Goal: Task Accomplishment & Management: Use online tool/utility

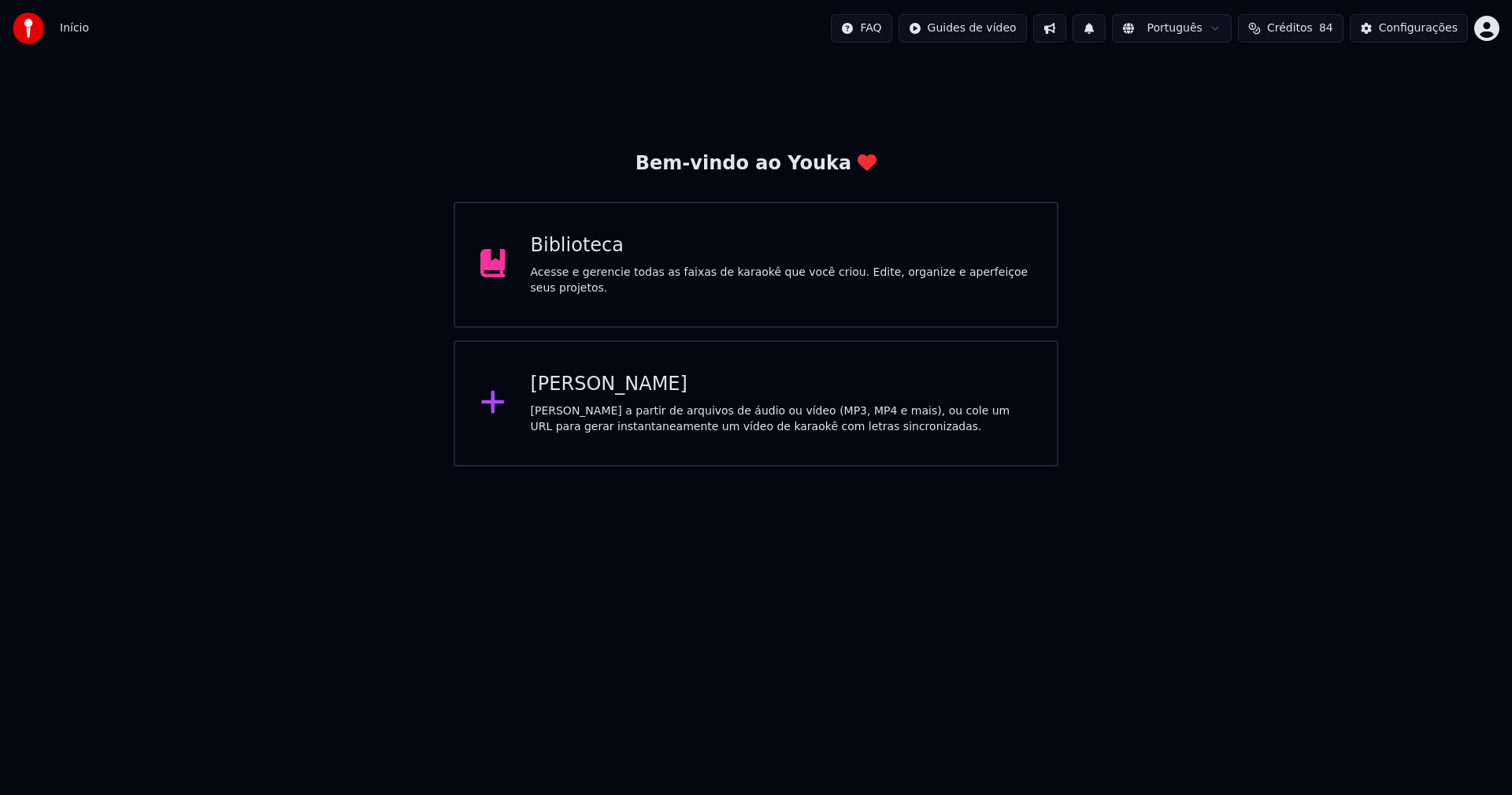
click at [586, 258] on div "Biblioteca" at bounding box center [781, 245] width 501 height 25
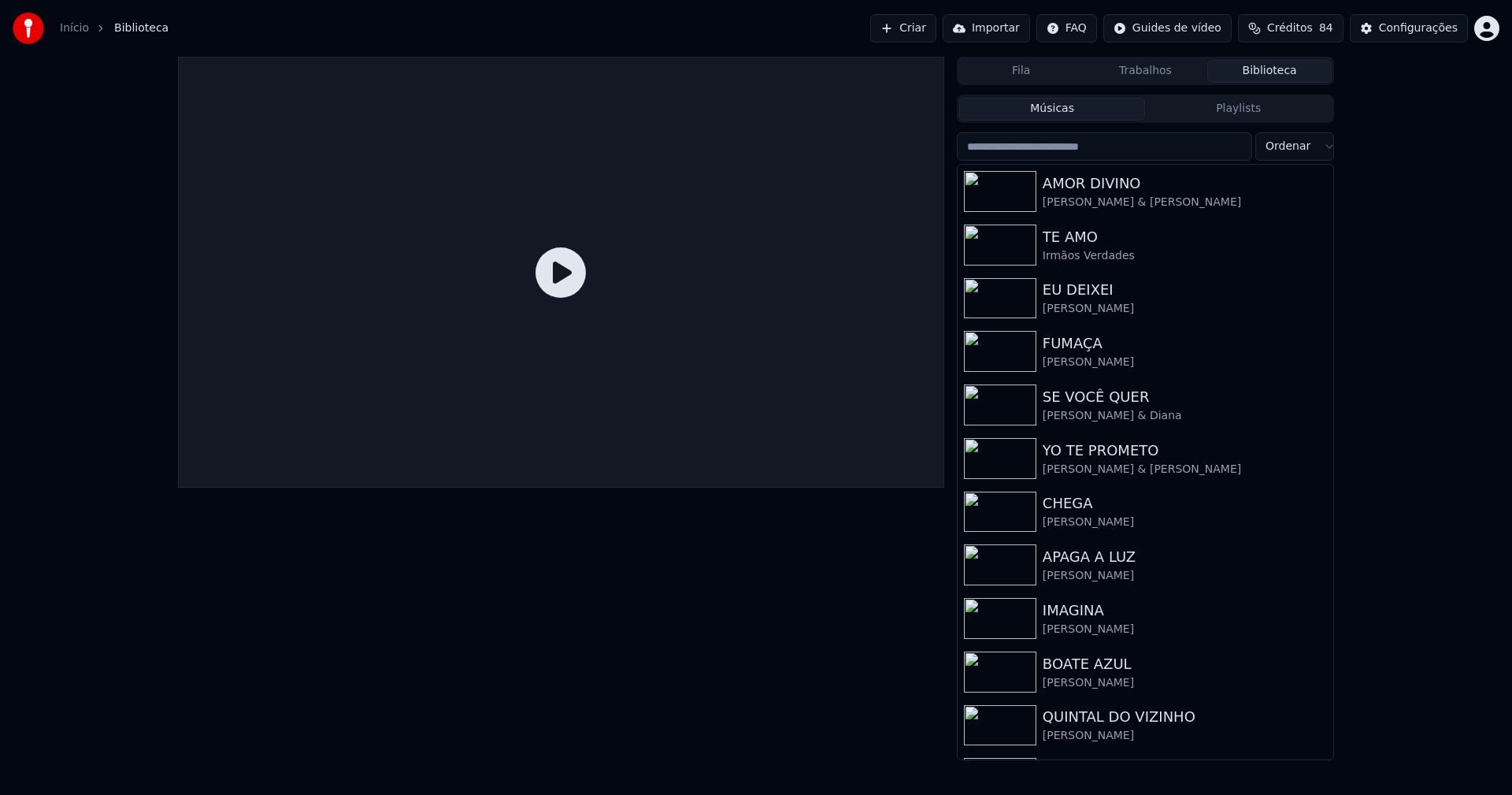
click at [1054, 146] on input "search" at bounding box center [1104, 146] width 295 height 29
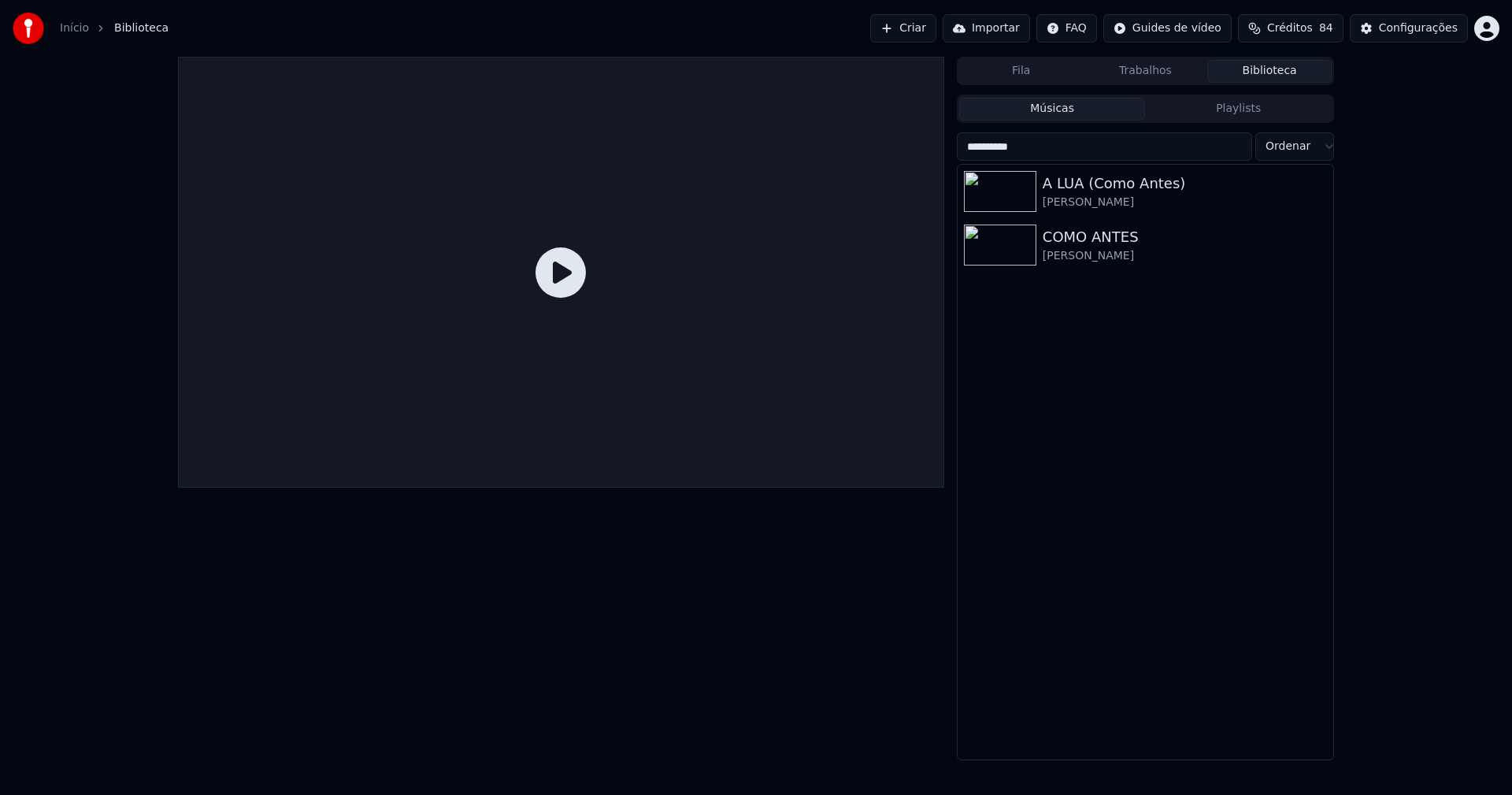
type input "**********"
drag, startPoint x: 1083, startPoint y: 245, endPoint x: 1317, endPoint y: 294, distance: 239.1
click at [1084, 245] on div "COMO ANTES" at bounding box center [1177, 236] width 268 height 22
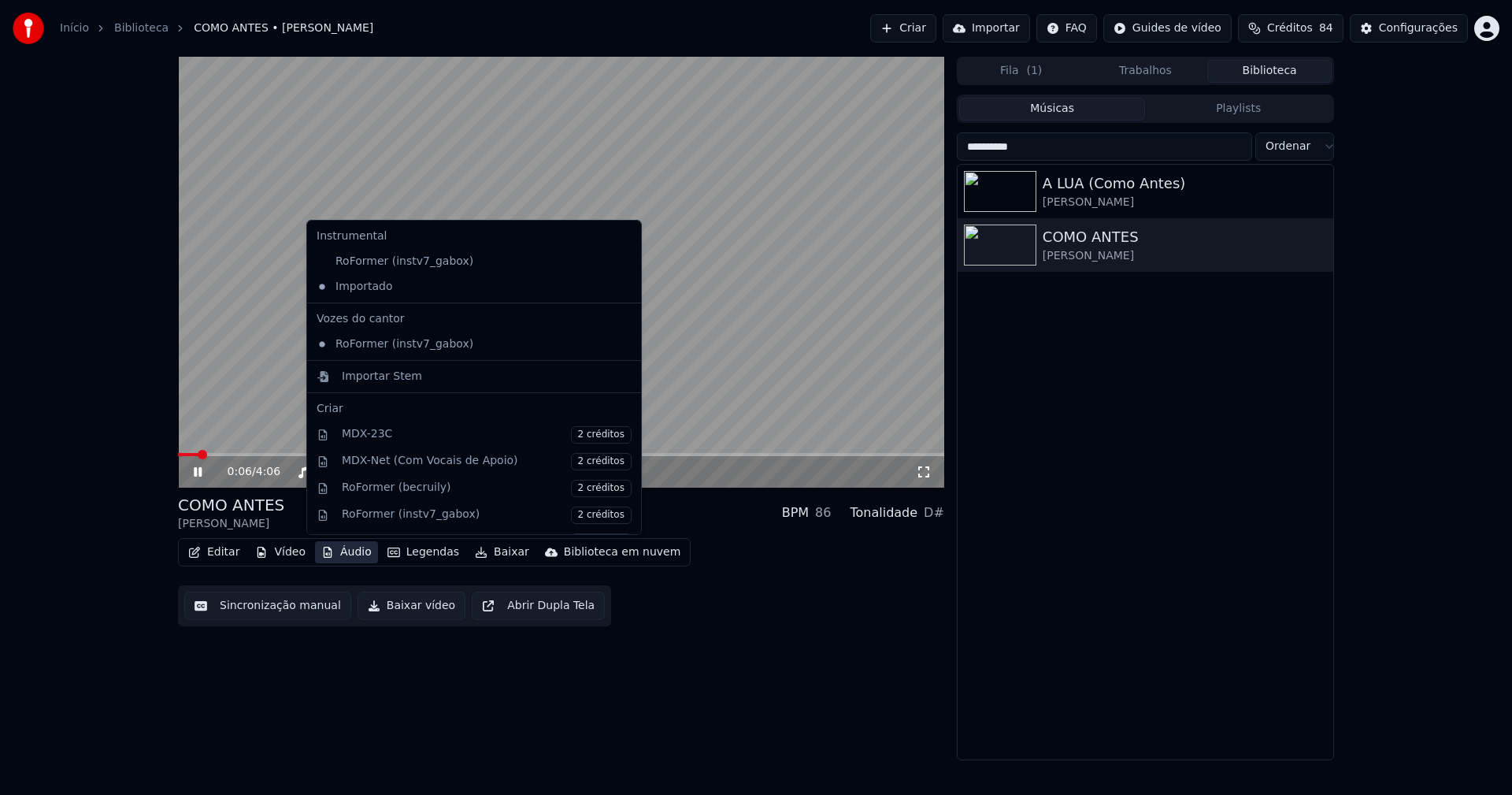
click at [351, 552] on button "Áudio" at bounding box center [346, 552] width 63 height 22
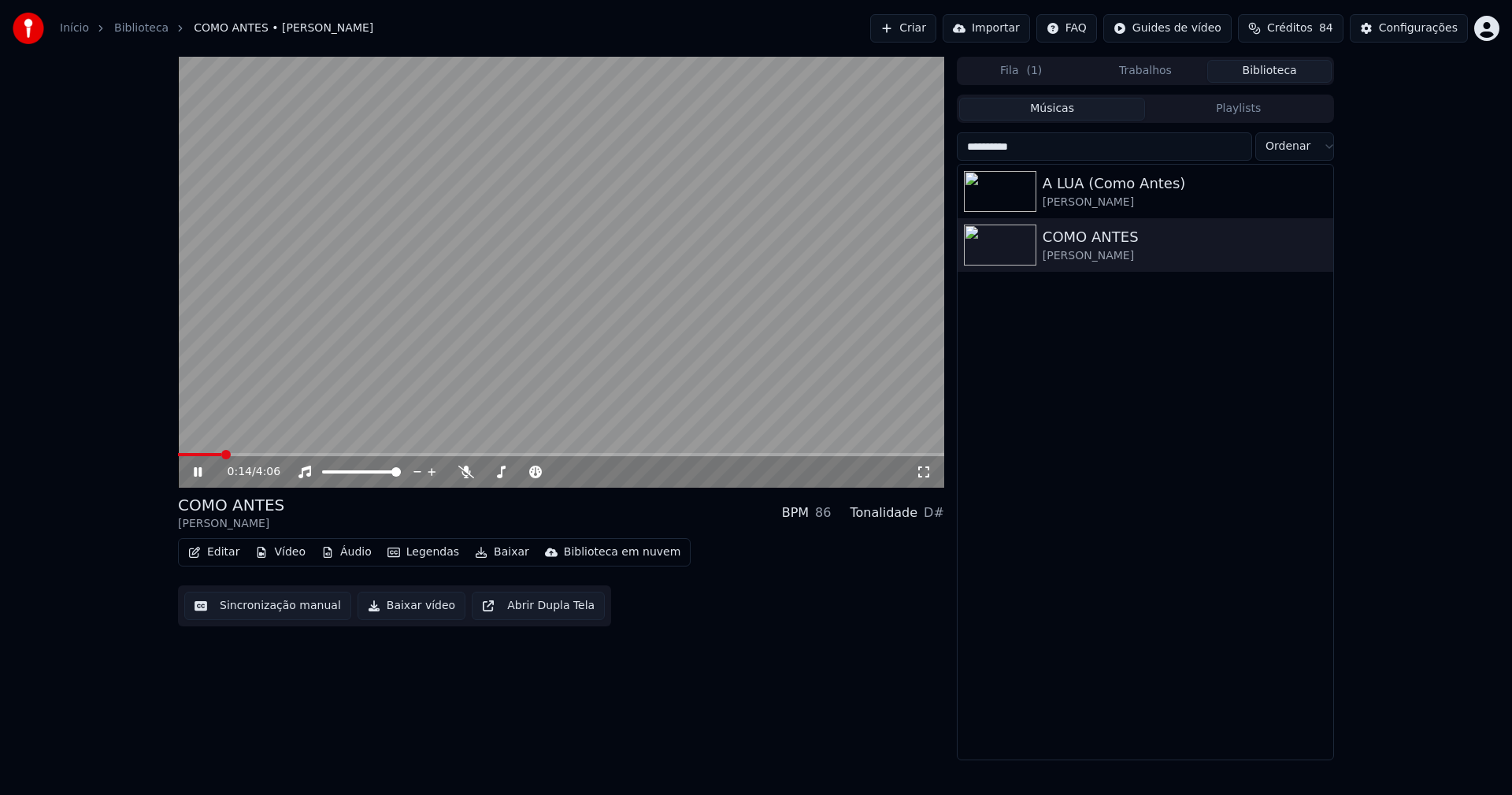
click at [736, 621] on div "Editar Vídeo Áudio Legendas Baixar Biblioteca em nuvem Sincronização manual Bai…" at bounding box center [561, 582] width 766 height 88
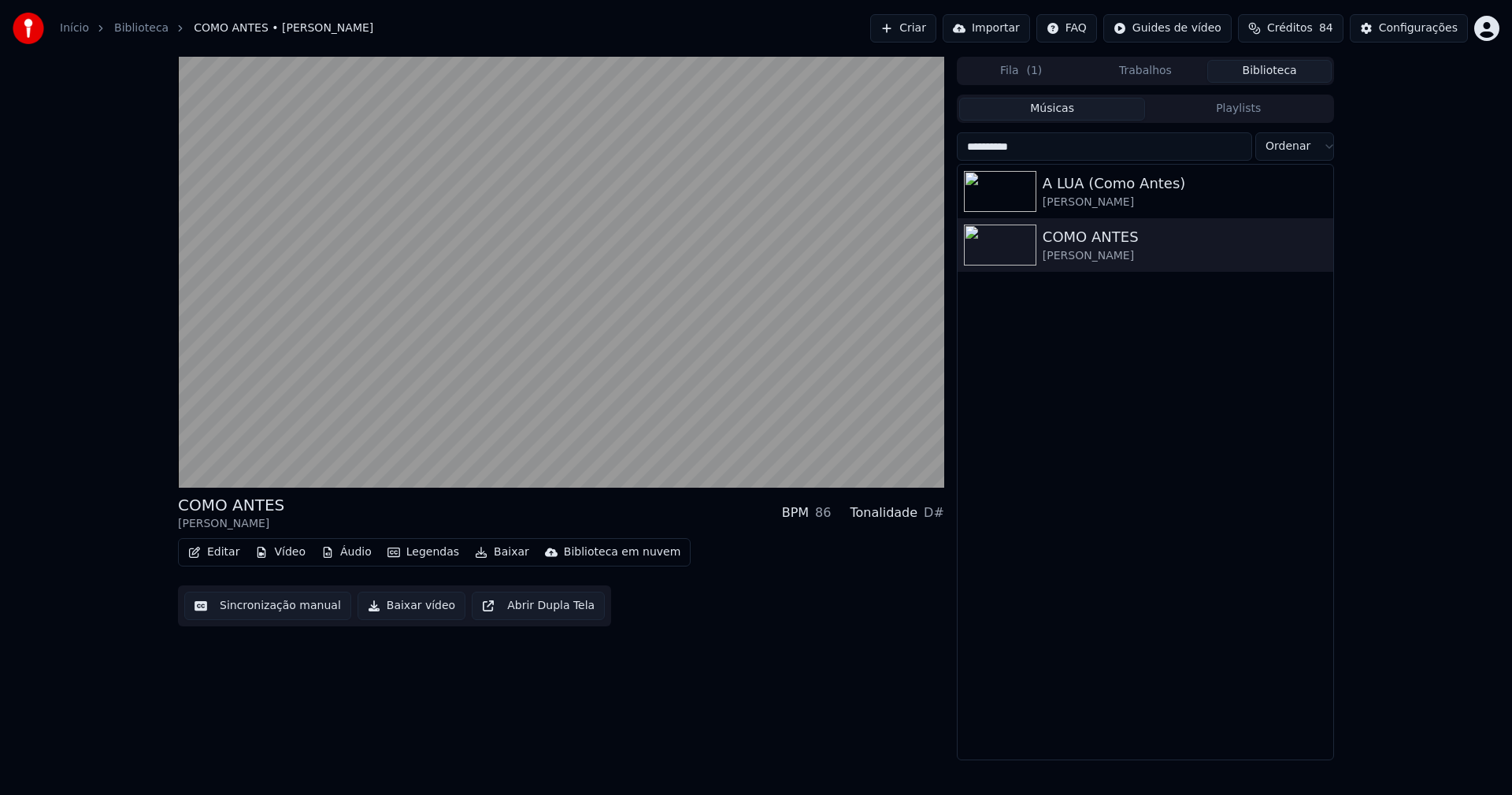
click at [211, 550] on button "Editar" at bounding box center [213, 552] width 64 height 22
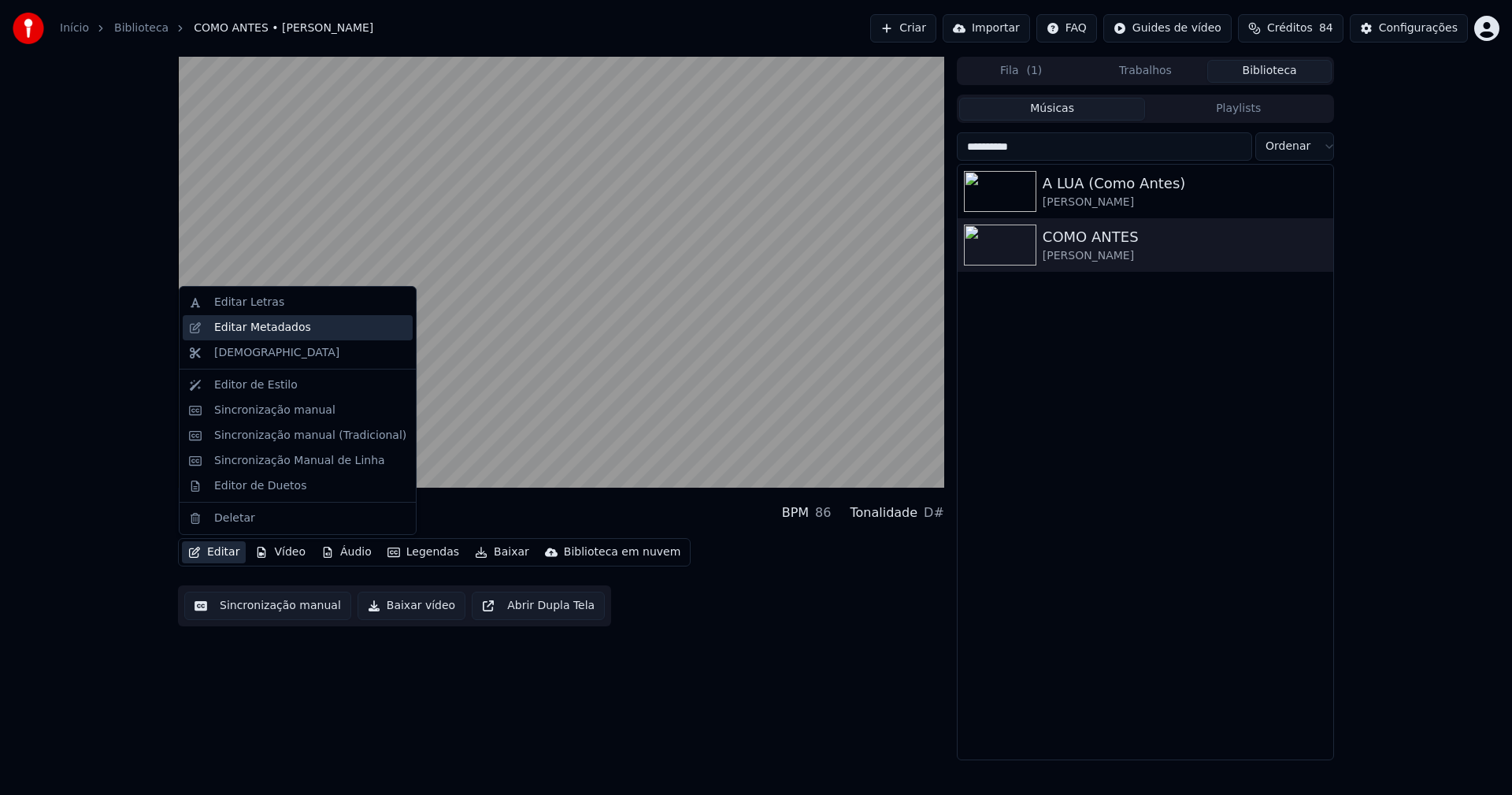
click at [261, 327] on div "Editar Metadados" at bounding box center [262, 327] width 96 height 16
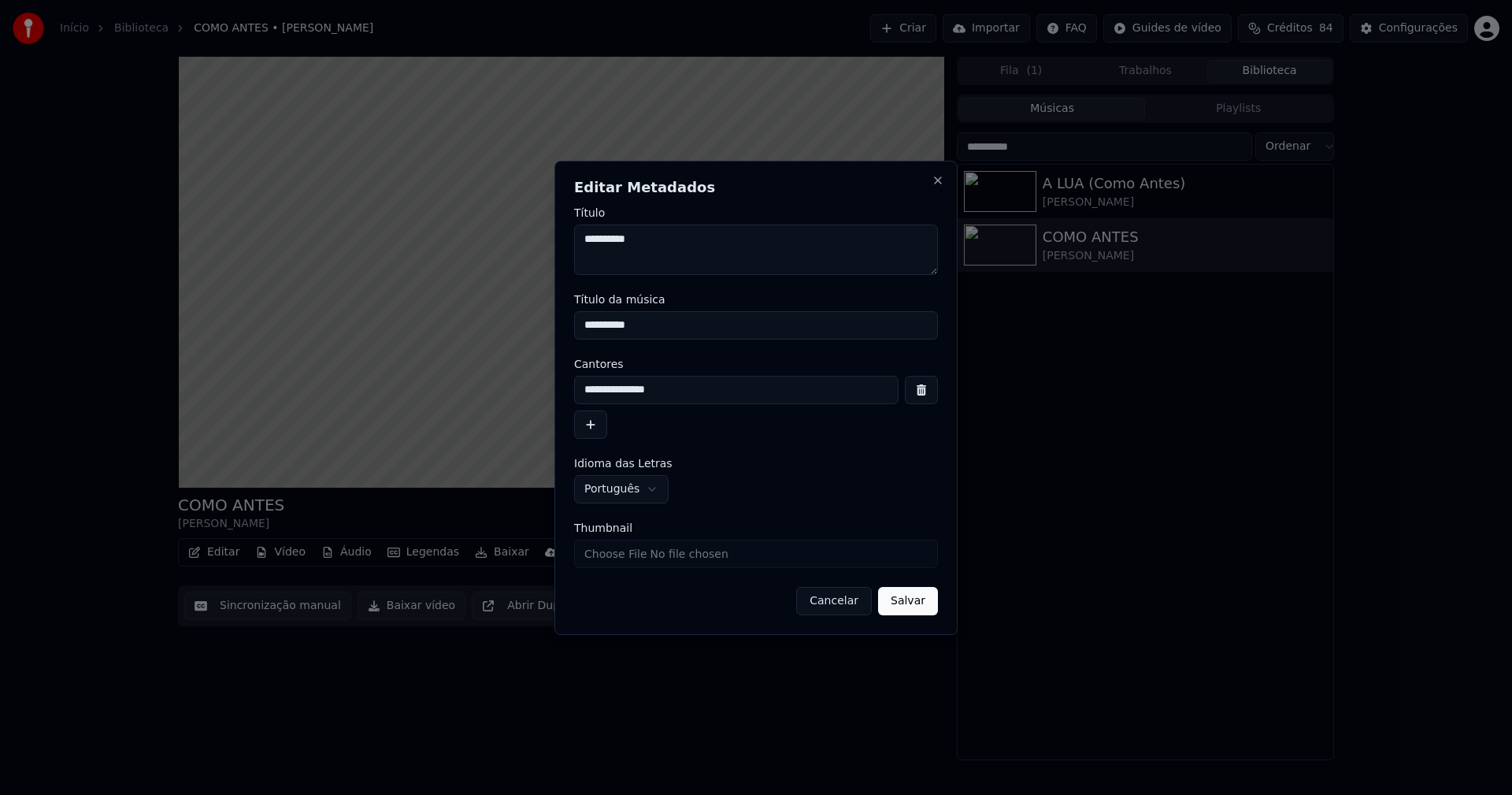
click at [632, 557] on input "Thumbnail" at bounding box center [756, 554] width 364 height 29
type input "**********"
click at [909, 603] on button "Salvar" at bounding box center [908, 601] width 60 height 29
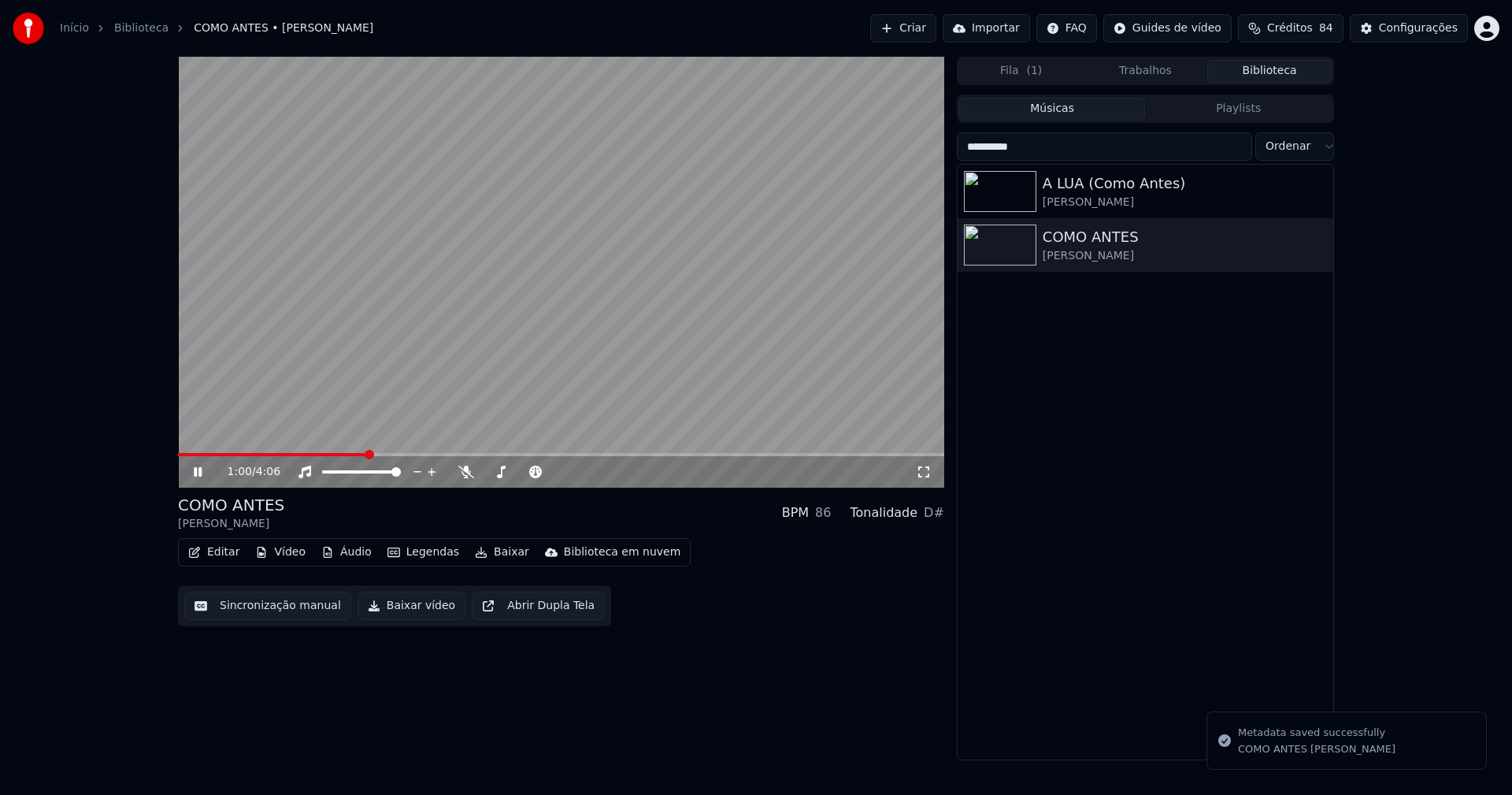
click at [218, 549] on button "Editar" at bounding box center [213, 552] width 64 height 22
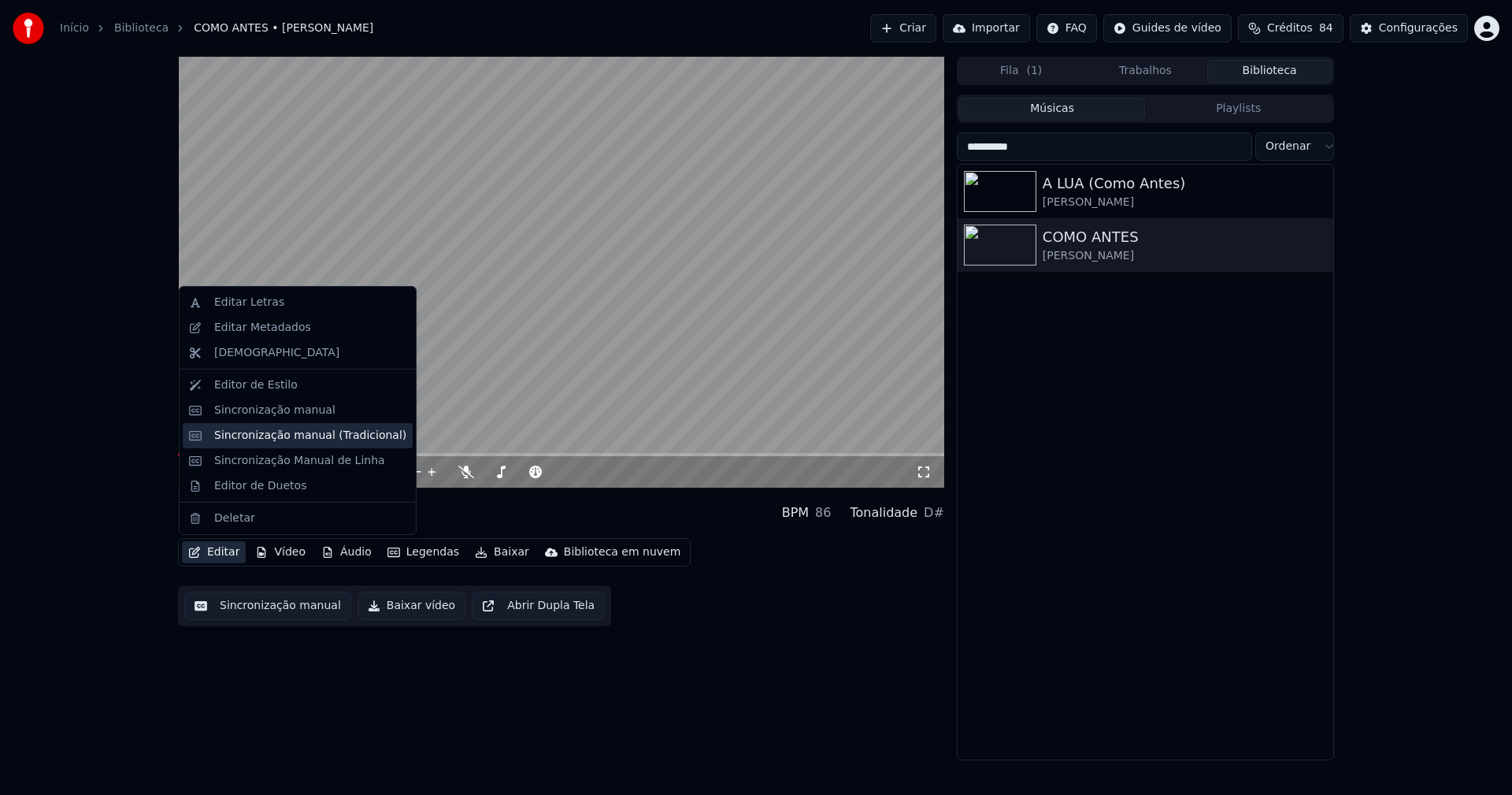
click at [279, 440] on div "Sincronização manual (Tradicional)" at bounding box center [310, 435] width 192 height 16
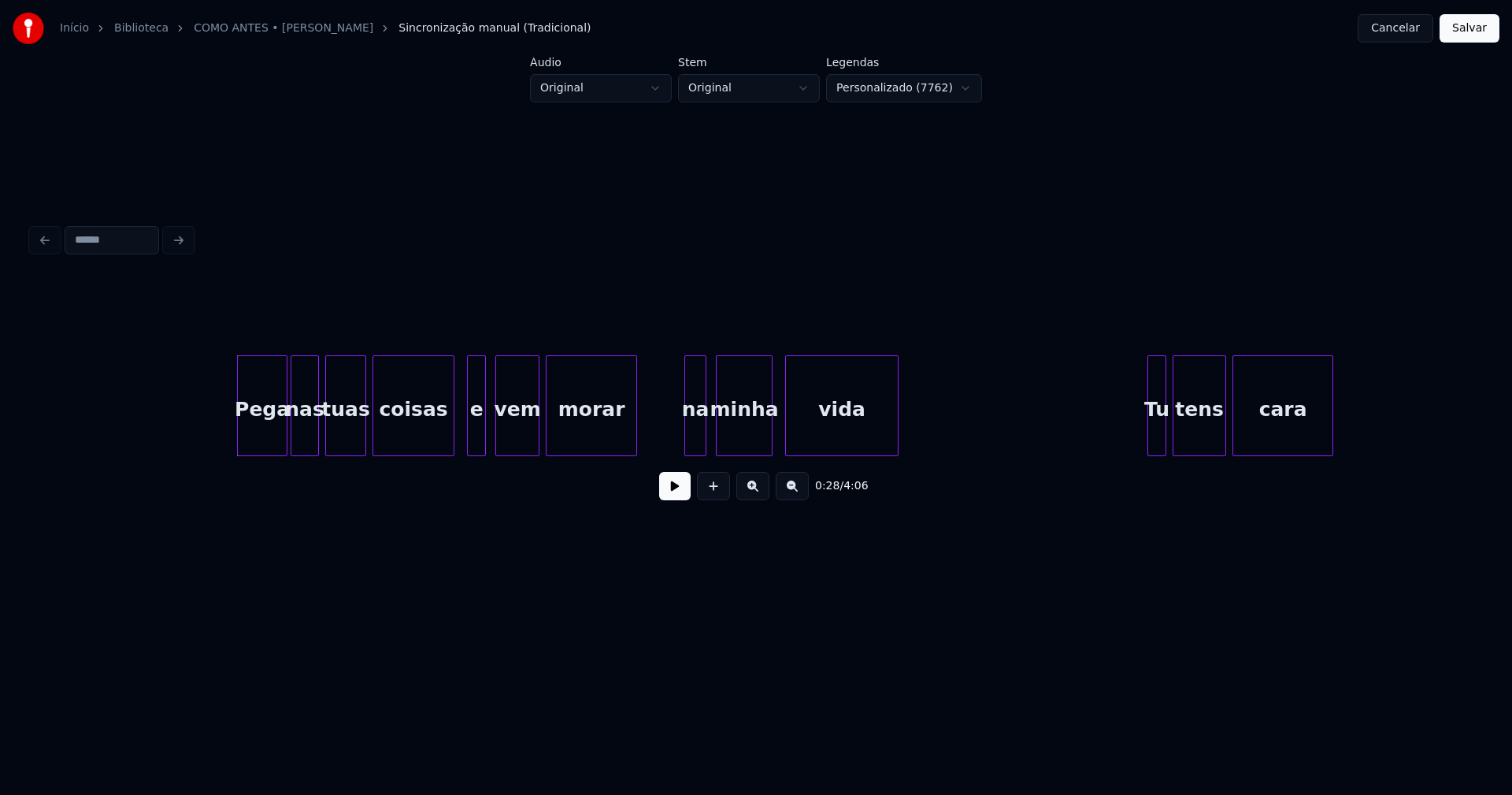
scroll to position [0, 4131]
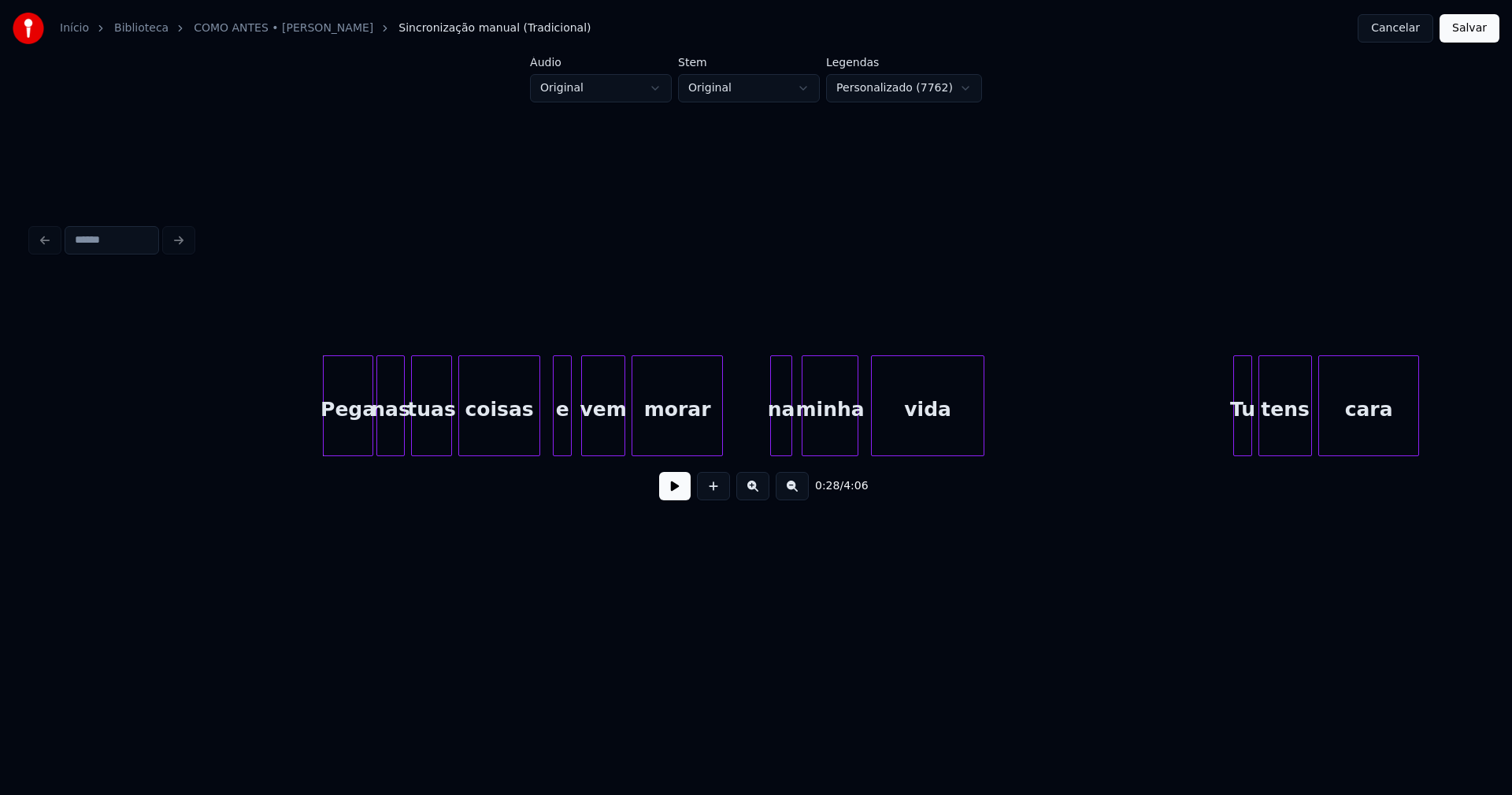
click at [678, 492] on button at bounding box center [675, 486] width 32 height 29
click at [534, 440] on div at bounding box center [534, 405] width 5 height 99
click at [550, 438] on div at bounding box center [549, 405] width 5 height 99
click at [767, 440] on div at bounding box center [767, 405] width 5 height 99
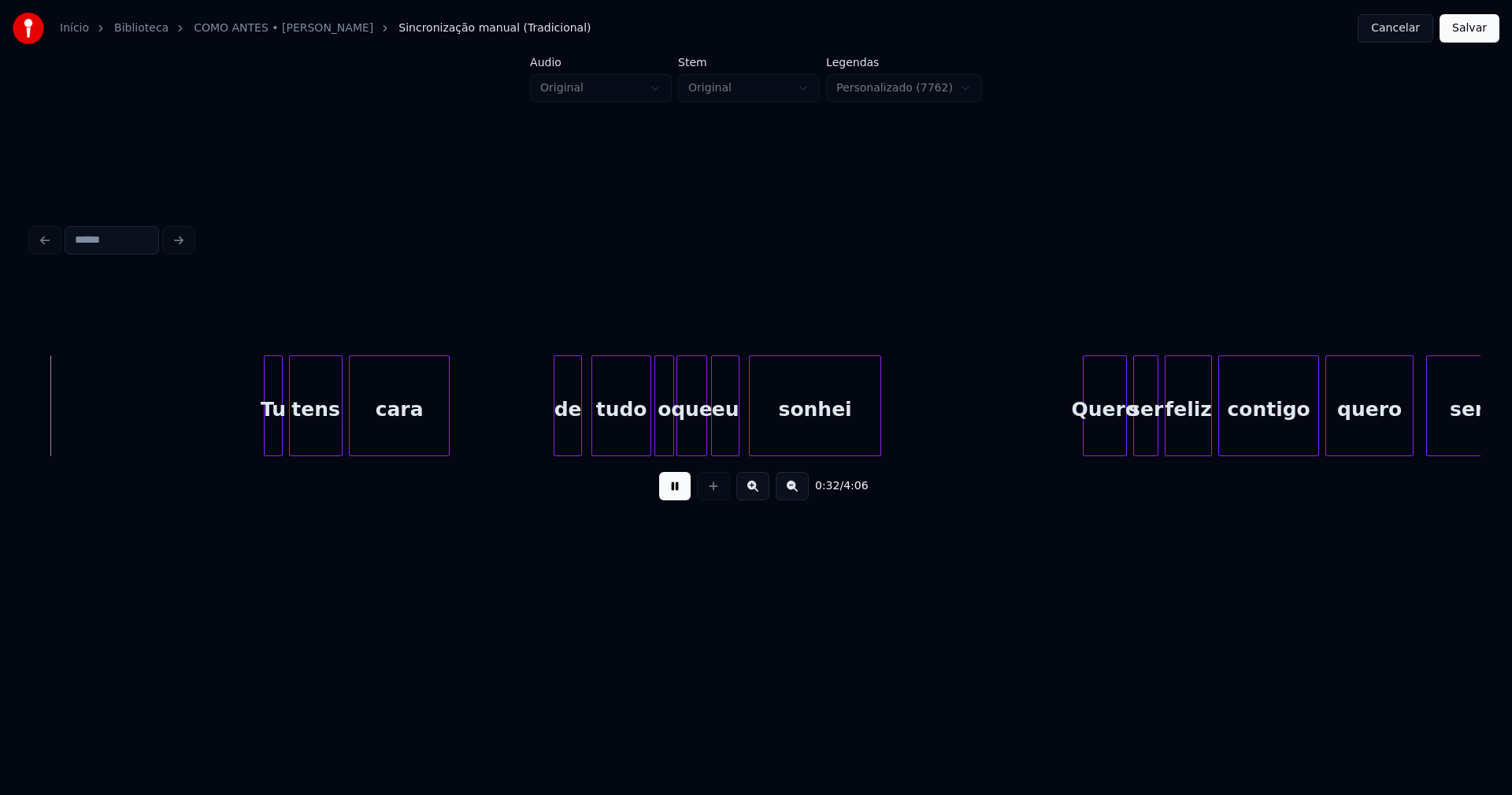
scroll to position [0, 5122]
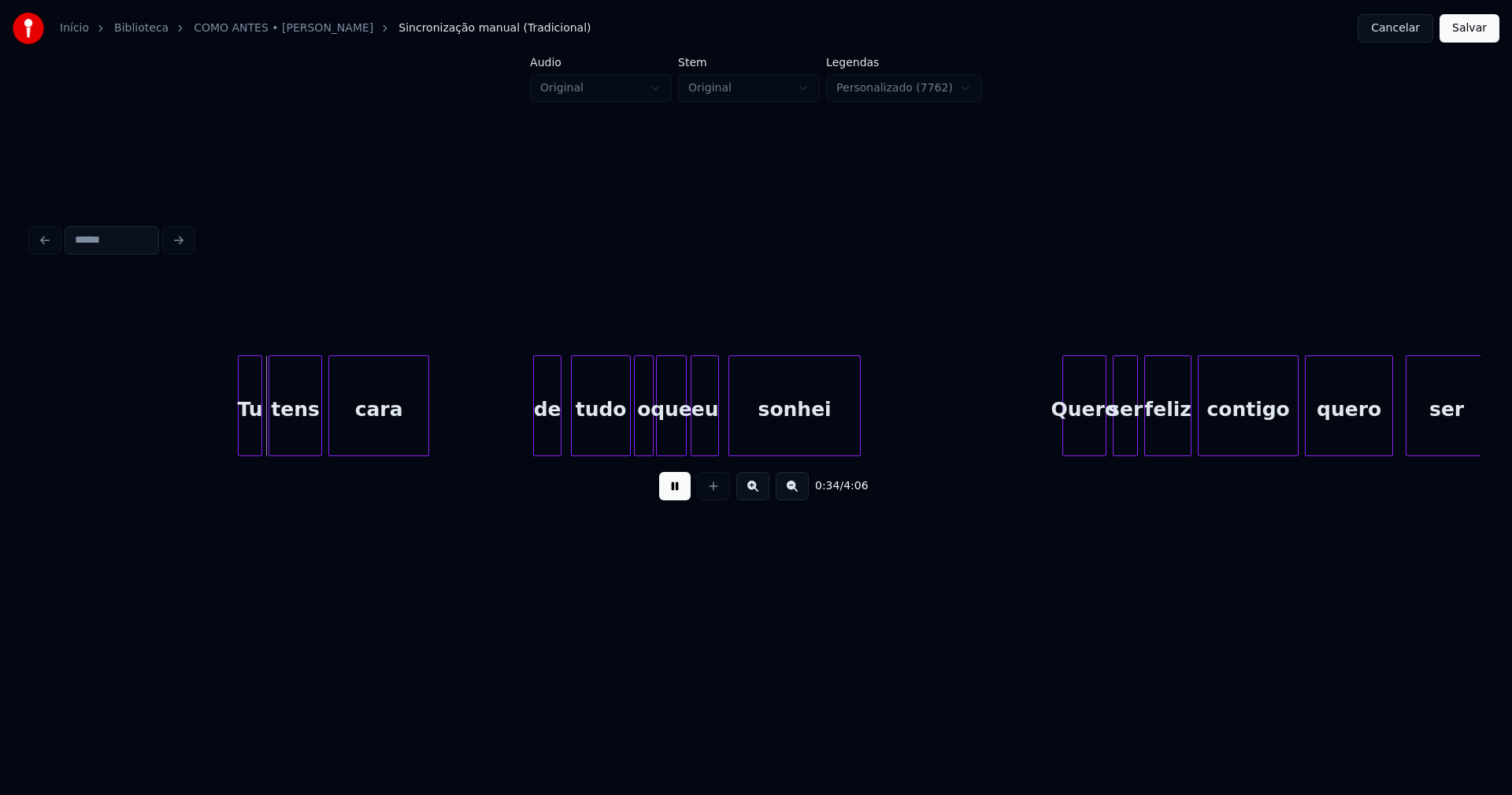
click at [243, 438] on div at bounding box center [241, 405] width 5 height 99
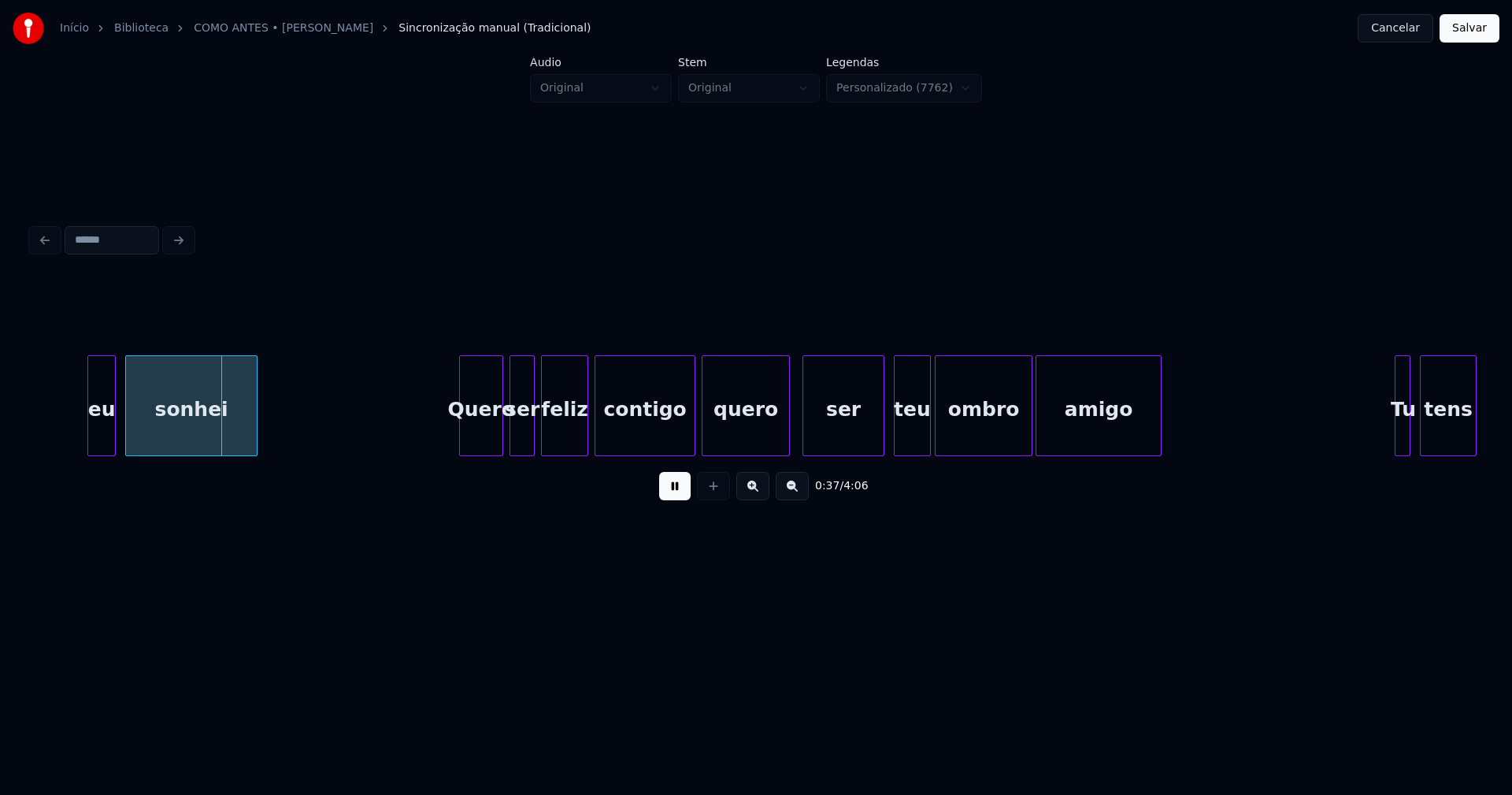
scroll to position [0, 5789]
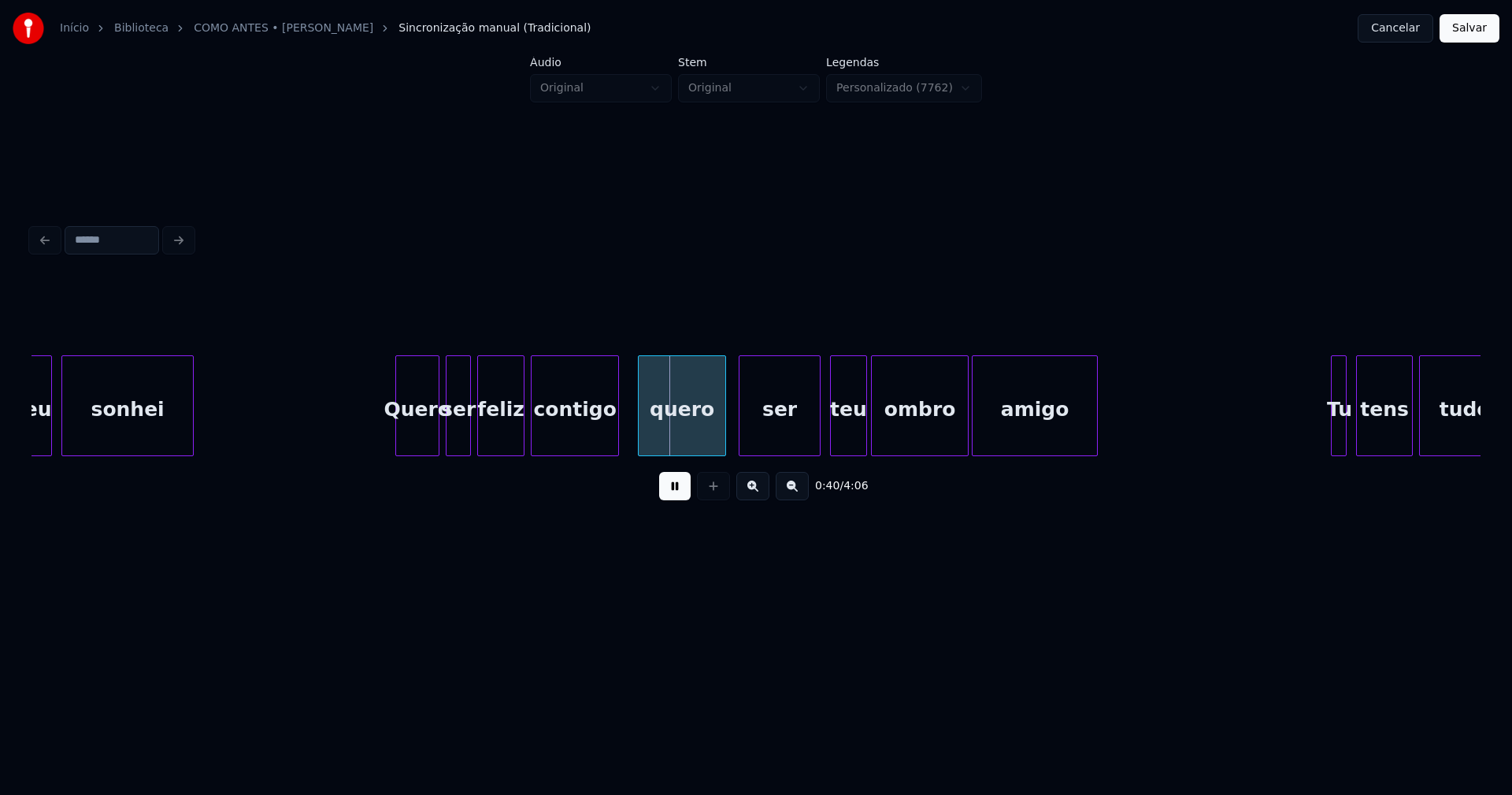
click at [615, 444] on div at bounding box center [616, 405] width 5 height 99
click at [753, 438] on div "ser" at bounding box center [771, 409] width 80 height 107
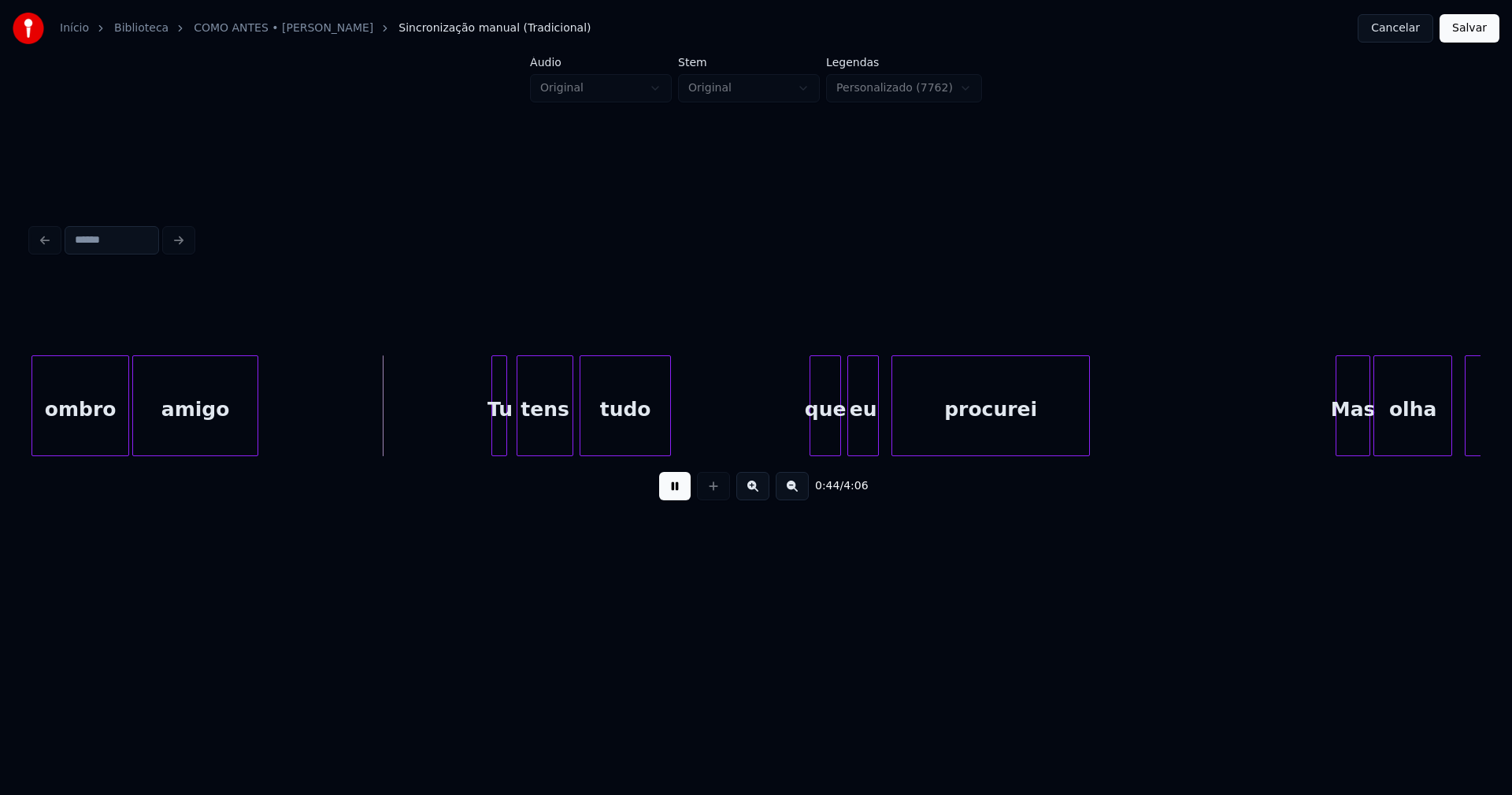
scroll to position [0, 6670]
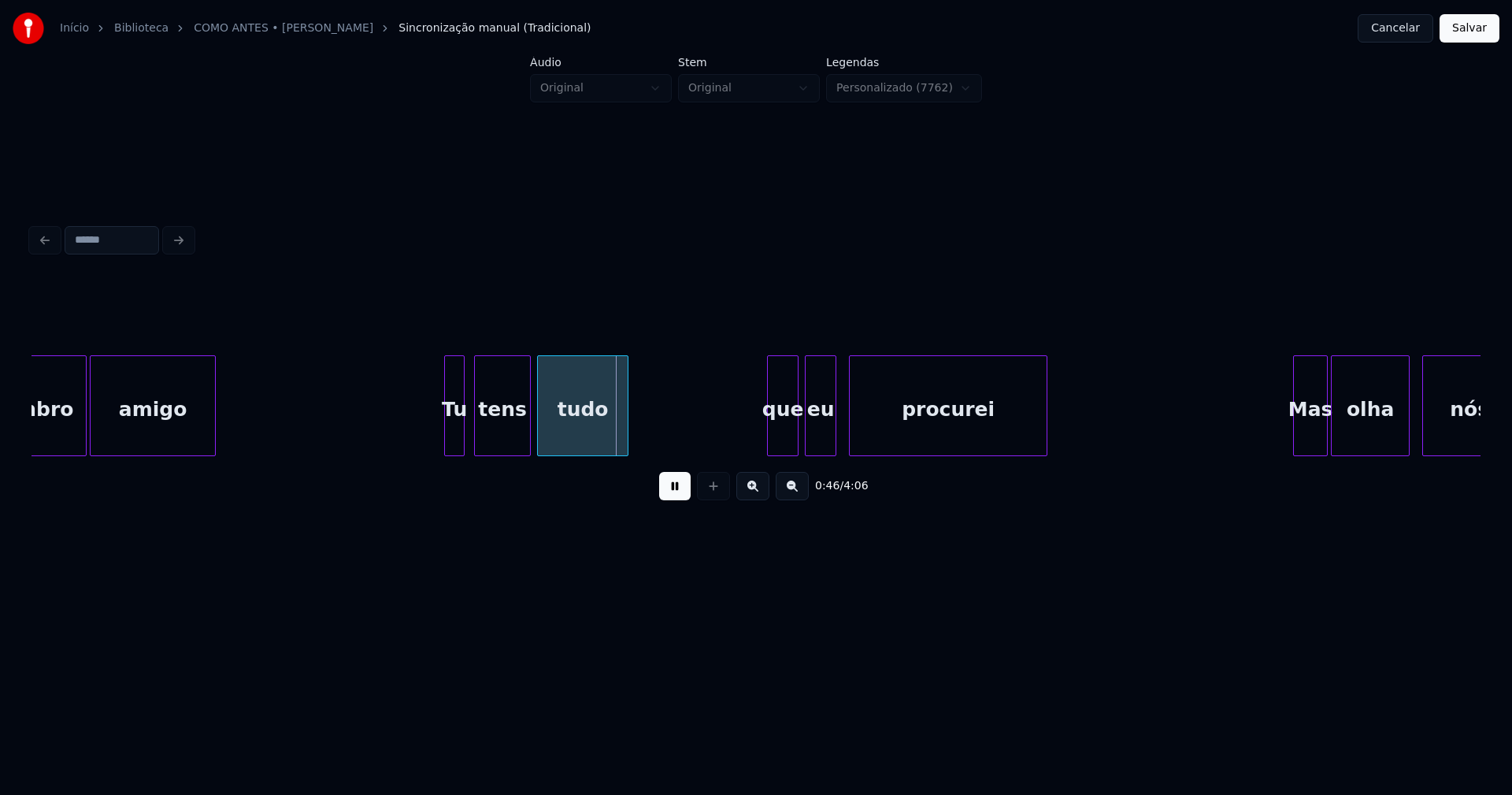
click at [446, 442] on div at bounding box center [447, 405] width 5 height 99
click at [766, 443] on div at bounding box center [766, 405] width 5 height 99
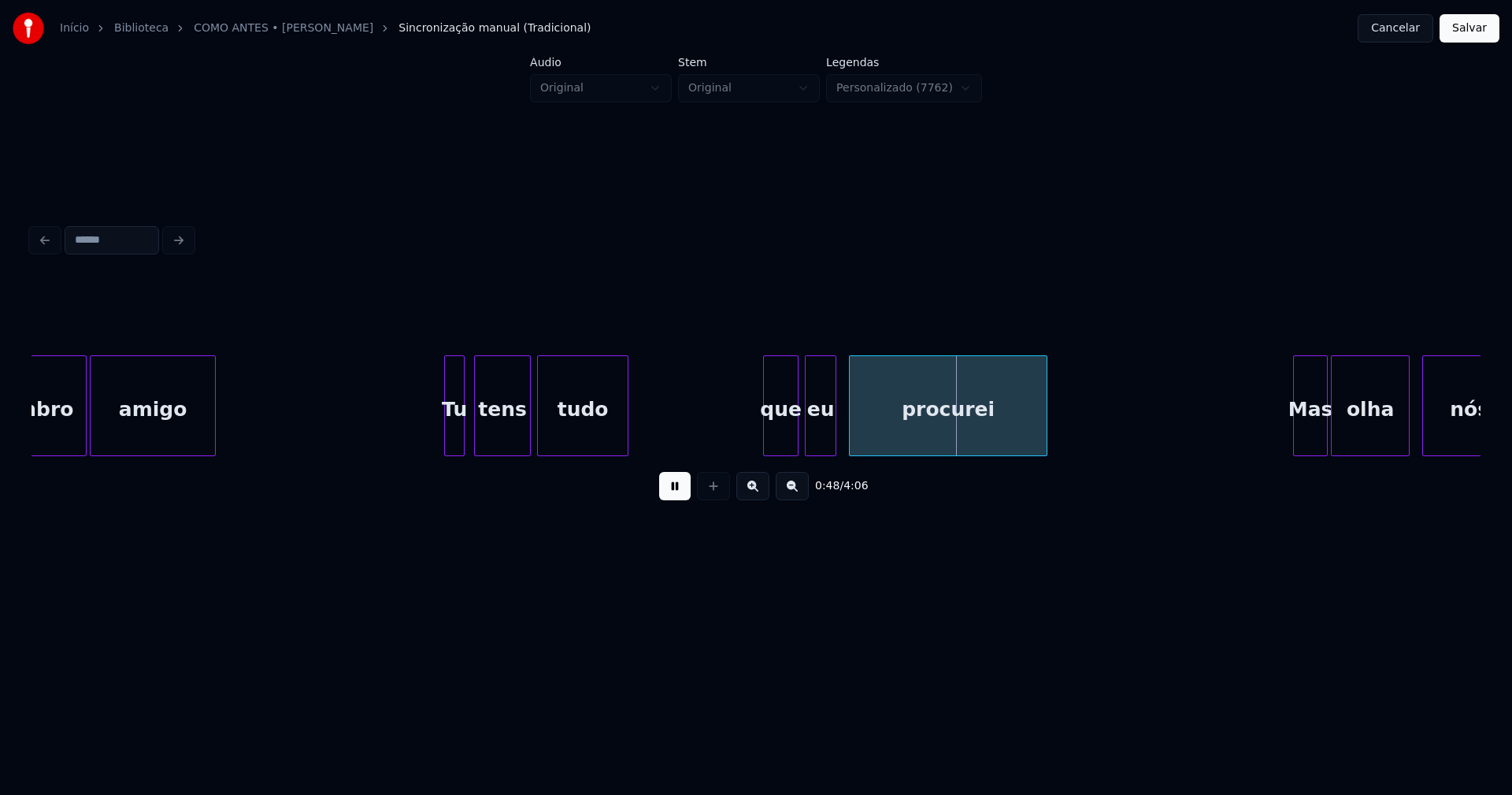
click at [779, 434] on div "que" at bounding box center [780, 409] width 34 height 107
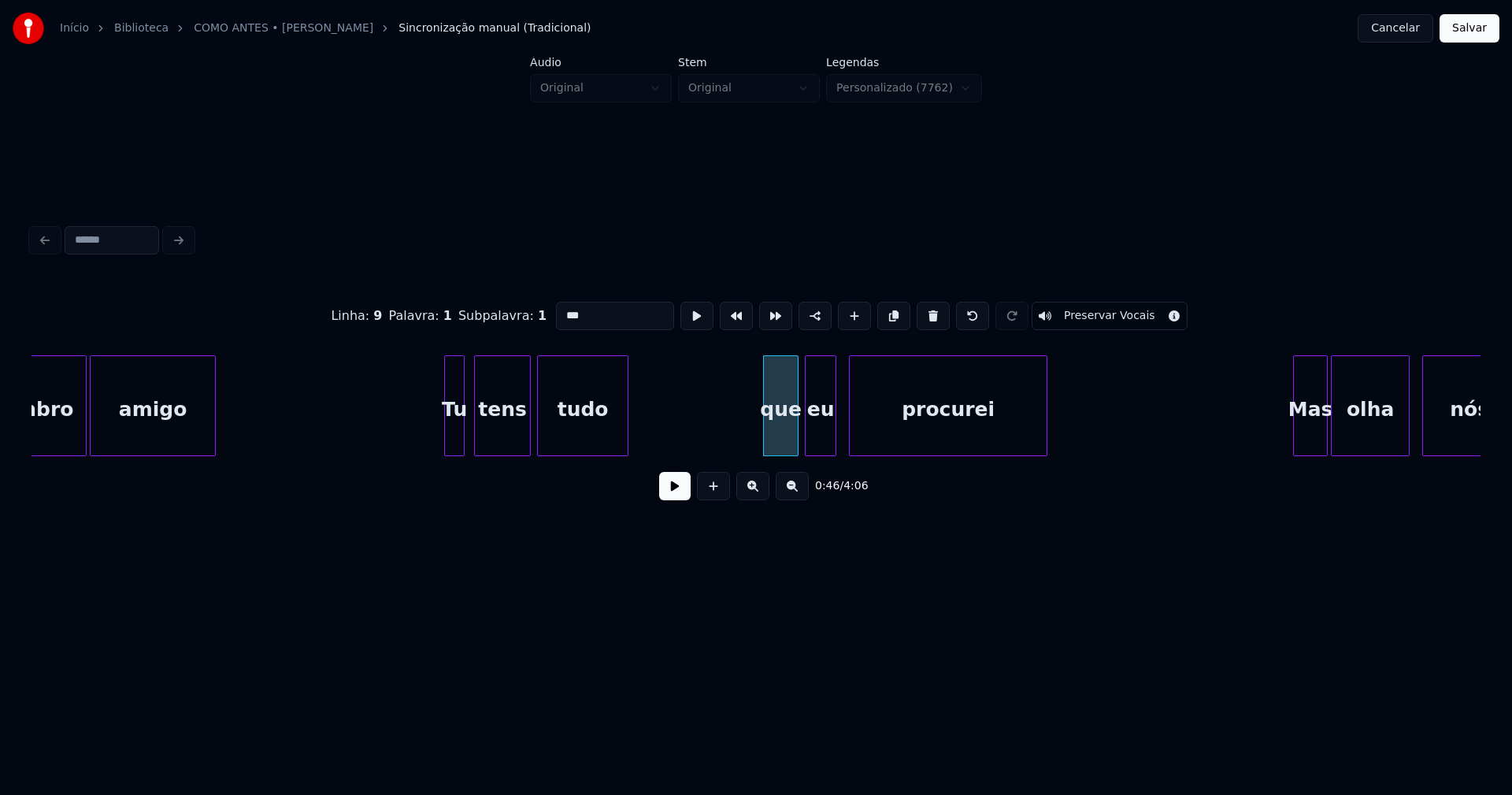
click at [562, 308] on input "***" at bounding box center [615, 316] width 118 height 29
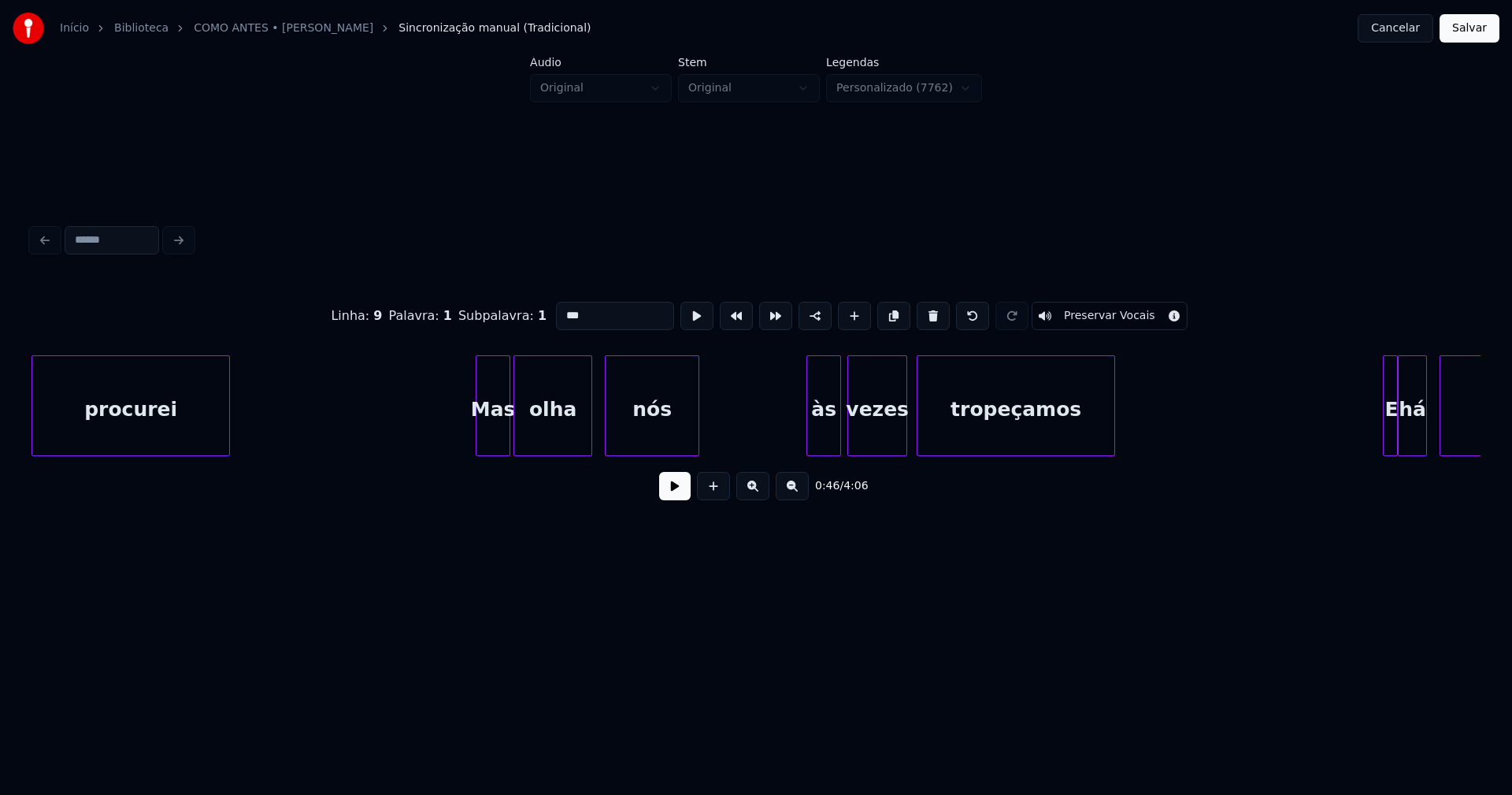
scroll to position [0, 7489]
type input "***"
click at [681, 501] on button at bounding box center [675, 486] width 32 height 29
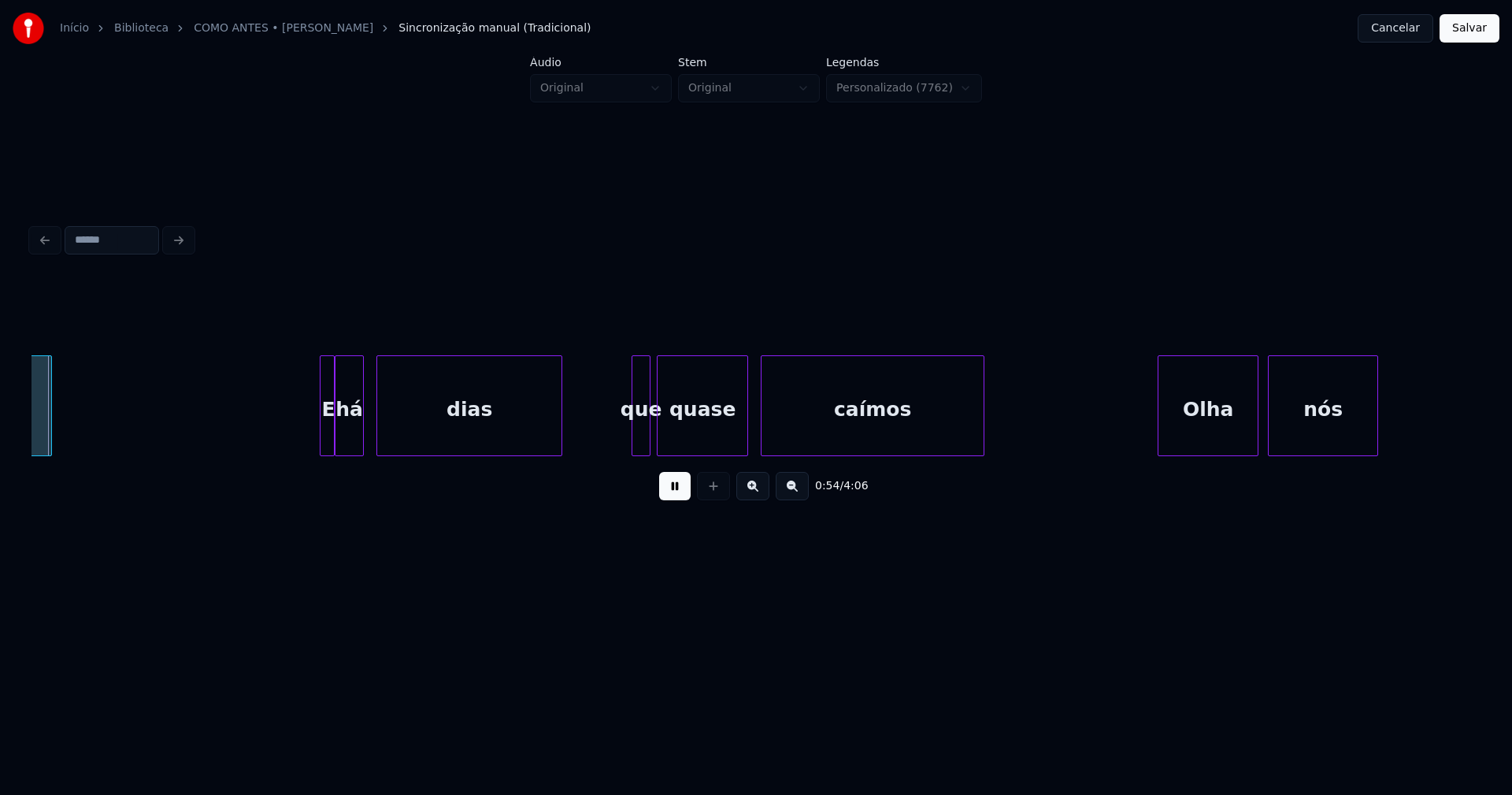
scroll to position [0, 8567]
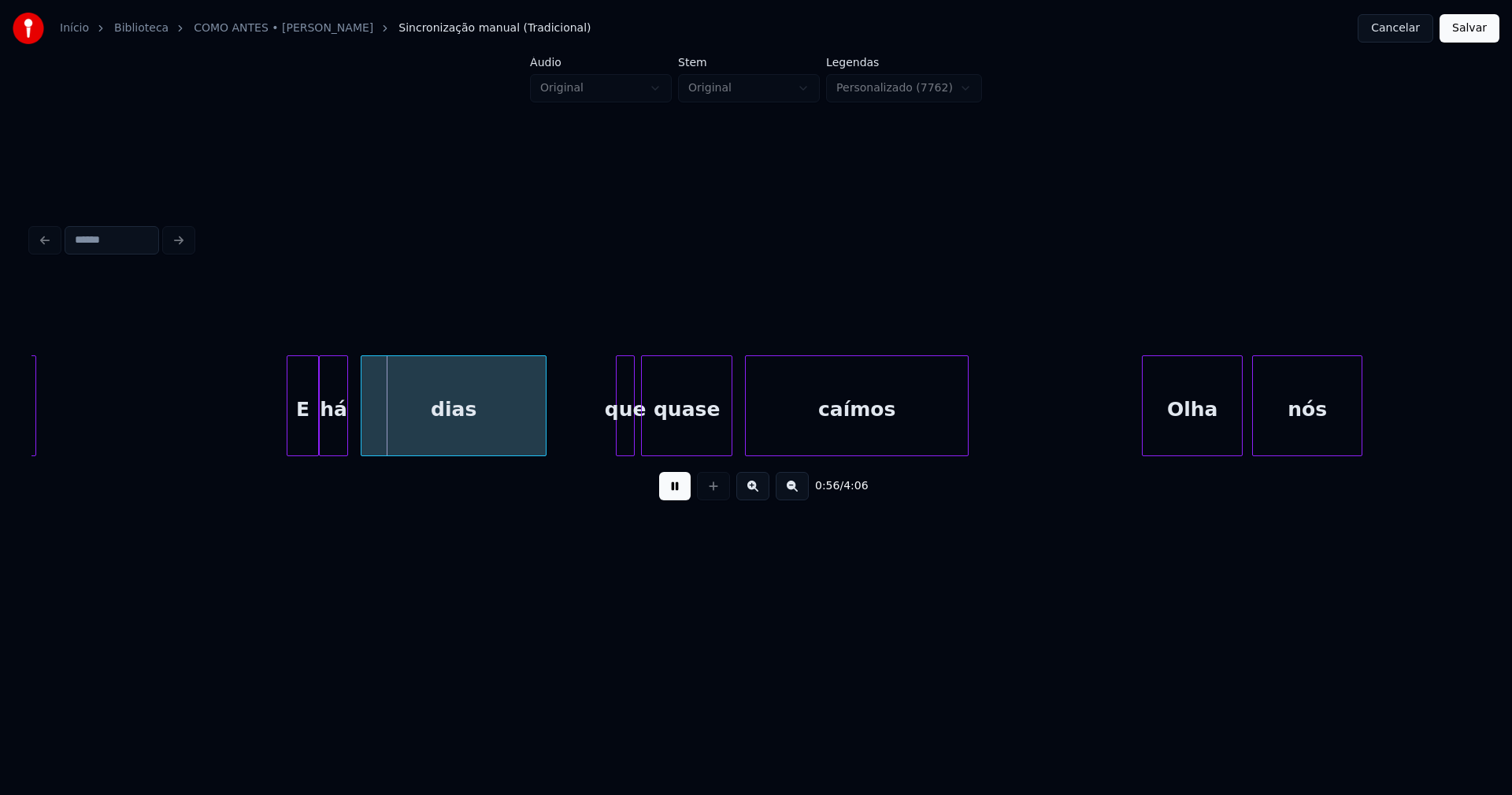
click at [289, 434] on div at bounding box center [290, 405] width 5 height 99
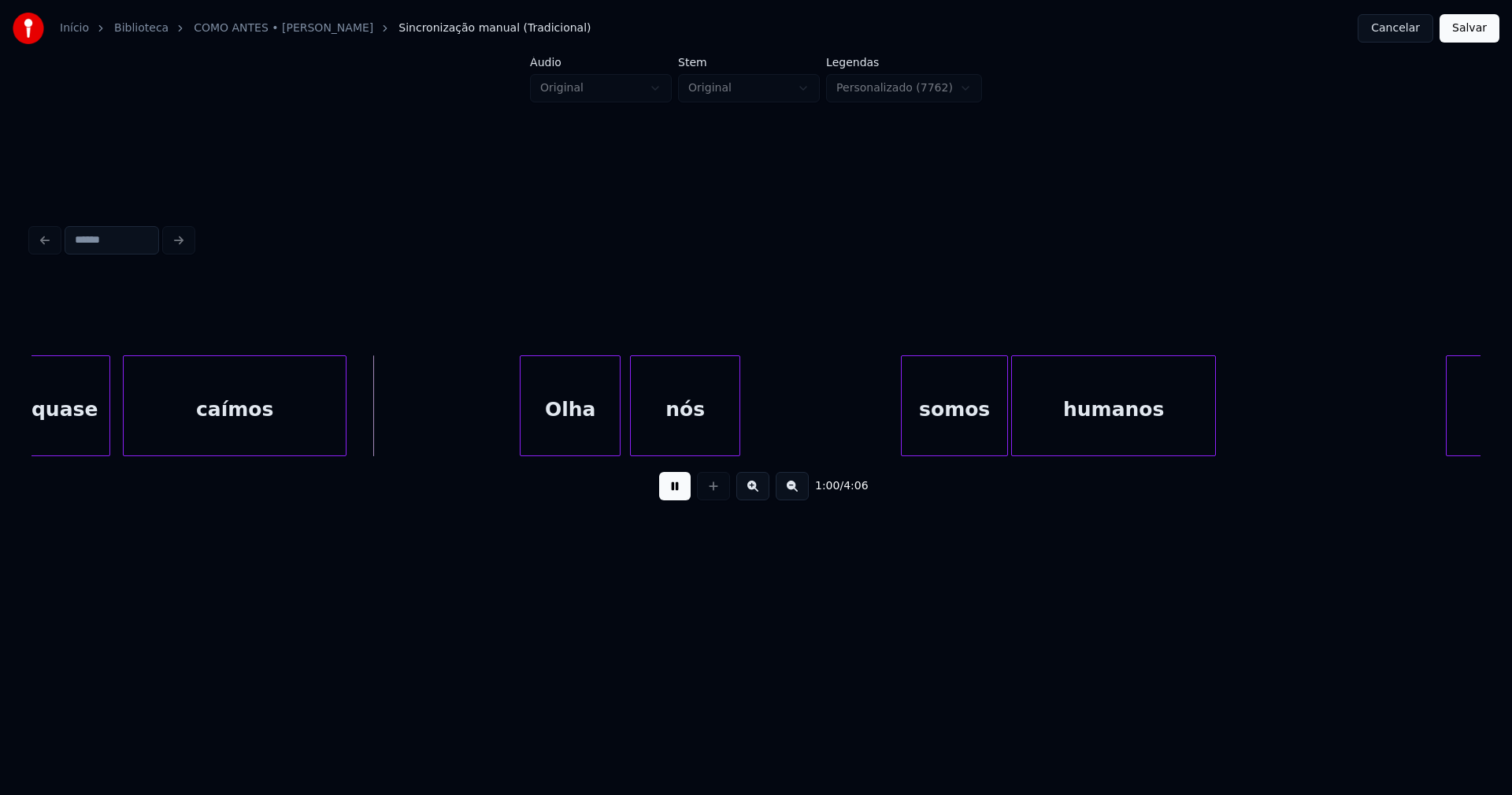
scroll to position [0, 9275]
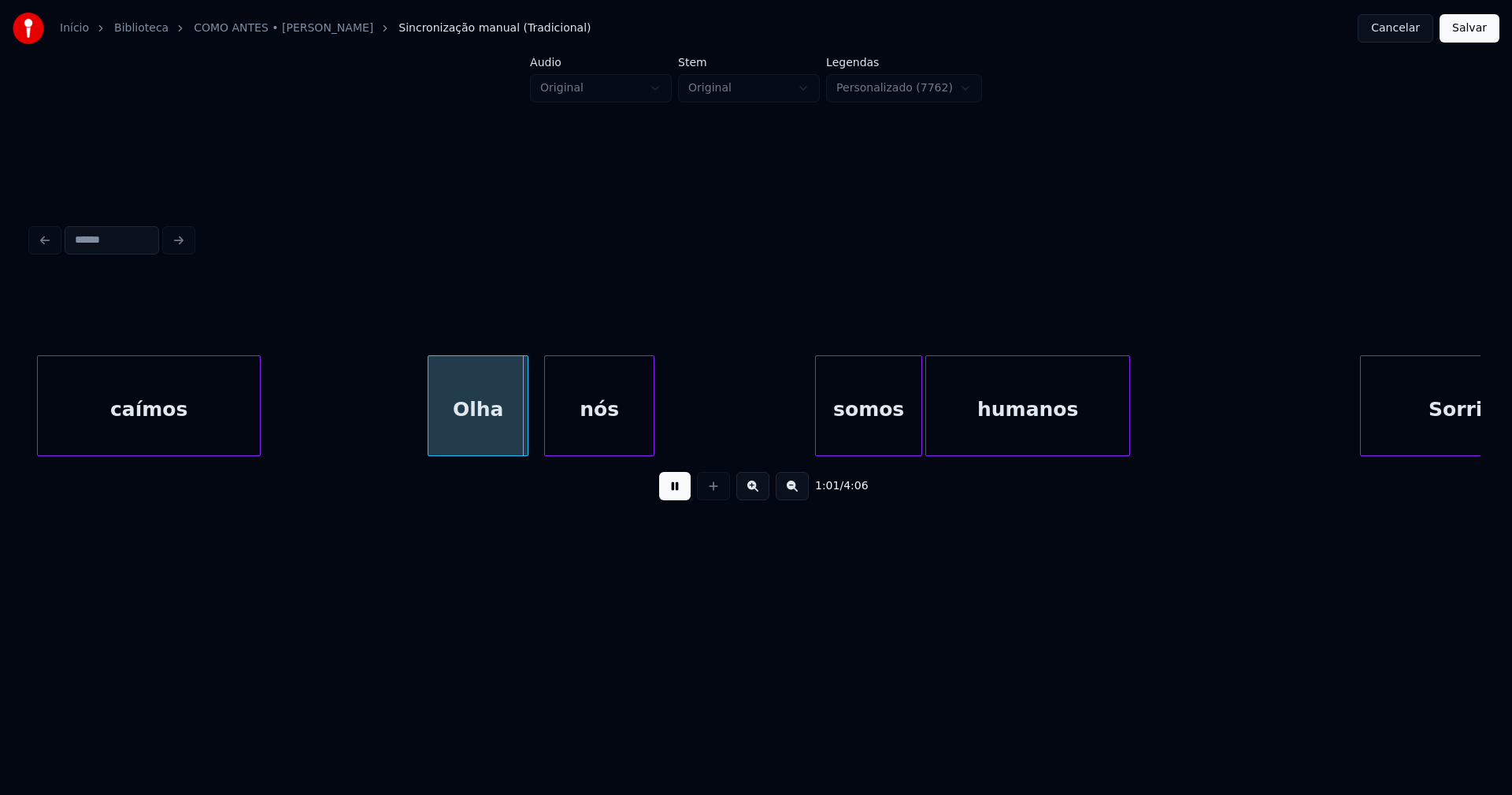
click at [464, 442] on div "Olha" at bounding box center [478, 409] width 99 height 107
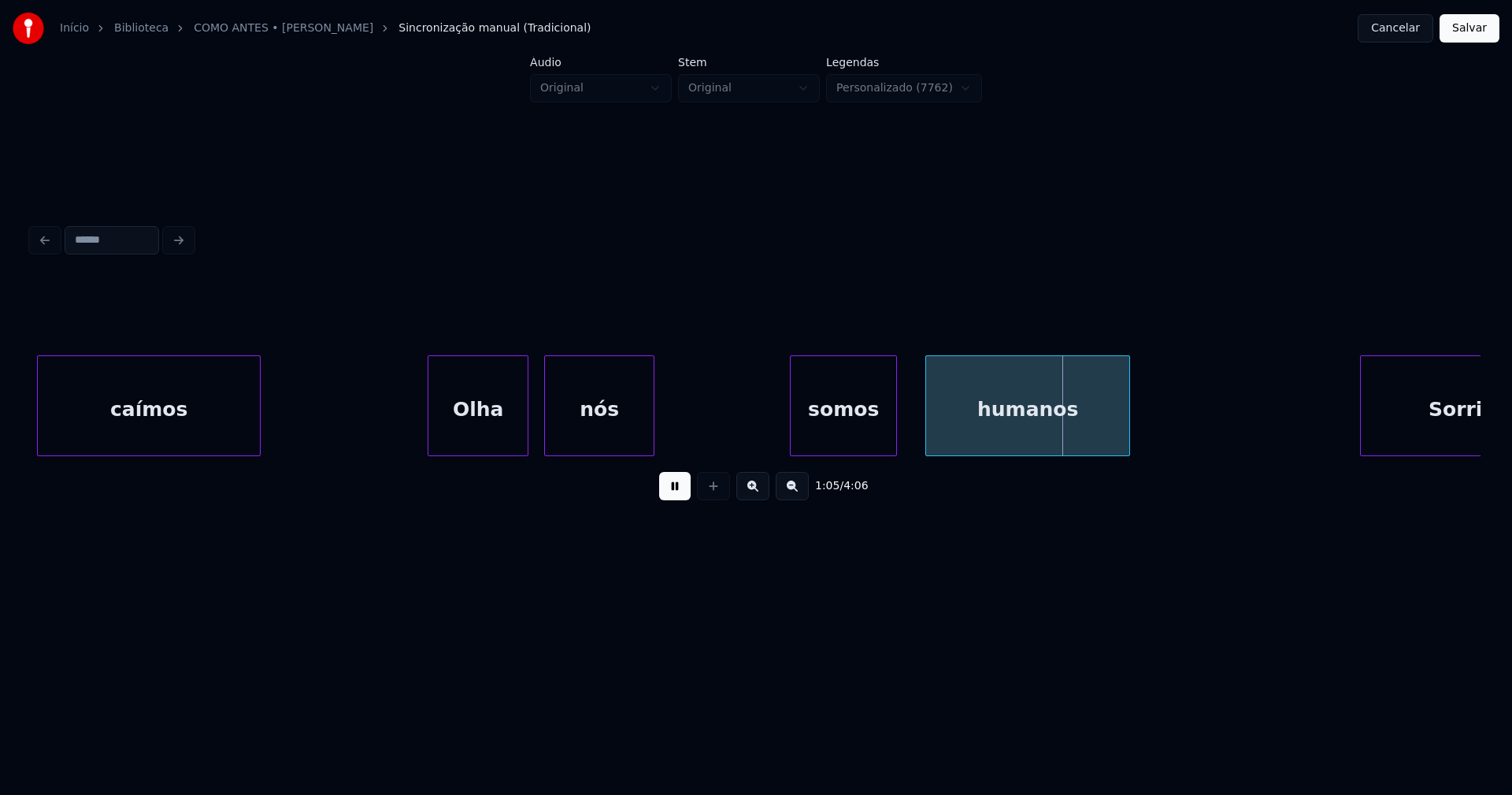
click at [836, 451] on div "caímos Olha nós somos humanos Sorrimos" at bounding box center [756, 405] width 1449 height 101
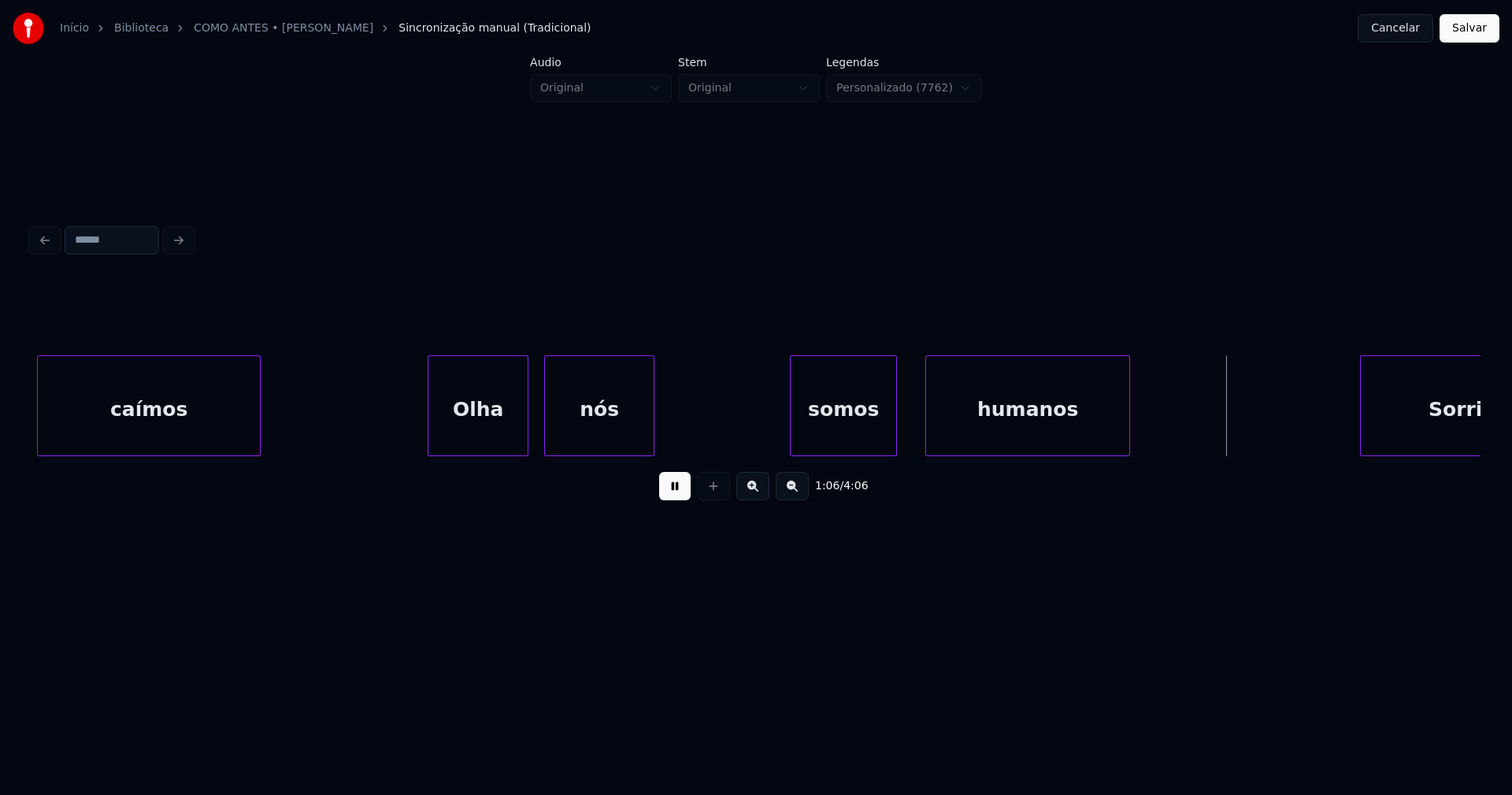
click at [947, 425] on div "humanos" at bounding box center [1028, 409] width 203 height 107
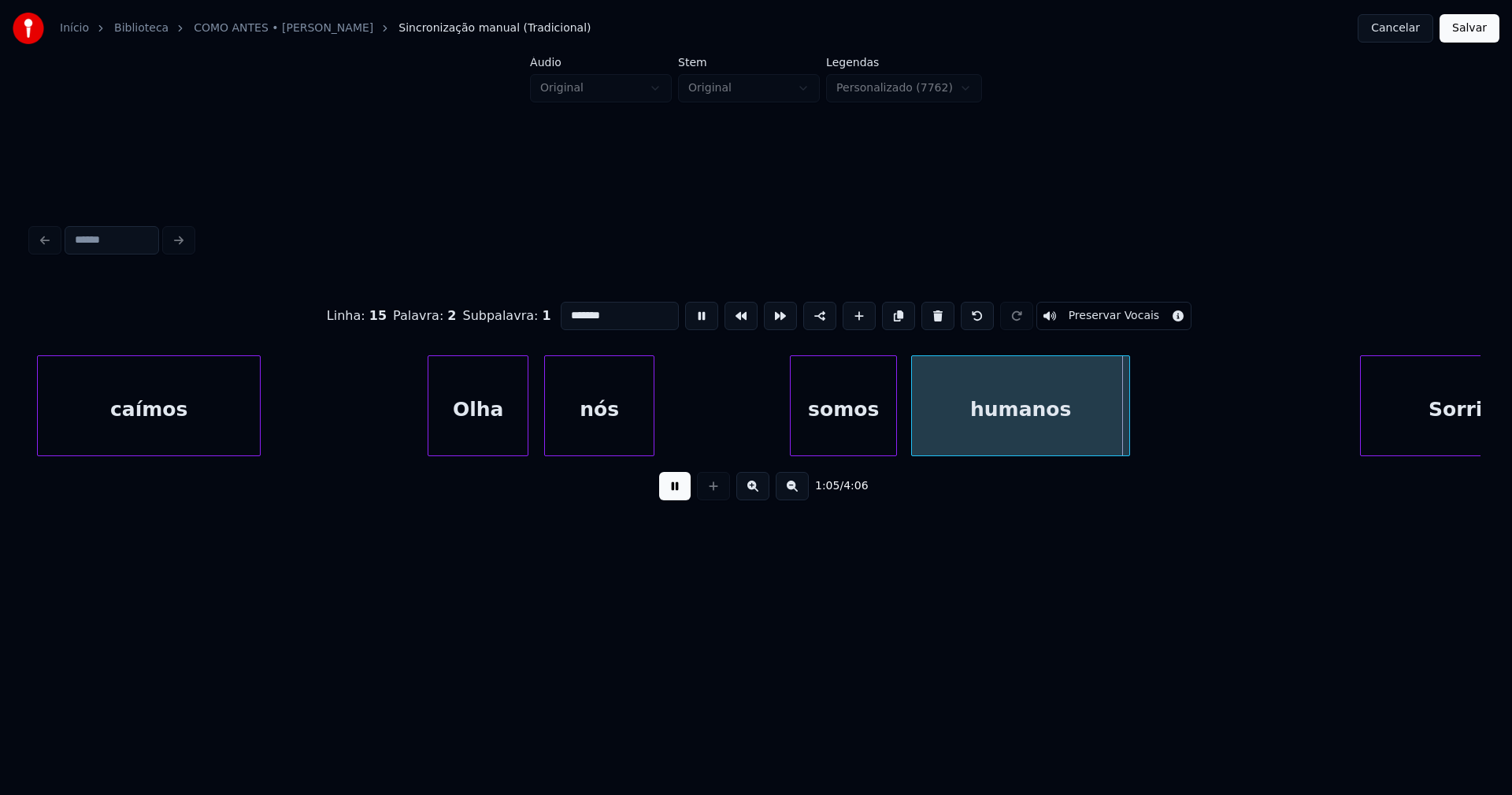
click at [913, 440] on div at bounding box center [914, 405] width 5 height 99
click at [671, 492] on button at bounding box center [675, 486] width 32 height 29
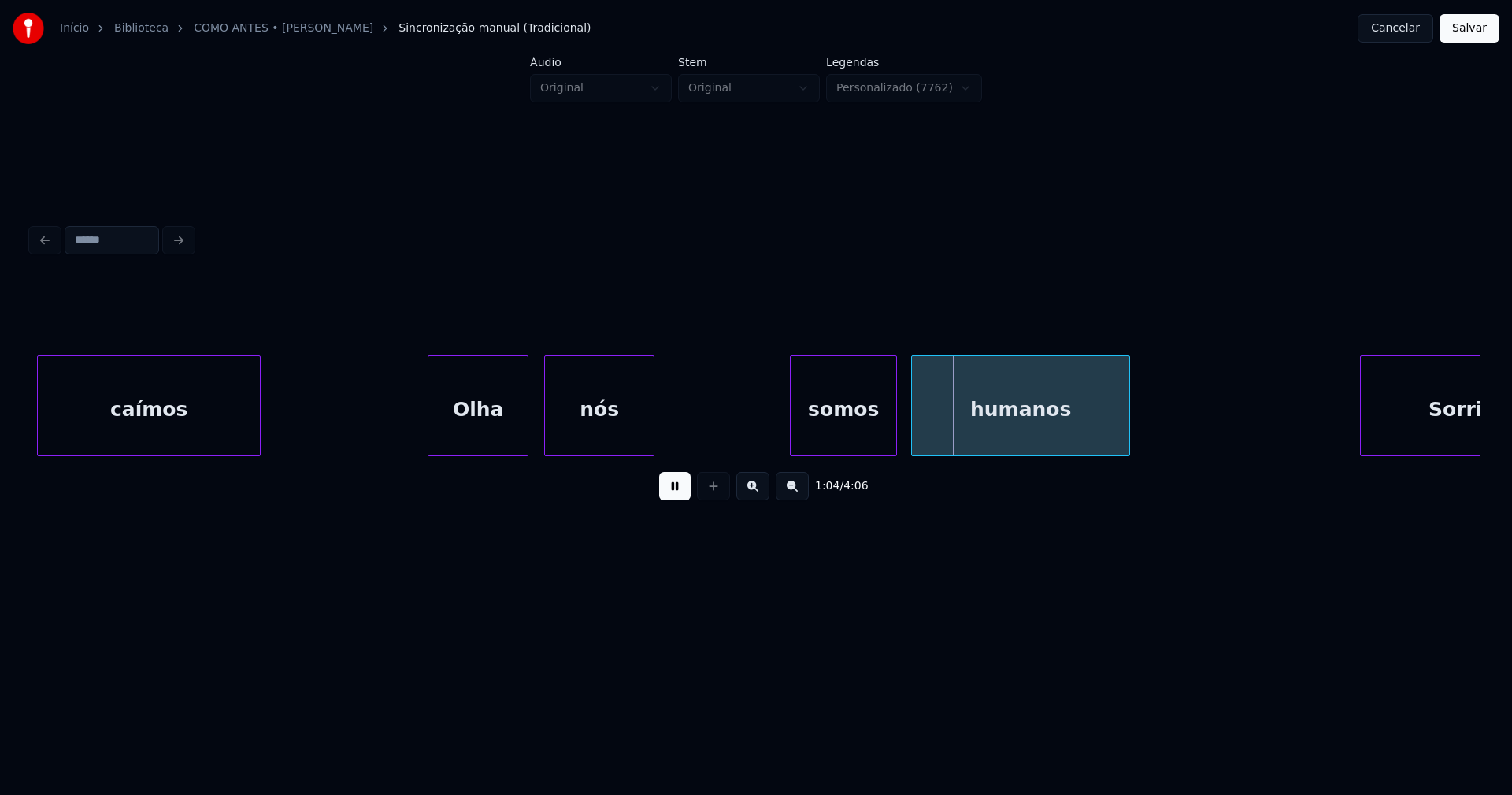
click at [843, 437] on div "somos" at bounding box center [843, 409] width 105 height 107
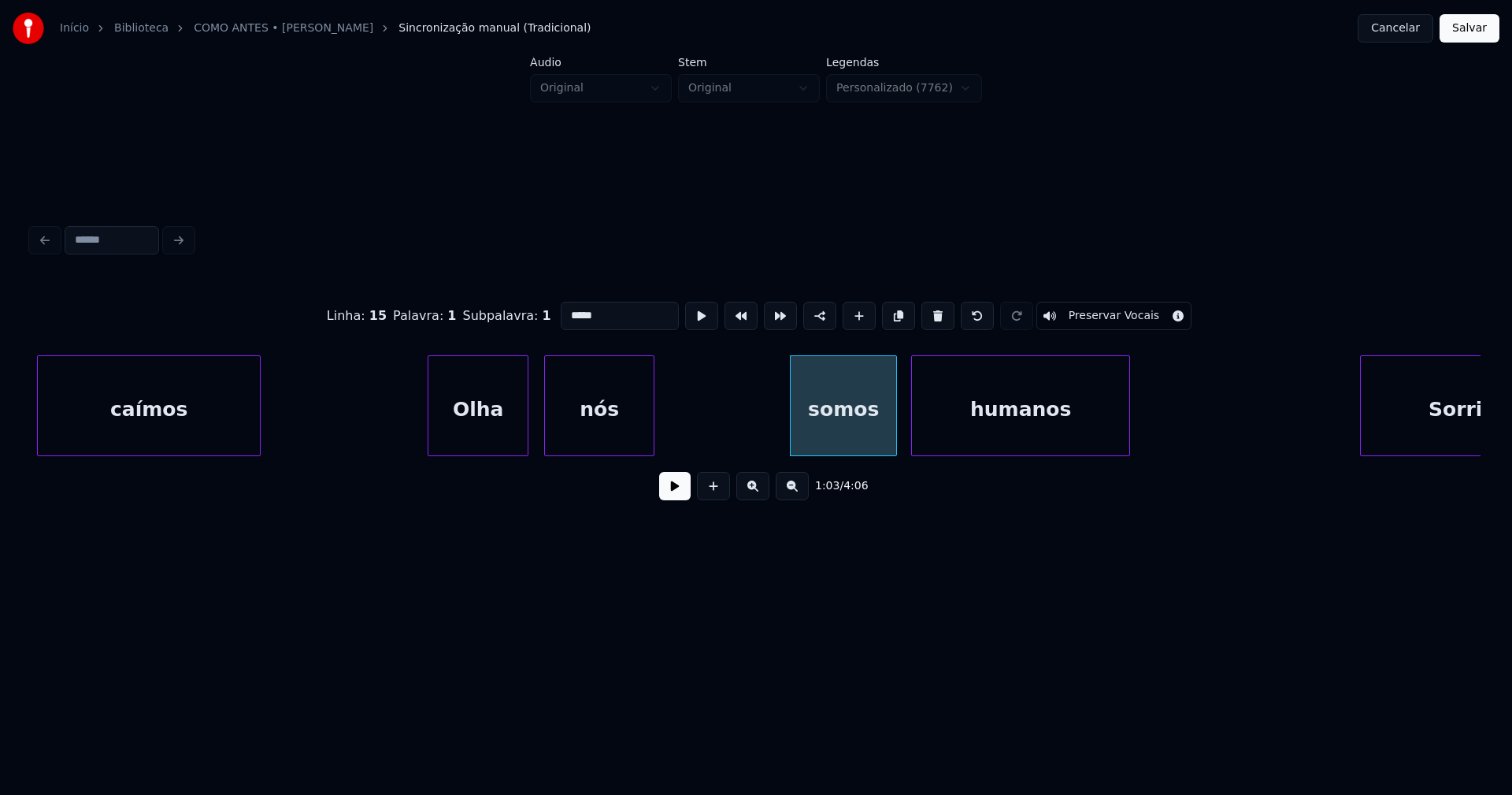
click at [564, 308] on input "*****" at bounding box center [620, 316] width 118 height 29
type input "*****"
click at [689, 496] on button at bounding box center [675, 486] width 32 height 29
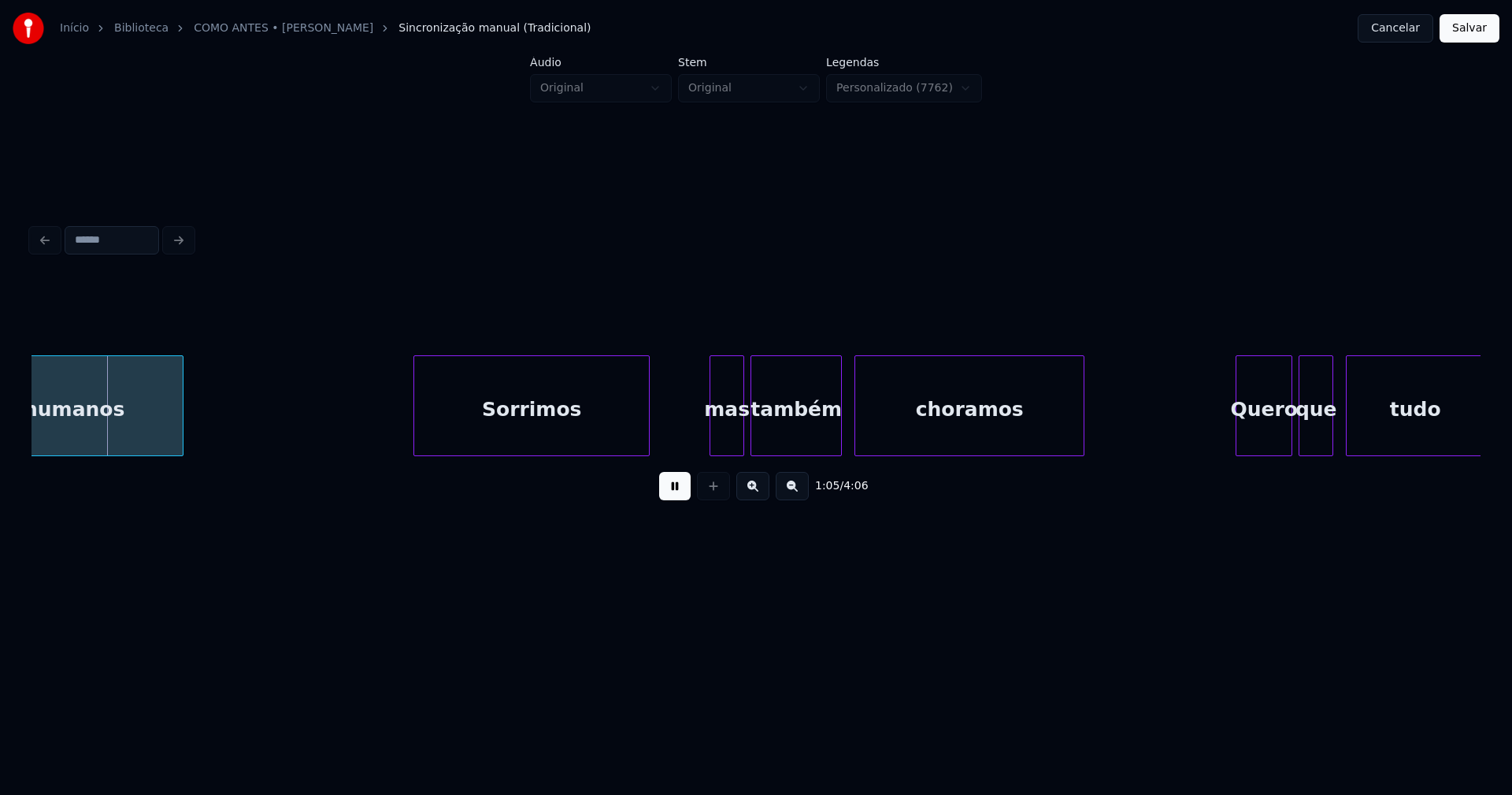
scroll to position [0, 10243]
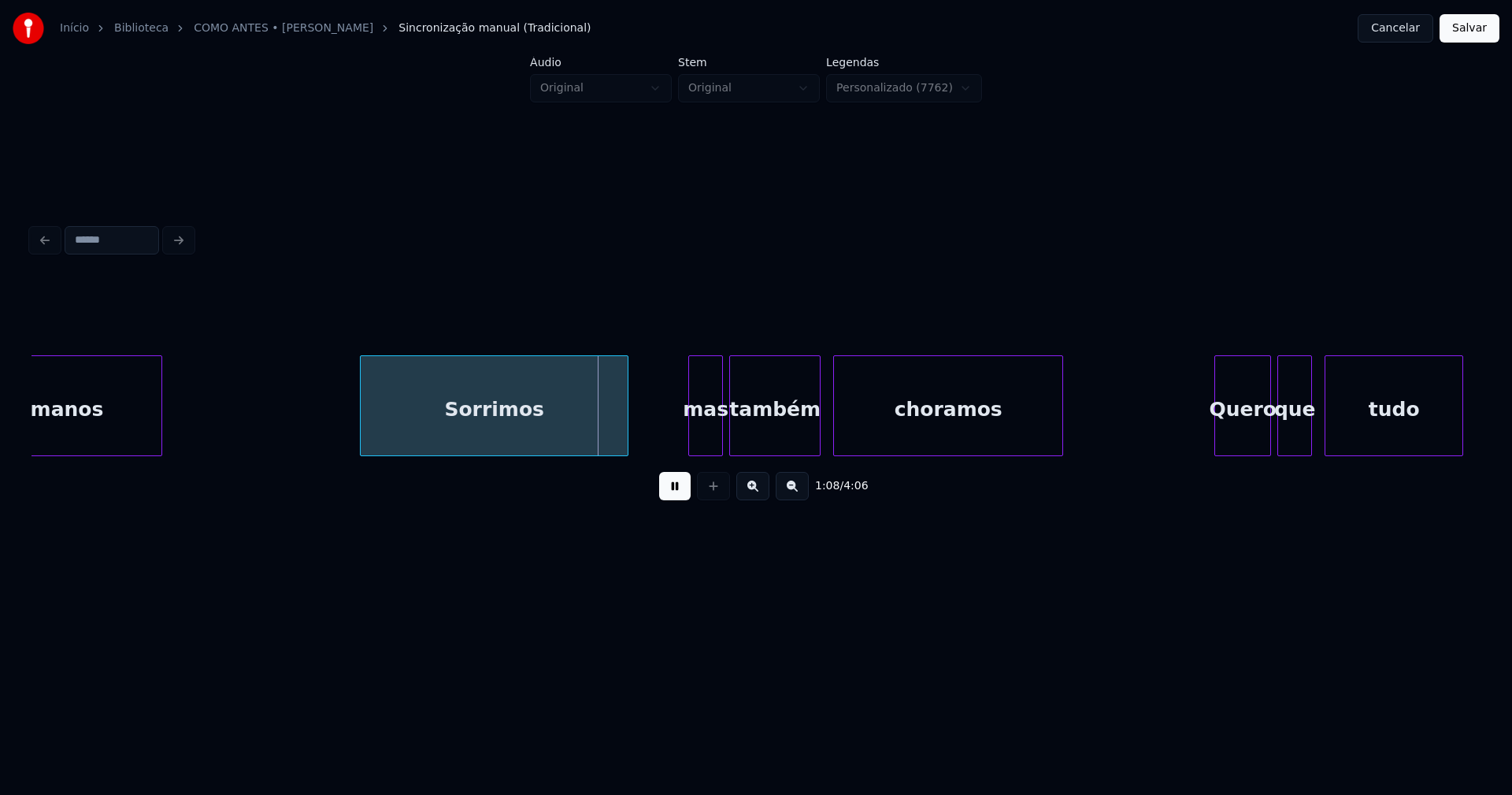
click at [363, 443] on div at bounding box center [363, 405] width 5 height 99
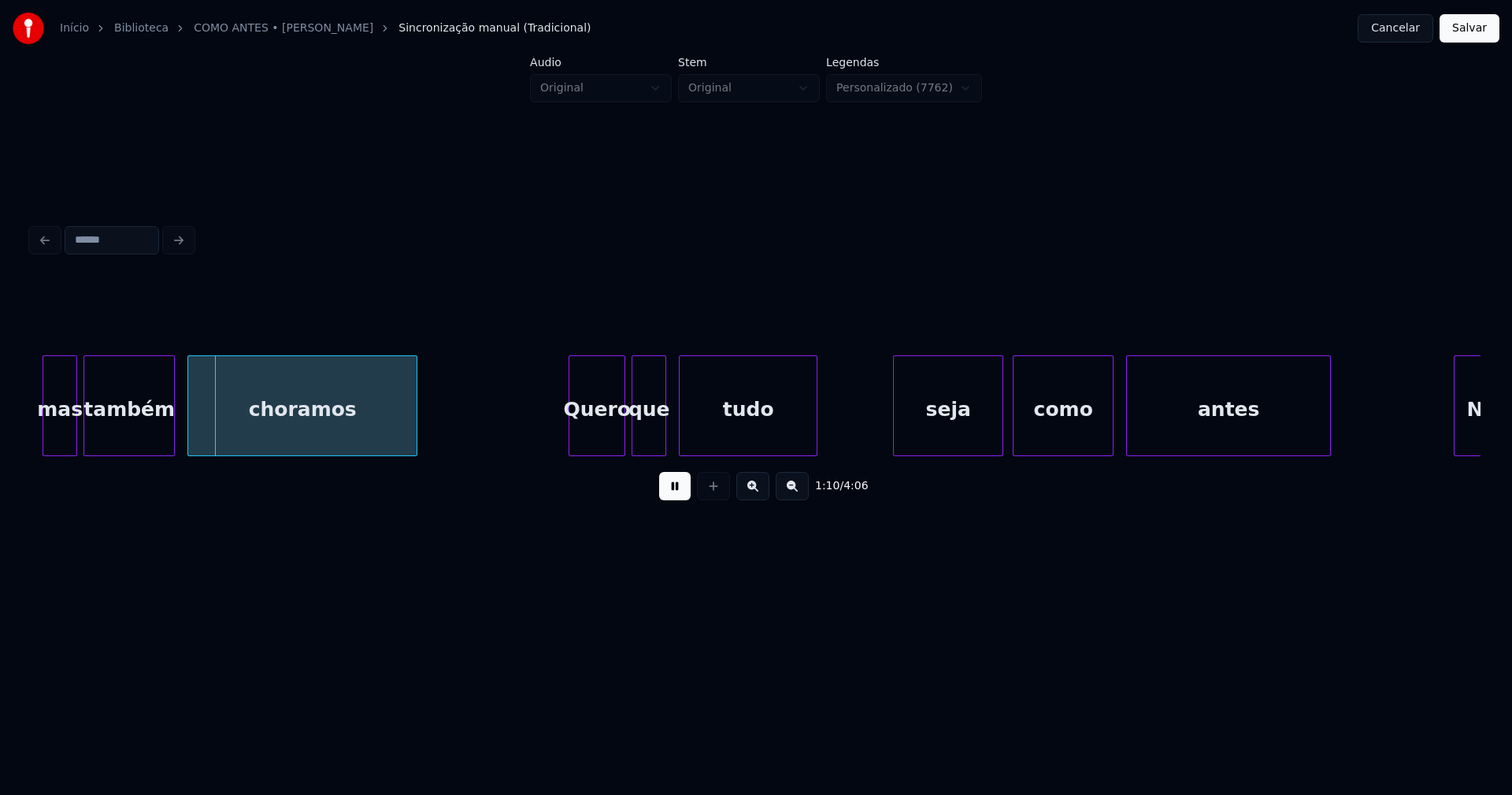
scroll to position [0, 11083]
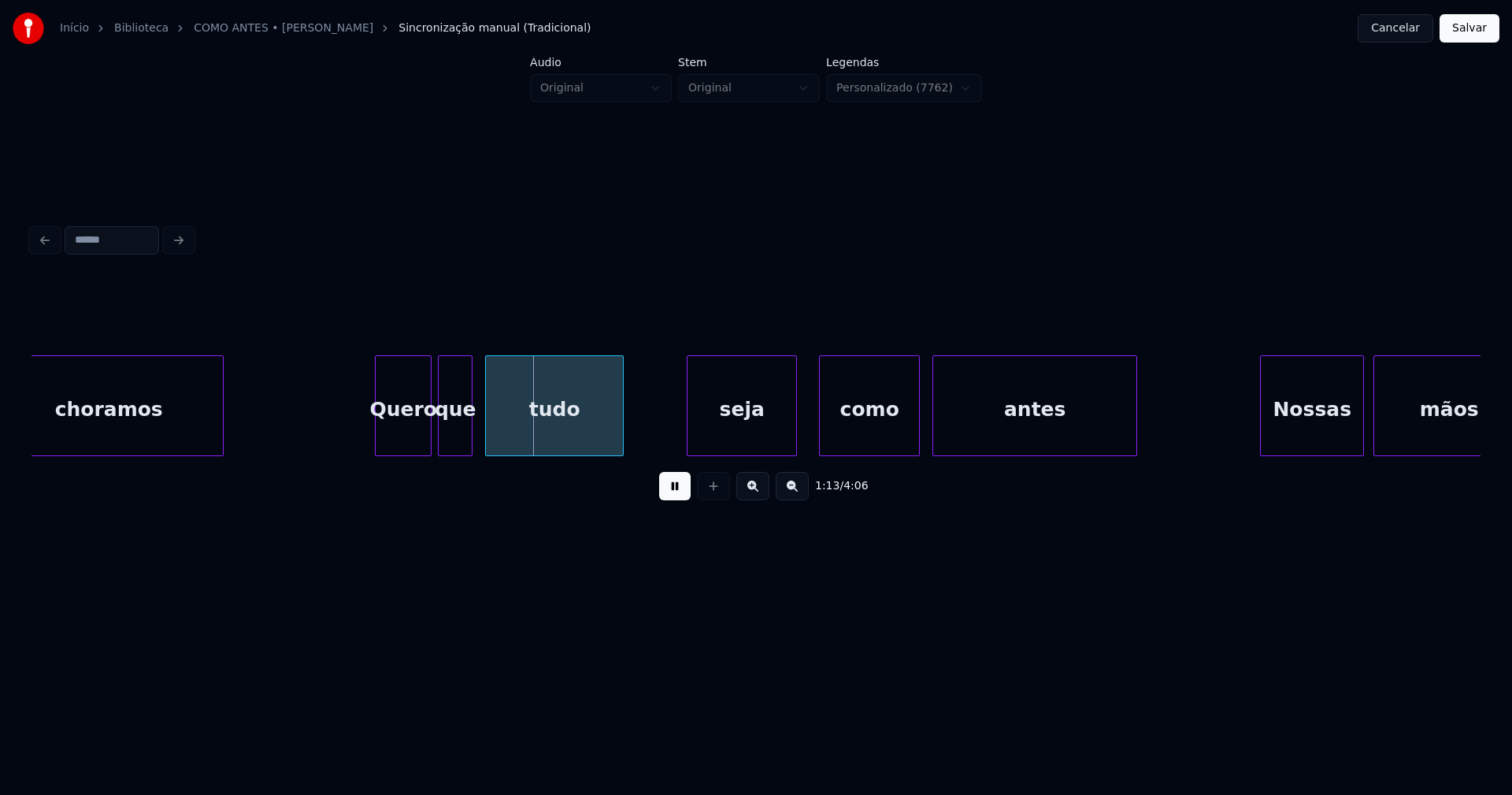
click at [720, 442] on div "seja" at bounding box center [742, 409] width 109 height 107
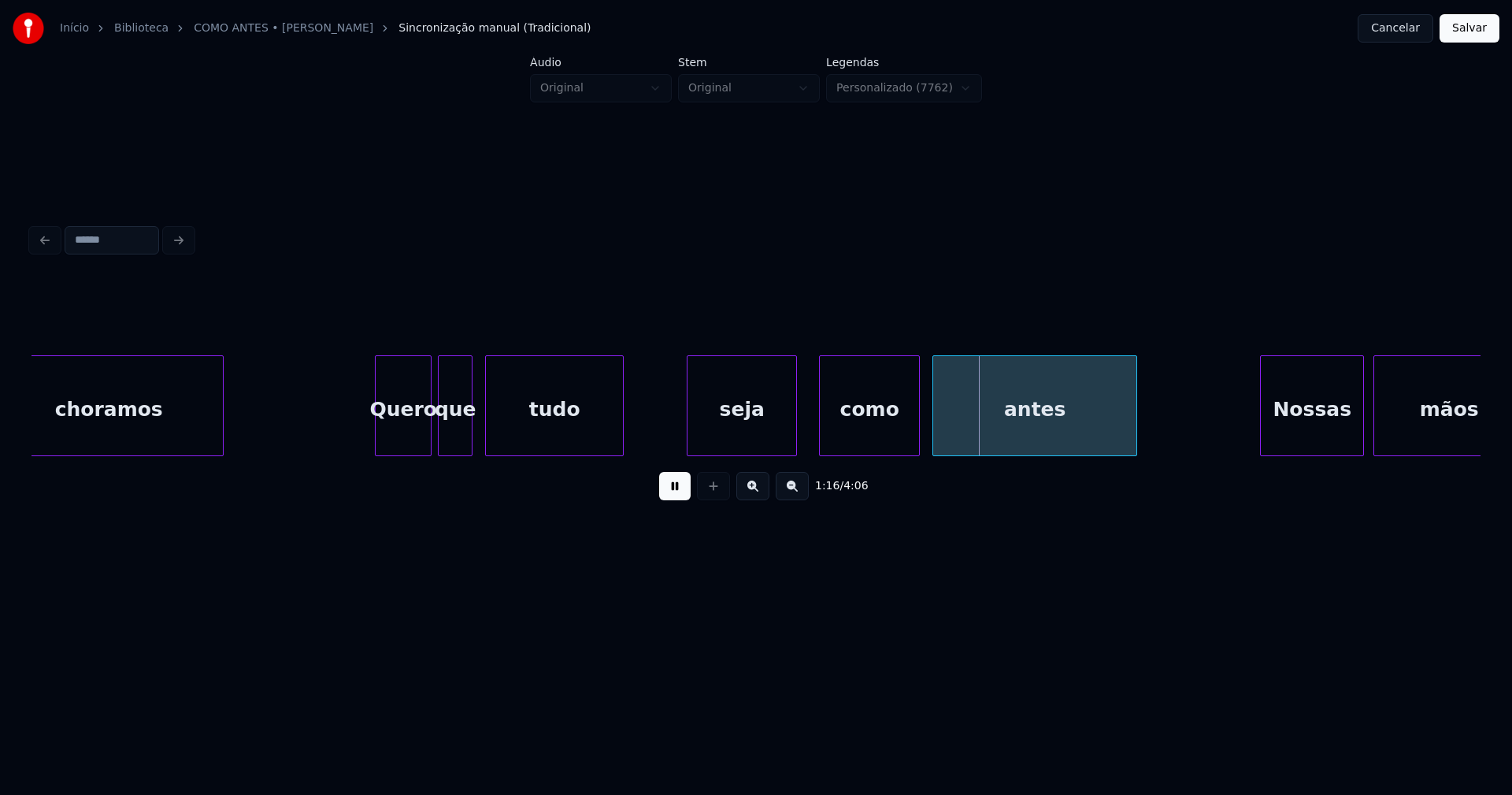
scroll to position [0, 11341]
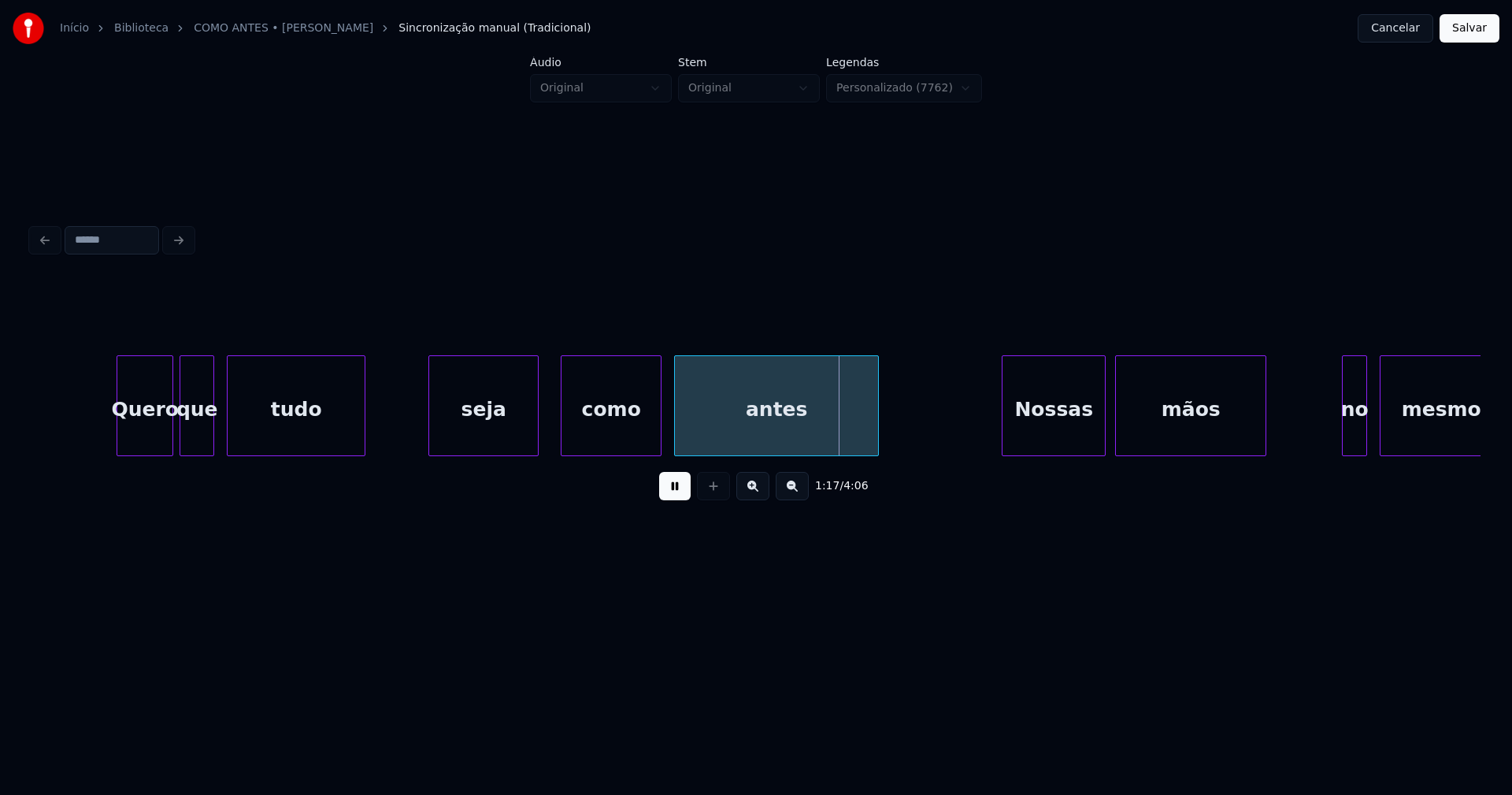
click at [511, 435] on div "seja" at bounding box center [483, 409] width 109 height 107
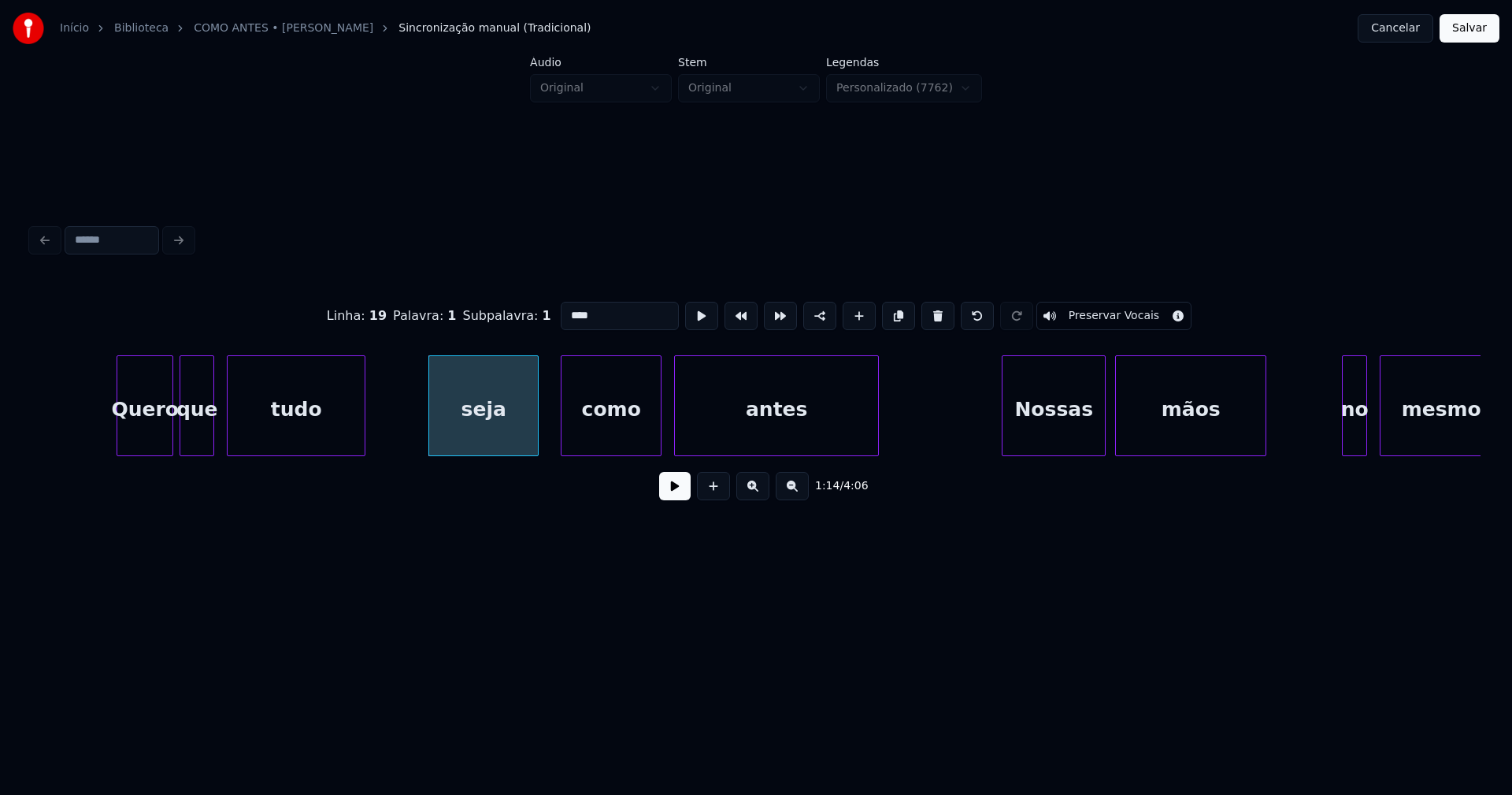
click at [564, 309] on input "****" at bounding box center [620, 316] width 118 height 29
type input "****"
drag, startPoint x: 668, startPoint y: 500, endPoint x: 615, endPoint y: 483, distance: 55.7
click at [669, 500] on button at bounding box center [675, 486] width 32 height 29
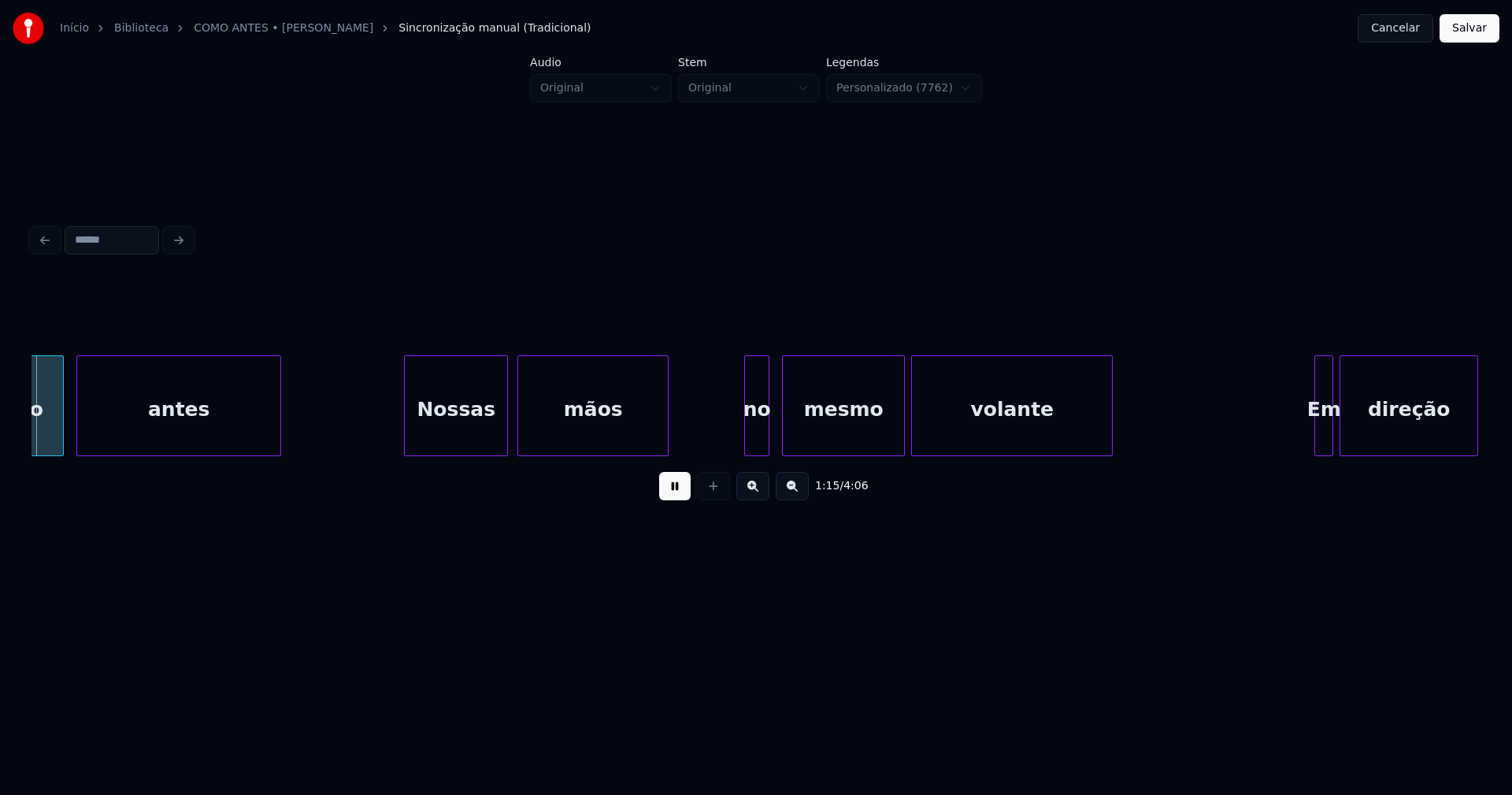
scroll to position [0, 11943]
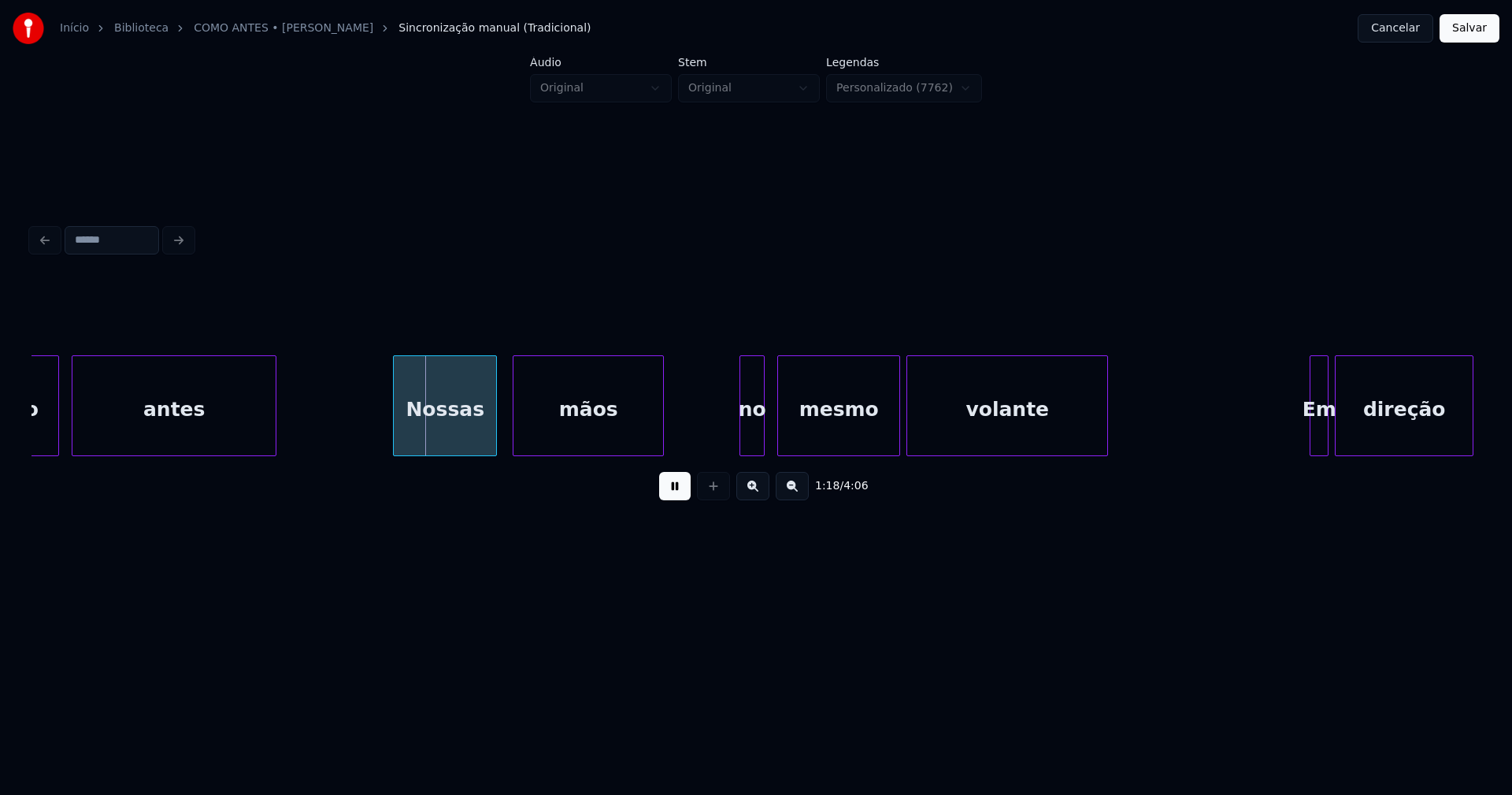
click at [458, 438] on div "Nossas" at bounding box center [445, 409] width 102 height 107
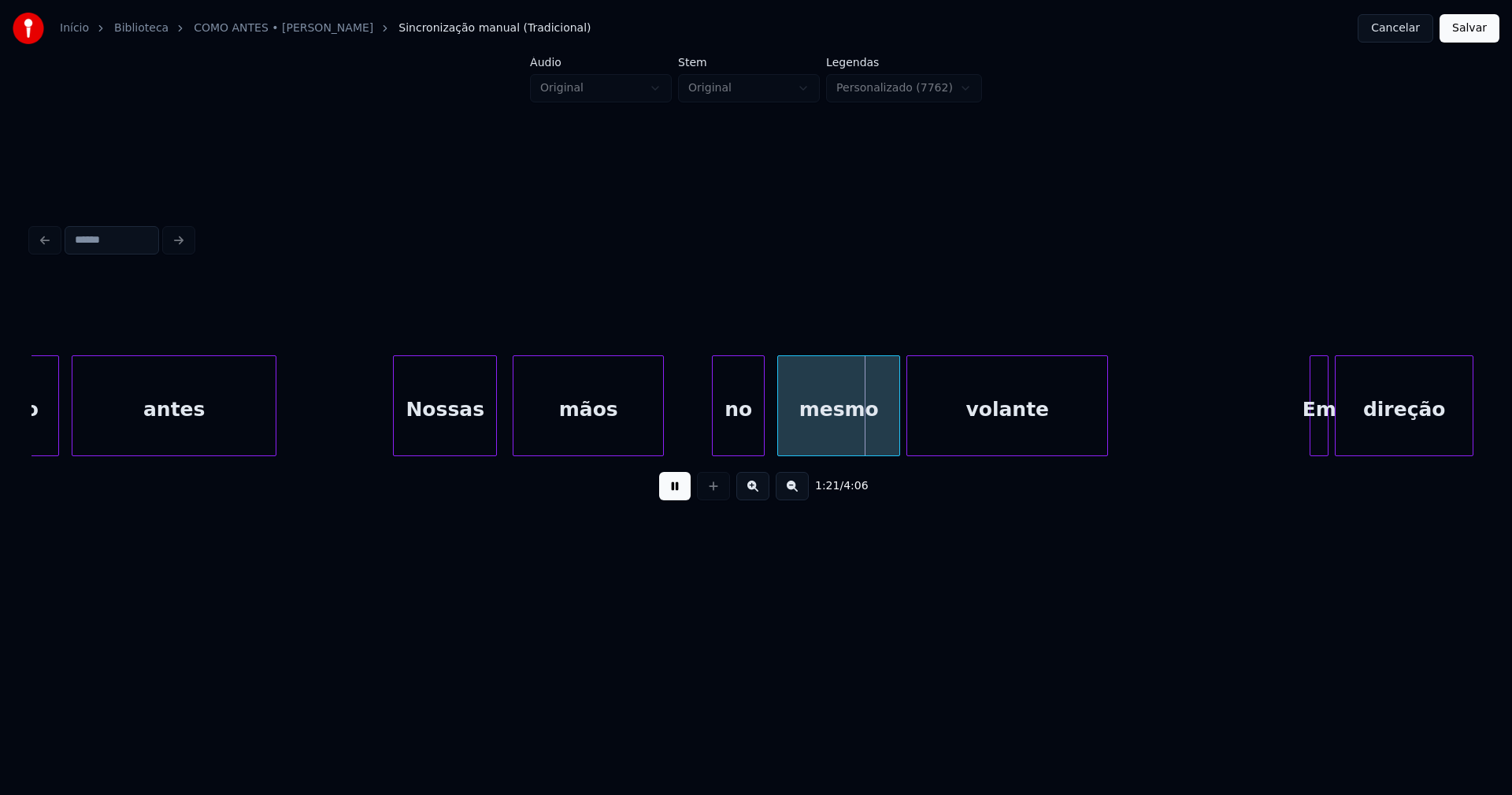
click at [716, 451] on div "como antes Nossas mãos no mesmo volante Em direção" at bounding box center [756, 405] width 1449 height 101
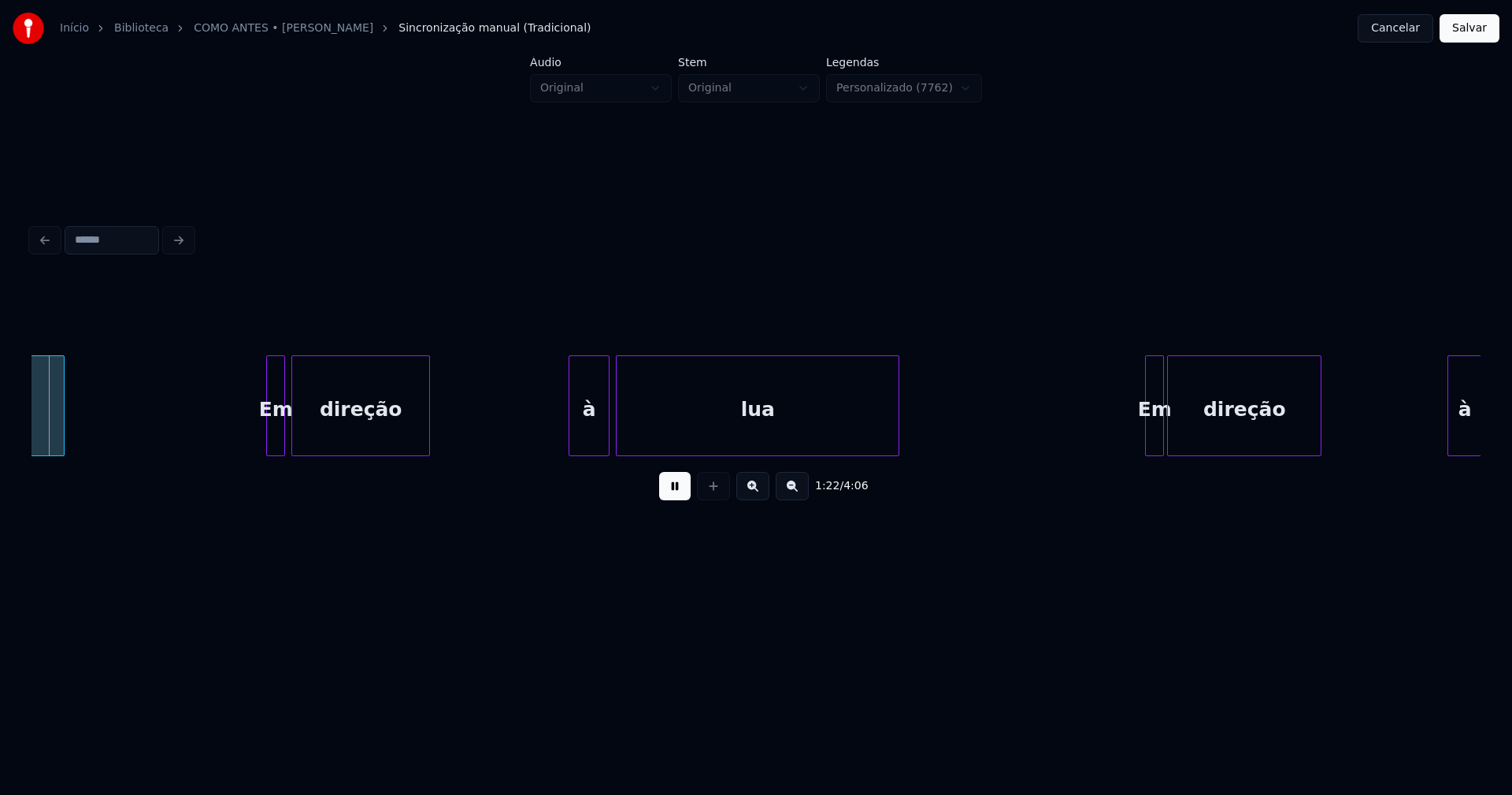
scroll to position [0, 12998]
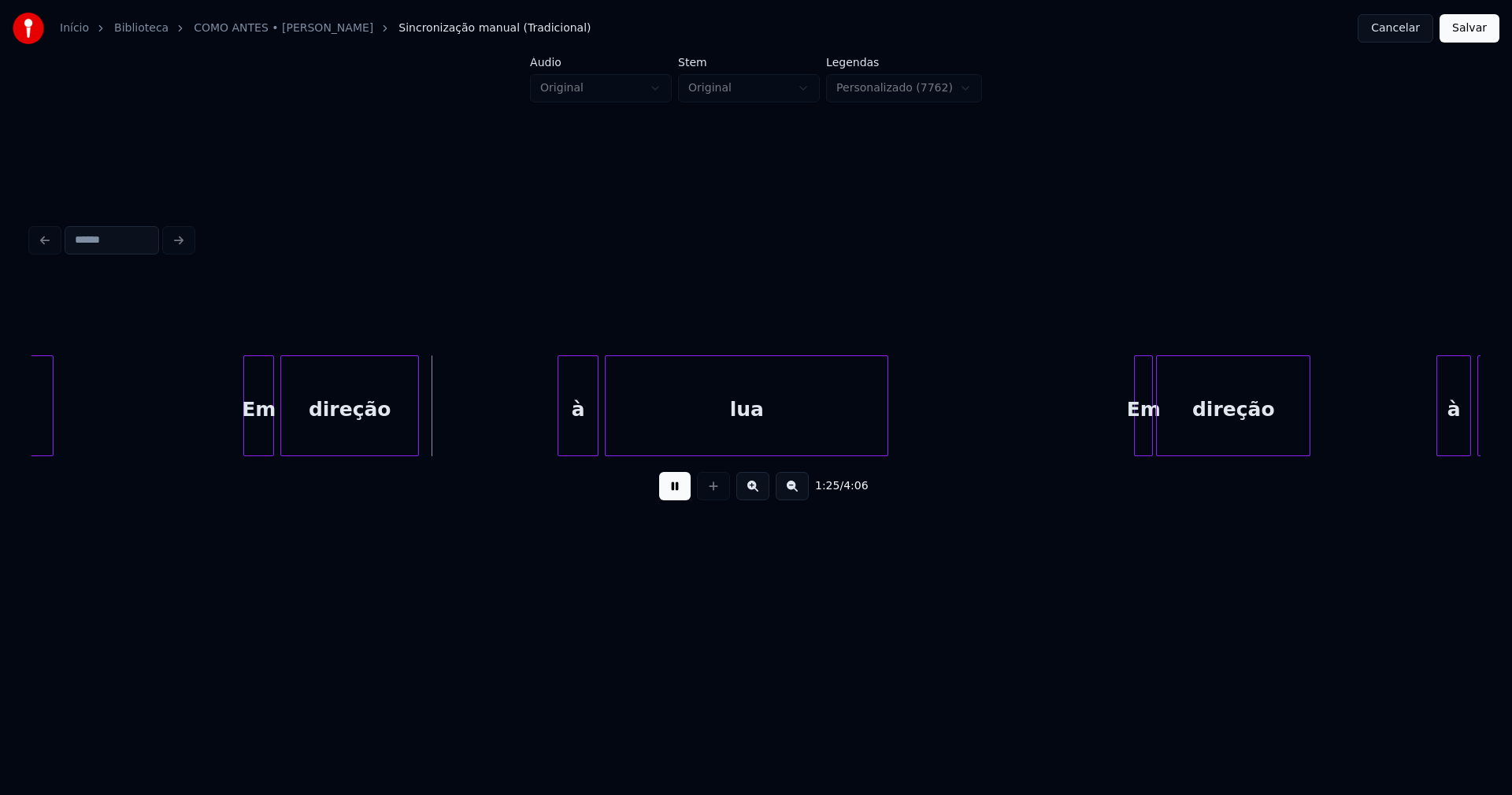
click at [245, 440] on div at bounding box center [247, 405] width 5 height 99
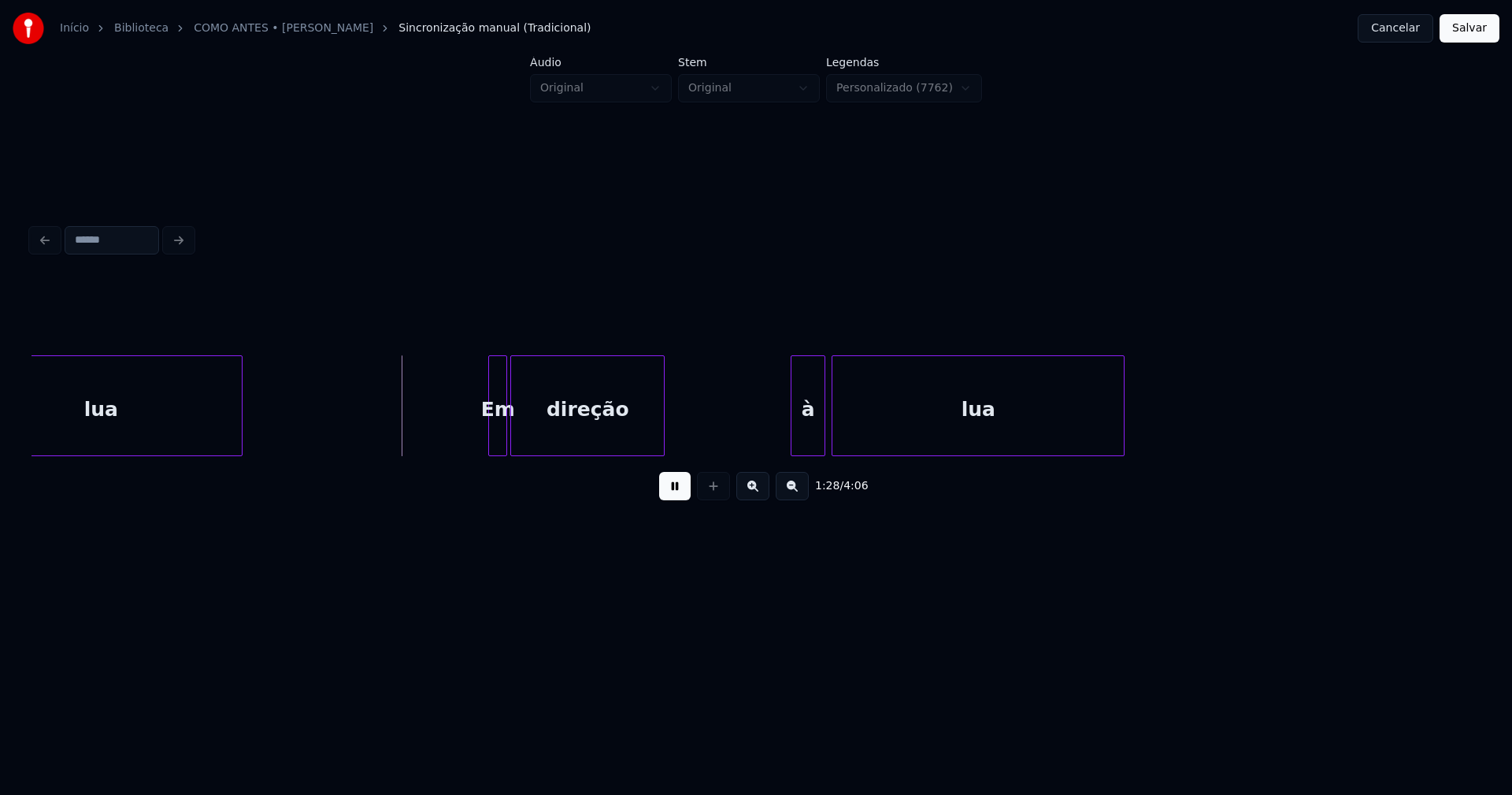
scroll to position [0, 13665]
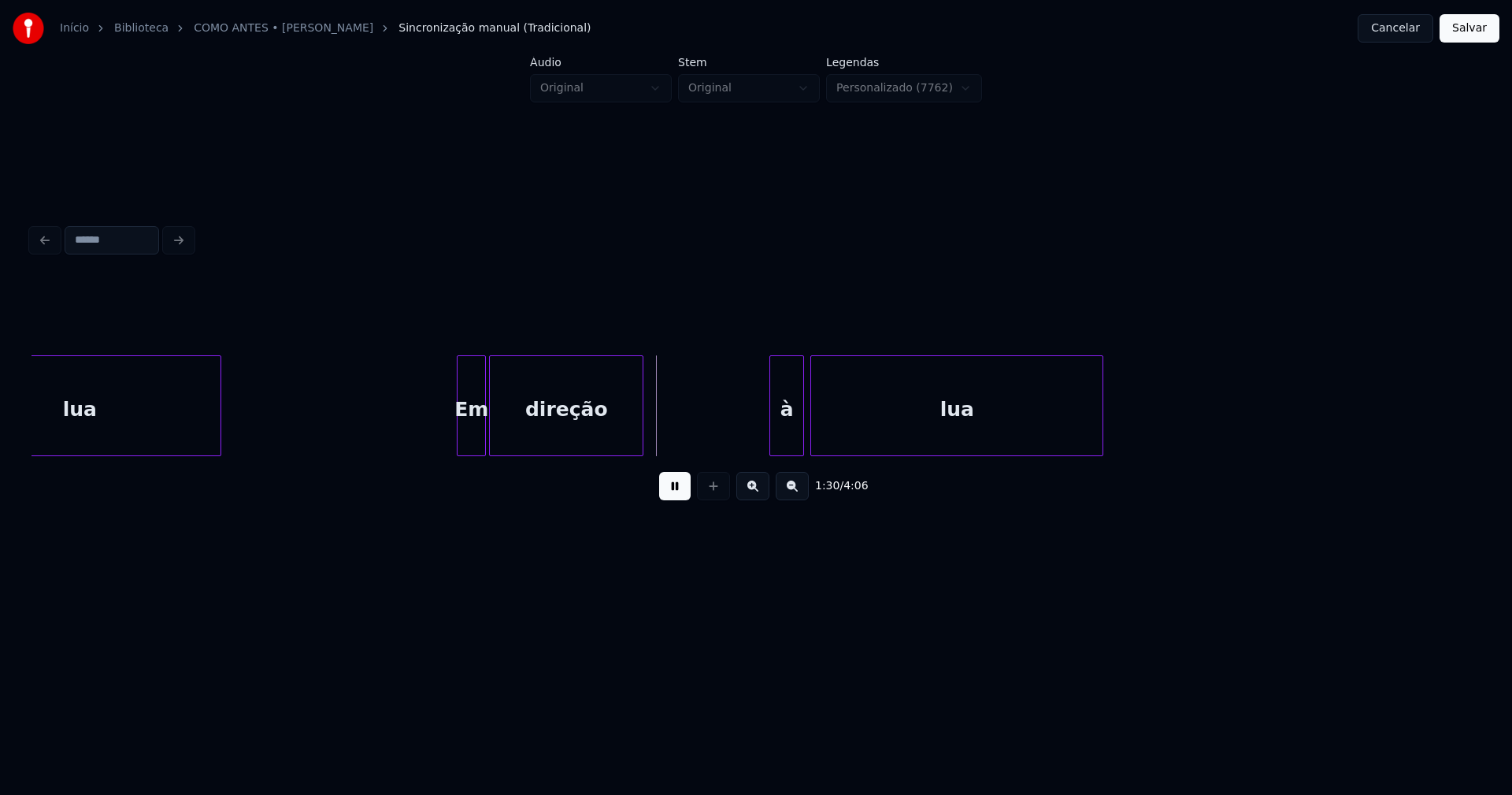
click at [459, 438] on div at bounding box center [460, 405] width 5 height 99
click at [769, 438] on div at bounding box center [769, 405] width 5 height 99
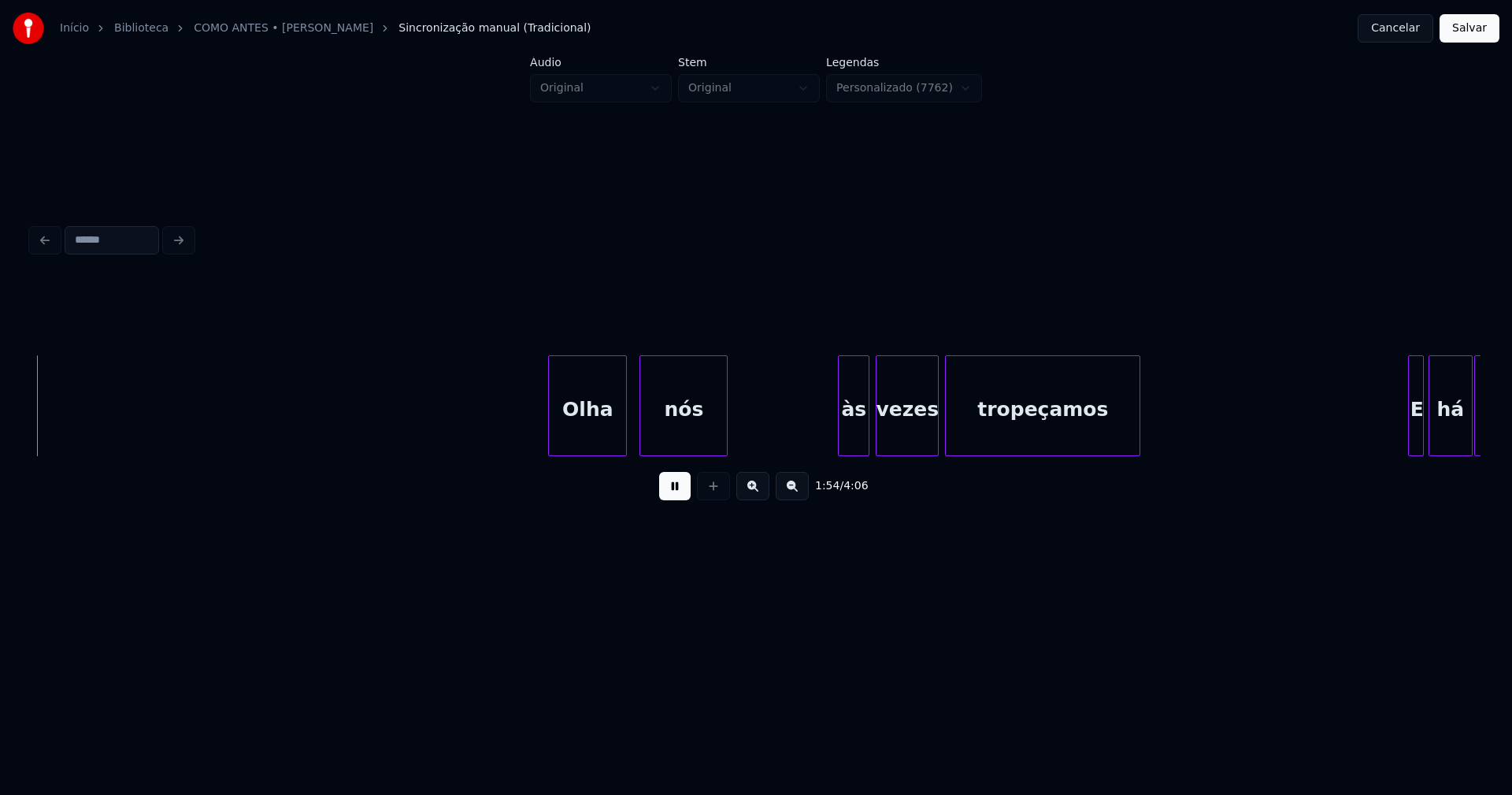
scroll to position [0, 18018]
click at [558, 445] on div "Olha" at bounding box center [563, 409] width 77 height 107
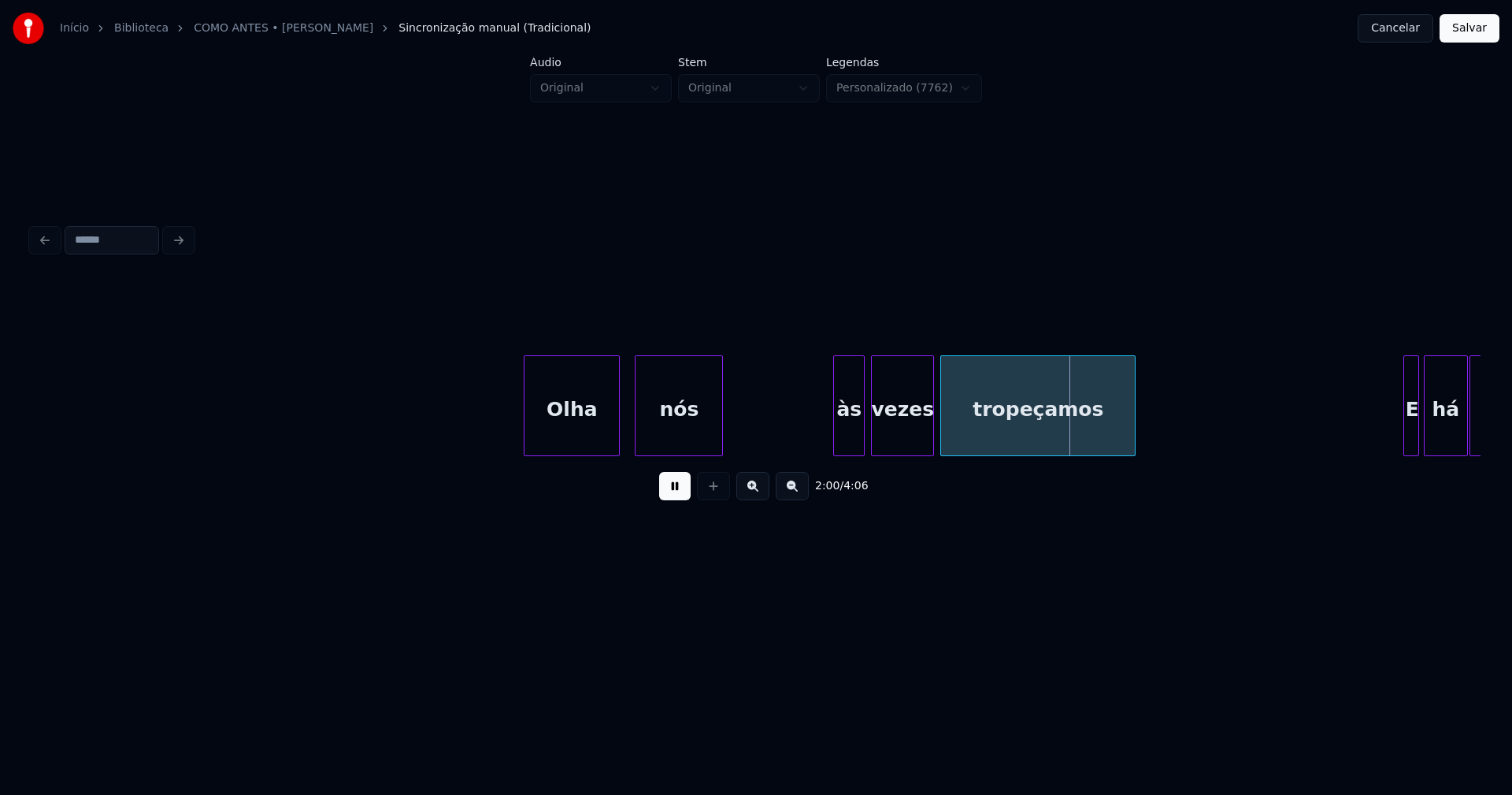
click at [615, 429] on div at bounding box center [617, 405] width 5 height 99
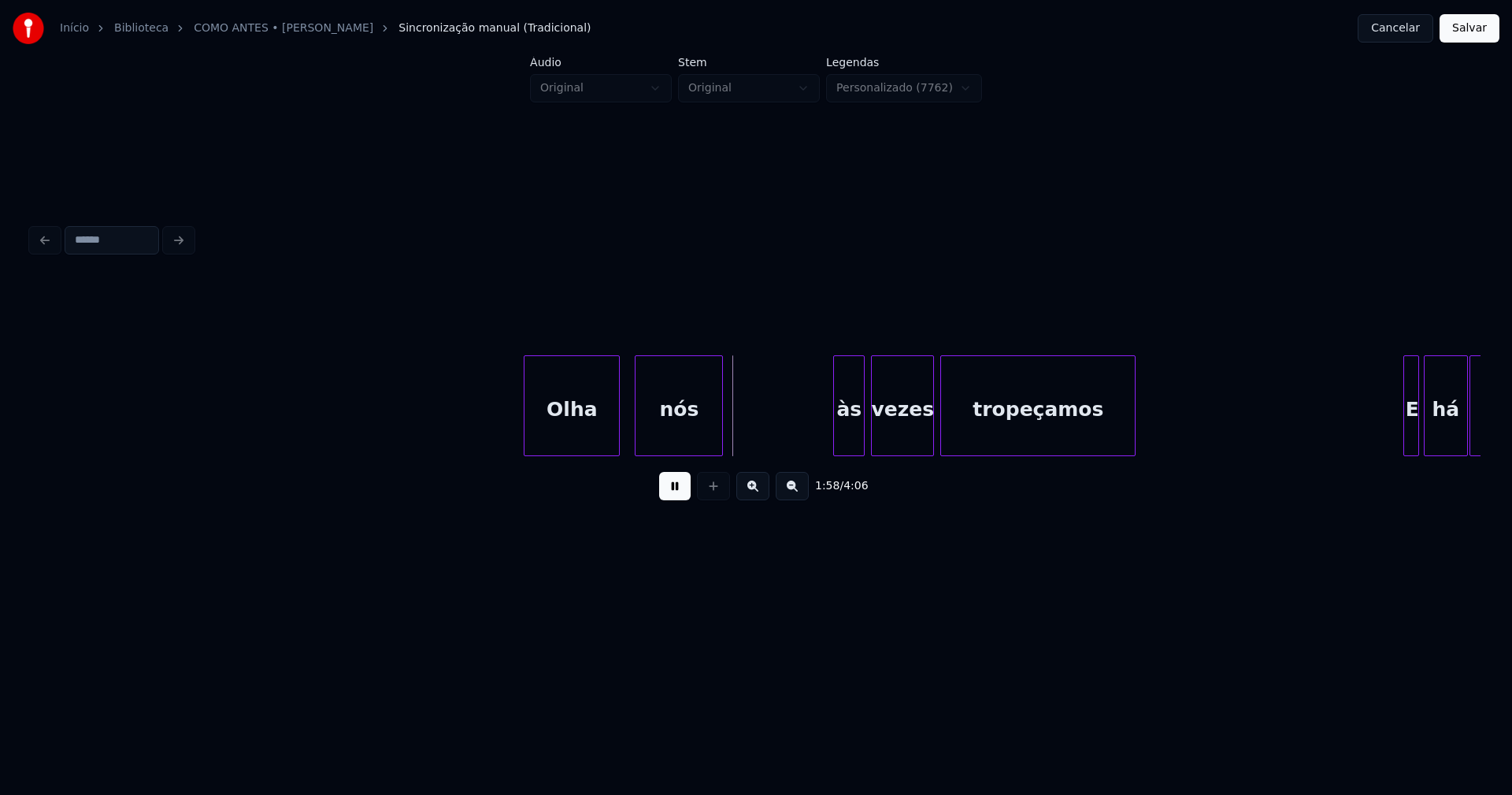
click at [491, 426] on div "Olha nós às vezes tropeçamos E há dias" at bounding box center [1449, 405] width 38871 height 101
click at [577, 439] on div "Olha" at bounding box center [588, 409] width 95 height 107
click at [505, 429] on div "Olha nós às vezes tropeçamos E há dias" at bounding box center [1449, 405] width 38871 height 101
drag, startPoint x: 671, startPoint y: 494, endPoint x: 654, endPoint y: 483, distance: 20.2
click at [671, 494] on button at bounding box center [675, 486] width 32 height 29
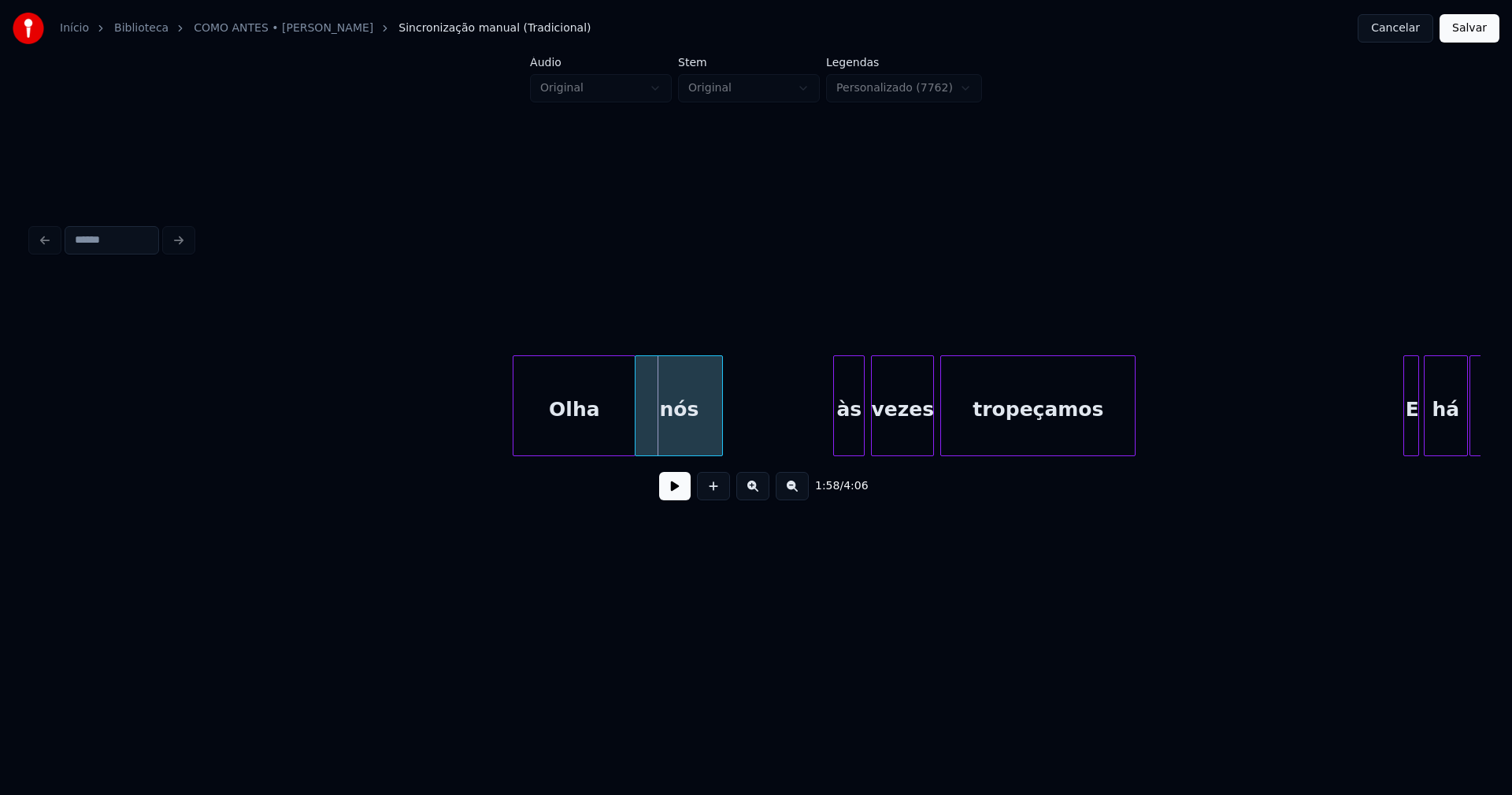
click at [518, 456] on div "Olha nós às vezes tropeçamos E há dias" at bounding box center [756, 405] width 1449 height 101
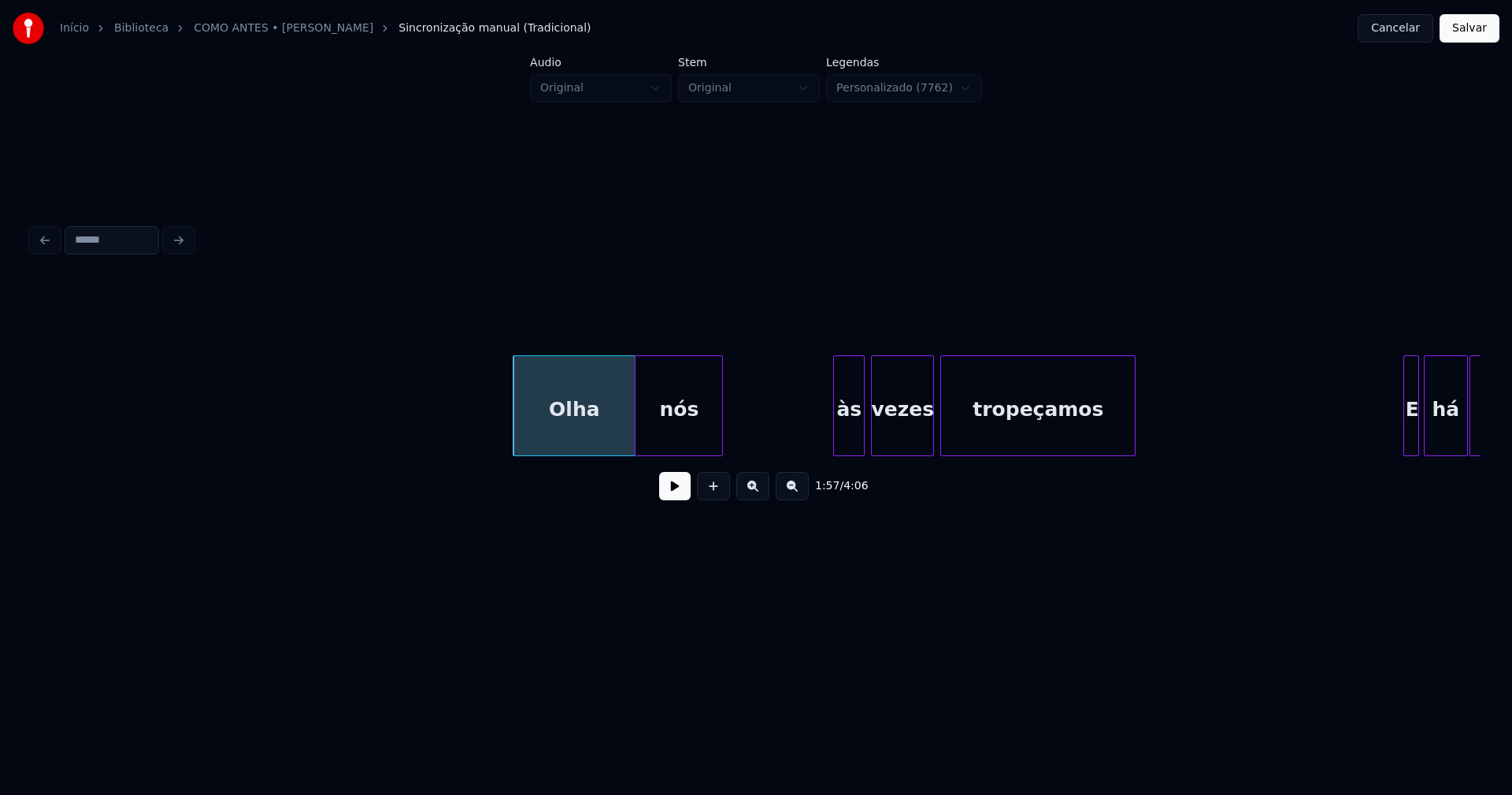
click at [553, 423] on div "Olha" at bounding box center [574, 409] width 121 height 107
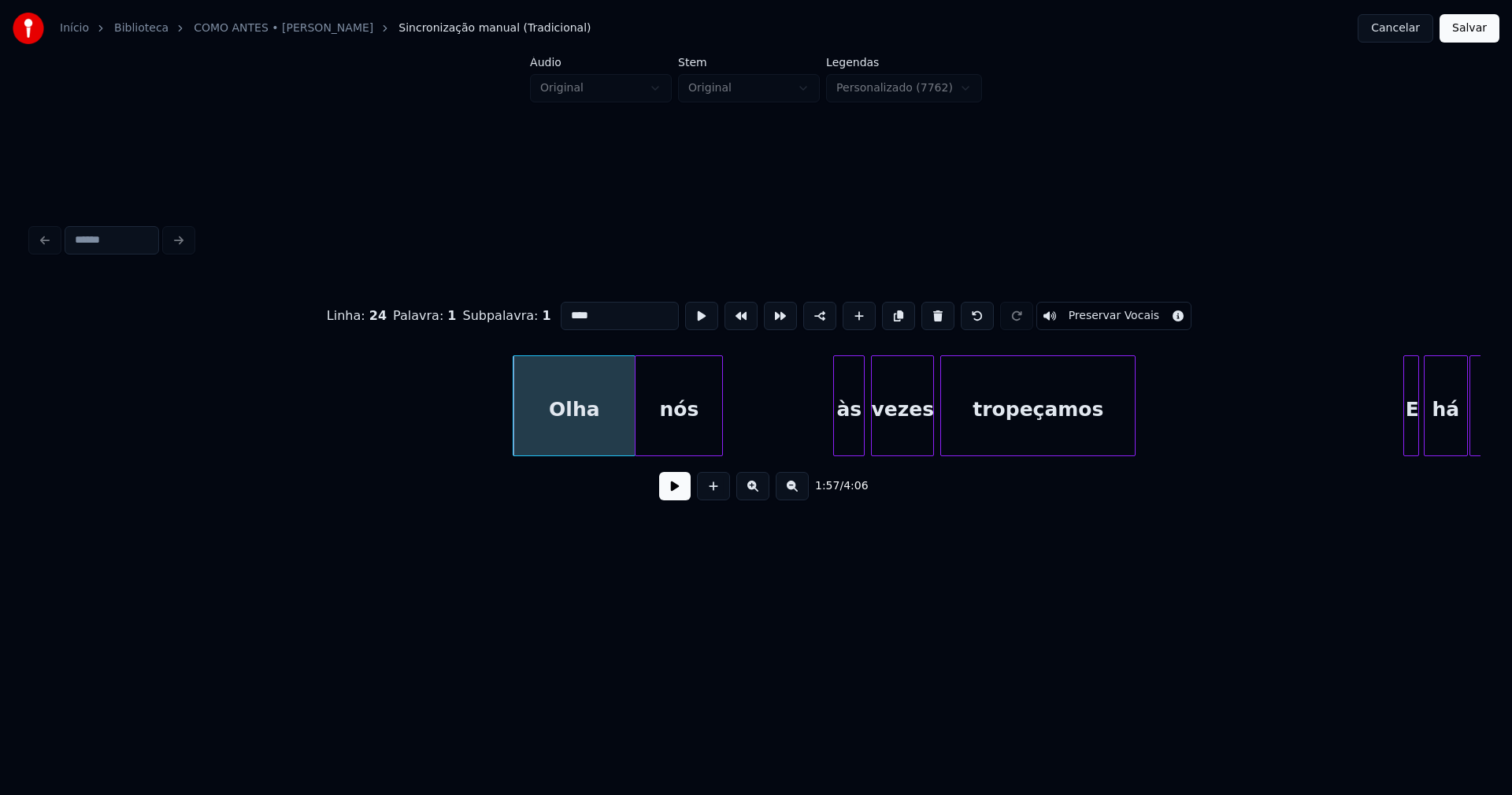
click at [564, 309] on input "****" at bounding box center [620, 316] width 118 height 29
type input "********"
click at [681, 496] on button at bounding box center [675, 486] width 32 height 29
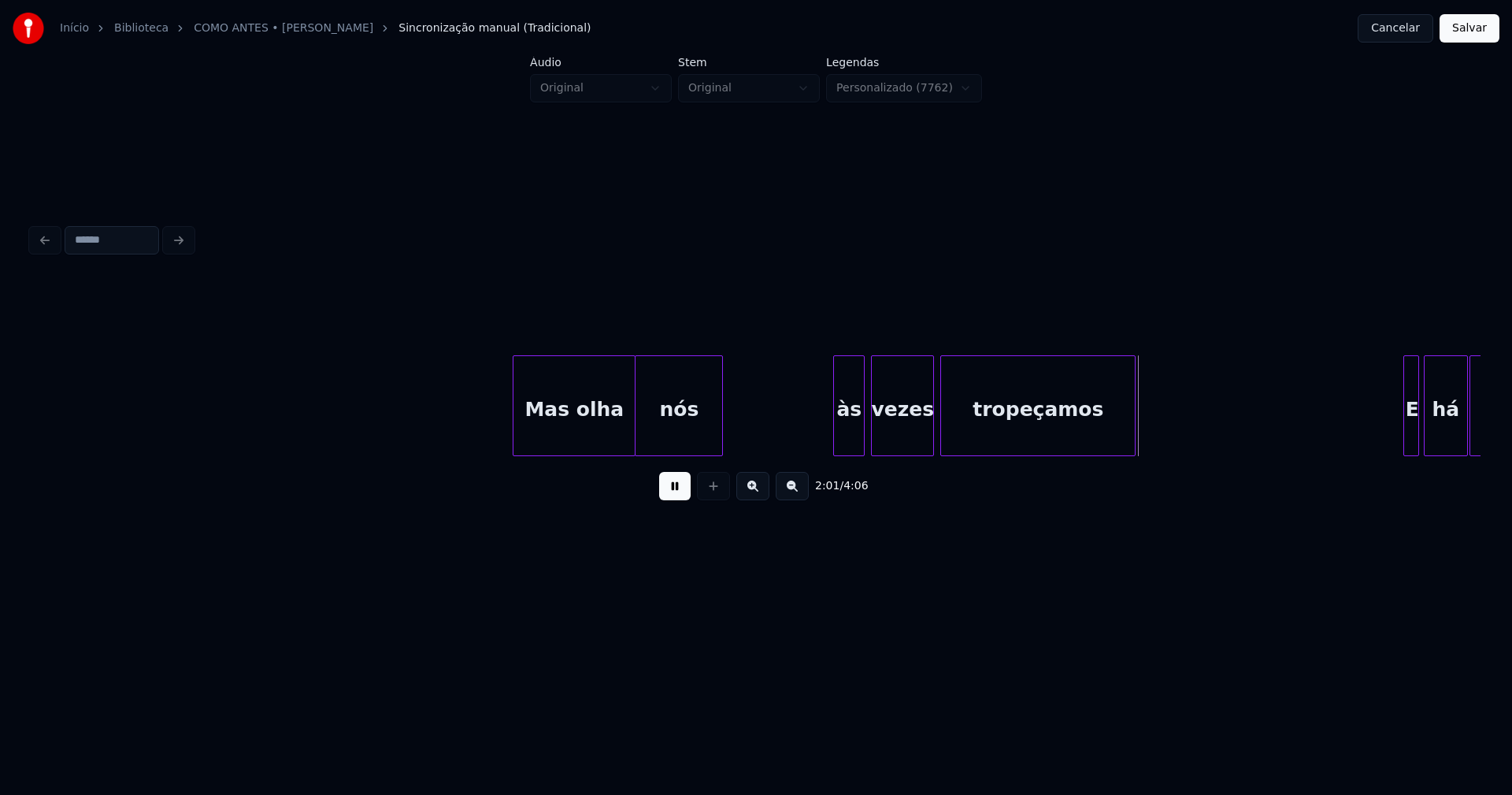
click at [855, 430] on div "às" at bounding box center [849, 409] width 30 height 107
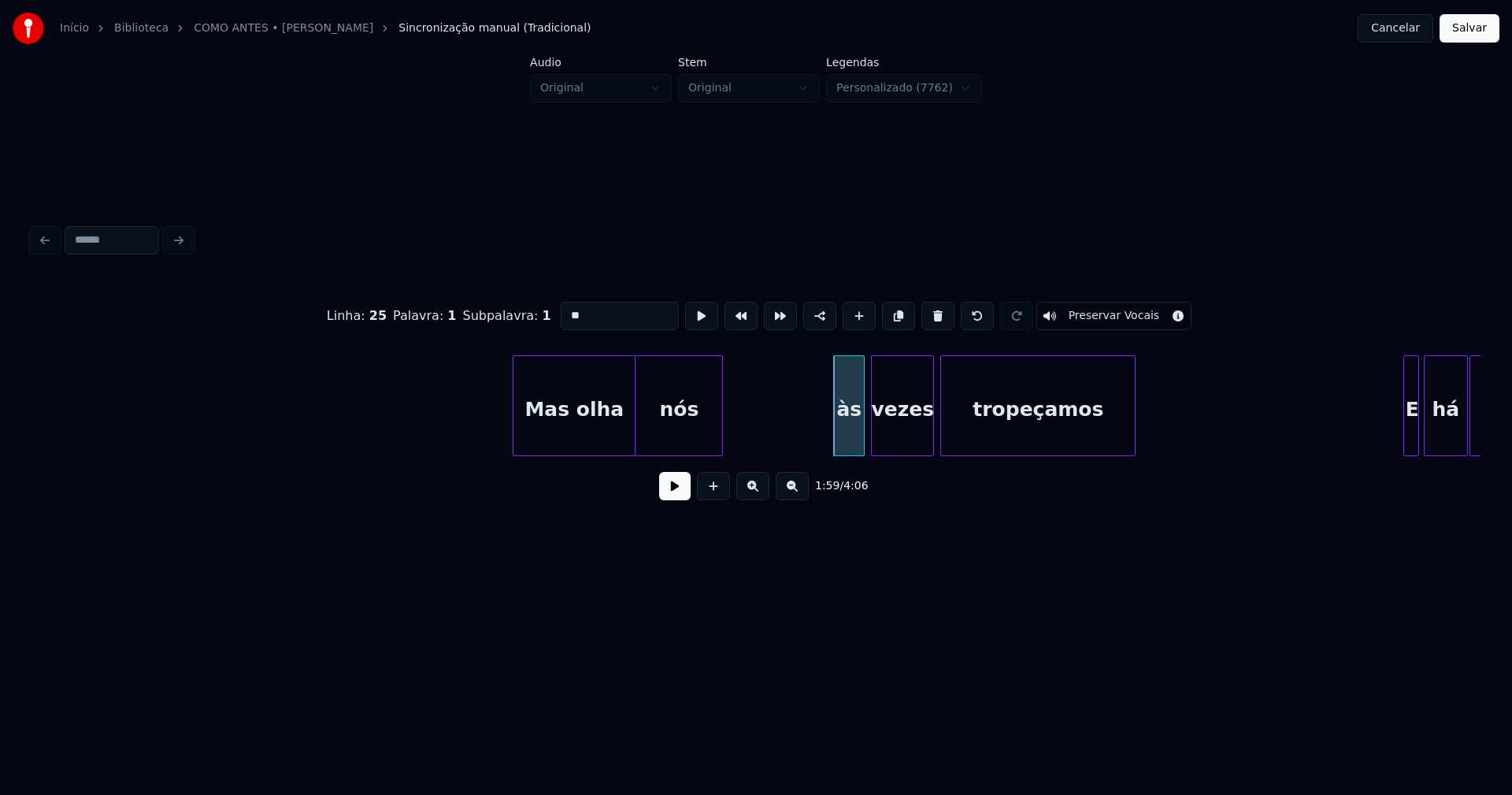
click at [565, 307] on input "**" at bounding box center [620, 316] width 118 height 29
type input "**"
click at [676, 501] on button at bounding box center [675, 486] width 32 height 29
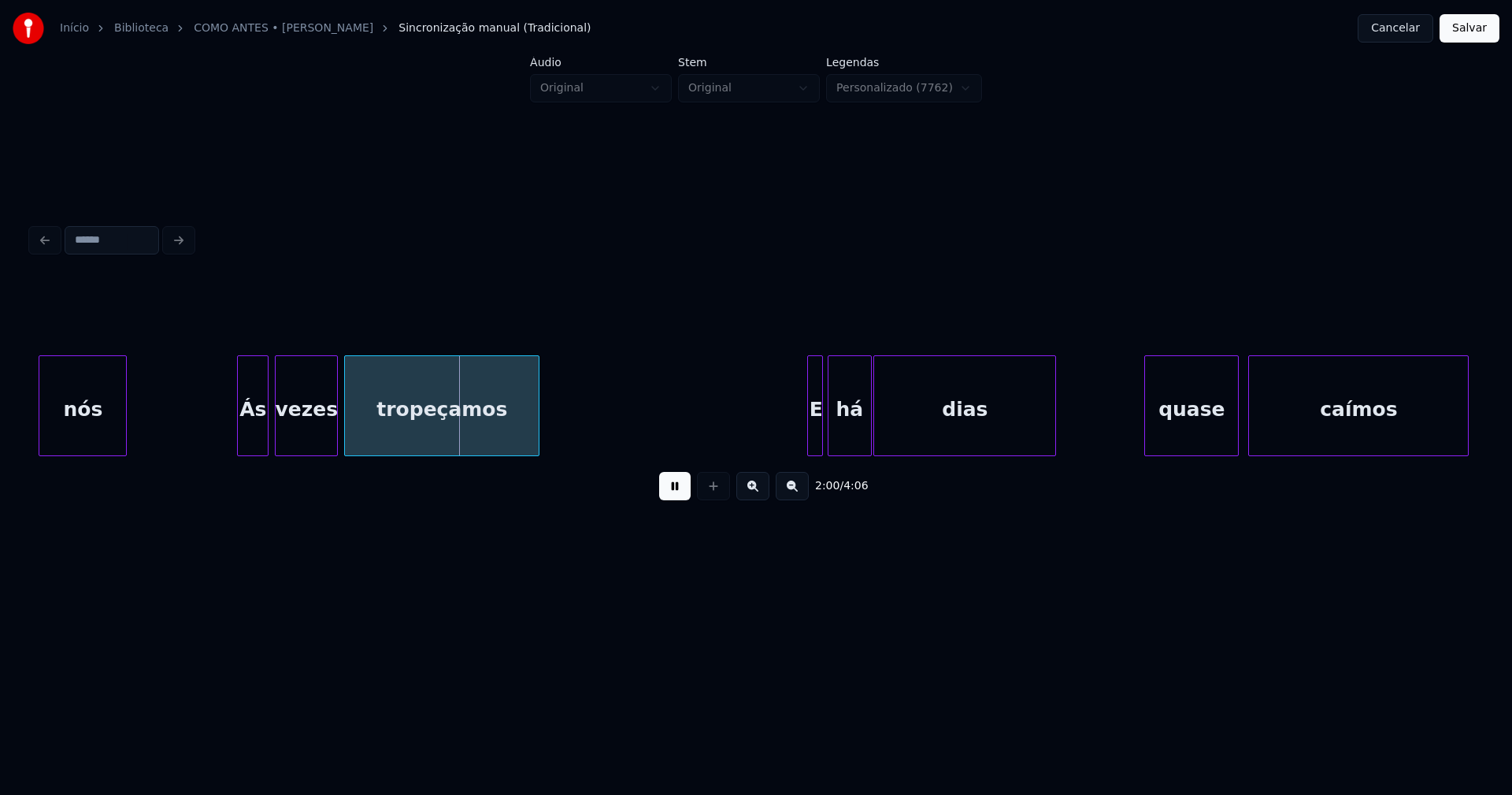
scroll to position [0, 18787]
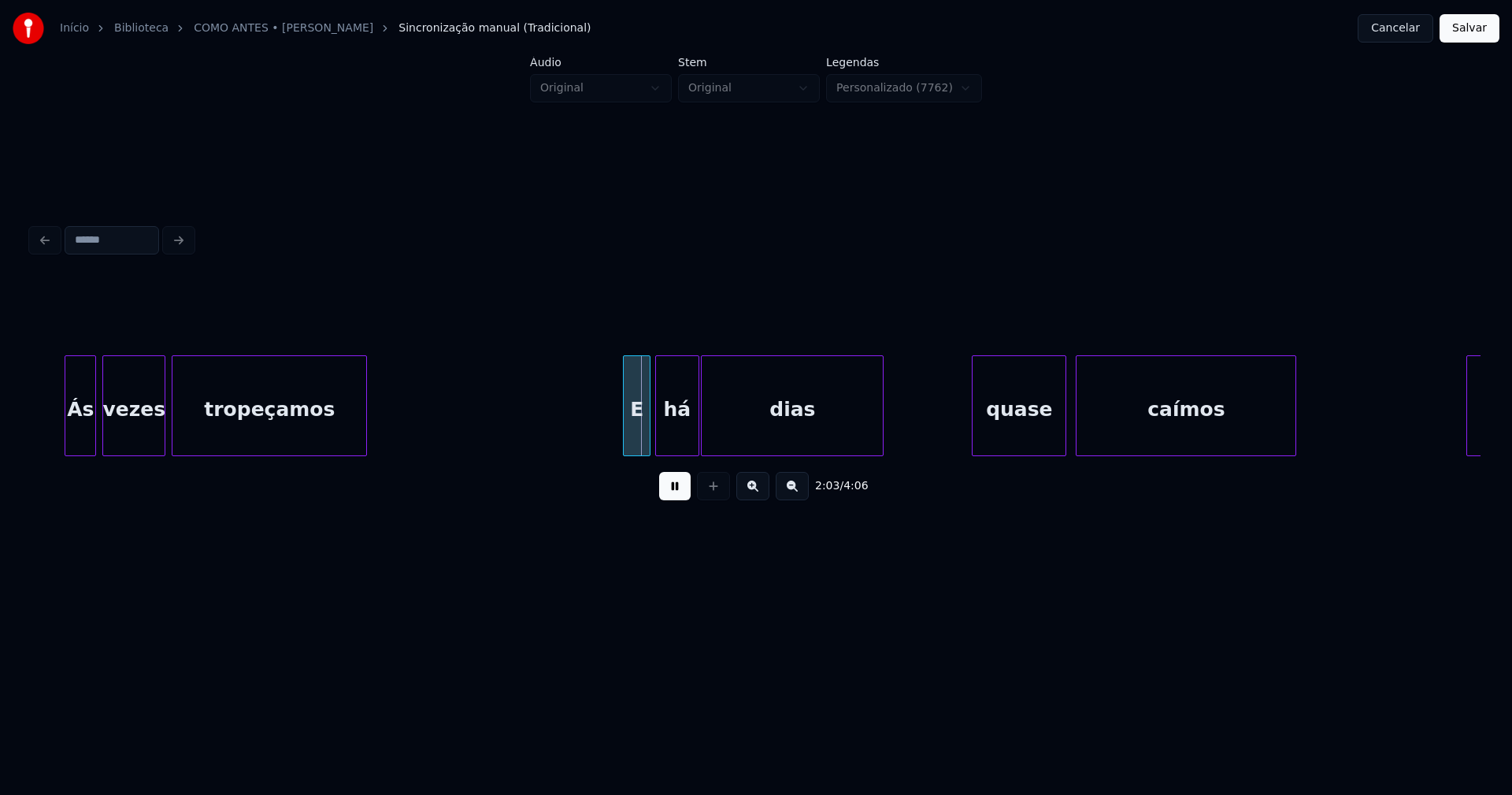
click at [628, 451] on div "Ás vezes tropeçamos E há dias quase caímos Olha" at bounding box center [756, 405] width 1449 height 101
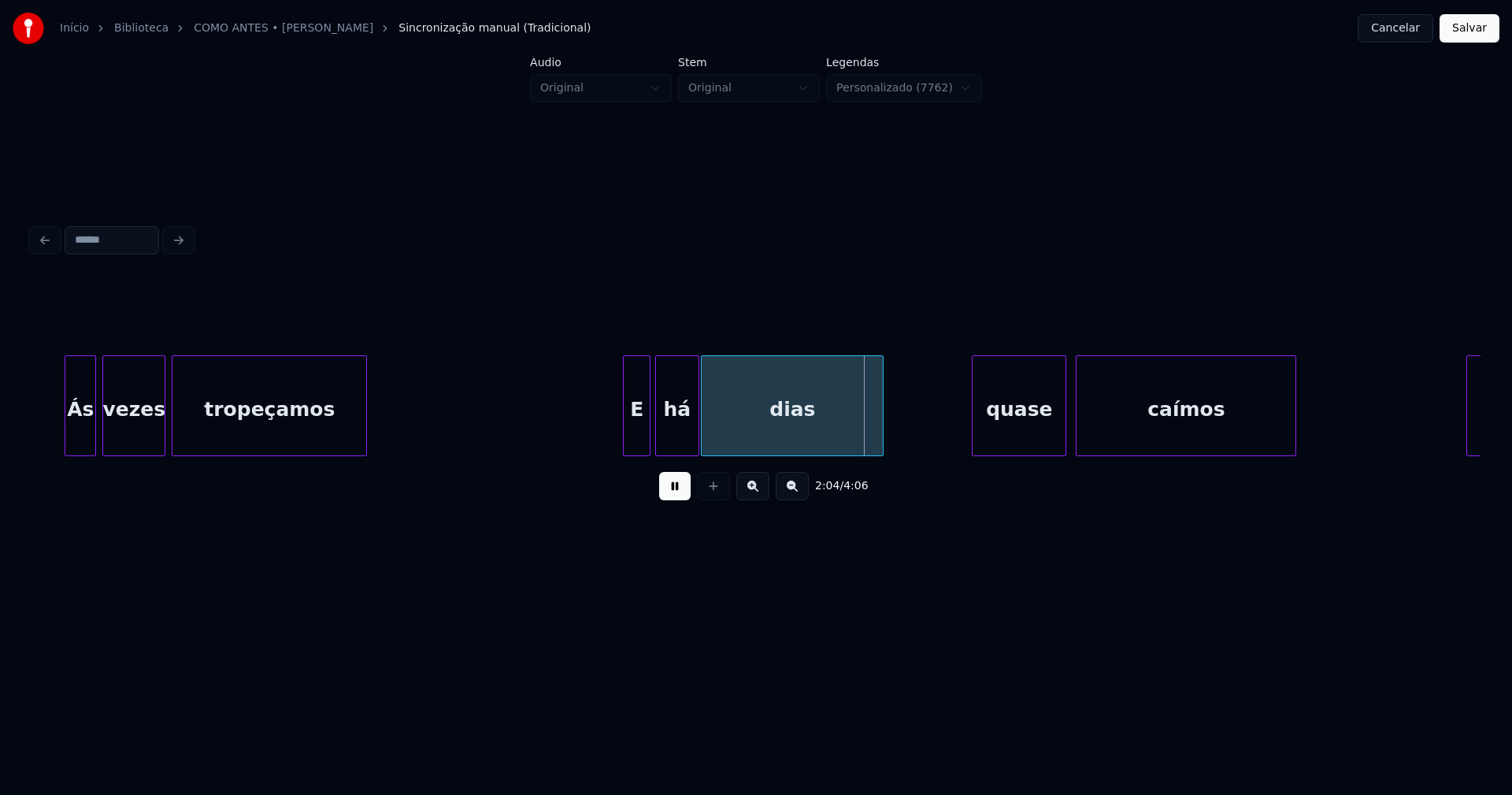
scroll to position [0, 19174]
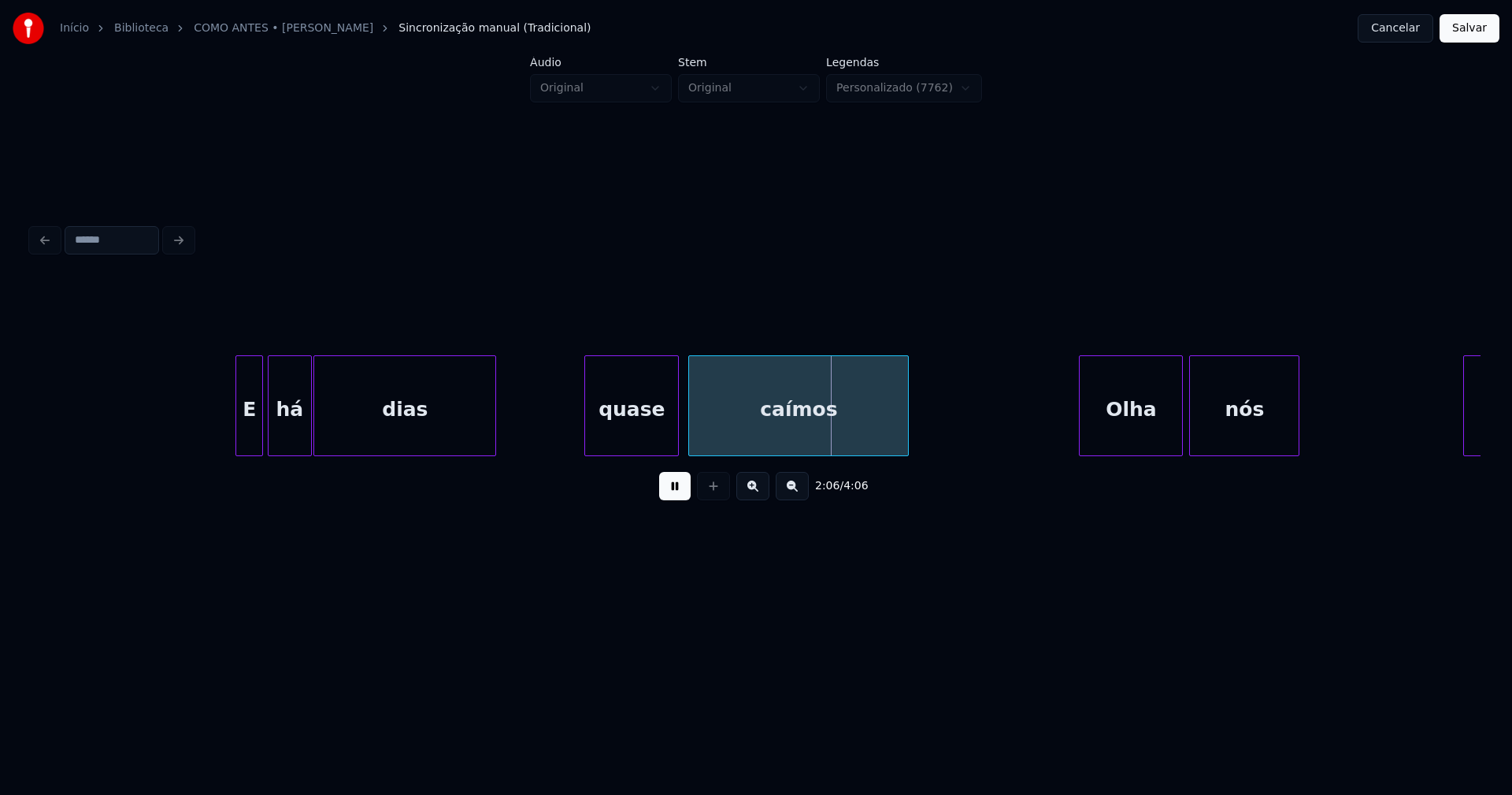
click at [550, 419] on div "E há dias quase caímos Olha nós somos" at bounding box center [293, 405] width 38871 height 101
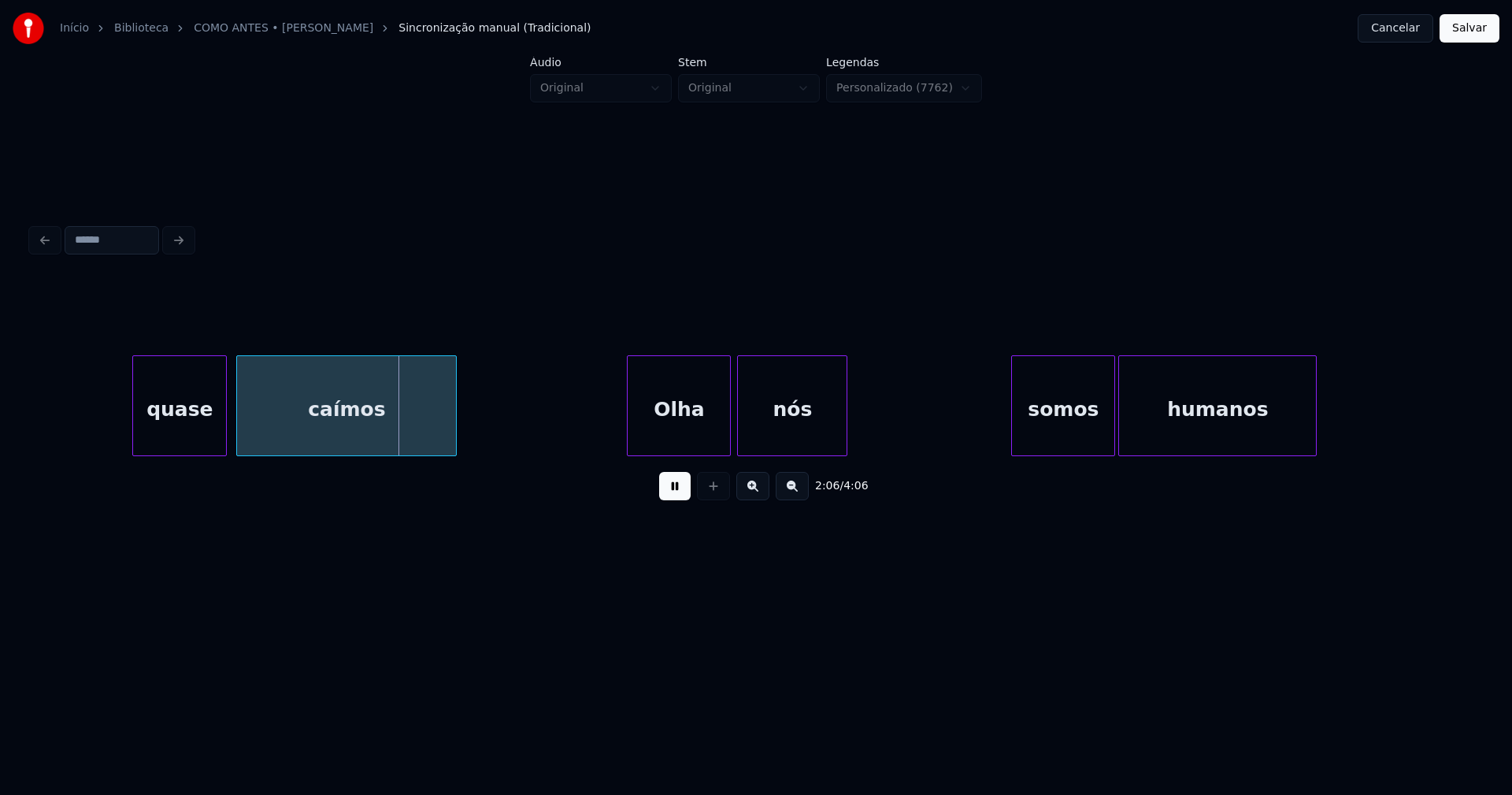
scroll to position [0, 19647]
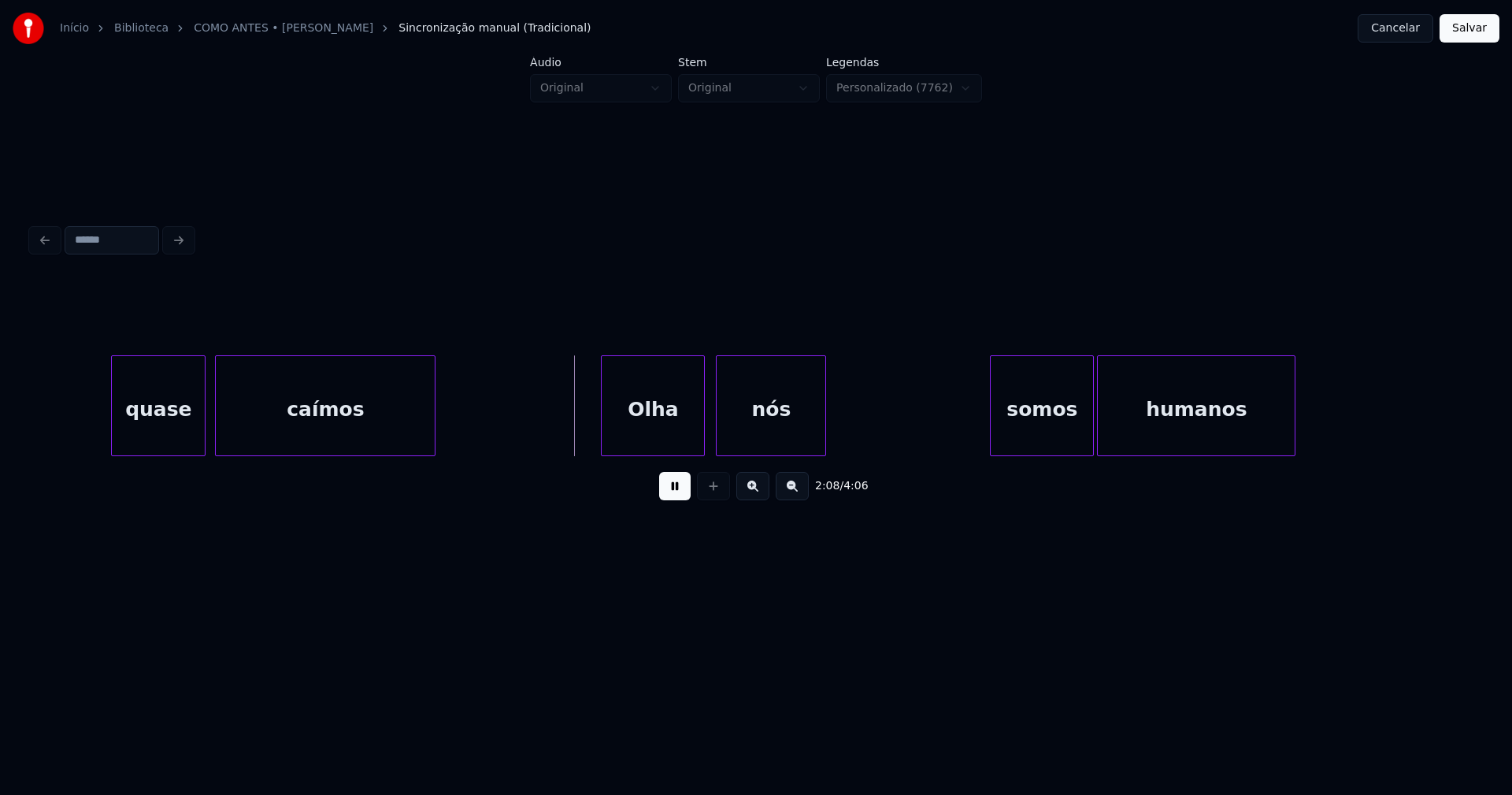
click at [662, 439] on div "Olha" at bounding box center [653, 409] width 102 height 107
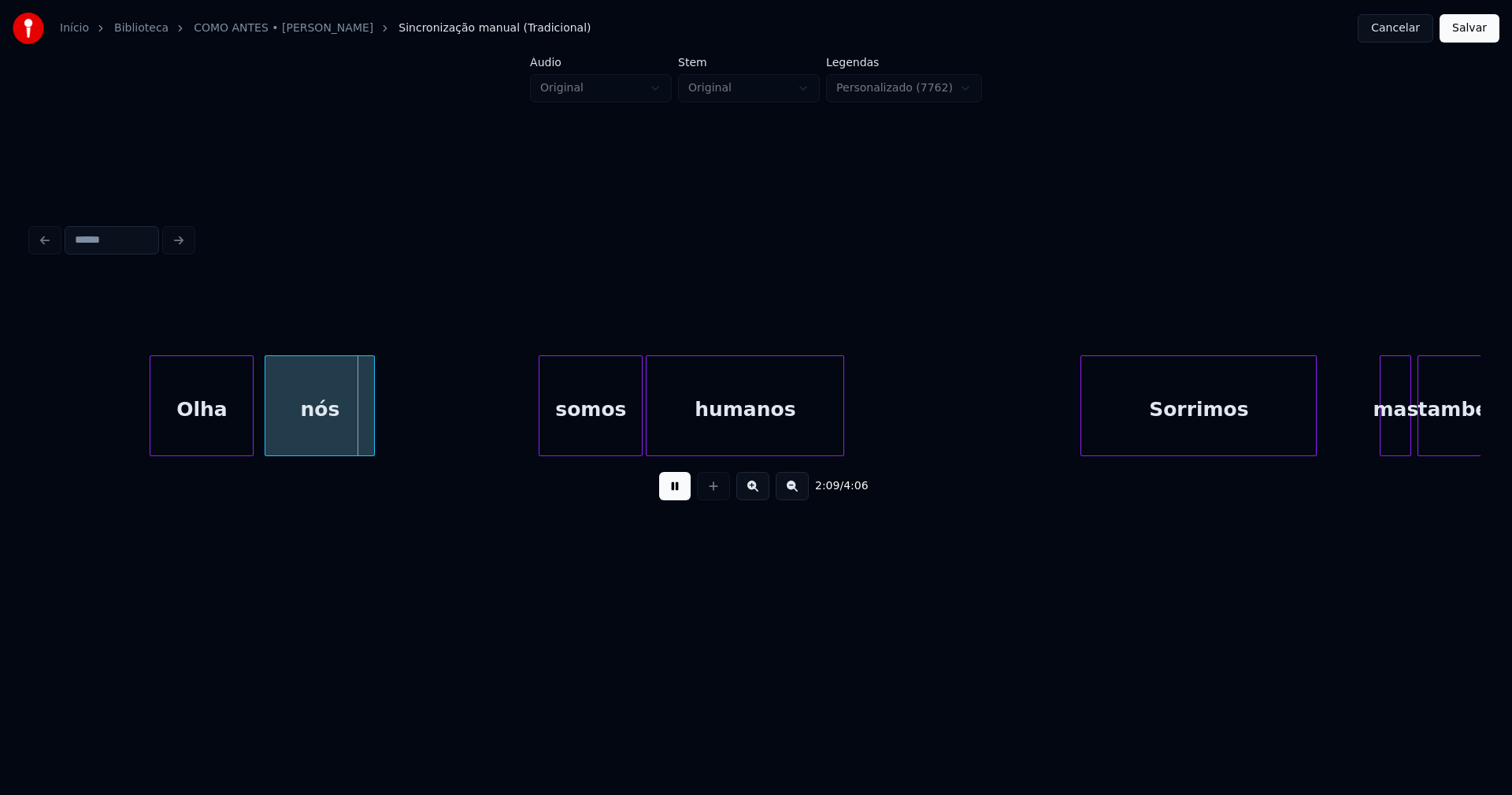
scroll to position [0, 20164]
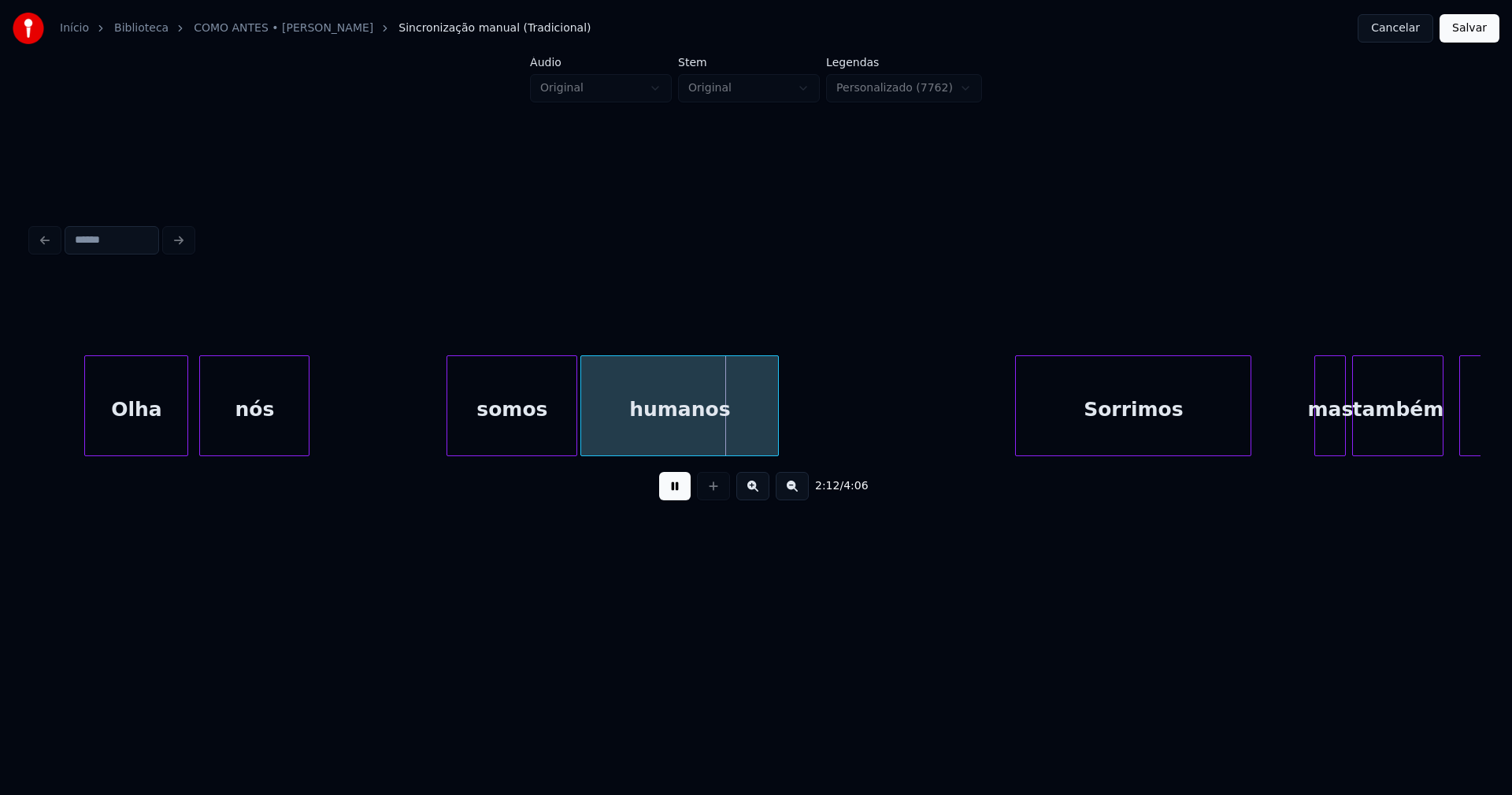
click at [450, 435] on div at bounding box center [450, 405] width 5 height 99
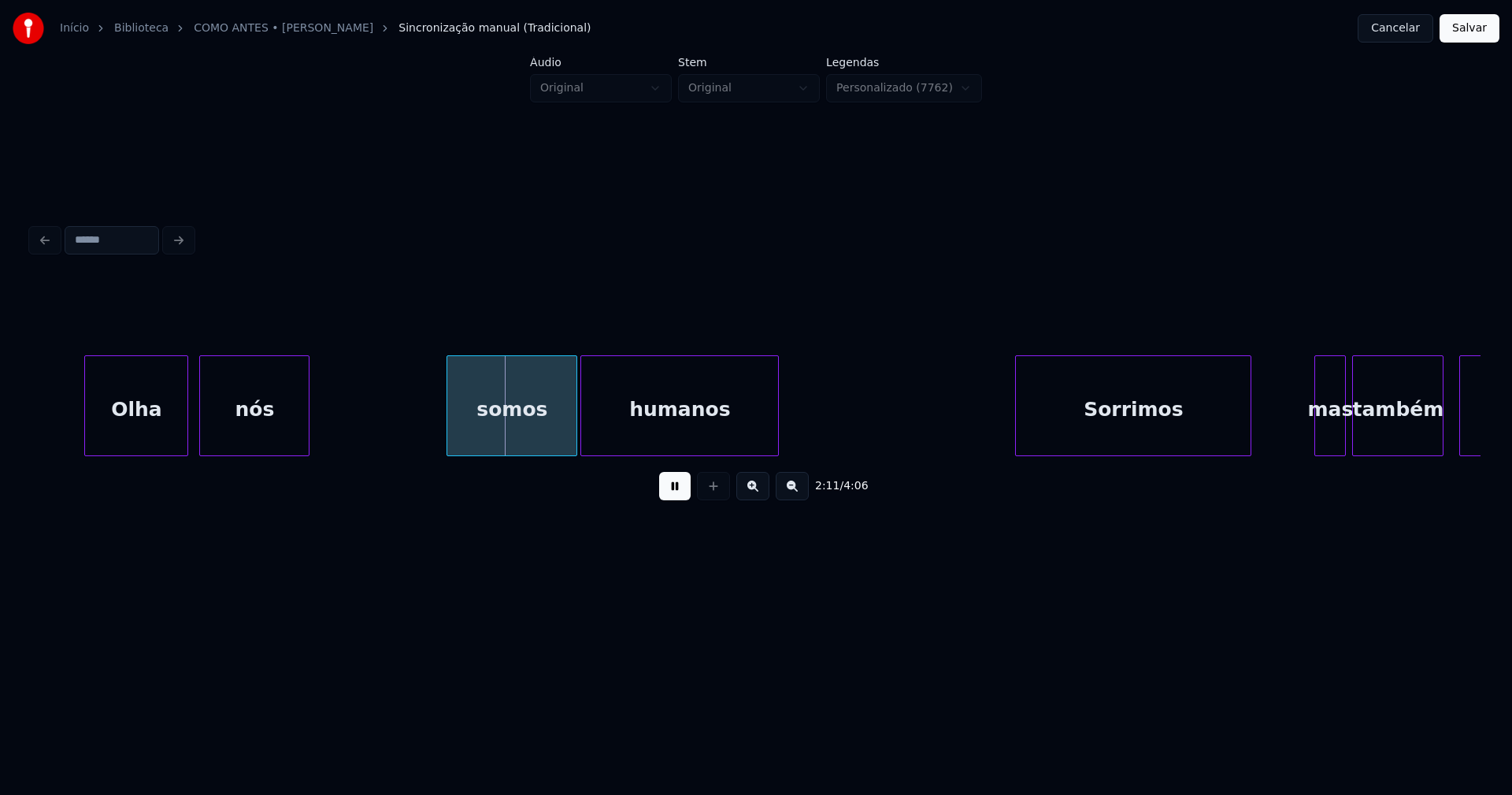
click at [484, 440] on div "somos" at bounding box center [512, 409] width 129 height 107
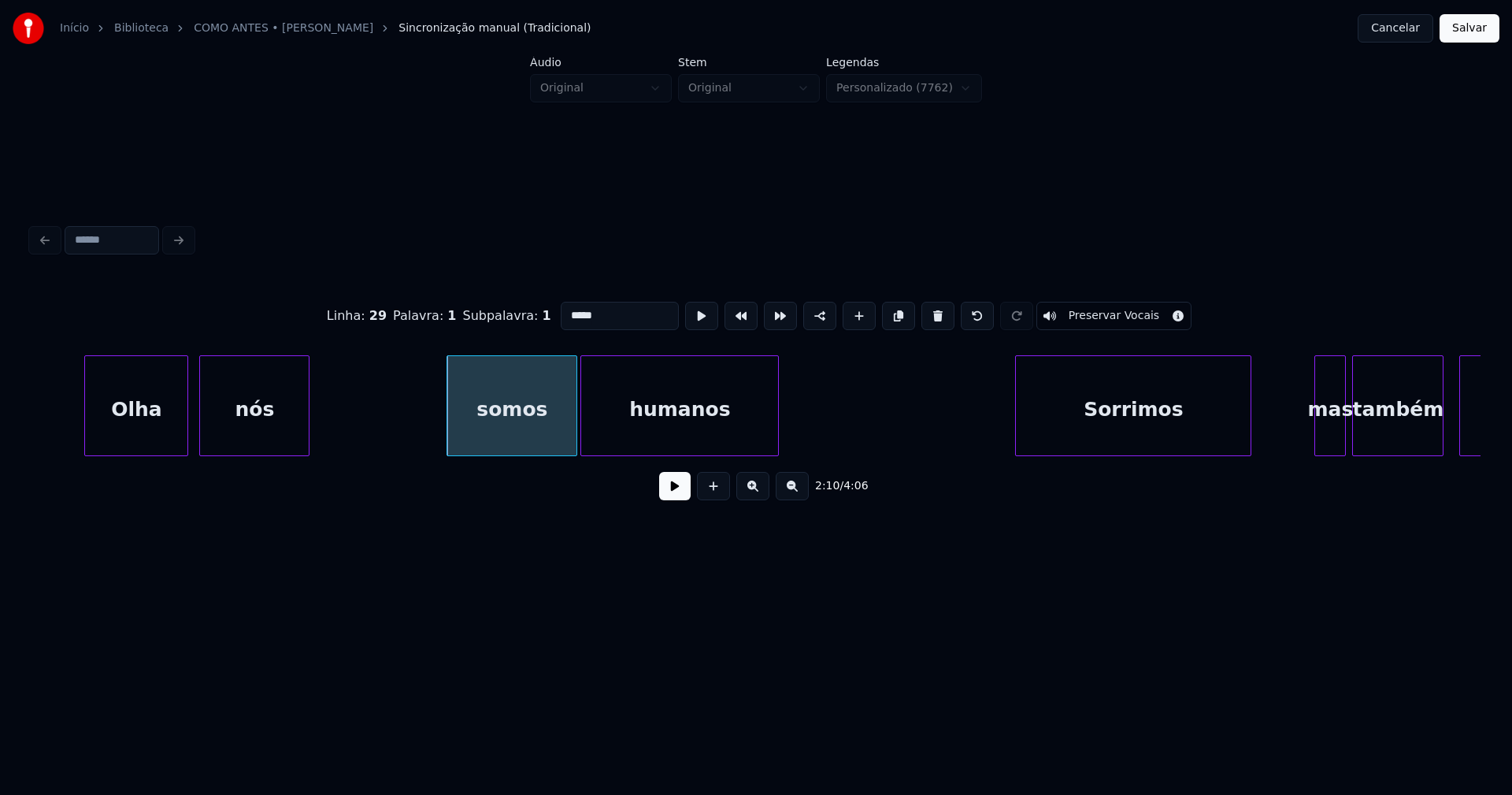
click at [564, 309] on input "*****" at bounding box center [620, 316] width 118 height 29
type input "*****"
drag, startPoint x: 678, startPoint y: 491, endPoint x: 689, endPoint y: 489, distance: 11.2
click at [679, 491] on button at bounding box center [675, 486] width 32 height 29
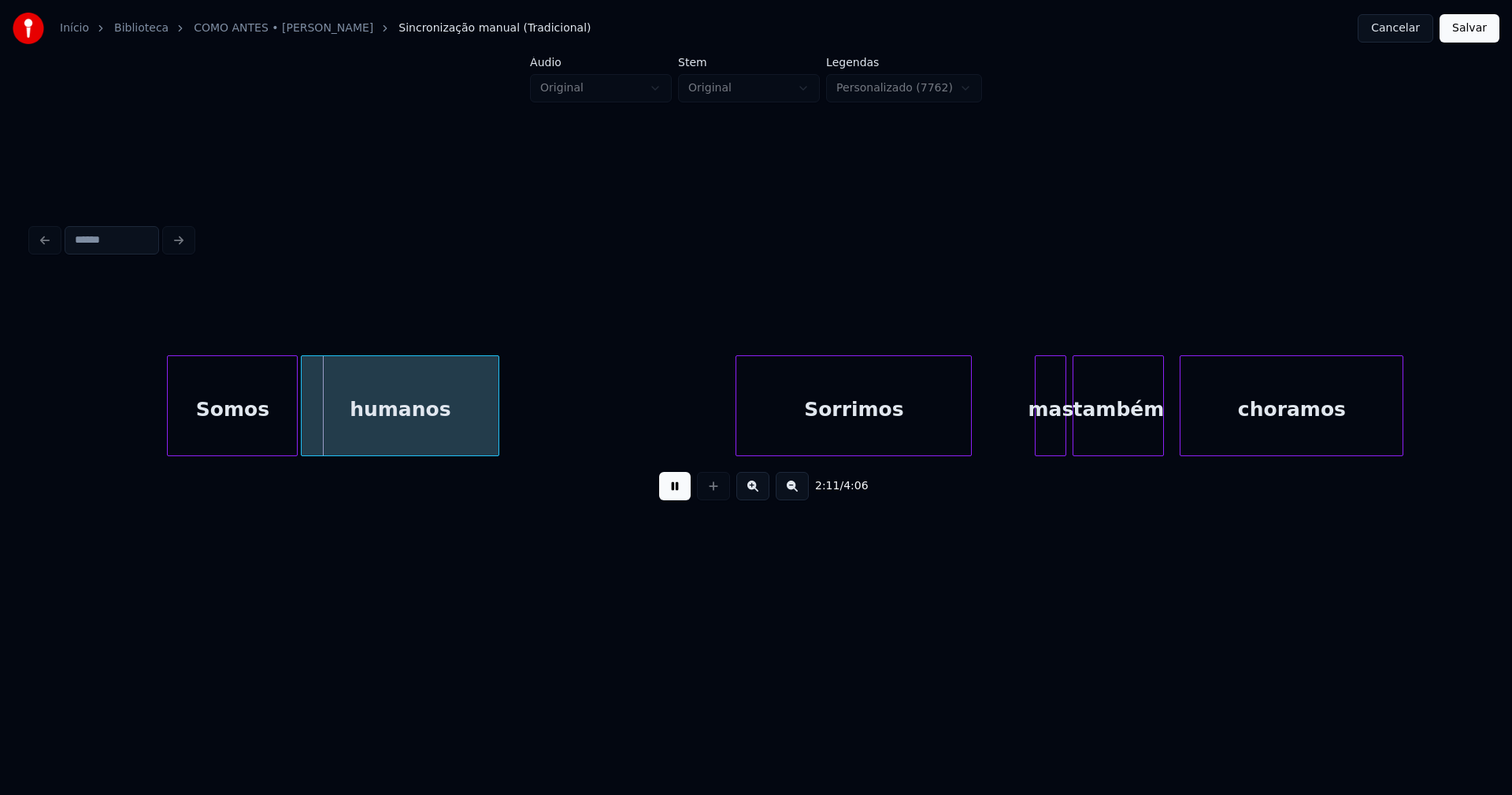
scroll to position [0, 20680]
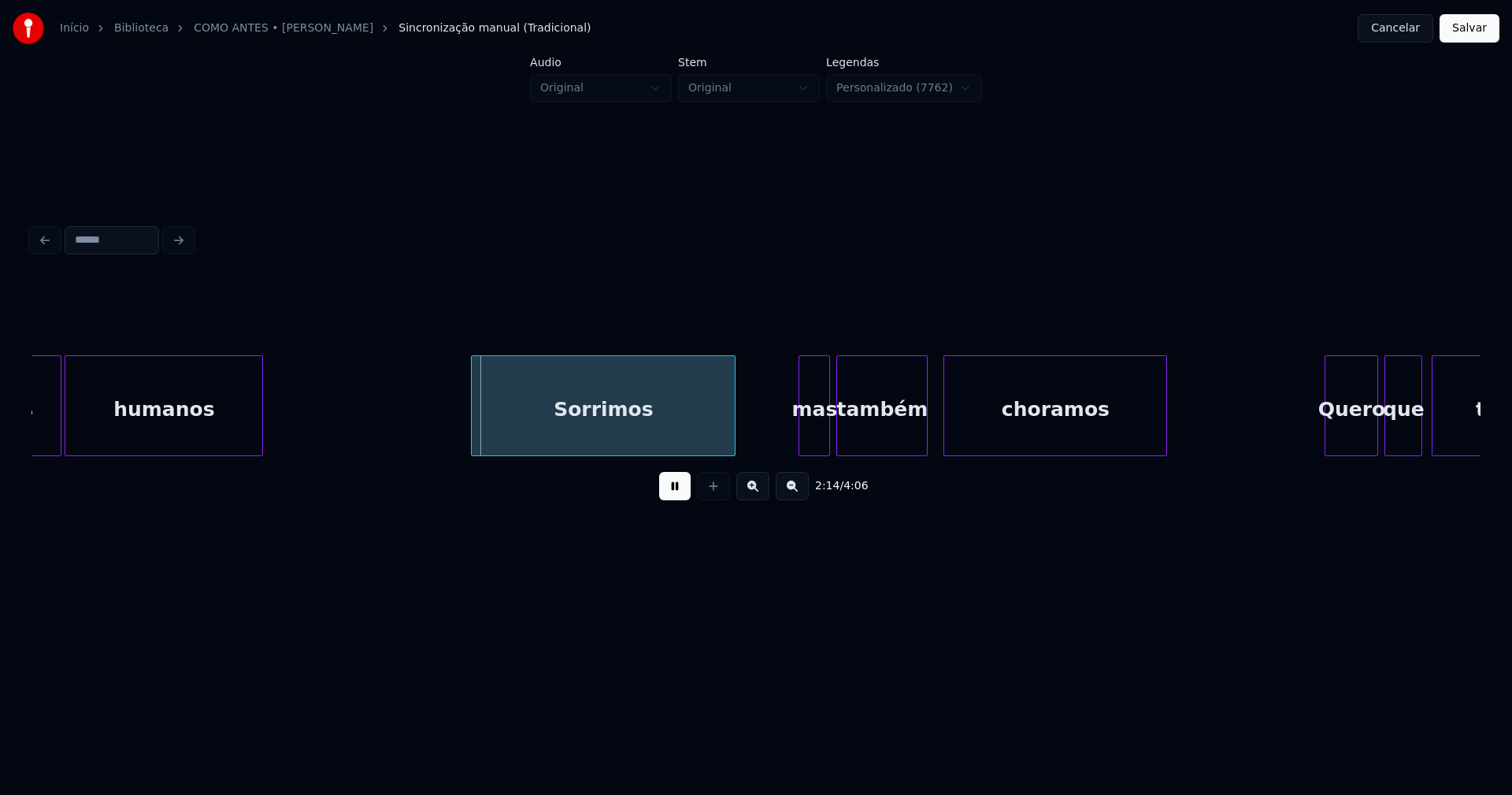
click at [475, 438] on div at bounding box center [474, 405] width 5 height 99
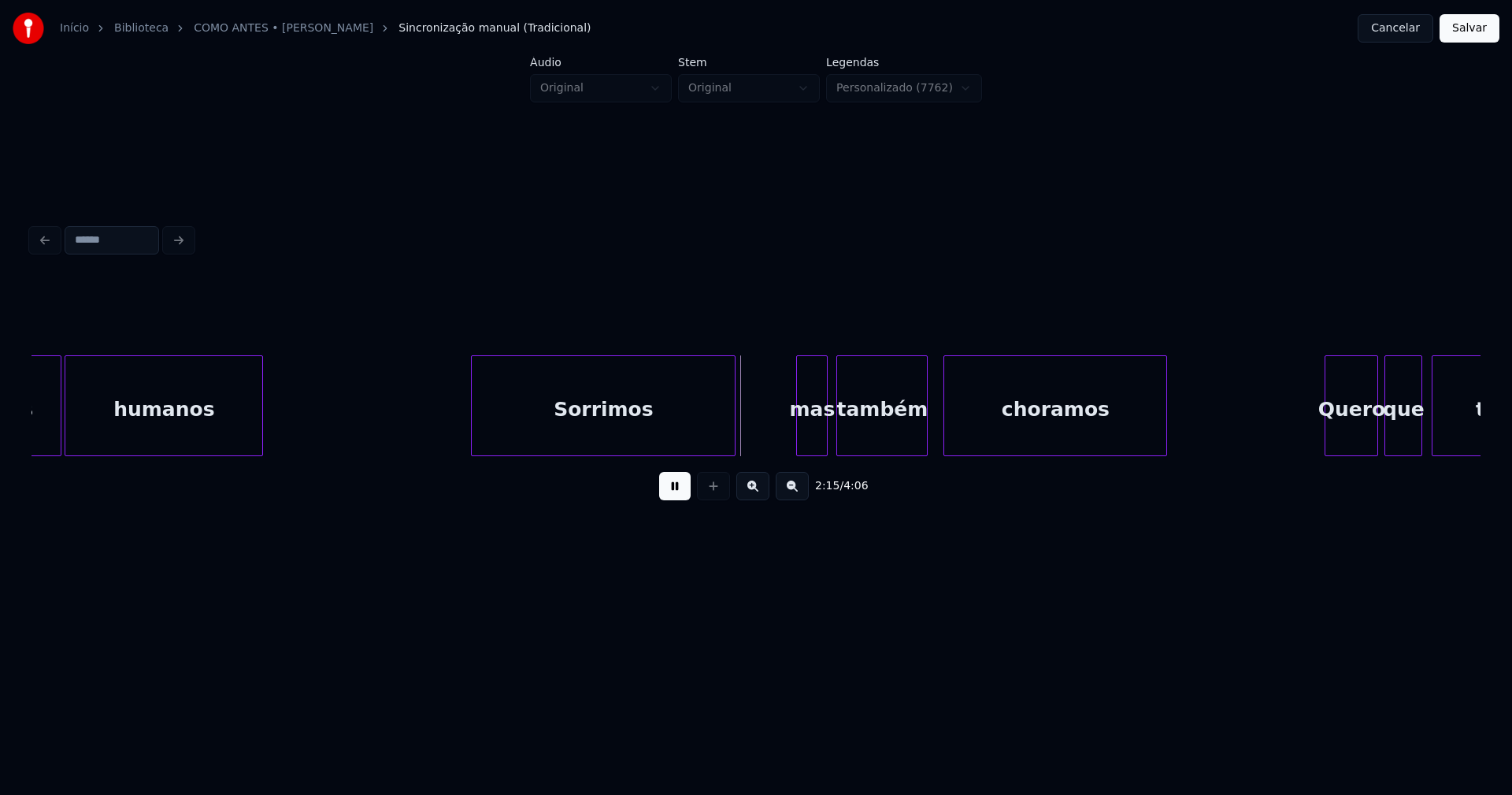
click at [810, 445] on div "mas" at bounding box center [812, 409] width 30 height 107
drag, startPoint x: 824, startPoint y: 463, endPoint x: 852, endPoint y: 460, distance: 28.2
click at [852, 460] on div "2:17 / 4:06" at bounding box center [756, 396] width 1449 height 240
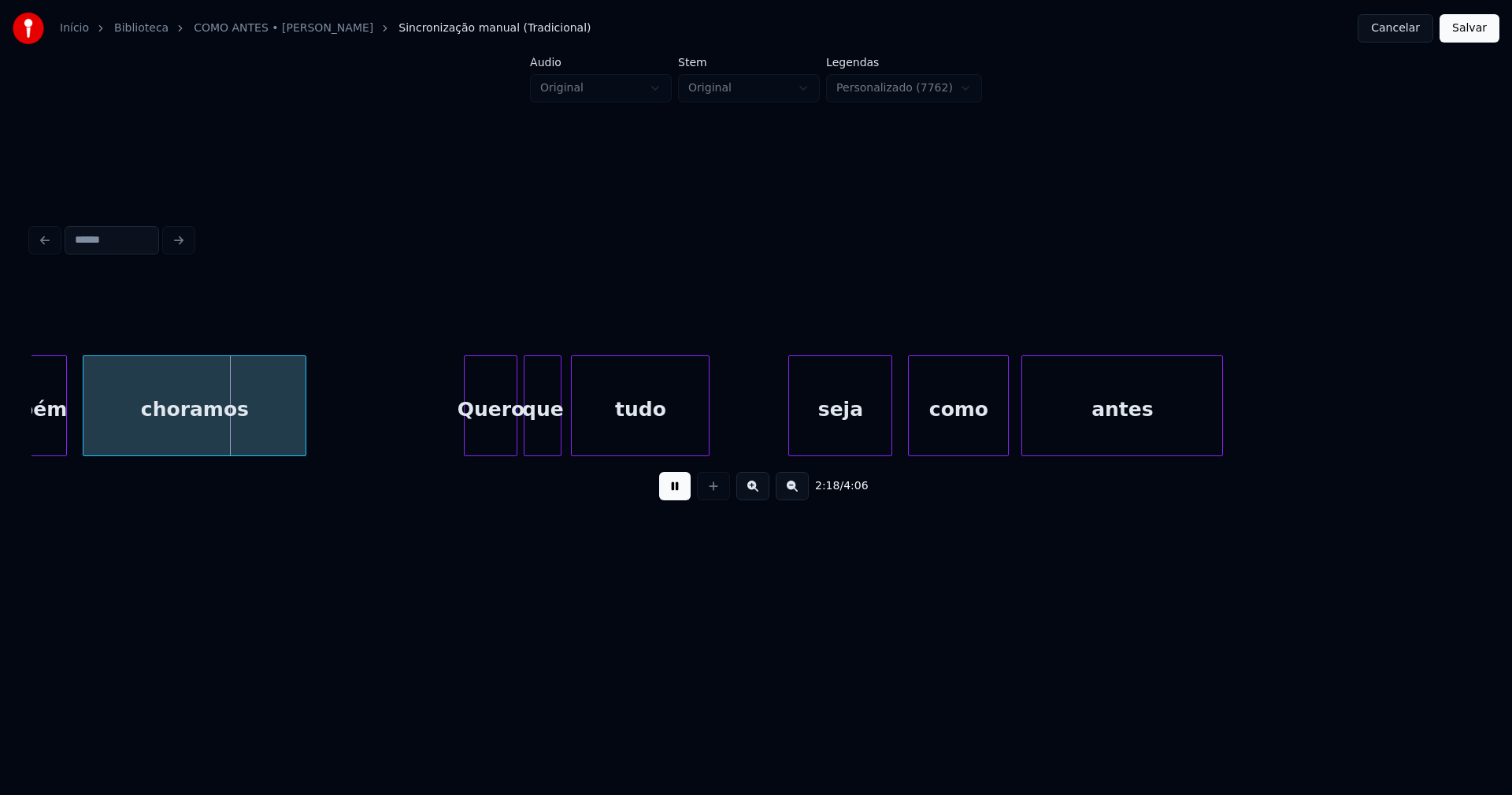
scroll to position [0, 21735]
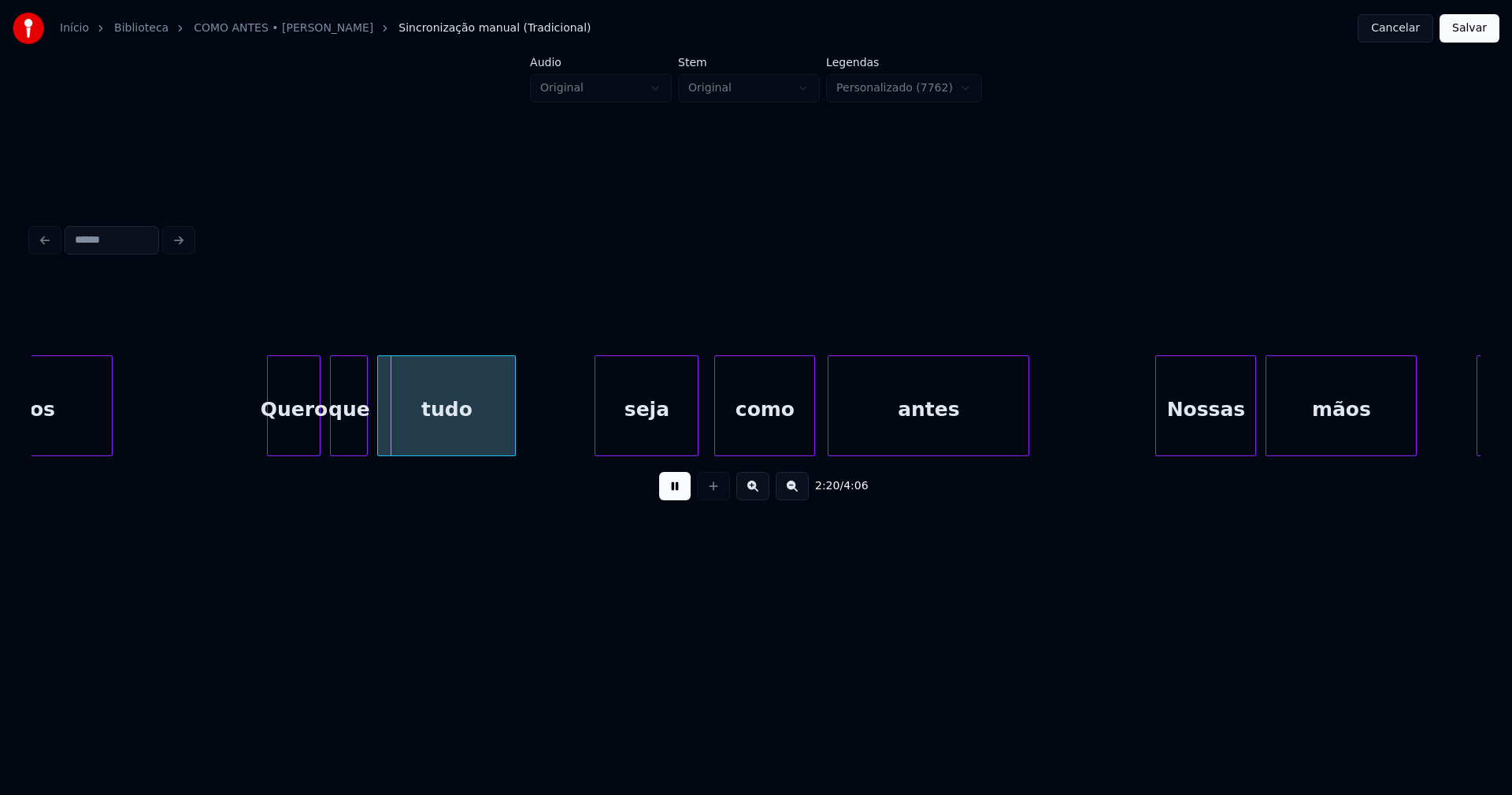
click at [296, 443] on div "Quero" at bounding box center [294, 409] width 52 height 107
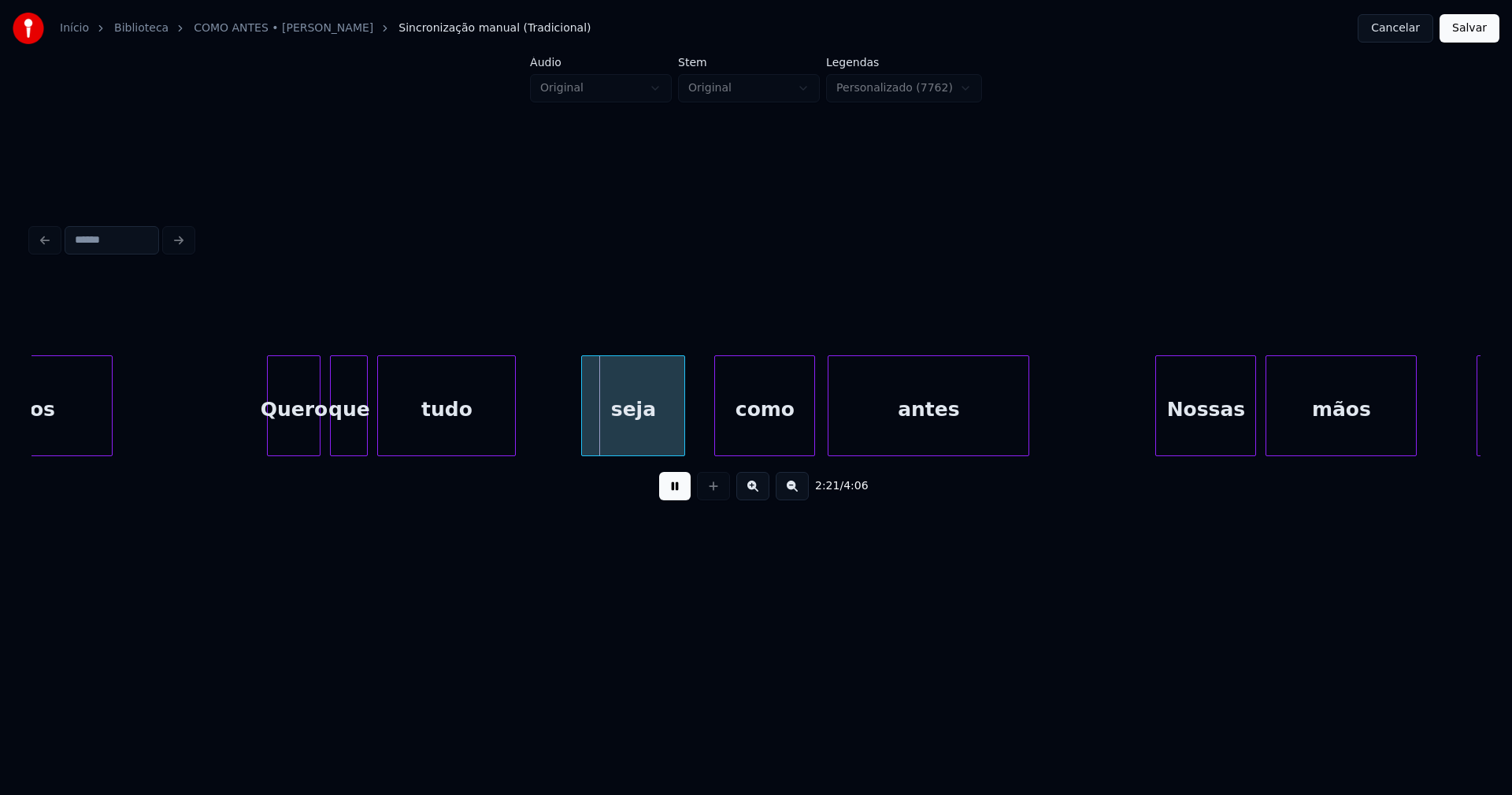
click at [635, 448] on div "seja" at bounding box center [633, 409] width 102 height 107
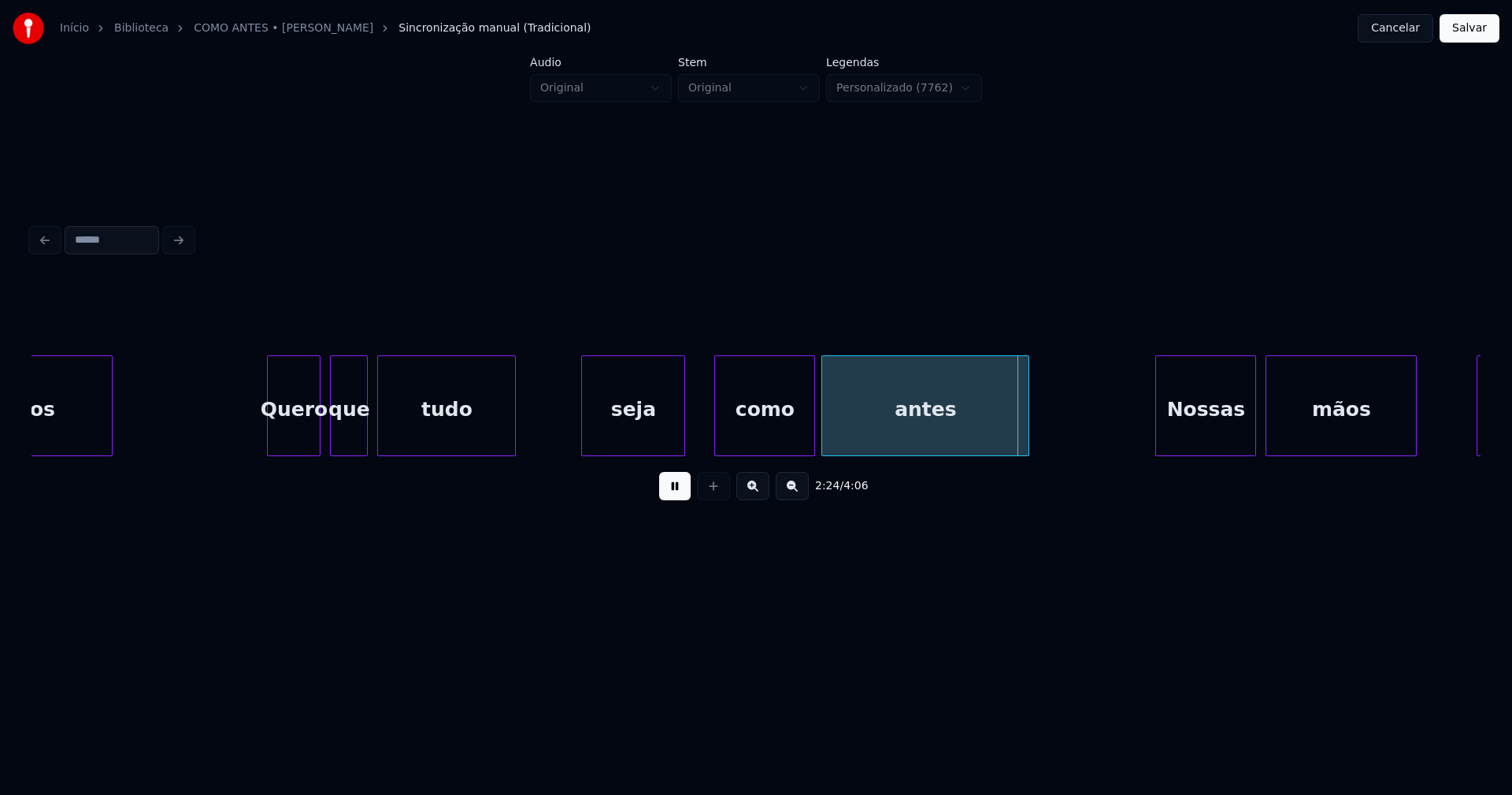
click at [826, 445] on div at bounding box center [824, 405] width 5 height 99
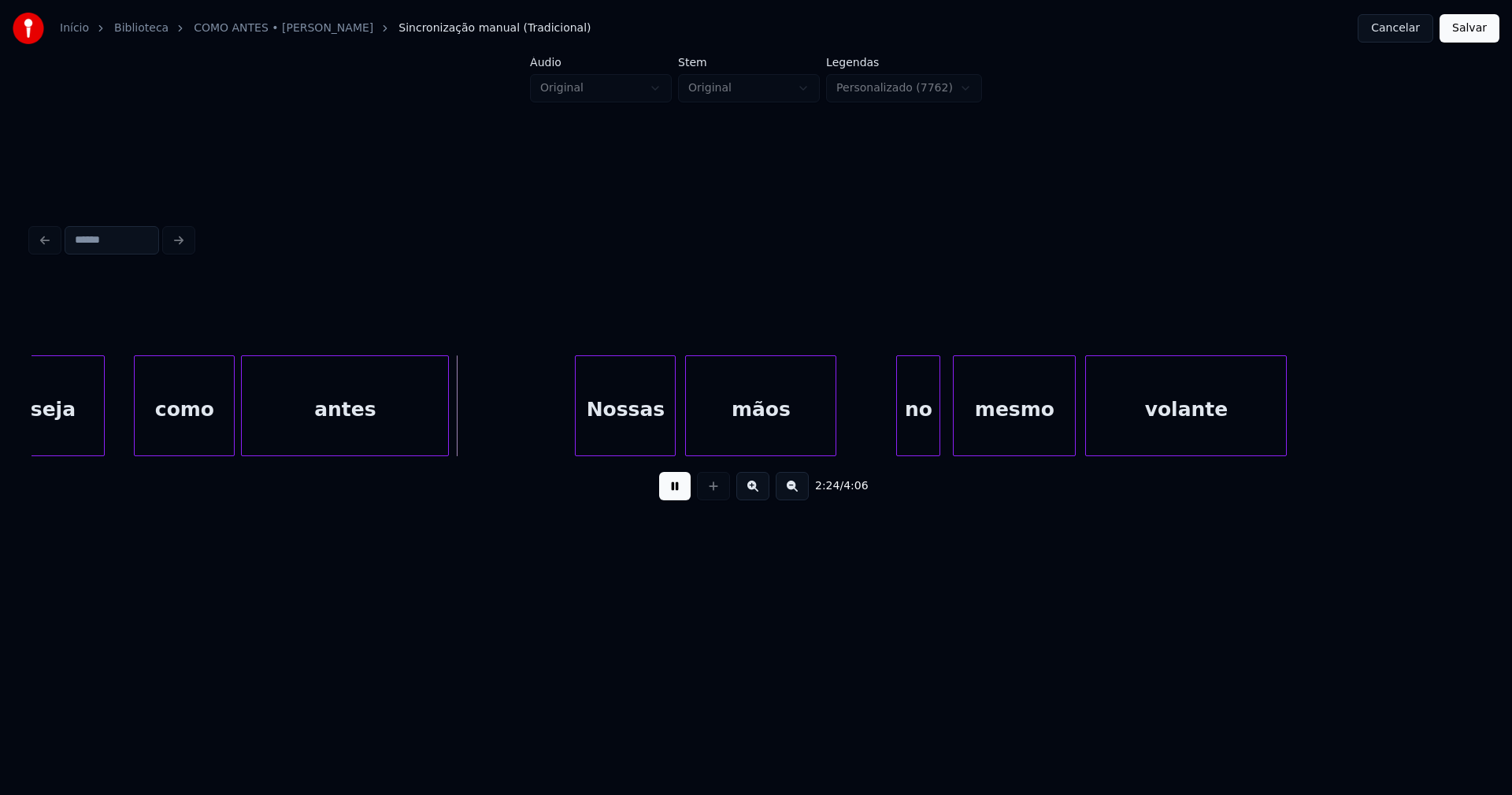
scroll to position [0, 22401]
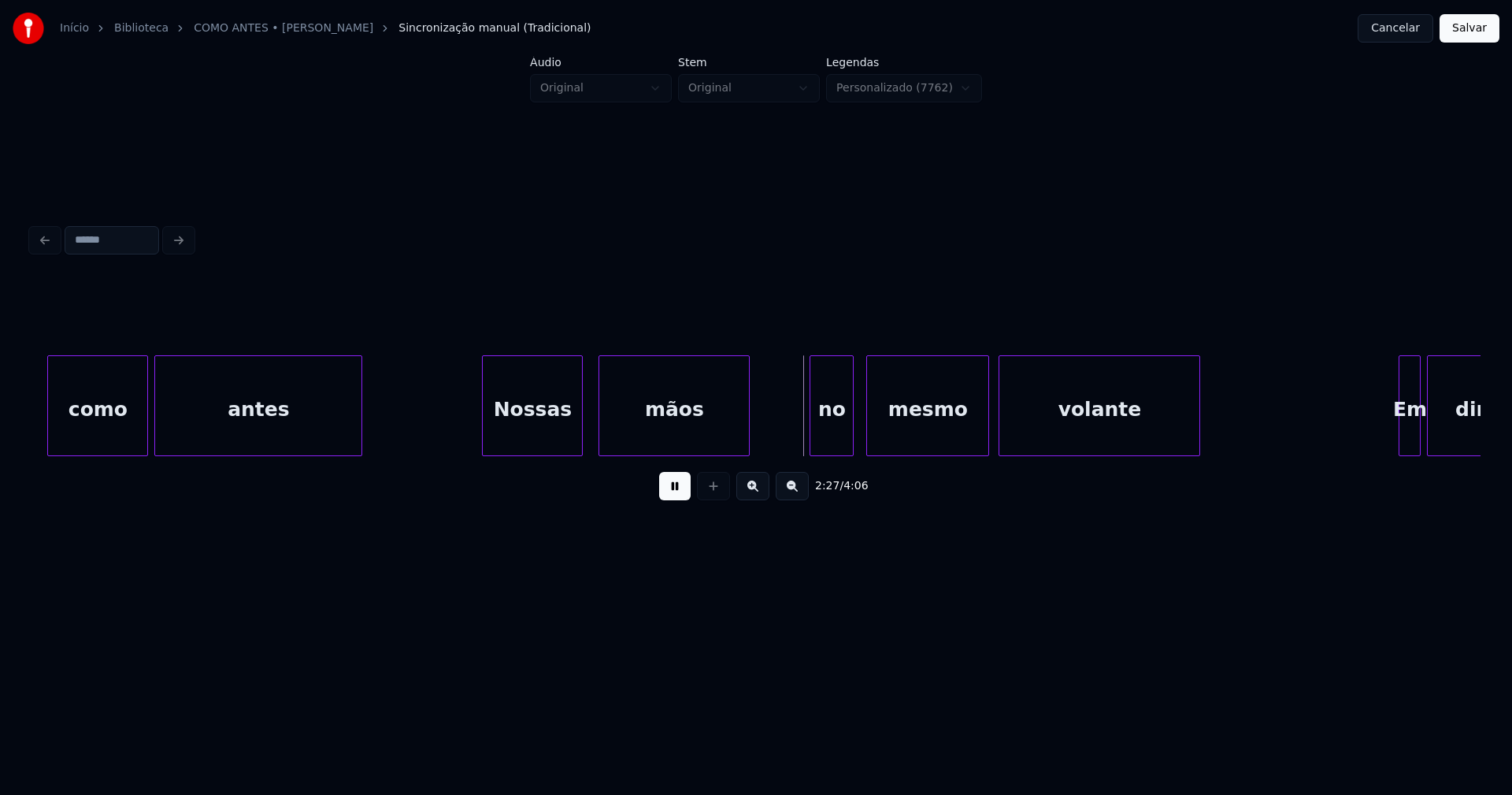
click at [542, 440] on div "Nossas" at bounding box center [532, 409] width 99 height 107
click at [804, 439] on div at bounding box center [805, 405] width 5 height 99
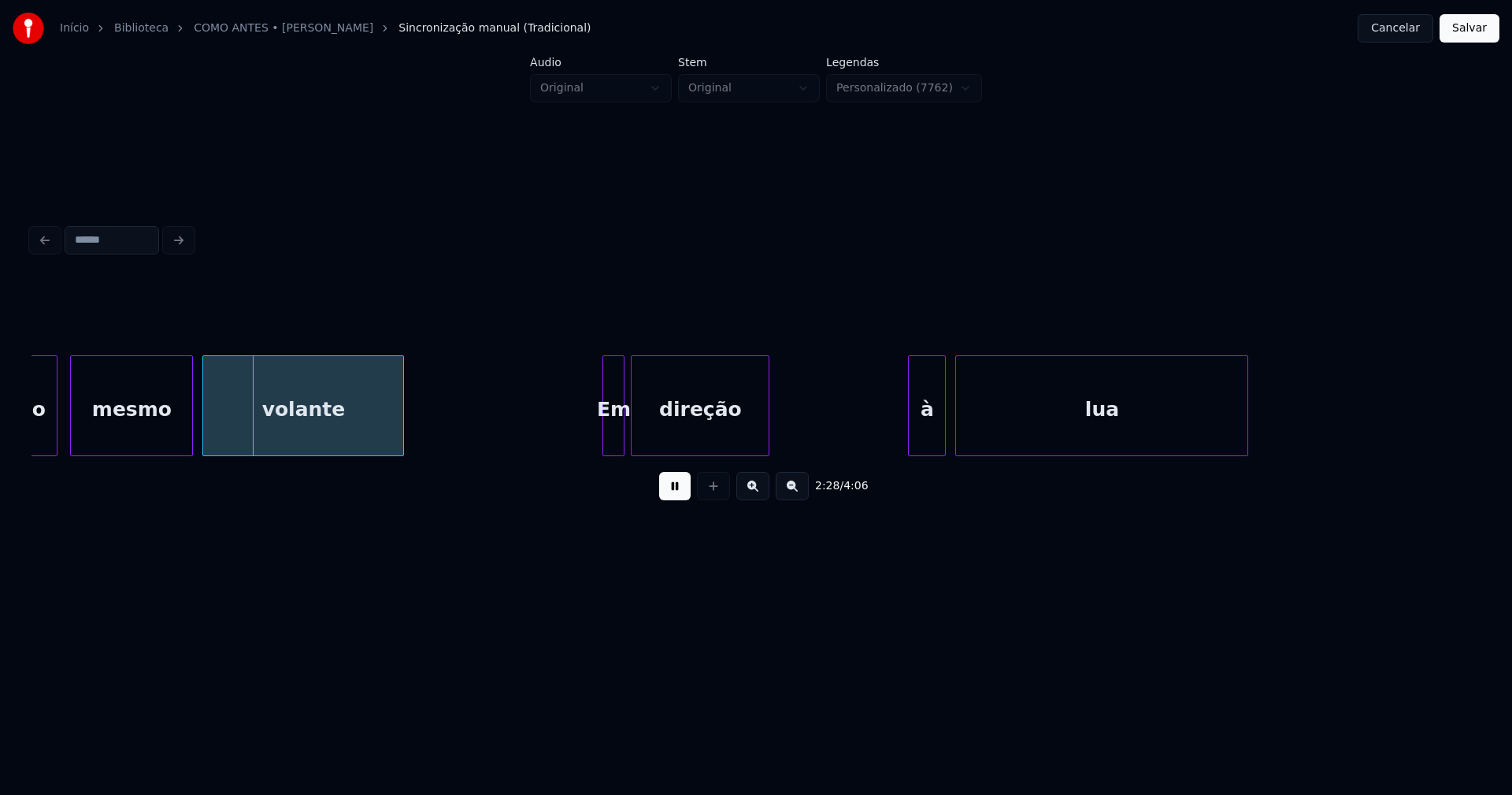
scroll to position [0, 23241]
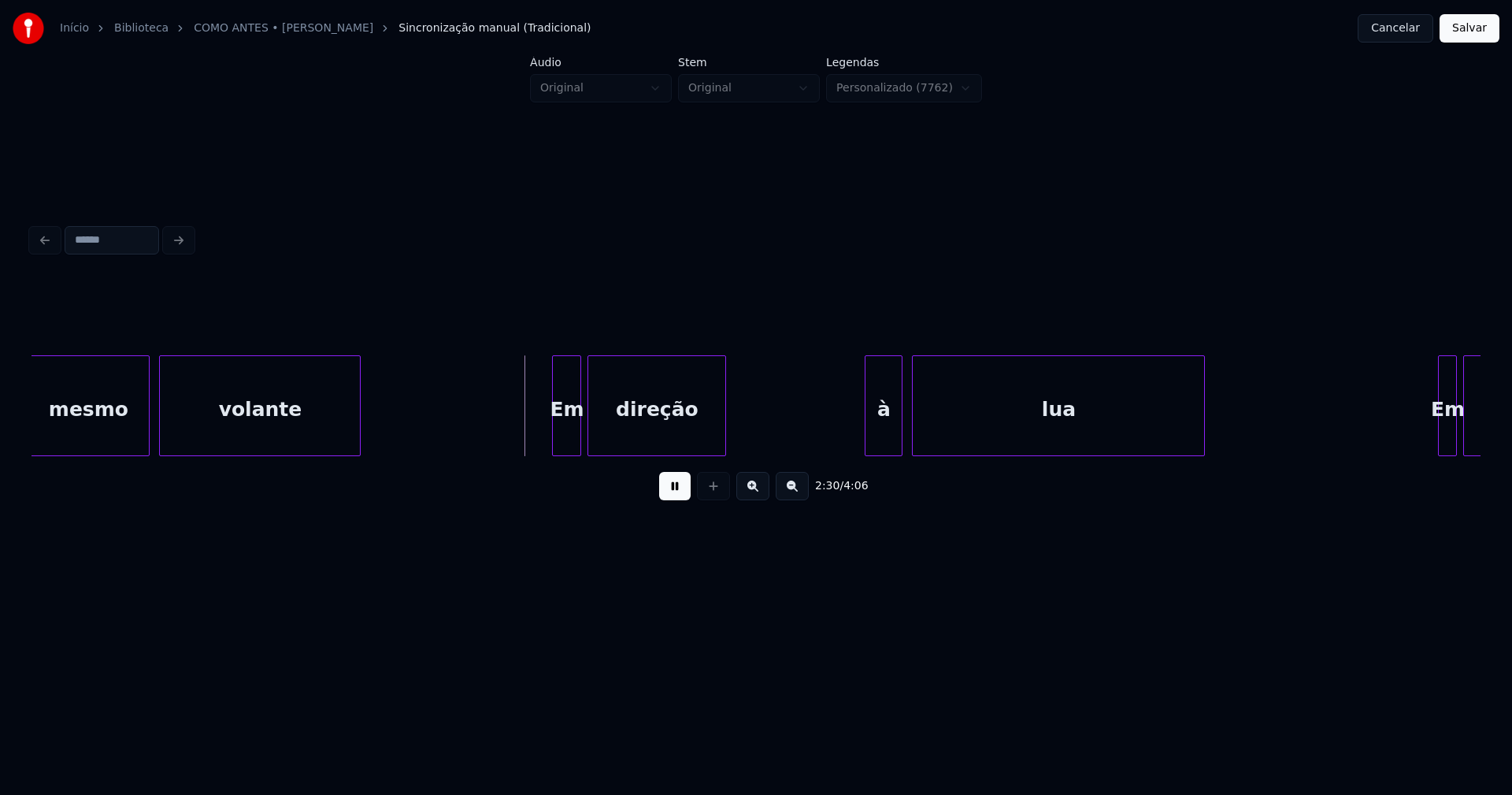
click at [558, 441] on div at bounding box center [555, 405] width 5 height 99
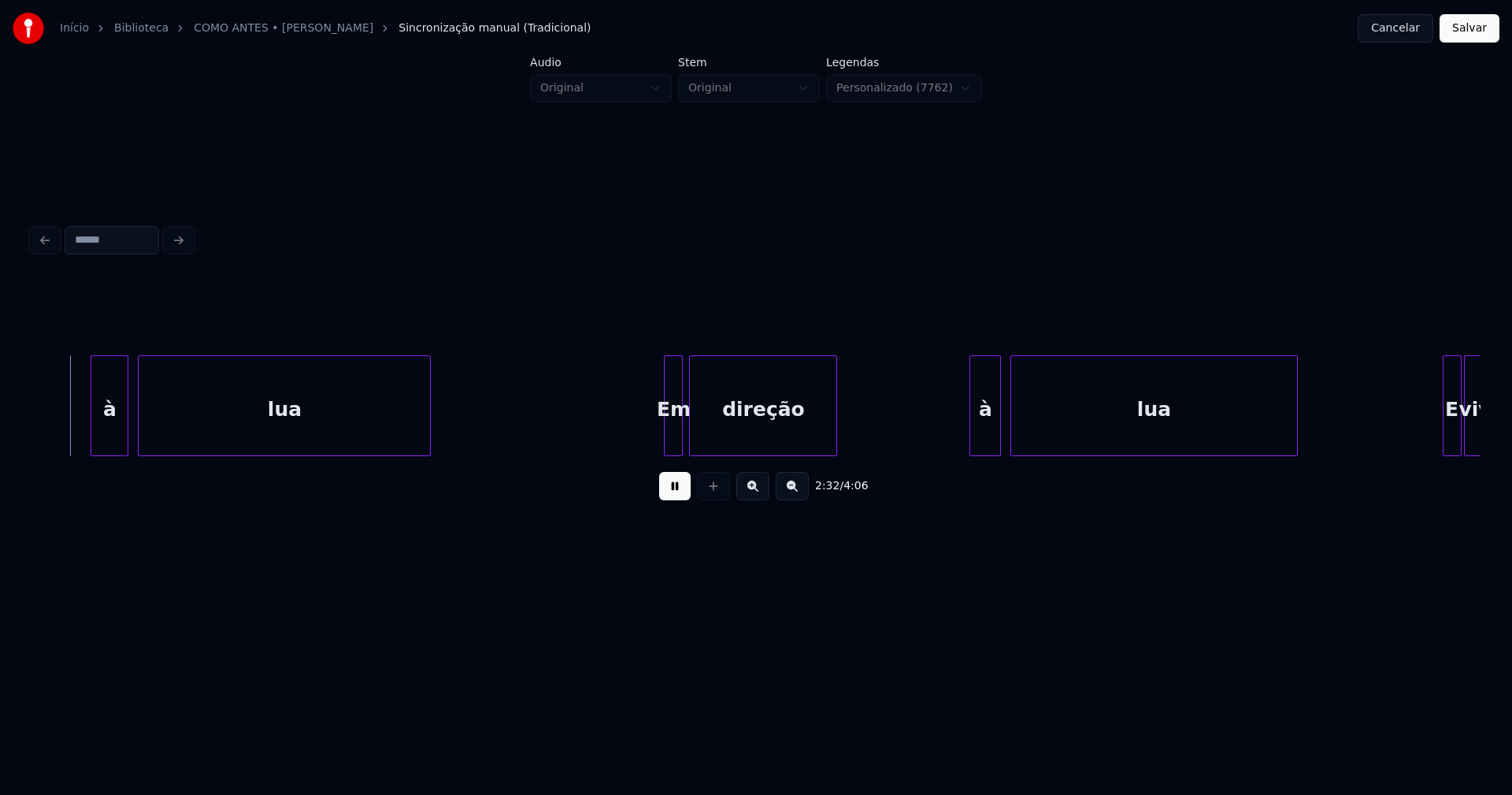
scroll to position [0, 24059]
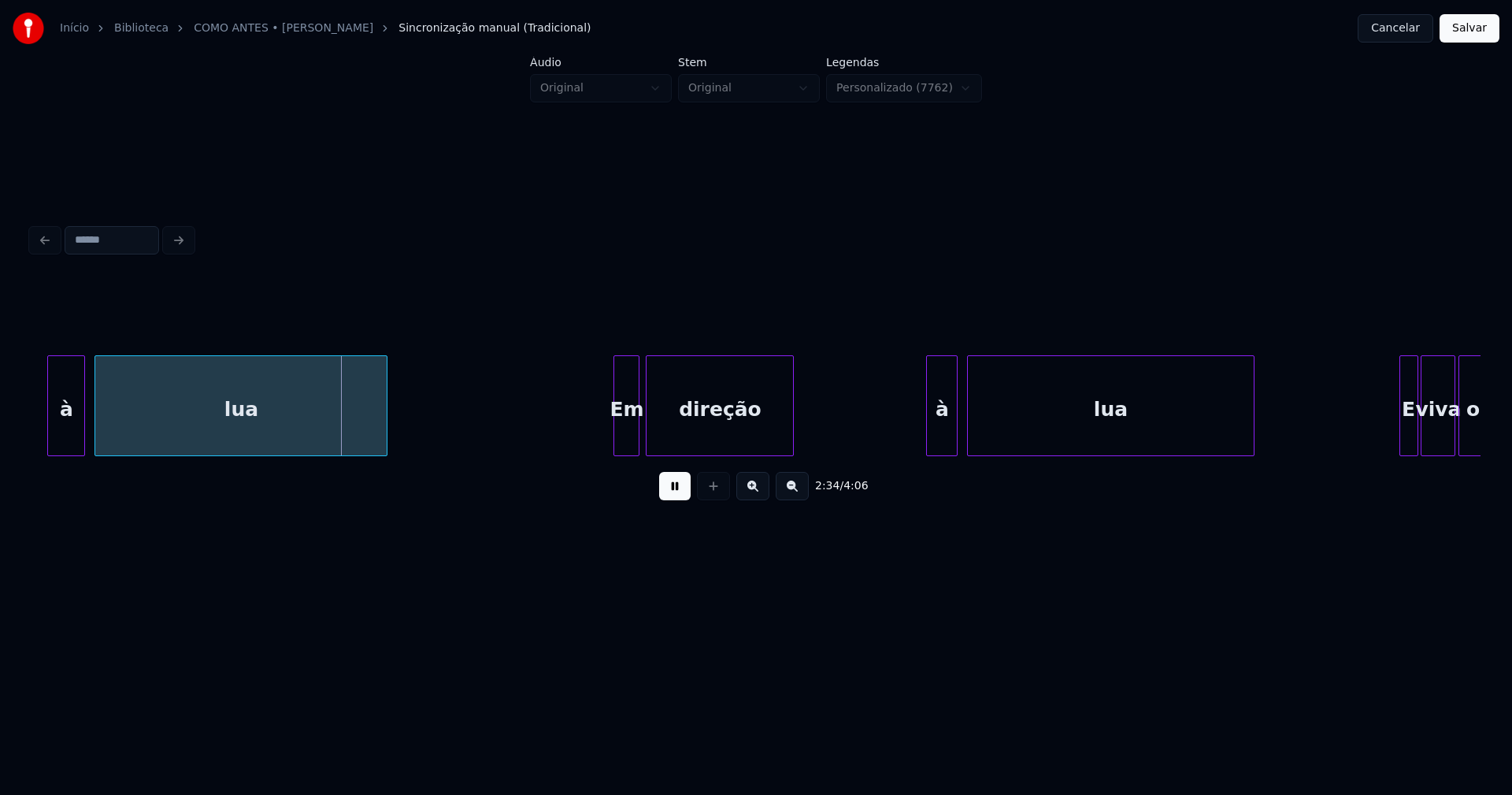
click at [616, 431] on div at bounding box center [617, 405] width 5 height 99
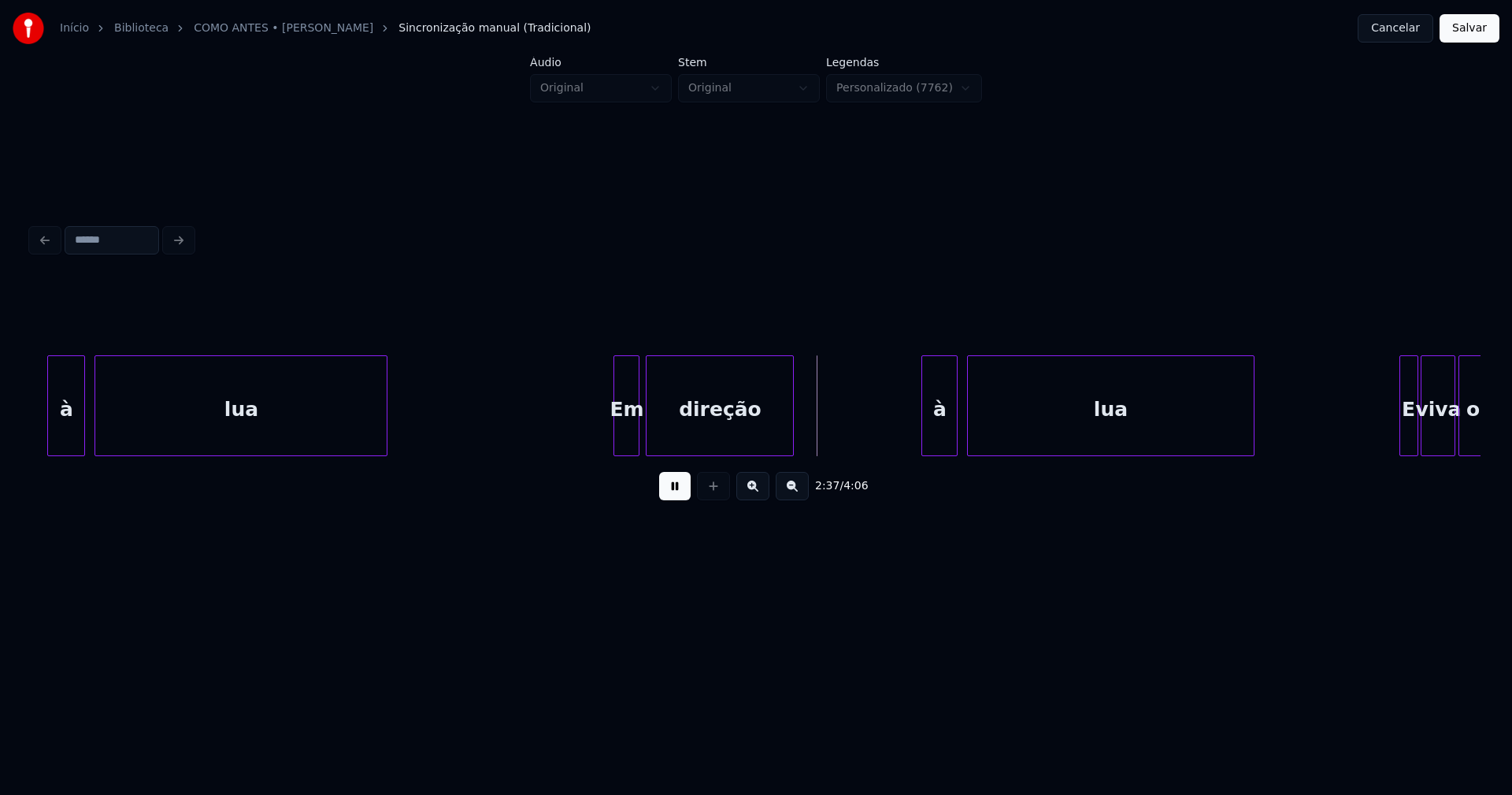
click at [922, 441] on div at bounding box center [925, 405] width 5 height 99
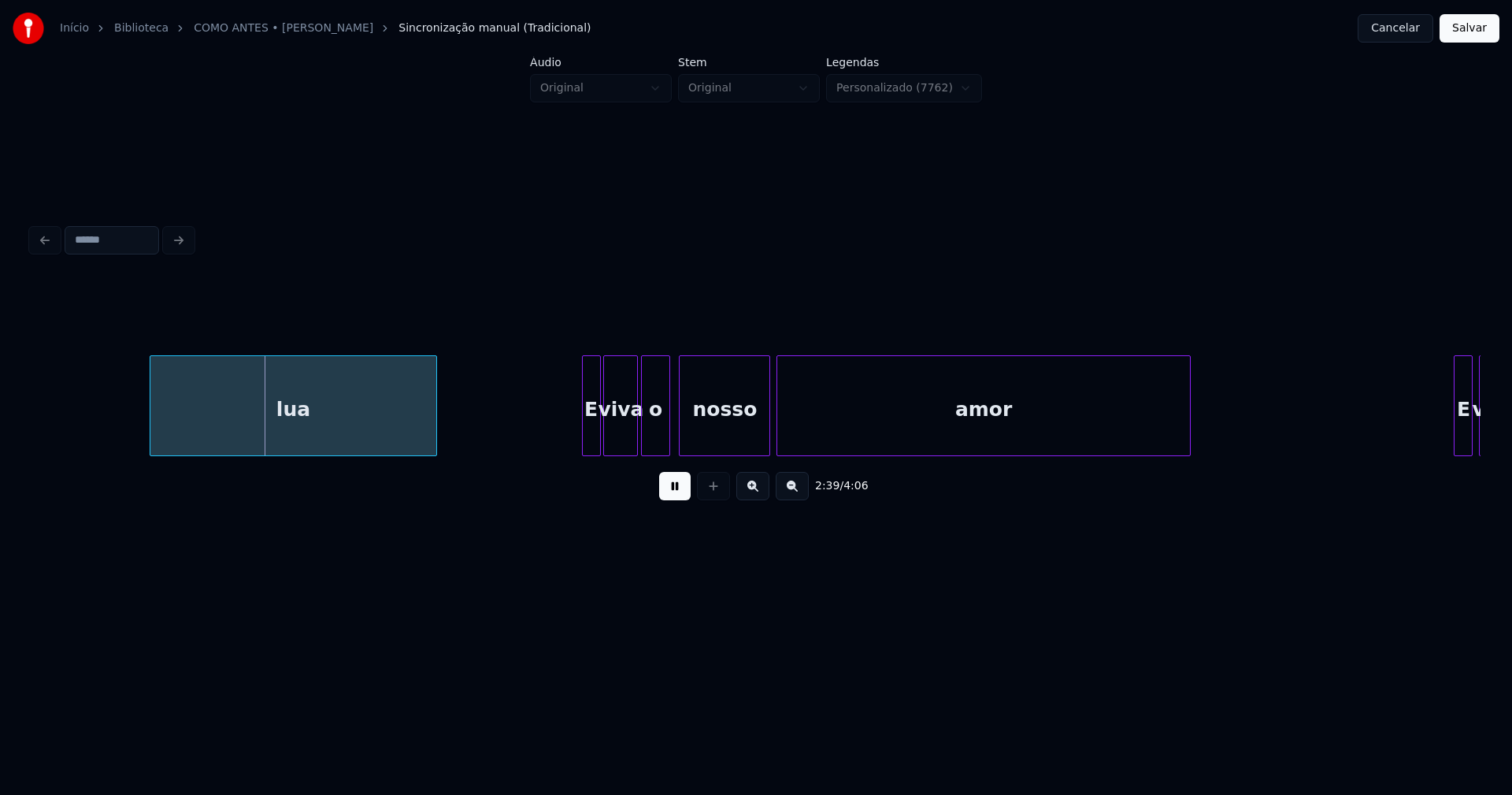
scroll to position [0, 25048]
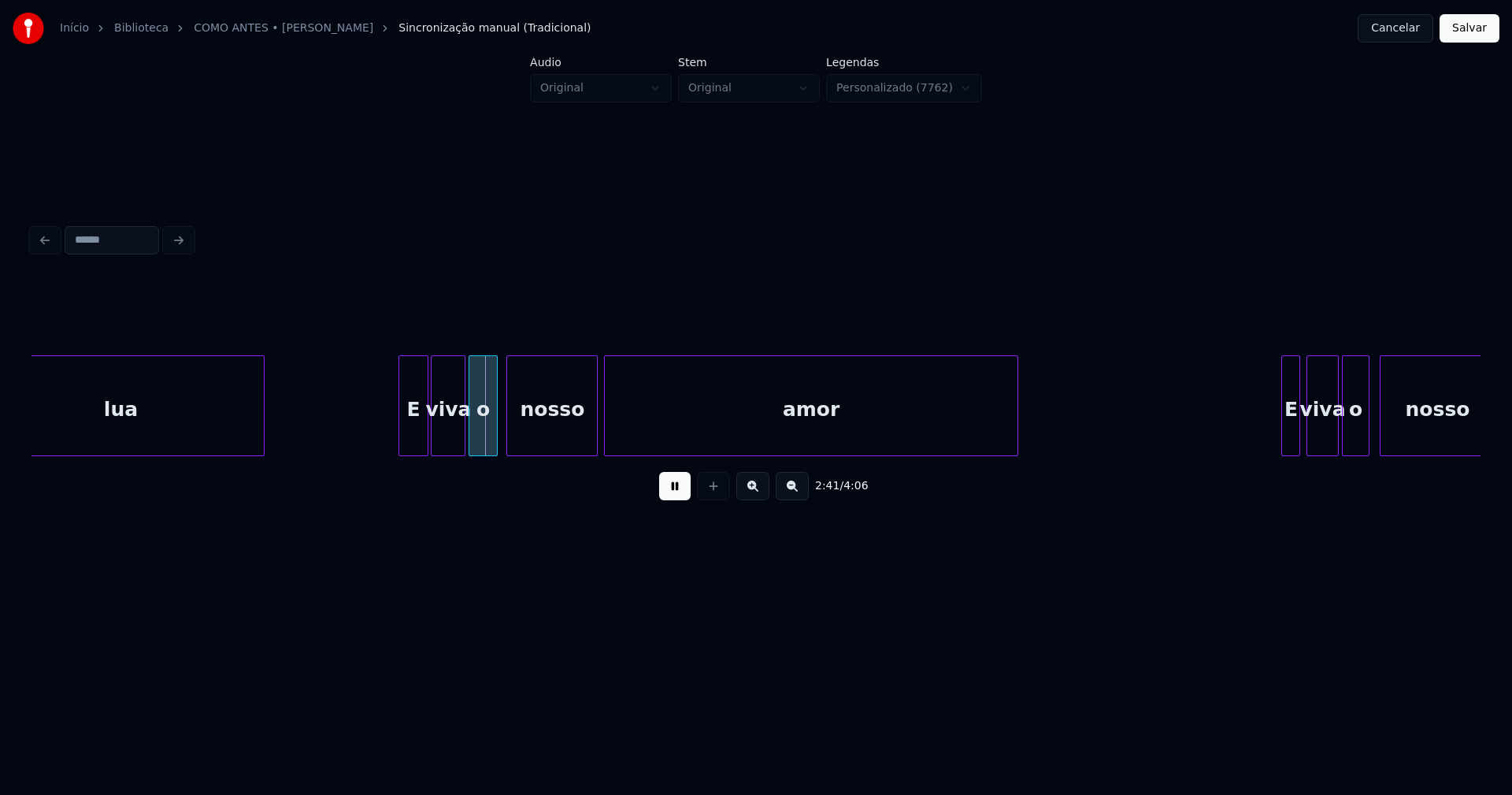
click at [402, 441] on div at bounding box center [402, 405] width 5 height 99
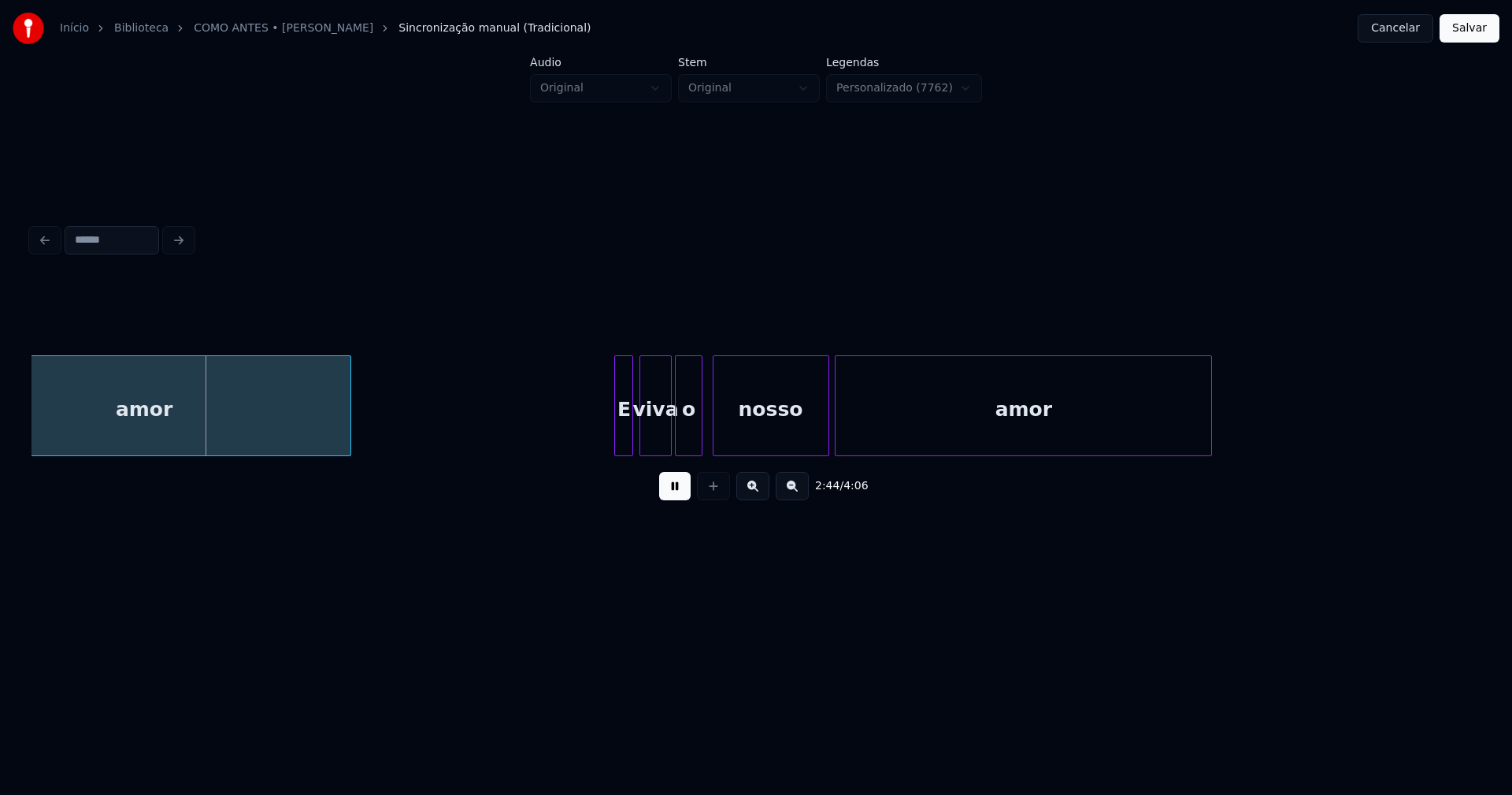
scroll to position [0, 25737]
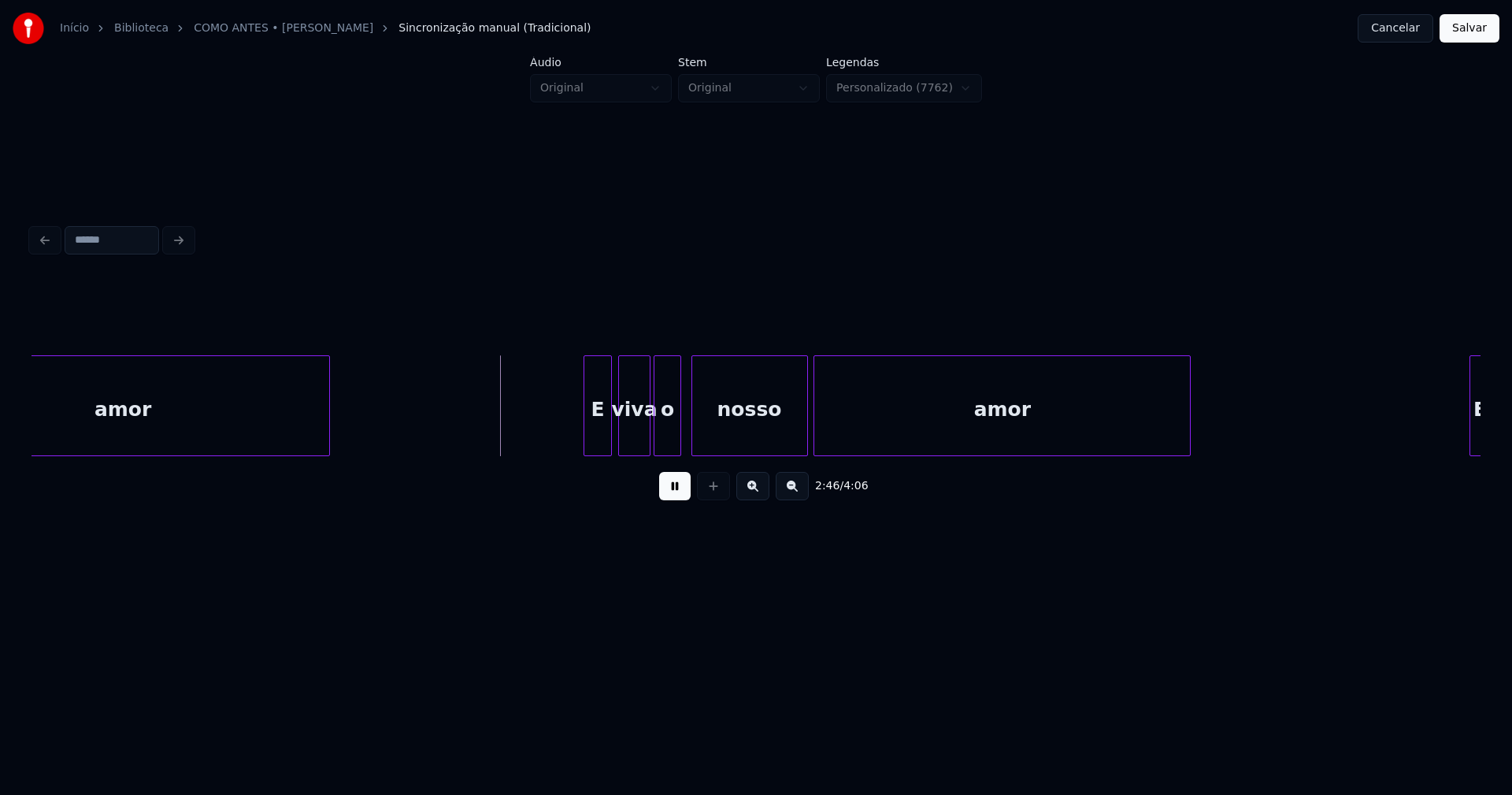
click at [585, 435] on div at bounding box center [587, 405] width 5 height 99
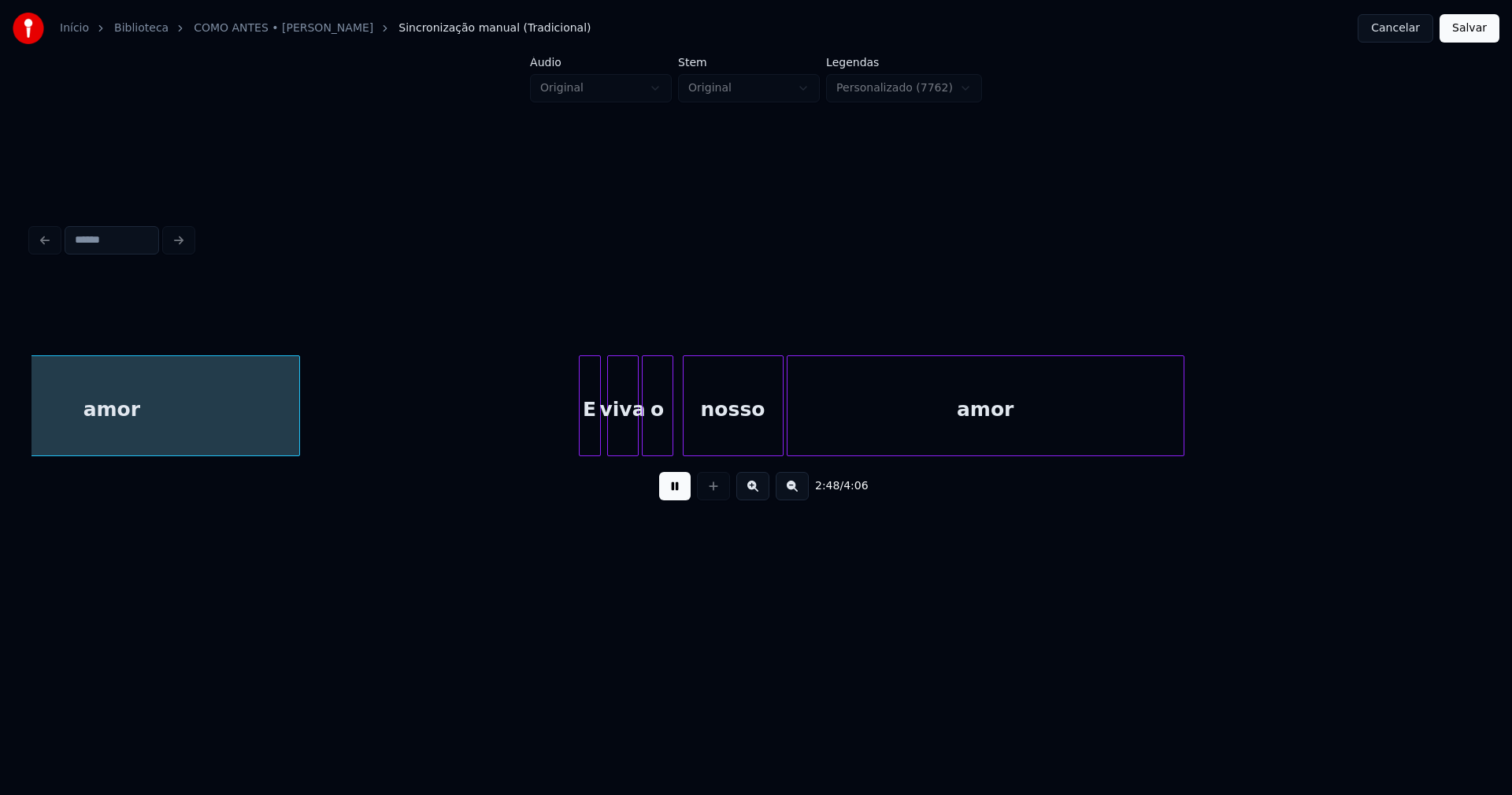
scroll to position [0, 26630]
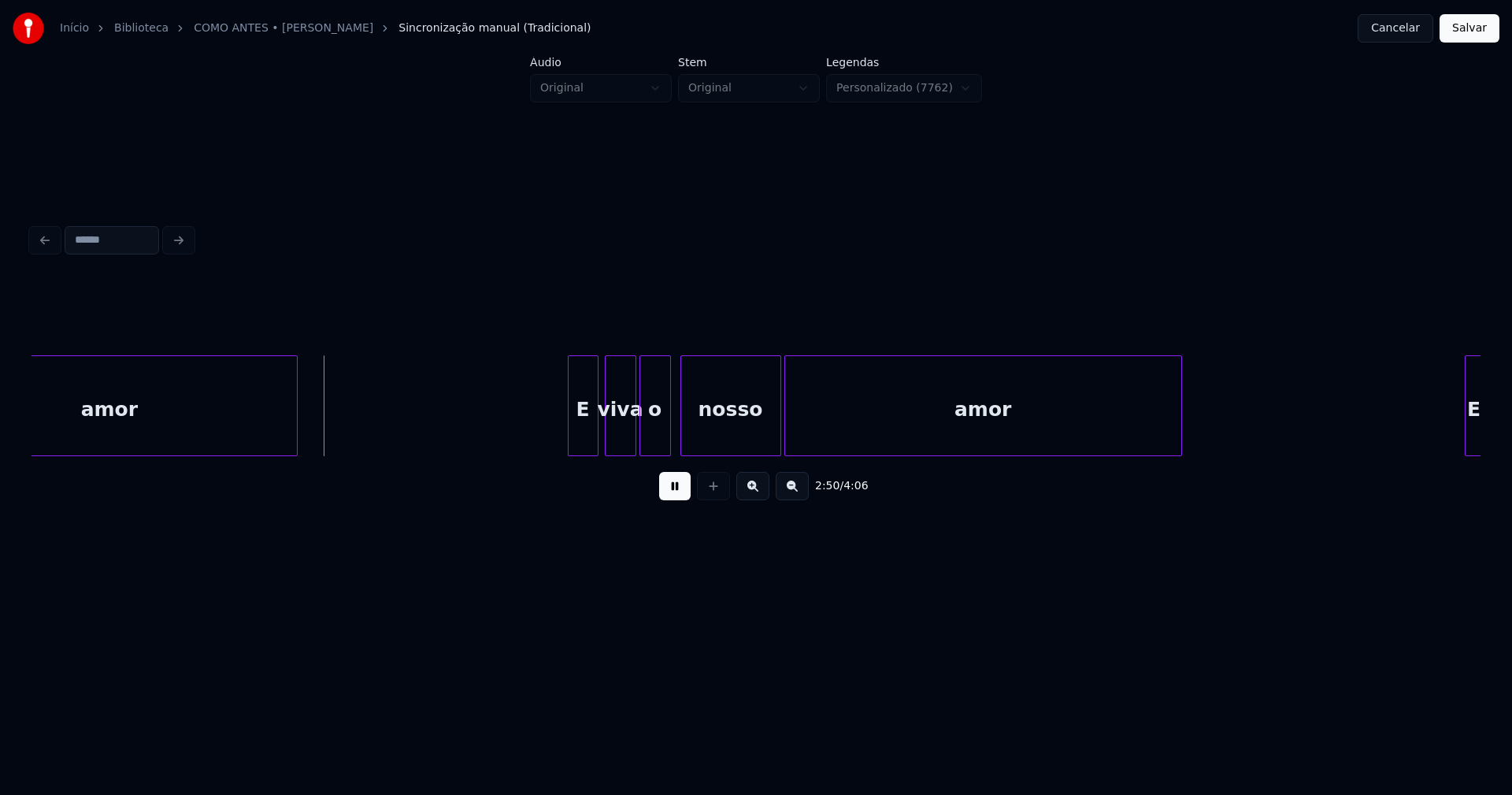
click at [572, 442] on div at bounding box center [571, 405] width 5 height 99
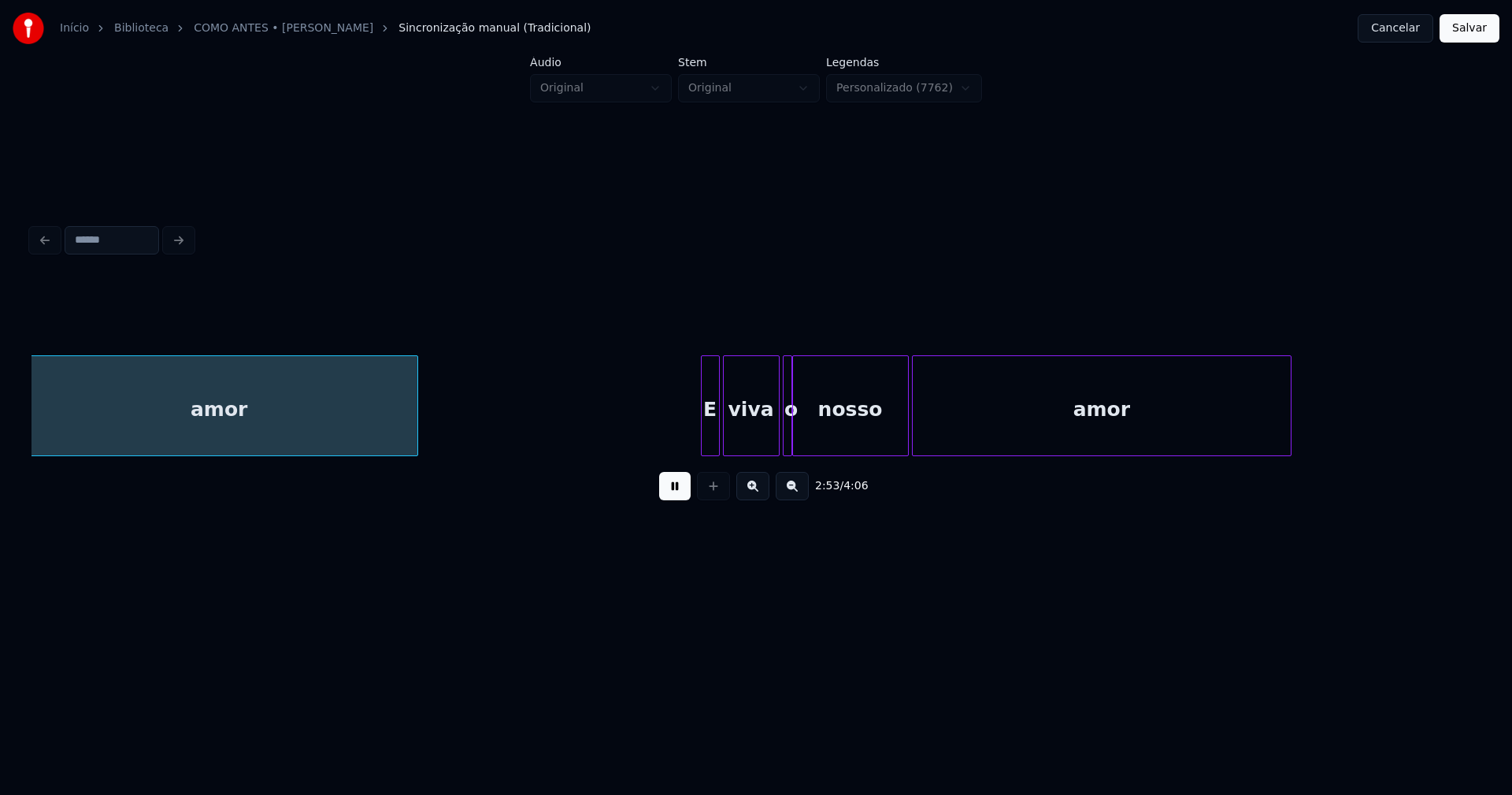
scroll to position [0, 27393]
click at [694, 439] on div at bounding box center [696, 405] width 5 height 99
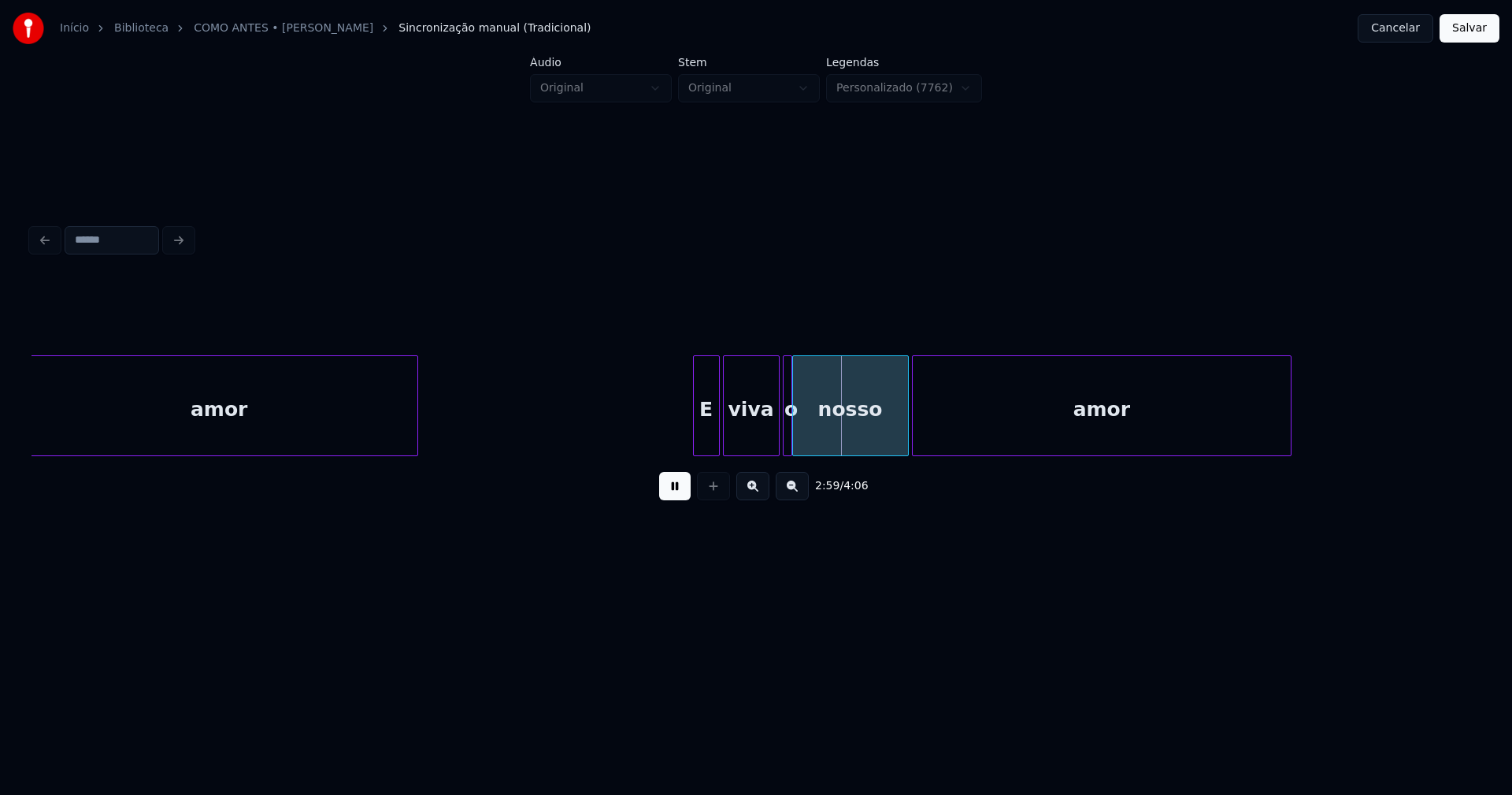
drag, startPoint x: 1078, startPoint y: 462, endPoint x: 1104, endPoint y: 464, distance: 26.1
click at [1104, 464] on div "2:59 / 4:06" at bounding box center [756, 396] width 1449 height 240
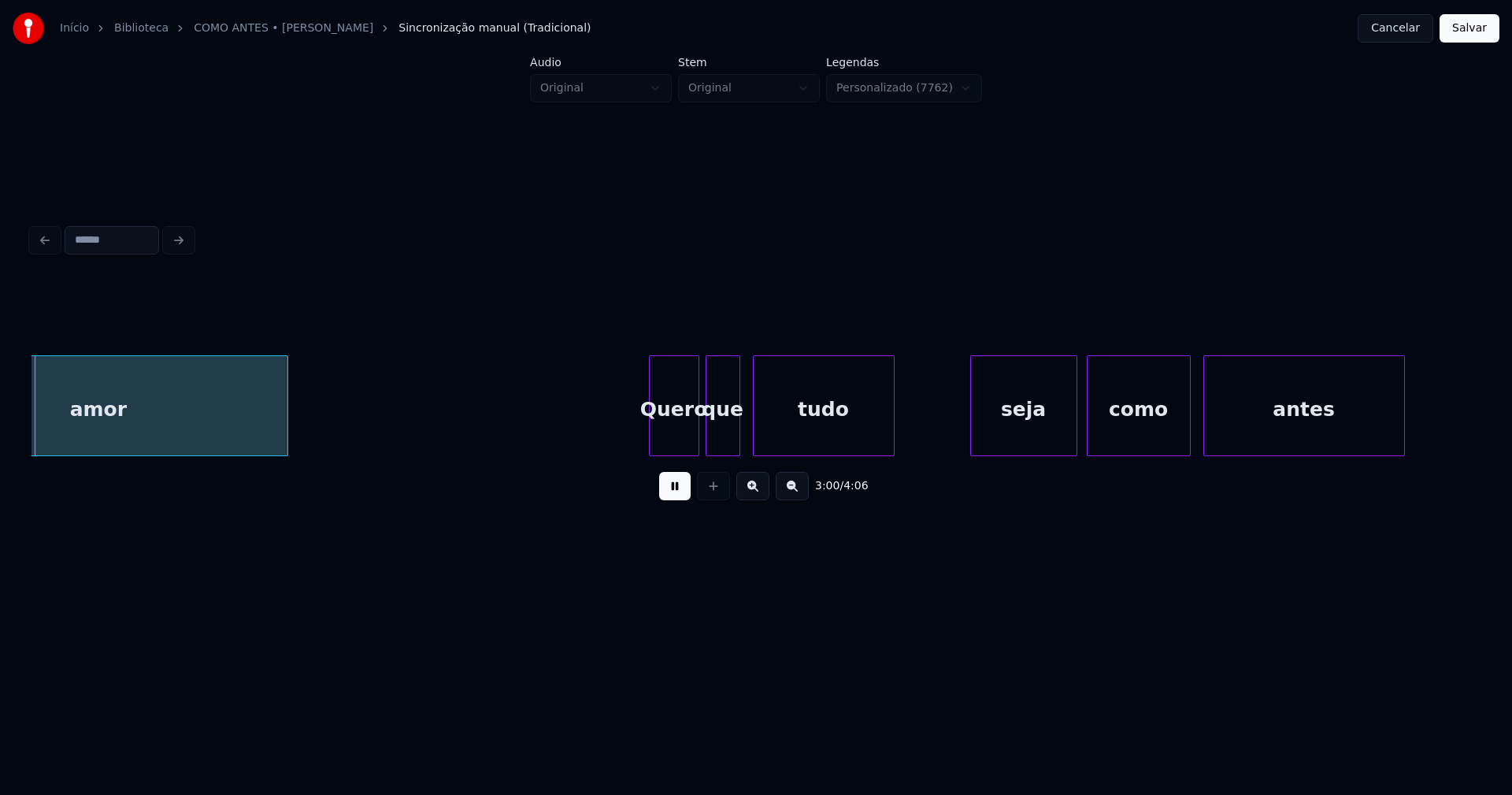
scroll to position [0, 28426]
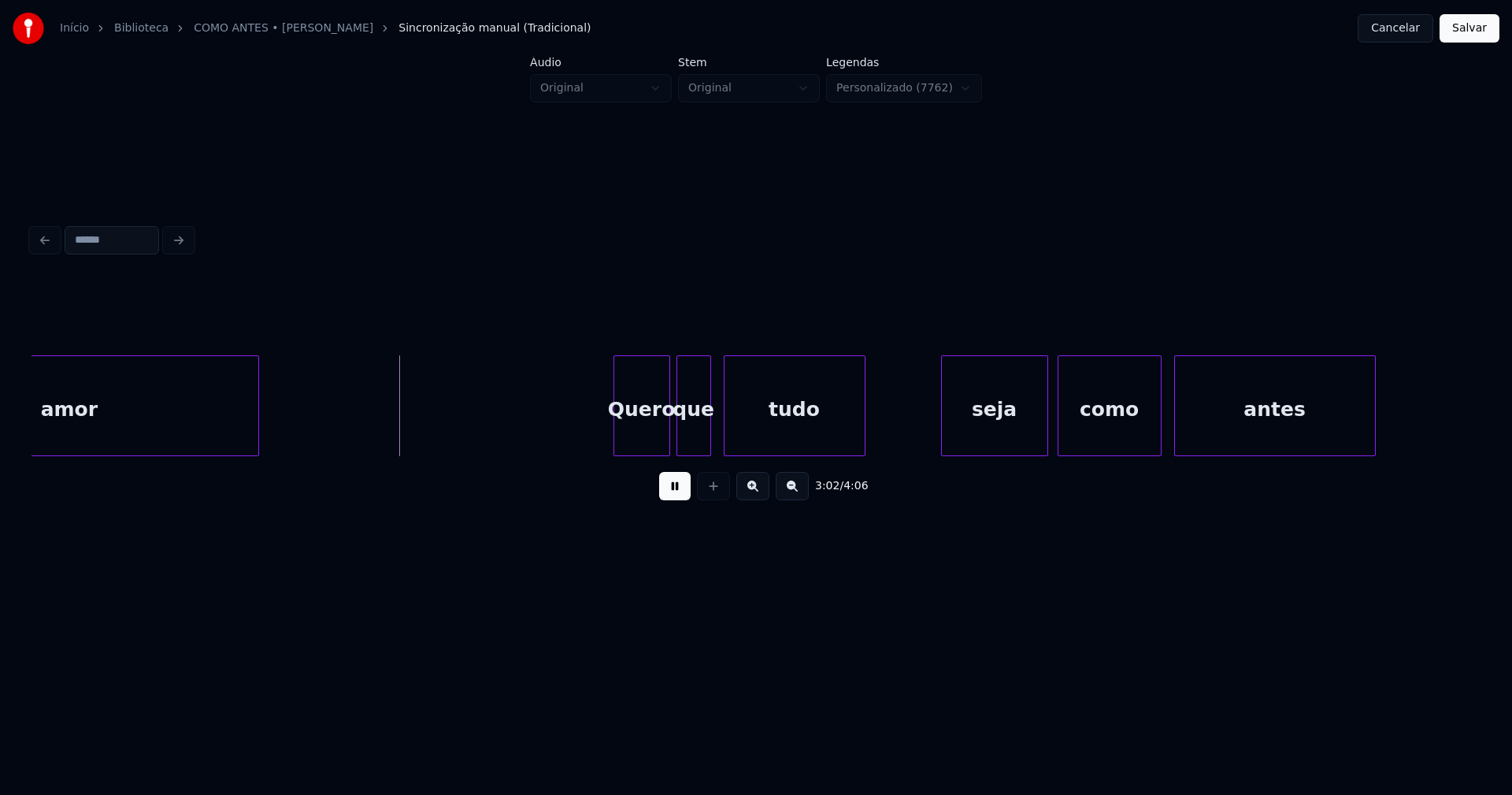
click at [617, 447] on div at bounding box center [617, 405] width 5 height 99
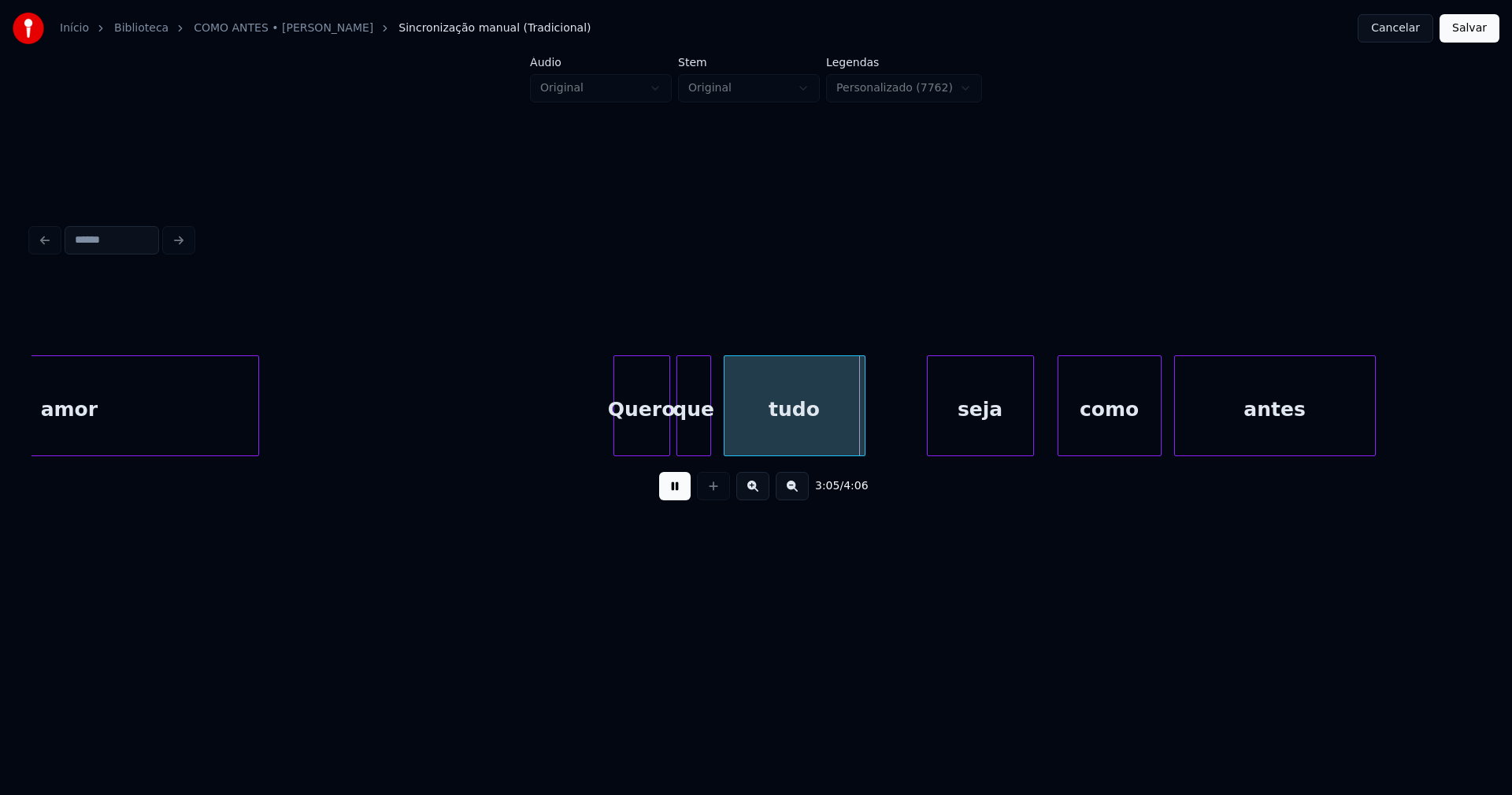
click at [1007, 445] on div "seja" at bounding box center [980, 409] width 105 height 107
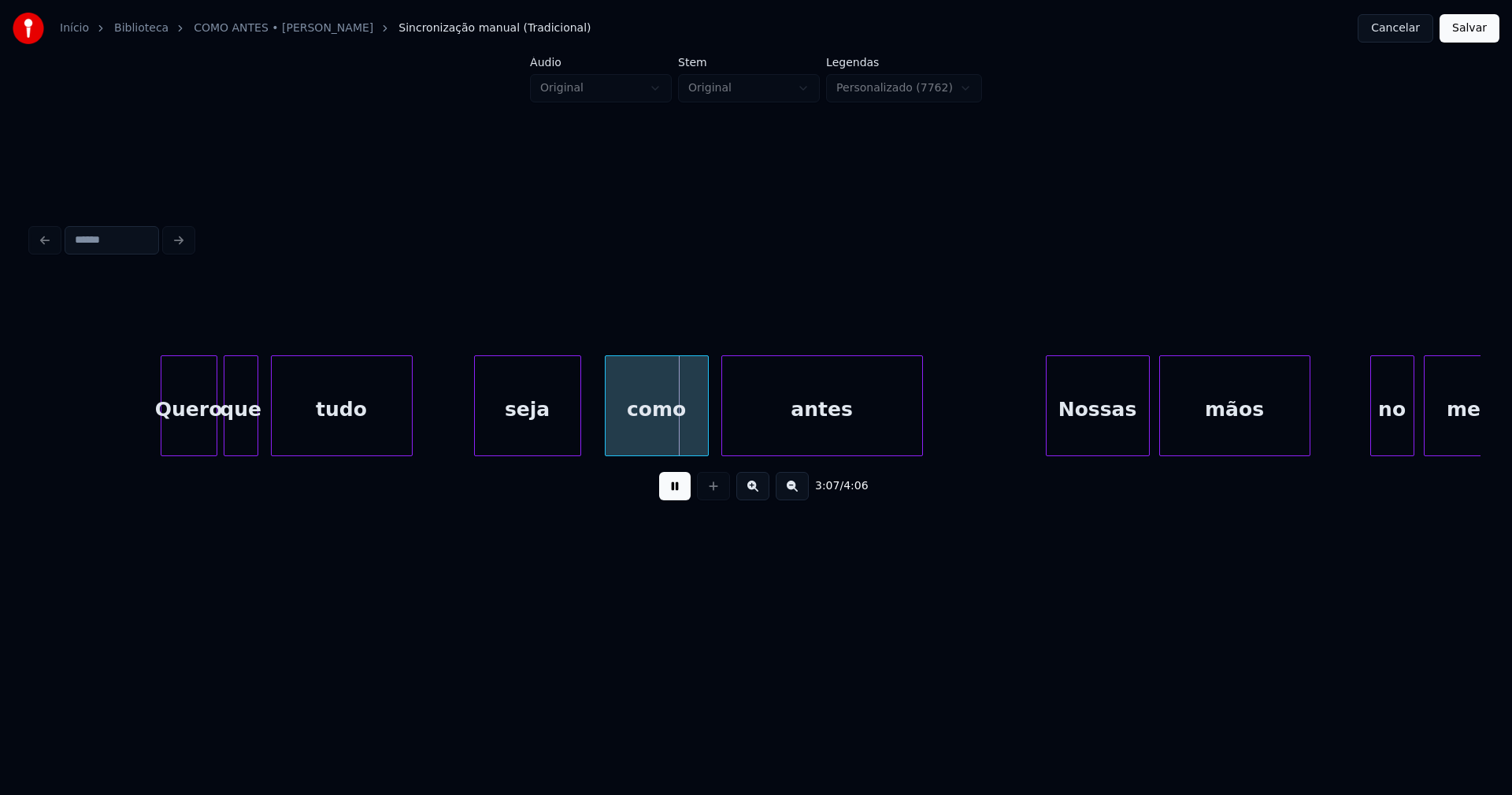
scroll to position [0, 29138]
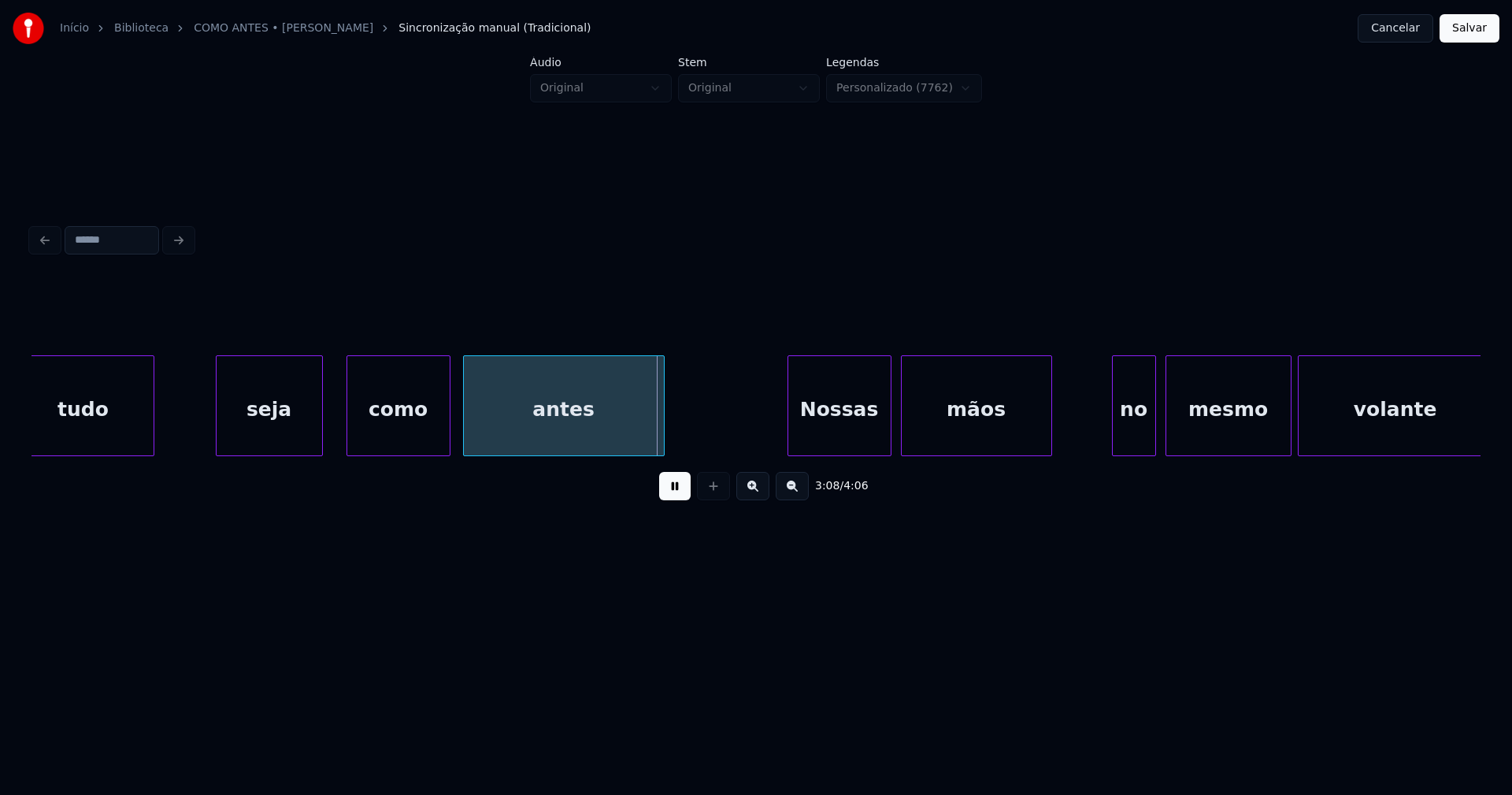
click at [590, 433] on div "antes" at bounding box center [563, 409] width 200 height 107
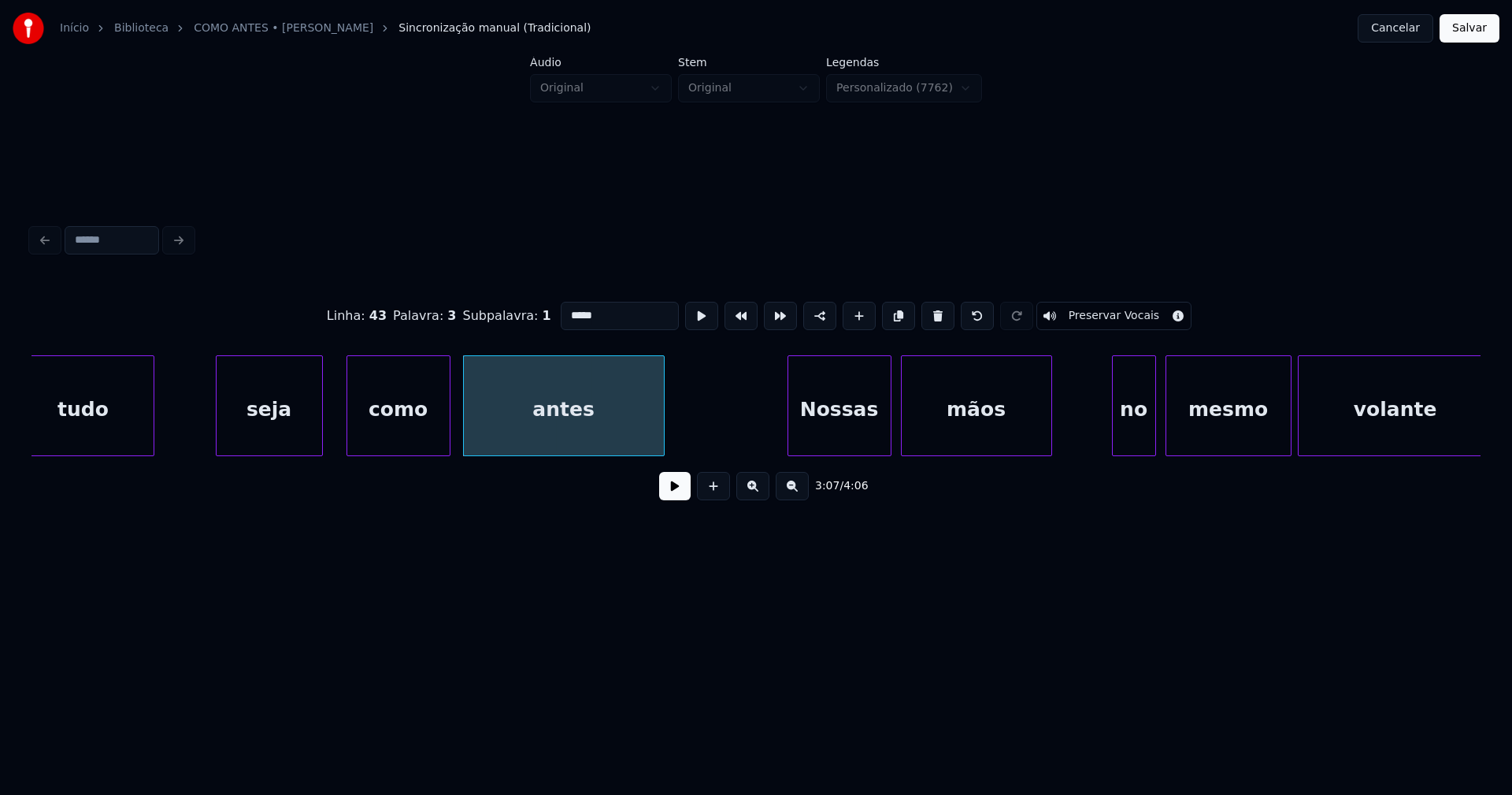
drag, startPoint x: 461, startPoint y: 433, endPoint x: 451, endPoint y: 446, distance: 16.4
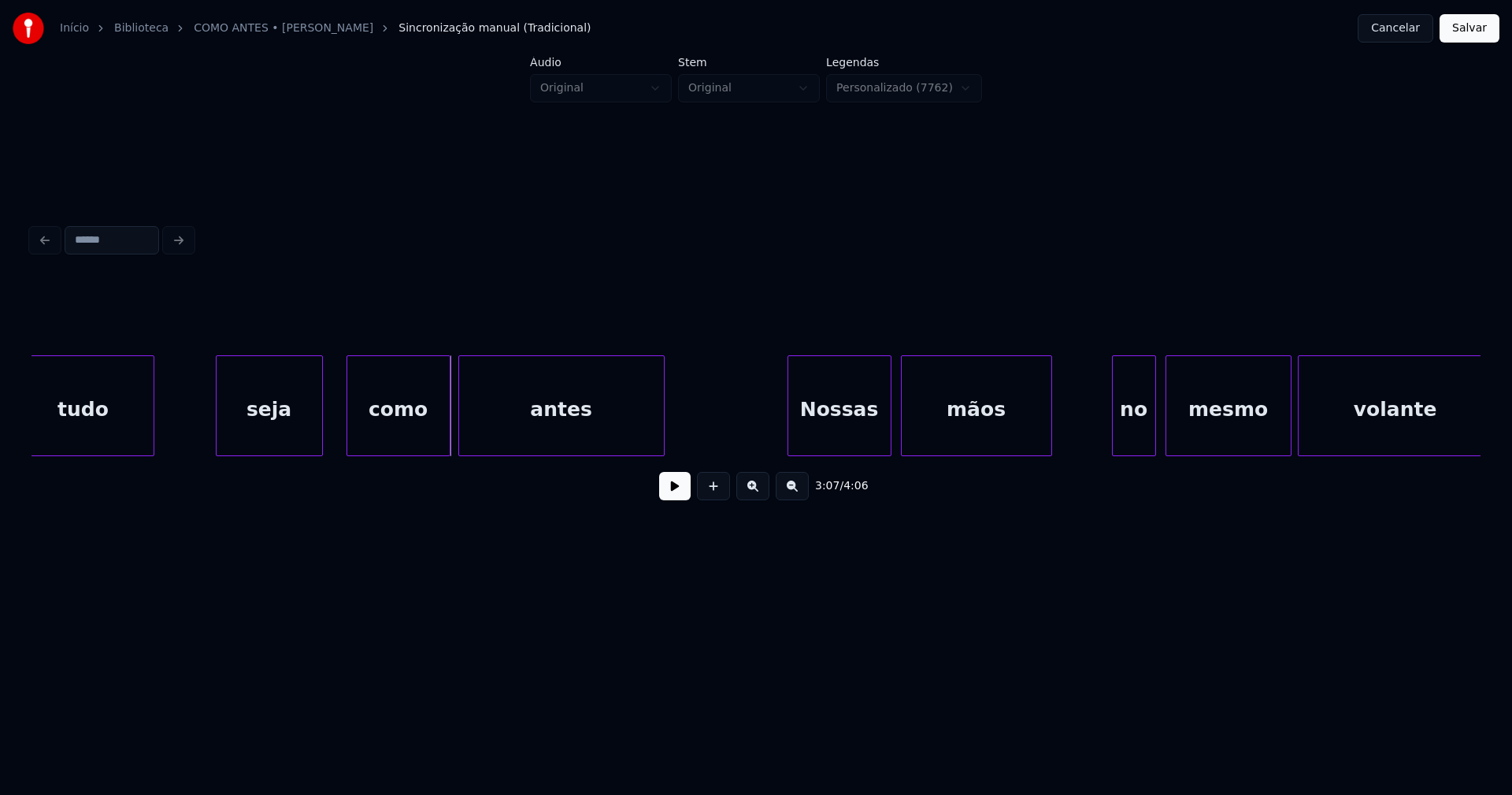
click at [461, 442] on div at bounding box center [461, 405] width 5 height 99
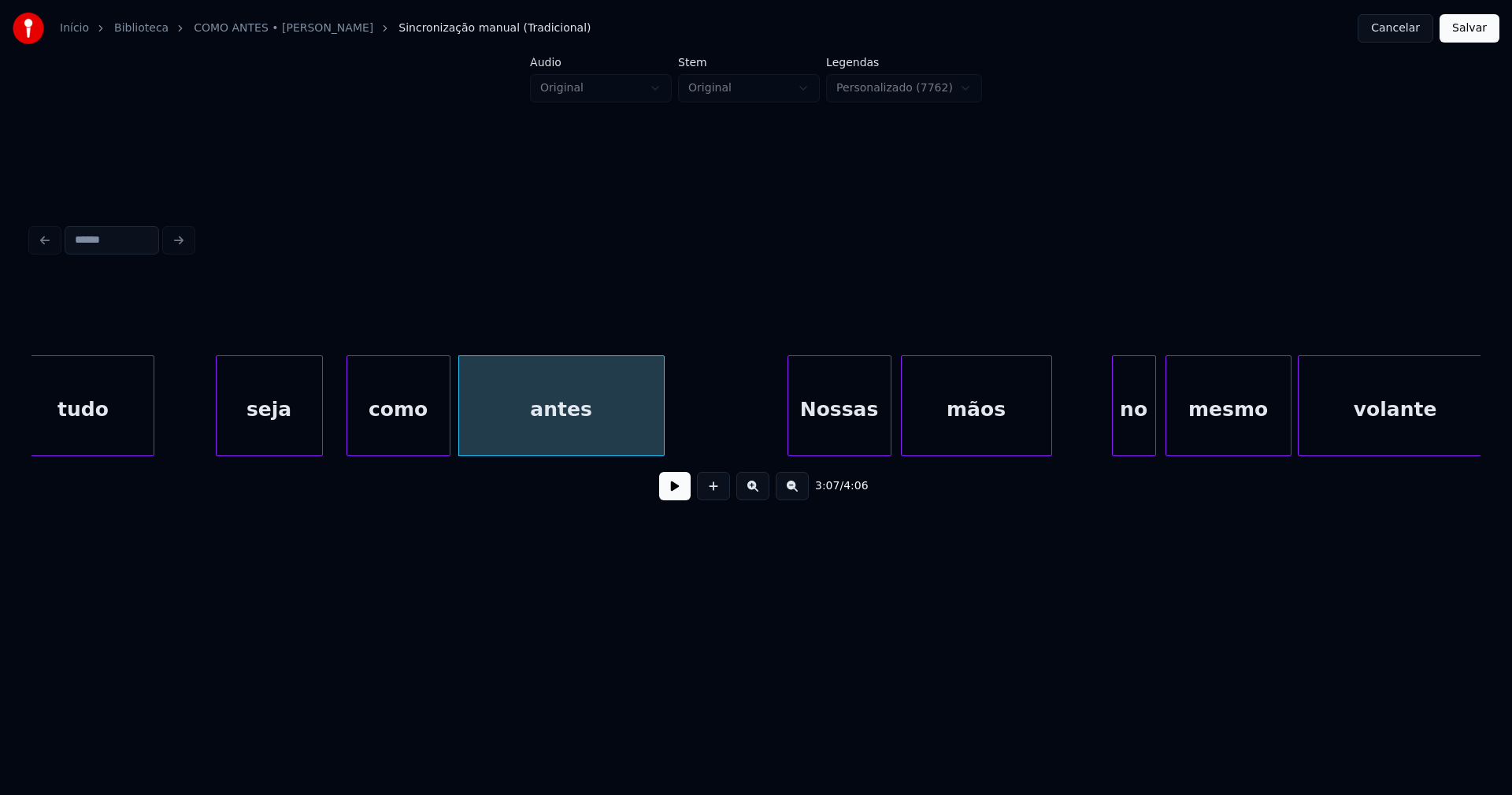
drag, startPoint x: 675, startPoint y: 494, endPoint x: 845, endPoint y: 501, distance: 170.1
click at [675, 495] on button at bounding box center [675, 486] width 32 height 29
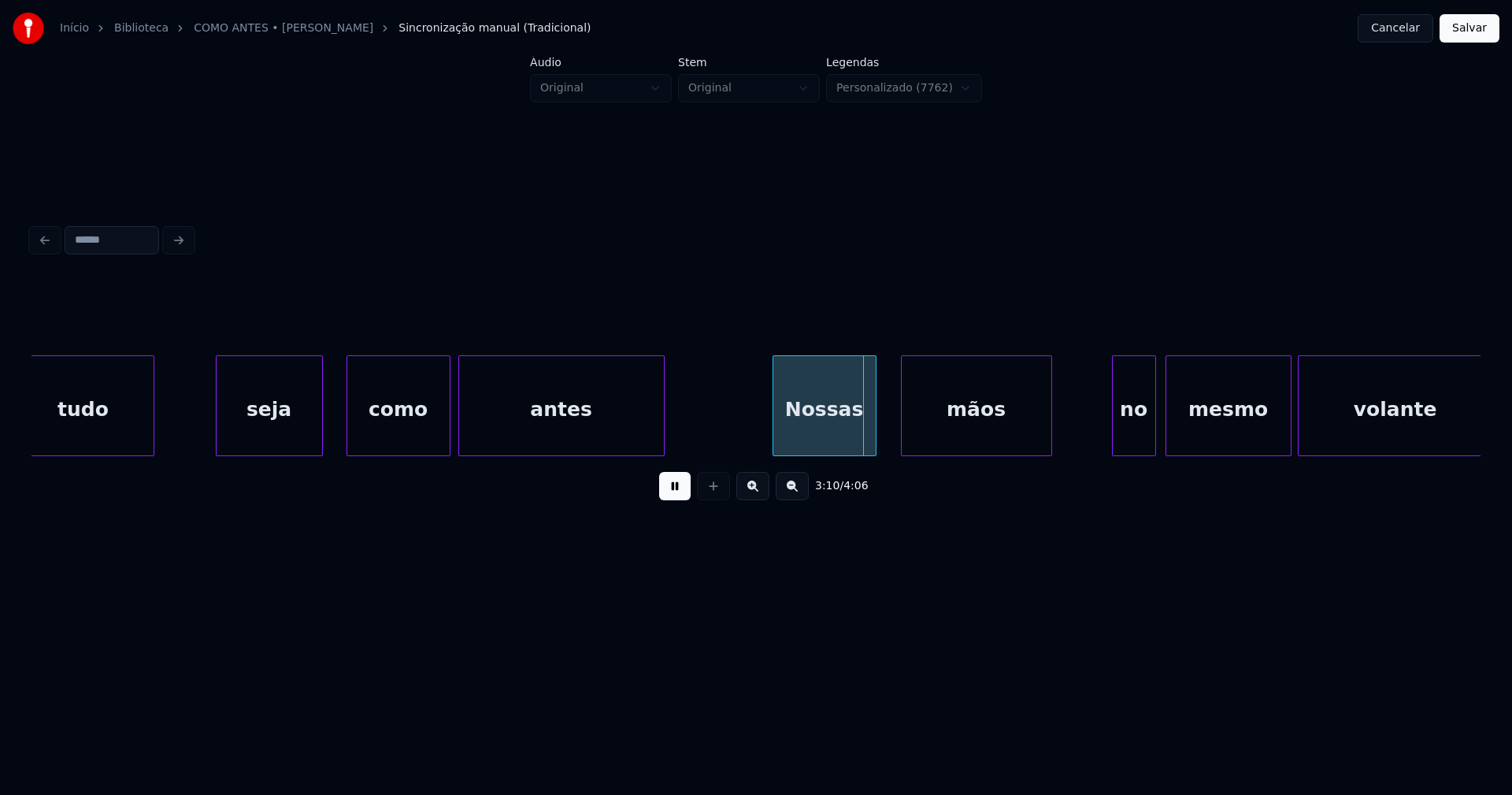
click at [848, 450] on div "tudo seja como antes Nossas mãos no mesmo volante" at bounding box center [756, 405] width 1449 height 101
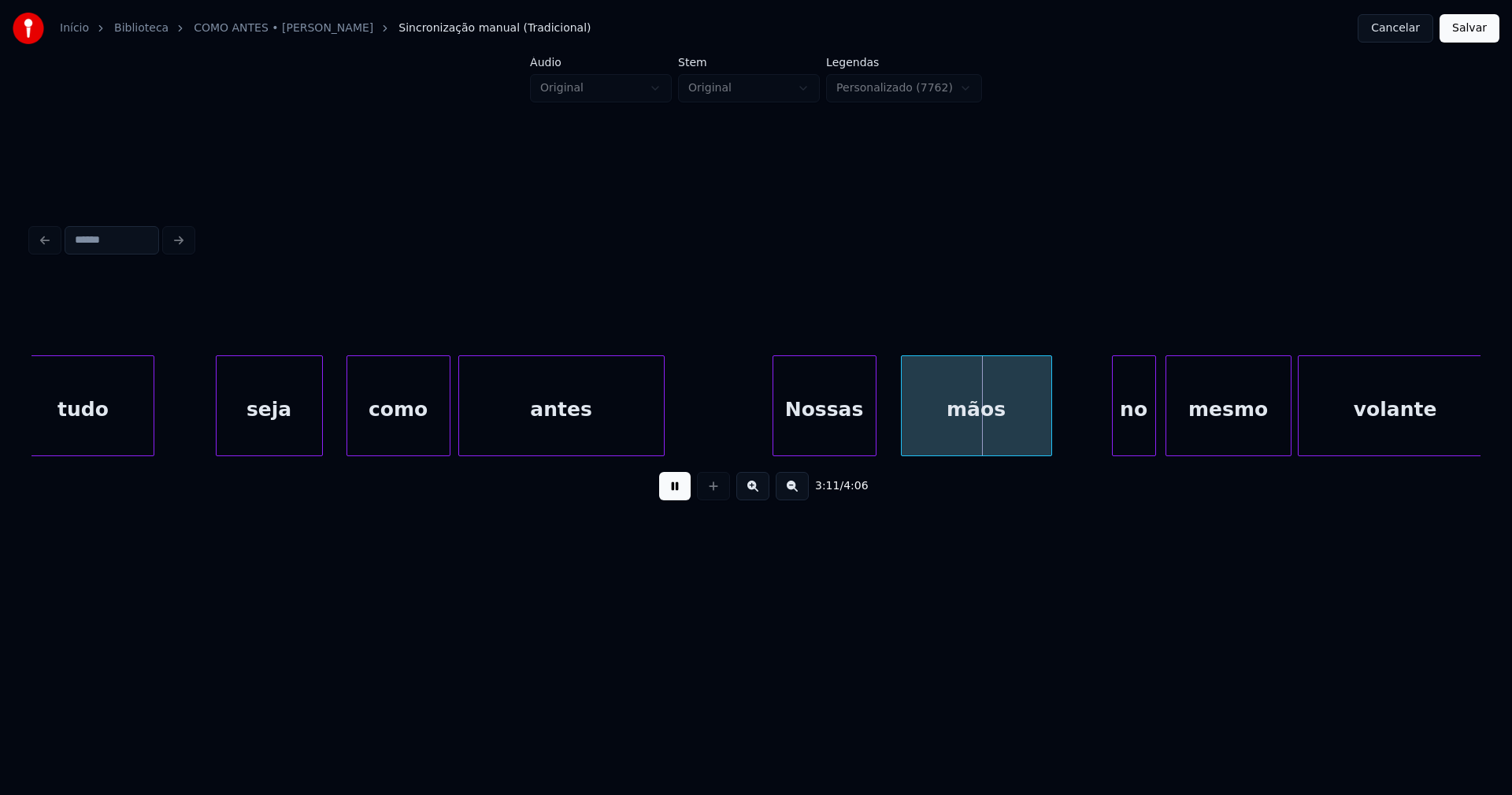
click at [876, 433] on div "Nossas" at bounding box center [824, 405] width 104 height 101
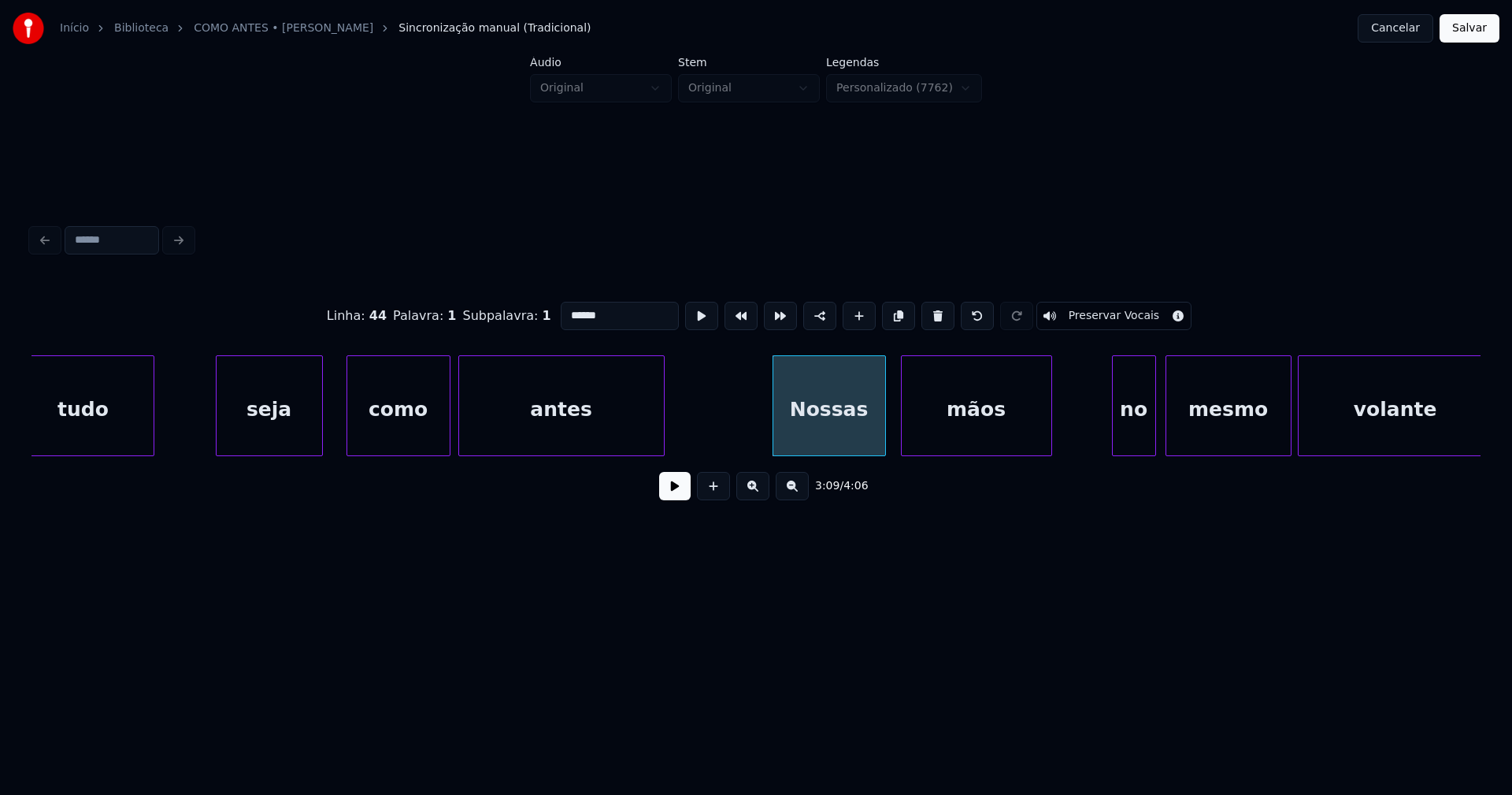
click at [882, 432] on div at bounding box center [883, 405] width 5 height 99
click at [676, 495] on button at bounding box center [675, 486] width 32 height 29
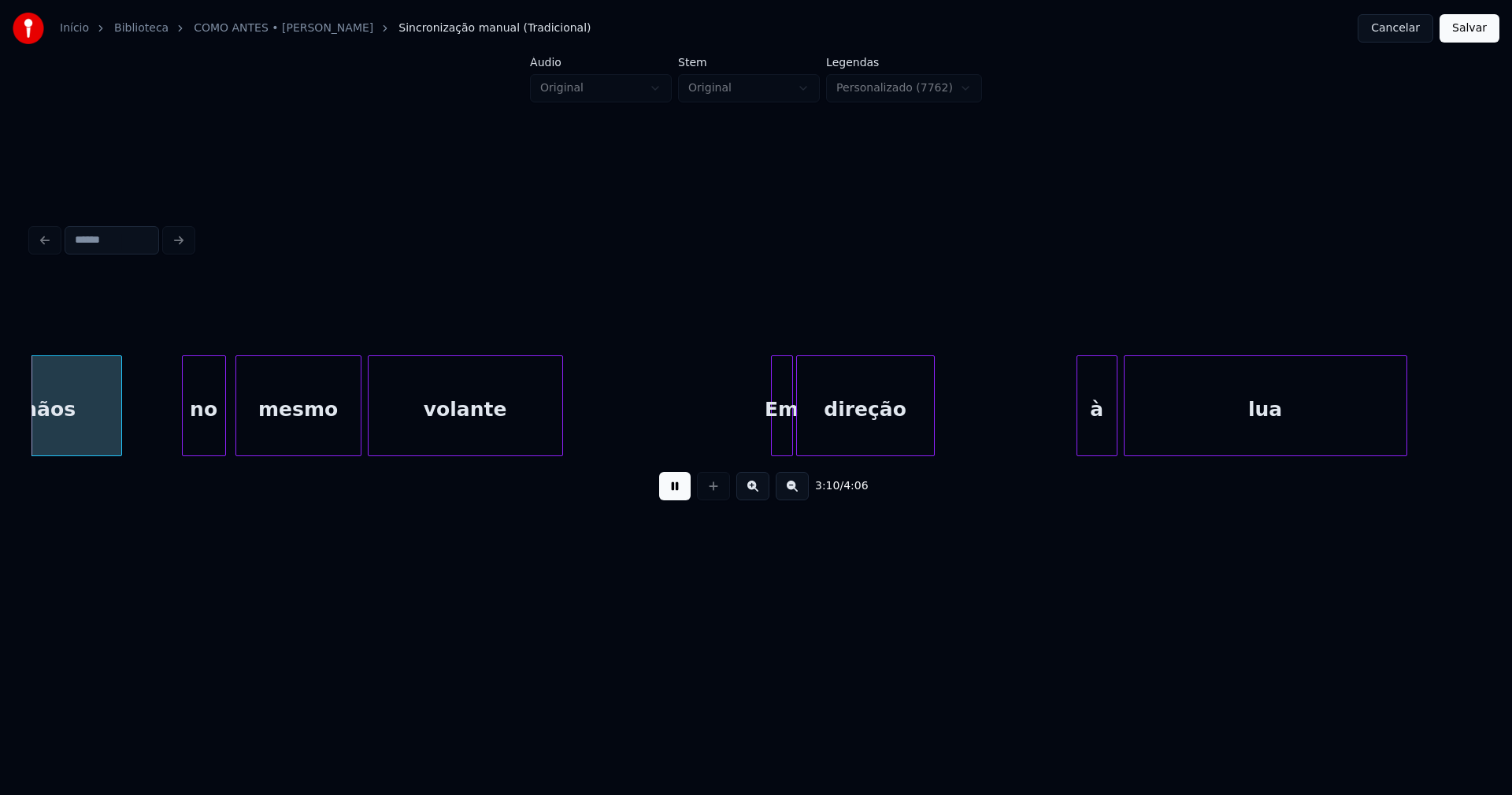
scroll to position [0, 30088]
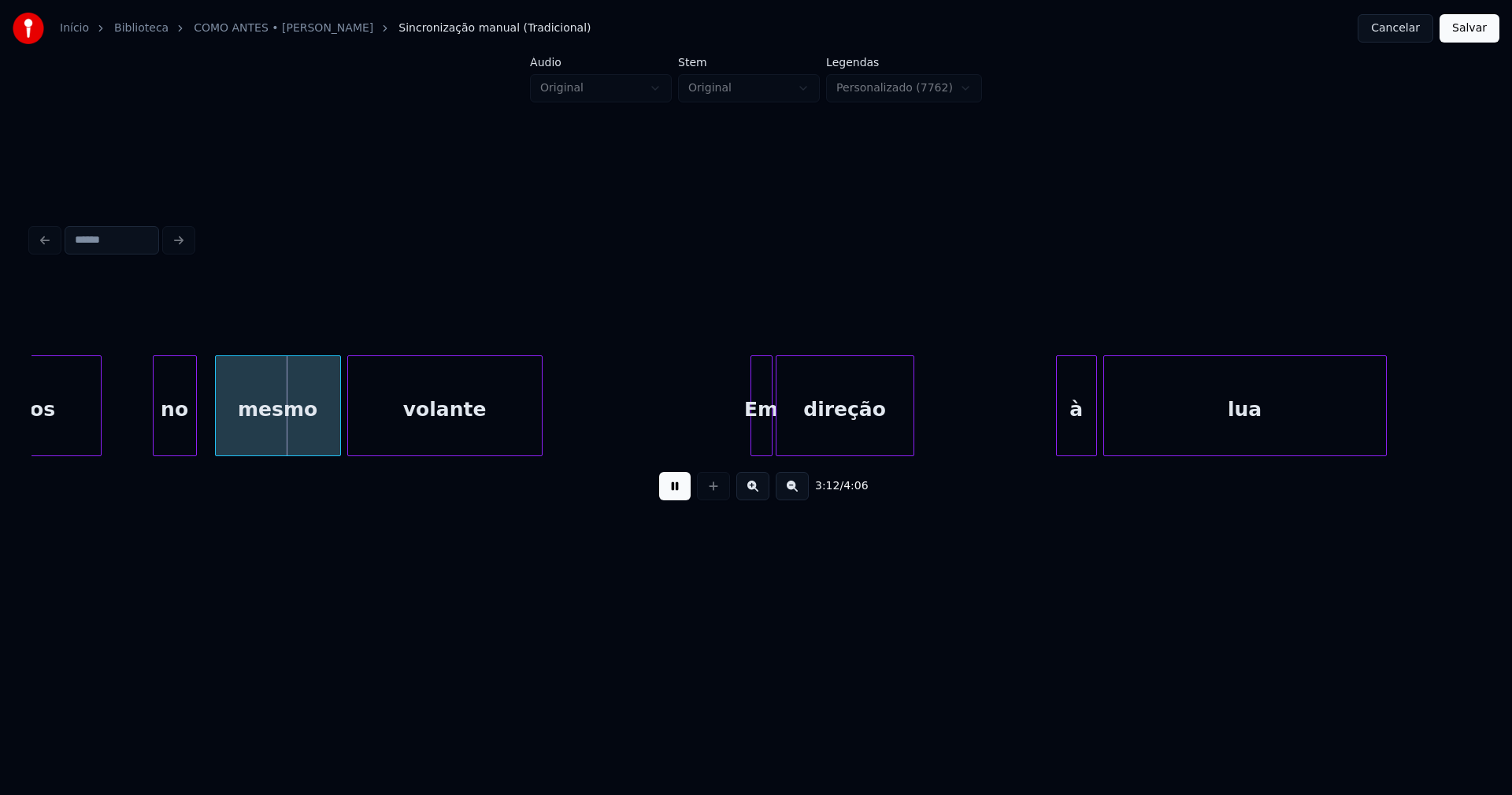
click at [172, 440] on div "no" at bounding box center [175, 409] width 43 height 107
click at [202, 426] on div at bounding box center [201, 405] width 5 height 99
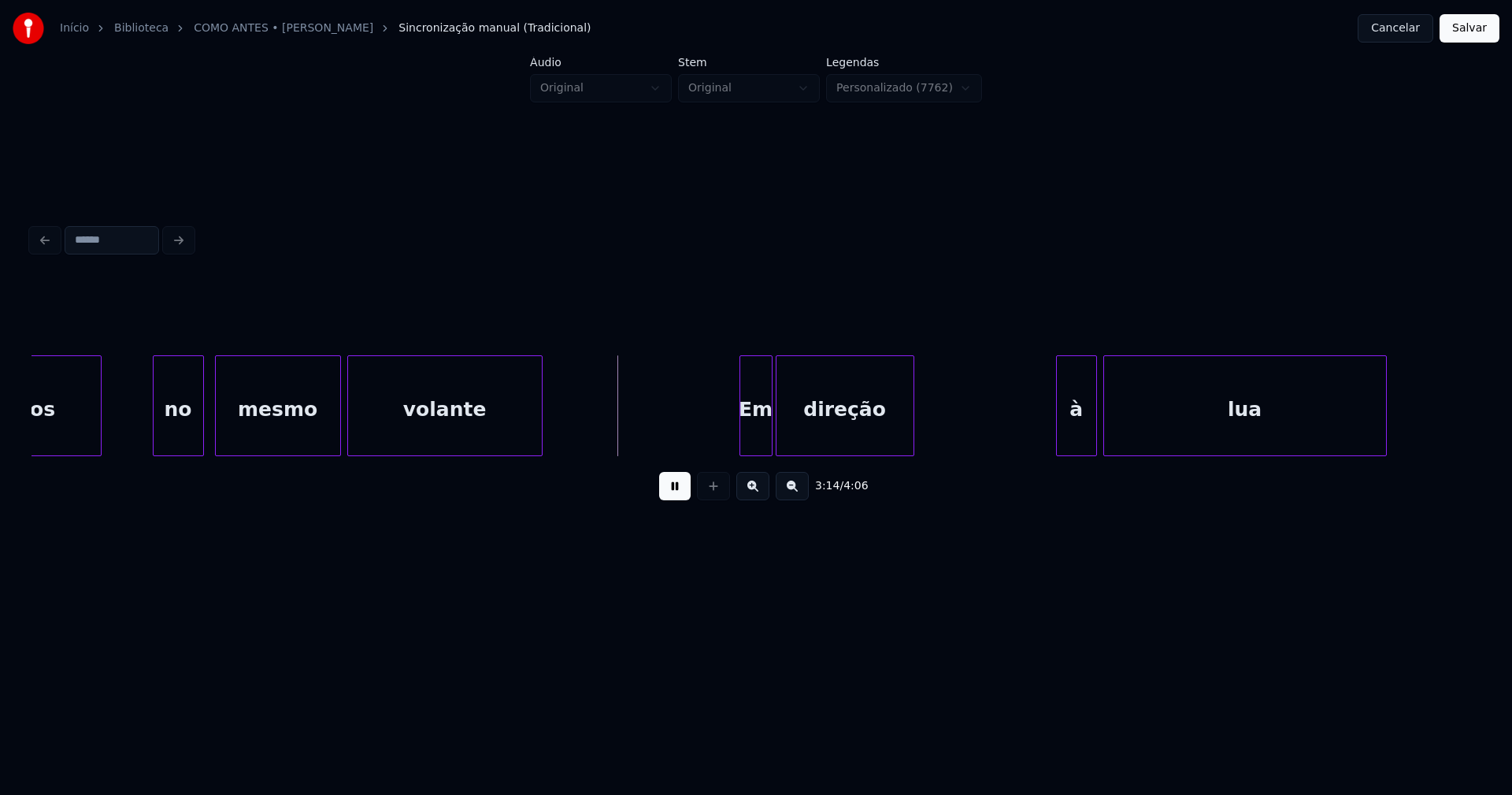
click at [743, 445] on div at bounding box center [743, 405] width 5 height 99
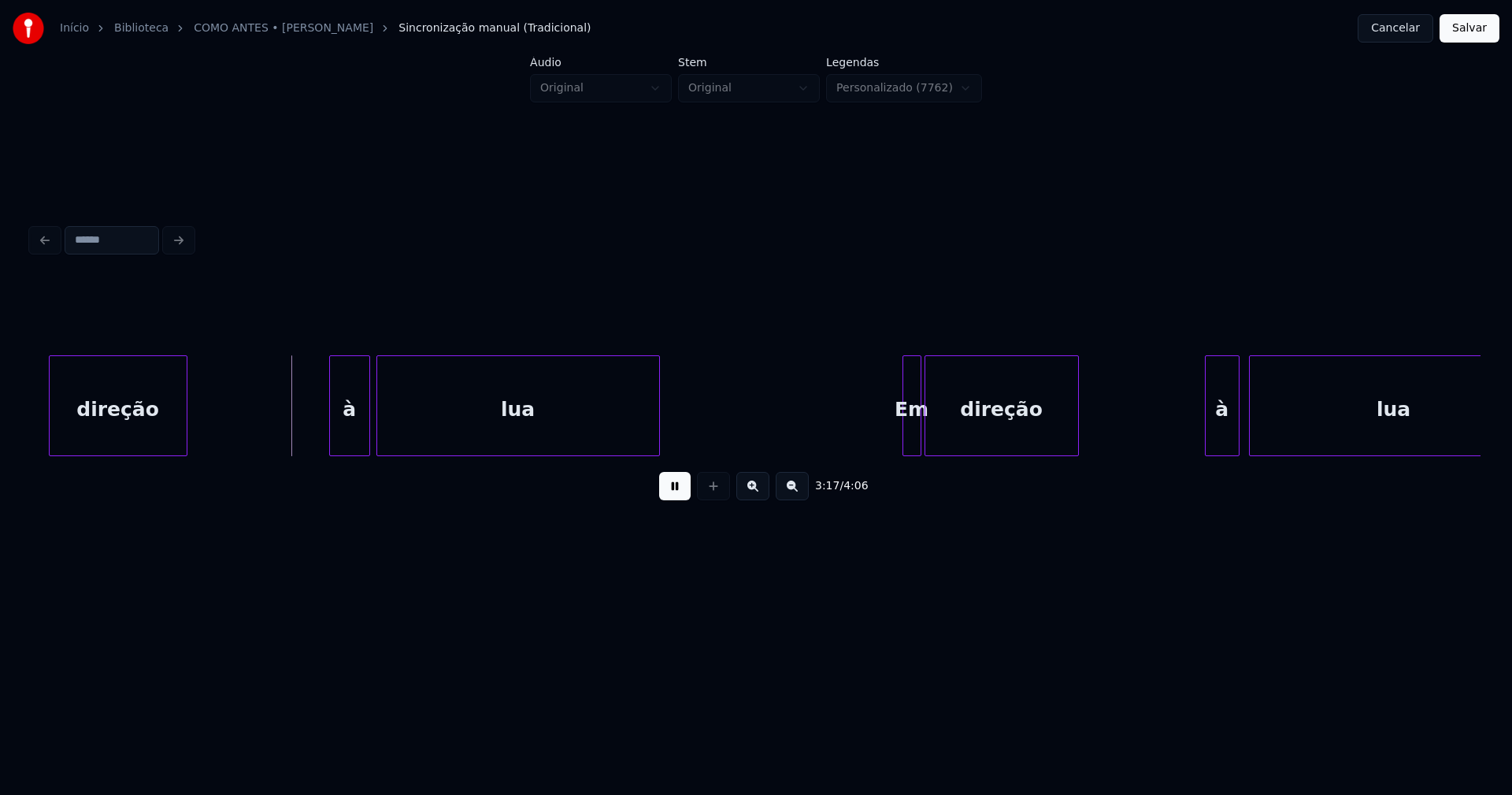
scroll to position [0, 31074]
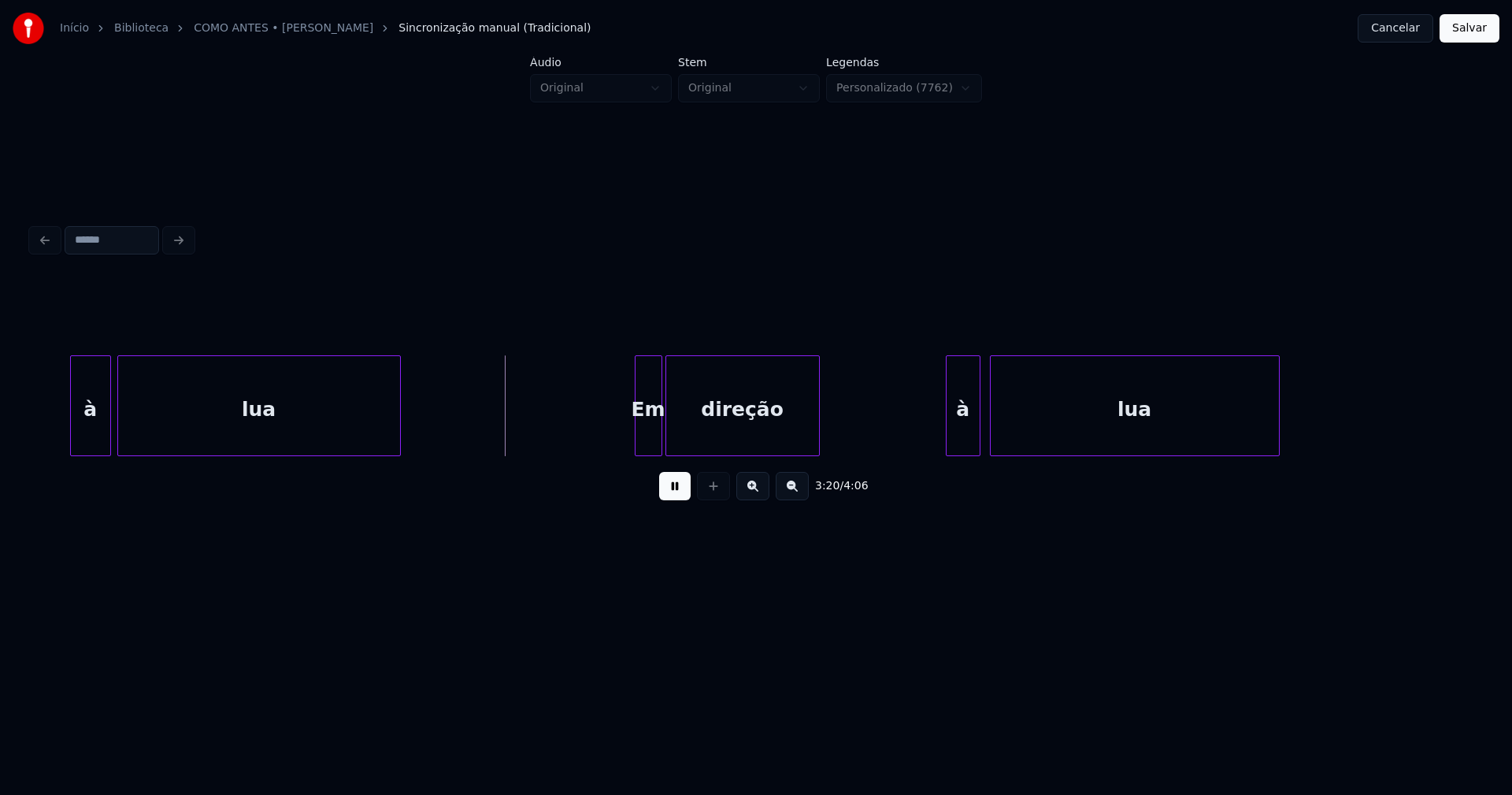
click at [637, 447] on div at bounding box center [638, 405] width 5 height 99
click at [942, 438] on div at bounding box center [944, 405] width 5 height 99
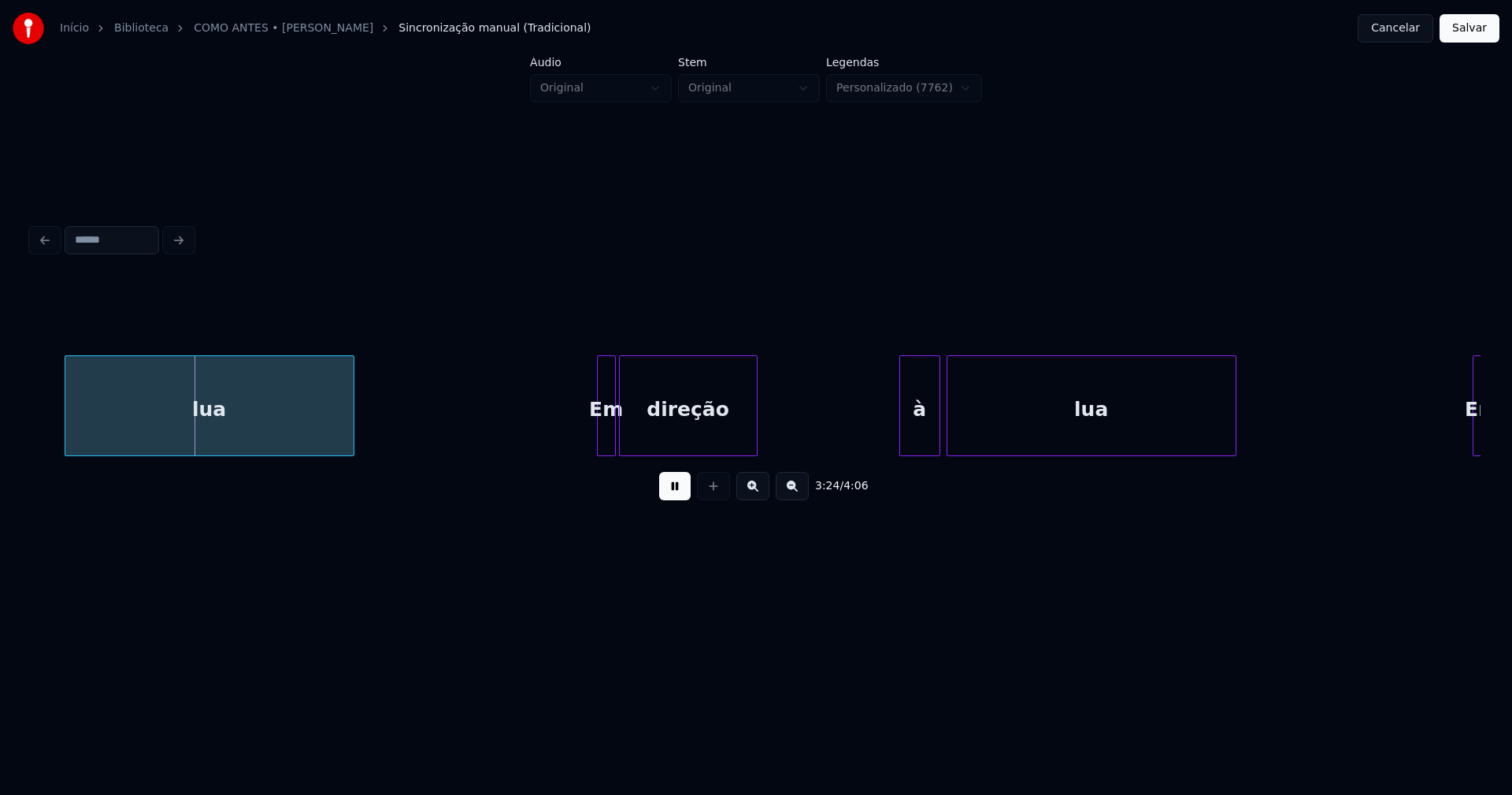
scroll to position [0, 32178]
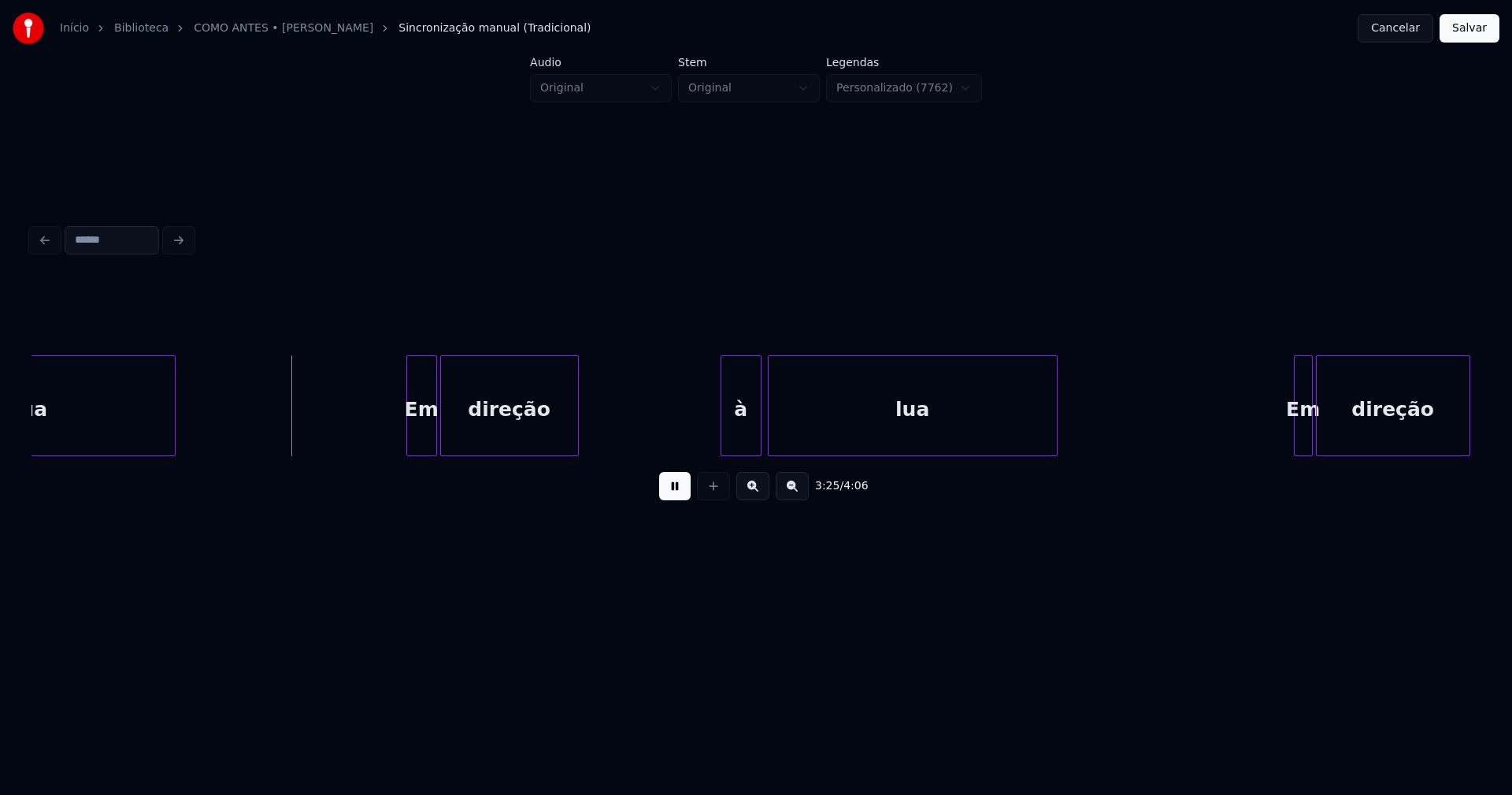
click at [409, 439] on div at bounding box center [410, 405] width 5 height 99
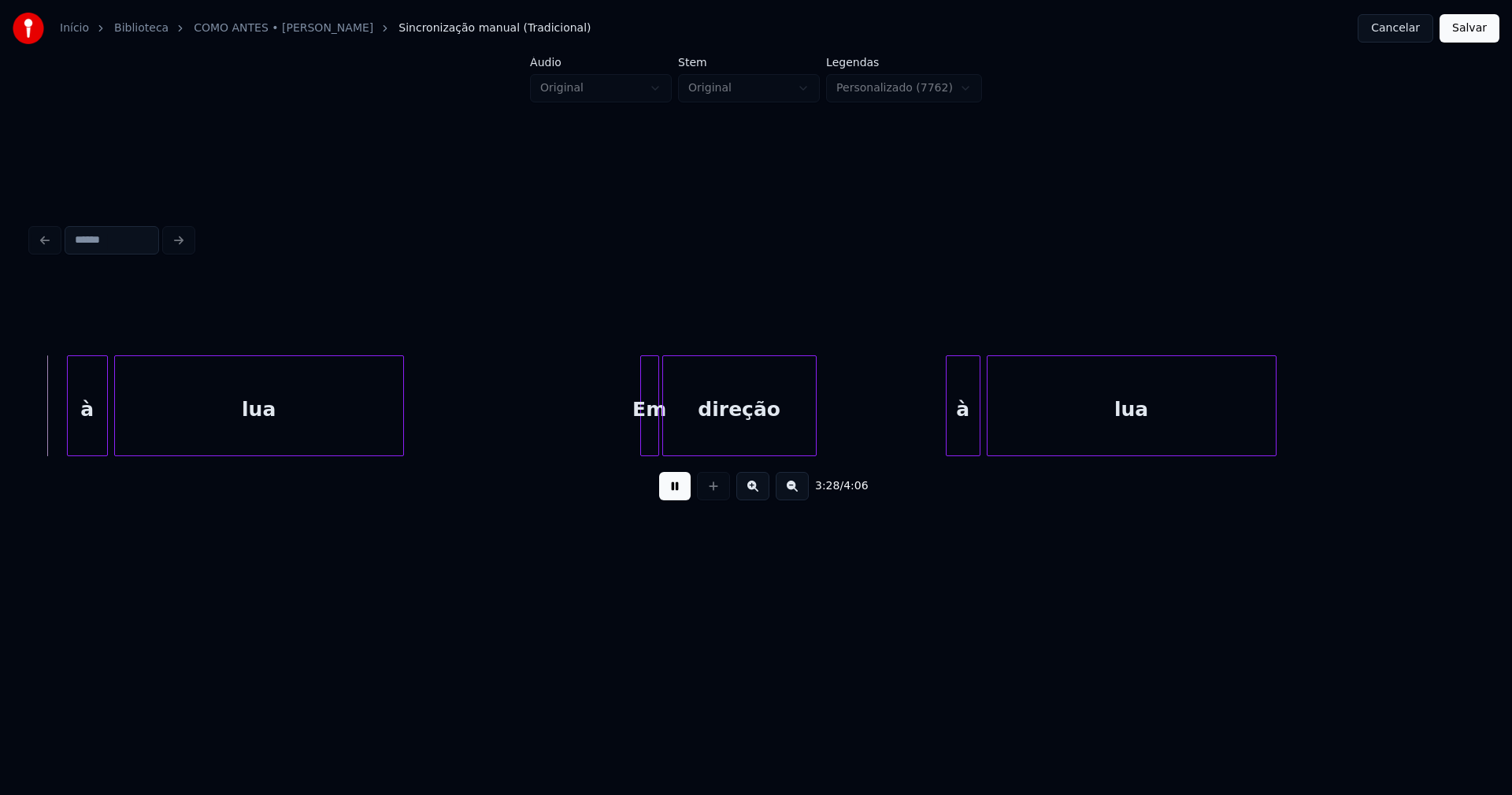
scroll to position [0, 32837]
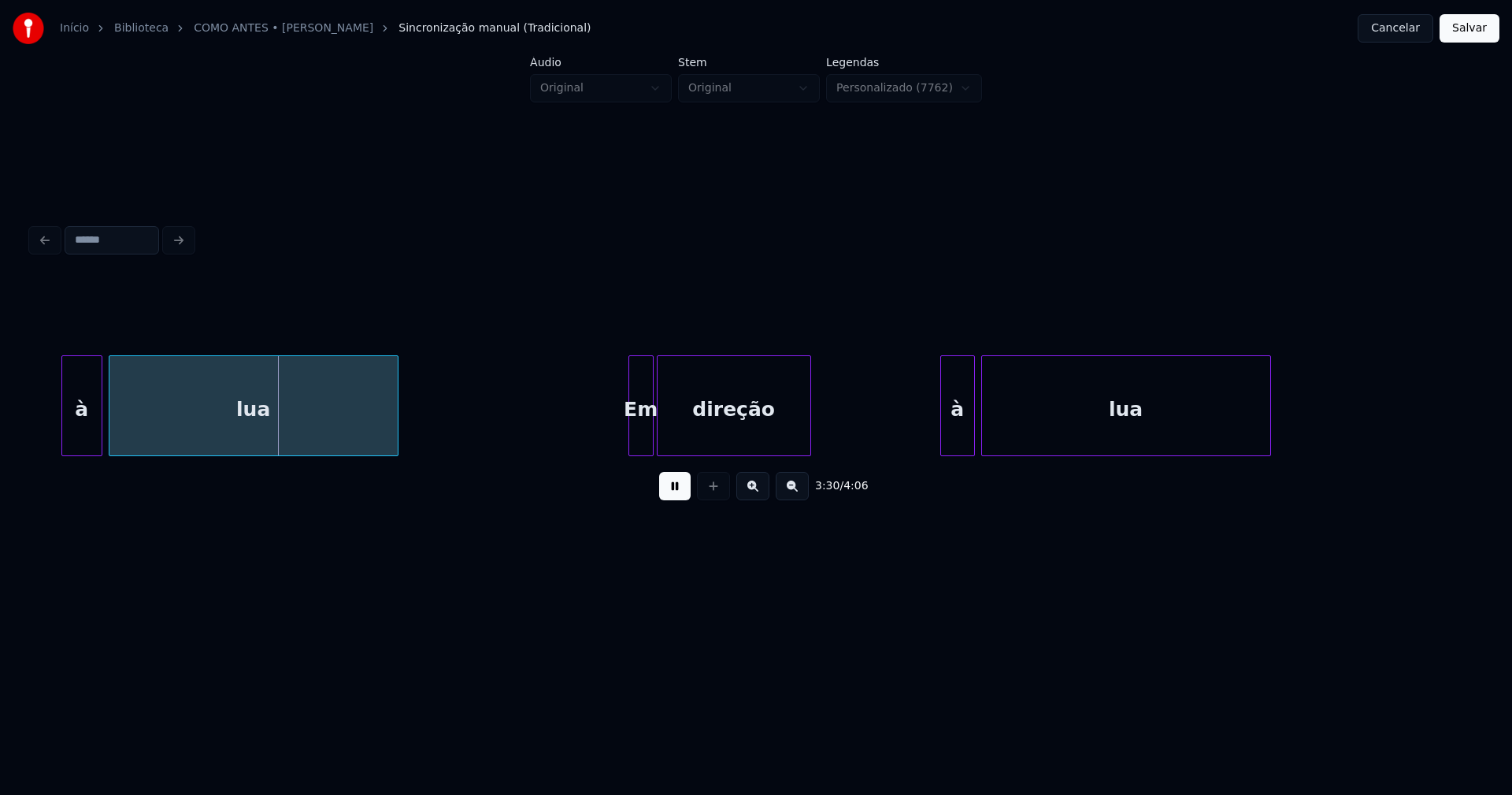
click at [630, 446] on div at bounding box center [632, 405] width 5 height 99
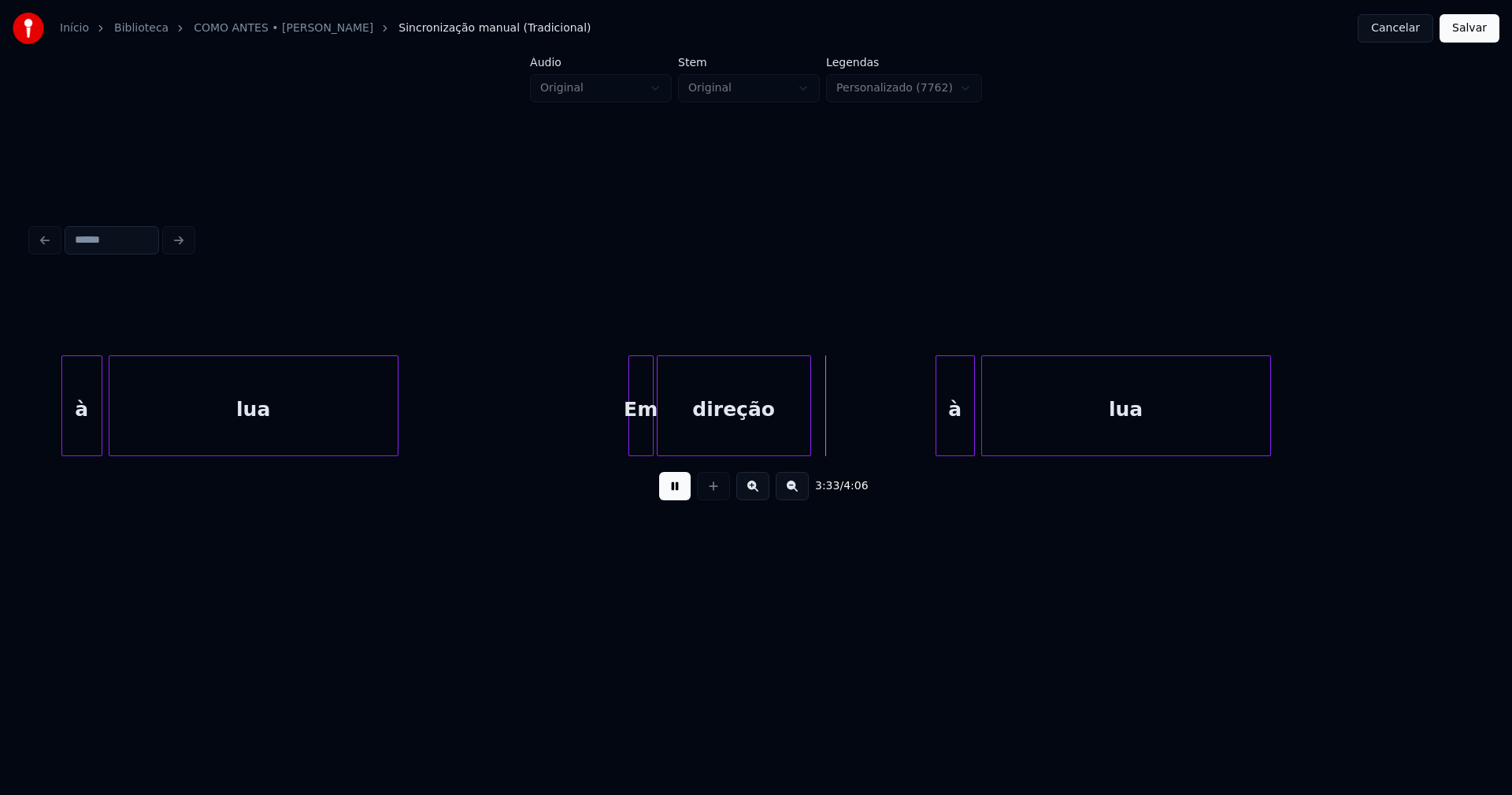
click at [939, 440] on div at bounding box center [939, 405] width 5 height 99
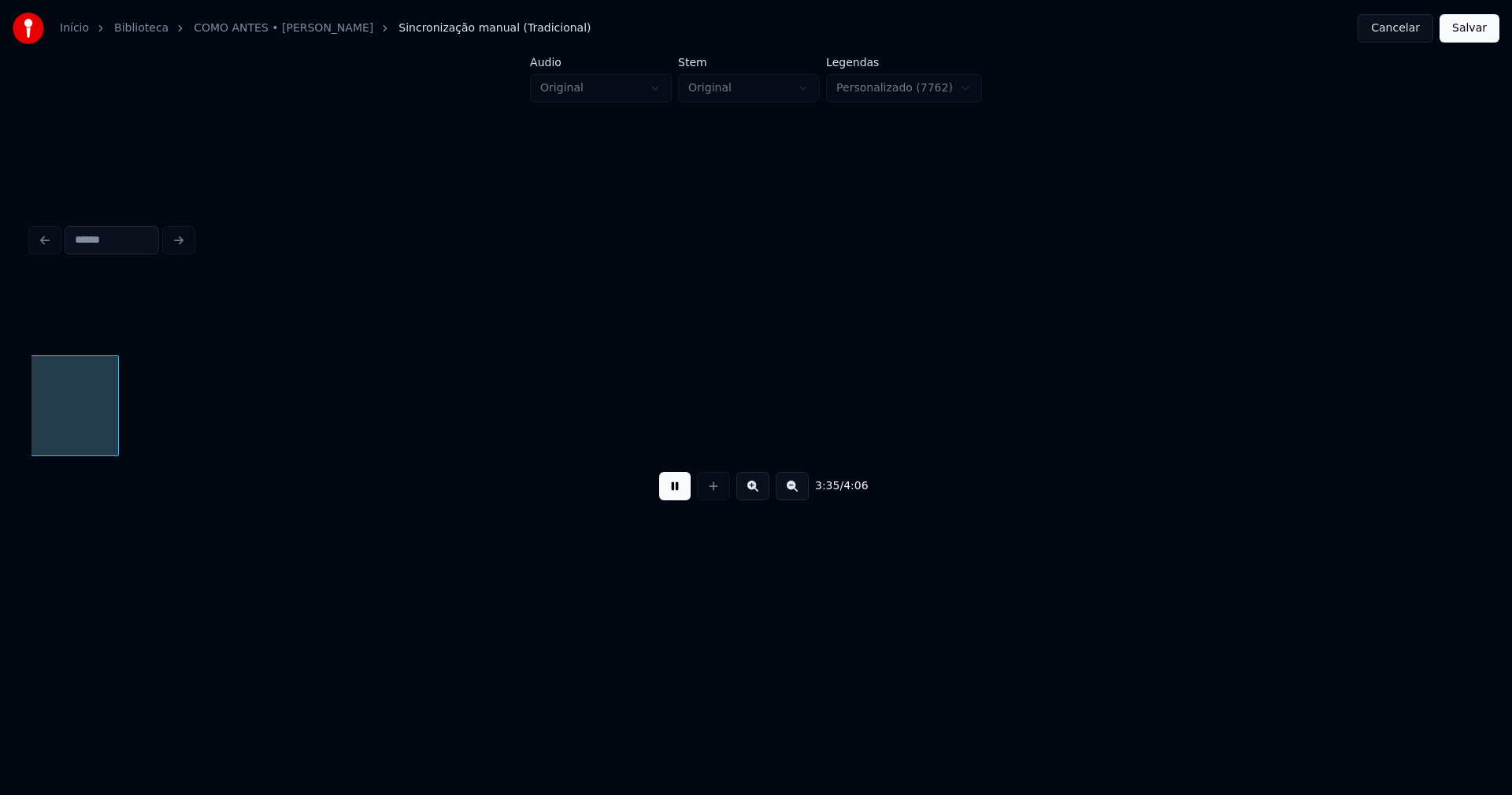
scroll to position [0, 34009]
click at [1463, 35] on button "Salvar" at bounding box center [1469, 28] width 60 height 29
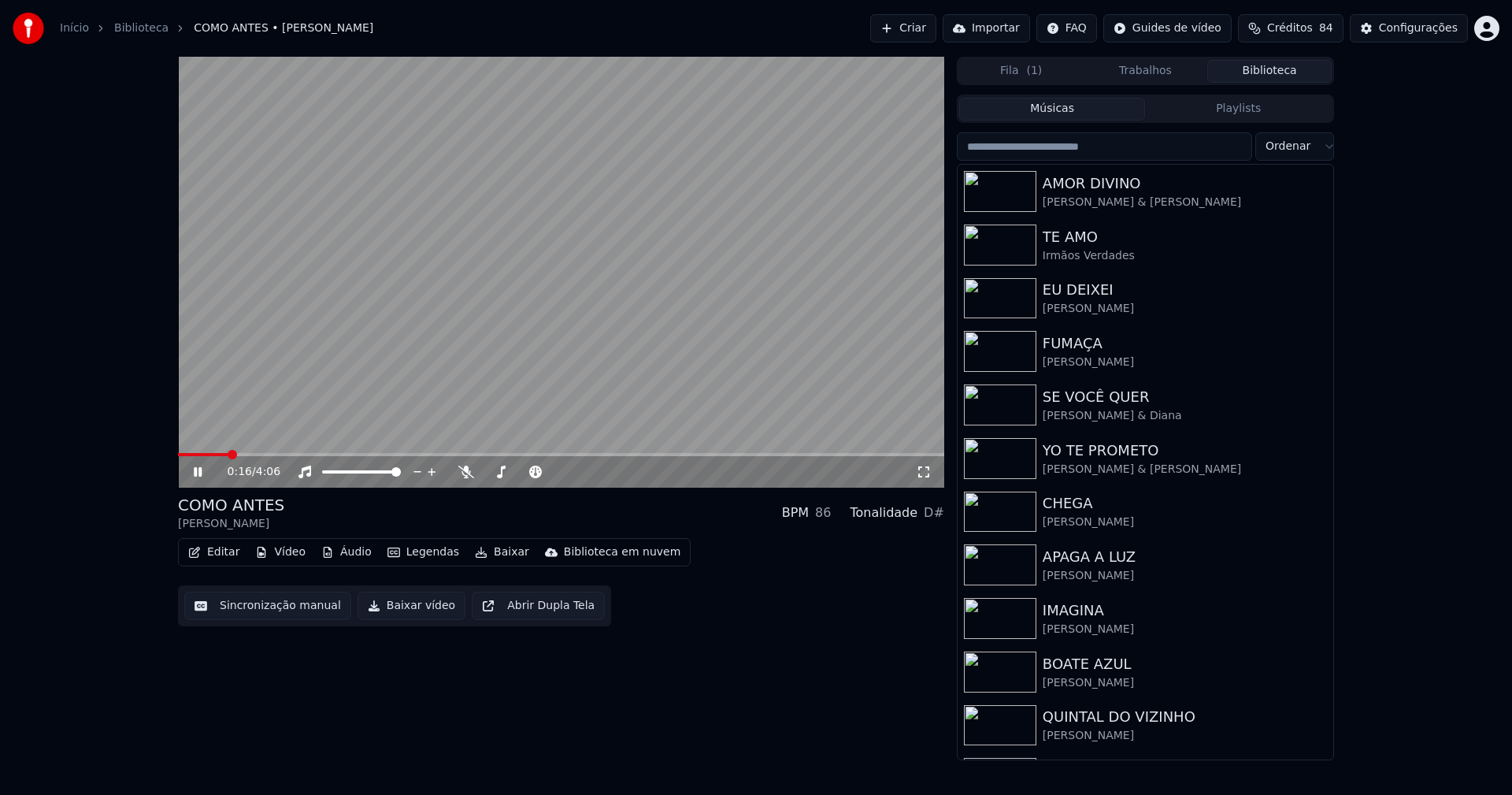
click at [194, 475] on icon at bounding box center [209, 471] width 37 height 12
click at [491, 552] on button "Baixar" at bounding box center [502, 552] width 67 height 22
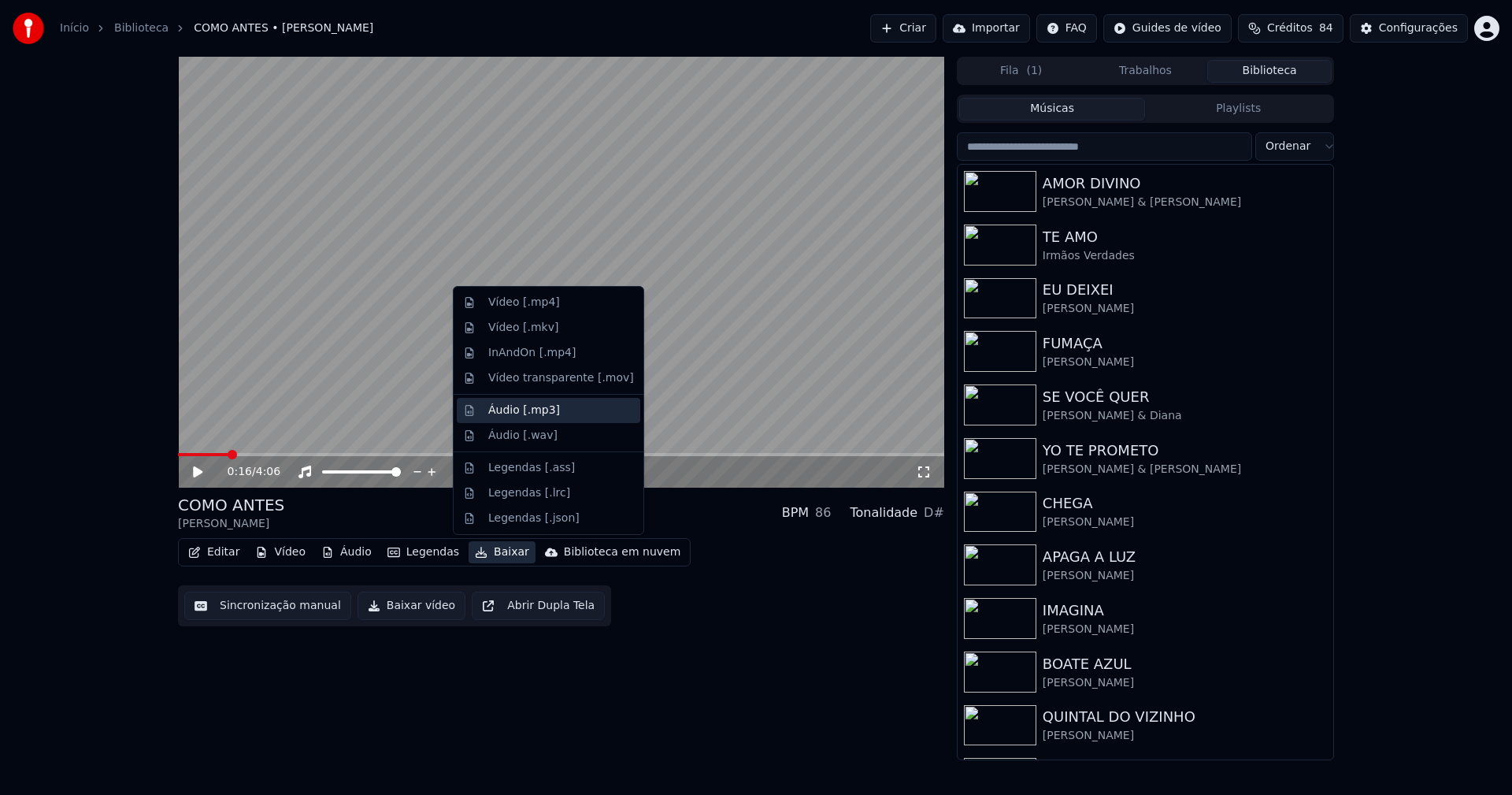
click at [518, 414] on div "Áudio [.mp3]" at bounding box center [524, 410] width 72 height 16
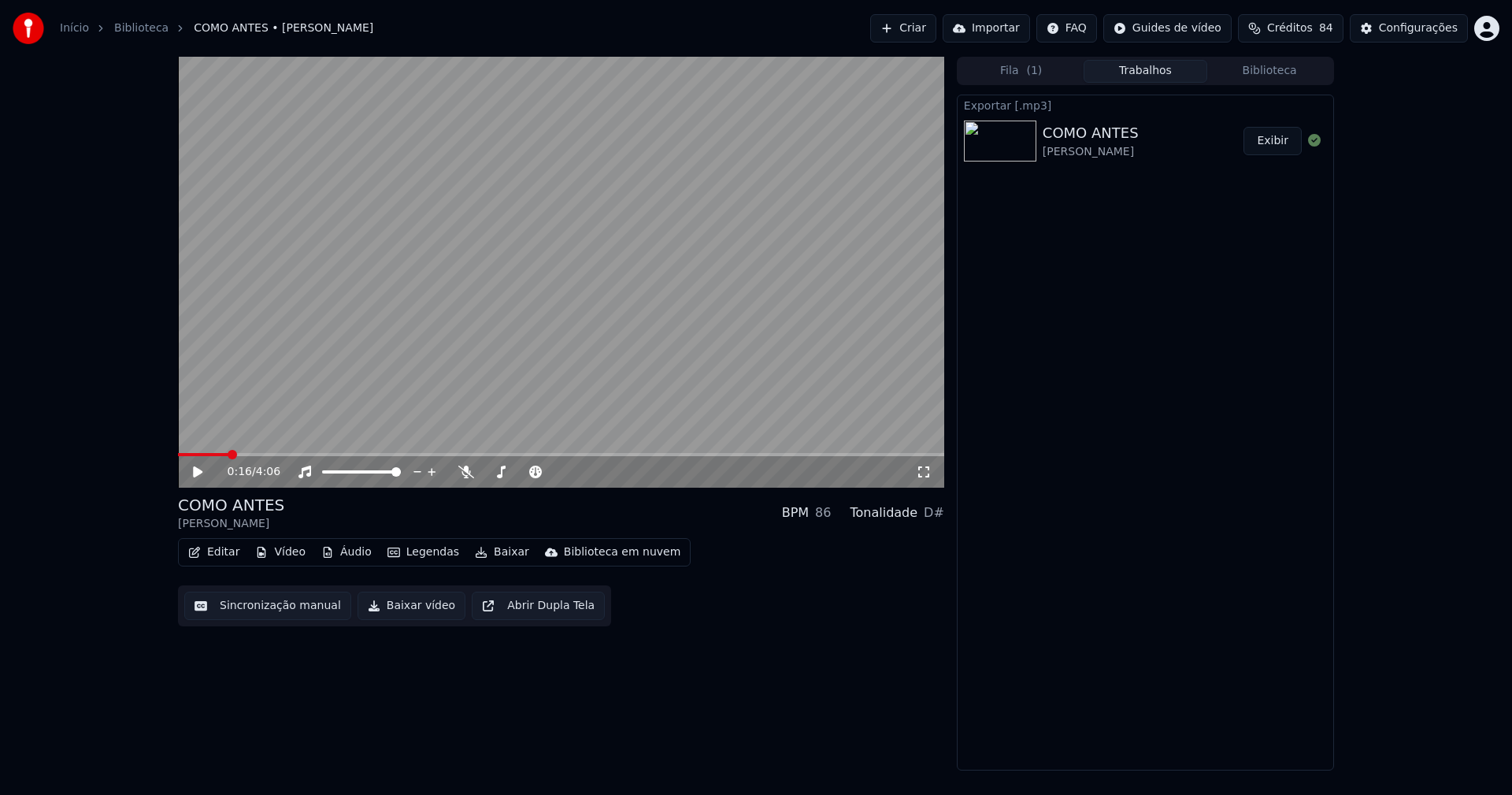
drag, startPoint x: 194, startPoint y: 474, endPoint x: 317, endPoint y: 555, distance: 147.3
click at [197, 476] on icon at bounding box center [198, 471] width 10 height 11
click at [293, 555] on button "Vídeo" at bounding box center [280, 552] width 63 height 22
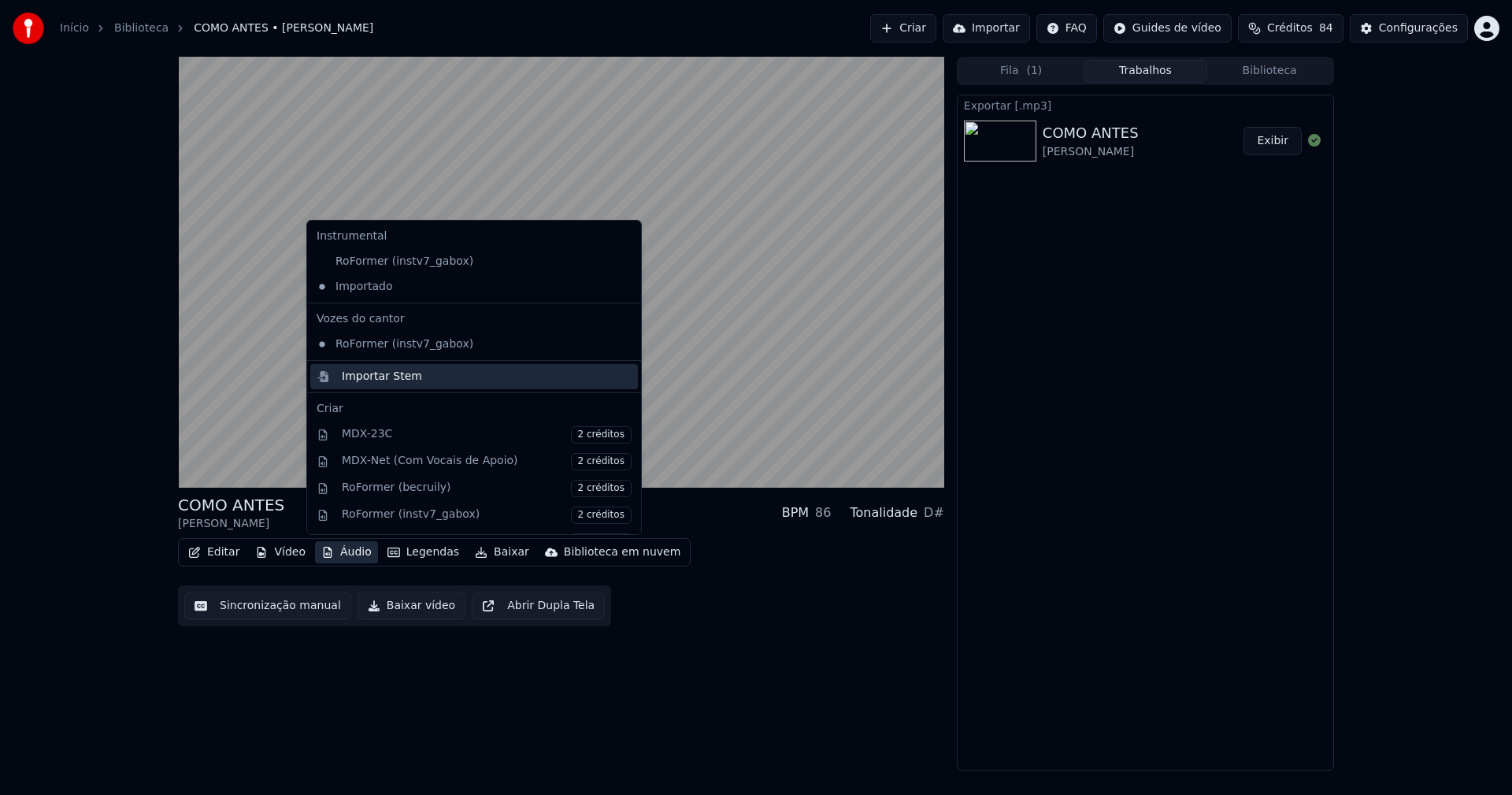
click at [374, 374] on div "Importar Stem" at bounding box center [382, 376] width 80 height 16
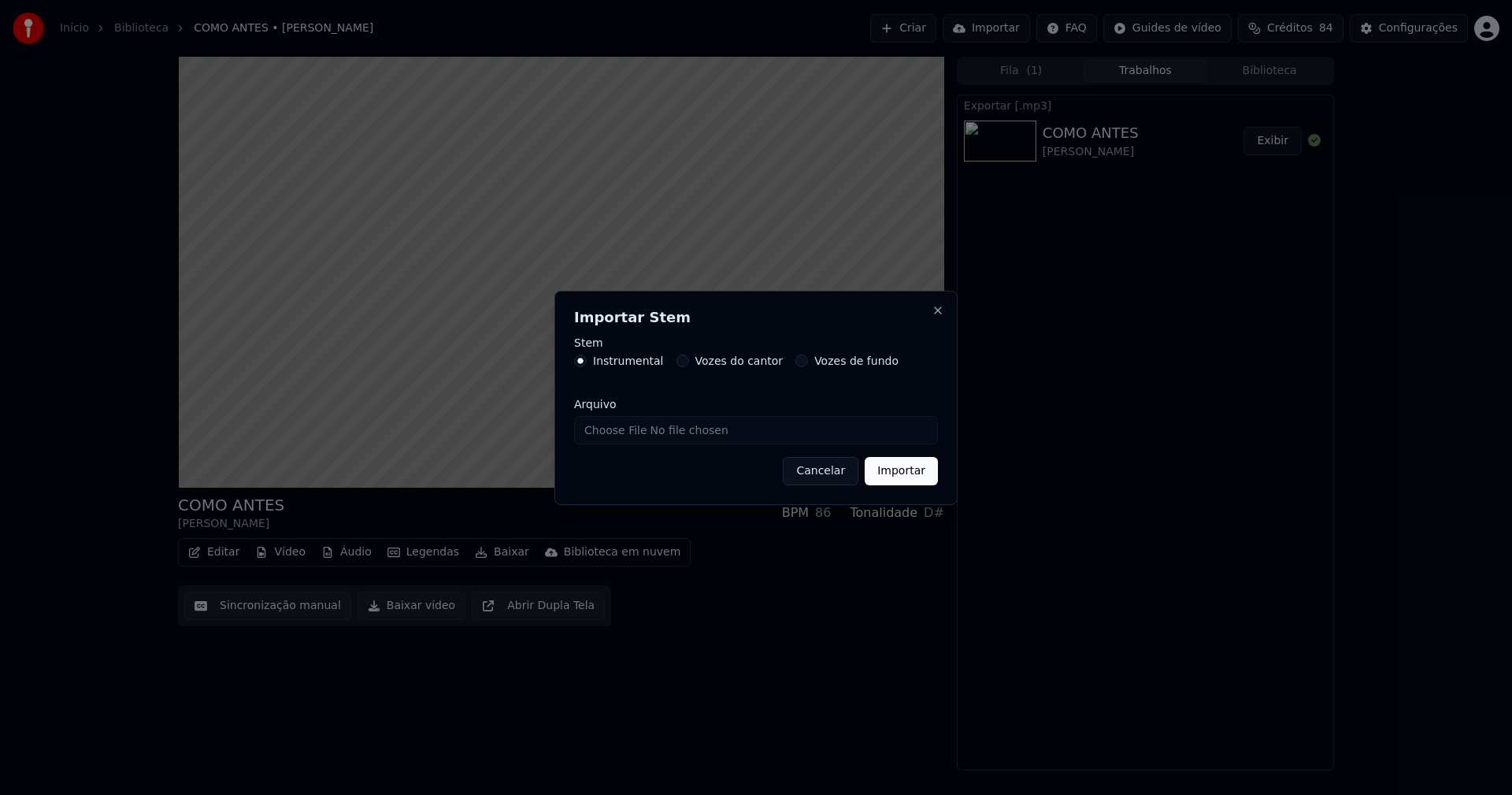
click at [635, 429] on input "Arquivo" at bounding box center [756, 430] width 364 height 29
type input "**********"
click at [913, 475] on button "Importar" at bounding box center [901, 471] width 74 height 29
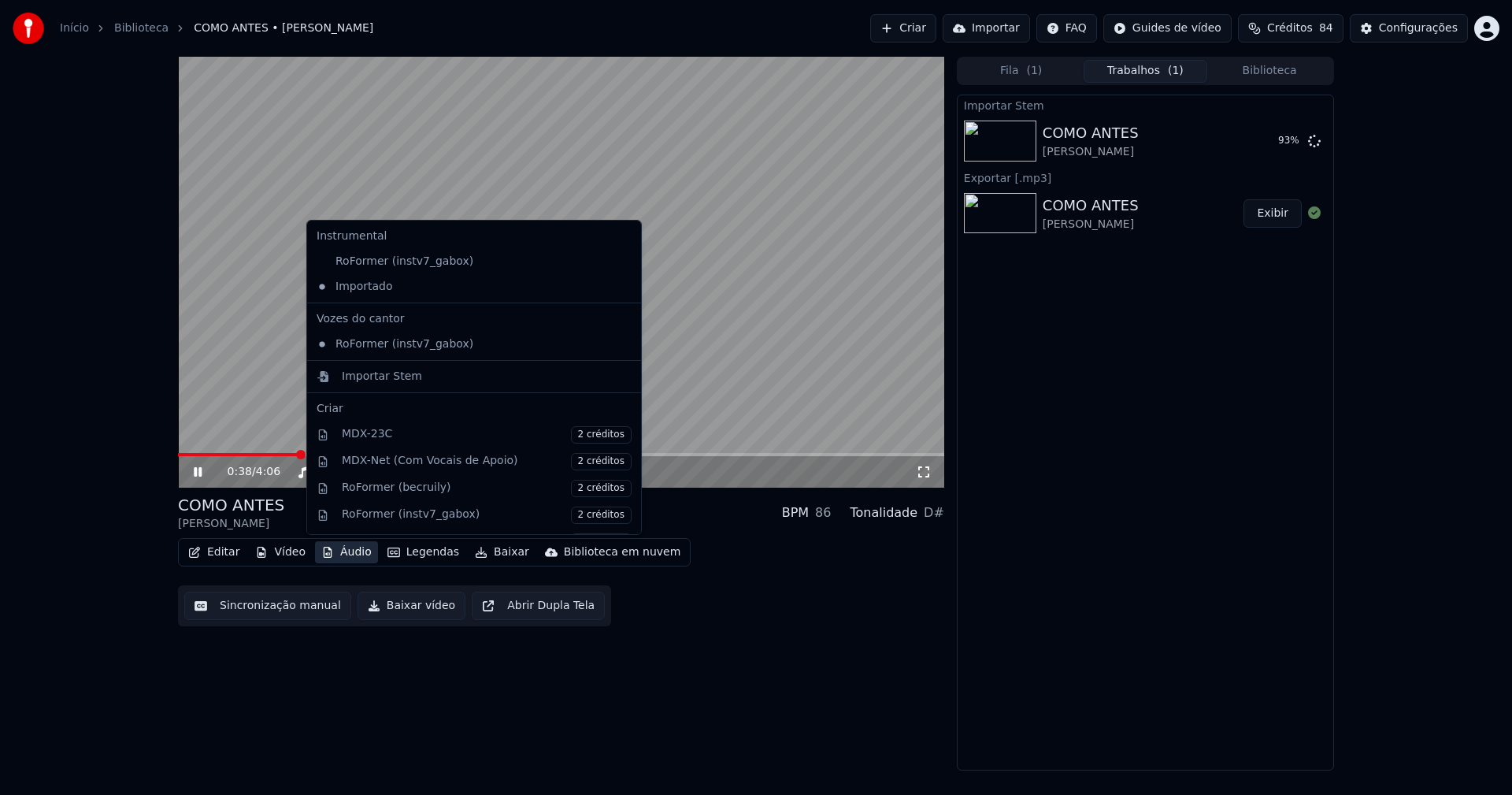
click at [348, 555] on button "Áudio" at bounding box center [346, 552] width 63 height 22
click at [321, 311] on div "Importado" at bounding box center [462, 312] width 304 height 25
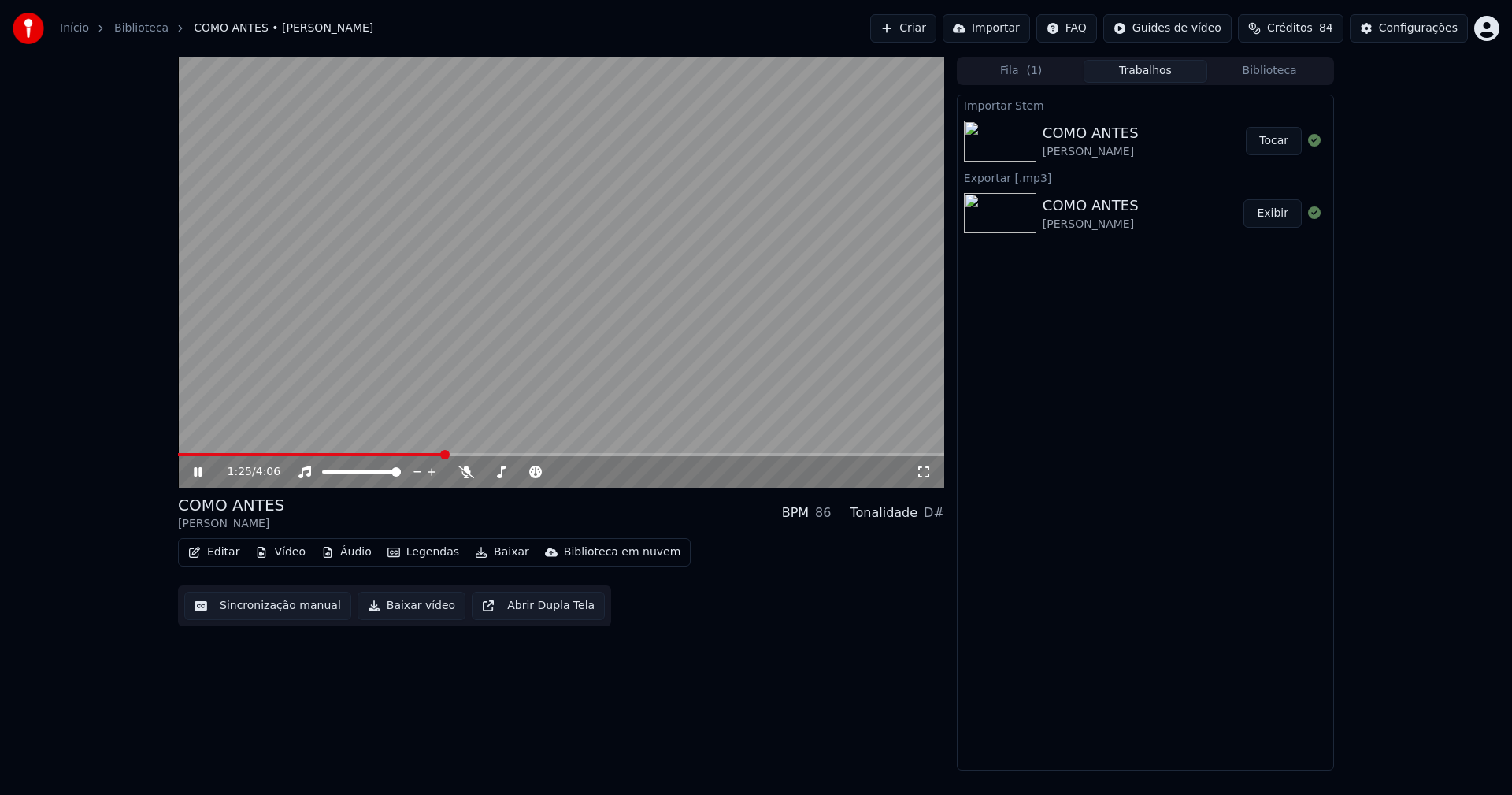
click at [352, 552] on button "Áudio" at bounding box center [346, 552] width 63 height 22
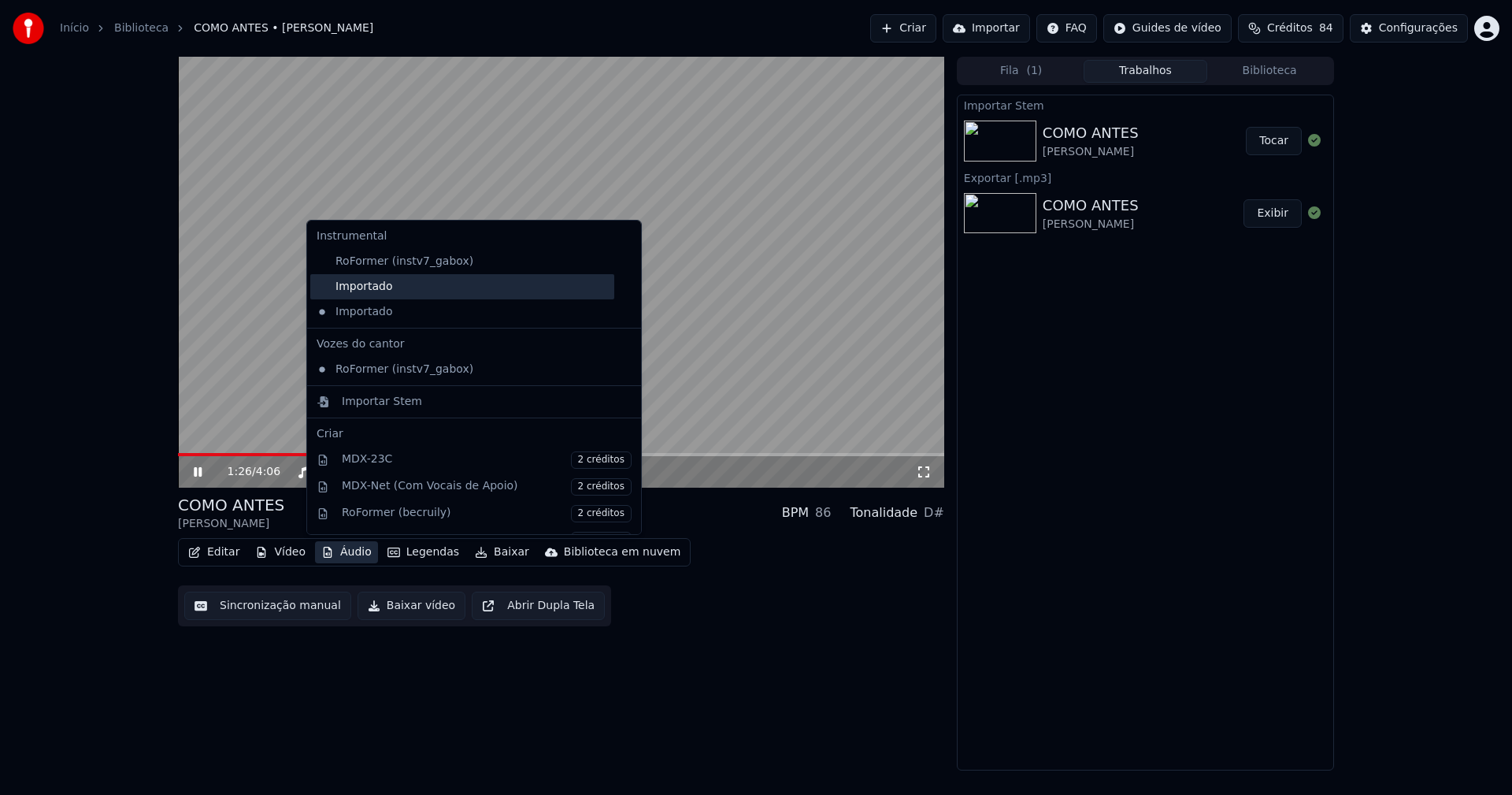
click at [364, 292] on div "Importado" at bounding box center [462, 286] width 304 height 25
click at [348, 547] on button "Áudio" at bounding box center [346, 552] width 63 height 22
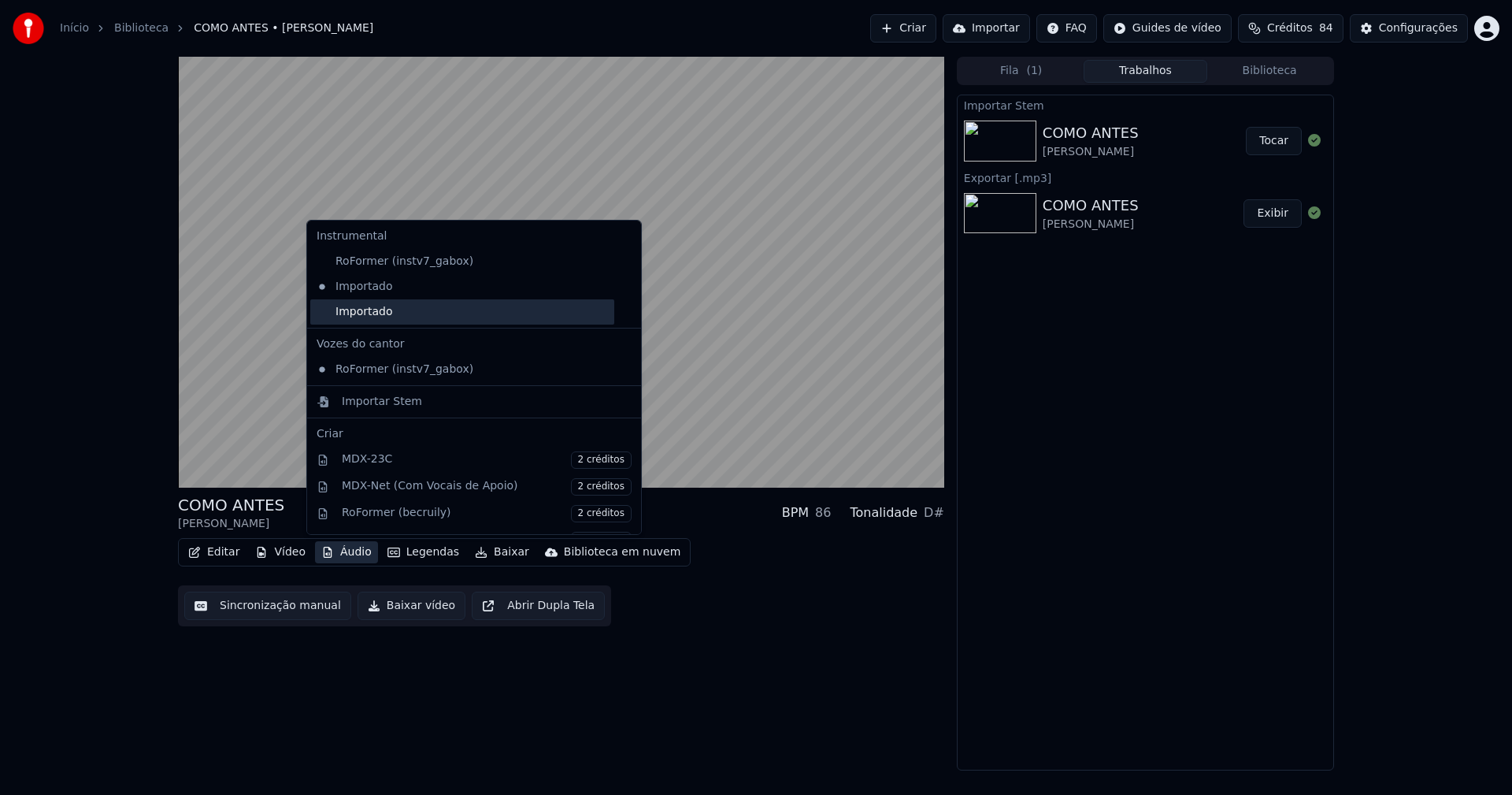
click at [343, 317] on div "Importado" at bounding box center [462, 312] width 304 height 25
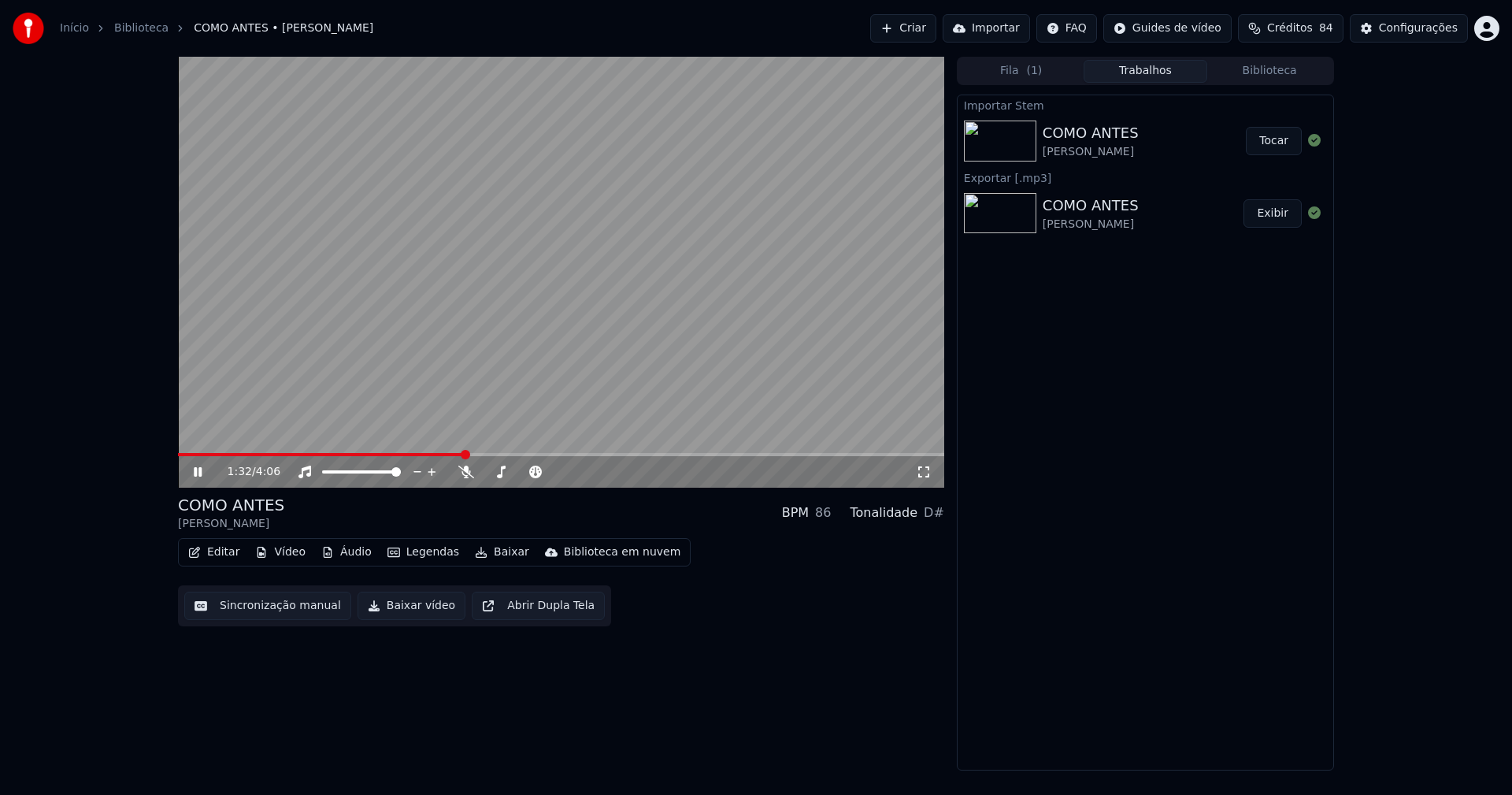
click at [352, 555] on button "Áudio" at bounding box center [346, 552] width 63 height 22
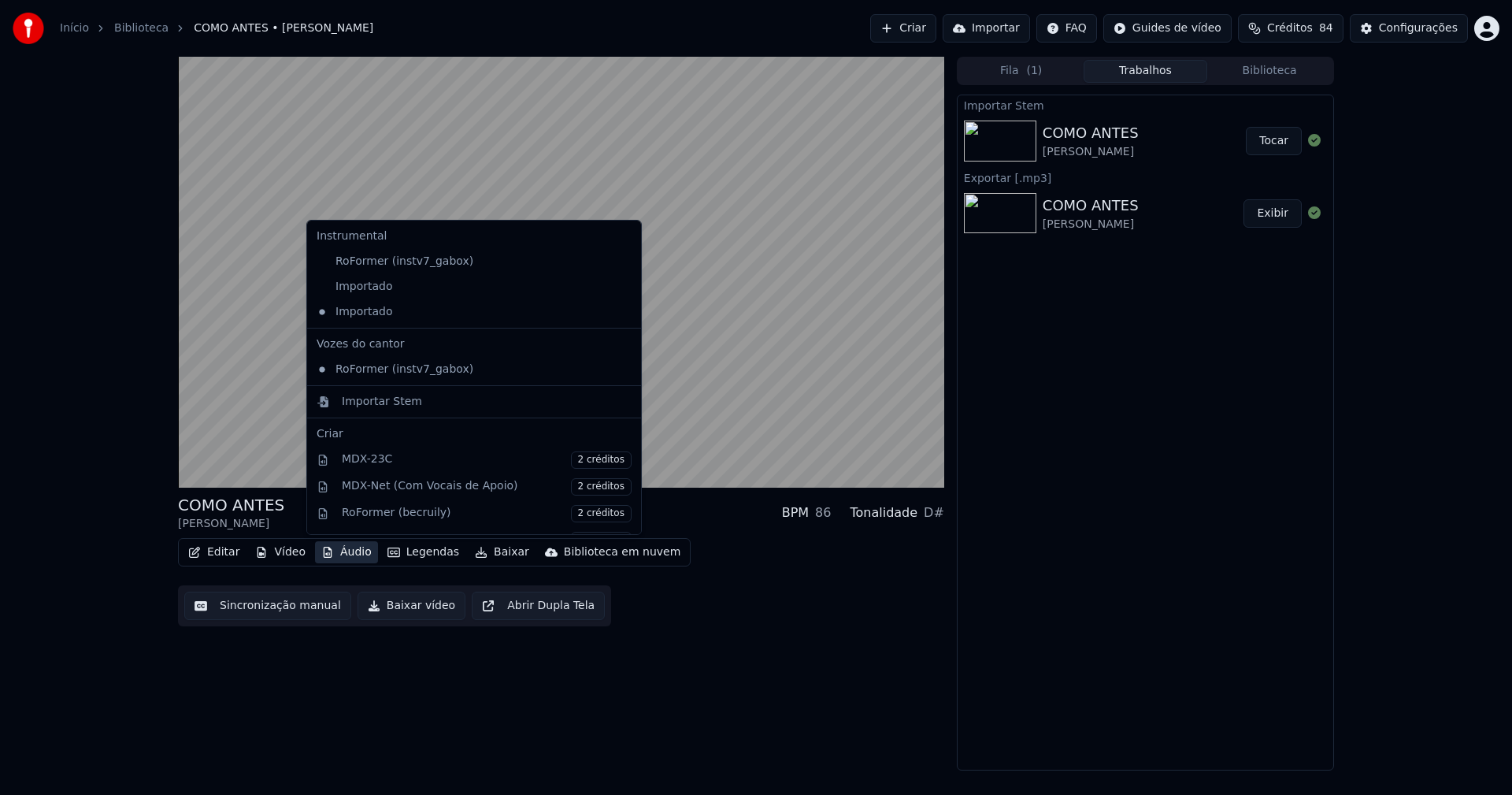
click at [621, 286] on icon at bounding box center [629, 286] width 17 height 12
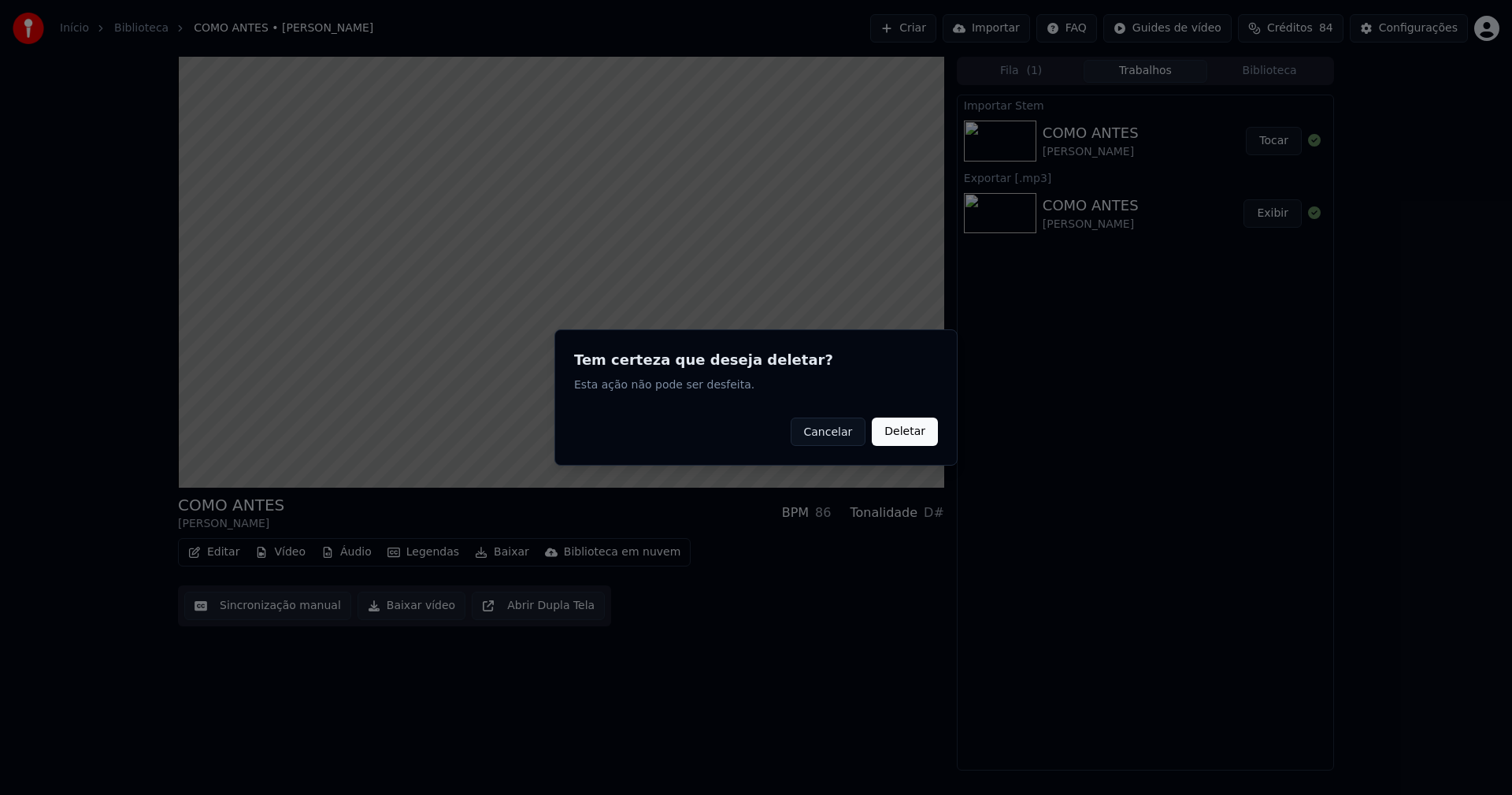
click at [906, 438] on button "Deletar" at bounding box center [904, 431] width 66 height 29
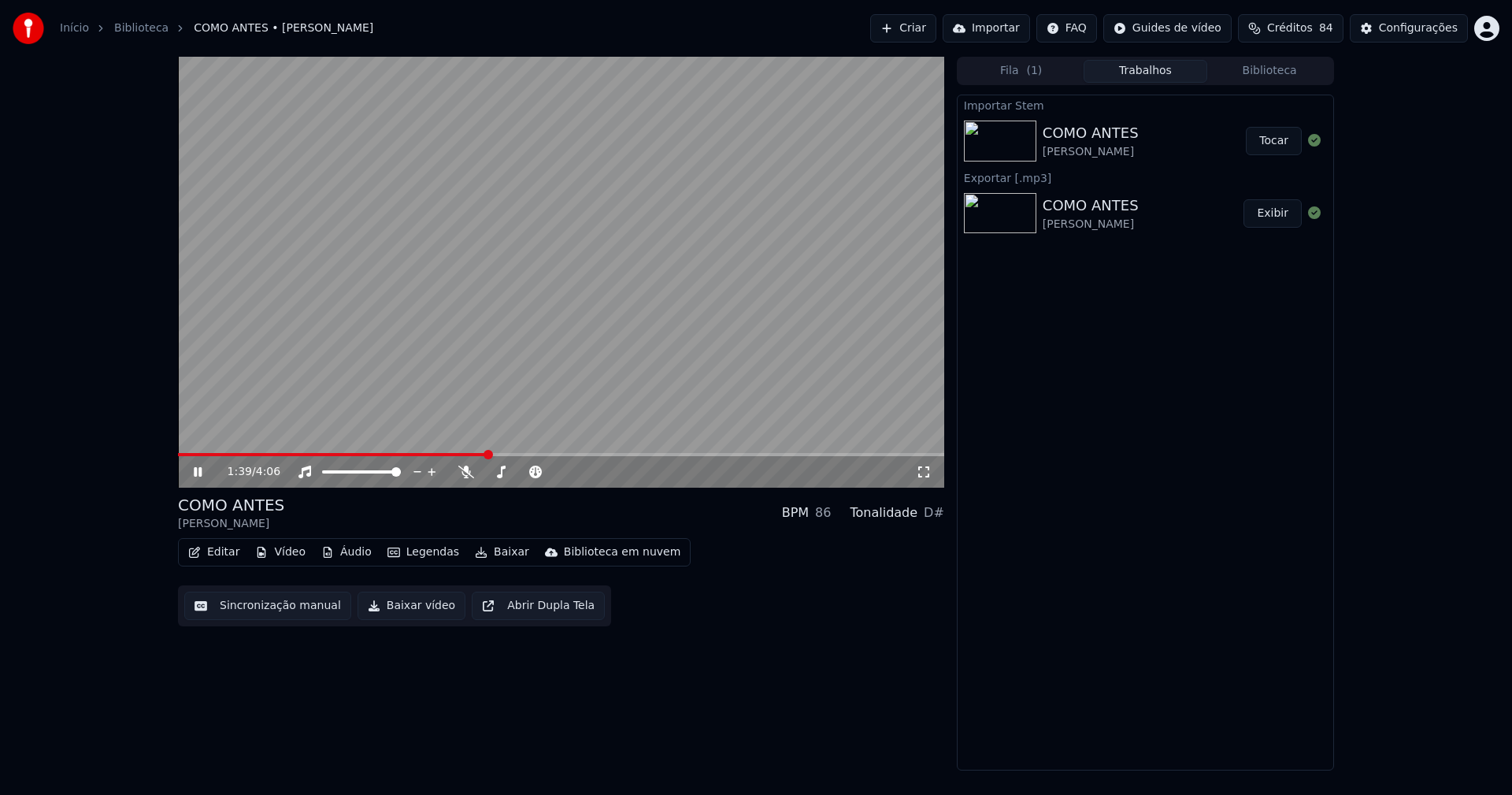
click at [195, 474] on icon at bounding box center [209, 471] width 37 height 12
click at [405, 611] on button "Baixar vídeo" at bounding box center [411, 605] width 108 height 29
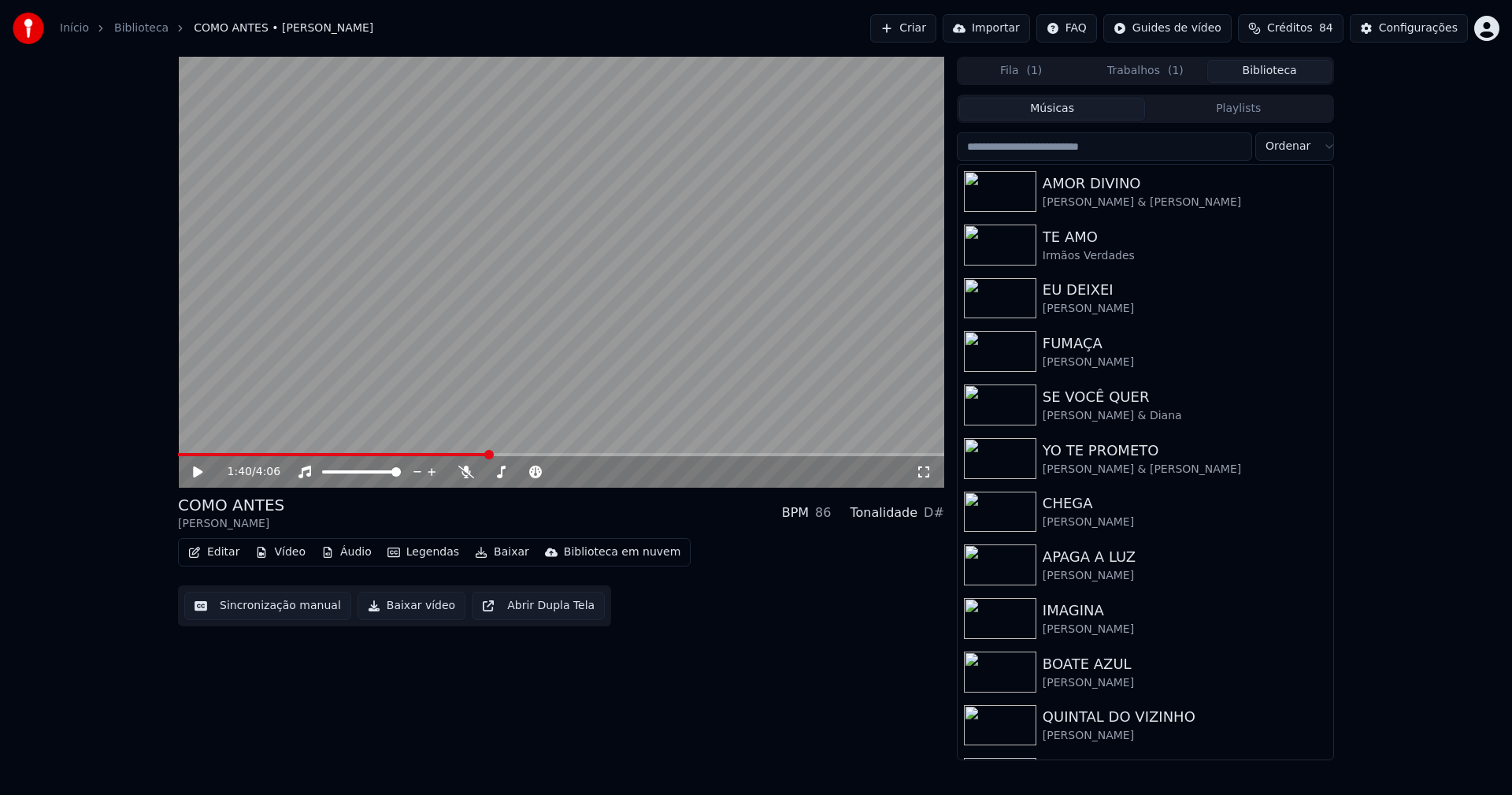
click at [1285, 79] on button "Biblioteca" at bounding box center [1269, 71] width 124 height 23
click at [1062, 147] on input "search" at bounding box center [1104, 146] width 295 height 29
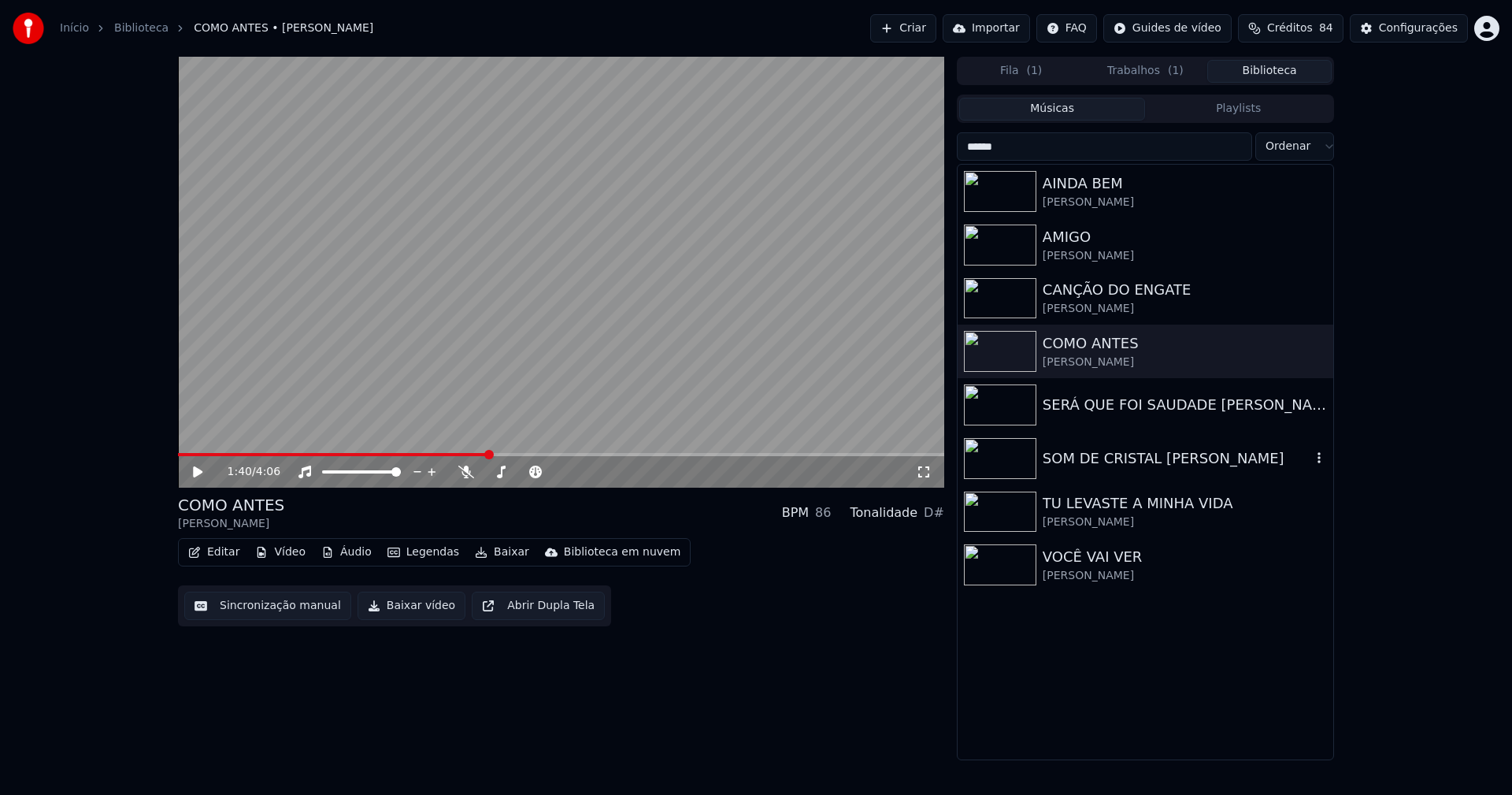
type input "******"
click at [1128, 465] on div "SOM DE CRISTAL [PERSON_NAME]" at bounding box center [1177, 458] width 268 height 22
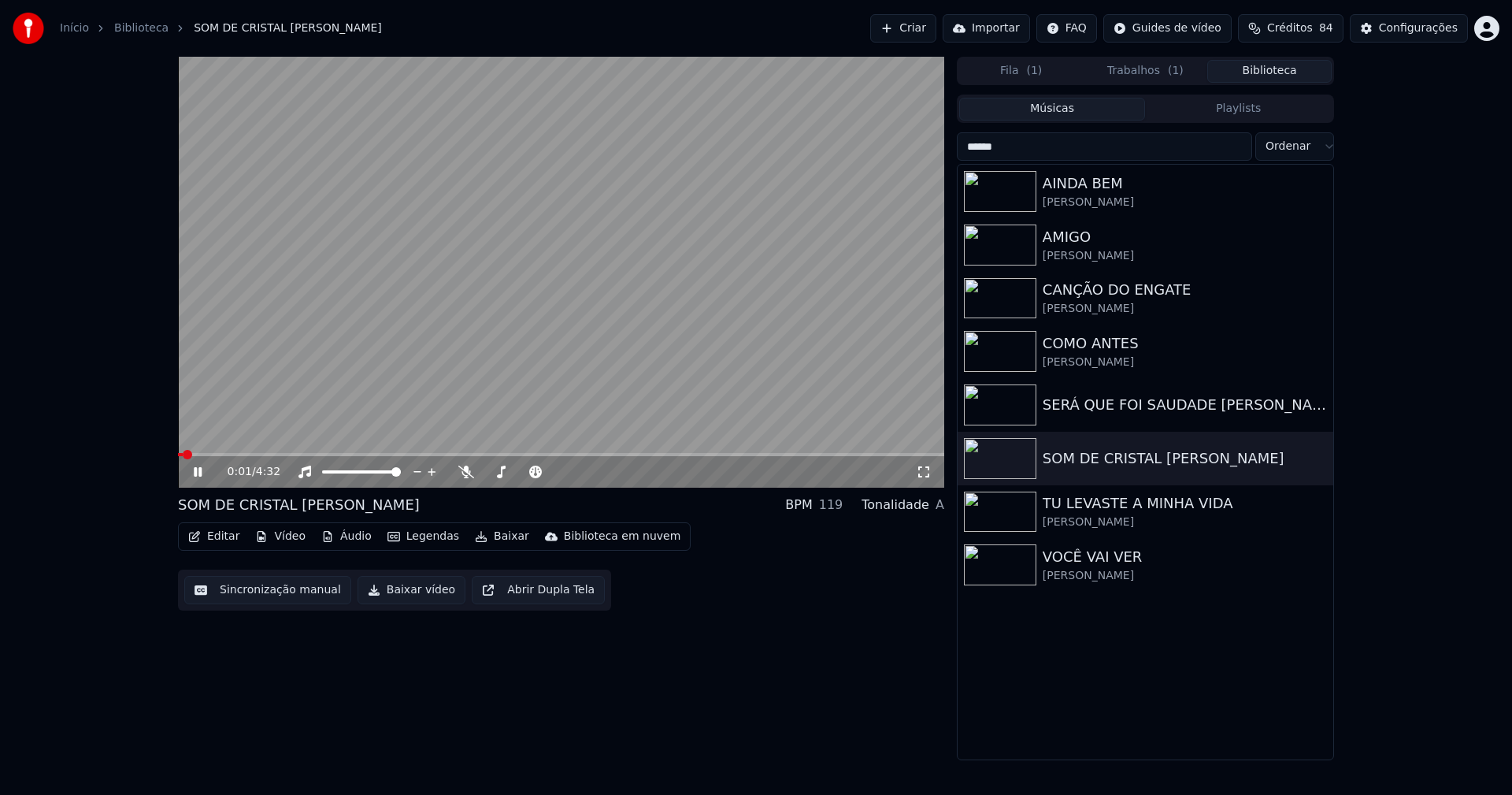
drag, startPoint x: 195, startPoint y: 472, endPoint x: 214, endPoint y: 479, distance: 20.2
click at [196, 471] on icon at bounding box center [198, 472] width 8 height 10
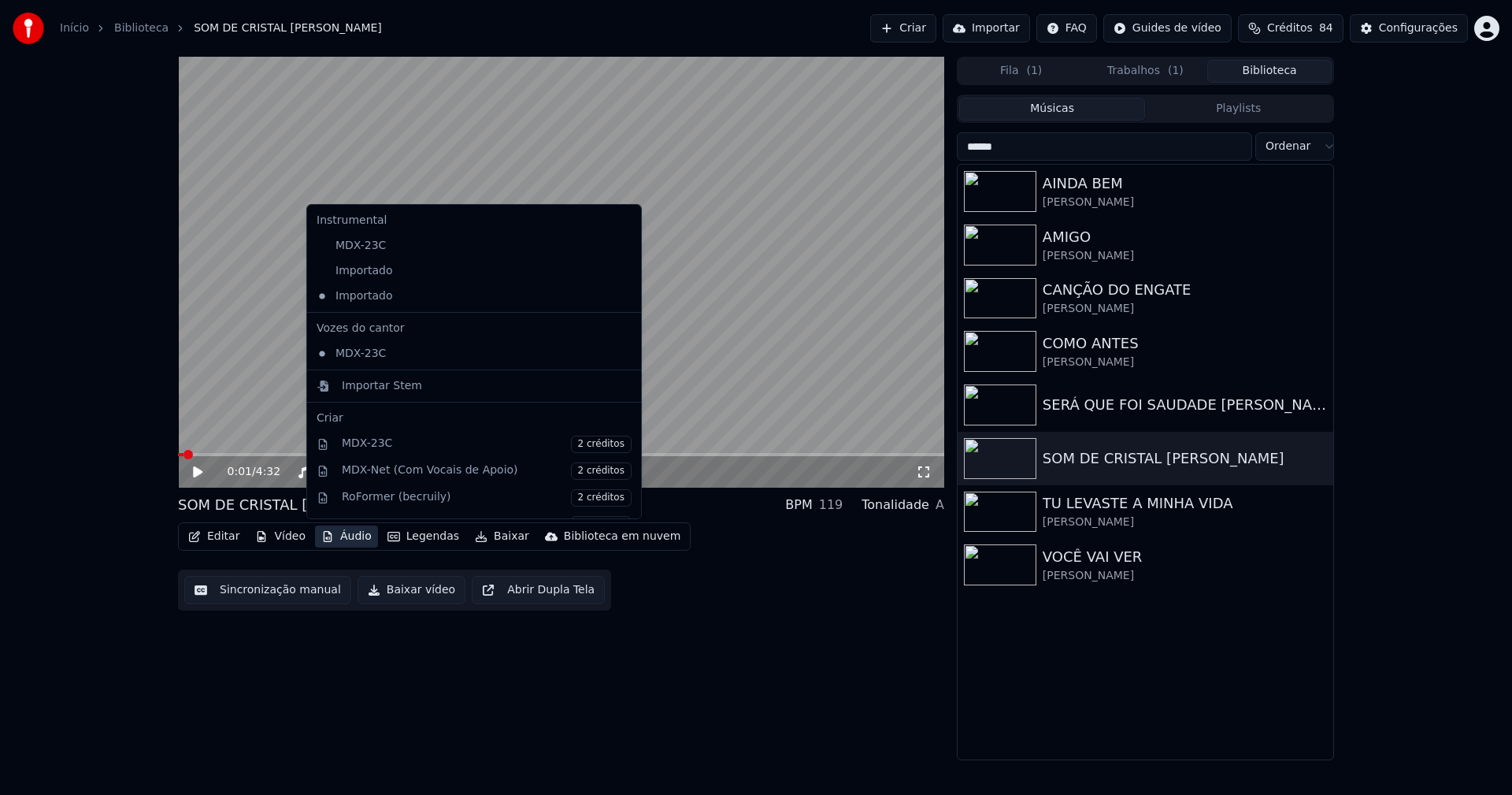
click at [348, 539] on button "Áudio" at bounding box center [346, 536] width 63 height 22
click at [621, 275] on icon at bounding box center [629, 271] width 17 height 12
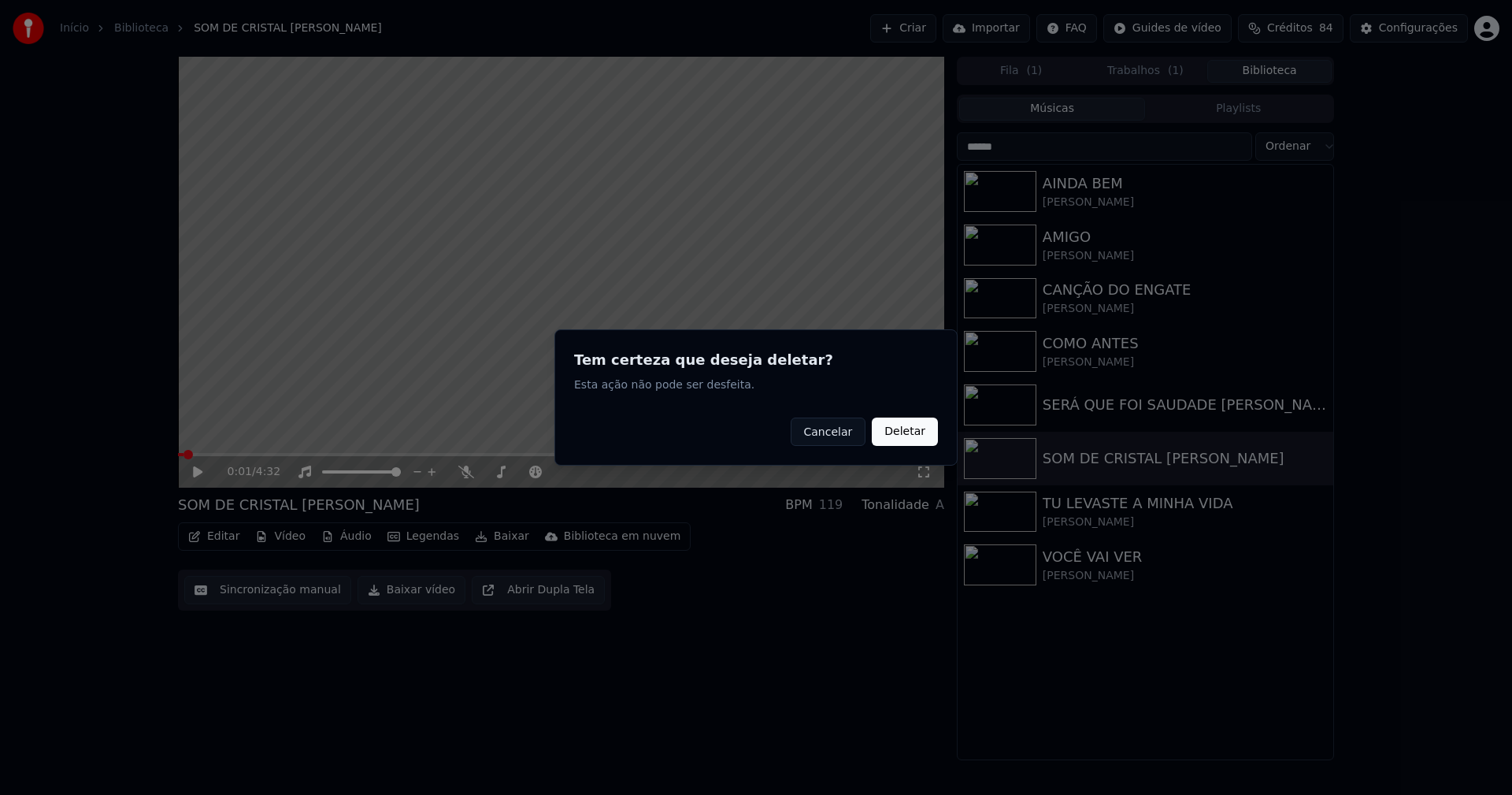
click at [902, 433] on button "Deletar" at bounding box center [904, 431] width 66 height 29
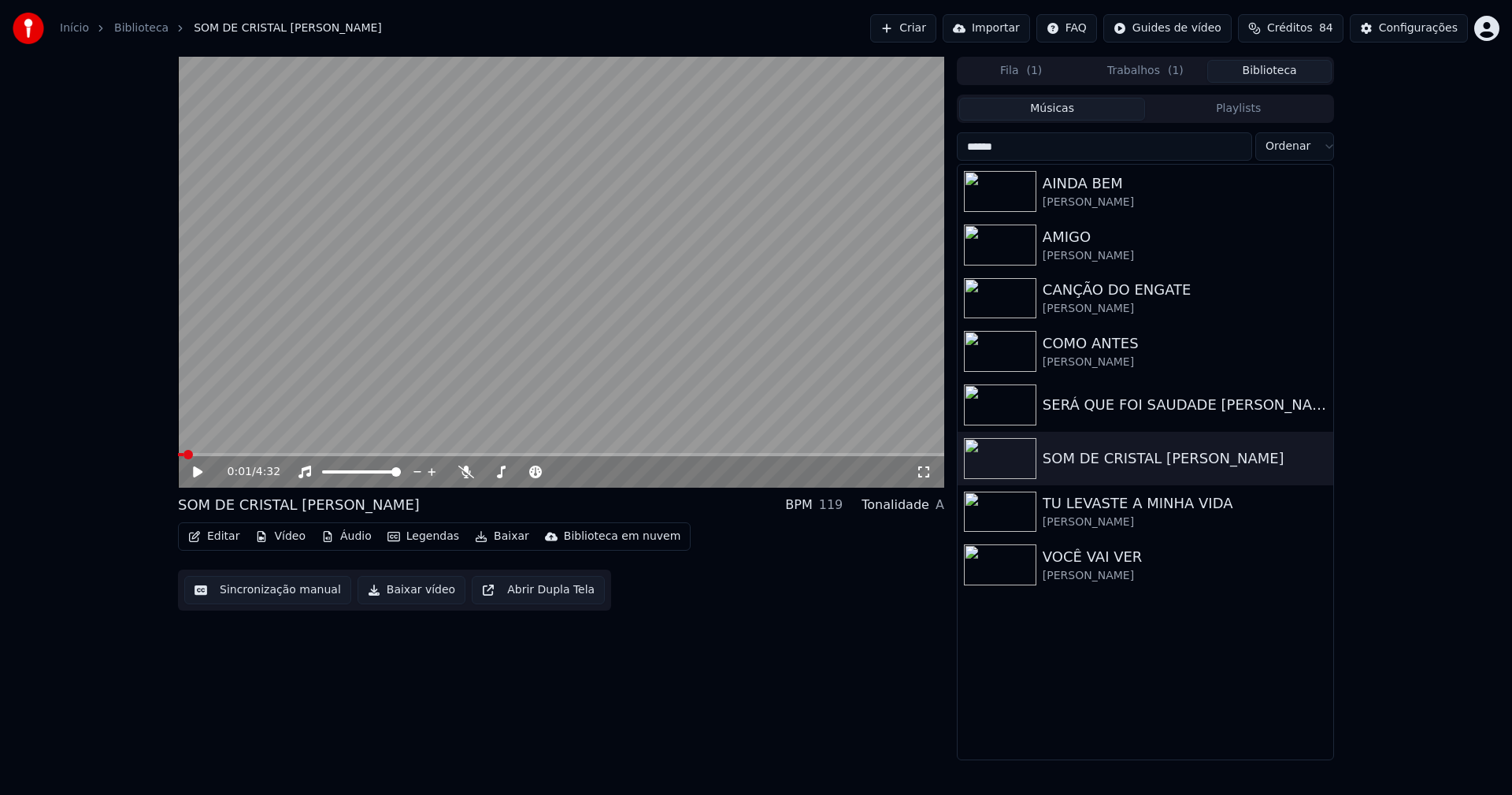
click at [219, 533] on button "Editar" at bounding box center [213, 536] width 64 height 22
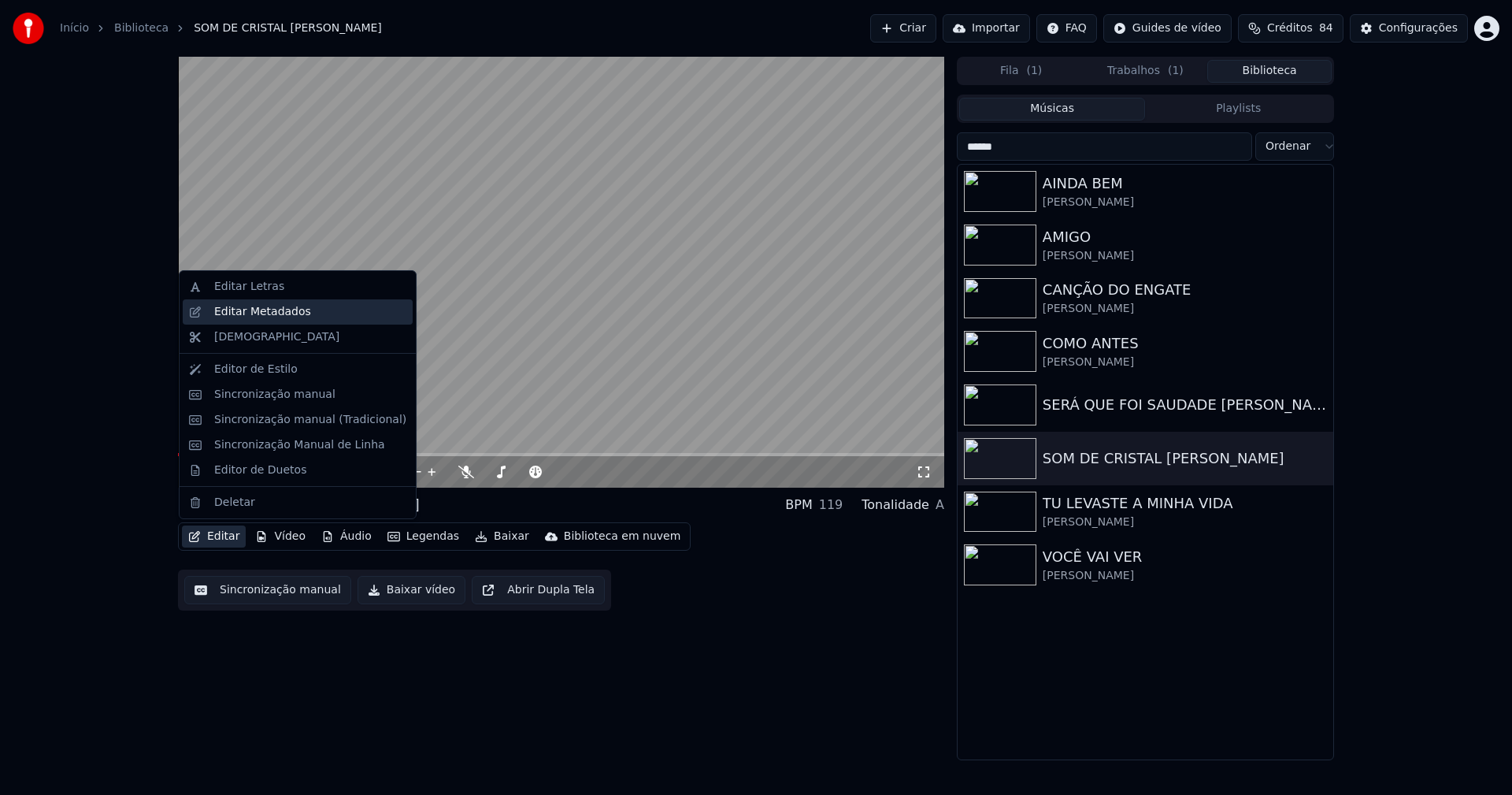
click at [259, 312] on div "Editar Metadados" at bounding box center [262, 312] width 96 height 16
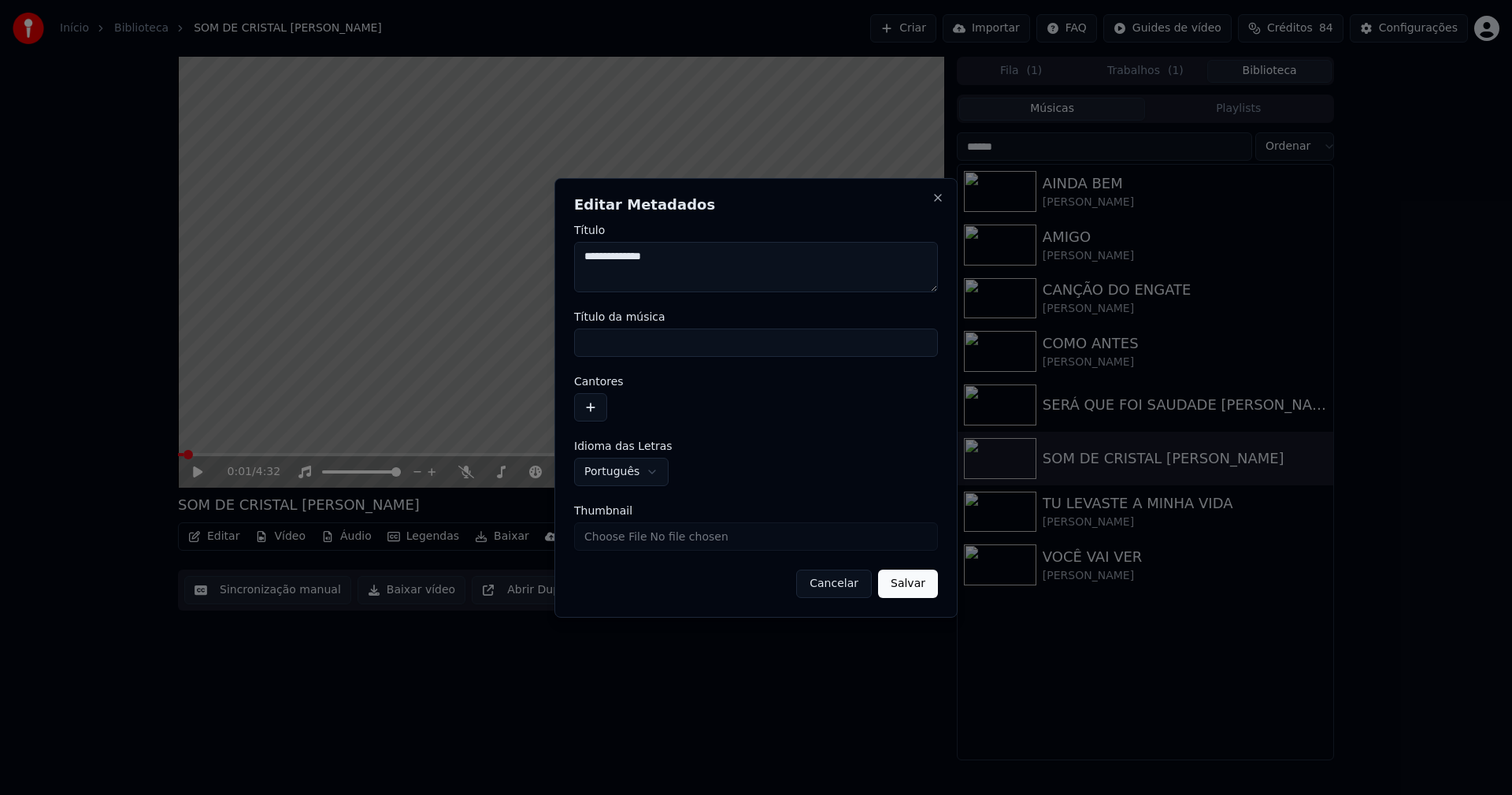
click at [642, 344] on input "Título da música" at bounding box center [756, 343] width 364 height 29
type input "**********"
click at [591, 411] on button "button" at bounding box center [590, 407] width 33 height 29
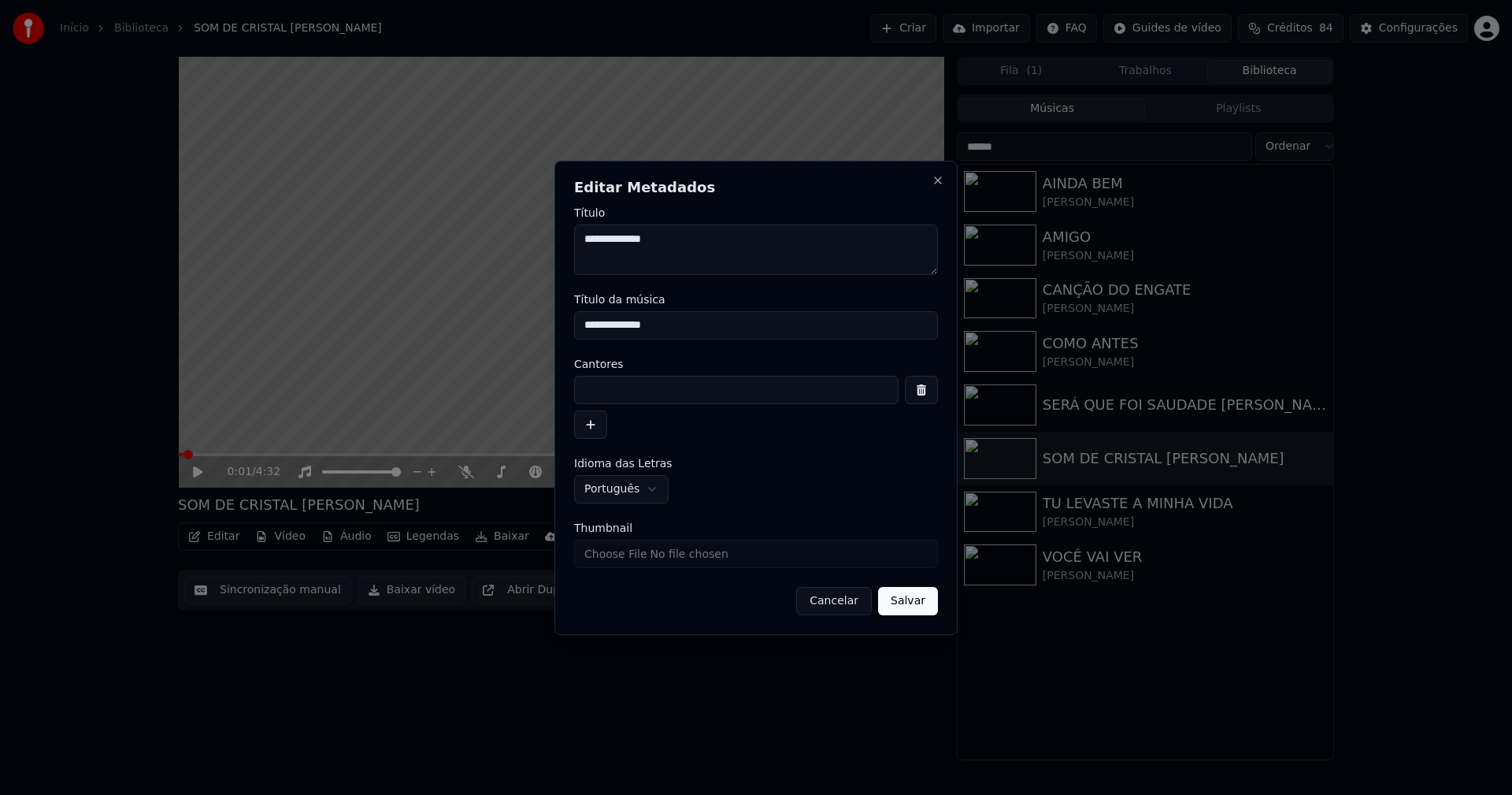
click at [606, 394] on input at bounding box center [736, 389] width 325 height 29
type input "**********"
click at [621, 553] on input "Thumbnail" at bounding box center [756, 554] width 364 height 29
type input "**********"
click at [913, 604] on button "Salvar" at bounding box center [908, 601] width 60 height 29
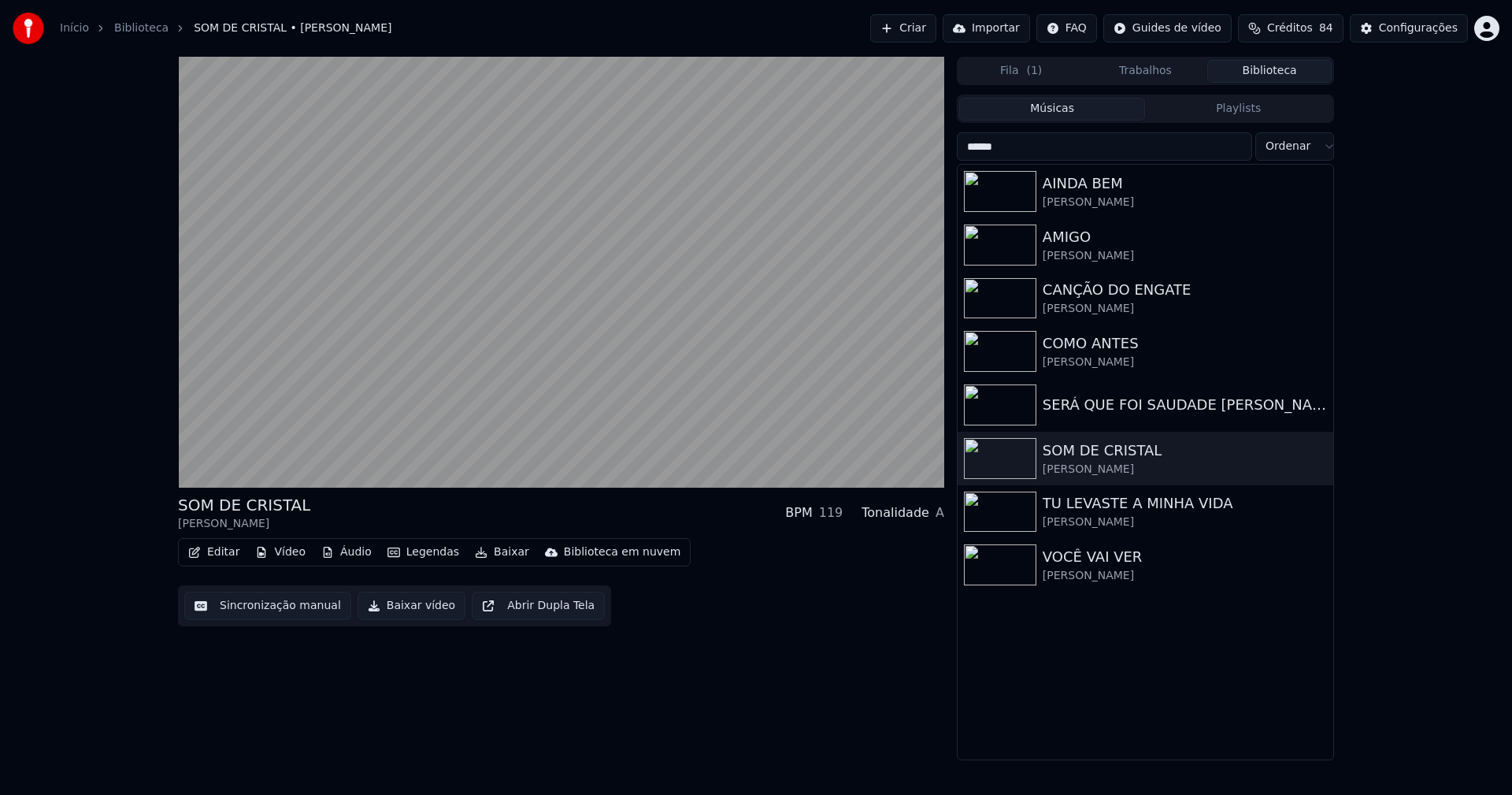
click at [352, 551] on button "Áudio" at bounding box center [346, 552] width 63 height 22
click at [668, 707] on div "SOM DE CRISTAL [PERSON_NAME] BPM 119 Tonalidade A Editar Vídeo Áudio Legendas B…" at bounding box center [561, 408] width 766 height 703
click at [266, 550] on button "Vídeo" at bounding box center [280, 552] width 63 height 22
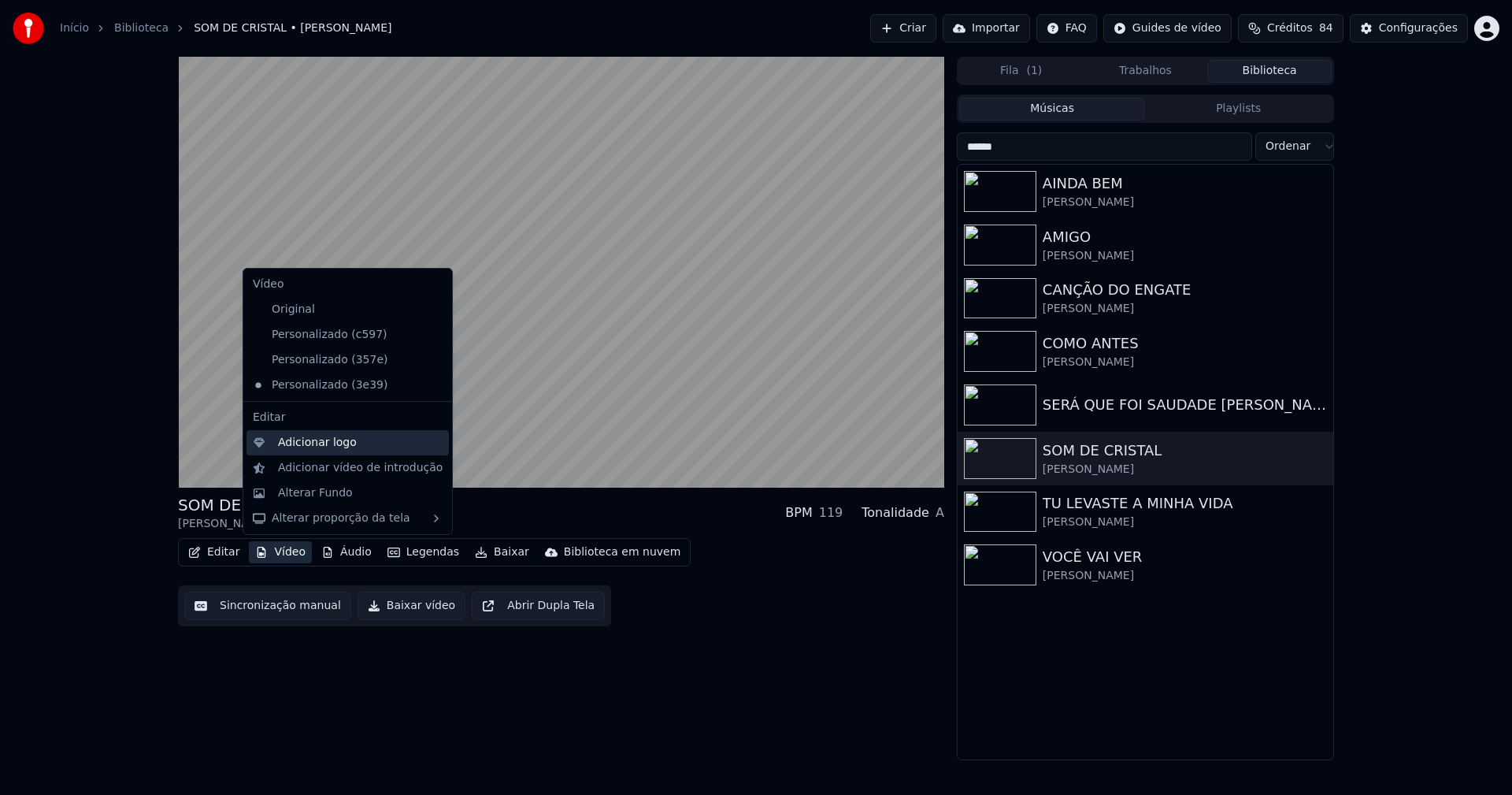
click at [300, 445] on div "Adicionar logo" at bounding box center [317, 442] width 79 height 16
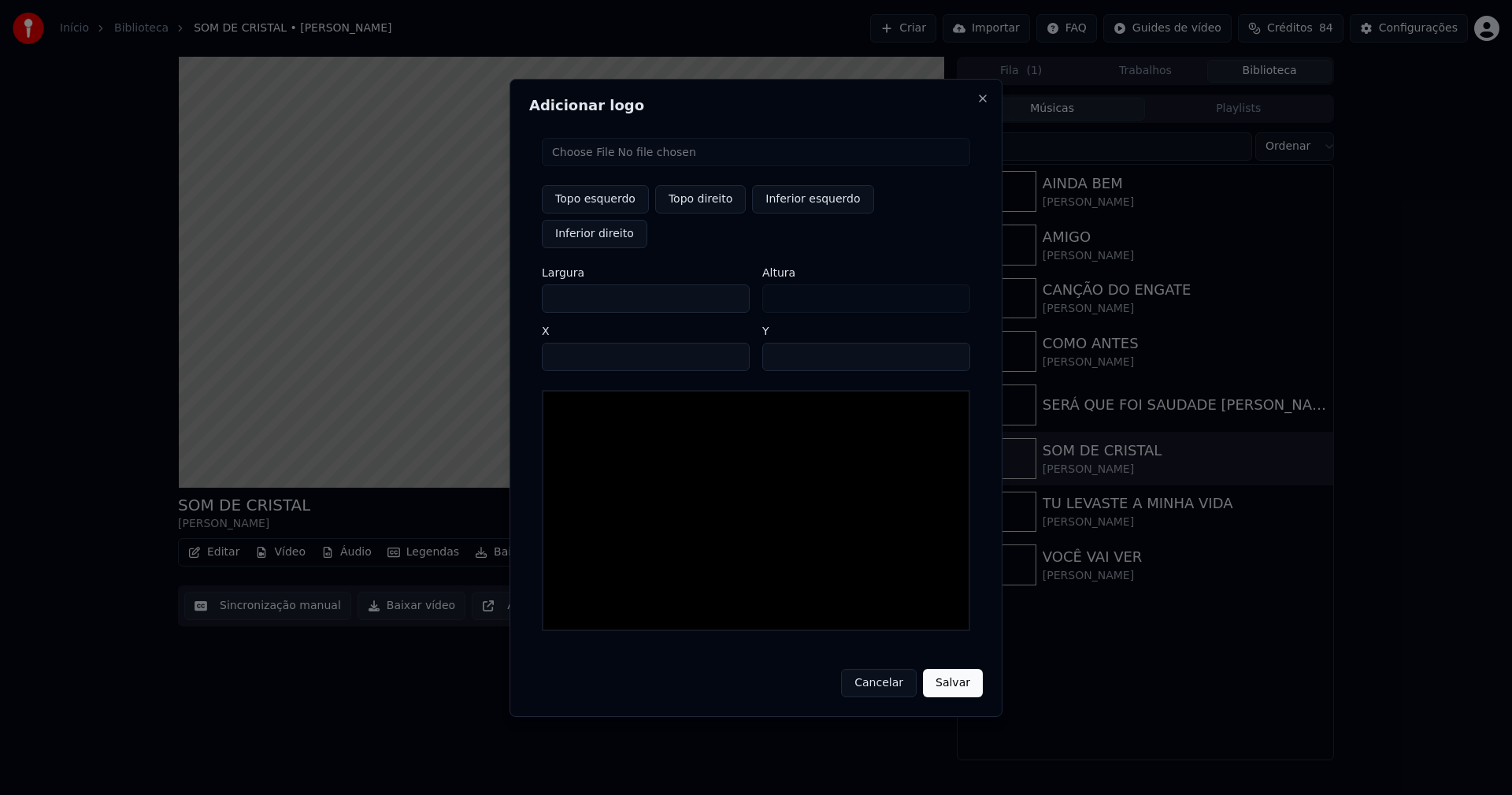
click at [589, 166] on input "file" at bounding box center [756, 152] width 428 height 29
type input "**********"
click at [698, 213] on button "Topo direito" at bounding box center [700, 199] width 91 height 29
type input "****"
drag, startPoint x: 568, startPoint y: 283, endPoint x: 527, endPoint y: 288, distance: 41.3
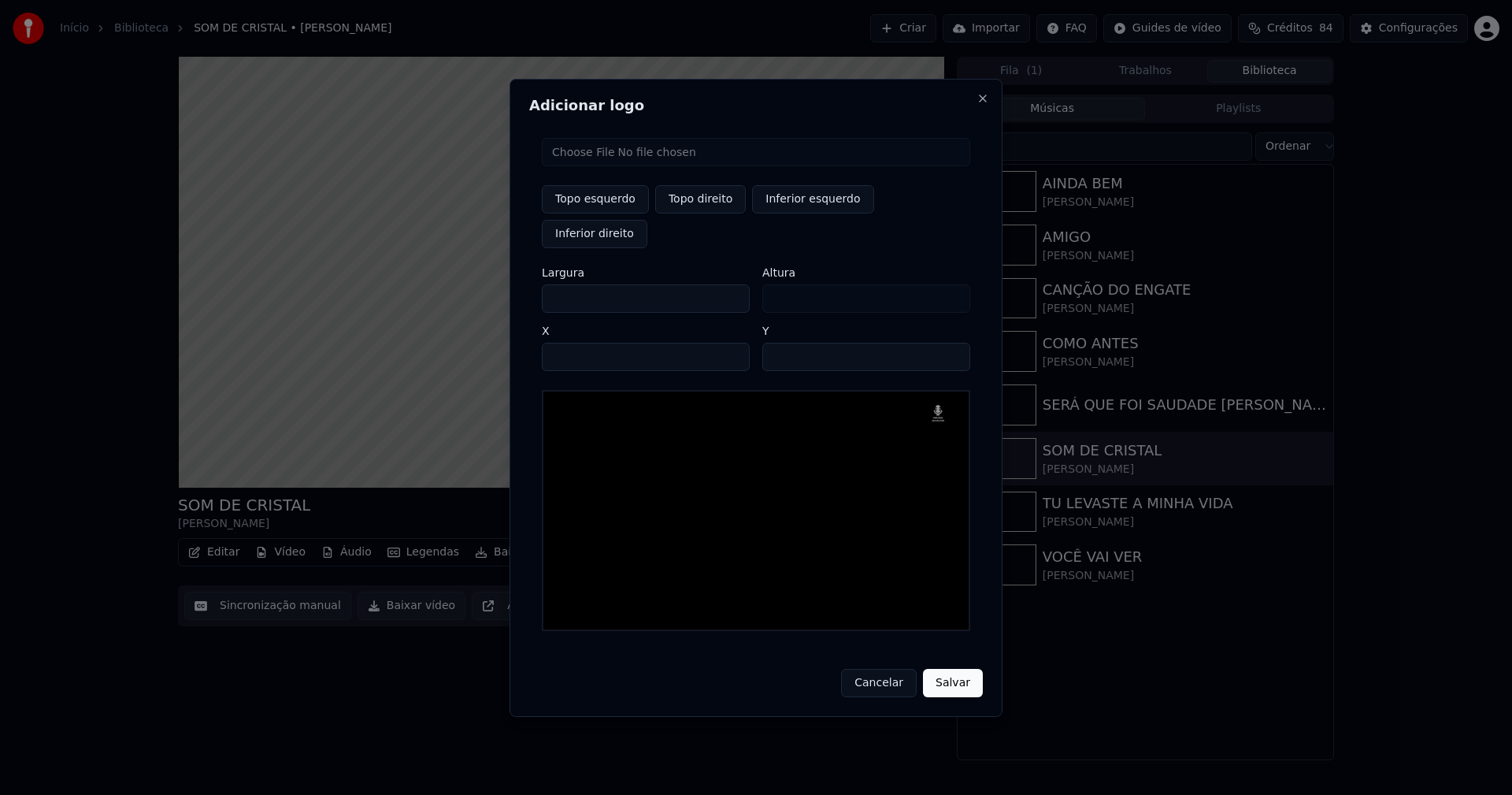
click at [536, 287] on div "Topo esquerdo Topo direito Inferior esquerdo Inferior direito Largura *** Altur…" at bounding box center [756, 384] width 454 height 519
type input "**"
type input "***"
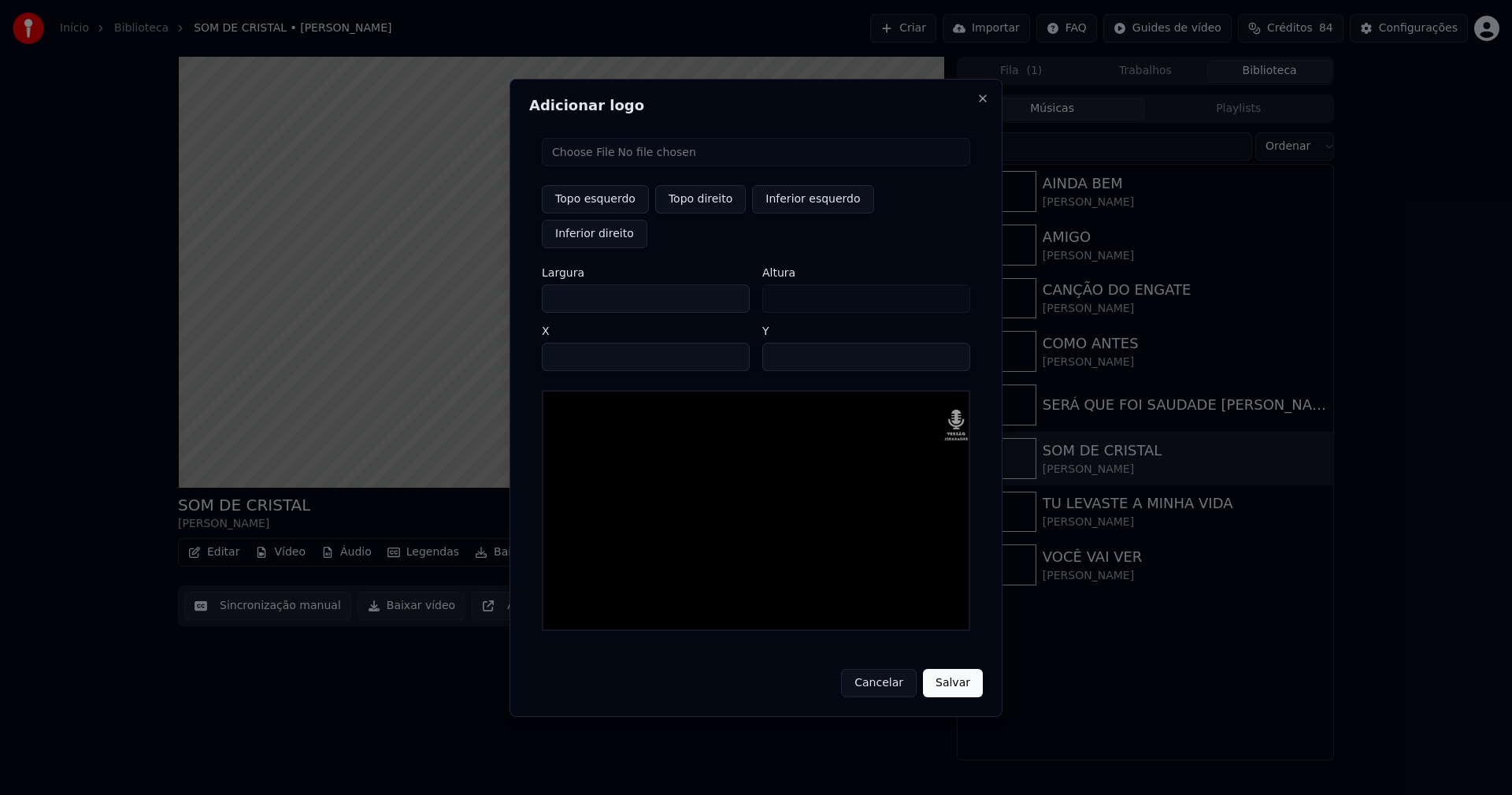
type input "***"
click at [573, 343] on input "****" at bounding box center [646, 357] width 208 height 29
type input "****"
click at [778, 343] on input "**" at bounding box center [866, 357] width 208 height 29
type input "**"
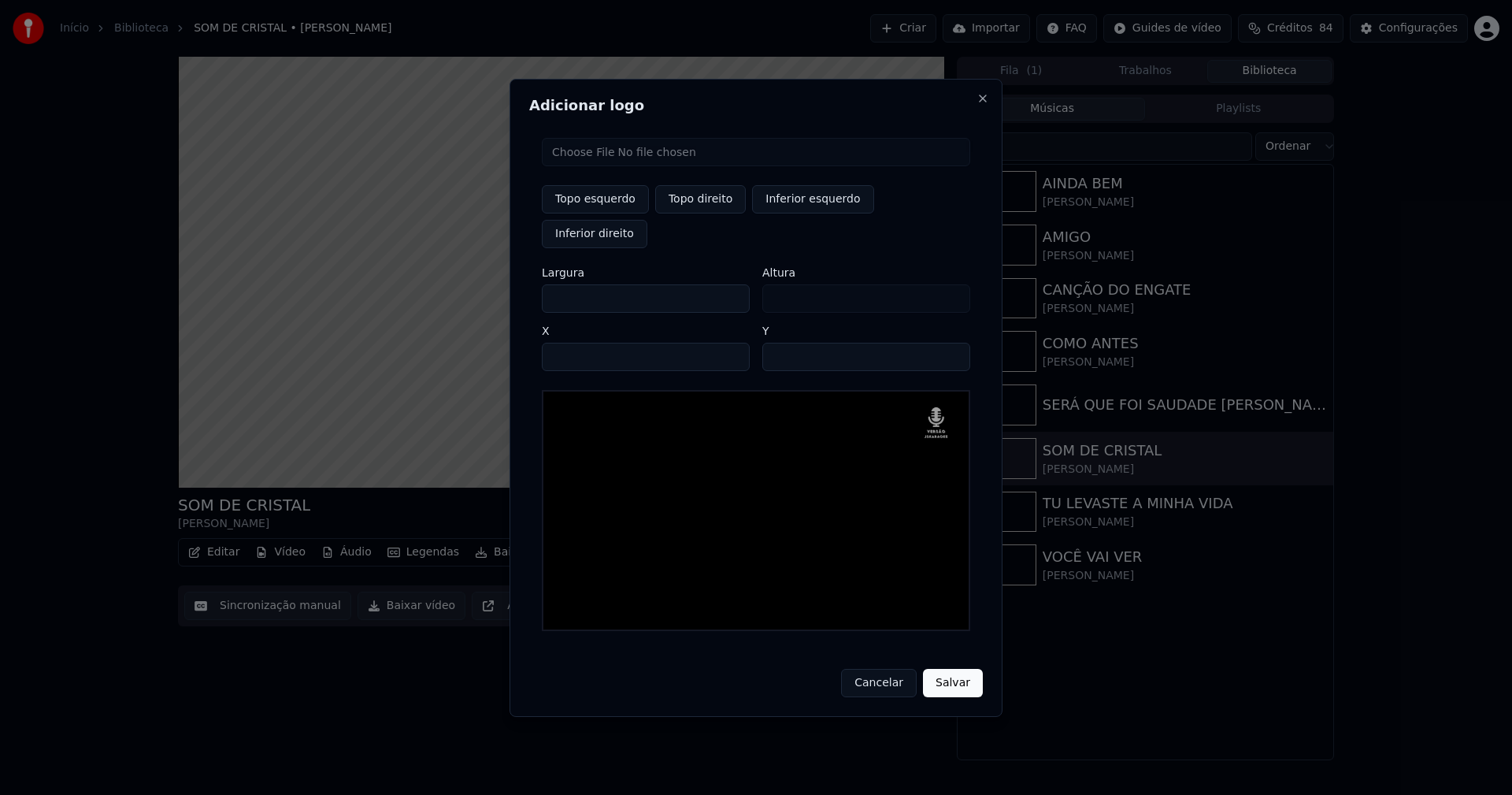
click at [955, 669] on button "Salvar" at bounding box center [953, 683] width 60 height 29
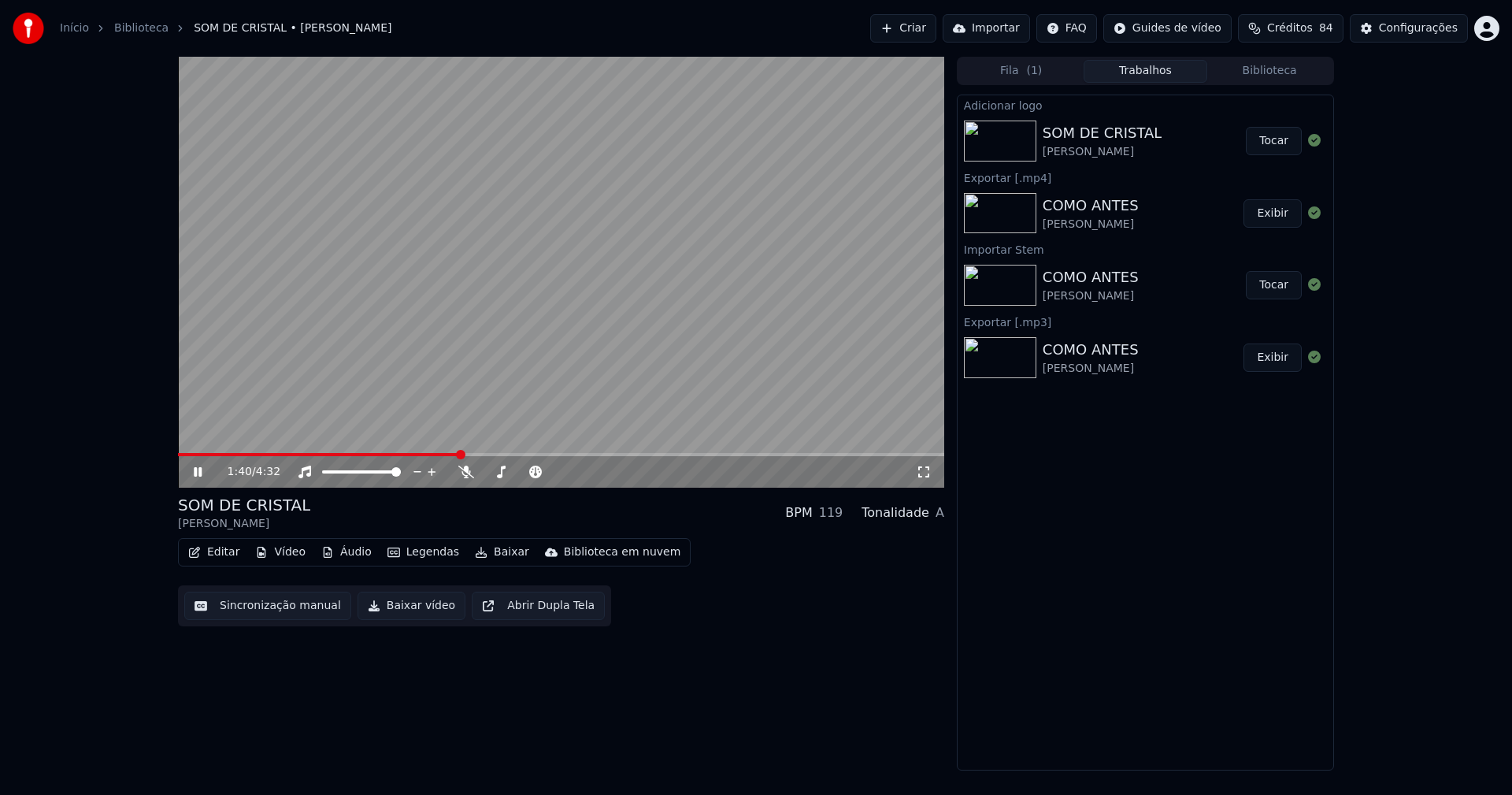
click at [1272, 147] on button "Tocar" at bounding box center [1274, 141] width 56 height 29
click at [224, 552] on button "Editar" at bounding box center [213, 552] width 64 height 22
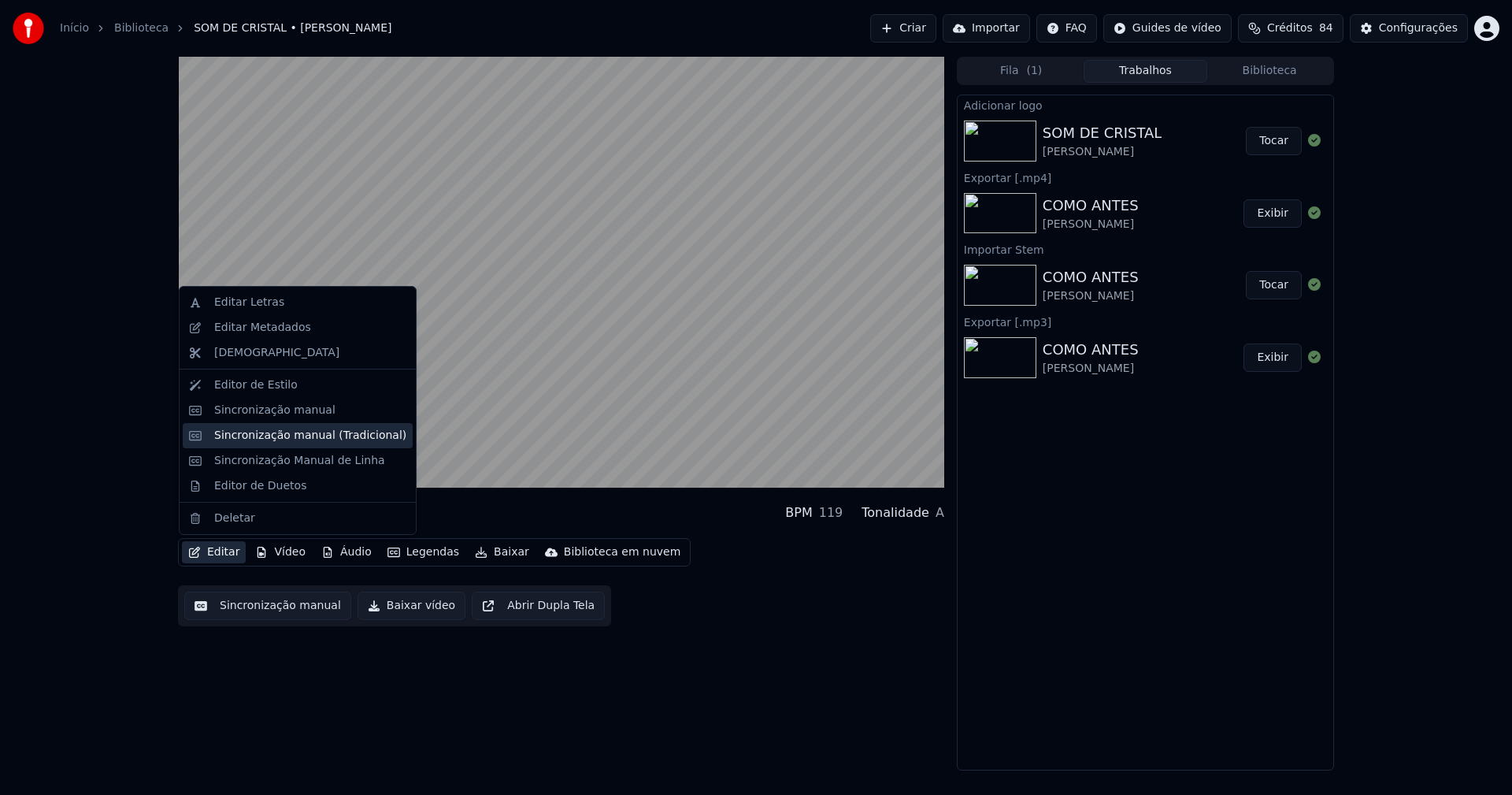
click at [262, 438] on div "Sincronização manual (Tradicional)" at bounding box center [310, 435] width 192 height 16
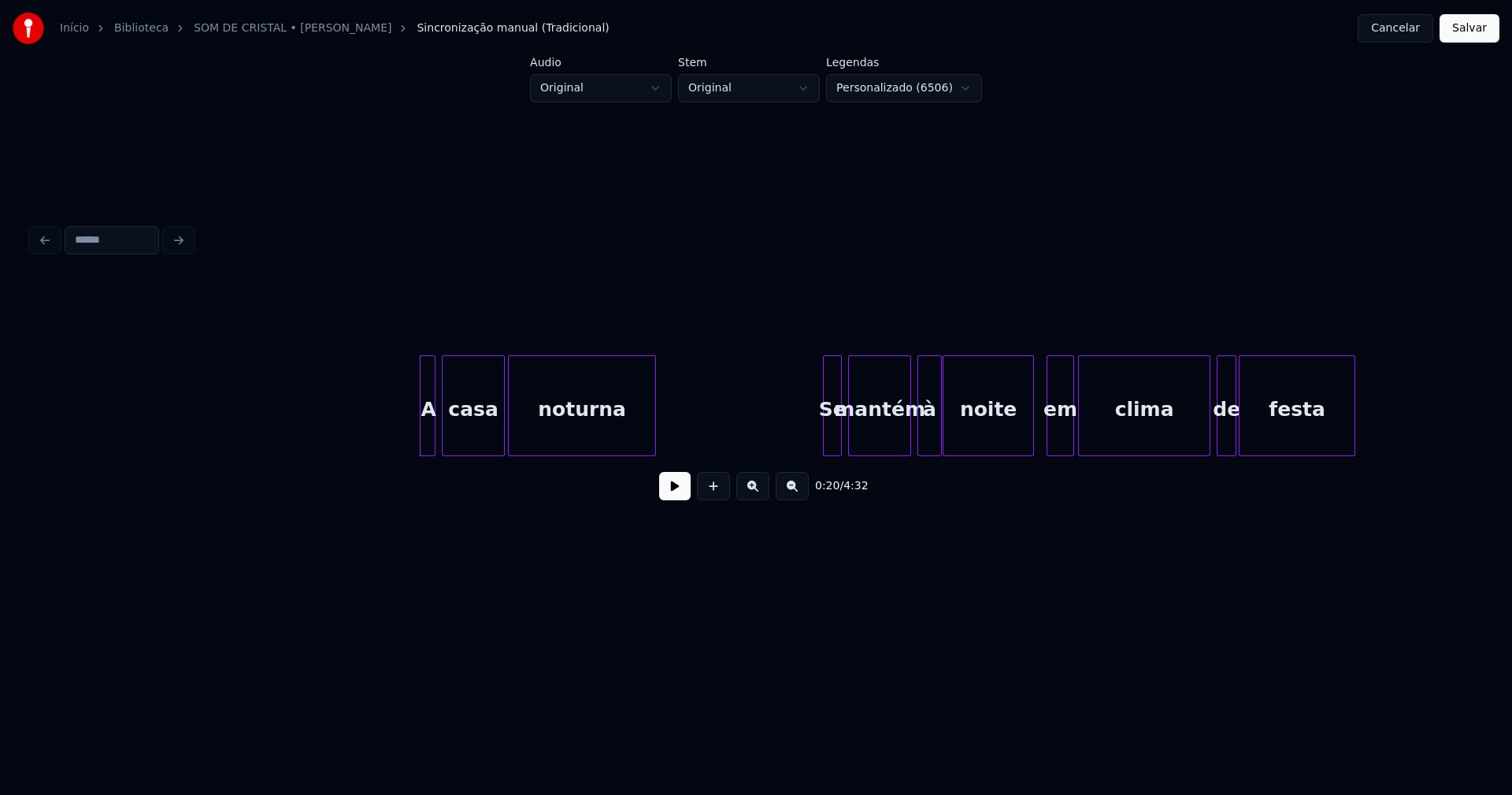
scroll to position [0, 2784]
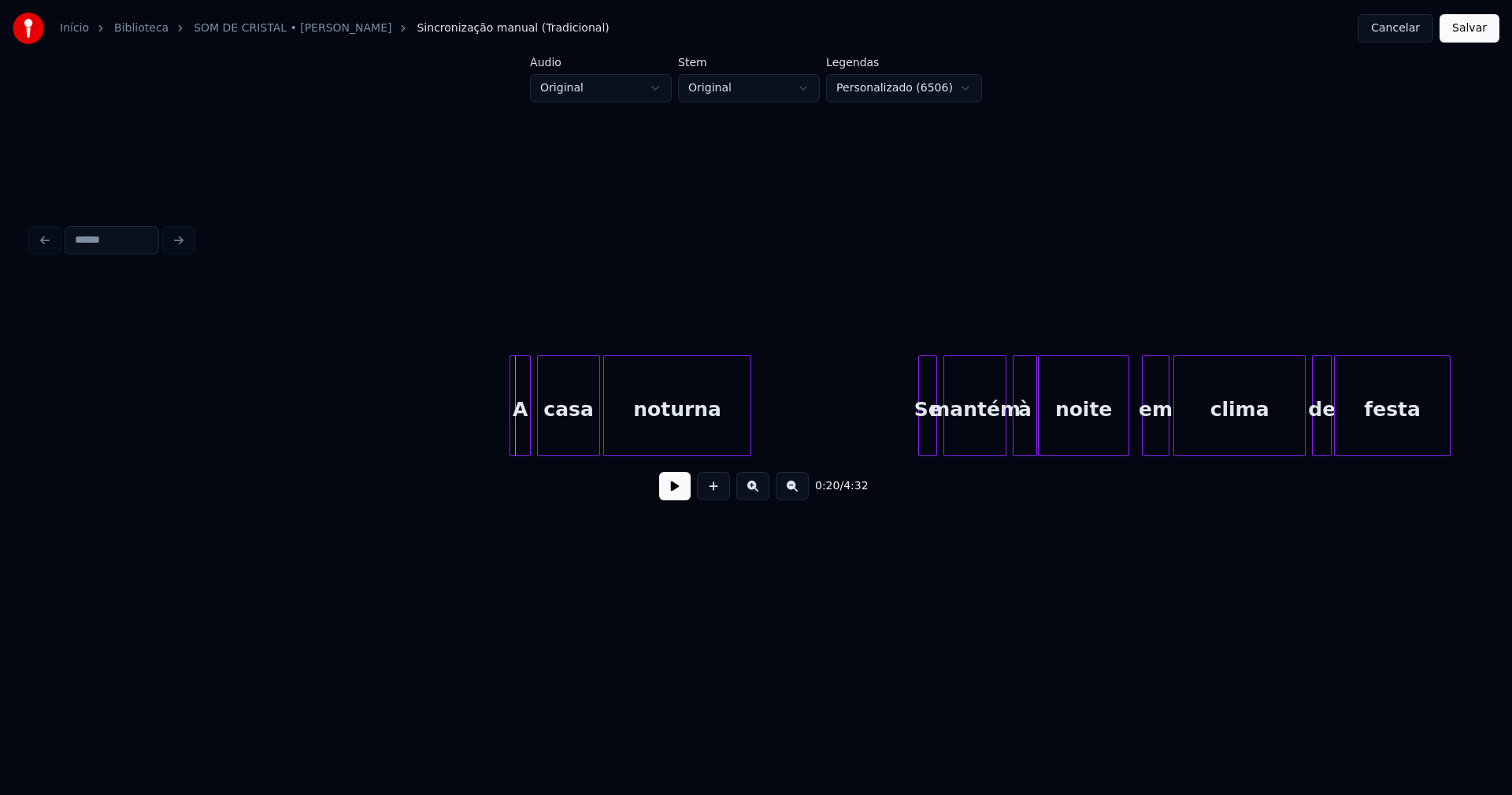
click at [511, 438] on div at bounding box center [513, 405] width 5 height 99
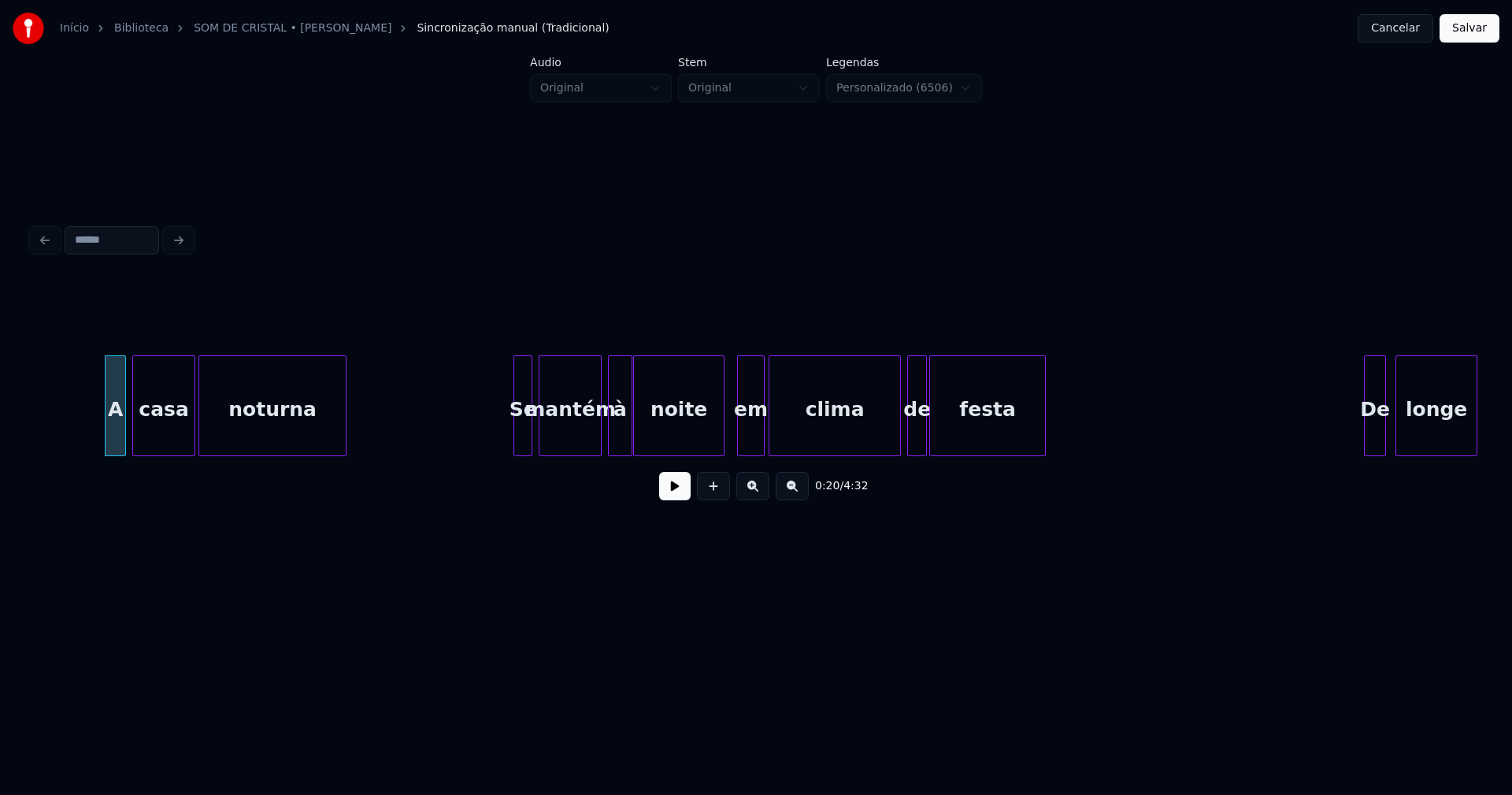
scroll to position [0, 3283]
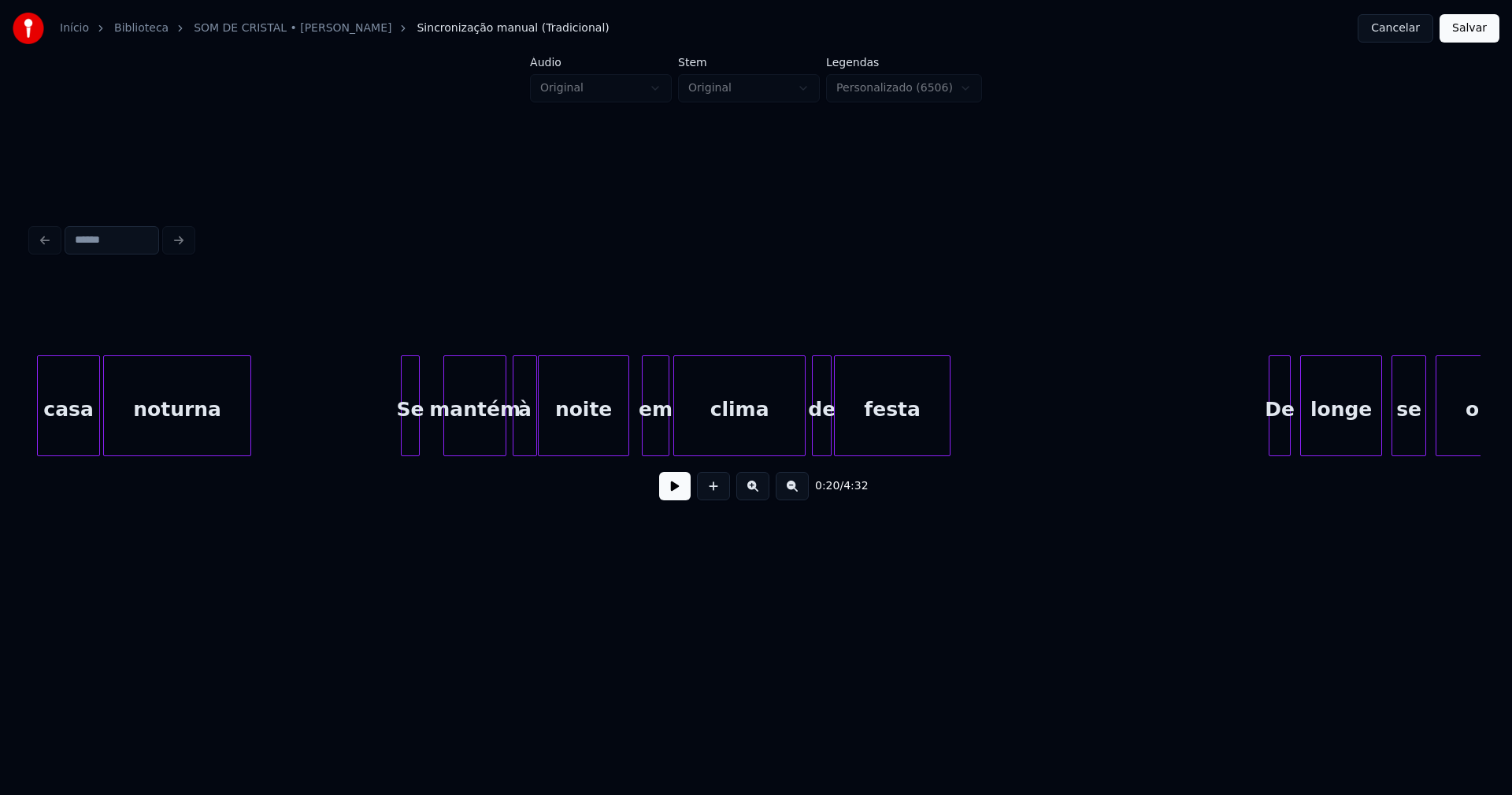
click at [410, 438] on div "Se" at bounding box center [410, 409] width 17 height 107
click at [432, 435] on div at bounding box center [433, 405] width 5 height 99
click at [598, 450] on div "casa noturna Se mantém à noite em clima de festa De longe se ouve" at bounding box center [756, 405] width 1449 height 101
click at [628, 444] on div "em" at bounding box center [635, 409] width 26 height 107
click at [659, 433] on div at bounding box center [657, 405] width 5 height 99
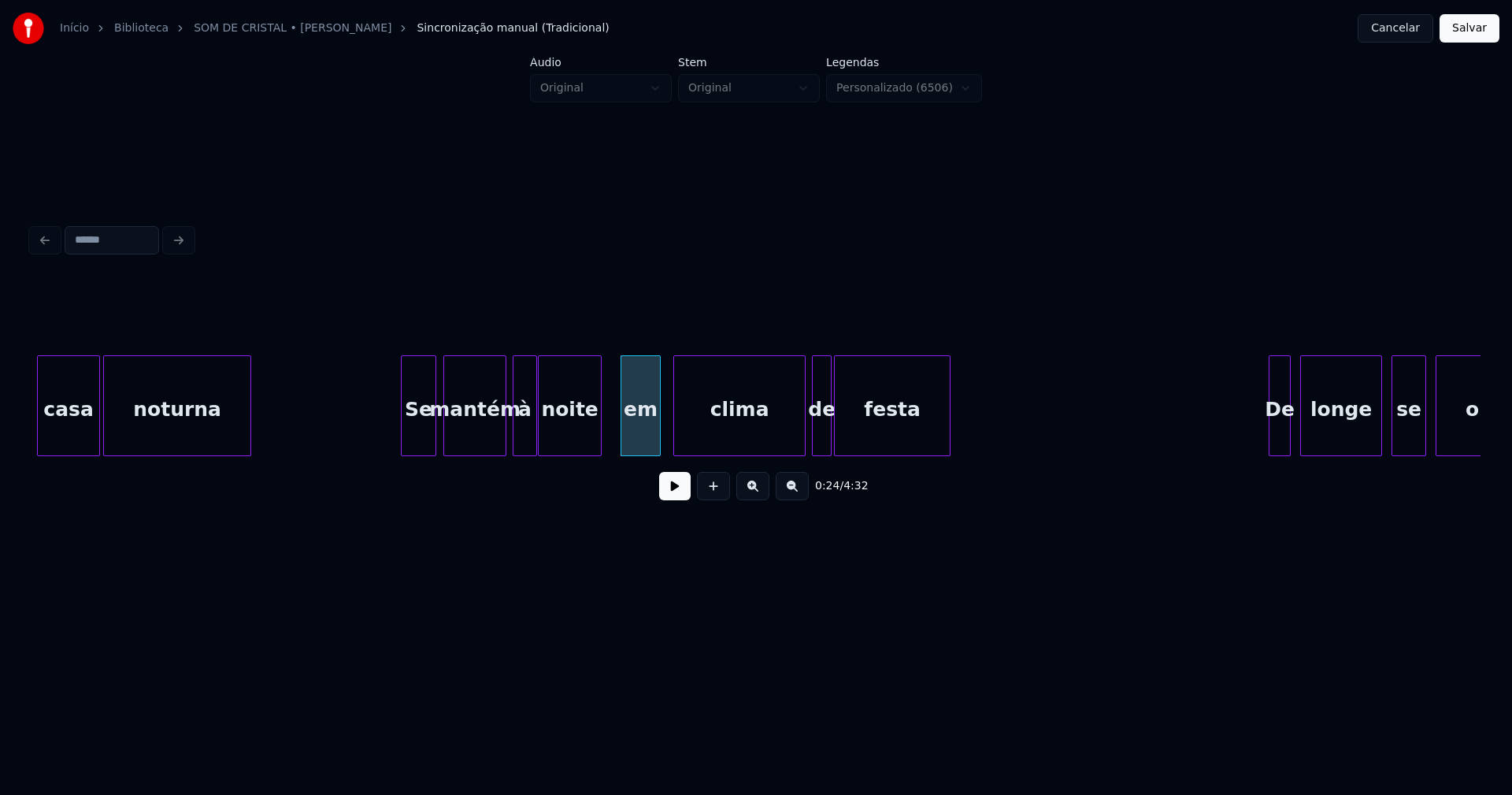
click at [673, 493] on button at bounding box center [675, 486] width 32 height 29
click at [779, 444] on div at bounding box center [778, 405] width 5 height 99
click at [792, 445] on div "de" at bounding box center [793, 409] width 18 height 107
click at [816, 433] on div at bounding box center [817, 405] width 5 height 99
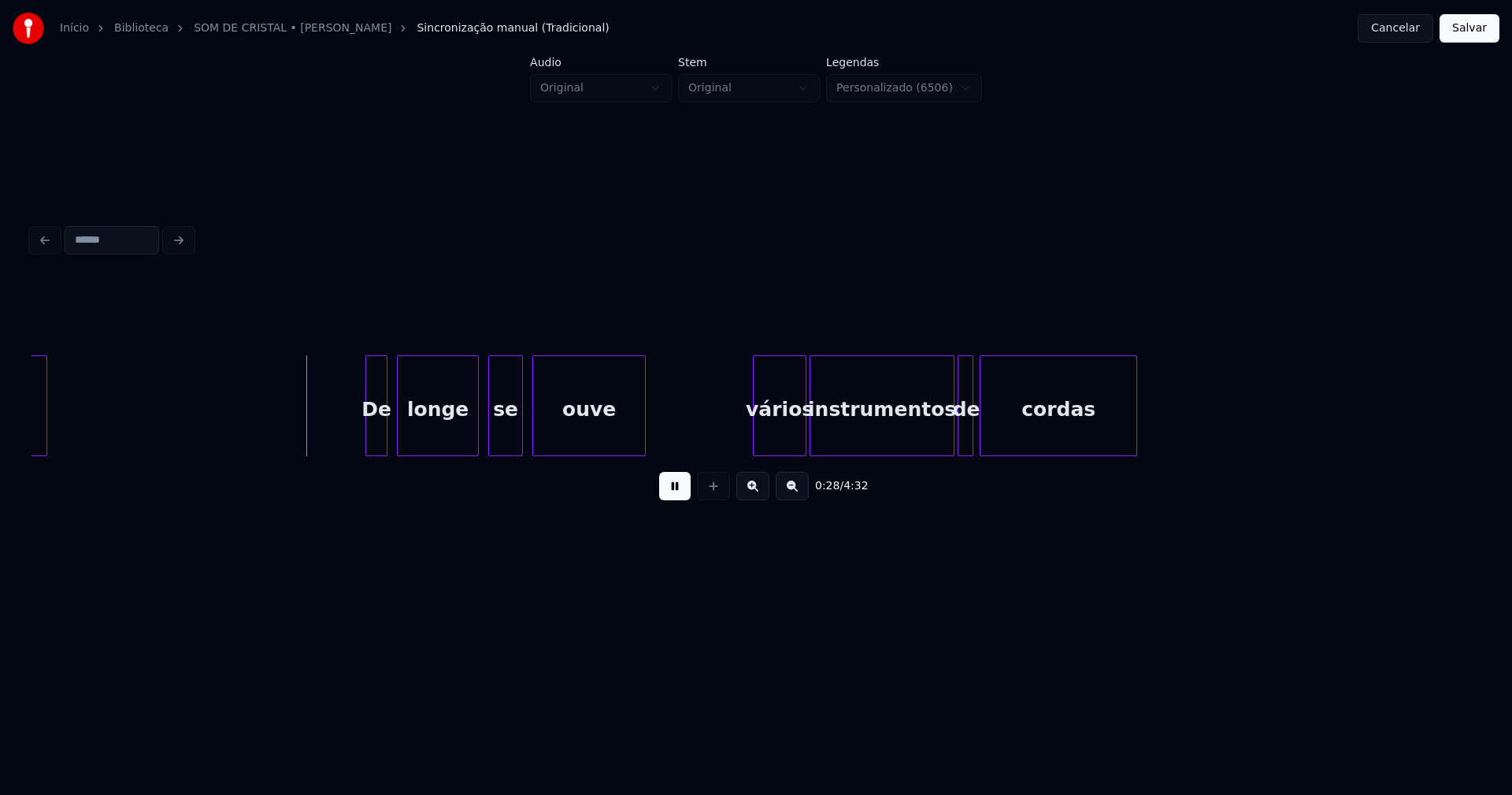
scroll to position [0, 4354]
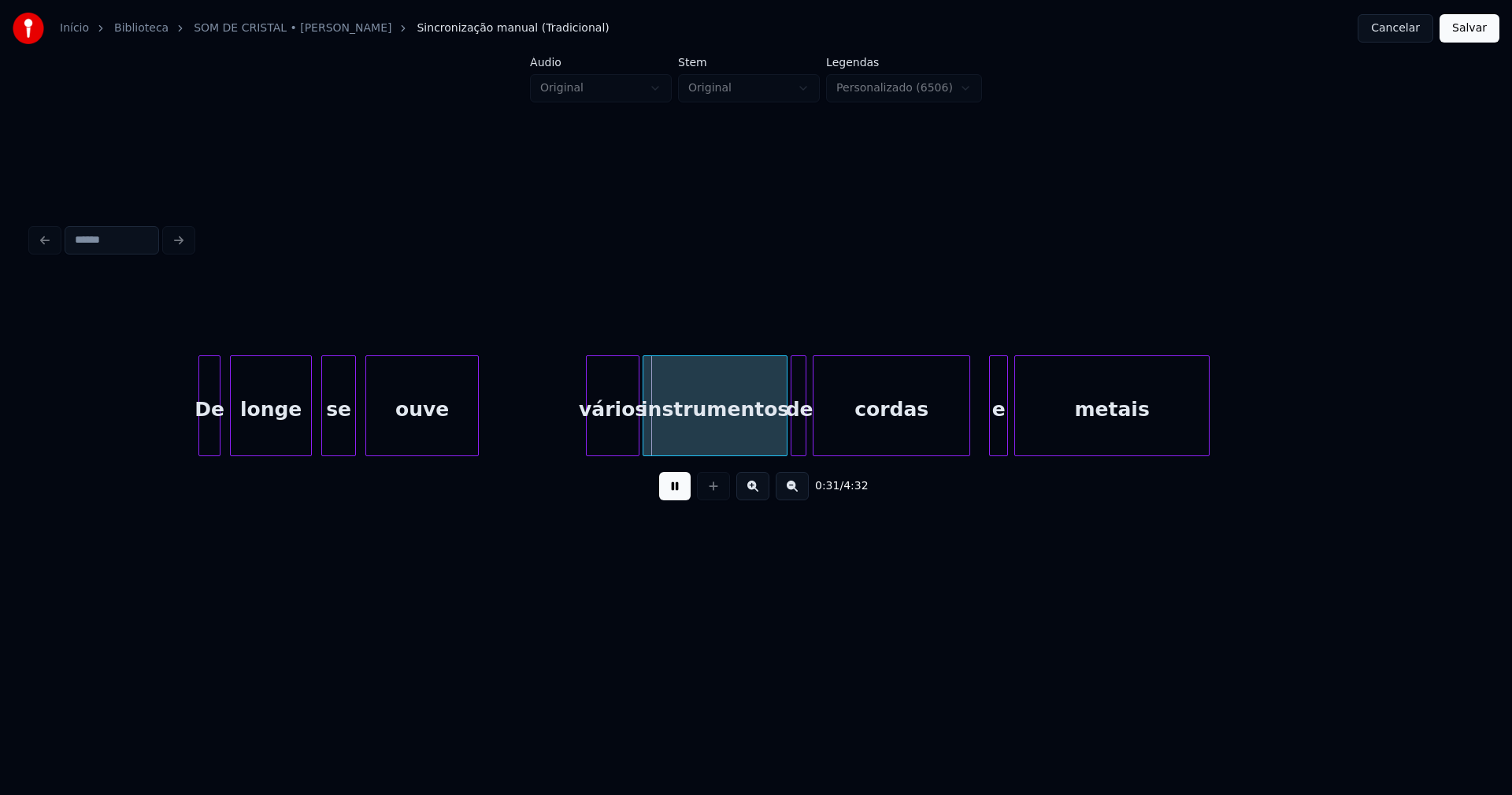
drag, startPoint x: 674, startPoint y: 493, endPoint x: 640, endPoint y: 474, distance: 38.9
click at [673, 492] on button at bounding box center [675, 486] width 32 height 29
click at [617, 442] on div "vários" at bounding box center [613, 409] width 52 height 107
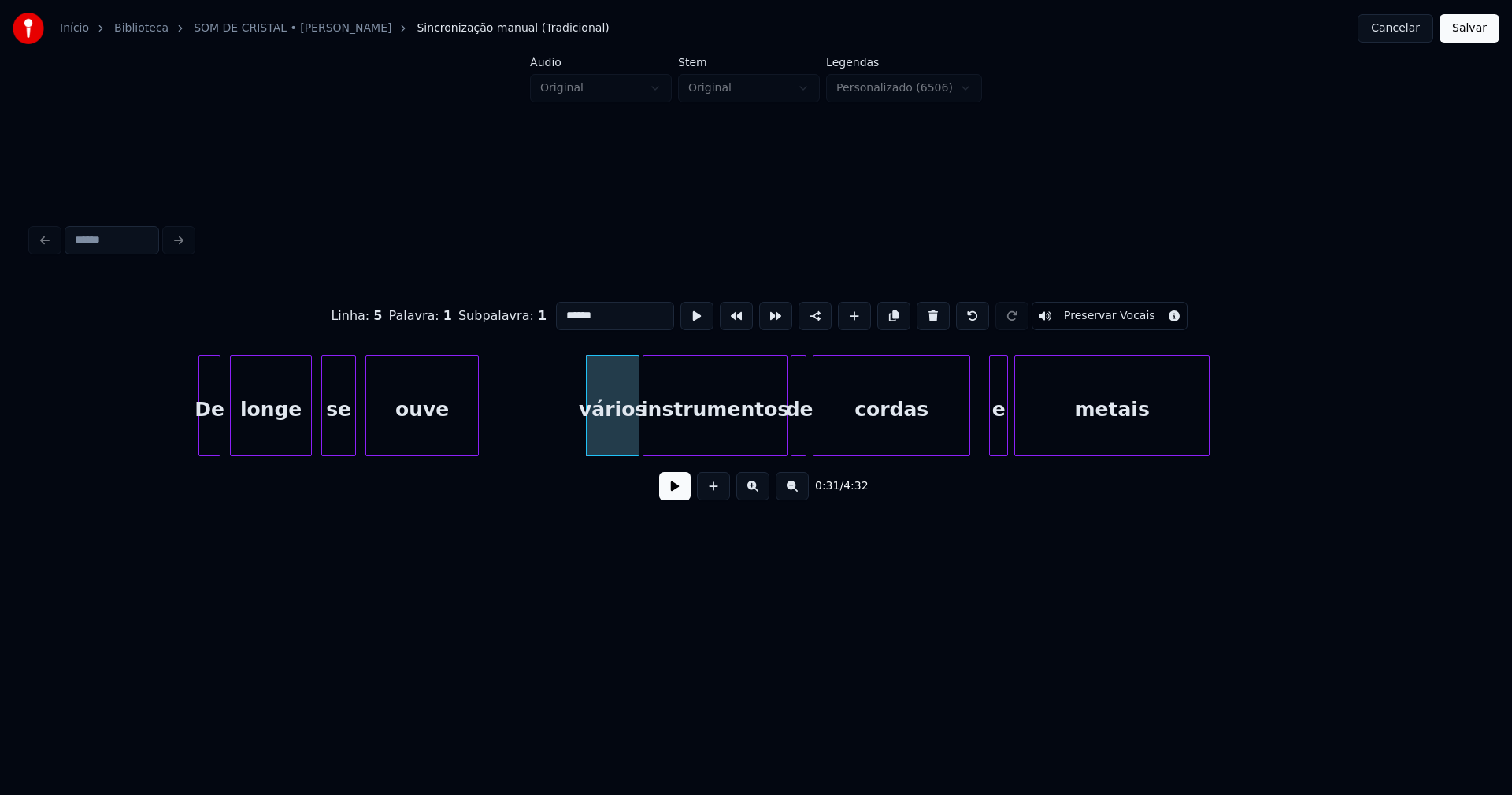
click at [562, 309] on input "******" at bounding box center [615, 316] width 118 height 29
type input "******"
click at [679, 496] on button at bounding box center [675, 486] width 32 height 29
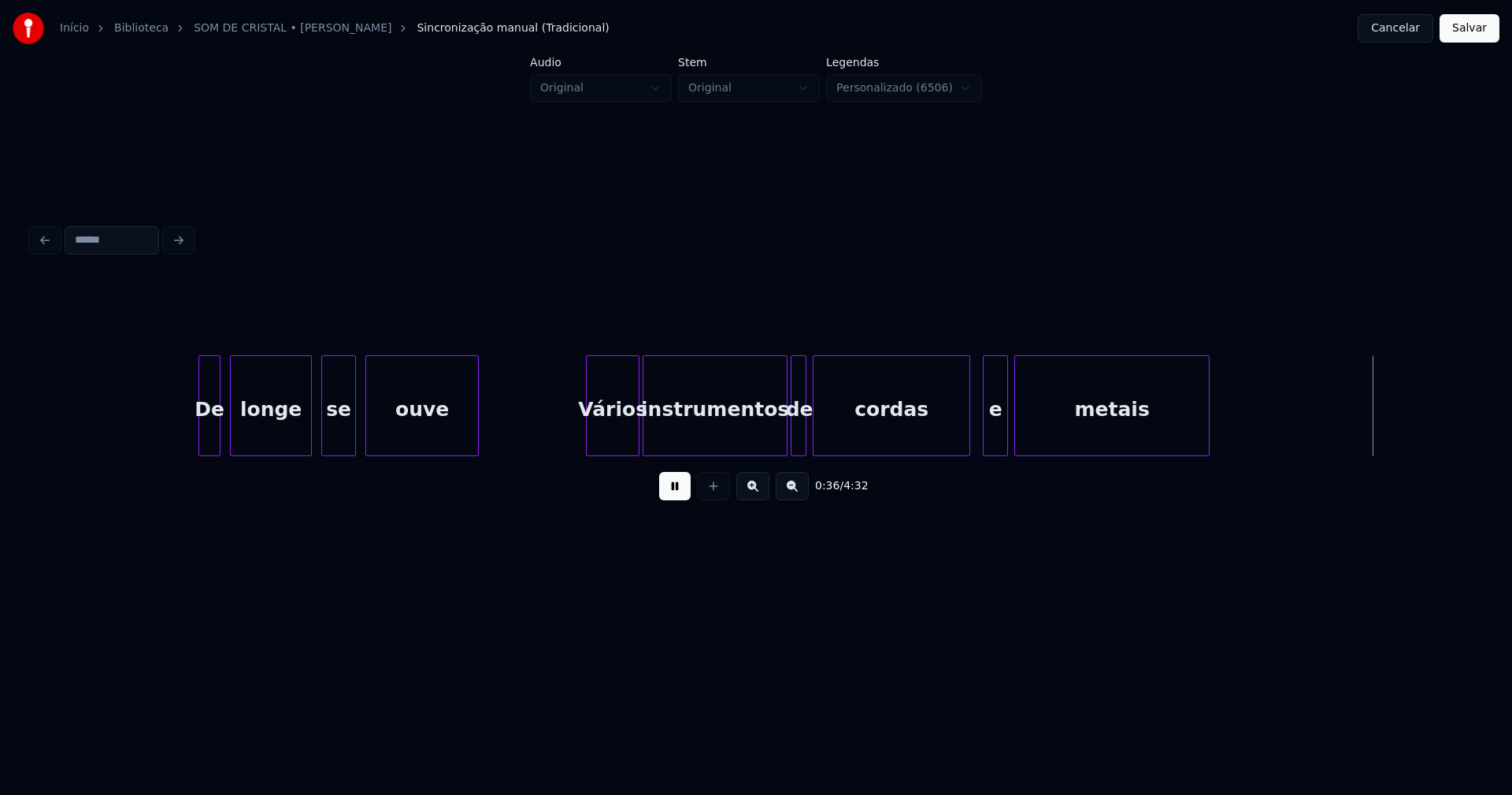
click at [986, 436] on div at bounding box center [986, 405] width 5 height 99
click at [1038, 430] on div at bounding box center [1039, 405] width 5 height 99
click at [1020, 428] on div at bounding box center [1019, 405] width 5 height 99
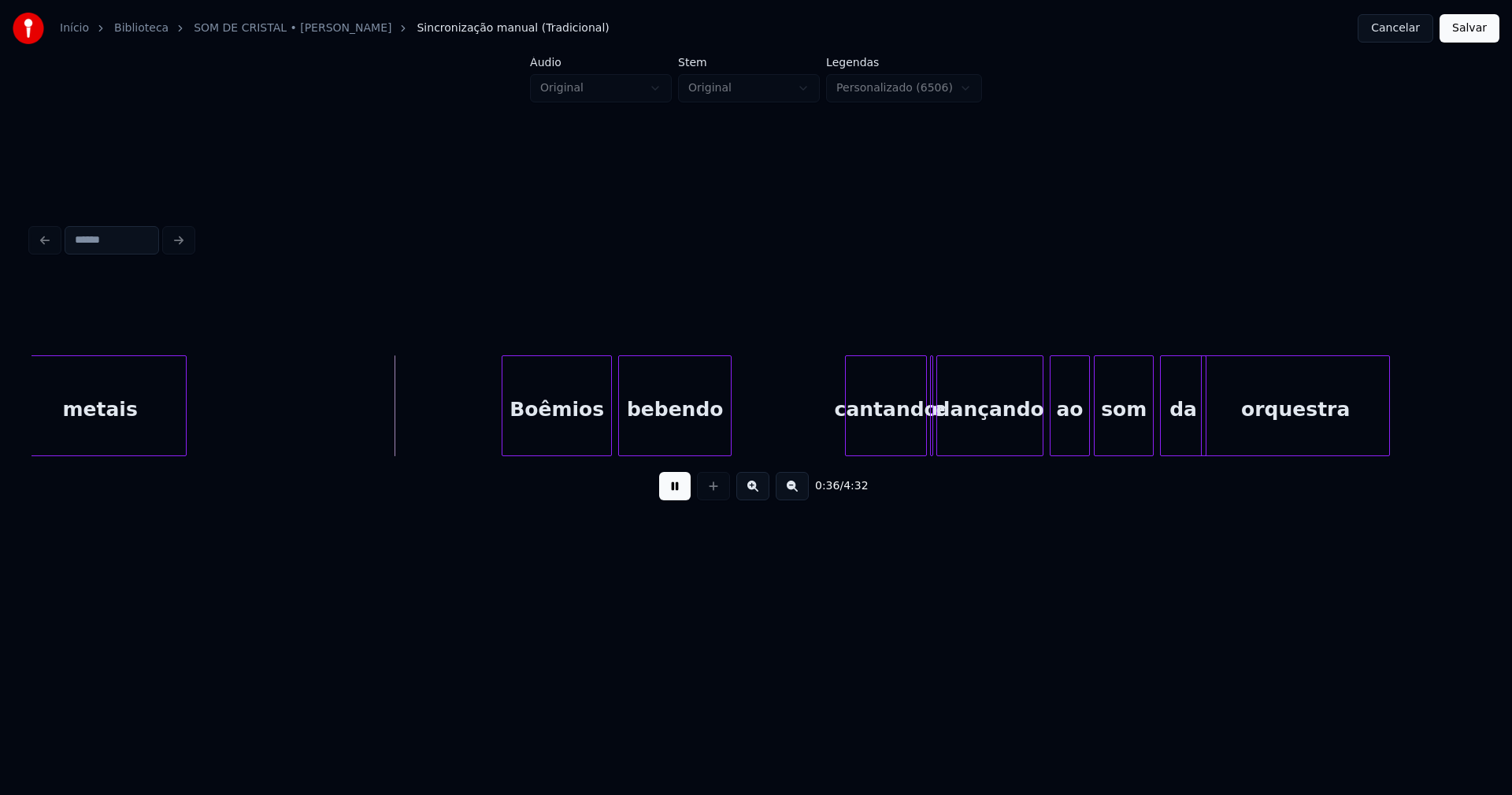
scroll to position [0, 5424]
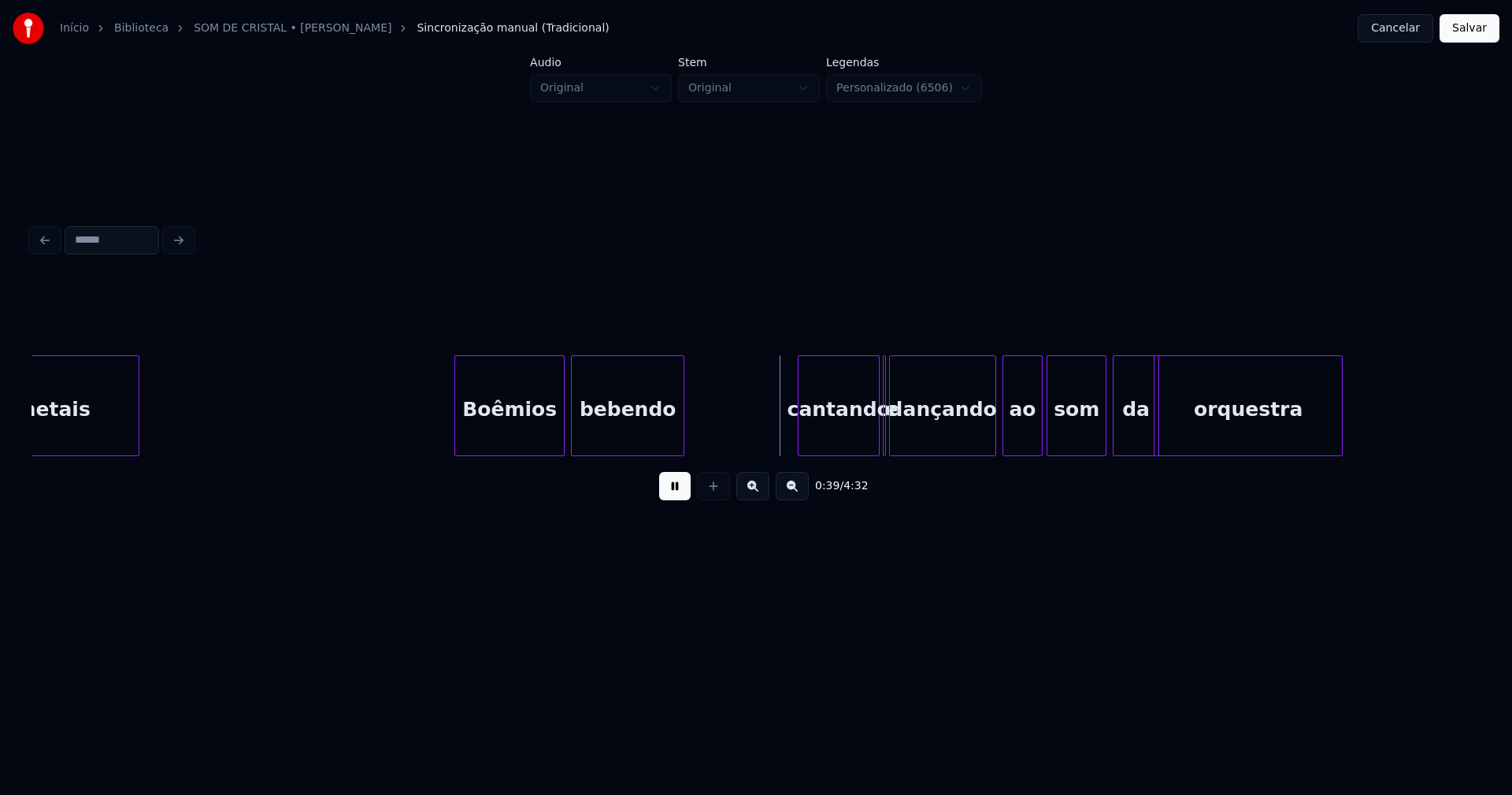
drag, startPoint x: 676, startPoint y: 496, endPoint x: 787, endPoint y: 446, distance: 121.7
click at [679, 496] on button at bounding box center [675, 486] width 32 height 29
click at [828, 429] on div "cantando" at bounding box center [839, 409] width 80 height 107
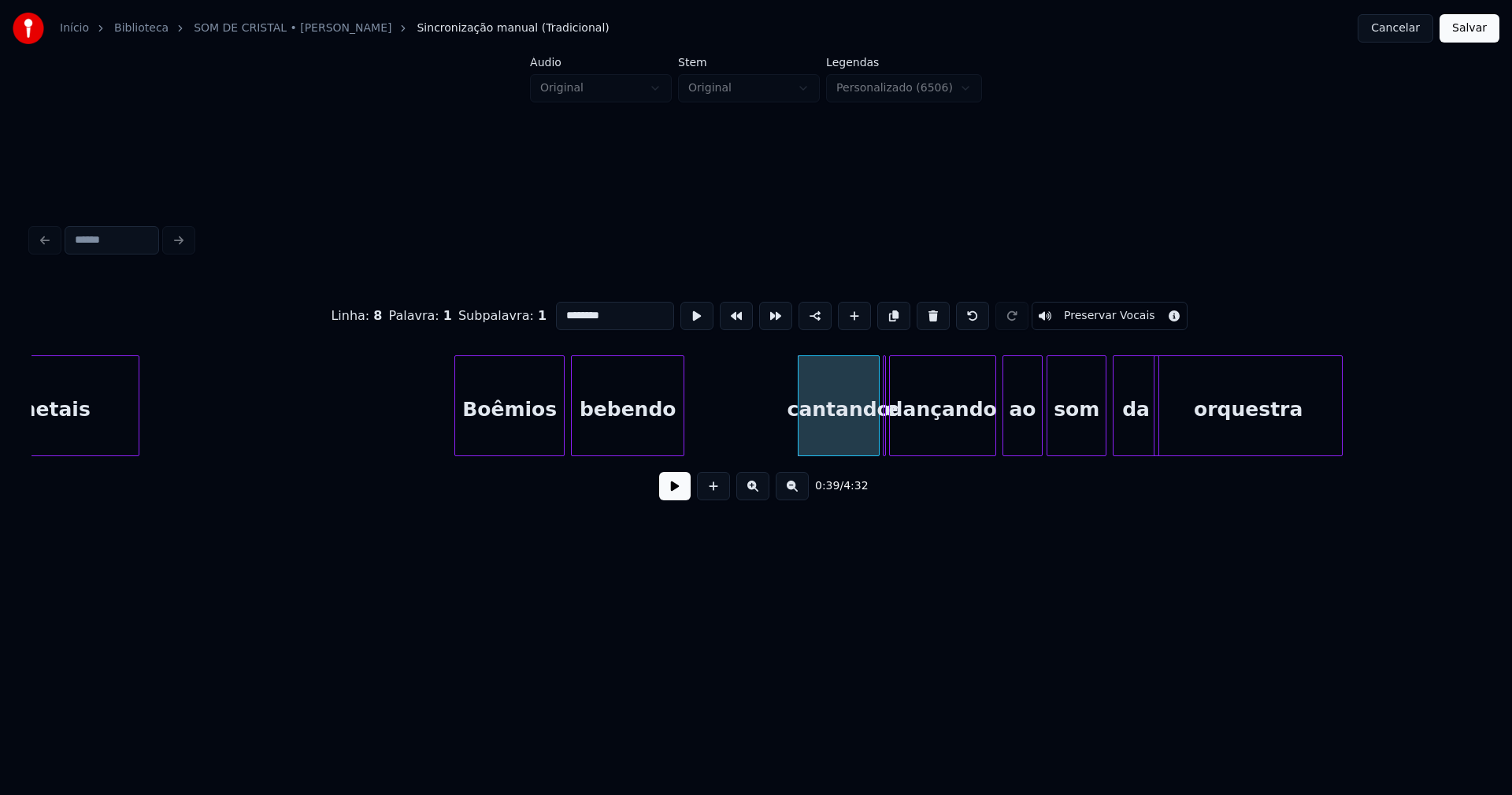
click at [560, 309] on input "********" at bounding box center [615, 316] width 118 height 29
click at [866, 446] on div at bounding box center [866, 405] width 5 height 99
click at [888, 429] on div at bounding box center [890, 405] width 5 height 99
click at [873, 357] on div "e" at bounding box center [877, 405] width 11 height 101
type input "********"
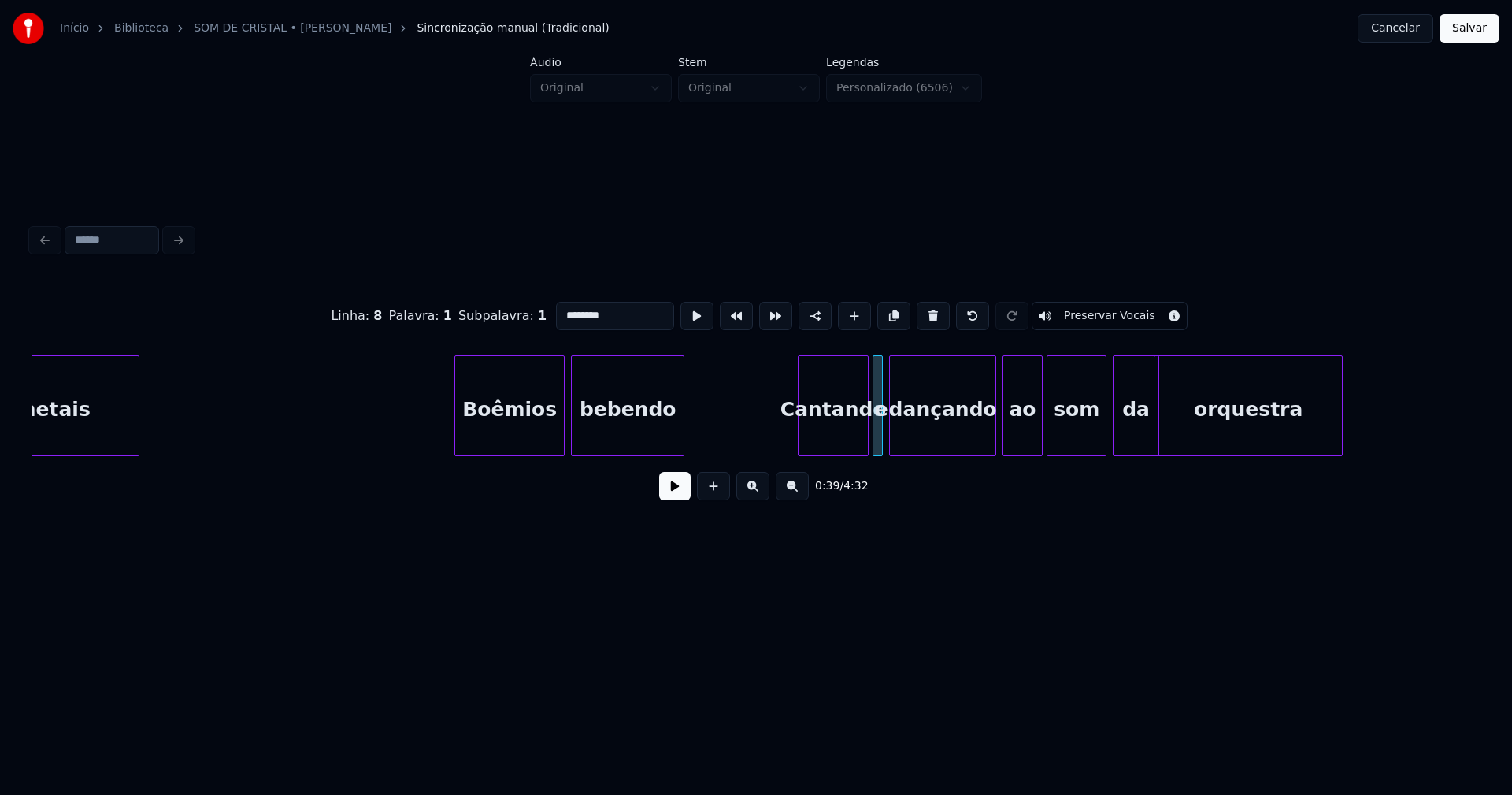
click at [669, 496] on button at bounding box center [675, 486] width 32 height 29
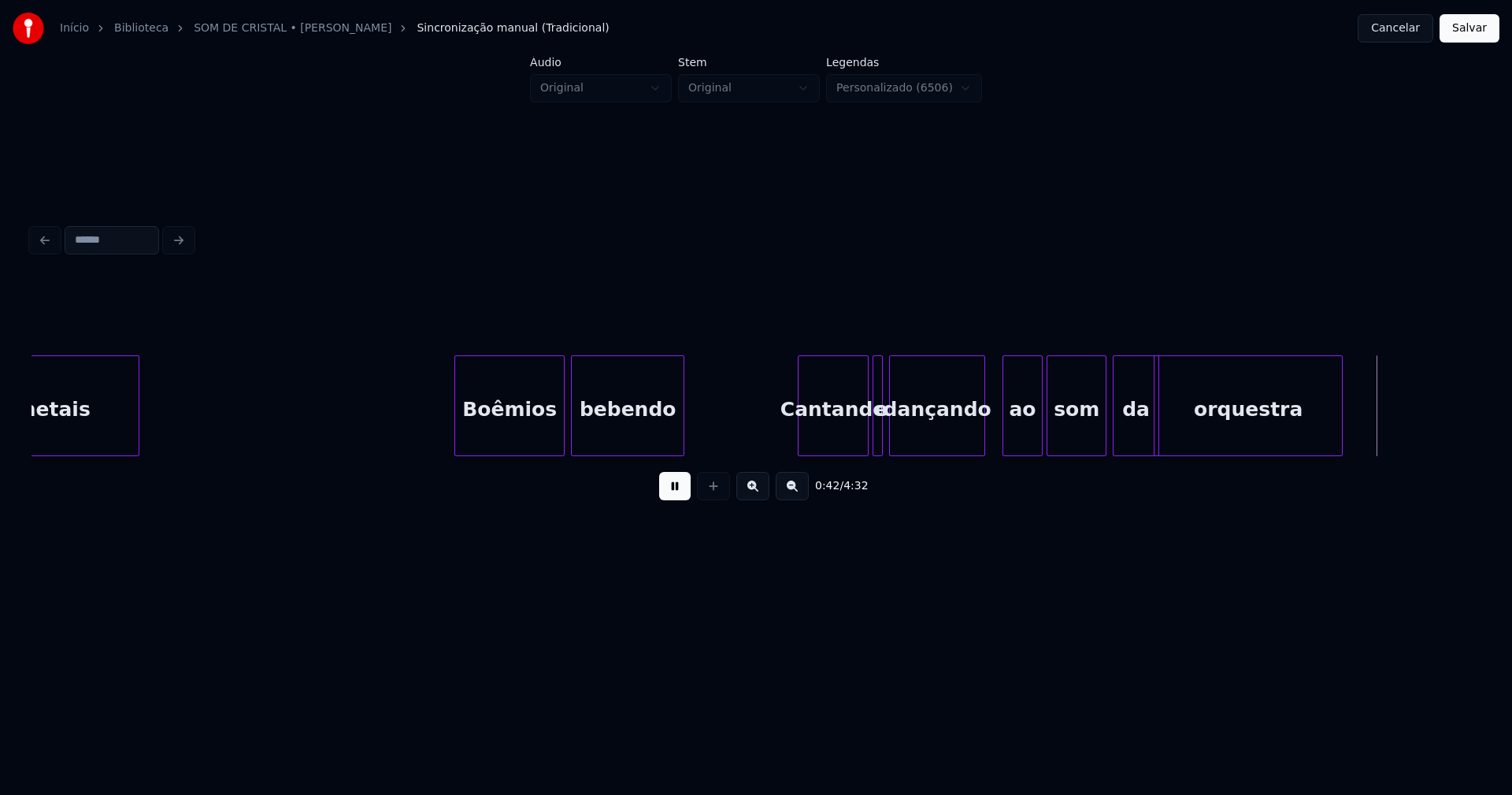
click at [984, 441] on div at bounding box center [982, 405] width 5 height 99
click at [1008, 436] on div "ao" at bounding box center [1013, 409] width 38 height 107
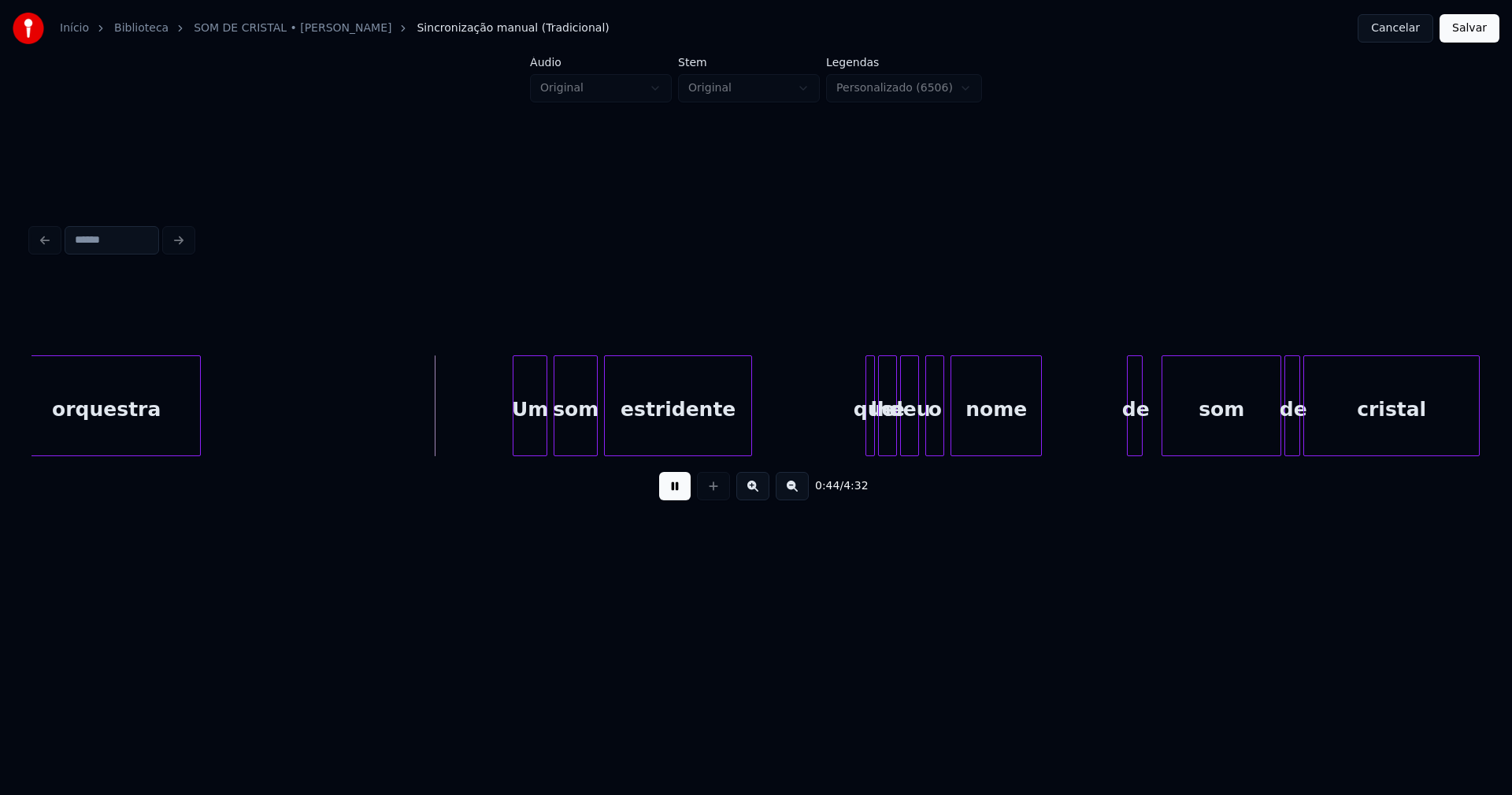
scroll to position [0, 6638]
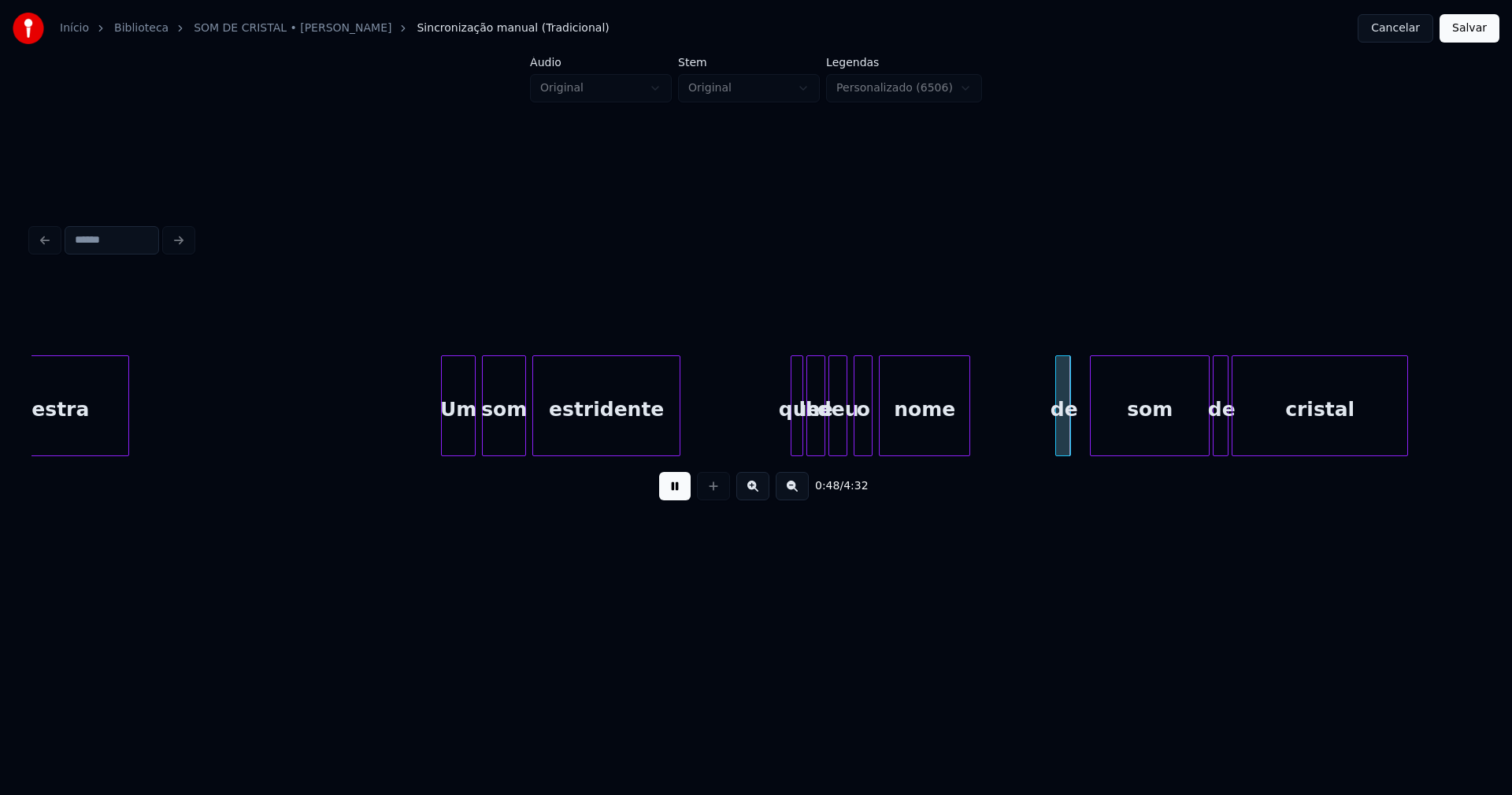
click at [793, 436] on div at bounding box center [794, 405] width 5 height 99
click at [794, 429] on div at bounding box center [794, 405] width 5 height 99
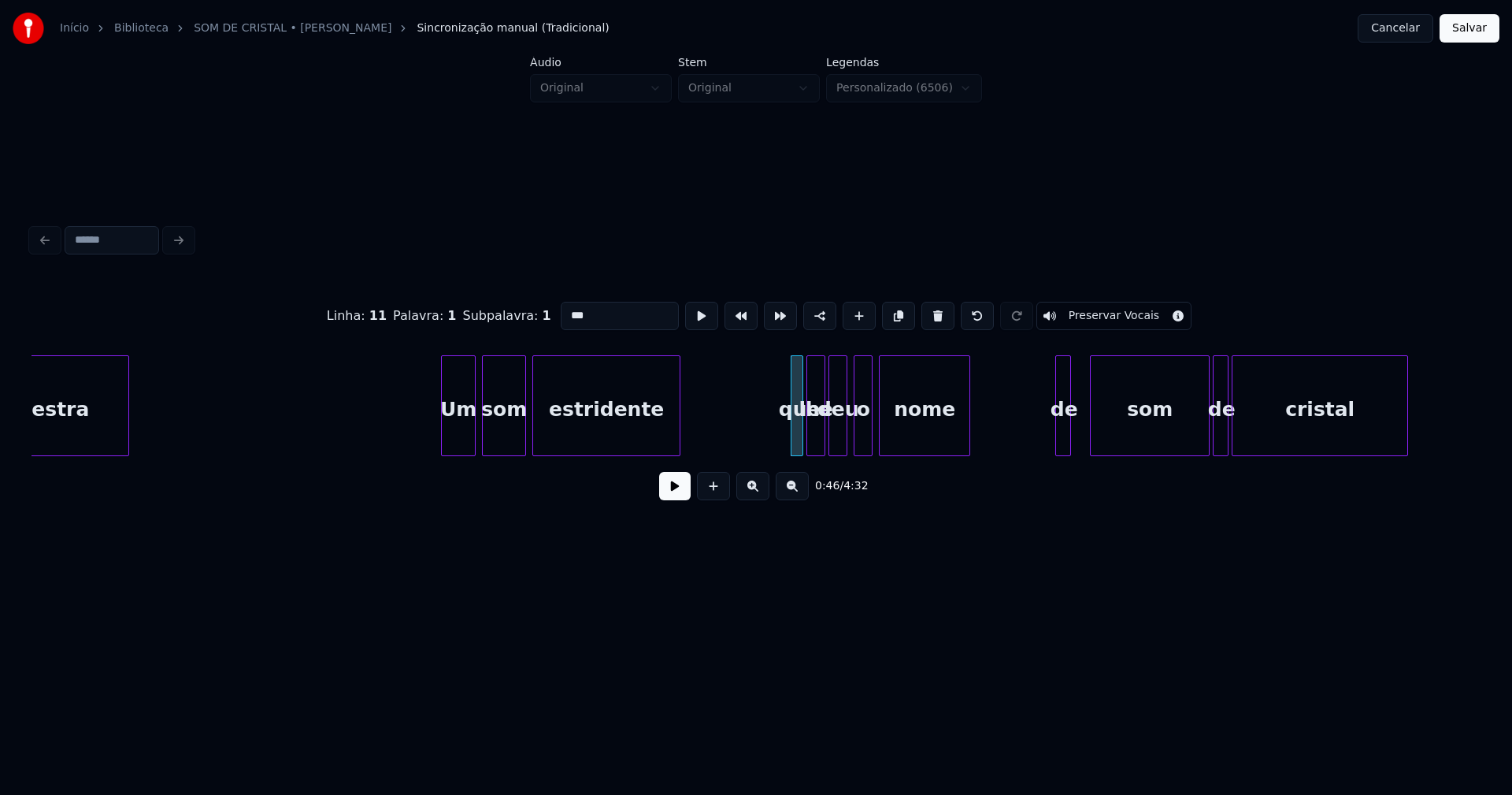
drag, startPoint x: 566, startPoint y: 309, endPoint x: 555, endPoint y: 308, distance: 11.0
click at [565, 309] on input "***" at bounding box center [620, 316] width 118 height 29
type input "***"
click at [675, 498] on button at bounding box center [675, 486] width 32 height 29
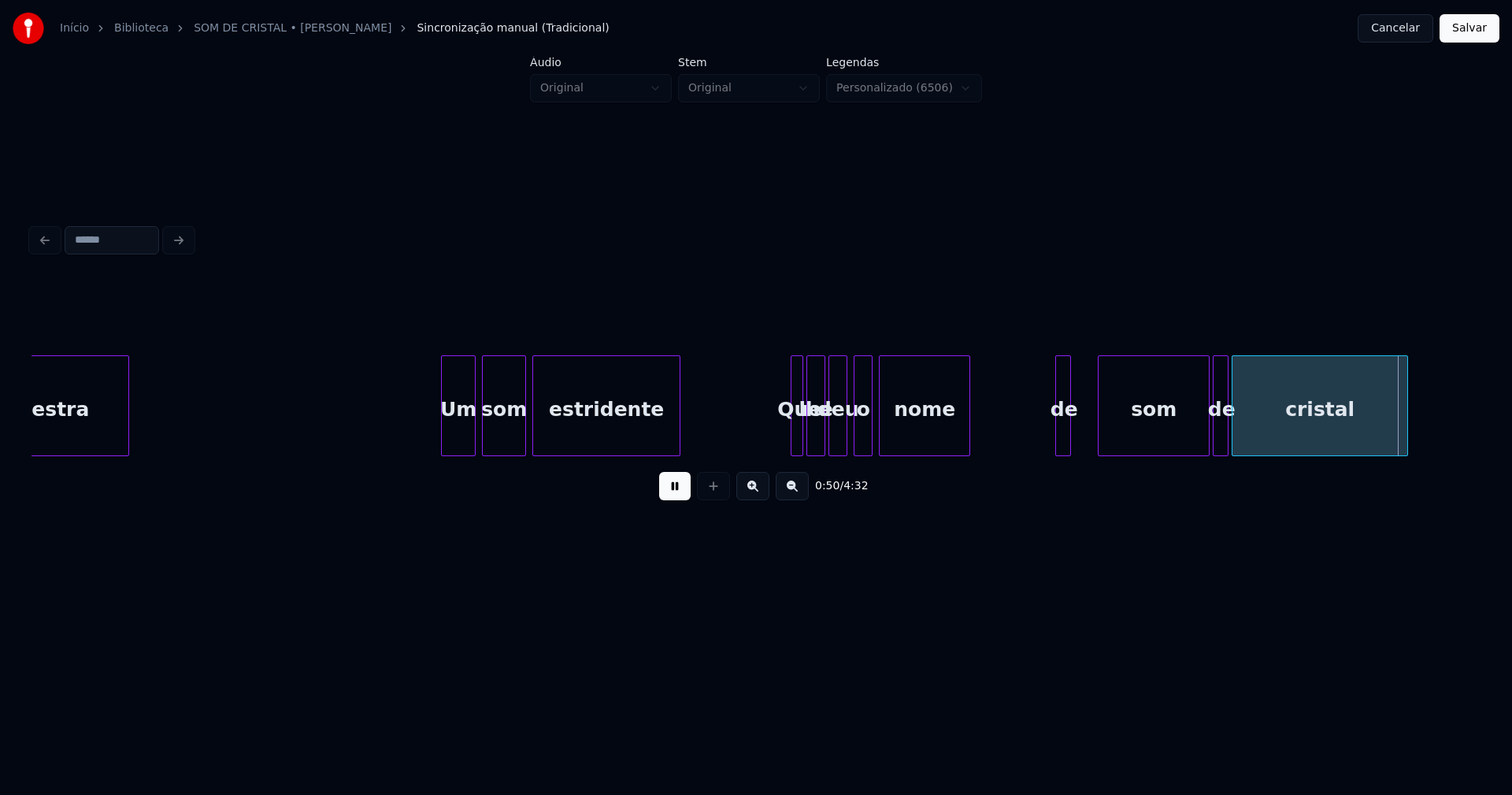
click at [1101, 424] on div at bounding box center [1101, 405] width 5 height 99
click at [1089, 426] on div at bounding box center [1090, 405] width 5 height 99
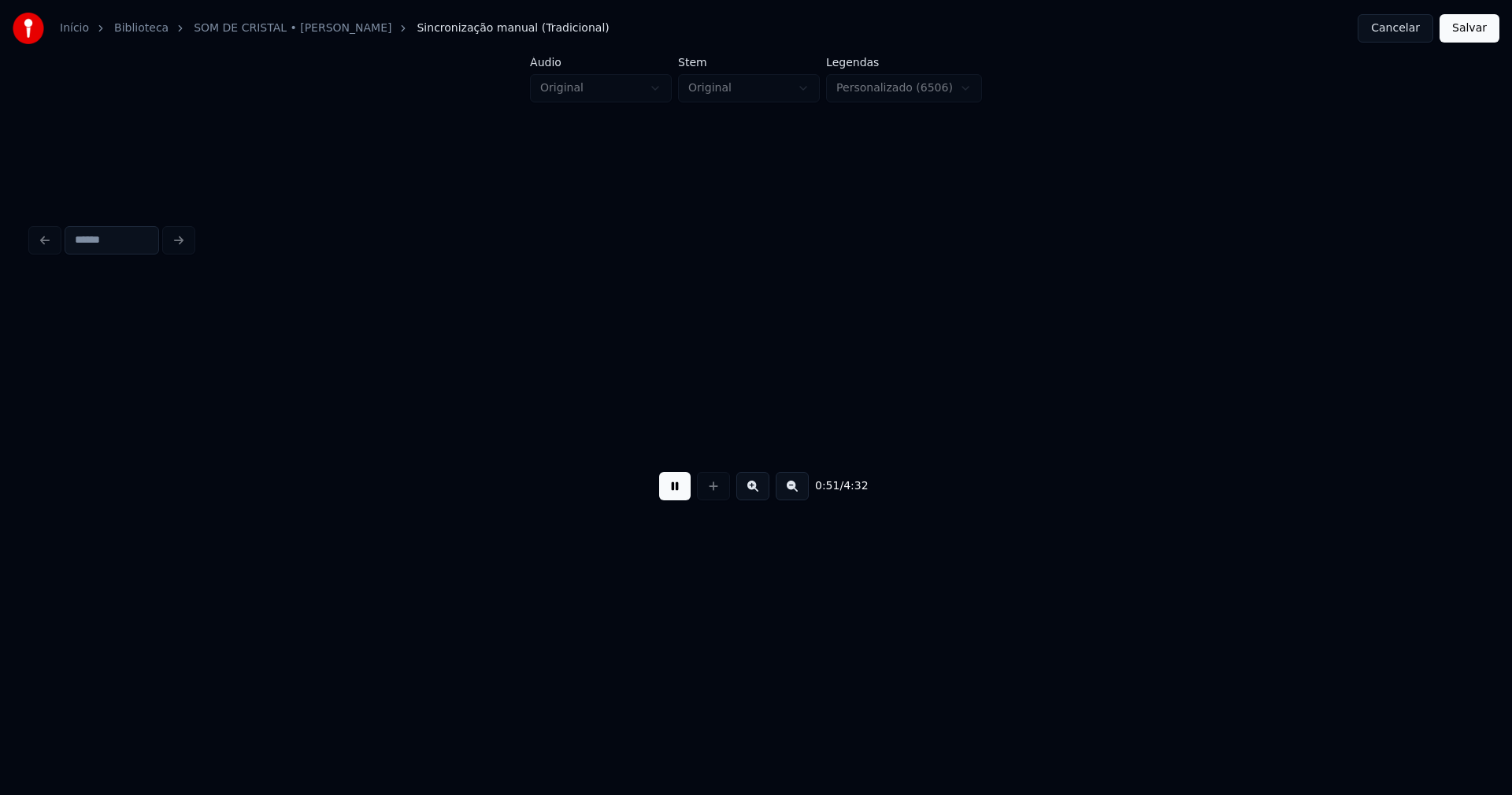
scroll to position [0, 8088]
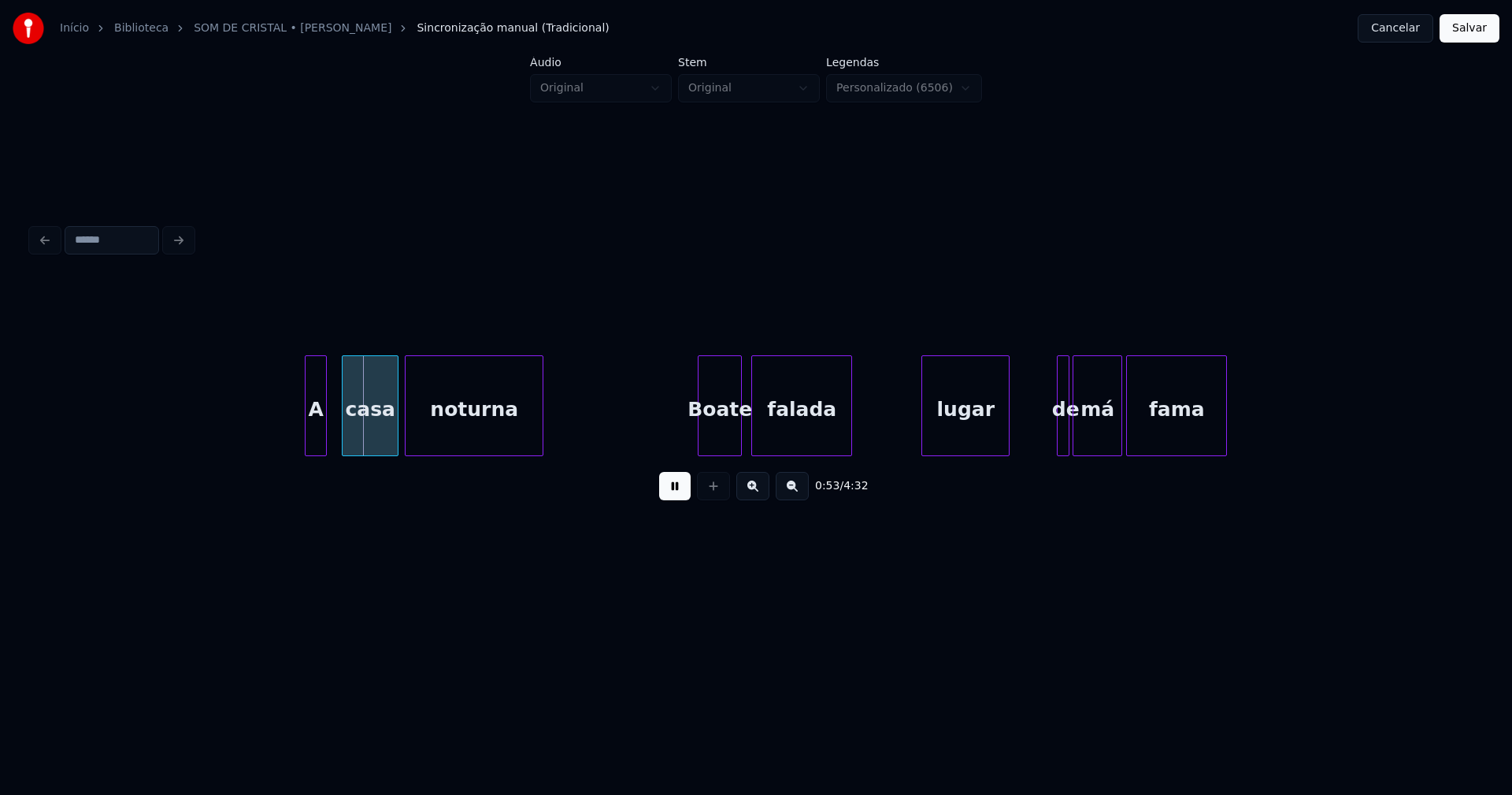
click at [314, 443] on div "A" at bounding box center [316, 409] width 20 height 107
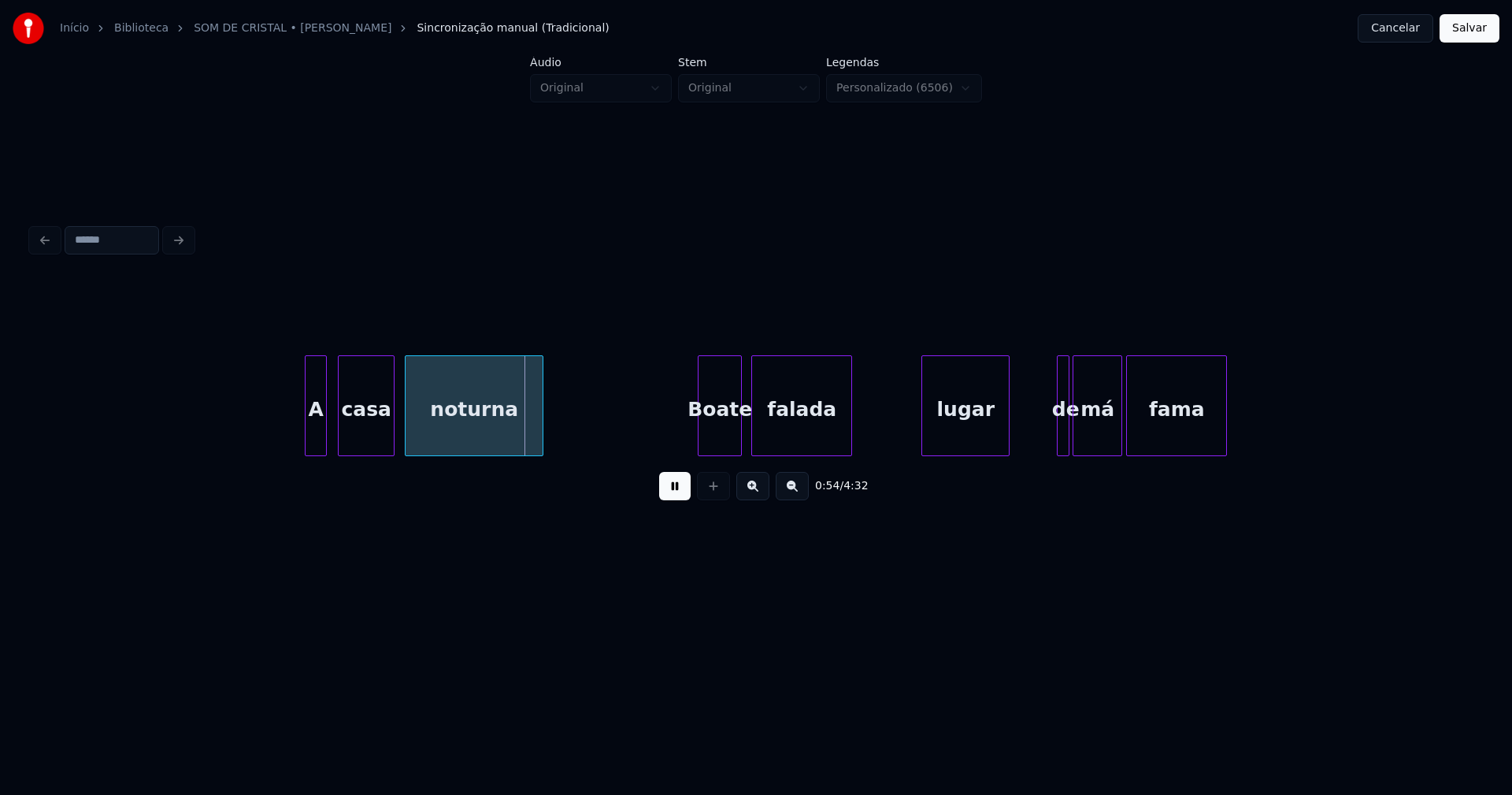
click at [360, 442] on div "casa" at bounding box center [366, 409] width 55 height 107
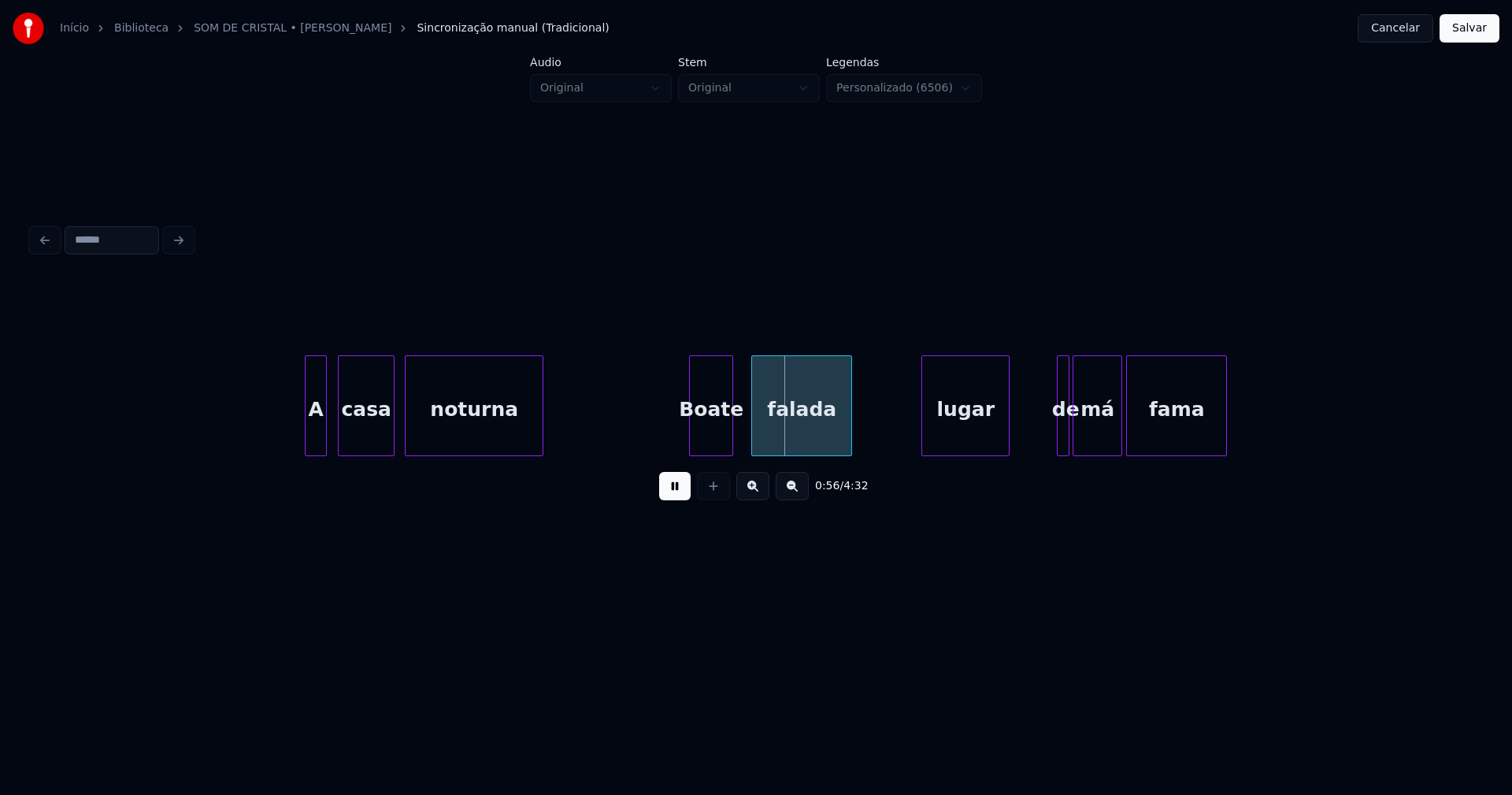
click at [719, 440] on div "Boate" at bounding box center [711, 409] width 43 height 107
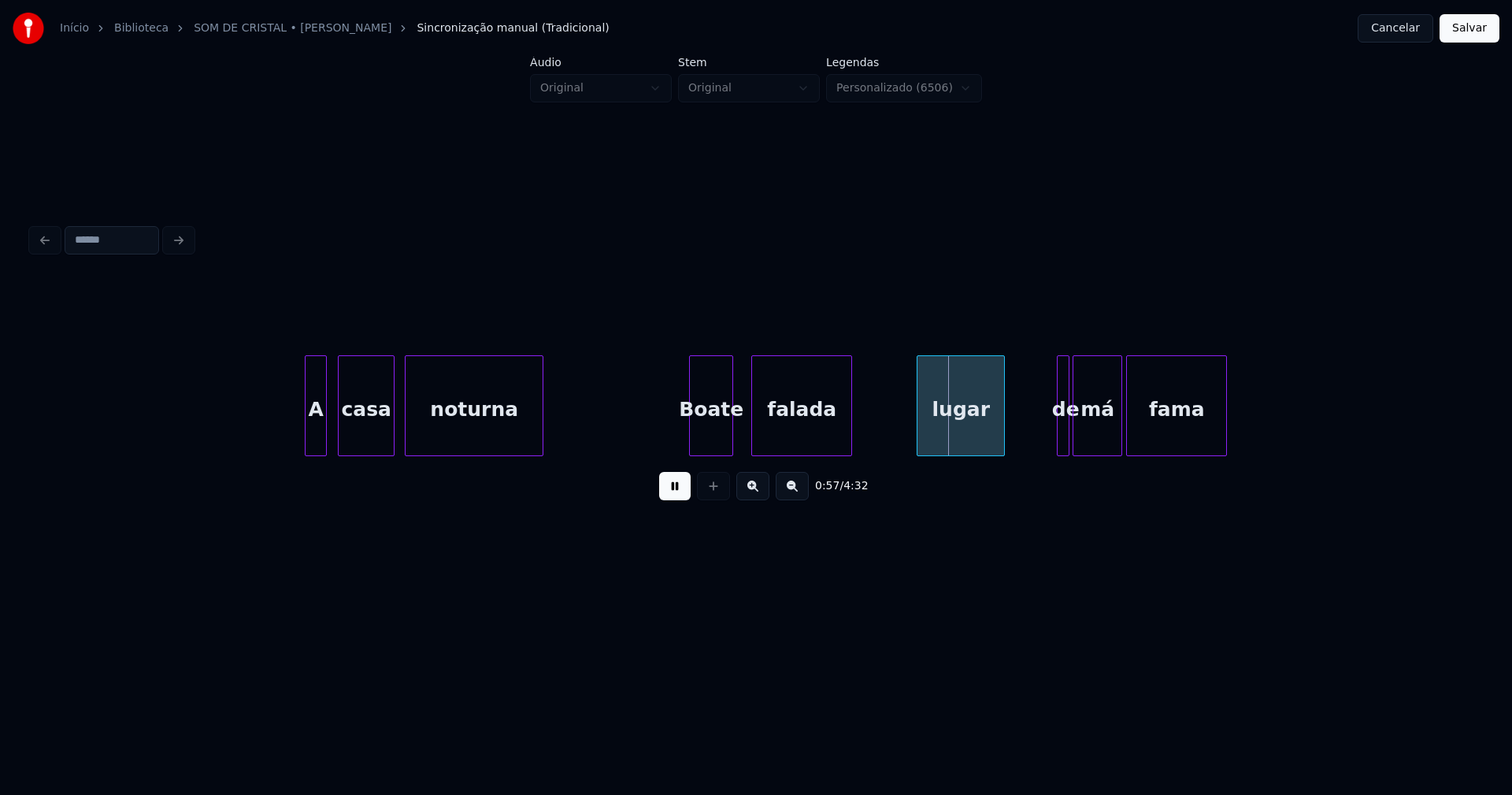
click at [947, 433] on div "lugar" at bounding box center [961, 409] width 87 height 107
click at [1021, 427] on div at bounding box center [1021, 405] width 5 height 99
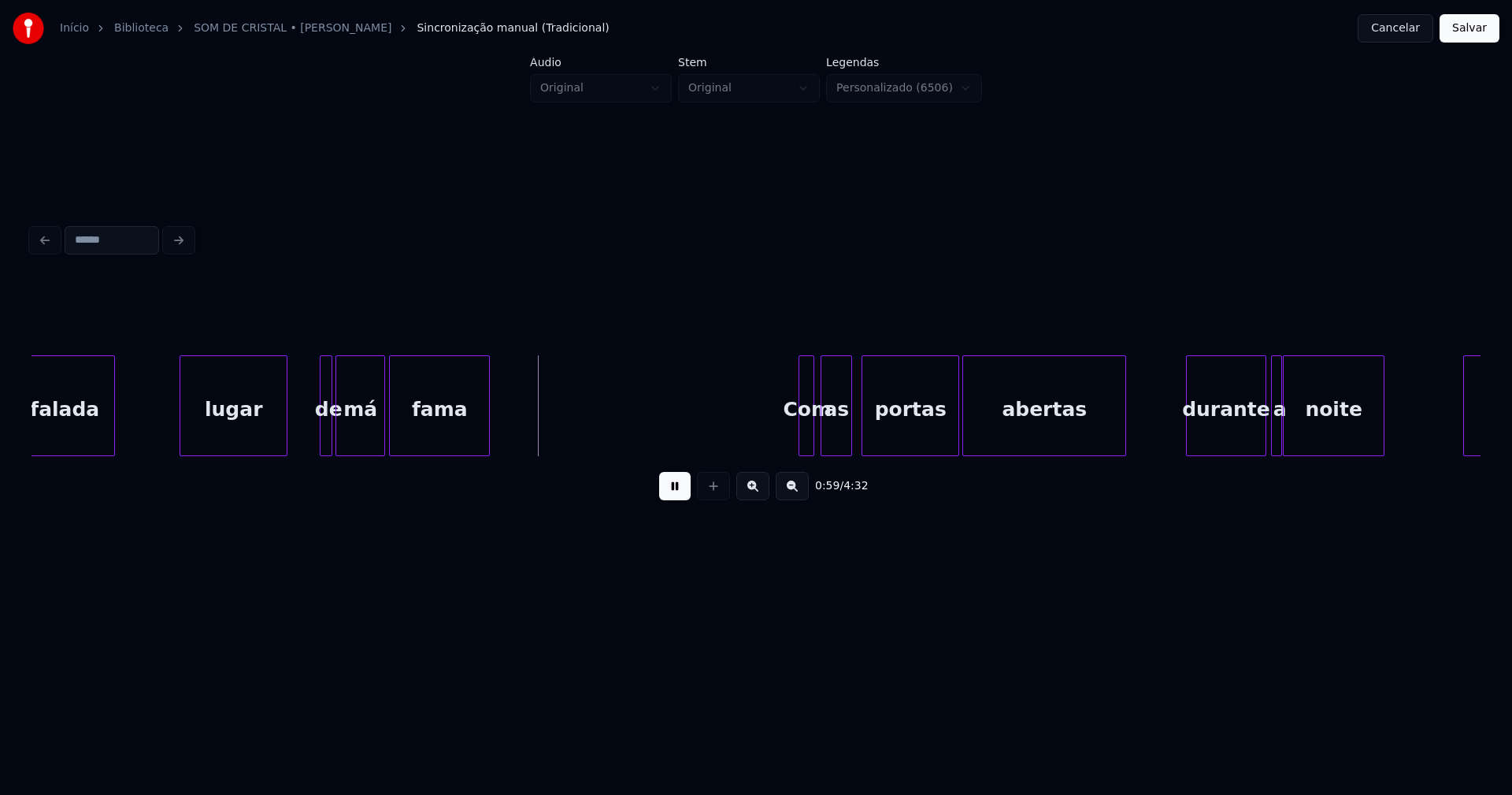
scroll to position [0, 9088]
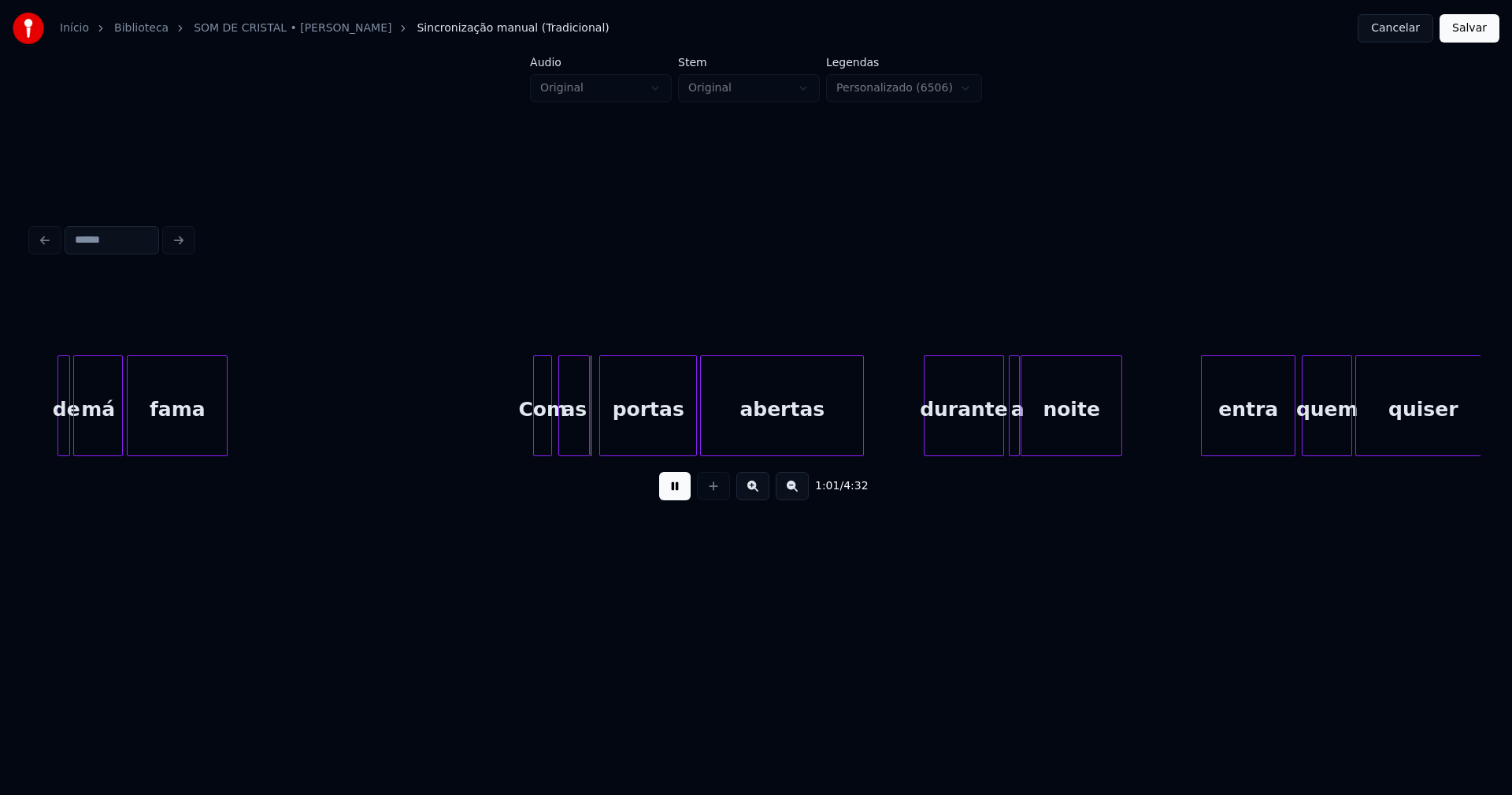
click at [538, 427] on div at bounding box center [536, 405] width 5 height 99
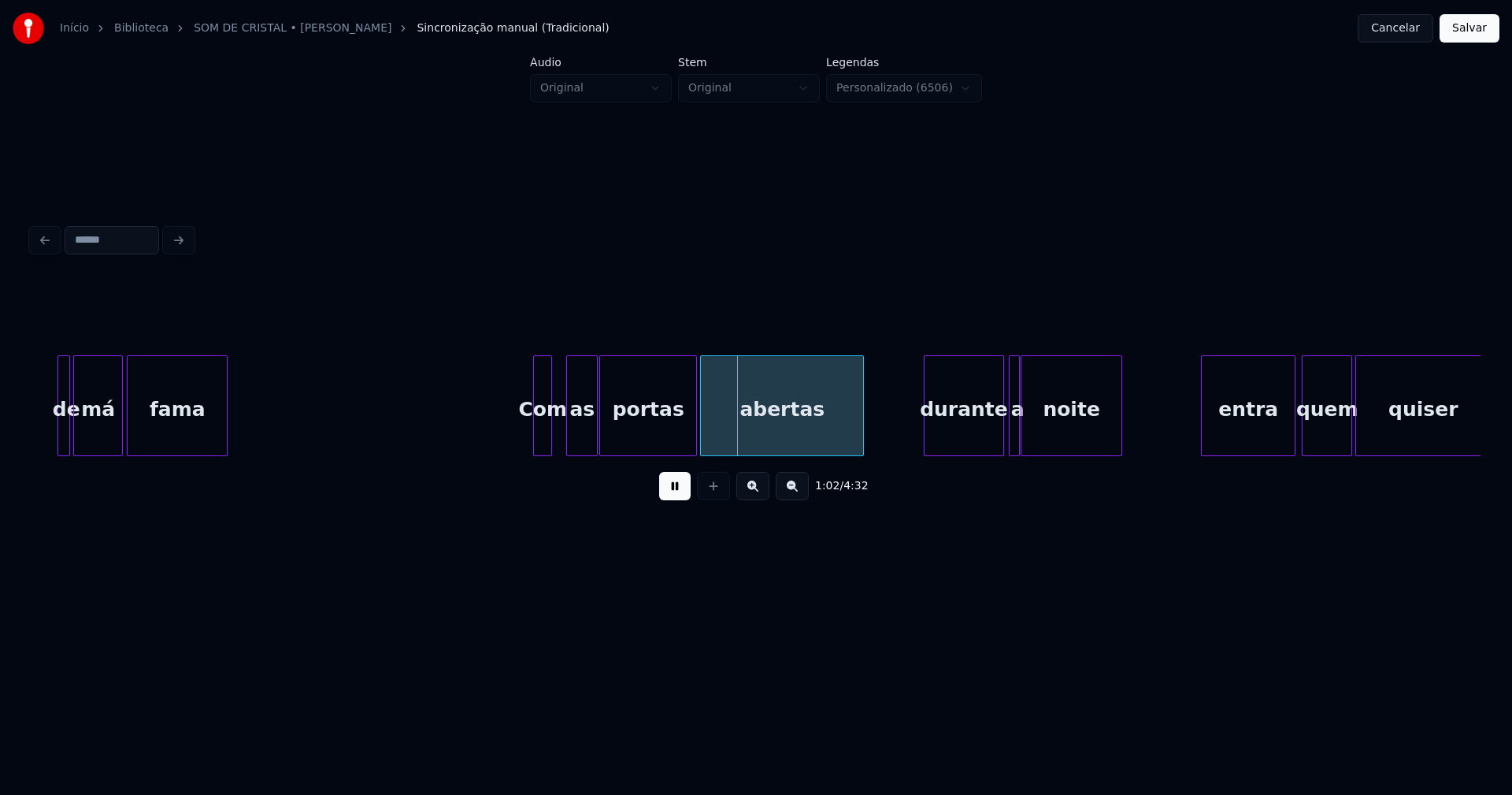
click at [585, 437] on div "as" at bounding box center [581, 409] width 30 height 107
click at [558, 438] on div at bounding box center [558, 405] width 5 height 99
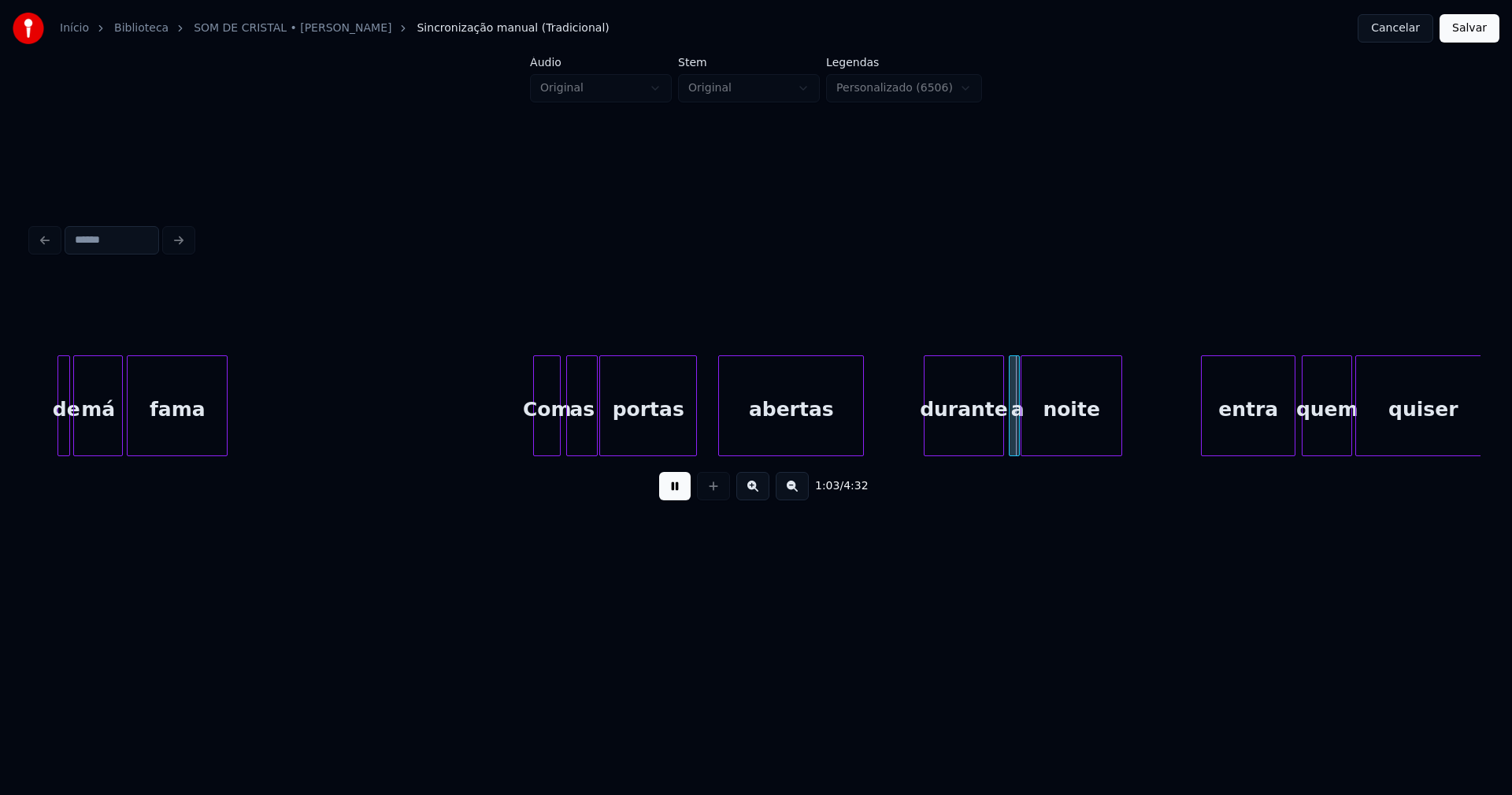
click at [722, 435] on div at bounding box center [721, 405] width 5 height 99
click at [698, 440] on div "portas" at bounding box center [649, 405] width 97 height 101
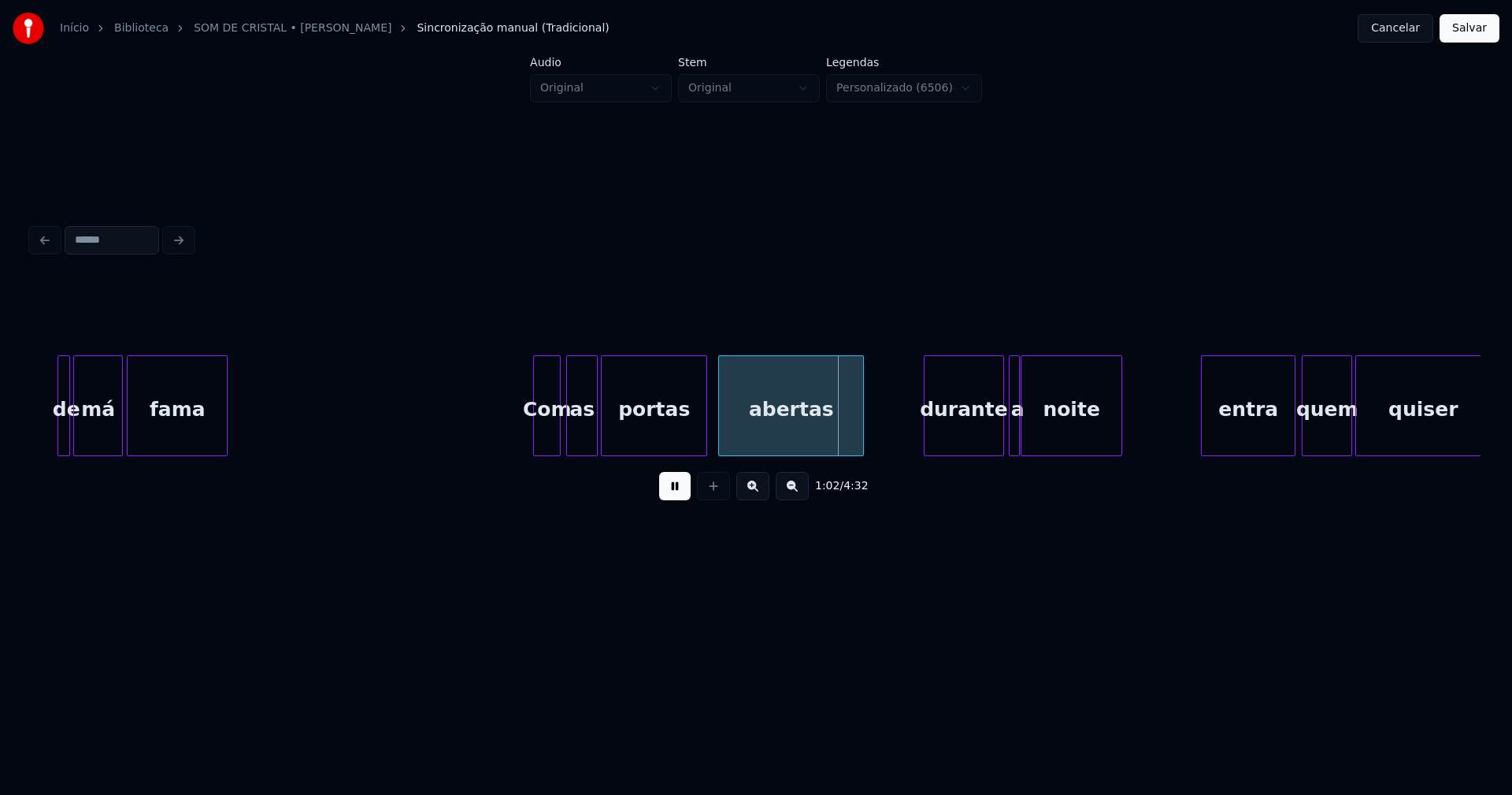
click at [702, 435] on div at bounding box center [704, 405] width 5 height 99
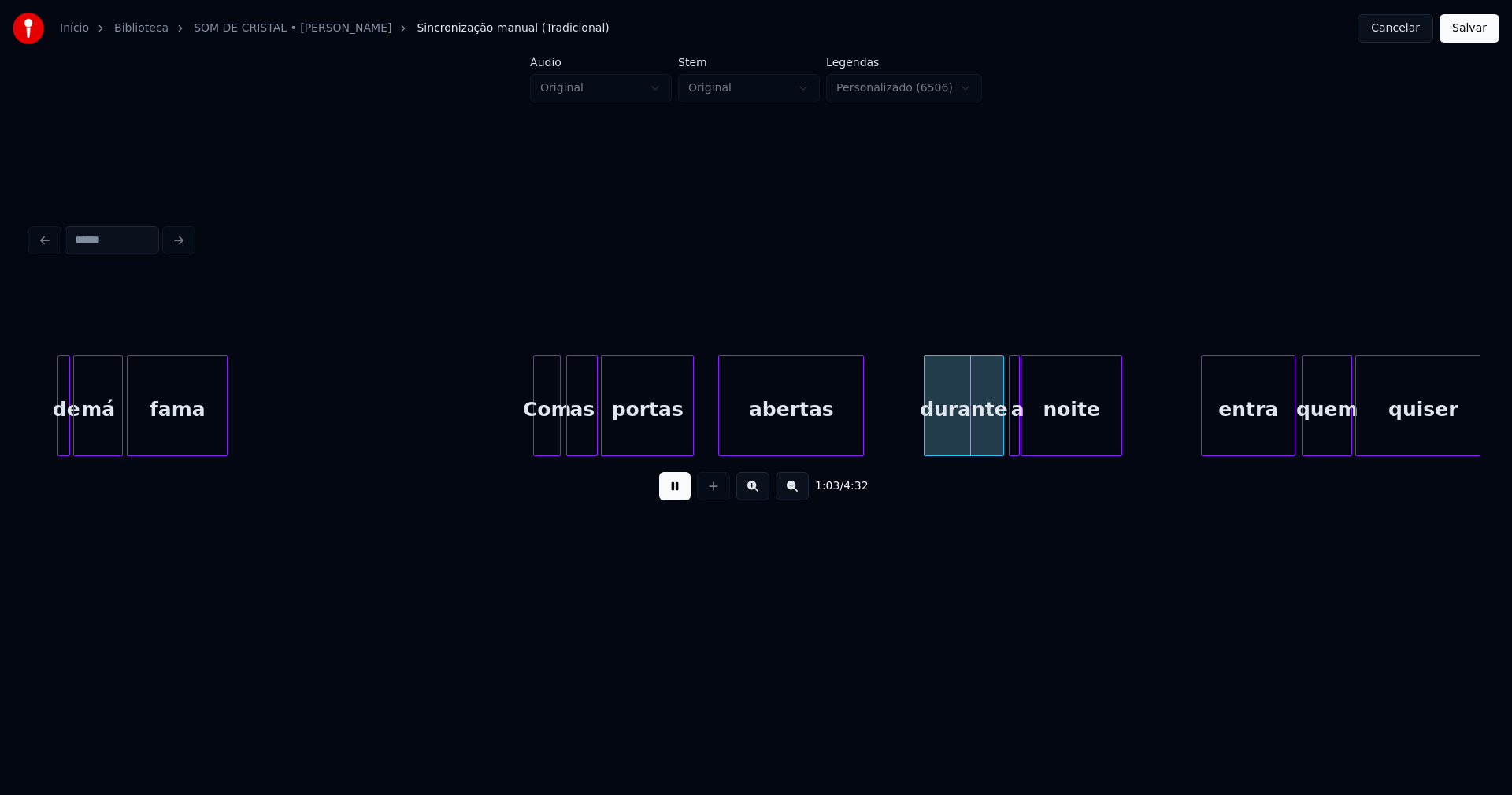
click at [693, 447] on div at bounding box center [691, 405] width 5 height 99
click at [703, 437] on div at bounding box center [702, 405] width 5 height 99
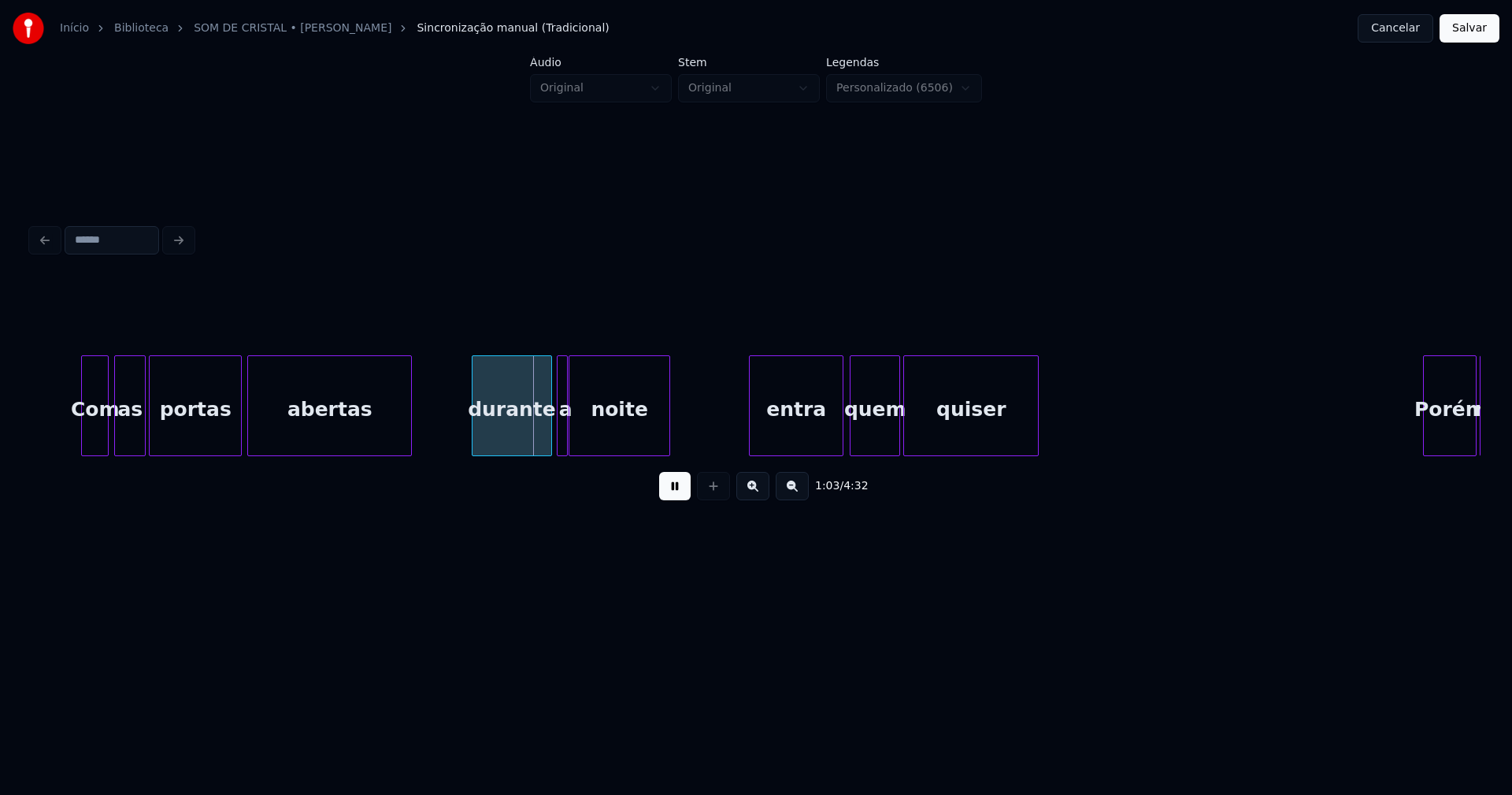
scroll to position [0, 9563]
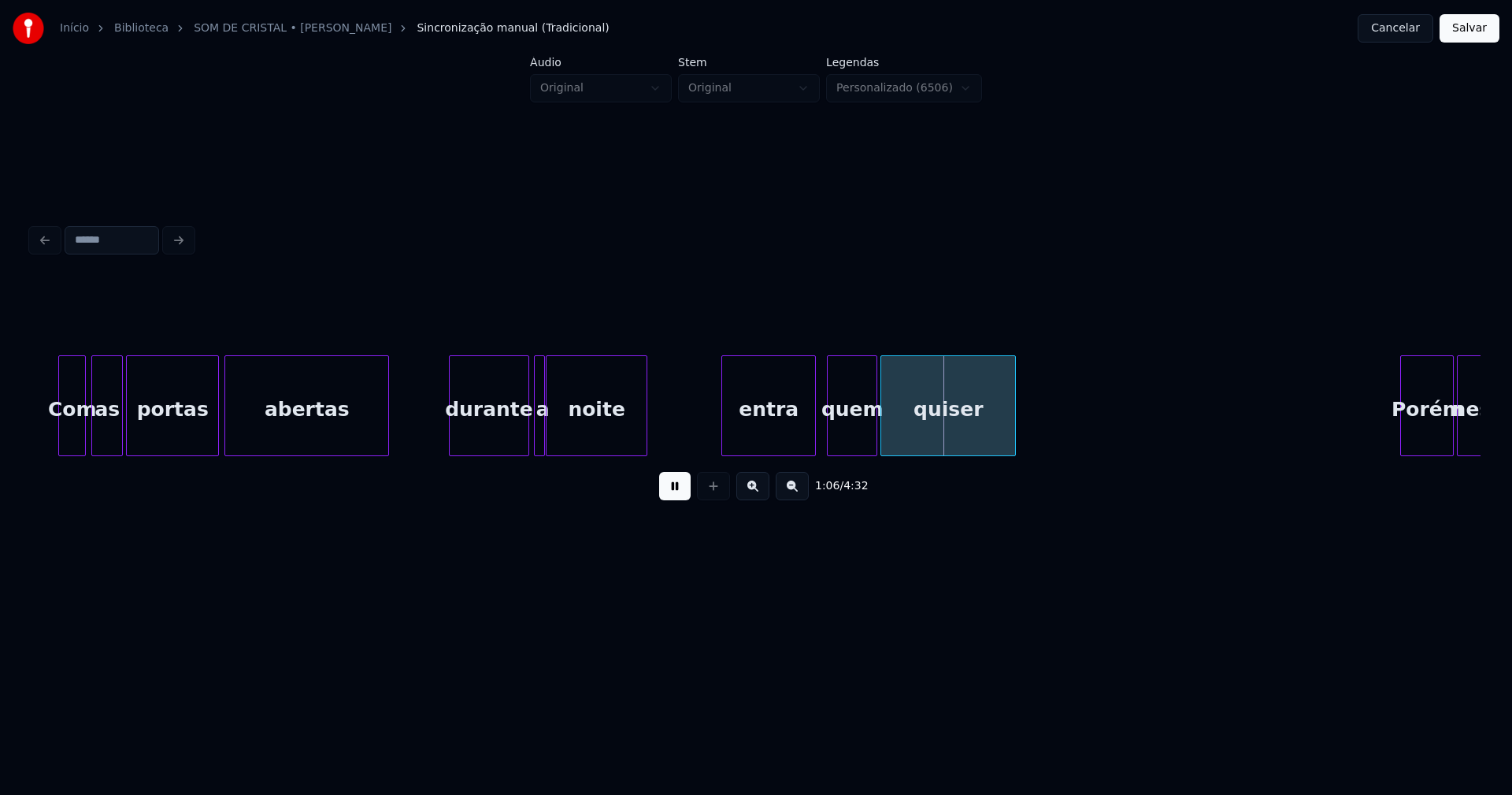
click at [778, 453] on div "Com as portas abertas durante a noite entra quem quiser Porém [PERSON_NAME]" at bounding box center [756, 405] width 1449 height 101
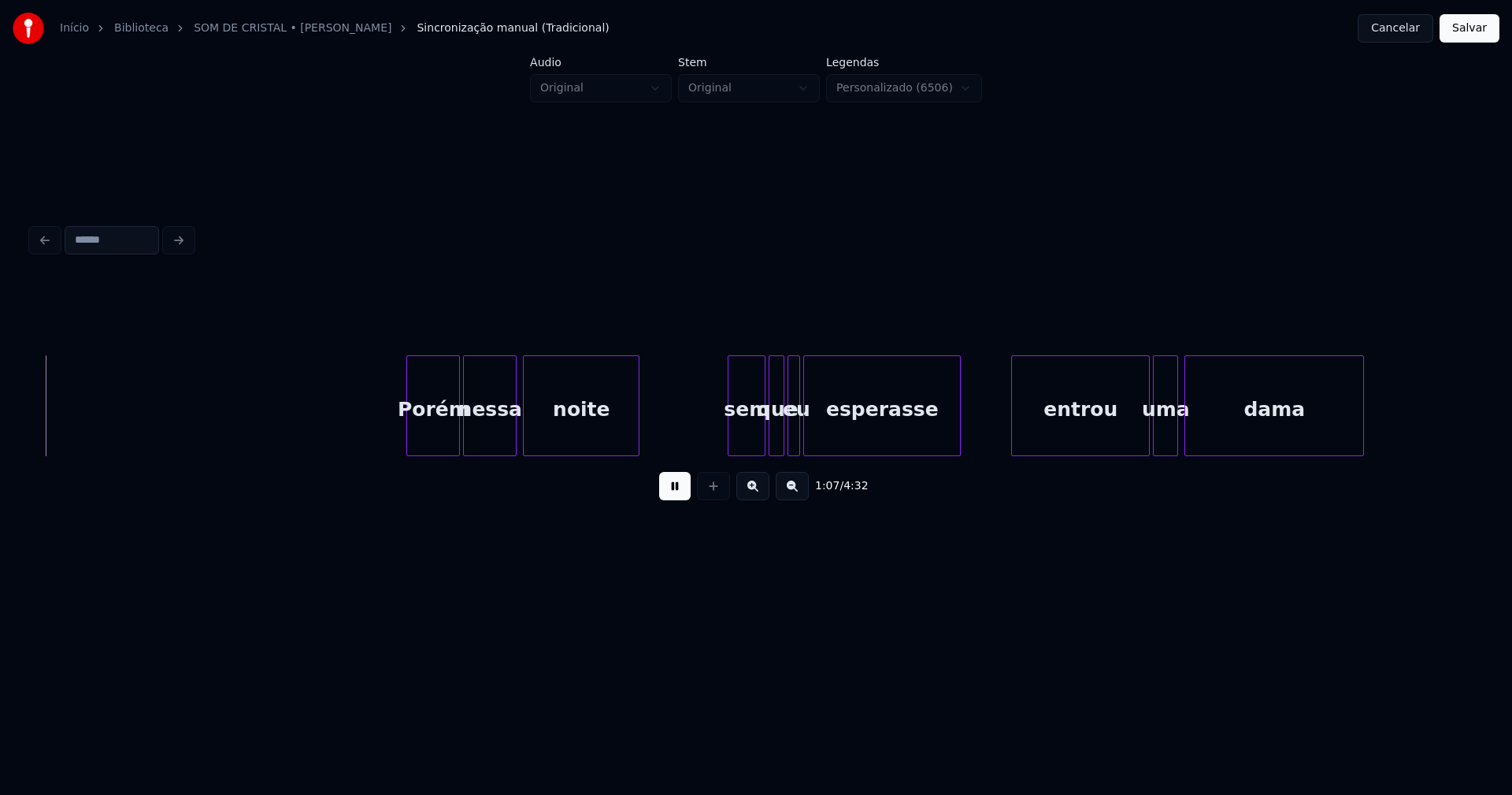
scroll to position [0, 10575]
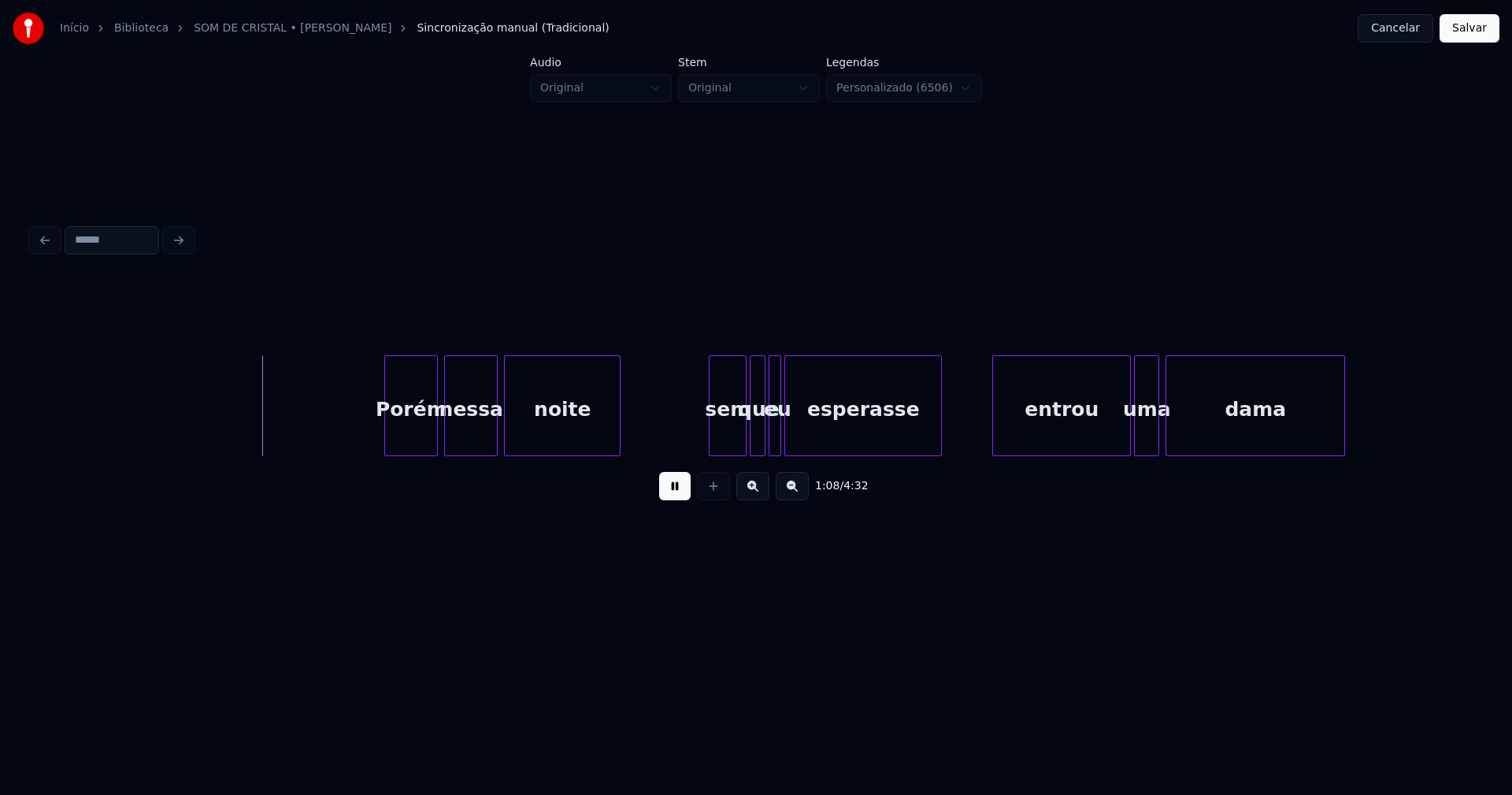
click at [413, 446] on div "Porém" at bounding box center [411, 409] width 52 height 107
click at [719, 451] on div "Porém nessa noite sem que eu esperasse entrou uma dama" at bounding box center [756, 405] width 1449 height 101
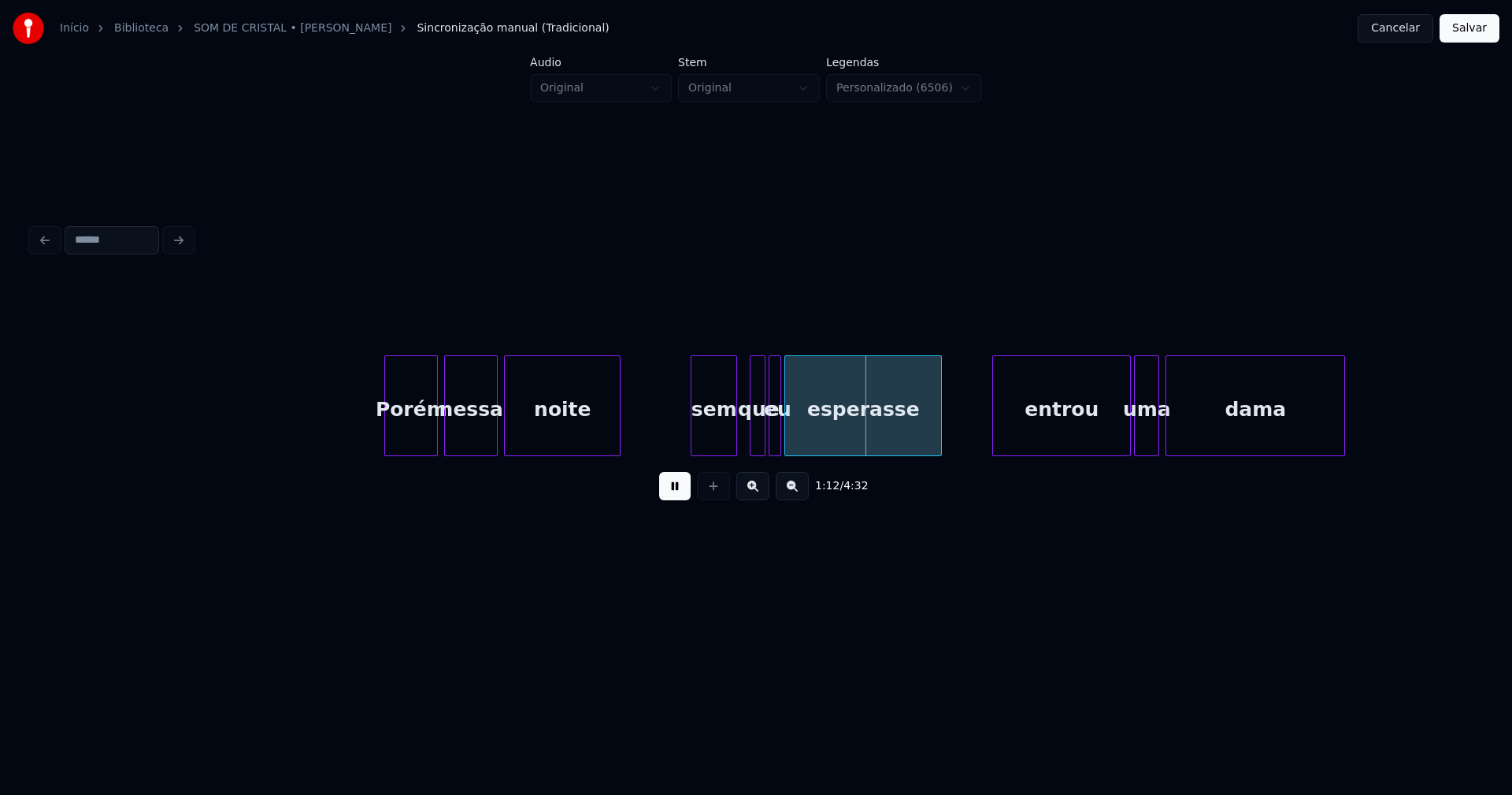
click at [693, 444] on div at bounding box center [694, 405] width 5 height 99
click at [747, 446] on div at bounding box center [747, 405] width 5 height 99
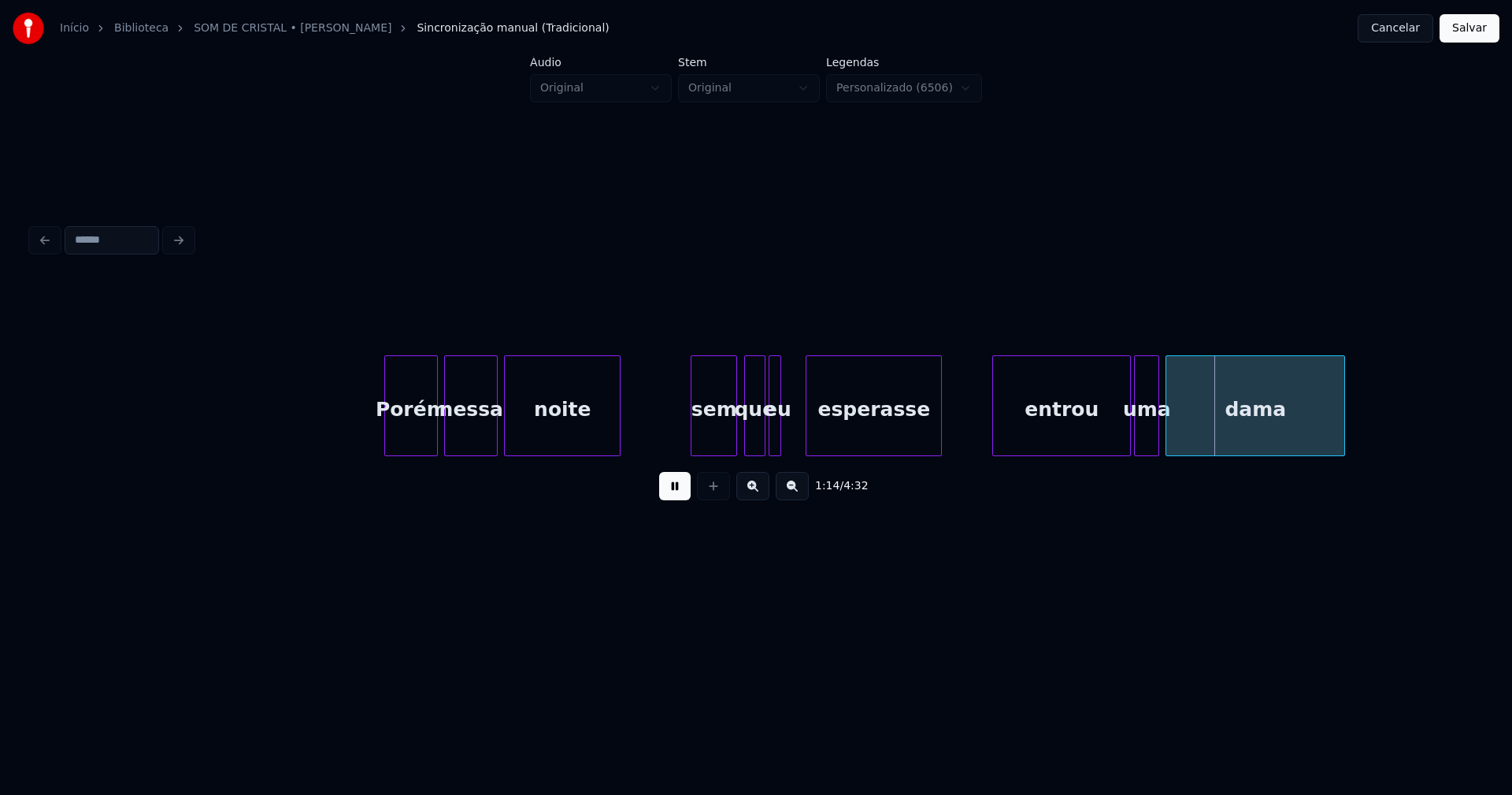
click at [807, 438] on div at bounding box center [809, 405] width 5 height 99
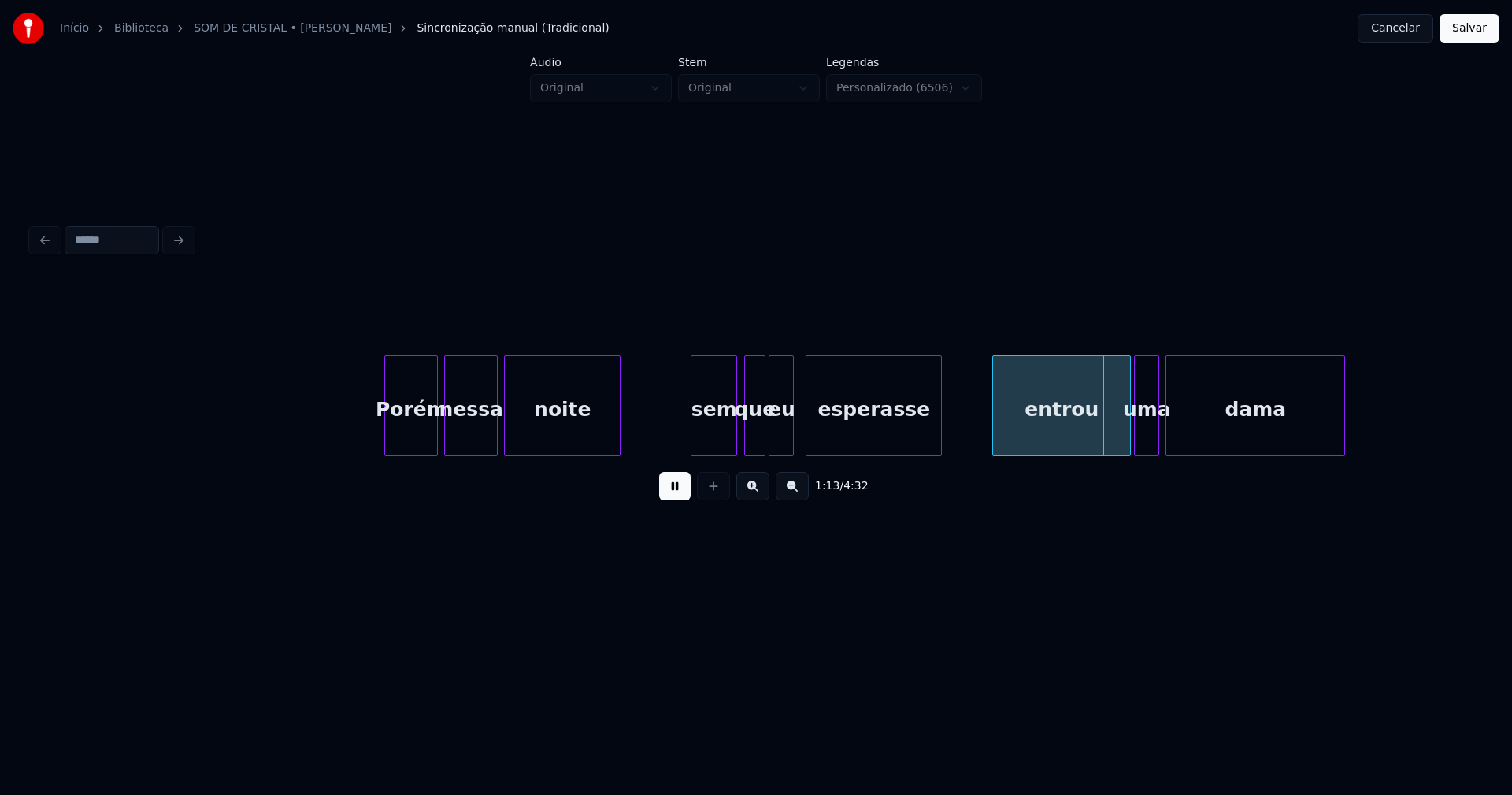
click at [790, 438] on div at bounding box center [791, 405] width 5 height 99
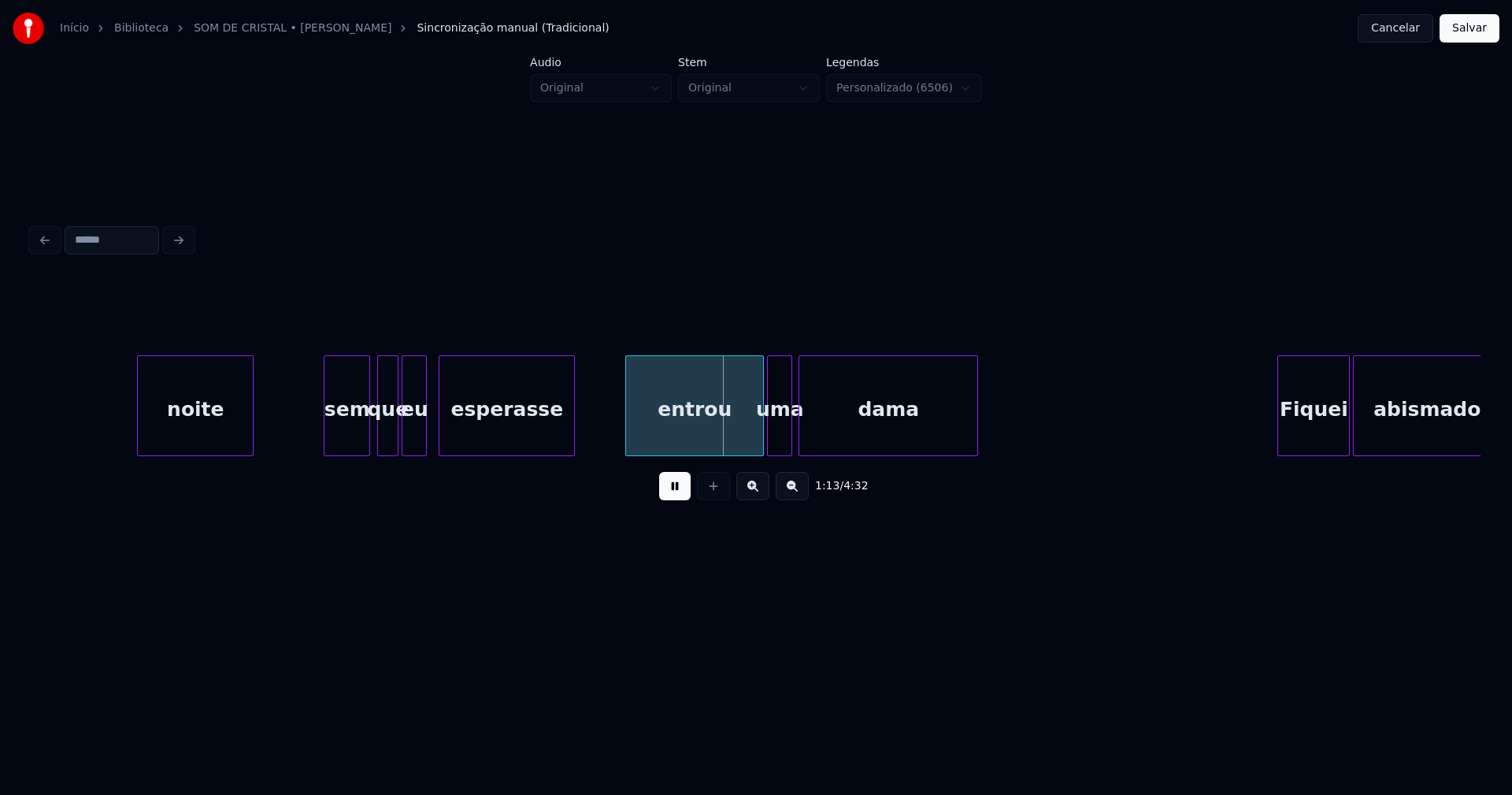
scroll to position [0, 11086]
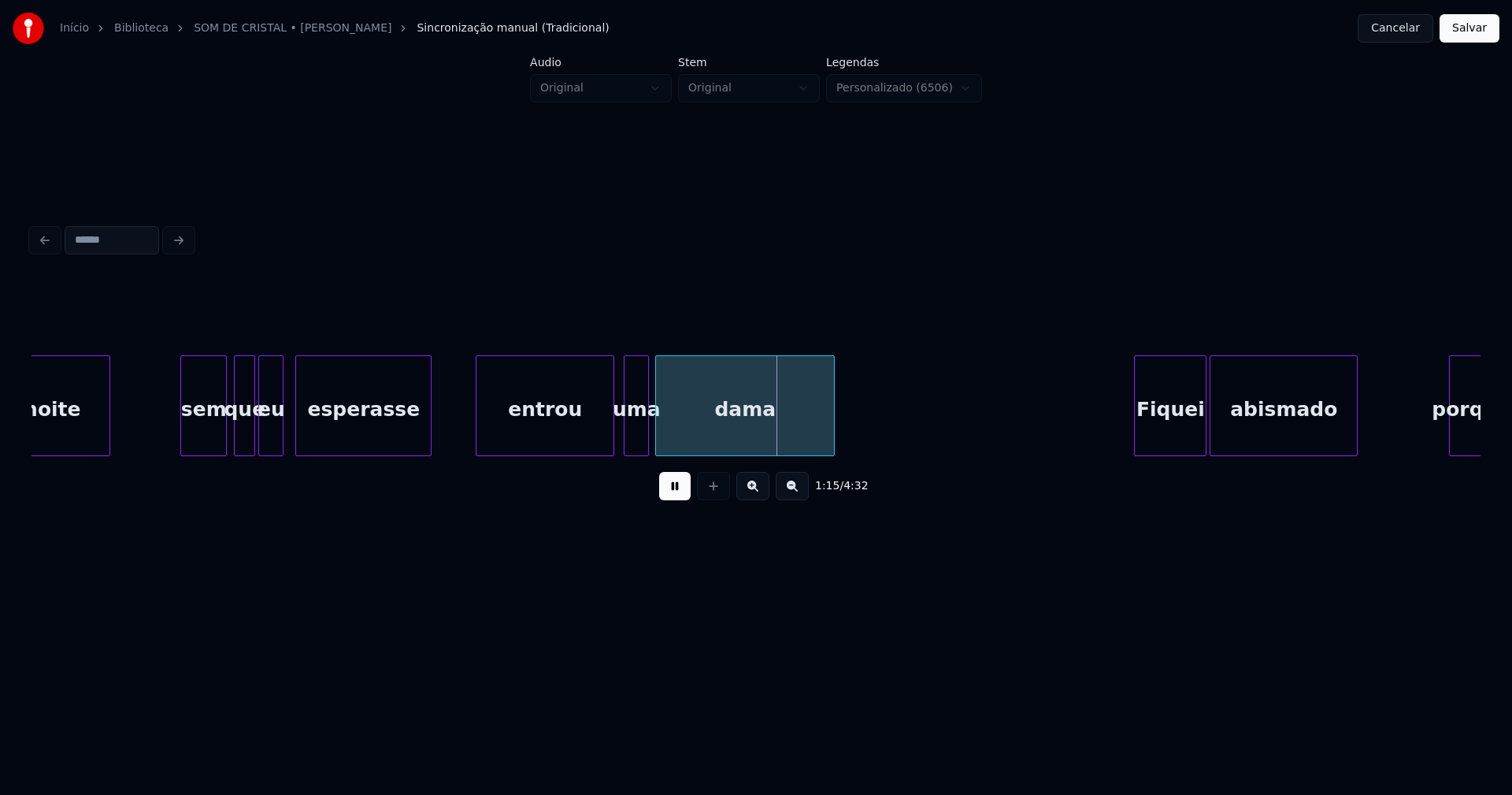
click at [537, 430] on div "entrou" at bounding box center [545, 409] width 137 height 107
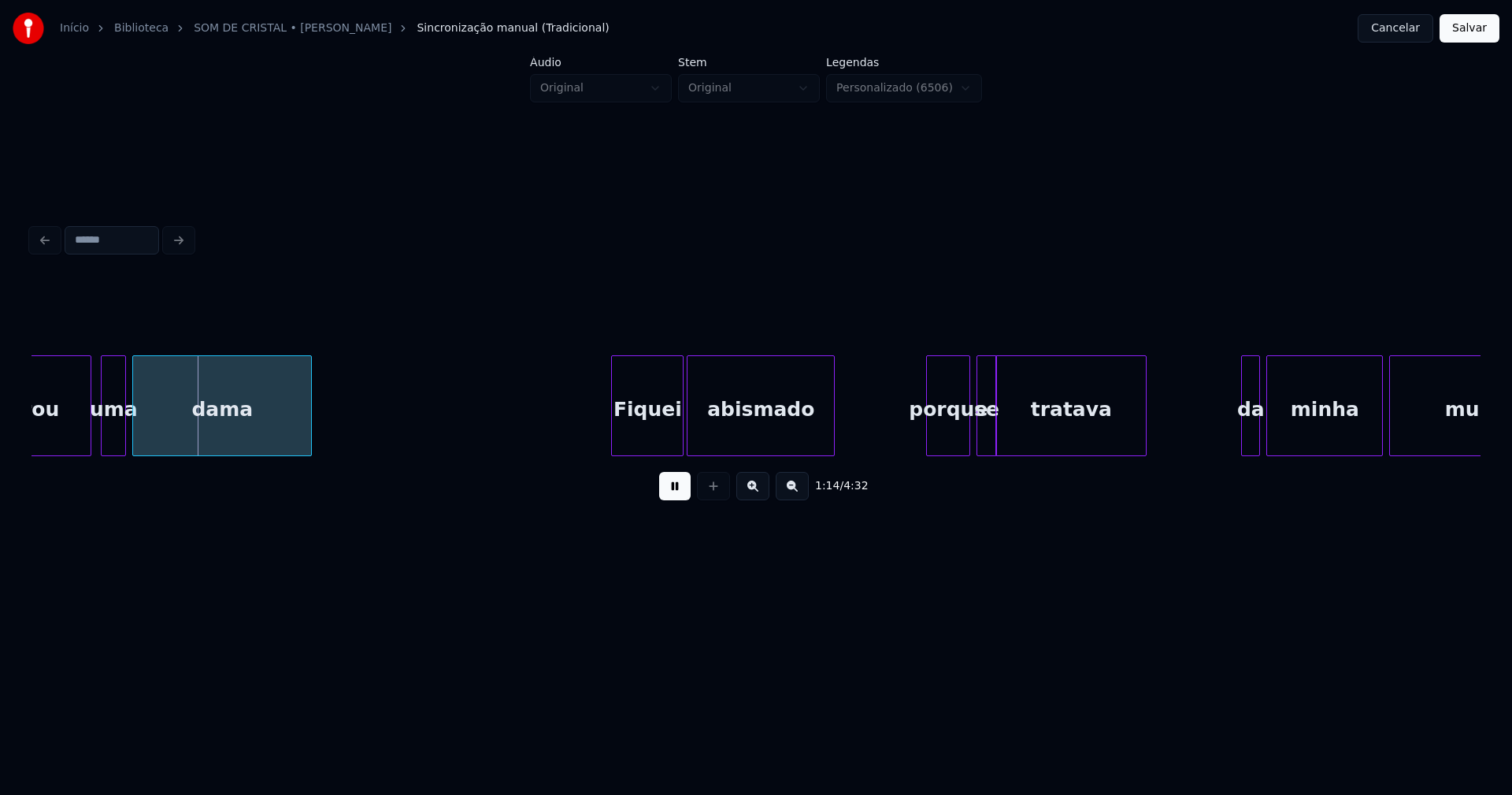
scroll to position [0, 11775]
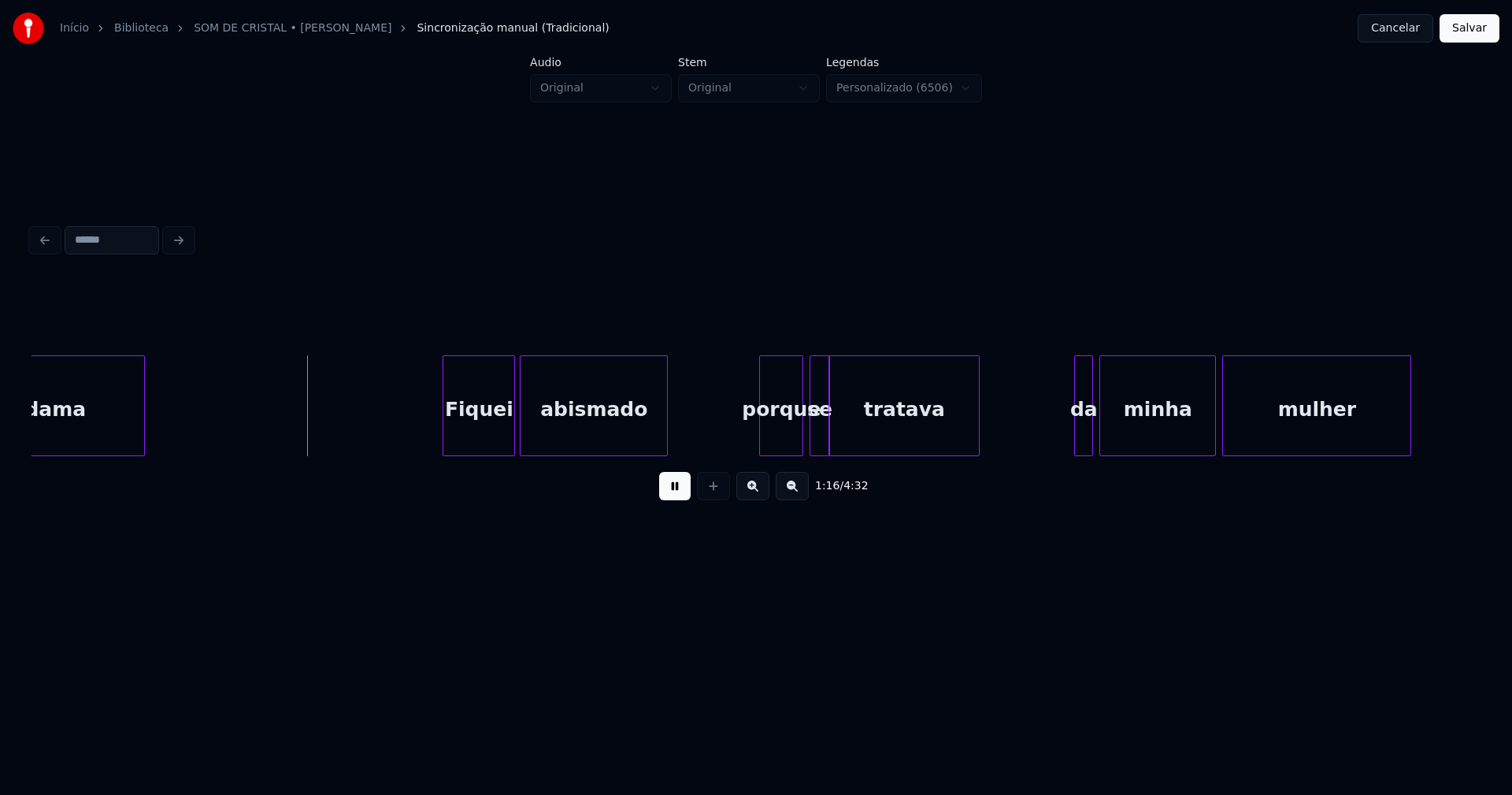
click at [478, 436] on div "Fiquei" at bounding box center [478, 409] width 71 height 107
click at [792, 438] on div "porque" at bounding box center [781, 409] width 43 height 107
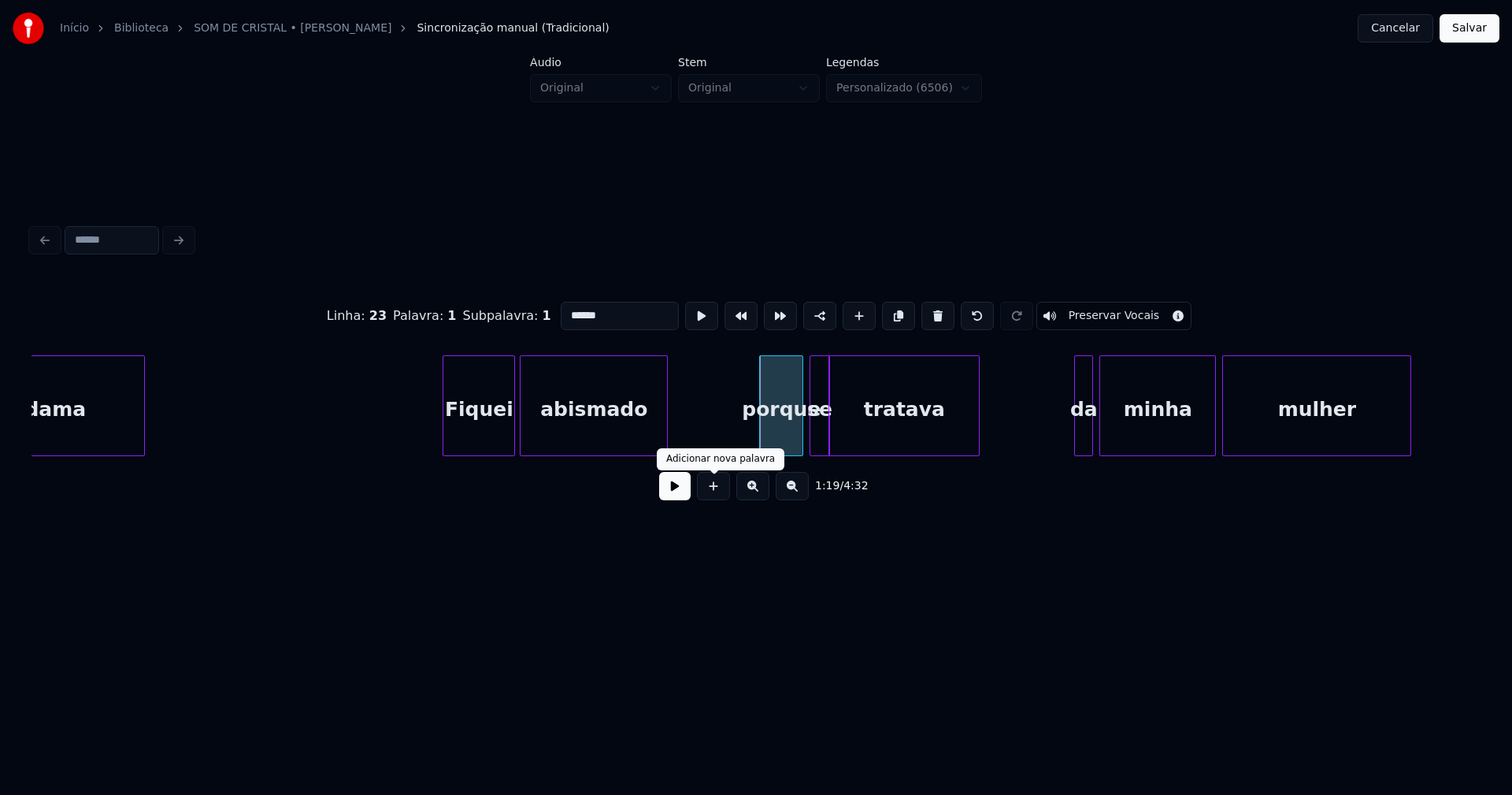
click at [684, 494] on button at bounding box center [675, 486] width 32 height 29
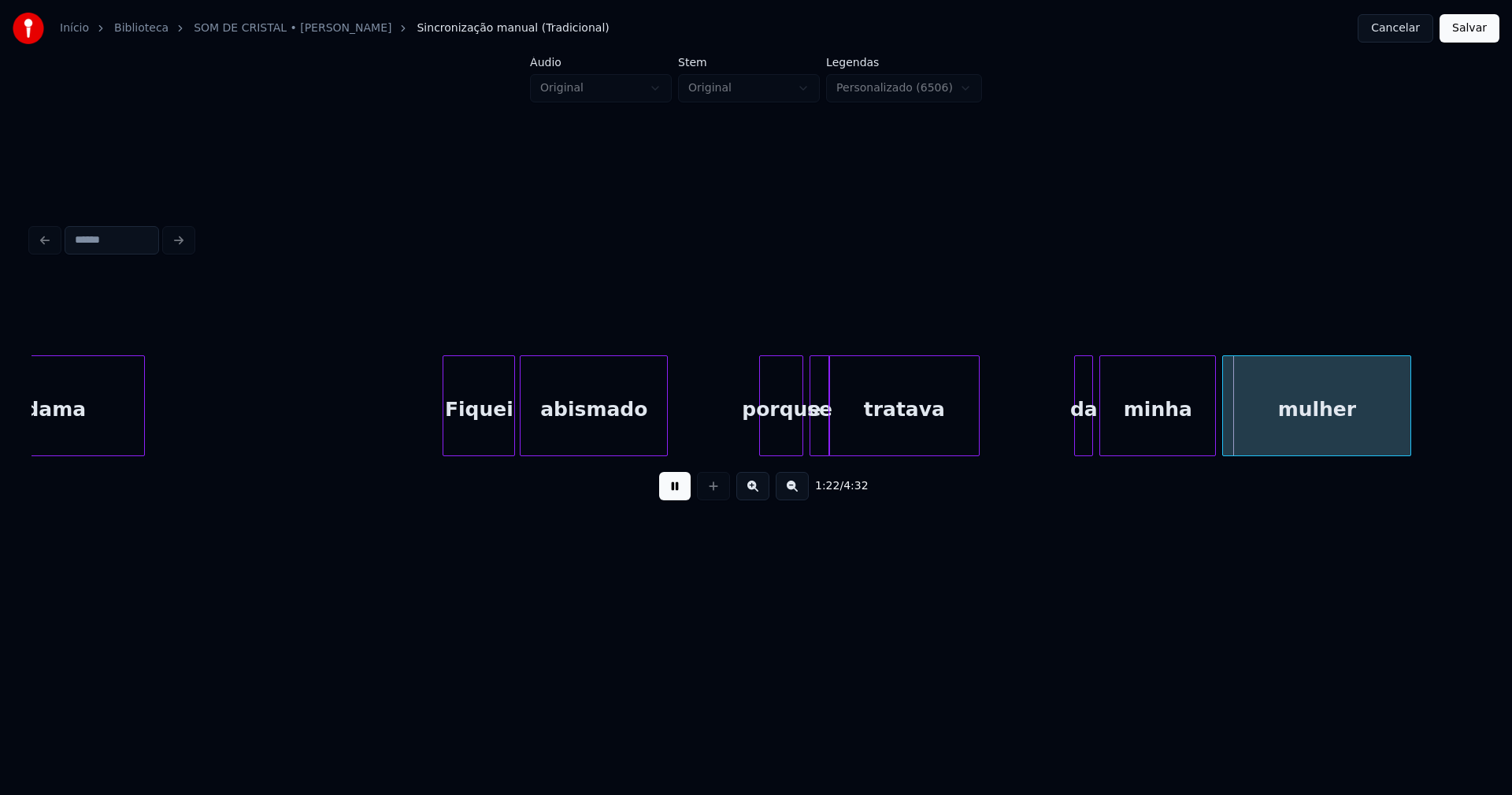
click at [844, 437] on div at bounding box center [844, 405] width 5 height 99
click at [841, 450] on div "dama Fiquei abismado porque se tratava da minha mulher" at bounding box center [756, 405] width 1449 height 101
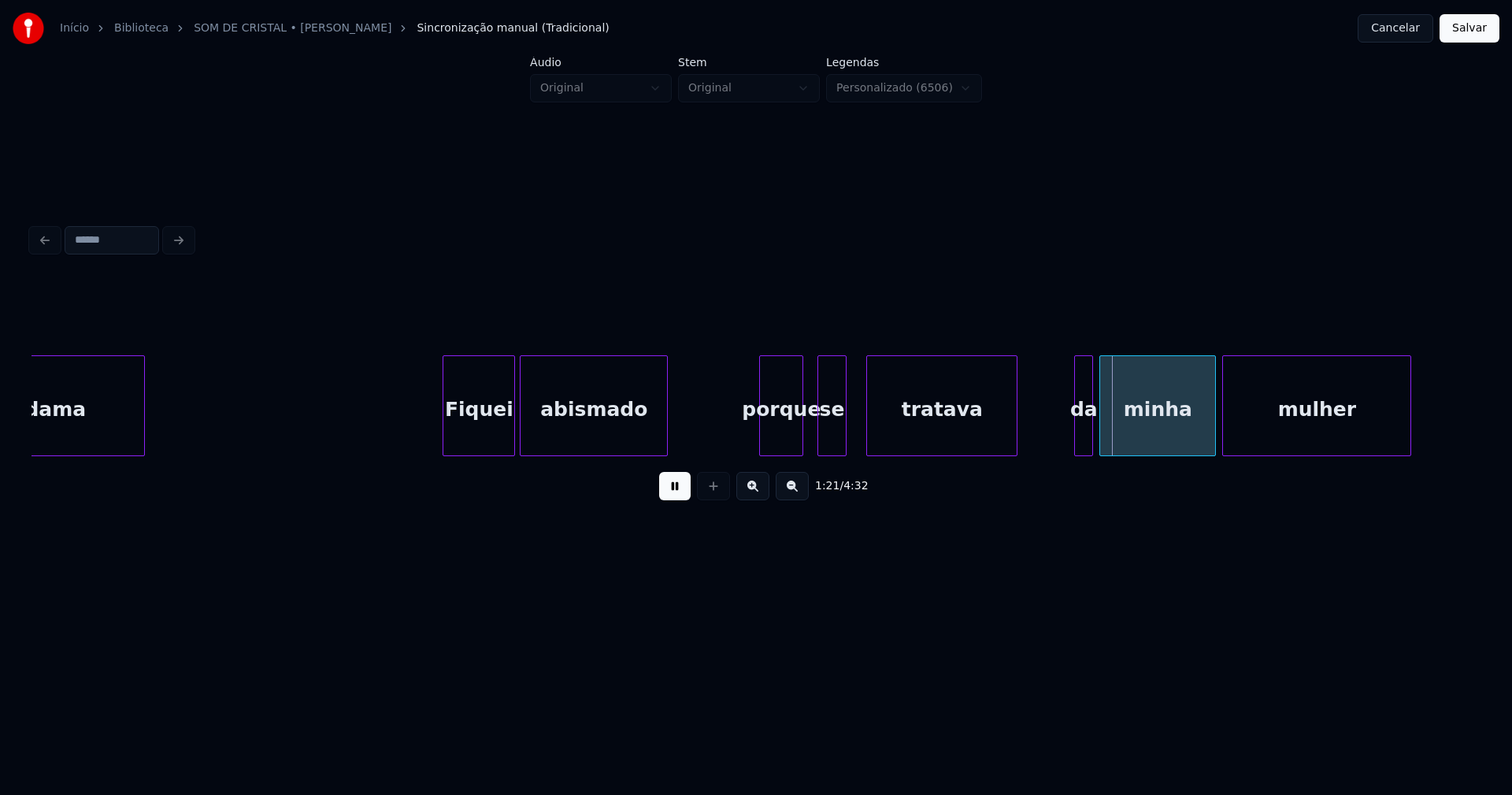
click at [927, 434] on div "tratava" at bounding box center [941, 409] width 150 height 107
click at [983, 436] on div at bounding box center [985, 405] width 5 height 99
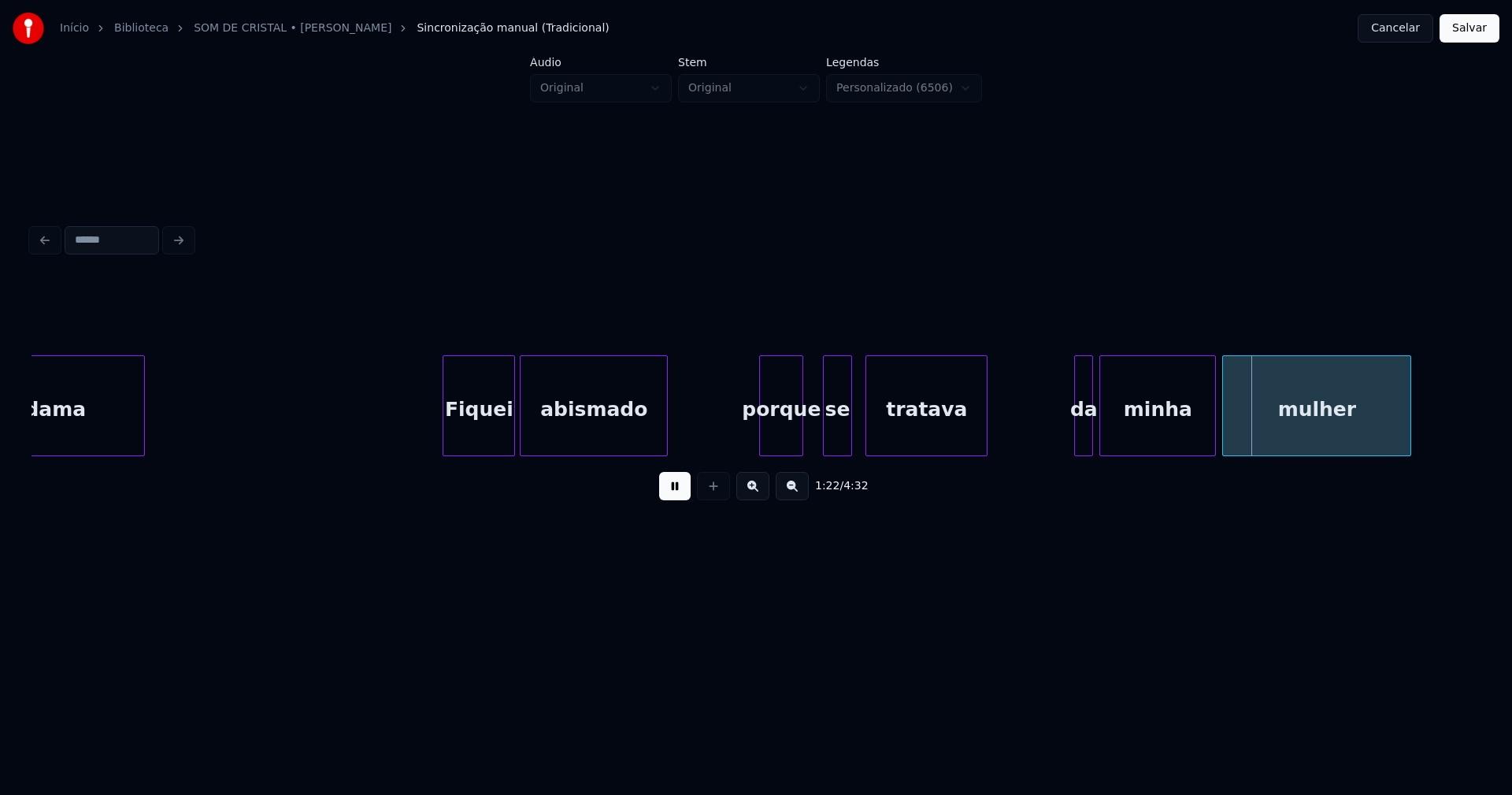
click at [838, 447] on div "se" at bounding box center [837, 409] width 27 height 107
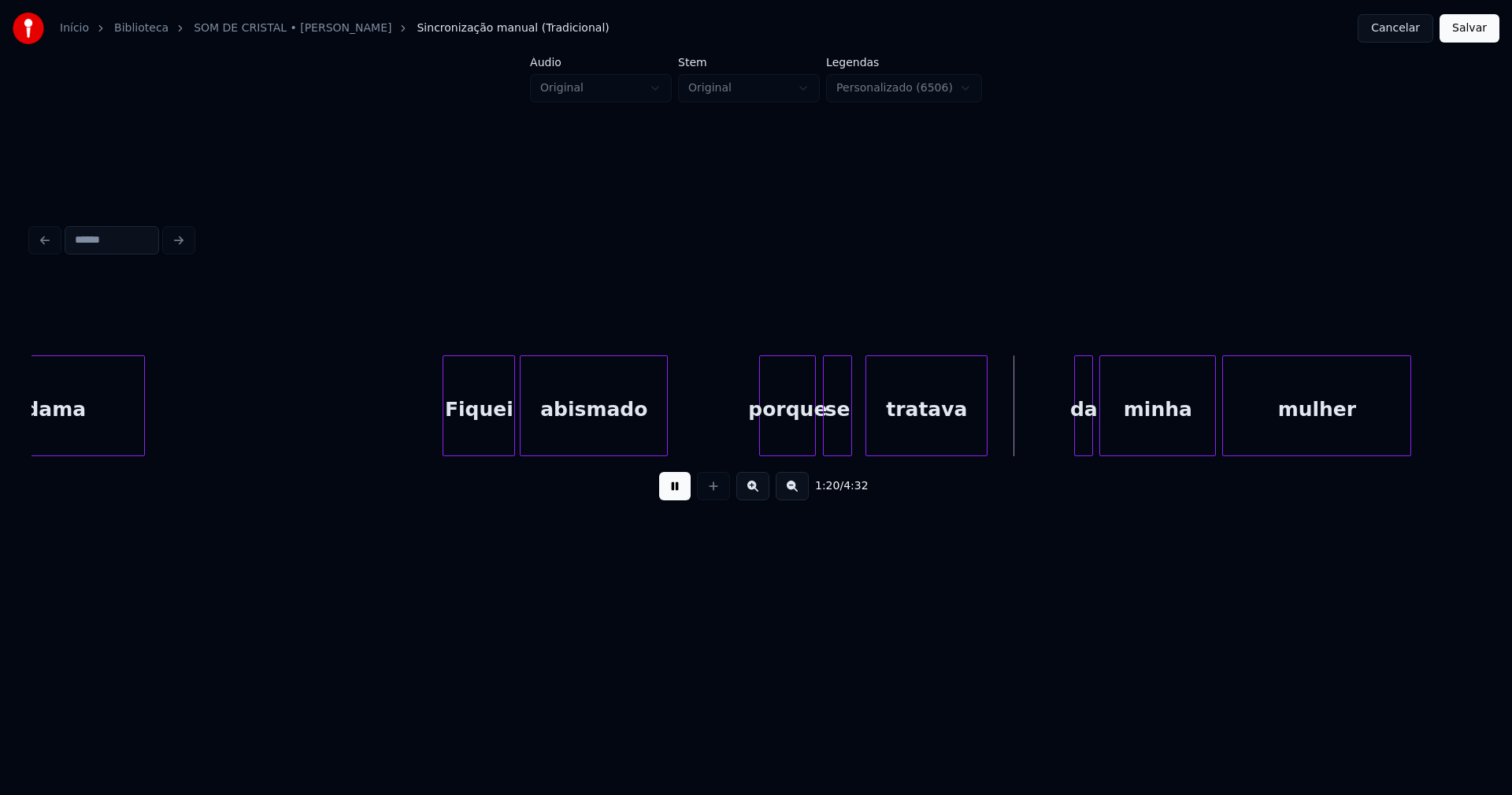
click at [813, 442] on div at bounding box center [813, 405] width 5 height 99
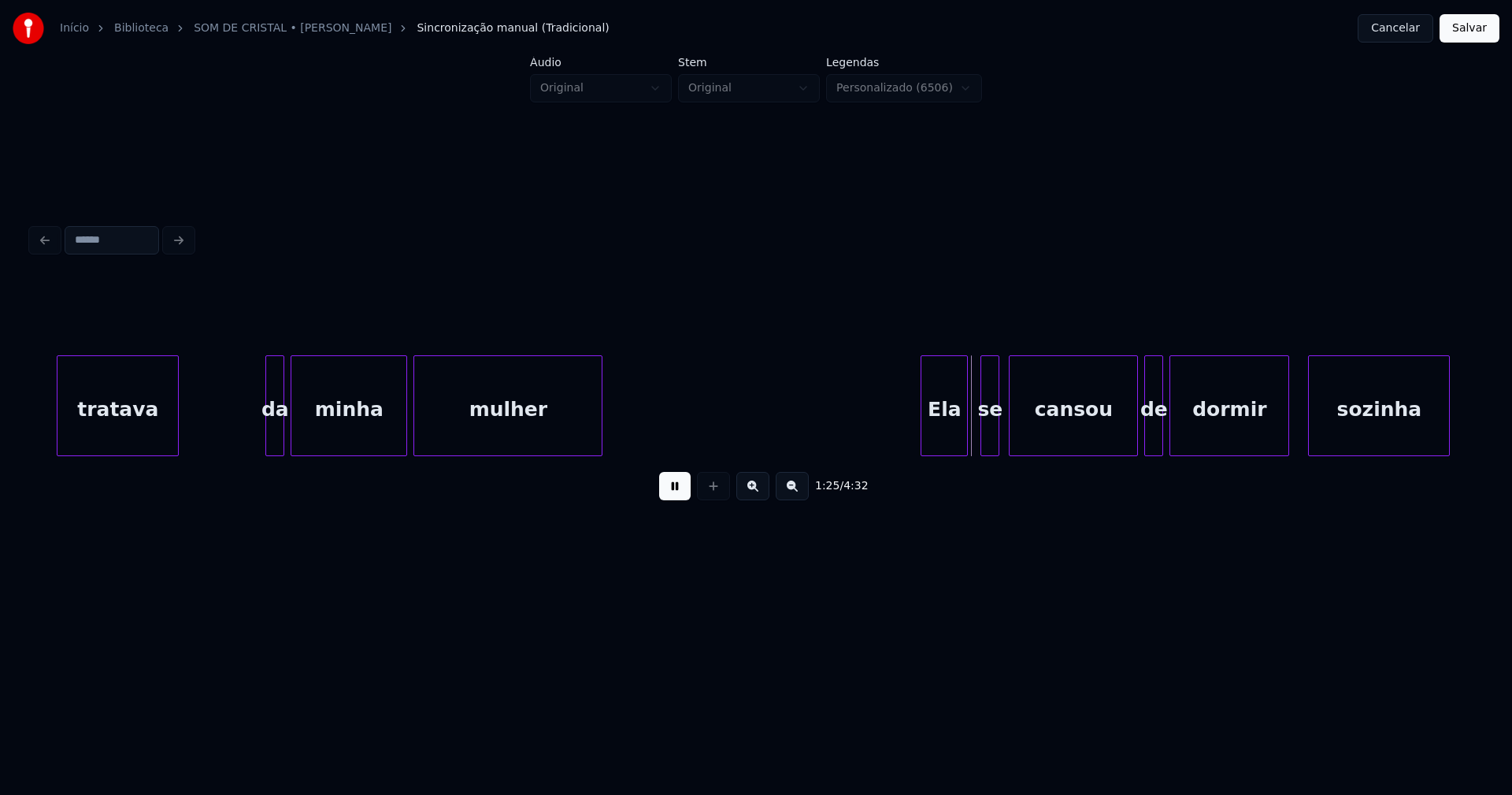
scroll to position [0, 12538]
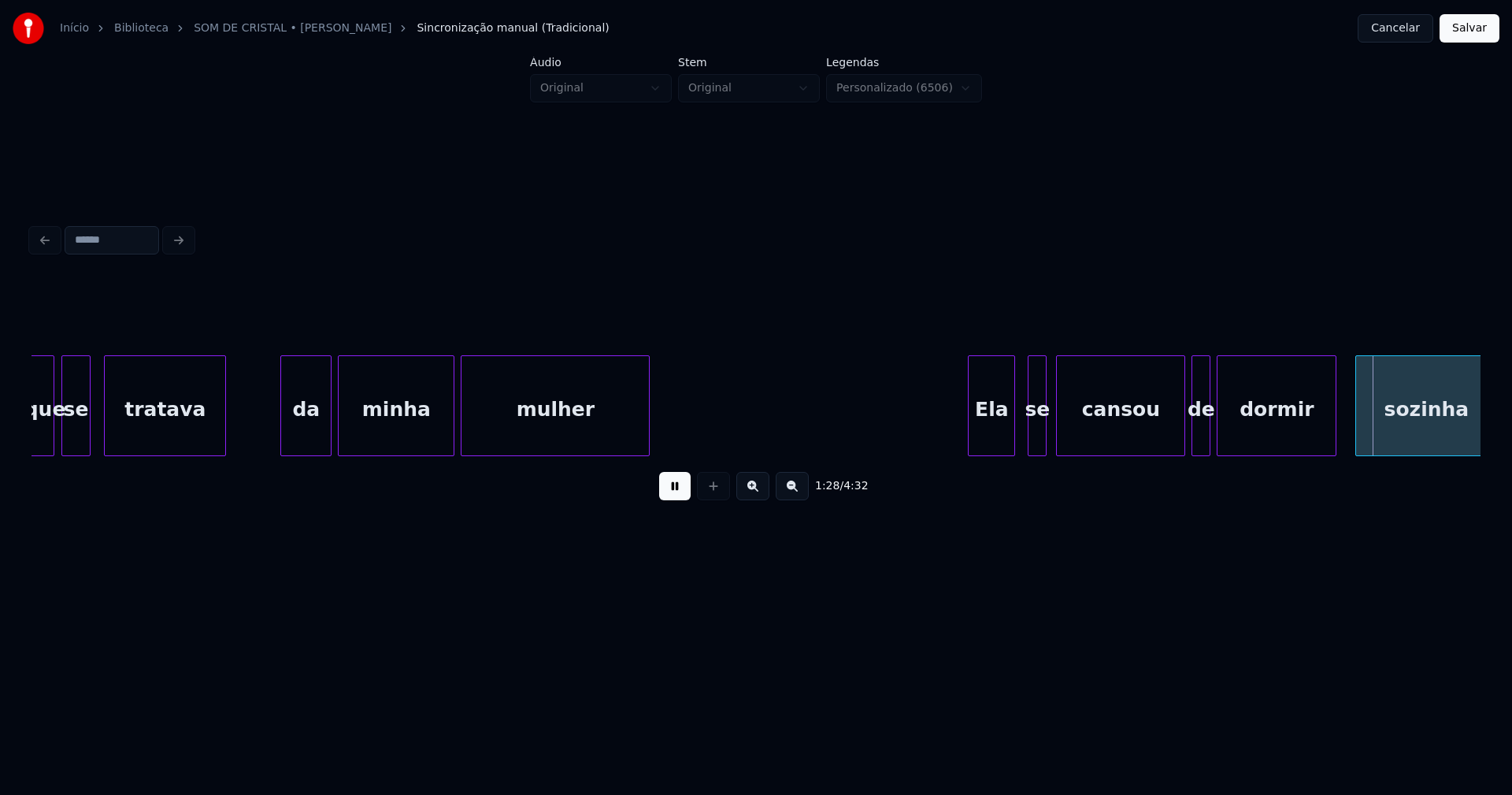
click at [282, 447] on div at bounding box center [284, 405] width 5 height 99
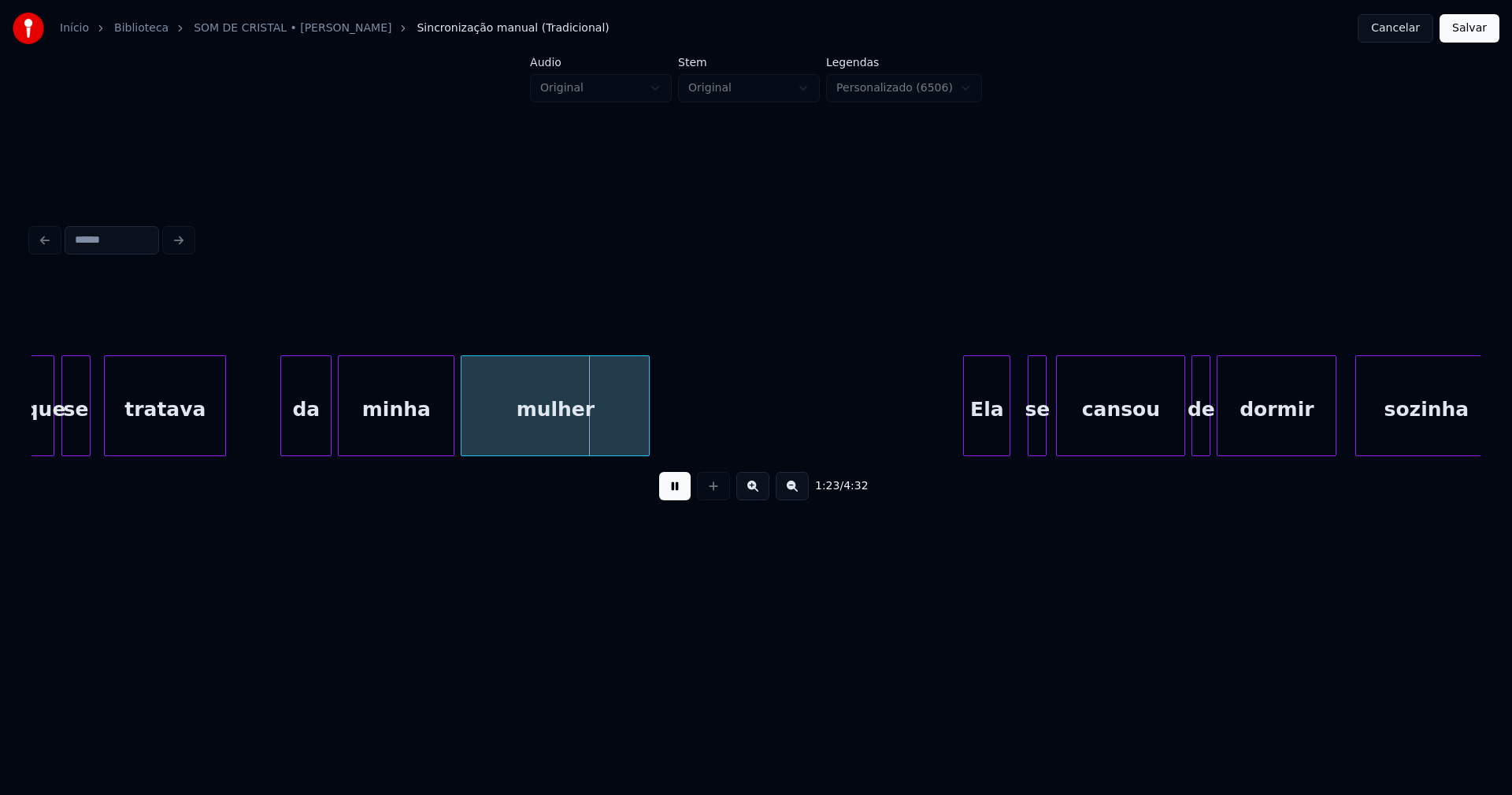
click at [985, 447] on div "Ela" at bounding box center [987, 409] width 46 height 107
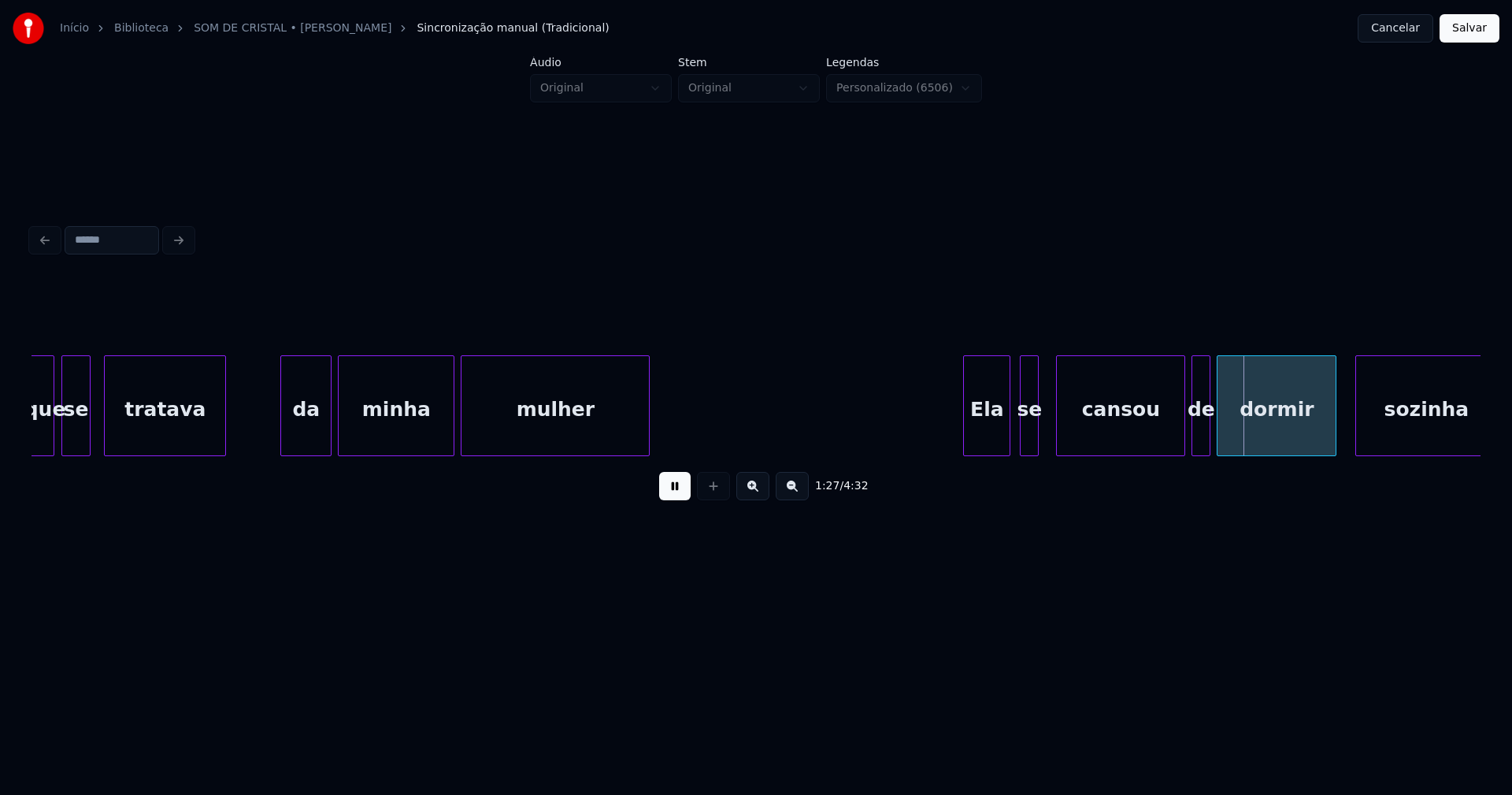
click at [1026, 442] on div "se" at bounding box center [1029, 409] width 17 height 107
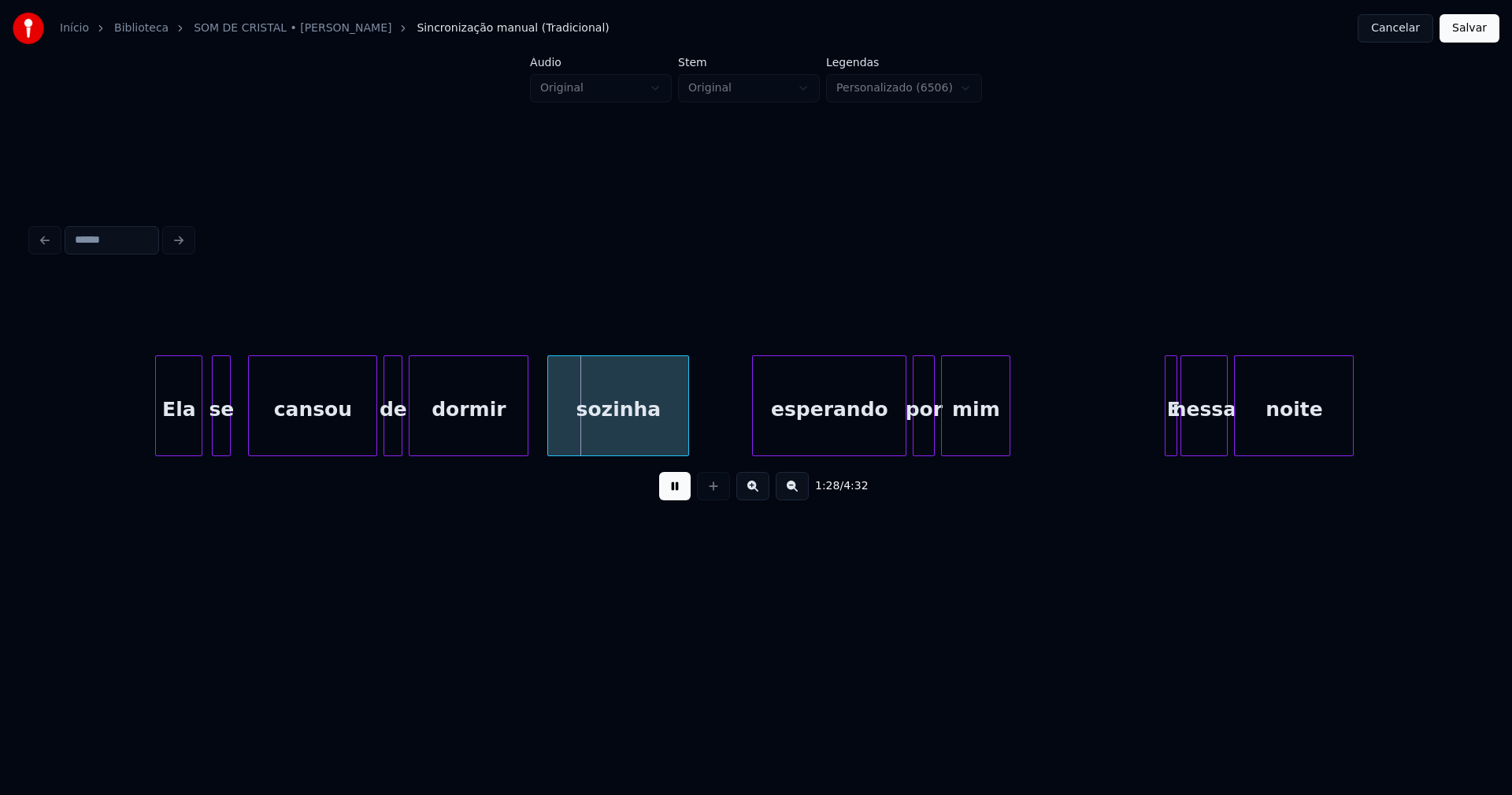
scroll to position [0, 13370]
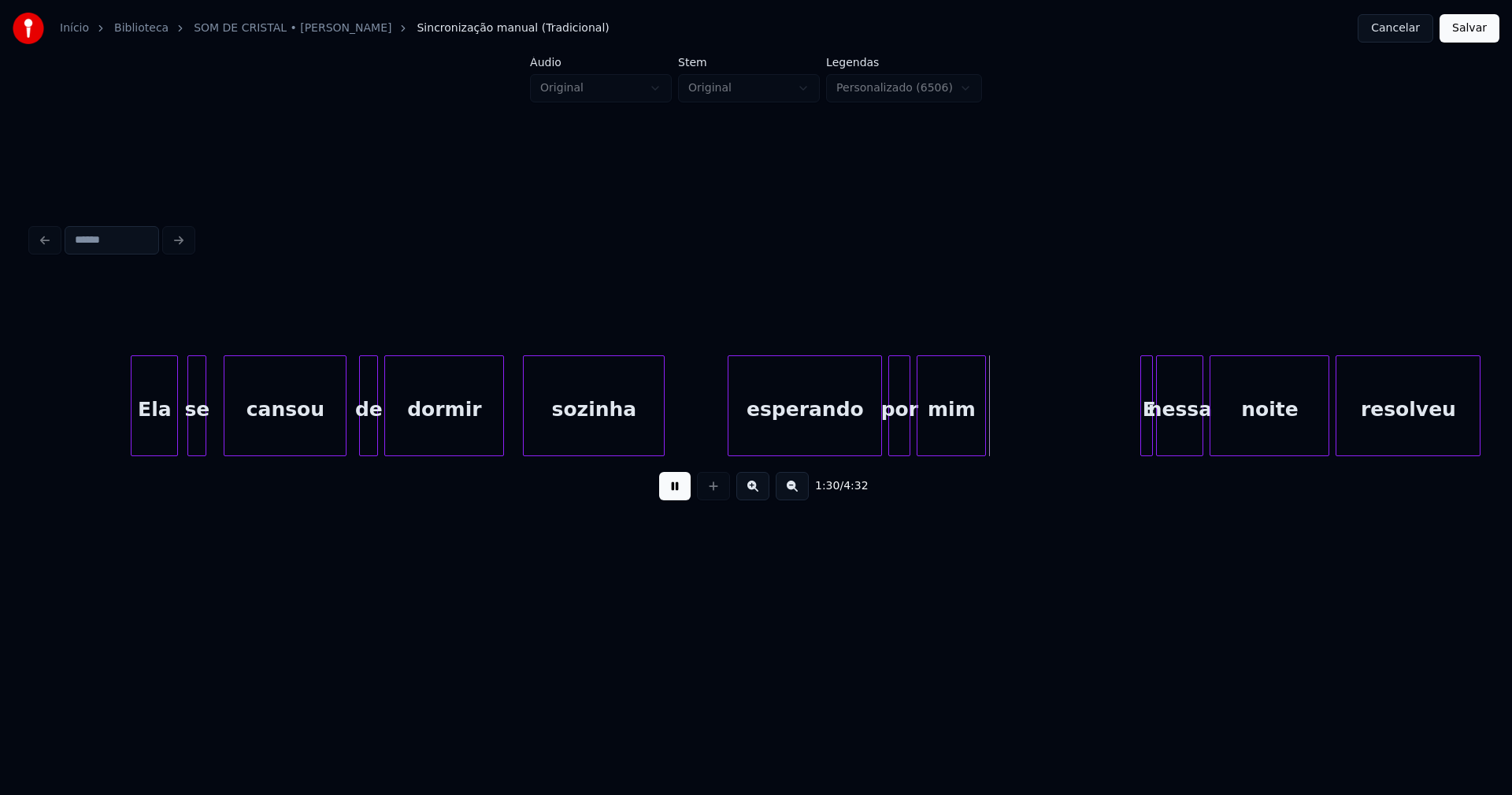
click at [343, 436] on div at bounding box center [343, 405] width 5 height 99
click at [1134, 435] on div at bounding box center [1135, 405] width 5 height 99
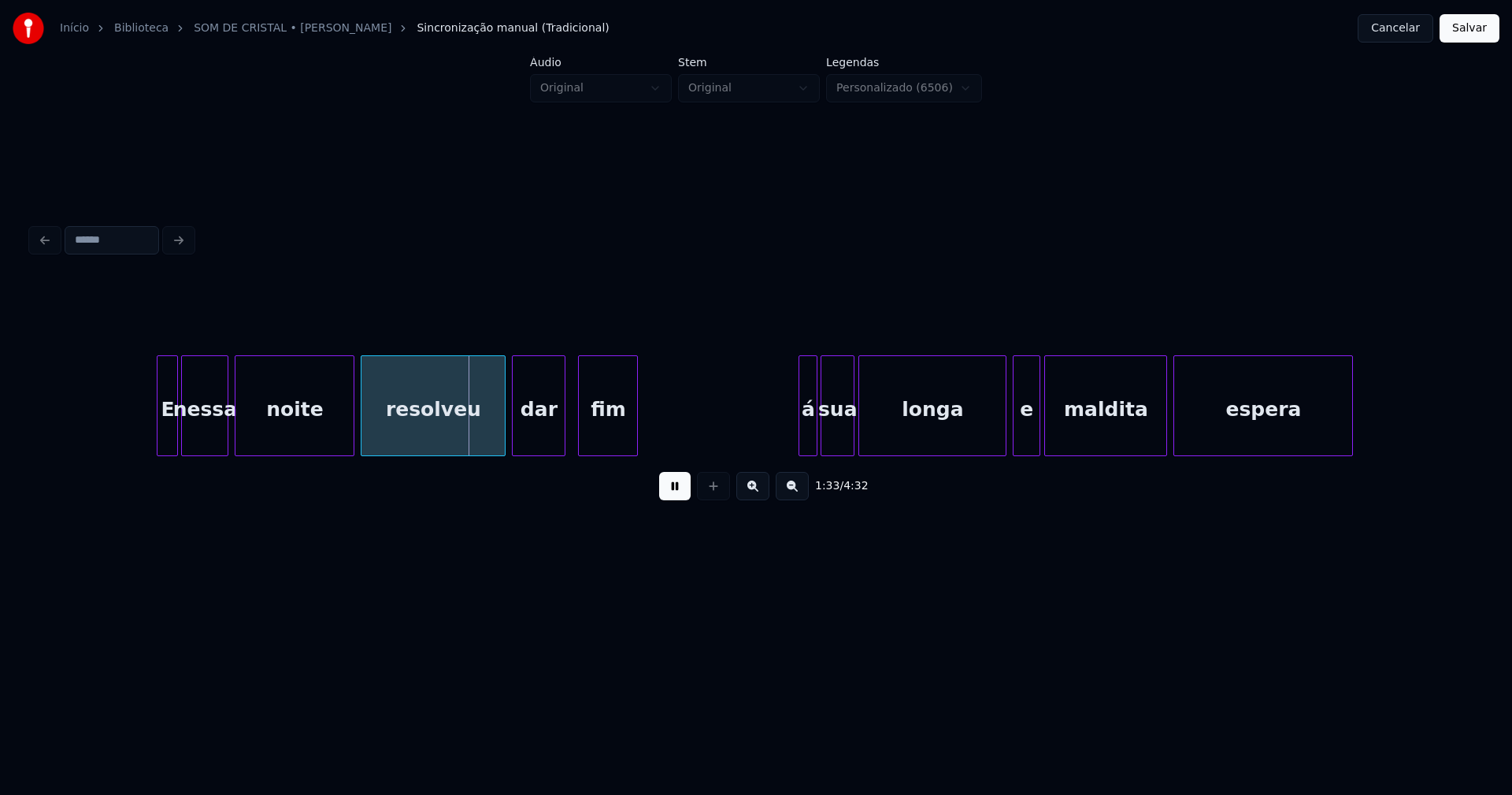
scroll to position [0, 14463]
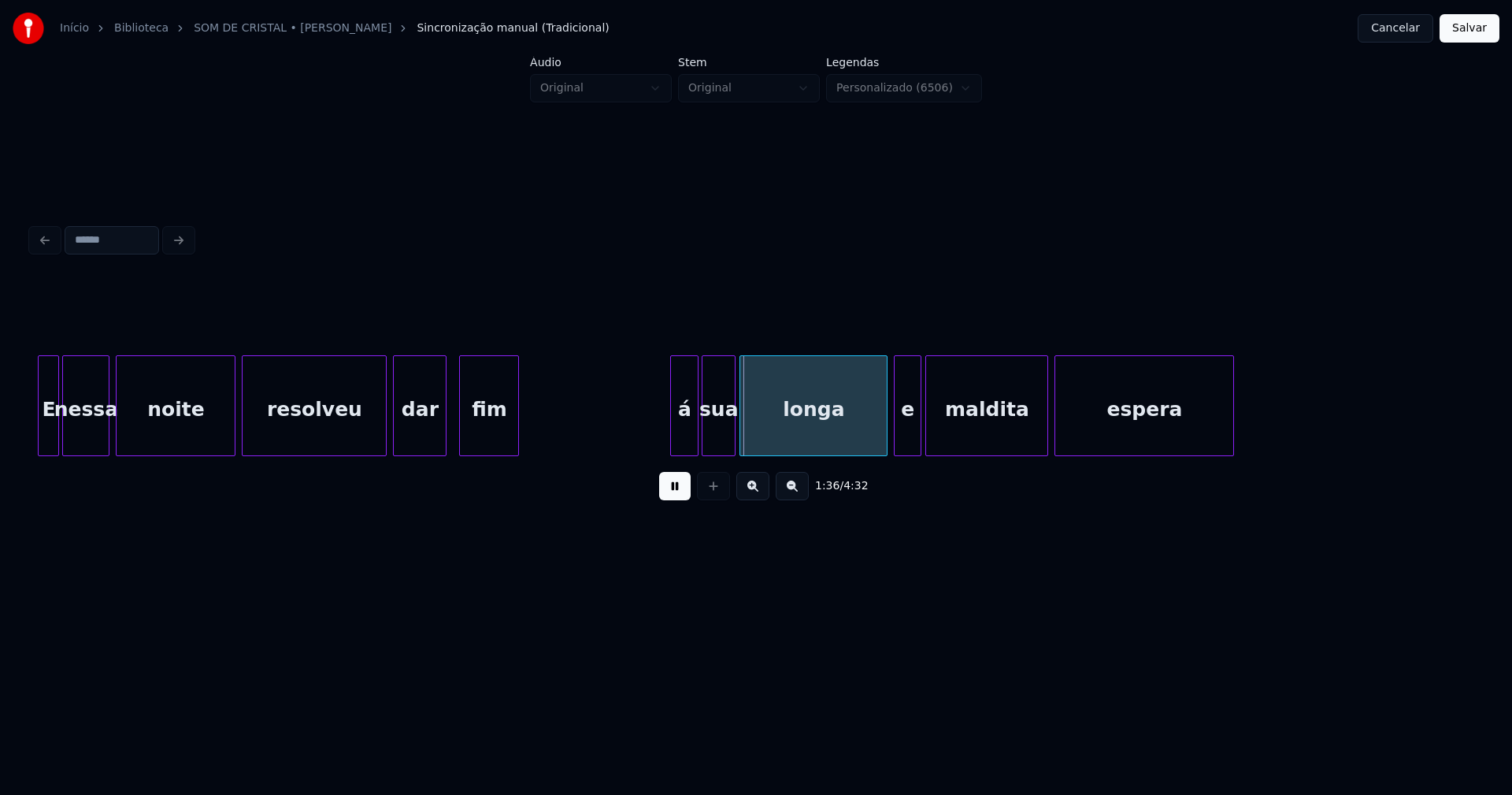
click at [675, 432] on div at bounding box center [674, 405] width 5 height 99
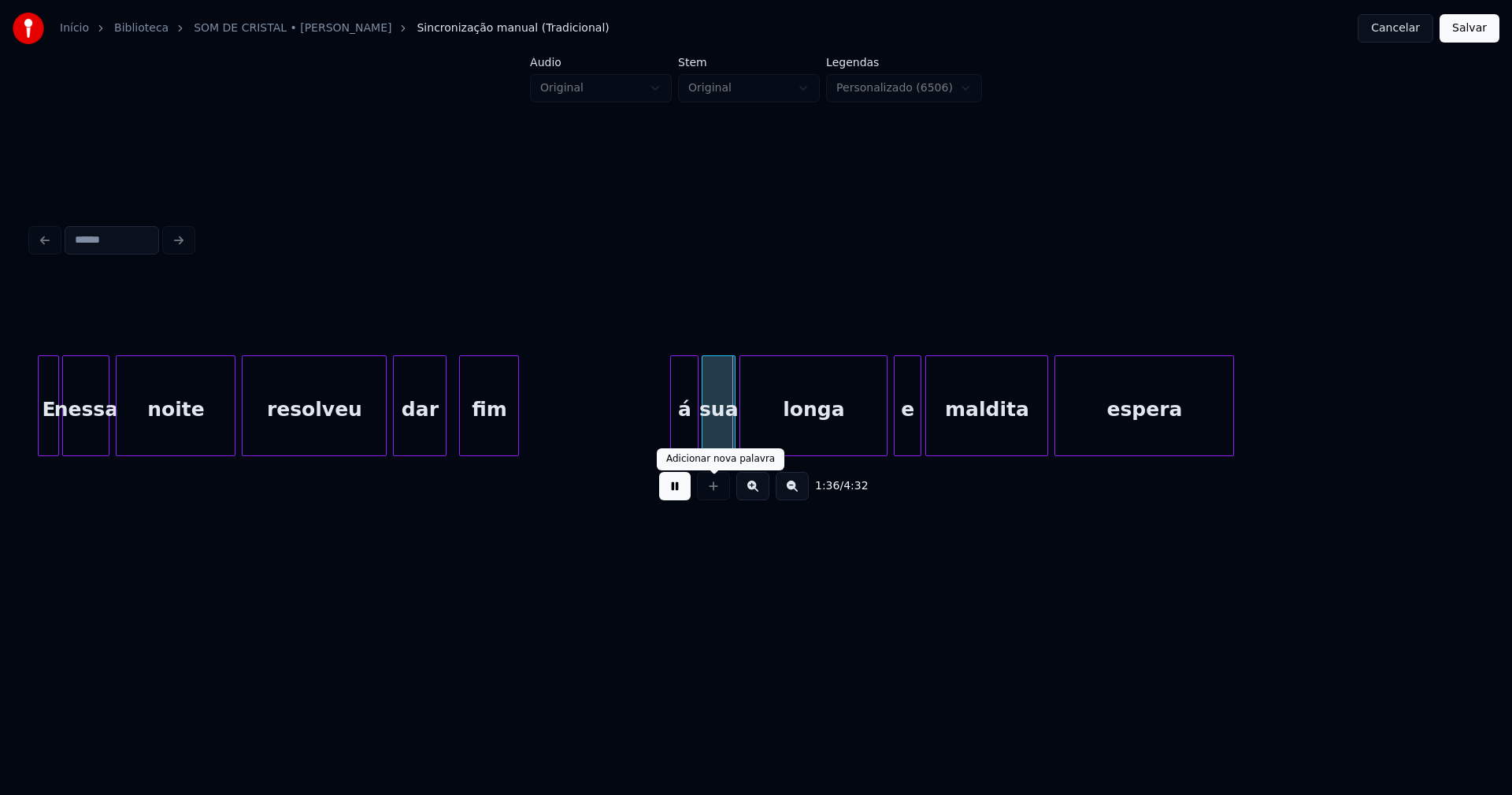
click at [680, 490] on button at bounding box center [675, 486] width 32 height 29
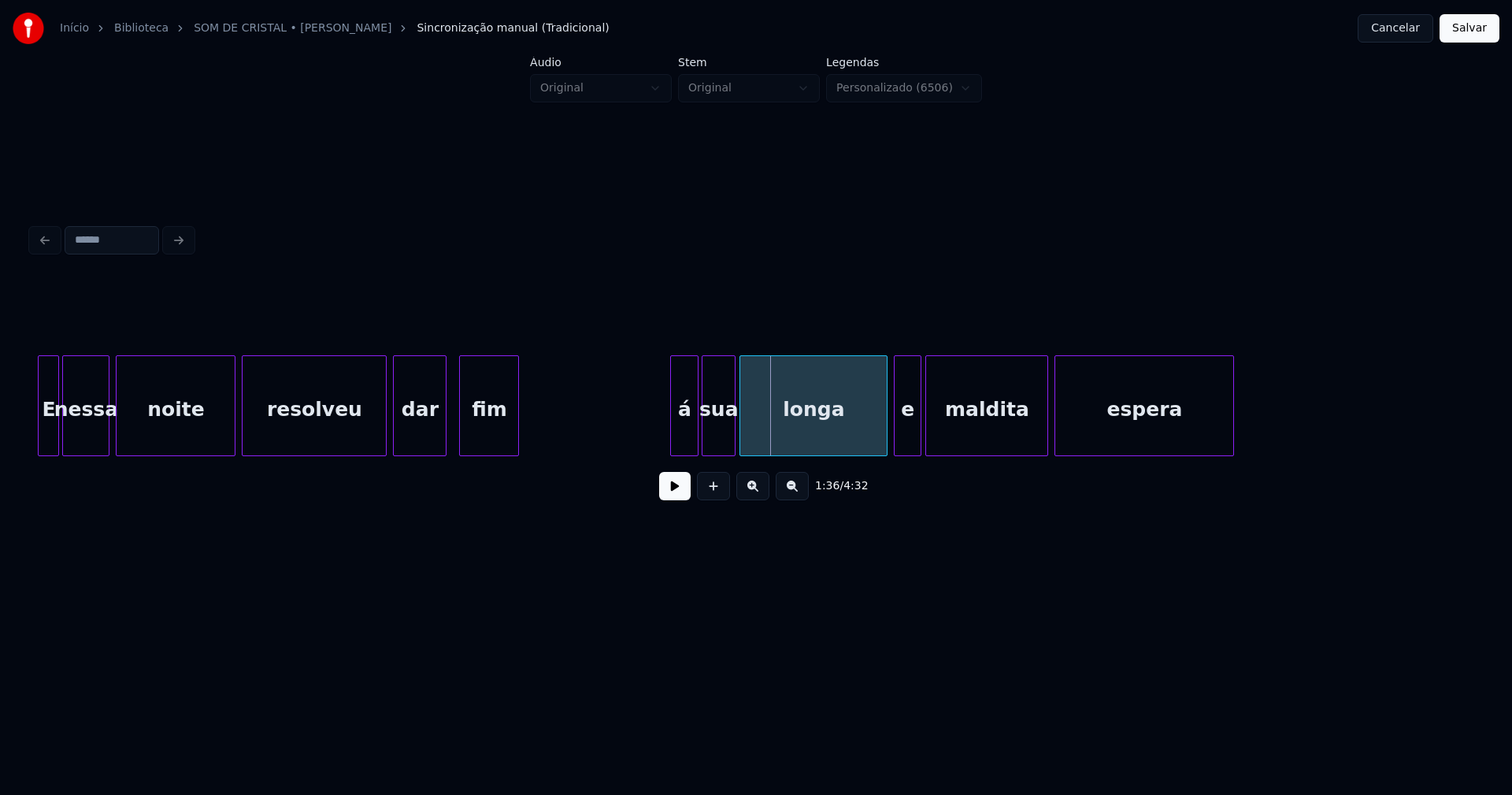
click at [689, 429] on div "á" at bounding box center [684, 409] width 27 height 107
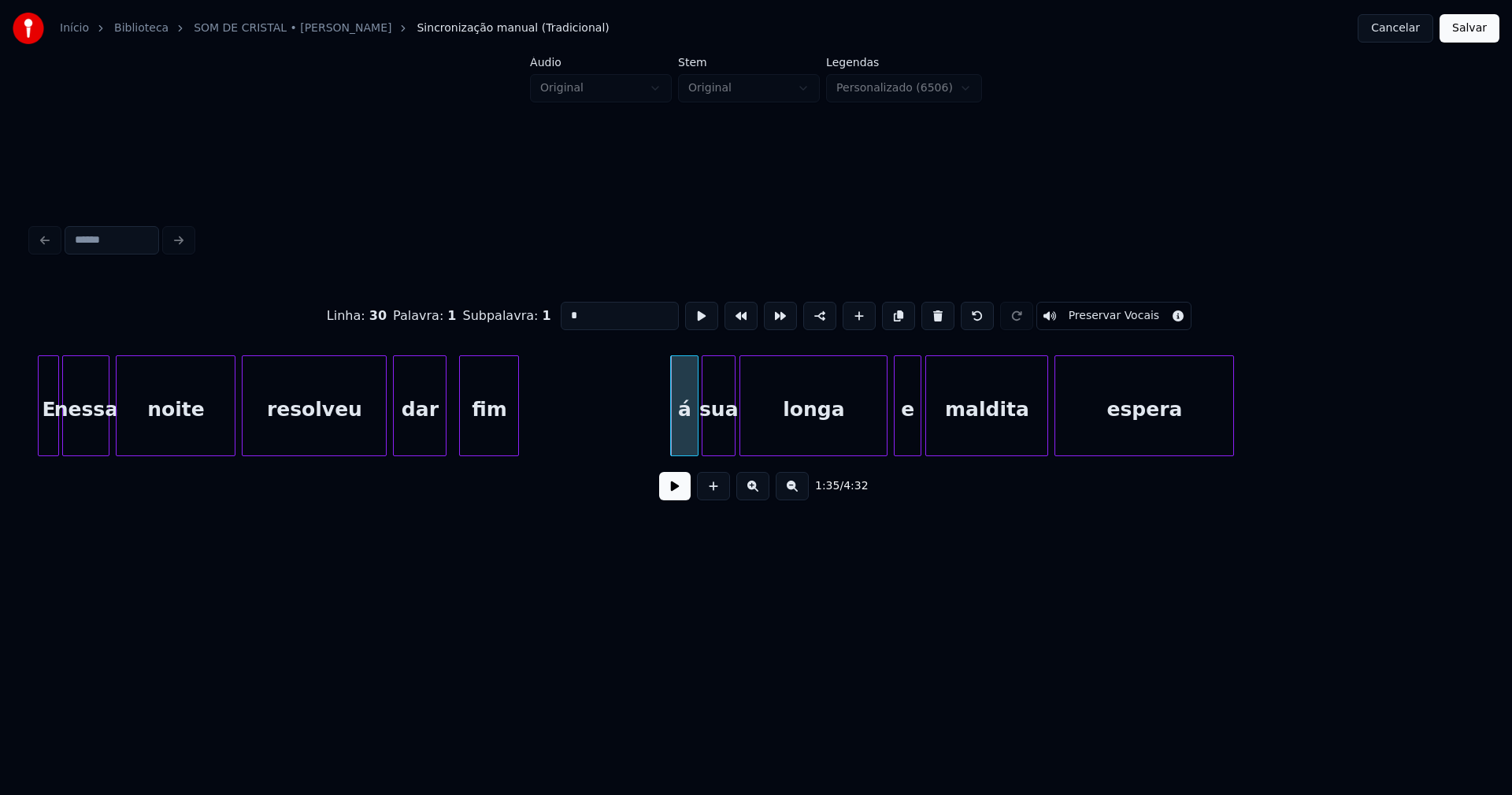
drag, startPoint x: 571, startPoint y: 315, endPoint x: 545, endPoint y: 315, distance: 26.0
click at [545, 315] on div "Linha : 30 [GEOGRAPHIC_DATA] : 1 Subpalavra : 1 * Preservar Vocais" at bounding box center [756, 316] width 1449 height 79
type input "**"
click at [684, 501] on button at bounding box center [675, 486] width 32 height 29
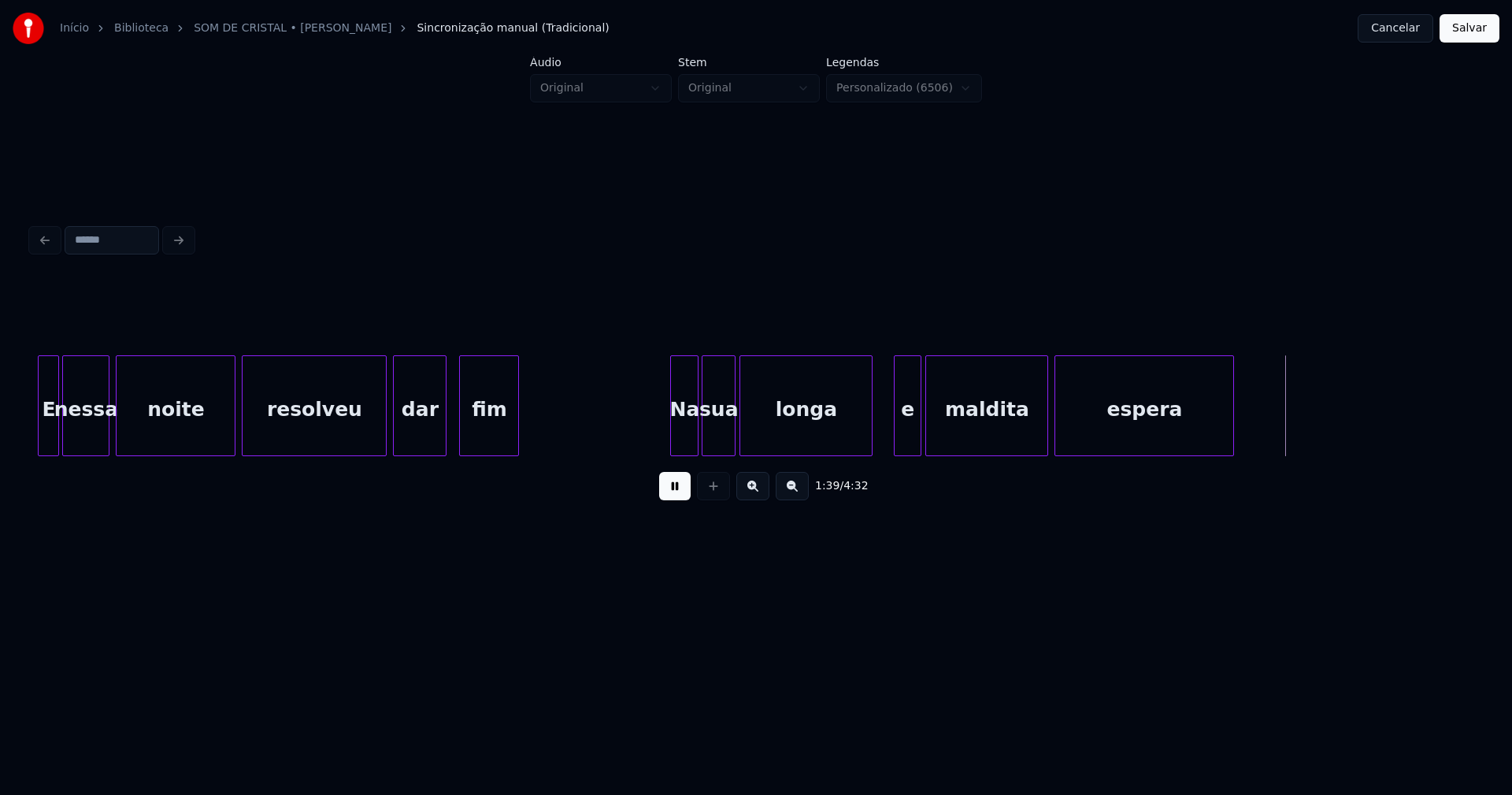
click at [868, 454] on div "E nessa noite resolveu dar fim Na sua longa e maldita espera" at bounding box center [756, 405] width 1449 height 101
click at [879, 441] on div at bounding box center [879, 405] width 5 height 99
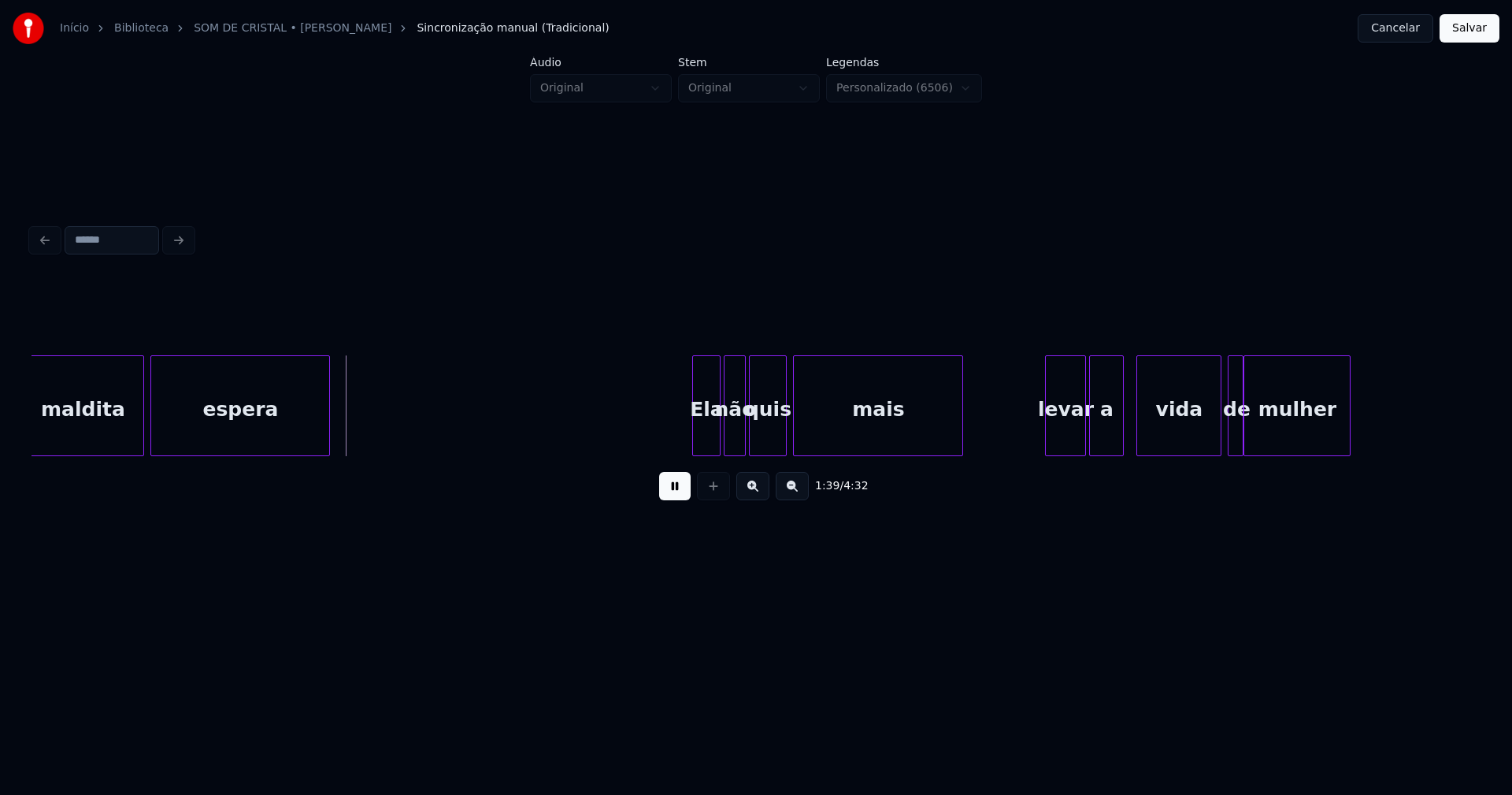
scroll to position [0, 15606]
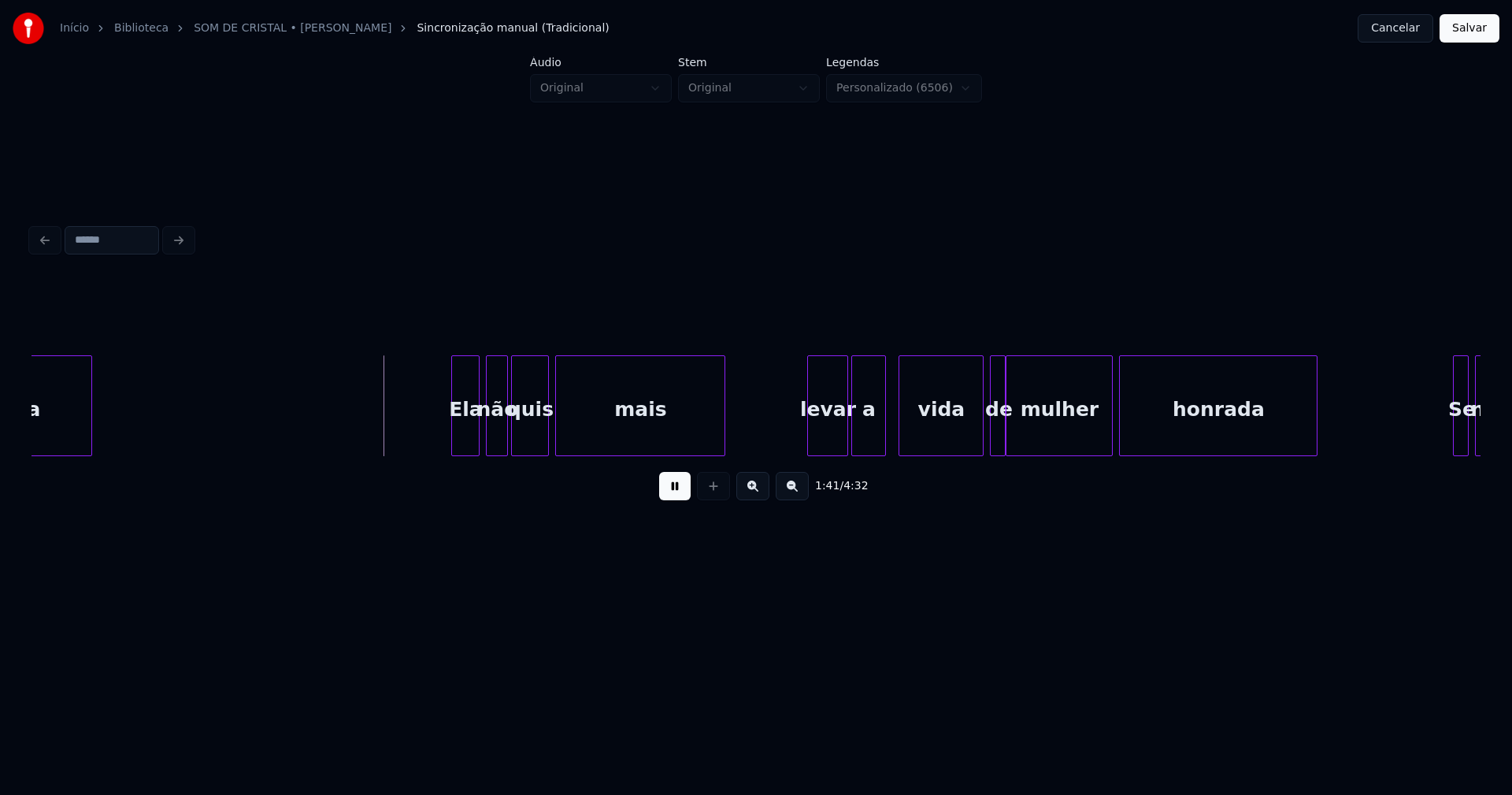
click at [465, 449] on div "Ela" at bounding box center [465, 409] width 27 height 107
click at [827, 438] on div "levar" at bounding box center [823, 409] width 39 height 107
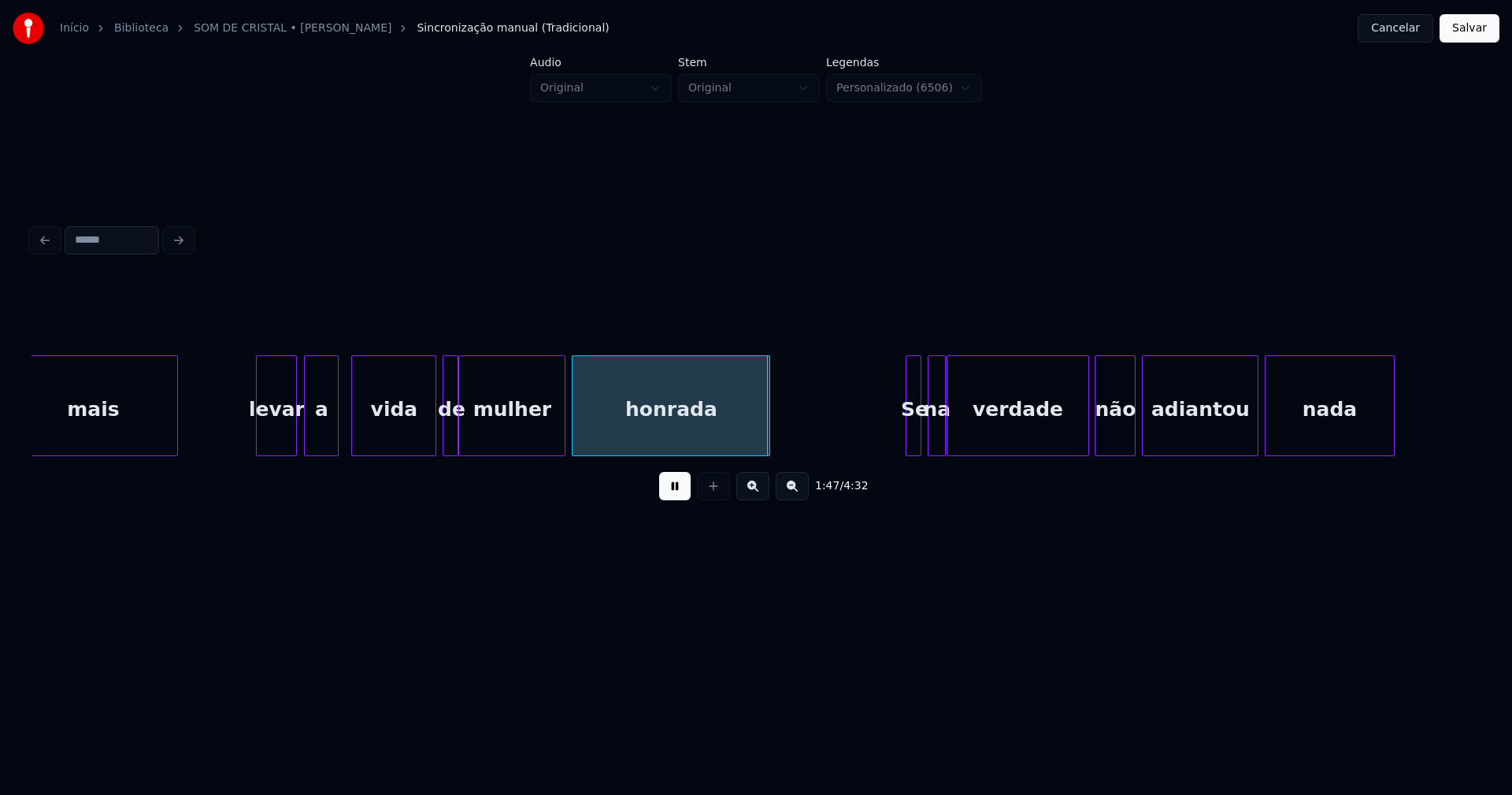
scroll to position [0, 16463]
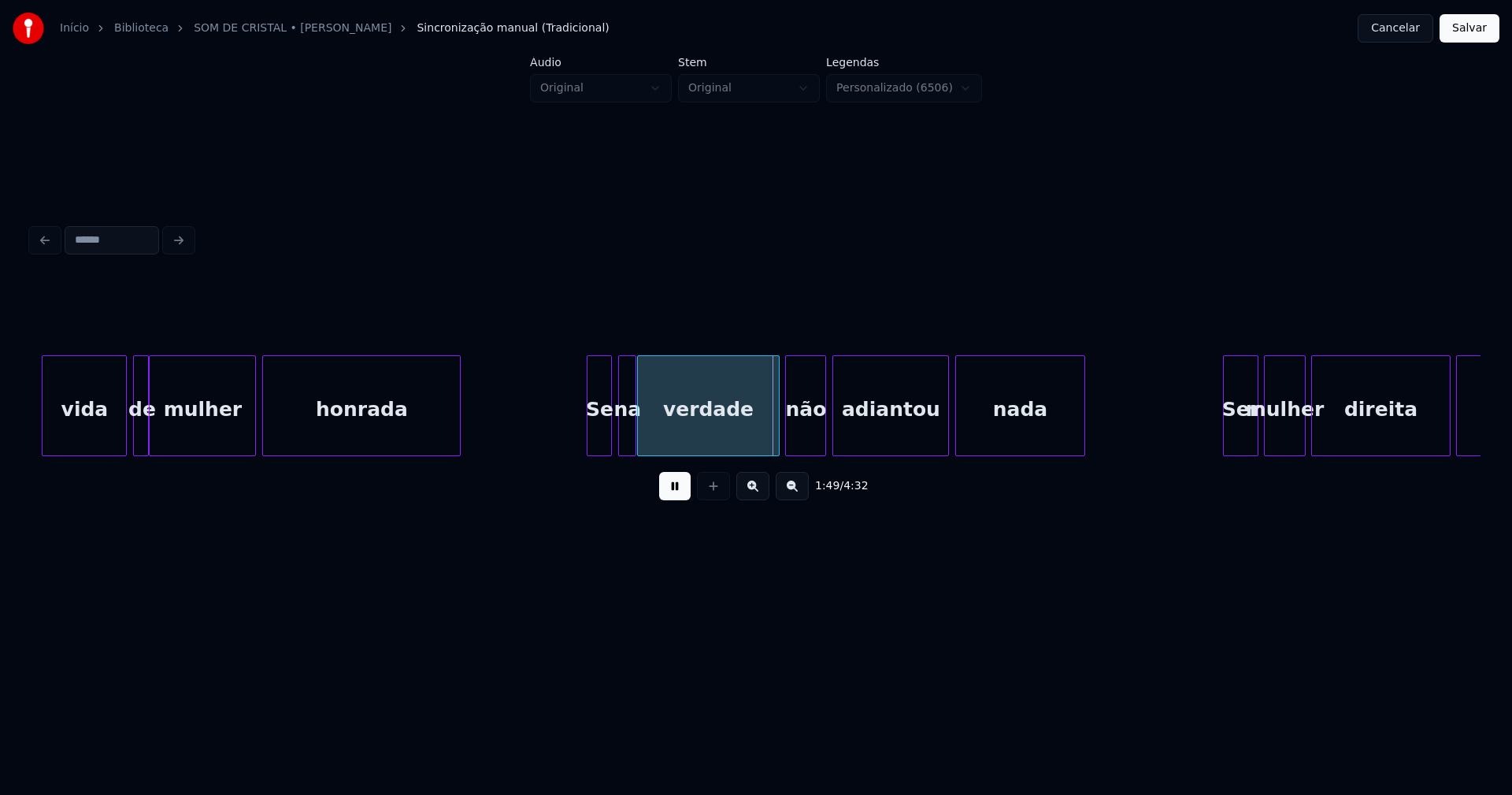
click at [590, 444] on div at bounding box center [590, 405] width 5 height 99
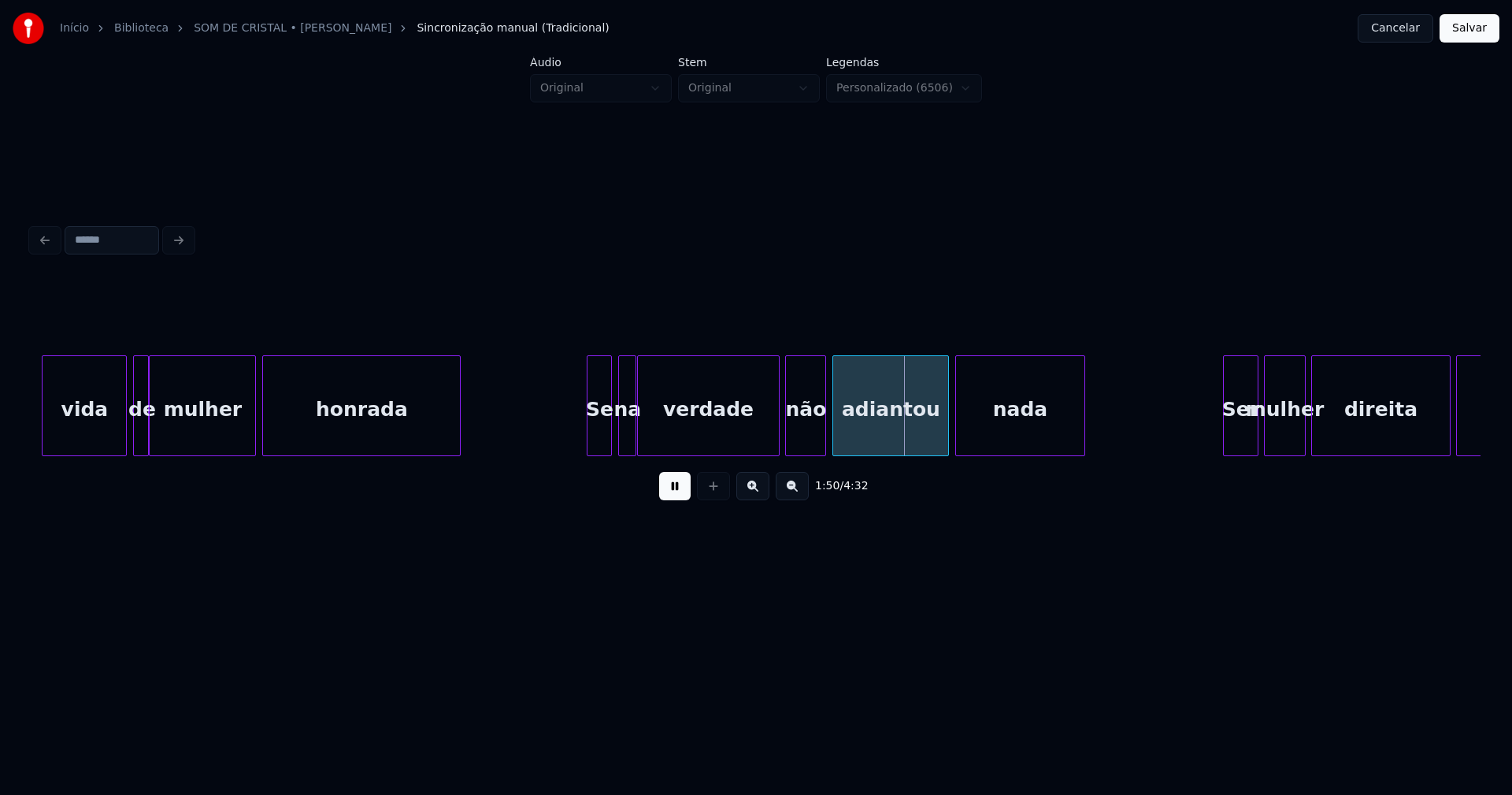
click at [661, 436] on div at bounding box center [662, 405] width 5 height 99
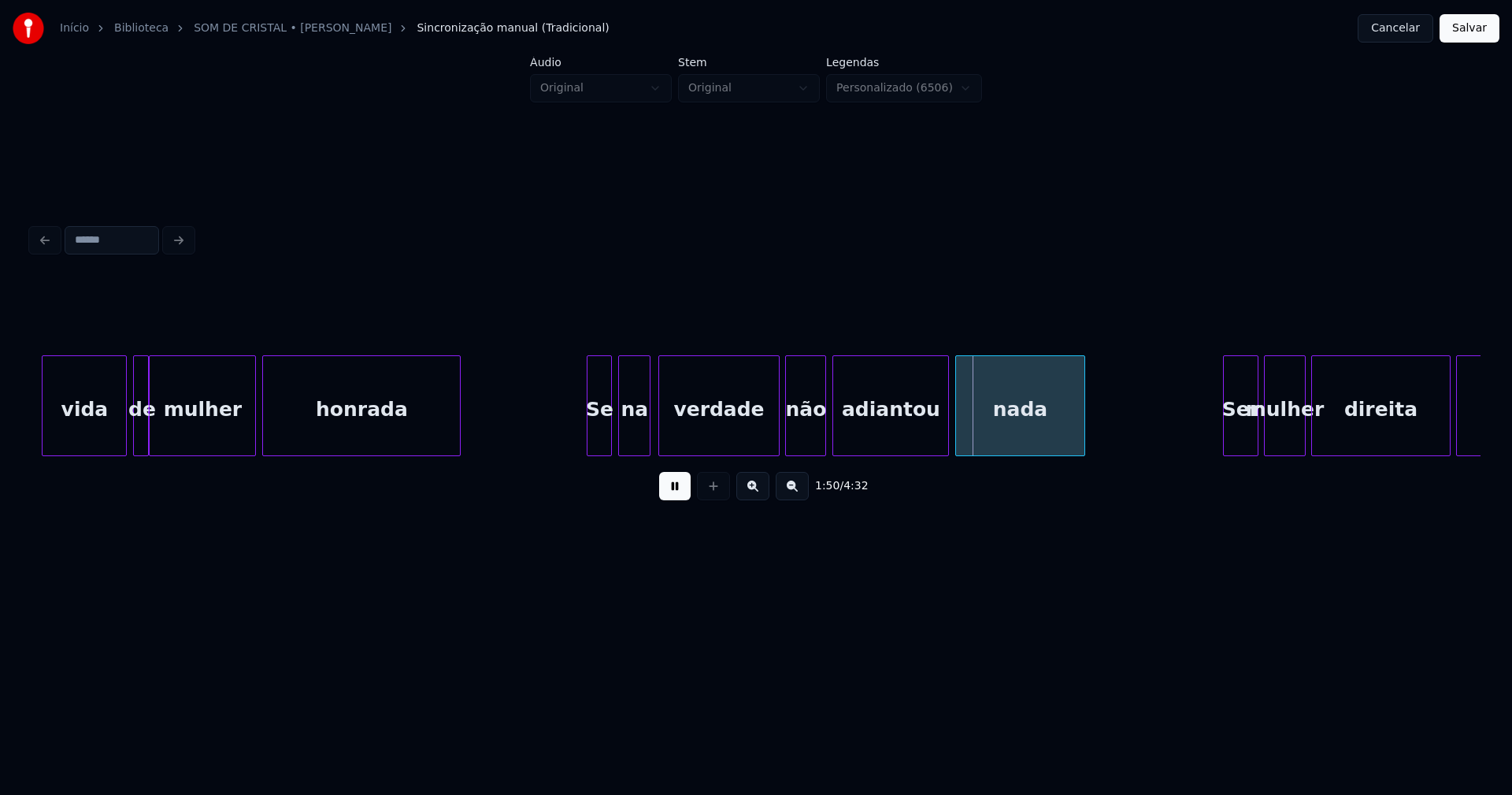
click at [647, 434] on div at bounding box center [648, 405] width 5 height 99
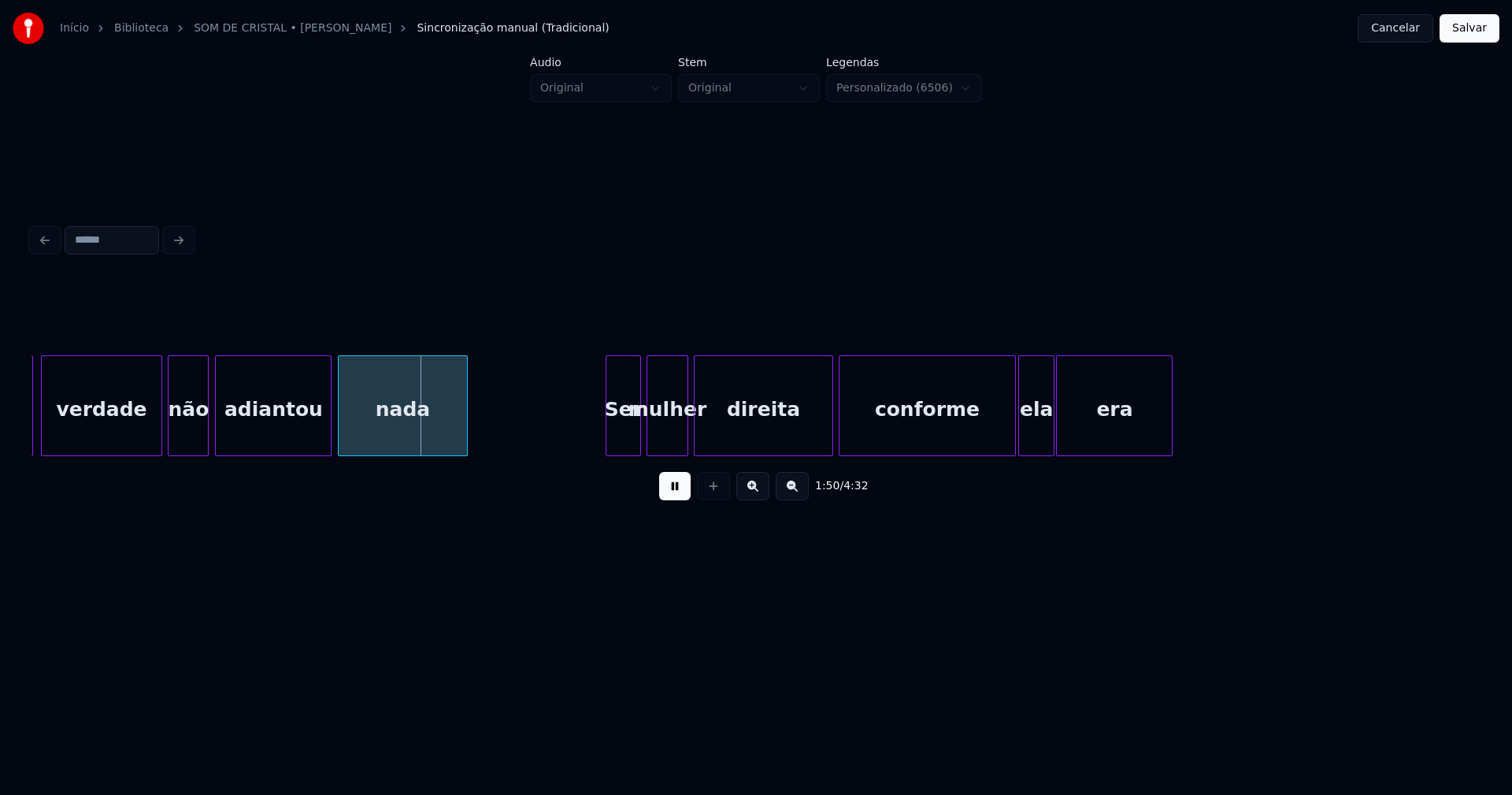
scroll to position [0, 17176]
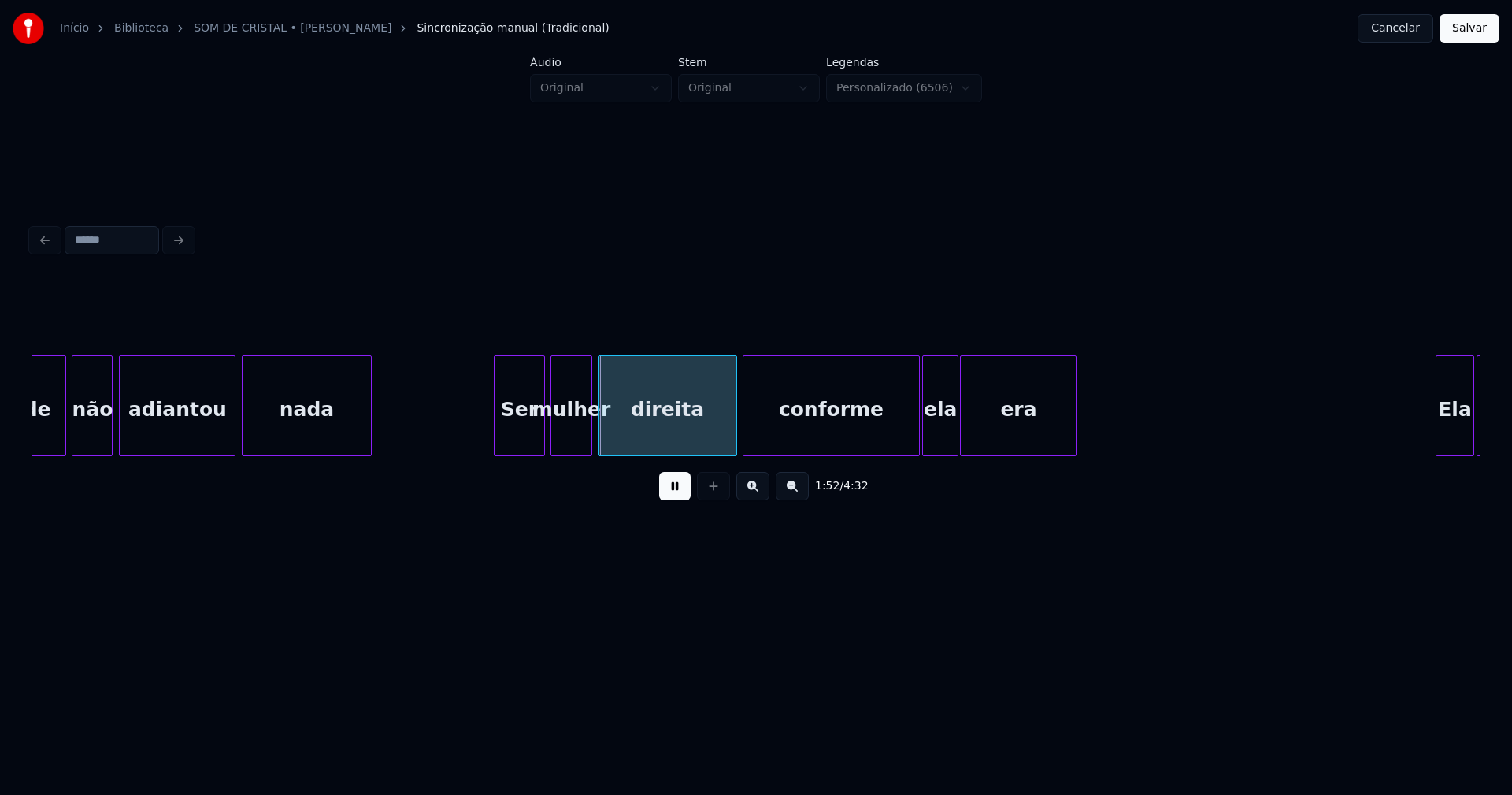
click at [495, 445] on div at bounding box center [497, 405] width 5 height 99
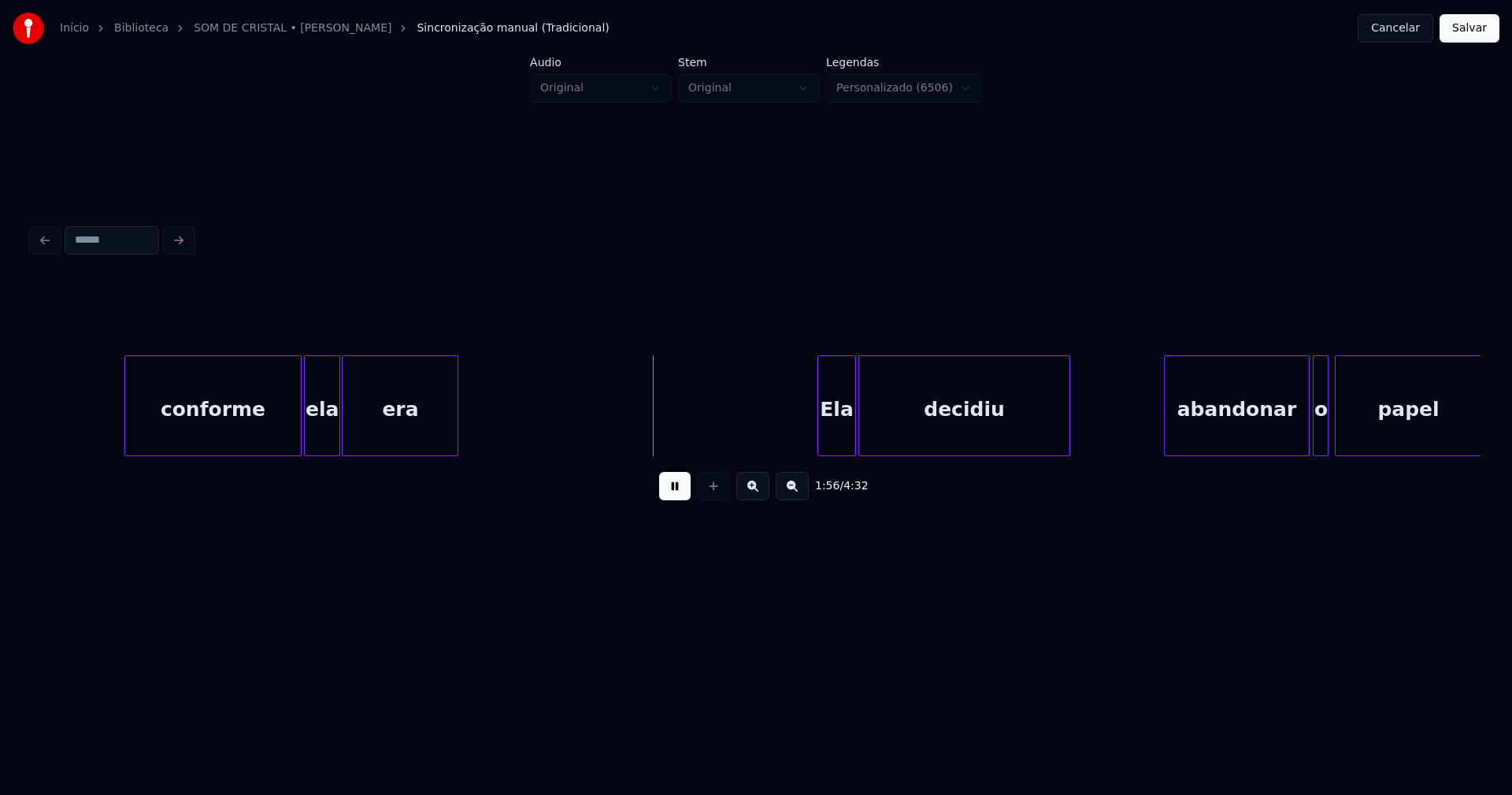
scroll to position [0, 18104]
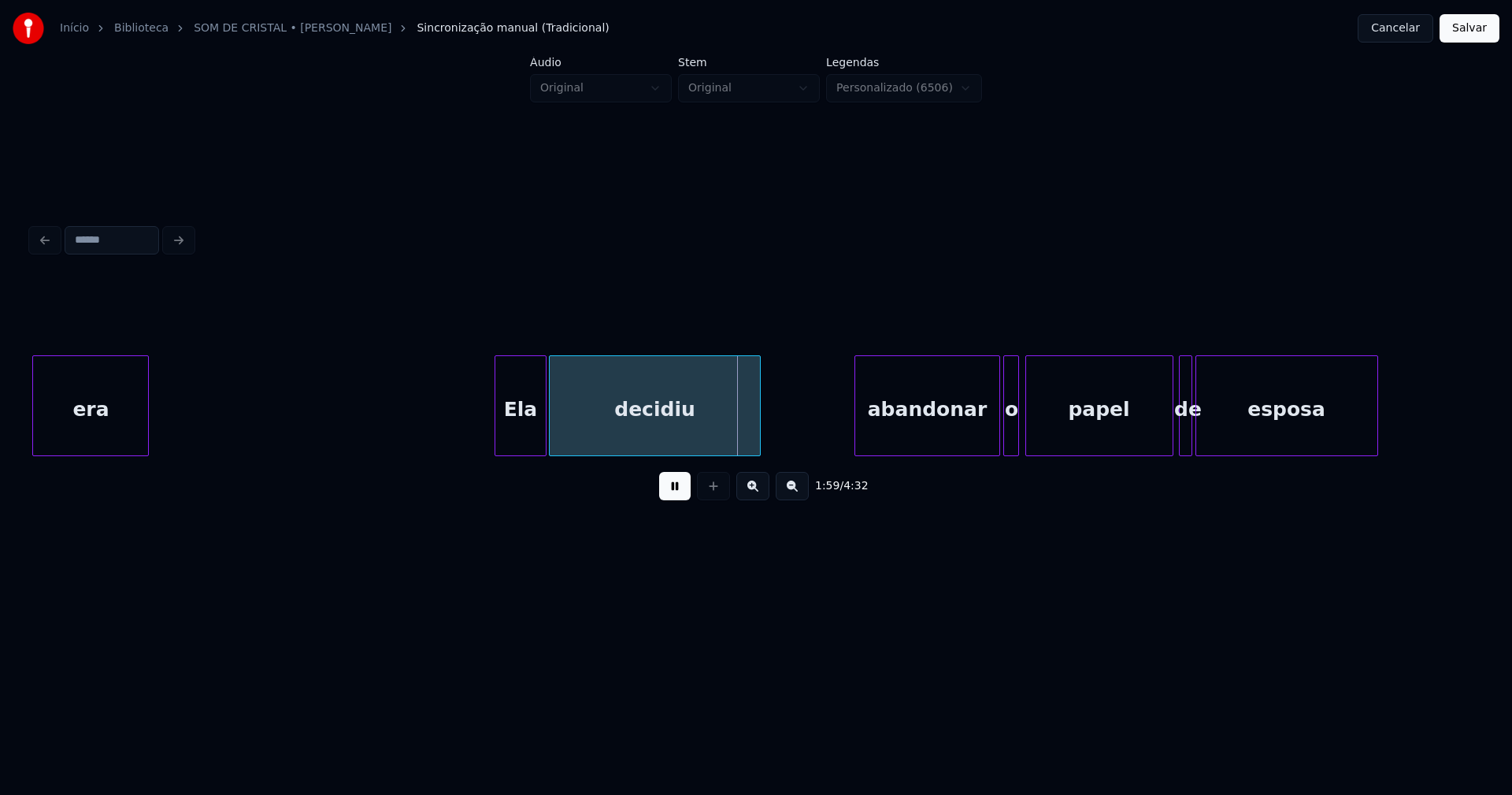
click at [498, 440] on div at bounding box center [498, 405] width 5 height 99
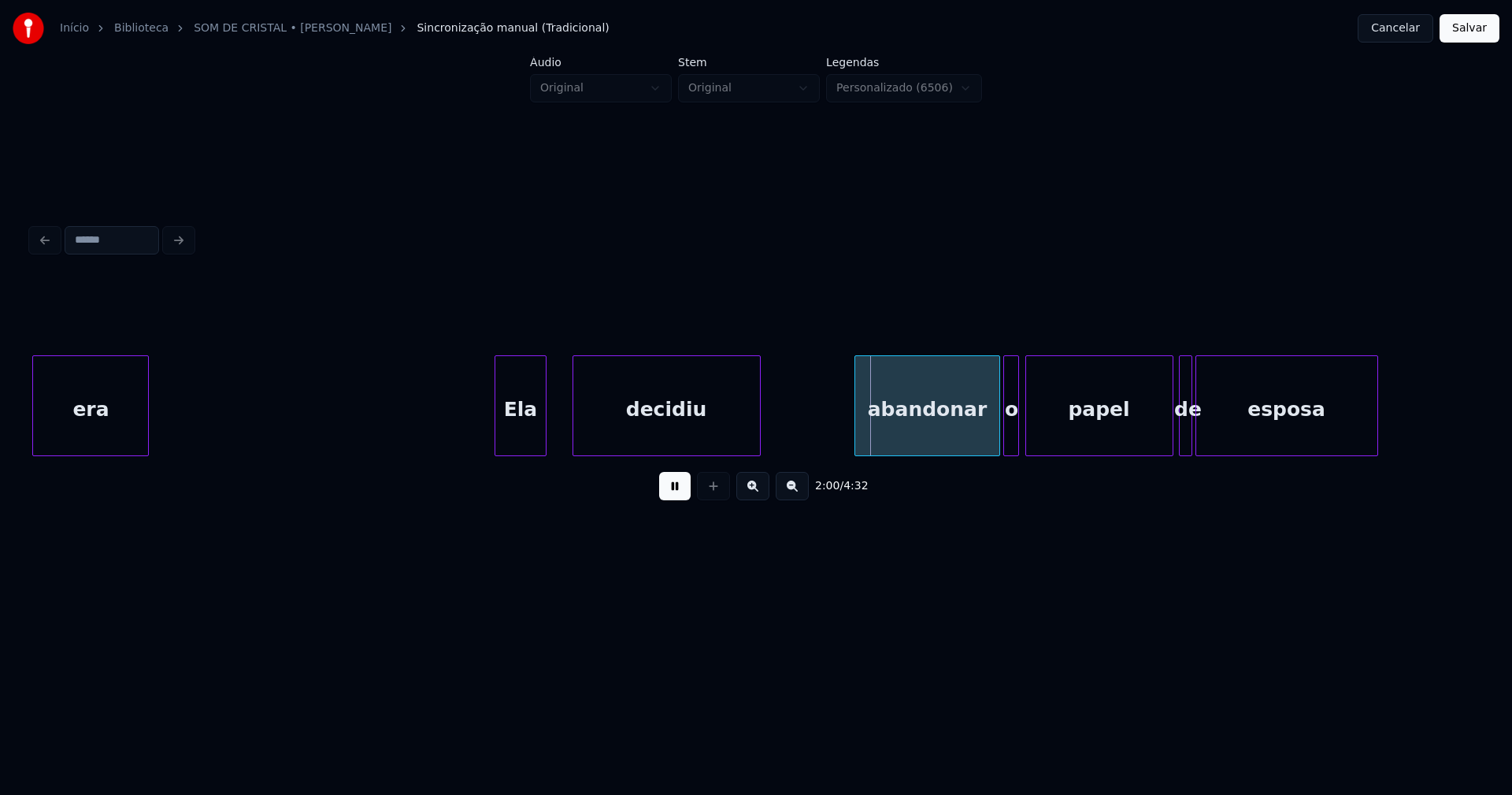
click at [573, 434] on div at bounding box center [576, 405] width 5 height 99
click at [560, 429] on div at bounding box center [559, 405] width 5 height 99
click at [922, 442] on div "abandonar" at bounding box center [921, 409] width 143 height 107
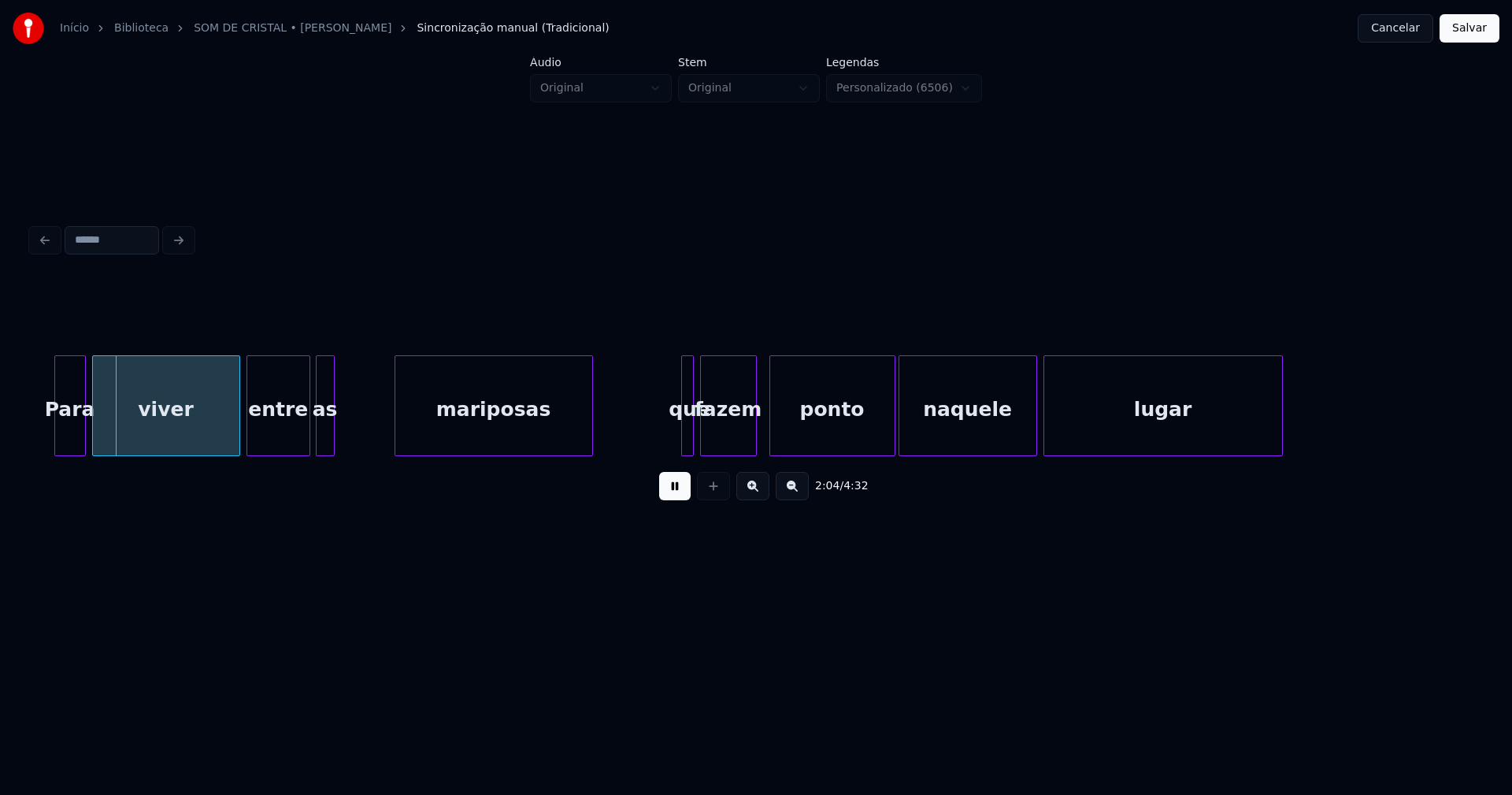
scroll to position [0, 19075]
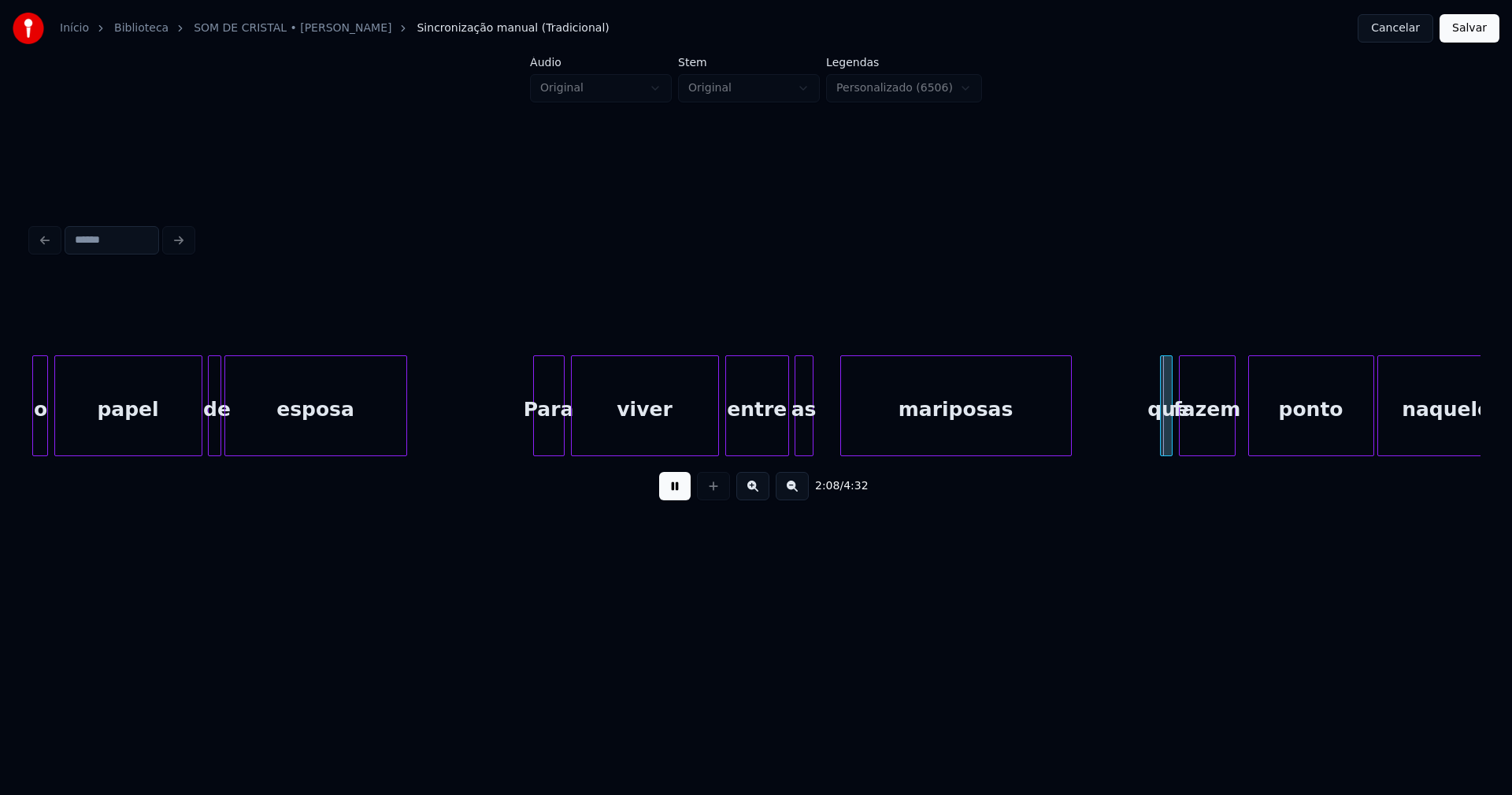
click at [844, 450] on div "Para viver entre as mariposas que fazem ponto naquele o papel de esposa" at bounding box center [756, 405] width 1449 height 101
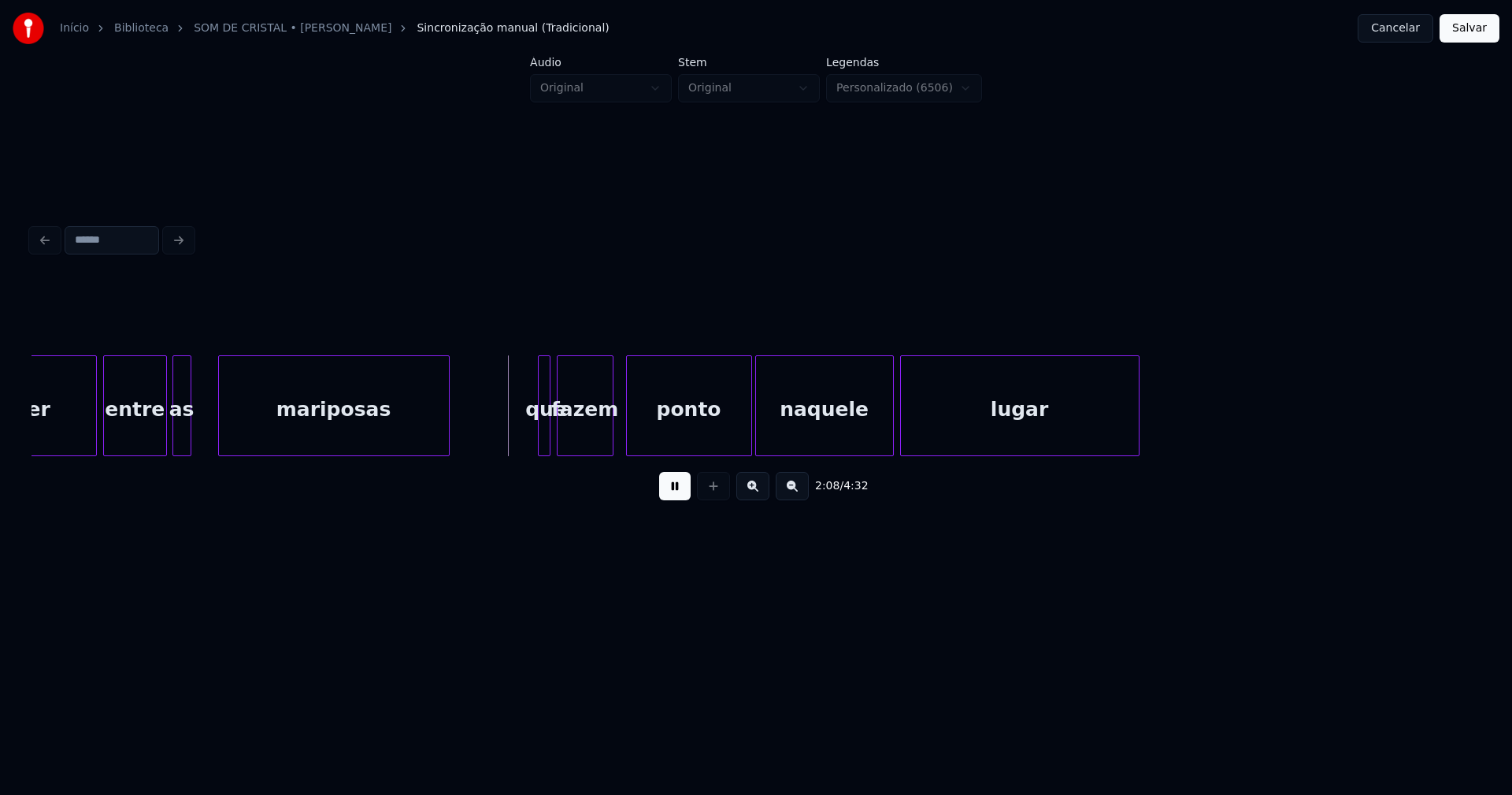
scroll to position [0, 19816]
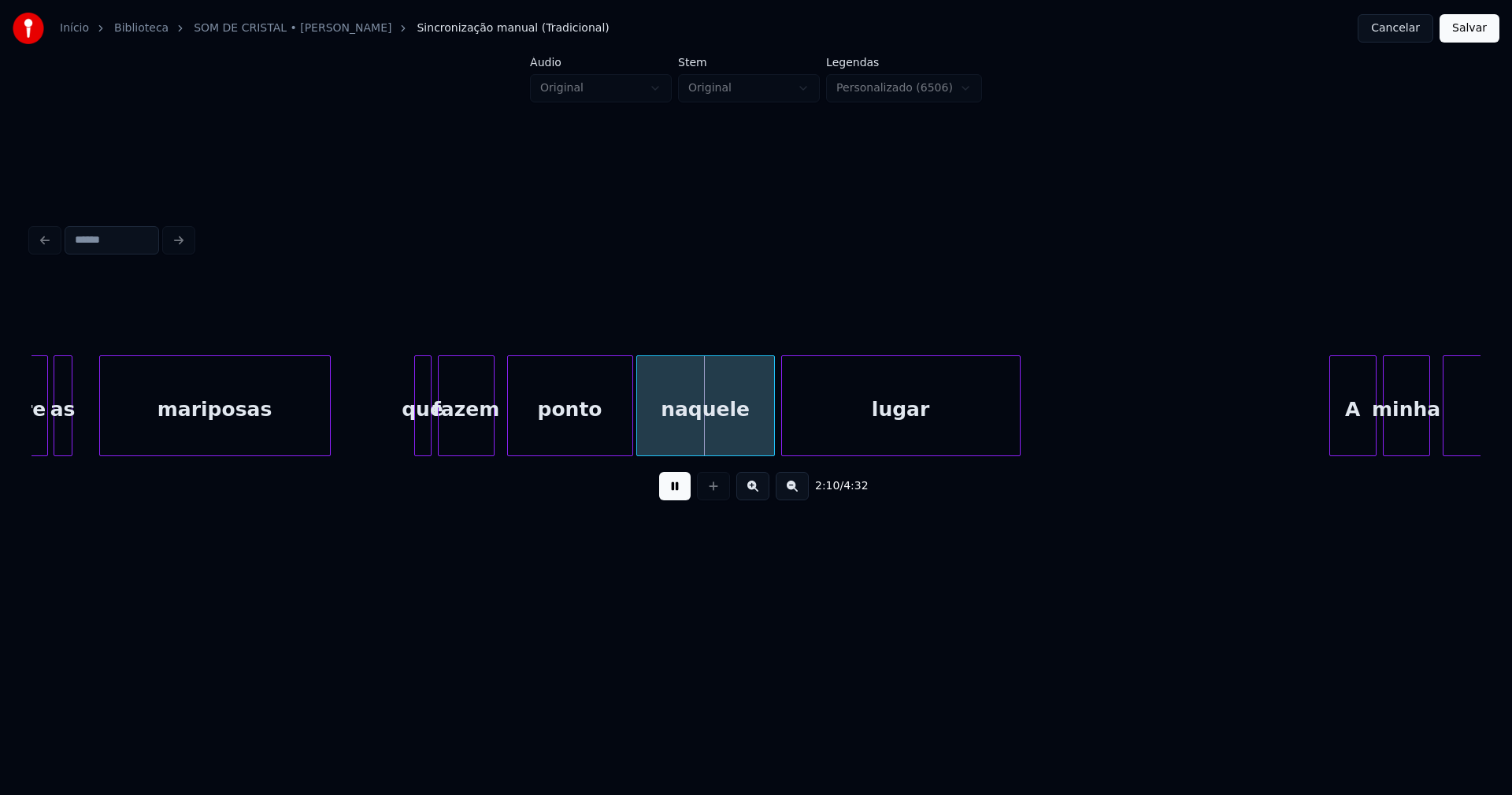
click at [416, 430] on div at bounding box center [418, 405] width 5 height 99
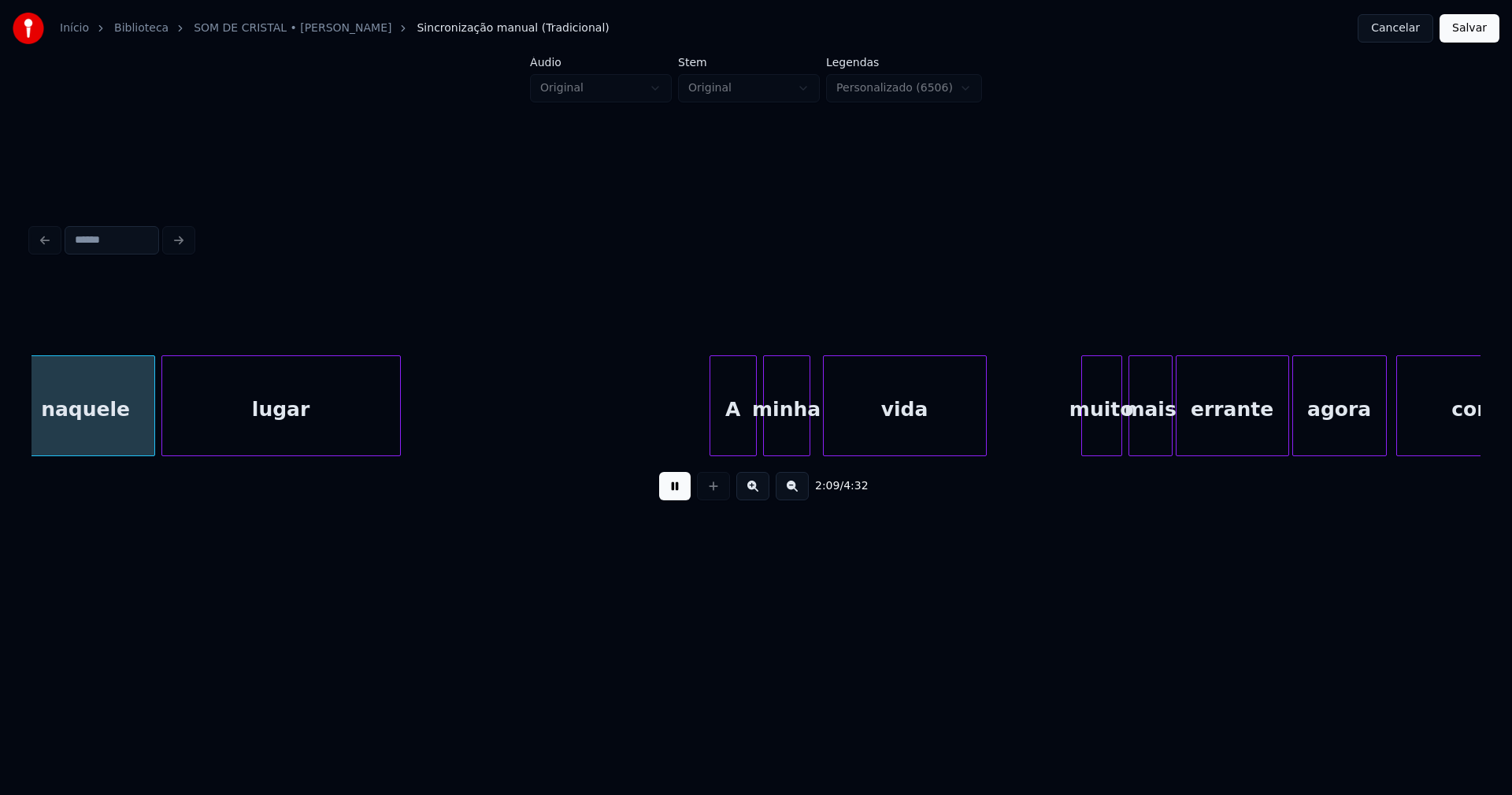
scroll to position [0, 20435]
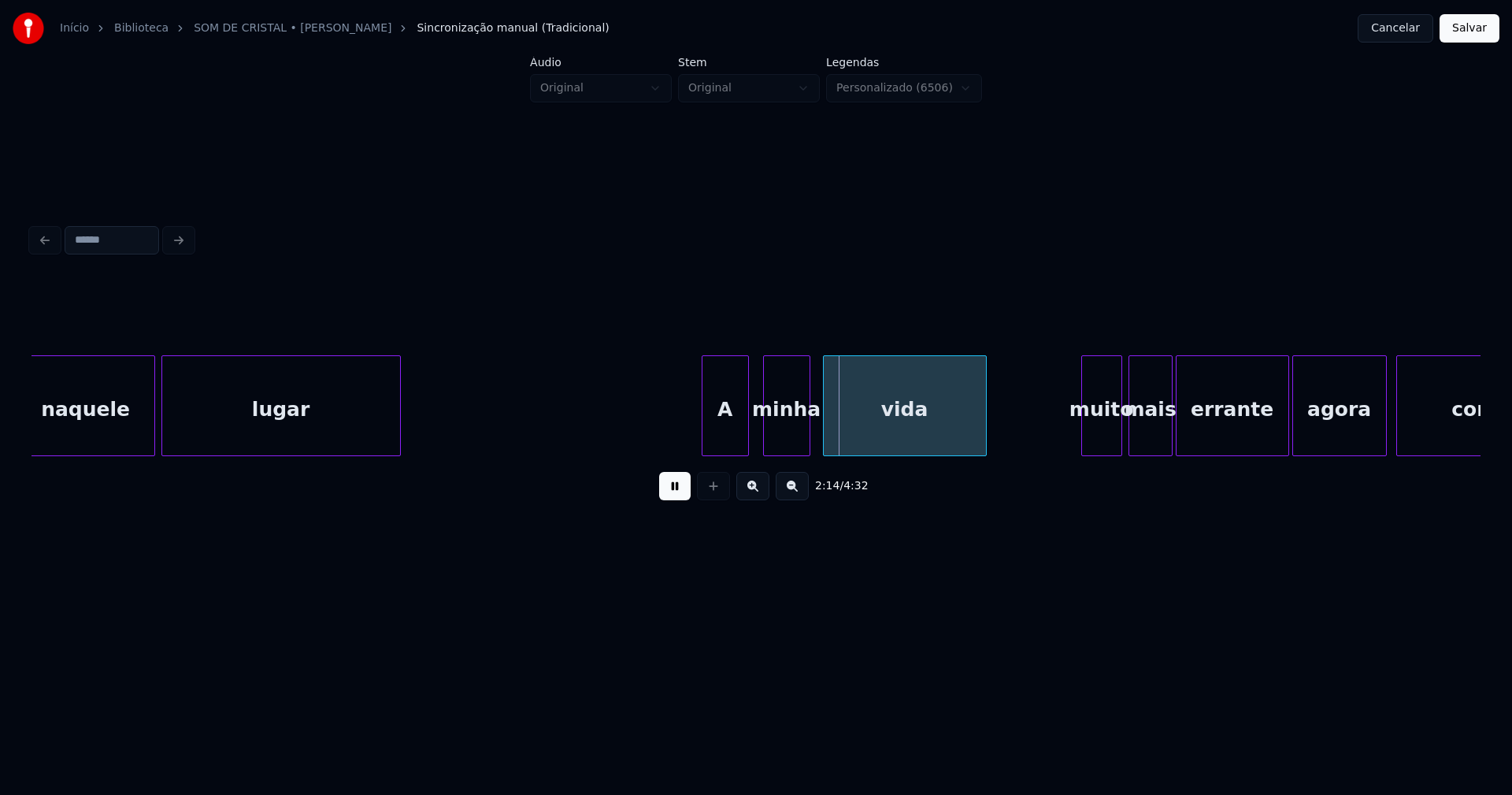
click at [732, 434] on div "A" at bounding box center [725, 409] width 46 height 107
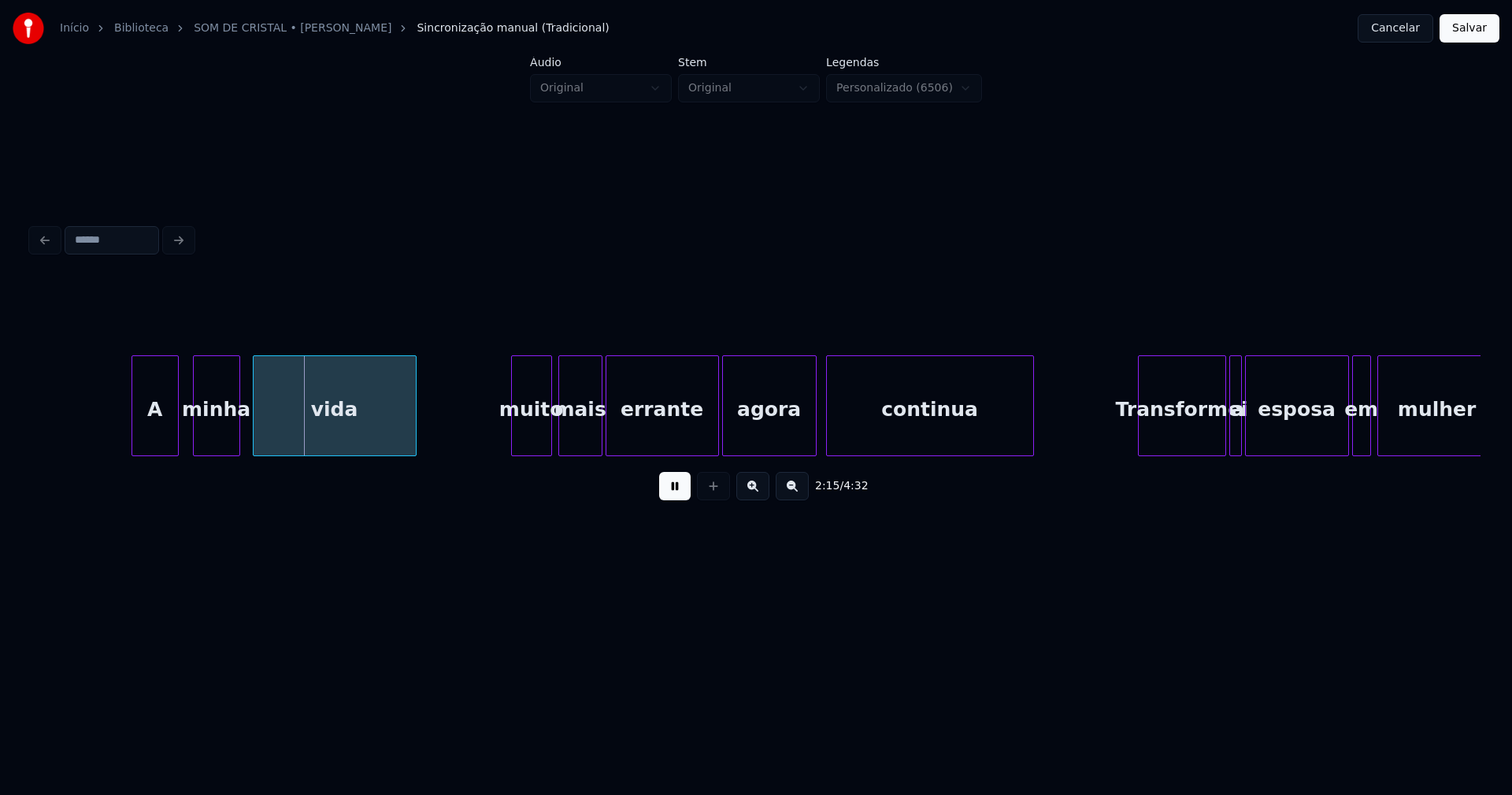
scroll to position [0, 21030]
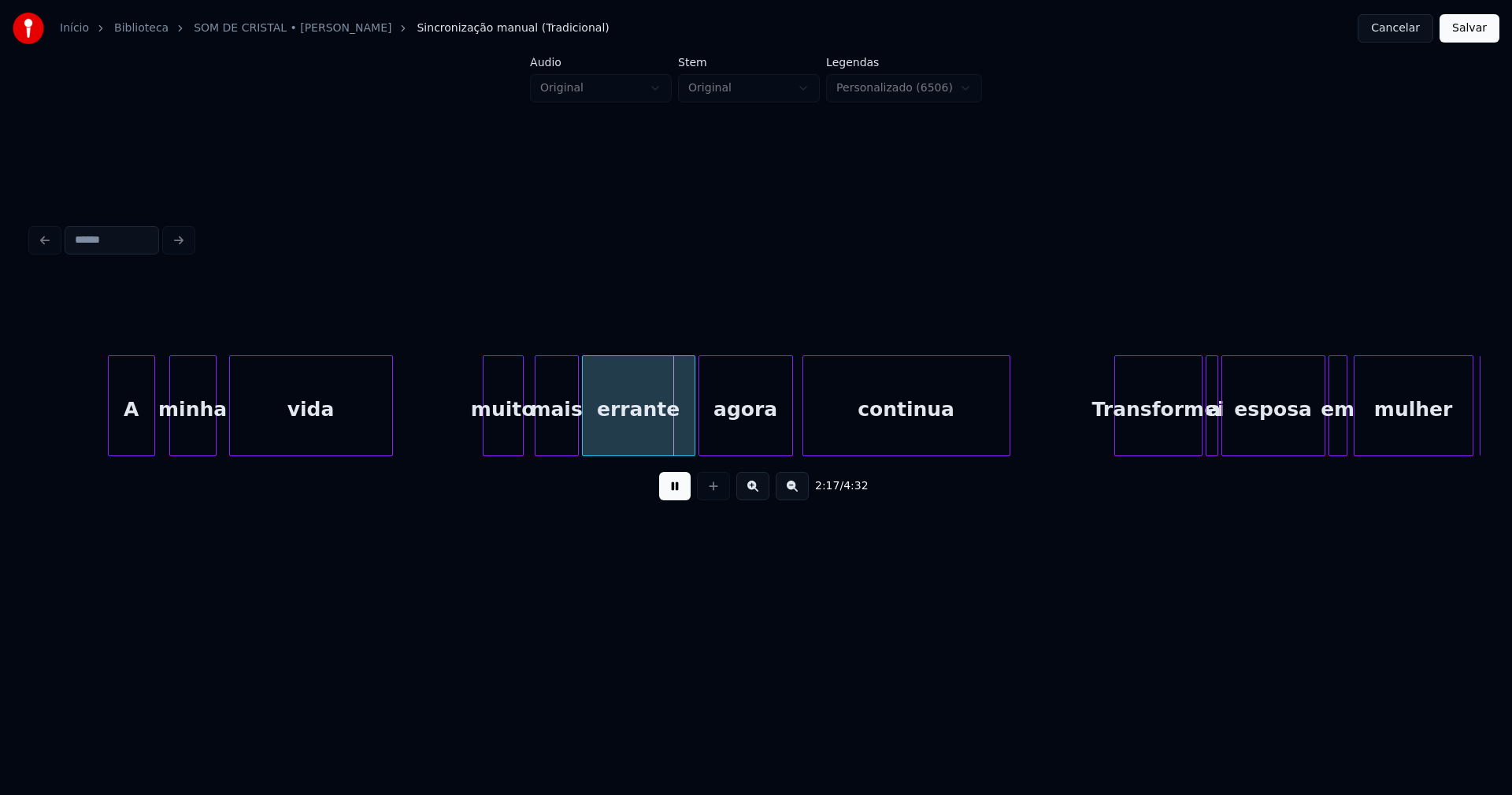
click at [503, 441] on div "muito" at bounding box center [503, 409] width 39 height 107
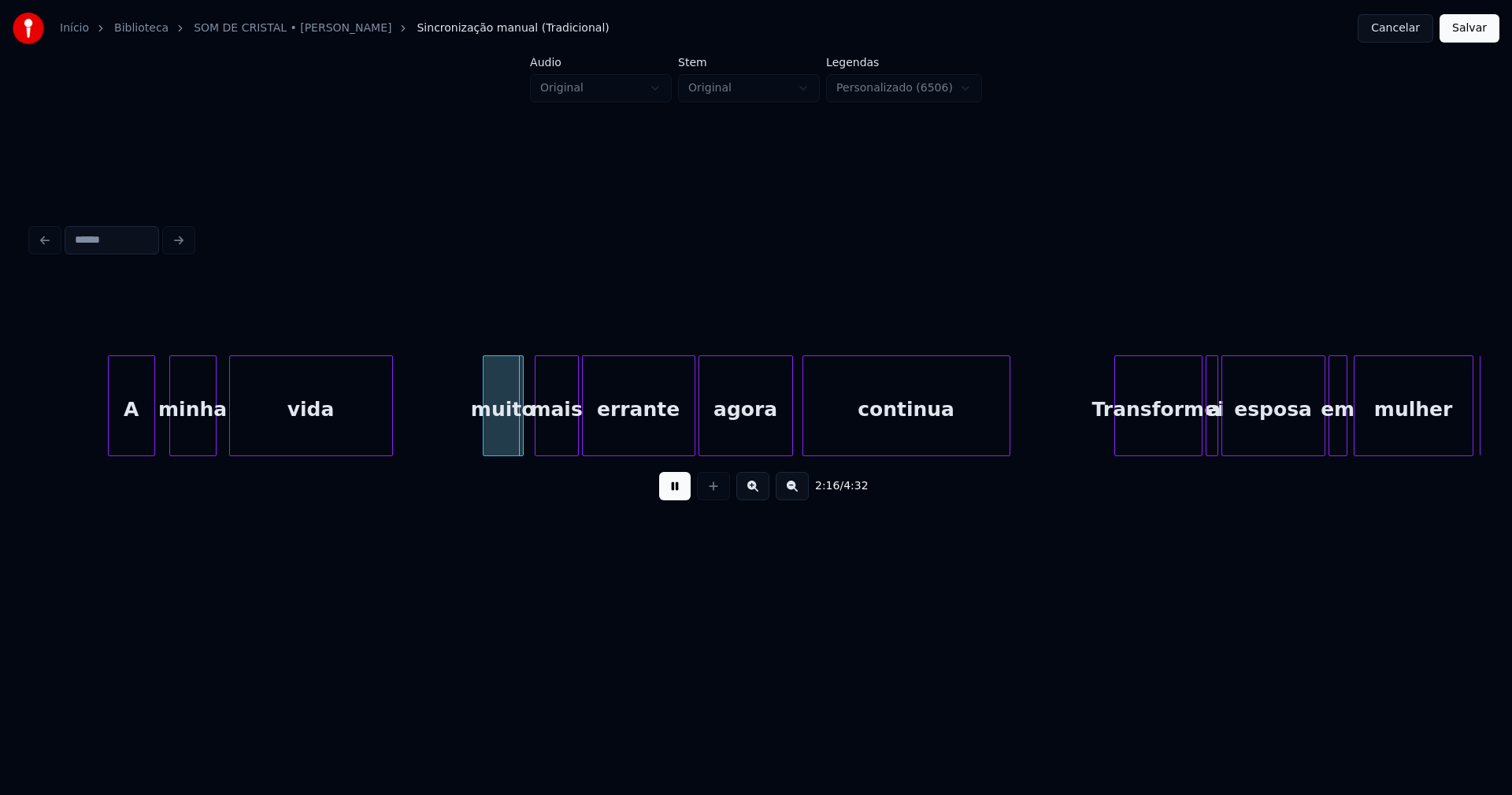
click at [502, 441] on div "muito" at bounding box center [503, 409] width 39 height 107
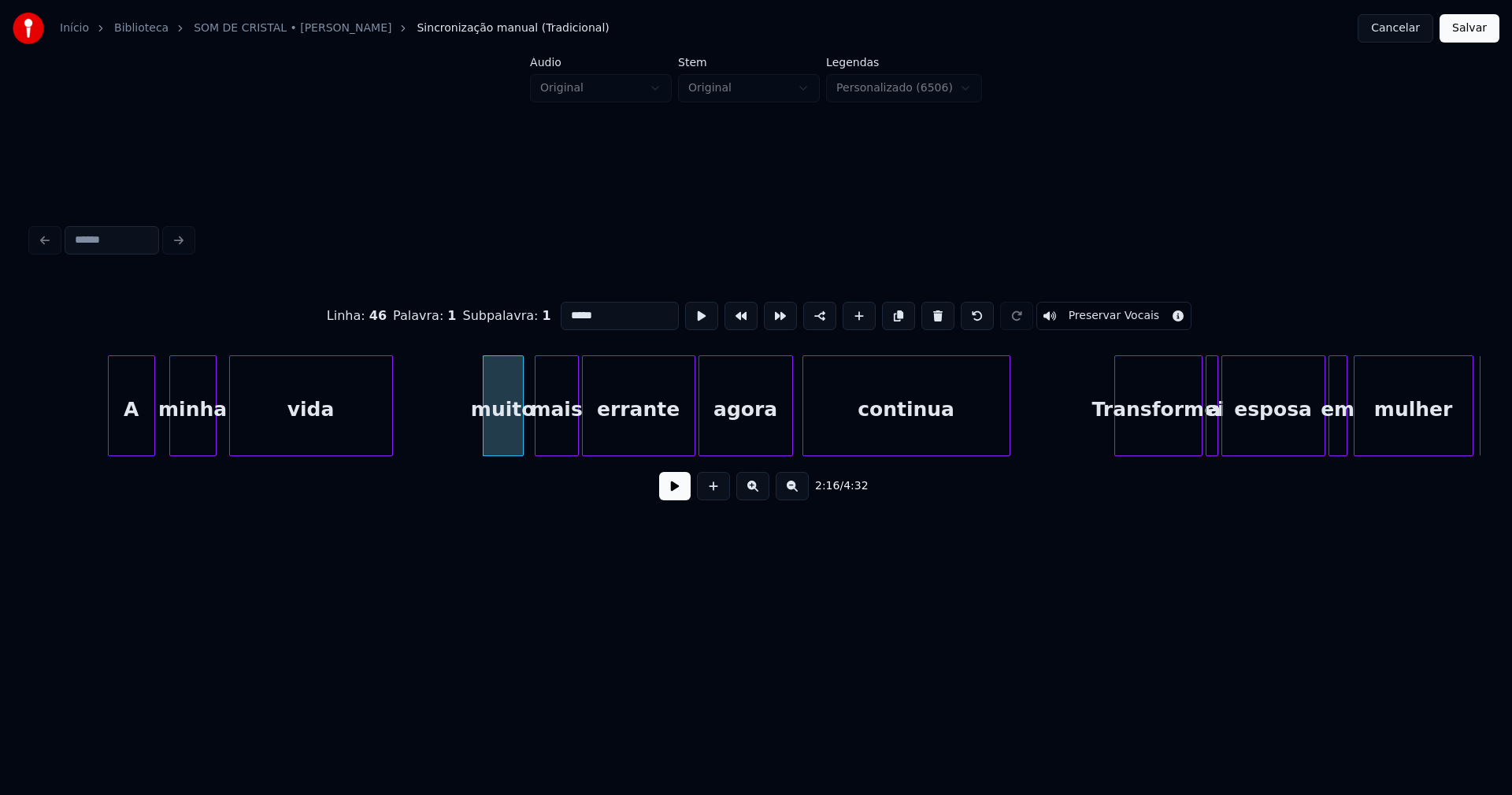
click at [568, 313] on input "*****" at bounding box center [620, 316] width 118 height 29
type input "*****"
click at [667, 501] on button at bounding box center [675, 486] width 32 height 29
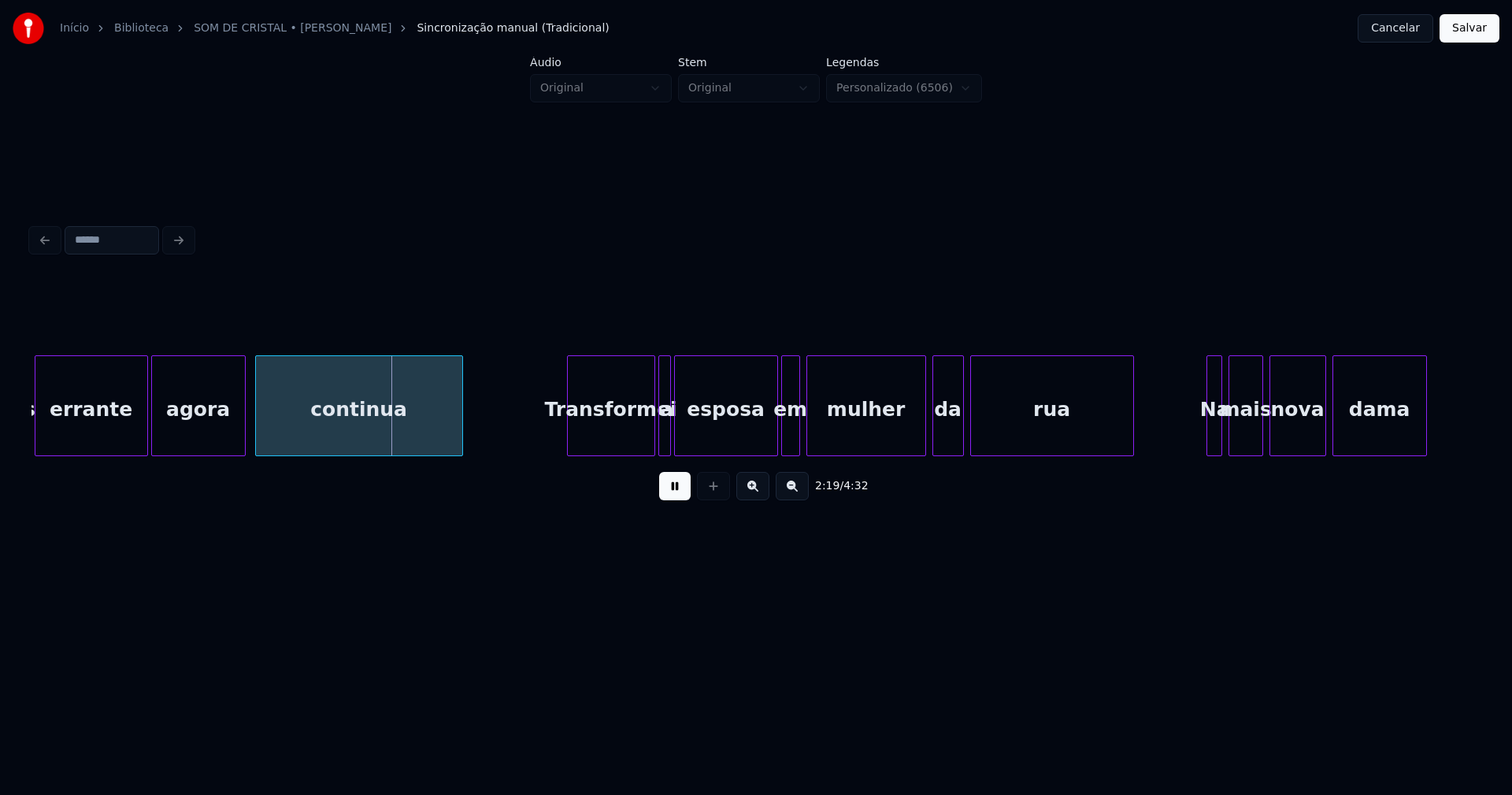
scroll to position [0, 21624]
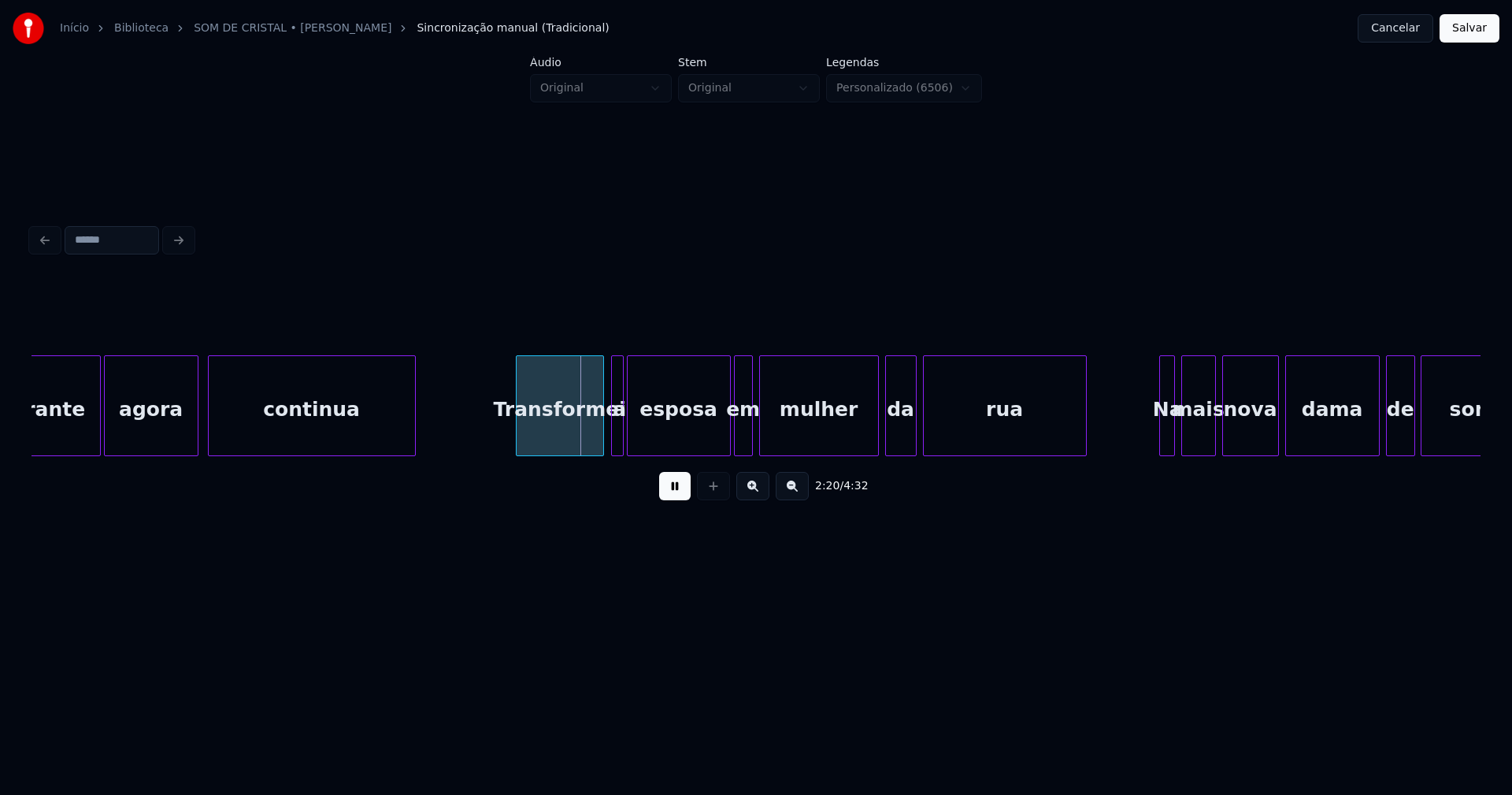
click at [557, 439] on div "Transformei" at bounding box center [560, 409] width 87 height 107
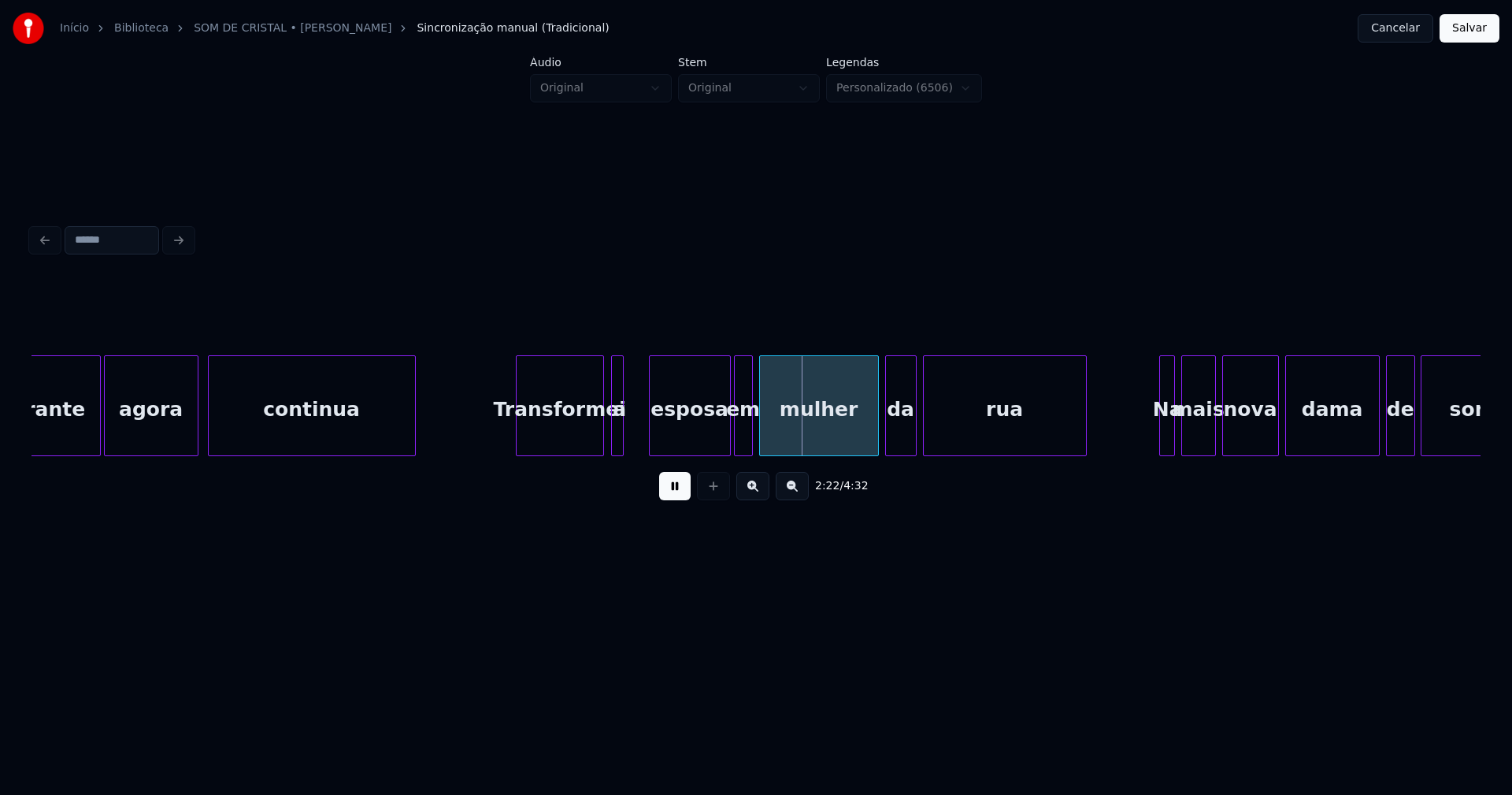
click at [652, 445] on div at bounding box center [653, 405] width 5 height 99
click at [638, 433] on div at bounding box center [637, 405] width 5 height 99
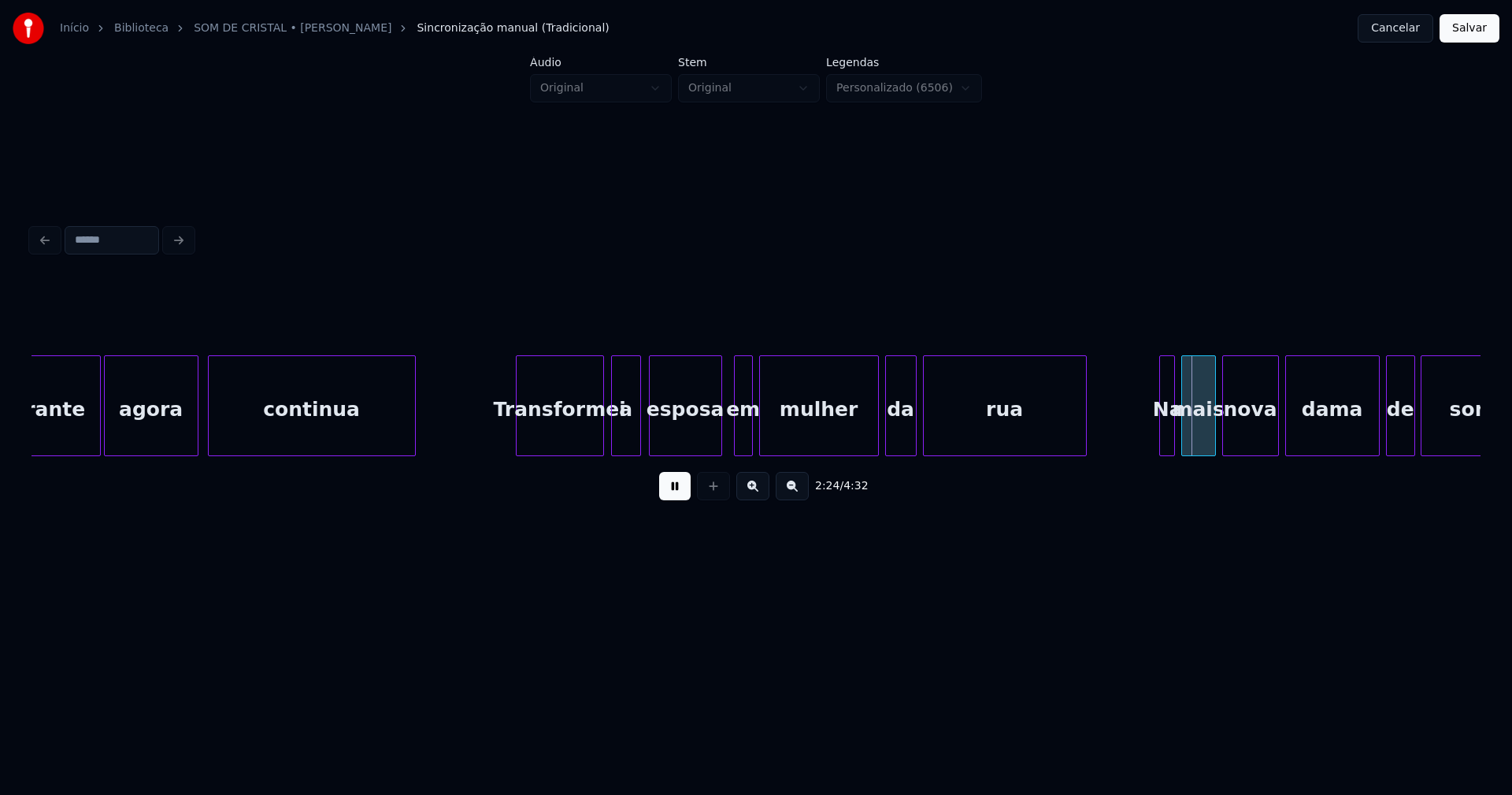
click at [719, 441] on div at bounding box center [719, 405] width 5 height 99
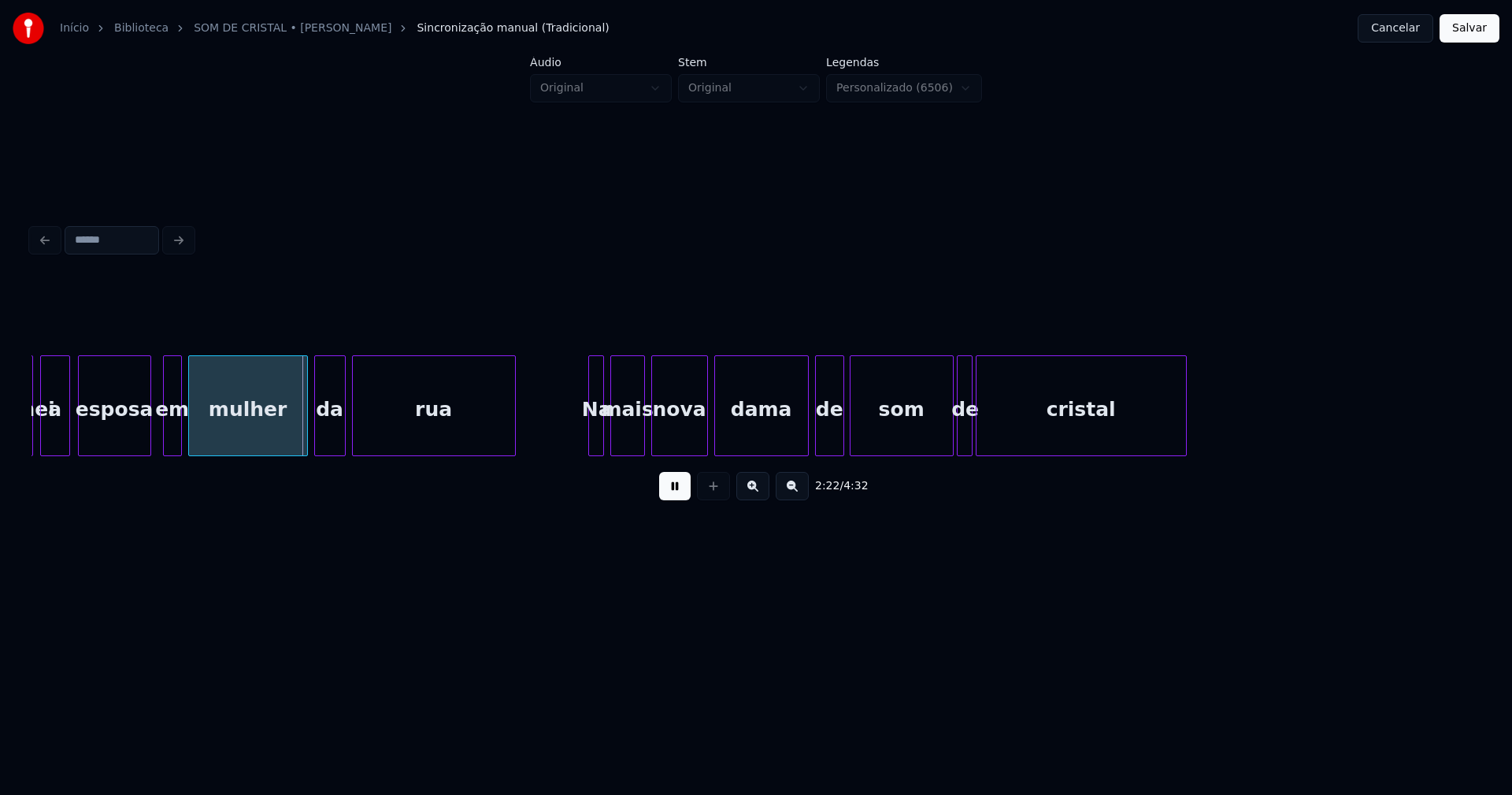
scroll to position [0, 22219]
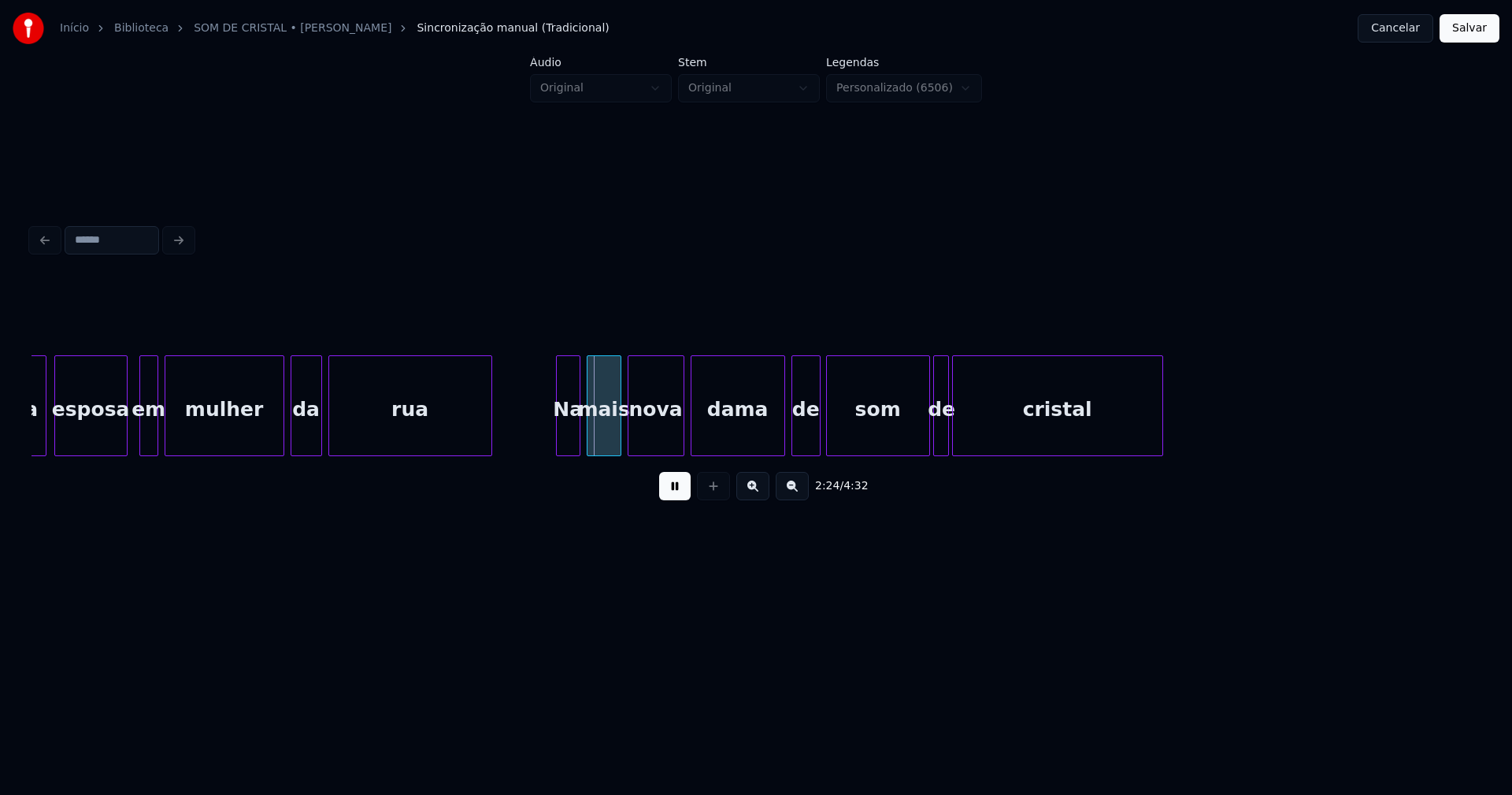
click at [559, 444] on div at bounding box center [559, 405] width 5 height 99
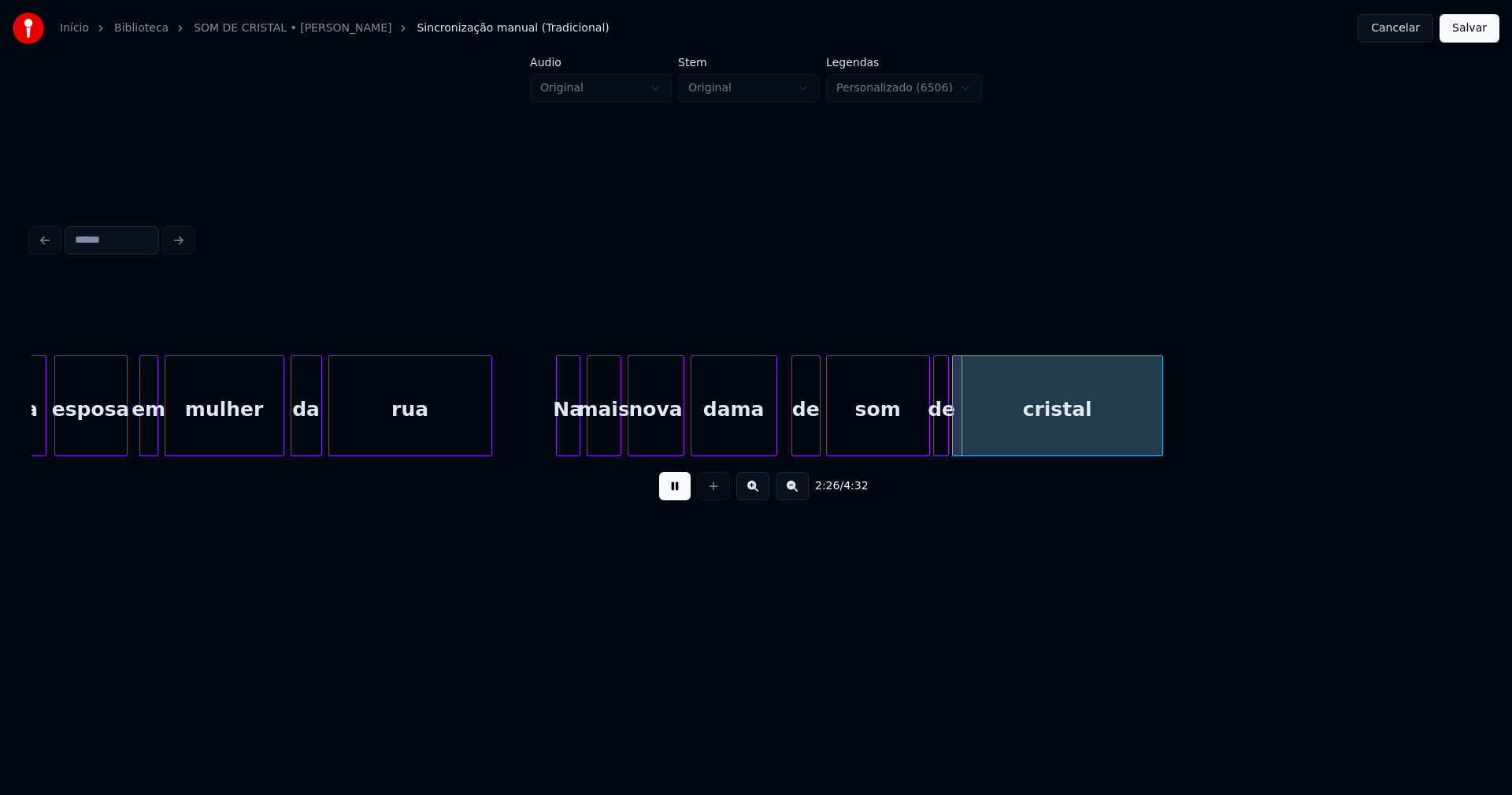
click at [776, 440] on div at bounding box center [774, 405] width 5 height 99
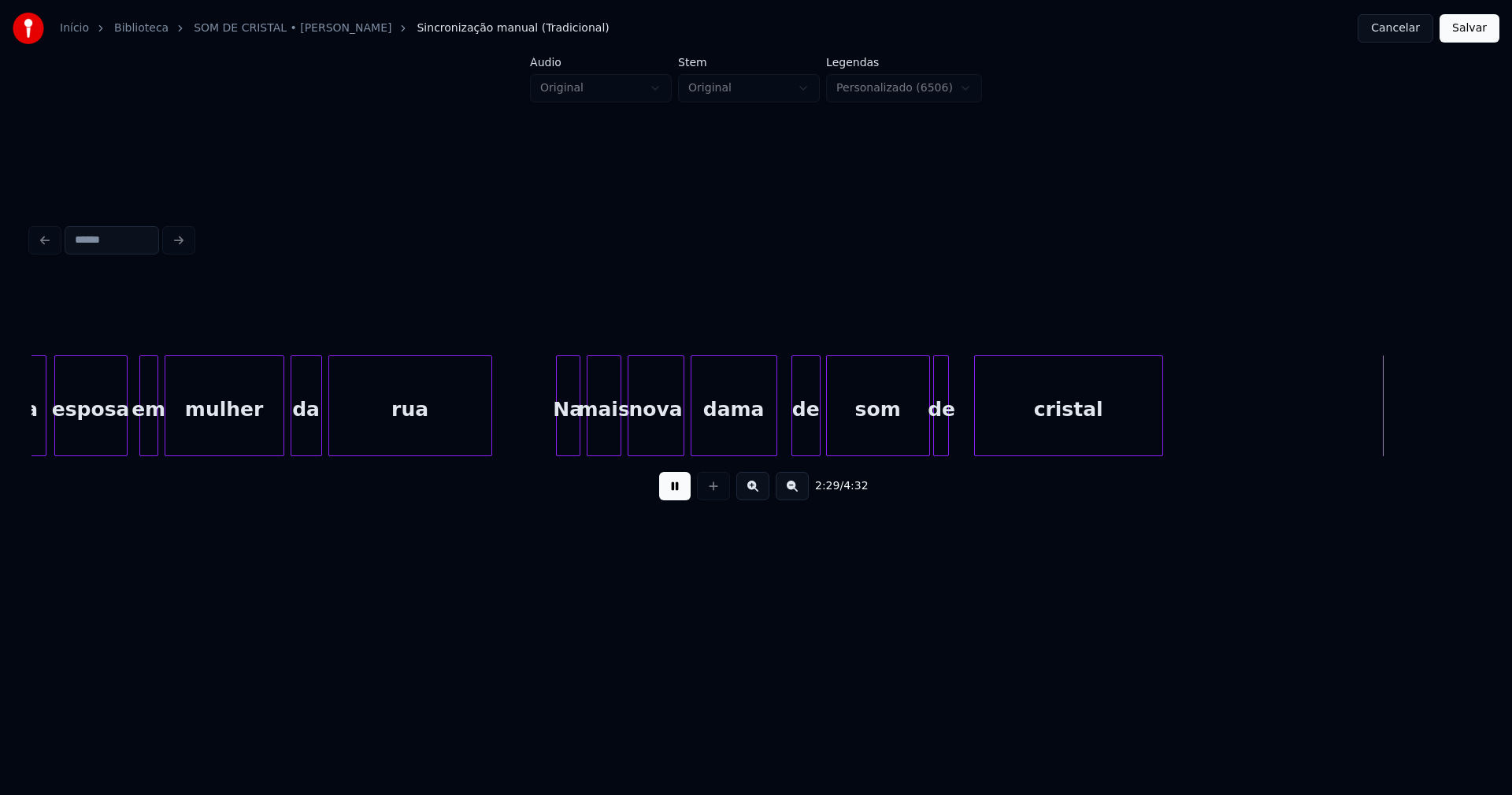
click at [977, 438] on div at bounding box center [977, 405] width 5 height 99
click at [965, 436] on div at bounding box center [964, 405] width 5 height 99
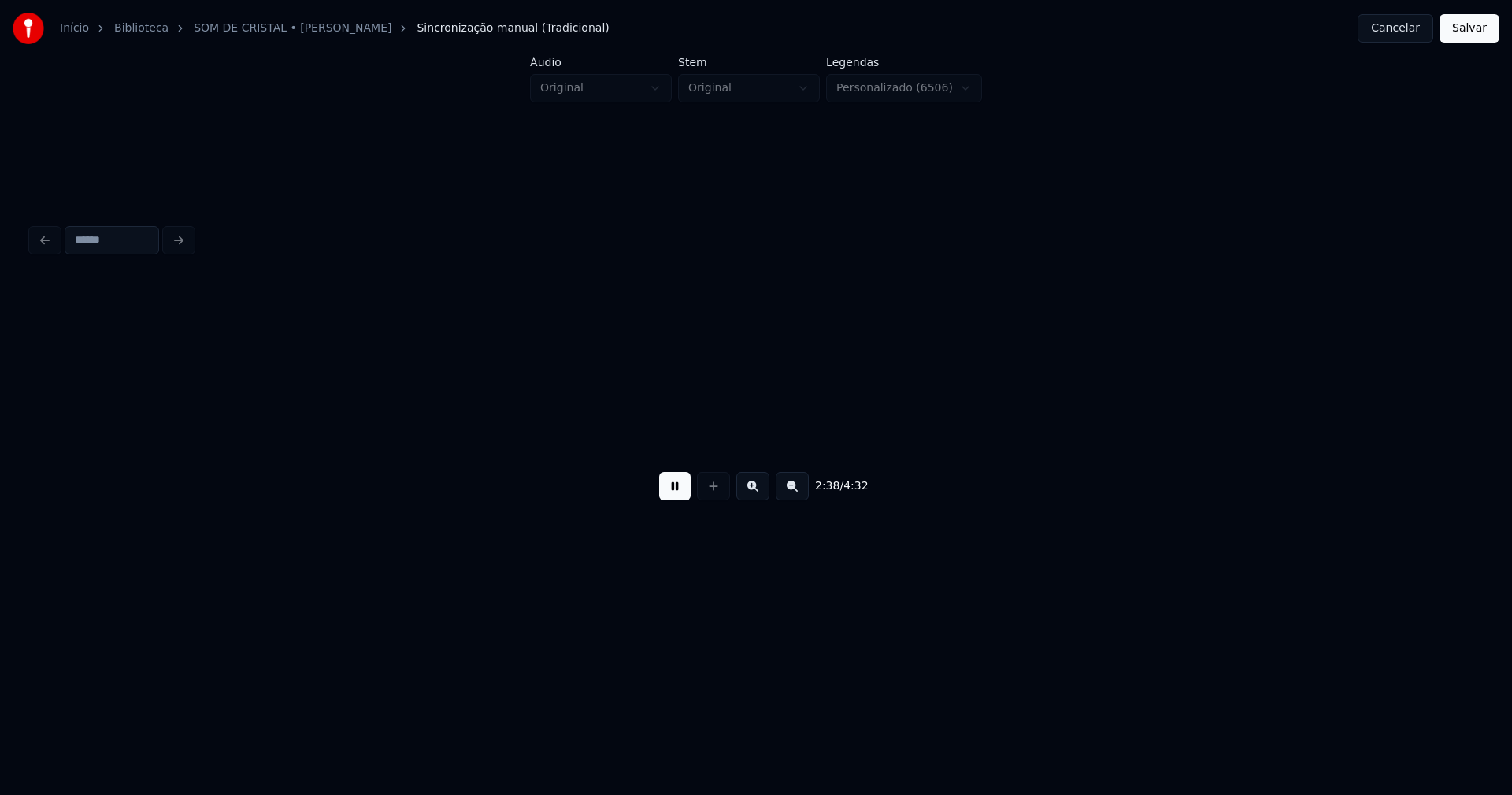
scroll to position [0, 24957]
click at [1263, 433] on div at bounding box center [1266, 405] width 5 height 99
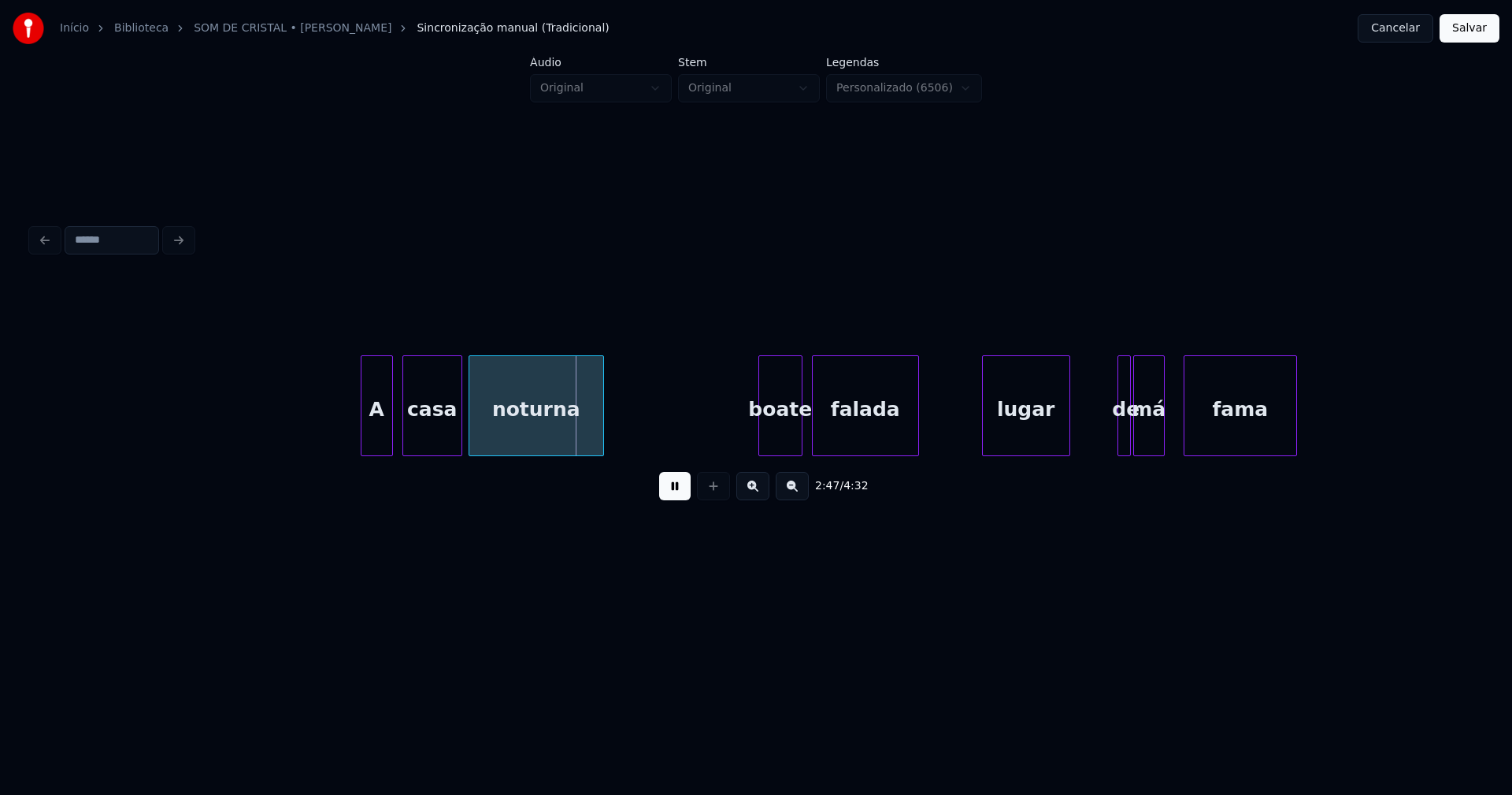
scroll to position [0, 25882]
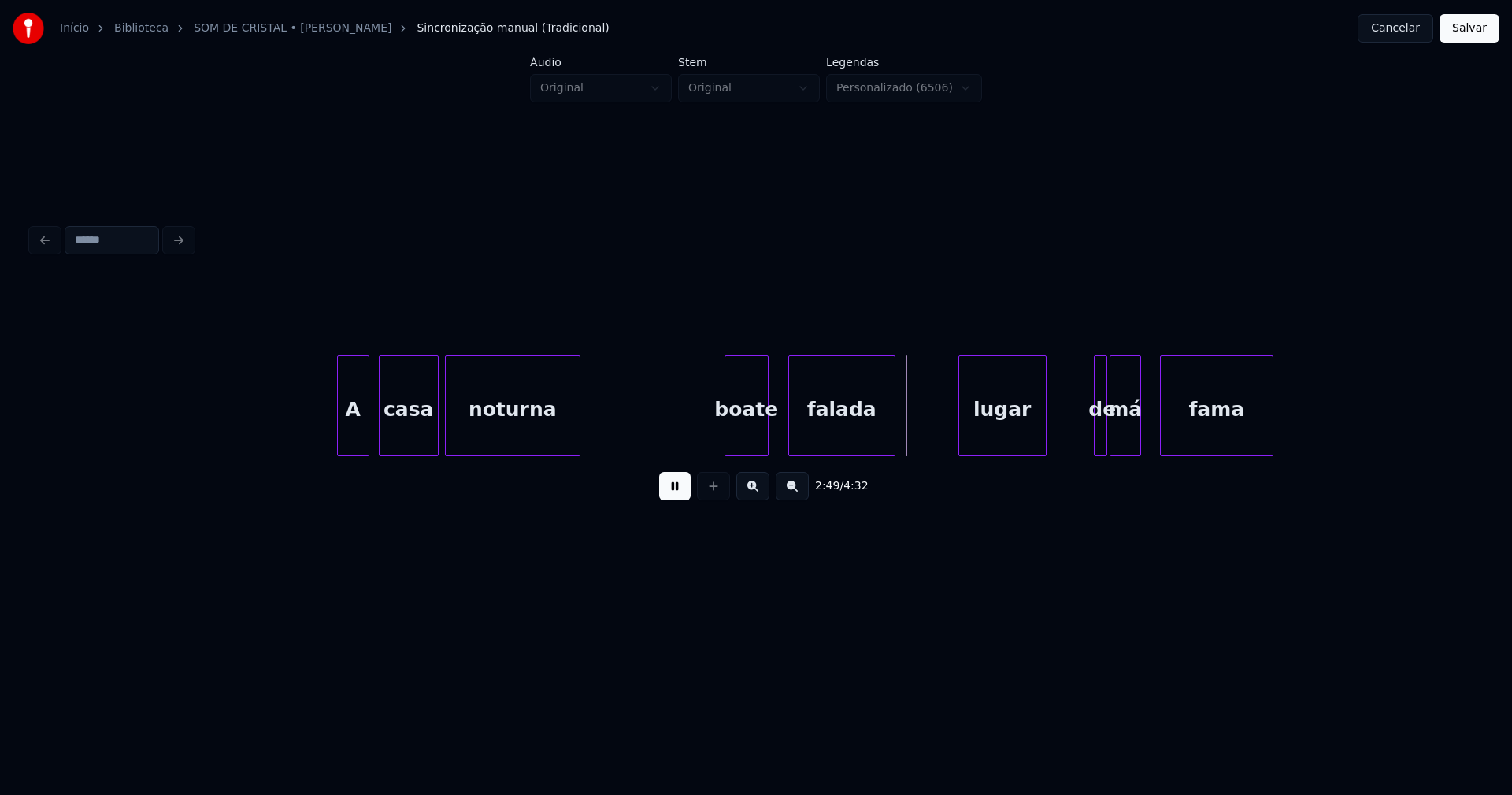
click at [748, 444] on div "boate" at bounding box center [747, 409] width 43 height 107
click at [743, 435] on div "boate" at bounding box center [747, 409] width 43 height 107
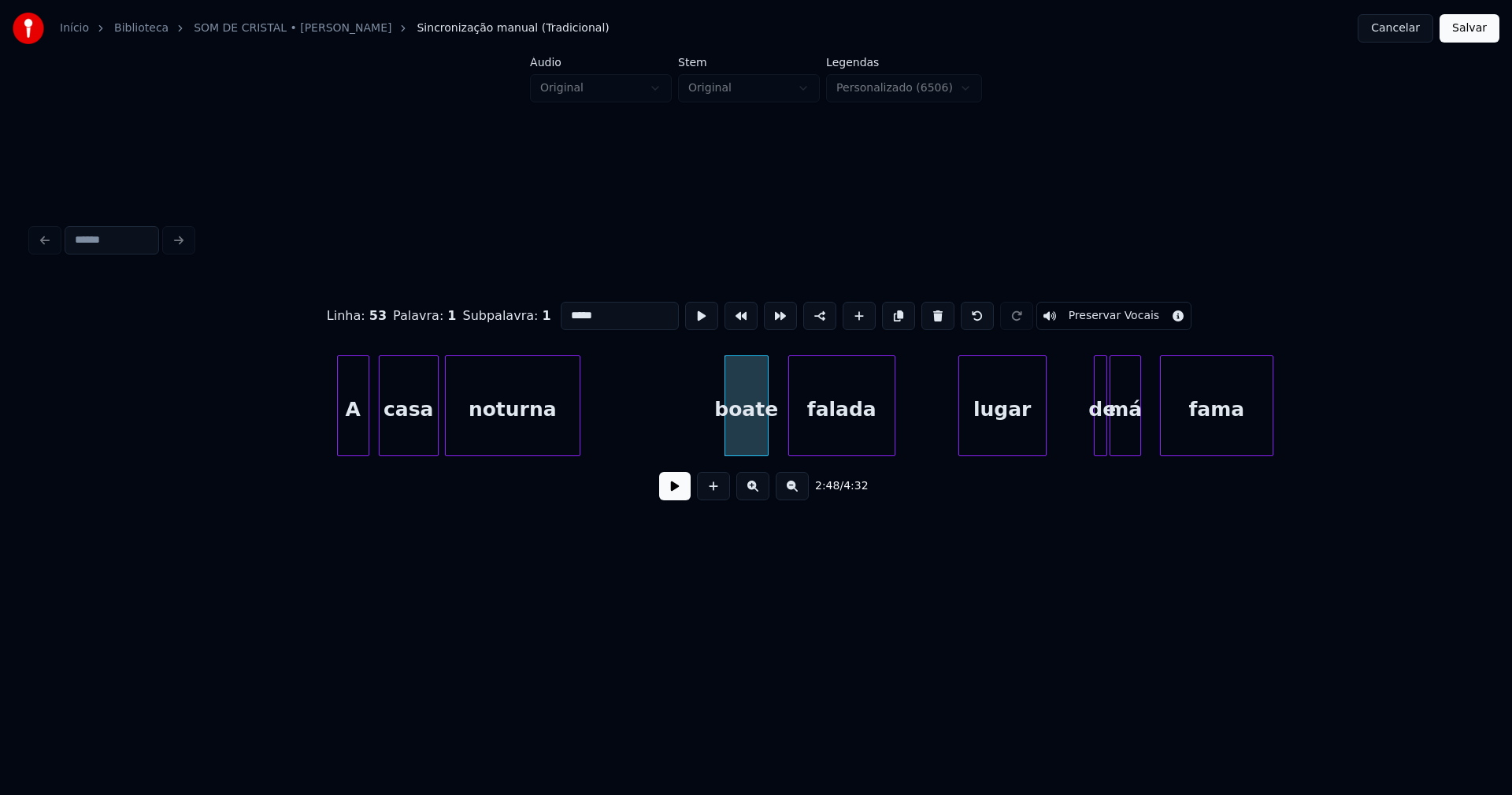
click at [566, 312] on input "*****" at bounding box center [620, 316] width 118 height 29
click at [994, 436] on div "lugar" at bounding box center [994, 409] width 87 height 107
type input "*****"
click at [671, 499] on button at bounding box center [675, 486] width 32 height 29
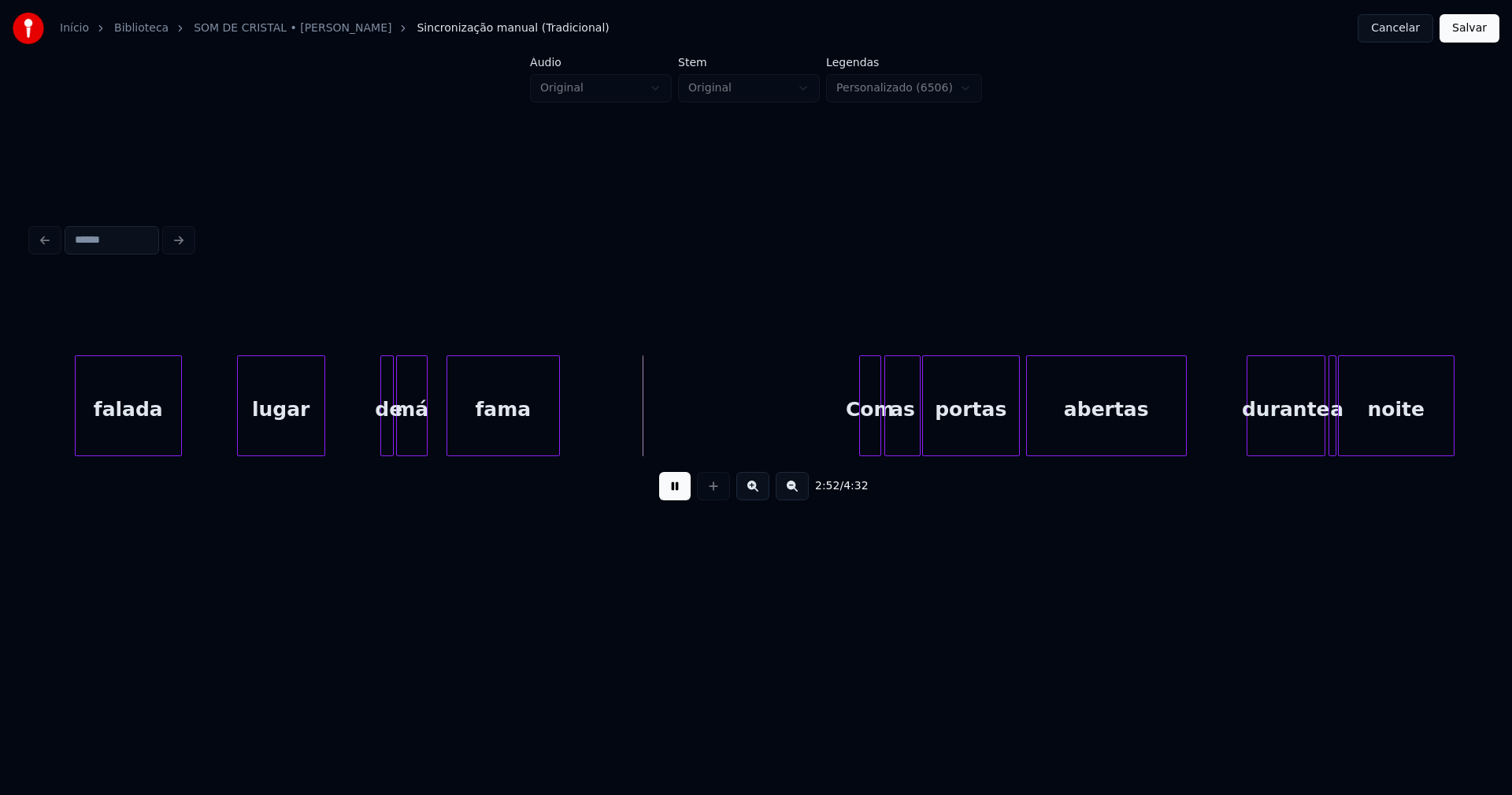
scroll to position [0, 26762]
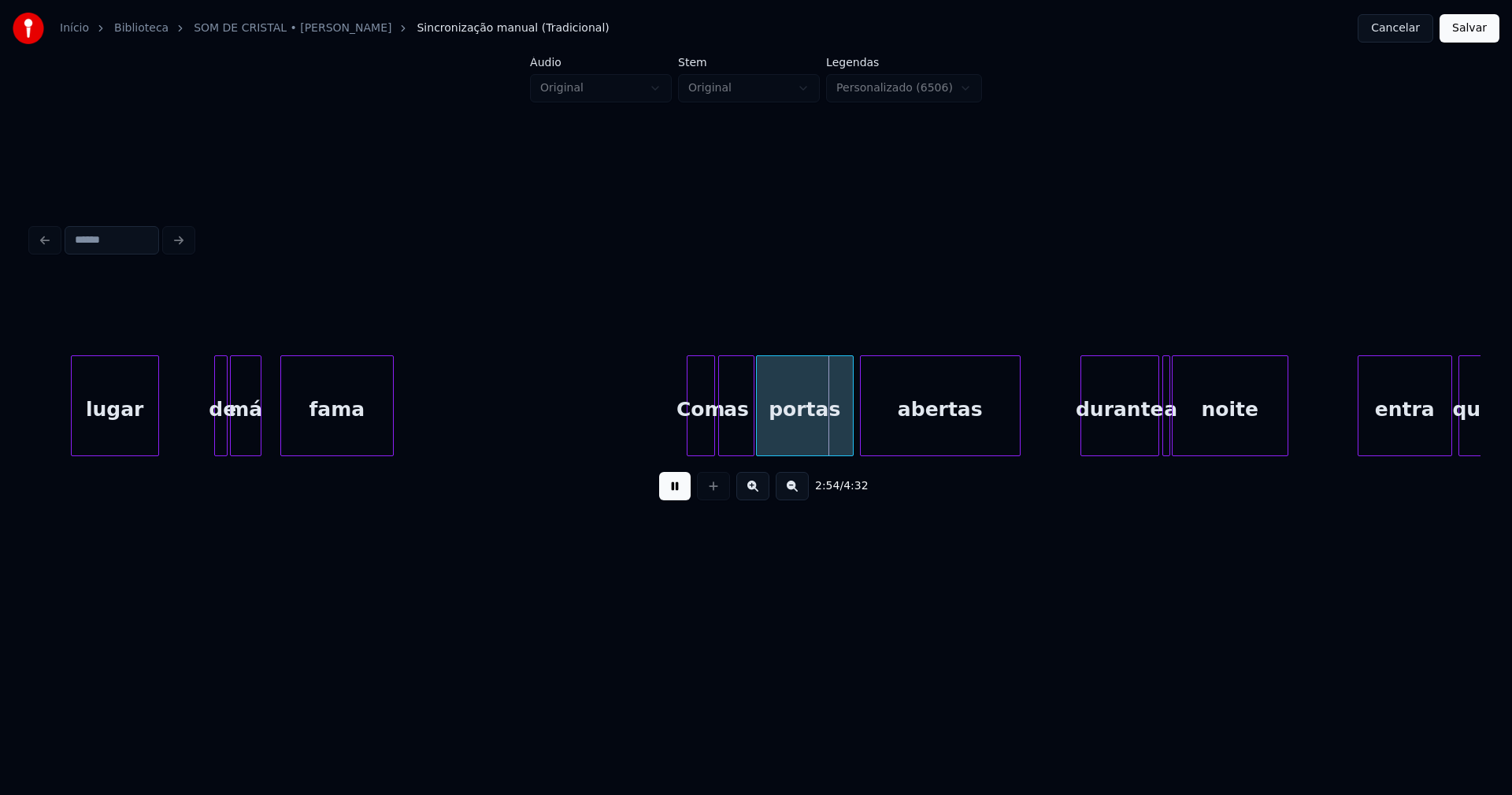
click at [688, 439] on div at bounding box center [690, 405] width 5 height 99
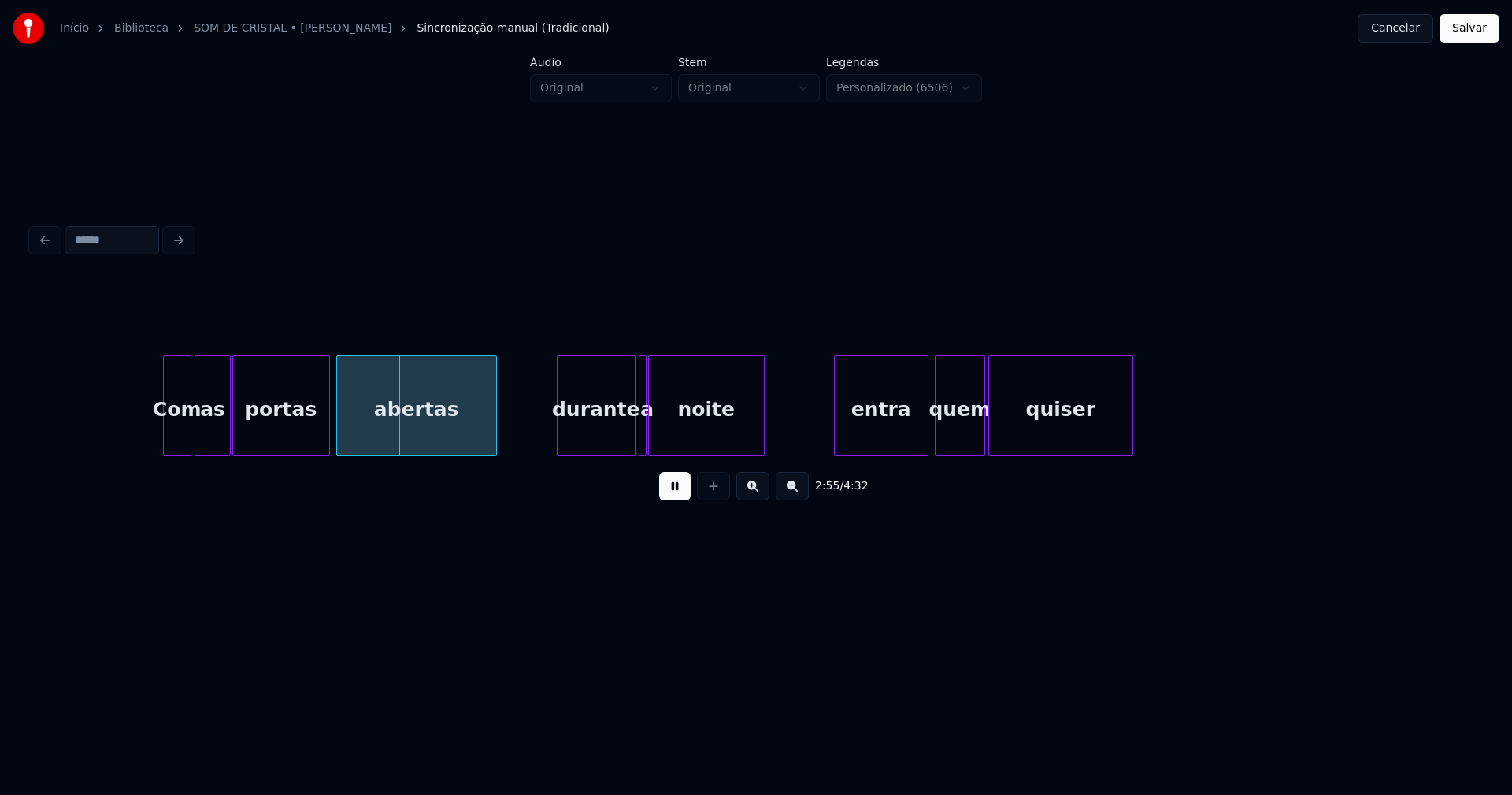
scroll to position [0, 27405]
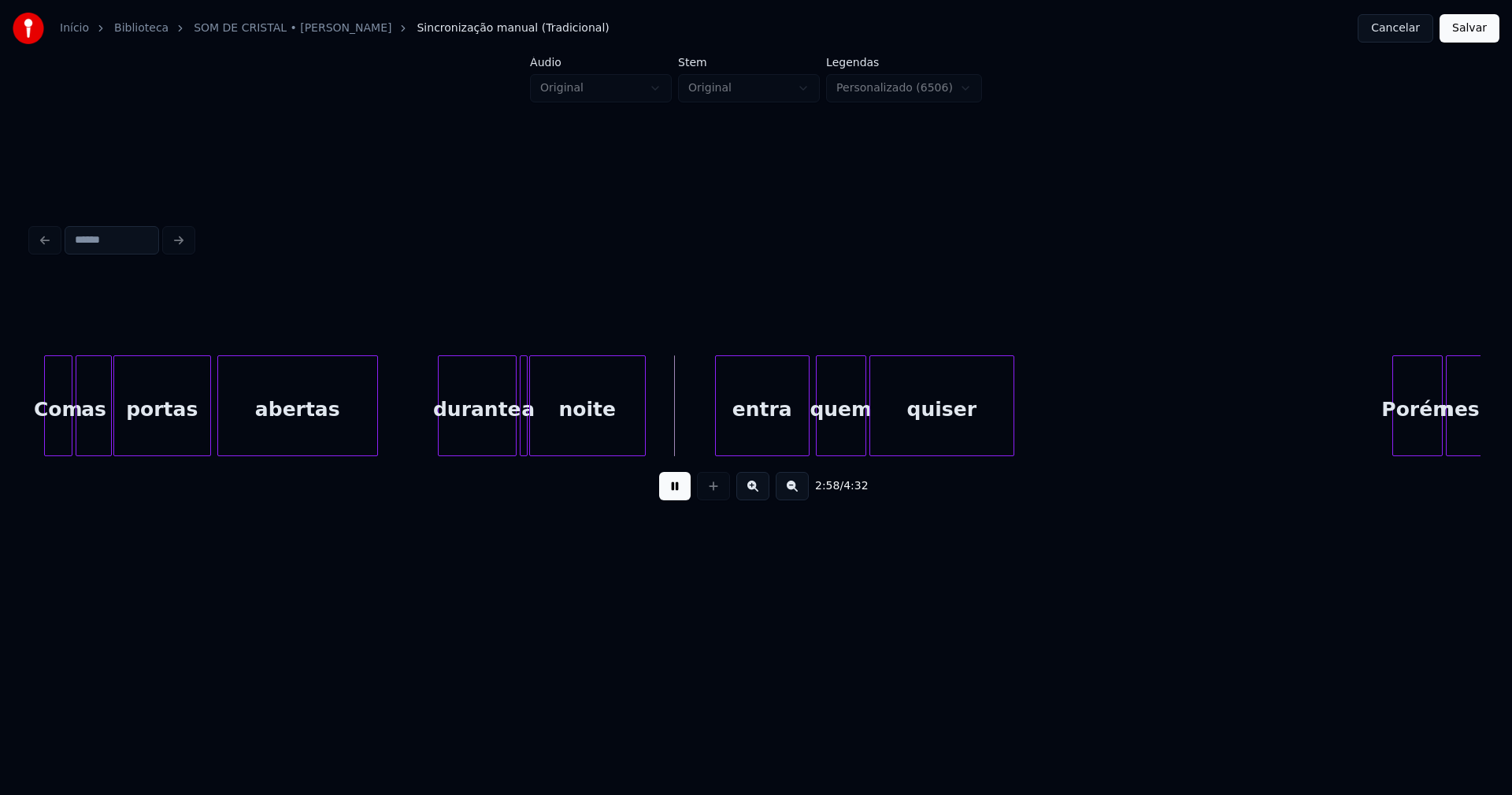
click at [495, 446] on div at bounding box center [494, 405] width 5 height 99
click at [502, 444] on div at bounding box center [505, 405] width 5 height 99
click at [759, 436] on div "entra" at bounding box center [754, 409] width 93 height 107
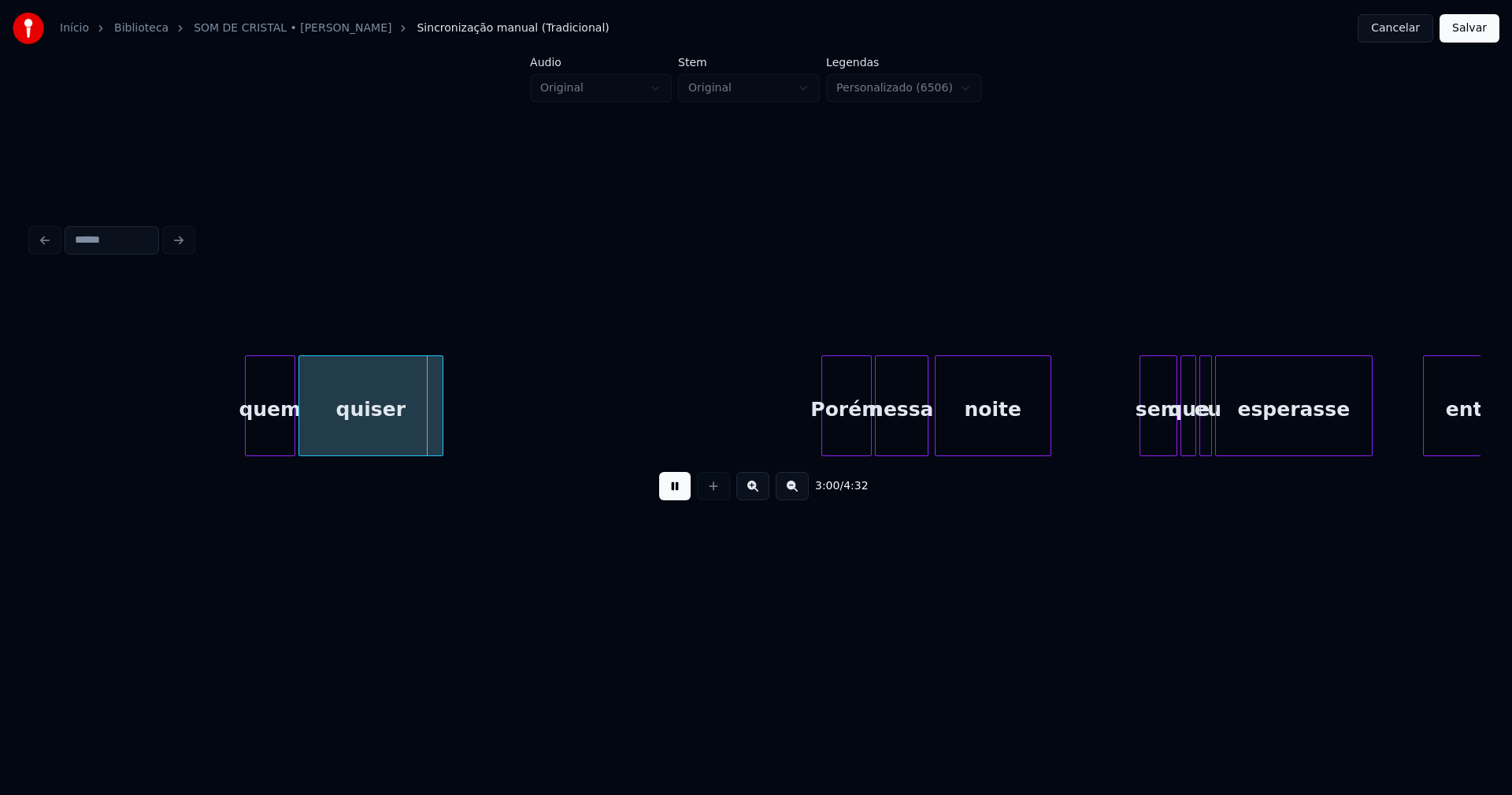
scroll to position [0, 28286]
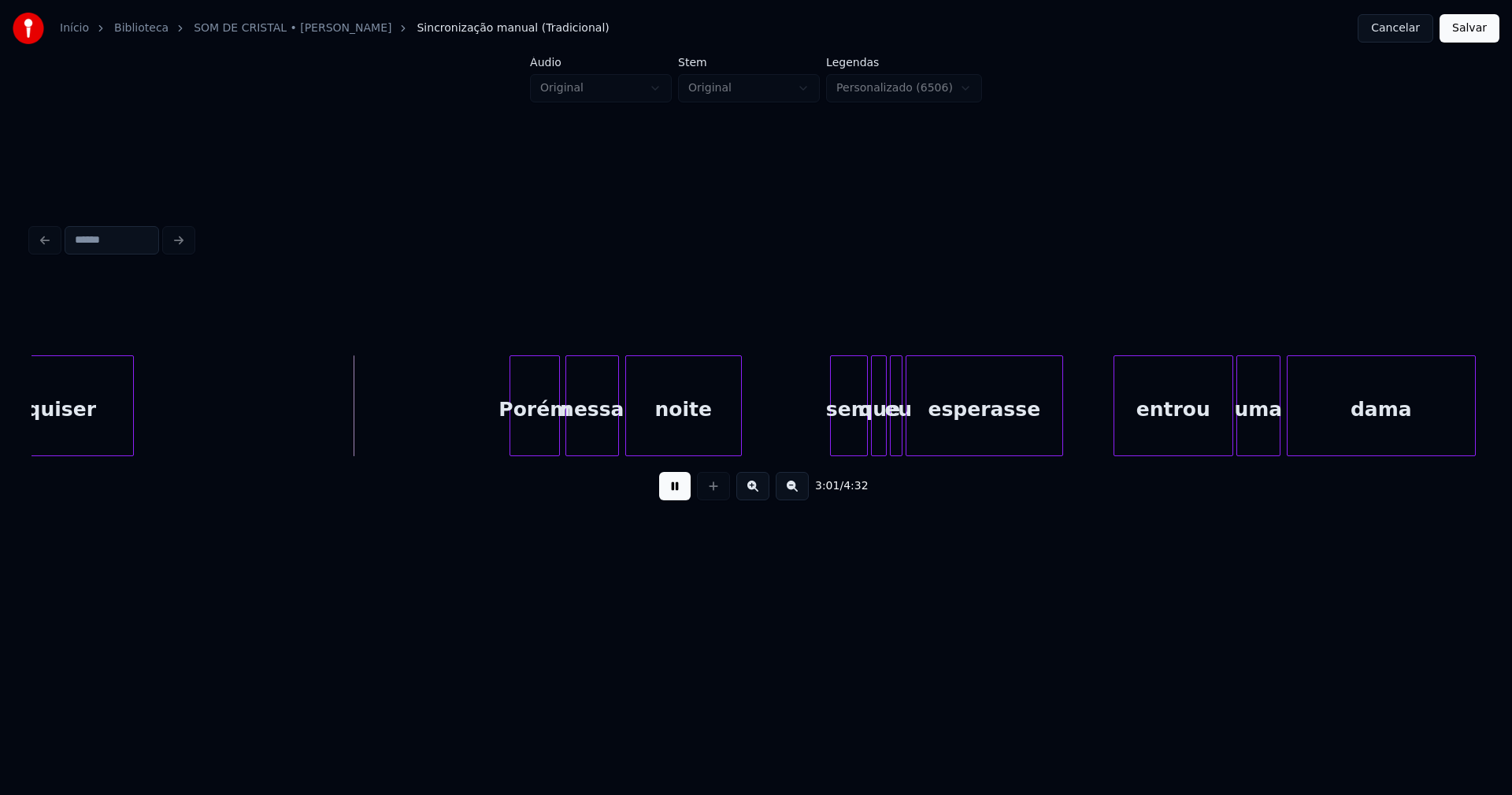
click at [533, 442] on div "Porém" at bounding box center [535, 409] width 49 height 107
click at [840, 441] on div "sem" at bounding box center [838, 409] width 36 height 107
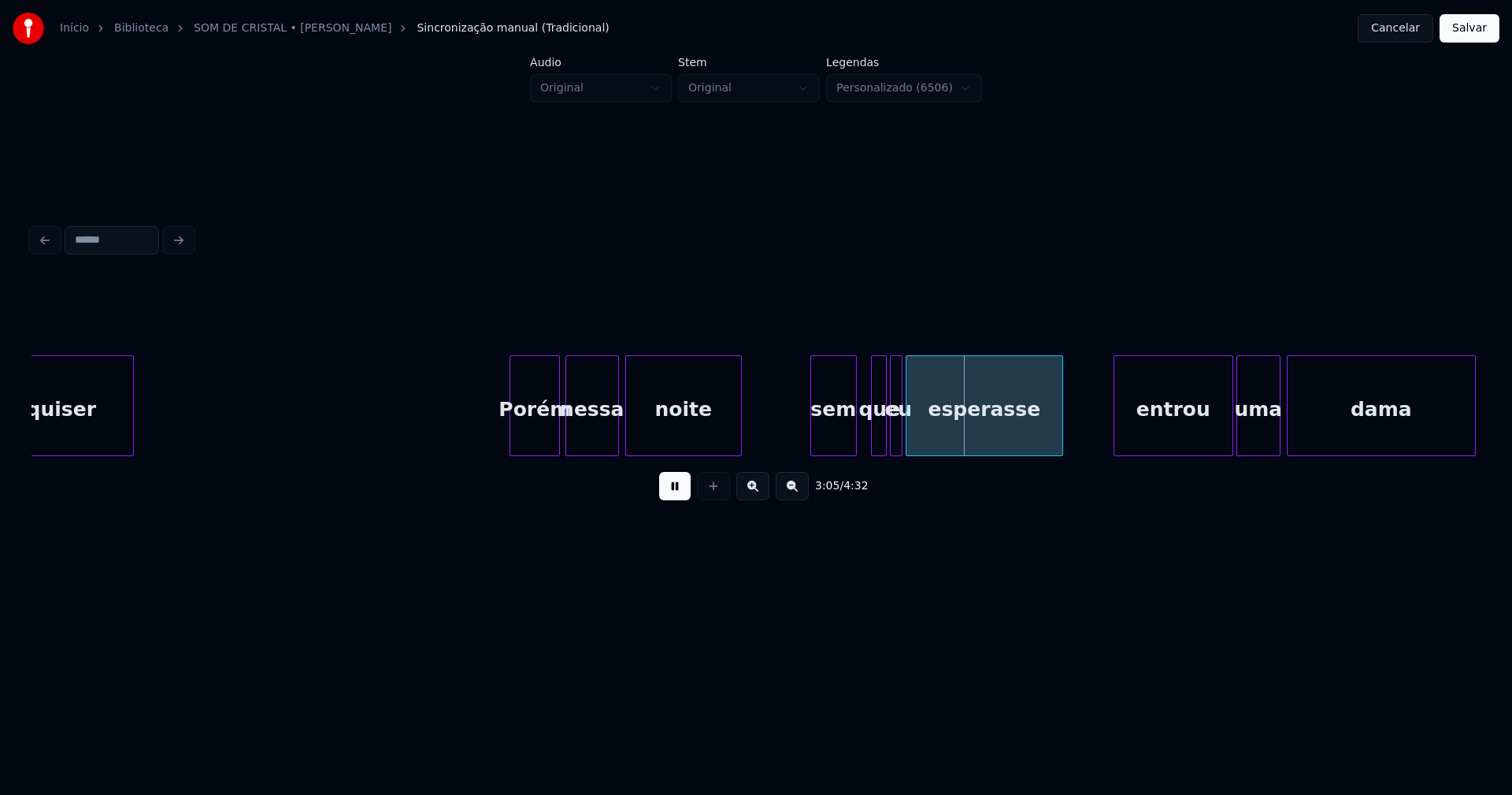
click at [812, 441] on div at bounding box center [814, 405] width 5 height 99
click at [867, 436] on div at bounding box center [869, 405] width 5 height 99
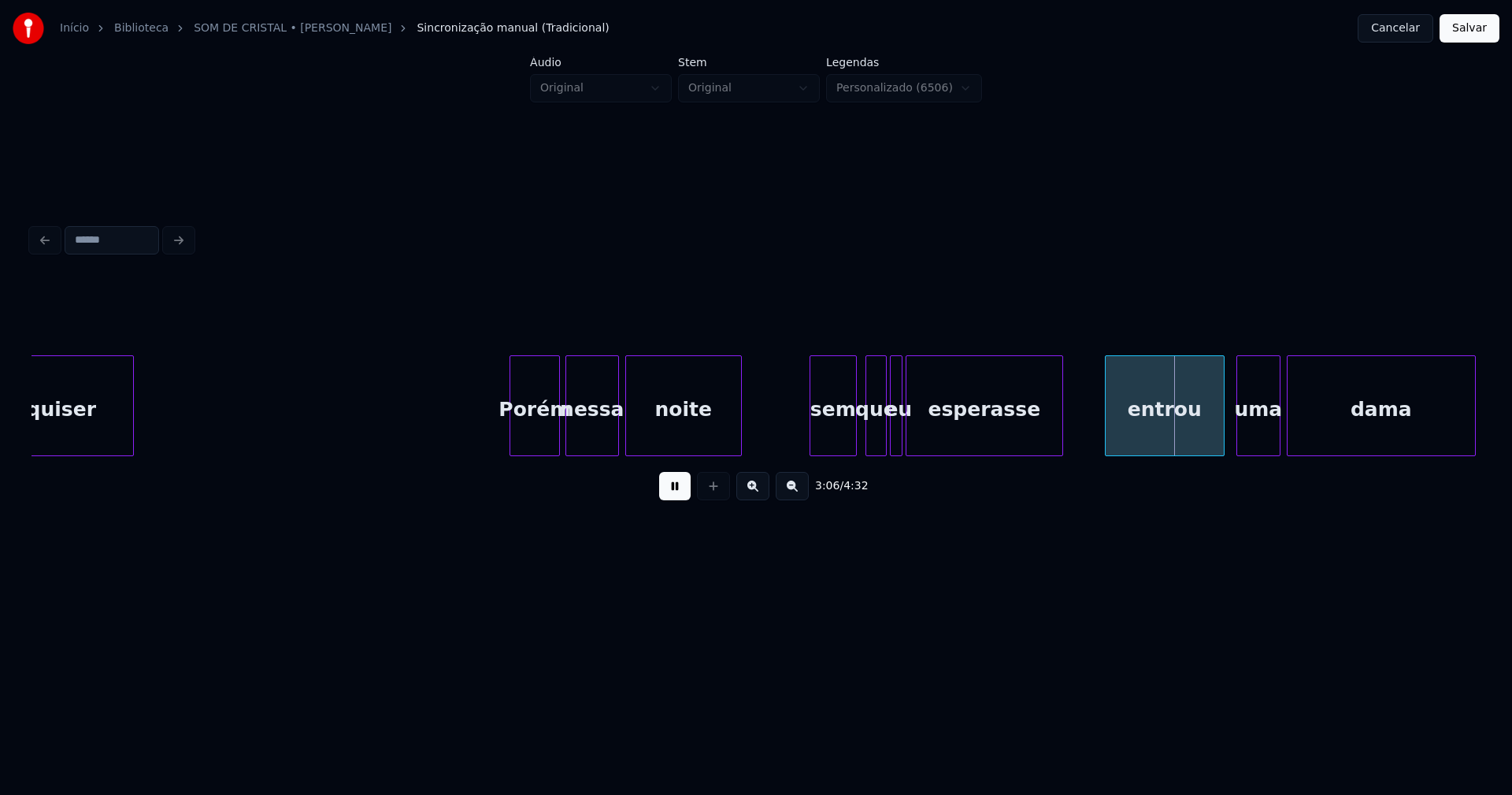
click at [1157, 433] on div "entrou" at bounding box center [1164, 409] width 118 height 107
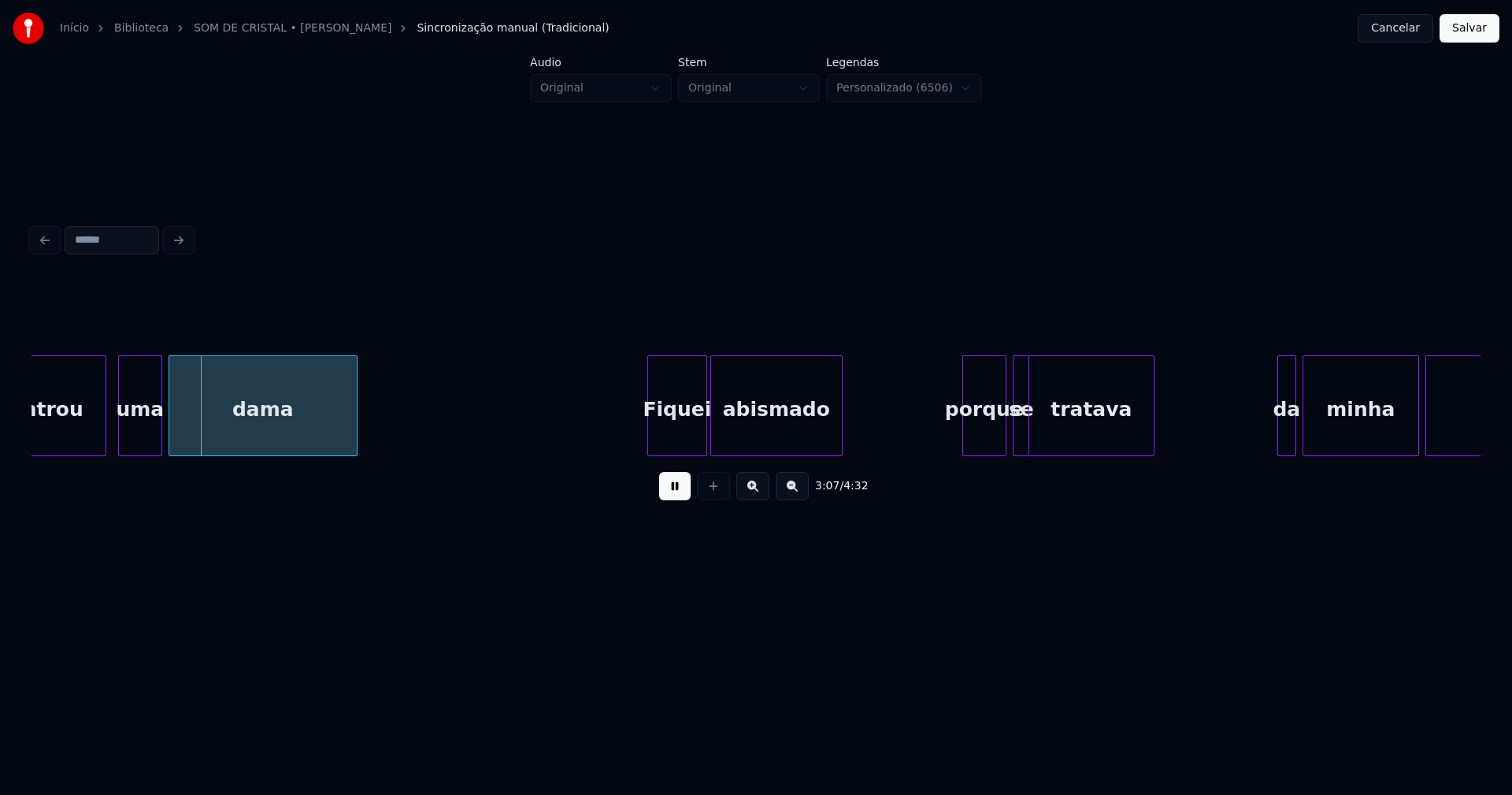
scroll to position [0, 29427]
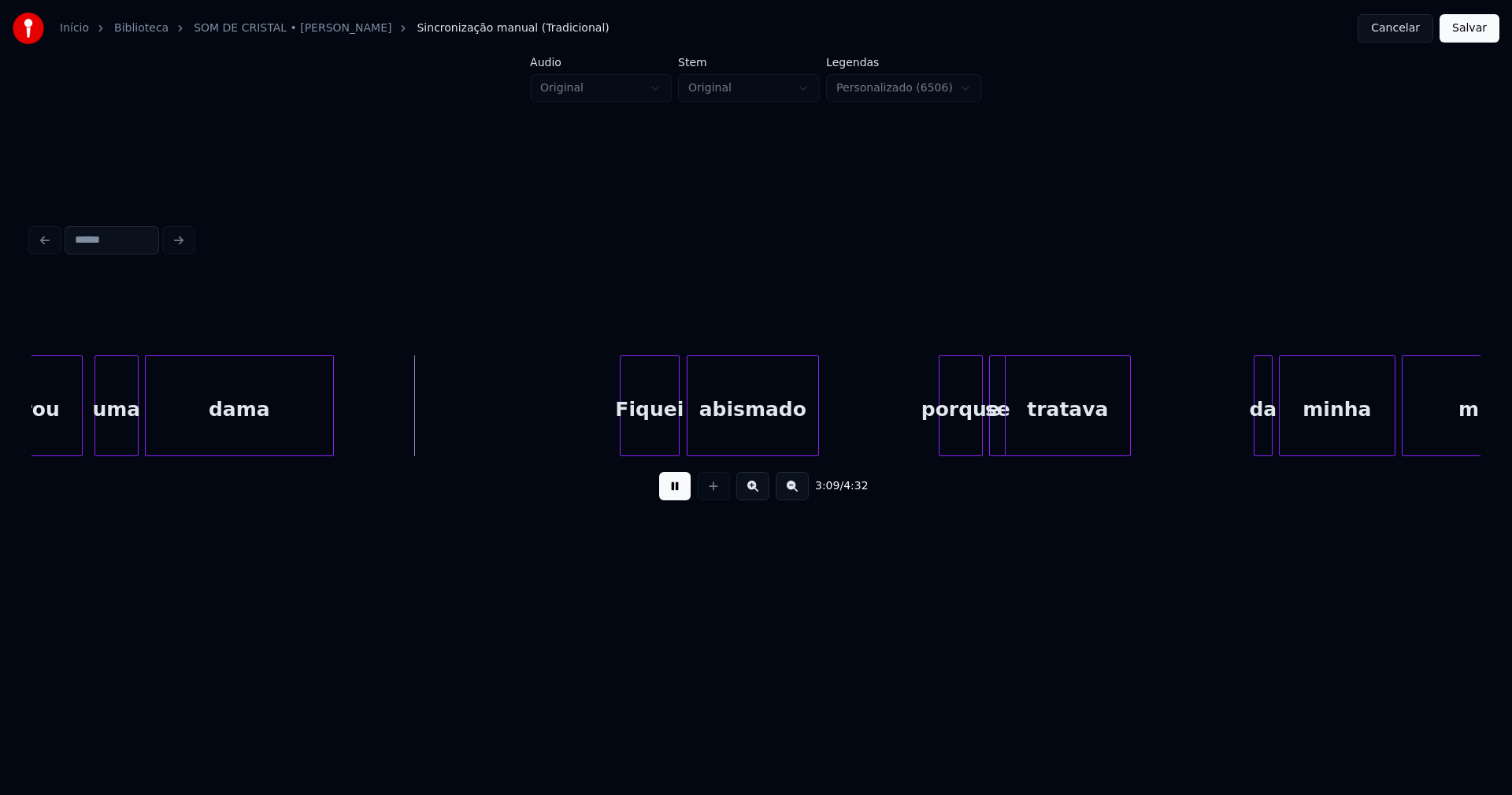
click at [653, 431] on div "Fiquei" at bounding box center [649, 409] width 58 height 107
click at [955, 433] on div "porque" at bounding box center [958, 409] width 43 height 107
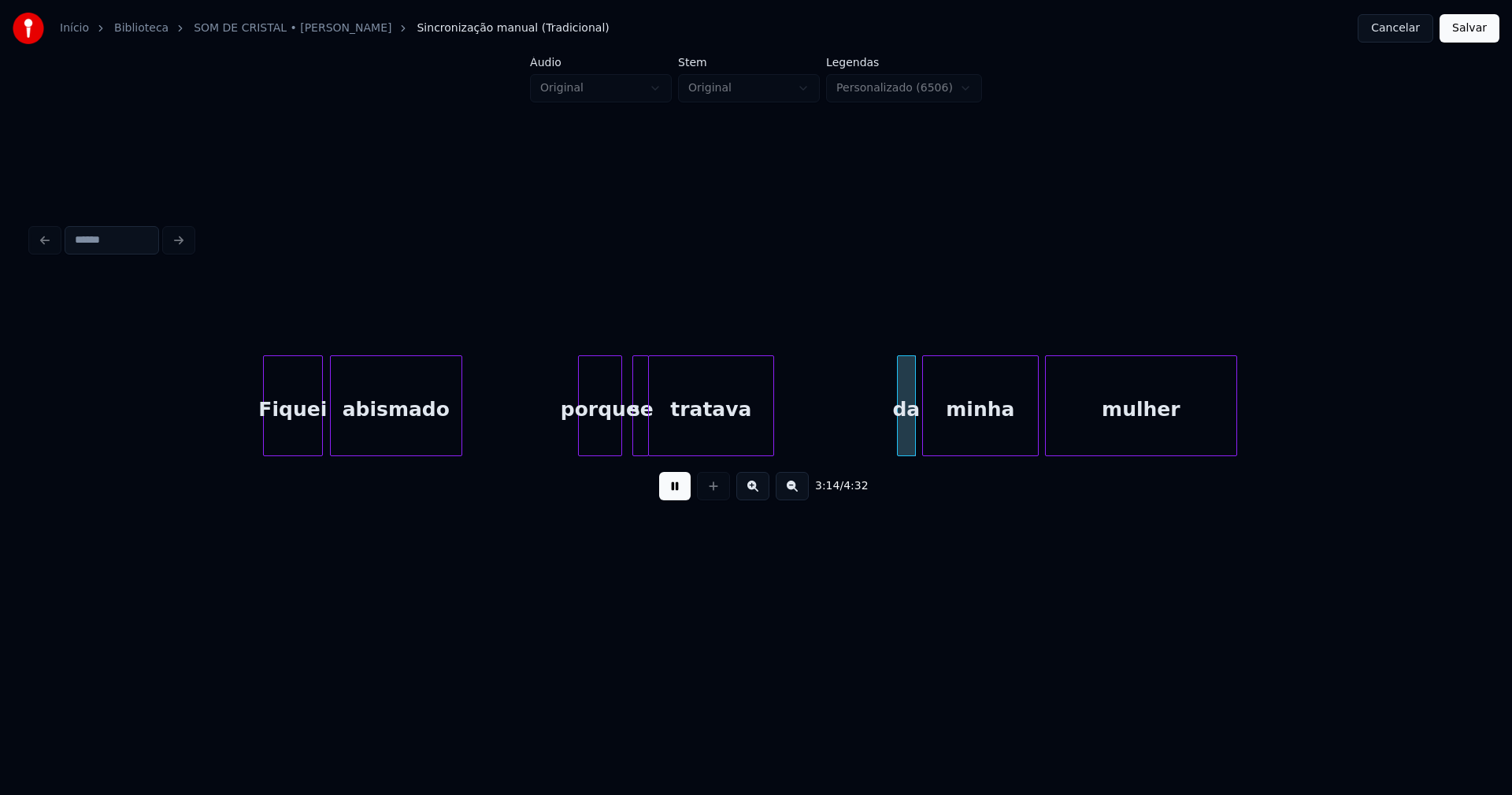
scroll to position [0, 29879]
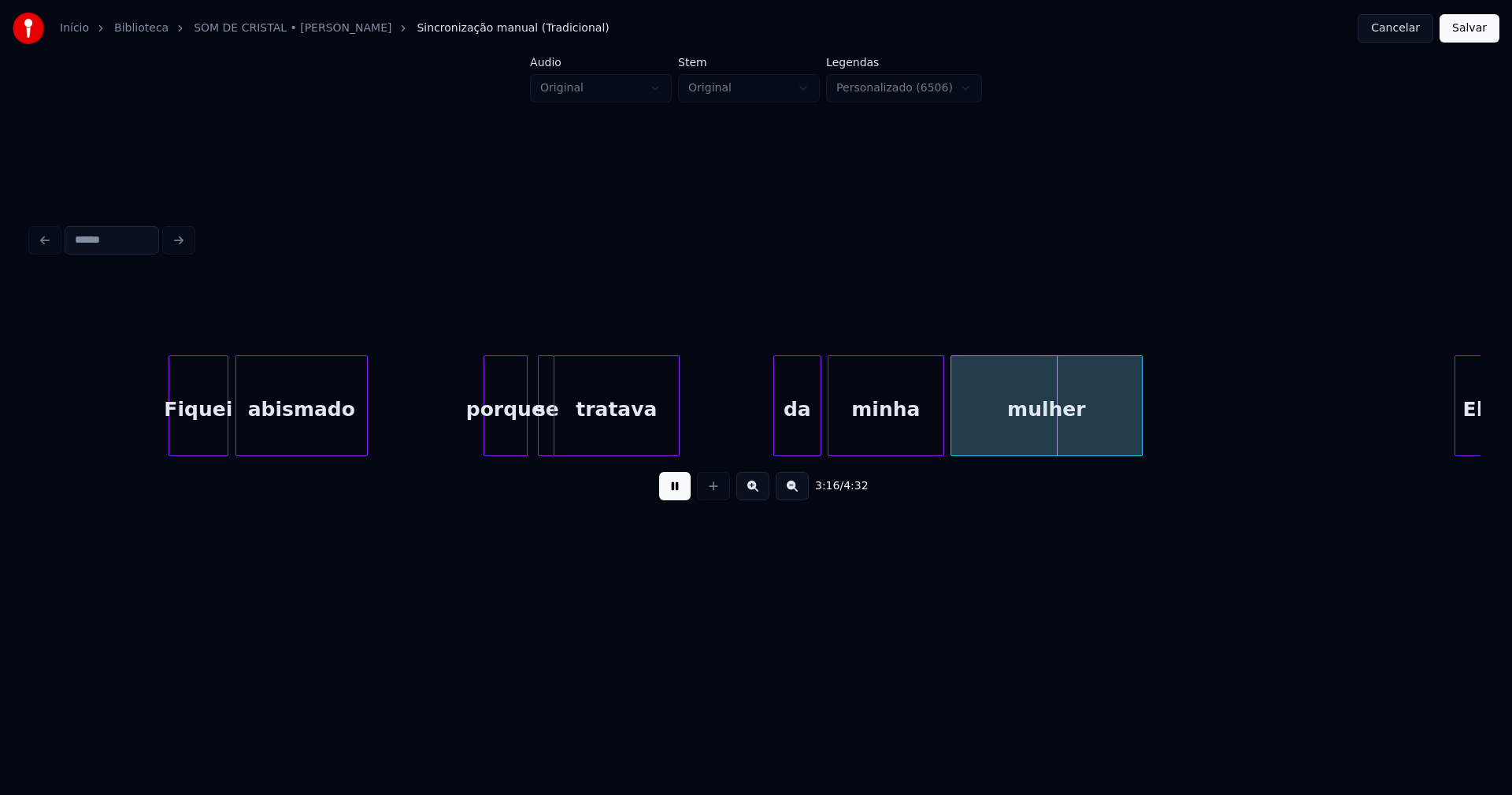
click at [776, 441] on div at bounding box center [777, 405] width 5 height 99
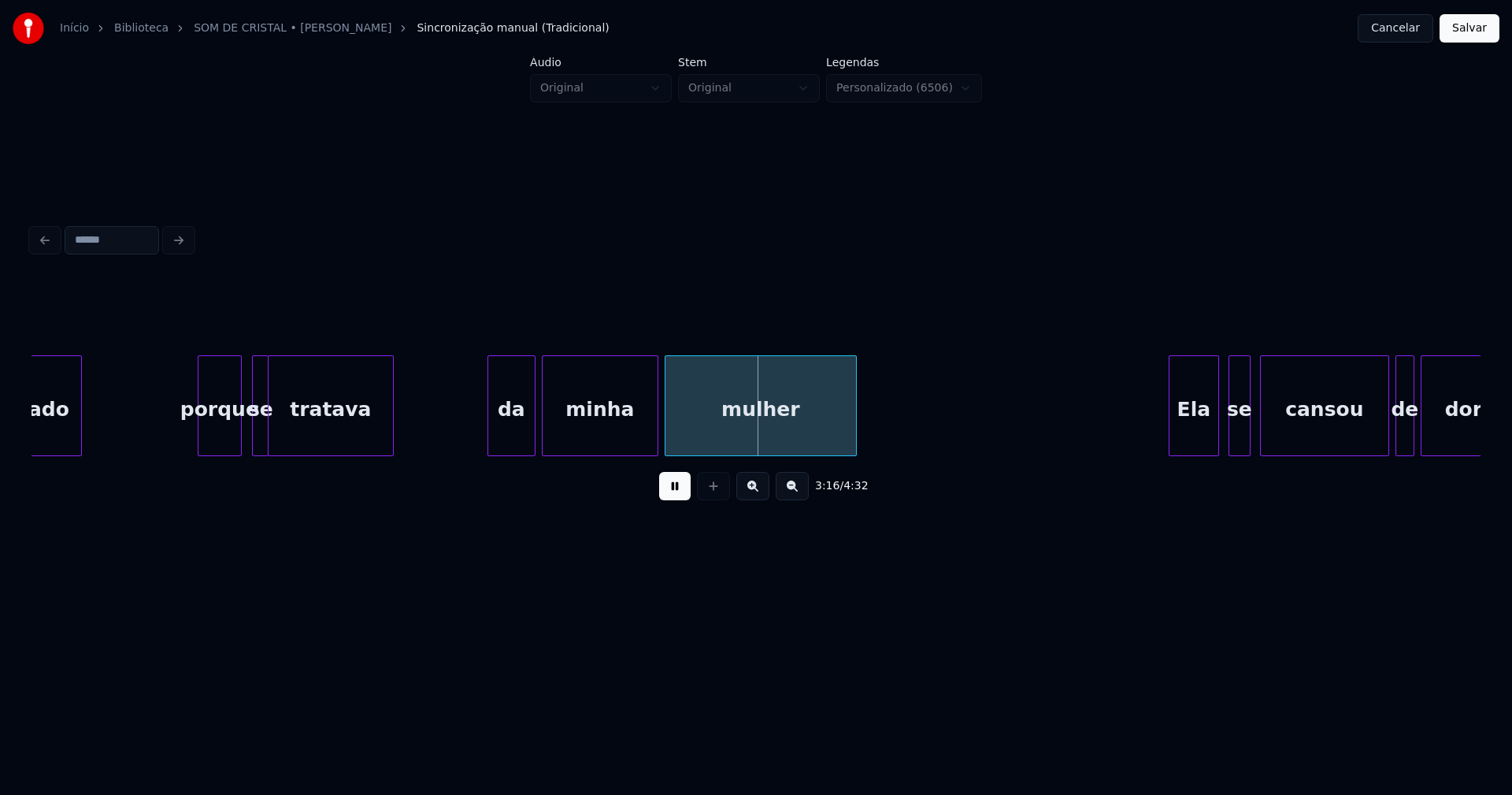
scroll to position [0, 30307]
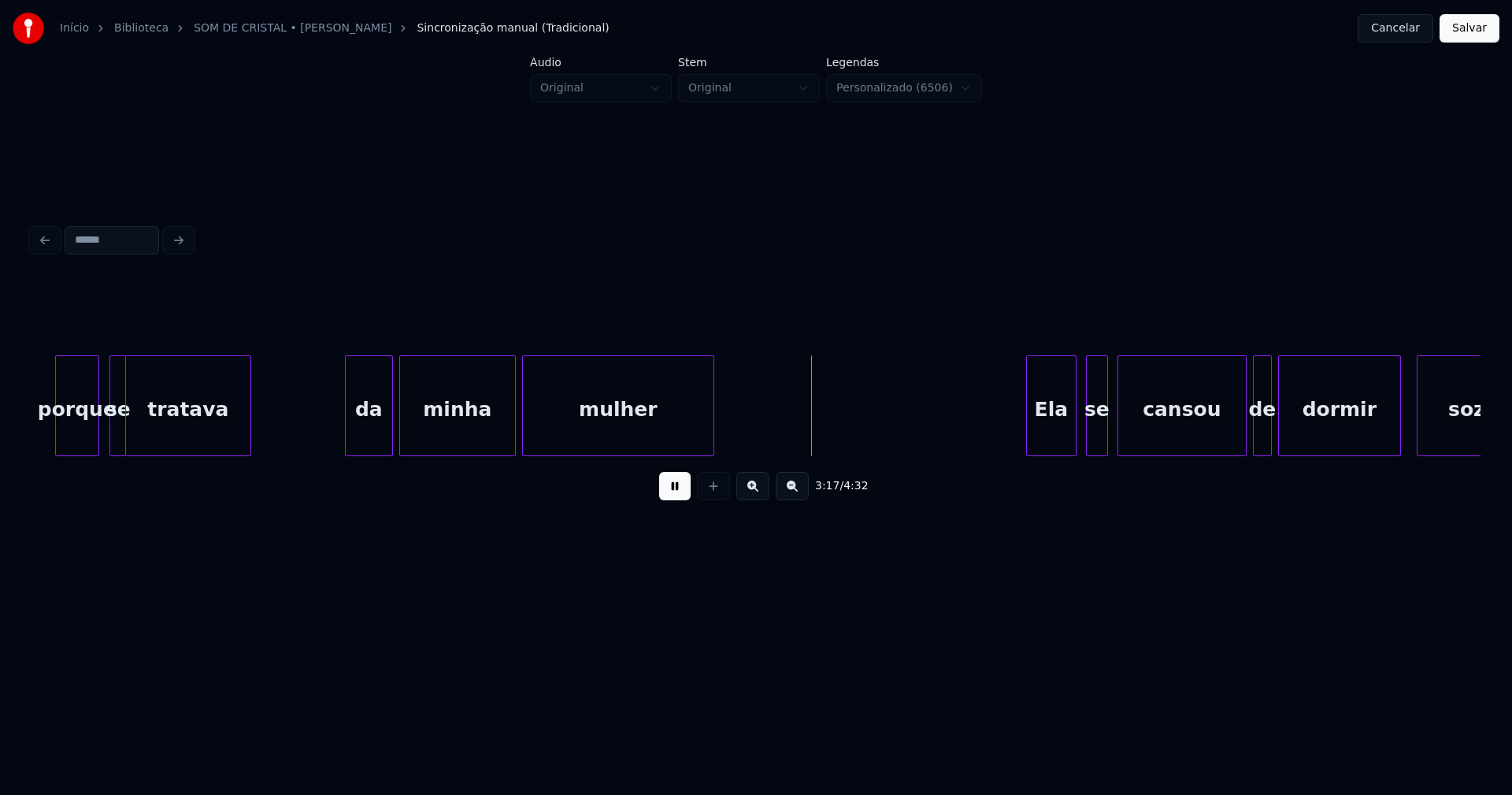
click at [545, 430] on div at bounding box center [547, 405] width 5 height 99
click at [532, 424] on div at bounding box center [531, 405] width 5 height 99
click at [1052, 427] on div "Ela" at bounding box center [1045, 409] width 49 height 107
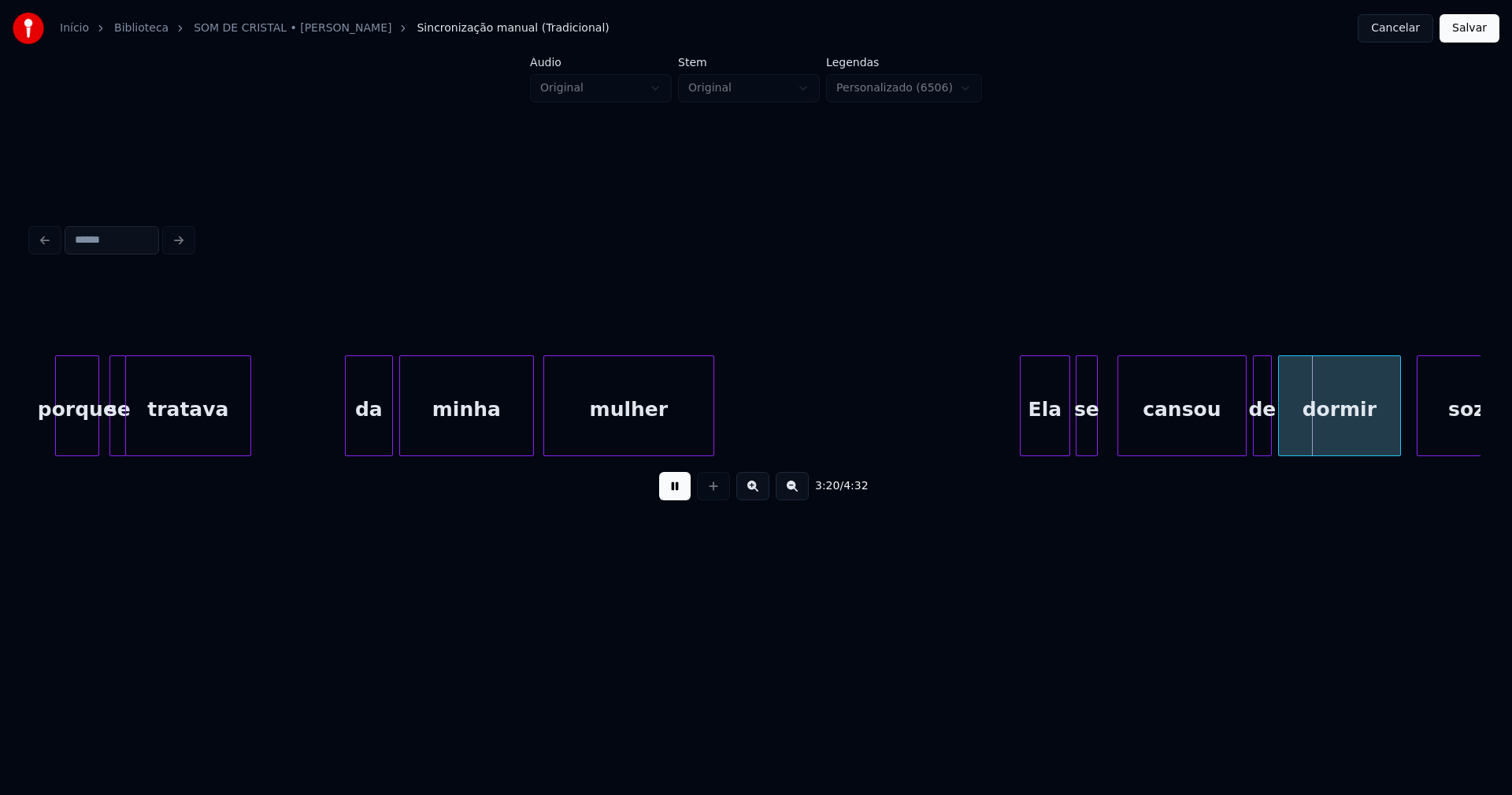
click at [1087, 443] on div "se" at bounding box center [1087, 409] width 20 height 107
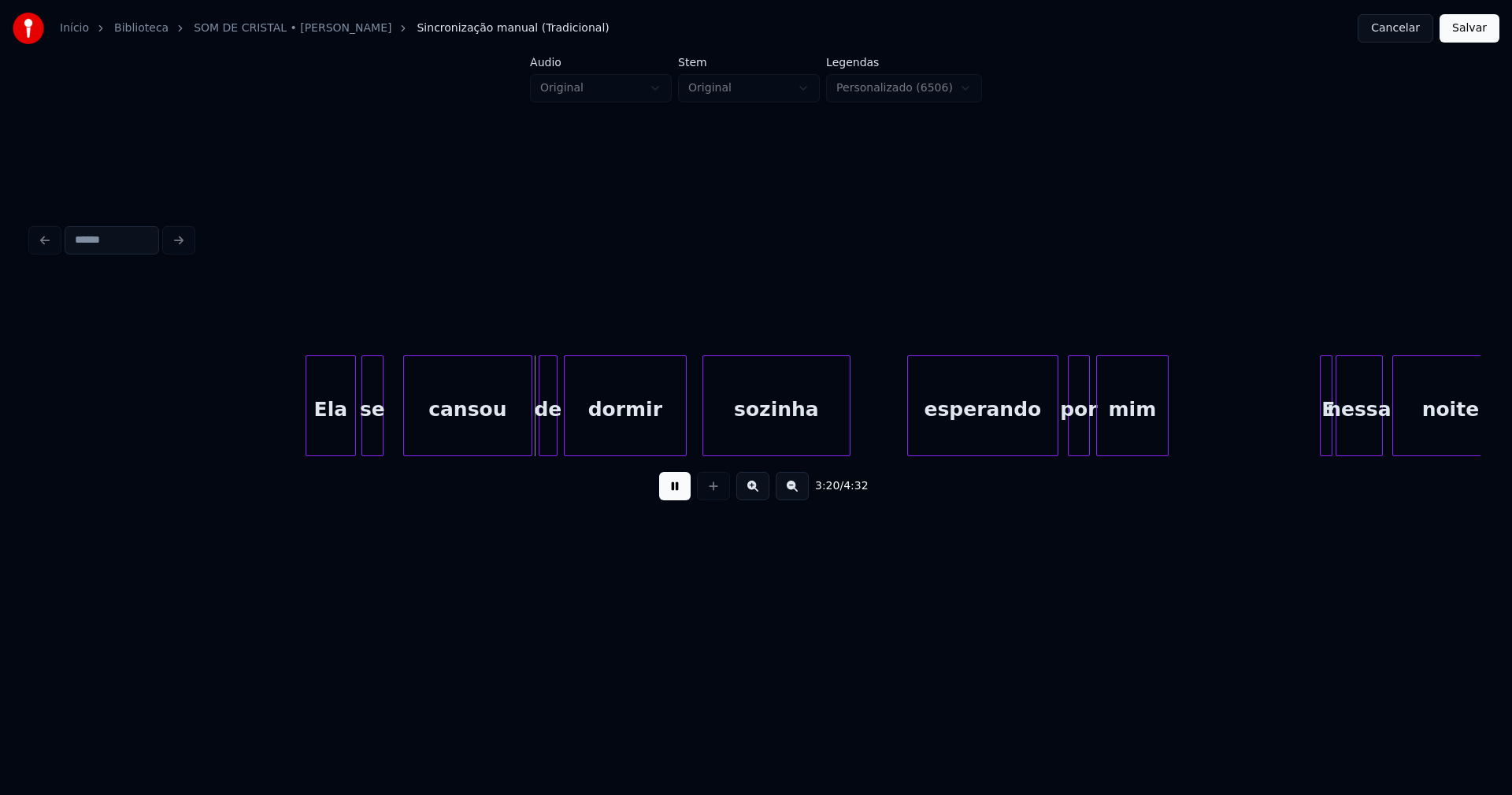
scroll to position [0, 31045]
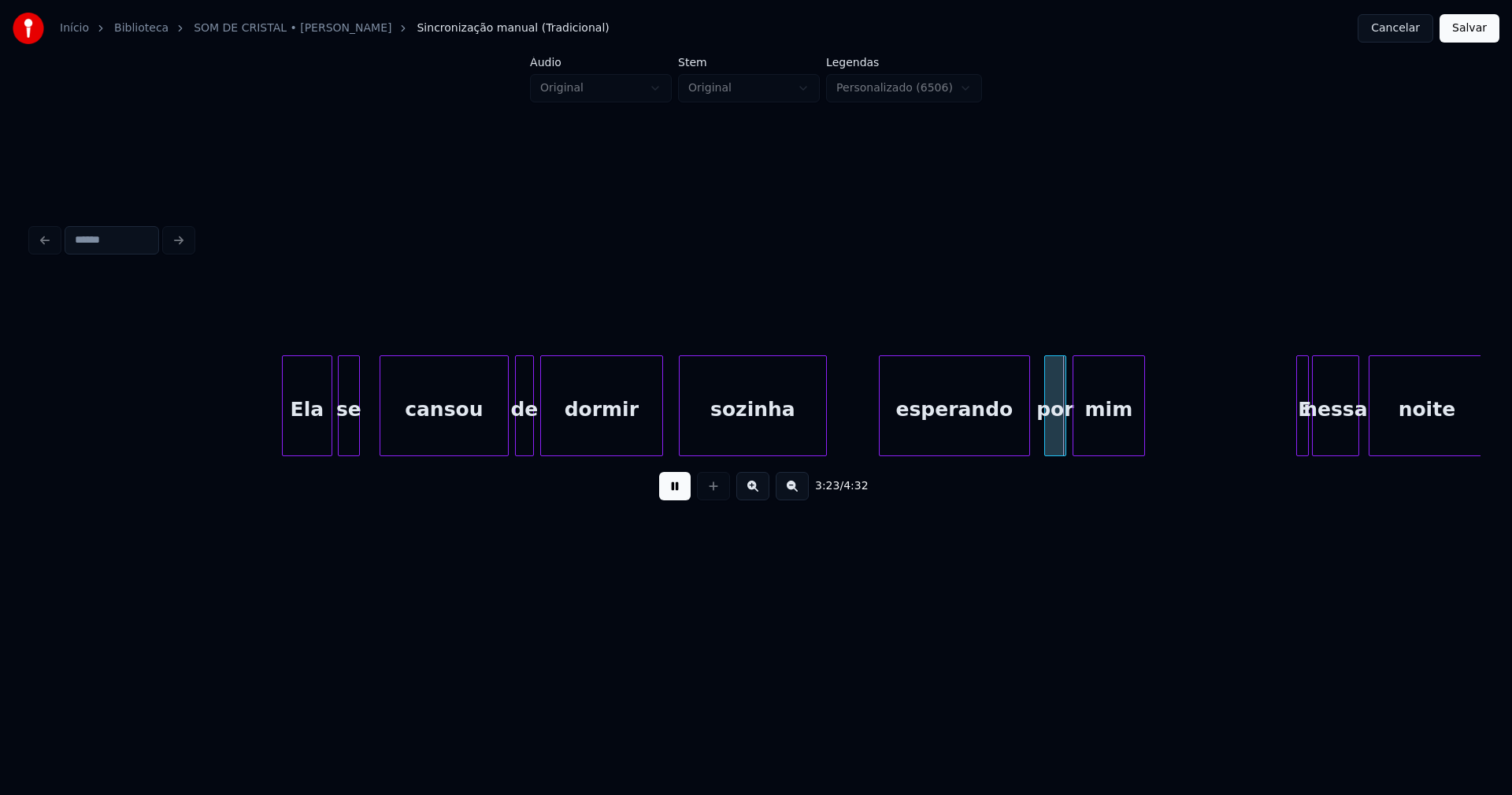
click at [929, 442] on div "esperando" at bounding box center [954, 409] width 150 height 107
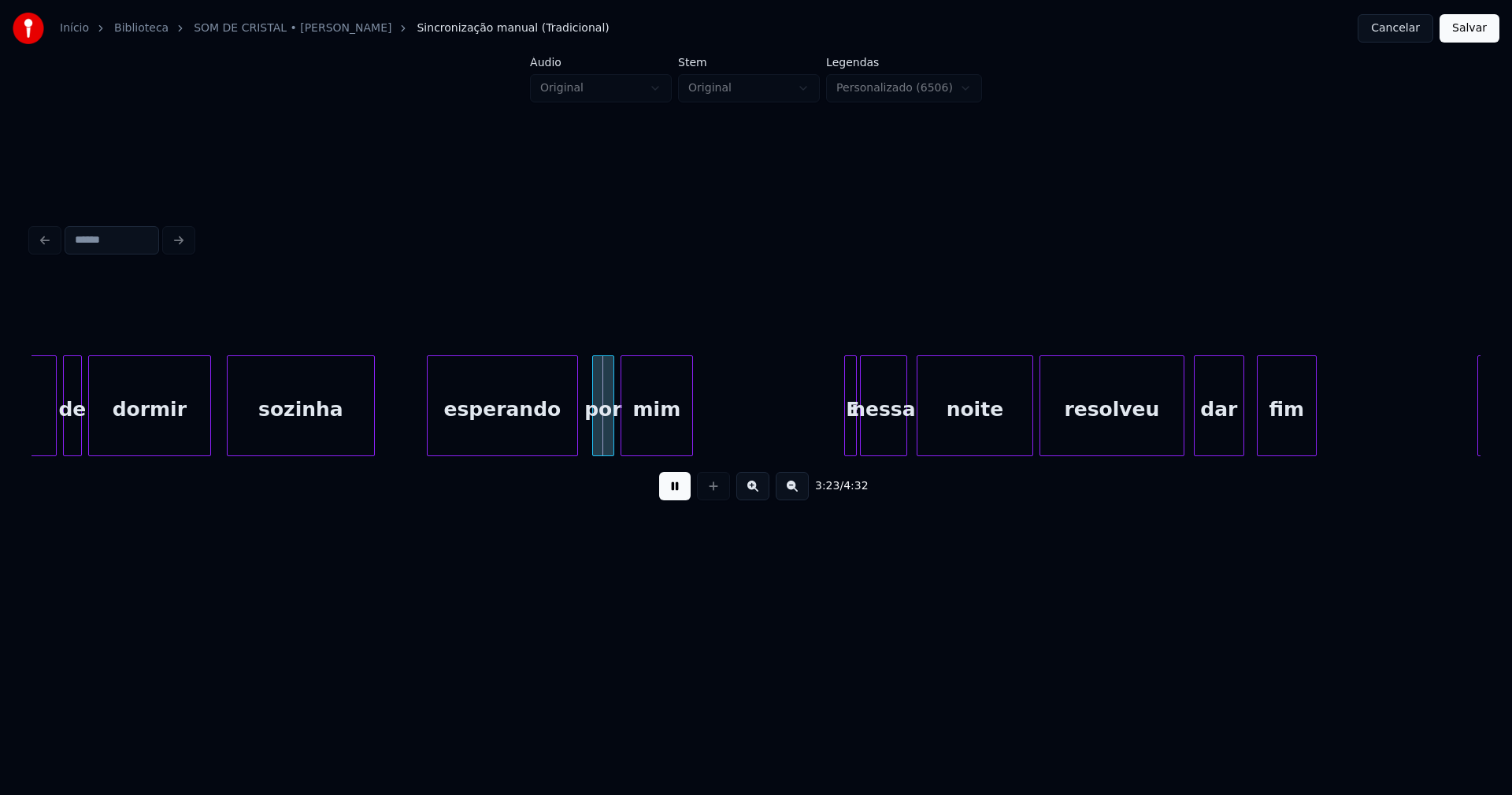
scroll to position [0, 31735]
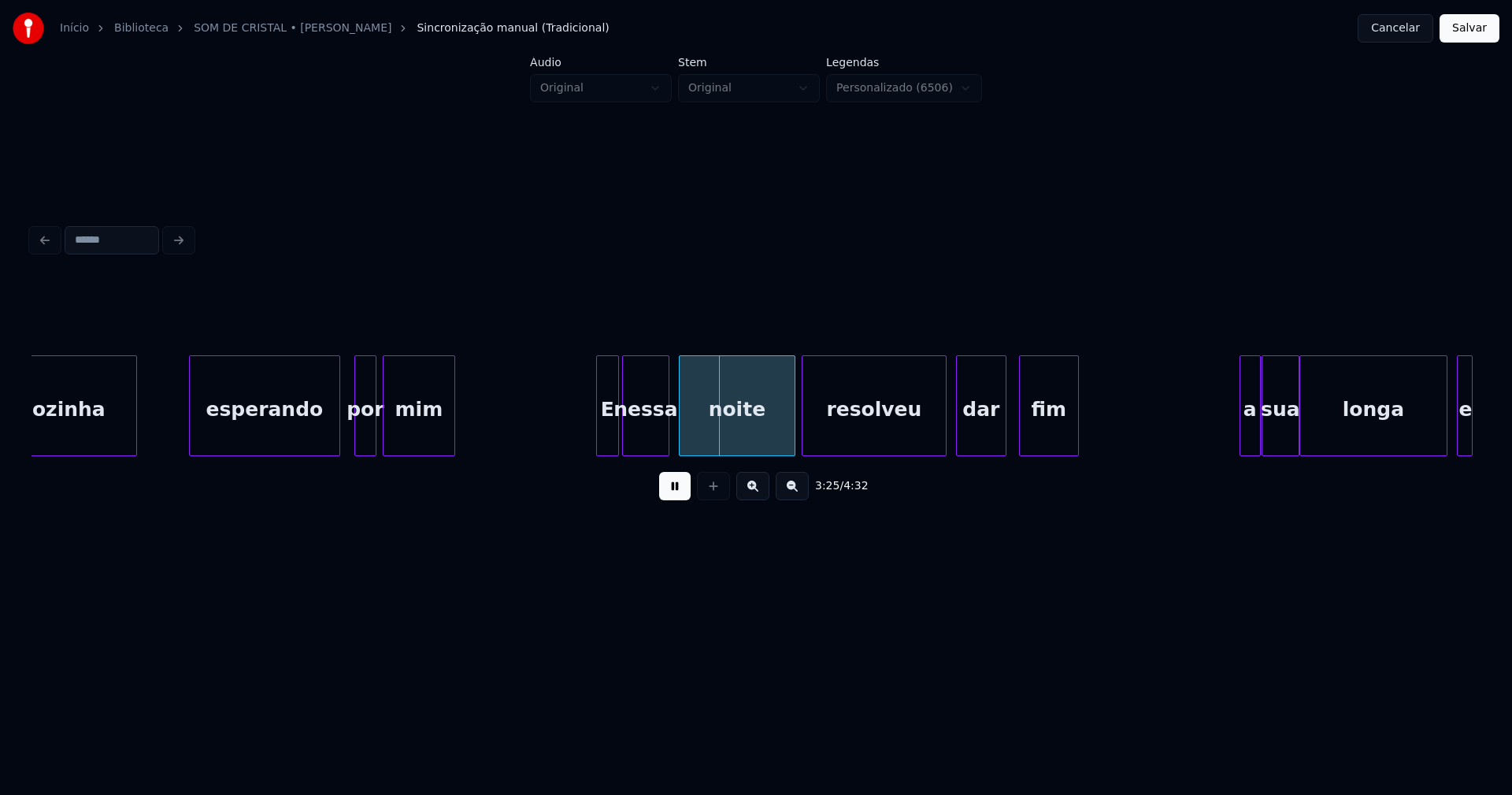
click at [599, 450] on div "sozinha esperando por [PERSON_NAME] E nessa noite resolveu dar fim a sua longa e" at bounding box center [756, 405] width 1449 height 101
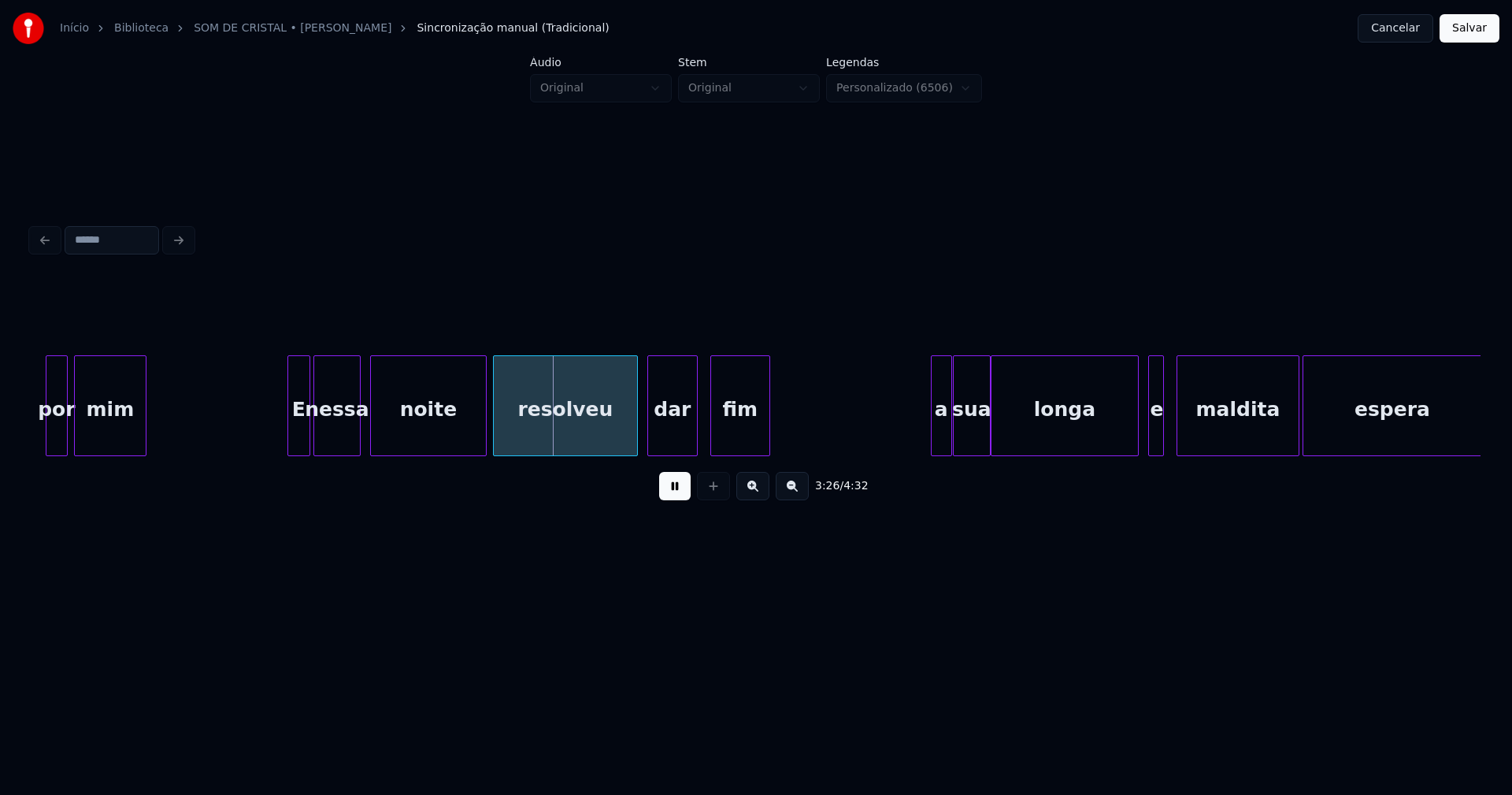
scroll to position [0, 32234]
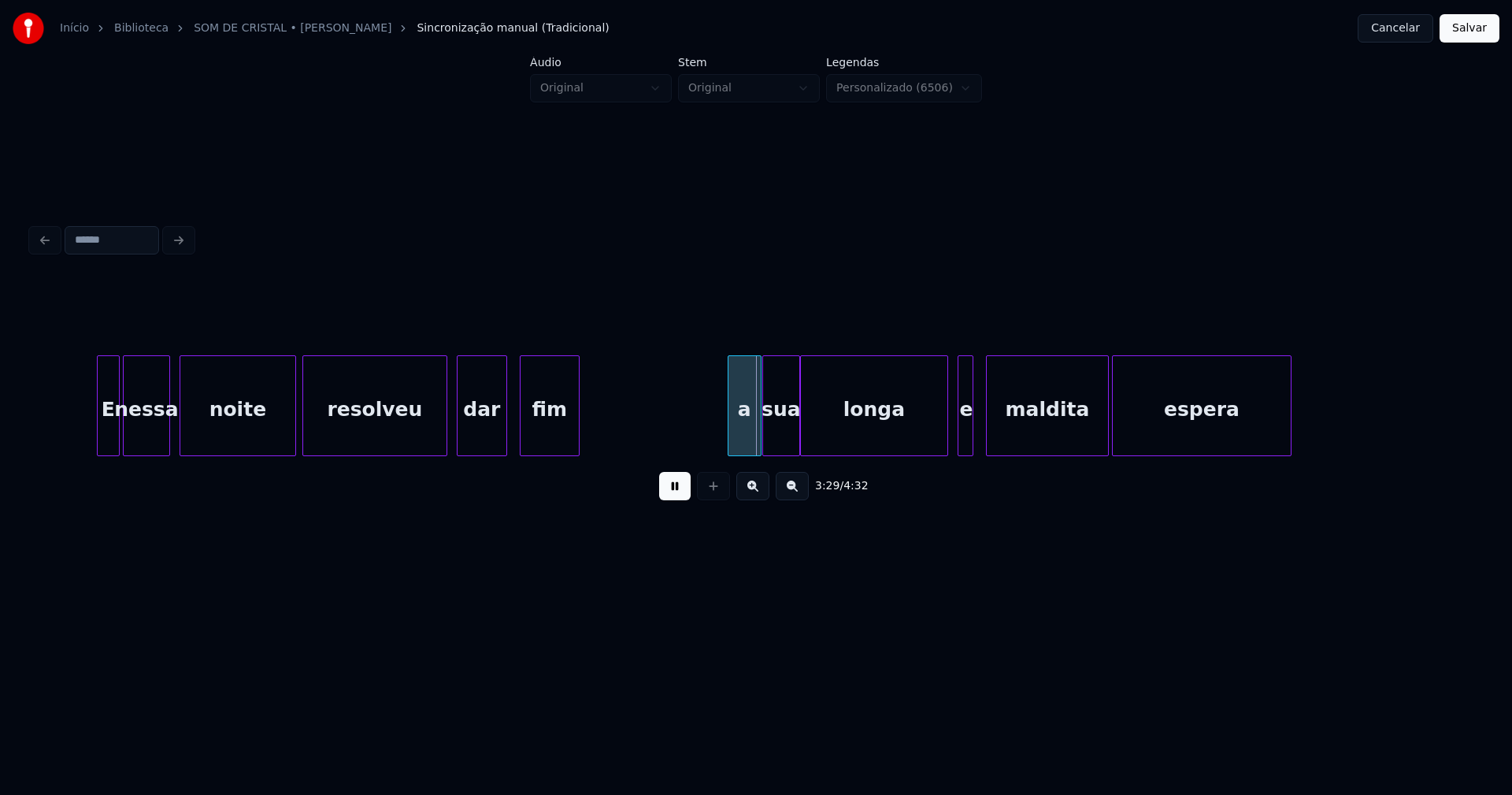
click at [731, 442] on div at bounding box center [731, 405] width 5 height 99
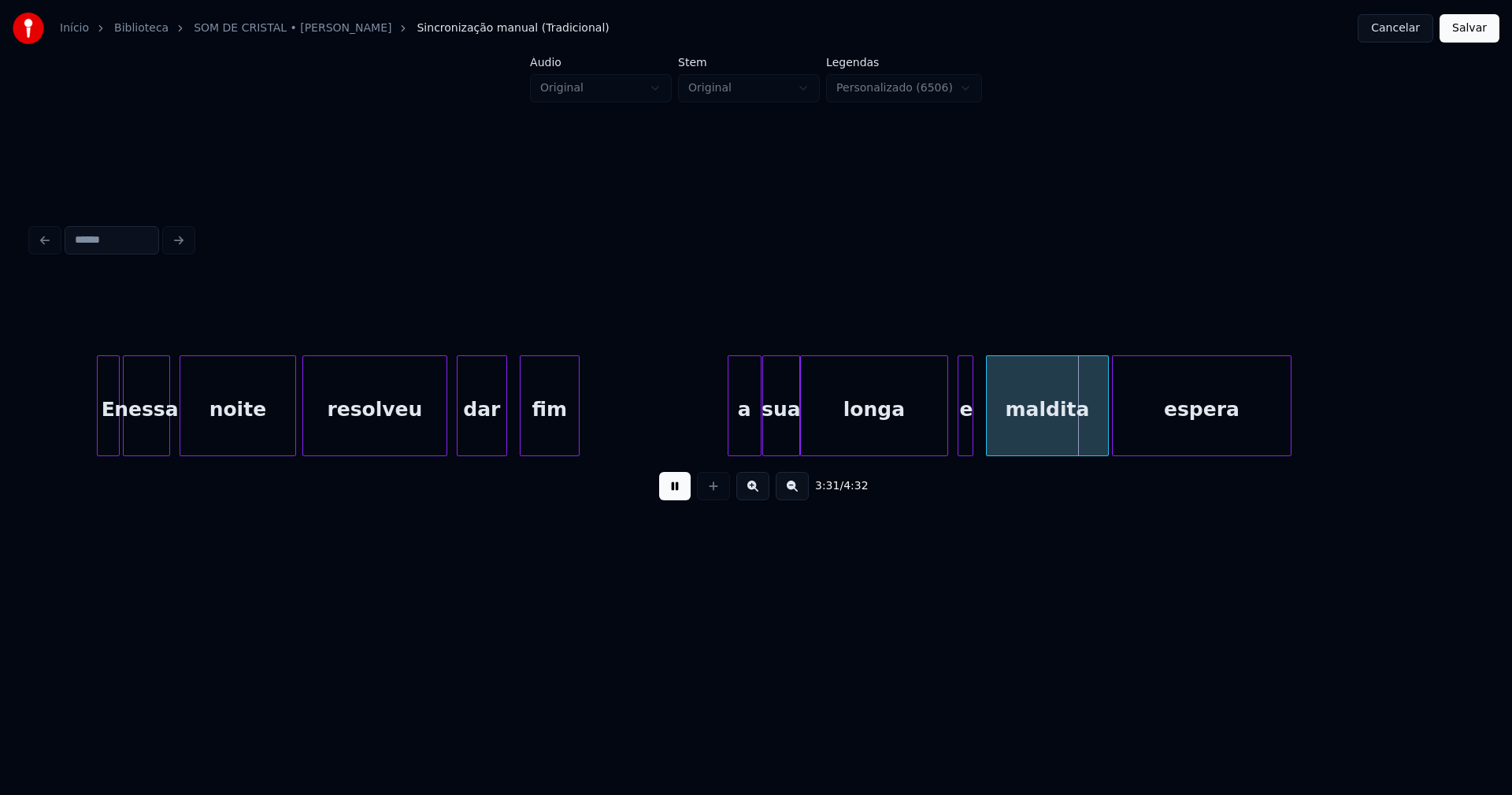
click at [746, 430] on div "a" at bounding box center [744, 409] width 32 height 107
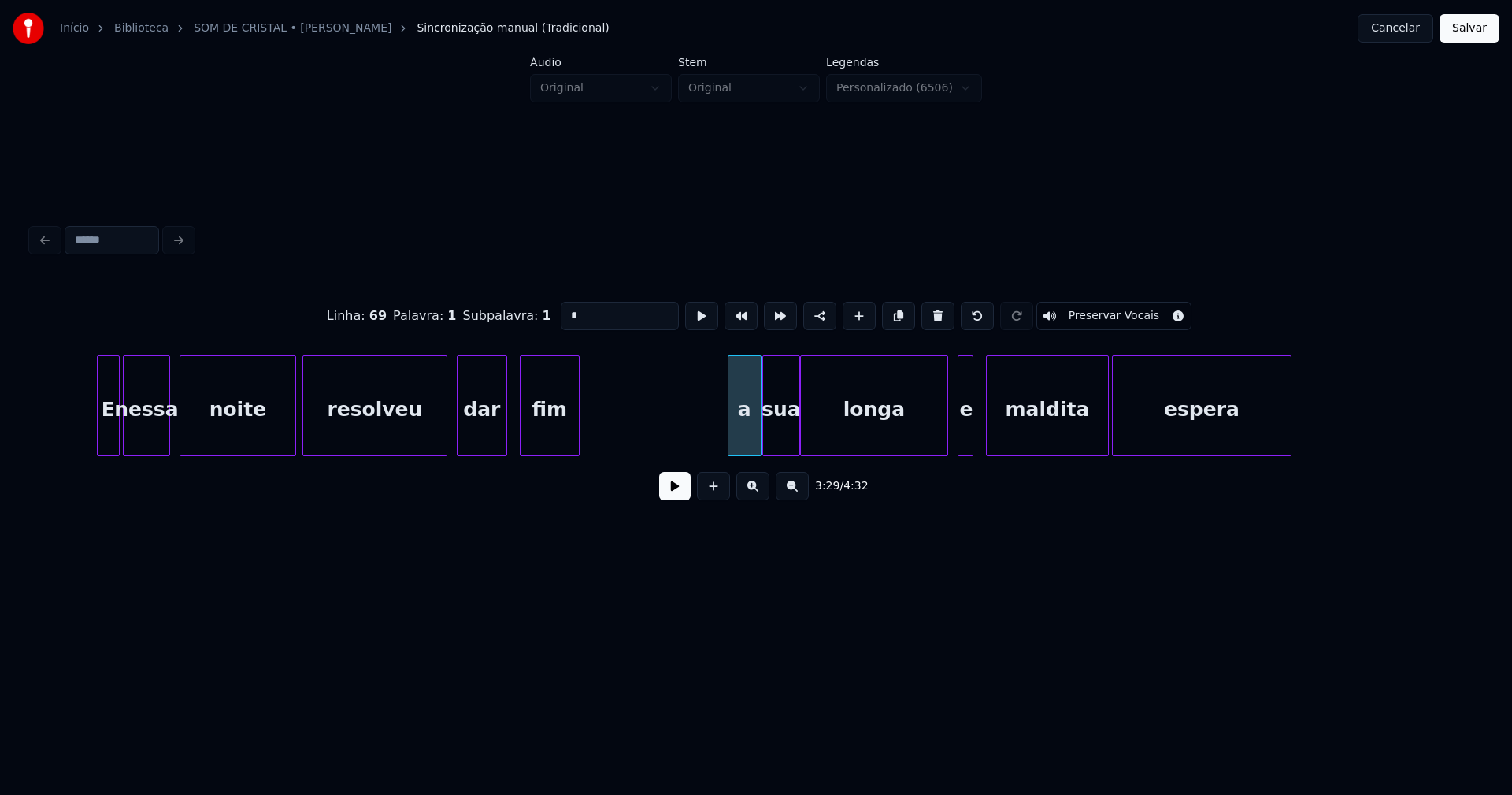
drag, startPoint x: 563, startPoint y: 312, endPoint x: 550, endPoint y: 314, distance: 13.2
click at [561, 314] on input "*" at bounding box center [620, 316] width 118 height 29
type input "*"
click at [672, 496] on button at bounding box center [675, 486] width 32 height 29
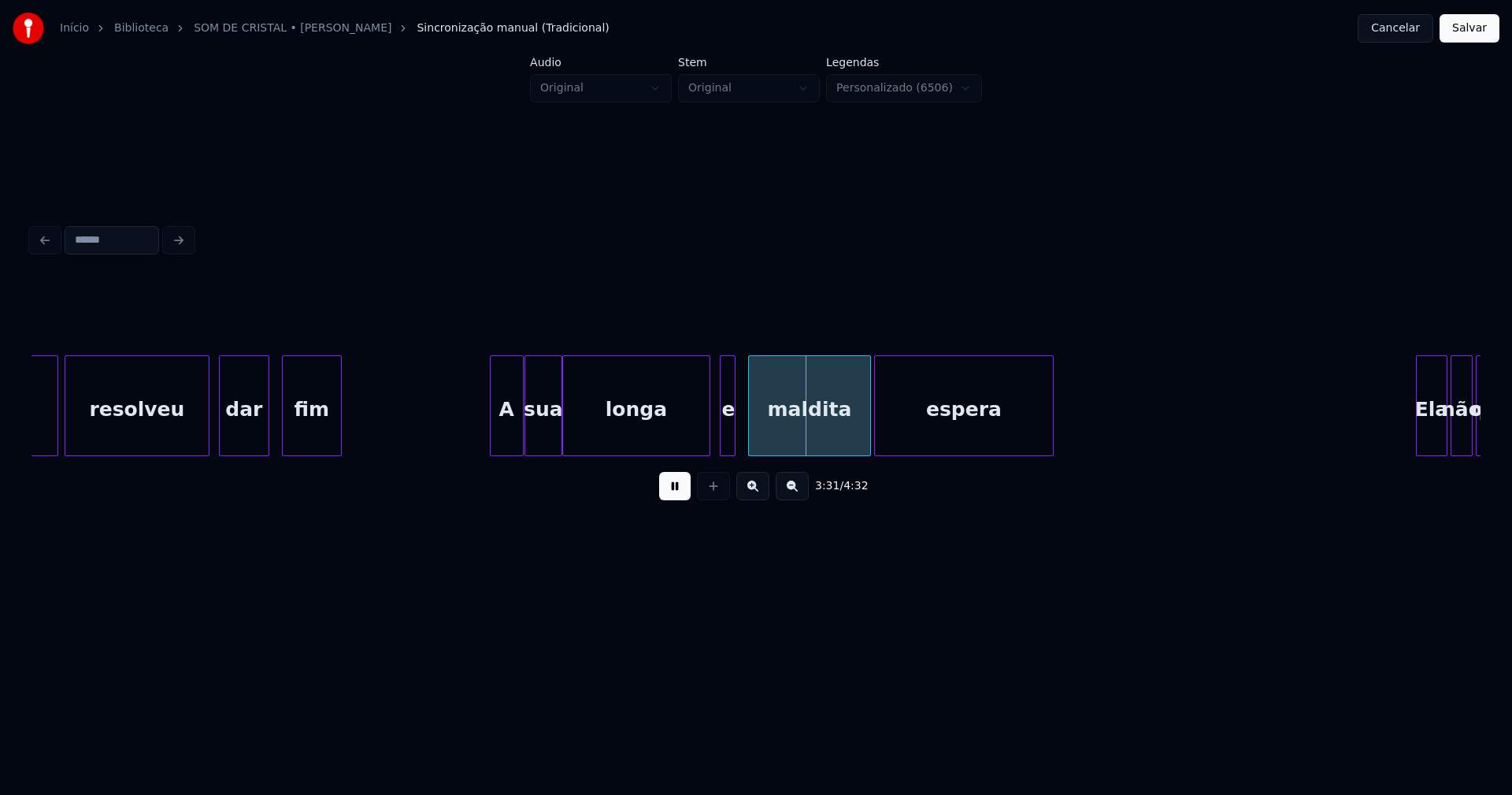
scroll to position [0, 32495]
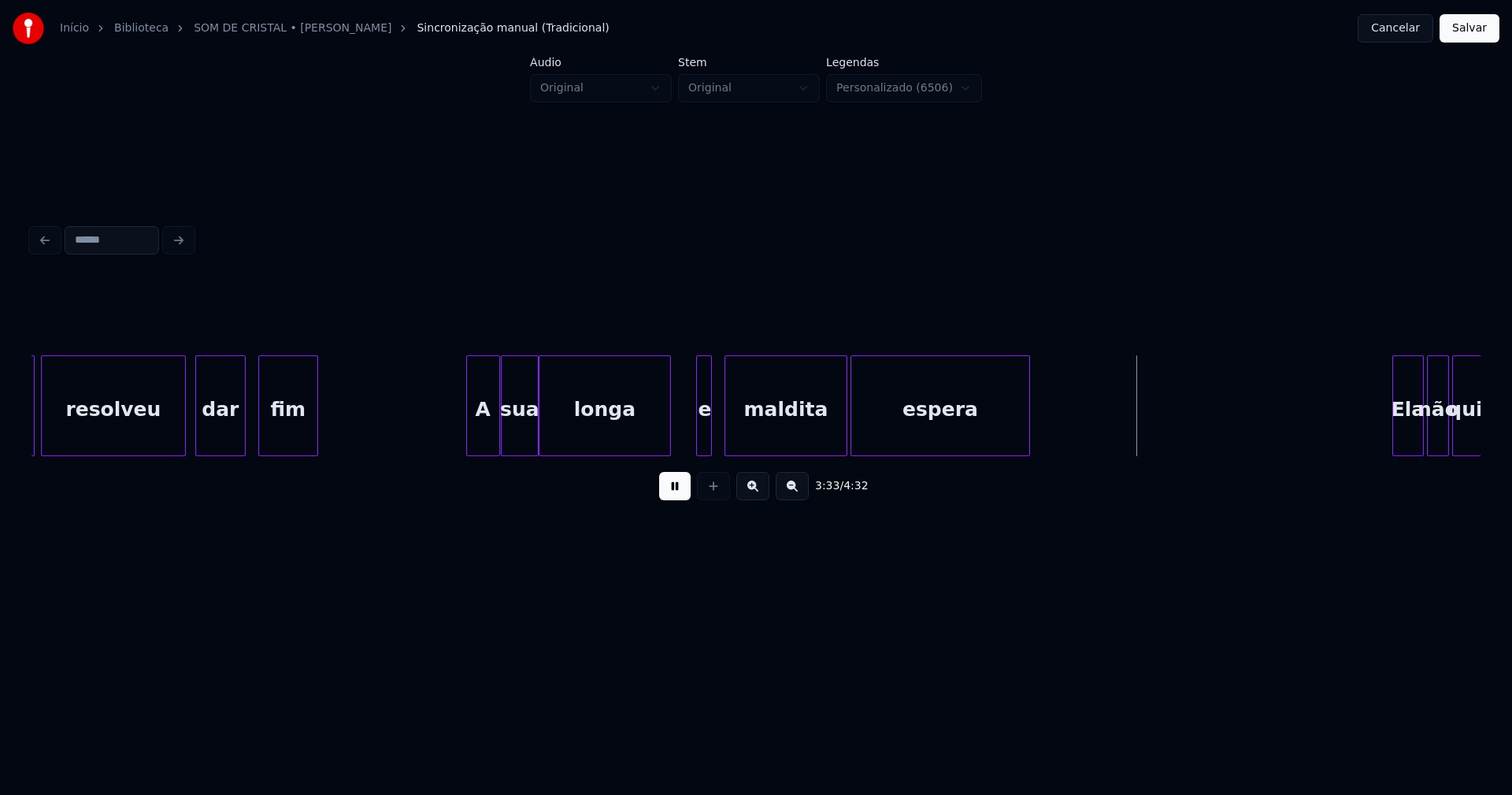
click at [669, 451] on div "noite resolveu dar fim A sua longa e maldita espera Ela não quis" at bounding box center [756, 405] width 1449 height 101
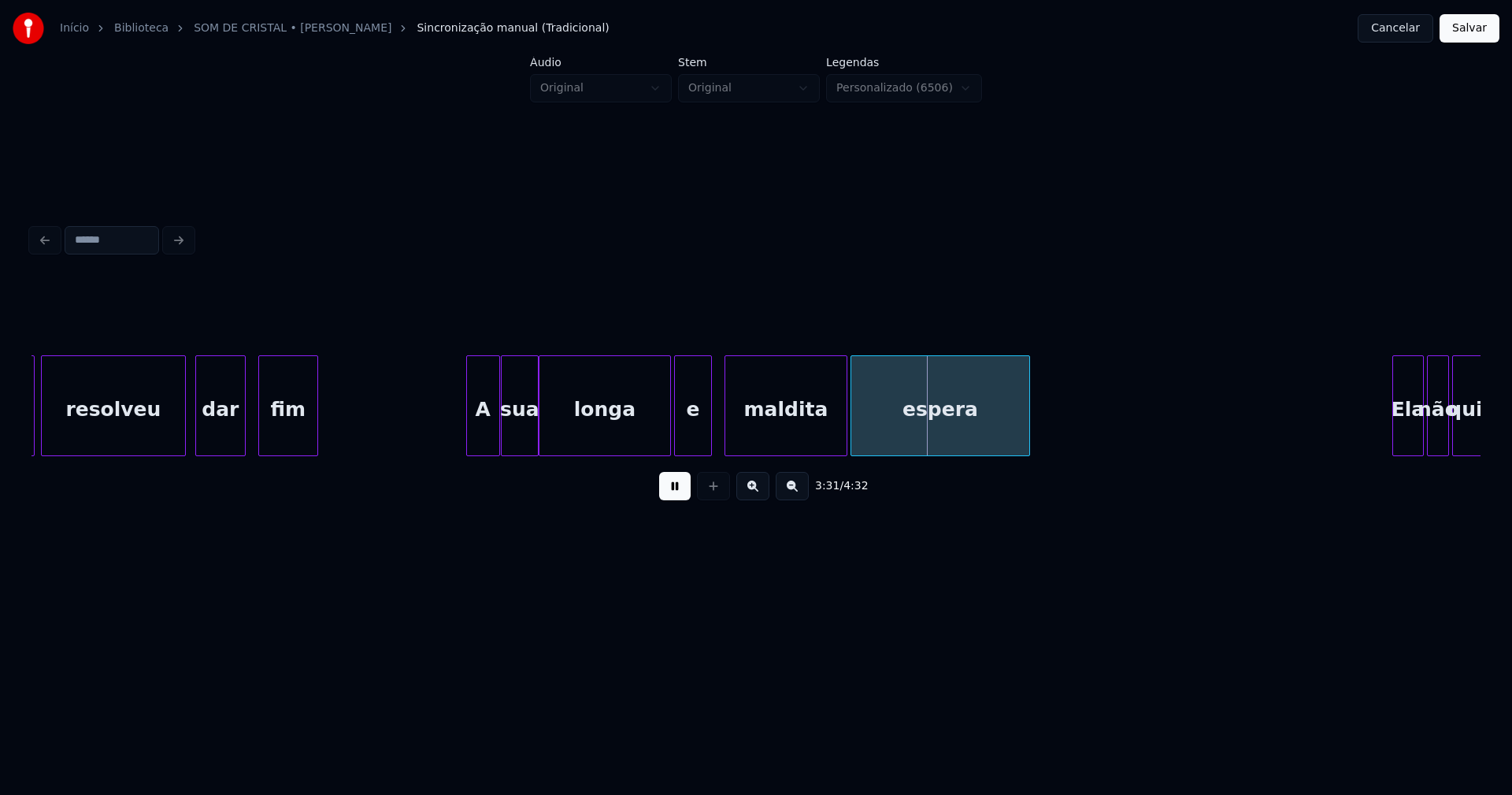
click at [677, 444] on div at bounding box center [677, 405] width 5 height 99
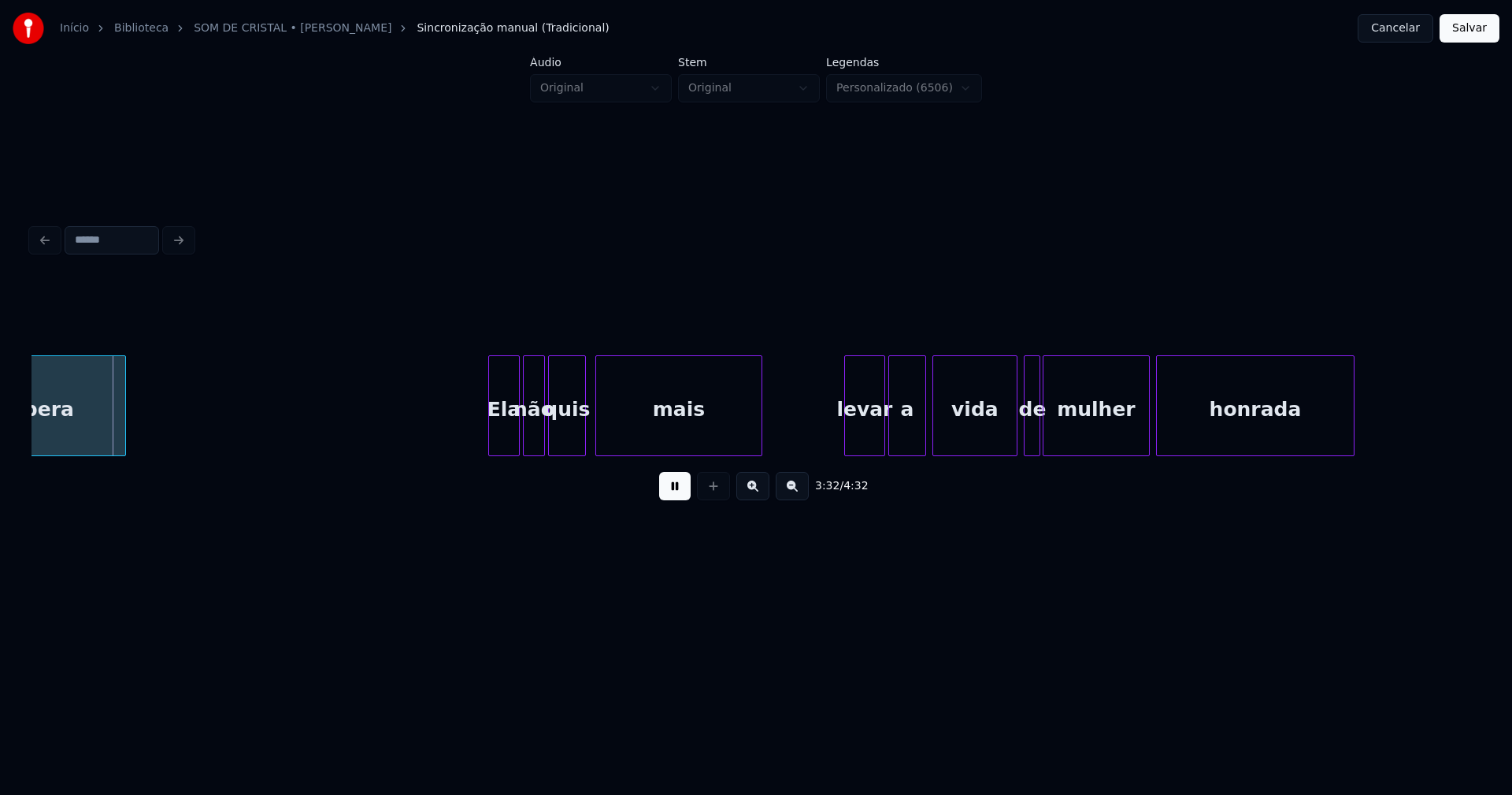
scroll to position [0, 33423]
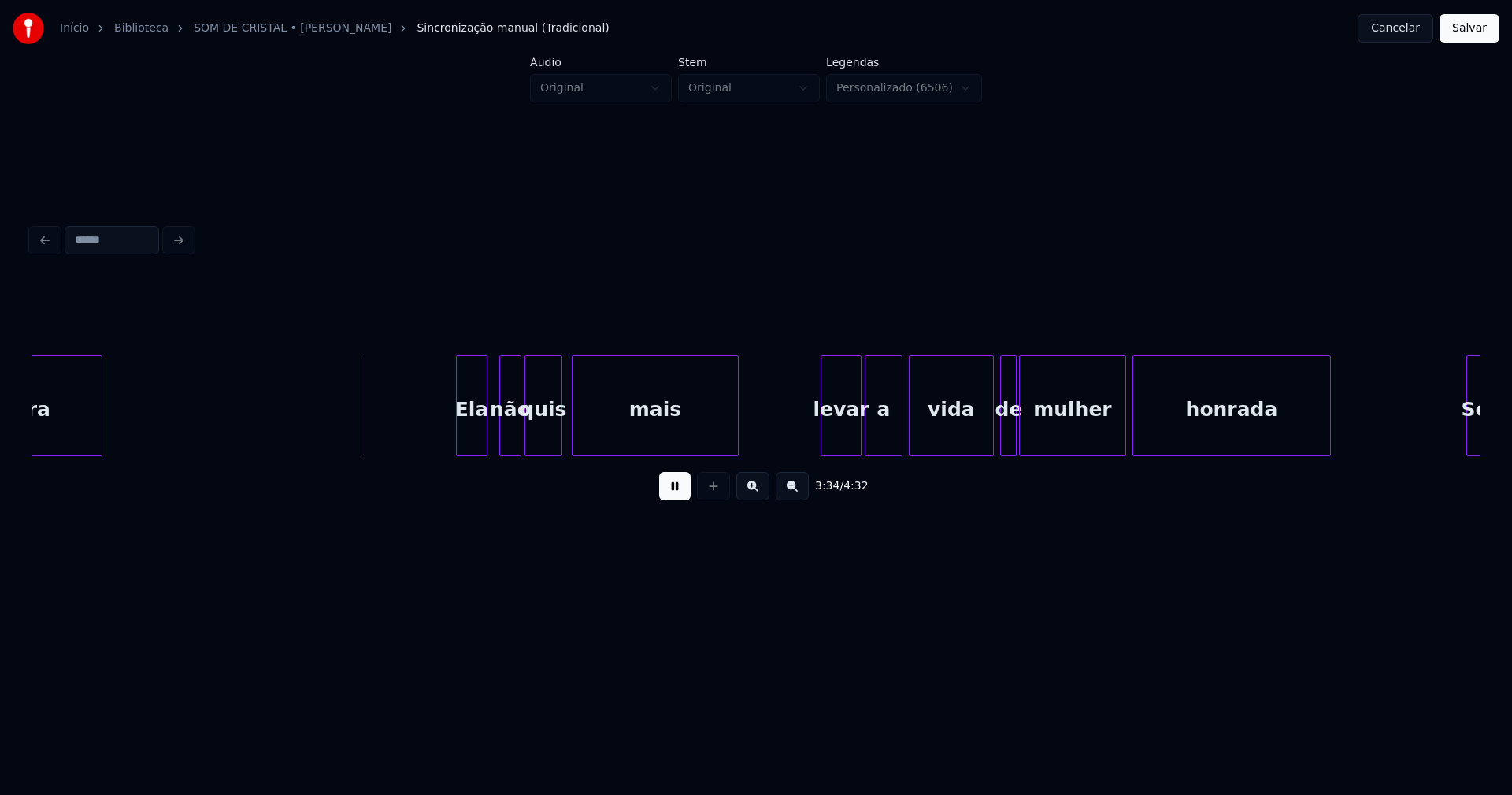
click at [473, 446] on div "Ela" at bounding box center [472, 409] width 30 height 107
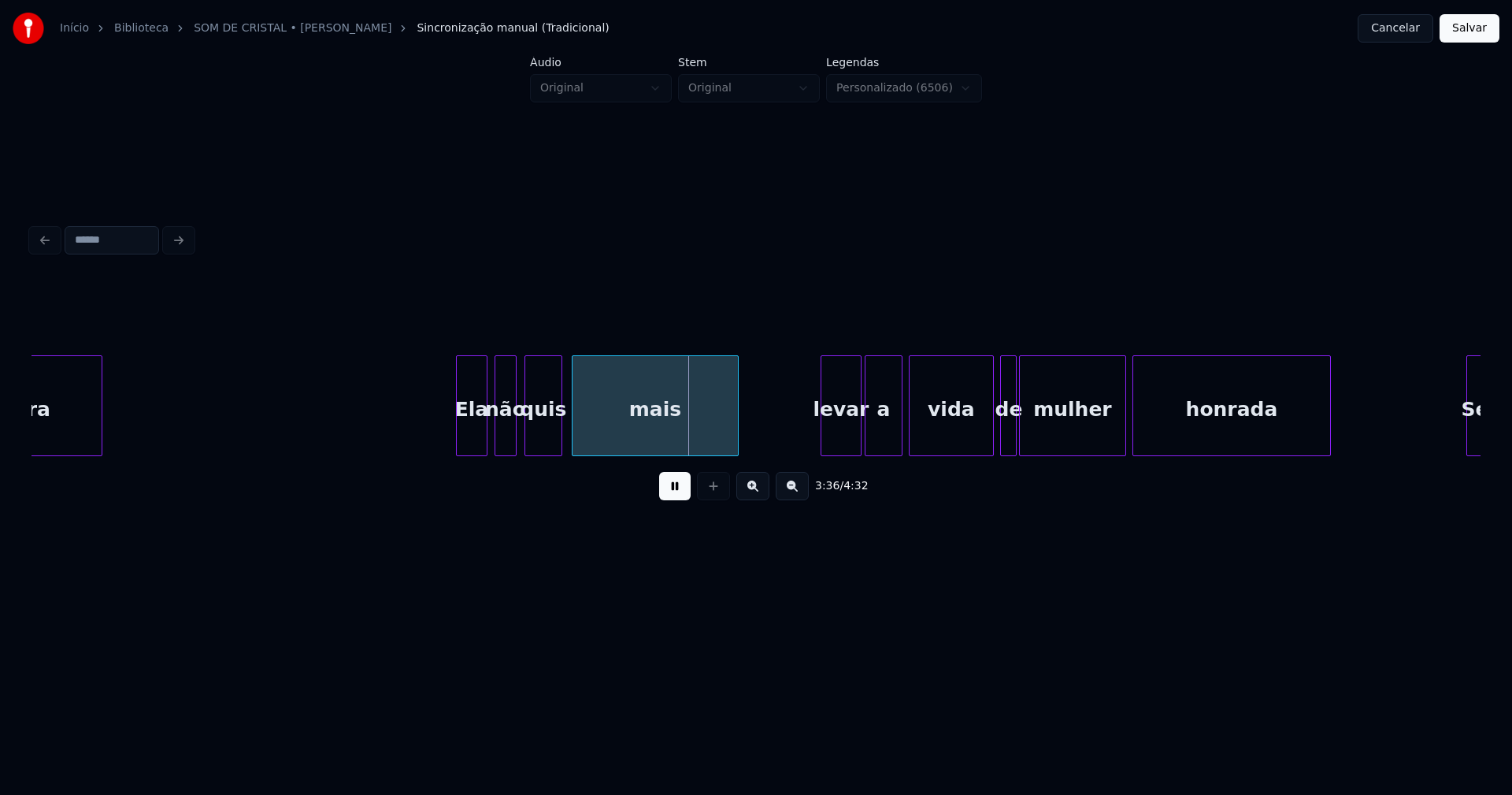
click at [505, 440] on div "não" at bounding box center [505, 409] width 20 height 107
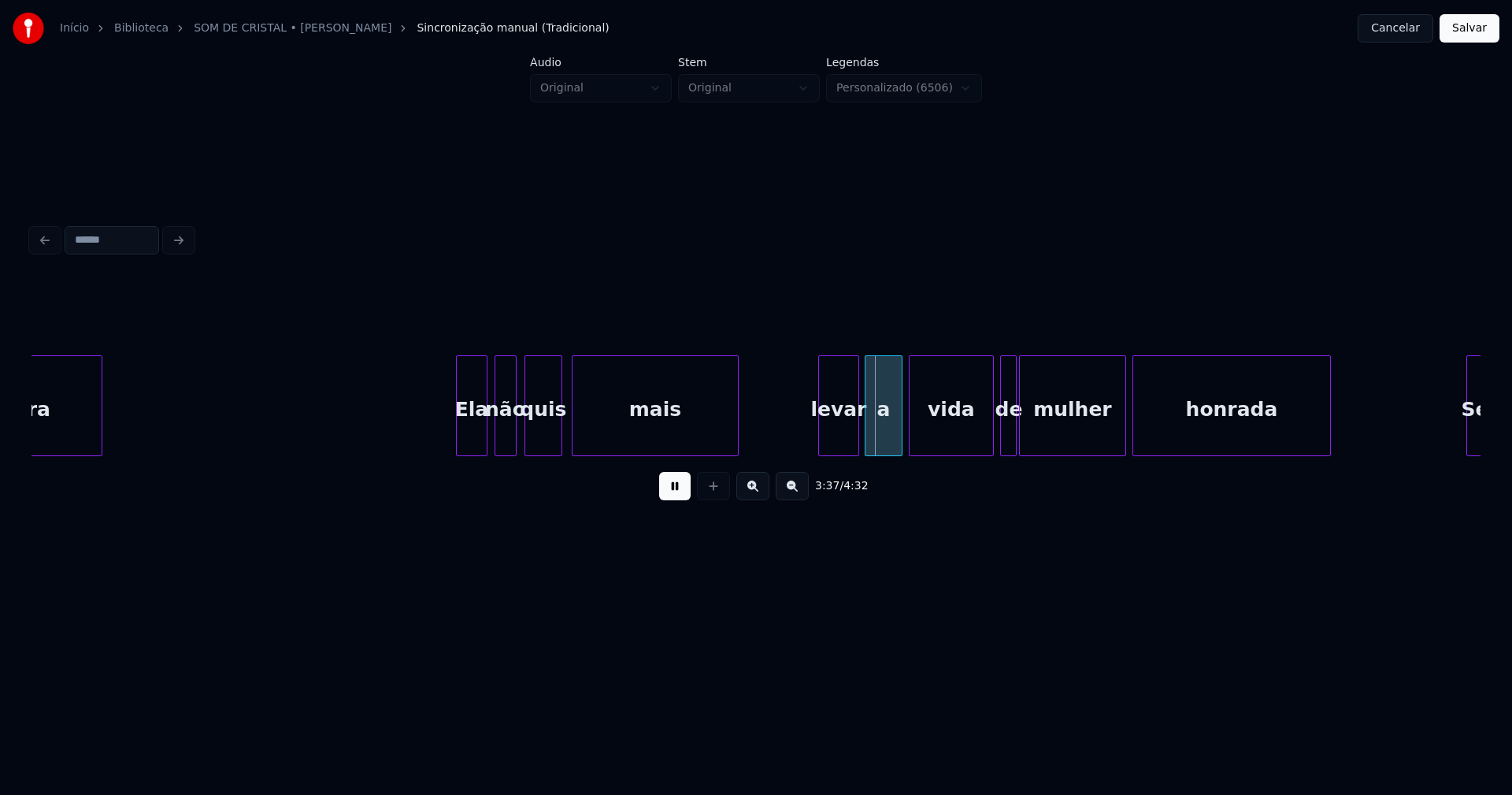
click at [837, 439] on div "levar" at bounding box center [839, 409] width 39 height 107
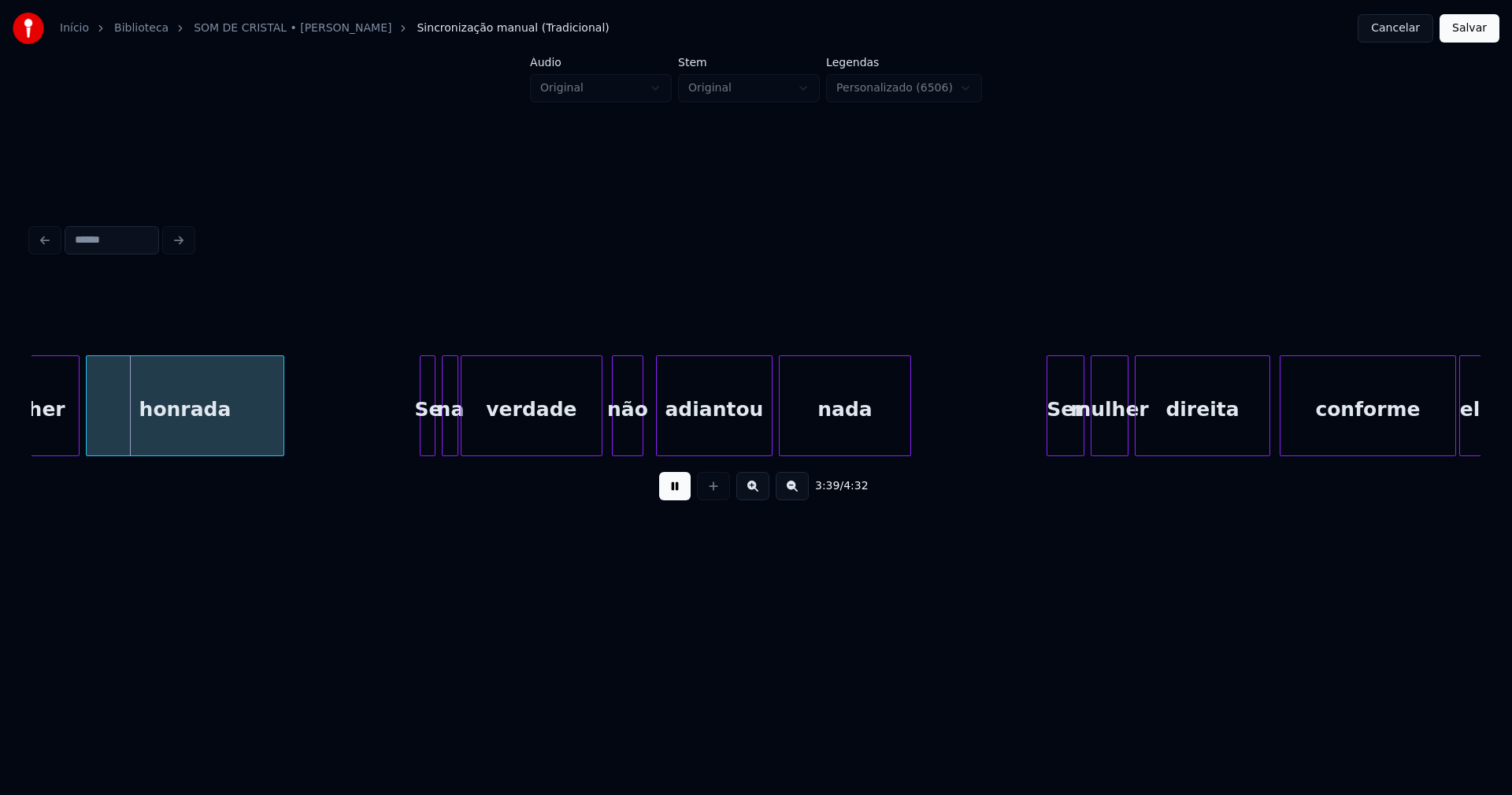
scroll to position [0, 34494]
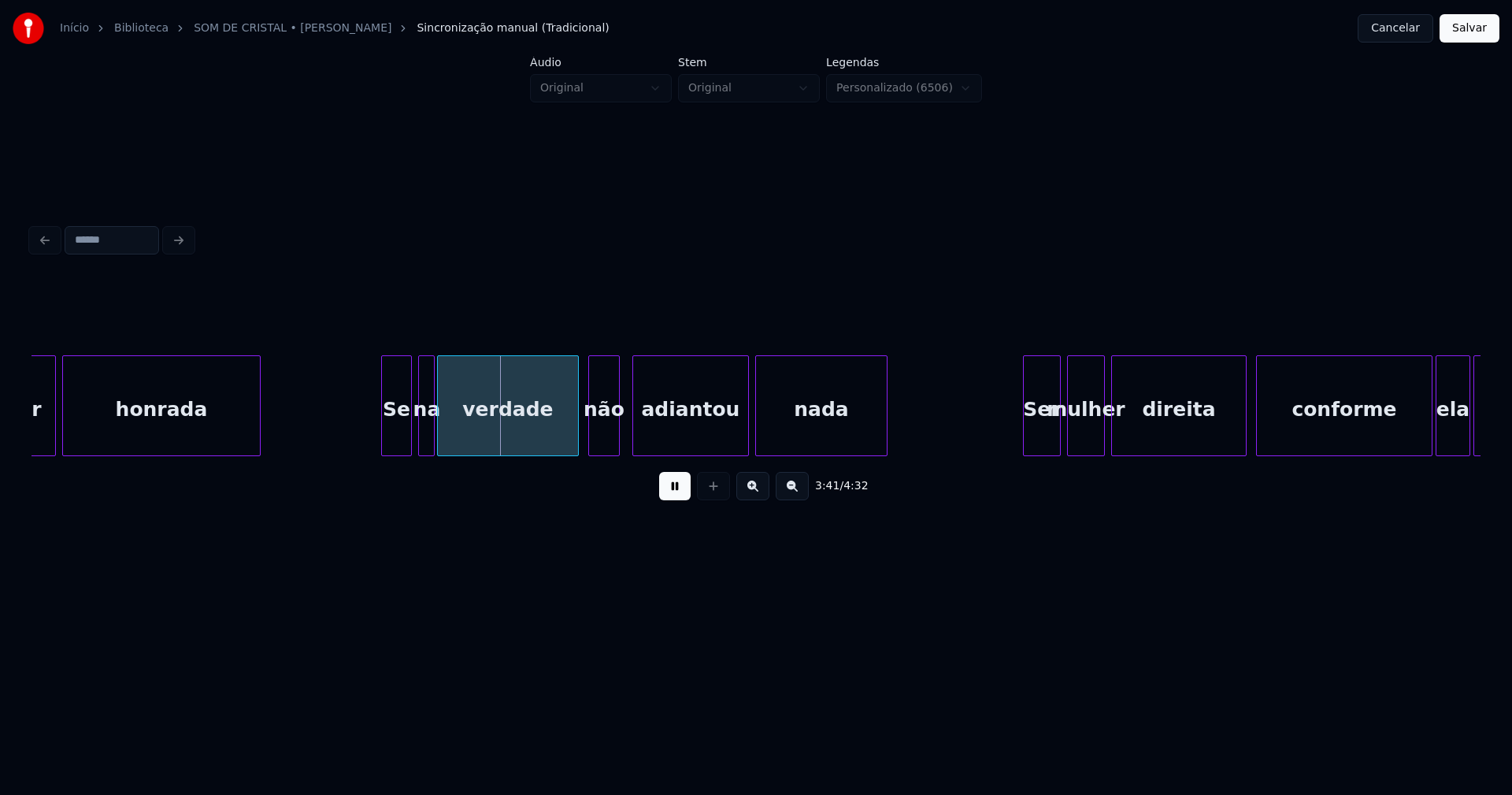
click at [382, 451] on div "mulher honrada Se na verdade não adiantou nada Ser mulher direita conforme ela …" at bounding box center [756, 405] width 1449 height 101
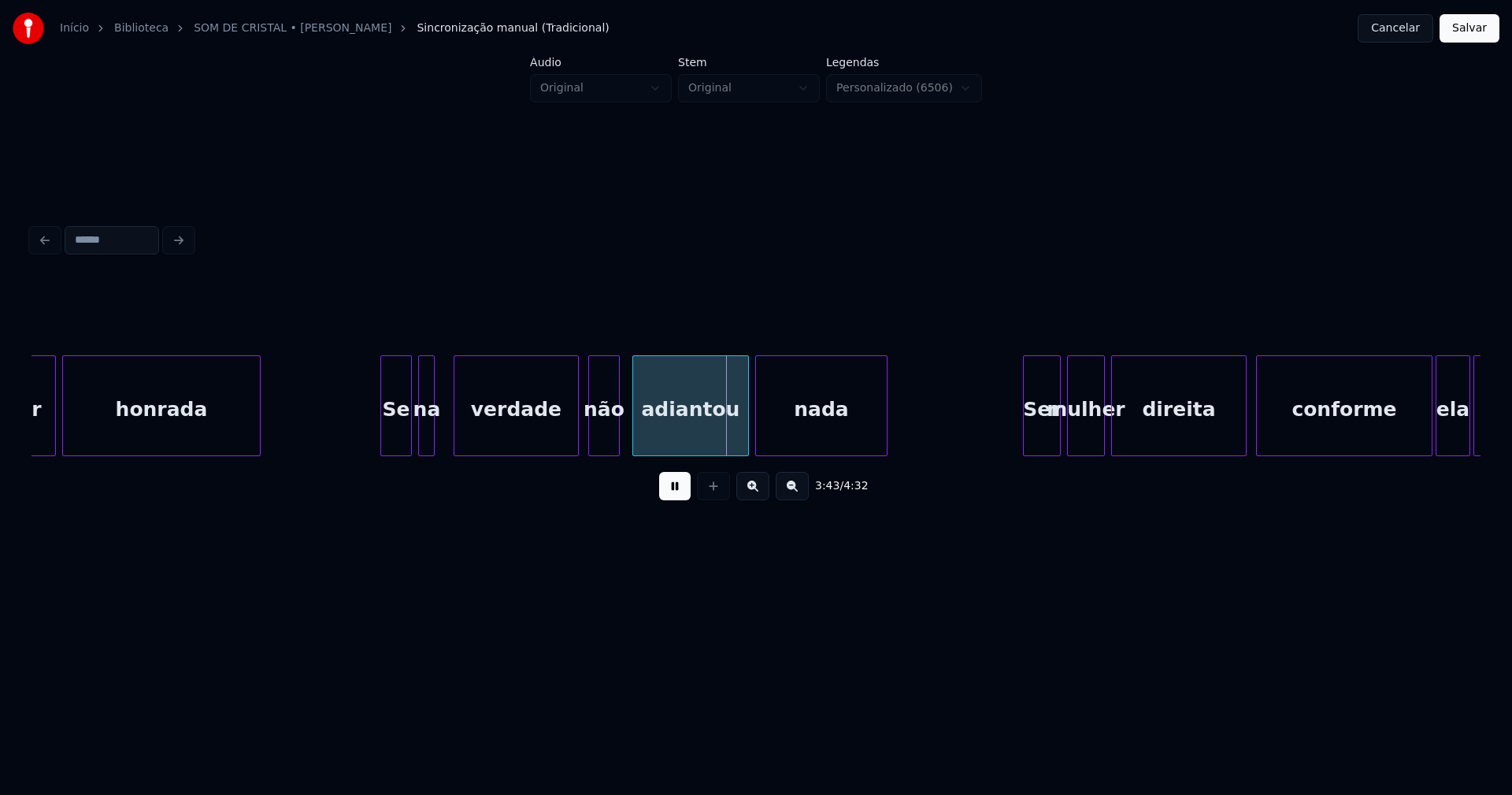
click at [457, 432] on div at bounding box center [457, 405] width 5 height 99
click at [448, 429] on div at bounding box center [447, 405] width 5 height 99
click at [685, 424] on div "adiantou" at bounding box center [683, 409] width 115 height 107
click at [1043, 445] on div "Ser" at bounding box center [1034, 409] width 36 height 107
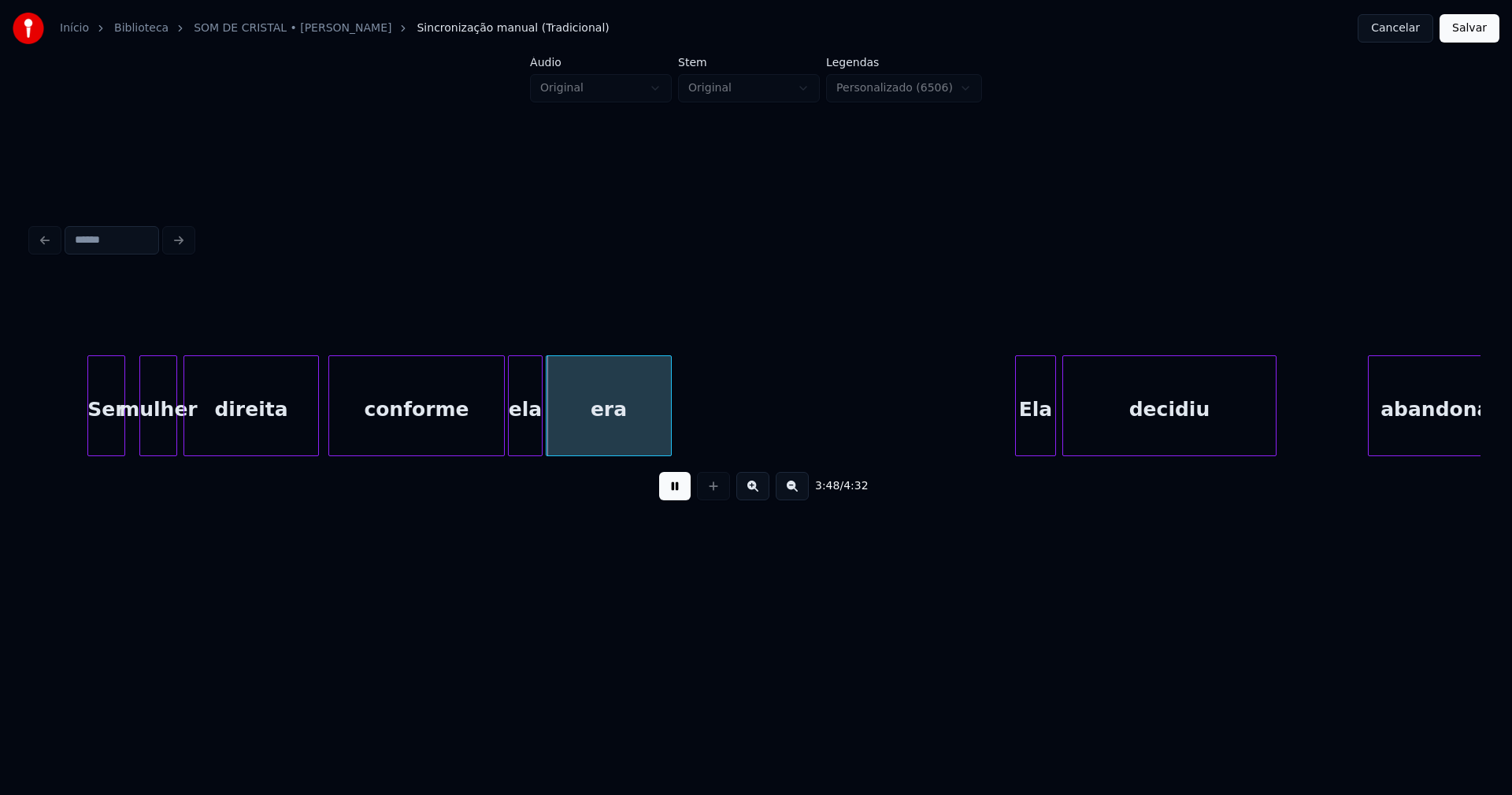
scroll to position [0, 35636]
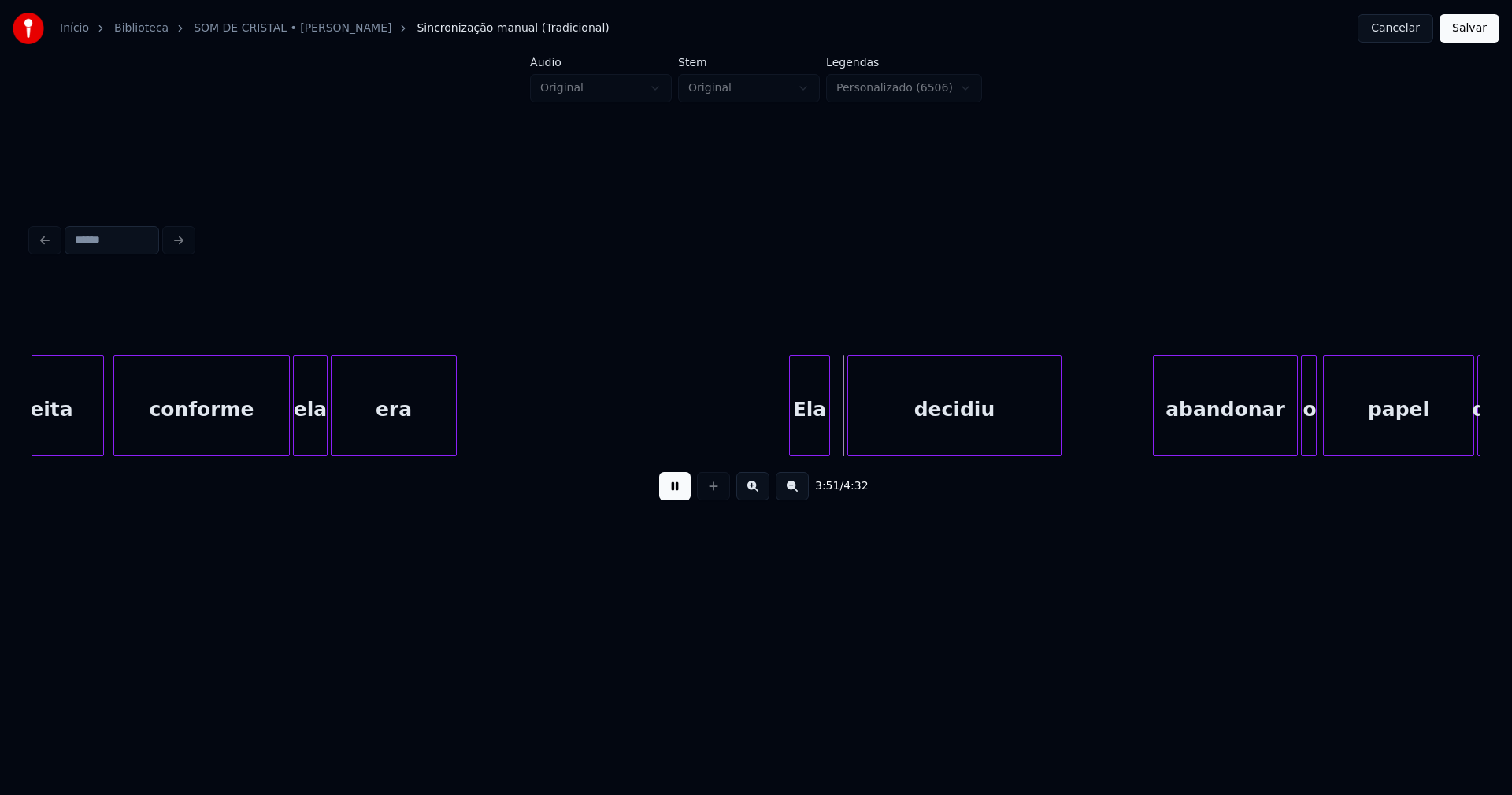
click at [810, 438] on div "Ela" at bounding box center [810, 409] width 39 height 107
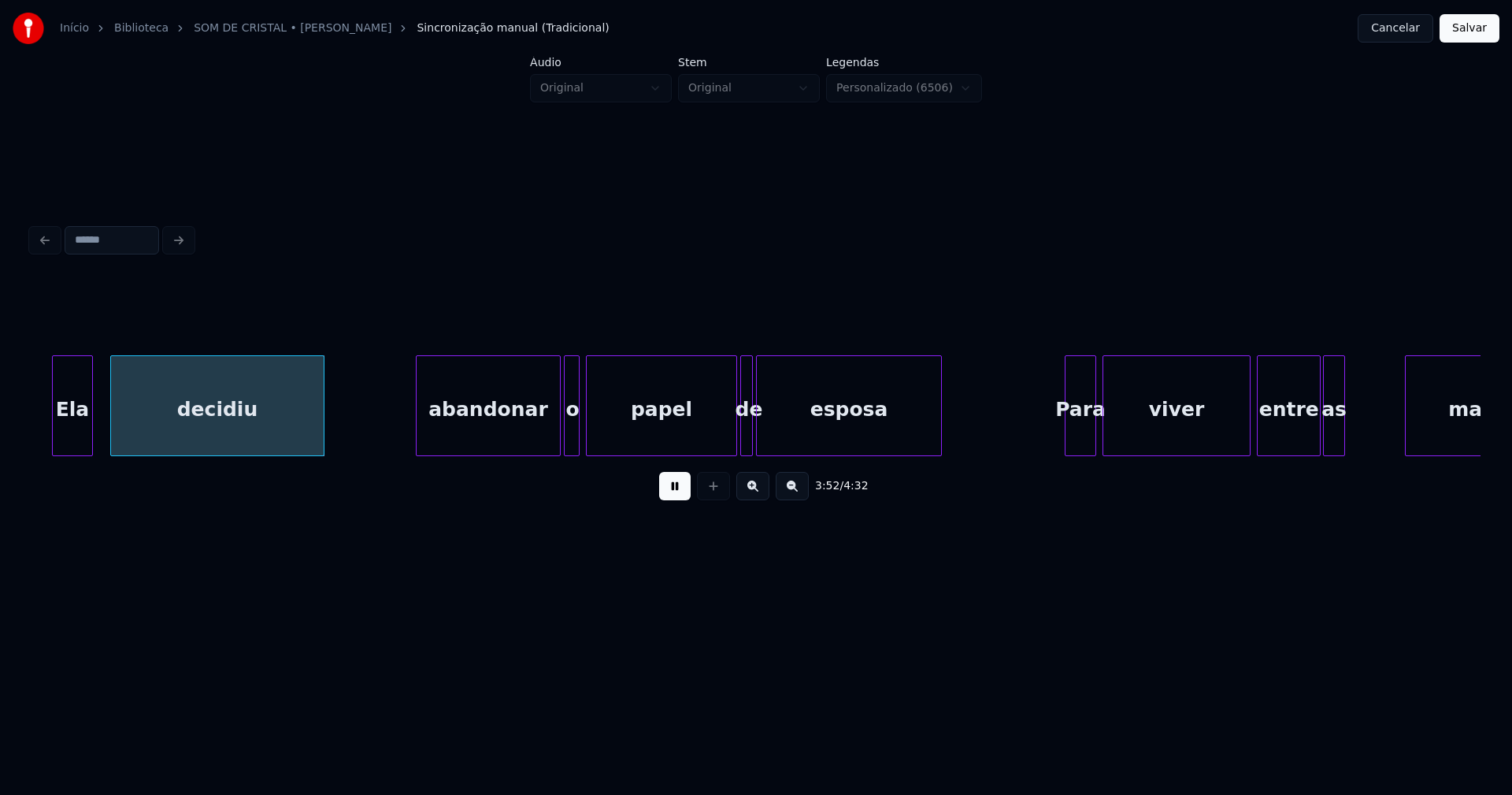
scroll to position [0, 36398]
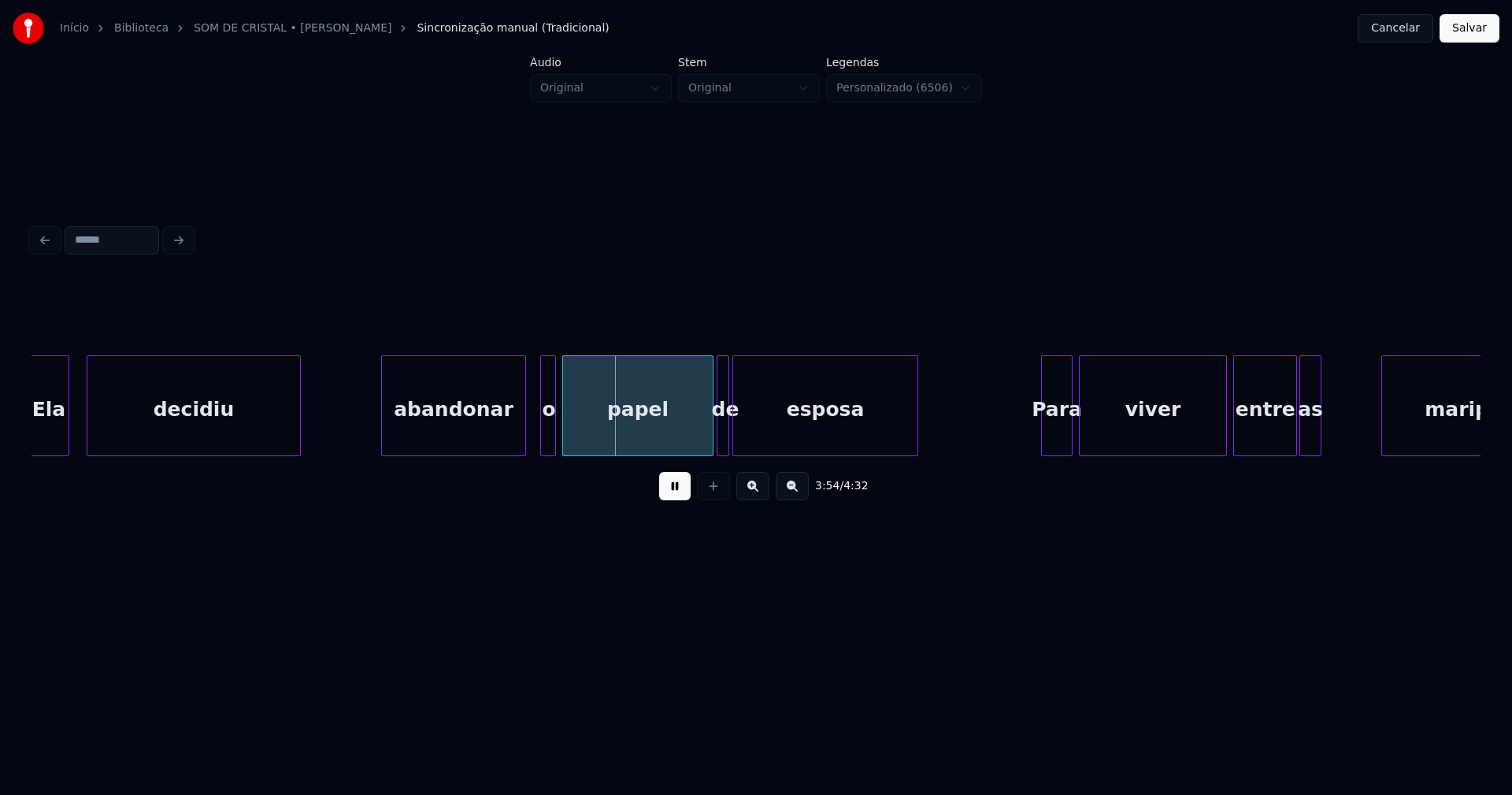
click at [469, 426] on div "abandonar" at bounding box center [453, 409] width 143 height 107
click at [531, 433] on div at bounding box center [531, 405] width 5 height 99
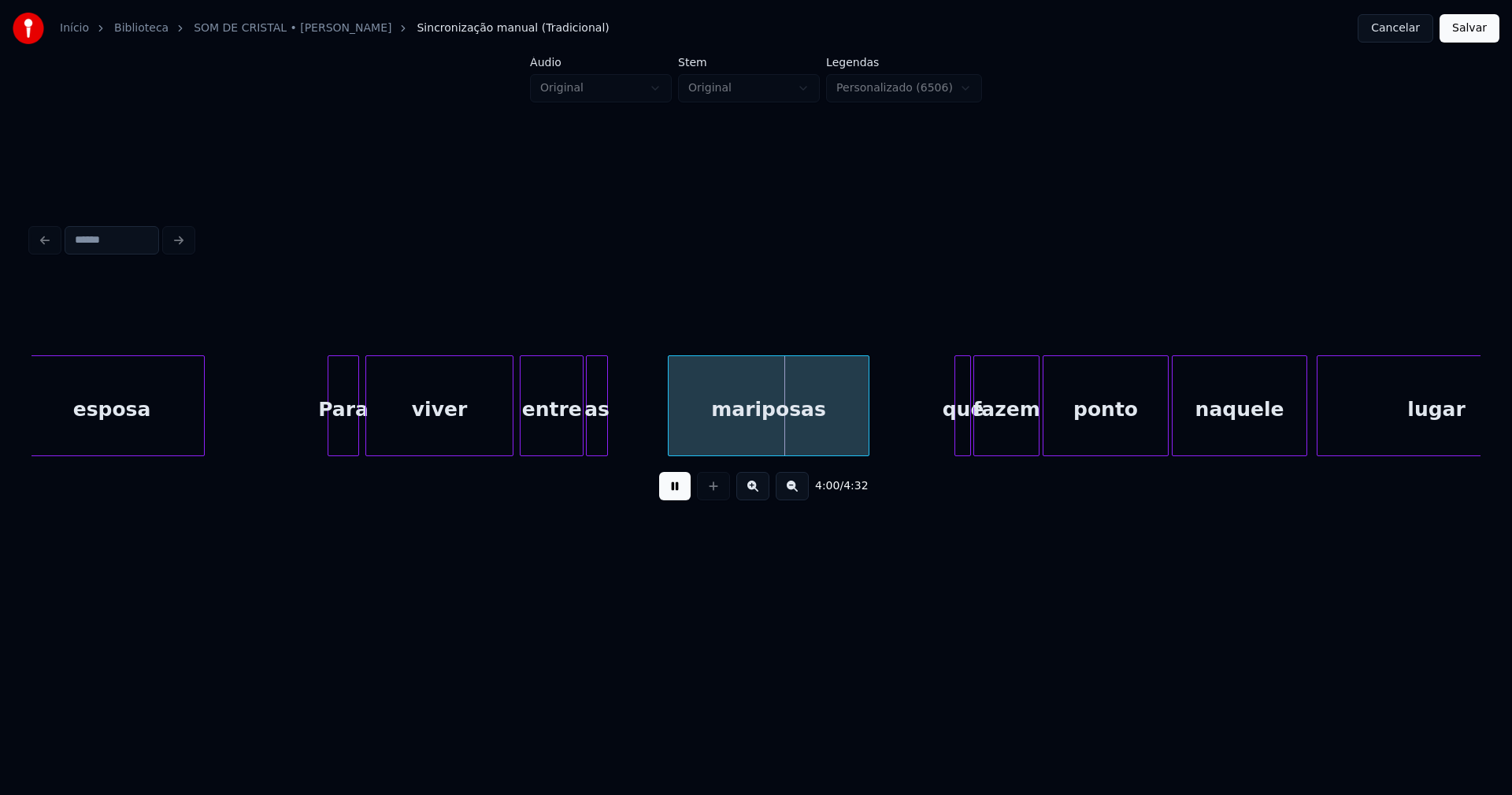
scroll to position [0, 37134]
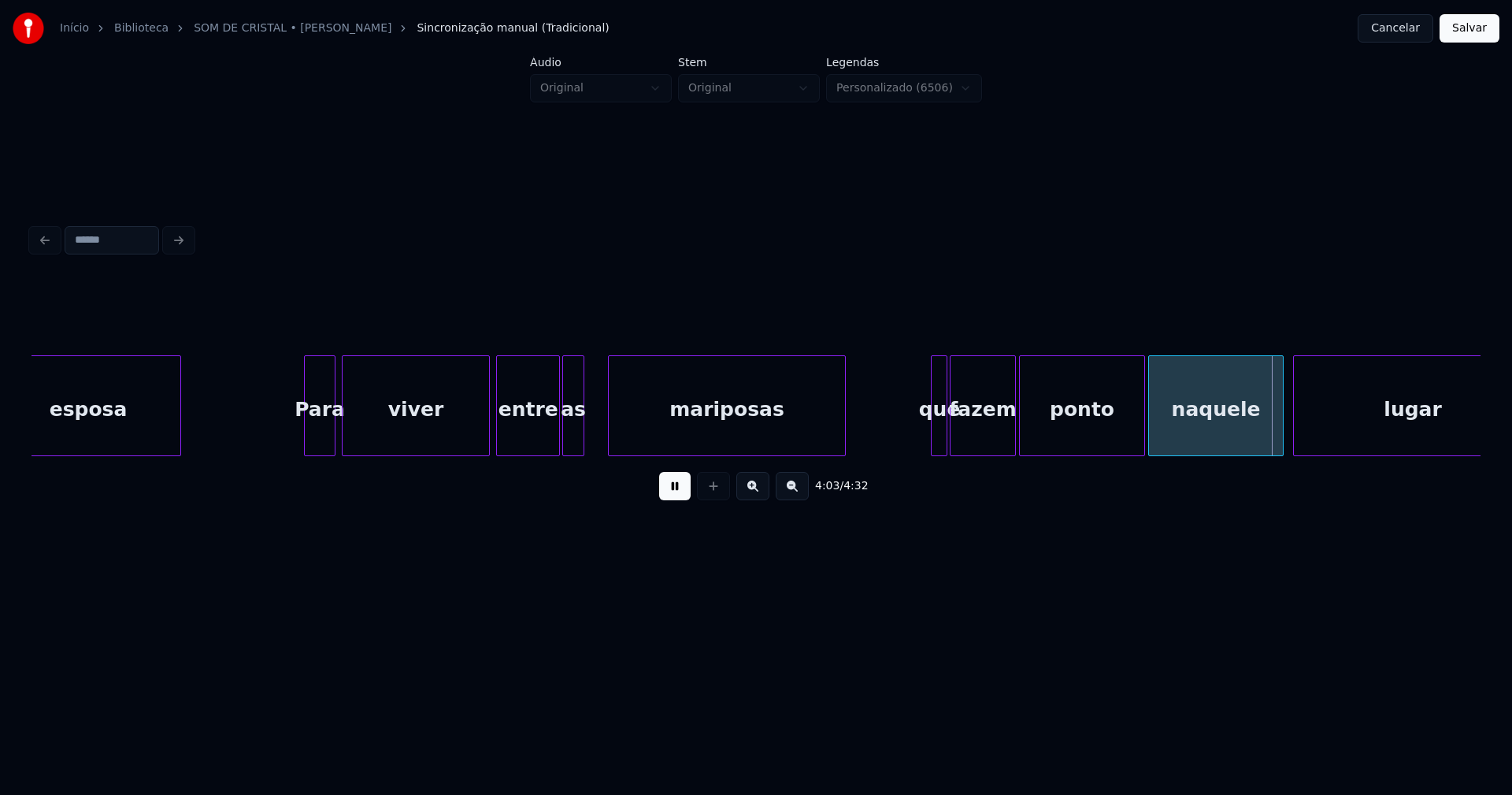
click at [611, 447] on div at bounding box center [611, 405] width 5 height 99
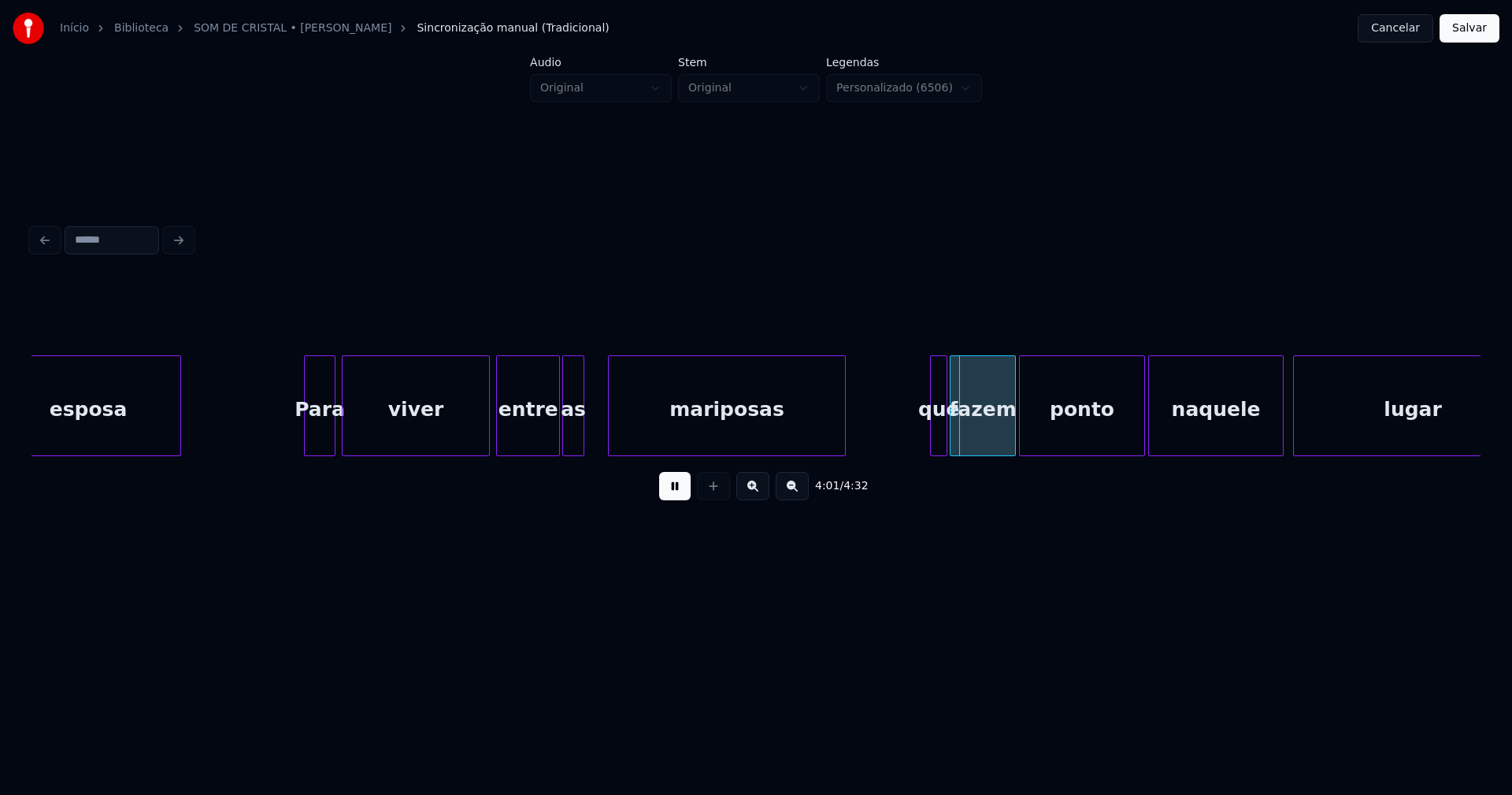
click at [931, 423] on div at bounding box center [933, 405] width 5 height 99
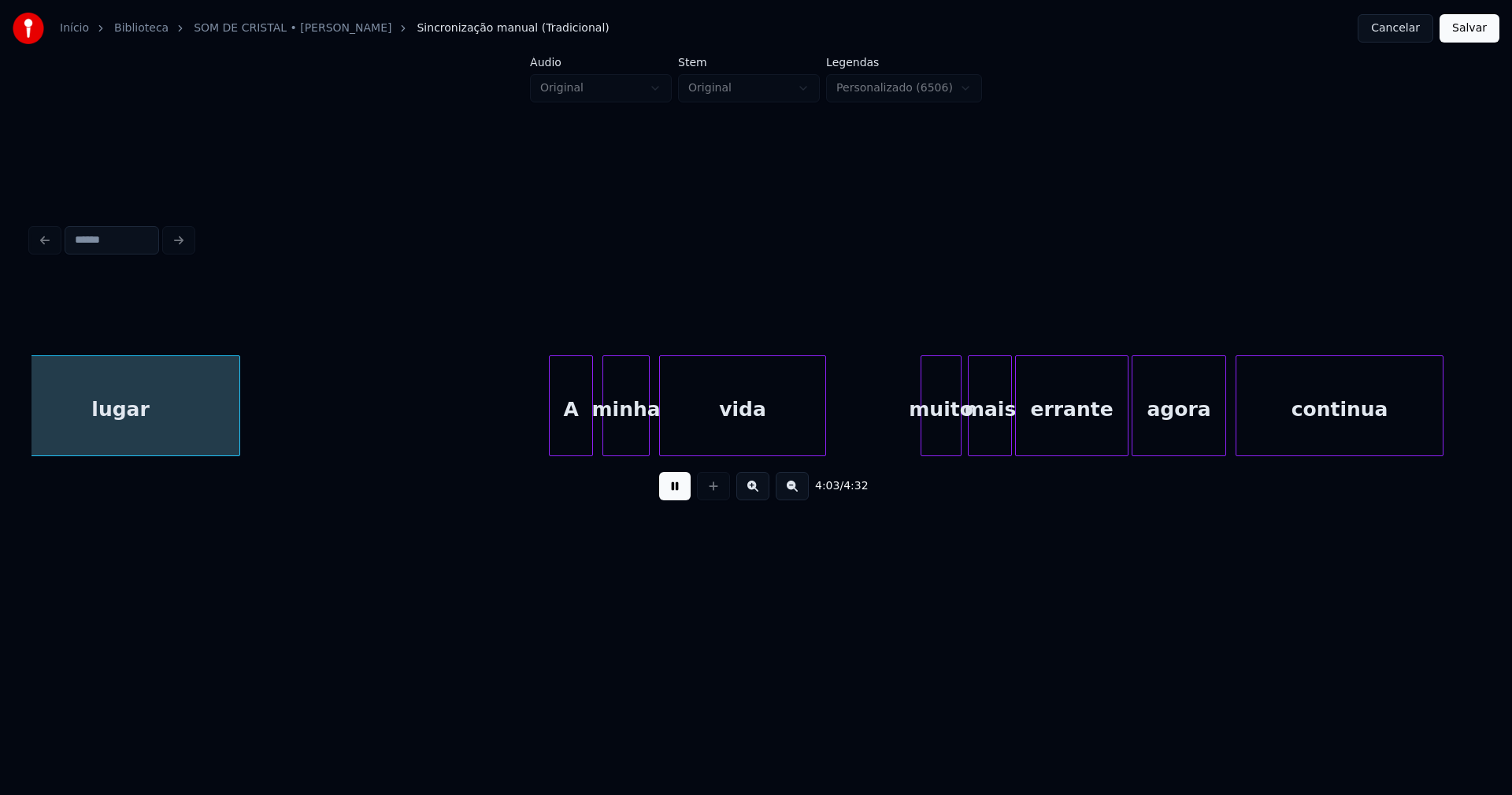
scroll to position [0, 38427]
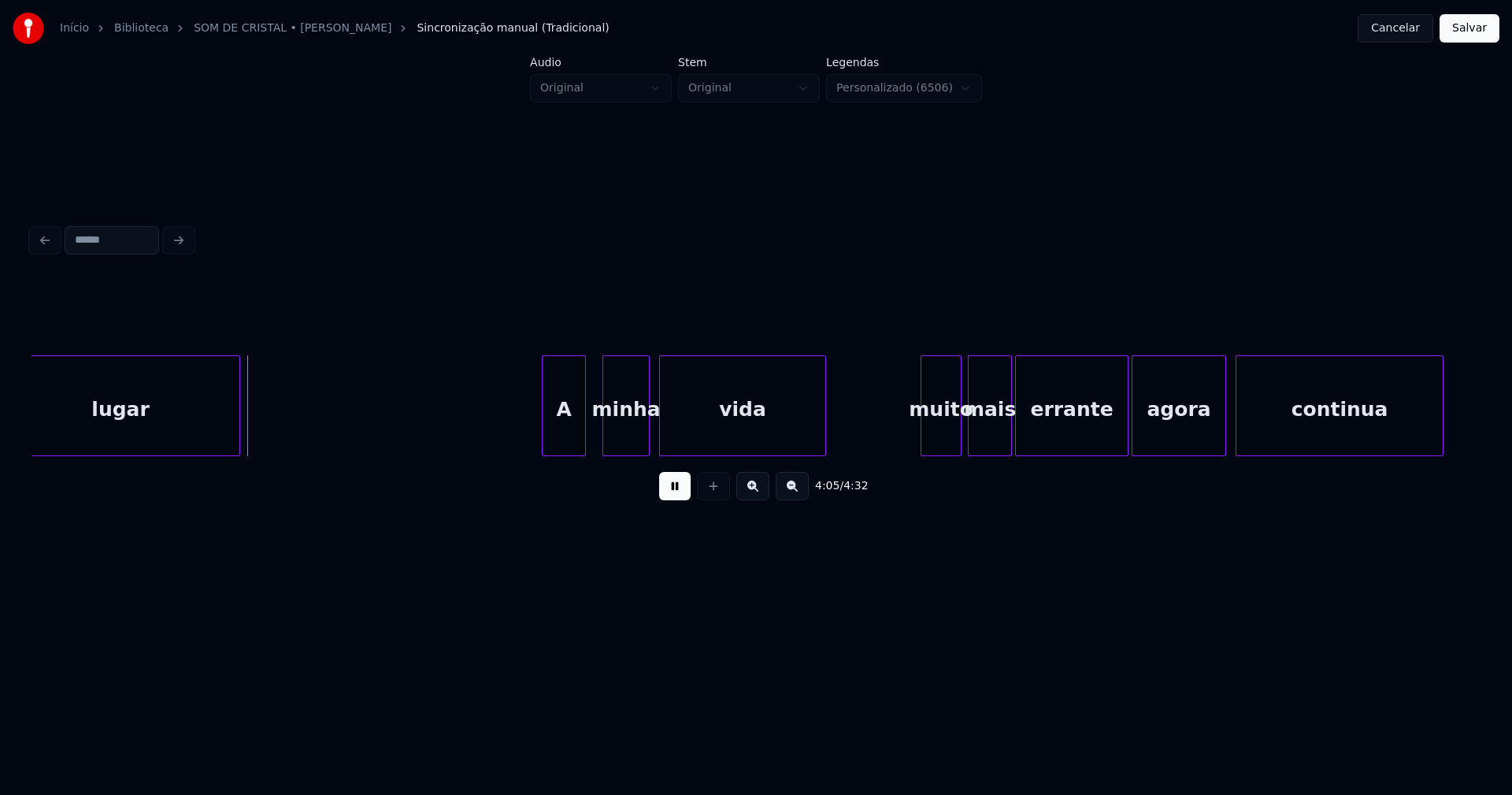
click at [567, 442] on div "A" at bounding box center [564, 409] width 43 height 107
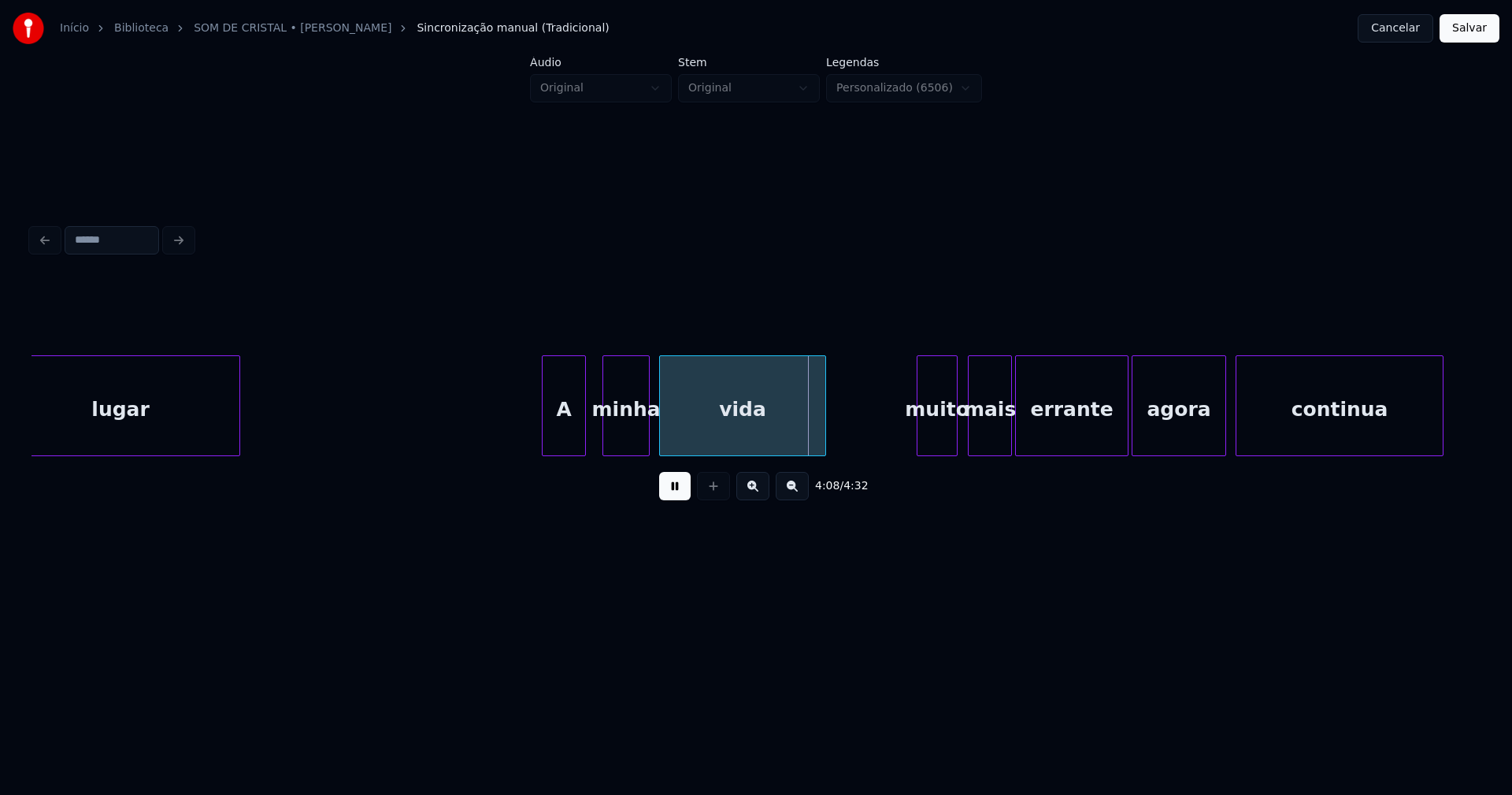
click at [936, 435] on div "muito" at bounding box center [937, 409] width 39 height 107
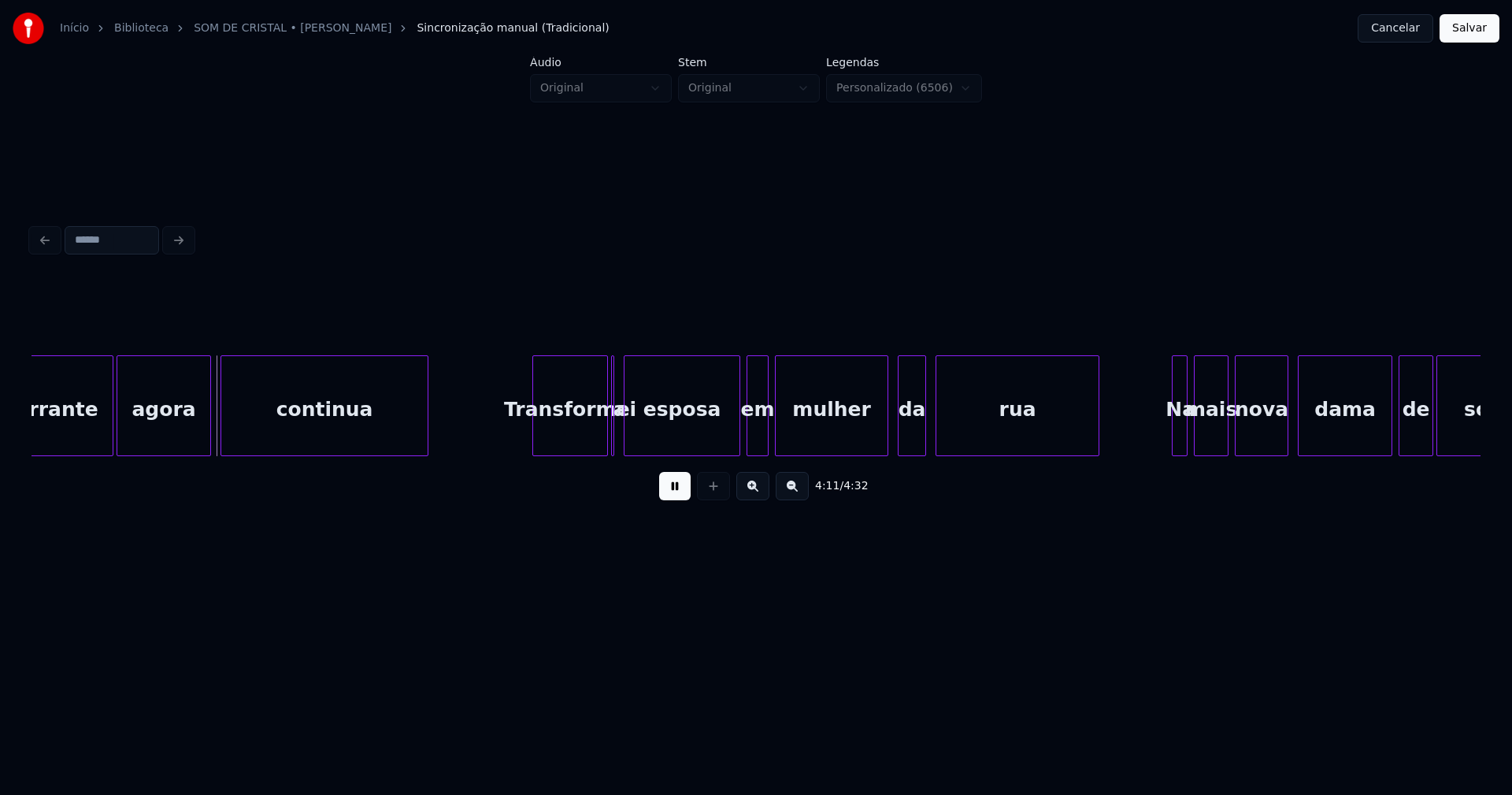
scroll to position [0, 39490]
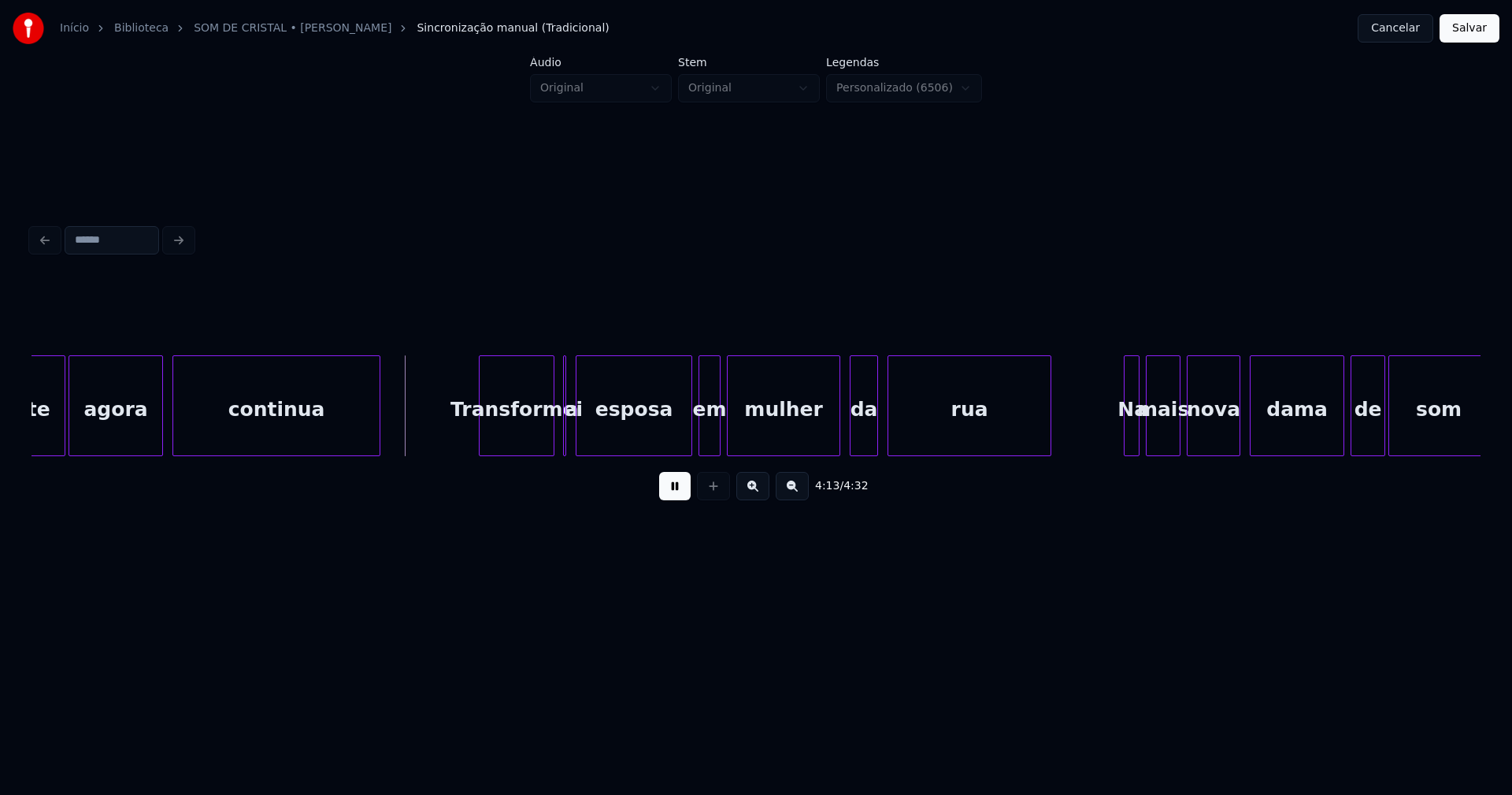
click at [526, 436] on div "Transformei" at bounding box center [517, 409] width 74 height 107
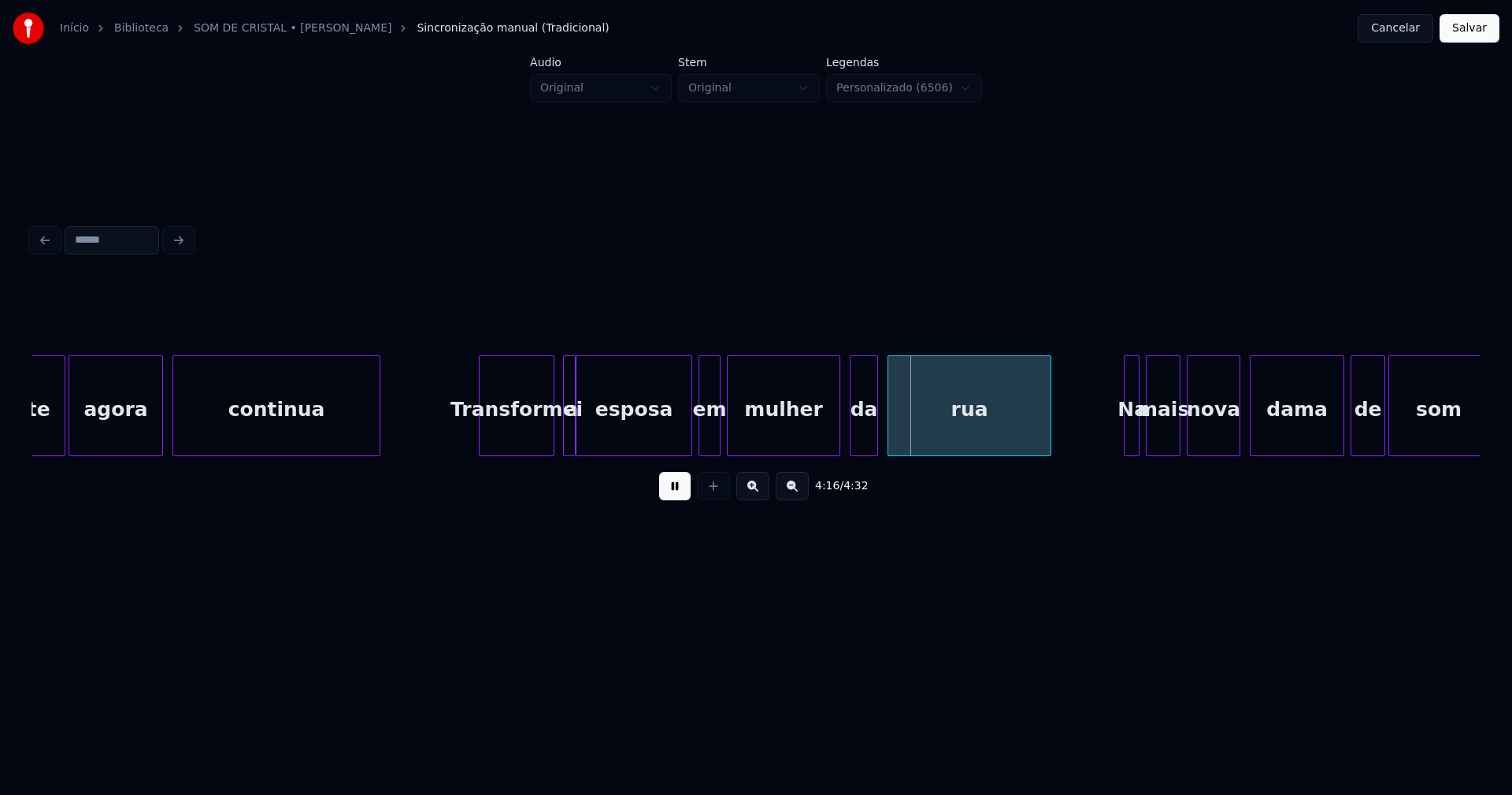
click at [574, 447] on div at bounding box center [572, 405] width 5 height 99
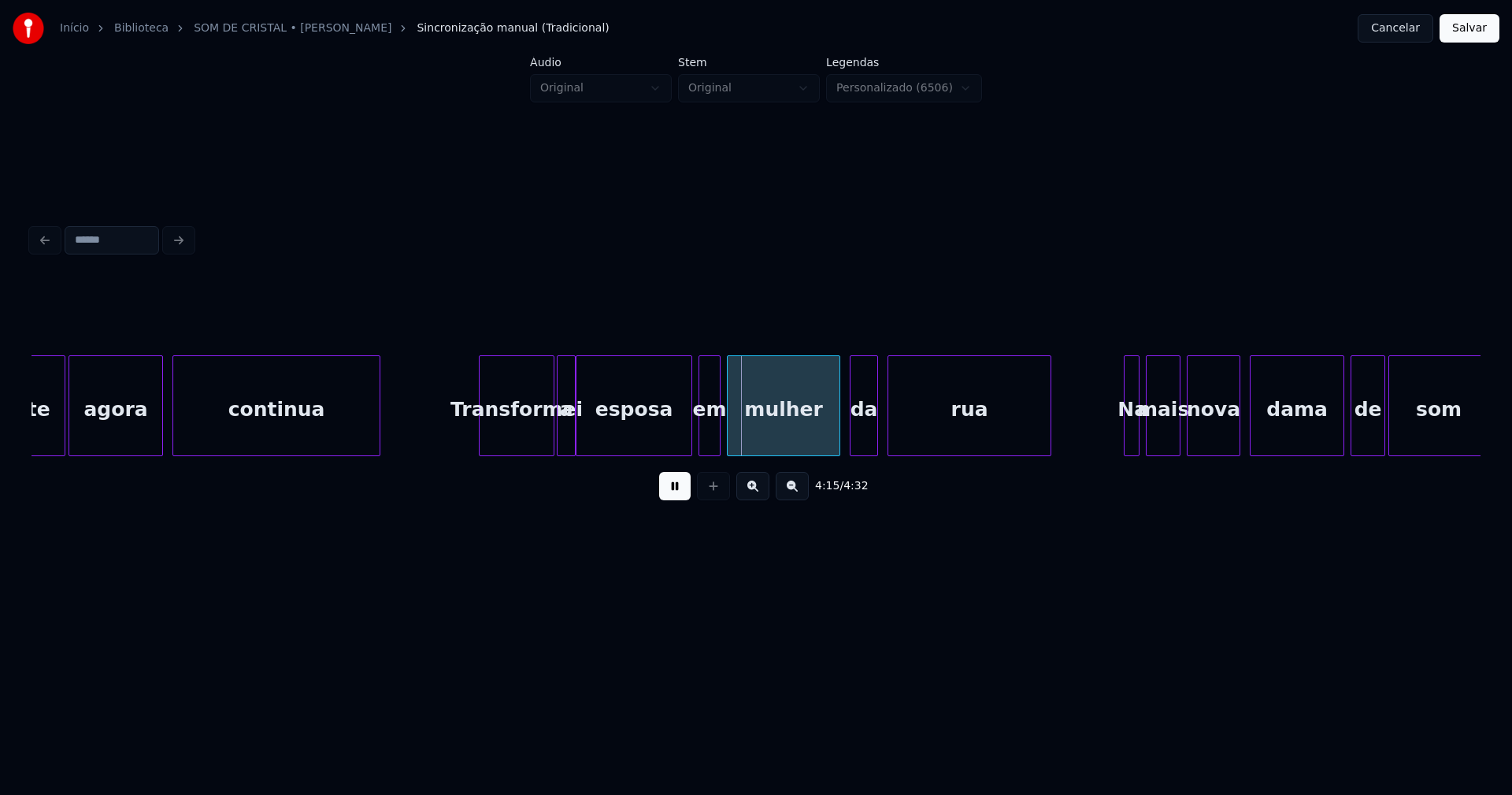
click at [559, 447] on div at bounding box center [560, 405] width 5 height 99
click at [685, 434] on div at bounding box center [683, 405] width 5 height 99
click at [1118, 429] on div at bounding box center [1119, 405] width 5 height 99
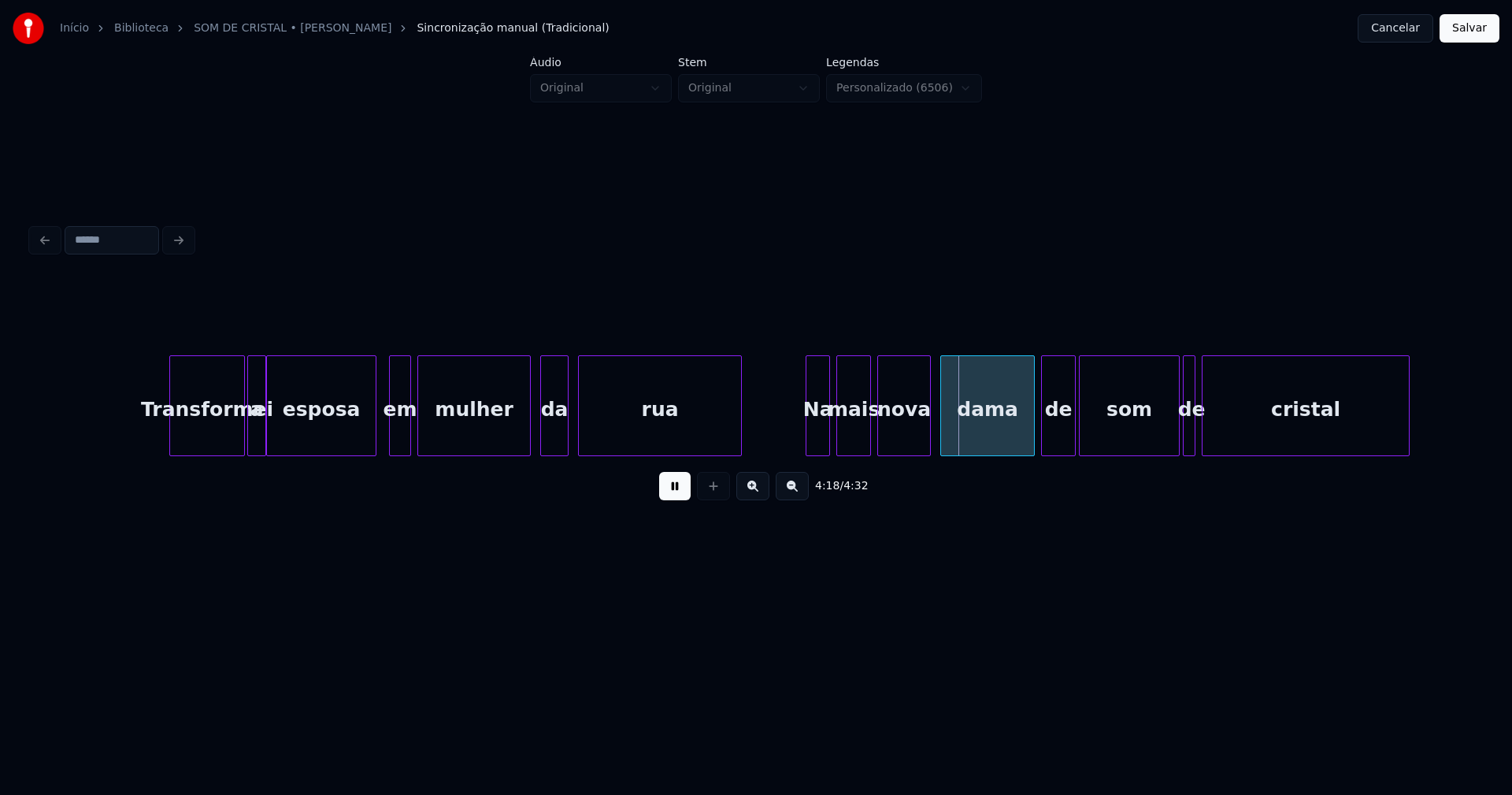
scroll to position [0, 40133]
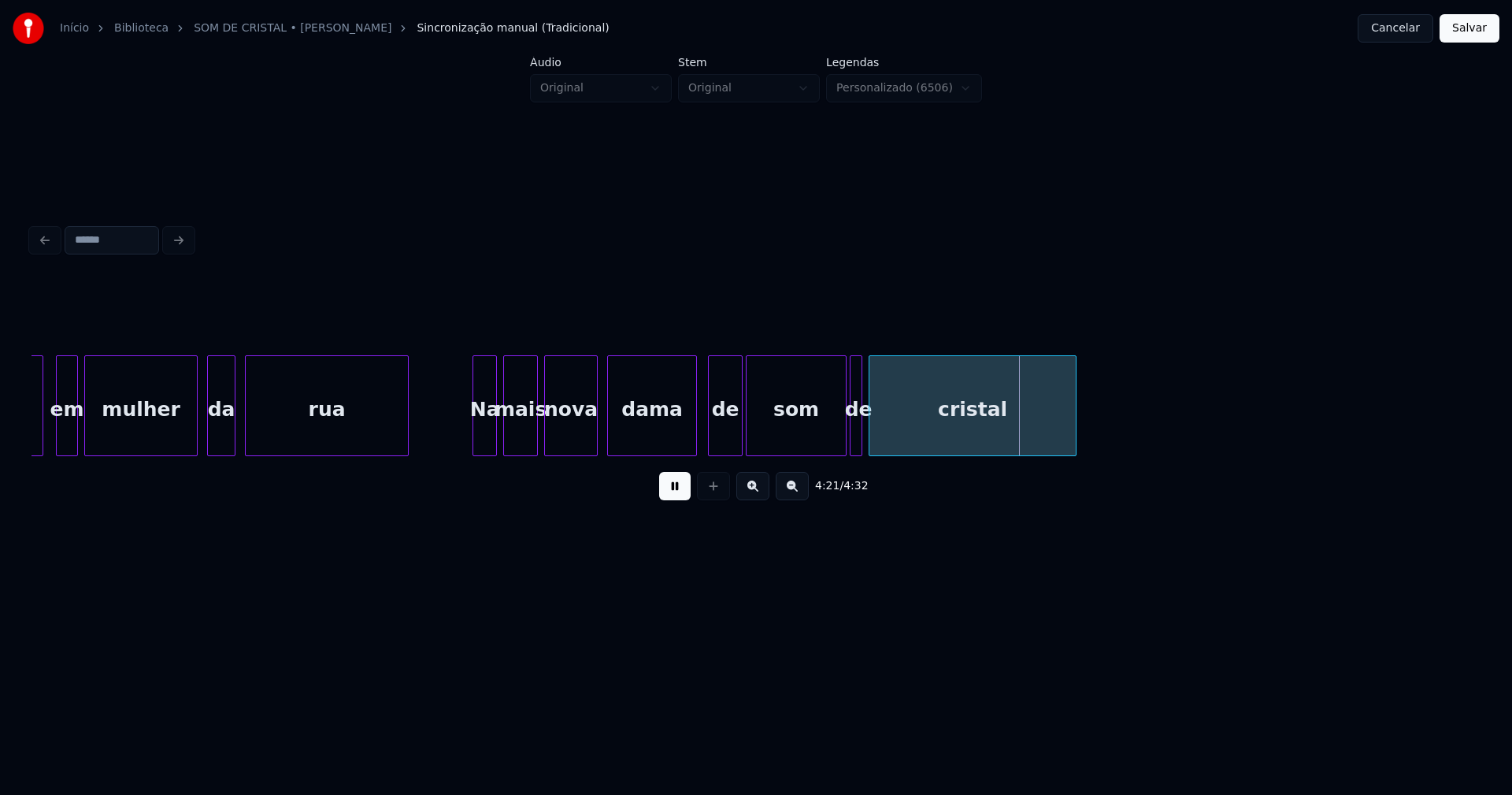
click at [695, 436] on div at bounding box center [694, 405] width 5 height 99
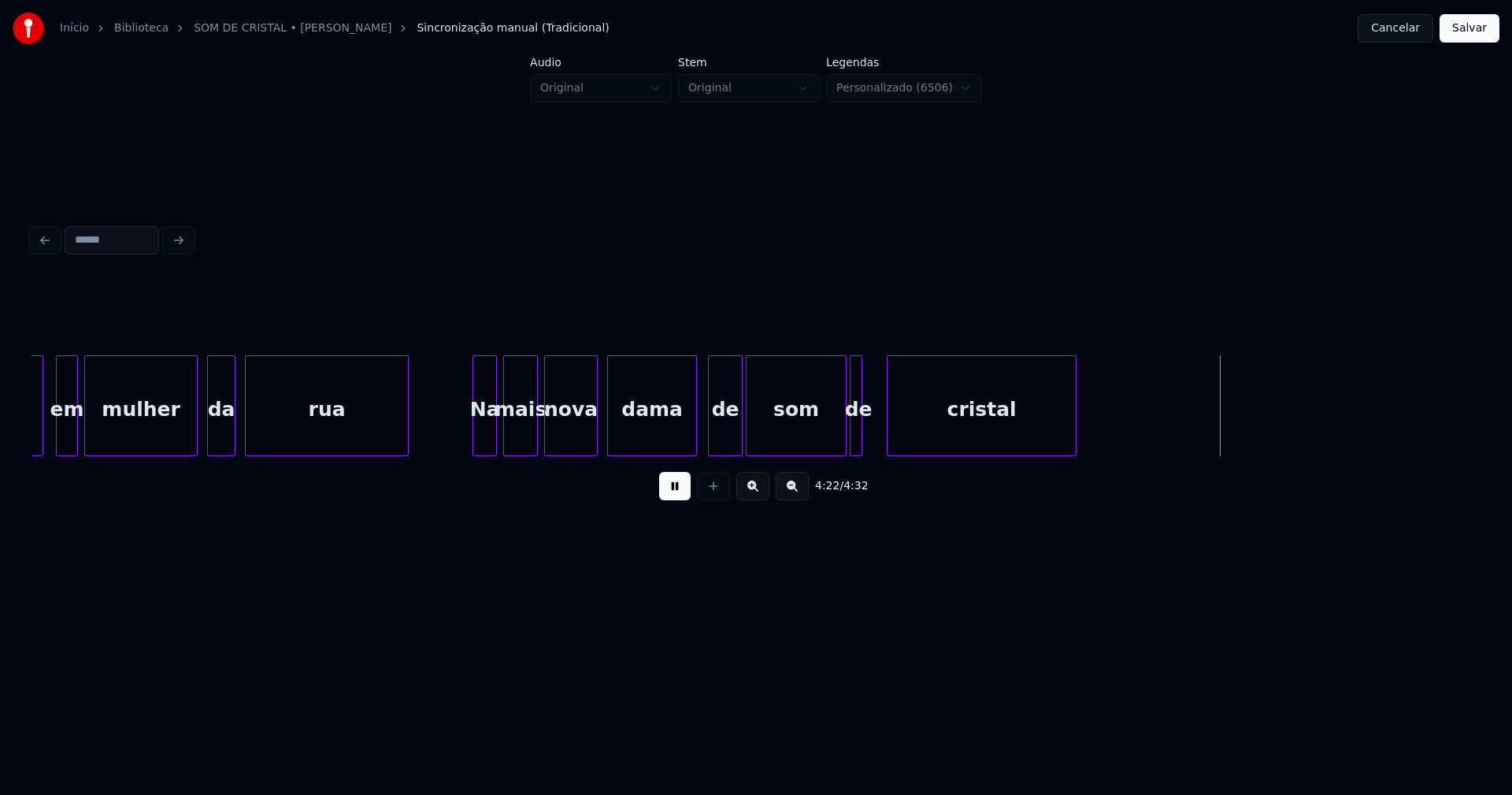
click at [887, 433] on div at bounding box center [890, 405] width 5 height 99
click at [879, 428] on div at bounding box center [877, 405] width 5 height 99
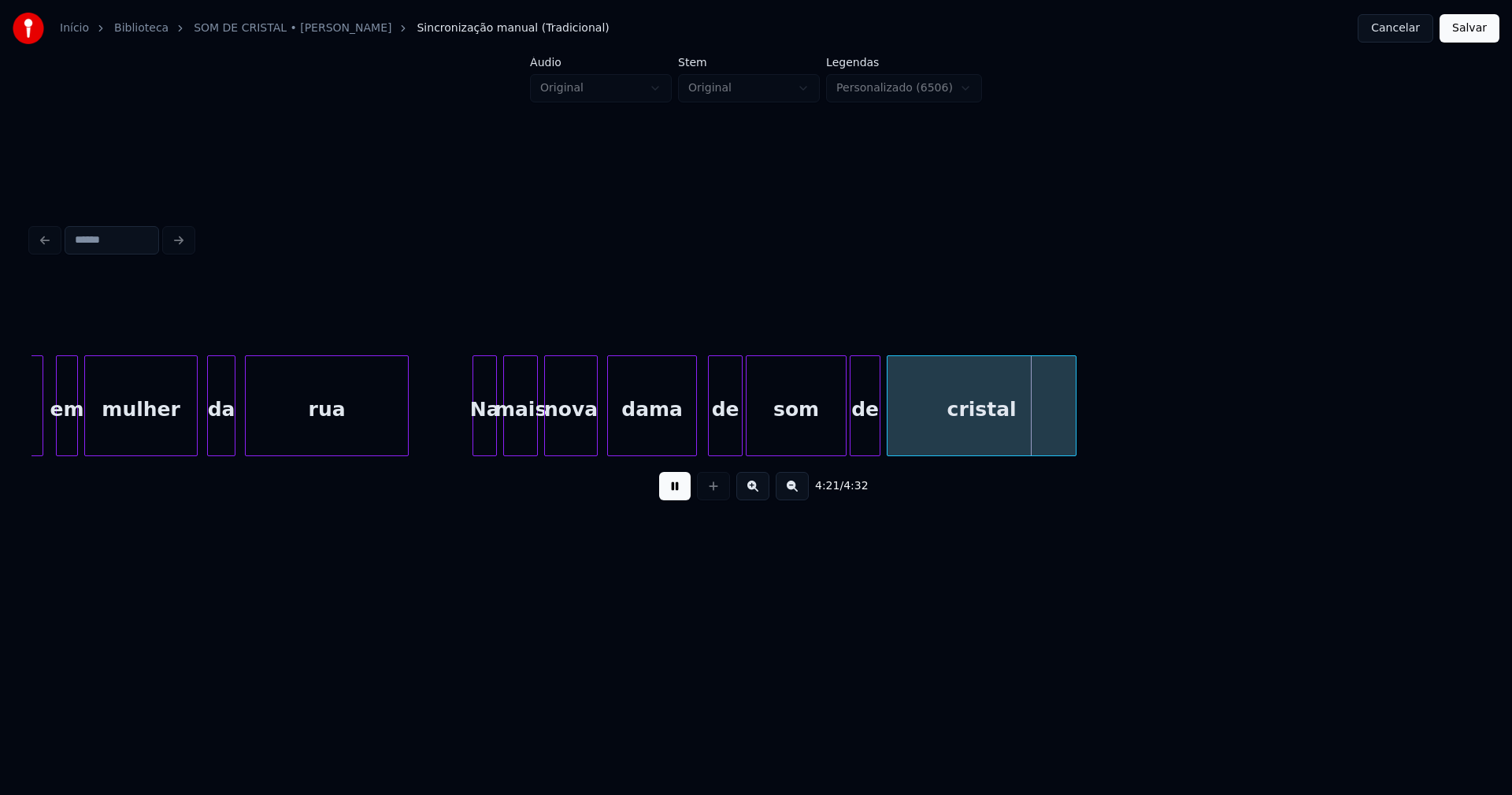
drag, startPoint x: 1474, startPoint y: 36, endPoint x: 1408, endPoint y: 68, distance: 73.3
click at [1474, 36] on button "Salvar" at bounding box center [1469, 28] width 60 height 29
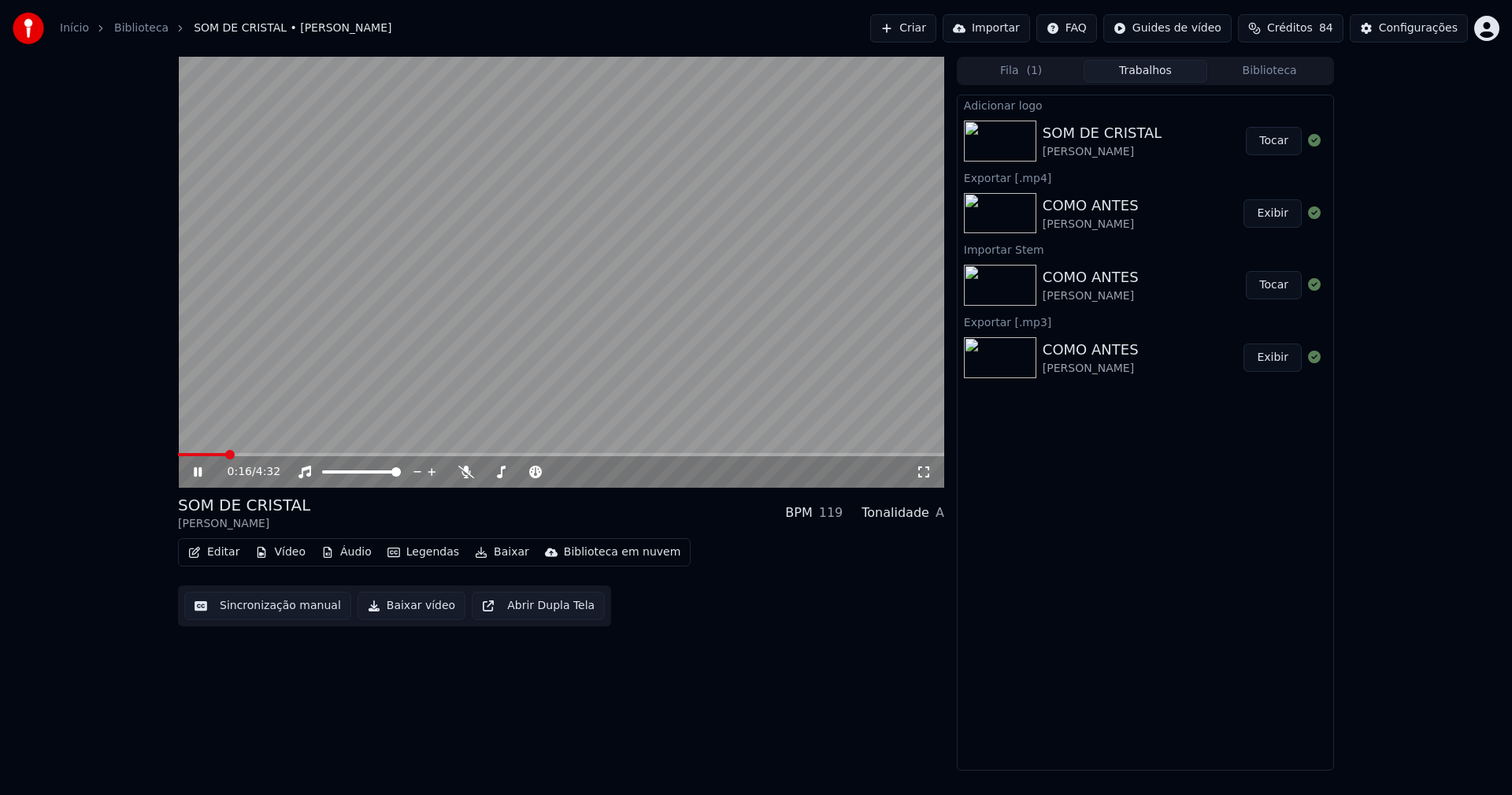
click at [918, 465] on icon at bounding box center [923, 471] width 16 height 12
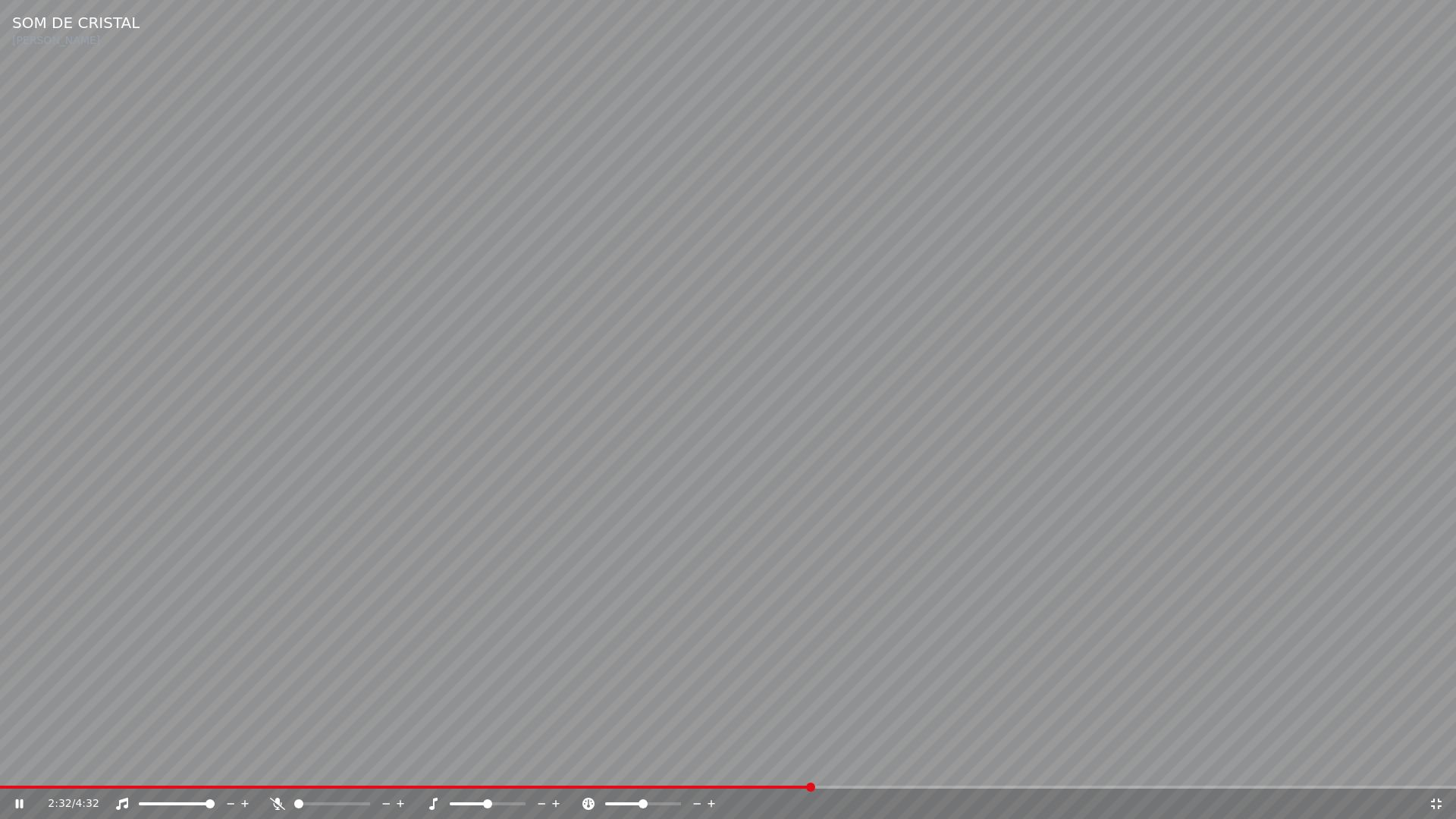
drag, startPoint x: 1432, startPoint y: 812, endPoint x: 1431, endPoint y: 798, distance: 14.0
click at [1432, 765] on div "2:32 / 4:32" at bounding box center [728, 804] width 1456 height 31
click at [1439, 765] on icon at bounding box center [1436, 803] width 15 height 12
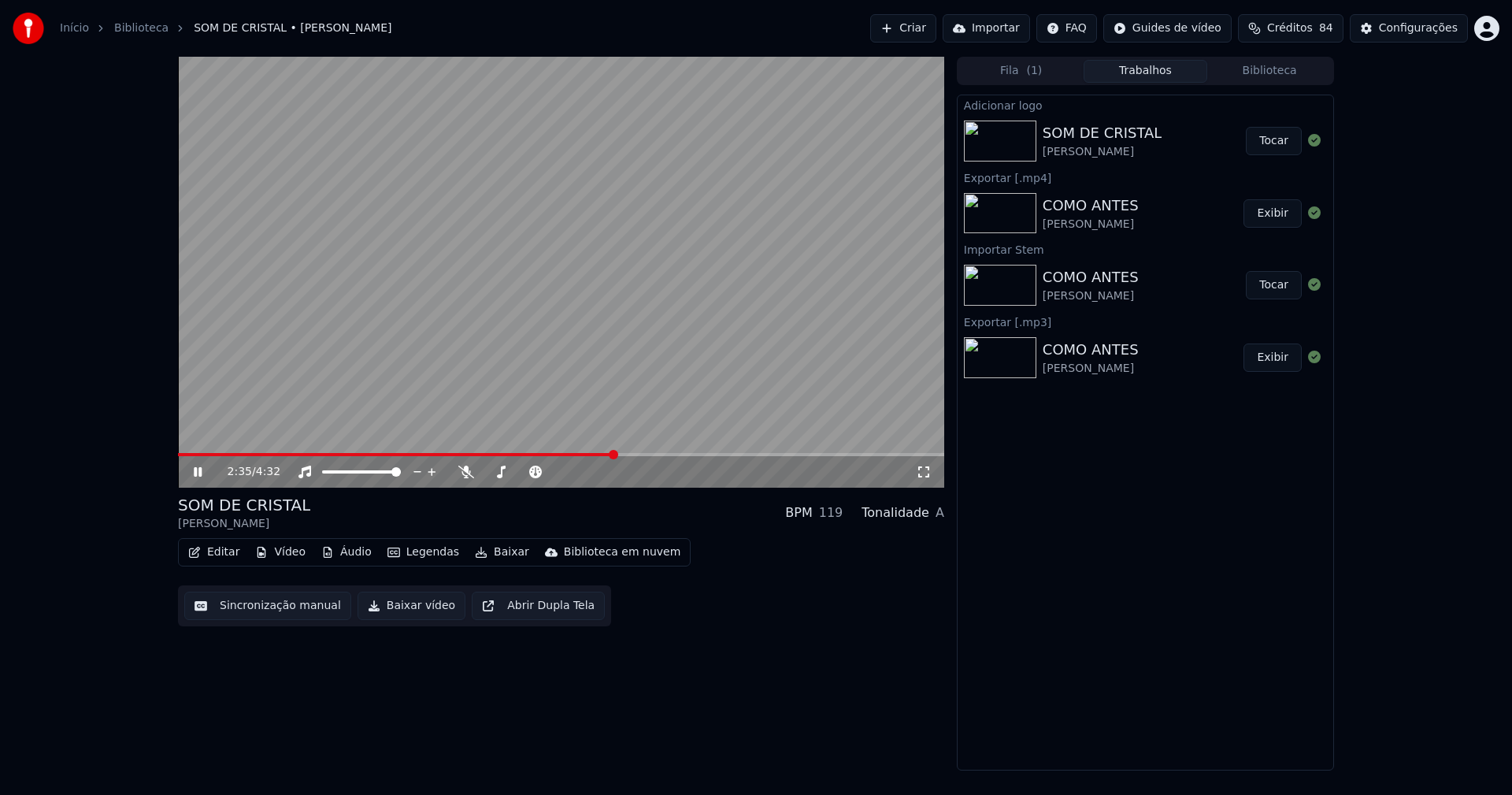
click at [197, 473] on icon at bounding box center [198, 472] width 8 height 10
click at [390, 610] on button "Baixar vídeo" at bounding box center [411, 605] width 108 height 29
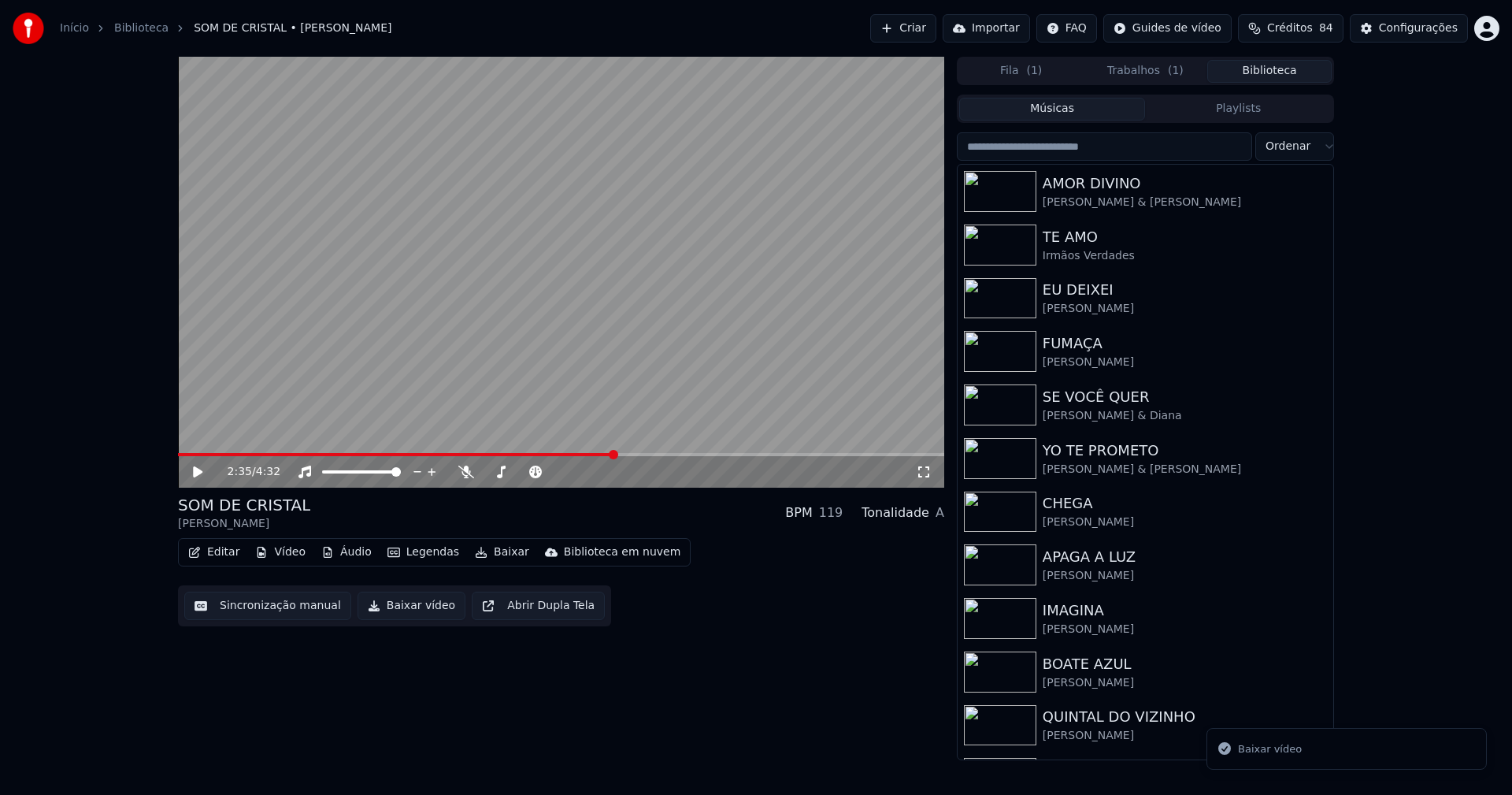
drag, startPoint x: 1282, startPoint y: 77, endPoint x: 1221, endPoint y: 79, distance: 61.0
click at [1281, 77] on button "Biblioteca" at bounding box center [1269, 71] width 124 height 23
click at [1079, 146] on input "search" at bounding box center [1104, 146] width 295 height 29
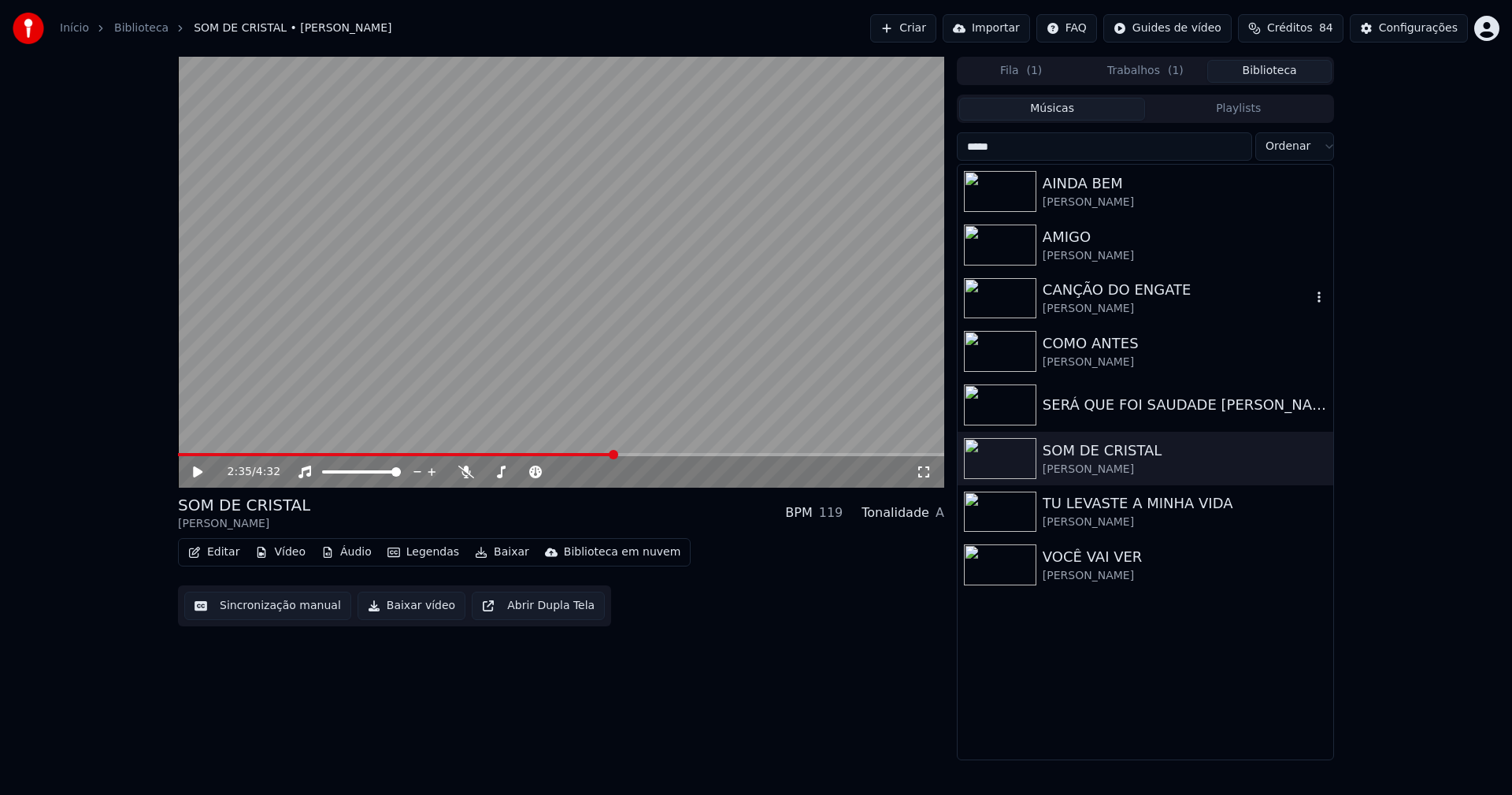
type input "*****"
click at [1120, 299] on div "CANÇÃO DO ENGATE" at bounding box center [1177, 290] width 268 height 22
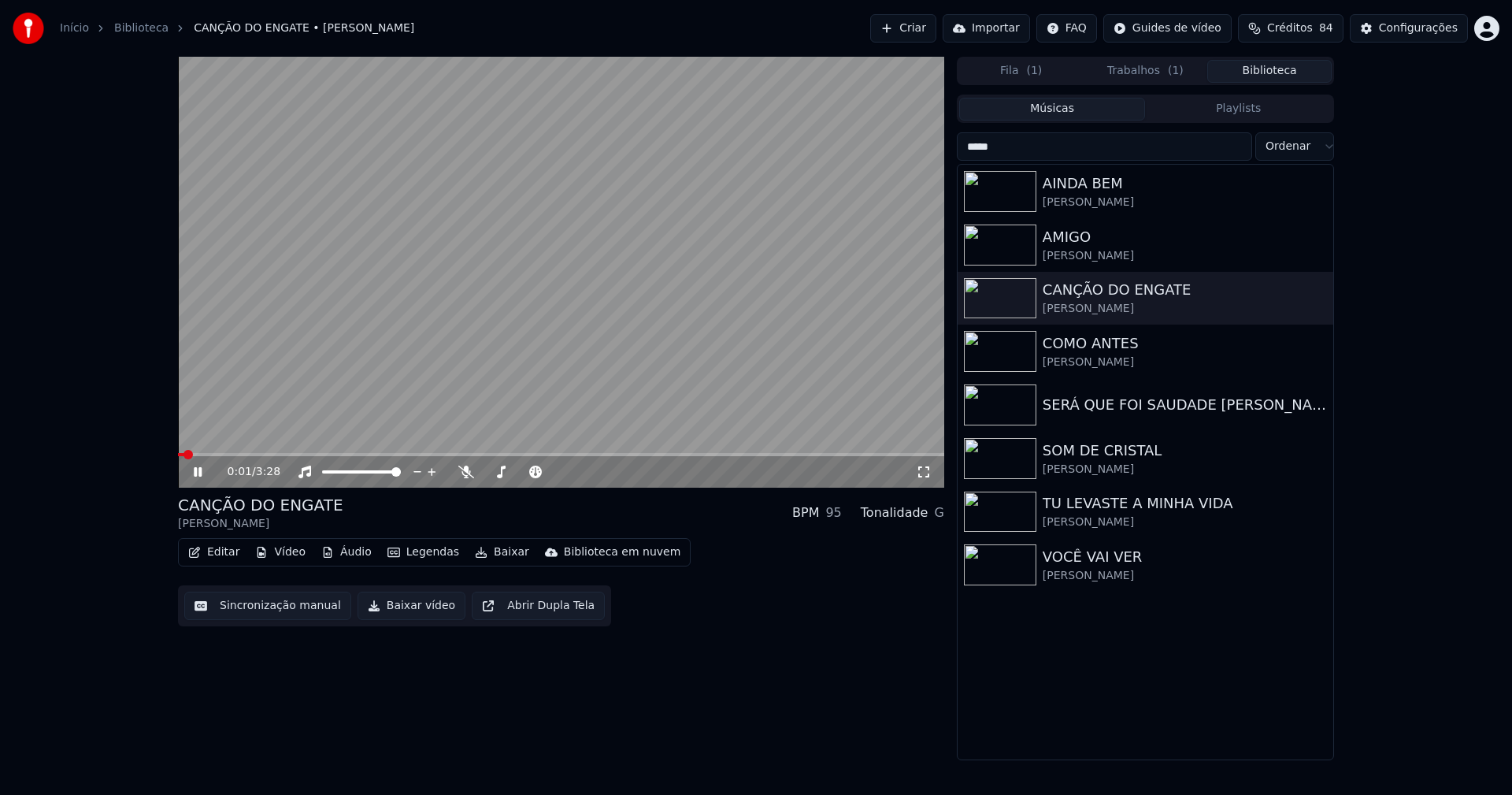
click at [202, 478] on icon at bounding box center [209, 471] width 37 height 12
click at [228, 550] on button "Editar" at bounding box center [213, 552] width 64 height 22
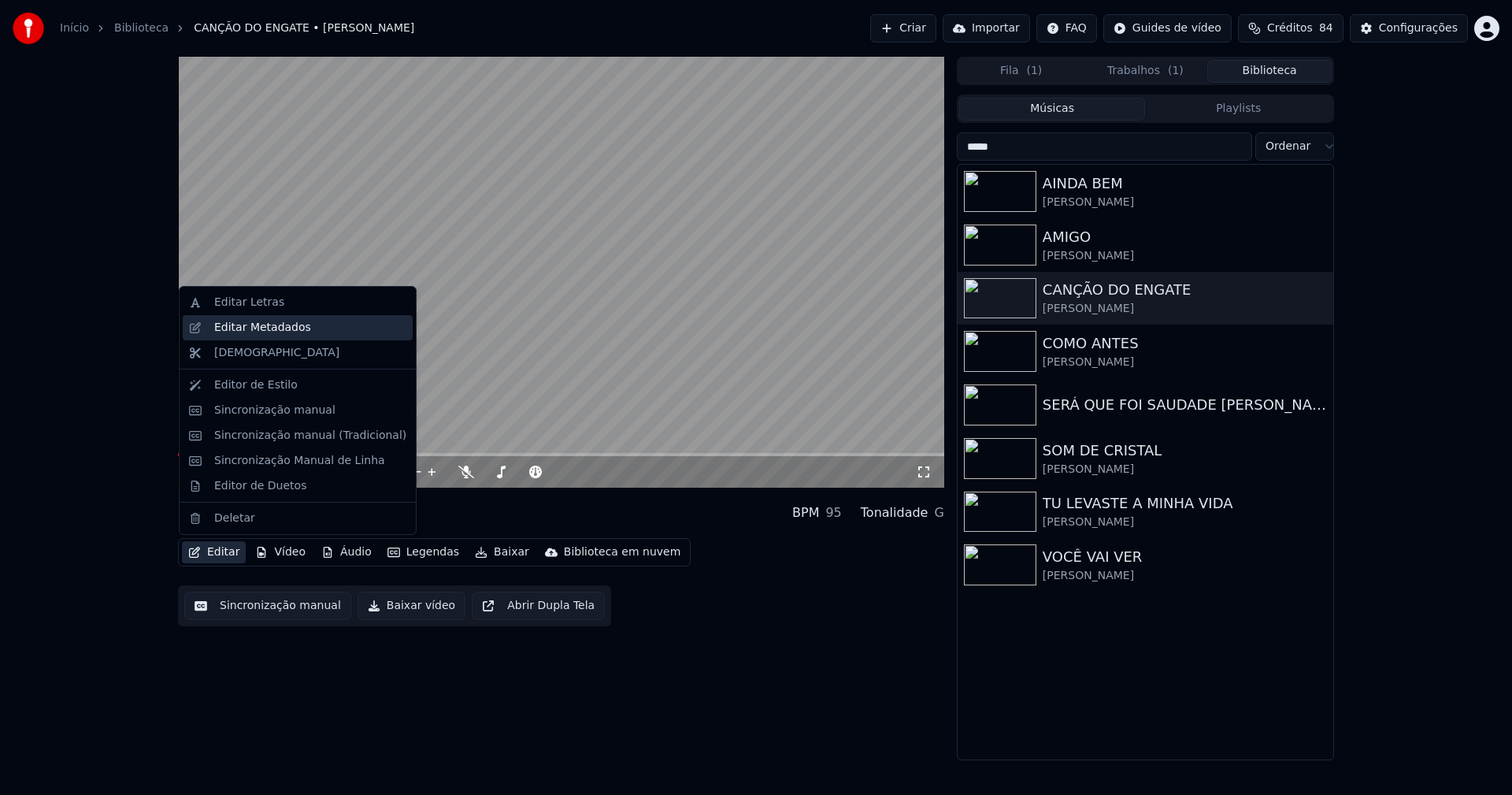
click at [262, 331] on div "Editar Metadados" at bounding box center [262, 327] width 96 height 16
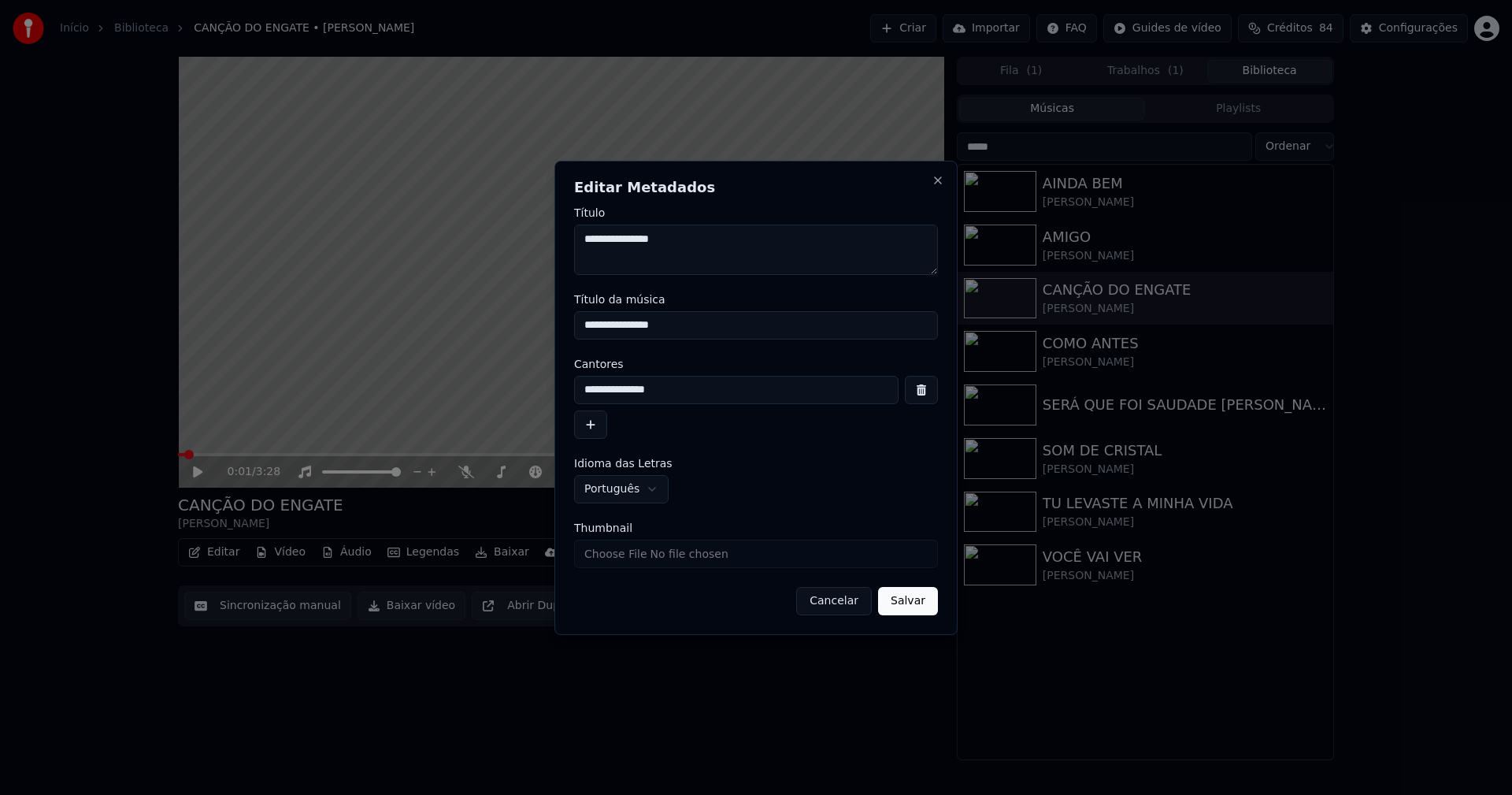
click at [626, 558] on input "Thumbnail" at bounding box center [756, 554] width 364 height 29
type input "**********"
click at [911, 609] on button "Salvar" at bounding box center [908, 601] width 60 height 29
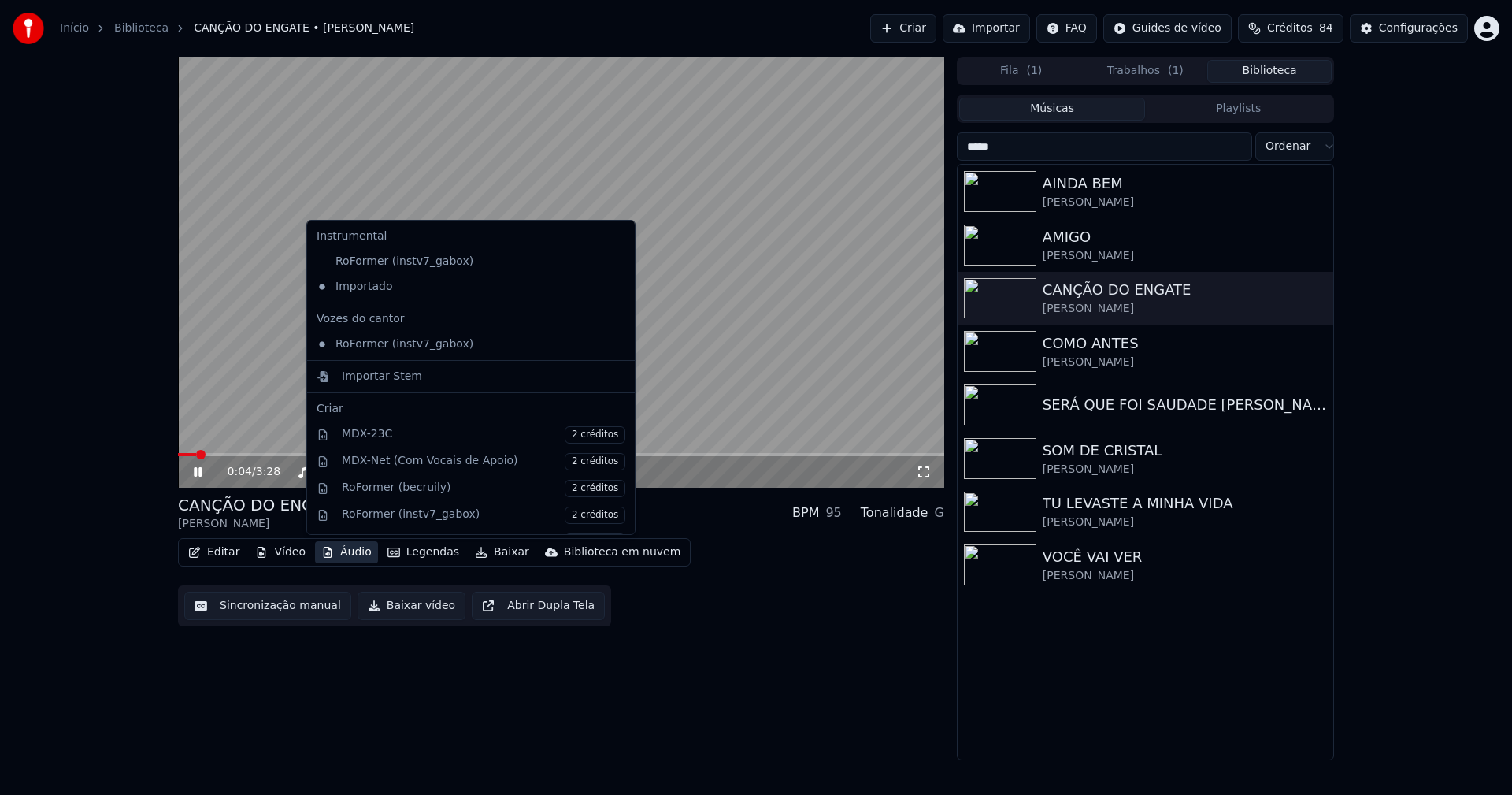
click at [346, 559] on button "Áudio" at bounding box center [346, 552] width 63 height 22
click at [346, 554] on button "Áudio" at bounding box center [346, 552] width 63 height 22
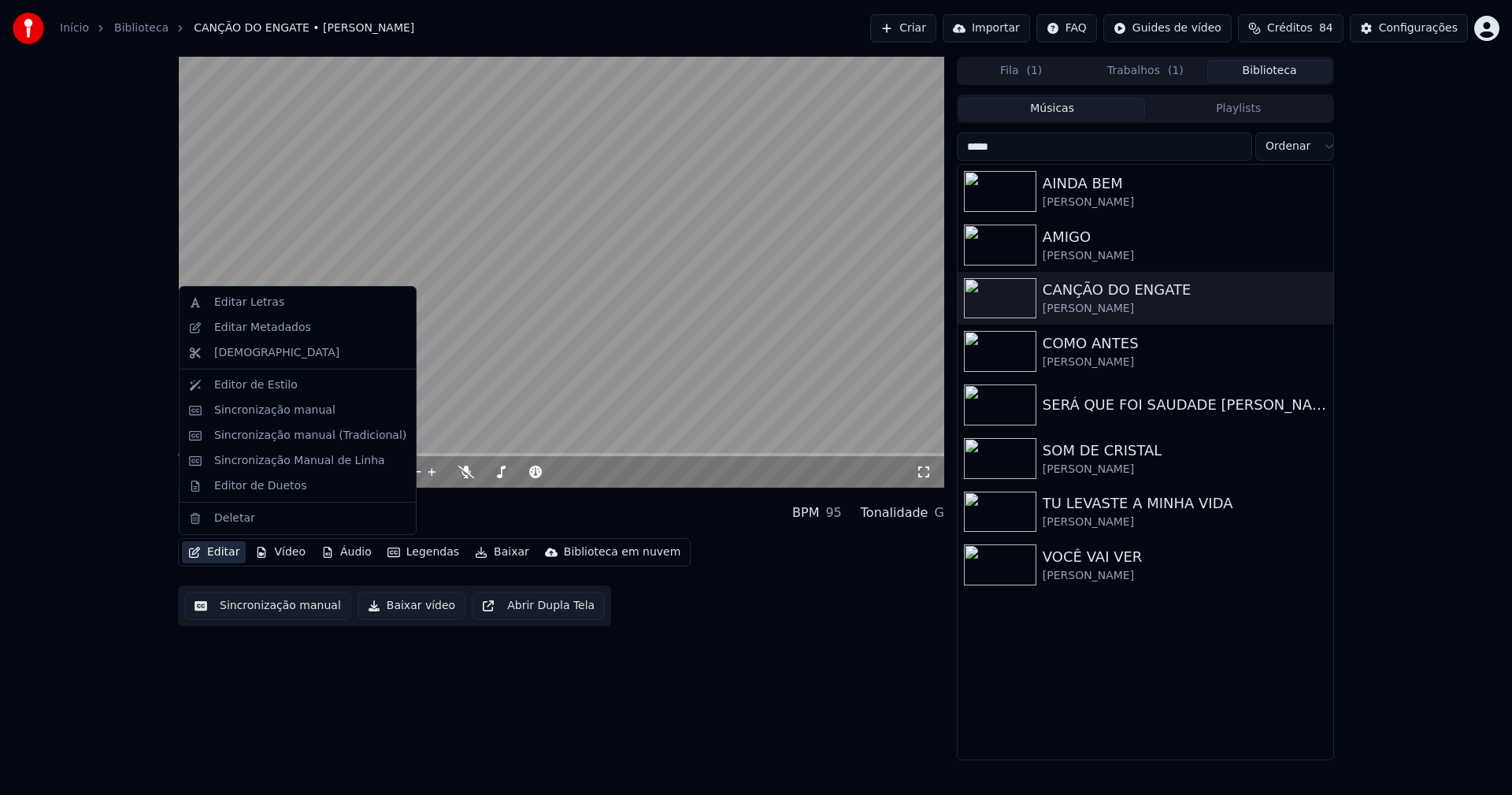
click at [234, 550] on button "Editar" at bounding box center [213, 552] width 64 height 22
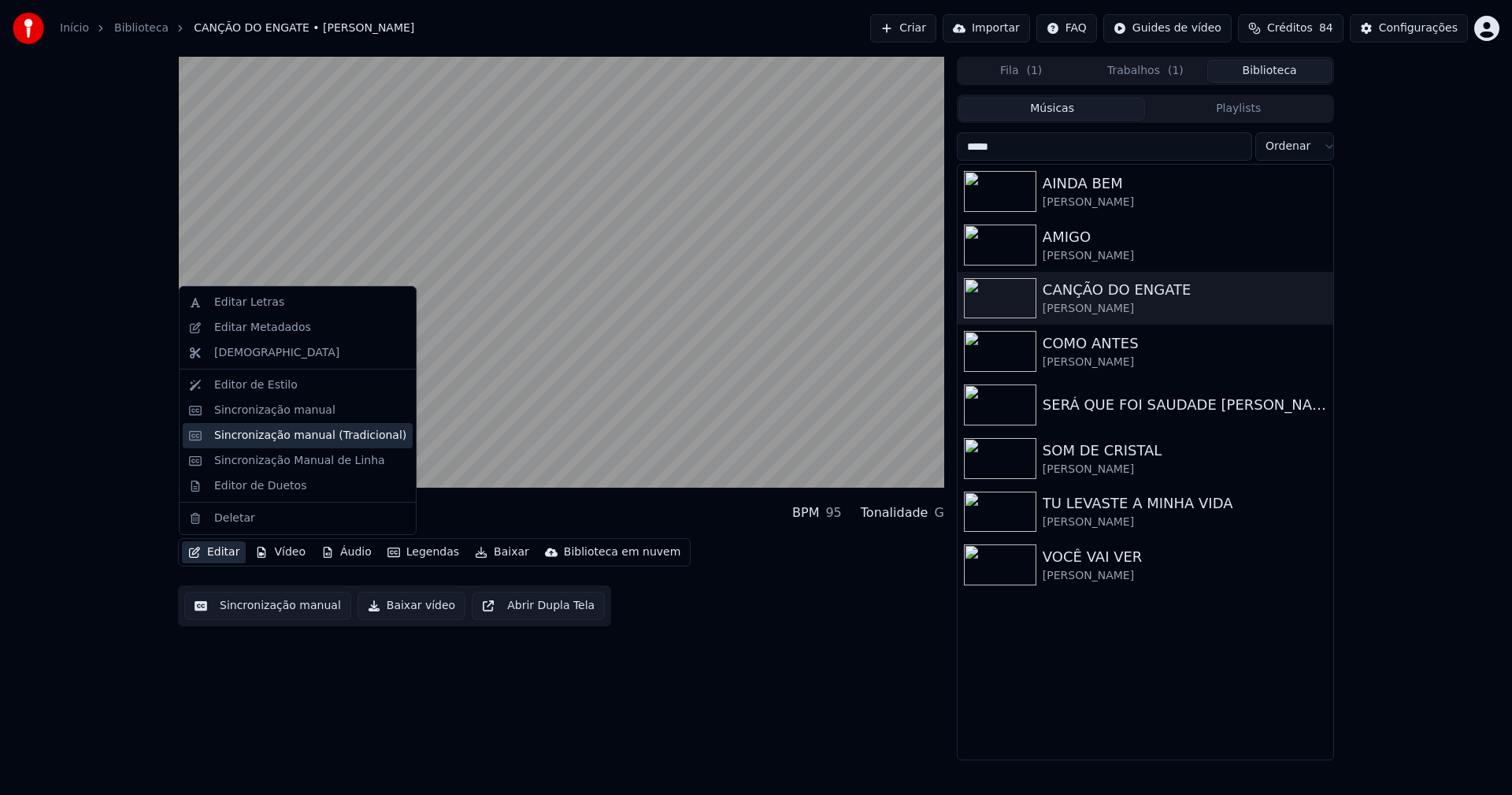
click at [299, 435] on div "Sincronização manual (Tradicional)" at bounding box center [310, 435] width 192 height 16
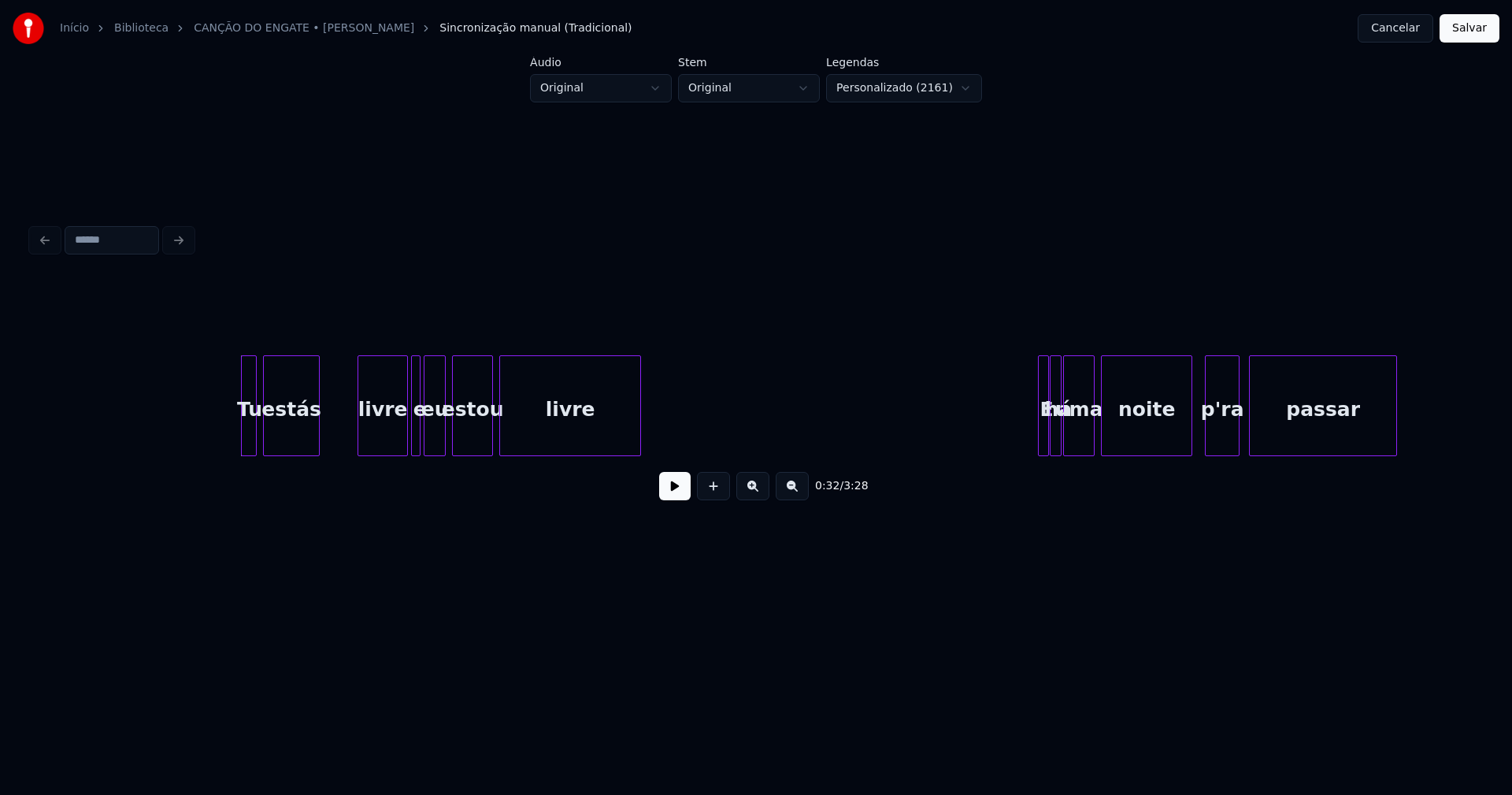
scroll to position [0, 4941]
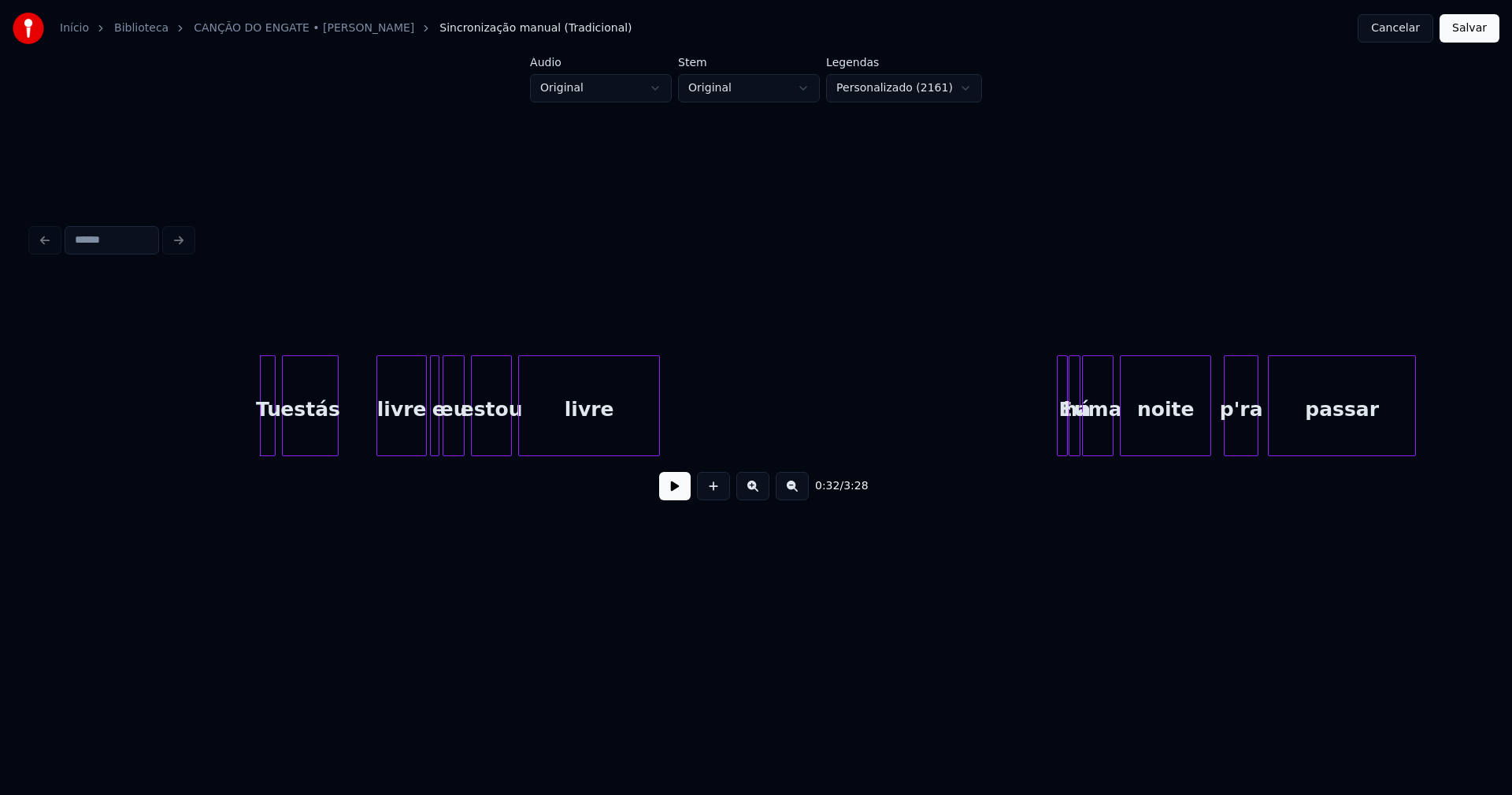
click at [674, 497] on button at bounding box center [675, 486] width 32 height 29
click at [379, 432] on div at bounding box center [378, 405] width 5 height 99
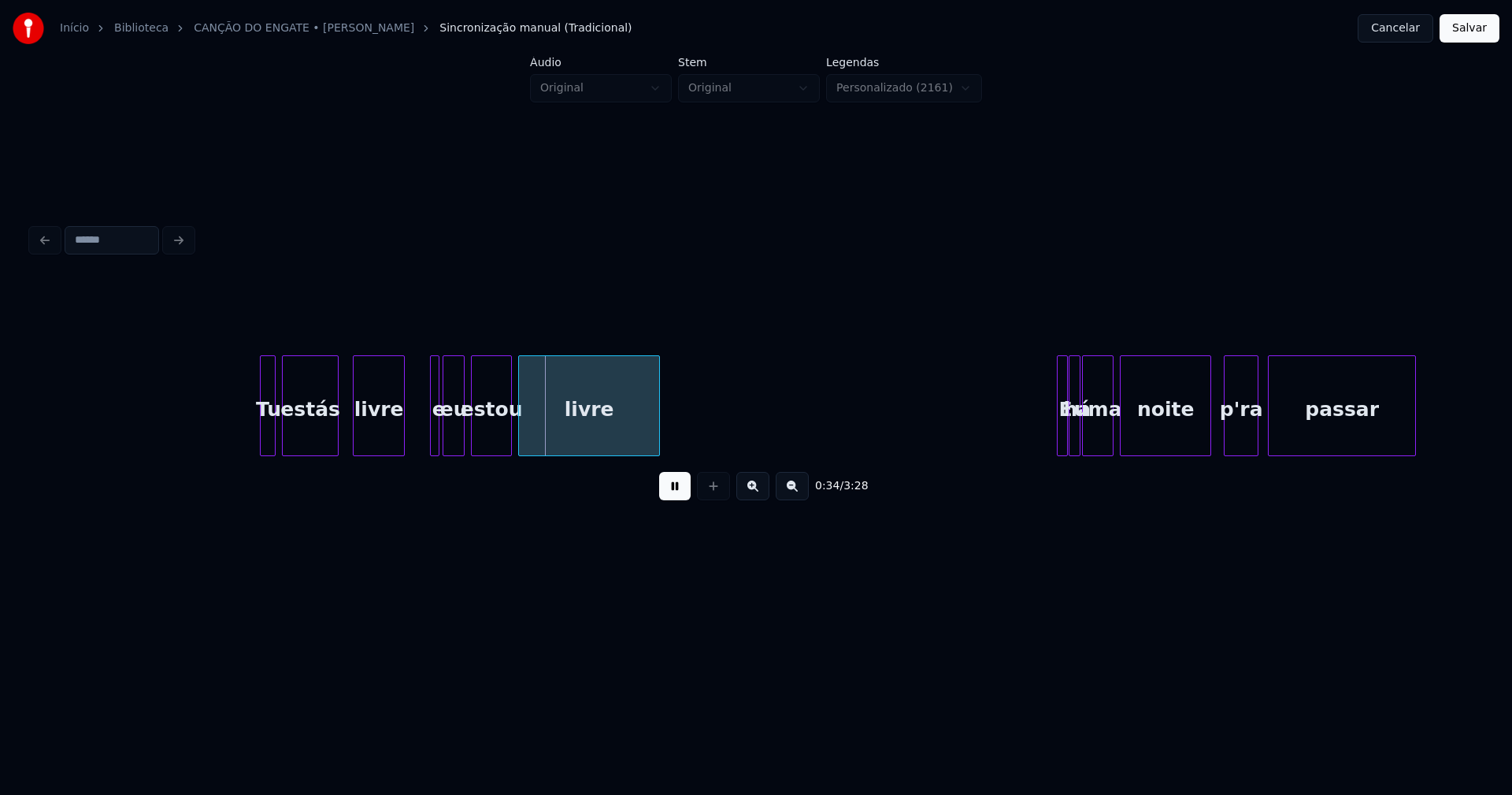
click at [378, 437] on div "livre" at bounding box center [379, 409] width 51 height 107
click at [356, 429] on div at bounding box center [356, 405] width 5 height 99
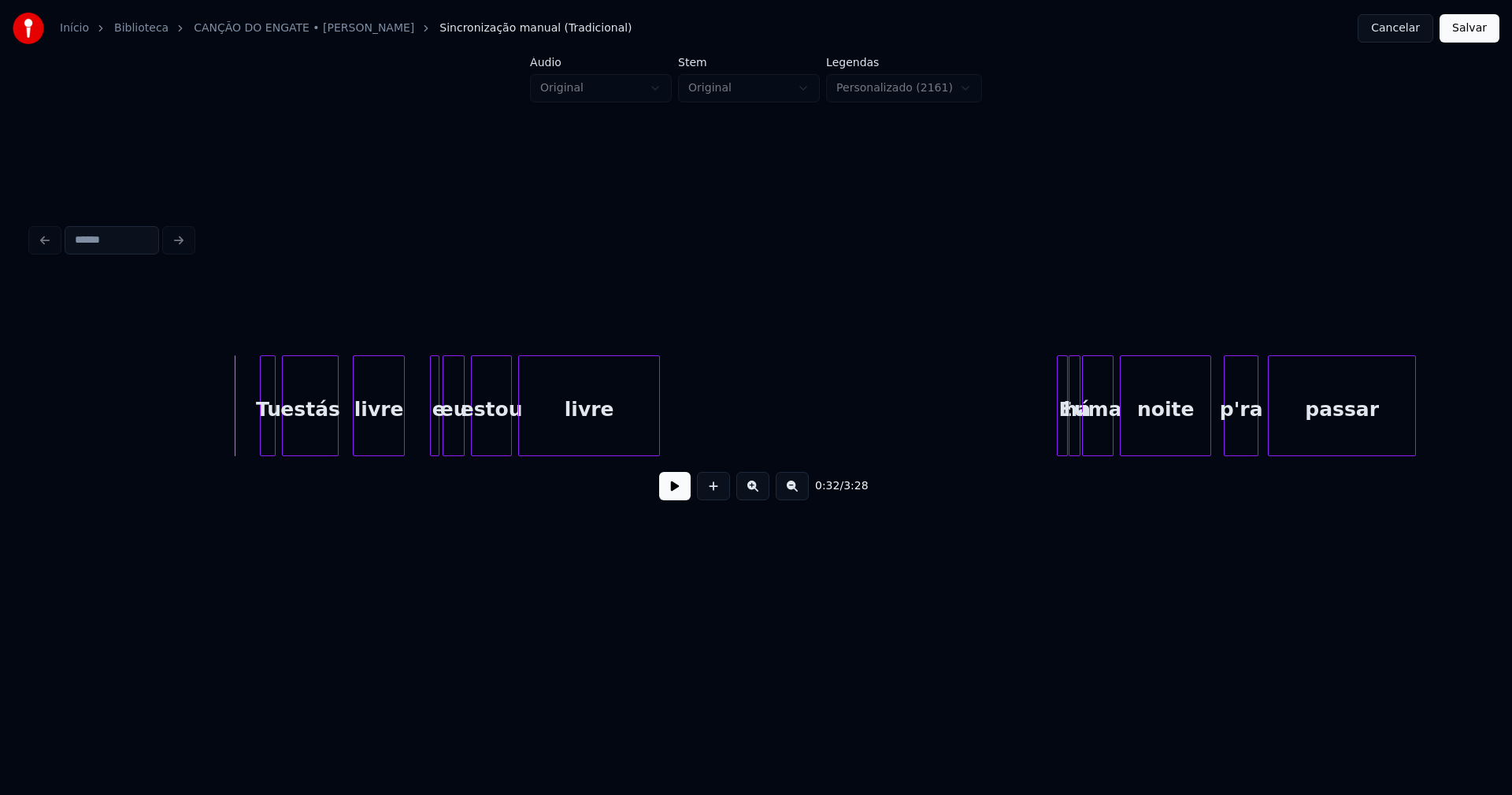
click at [673, 501] on button at bounding box center [675, 486] width 32 height 29
click at [415, 416] on div at bounding box center [414, 405] width 5 height 99
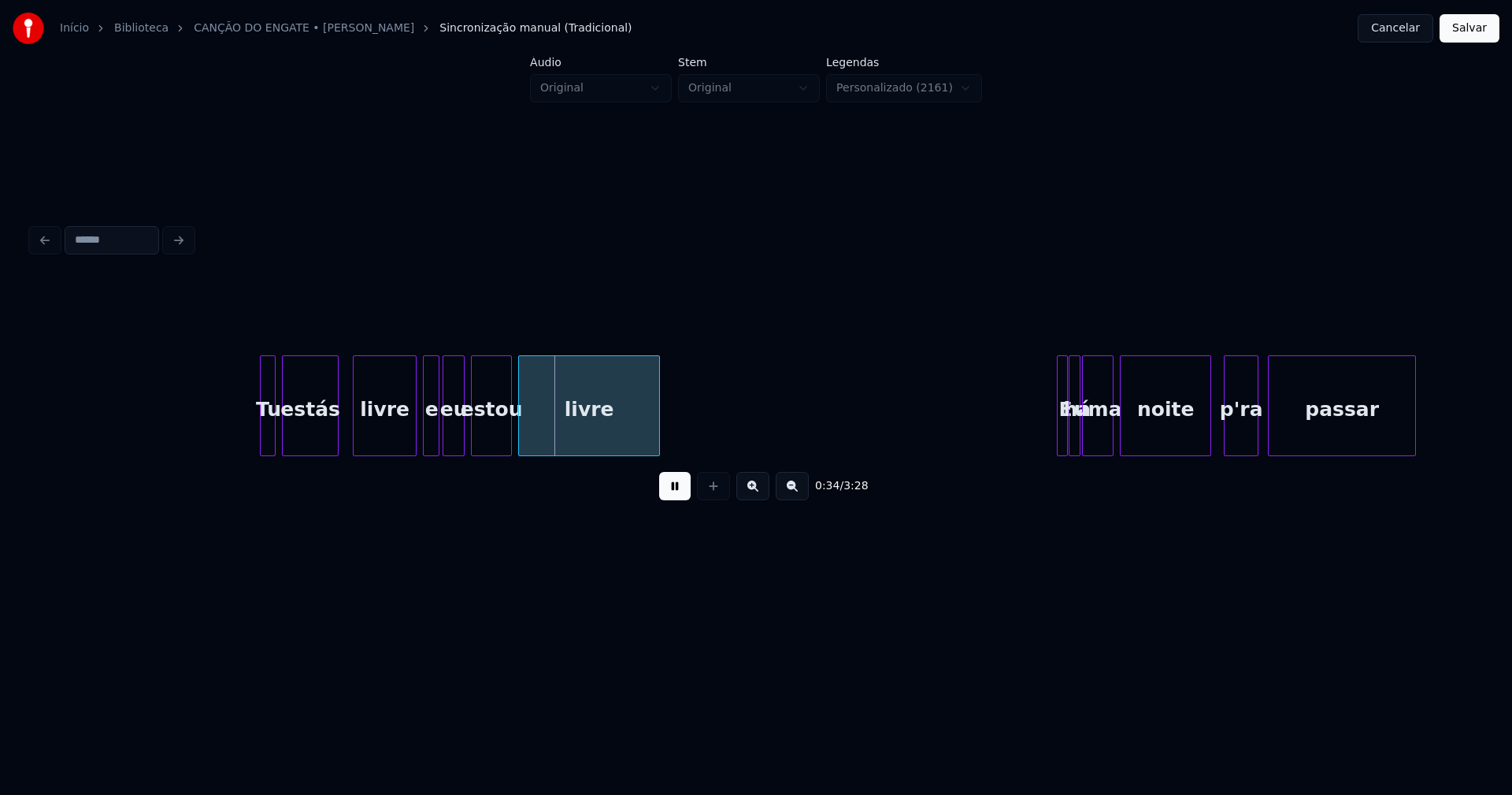
click at [424, 431] on div at bounding box center [426, 405] width 5 height 99
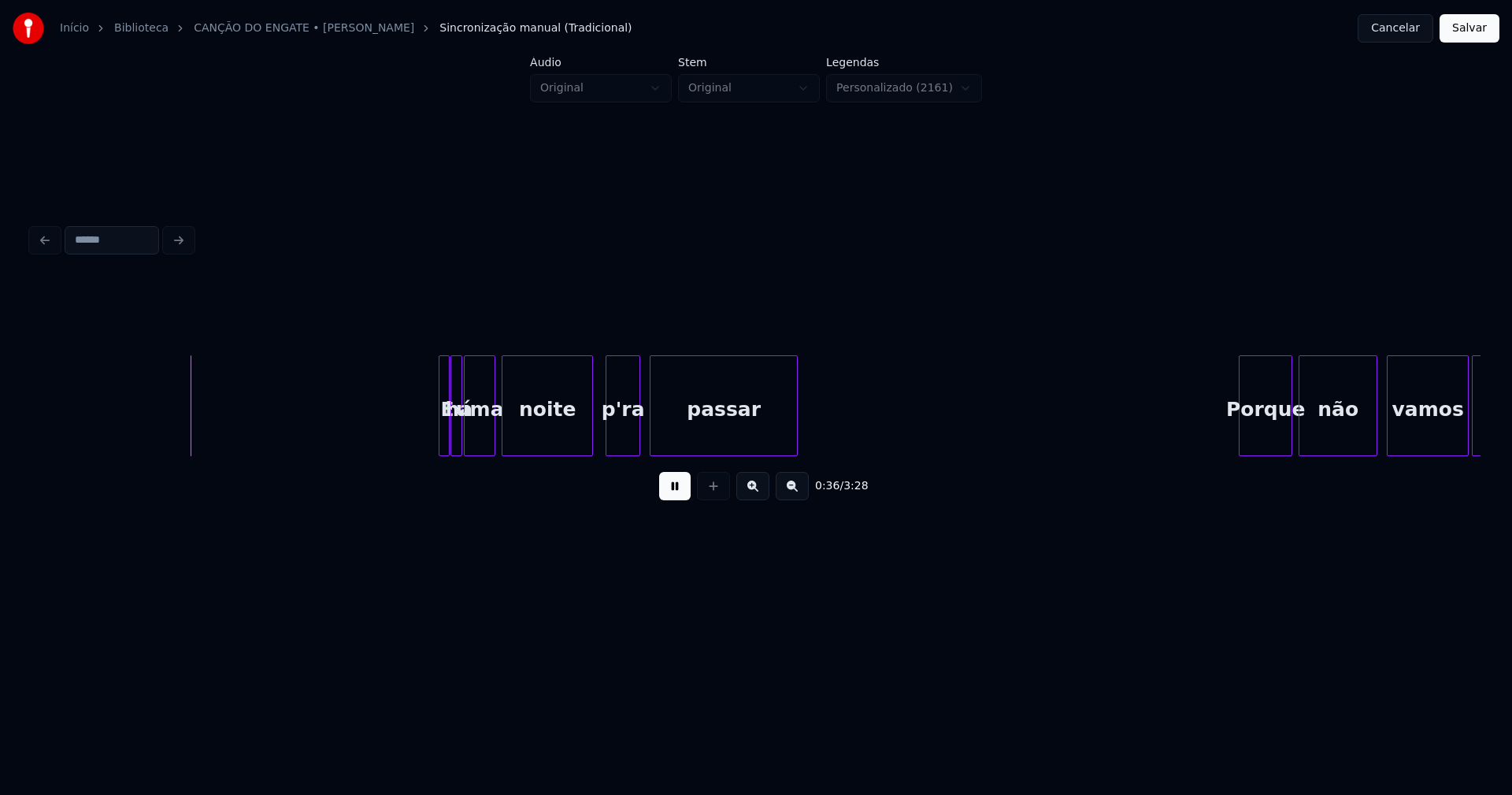
scroll to position [0, 5651]
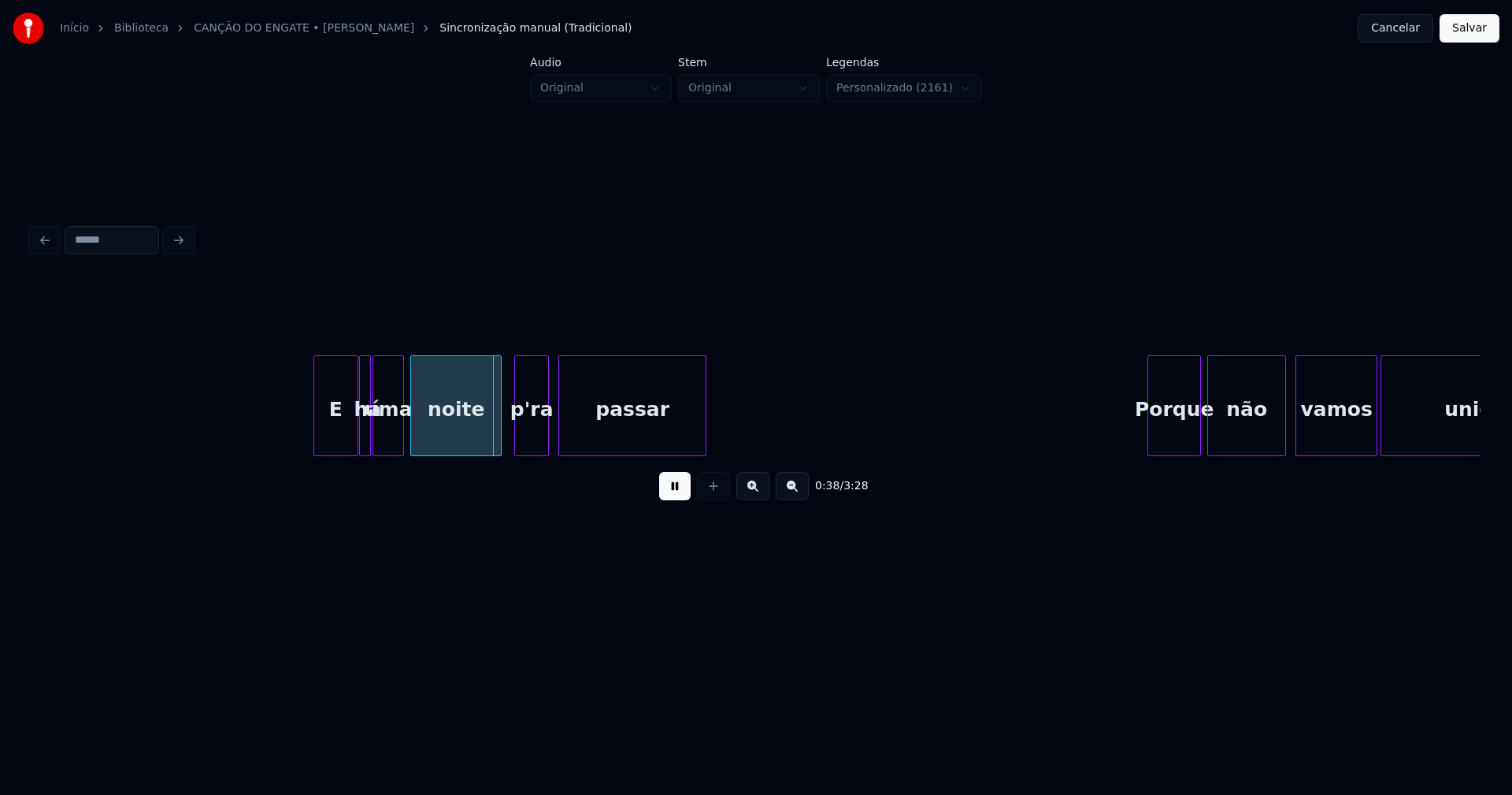
click at [315, 435] on div at bounding box center [316, 405] width 5 height 99
click at [527, 438] on div "p'ra" at bounding box center [527, 409] width 33 height 107
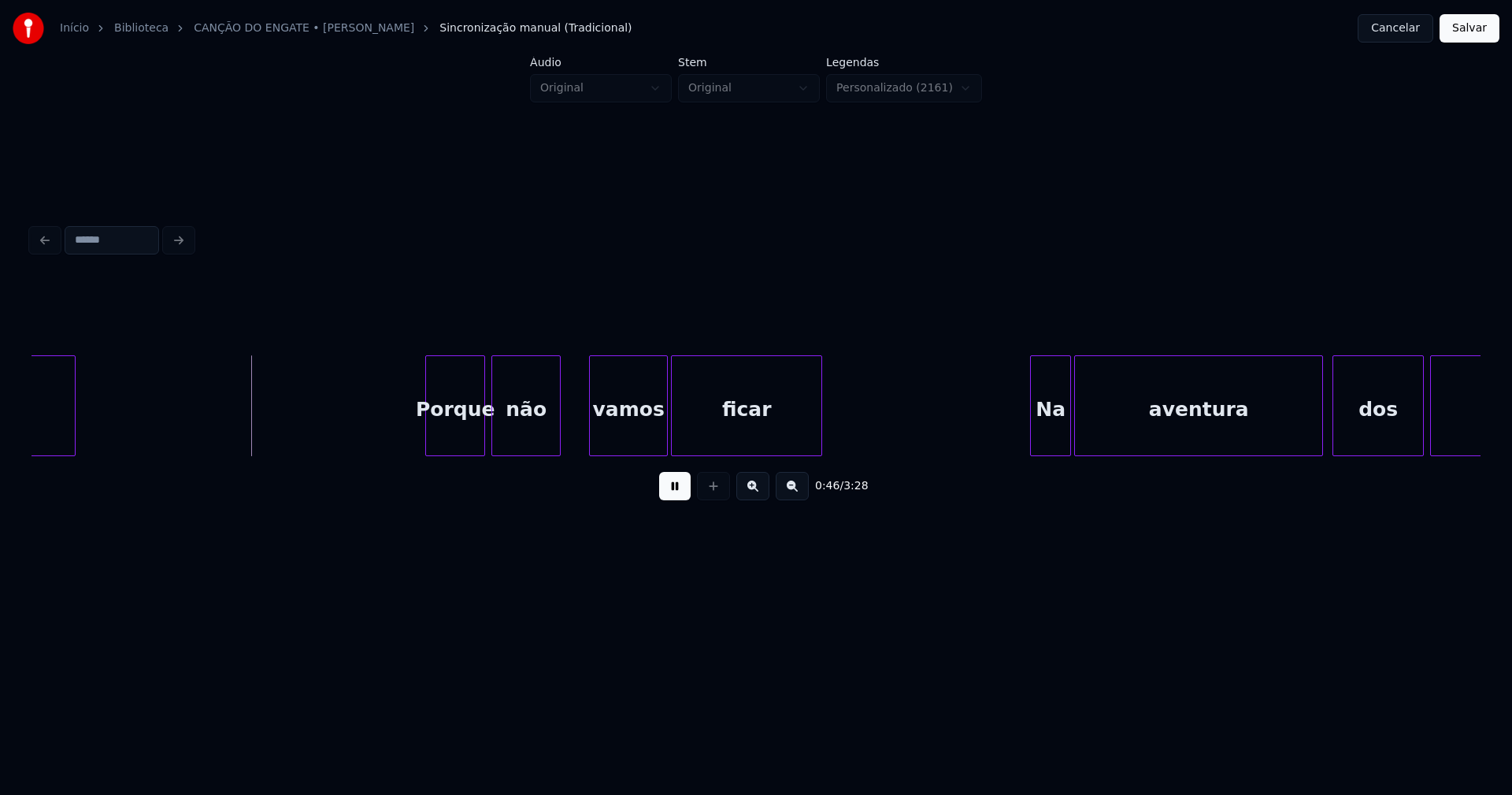
scroll to position [0, 7158]
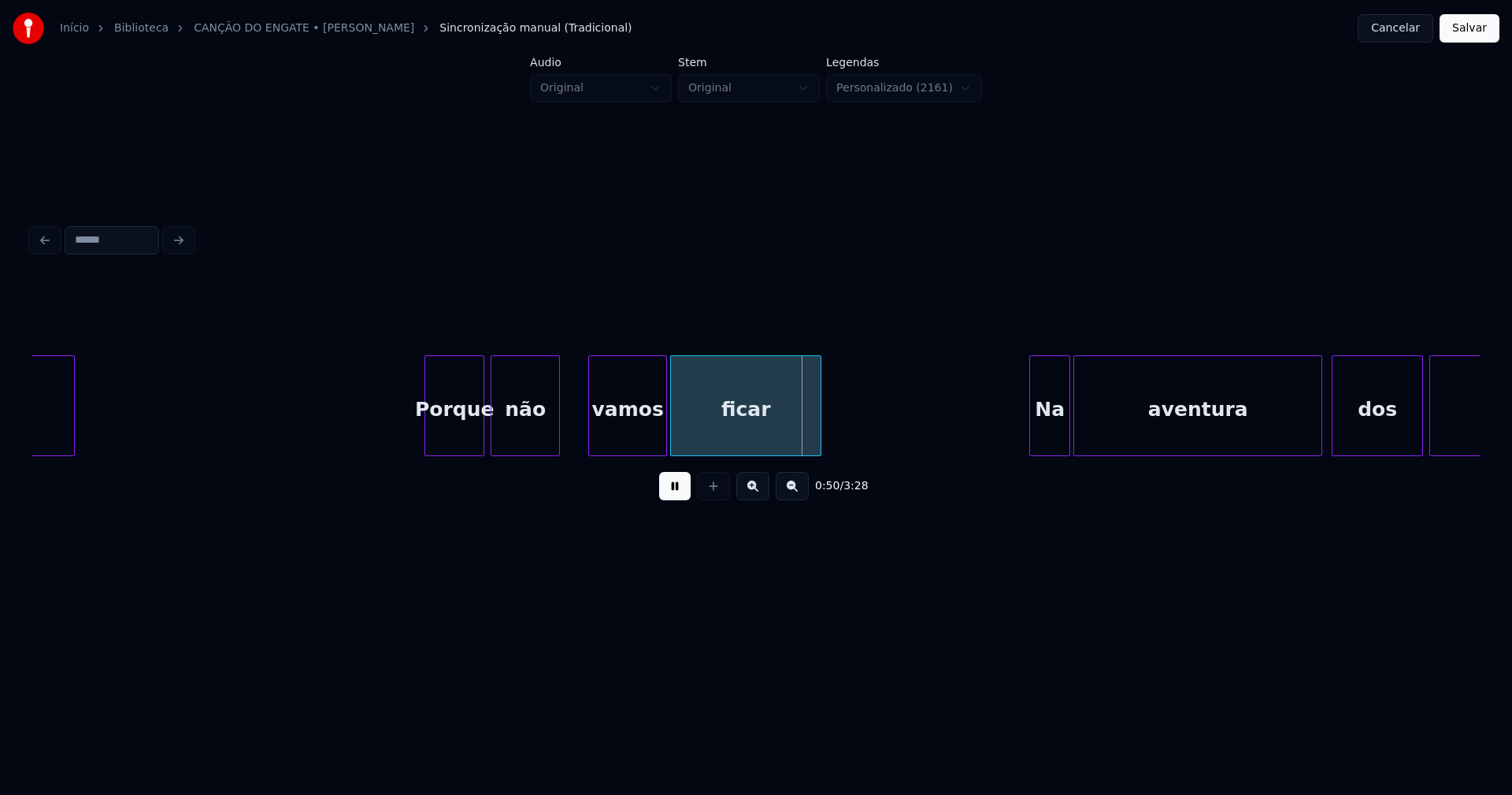
click at [604, 427] on div "vamos" at bounding box center [627, 409] width 77 height 107
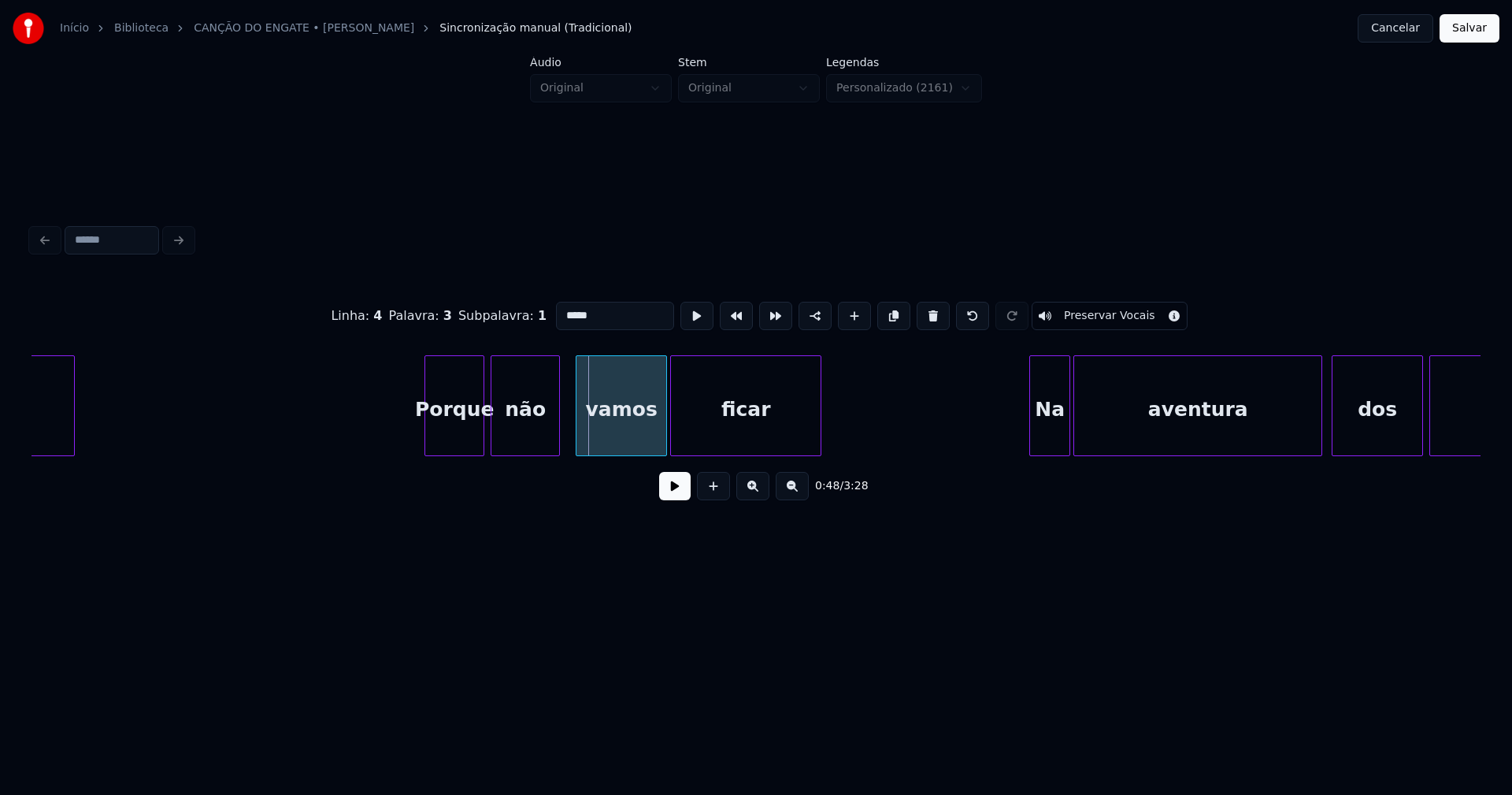
click at [580, 437] on div at bounding box center [579, 405] width 5 height 99
click at [678, 501] on button at bounding box center [675, 486] width 32 height 29
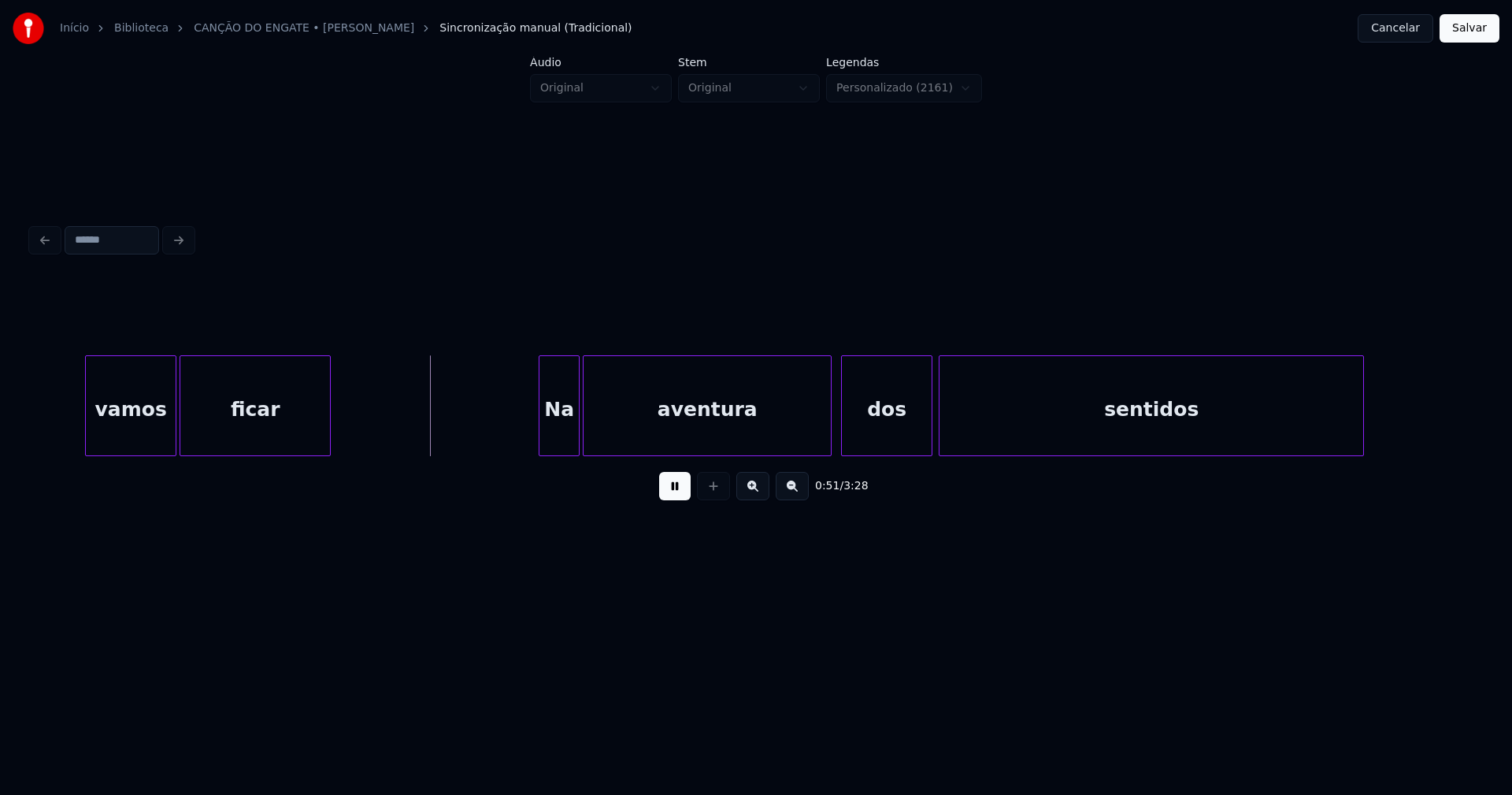
scroll to position [0, 7739]
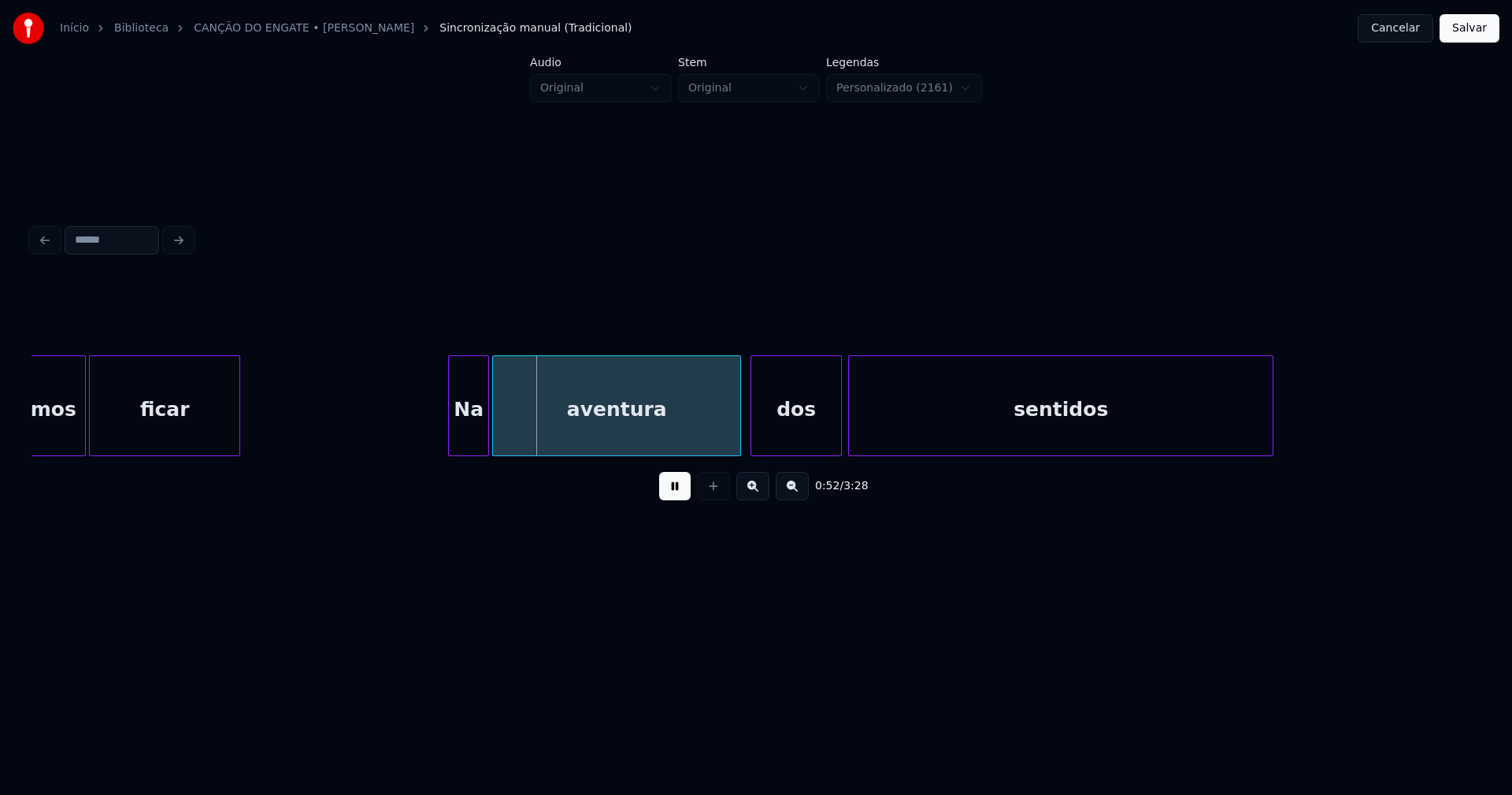
click at [416, 442] on div at bounding box center [418, 405] width 5 height 99
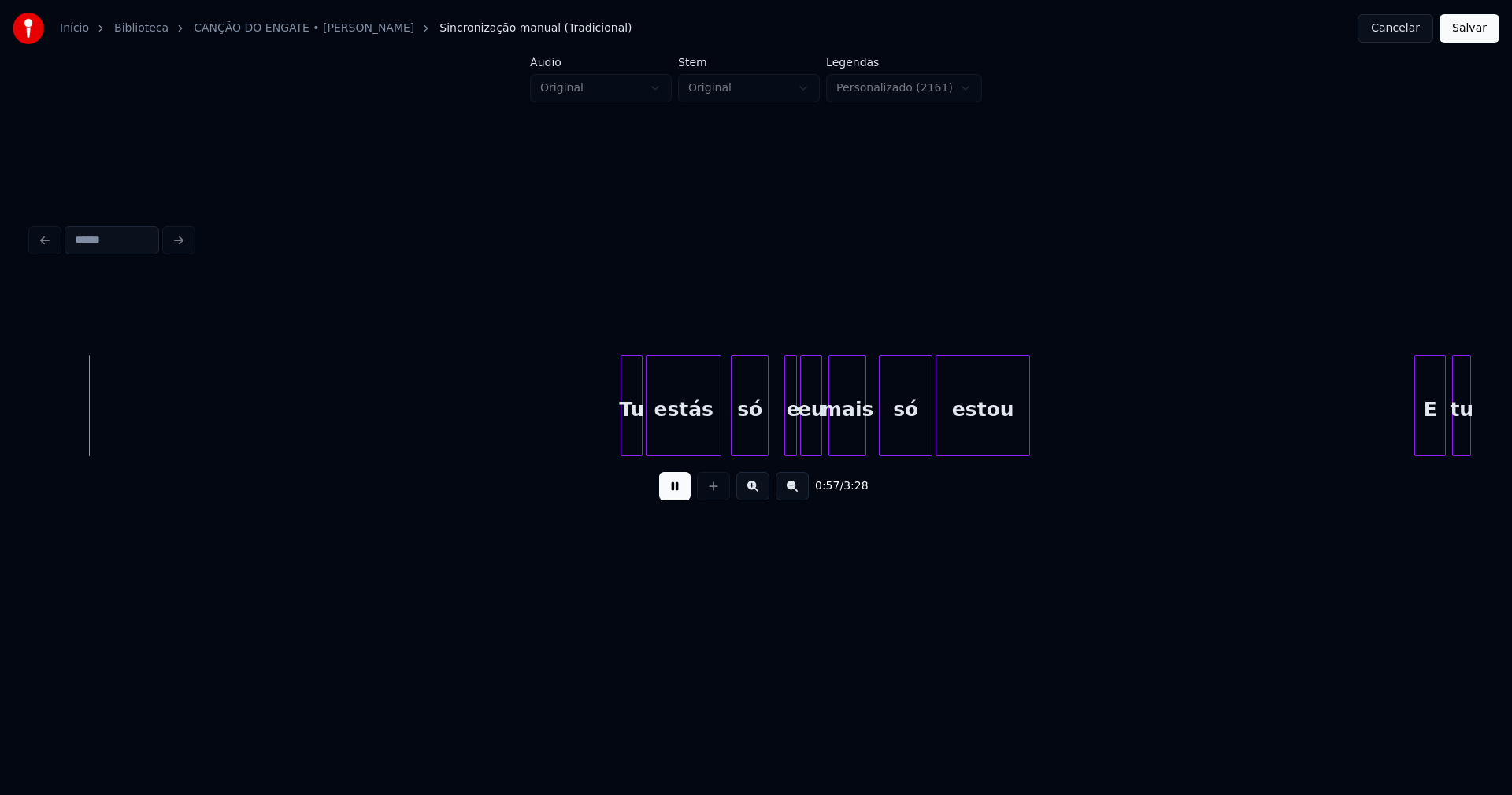
scroll to position [0, 9029]
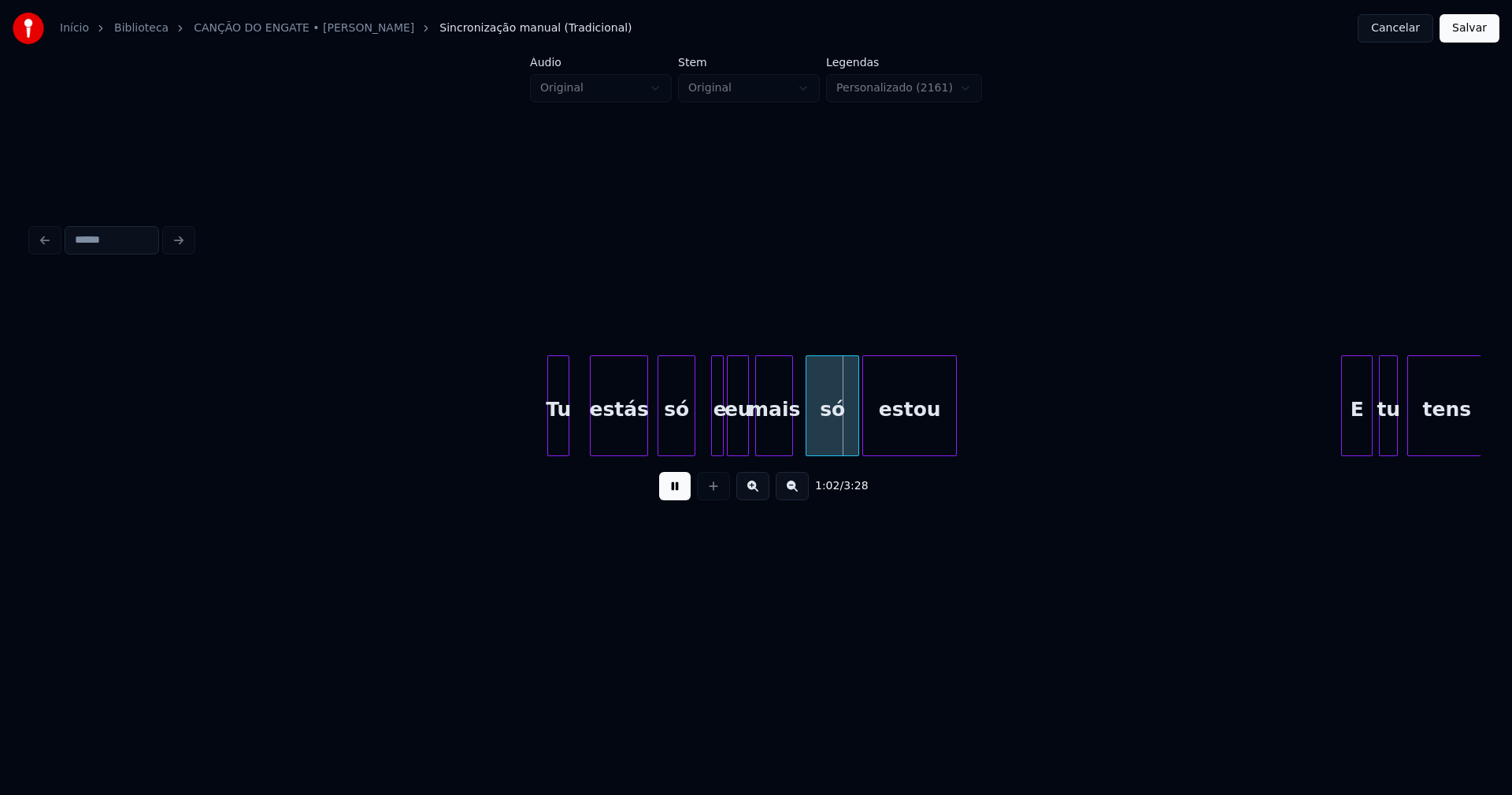
click at [592, 438] on div at bounding box center [593, 405] width 5 height 99
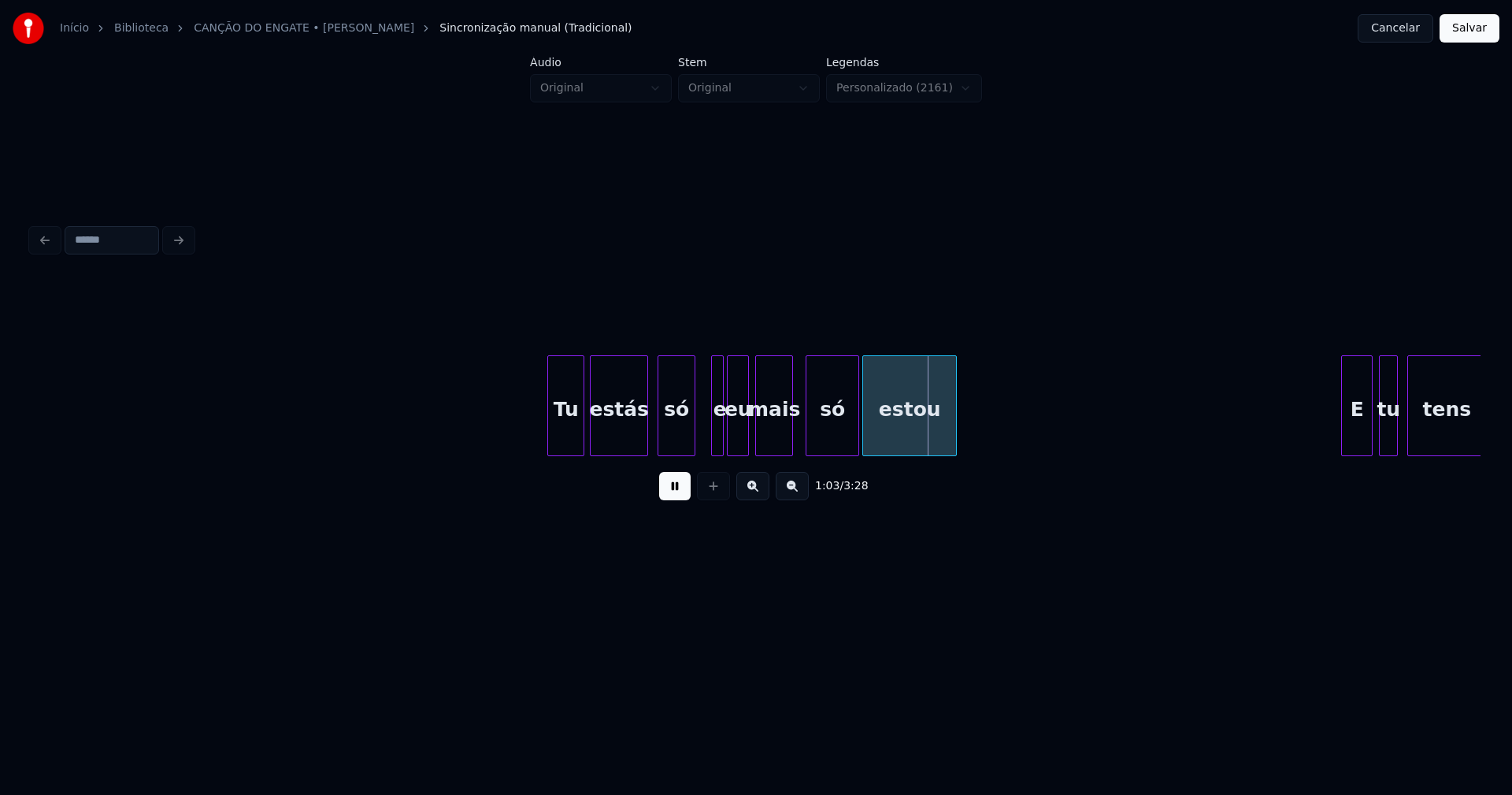
click at [581, 431] on div at bounding box center [581, 405] width 5 height 99
click at [705, 431] on div at bounding box center [705, 405] width 5 height 99
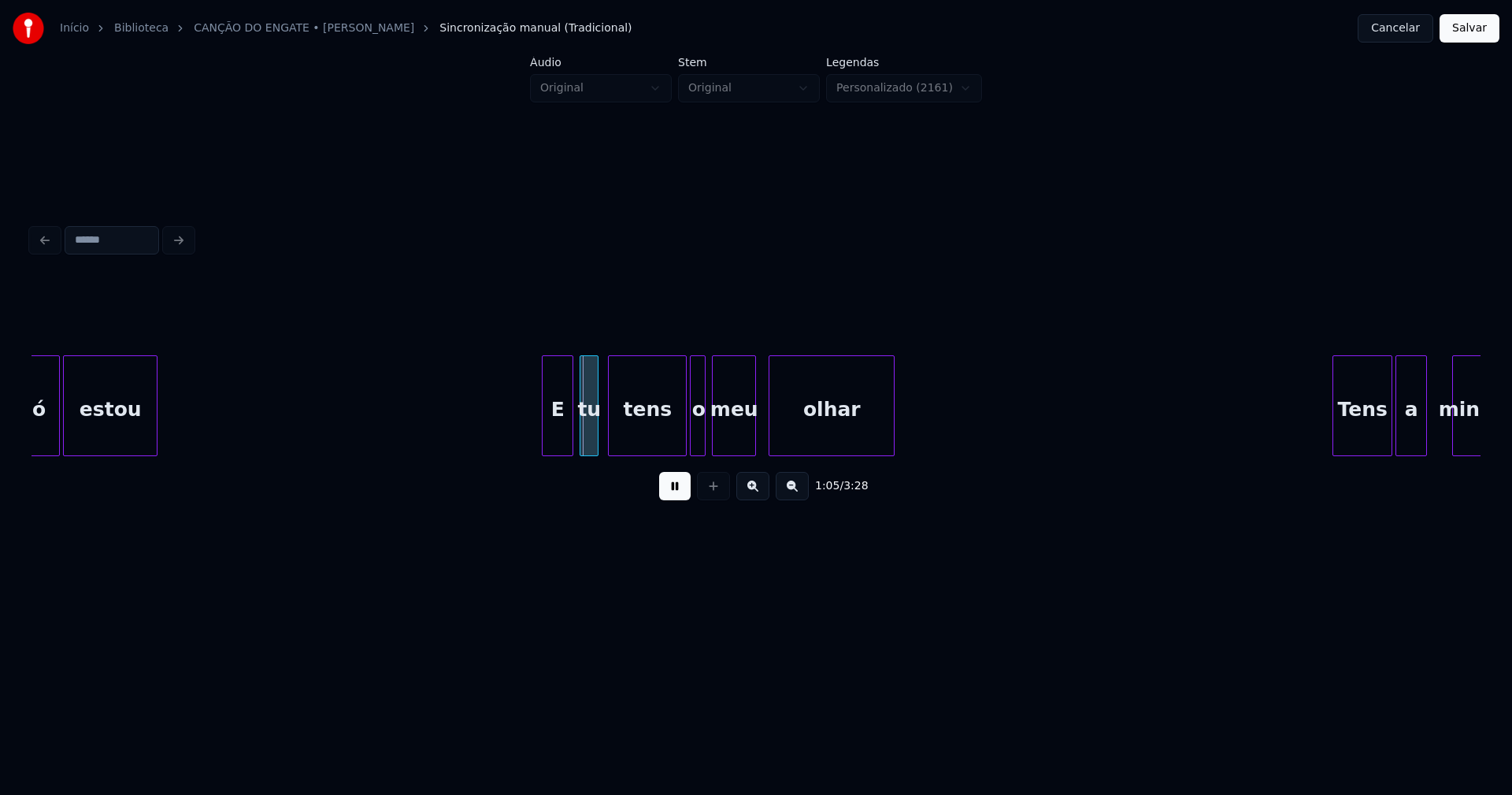
scroll to position [0, 9883]
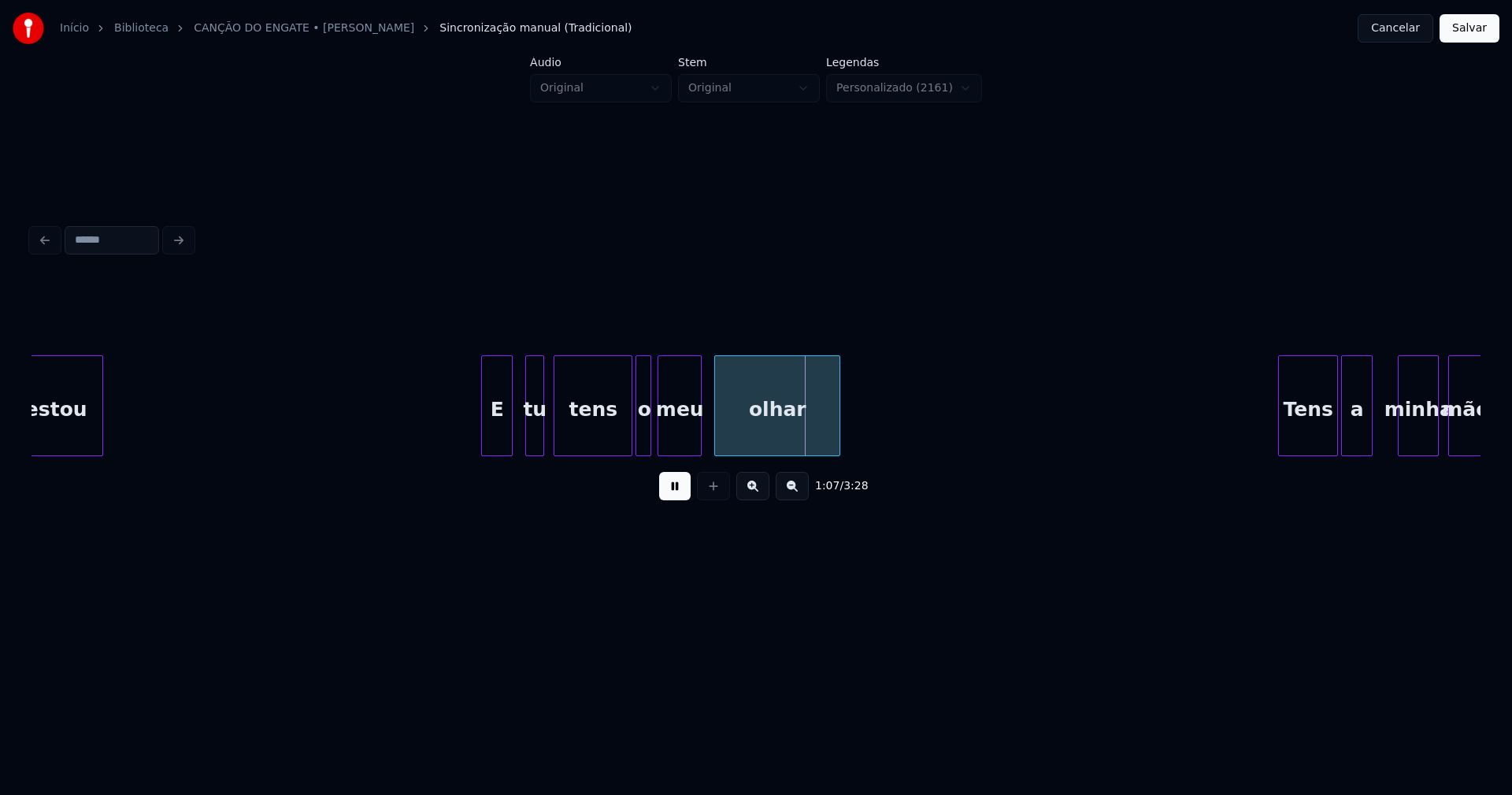
click at [497, 450] on div "estou E tu tens o meu olhar Tens a minha mão" at bounding box center [756, 405] width 1449 height 101
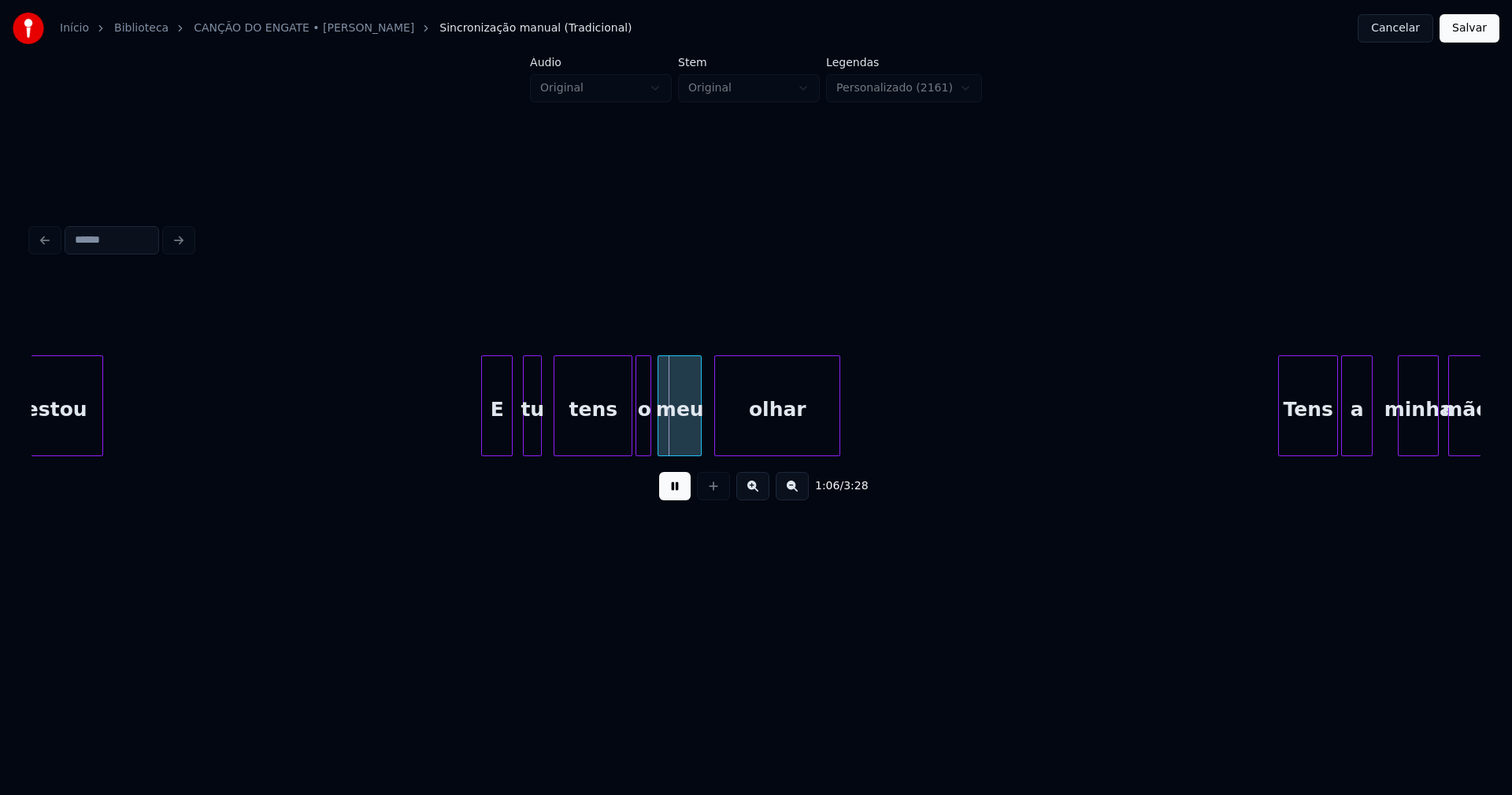
click at [532, 442] on div "tu" at bounding box center [532, 409] width 17 height 107
click at [602, 448] on div at bounding box center [601, 405] width 5 height 99
click at [618, 447] on div "o" at bounding box center [618, 409] width 16 height 107
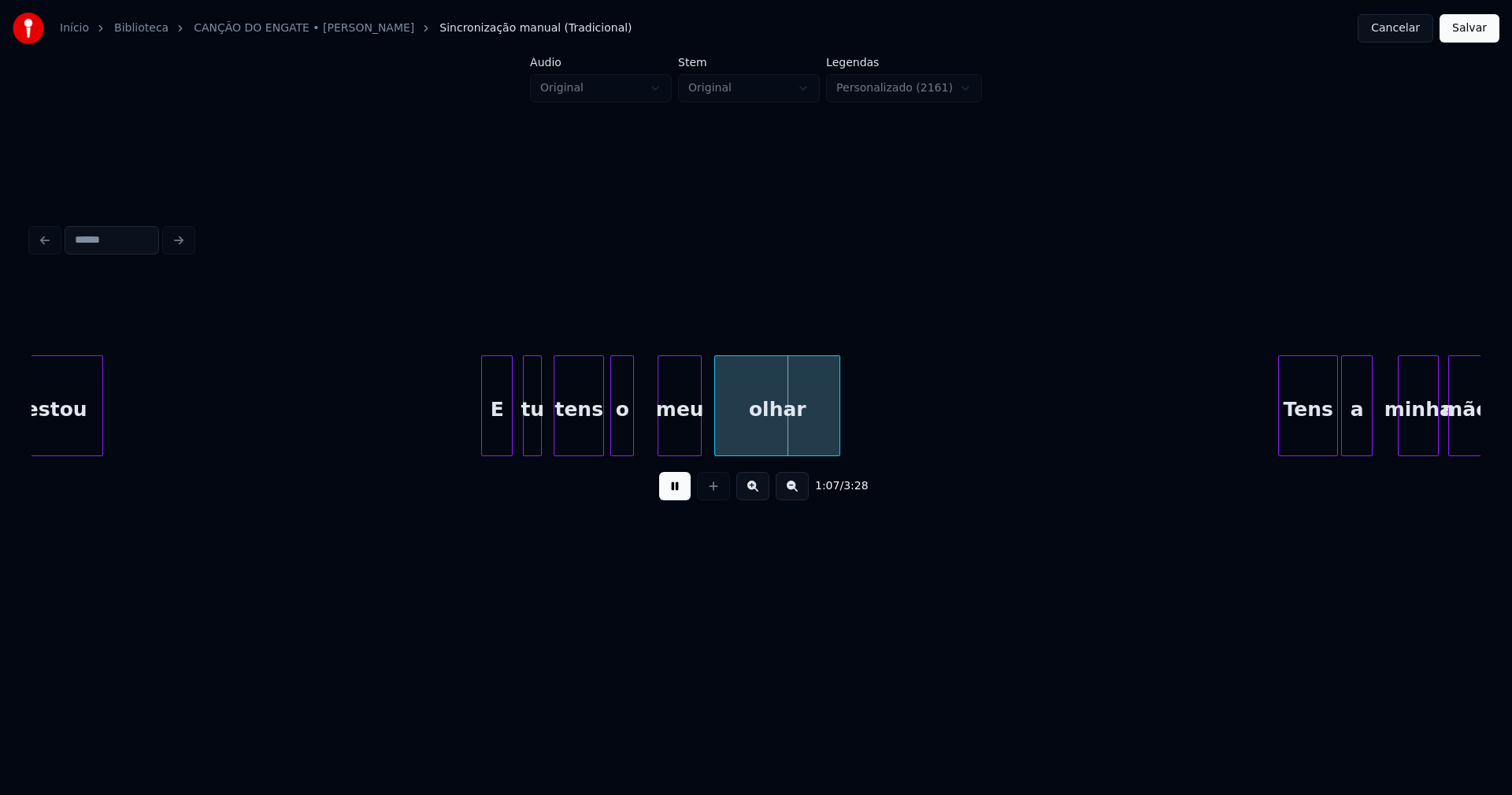
click at [632, 436] on div at bounding box center [631, 405] width 5 height 99
click at [647, 438] on div at bounding box center [649, 405] width 5 height 99
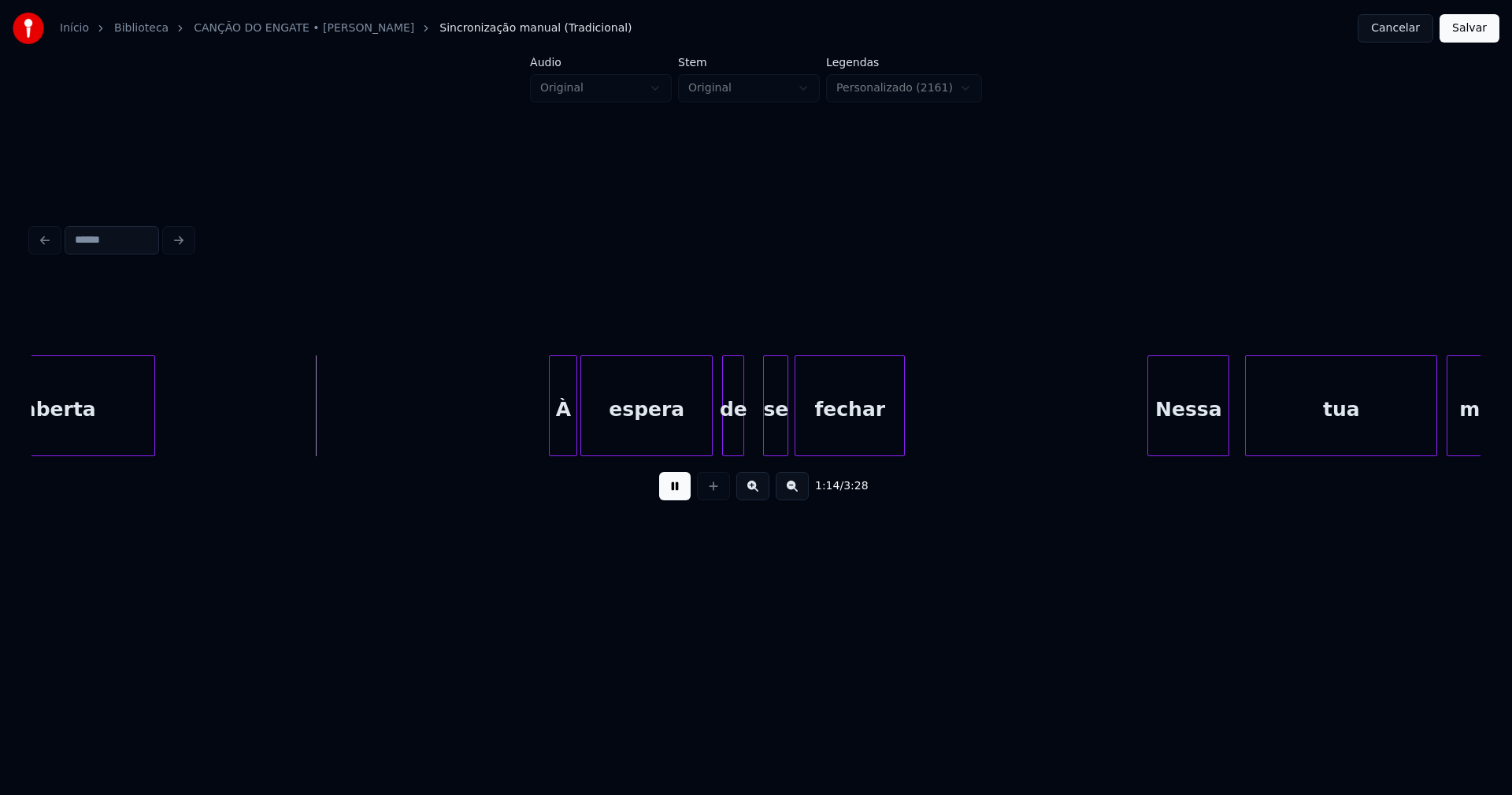
scroll to position [0, 11428]
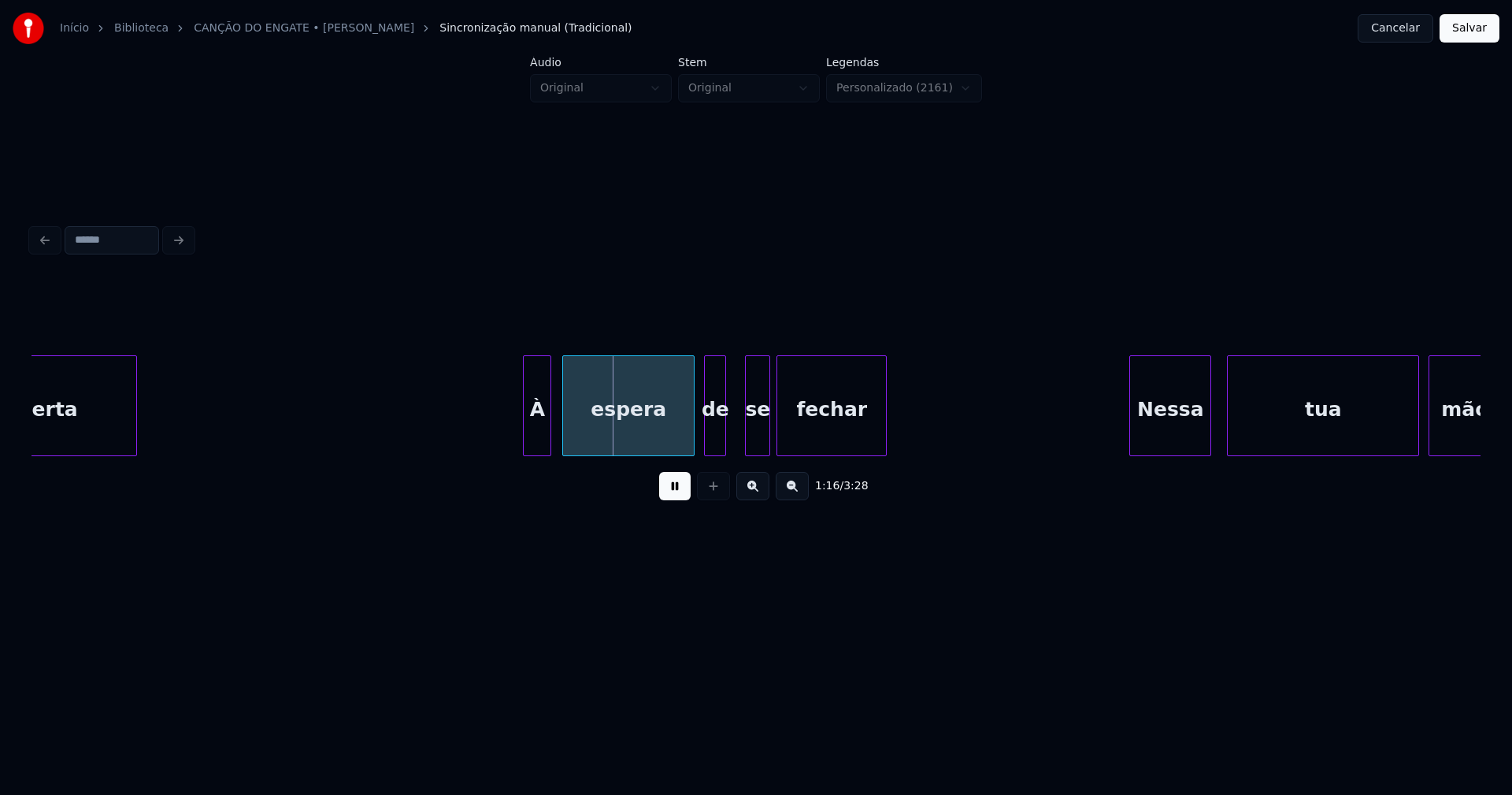
click at [532, 444] on div "À" at bounding box center [536, 409] width 27 height 107
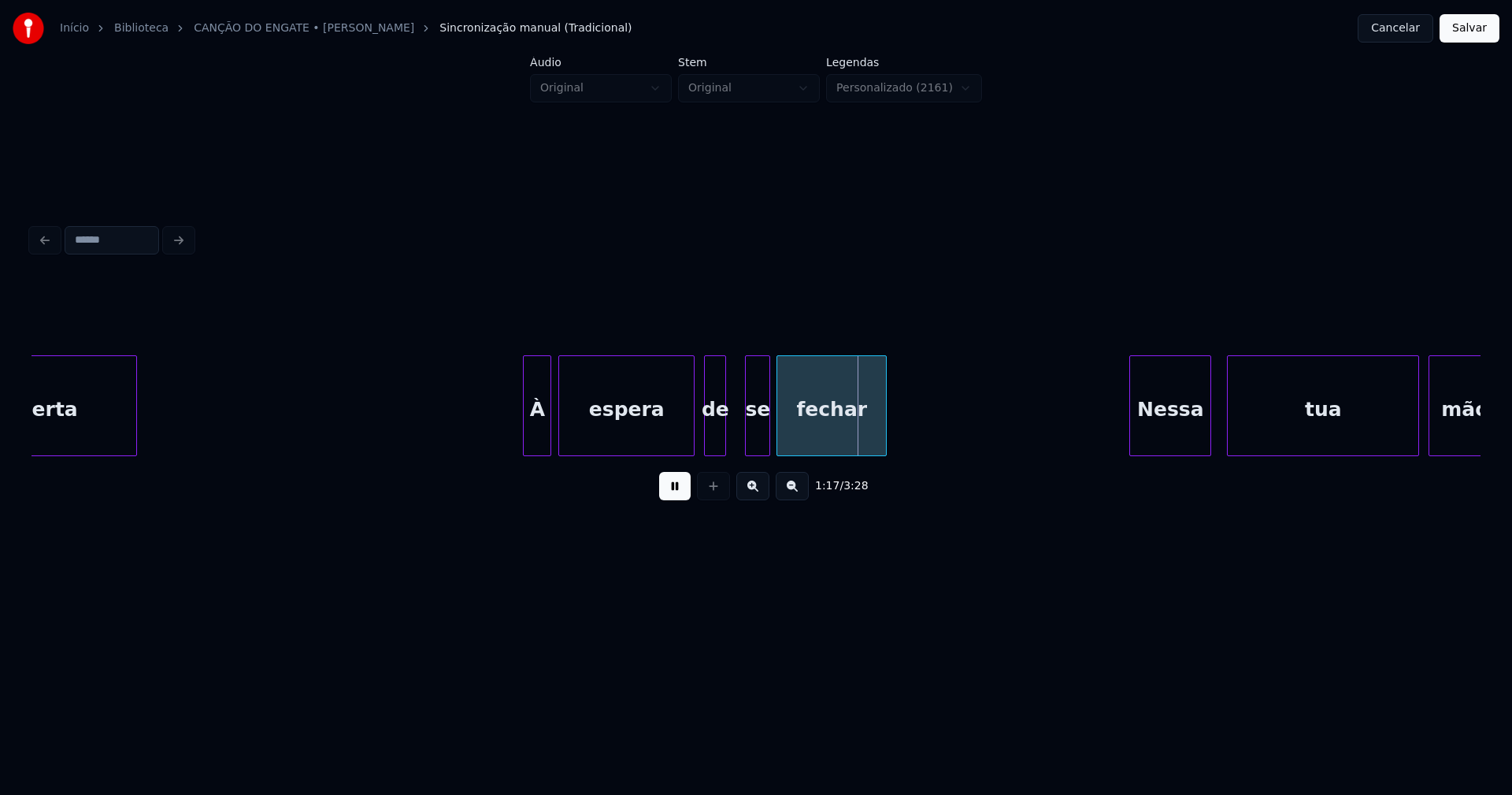
click at [561, 438] on div at bounding box center [562, 405] width 5 height 99
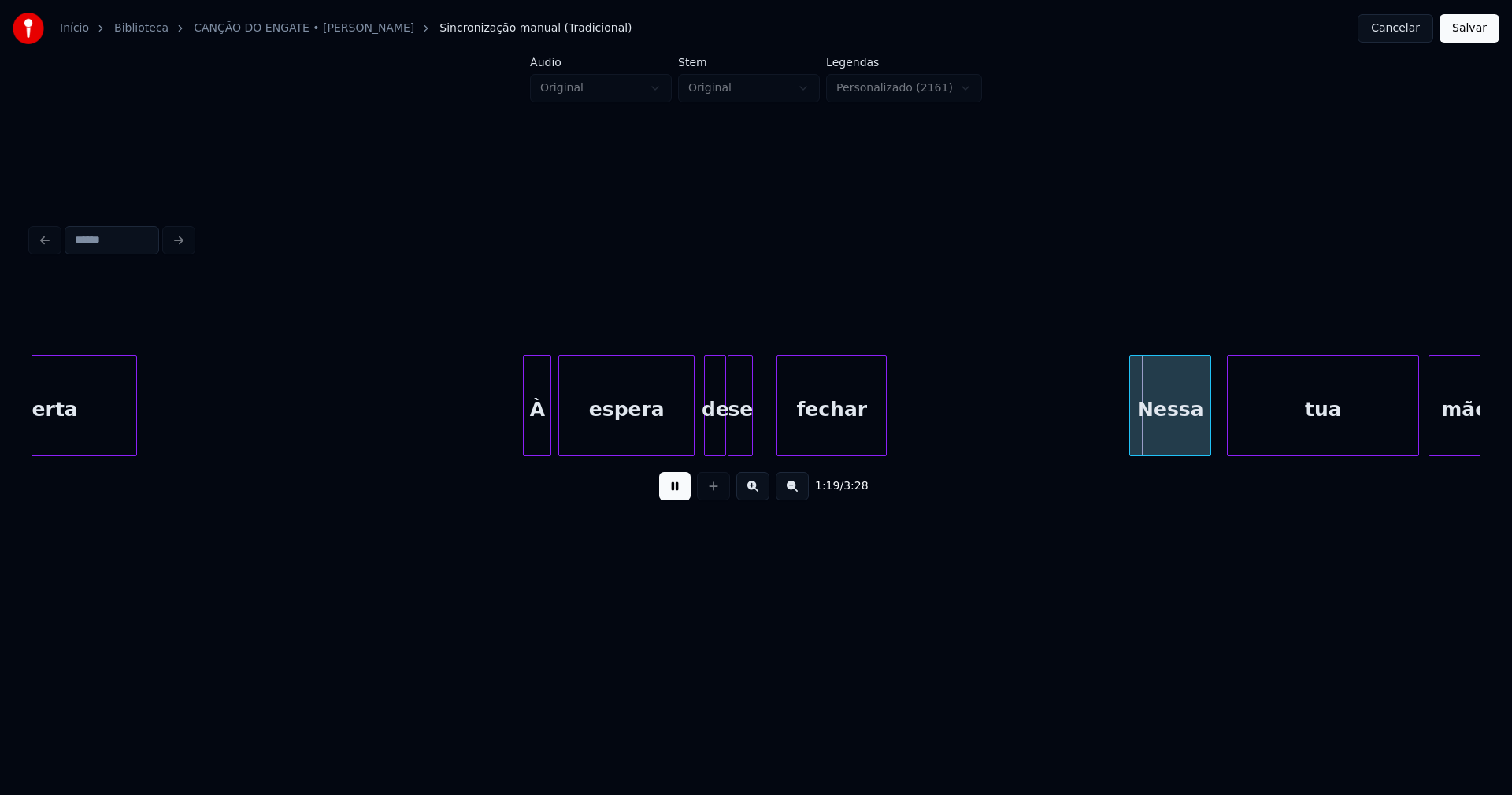
click at [735, 437] on div "se" at bounding box center [740, 409] width 24 height 107
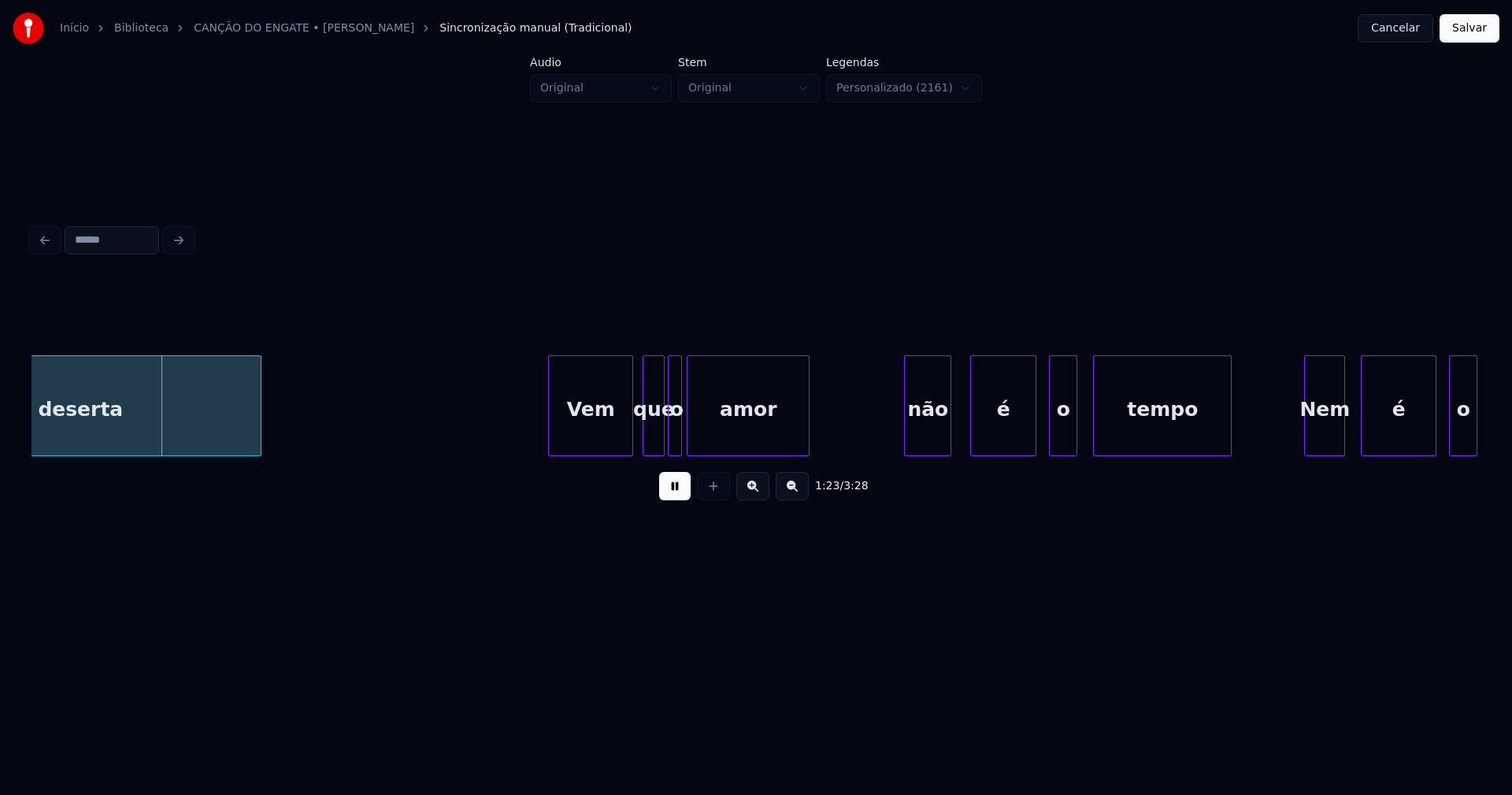
scroll to position [0, 13243]
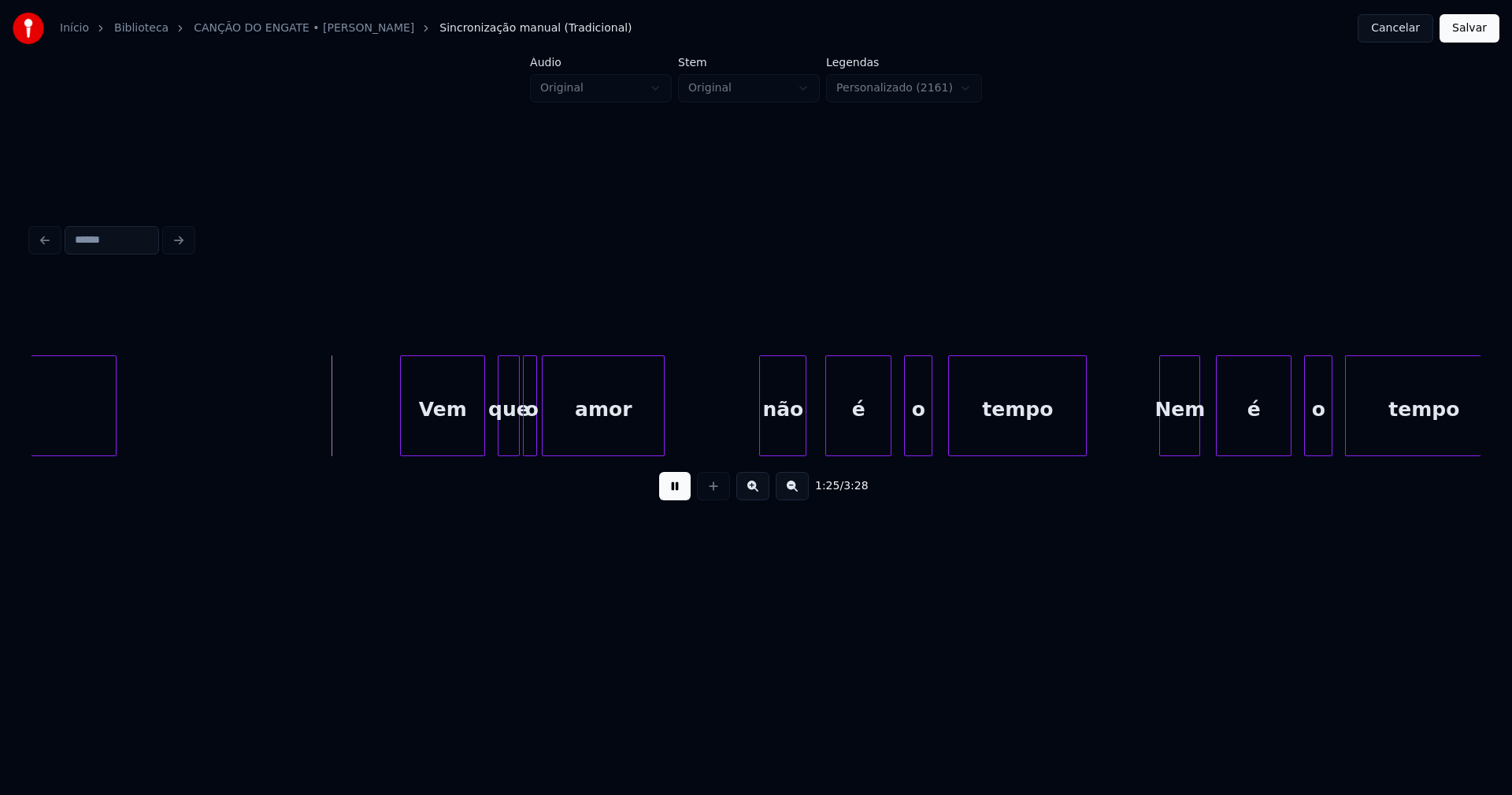
click at [439, 435] on div "Vem" at bounding box center [442, 409] width 83 height 107
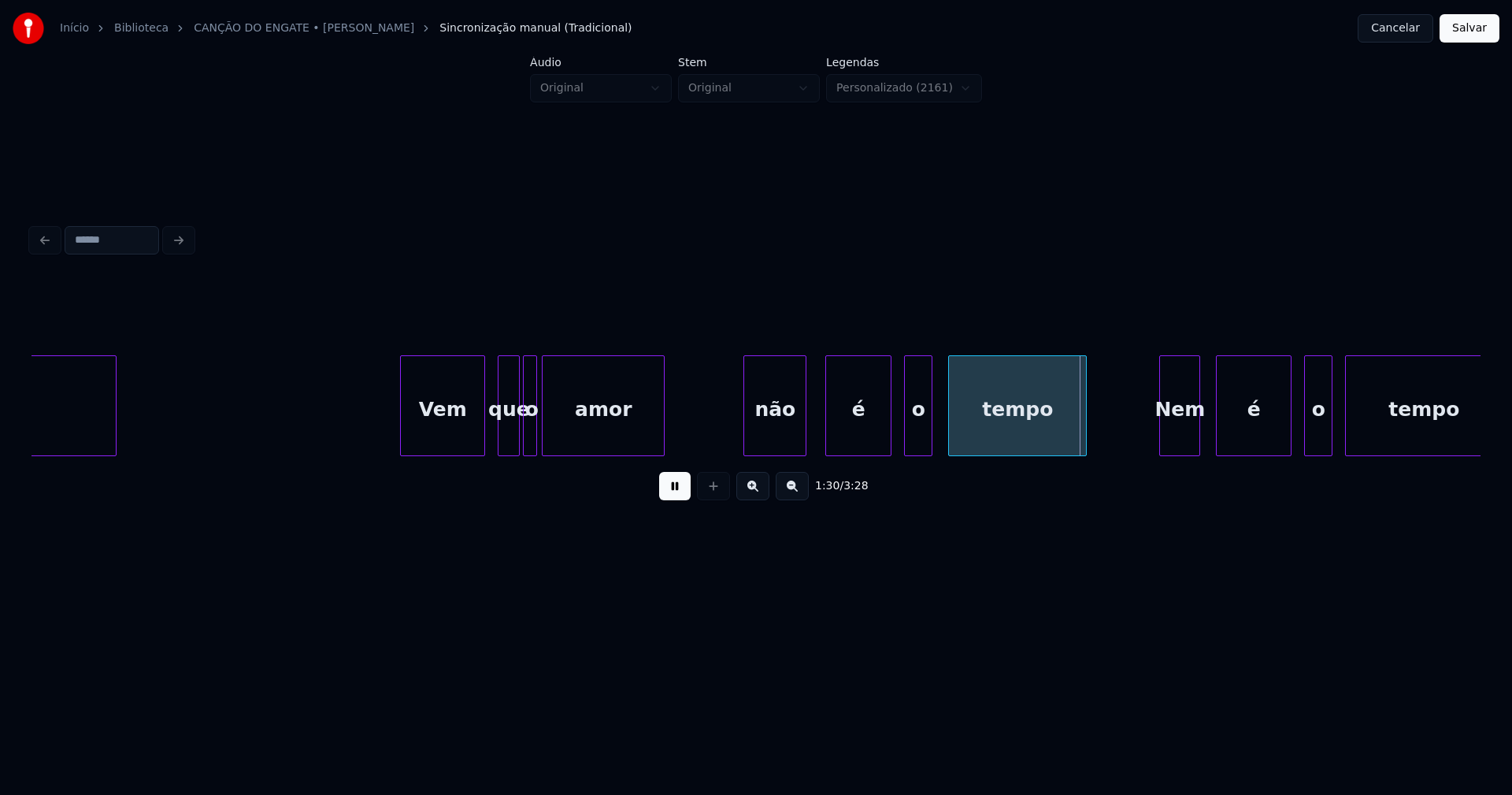
click at [745, 429] on div at bounding box center [747, 405] width 5 height 99
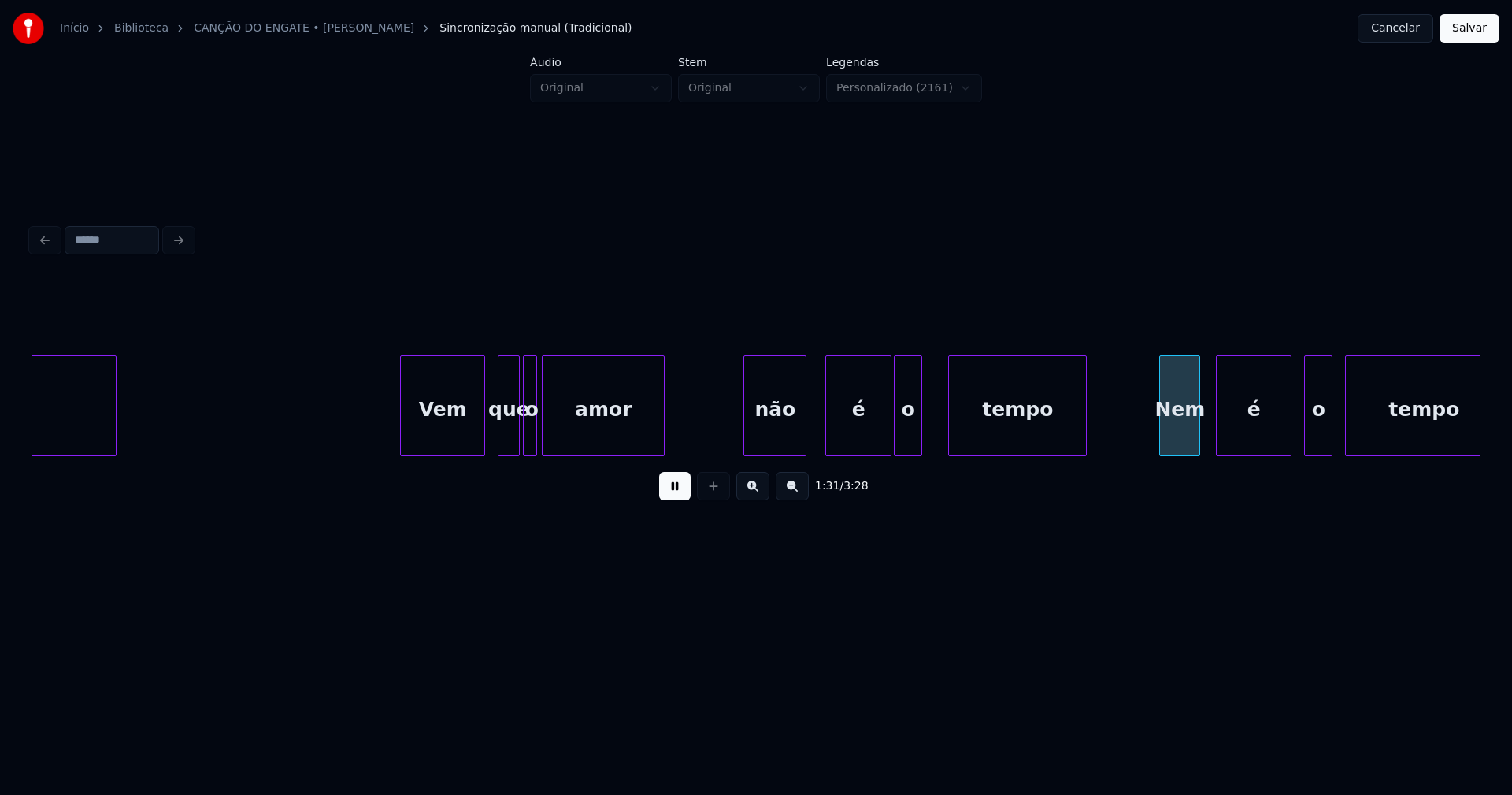
click at [909, 446] on div "o" at bounding box center [908, 409] width 27 height 107
click at [964, 442] on div "tempo" at bounding box center [1011, 409] width 137 height 107
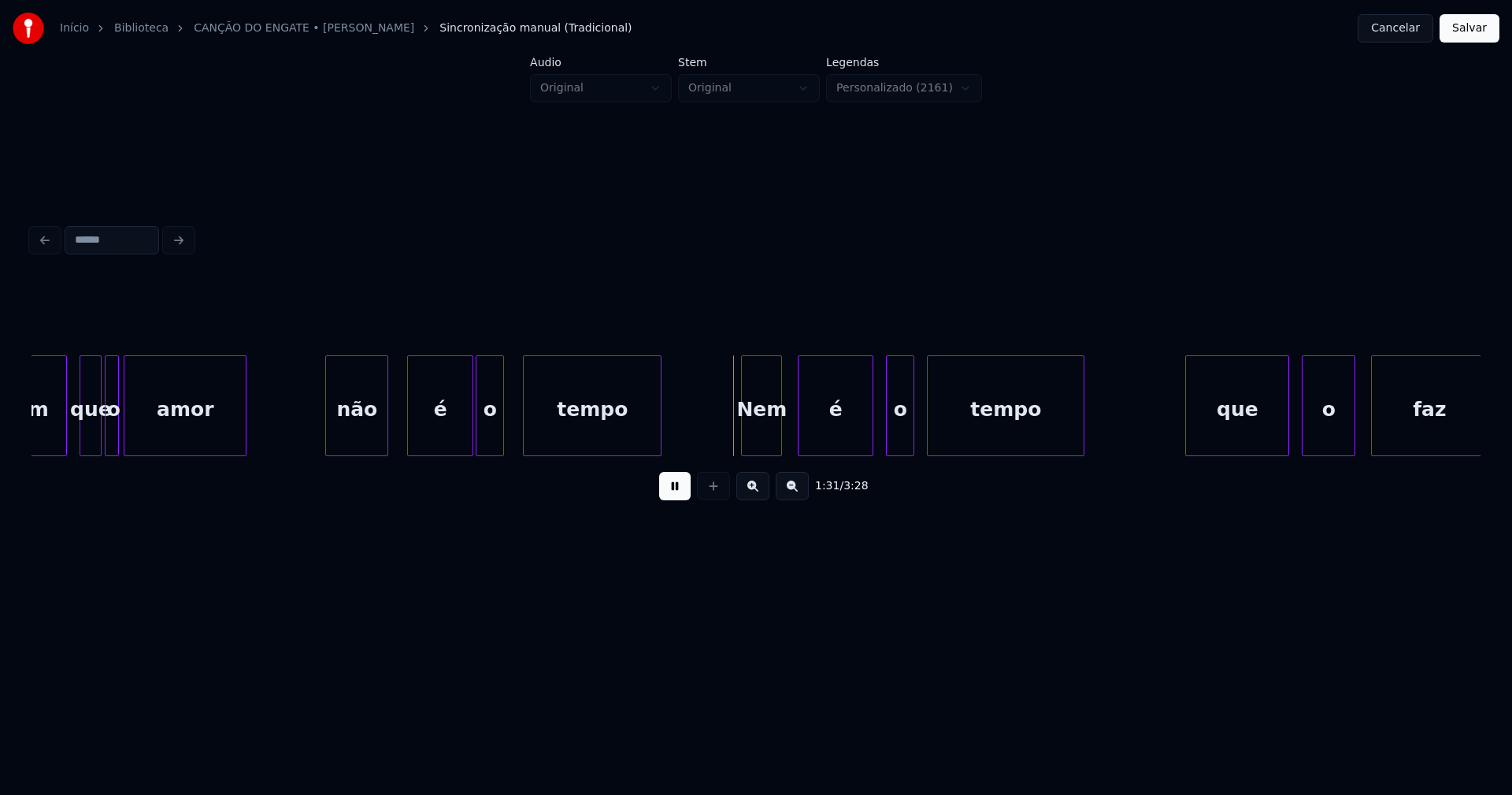
scroll to position [0, 13934]
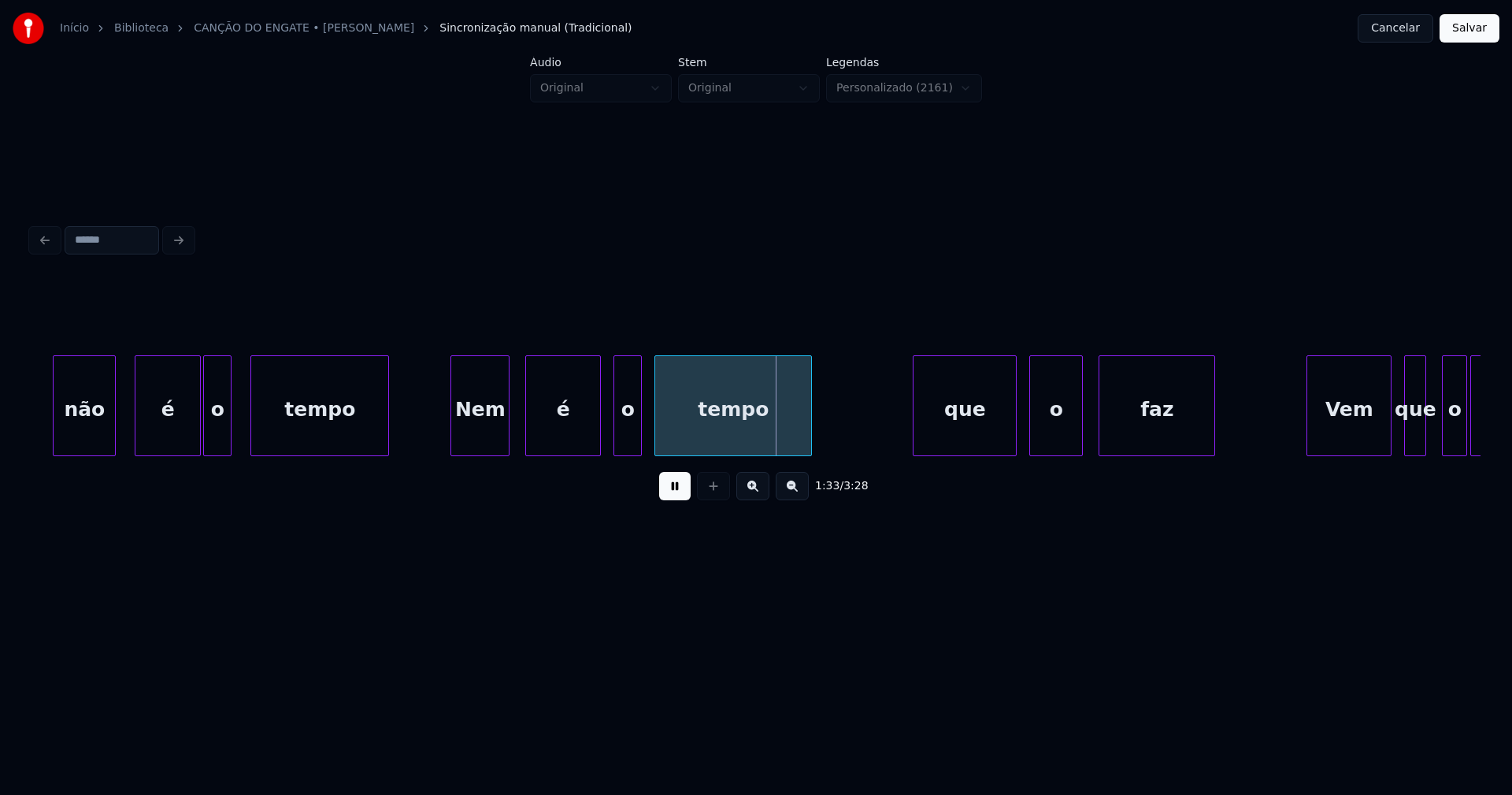
click at [453, 443] on div at bounding box center [454, 405] width 5 height 99
click at [620, 444] on div "o" at bounding box center [620, 409] width 27 height 107
click at [687, 442] on div "tempo" at bounding box center [725, 409] width 156 height 107
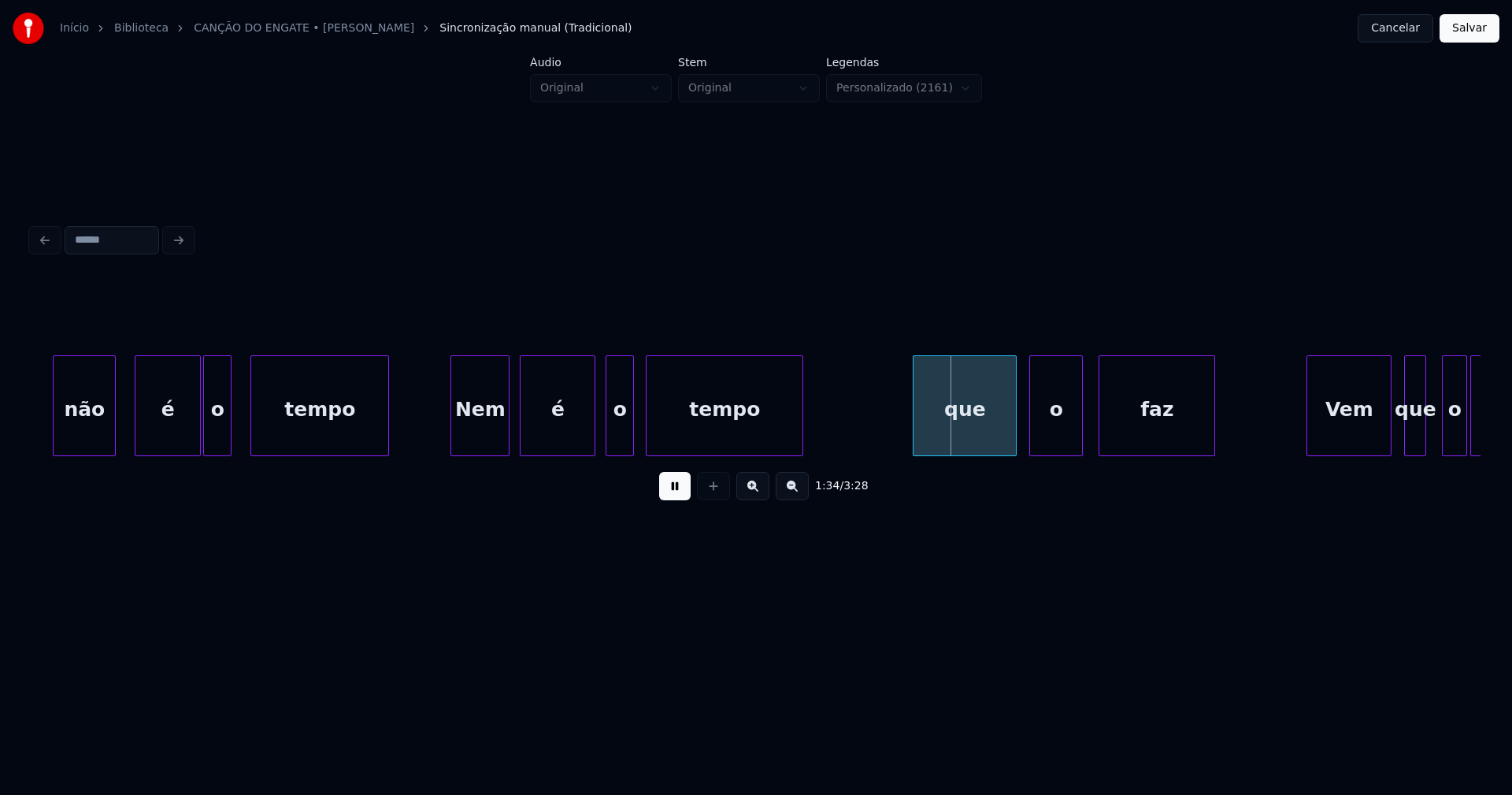
click at [551, 442] on div "é" at bounding box center [558, 409] width 74 height 107
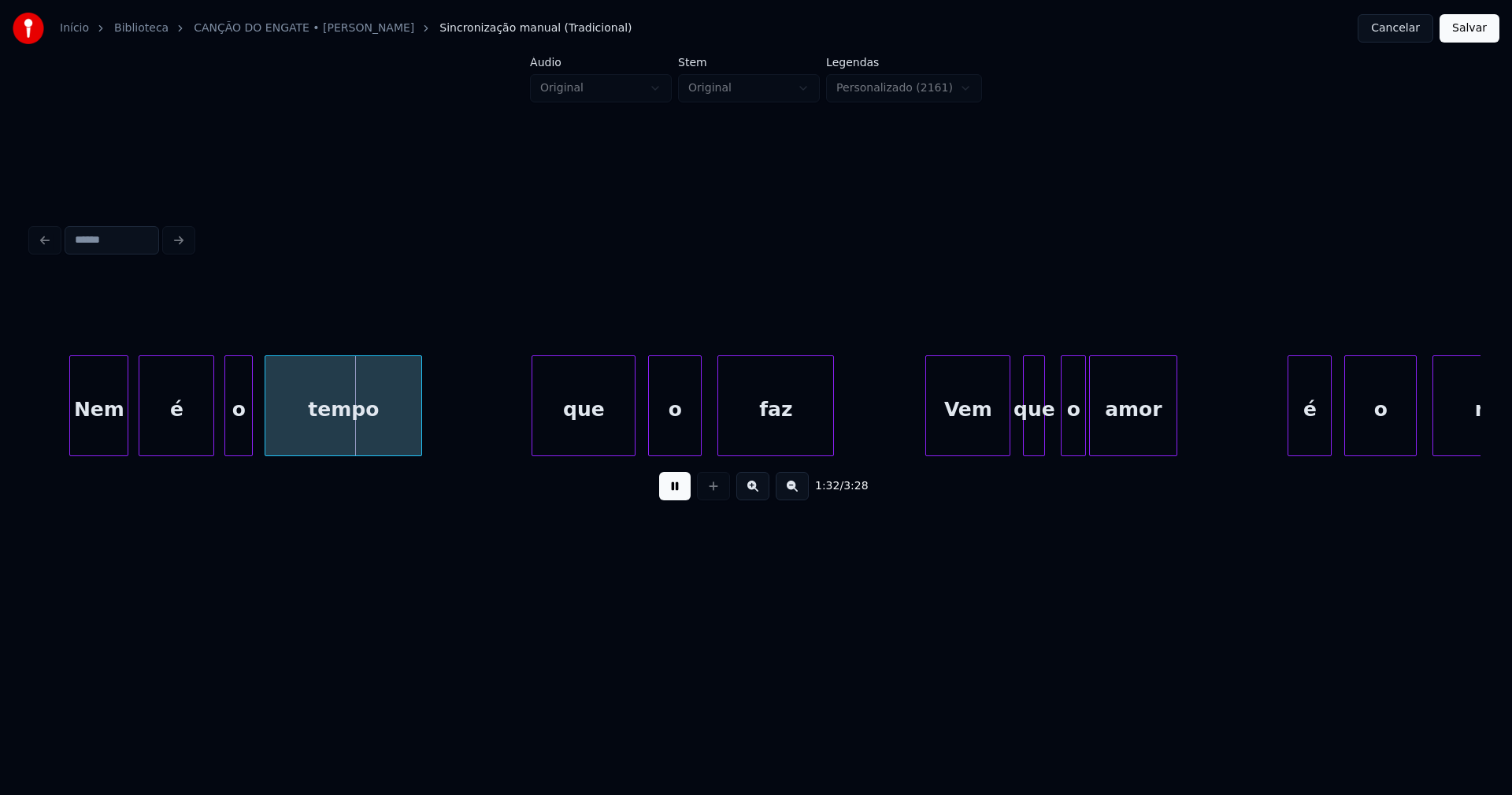
scroll to position [0, 14353]
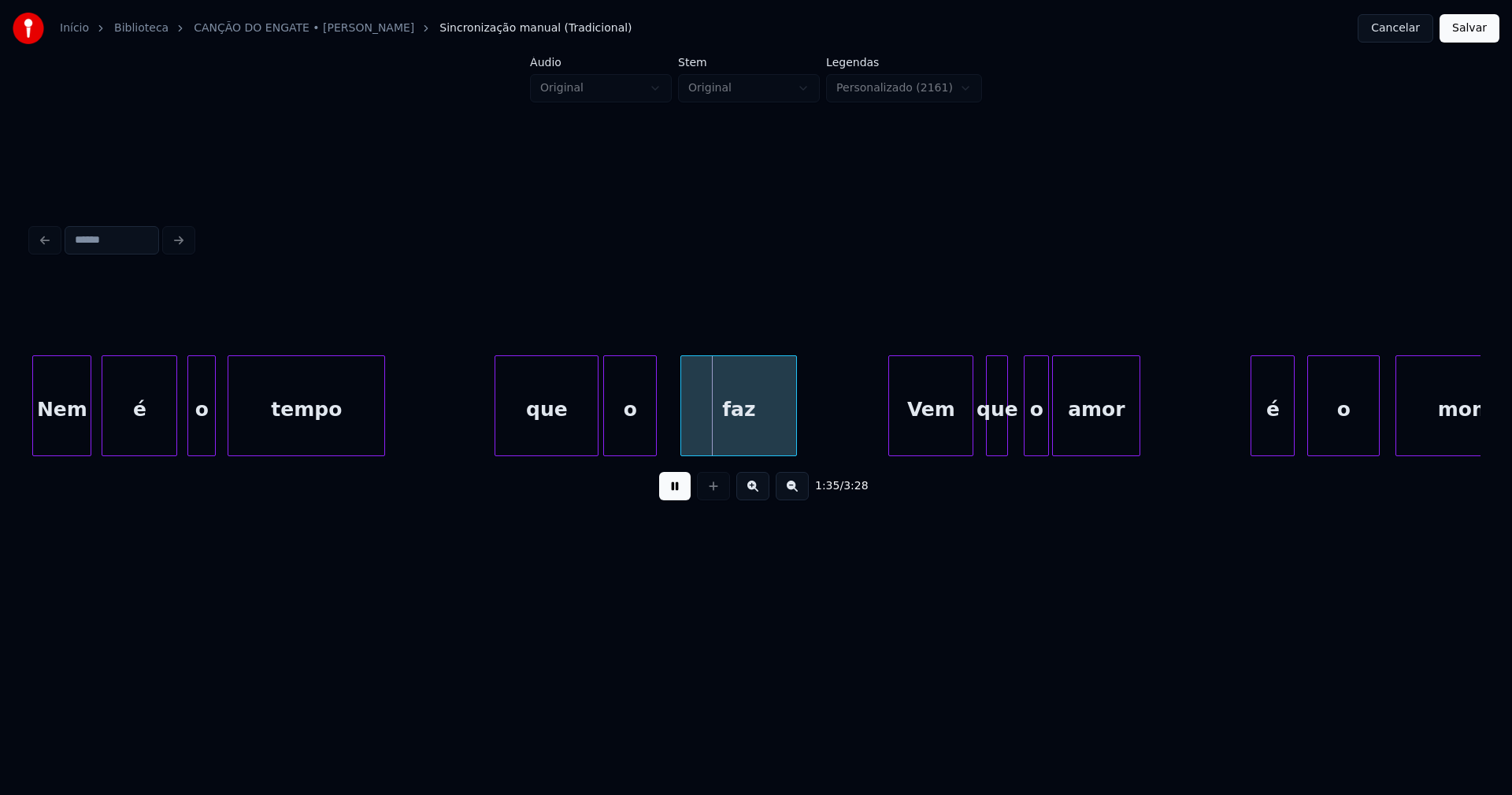
click at [643, 440] on div "o" at bounding box center [630, 409] width 52 height 107
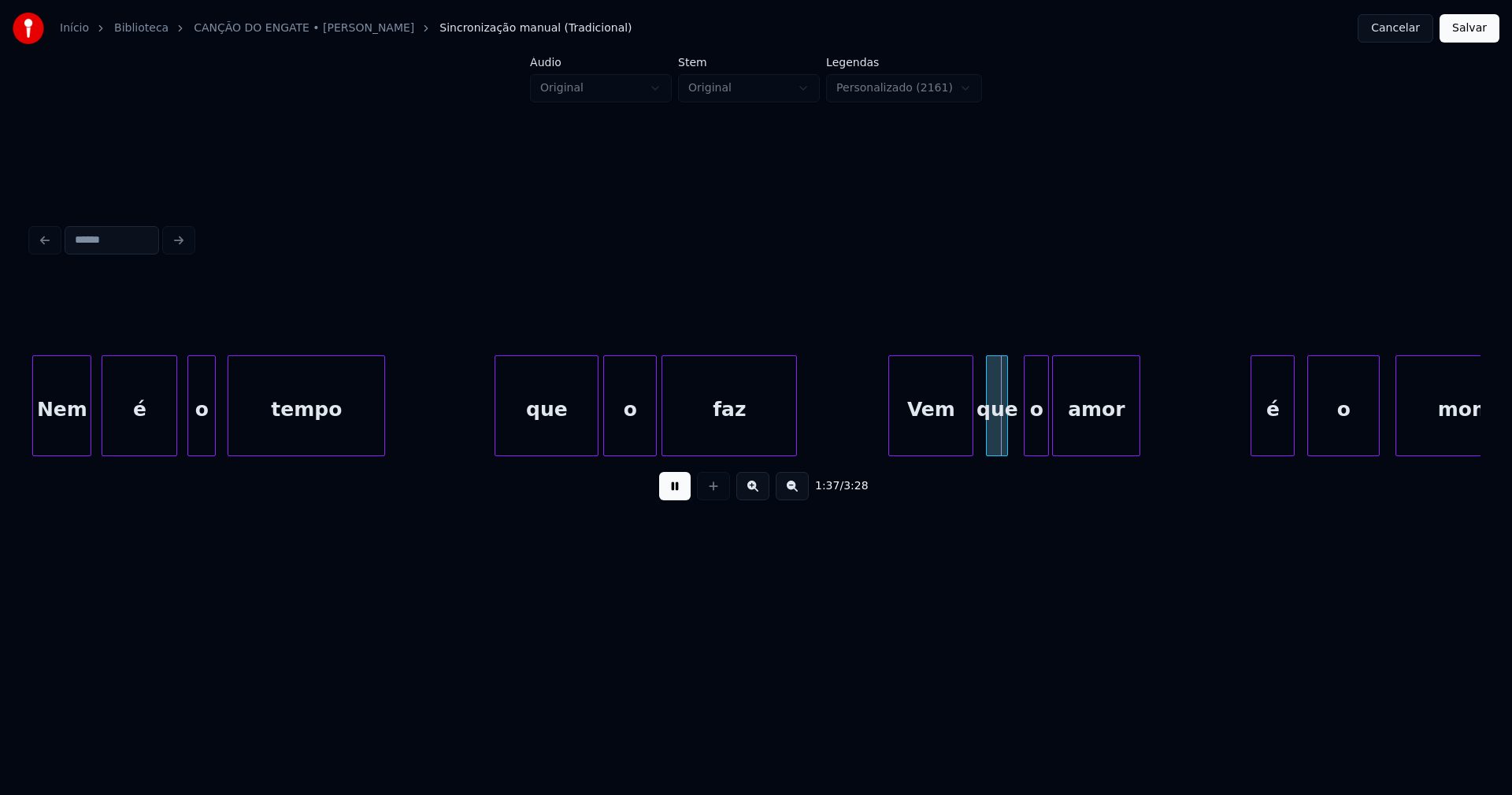
click at [664, 436] on div at bounding box center [665, 405] width 5 height 99
click at [682, 434] on div at bounding box center [682, 405] width 5 height 99
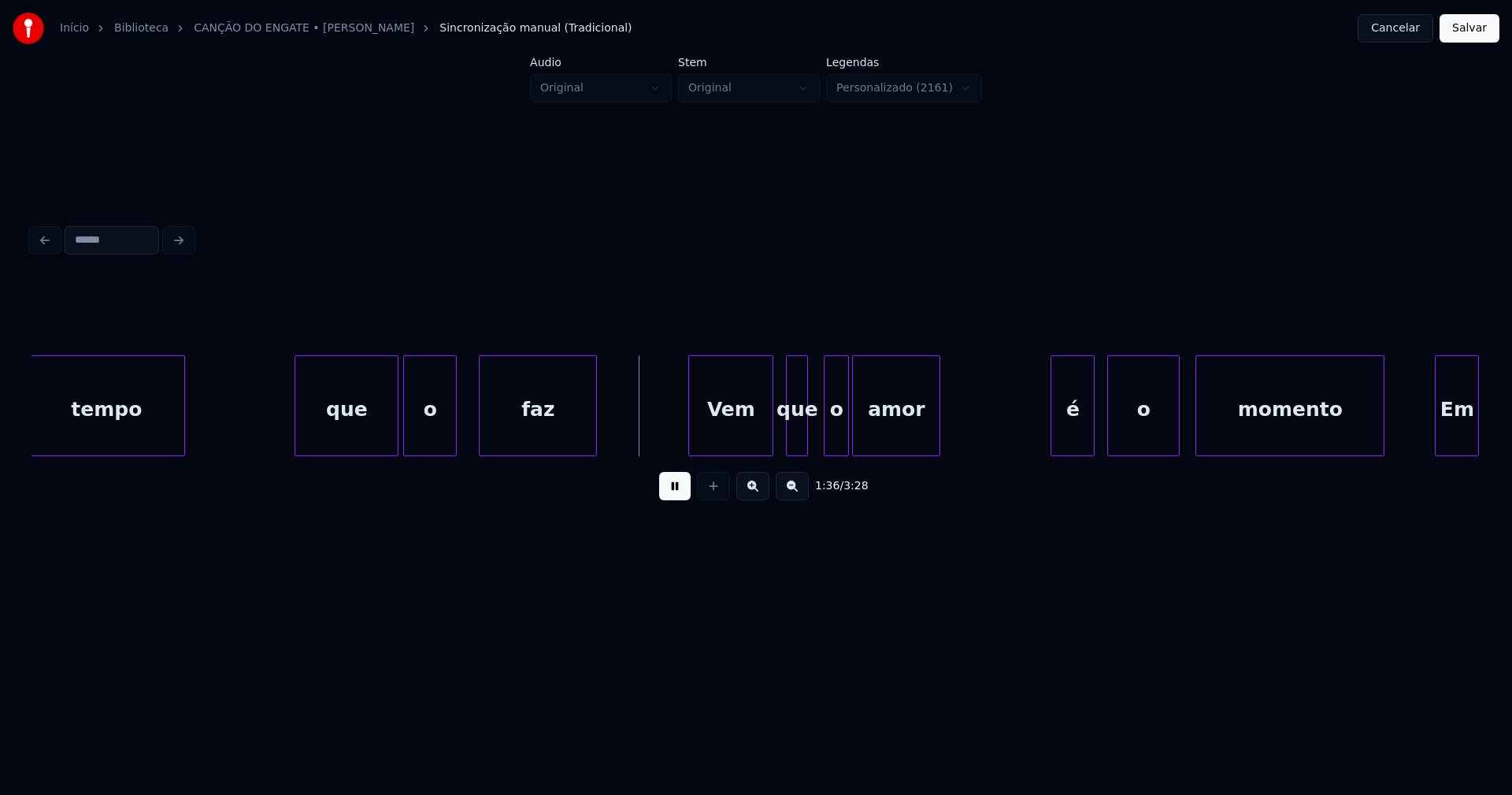
scroll to position [0, 14607]
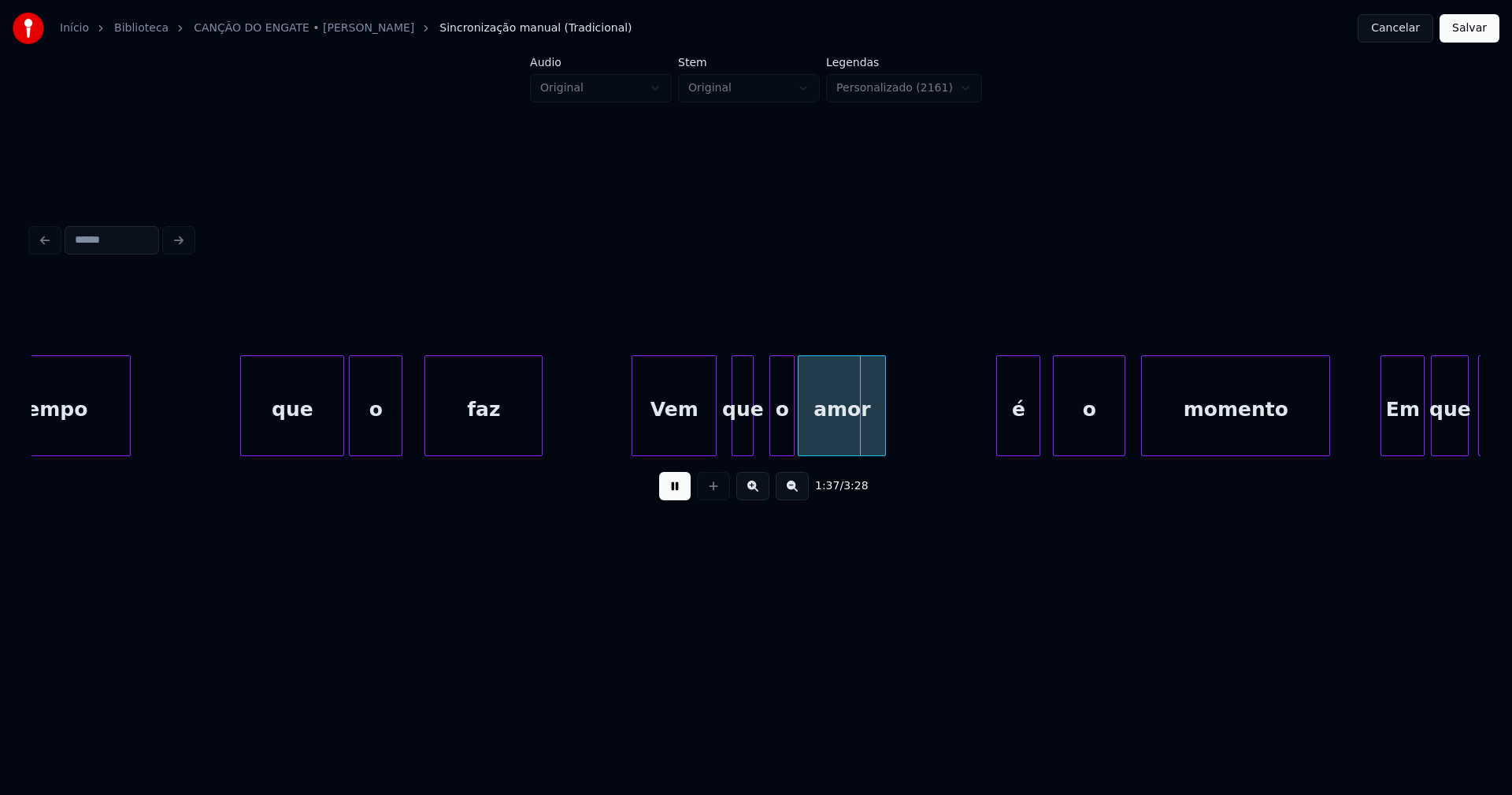
click at [659, 438] on div "Vem" at bounding box center [674, 409] width 83 height 107
click at [778, 432] on div "o" at bounding box center [782, 409] width 24 height 107
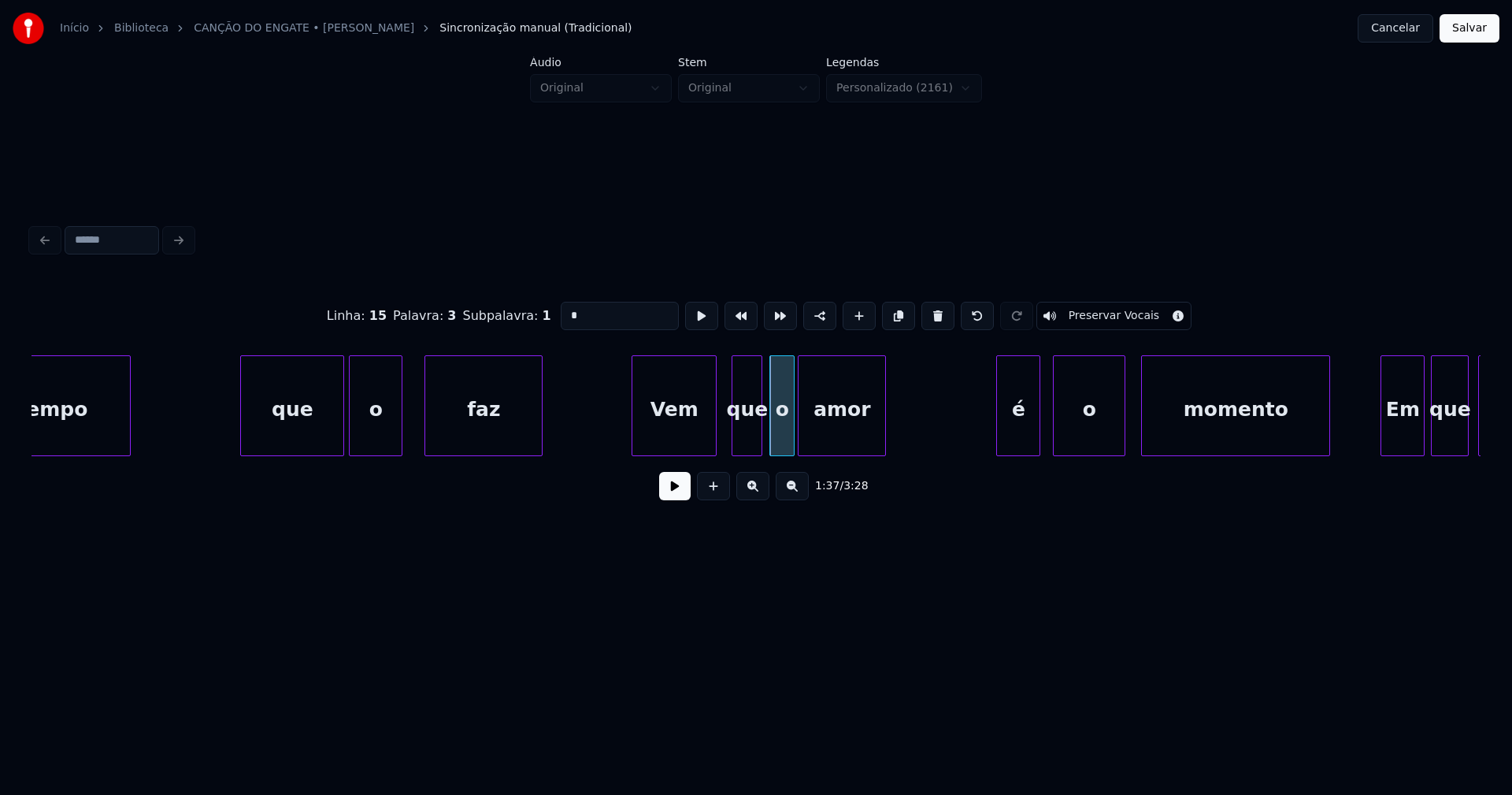
click at [760, 432] on div at bounding box center [760, 405] width 5 height 99
click at [682, 493] on button at bounding box center [675, 486] width 32 height 29
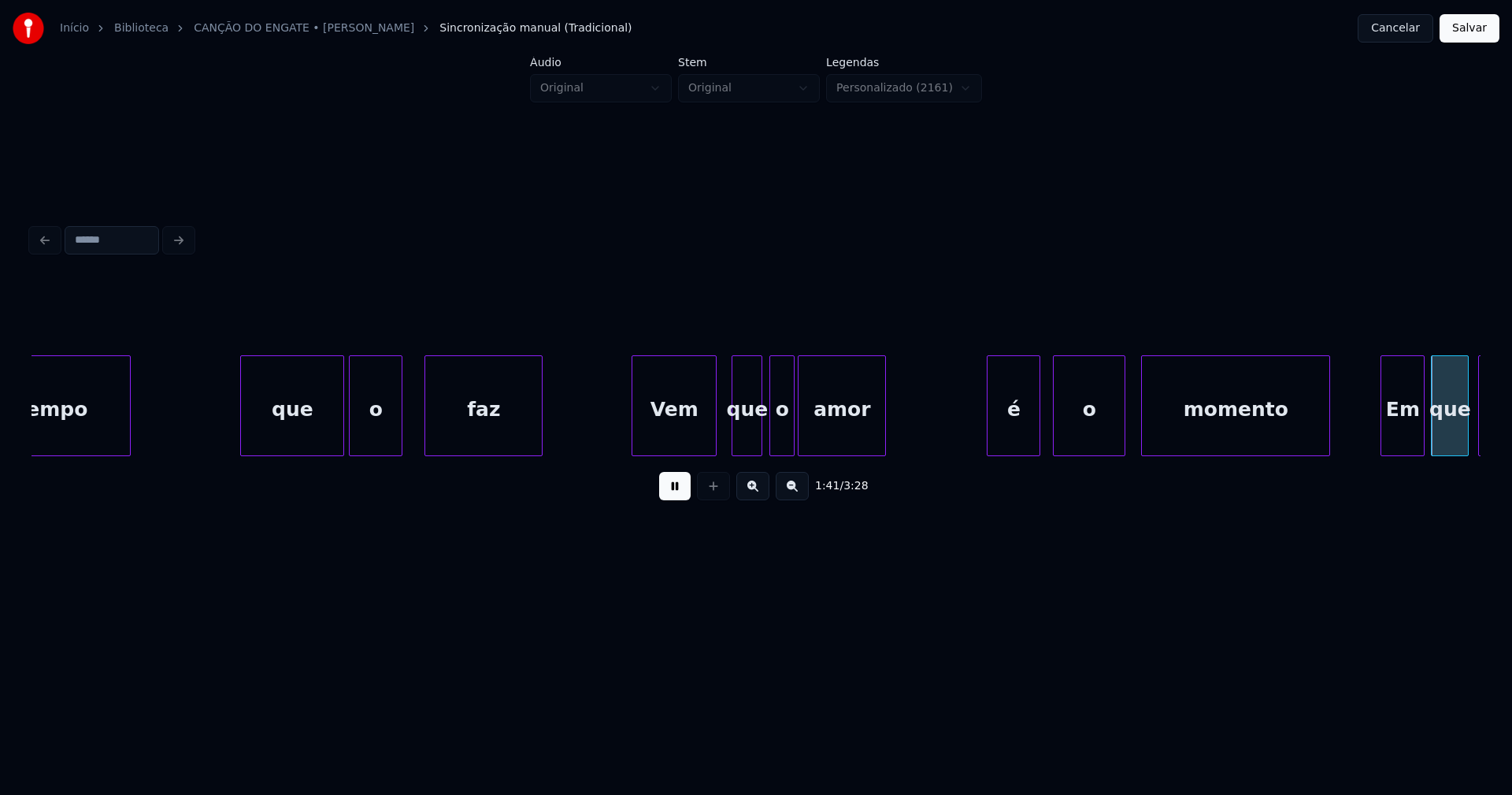
click at [993, 438] on div at bounding box center [990, 405] width 5 height 99
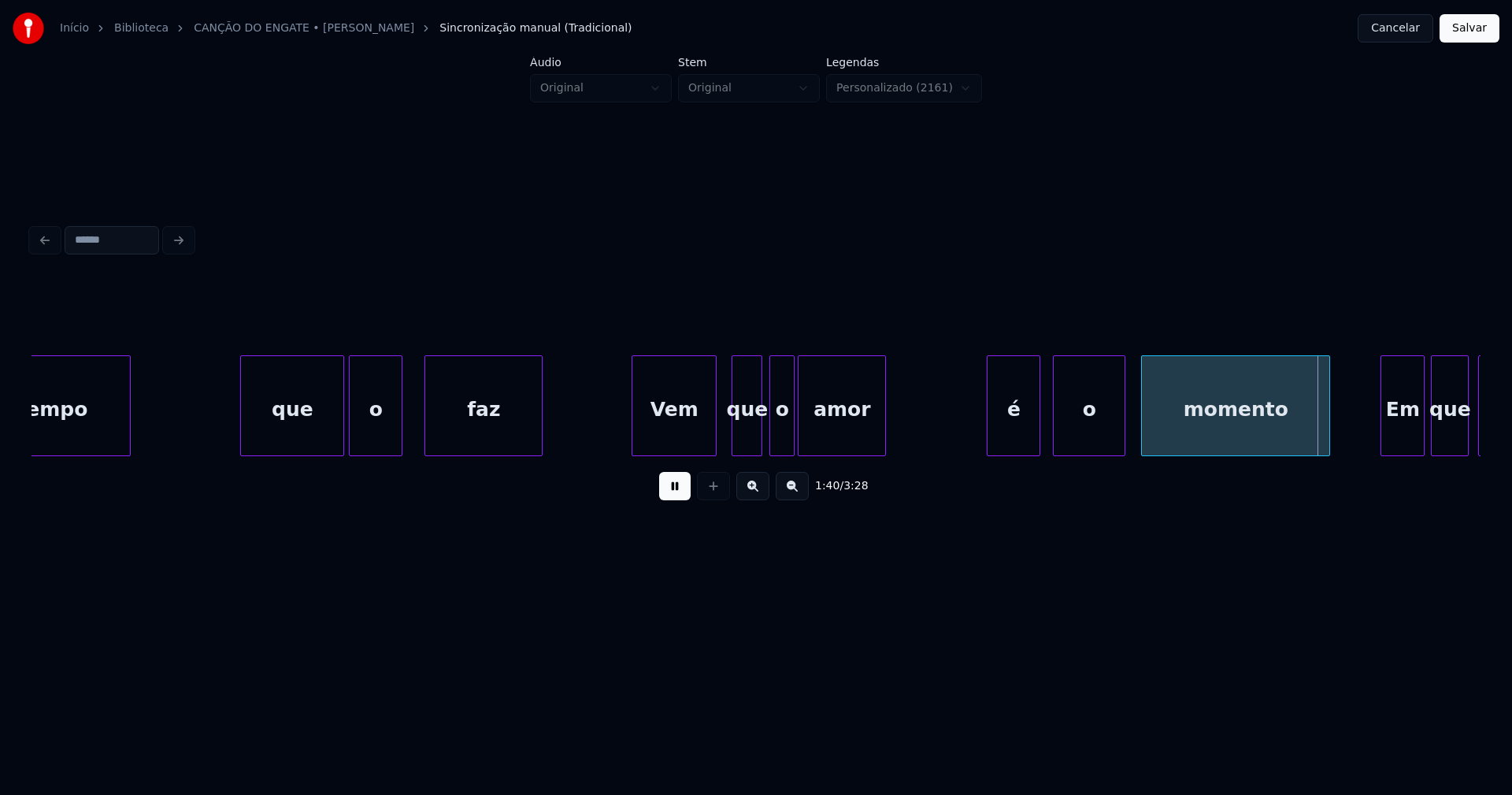
click at [684, 494] on button at bounding box center [675, 486] width 32 height 29
click at [673, 493] on button at bounding box center [675, 486] width 32 height 29
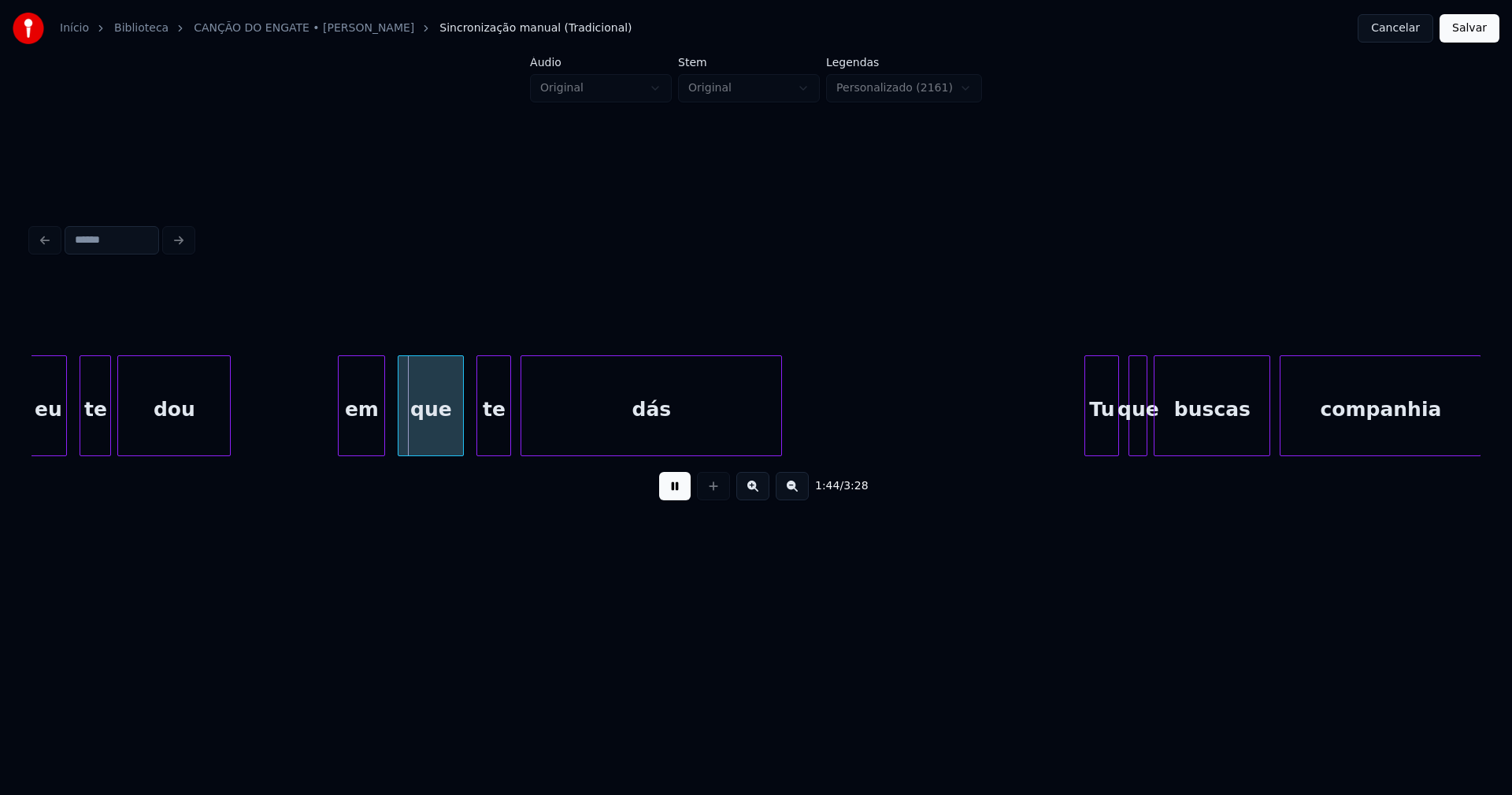
scroll to position [0, 15860]
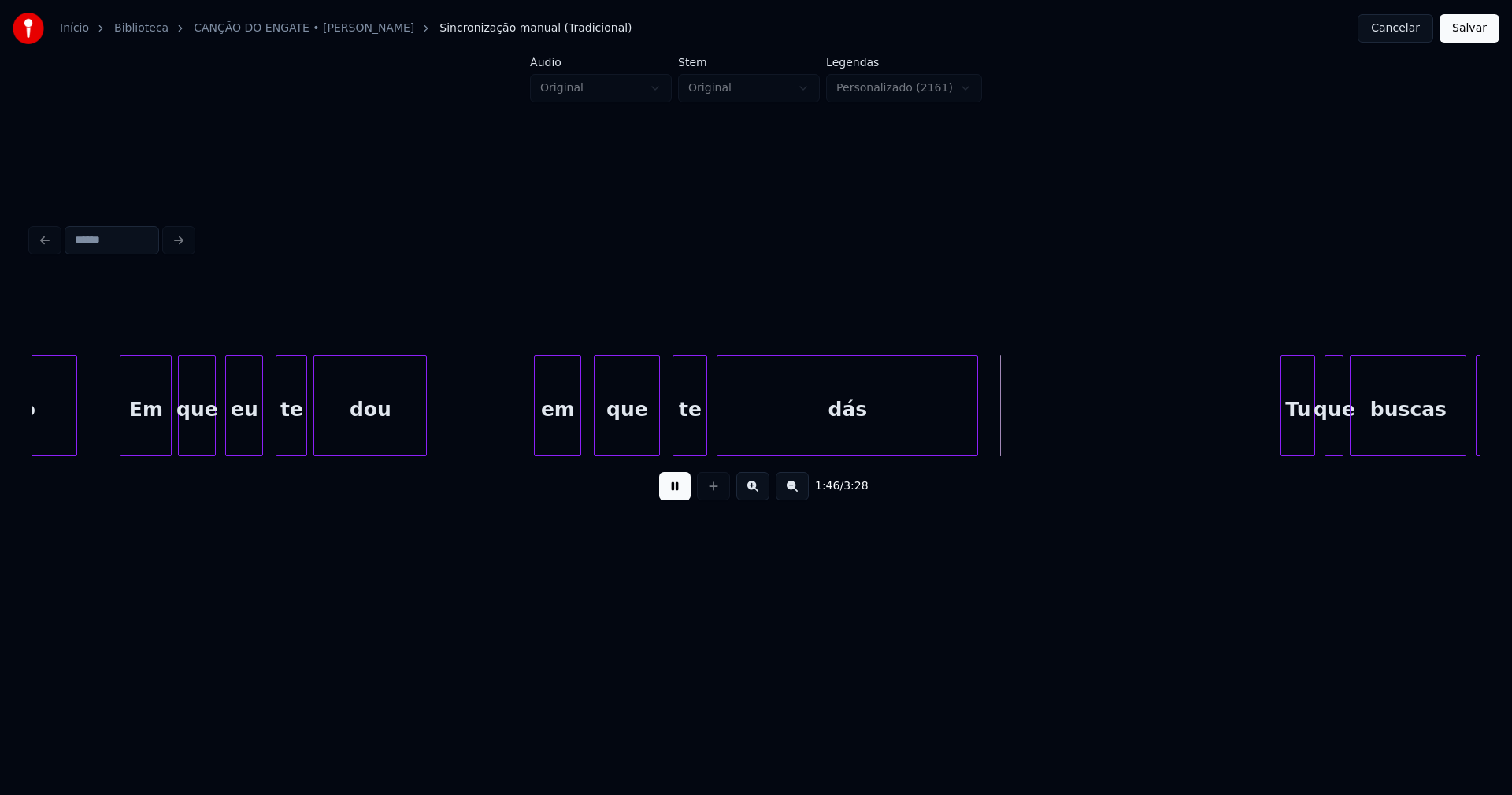
click at [125, 441] on div at bounding box center [123, 405] width 5 height 99
click at [530, 442] on div at bounding box center [532, 405] width 5 height 99
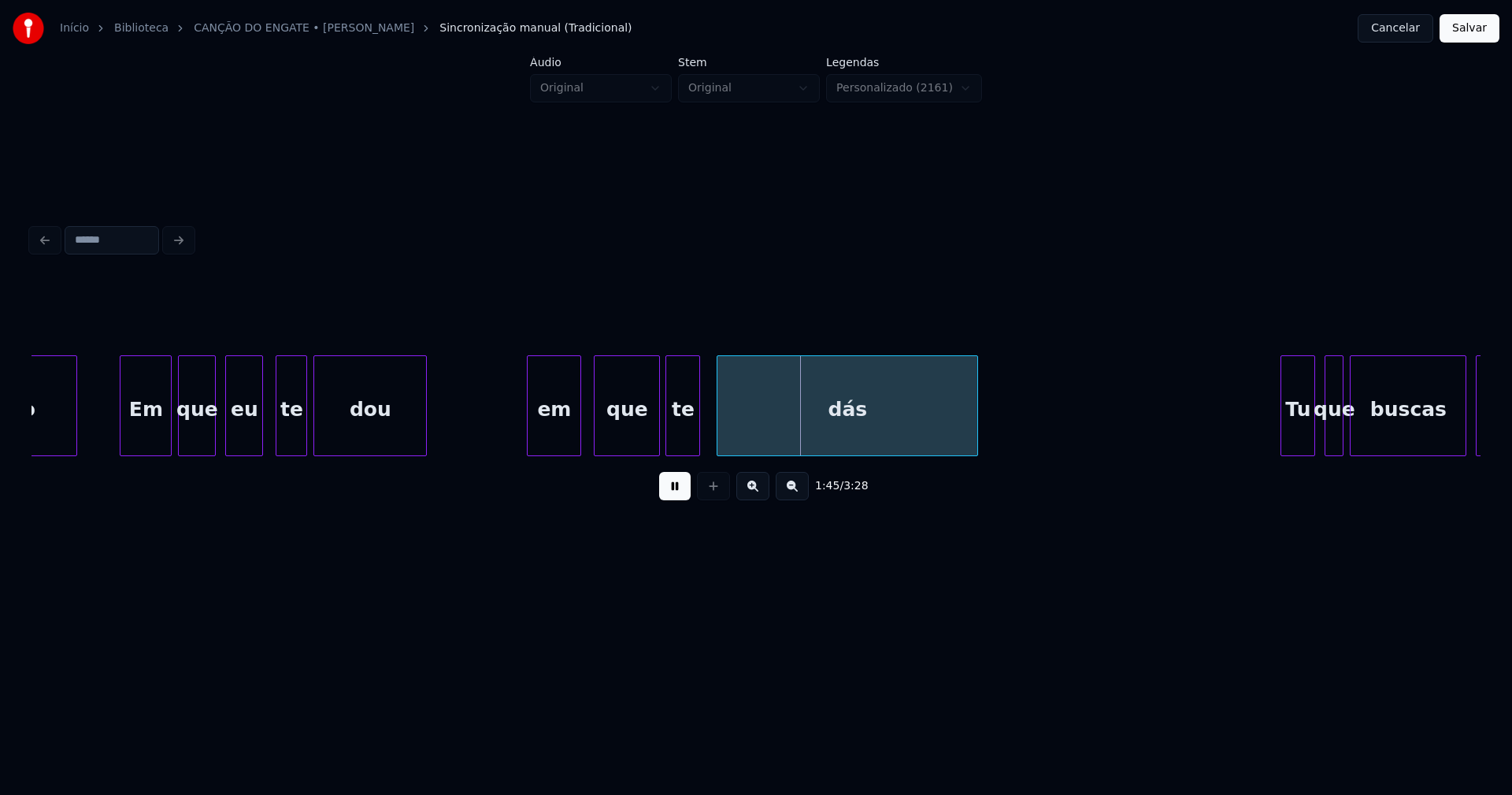
click at [678, 442] on div "te" at bounding box center [683, 409] width 33 height 107
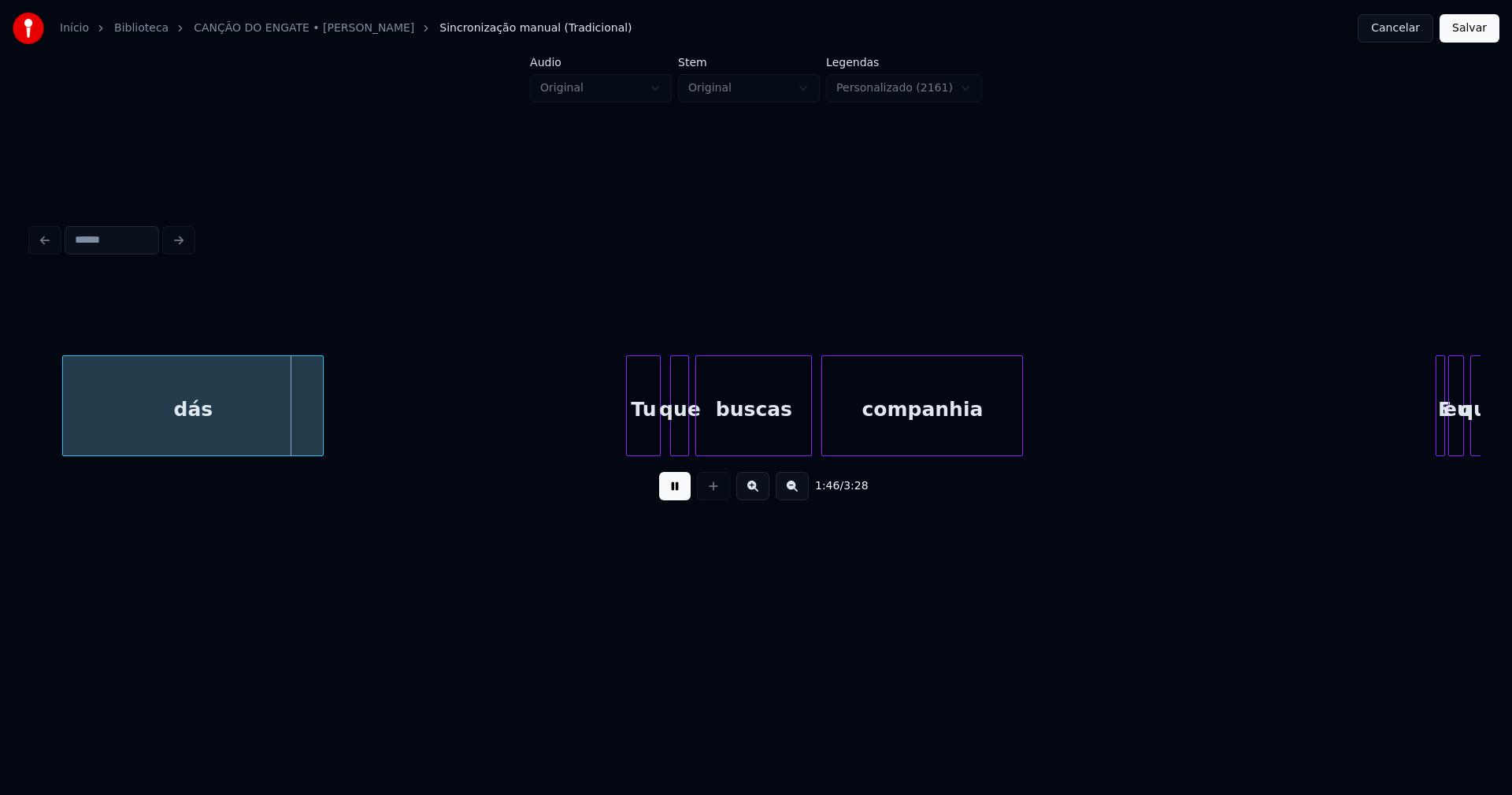
scroll to position [0, 16569]
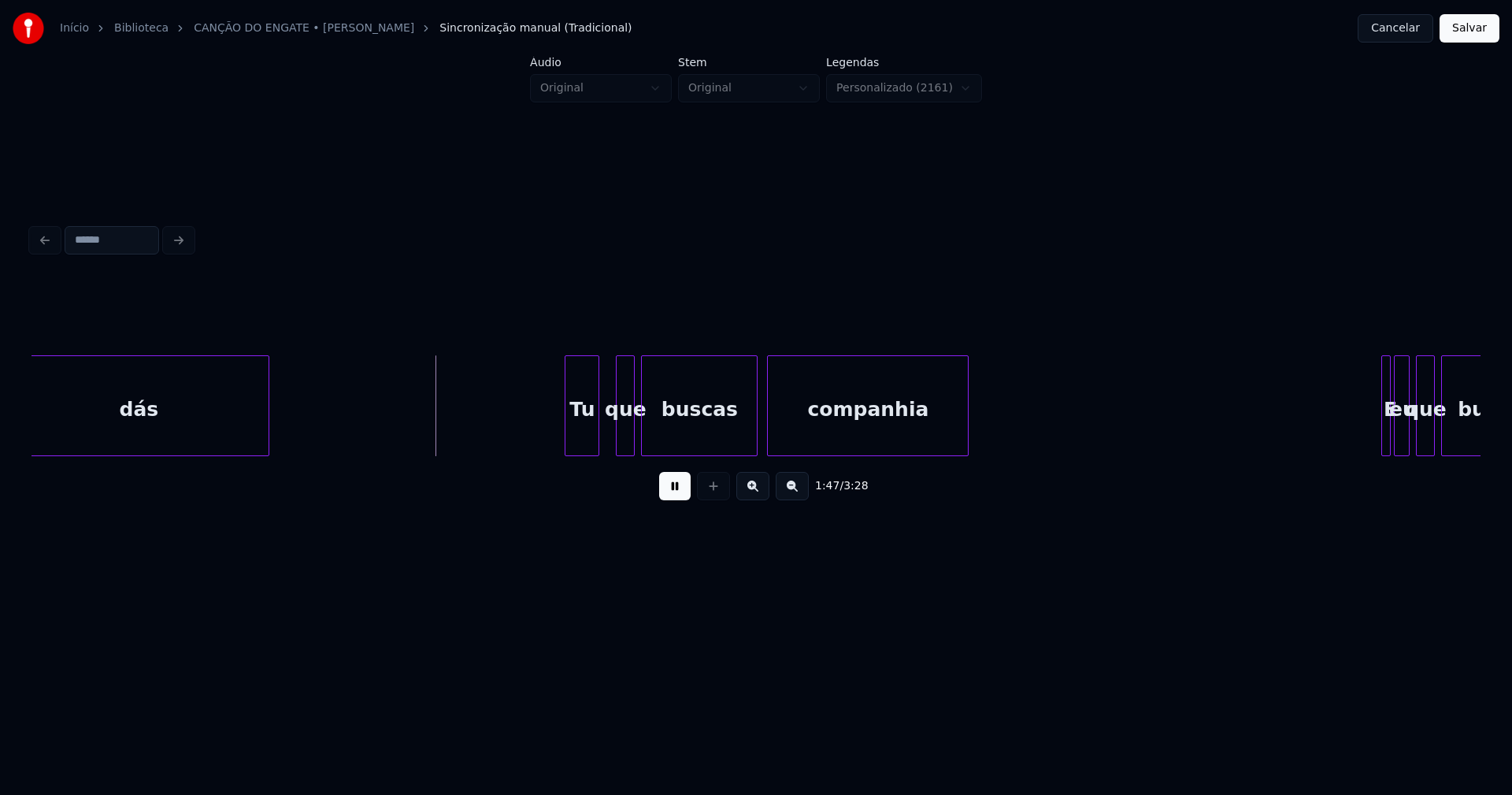
click at [577, 449] on div "Tu" at bounding box center [582, 409] width 33 height 107
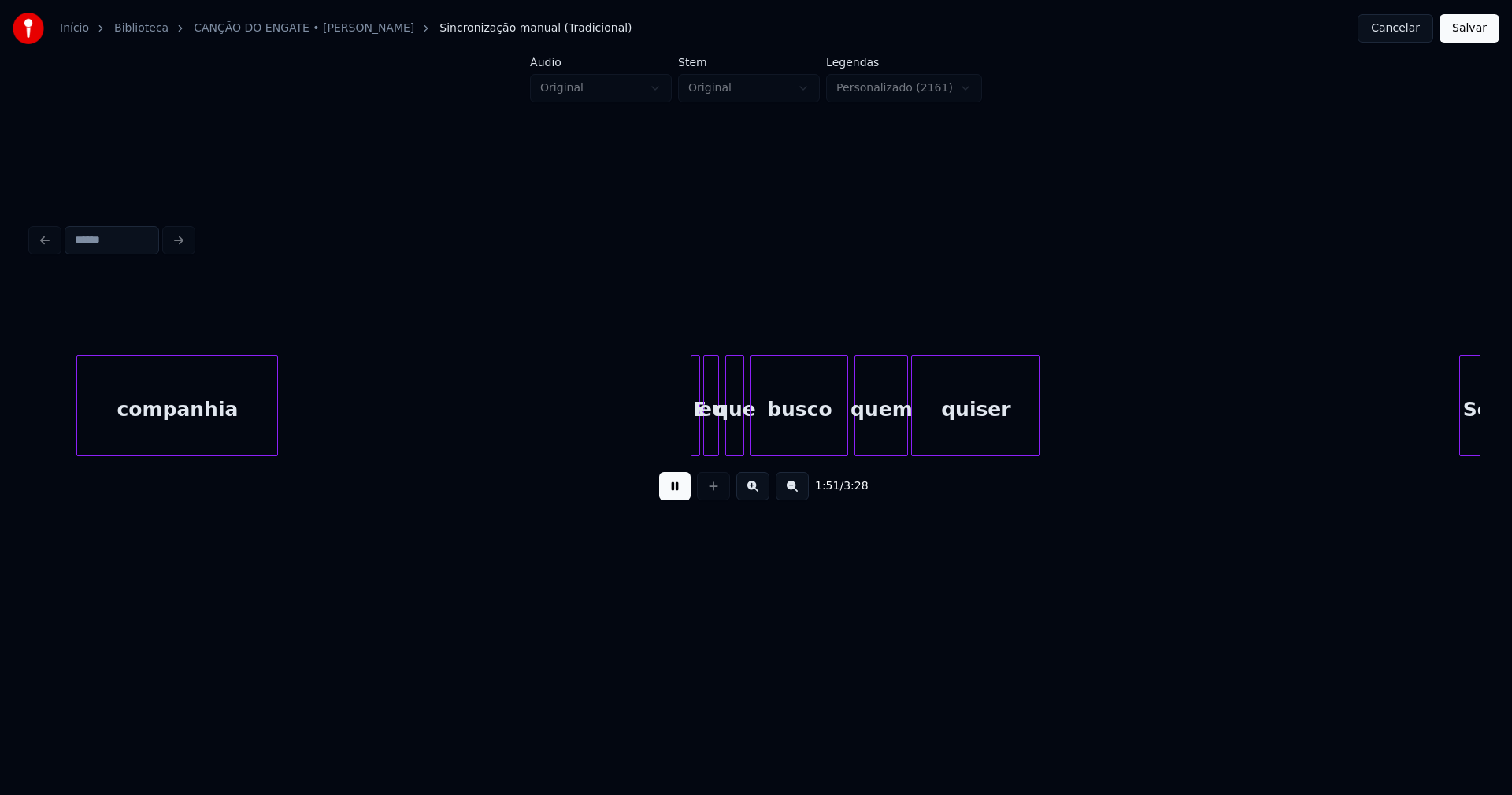
scroll to position [0, 17368]
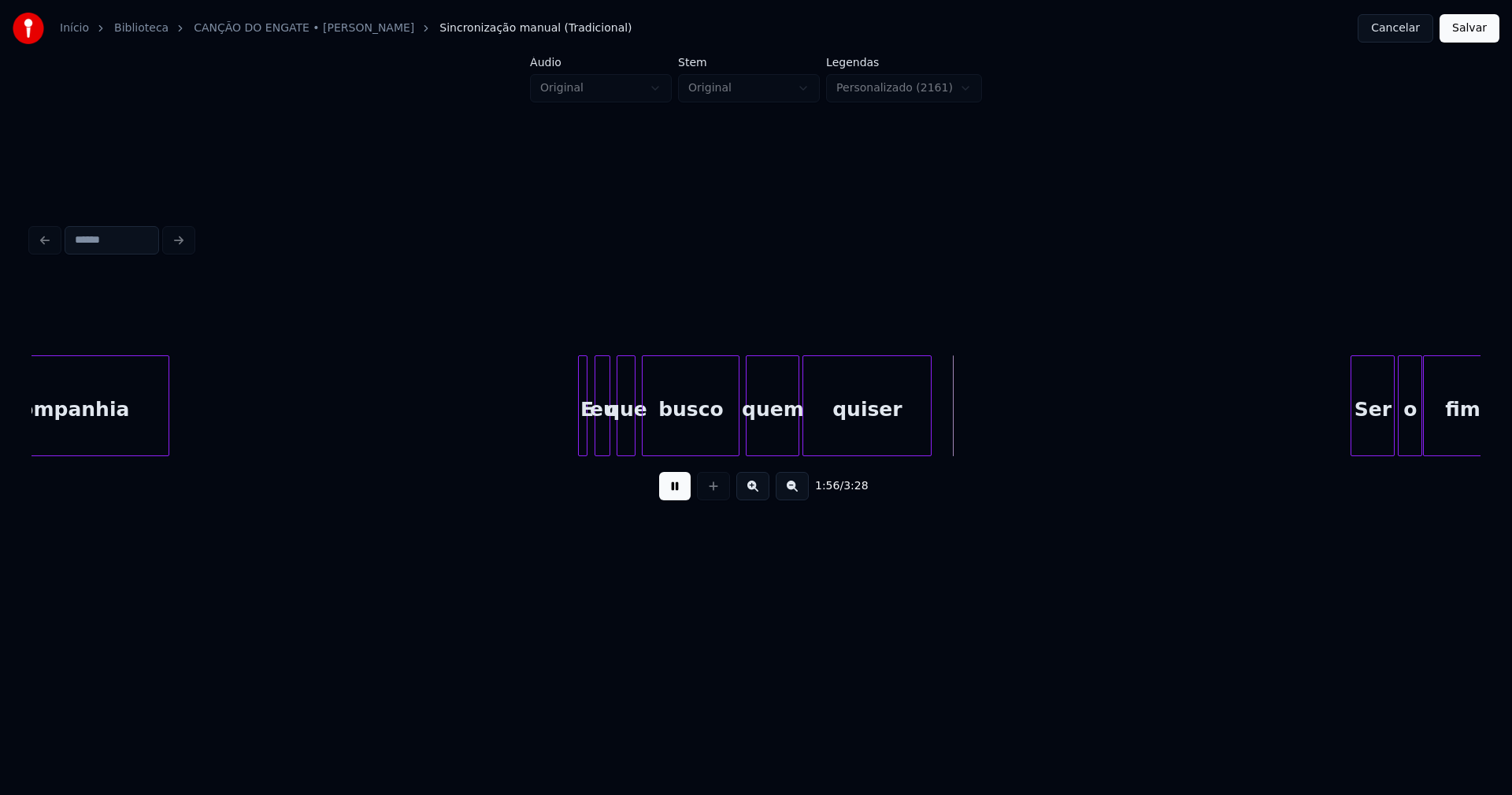
click at [578, 425] on div "E" at bounding box center [583, 405] width 10 height 101
click at [588, 442] on div at bounding box center [589, 405] width 5 height 99
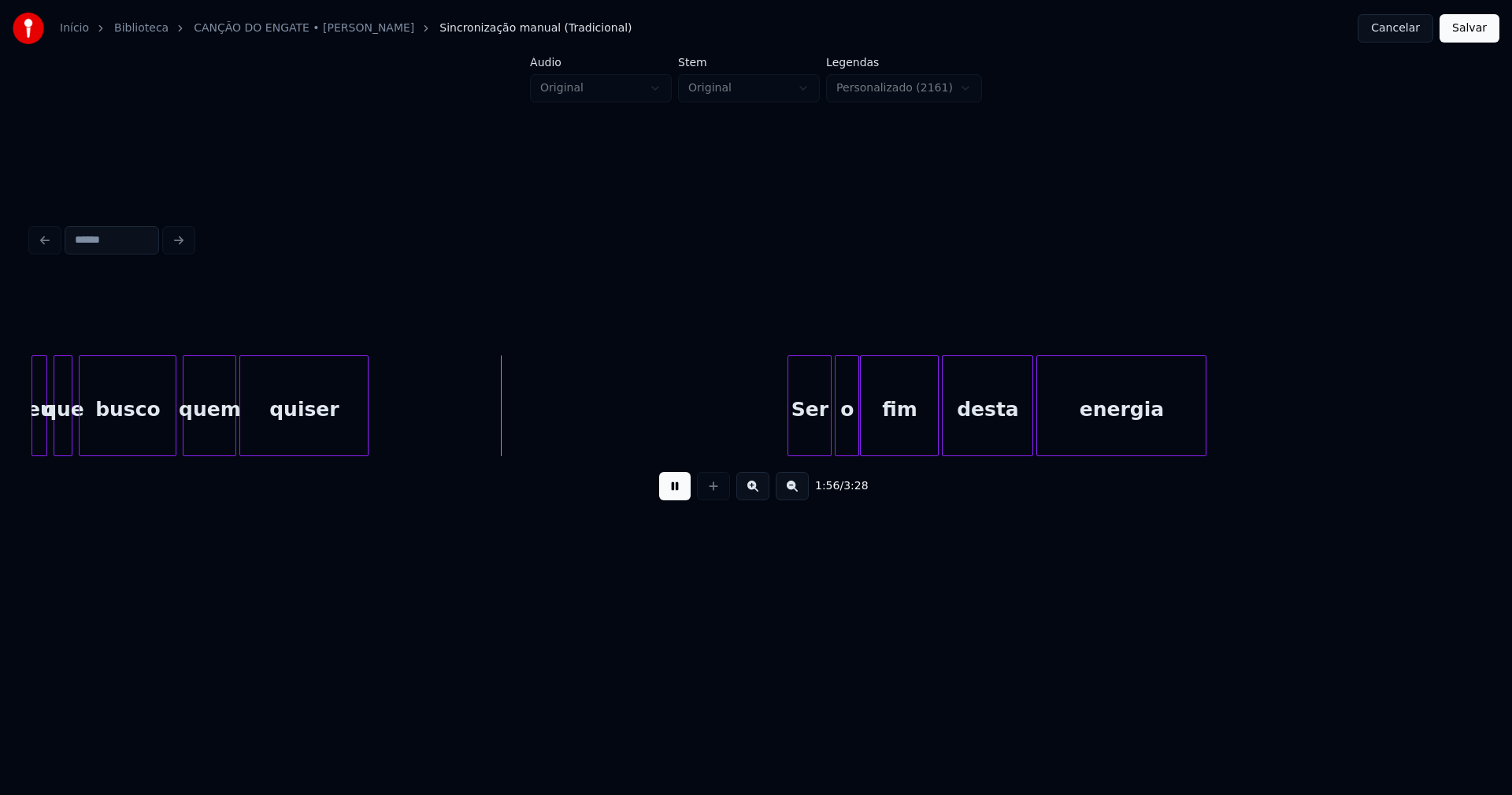
scroll to position [0, 18204]
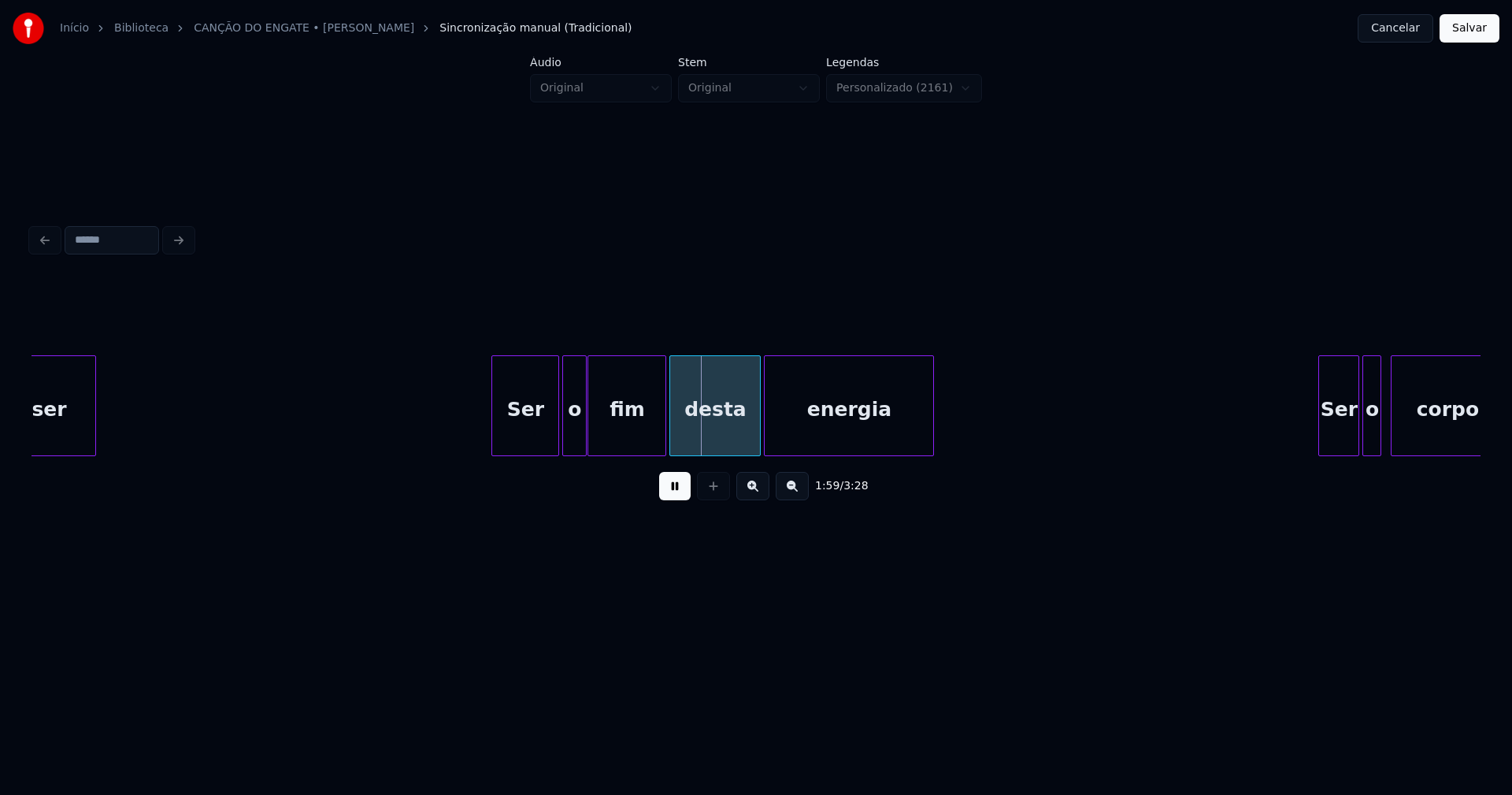
click at [495, 438] on div at bounding box center [495, 405] width 5 height 99
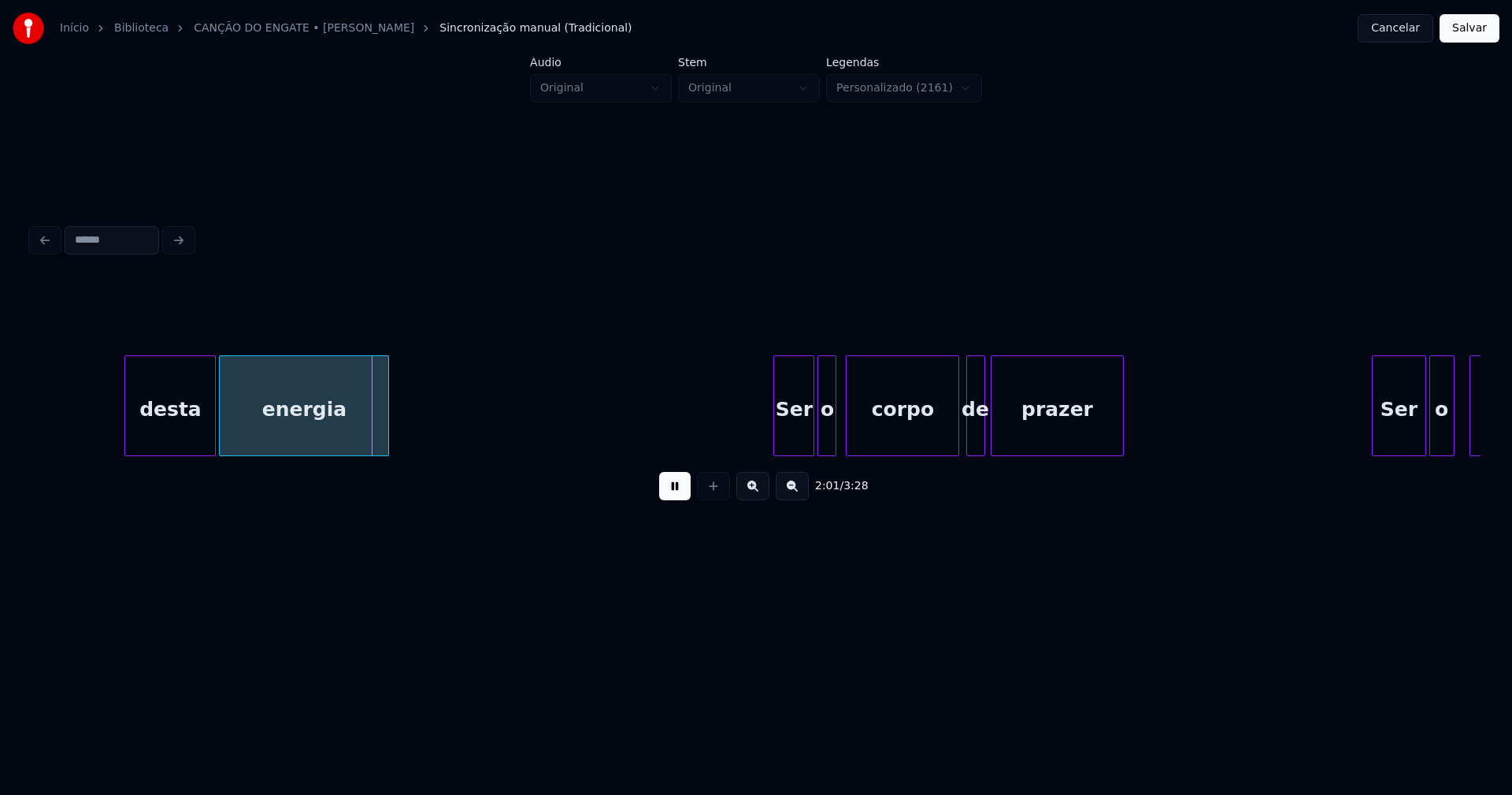
scroll to position [0, 18949]
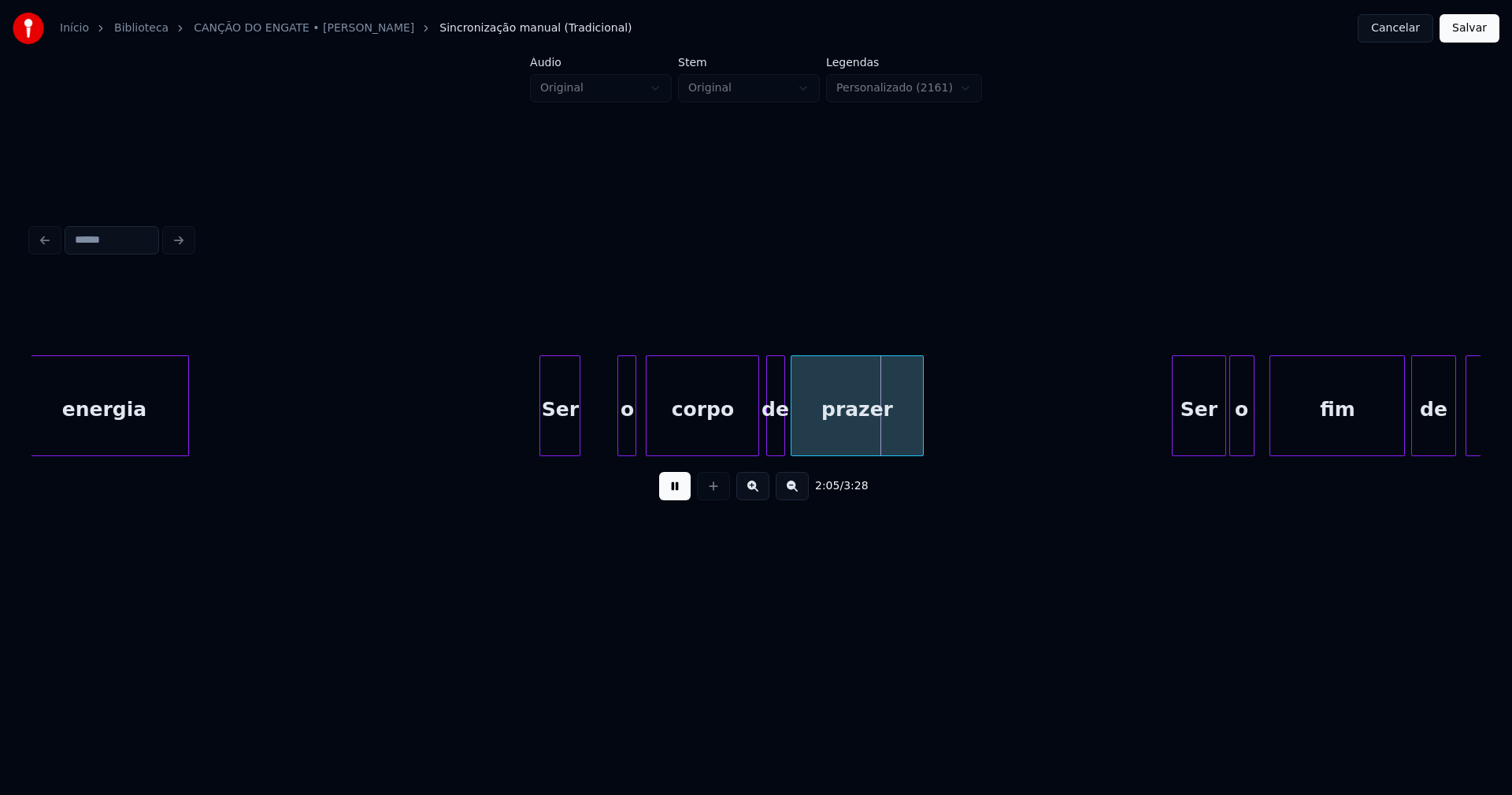
click at [567, 447] on div "Ser" at bounding box center [560, 409] width 39 height 107
click at [587, 447] on div at bounding box center [588, 405] width 5 height 99
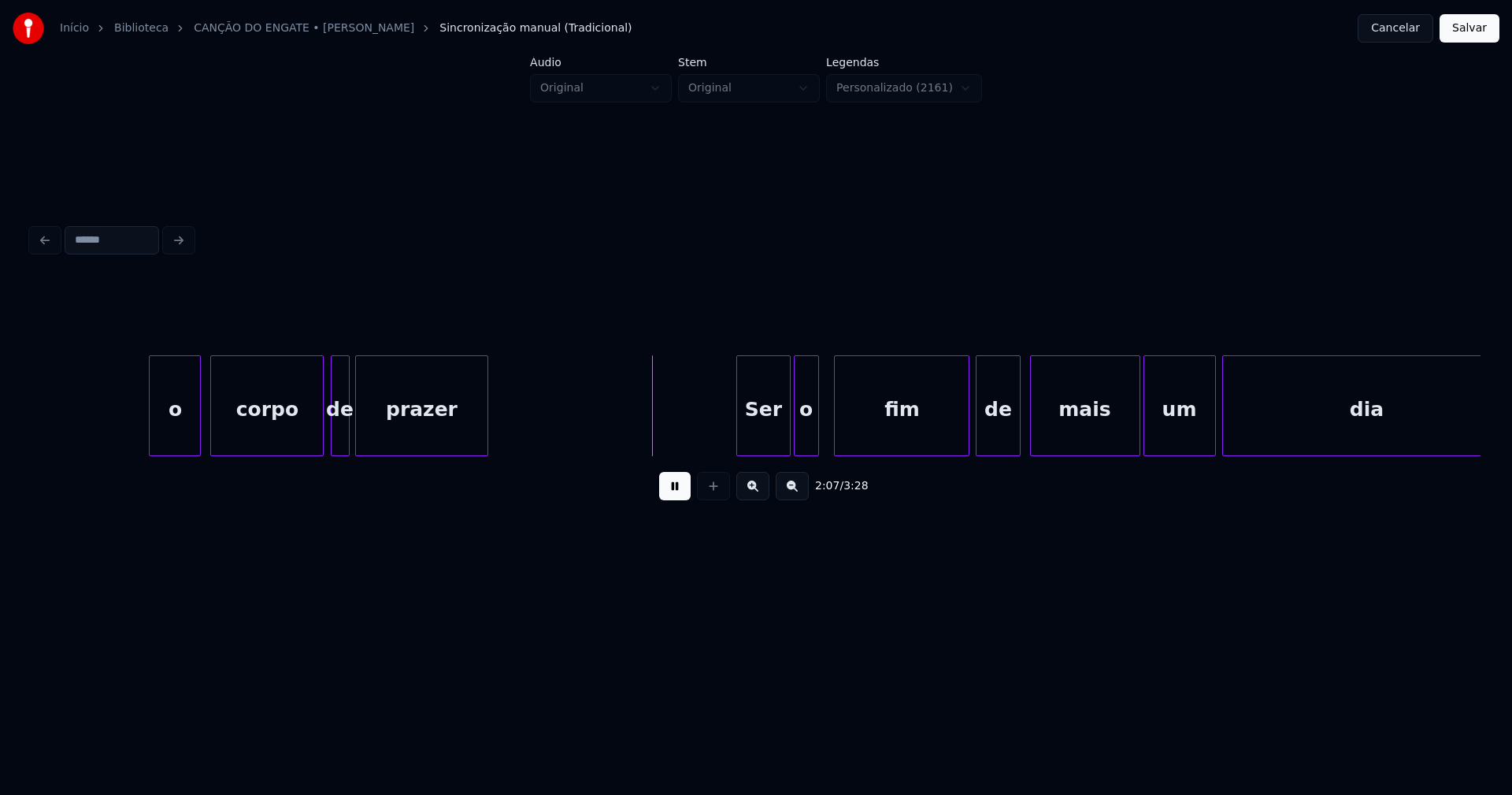
scroll to position [0, 19548]
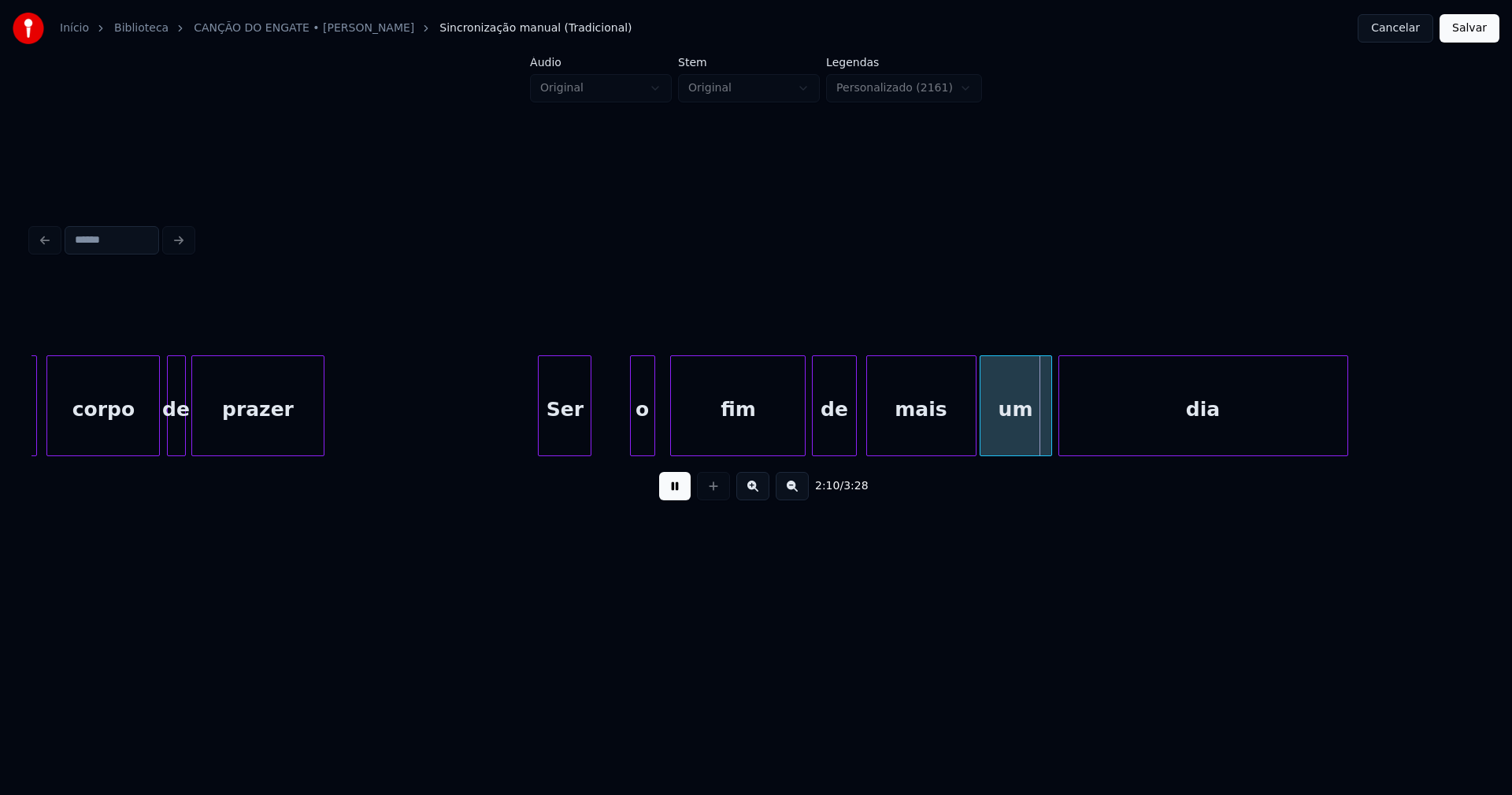
click at [571, 456] on div "o corpo de prazer Ser o fim de mais um dia" at bounding box center [756, 405] width 1449 height 101
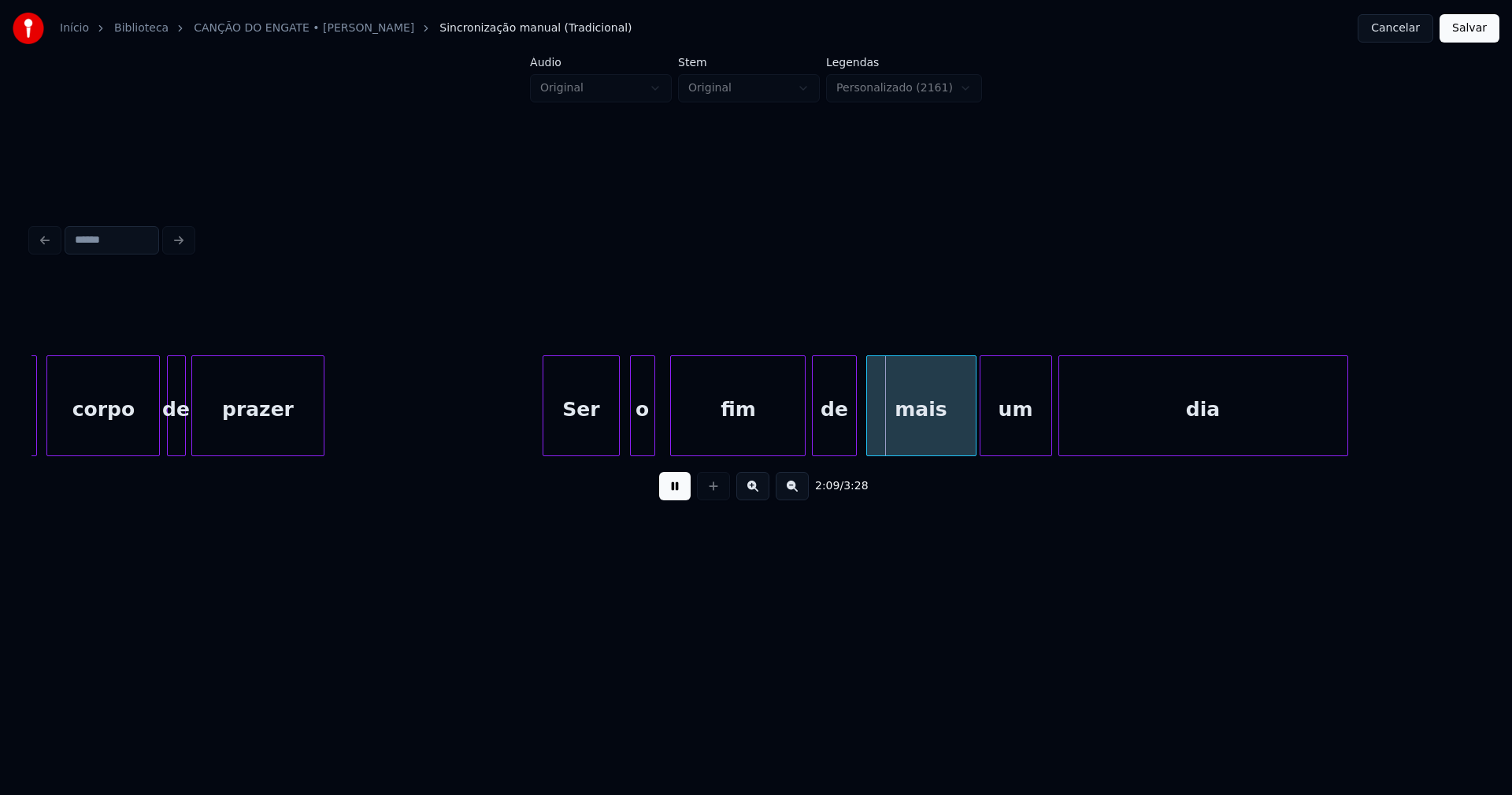
click at [617, 421] on div at bounding box center [617, 405] width 5 height 99
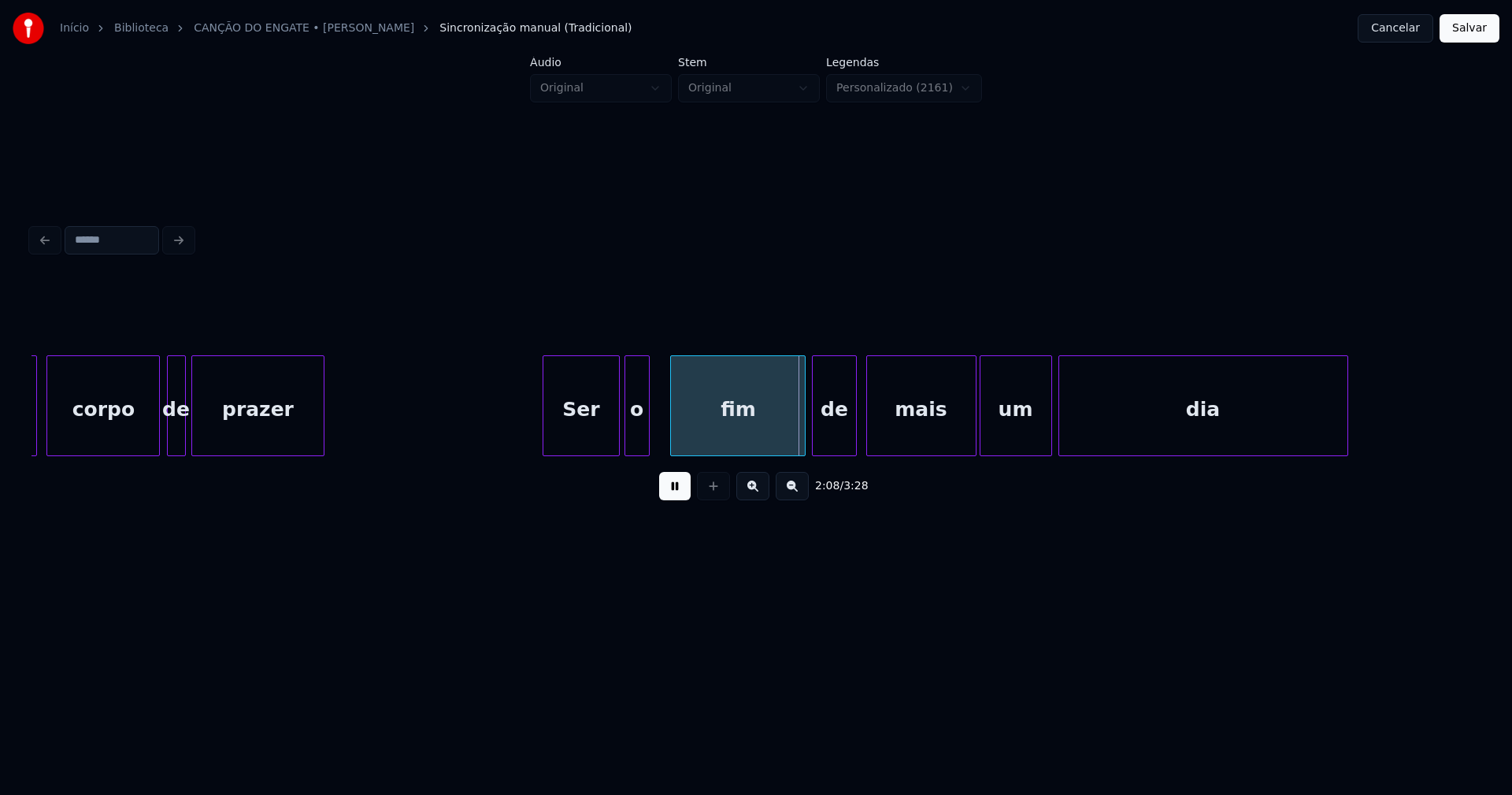
click at [632, 438] on div "o" at bounding box center [637, 409] width 24 height 107
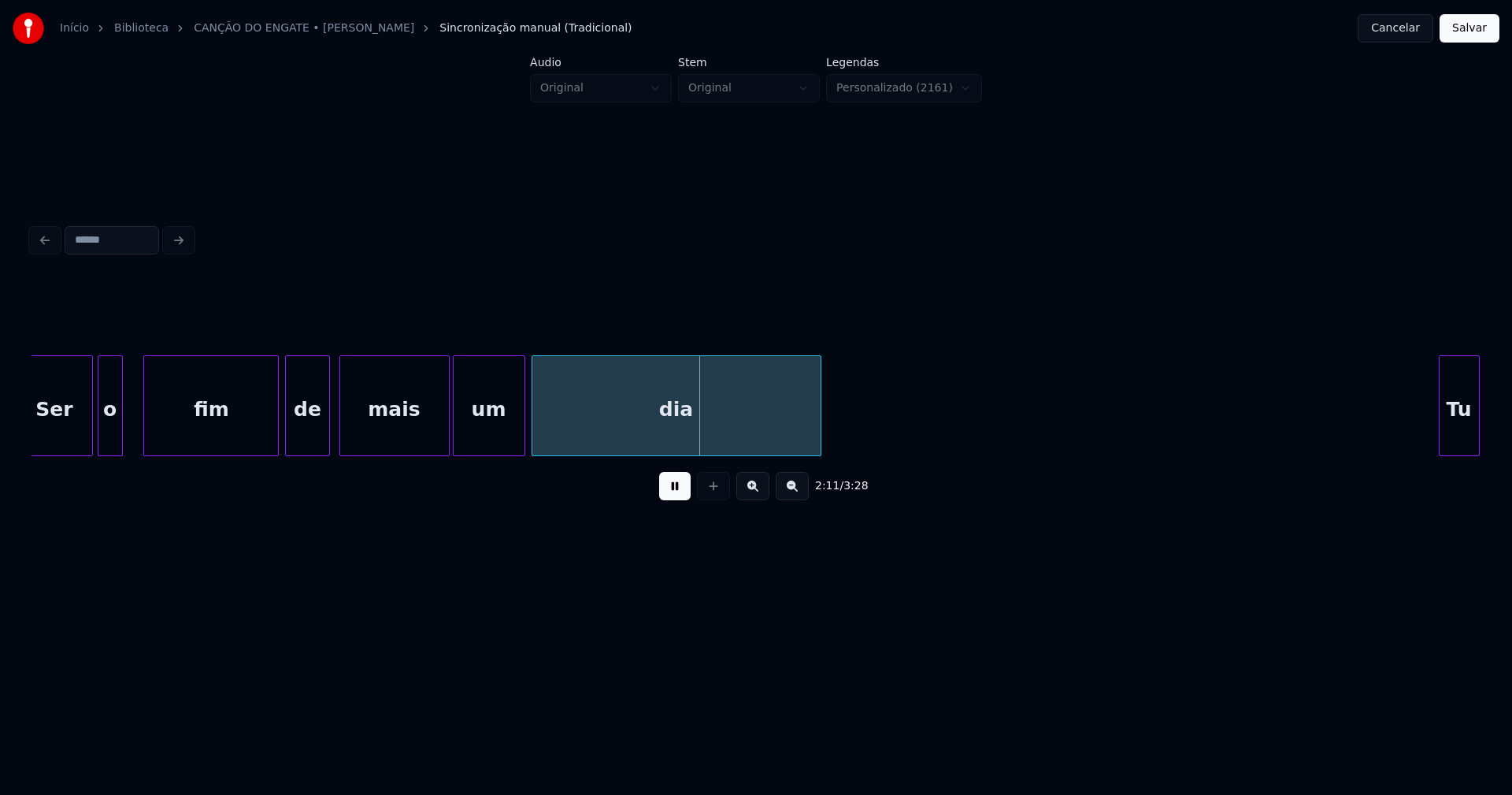
scroll to position [0, 20111]
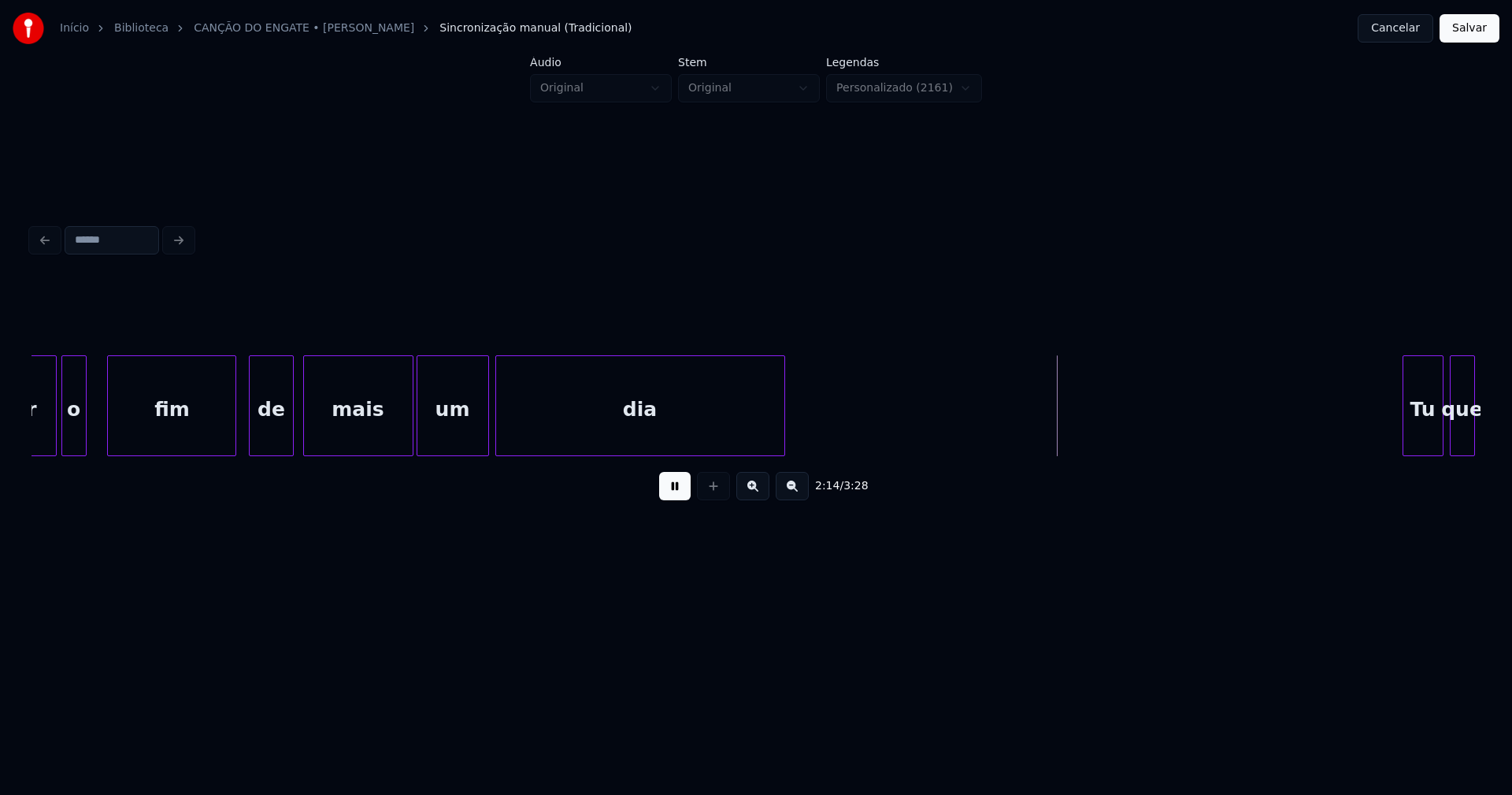
click at [235, 440] on div at bounding box center [233, 405] width 5 height 99
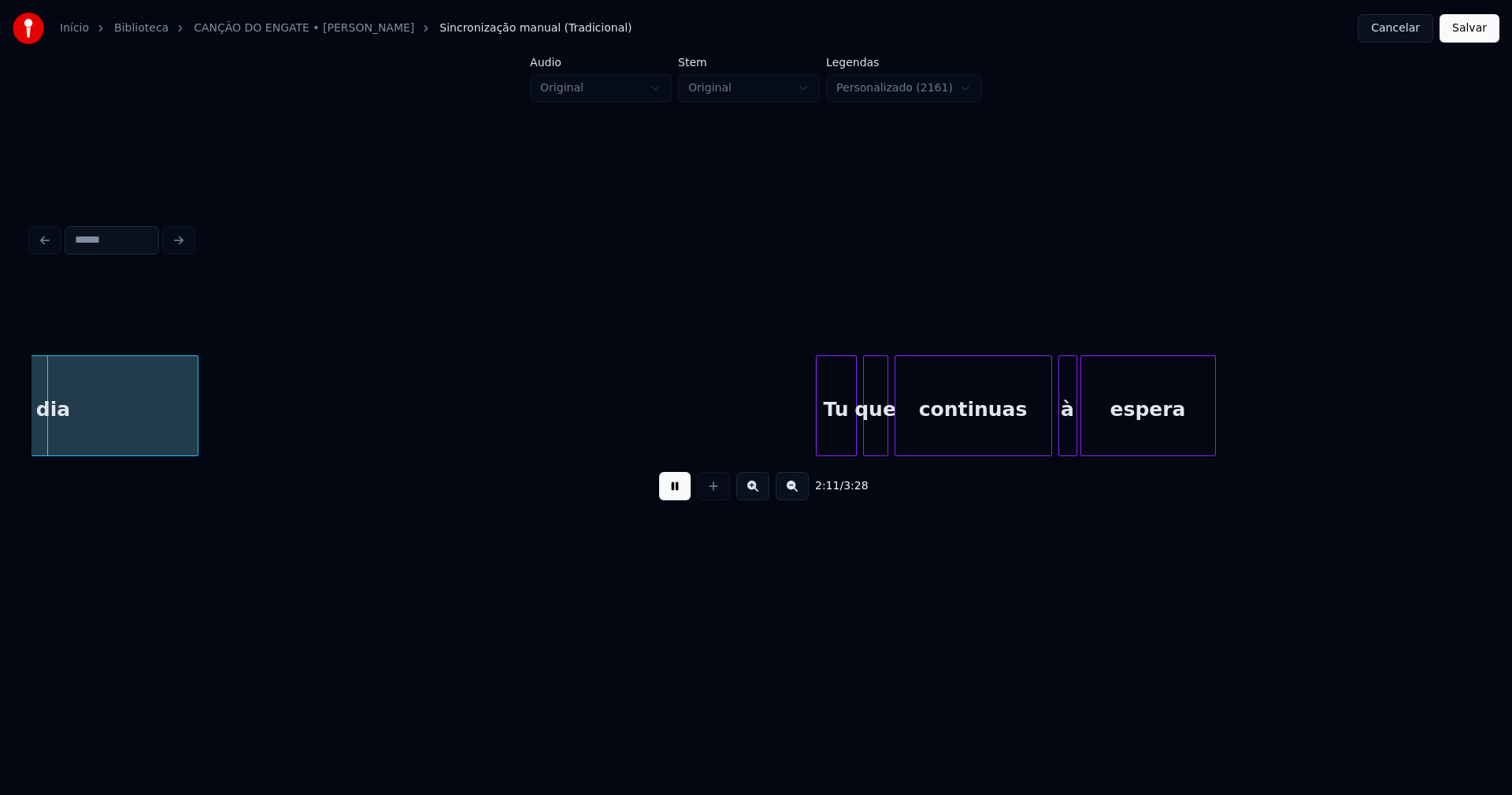
scroll to position [0, 20698]
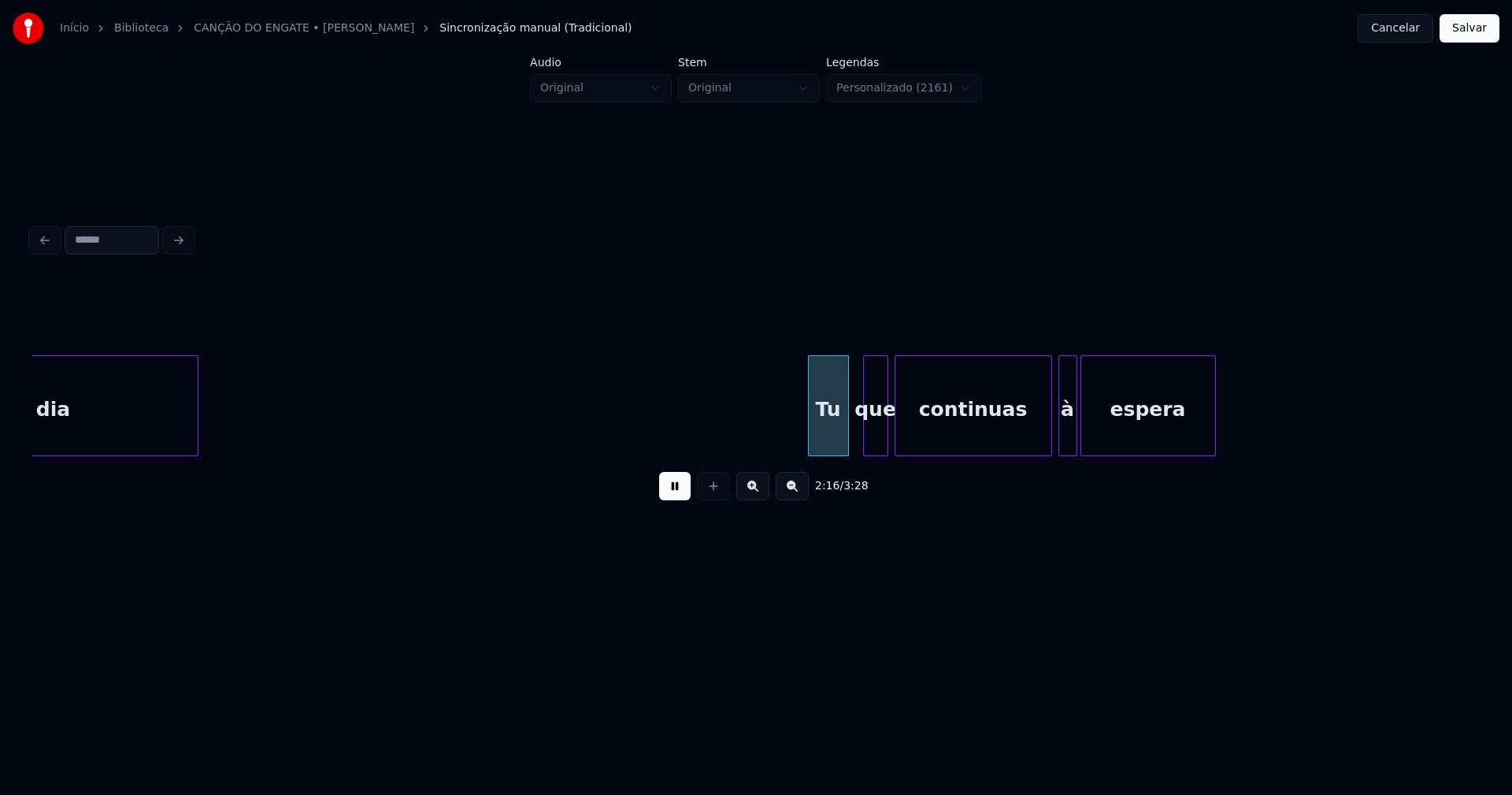
click at [837, 438] on div "Tu" at bounding box center [828, 409] width 39 height 107
click at [1048, 438] on div "continuas" at bounding box center [970, 405] width 158 height 101
click at [1057, 434] on div at bounding box center [1057, 405] width 5 height 99
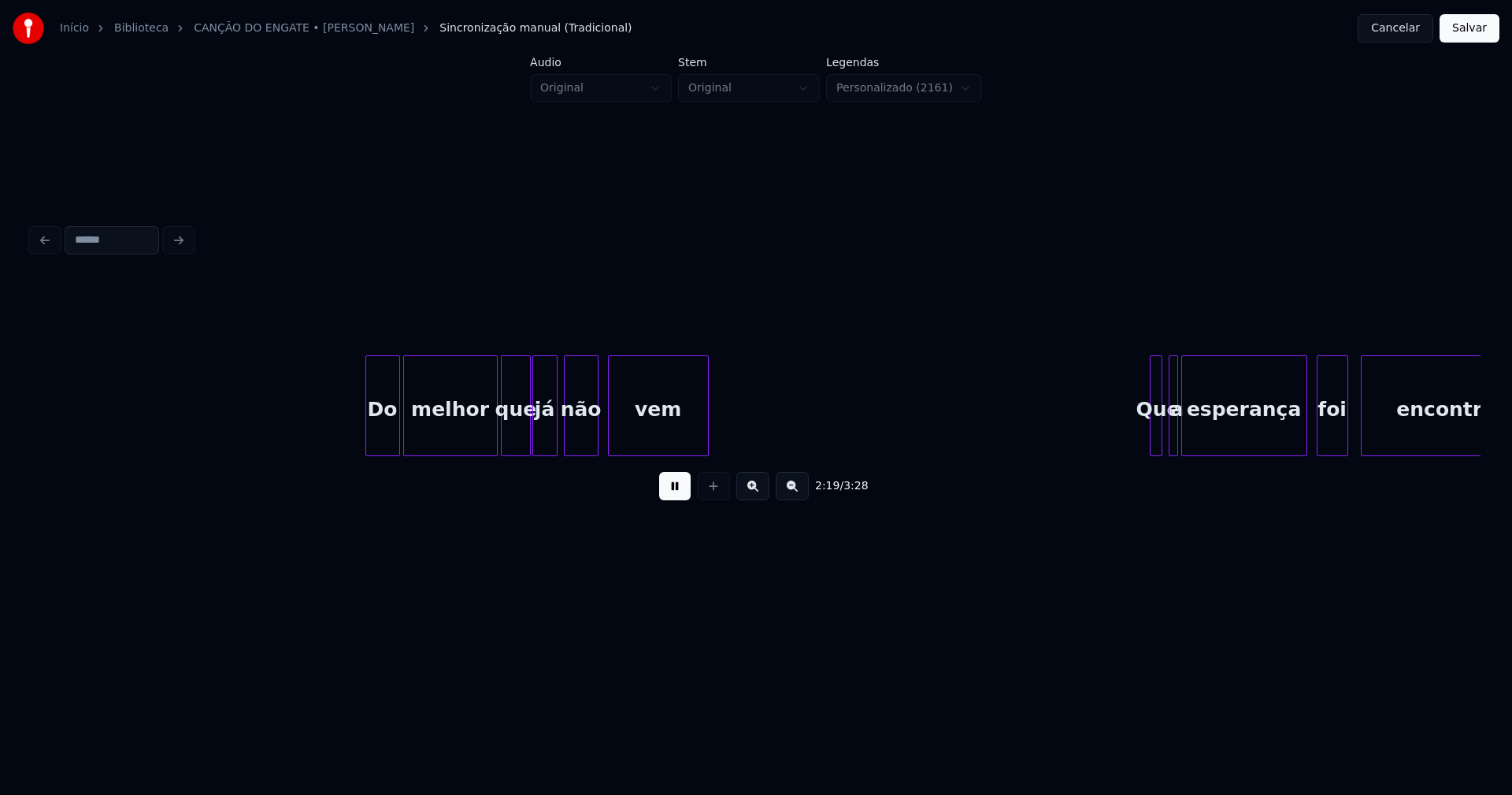
scroll to position [0, 21957]
click at [352, 438] on div at bounding box center [355, 405] width 5 height 99
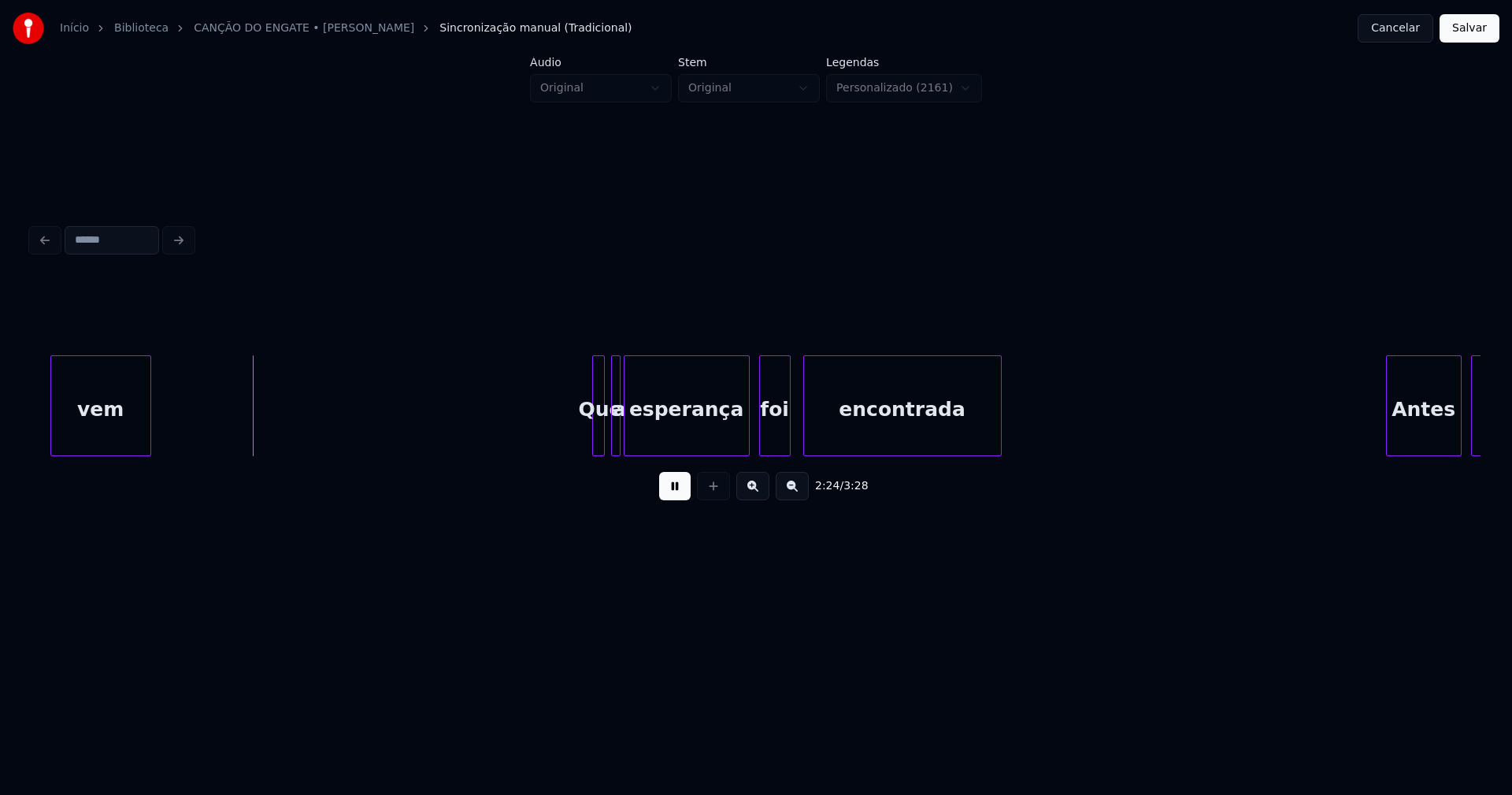
scroll to position [0, 22527]
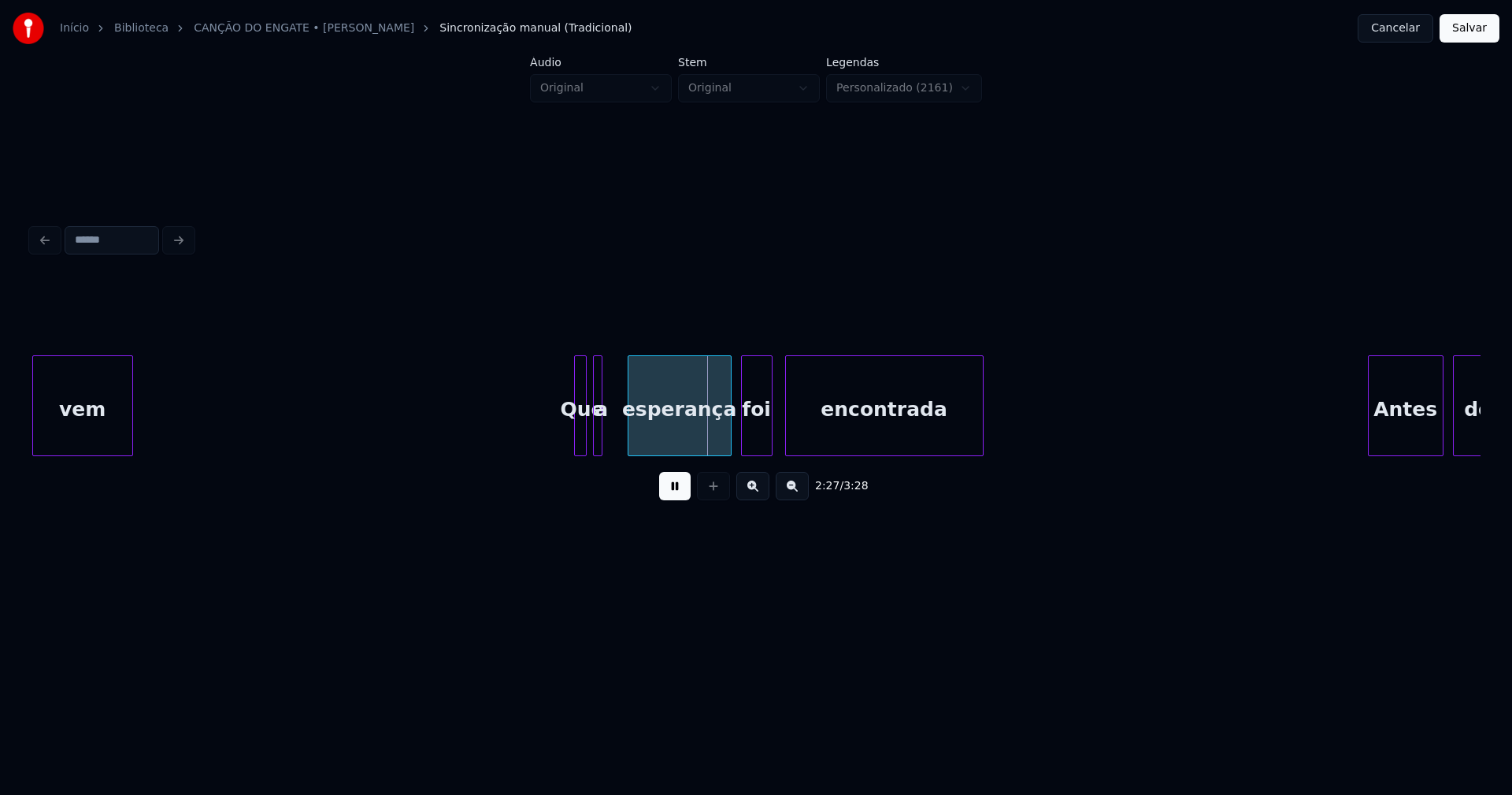
click at [631, 438] on div at bounding box center [631, 405] width 5 height 99
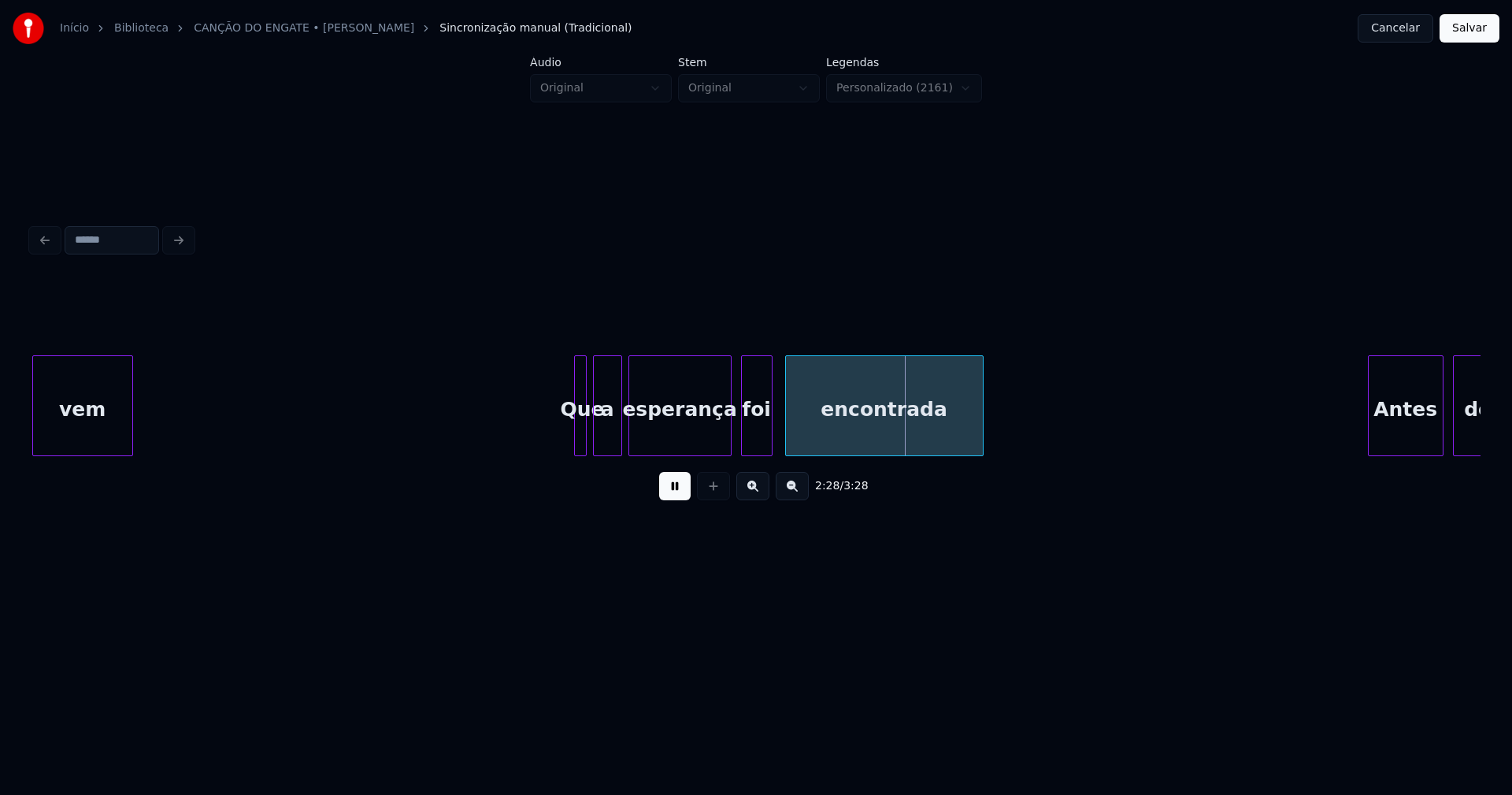
click at [621, 432] on div at bounding box center [619, 405] width 5 height 99
click at [587, 433] on div at bounding box center [589, 405] width 5 height 99
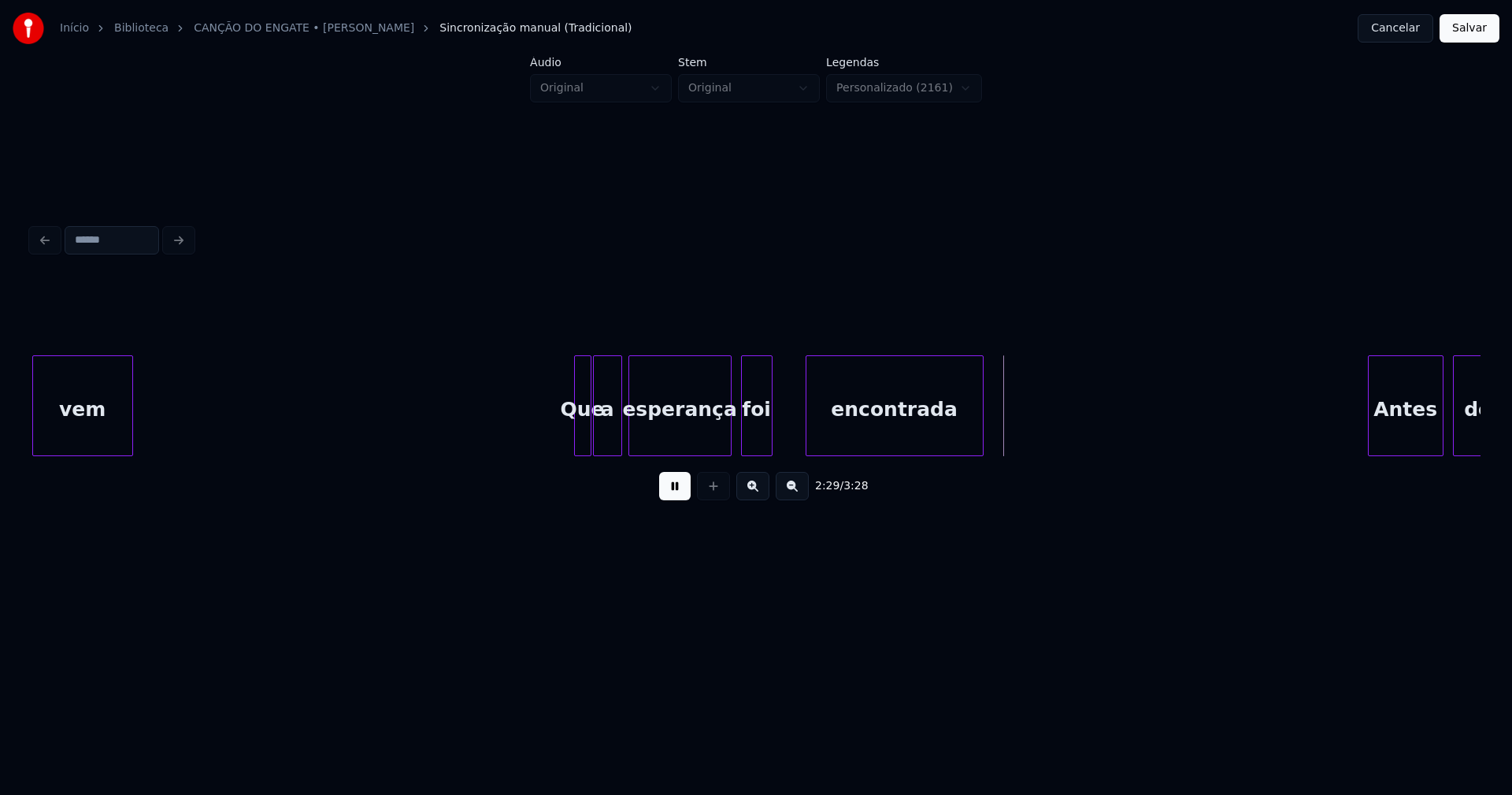
click at [806, 426] on div at bounding box center [809, 405] width 5 height 99
click at [797, 419] on div at bounding box center [795, 405] width 5 height 99
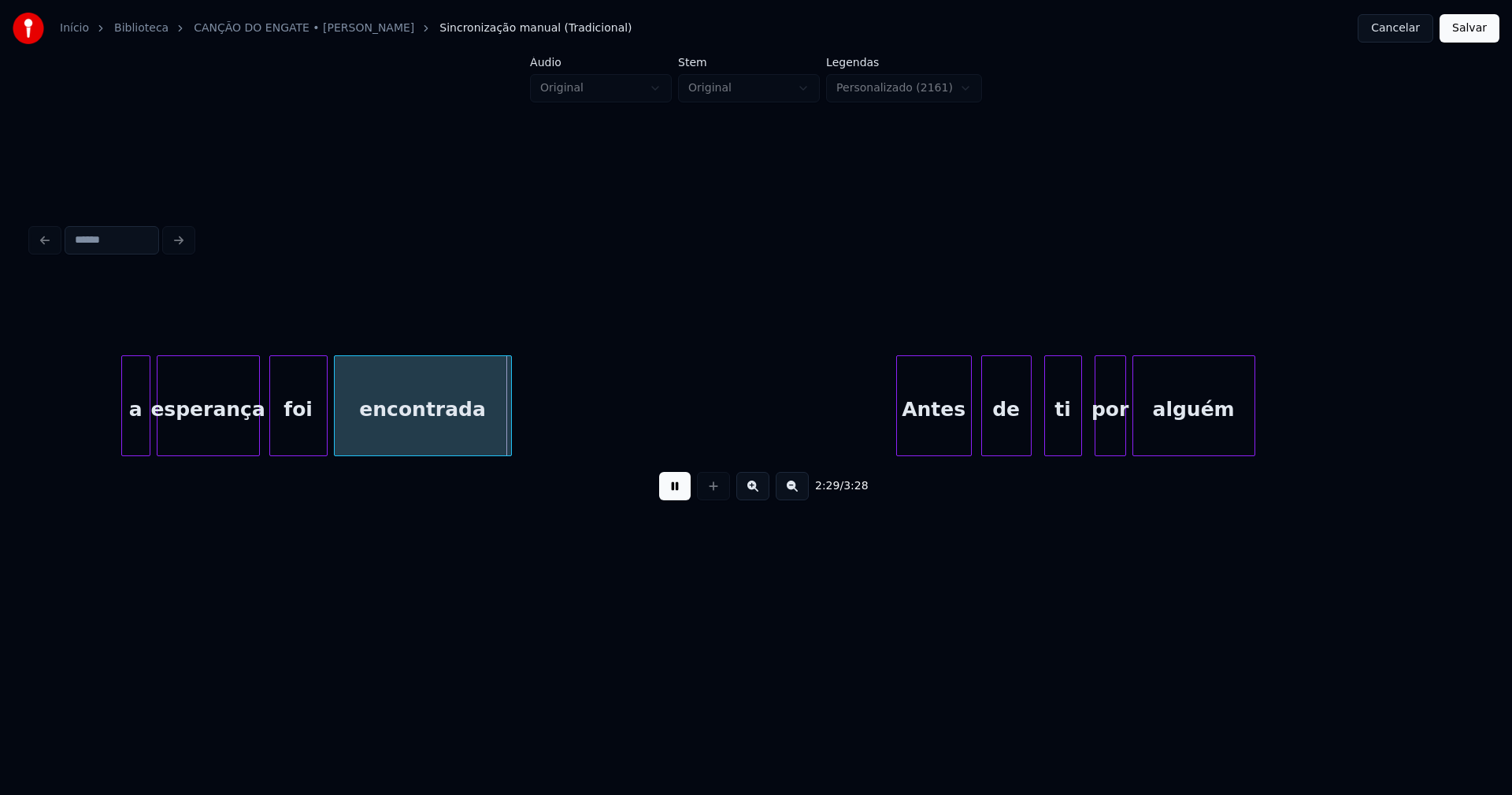
scroll to position [0, 23382]
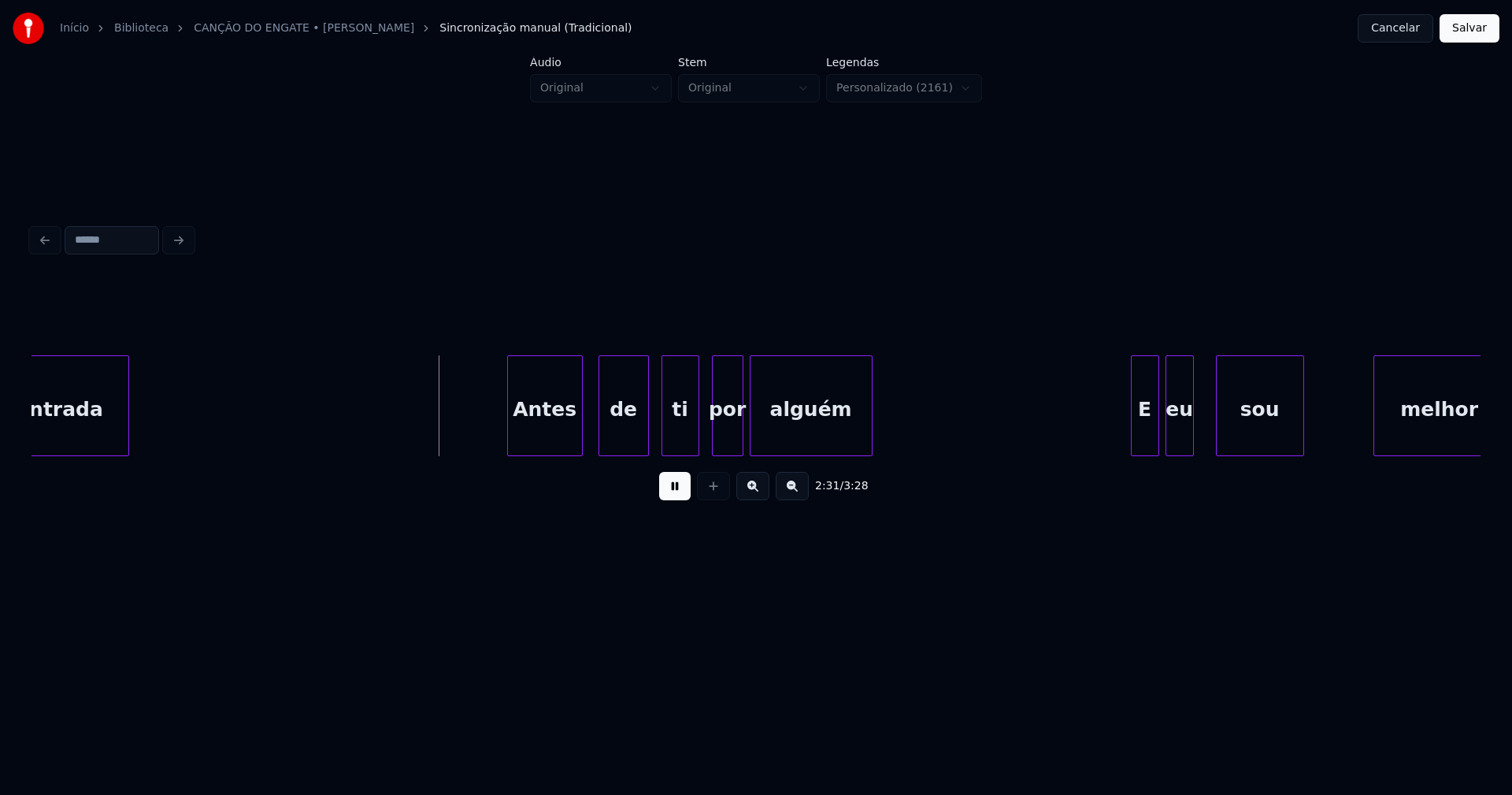
click at [559, 442] on div "Antes" at bounding box center [545, 409] width 74 height 107
click at [674, 442] on div "ti" at bounding box center [671, 409] width 36 height 107
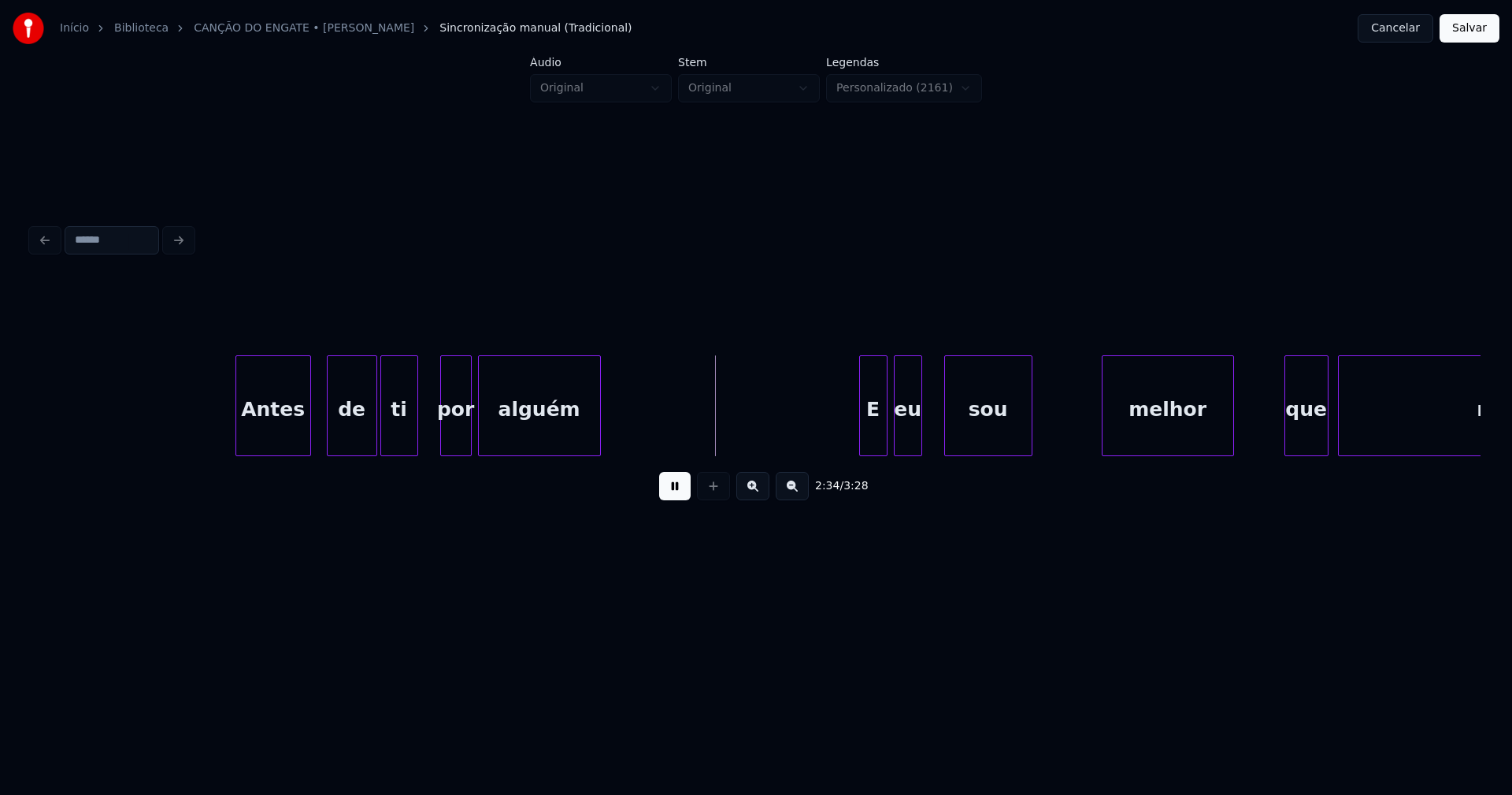
scroll to position [0, 23781]
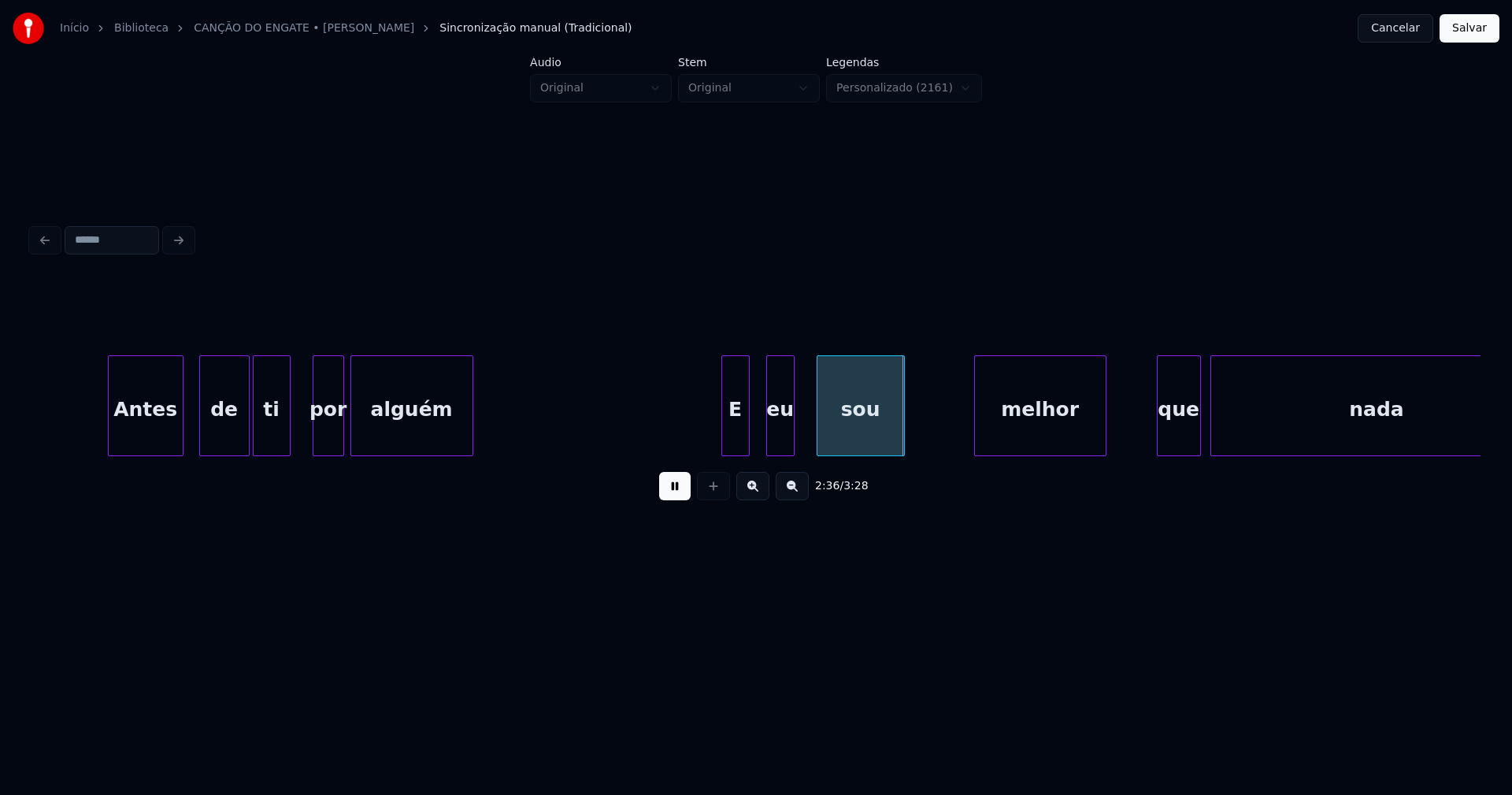
click at [736, 449] on div "E" at bounding box center [735, 409] width 27 height 107
click at [758, 429] on div at bounding box center [759, 405] width 5 height 99
click at [752, 438] on div at bounding box center [751, 405] width 5 height 99
click at [765, 446] on div "eu" at bounding box center [767, 409] width 27 height 107
click at [774, 441] on div at bounding box center [776, 405] width 5 height 99
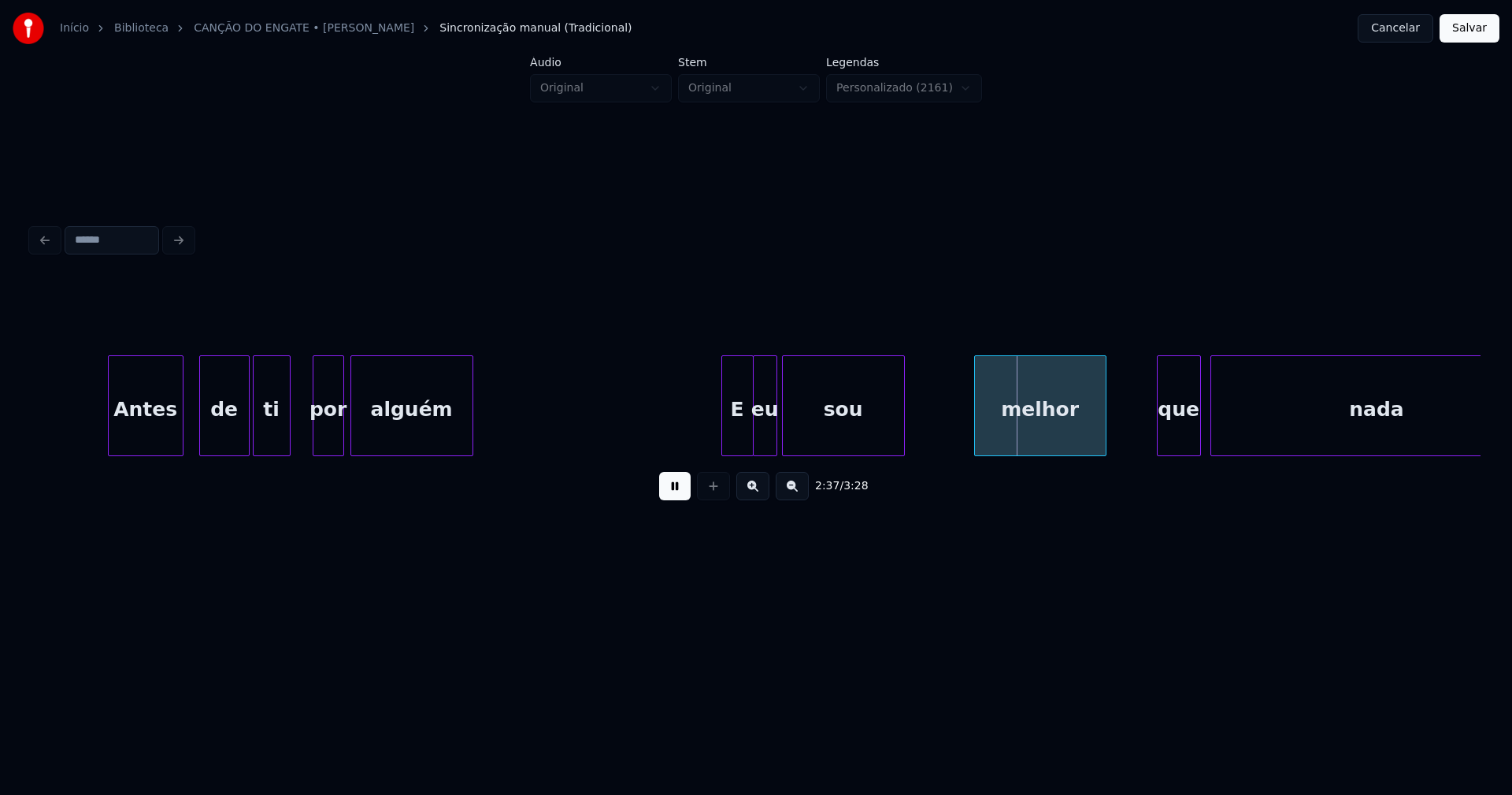
click at [783, 442] on div at bounding box center [785, 405] width 5 height 99
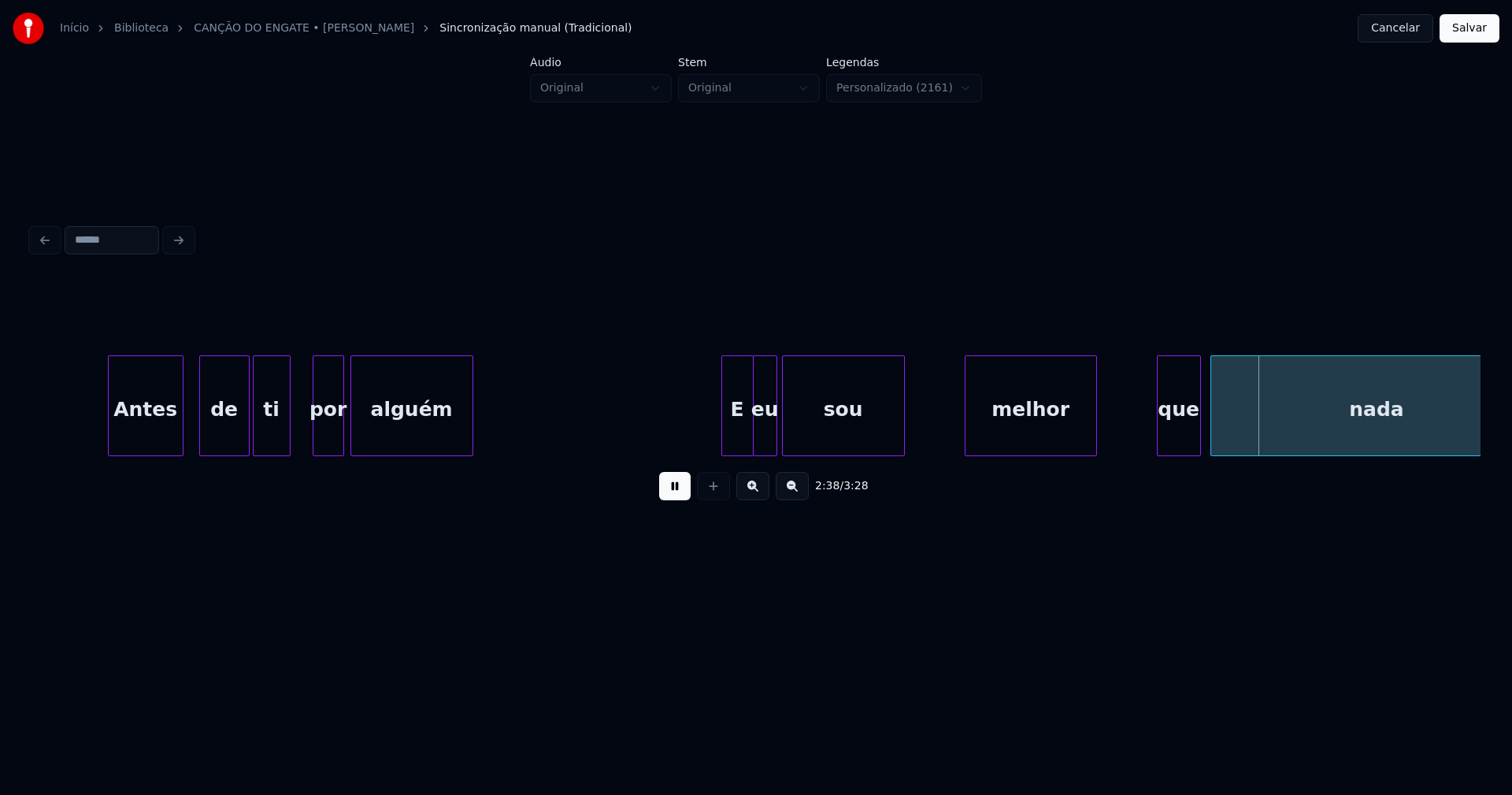
click at [1025, 429] on div "melhor" at bounding box center [1031, 409] width 131 height 107
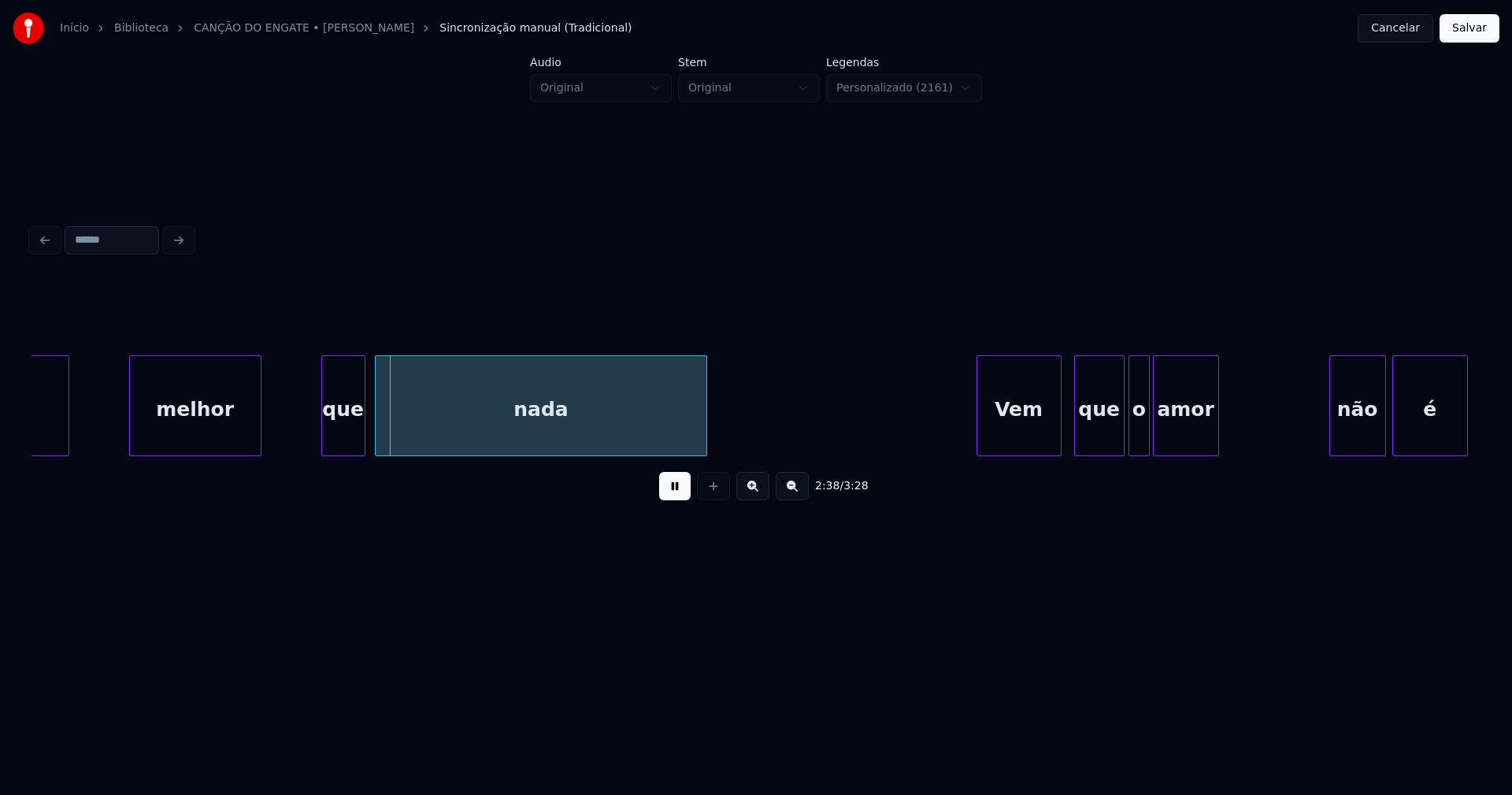
scroll to position [0, 24653]
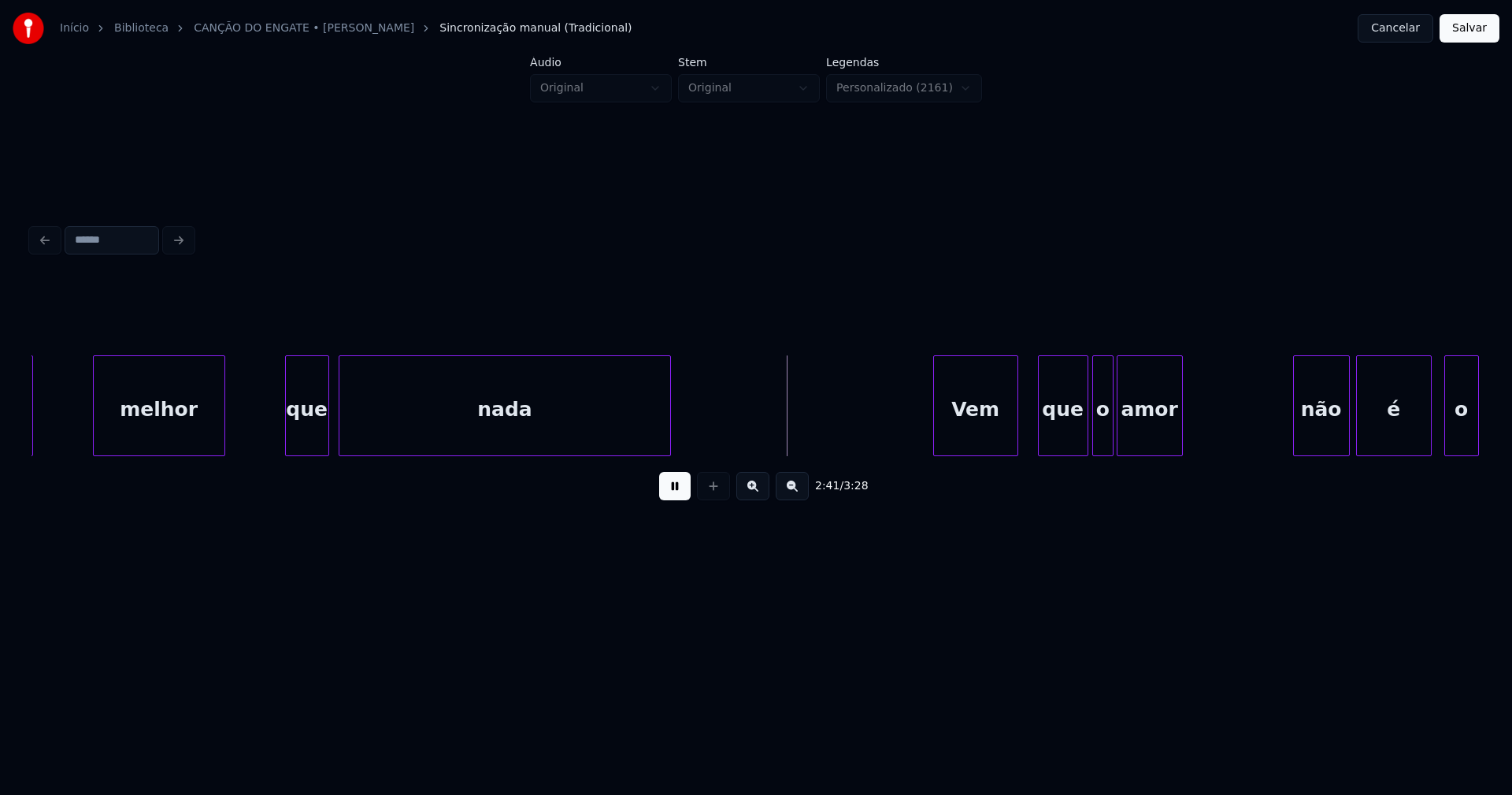
click at [984, 441] on div "Vem" at bounding box center [976, 409] width 83 height 107
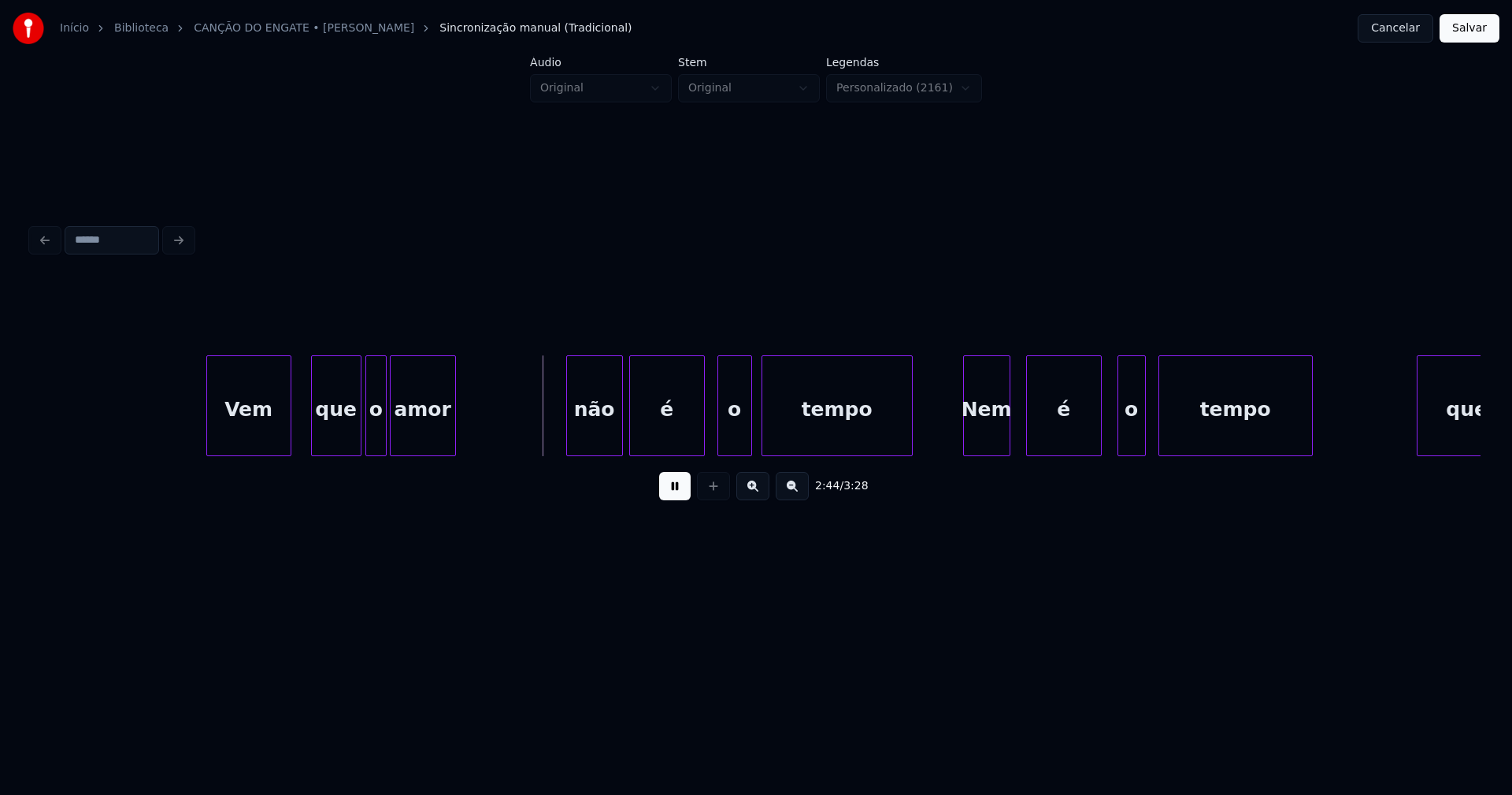
scroll to position [0, 25416]
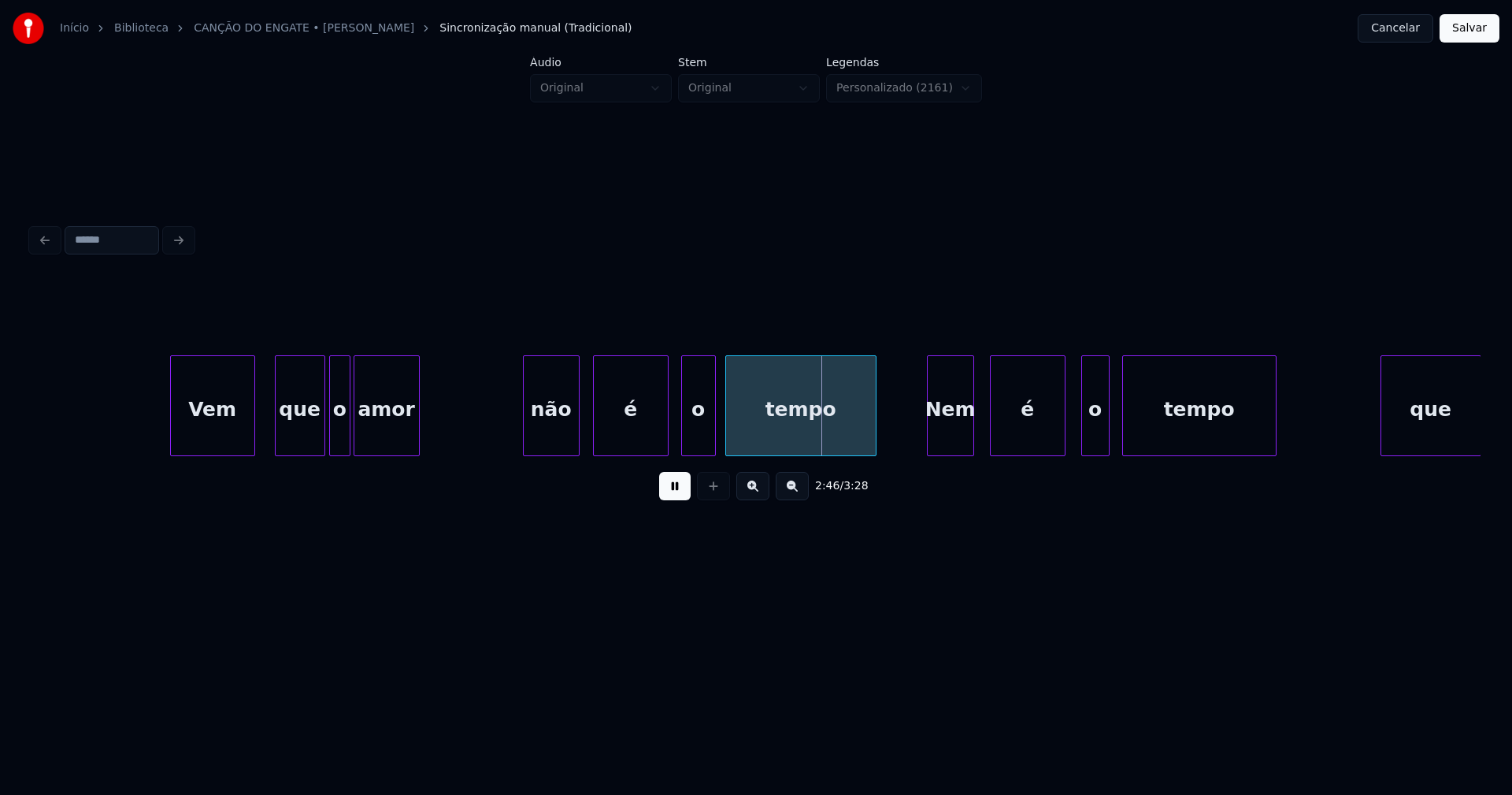
click at [561, 448] on div "não" at bounding box center [550, 409] width 55 height 107
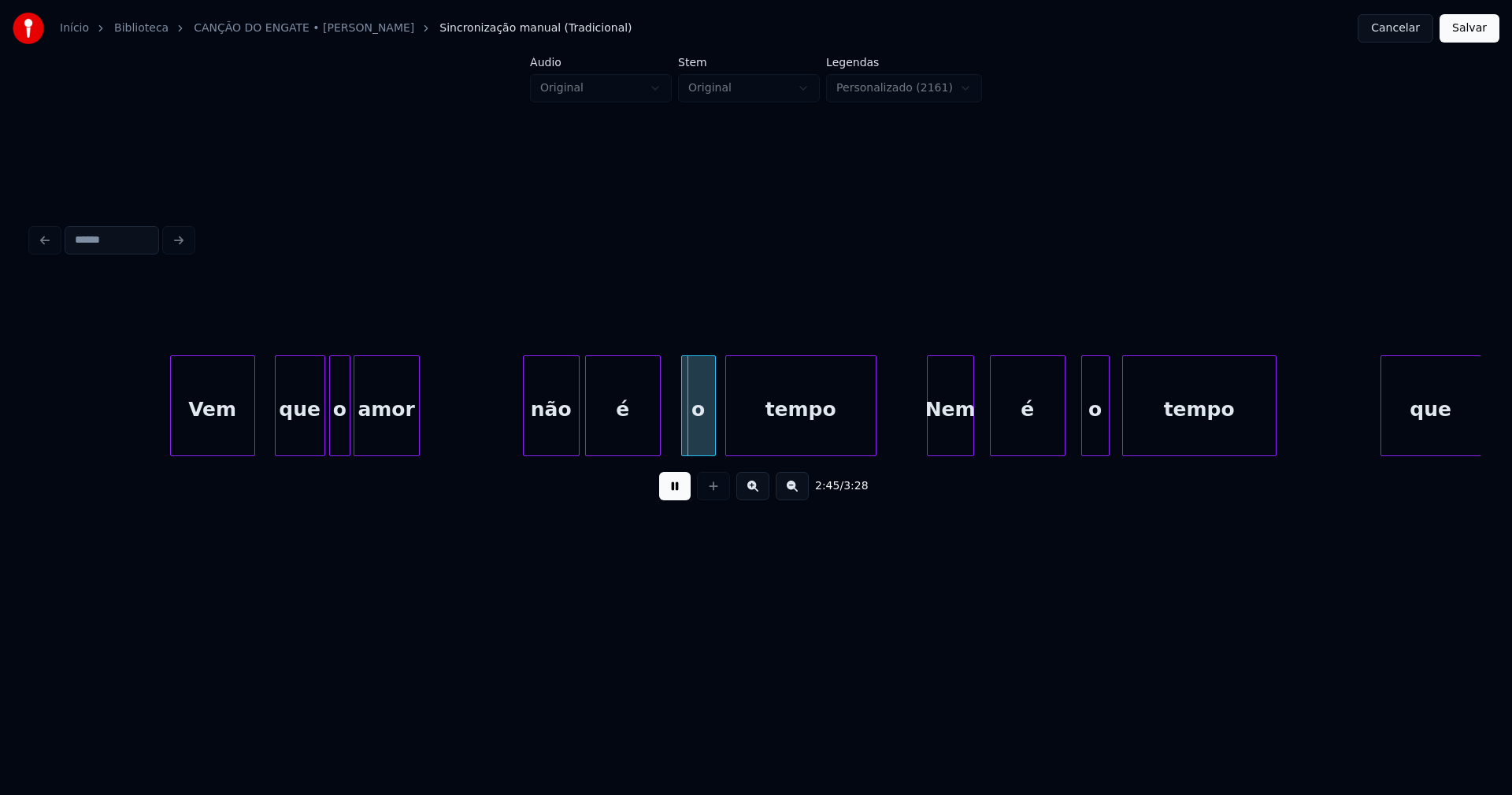
click at [621, 450] on div "Vem que o amor não é o tempo Nem é o tempo que" at bounding box center [756, 405] width 1449 height 101
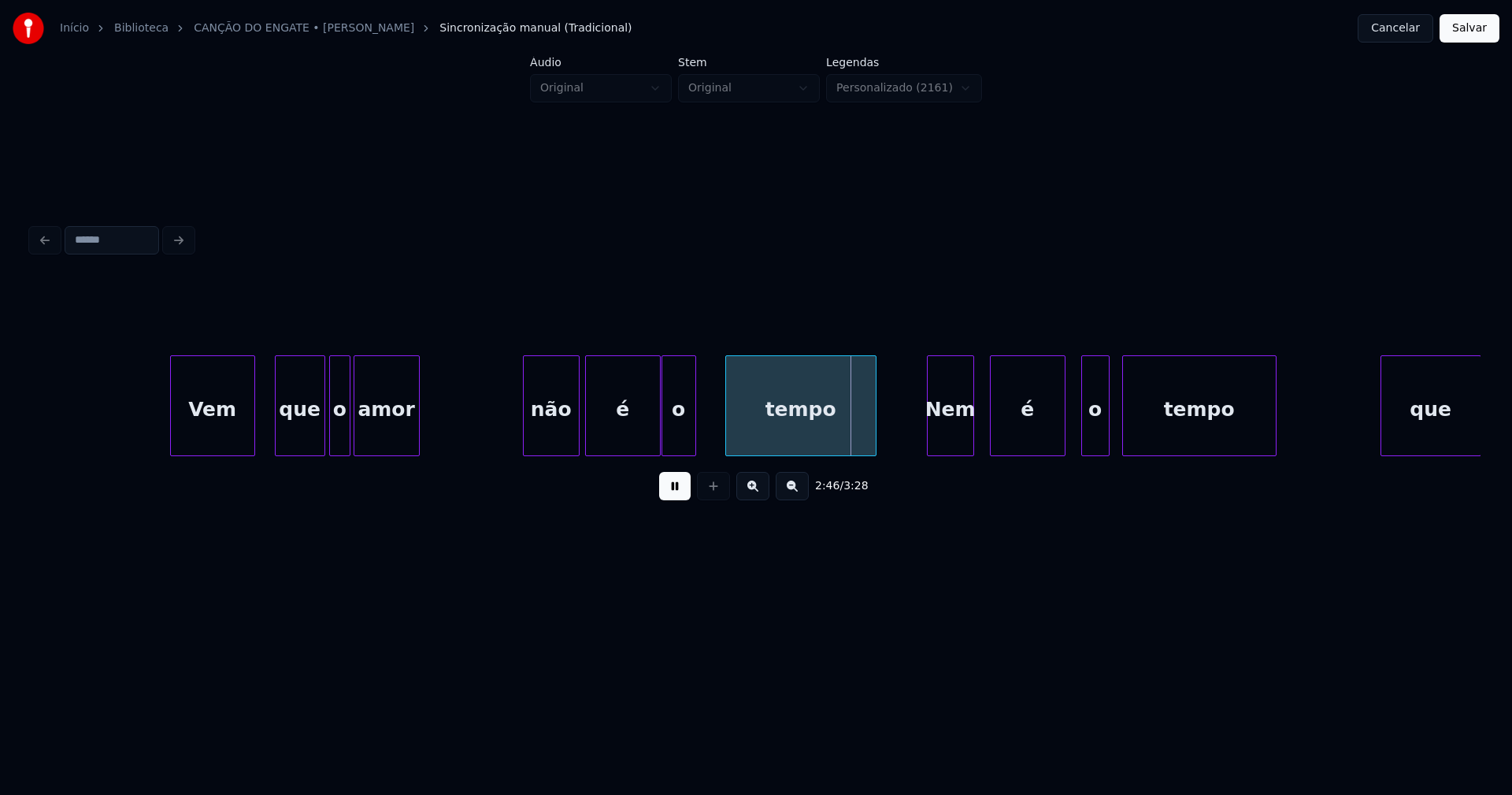
click at [684, 451] on div "Vem que o amor não é o tempo Nem é o tempo que" at bounding box center [756, 405] width 1449 height 101
click at [736, 445] on div "tempo" at bounding box center [787, 409] width 150 height 107
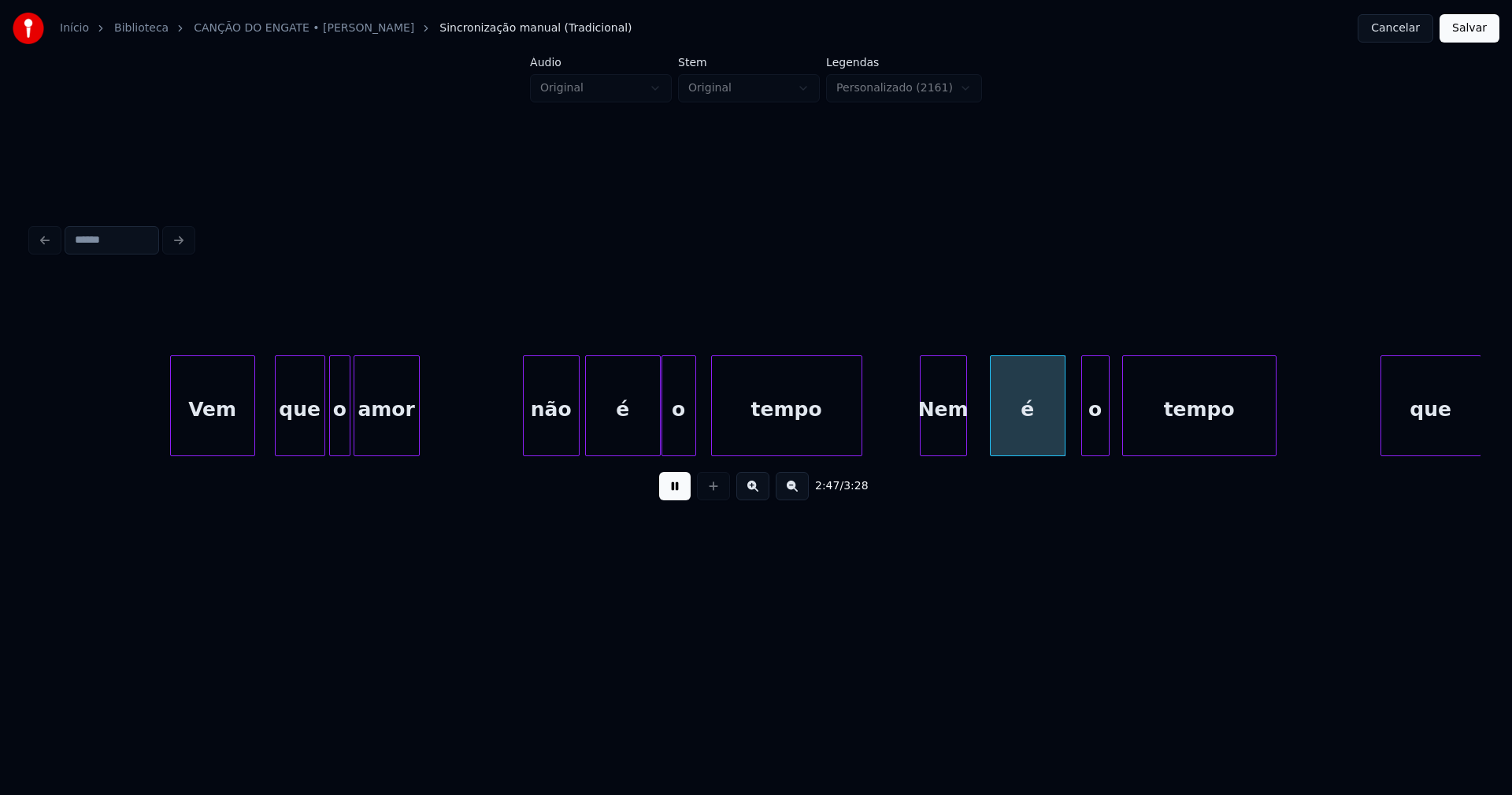
click at [958, 433] on div "Nem" at bounding box center [944, 409] width 46 height 107
click at [1004, 427] on div "é" at bounding box center [1016, 409] width 74 height 107
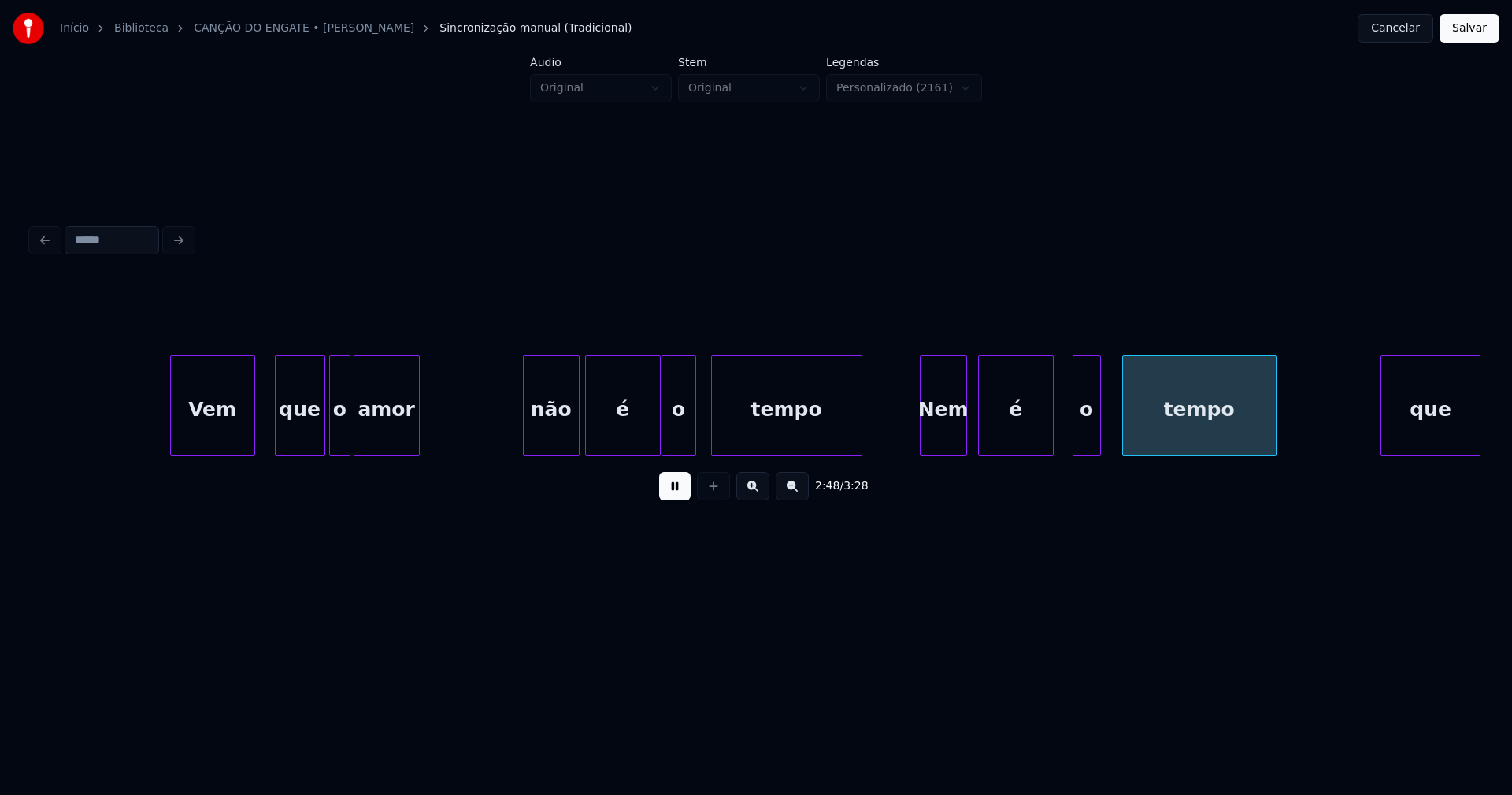
click at [1086, 429] on div "o" at bounding box center [1087, 409] width 27 height 107
click at [1146, 432] on div "tempo" at bounding box center [1193, 409] width 153 height 107
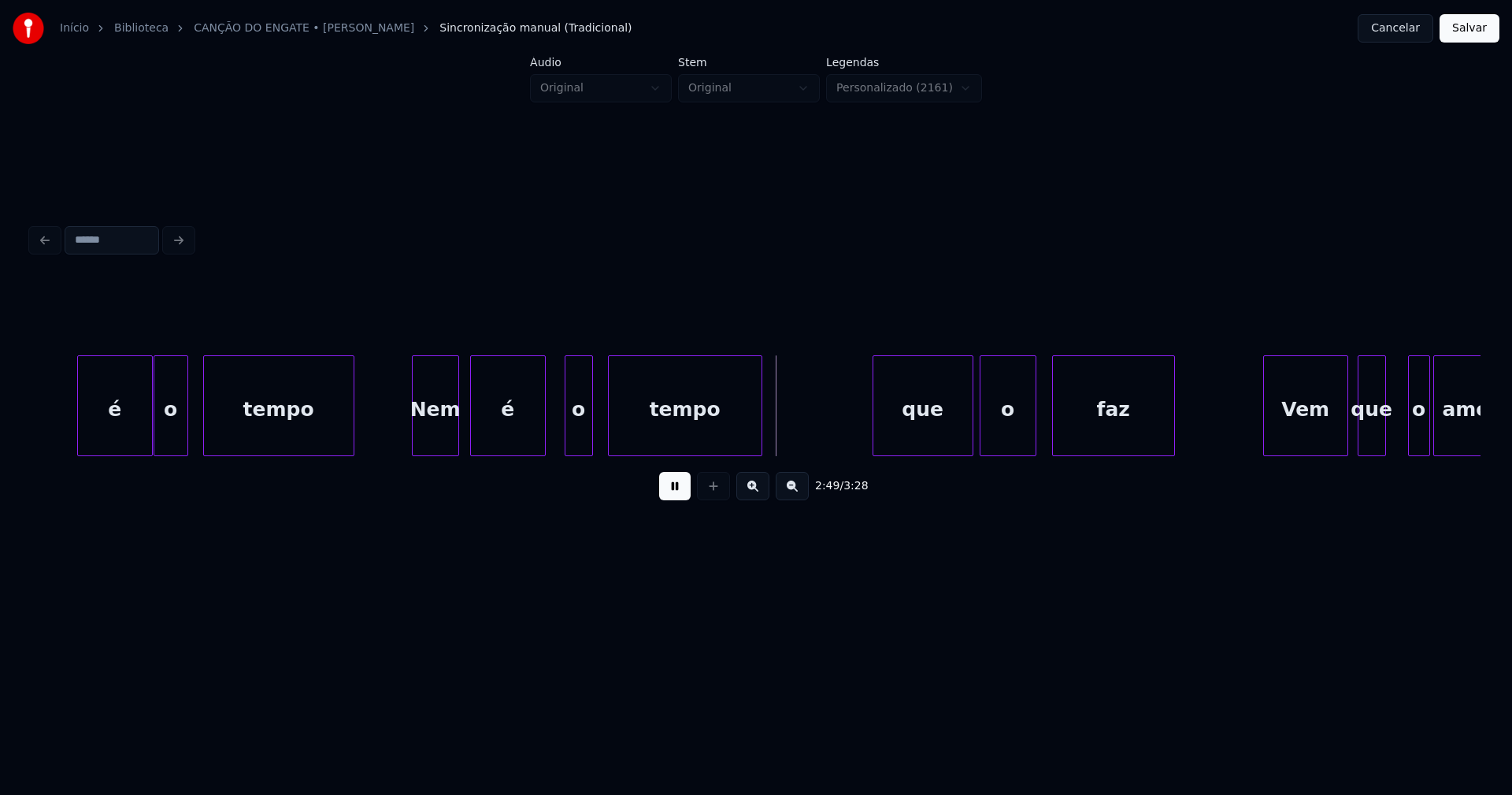
scroll to position [0, 25998]
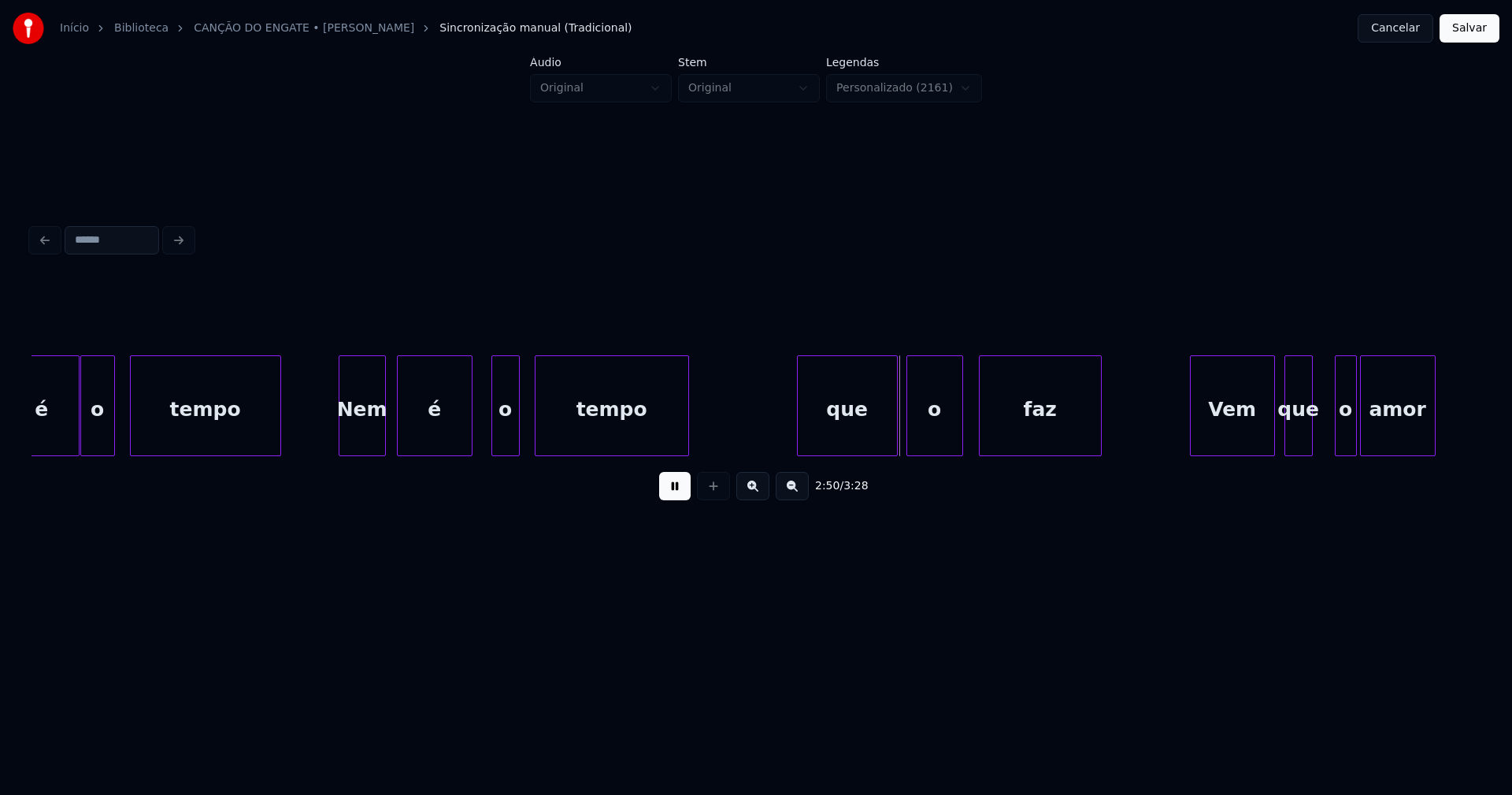
click at [864, 424] on div "que" at bounding box center [847, 409] width 99 height 107
click at [940, 442] on div "o" at bounding box center [926, 409] width 55 height 107
click at [1228, 428] on div "Vem" at bounding box center [1225, 409] width 83 height 107
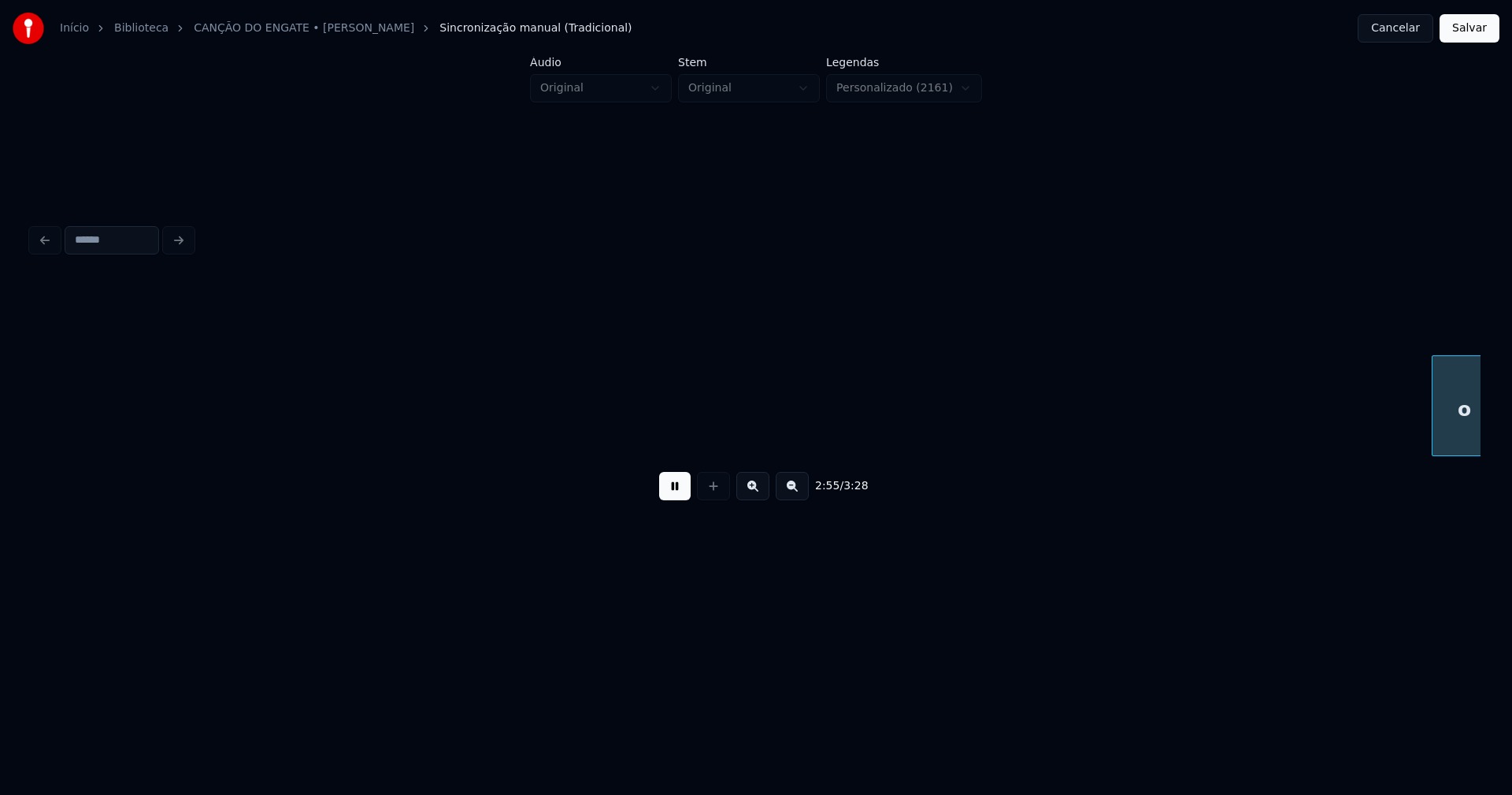
scroll to position [0, 27630]
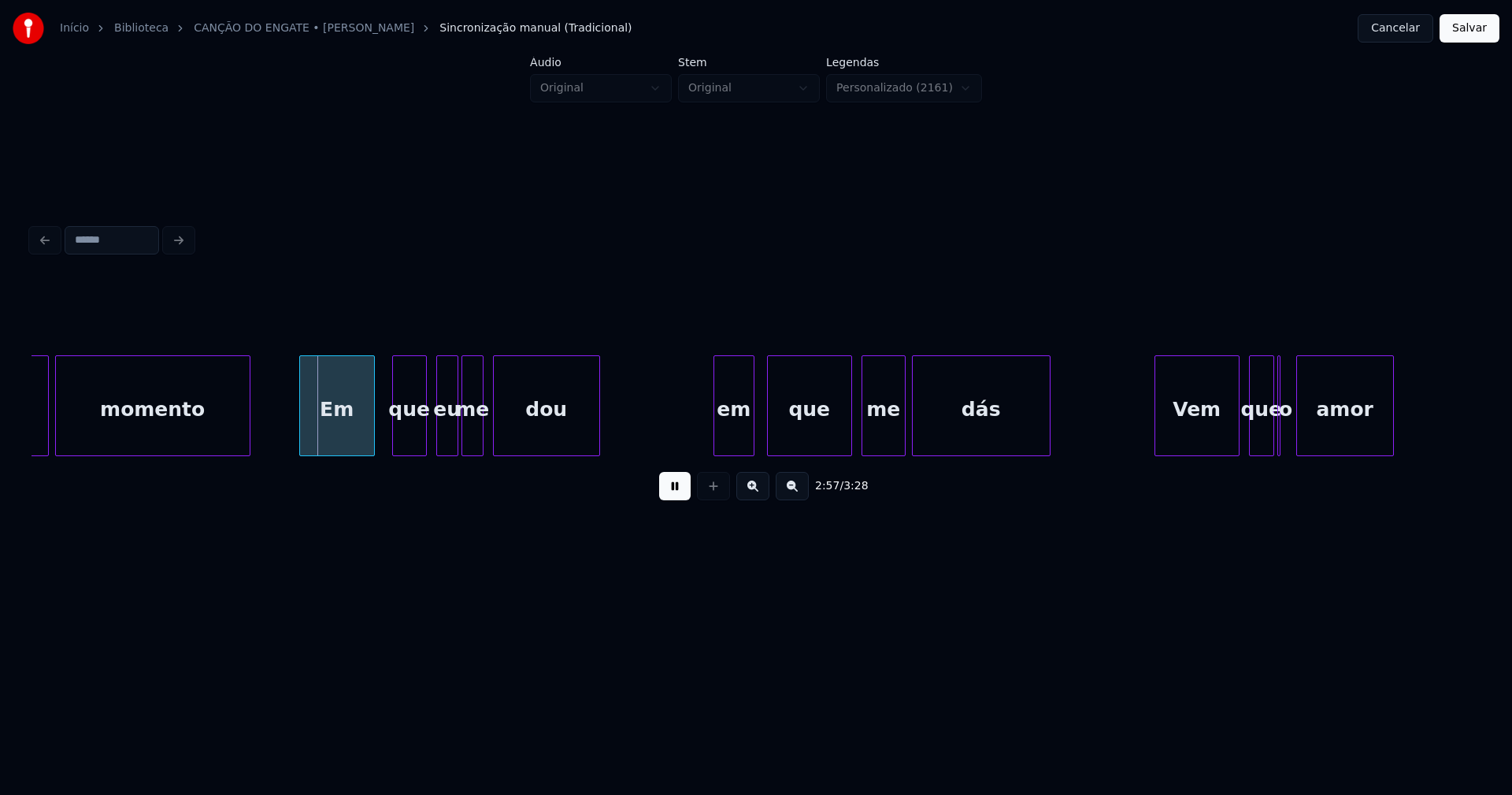
click at [353, 436] on div "Em" at bounding box center [337, 409] width 74 height 107
click at [405, 441] on div "que" at bounding box center [405, 409] width 33 height 107
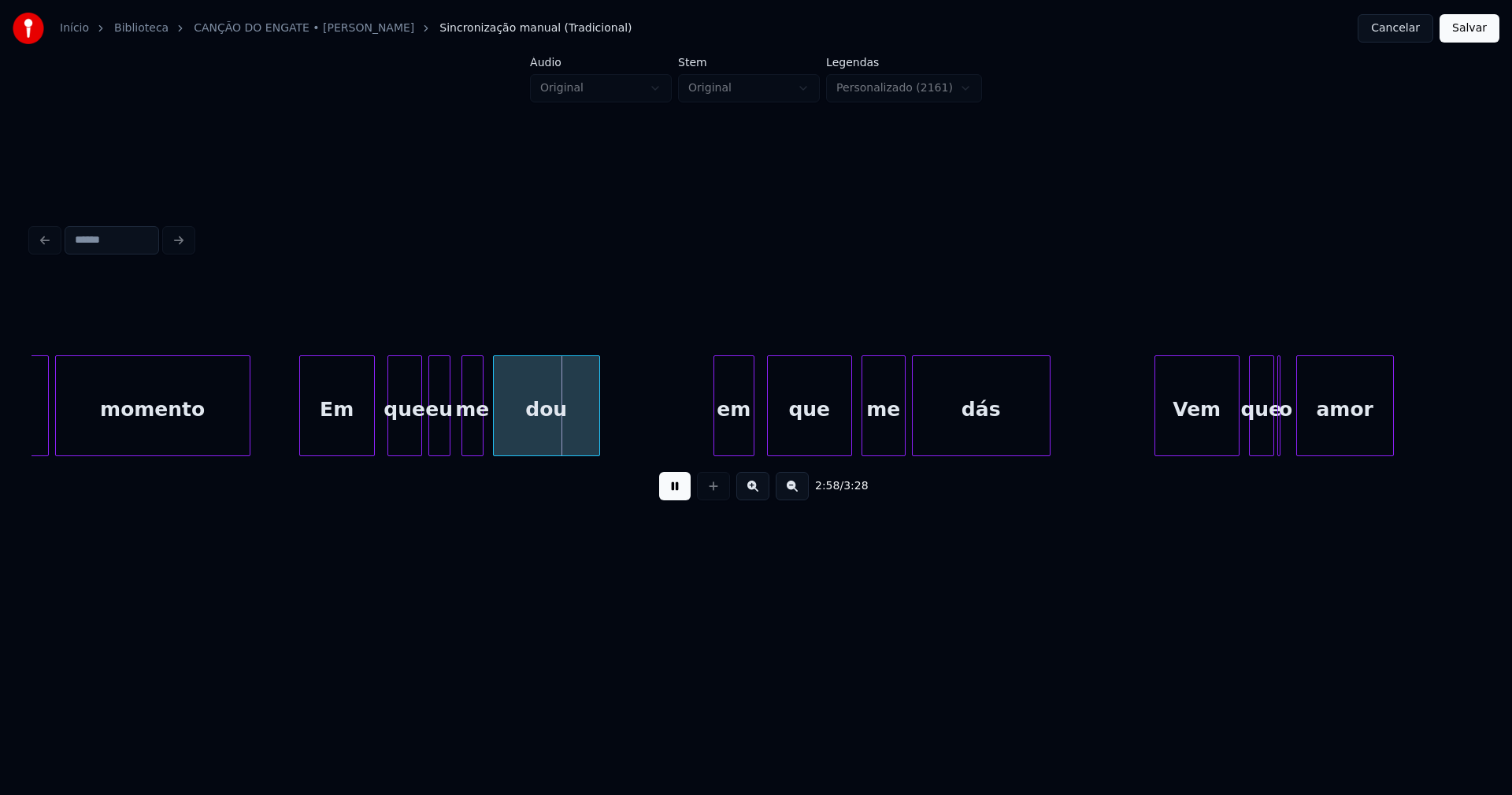
click at [440, 445] on div "eu" at bounding box center [439, 409] width 20 height 107
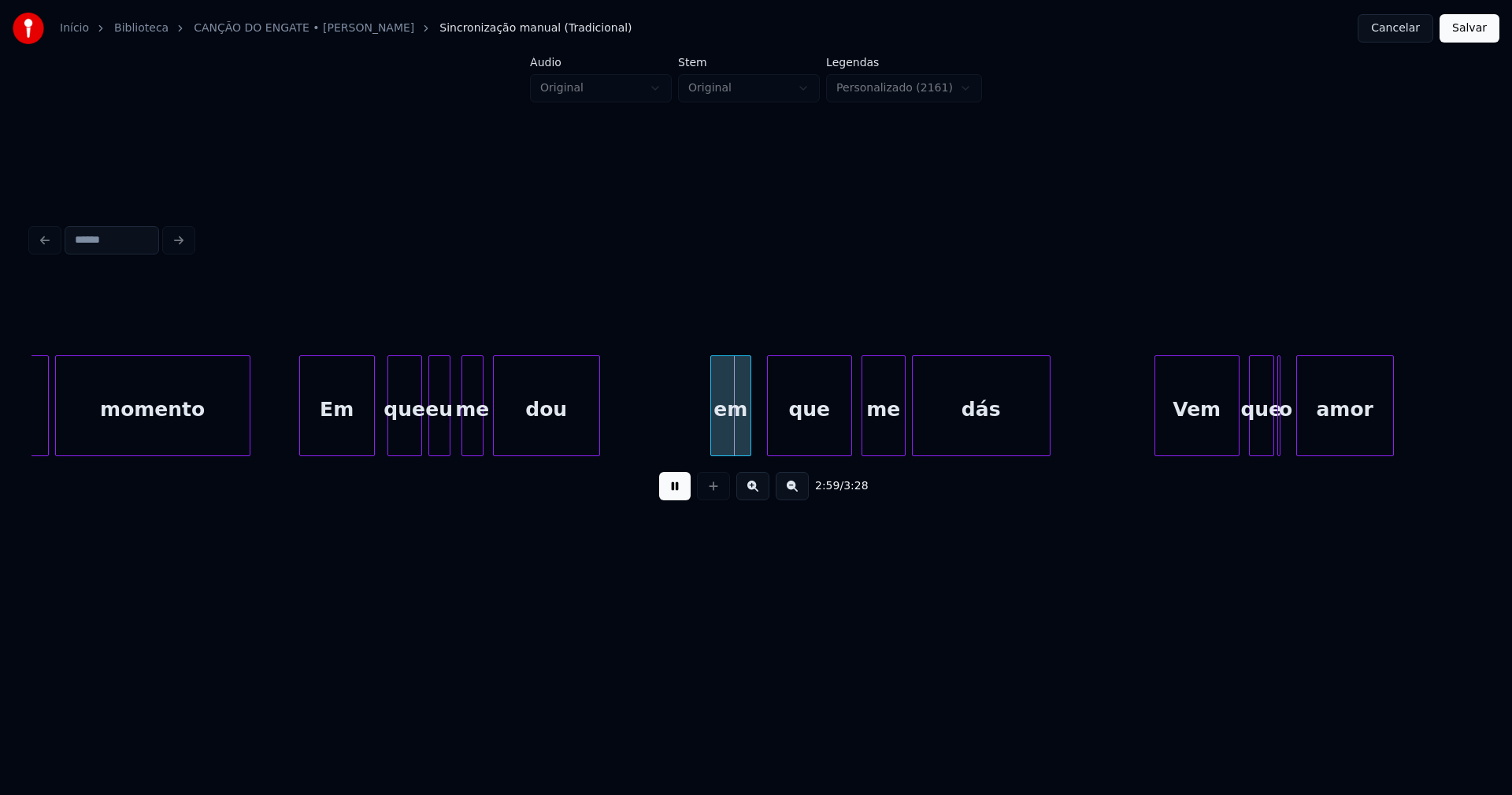
click at [727, 444] on div "em" at bounding box center [731, 409] width 39 height 107
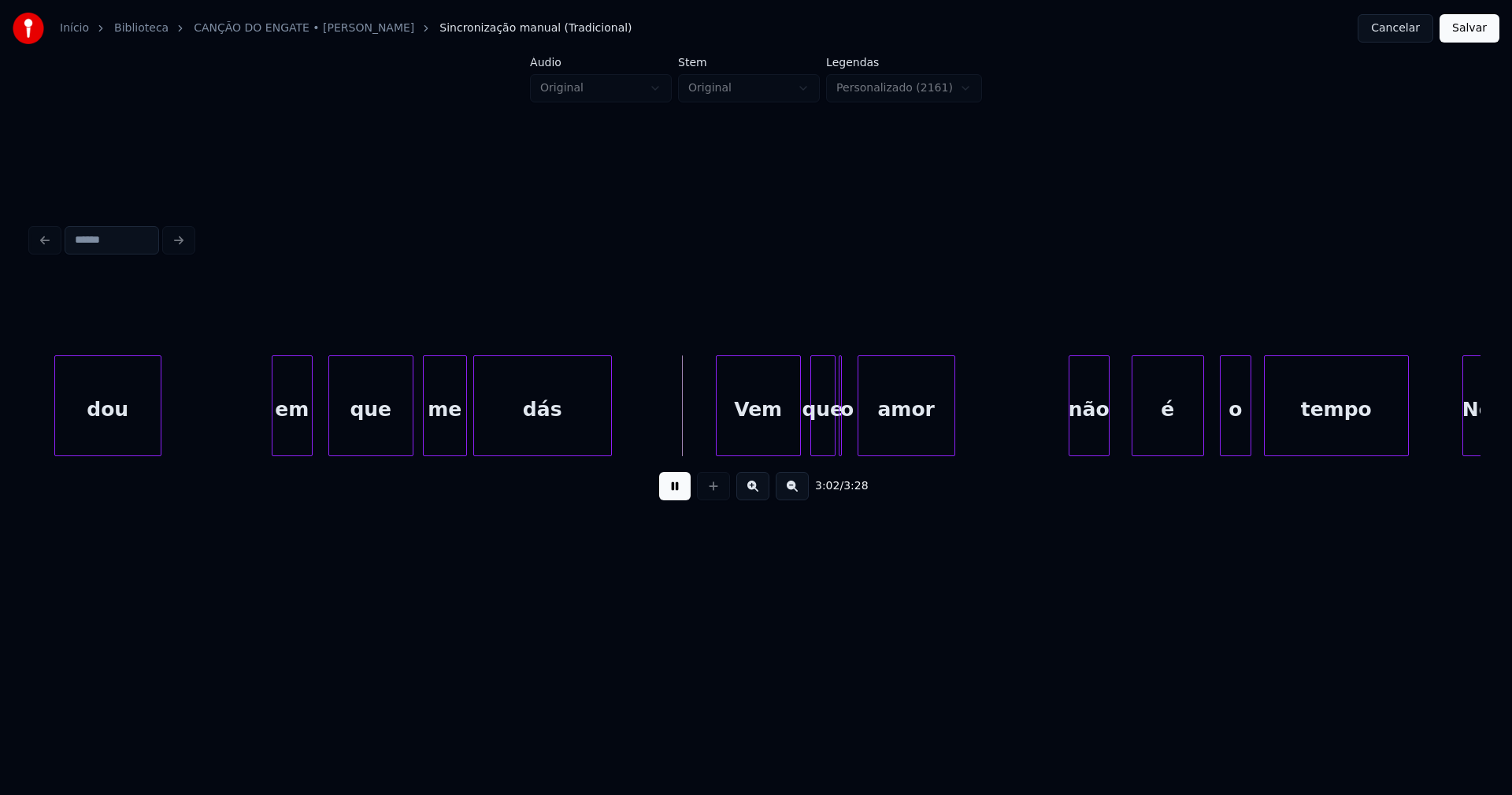
scroll to position [0, 28123]
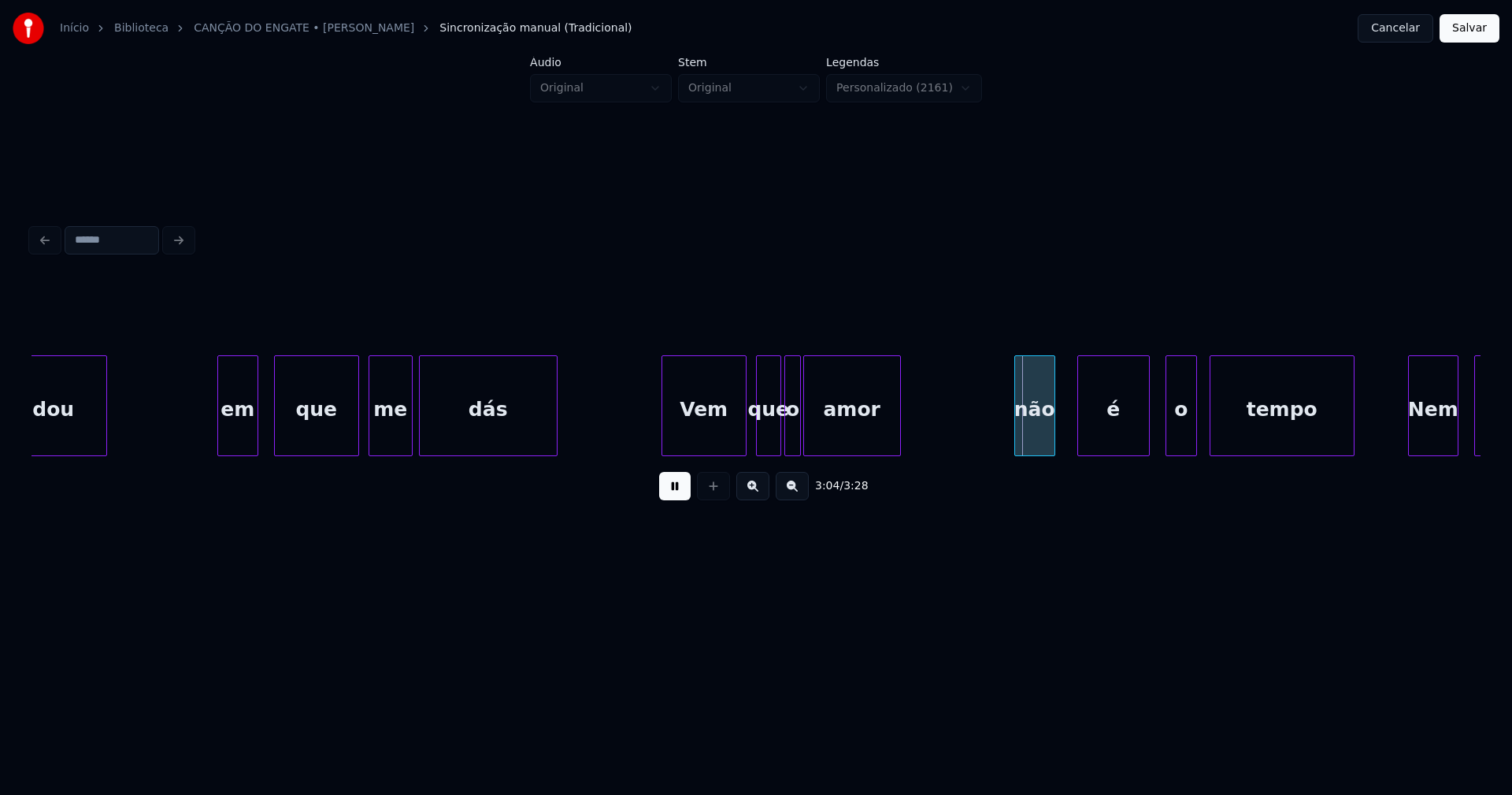
click at [799, 451] on div "dou em que me dás Vem que o amor não é o tempo Nem é" at bounding box center [756, 405] width 1449 height 101
click at [819, 434] on div at bounding box center [820, 405] width 5 height 99
click at [812, 435] on div at bounding box center [813, 405] width 5 height 99
click at [989, 439] on div at bounding box center [989, 405] width 5 height 99
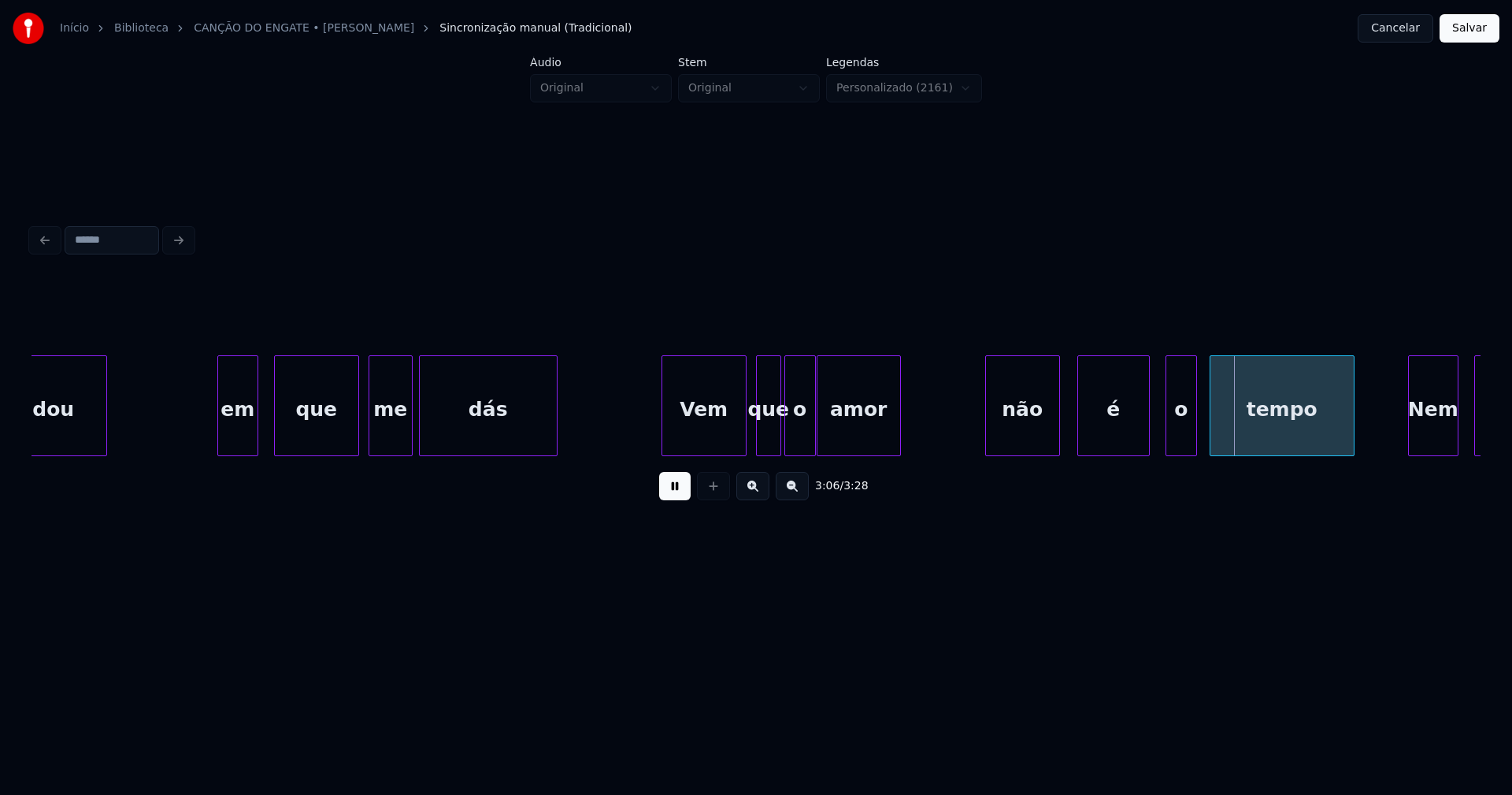
click at [1058, 429] on div at bounding box center [1057, 405] width 5 height 99
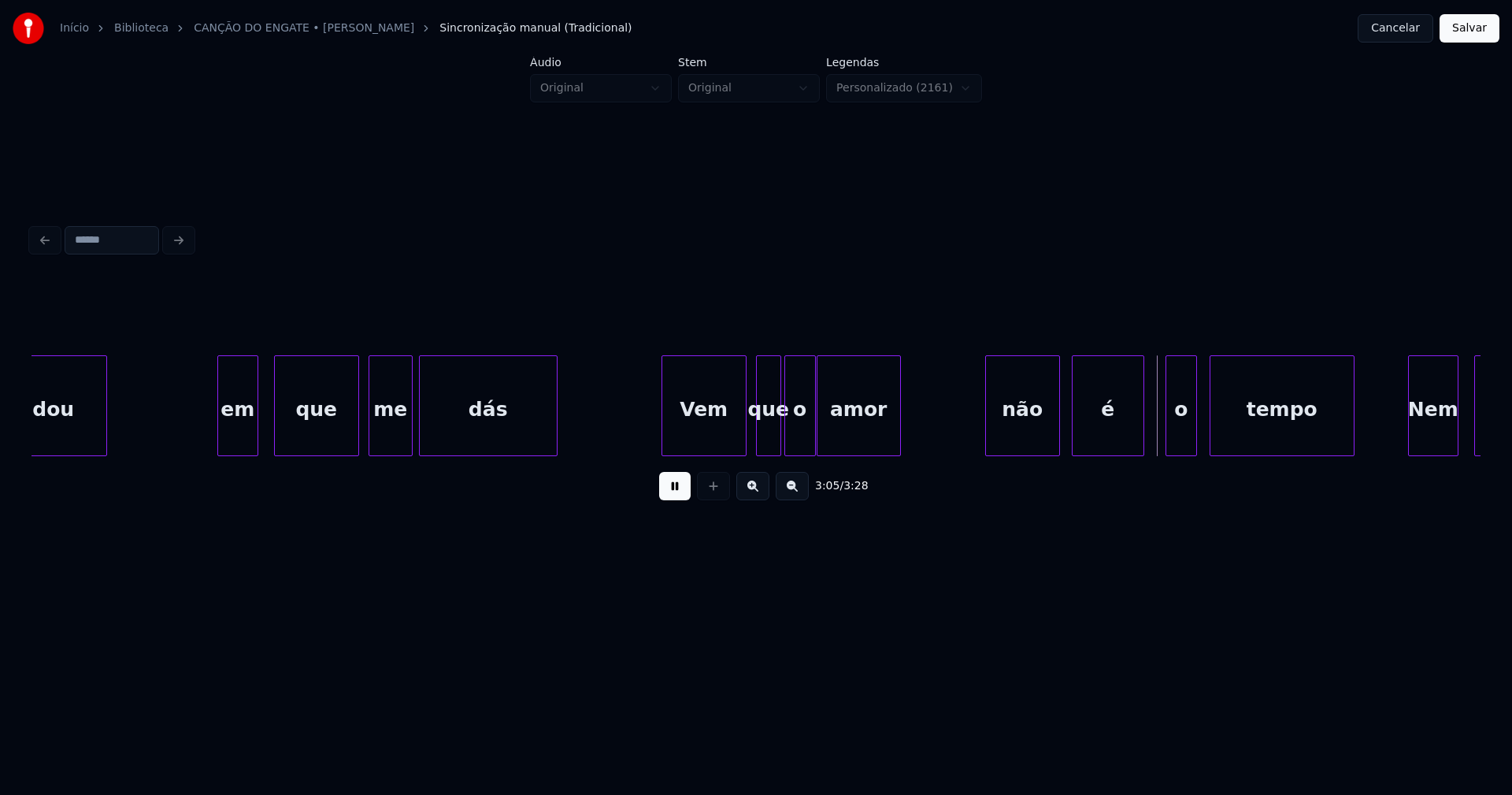
click at [1085, 432] on div "é" at bounding box center [1108, 409] width 71 height 107
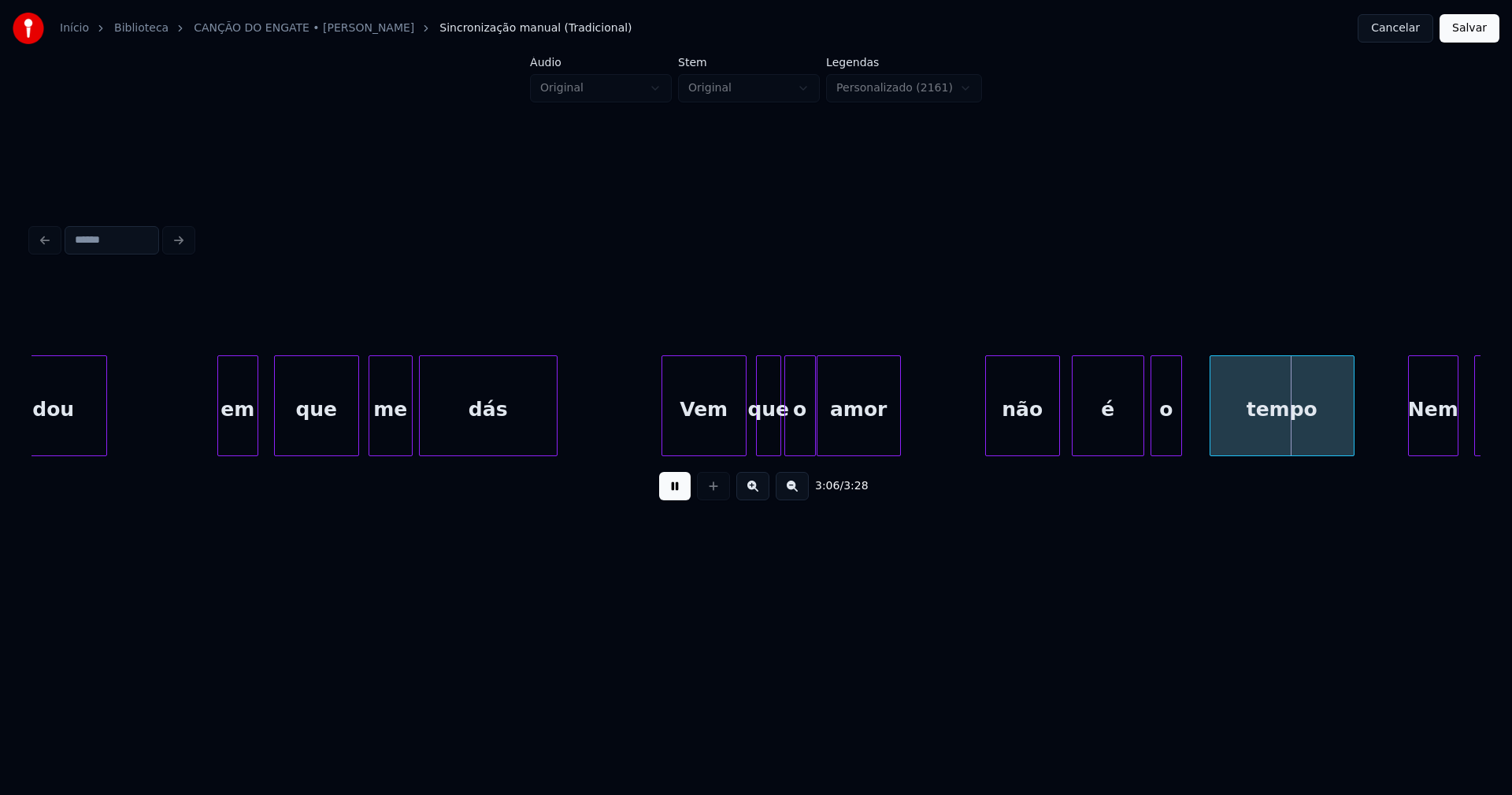
click at [1163, 440] on div "o" at bounding box center [1166, 409] width 30 height 107
click at [1234, 441] on div "tempo" at bounding box center [1268, 409] width 143 height 107
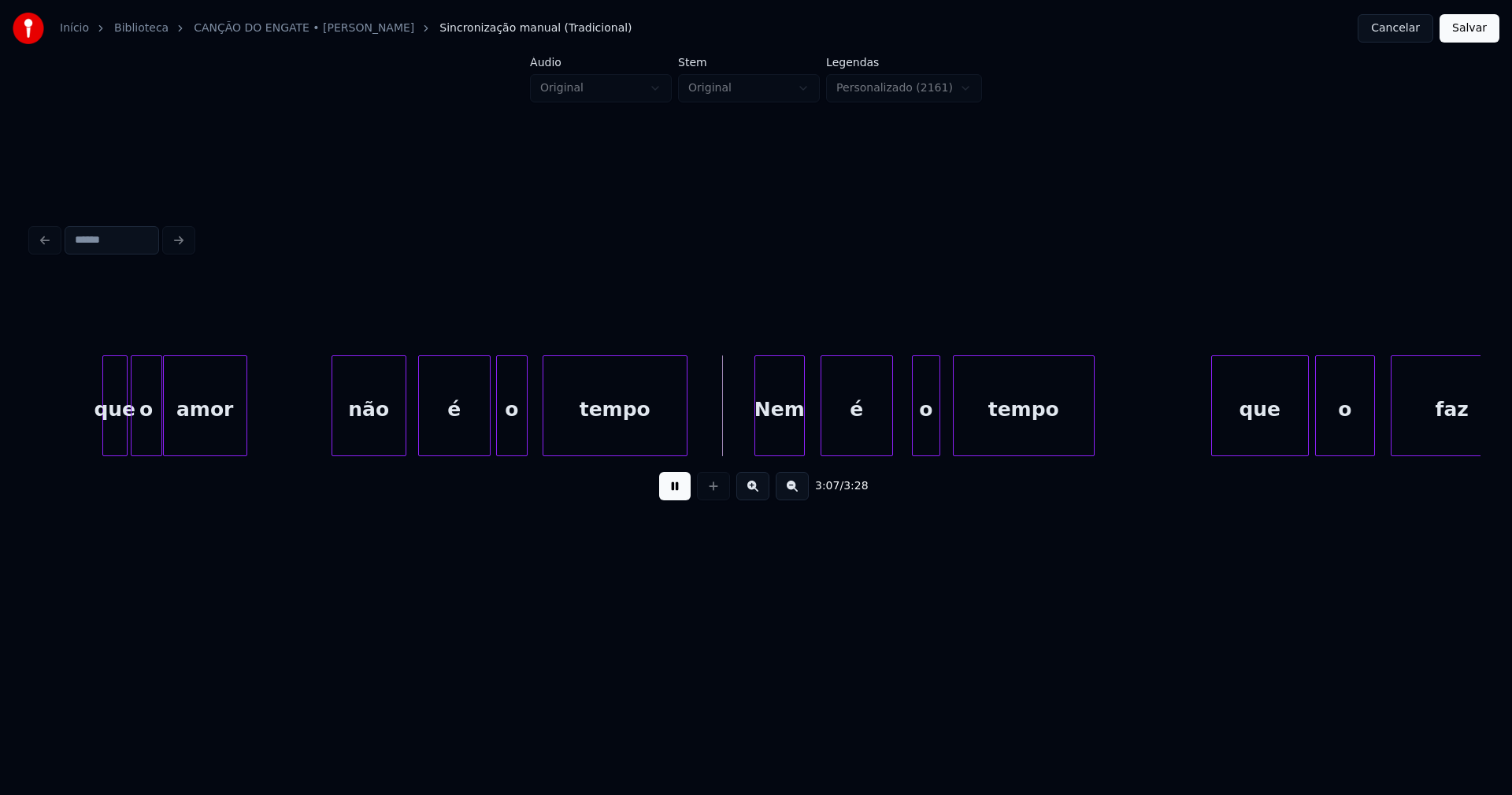
scroll to position [0, 28868]
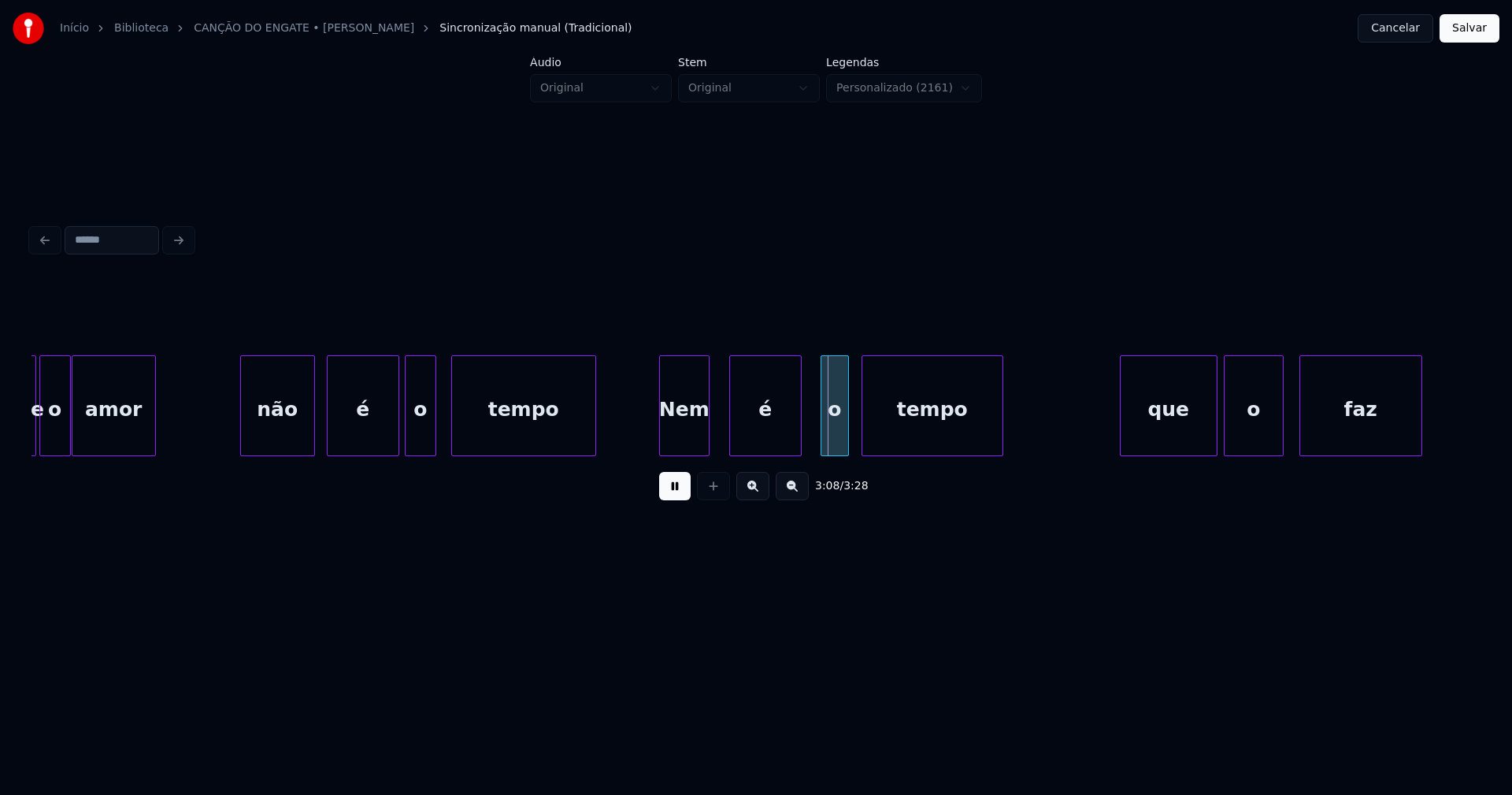
click at [695, 439] on div "Nem" at bounding box center [684, 409] width 49 height 107
click at [770, 438] on div "é" at bounding box center [755, 409] width 71 height 107
click at [827, 445] on div "o" at bounding box center [826, 409] width 27 height 107
click at [1163, 432] on div "que" at bounding box center [1165, 409] width 96 height 107
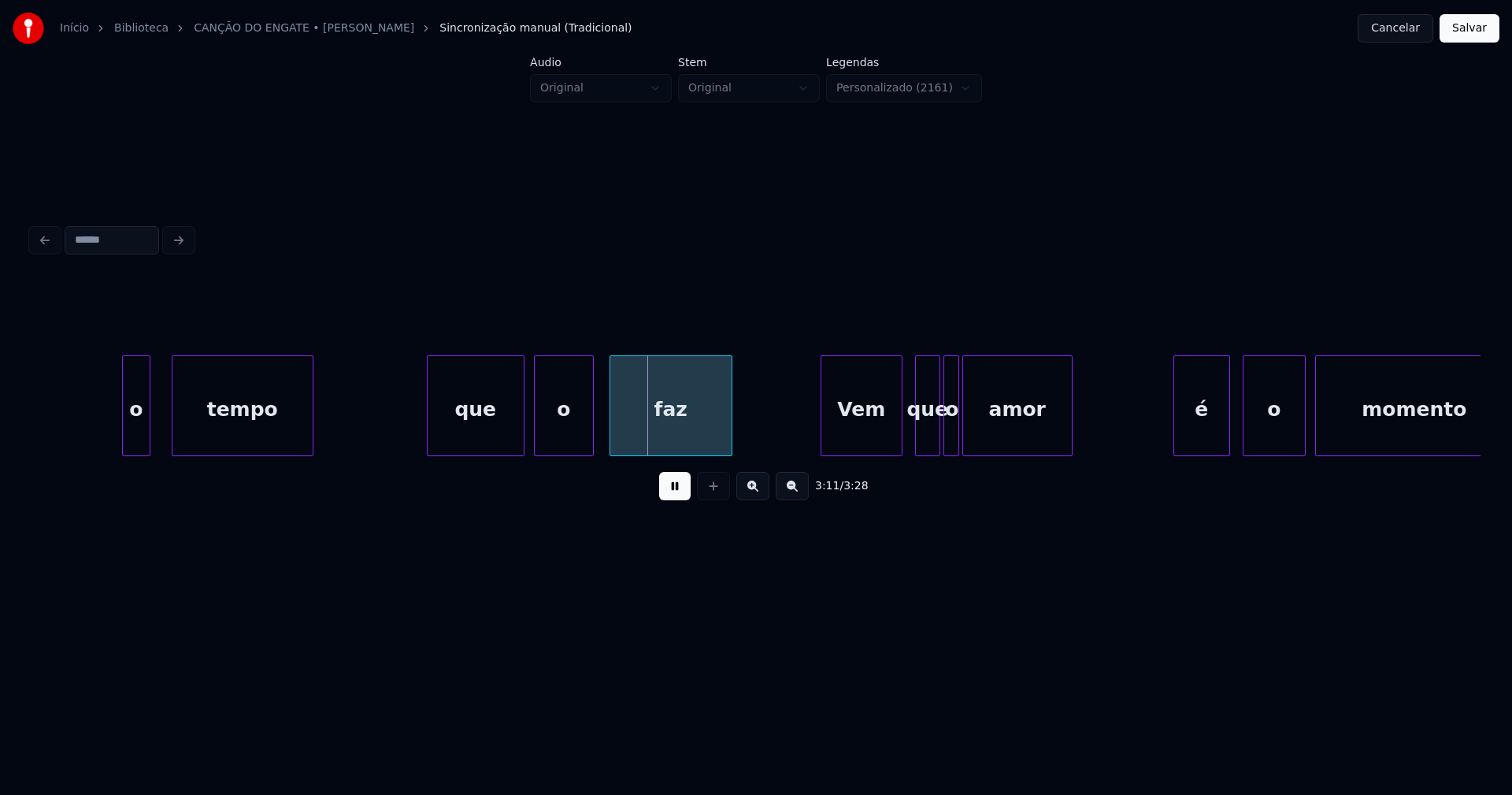
scroll to position [0, 29668]
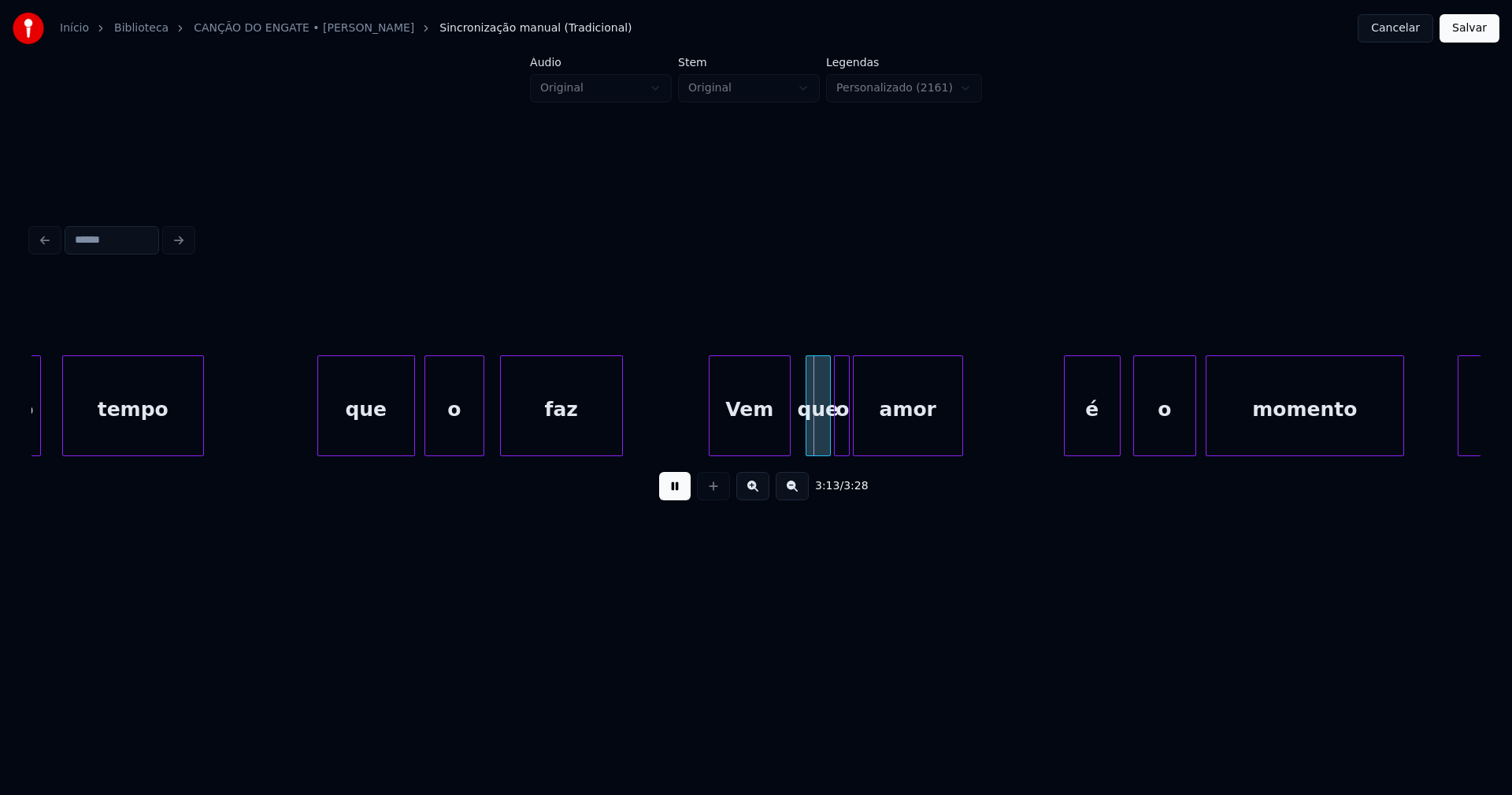
click at [760, 429] on div "Vem" at bounding box center [750, 409] width 80 height 107
click at [873, 436] on div at bounding box center [872, 405] width 5 height 99
click at [861, 433] on div at bounding box center [860, 405] width 5 height 99
click at [1077, 436] on div "é" at bounding box center [1087, 409] width 55 height 107
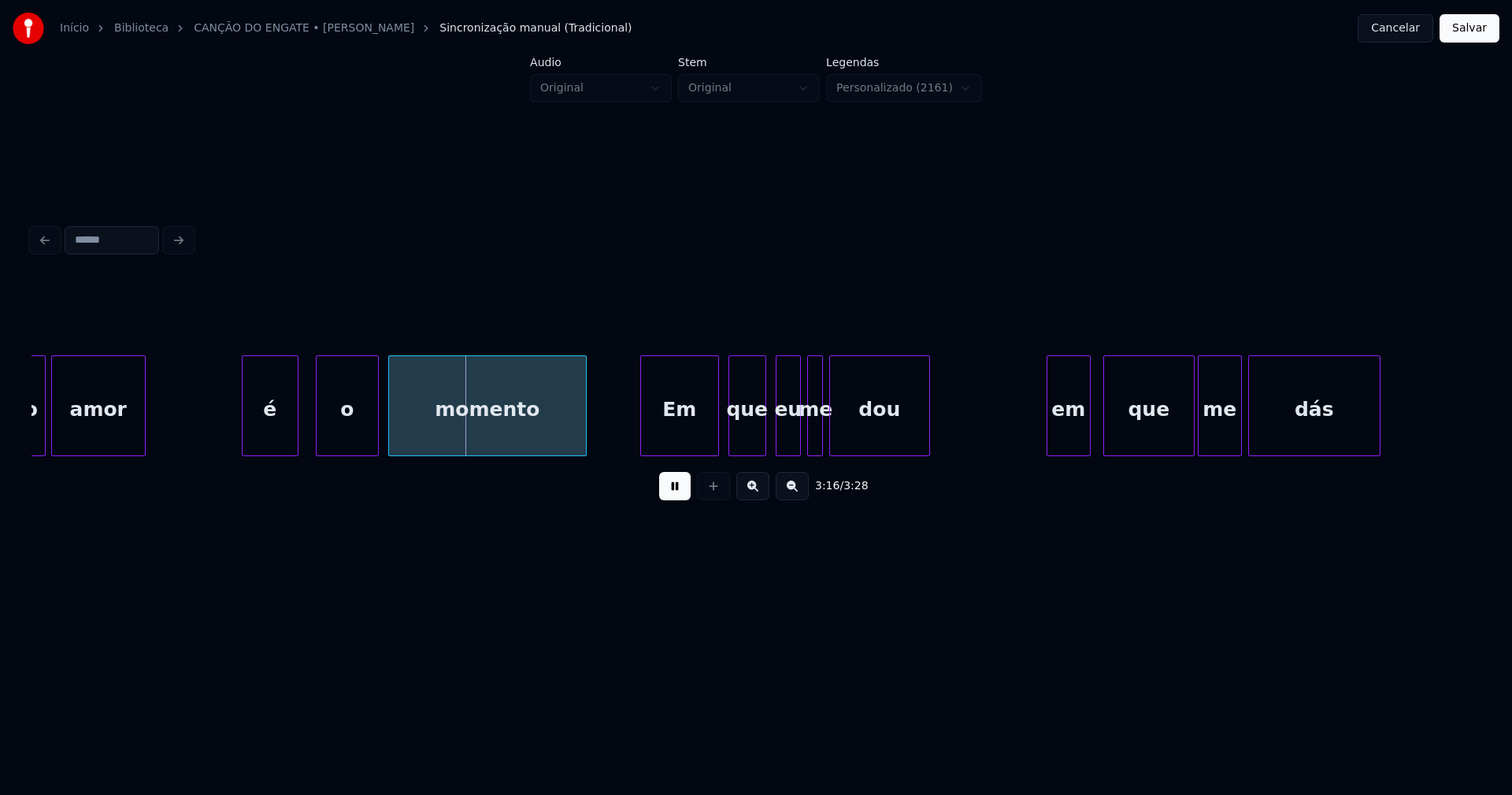
scroll to position [0, 30503]
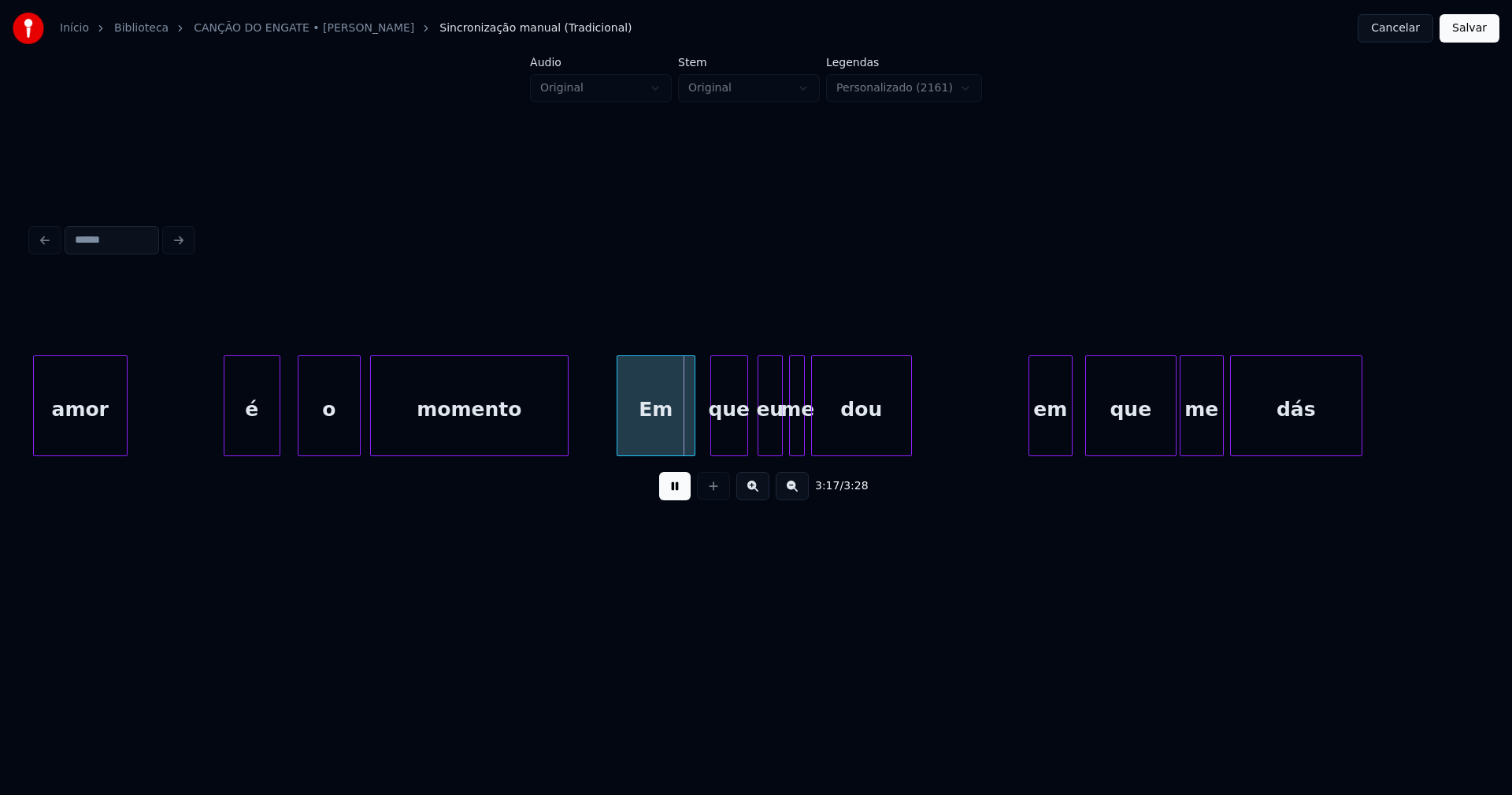
click at [659, 440] on div "Em" at bounding box center [656, 409] width 77 height 107
click at [729, 442] on div "que" at bounding box center [725, 409] width 36 height 107
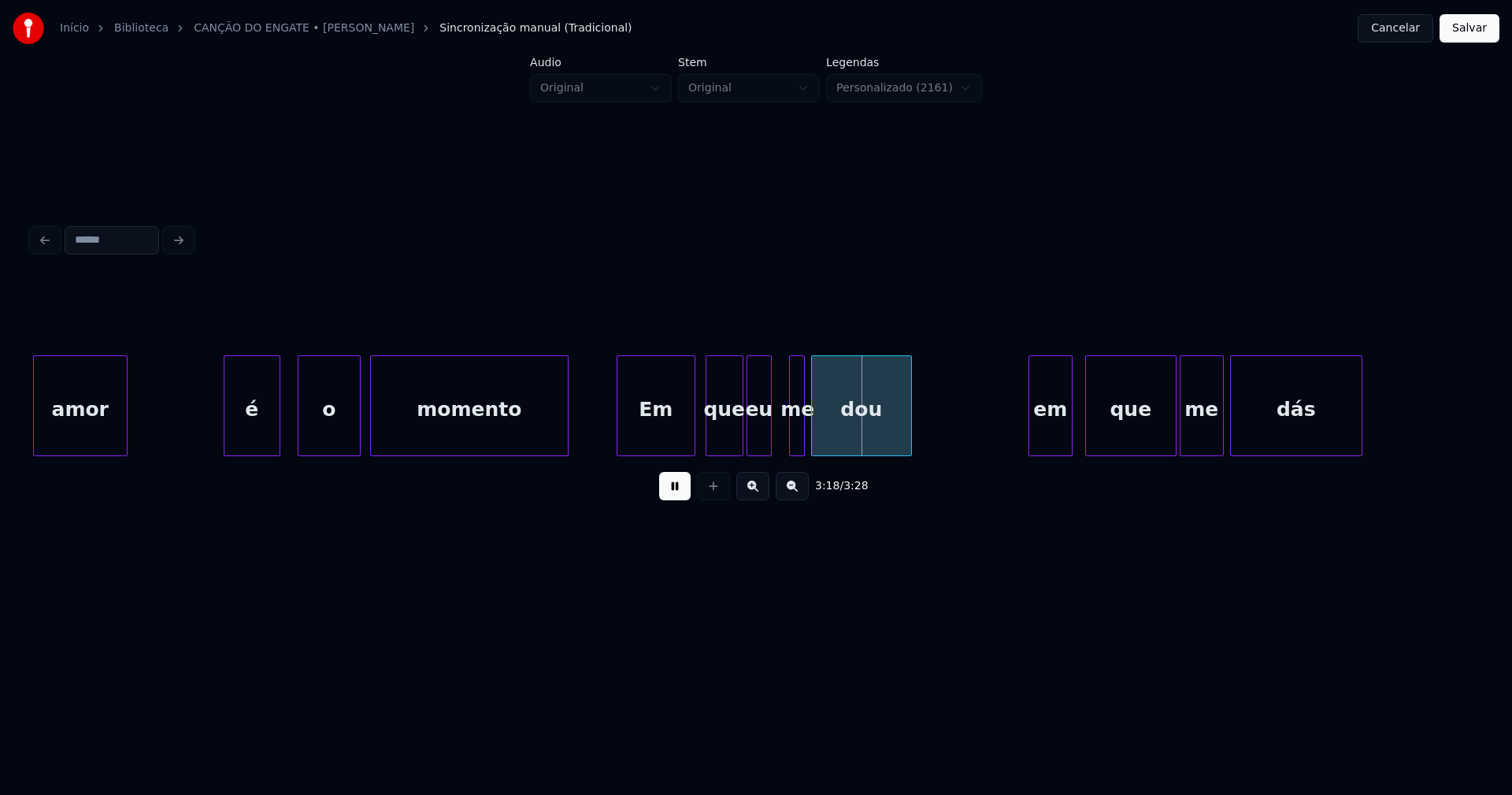
click at [763, 445] on div "eu" at bounding box center [759, 409] width 24 height 107
click at [776, 447] on div at bounding box center [778, 405] width 5 height 99
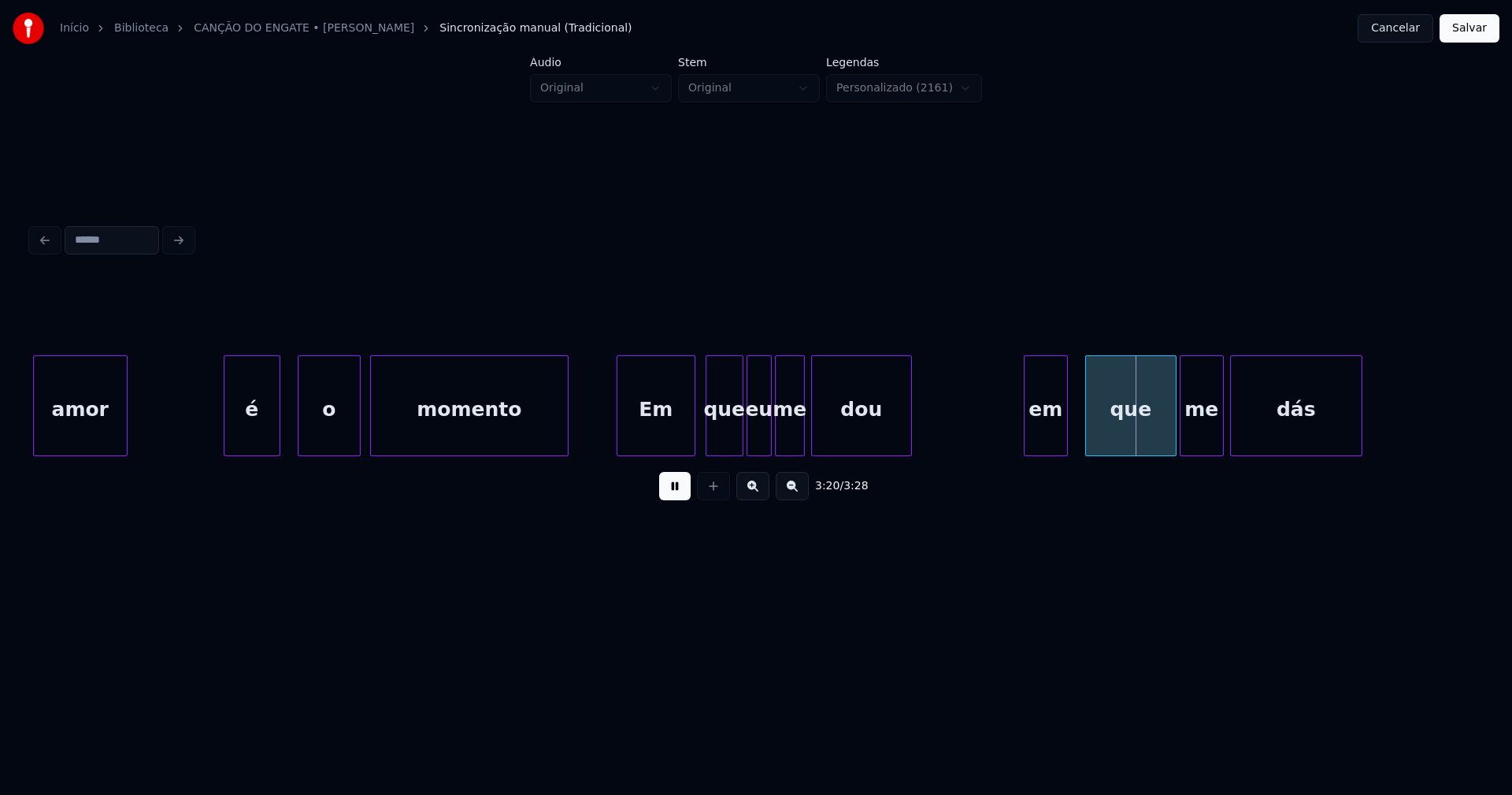
click at [1045, 439] on div "em" at bounding box center [1046, 409] width 43 height 107
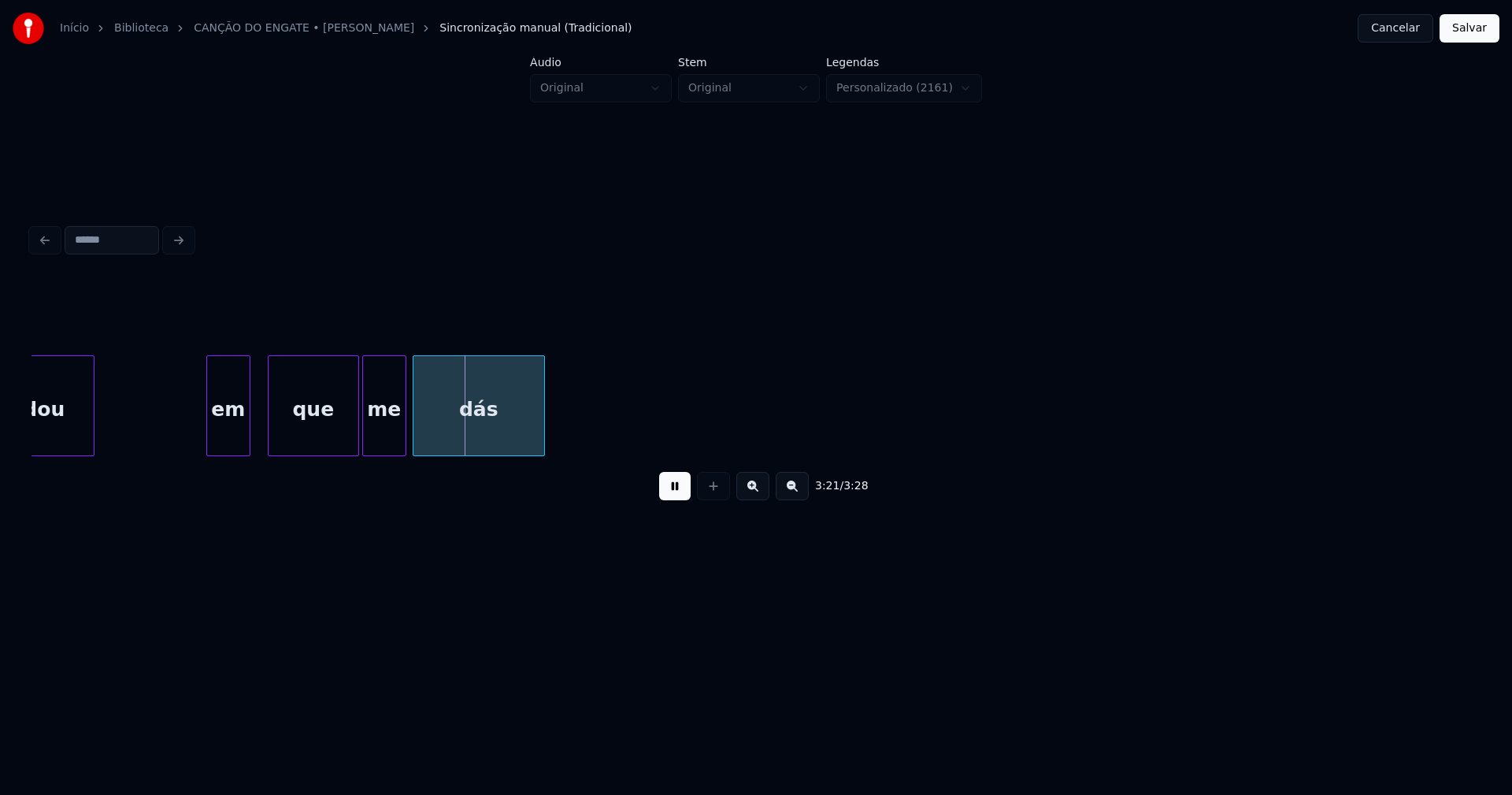
scroll to position [0, 31357]
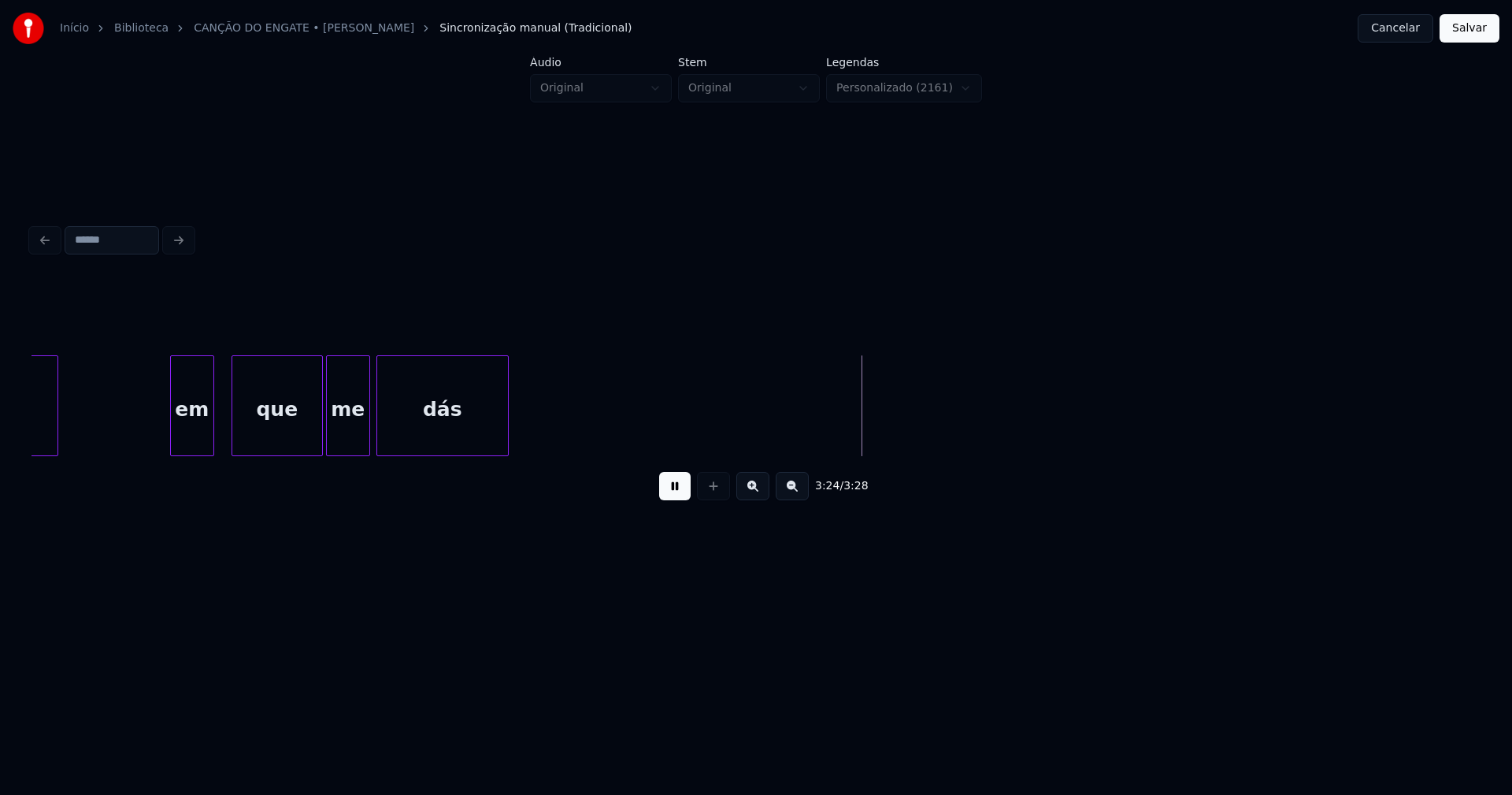
click at [1465, 34] on button "Salvar" at bounding box center [1469, 28] width 60 height 29
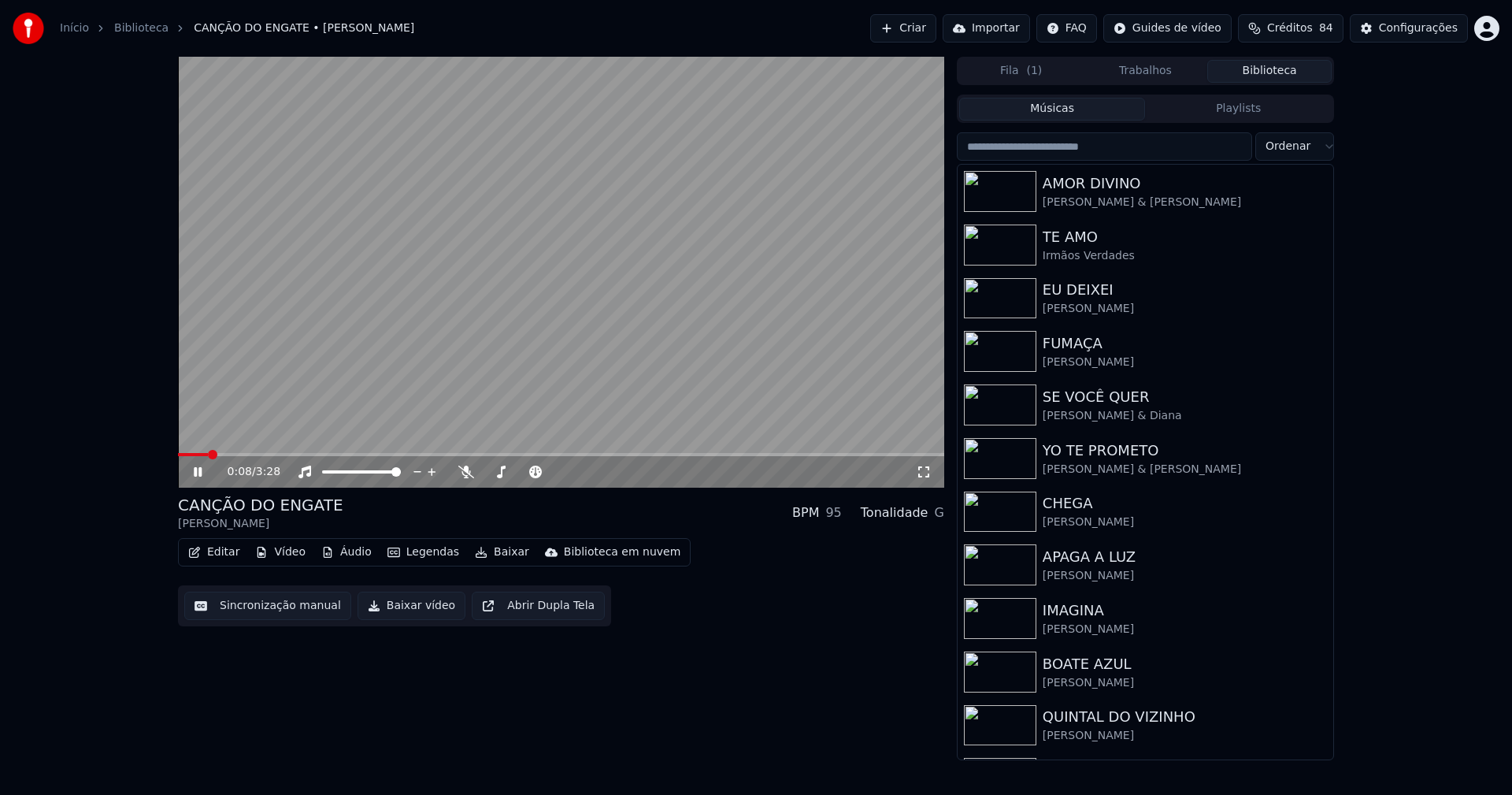
click at [1042, 147] on input "search" at bounding box center [1104, 146] width 295 height 29
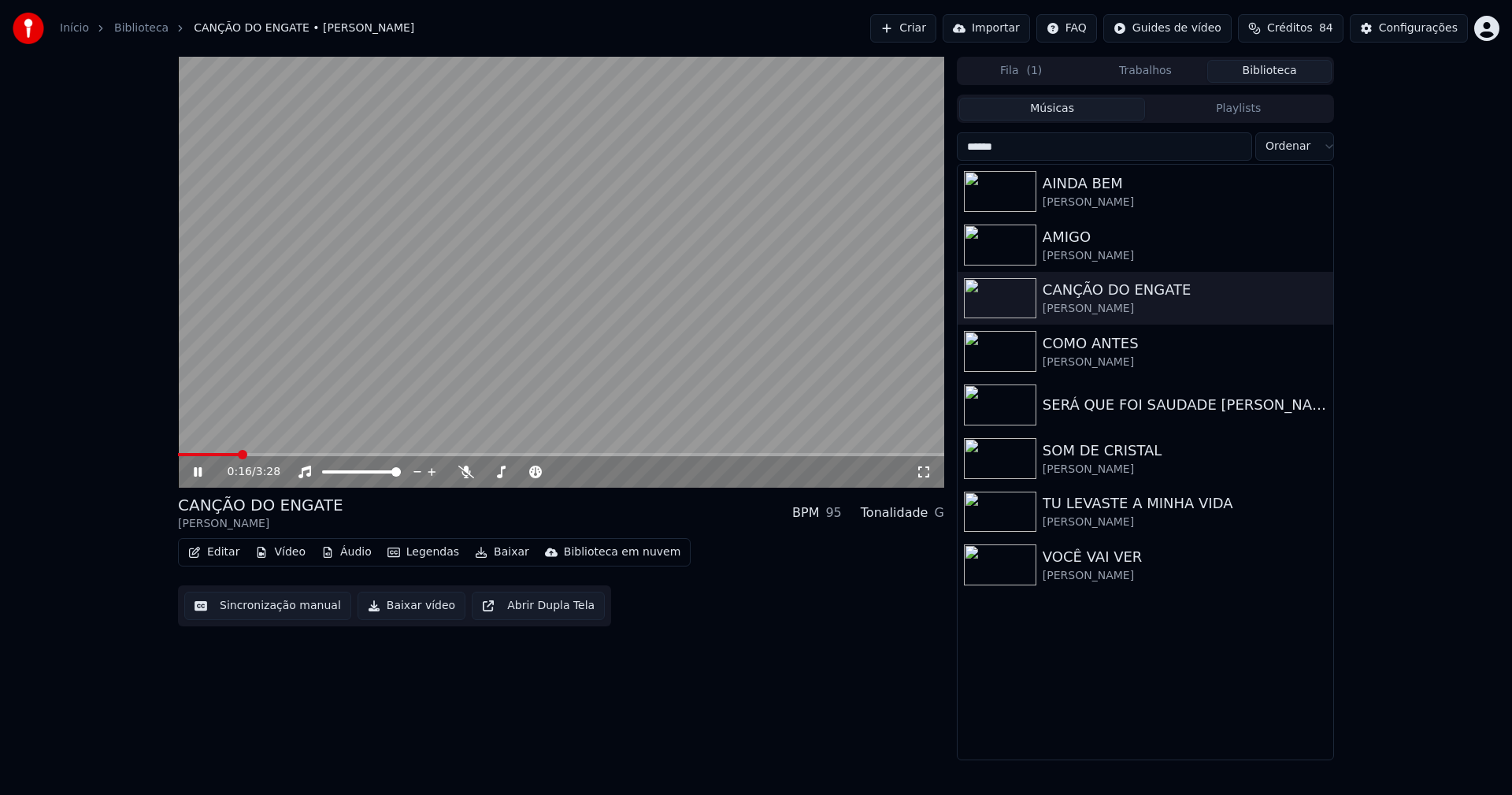
type input "******"
click at [196, 476] on icon at bounding box center [198, 472] width 8 height 10
click at [416, 613] on button "Baixar vídeo" at bounding box center [411, 605] width 108 height 29
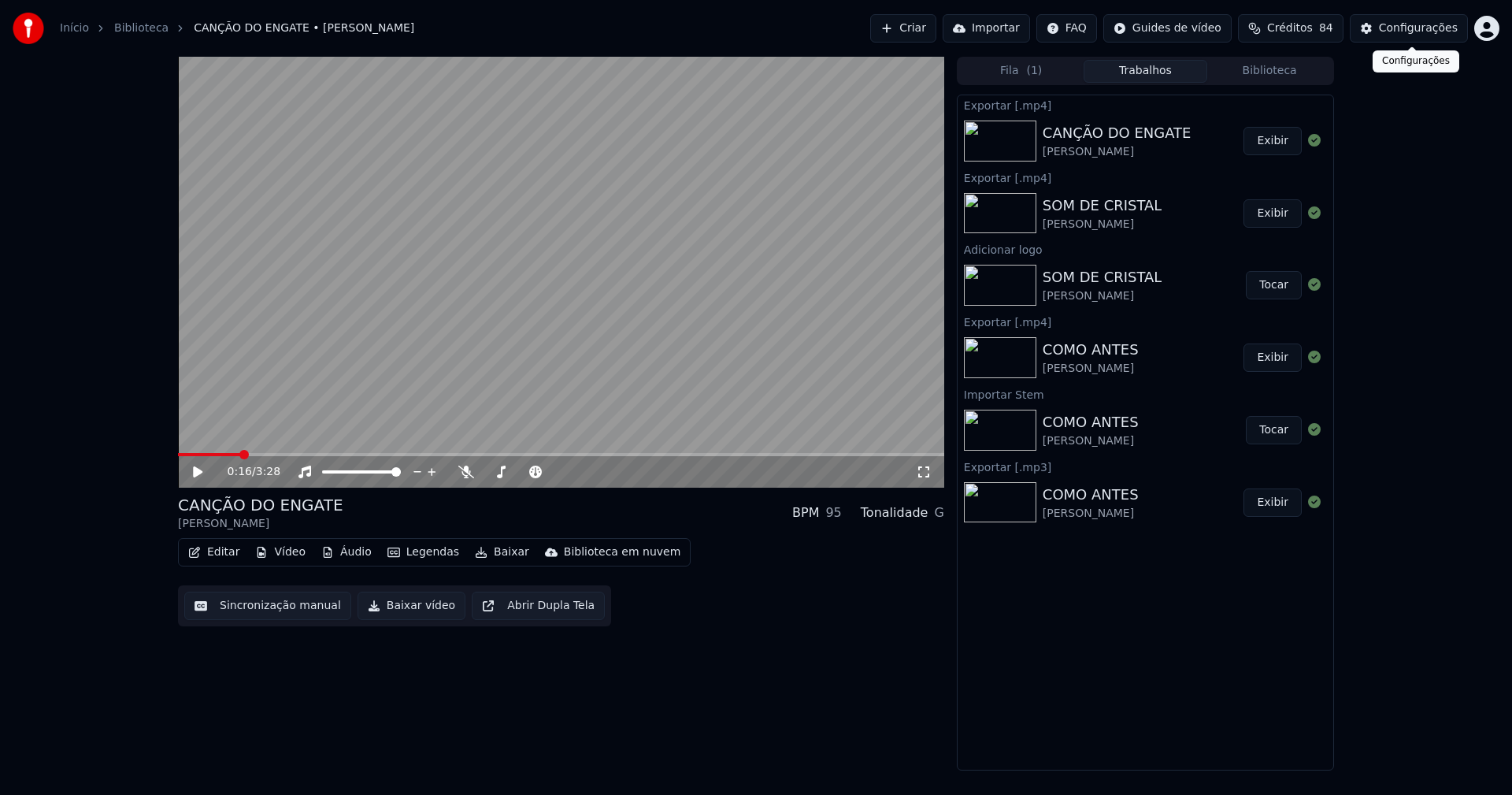
click at [1435, 37] on button "Configurações" at bounding box center [1409, 28] width 118 height 29
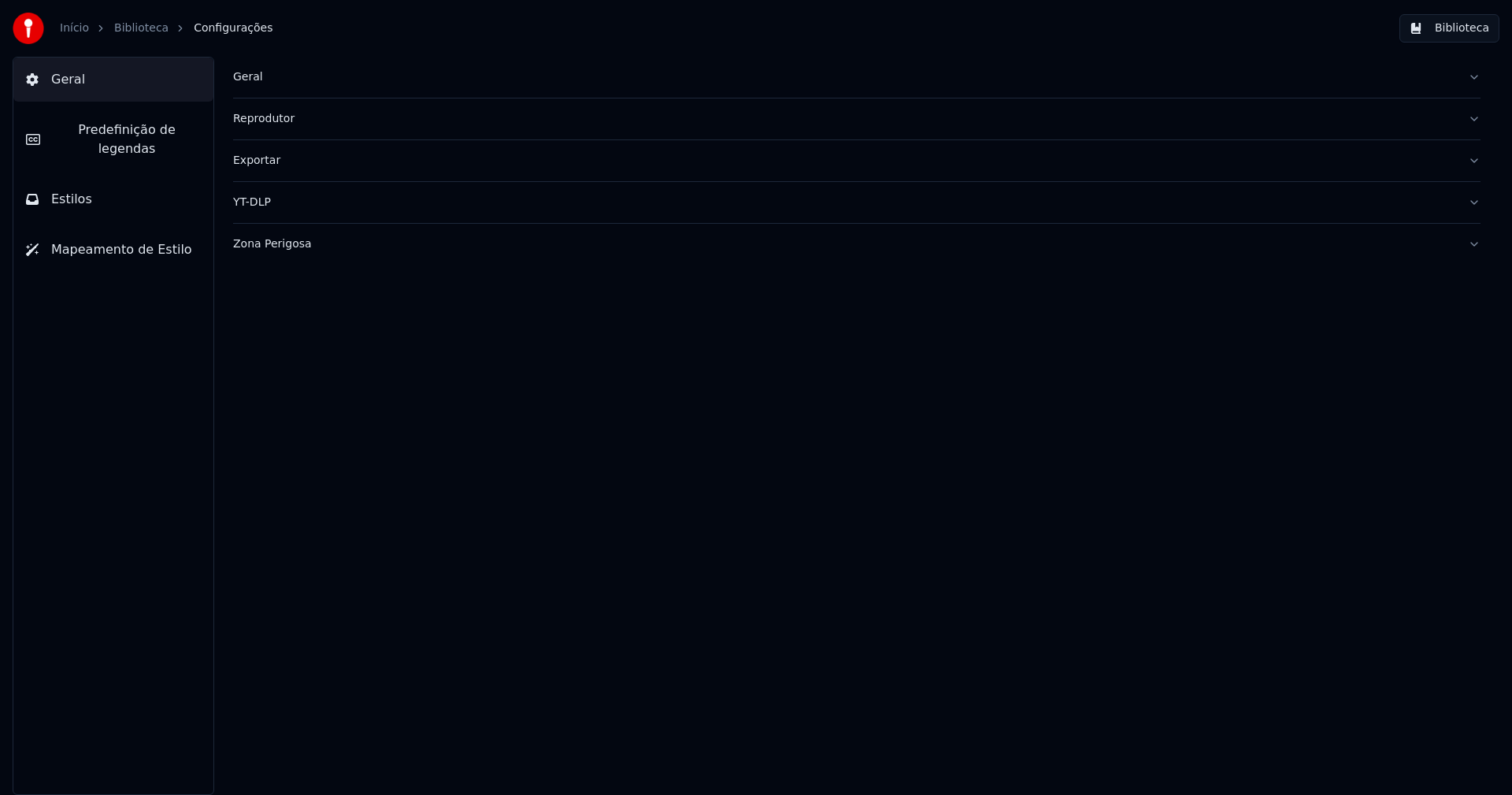
click at [246, 79] on div "Geral" at bounding box center [844, 77] width 1223 height 16
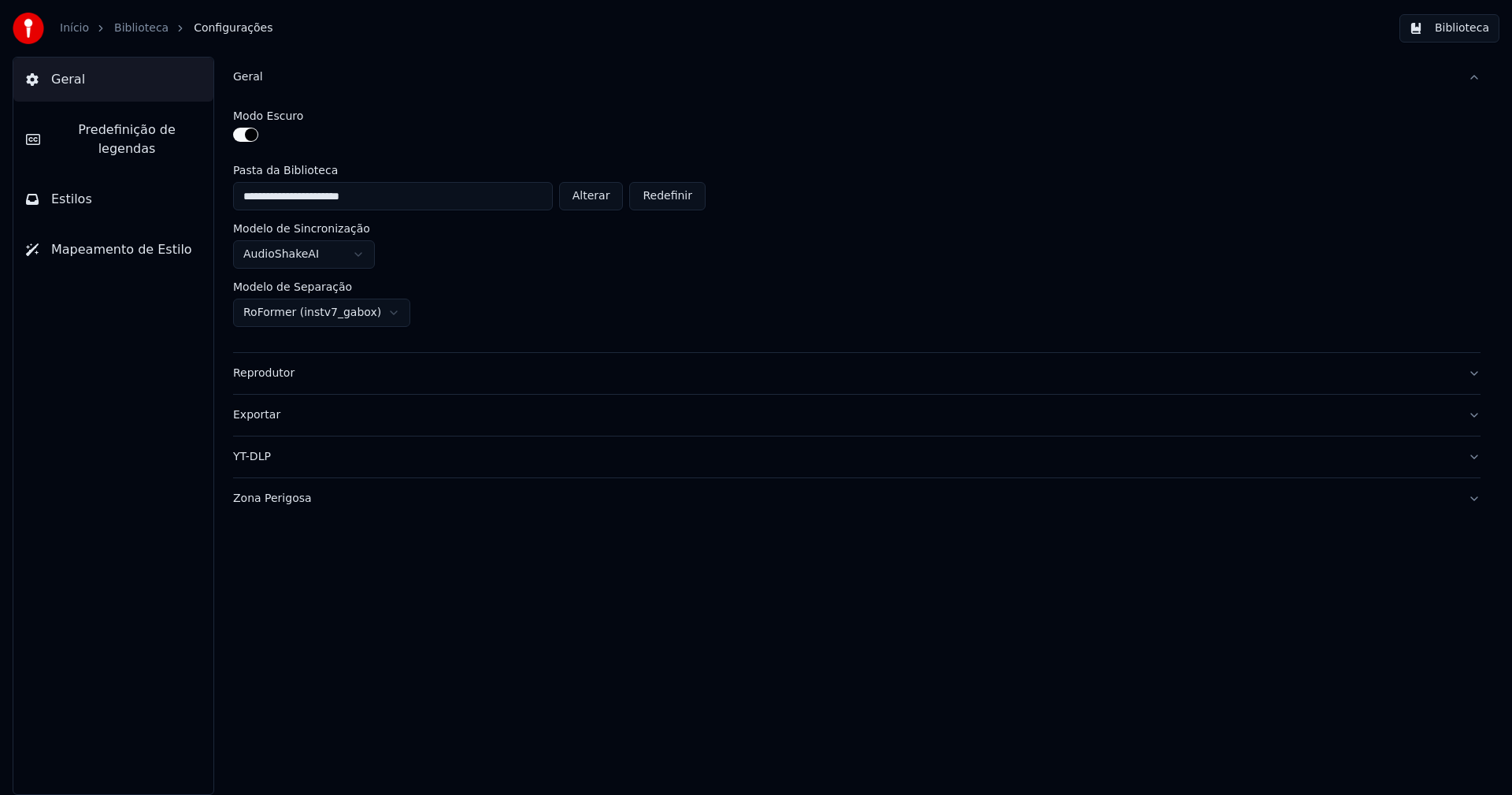
click at [607, 197] on button "Alterar" at bounding box center [591, 195] width 65 height 29
type input "**********"
click at [1470, 30] on button "Biblioteca" at bounding box center [1449, 28] width 100 height 29
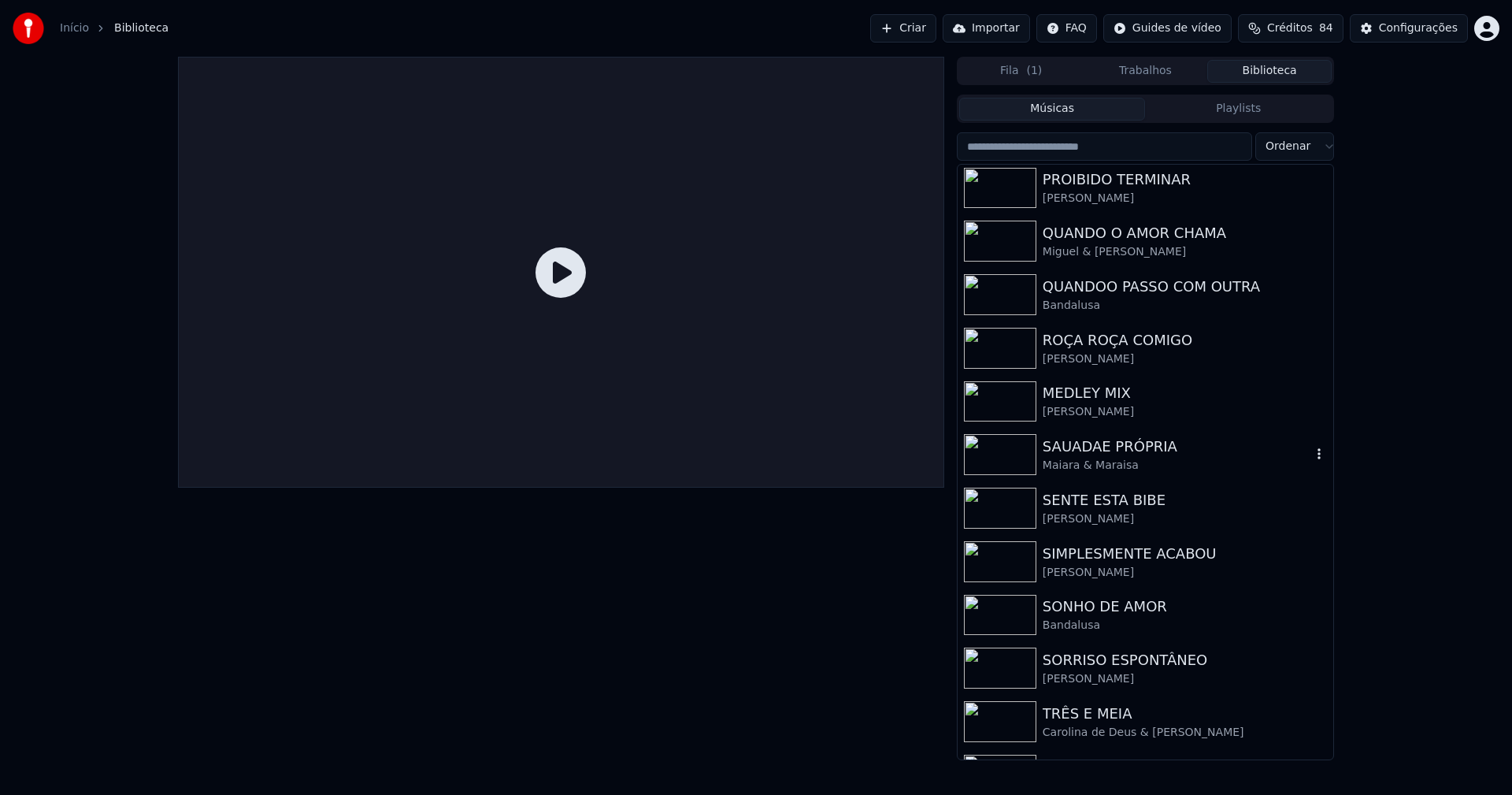
scroll to position [4047, 0]
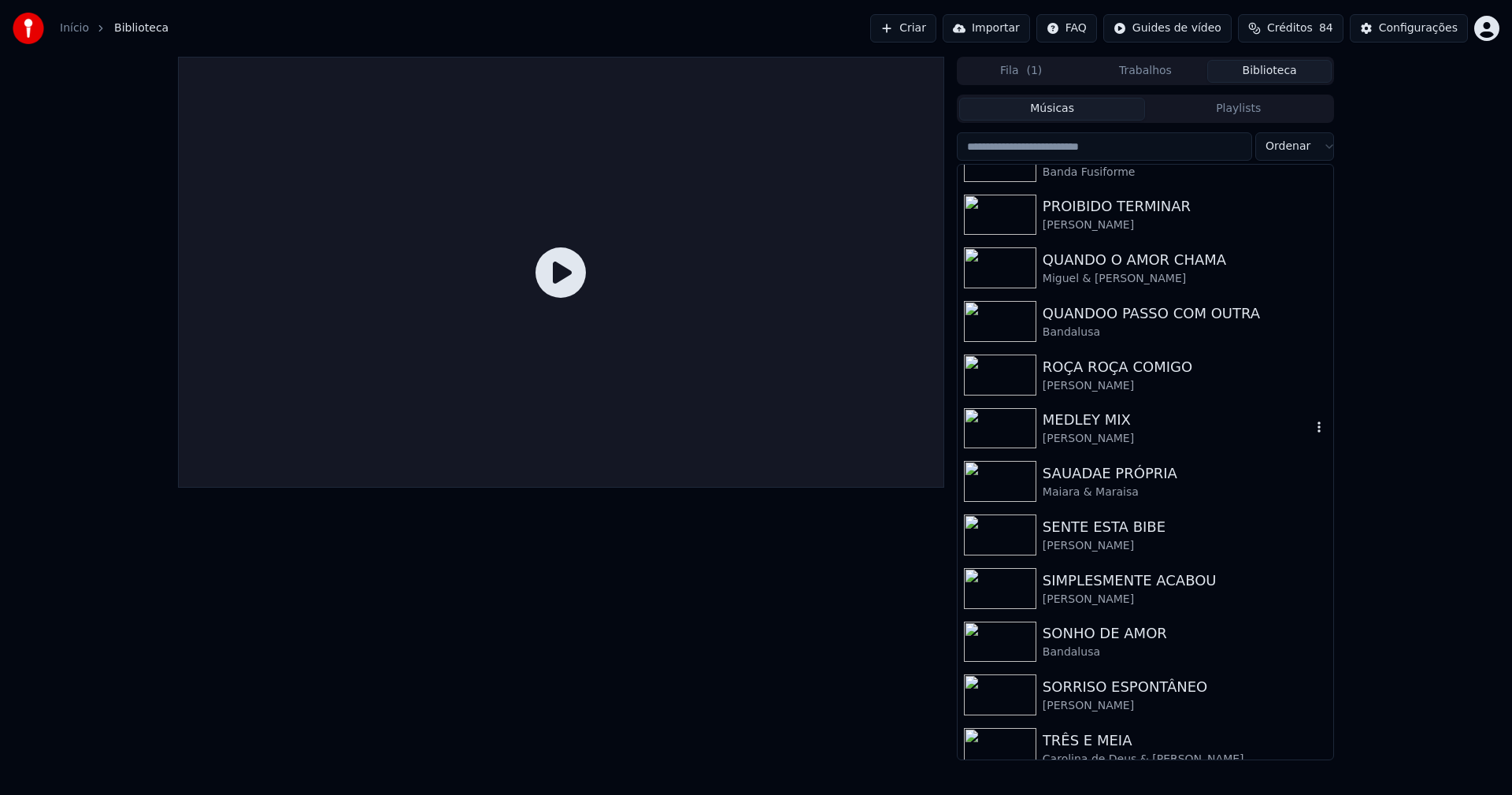
click at [1090, 422] on div "MEDLEY MIX" at bounding box center [1177, 420] width 268 height 22
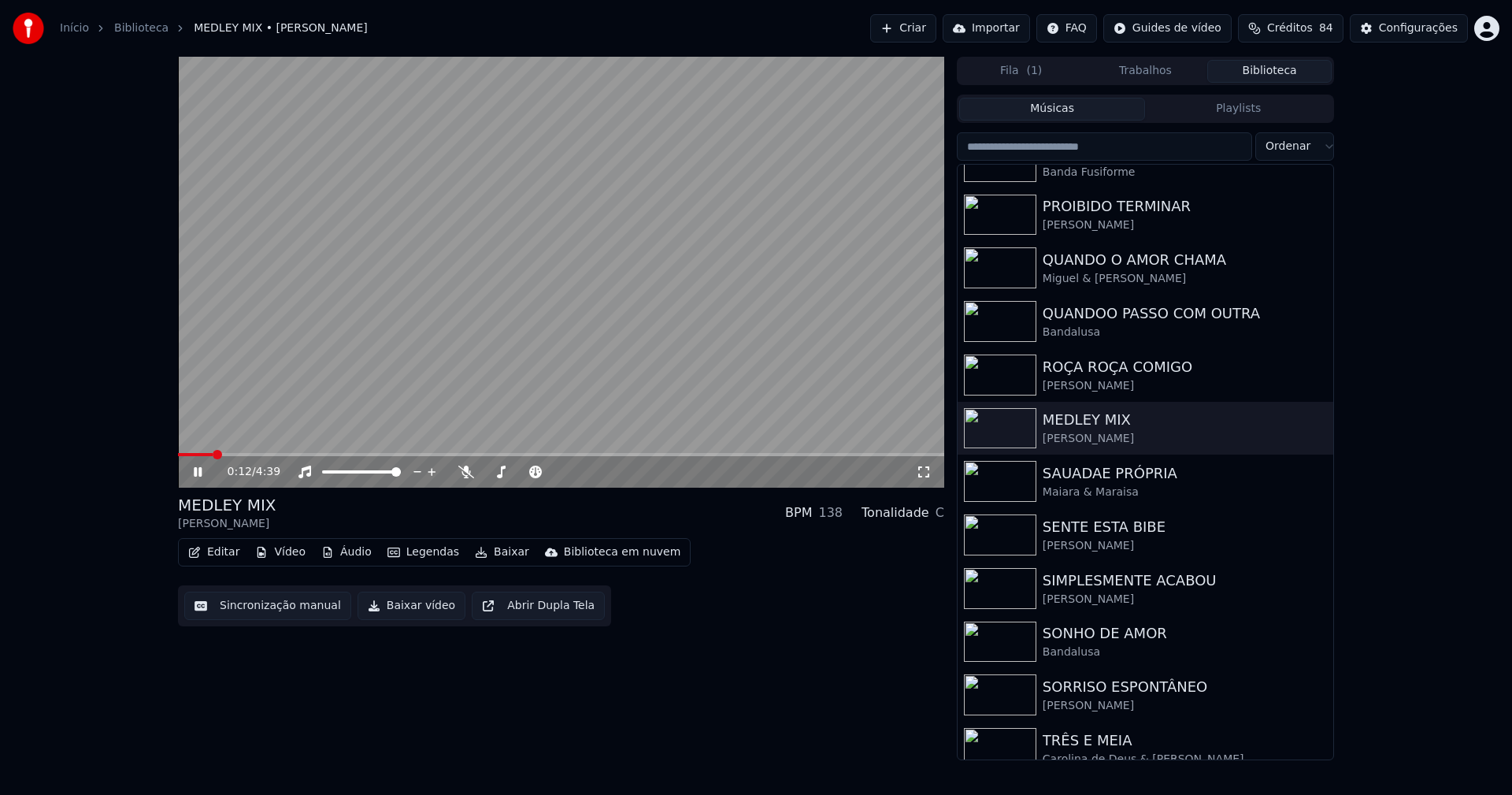
click at [234, 551] on button "Editar" at bounding box center [213, 552] width 64 height 22
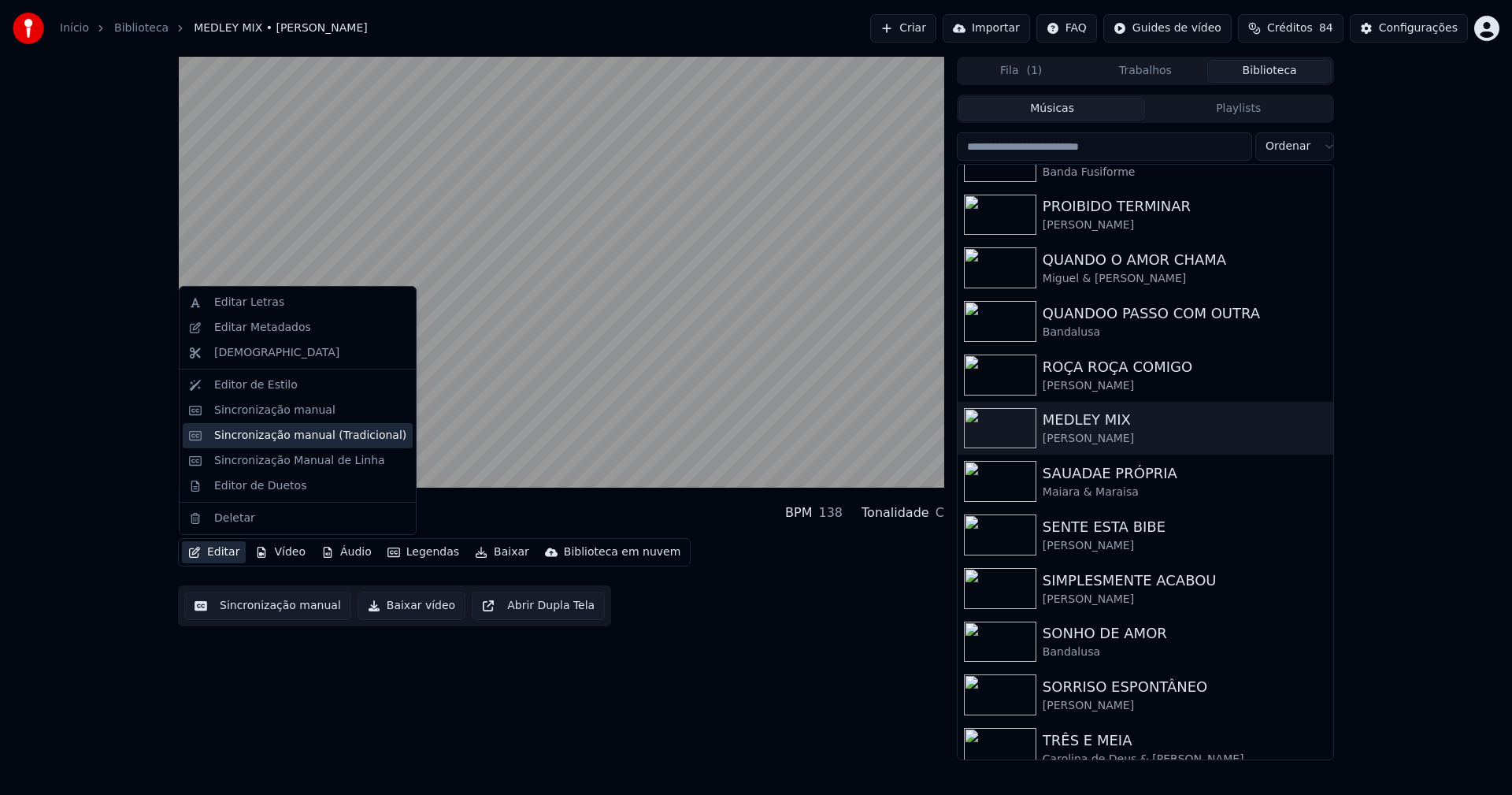
click at [287, 436] on div "Sincronização manual (Tradicional)" at bounding box center [310, 435] width 192 height 16
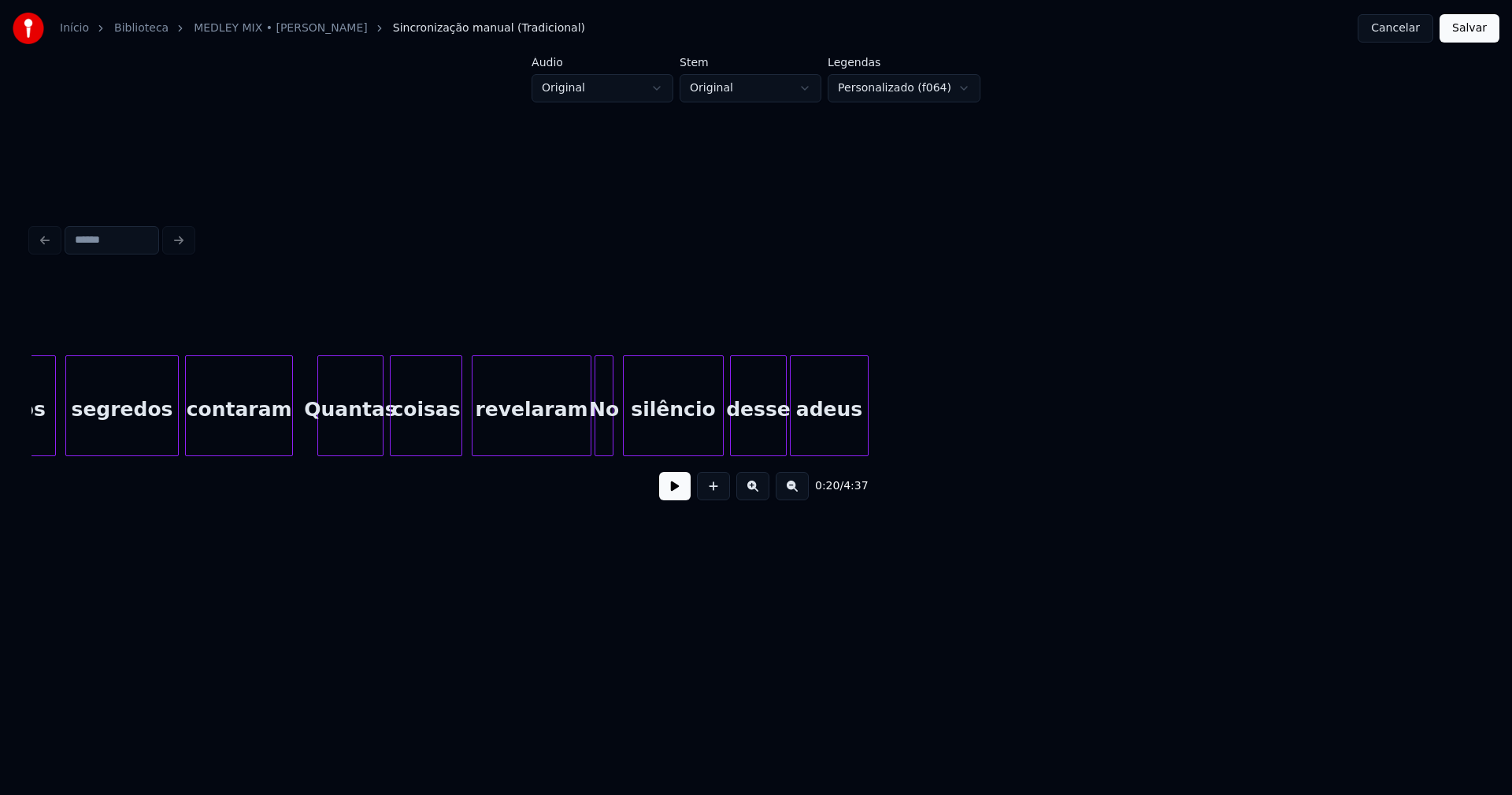
scroll to position [0, 6724]
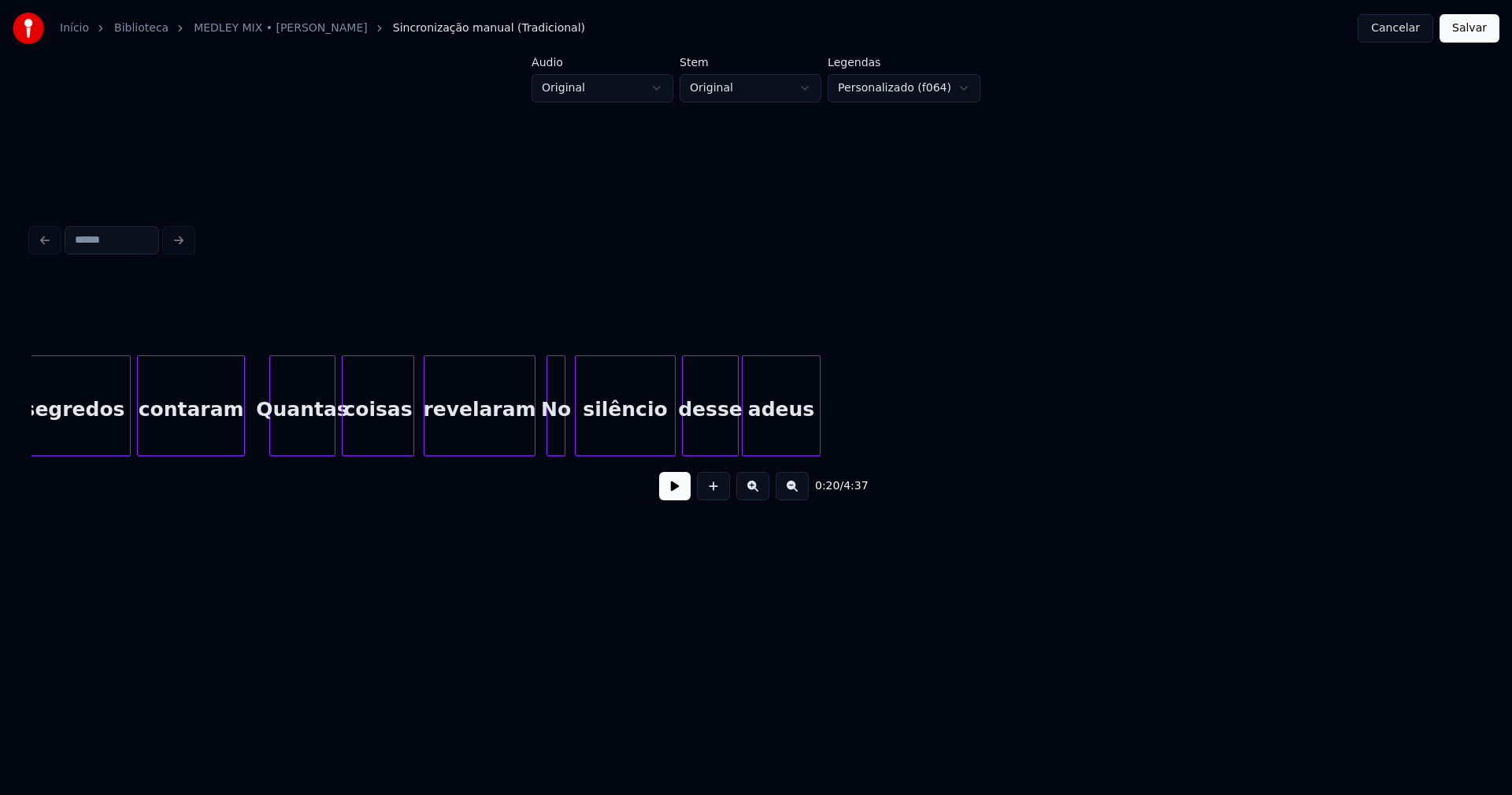
click at [531, 442] on div at bounding box center [532, 405] width 5 height 99
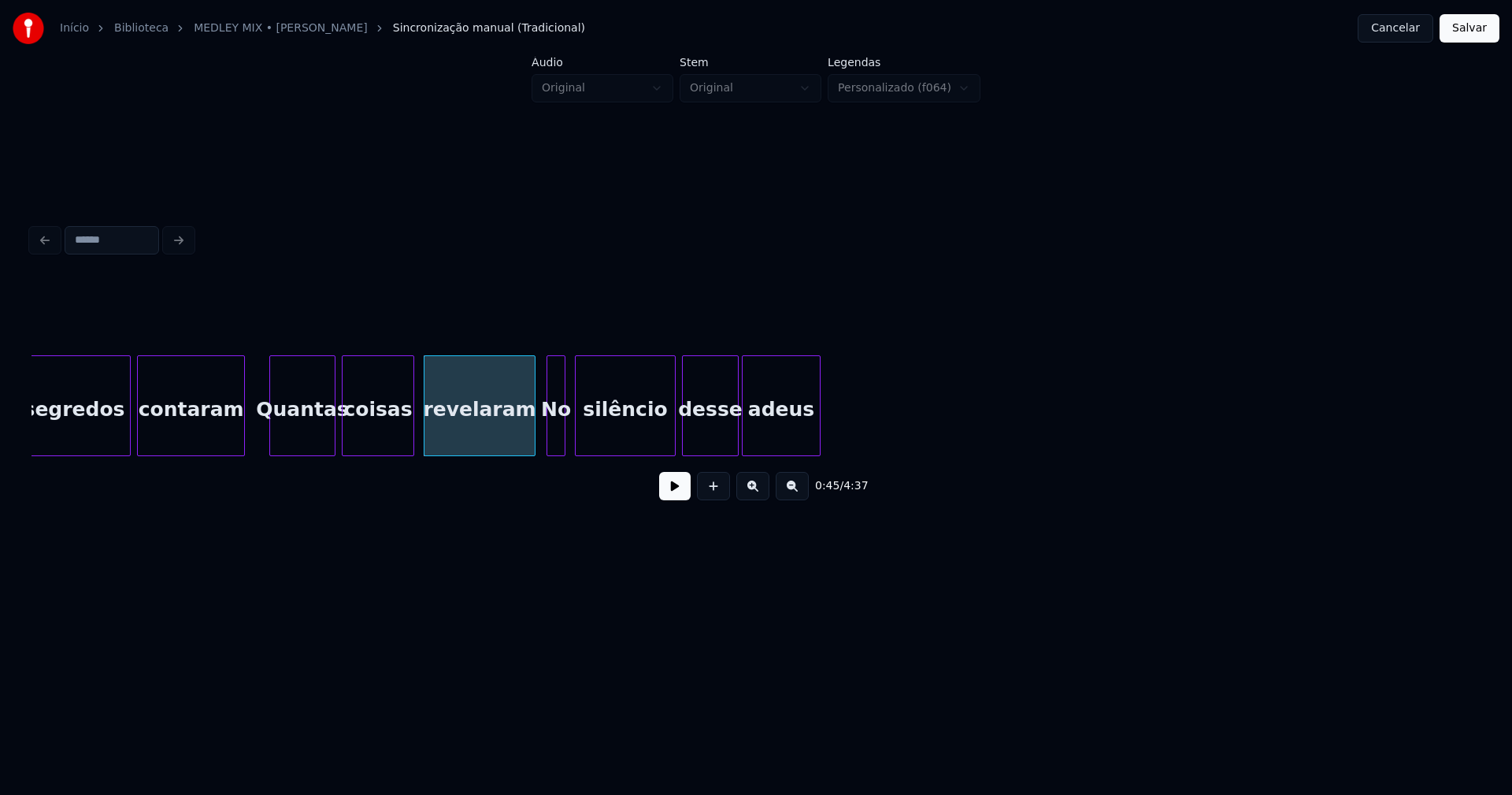
click at [559, 433] on div "No" at bounding box center [555, 409] width 17 height 107
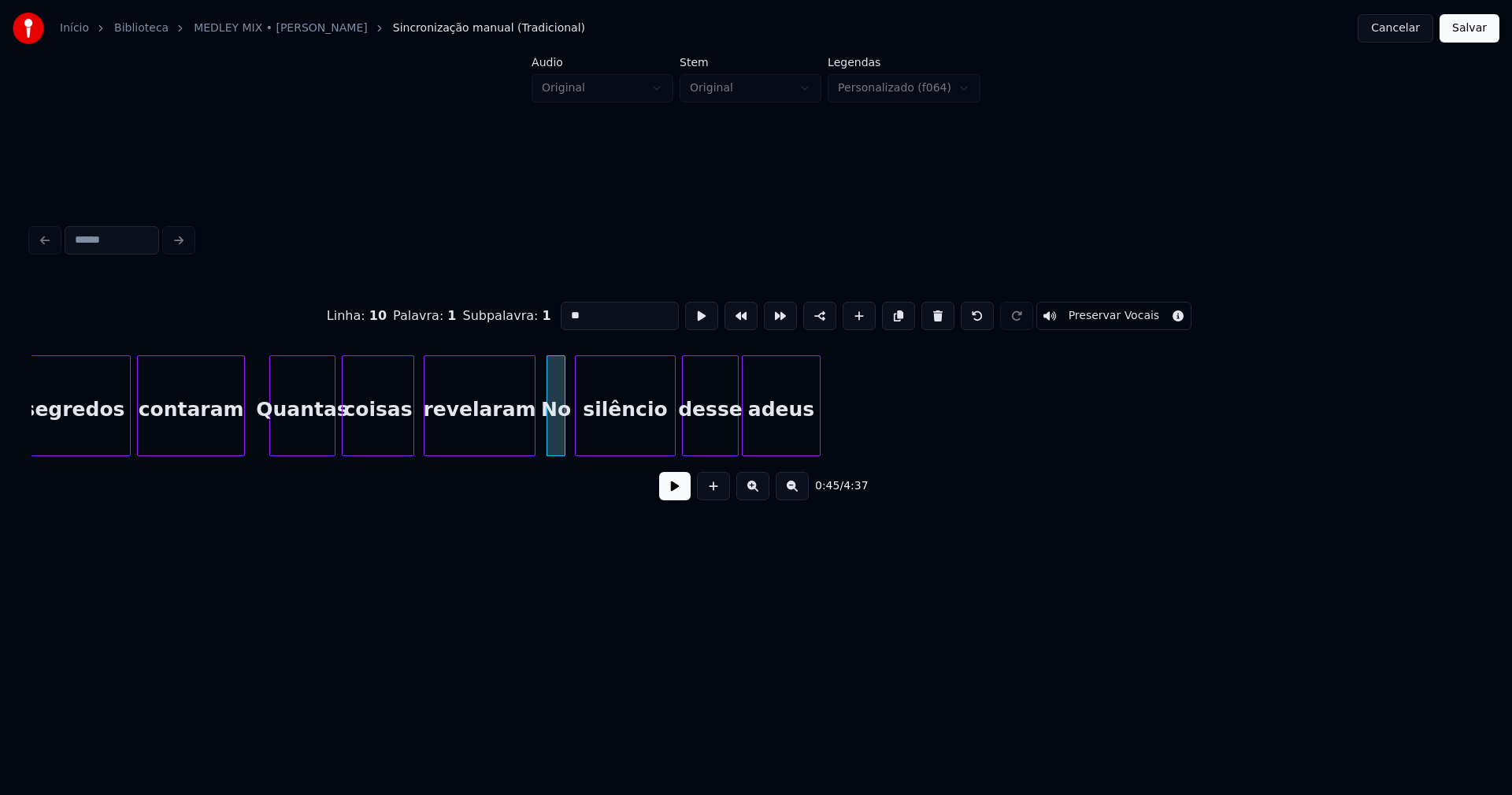
click at [566, 305] on input "**" at bounding box center [620, 316] width 118 height 29
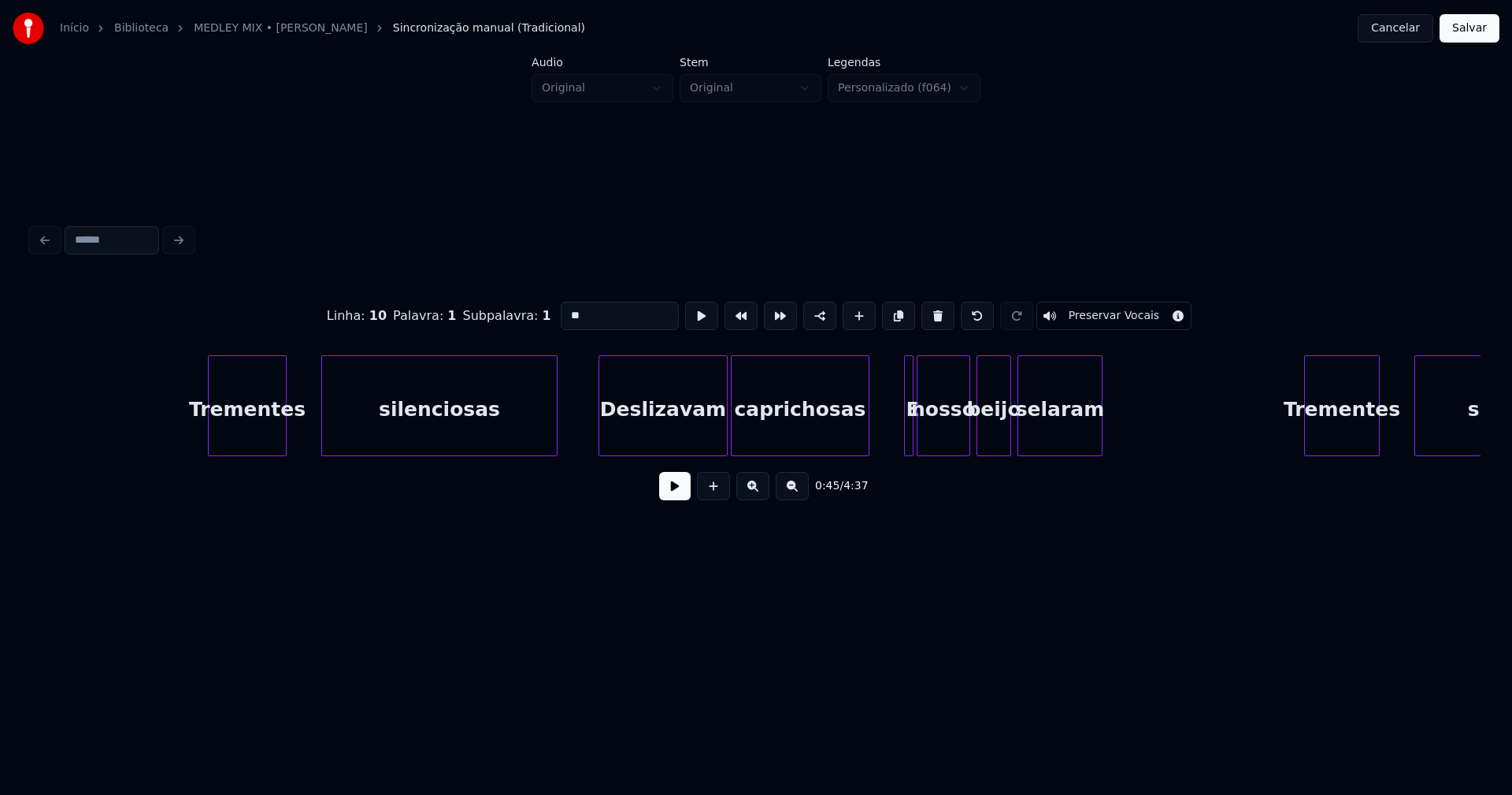
scroll to position [0, 11901]
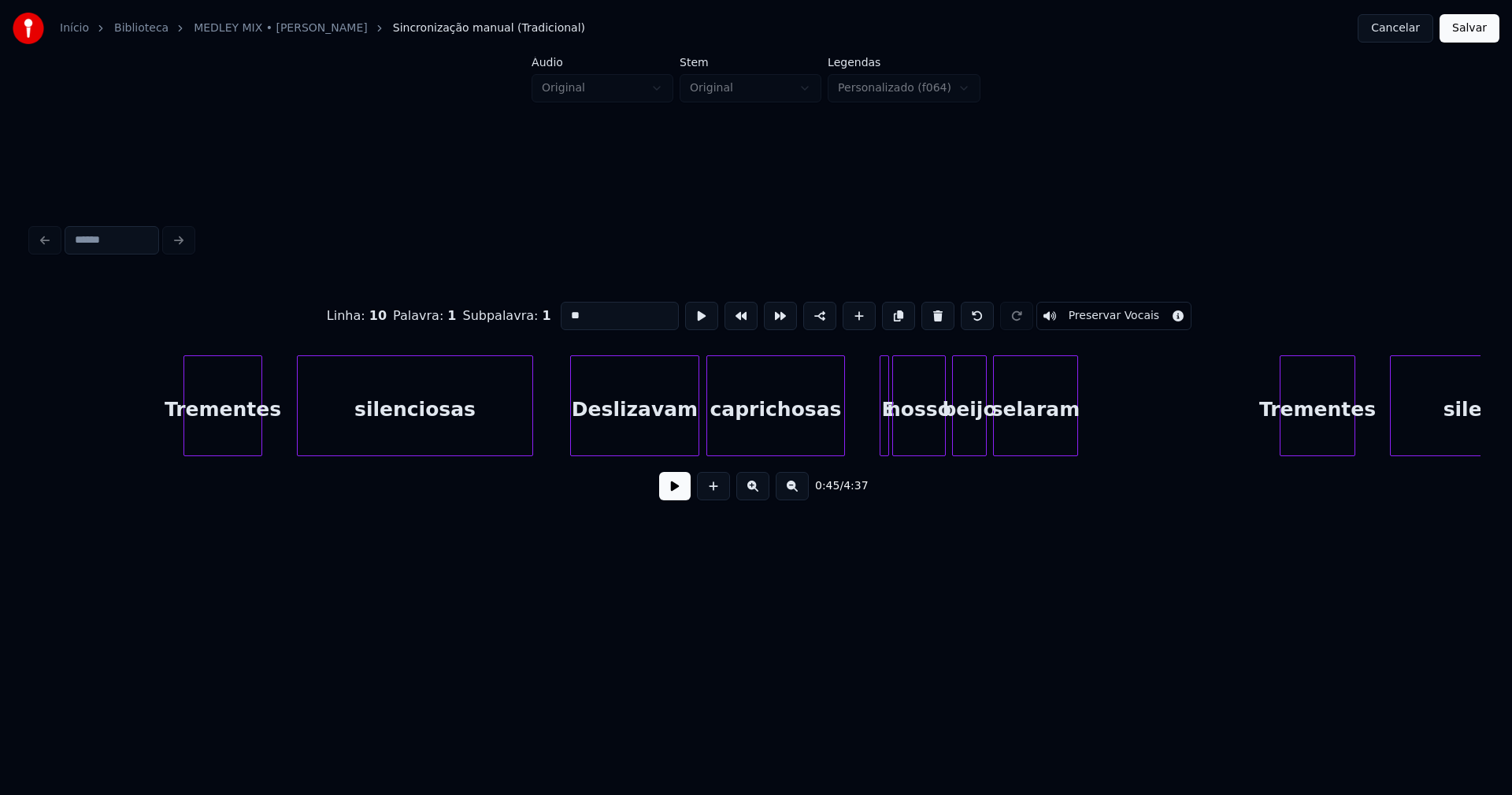
click at [603, 433] on div "Deslizavam" at bounding box center [635, 409] width 128 height 107
click at [601, 434] on div "Deslizavam" at bounding box center [635, 409] width 128 height 107
click at [568, 310] on input "**********" at bounding box center [620, 316] width 118 height 29
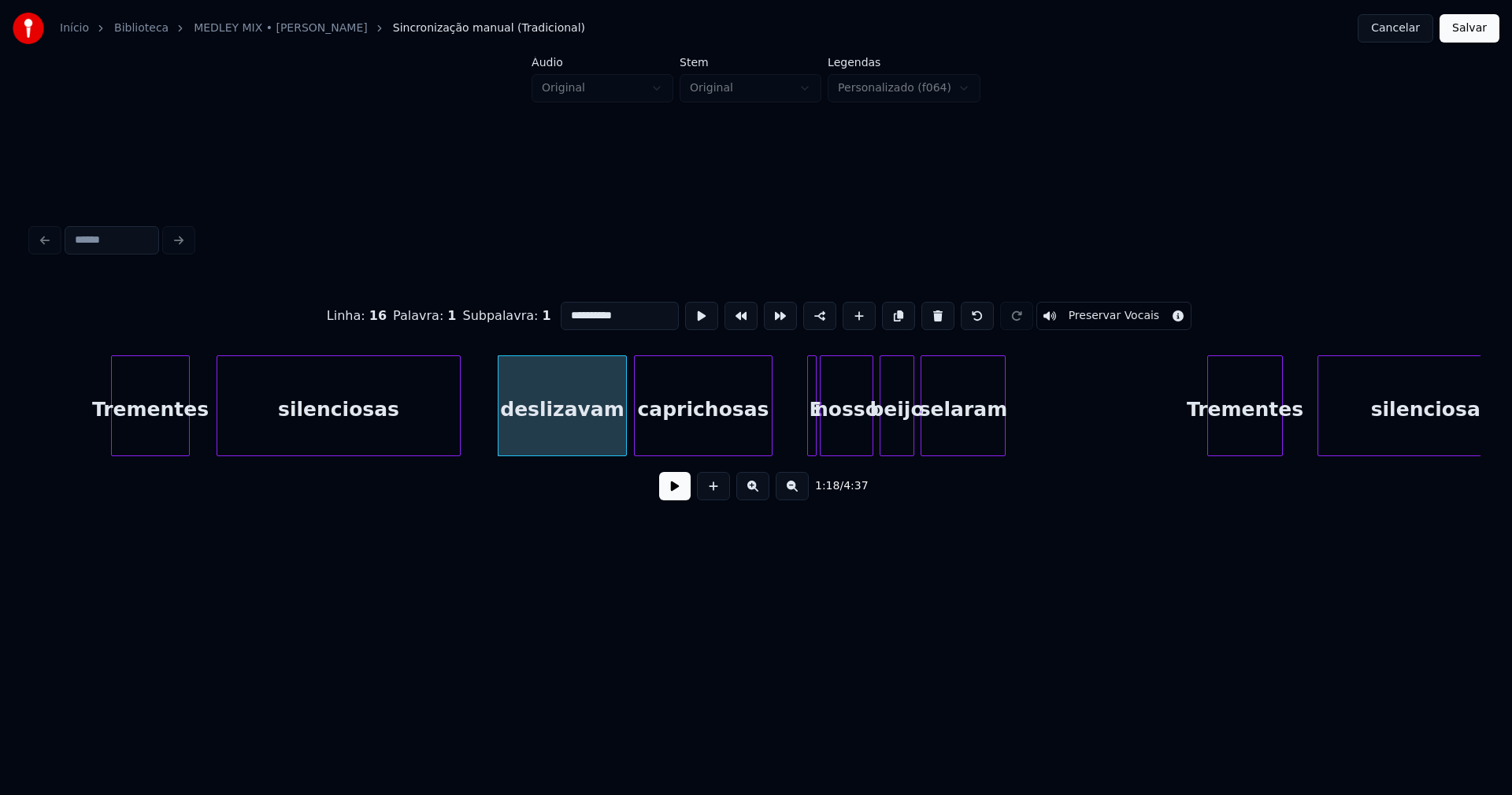
click at [219, 432] on div at bounding box center [220, 405] width 5 height 99
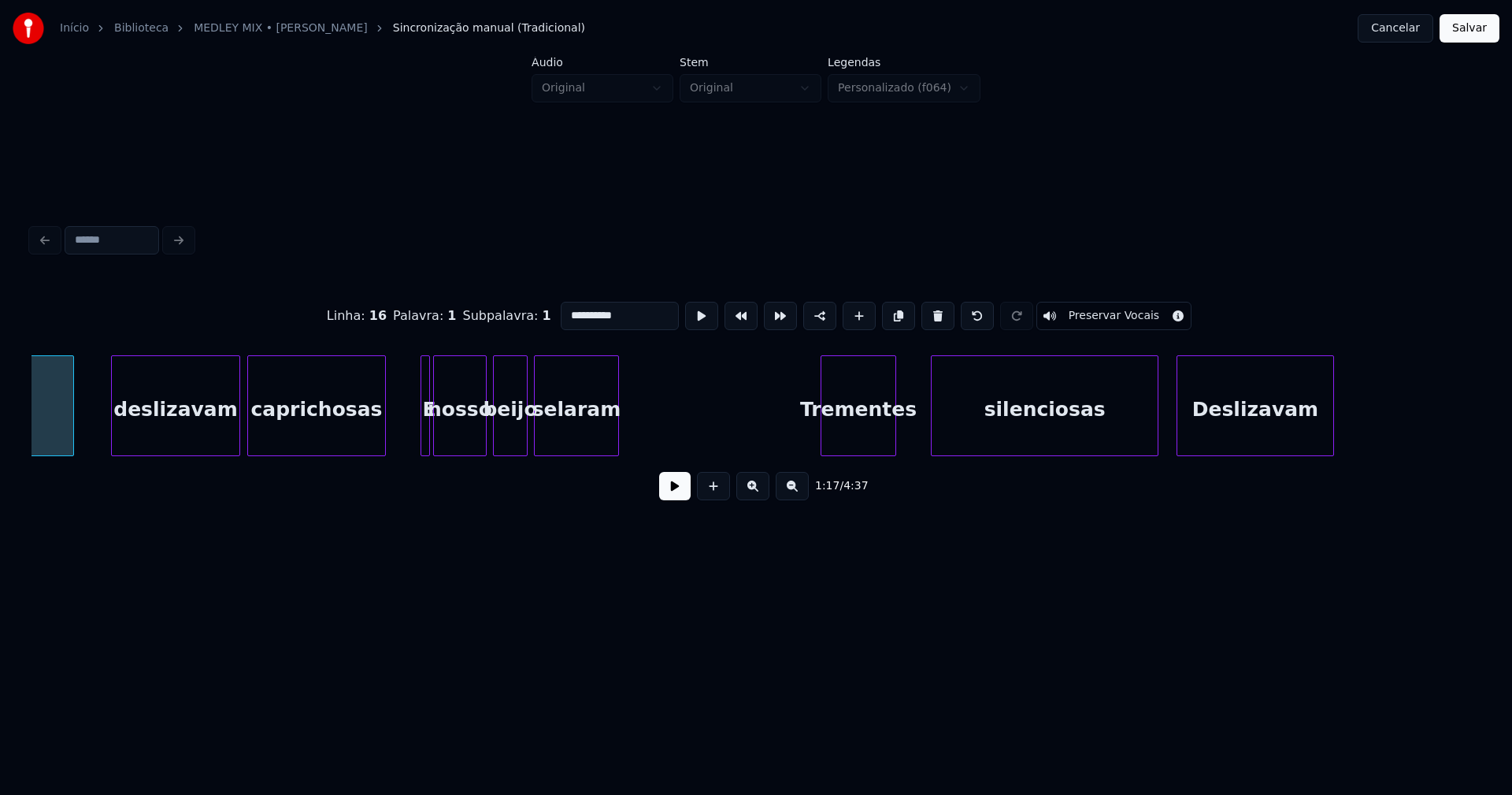
scroll to position [0, 12191]
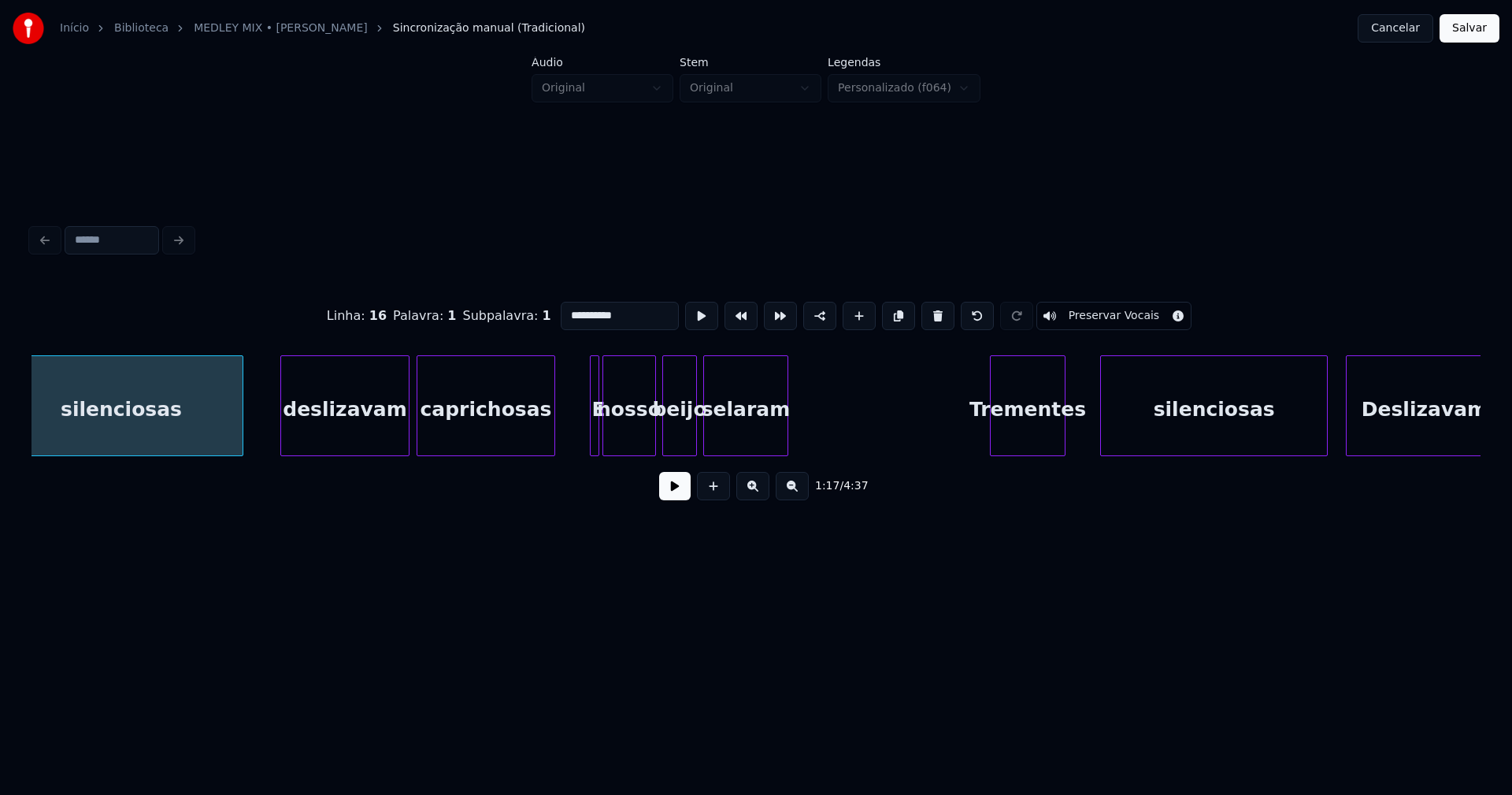
click at [594, 432] on div at bounding box center [596, 405] width 5 height 99
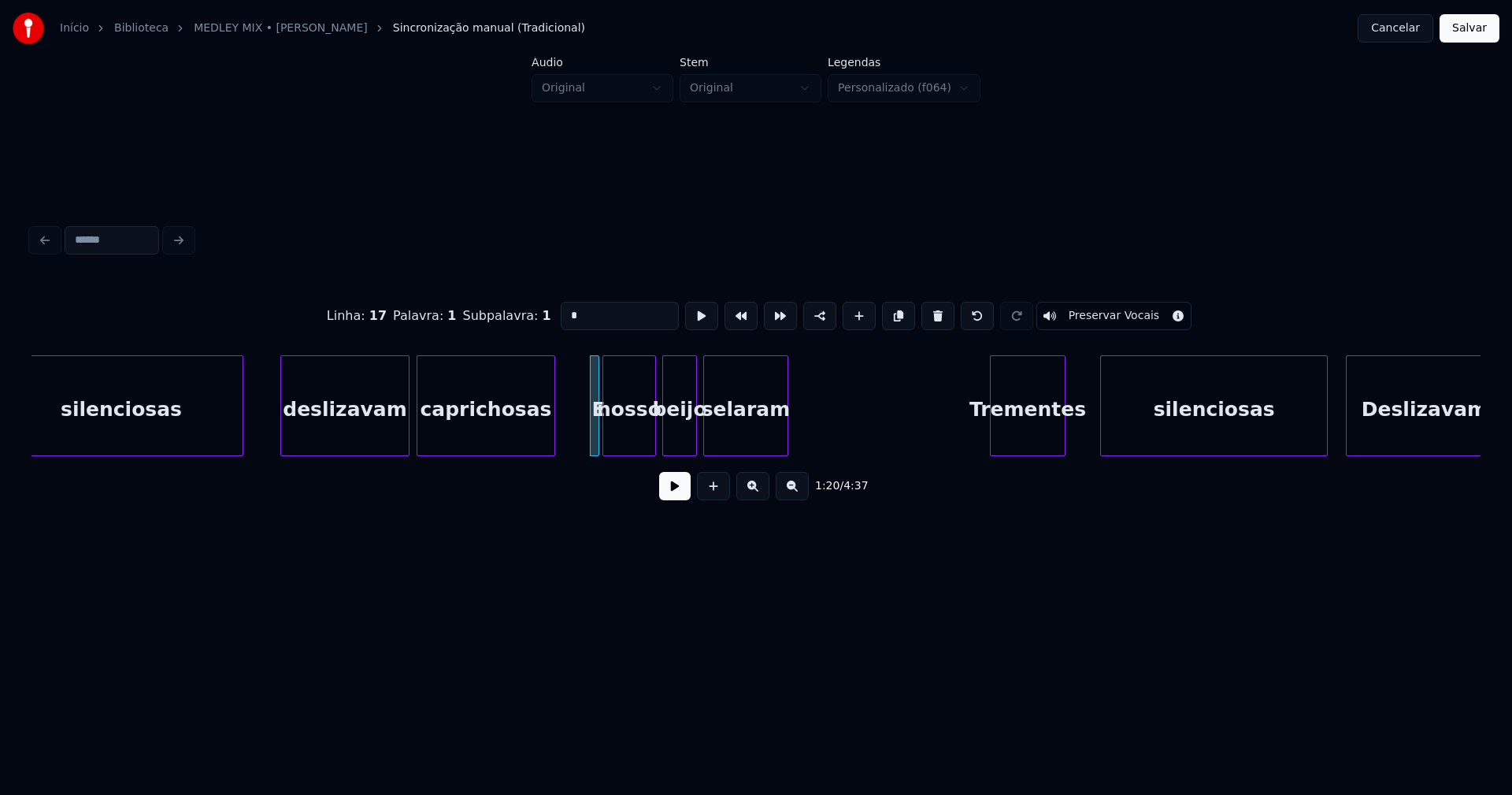
click at [561, 309] on input "*" at bounding box center [620, 316] width 118 height 29
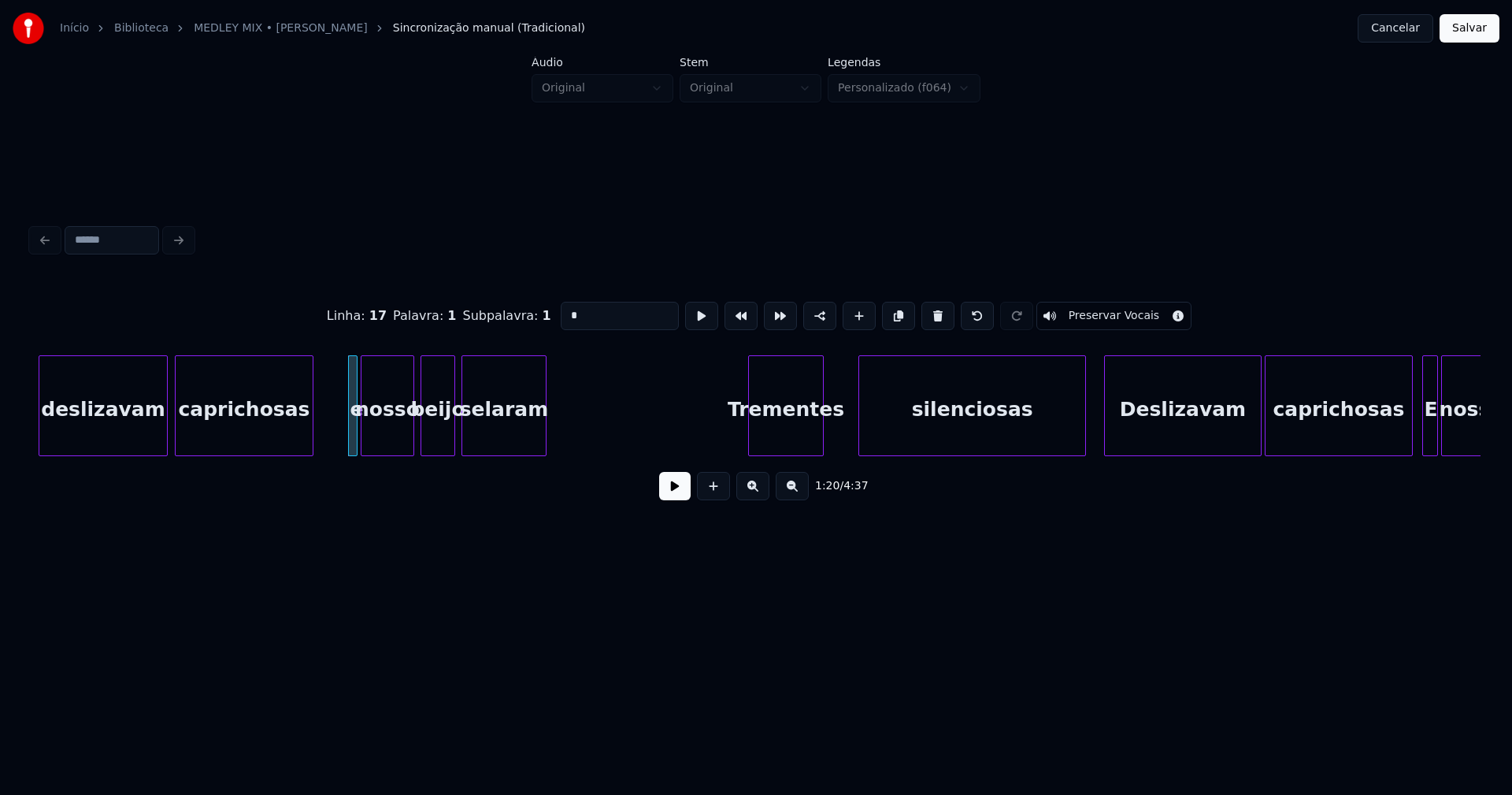
scroll to position [0, 12772]
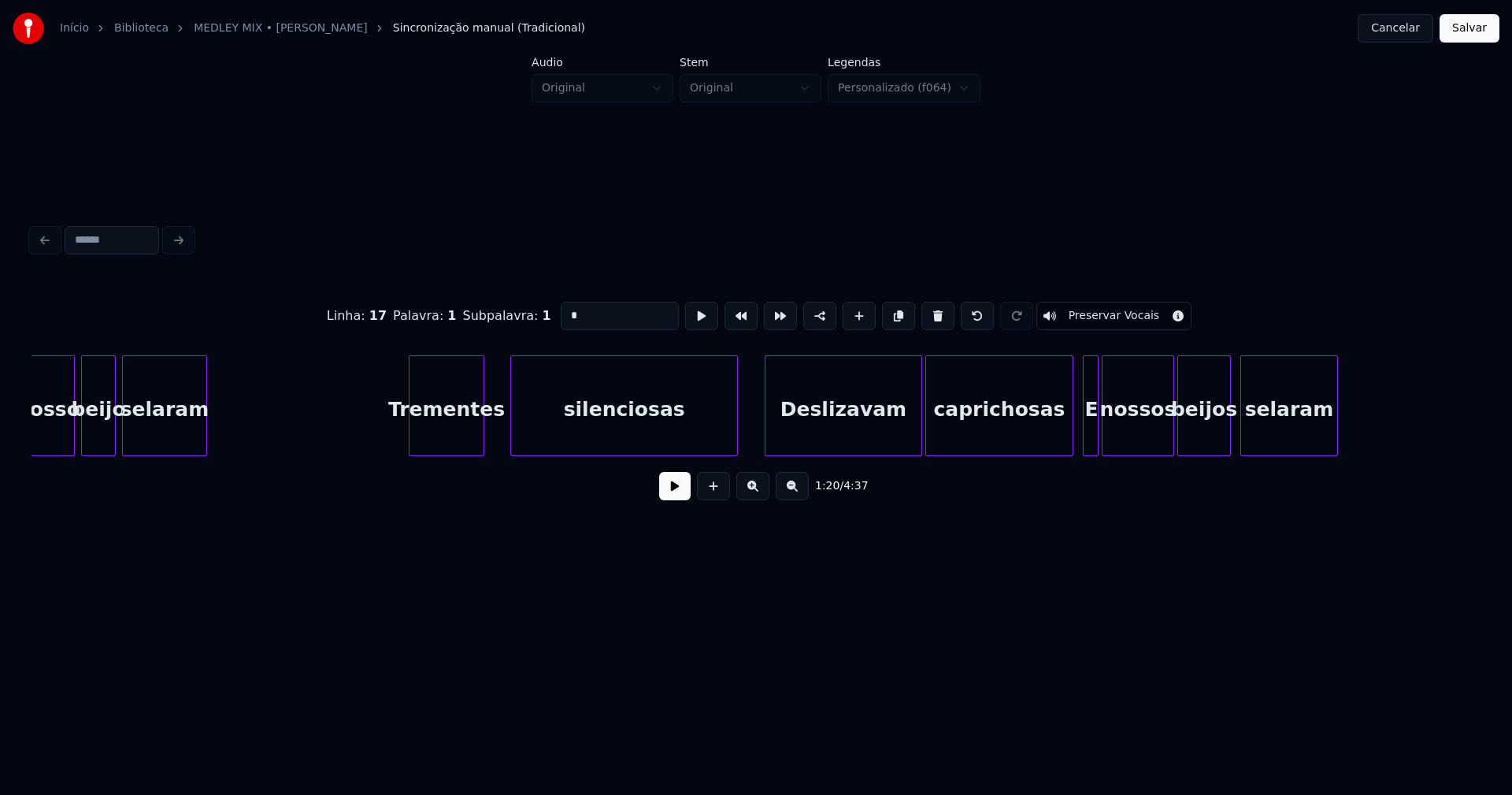
click at [547, 438] on div "silenciosas" at bounding box center [624, 409] width 226 height 107
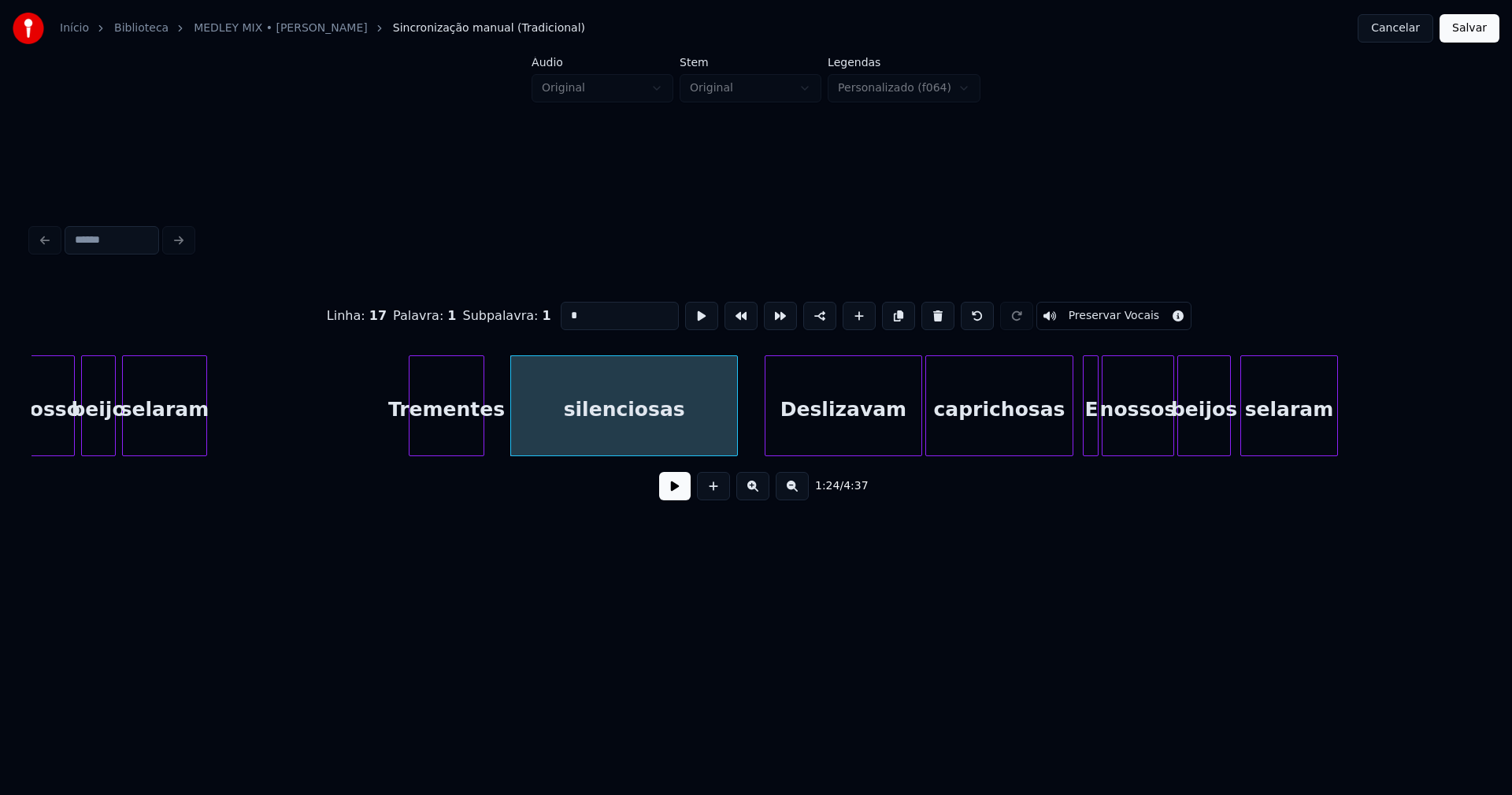
click at [881, 437] on div "Deslizavam" at bounding box center [843, 409] width 156 height 107
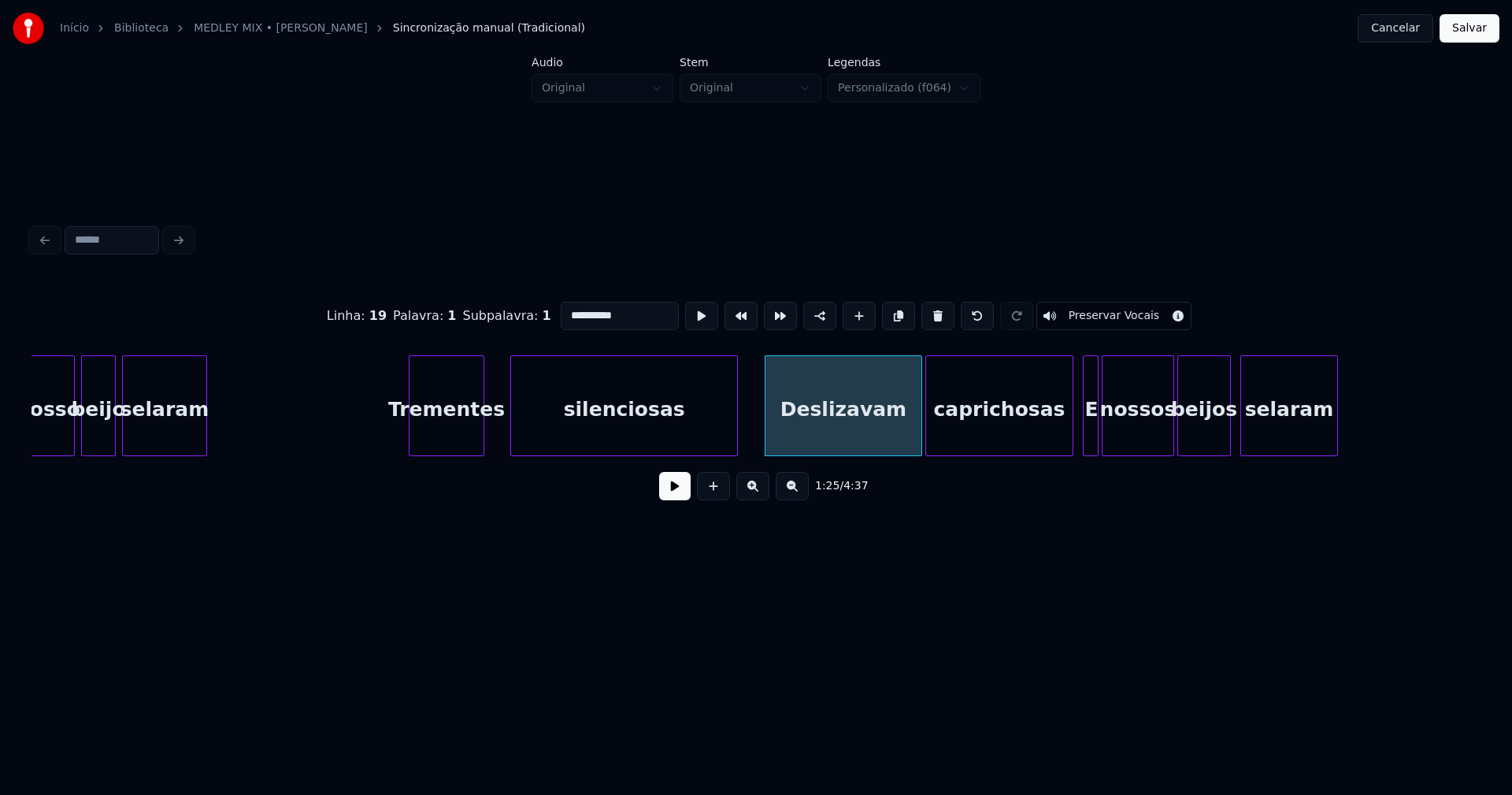
click at [568, 308] on input "**********" at bounding box center [620, 316] width 118 height 29
click at [1065, 439] on div at bounding box center [1065, 405] width 5 height 99
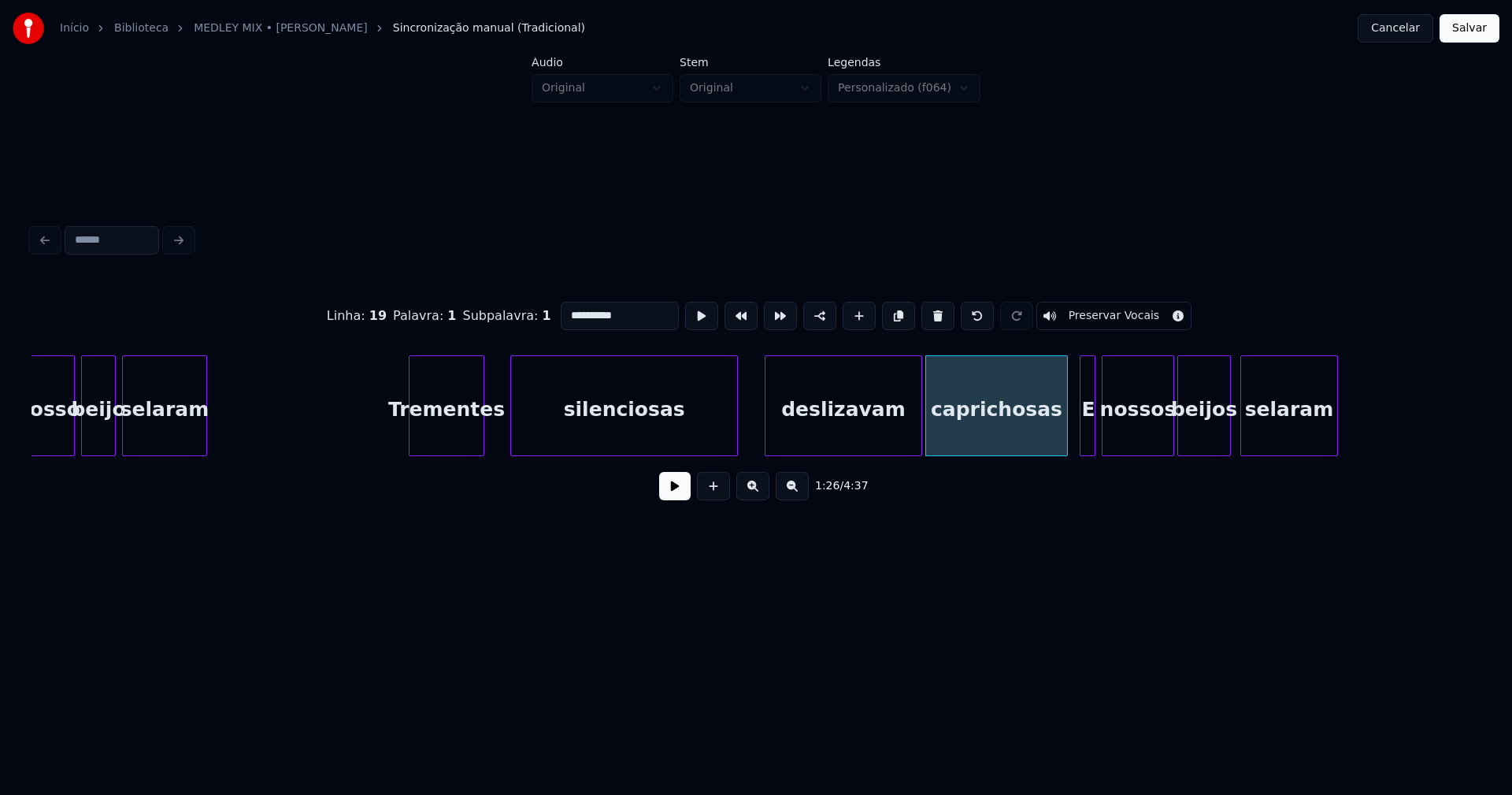
click at [1087, 440] on div "E" at bounding box center [1088, 409] width 16 height 107
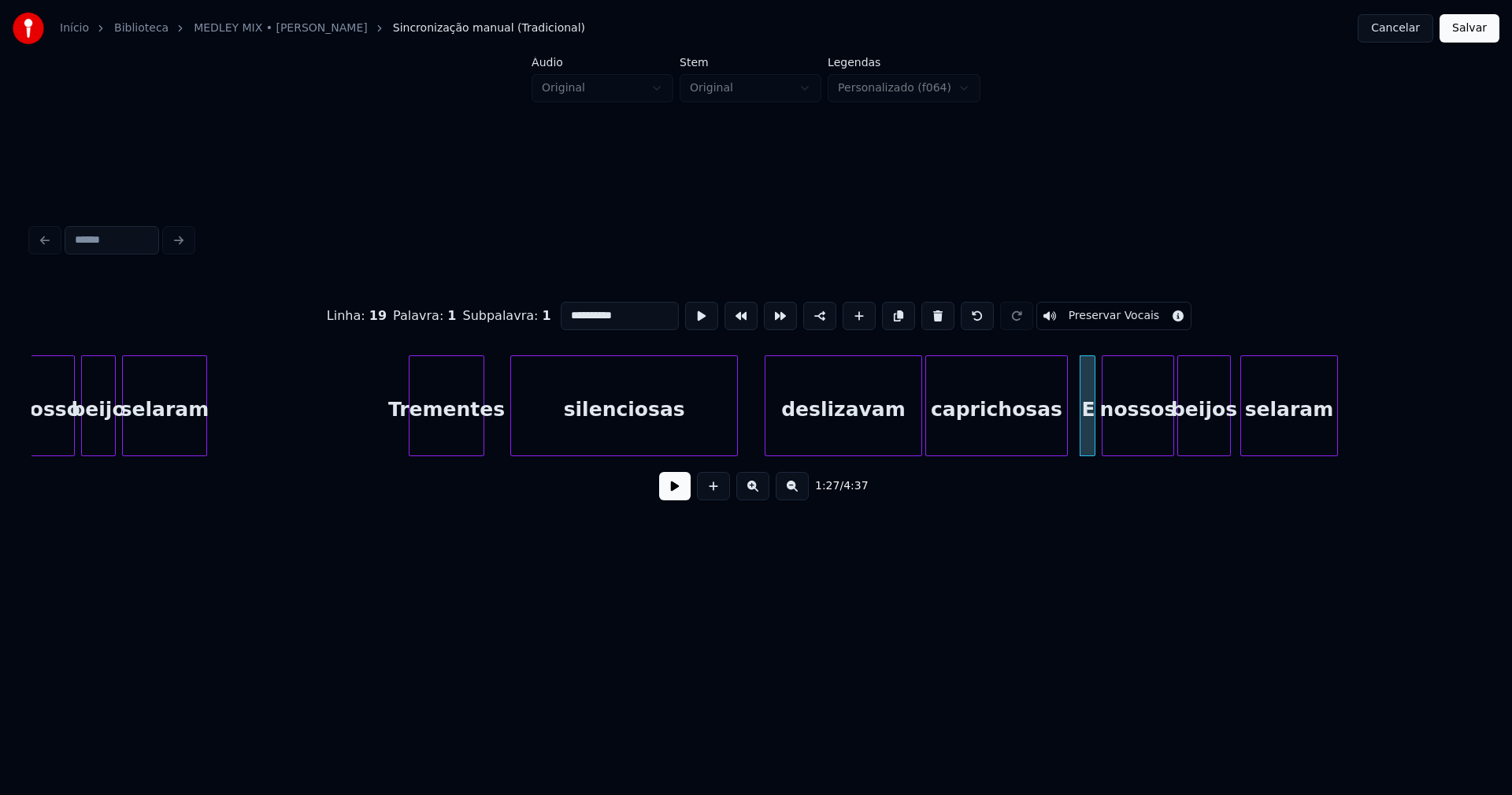
click at [1088, 438] on div "E" at bounding box center [1088, 409] width 16 height 107
drag, startPoint x: 559, startPoint y: 309, endPoint x: 502, endPoint y: 309, distance: 57.0
click at [509, 309] on div "Linha : 20 [GEOGRAPHIC_DATA] : 1 Subpalavra : 1 * Preservar Vocais" at bounding box center [756, 316] width 1449 height 79
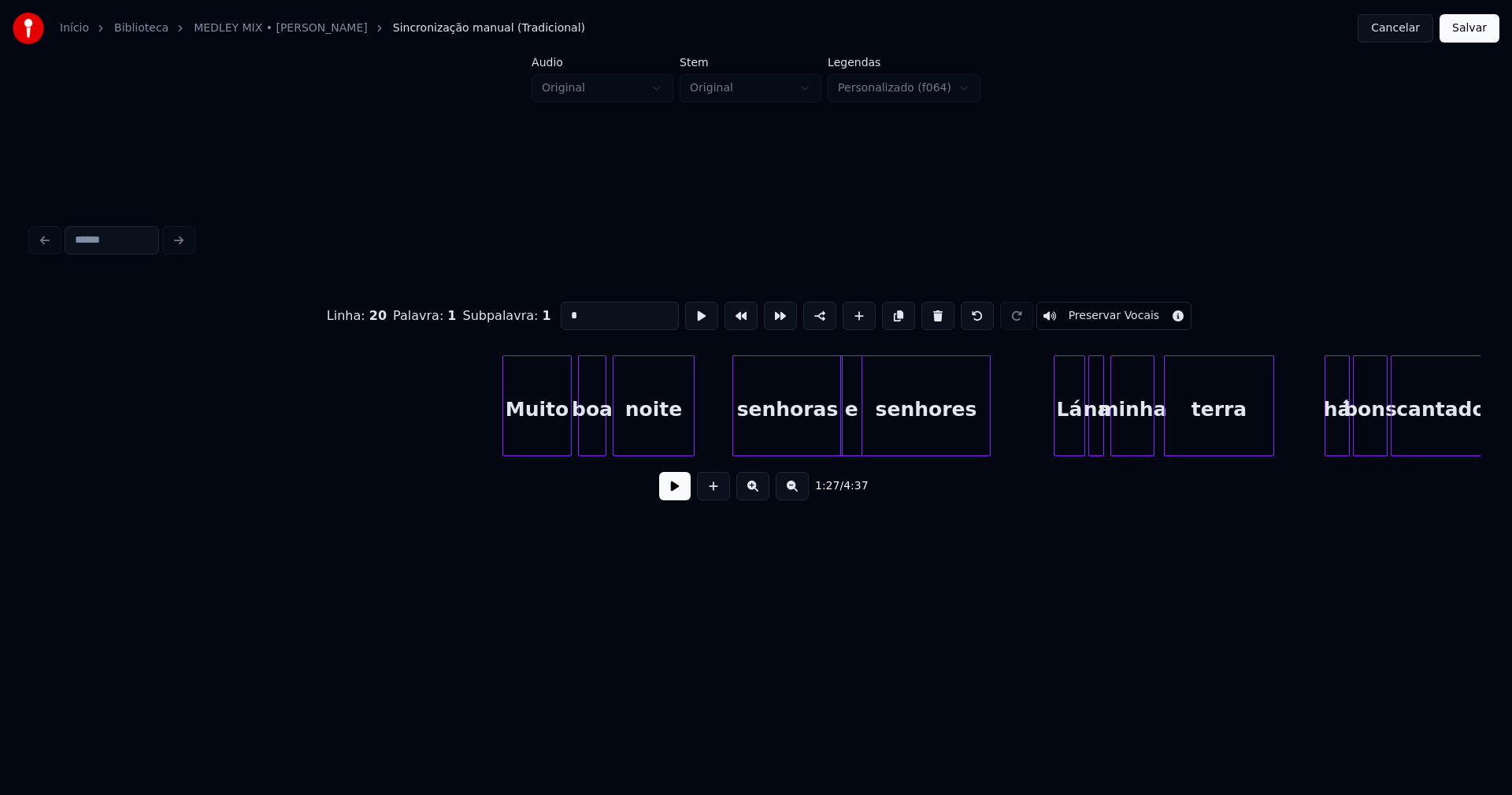
scroll to position [0, 18117]
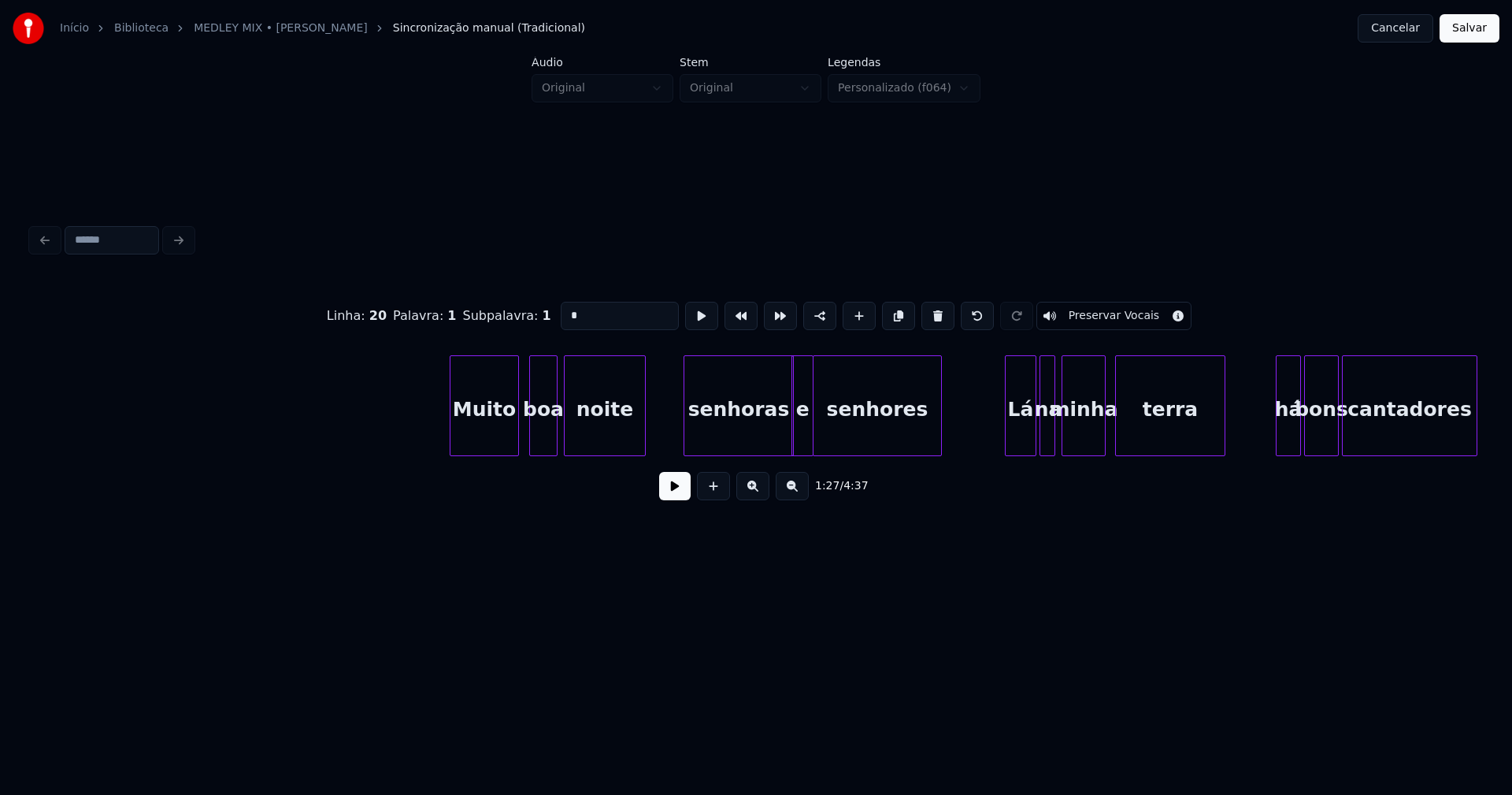
click at [490, 438] on div "Muito" at bounding box center [484, 409] width 68 height 107
click at [727, 432] on div "senhoras" at bounding box center [728, 409] width 109 height 107
click at [829, 434] on div at bounding box center [828, 405] width 5 height 99
click at [805, 434] on div "e" at bounding box center [801, 409] width 20 height 107
click at [814, 427] on div at bounding box center [816, 405] width 5 height 99
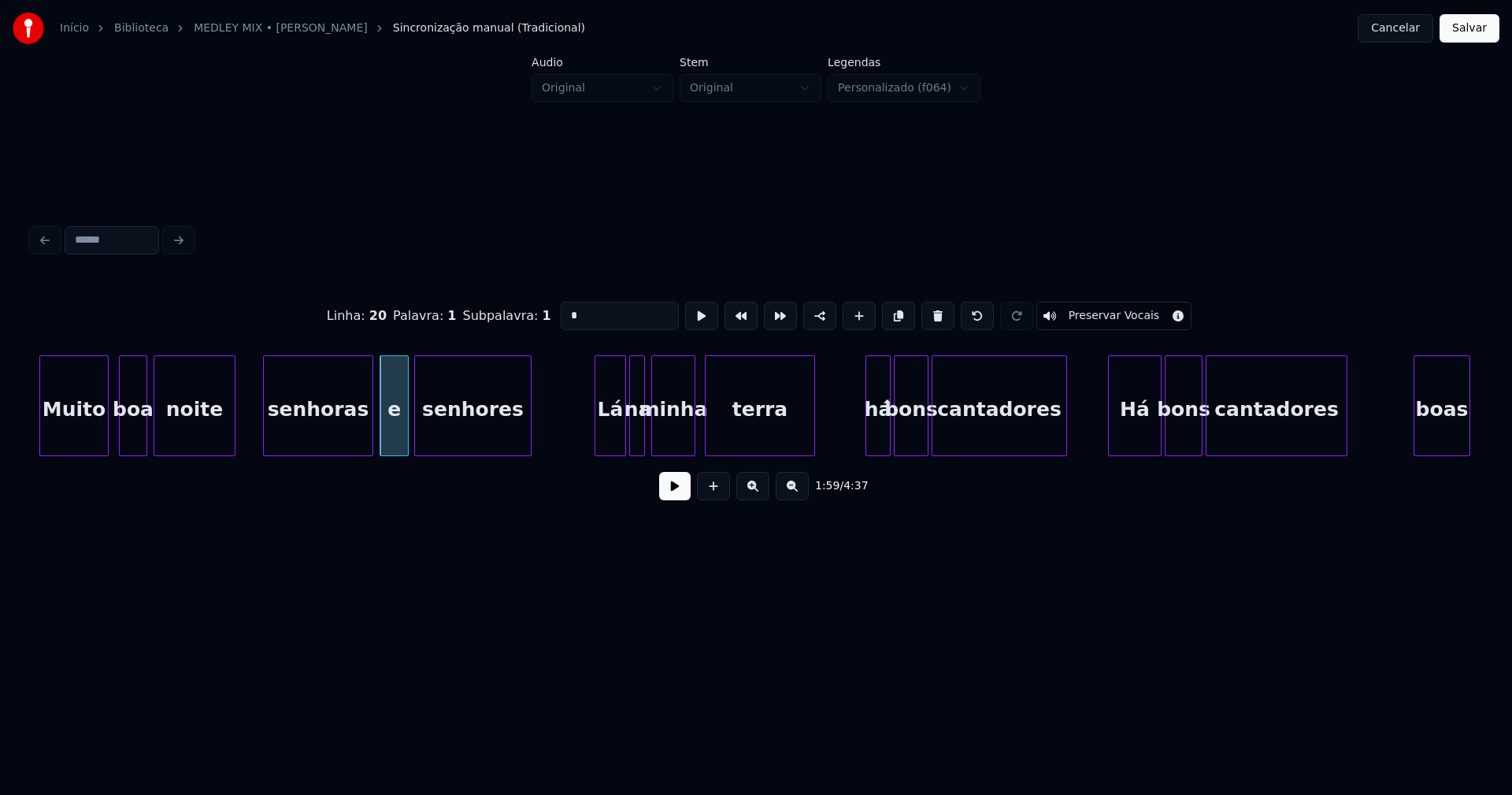
scroll to position [0, 18528]
type input "*"
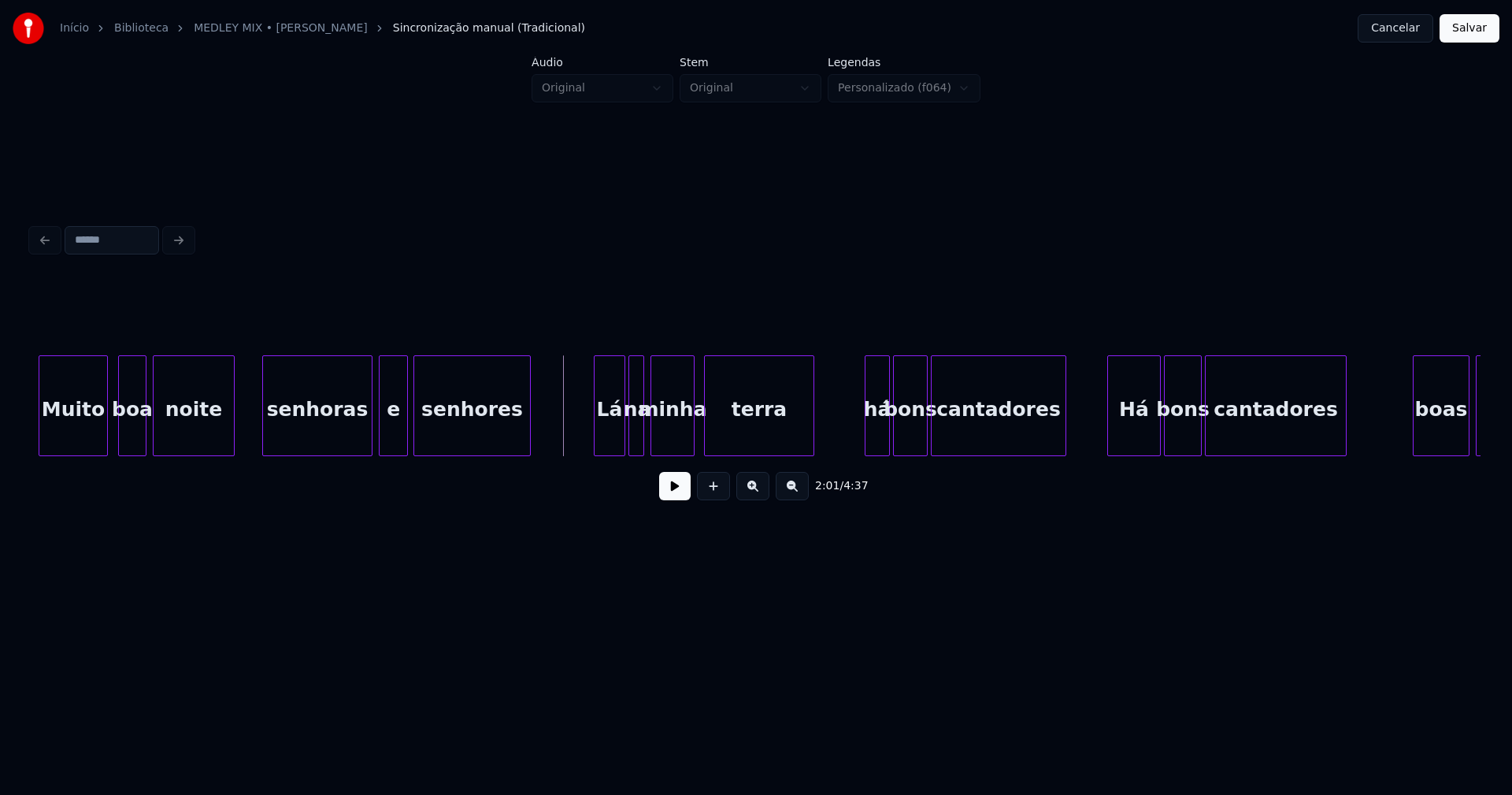
click at [675, 496] on button at bounding box center [675, 486] width 32 height 29
click at [562, 440] on div at bounding box center [563, 405] width 5 height 99
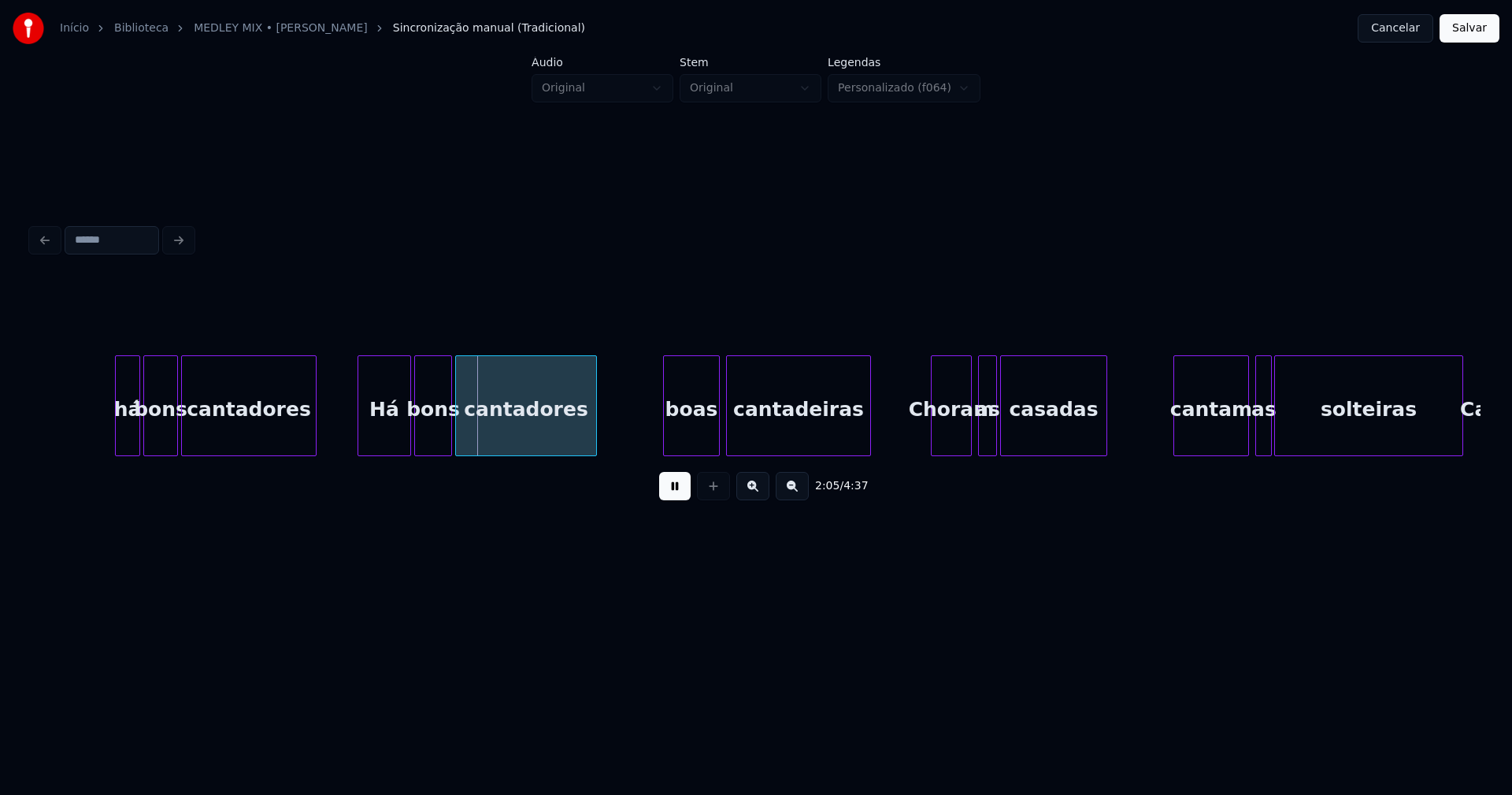
scroll to position [0, 19350]
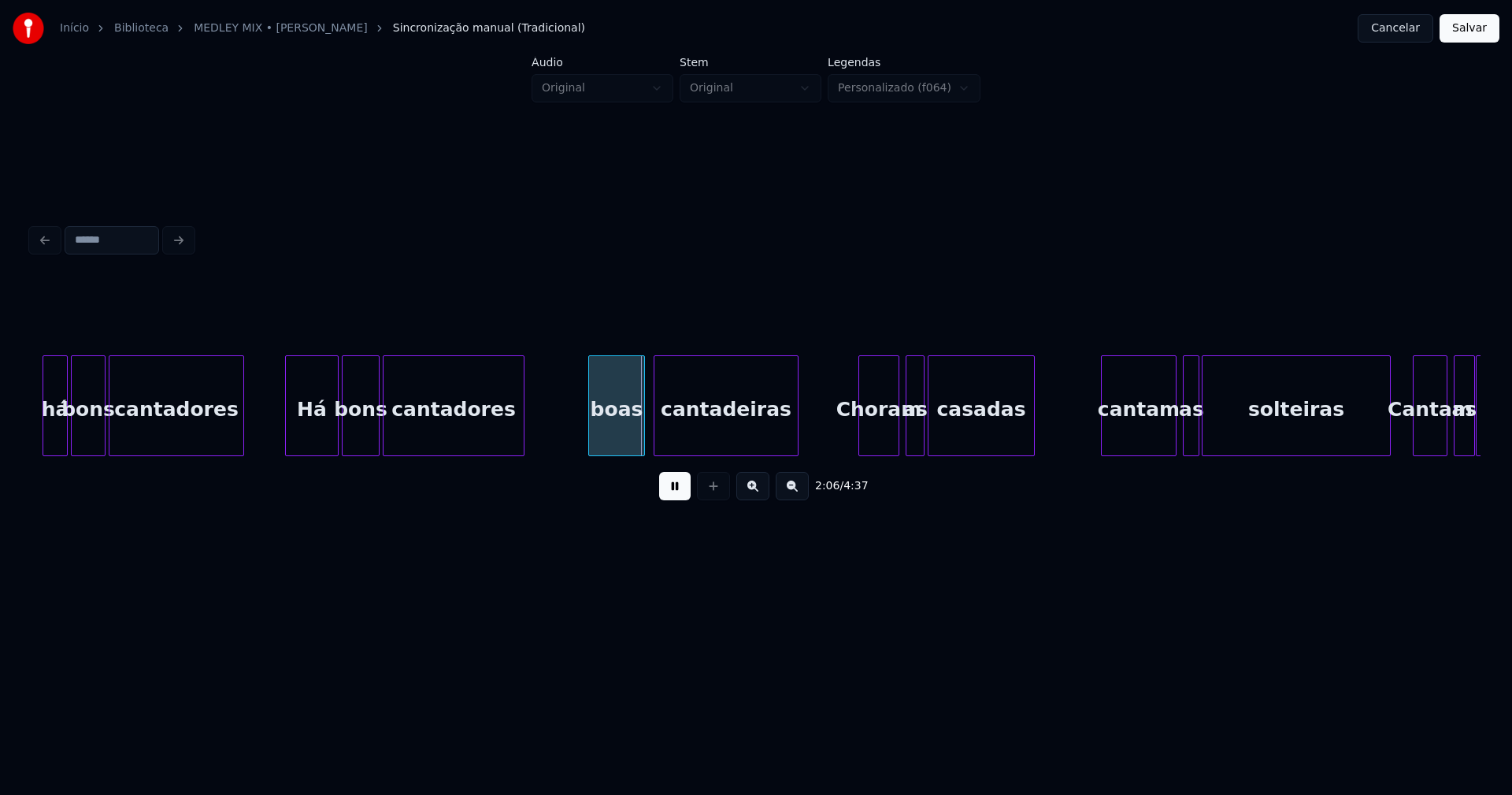
click at [627, 437] on div "boas" at bounding box center [616, 409] width 55 height 107
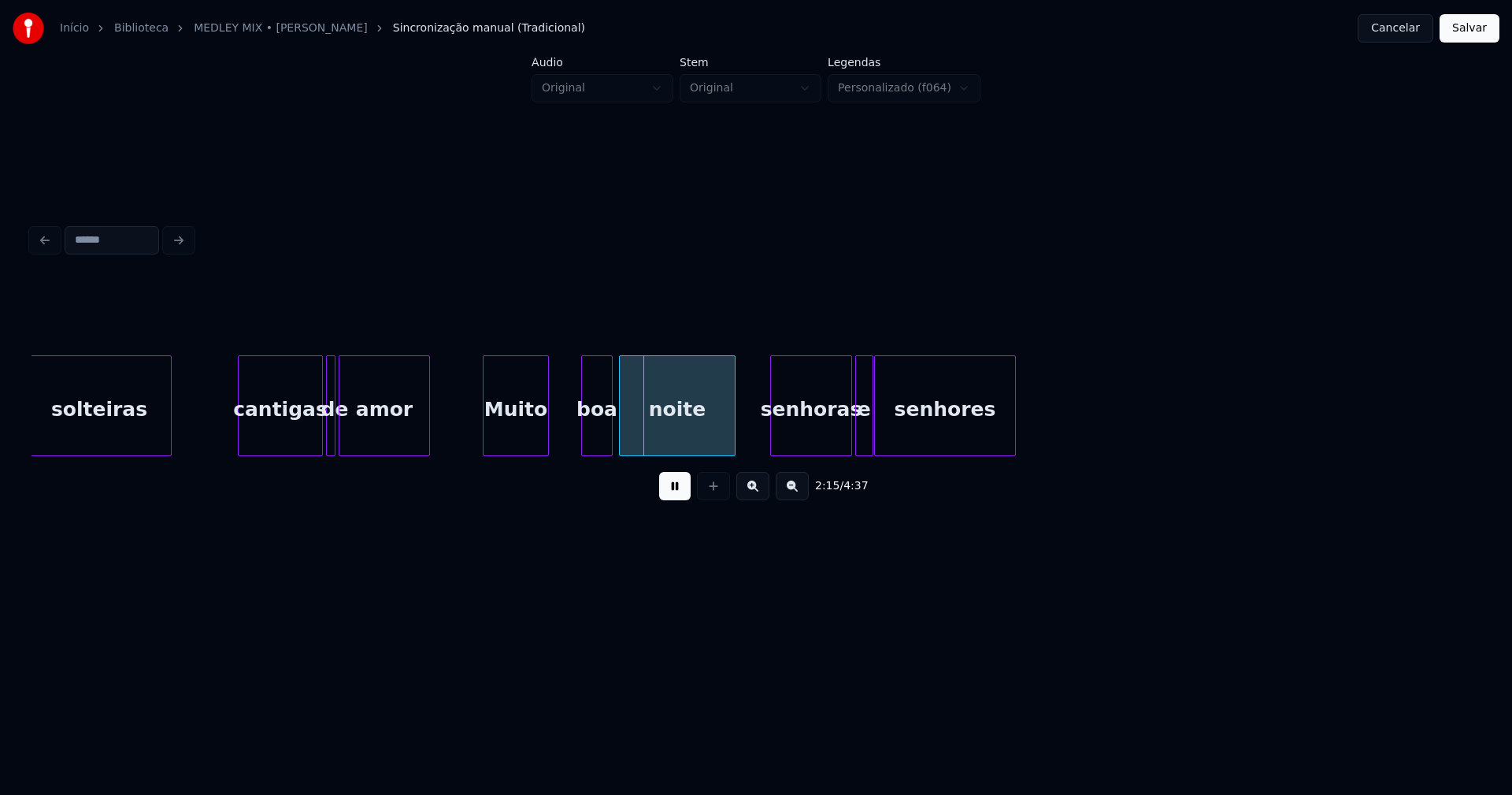
click at [509, 447] on div "Muito" at bounding box center [515, 409] width 65 height 107
click at [478, 431] on div at bounding box center [478, 405] width 5 height 99
click at [567, 438] on div at bounding box center [568, 405] width 5 height 99
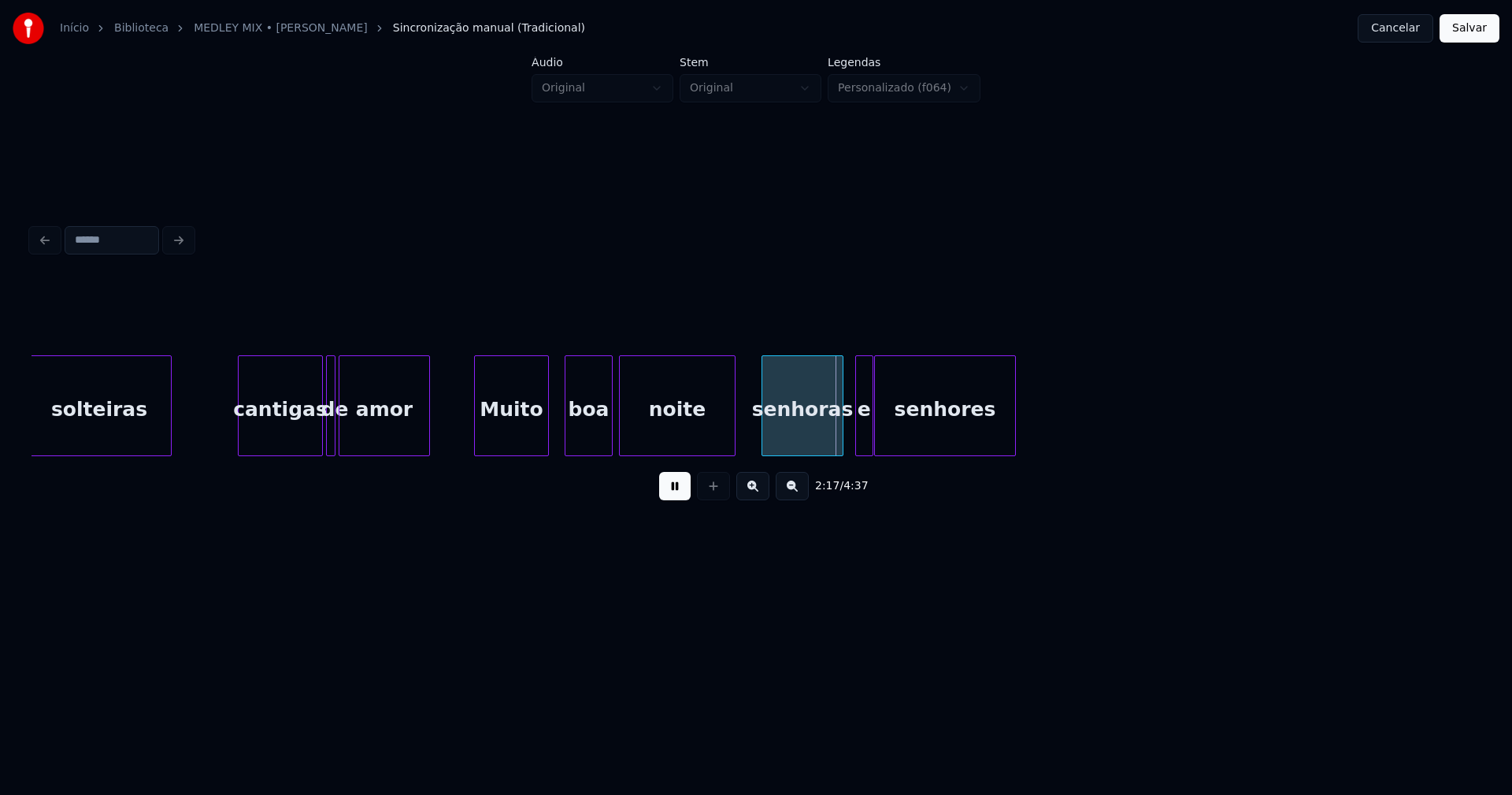
click at [787, 440] on div "senhoras" at bounding box center [802, 409] width 80 height 107
click at [891, 429] on div at bounding box center [890, 405] width 5 height 99
click at [882, 428] on div at bounding box center [882, 405] width 5 height 99
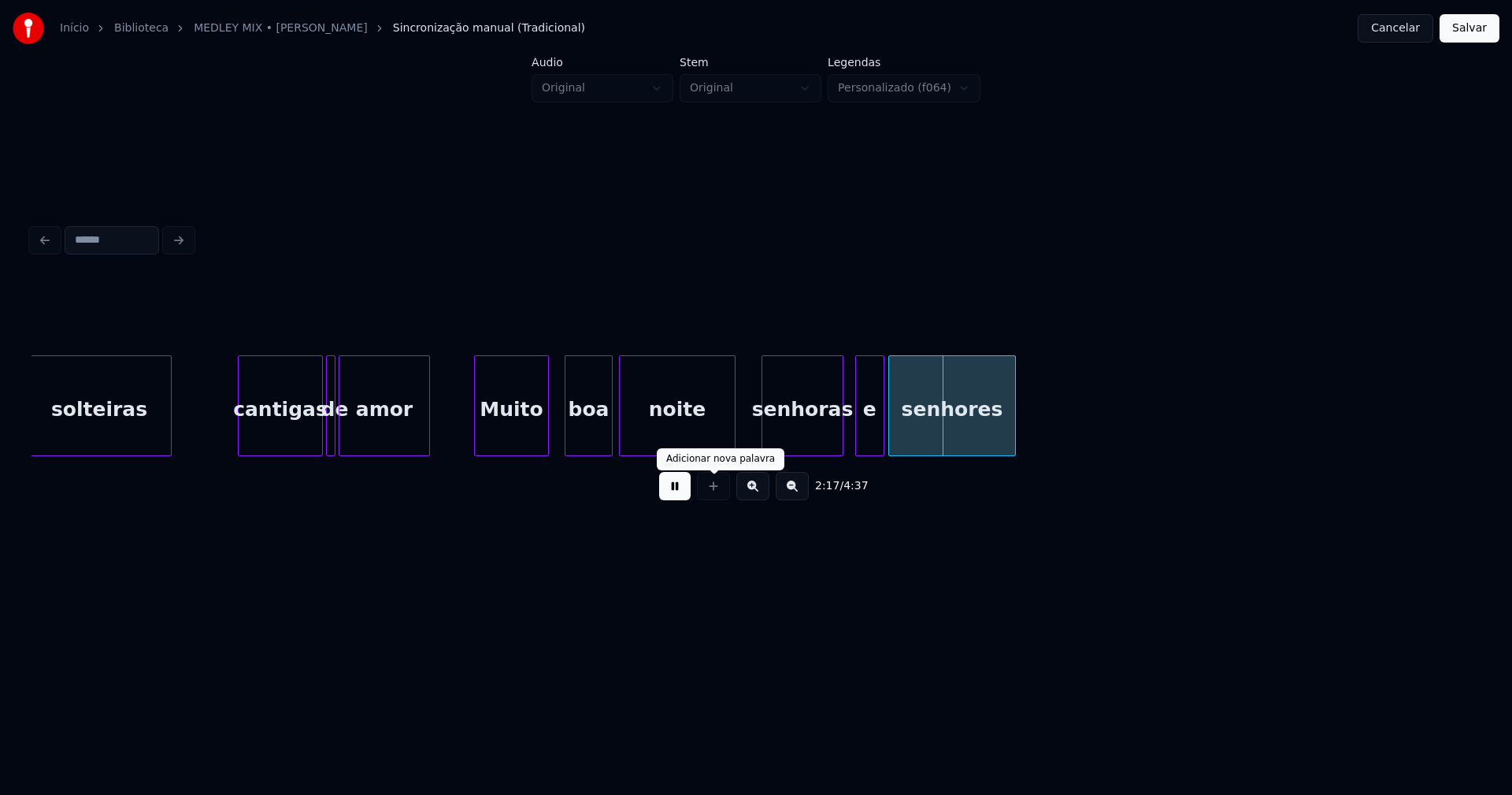
click at [681, 491] on button at bounding box center [675, 486] width 32 height 29
click at [734, 455] on div "Adicionar nova palavra" at bounding box center [720, 459] width 109 height 12
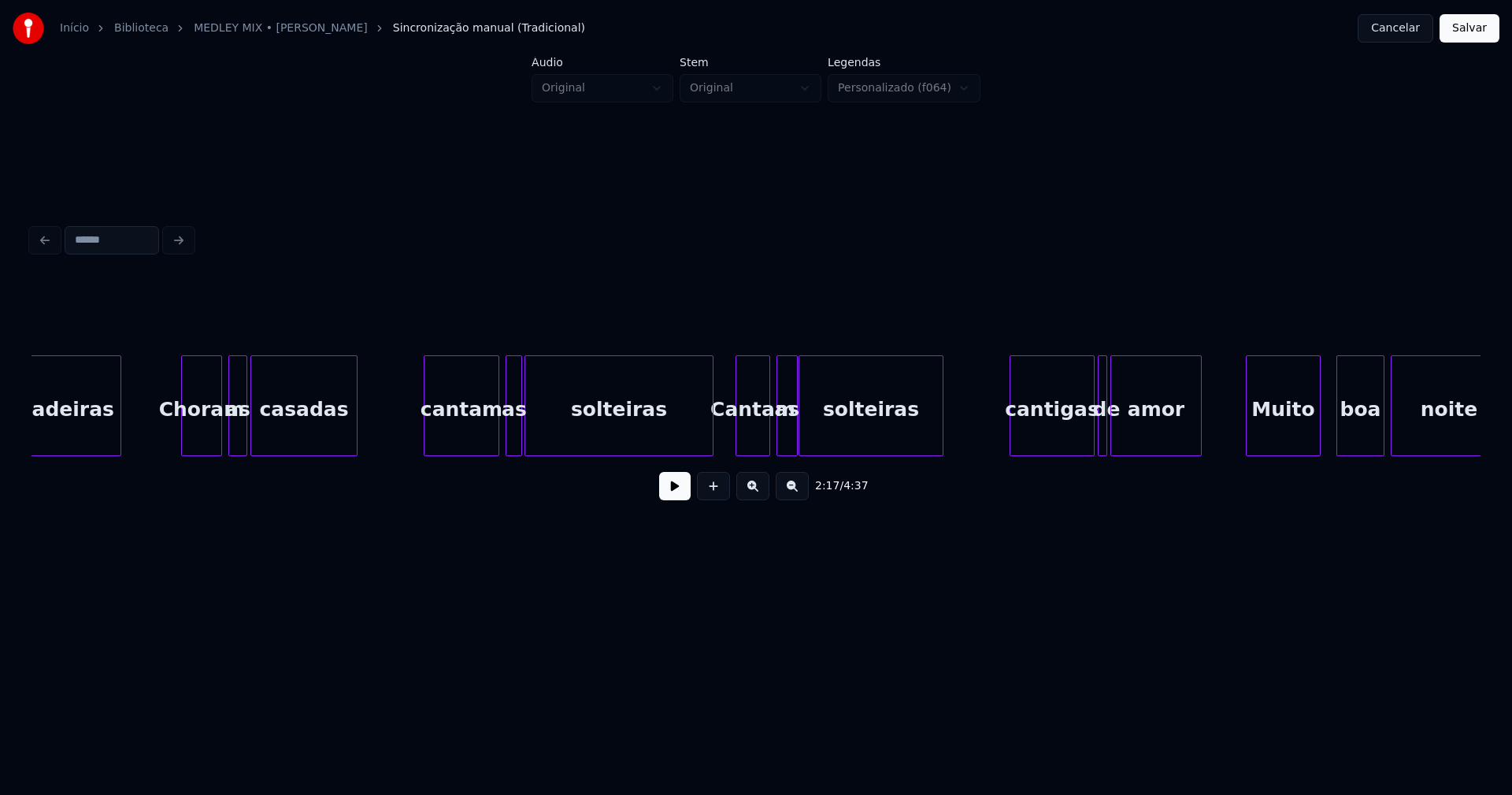
scroll to position [0, 20004]
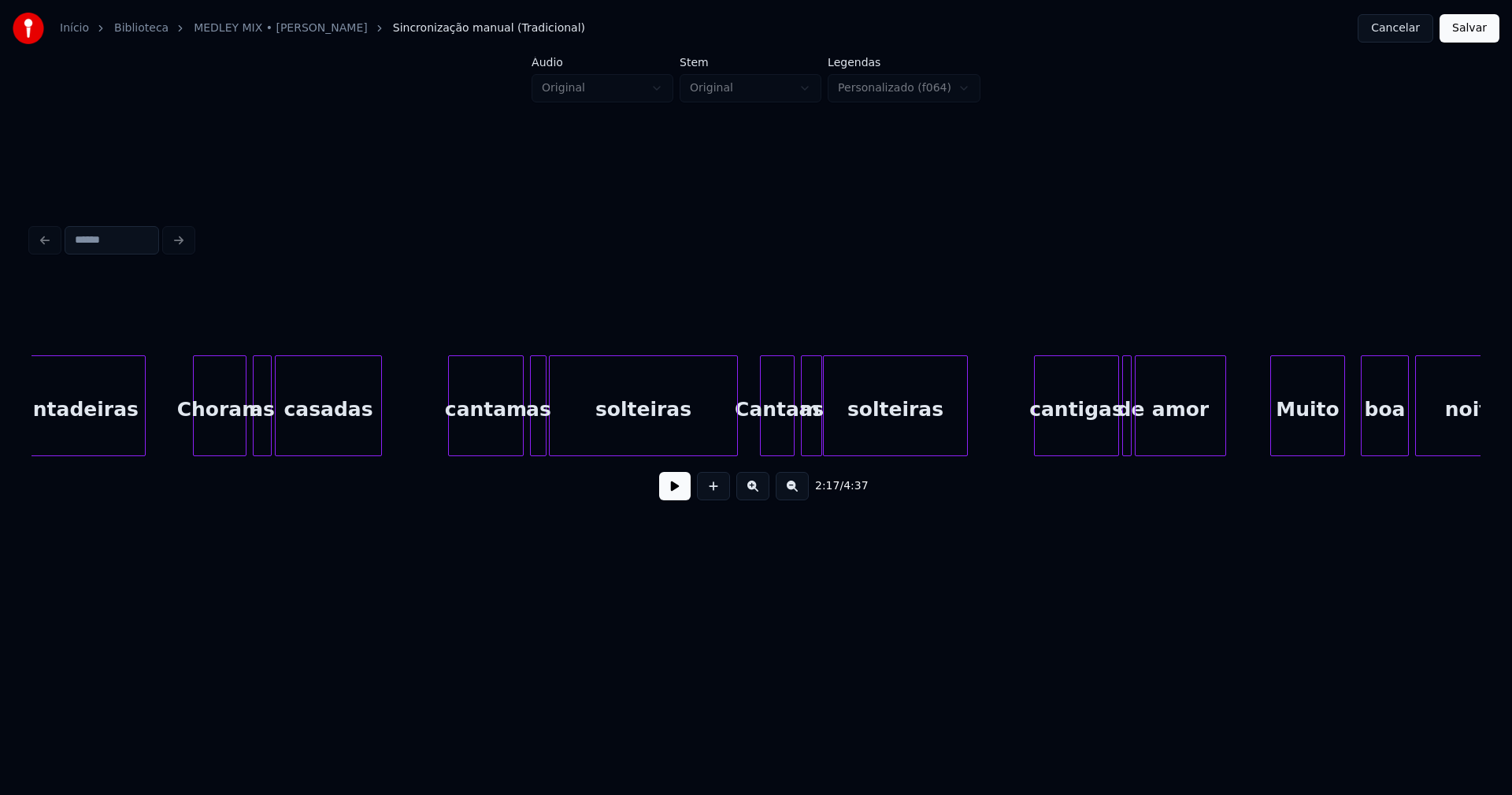
click at [195, 443] on div at bounding box center [196, 405] width 5 height 99
click at [557, 440] on div at bounding box center [559, 405] width 5 height 99
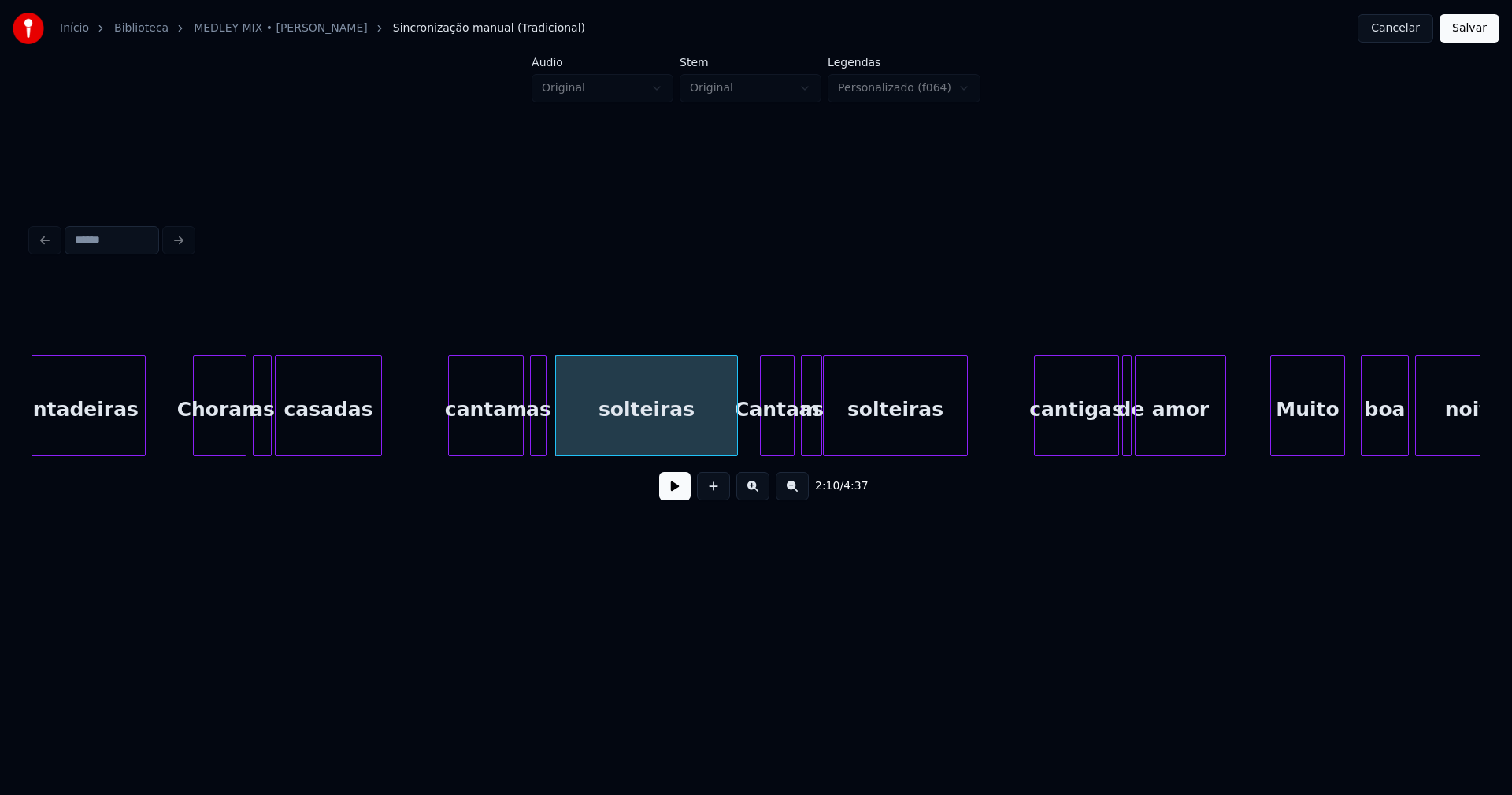
click at [541, 433] on div "as" at bounding box center [538, 409] width 16 height 107
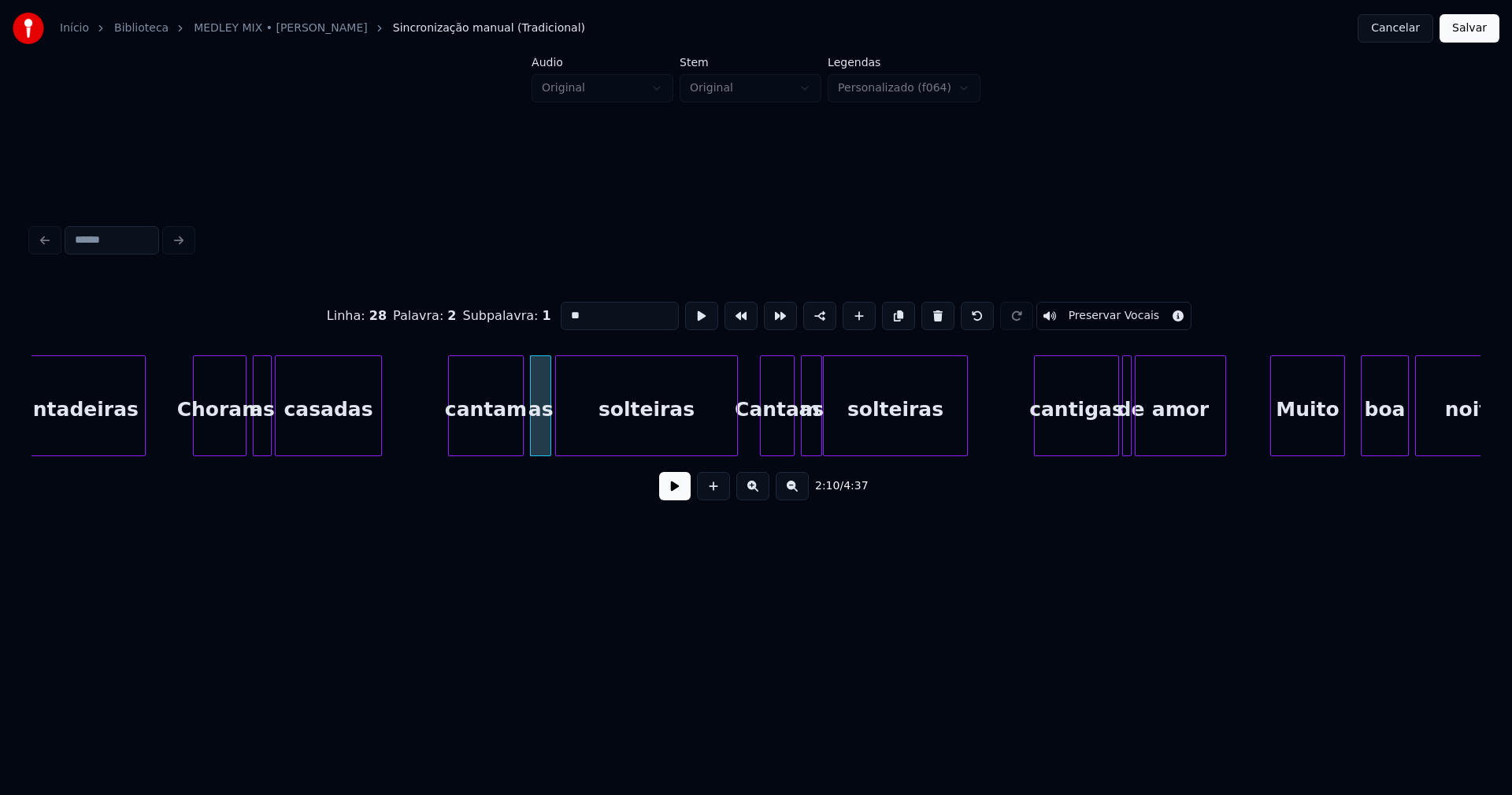
click at [548, 433] on div at bounding box center [548, 405] width 5 height 99
click at [680, 498] on button at bounding box center [675, 486] width 32 height 29
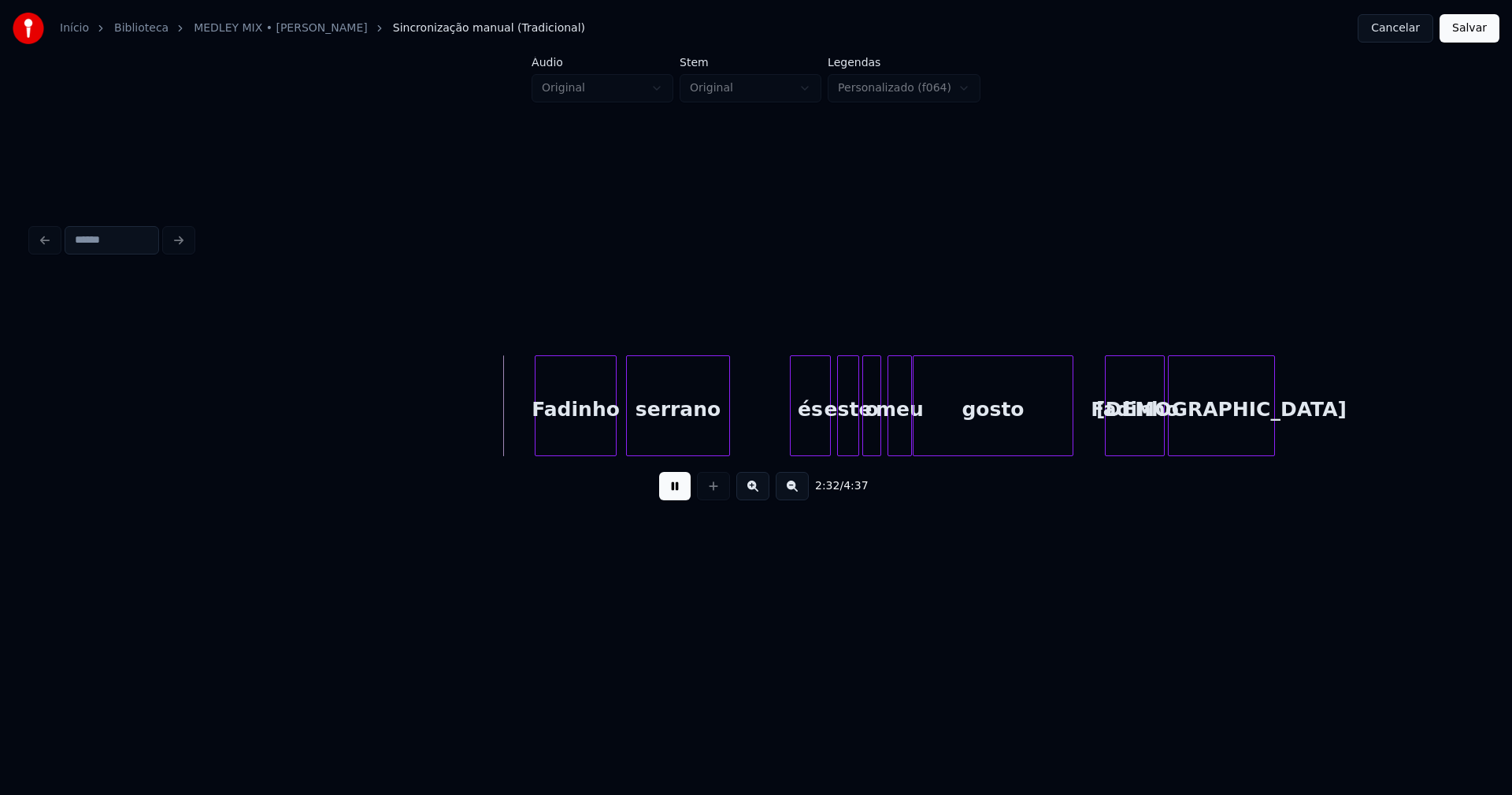
scroll to position [0, 23656]
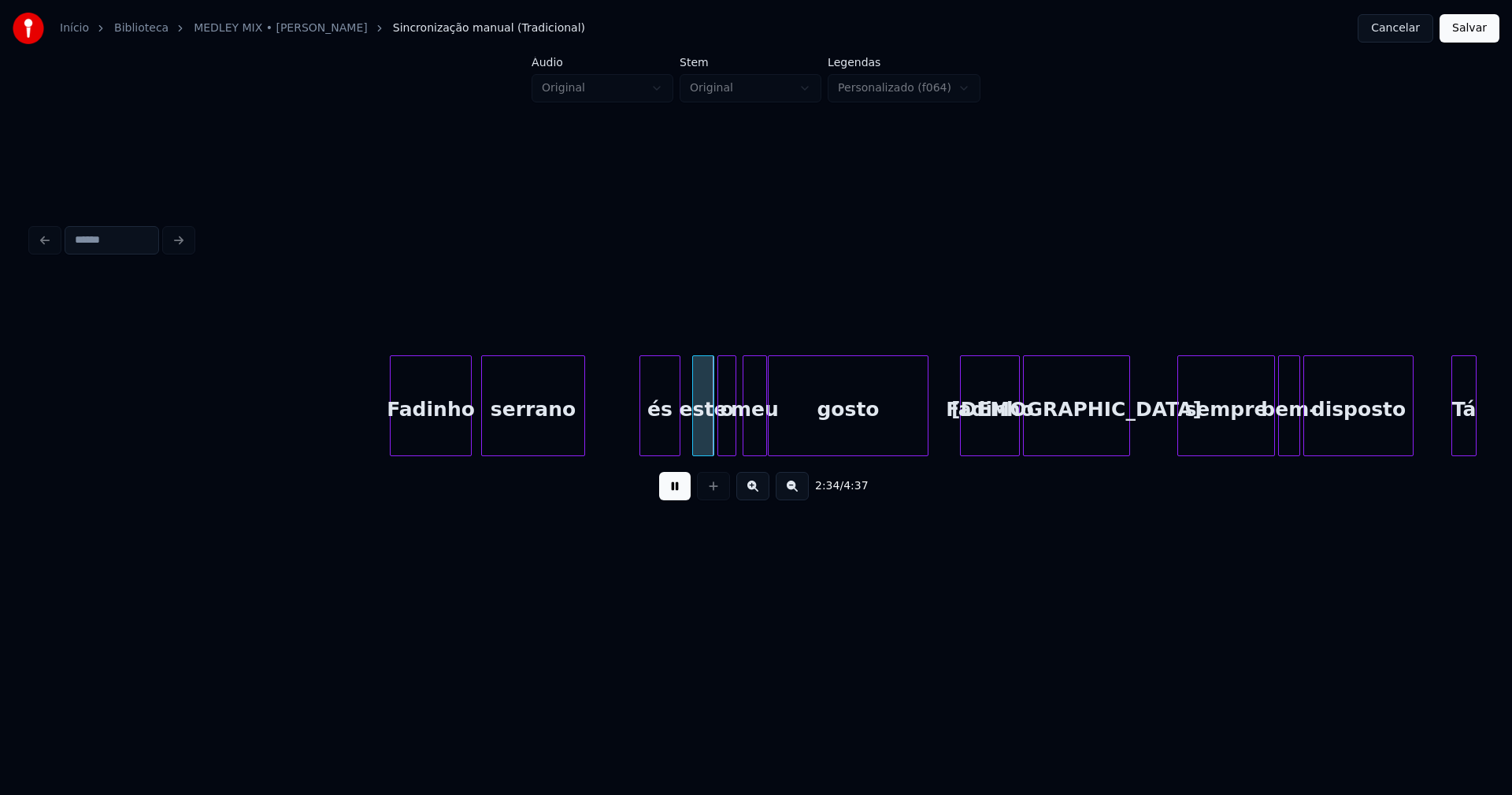
click at [671, 446] on div "és" at bounding box center [660, 409] width 39 height 107
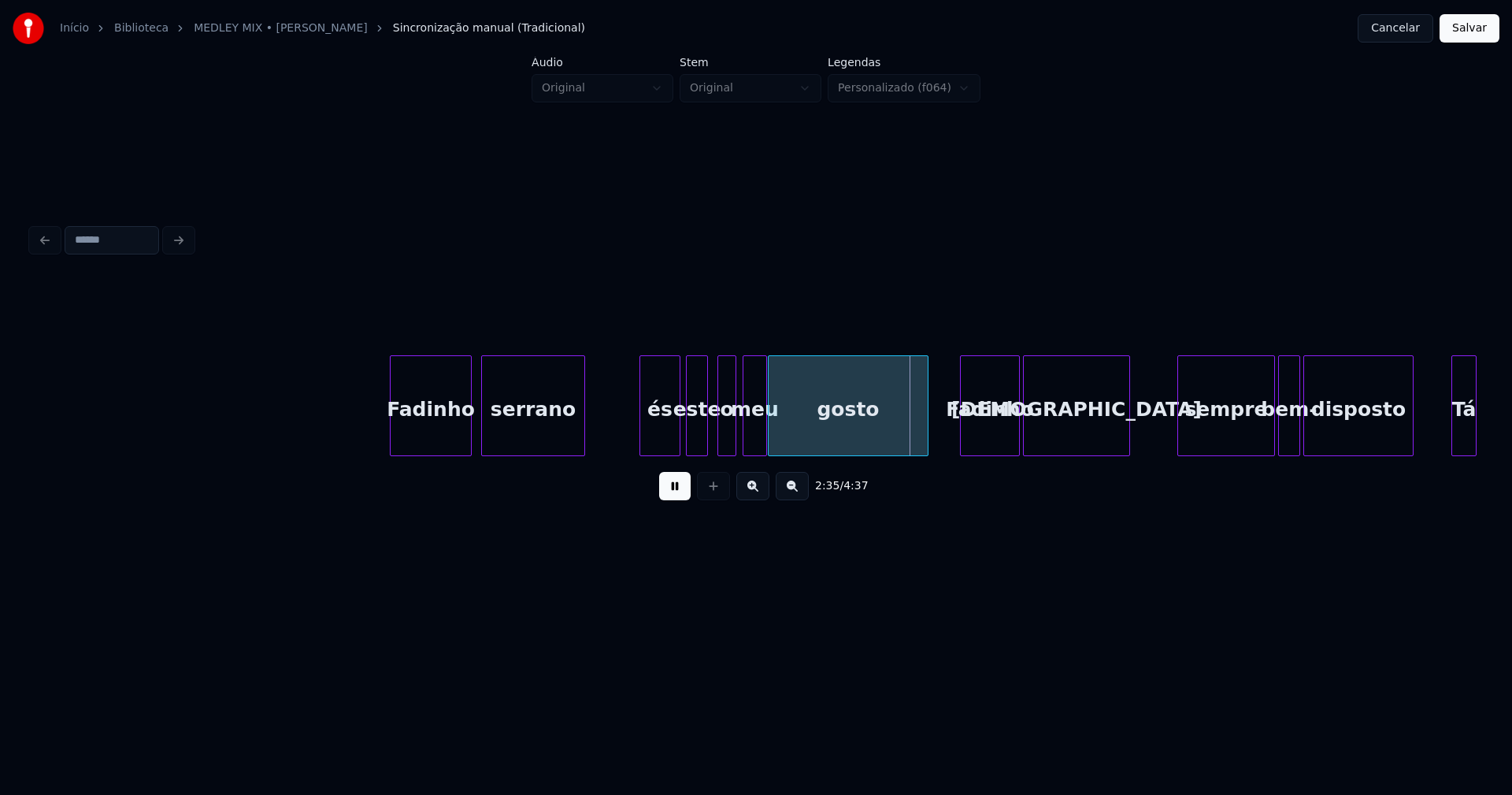
click at [696, 439] on div "este" at bounding box center [697, 409] width 20 height 107
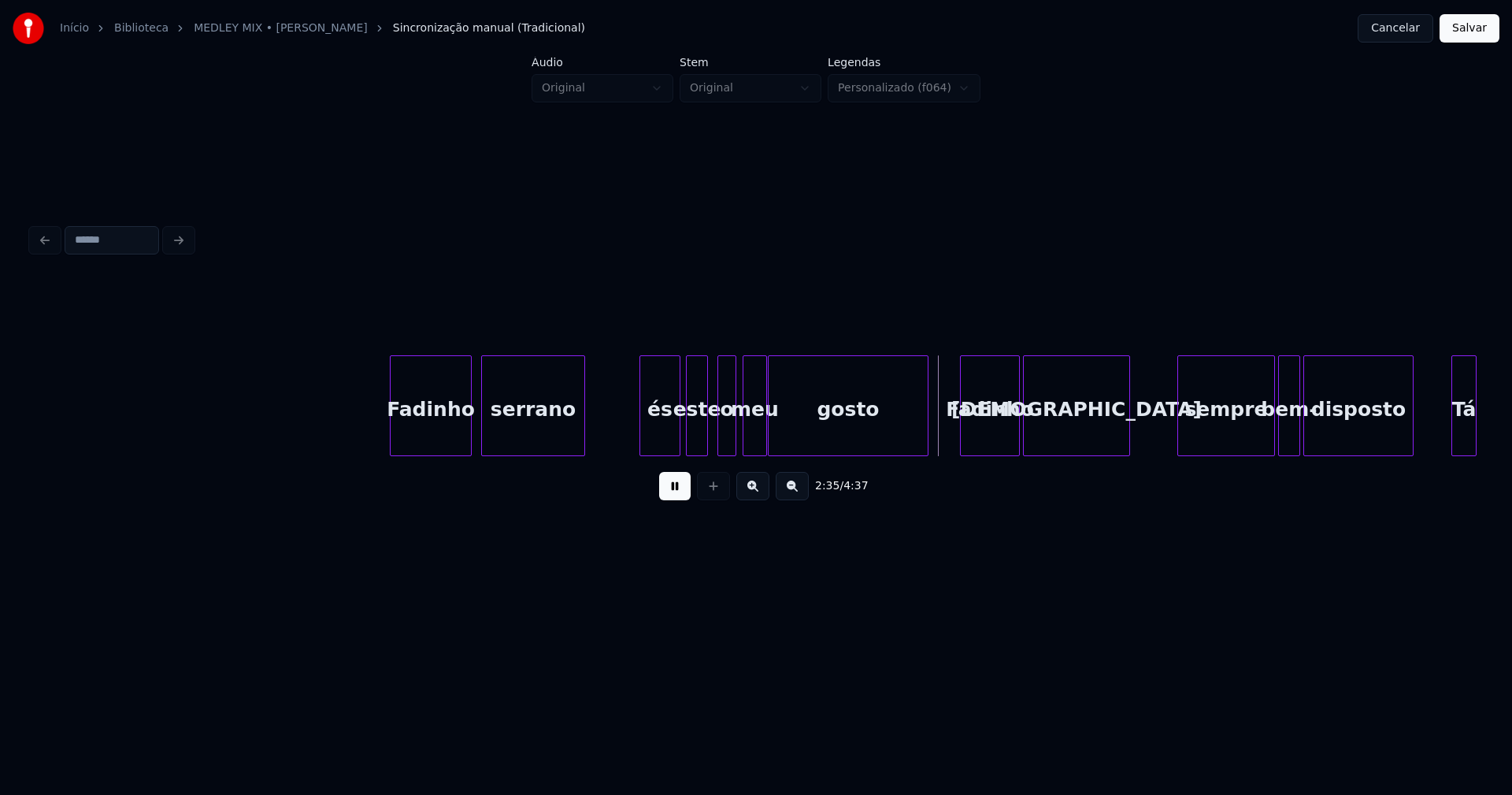
click at [695, 428] on div "este" at bounding box center [697, 409] width 20 height 107
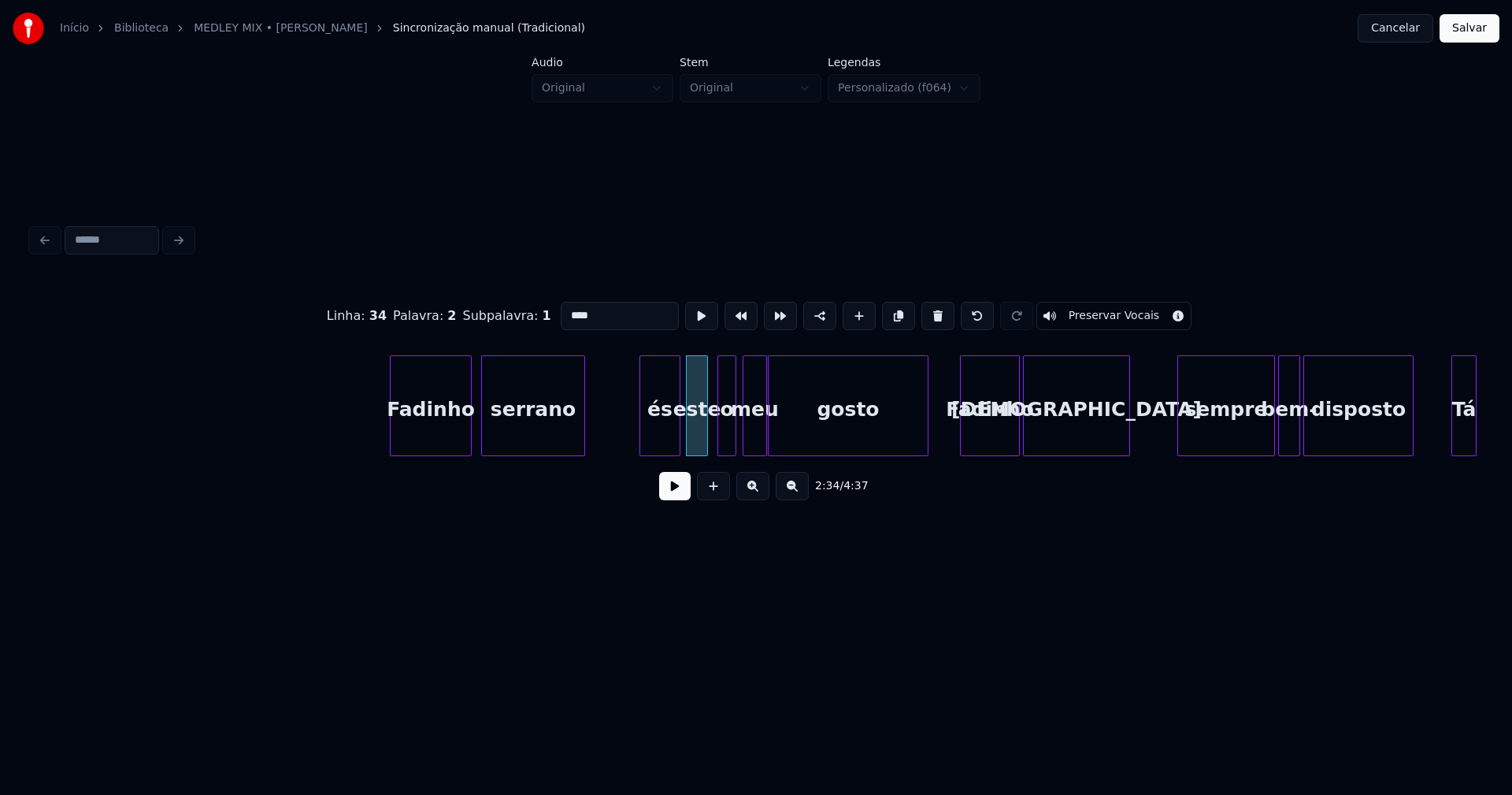
click at [697, 430] on div "este" at bounding box center [697, 409] width 20 height 107
drag, startPoint x: 584, startPoint y: 309, endPoint x: 536, endPoint y: 315, distance: 48.4
click at [536, 315] on div "Linha : 34 [GEOGRAPHIC_DATA] : 2 Subpalavra : 1 **** Preservar Vocais" at bounding box center [756, 316] width 1449 height 79
click at [728, 431] on div "o" at bounding box center [726, 409] width 17 height 107
drag, startPoint x: 577, startPoint y: 315, endPoint x: 486, endPoint y: 312, distance: 91.0
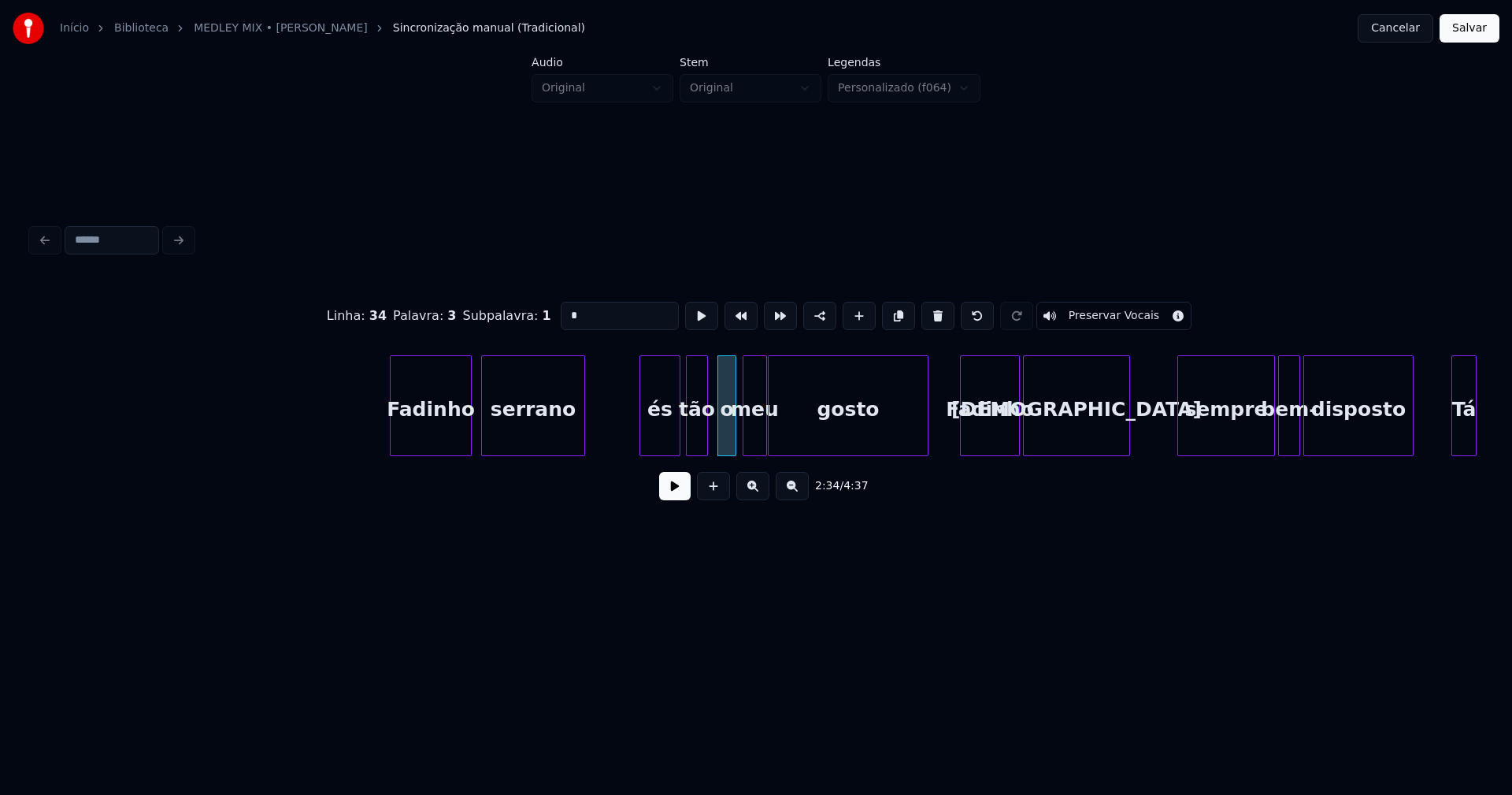
click at [484, 312] on div "Linha : 34 [GEOGRAPHIC_DATA] : 3 Subpalavra : 1 * Preservar Vocais" at bounding box center [756, 316] width 1449 height 79
click at [713, 438] on div at bounding box center [715, 405] width 5 height 99
click at [750, 443] on div "meu" at bounding box center [751, 409] width 23 height 107
click at [725, 427] on div "a" at bounding box center [724, 409] width 24 height 107
click at [1236, 444] on div "sempre" at bounding box center [1221, 409] width 96 height 107
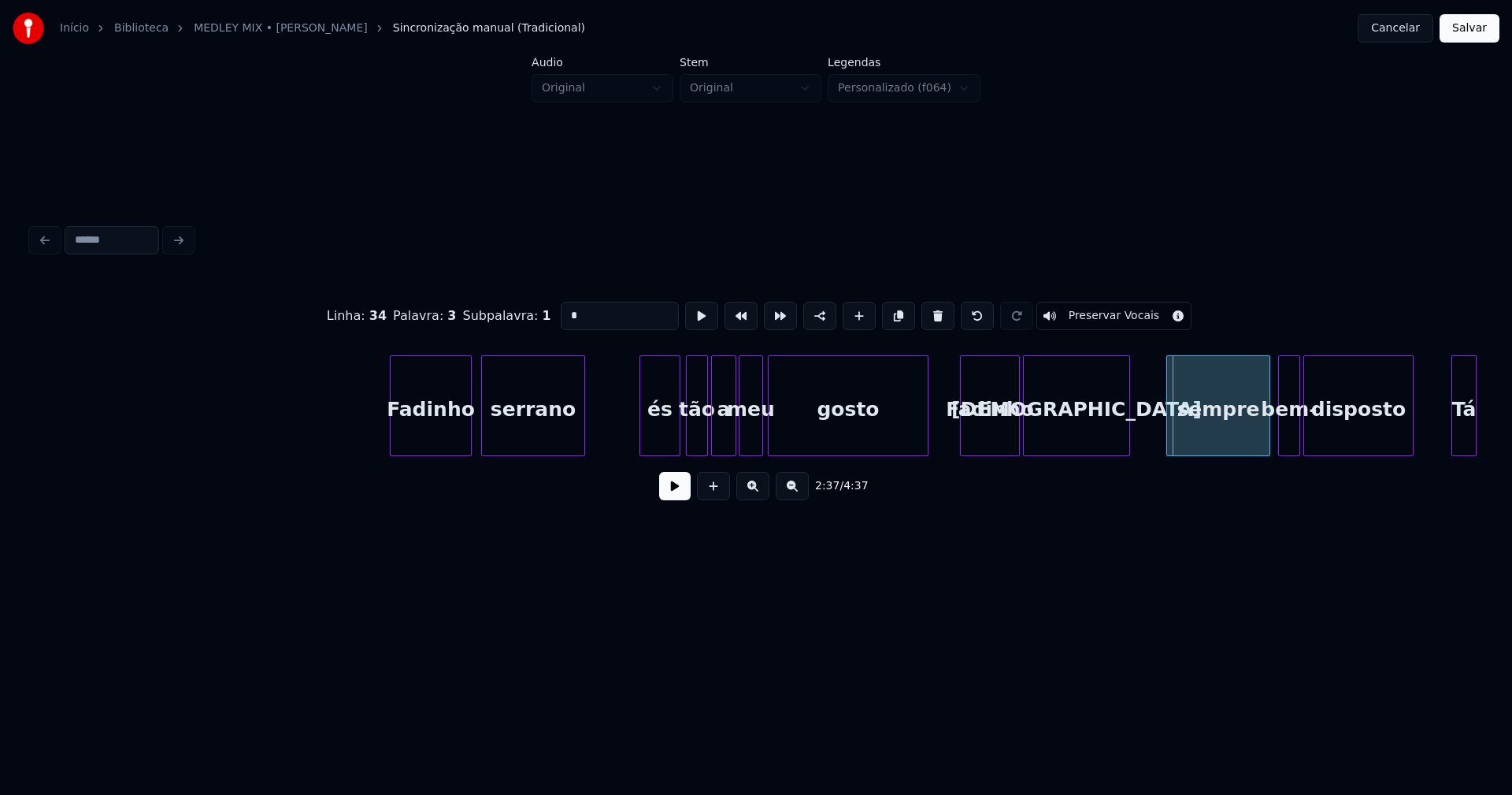
click at [1169, 438] on div at bounding box center [1169, 405] width 5 height 99
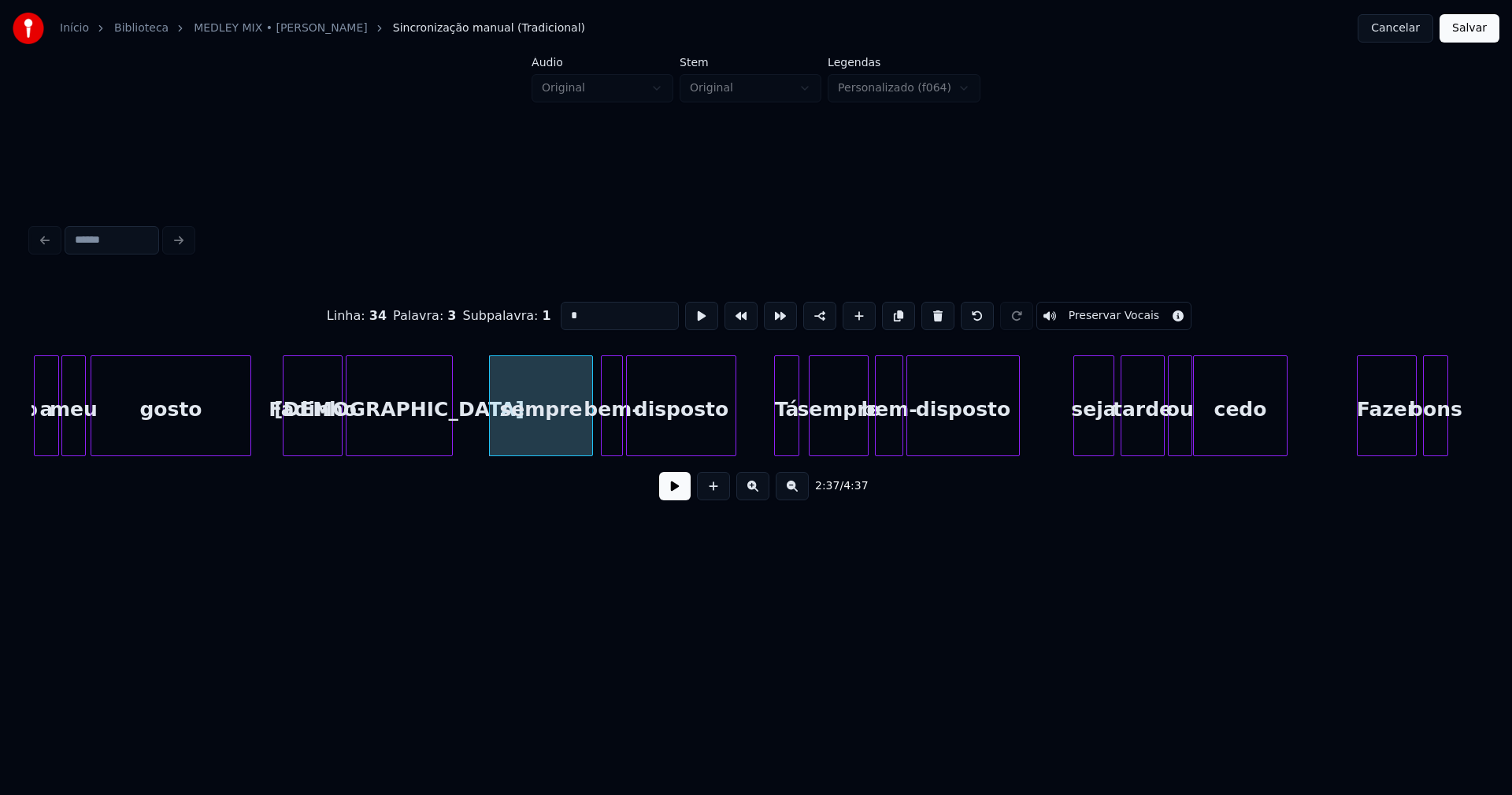
scroll to position [0, 24358]
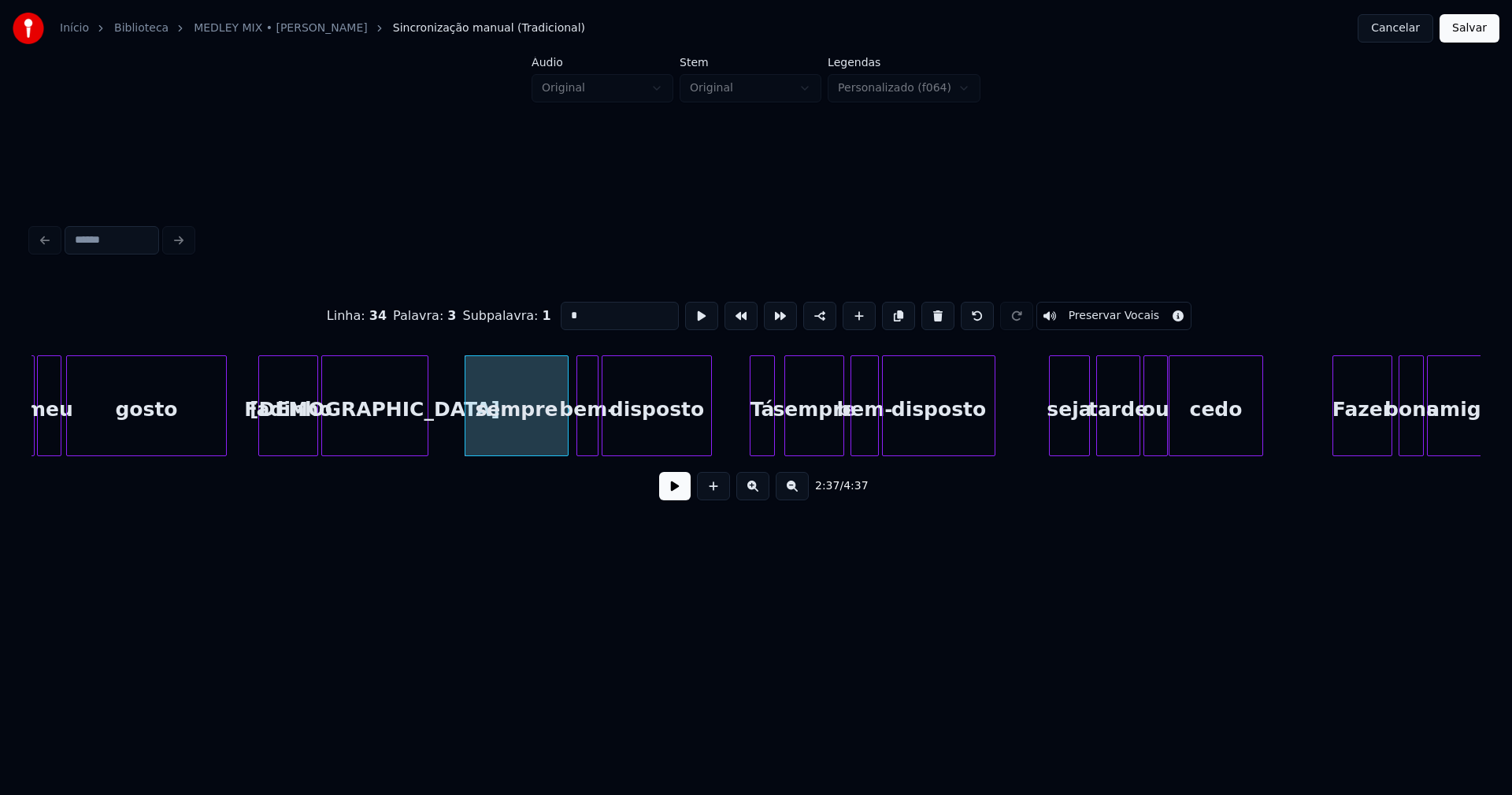
click at [872, 438] on div "bem-" at bounding box center [864, 409] width 27 height 107
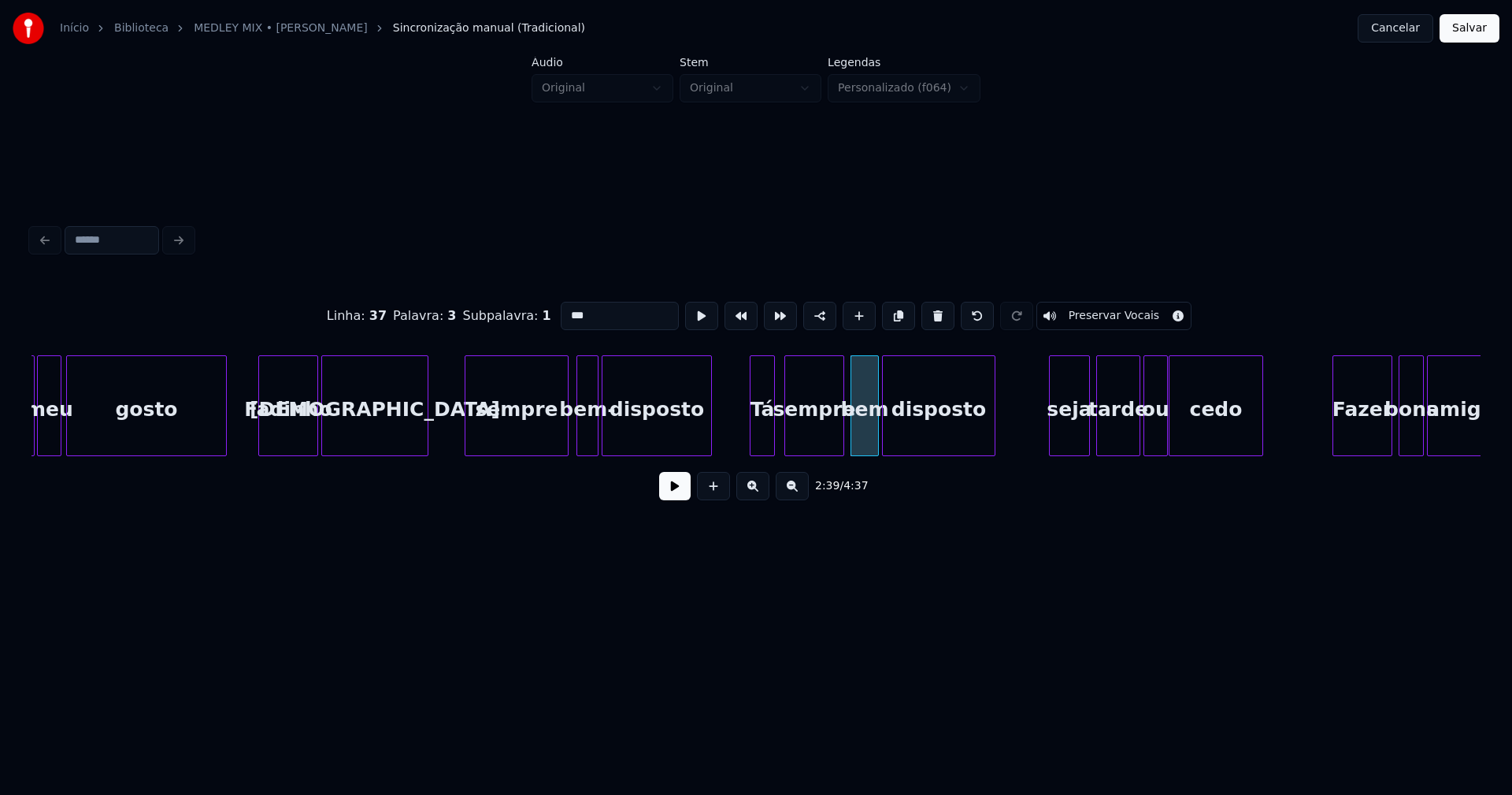
click at [635, 428] on div "disposto" at bounding box center [657, 409] width 109 height 107
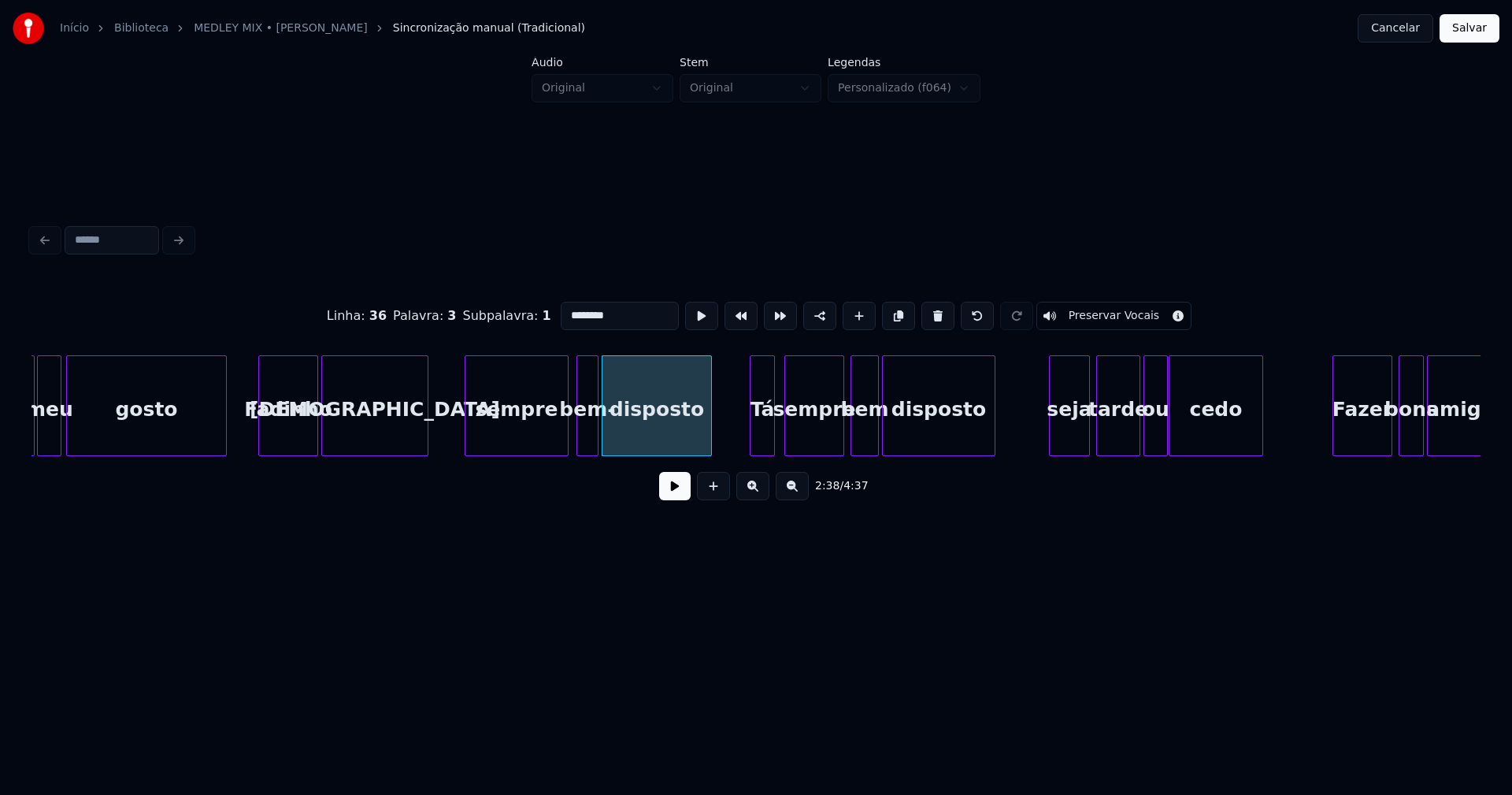
click at [586, 427] on div "bem-" at bounding box center [587, 409] width 20 height 107
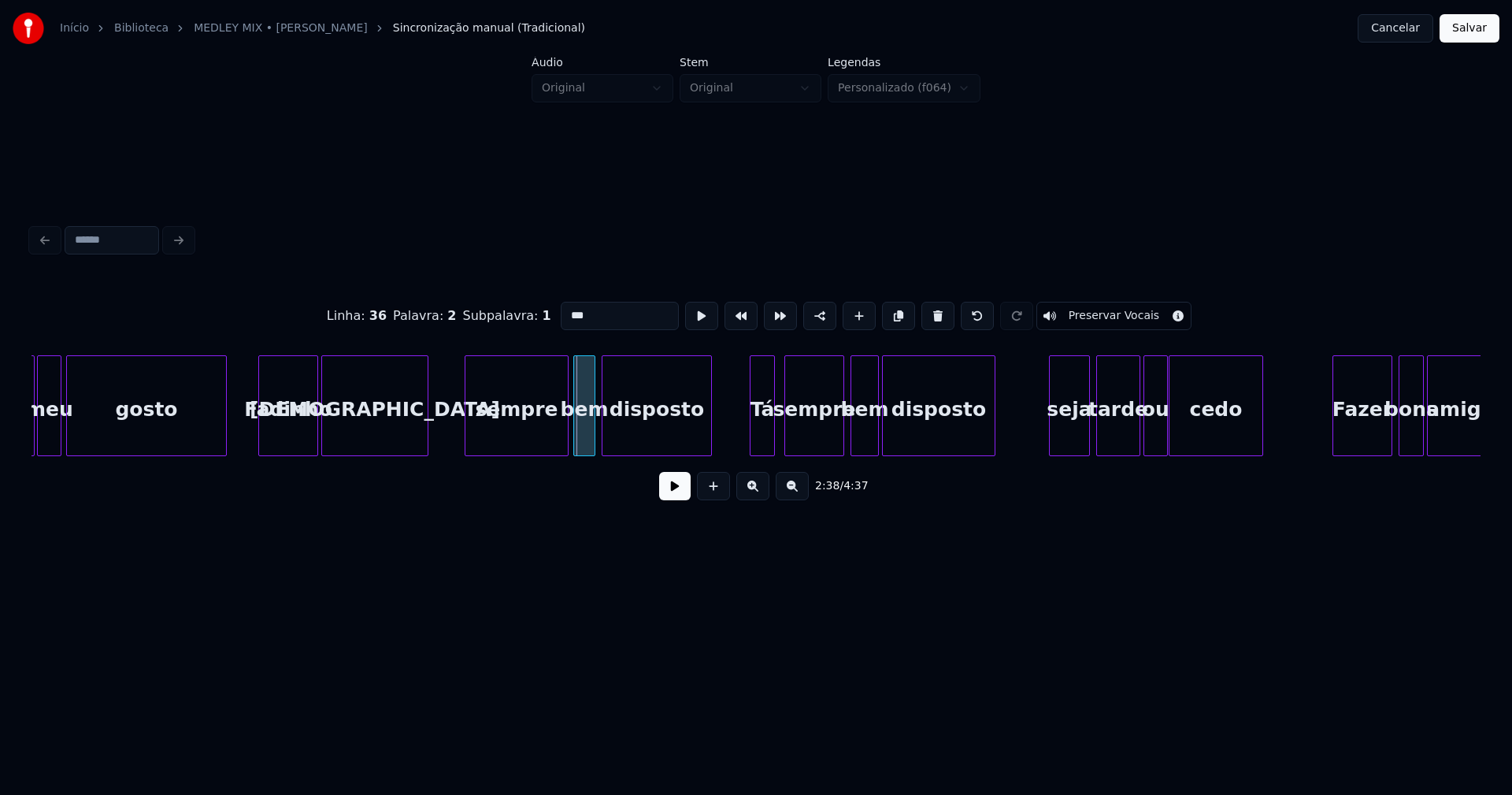
click at [586, 450] on div "a meu gosto [PERSON_NAME] catita sempre bem disposto Tá sempre bem disposto sej…" at bounding box center [756, 405] width 1449 height 101
type input "***"
drag, startPoint x: 452, startPoint y: 433, endPoint x: 491, endPoint y: 438, distance: 39.3
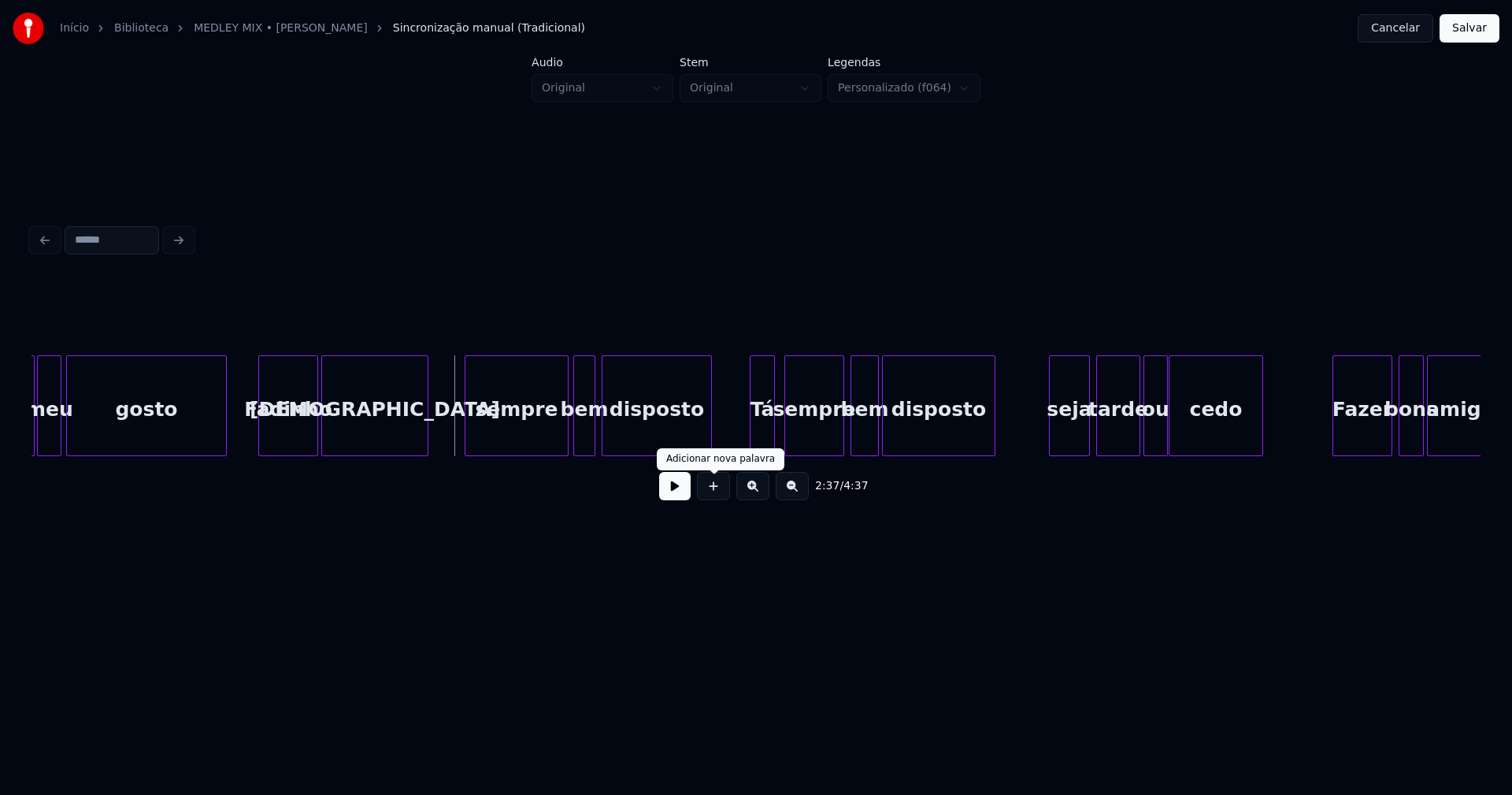
click at [679, 499] on button at bounding box center [675, 486] width 32 height 29
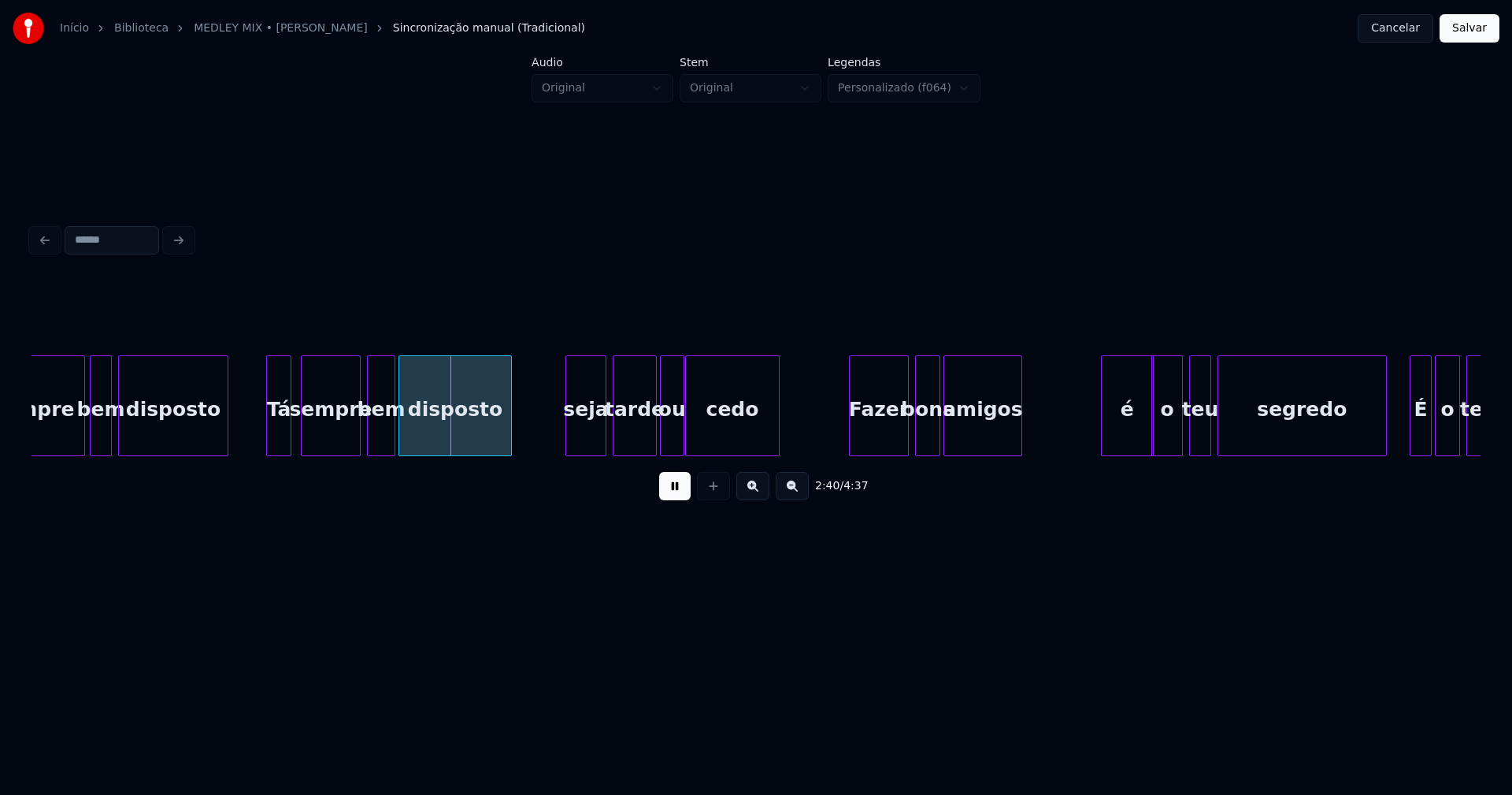
scroll to position [0, 24866]
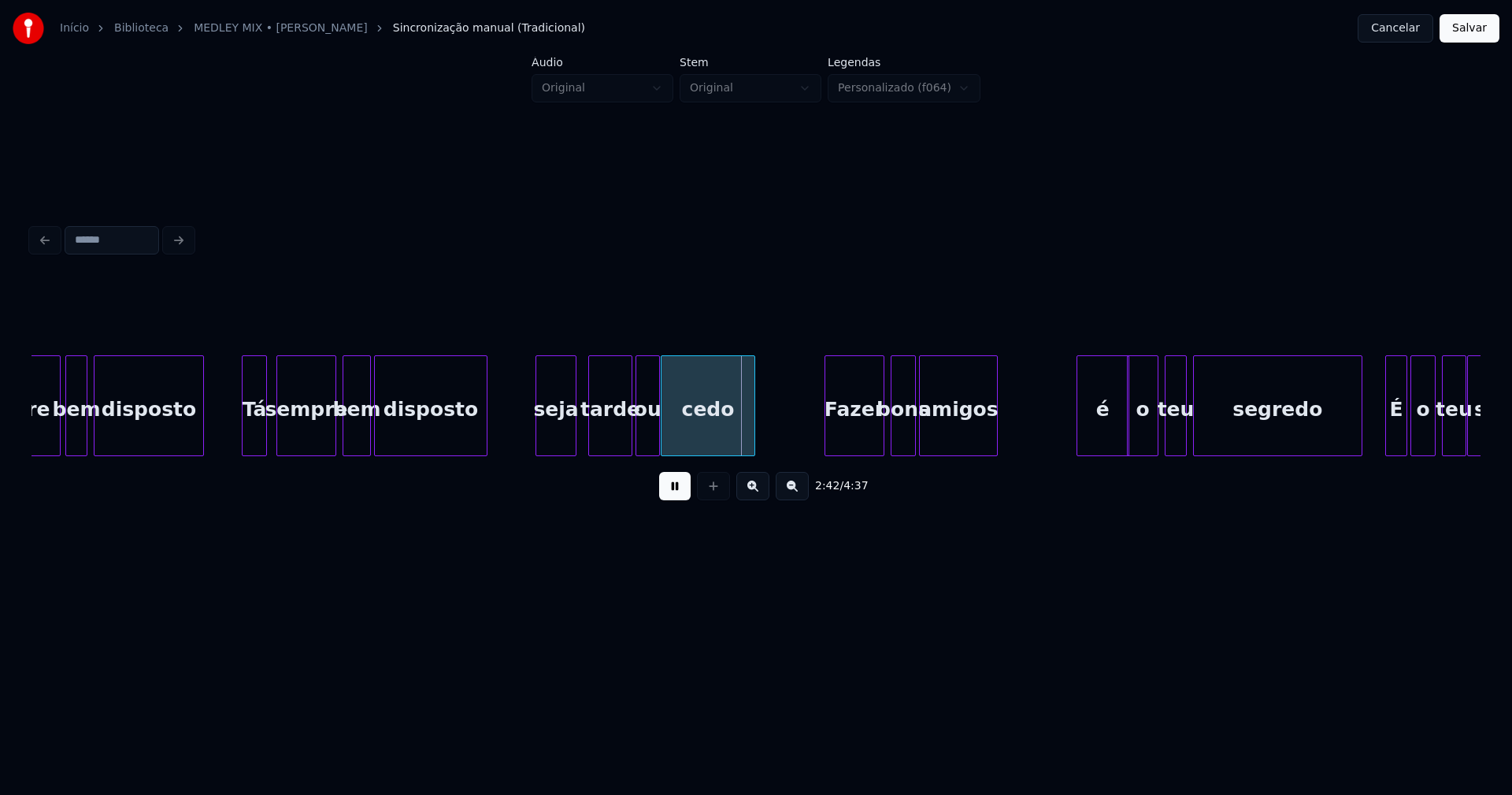
click at [550, 448] on div "seja" at bounding box center [556, 409] width 39 height 107
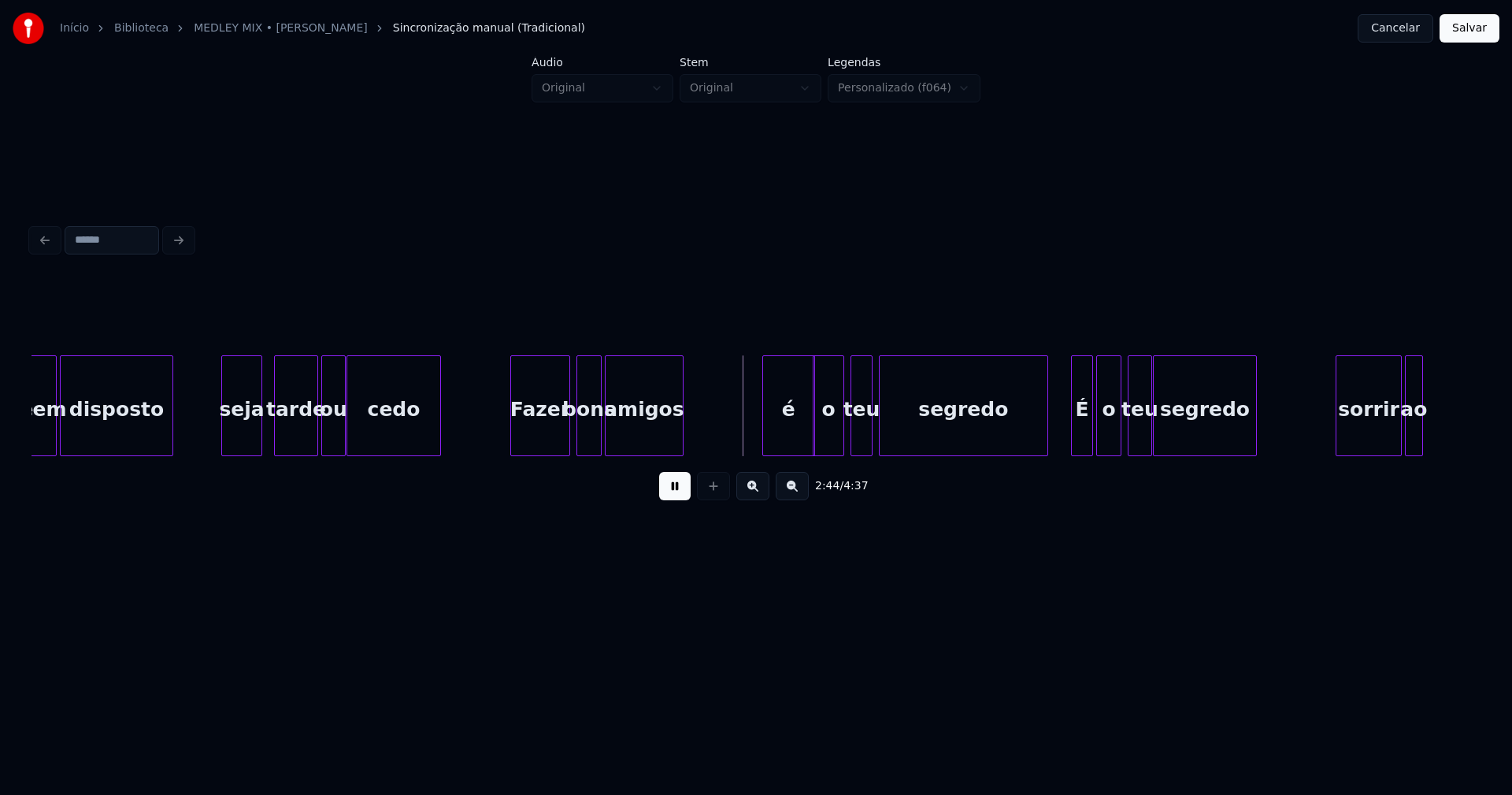
scroll to position [0, 25253]
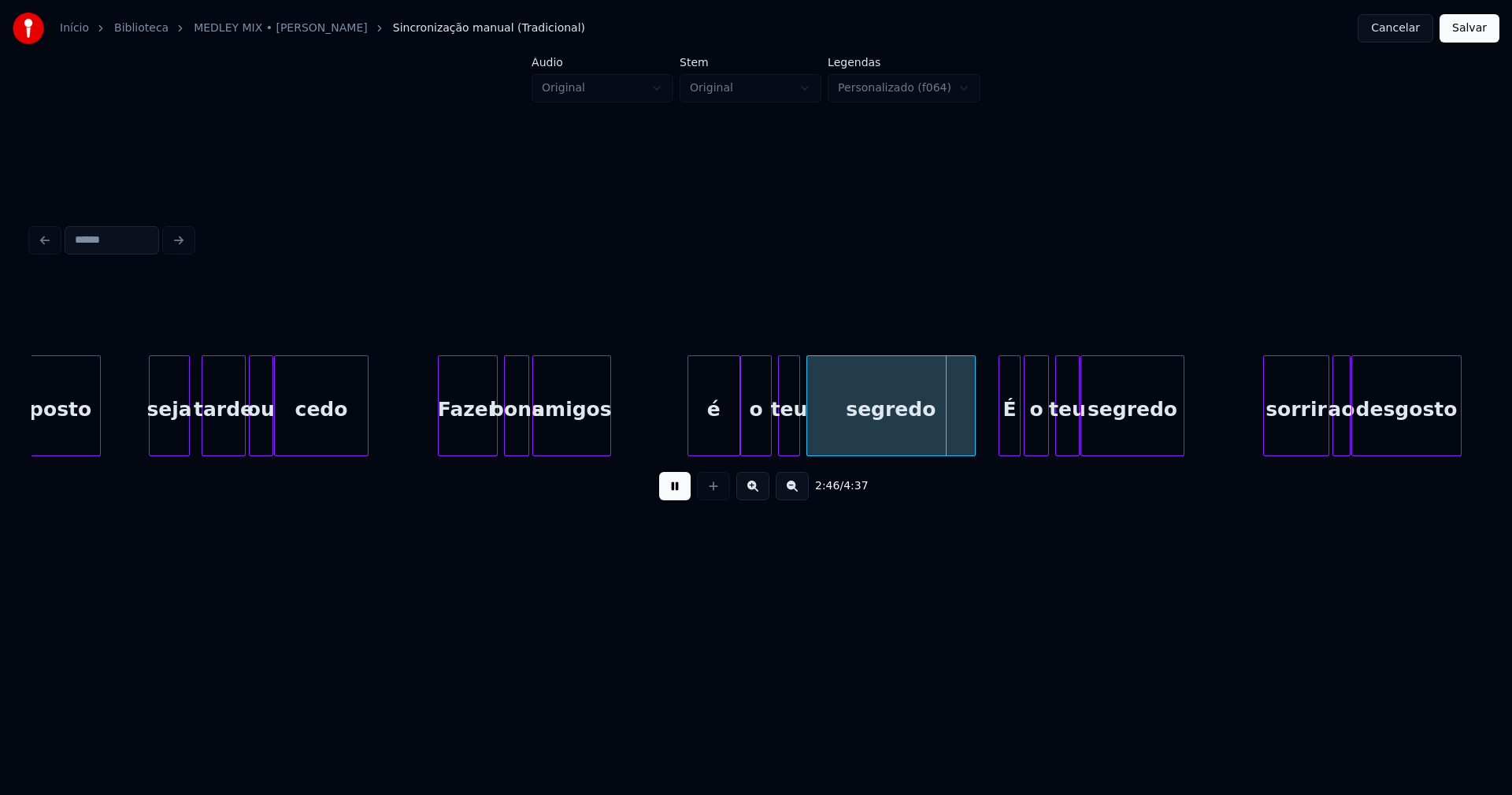
click at [710, 438] on div "é" at bounding box center [714, 409] width 52 height 107
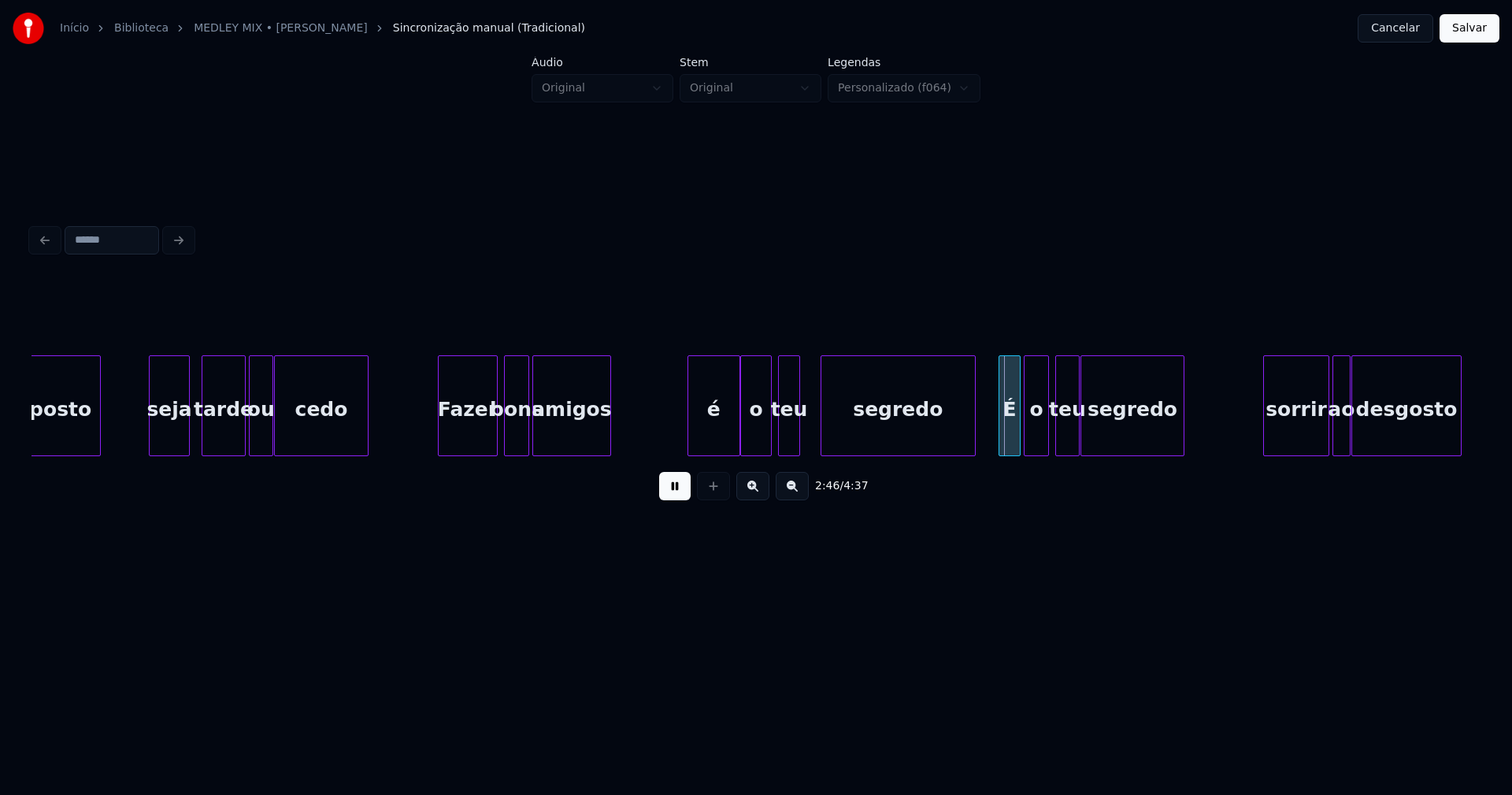
click at [822, 425] on div at bounding box center [824, 405] width 5 height 99
click at [811, 426] on div at bounding box center [811, 405] width 5 height 99
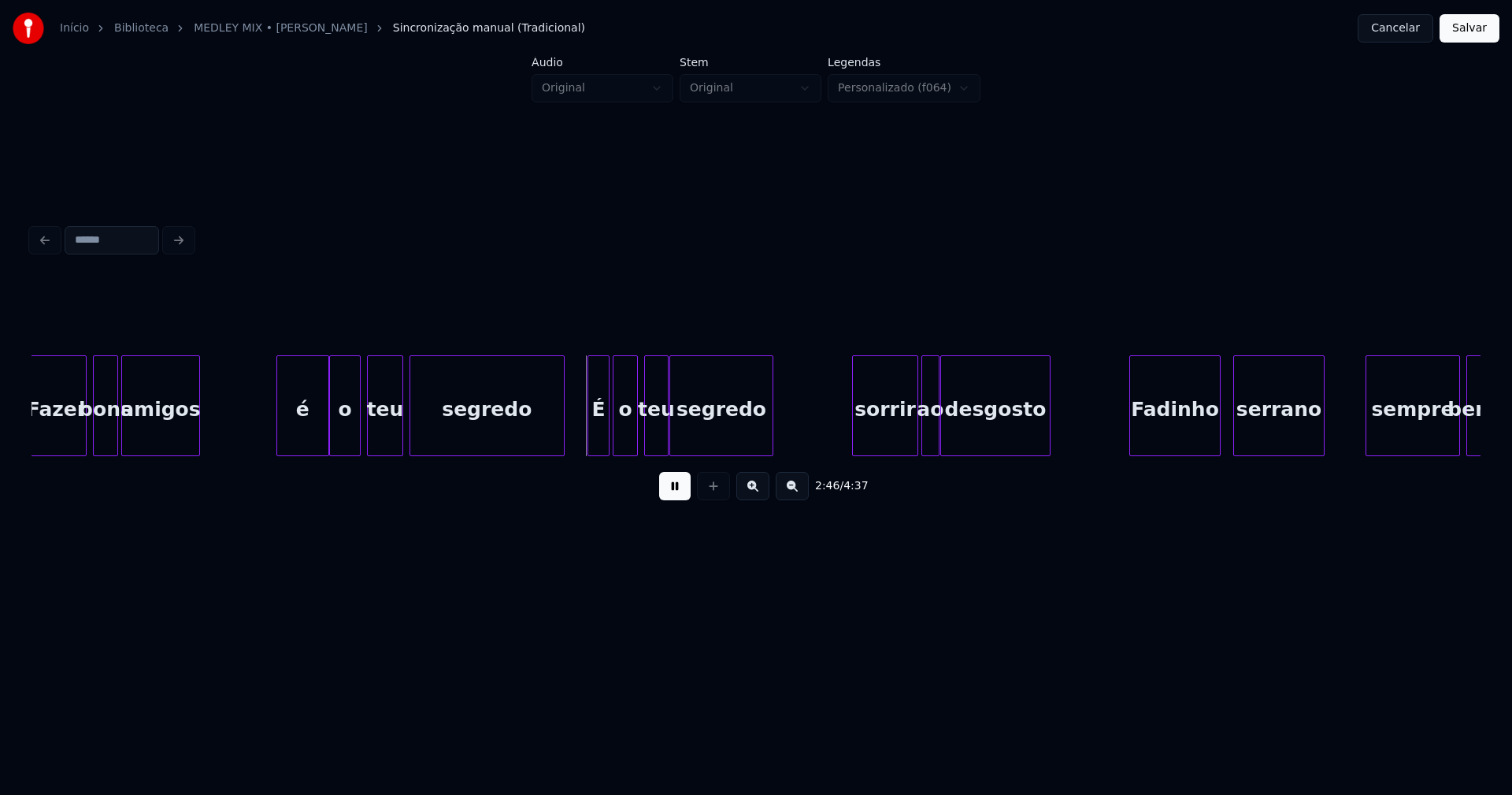
scroll to position [0, 25688]
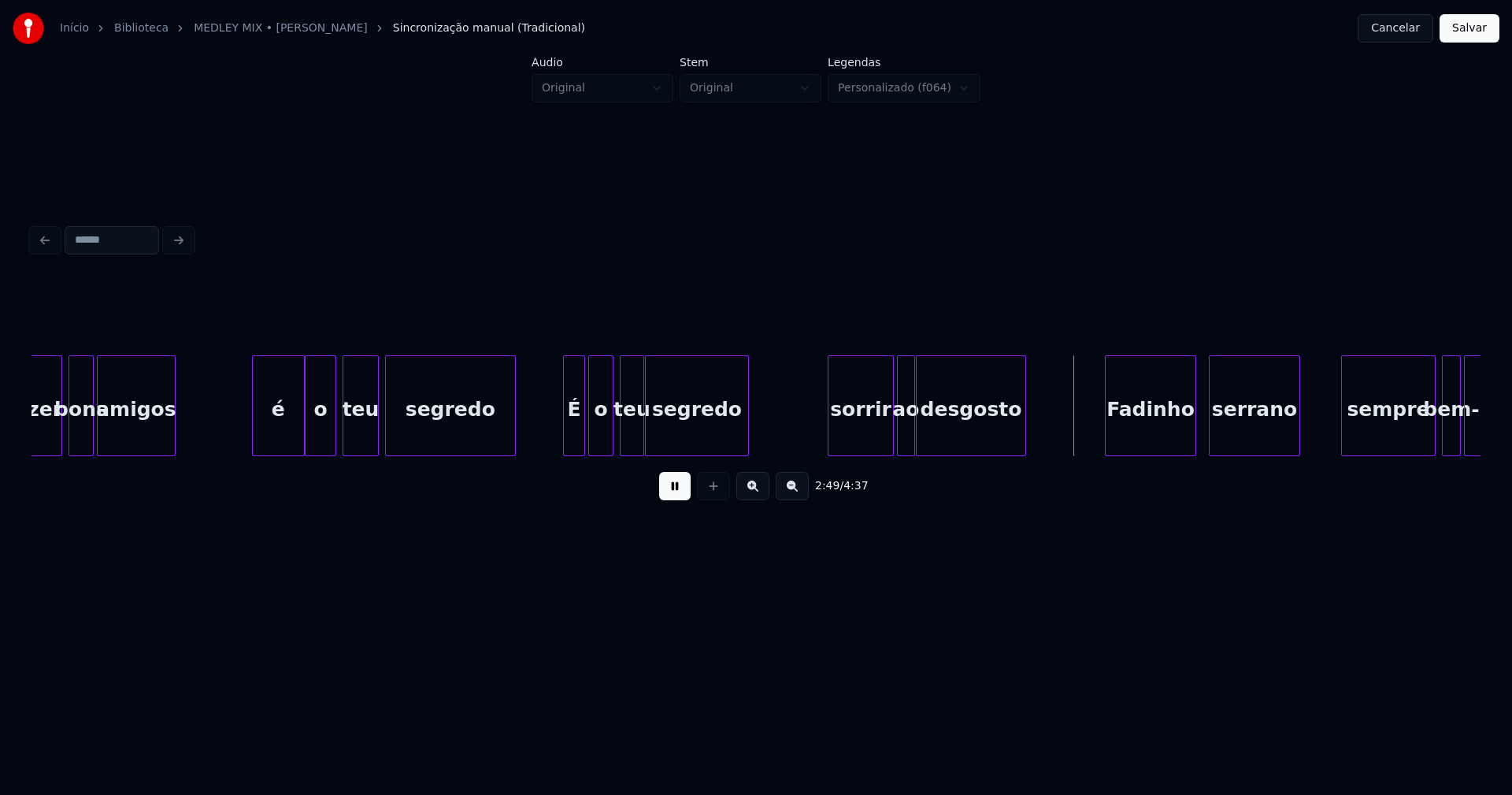
click at [514, 456] on div "Fazer bons amigos é o teu segredo É o teu segredo sorrir ao desgosto [PERSON_NA…" at bounding box center [756, 405] width 1449 height 101
click at [527, 444] on div at bounding box center [528, 405] width 5 height 99
click at [843, 438] on div "sorrir" at bounding box center [850, 409] width 65 height 107
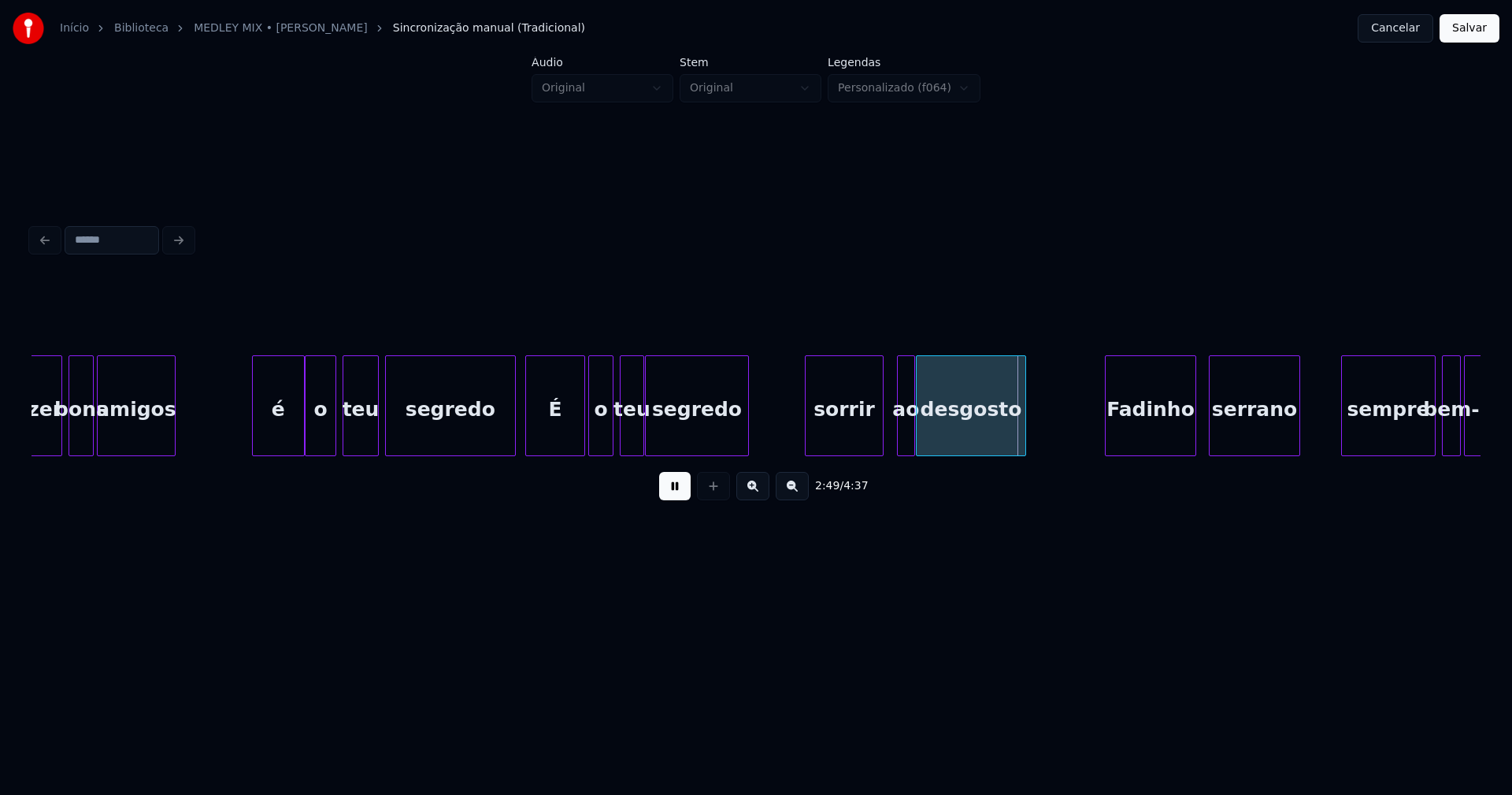
click at [808, 441] on div at bounding box center [808, 405] width 5 height 99
click at [886, 442] on div at bounding box center [889, 405] width 5 height 99
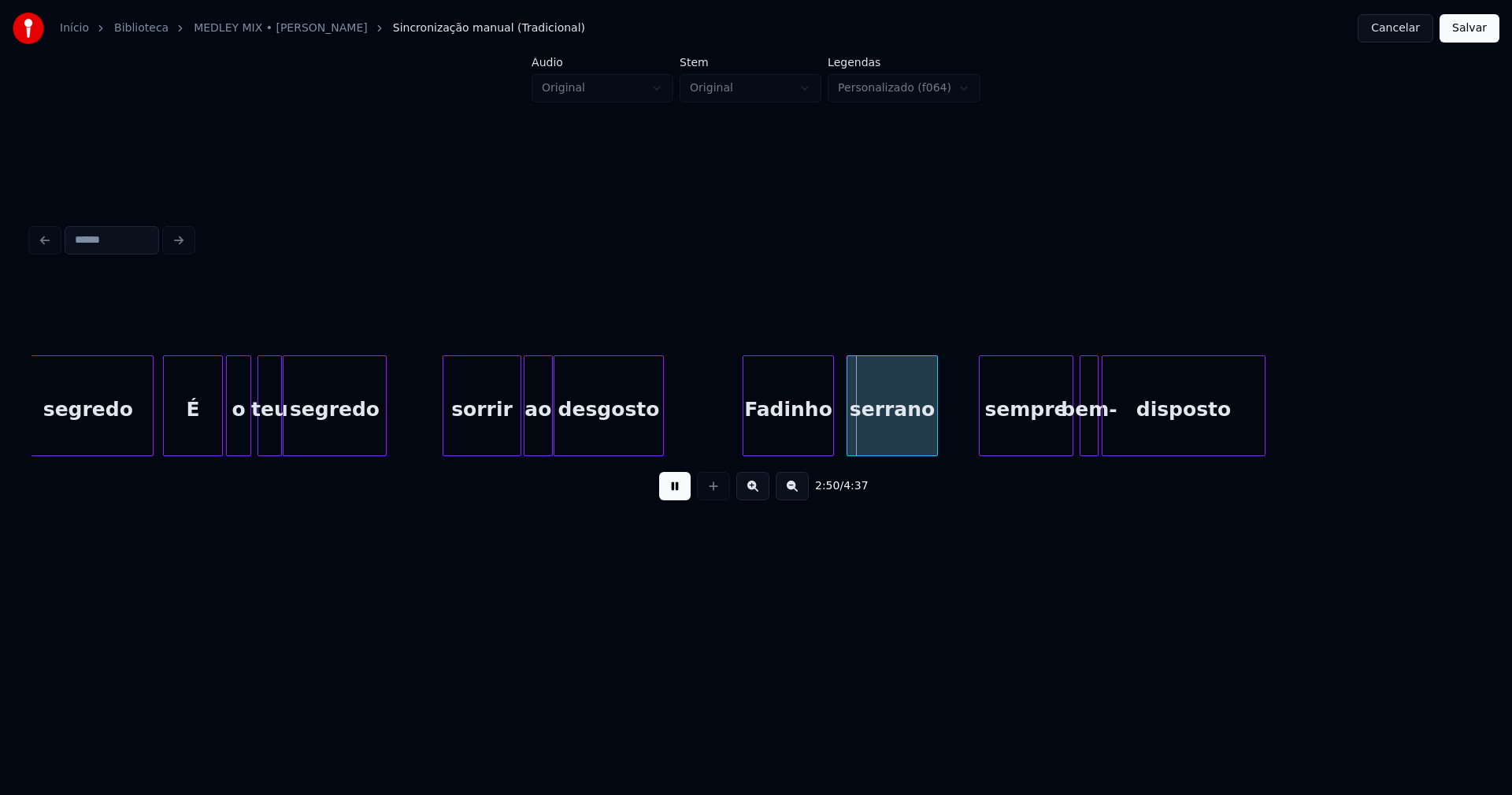
scroll to position [0, 26147]
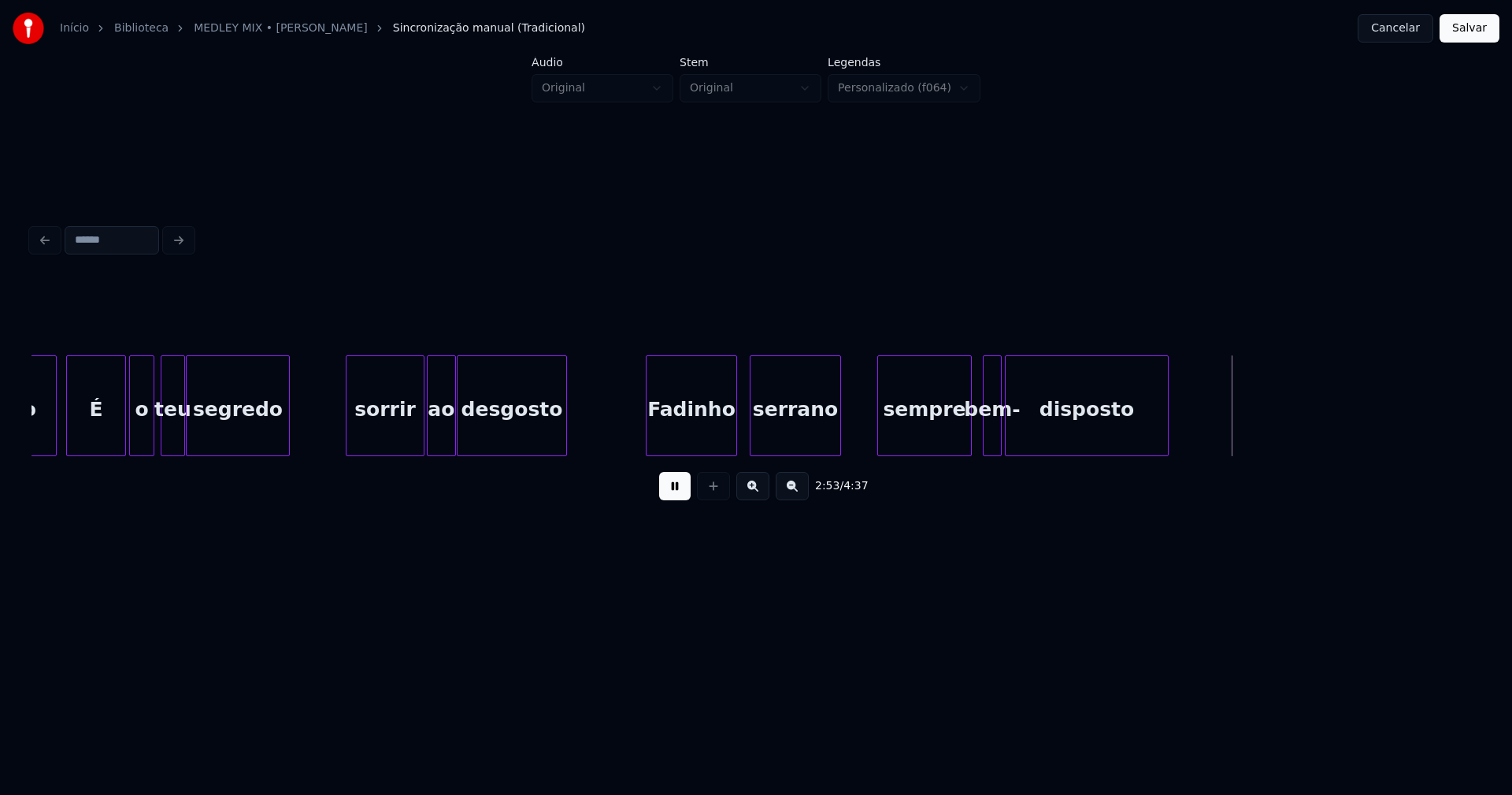
click at [909, 430] on div "sempre" at bounding box center [925, 409] width 93 height 107
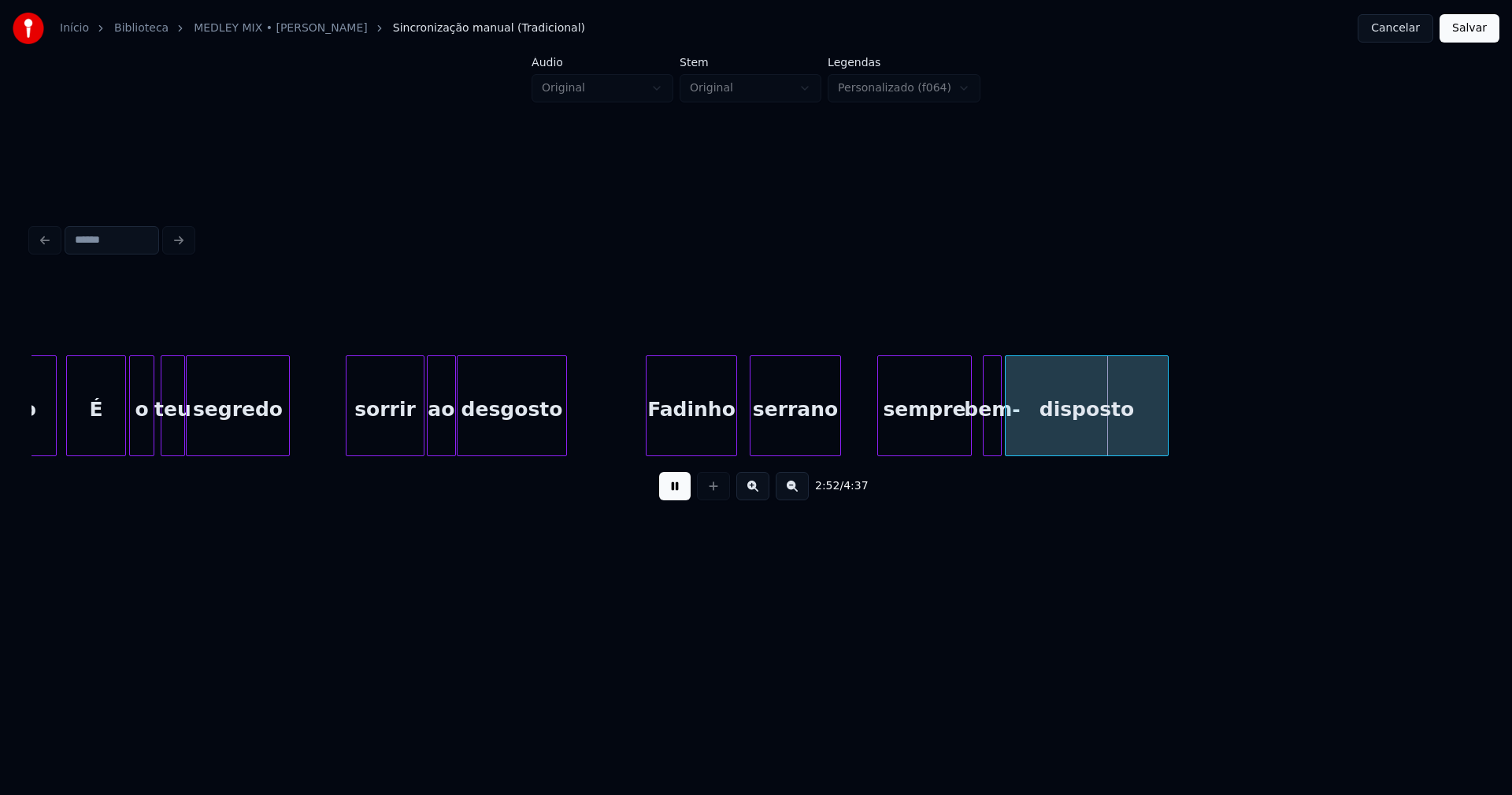
click at [1011, 439] on div "disposto" at bounding box center [1087, 409] width 162 height 107
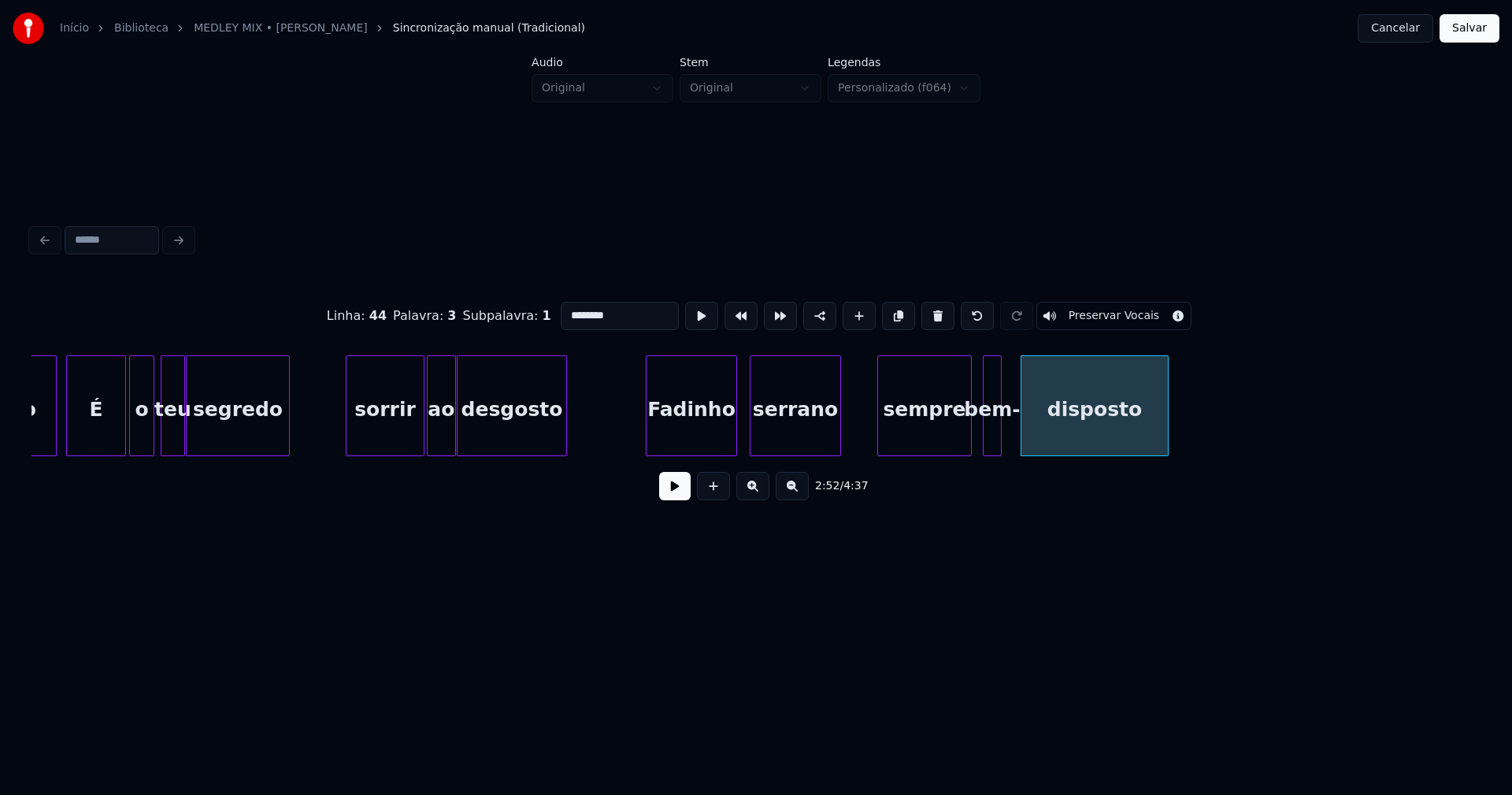
click at [1025, 433] on div at bounding box center [1024, 405] width 5 height 99
click at [1011, 429] on div at bounding box center [1011, 405] width 5 height 99
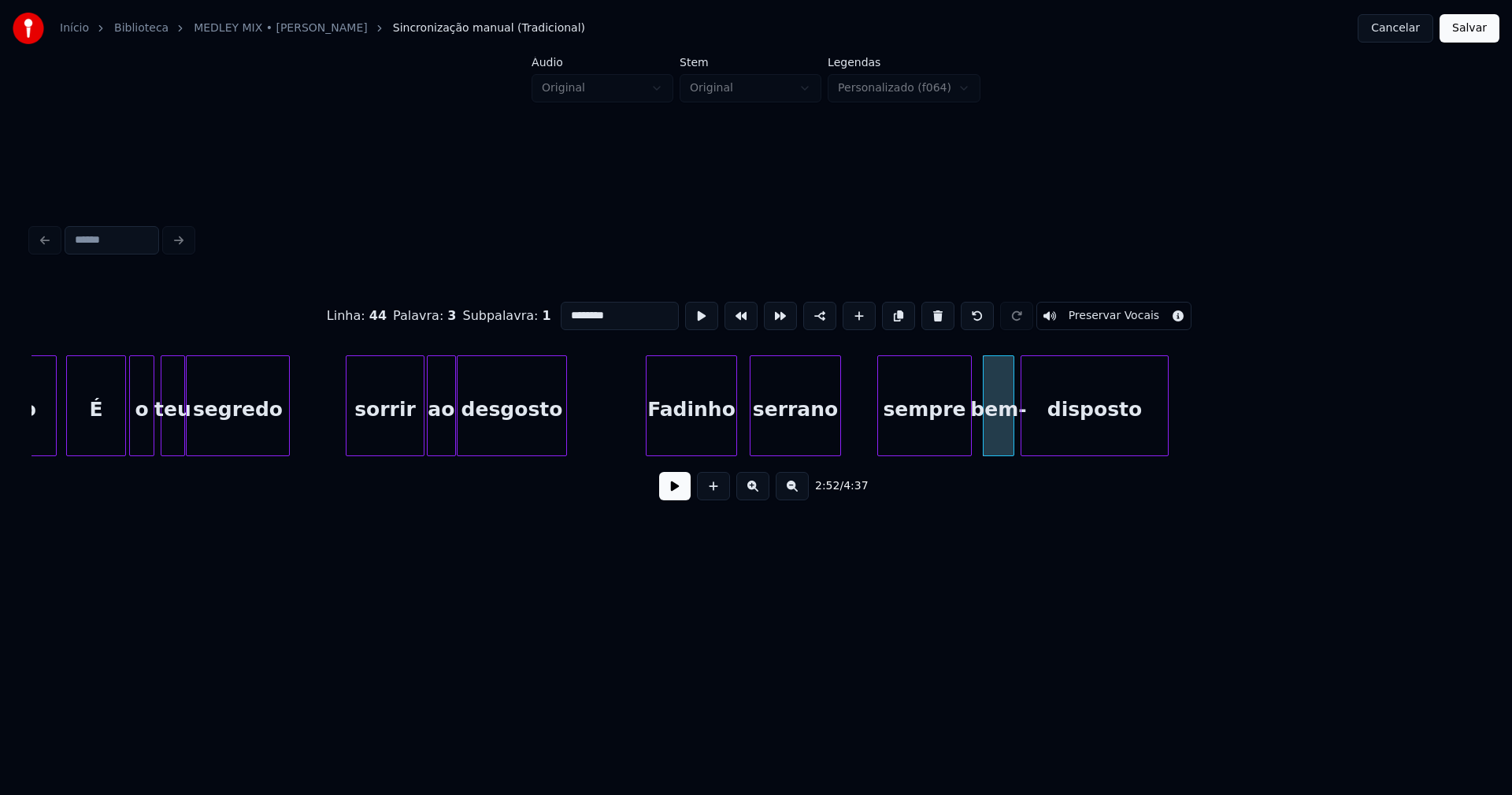
drag, startPoint x: 675, startPoint y: 495, endPoint x: 913, endPoint y: 442, distance: 243.8
click at [685, 493] on button at bounding box center [675, 486] width 32 height 29
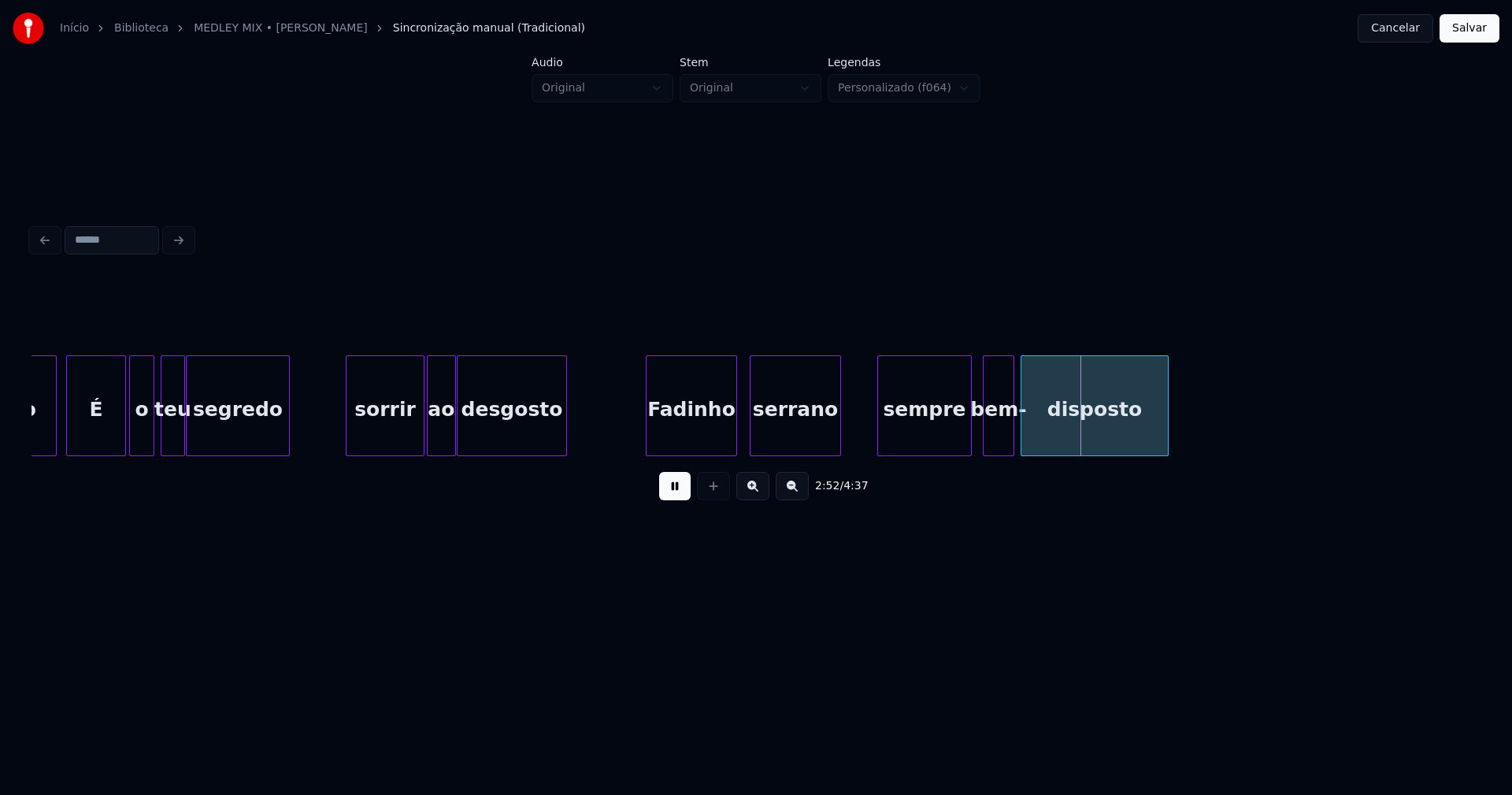
click at [999, 430] on div "bem-" at bounding box center [998, 409] width 30 height 107
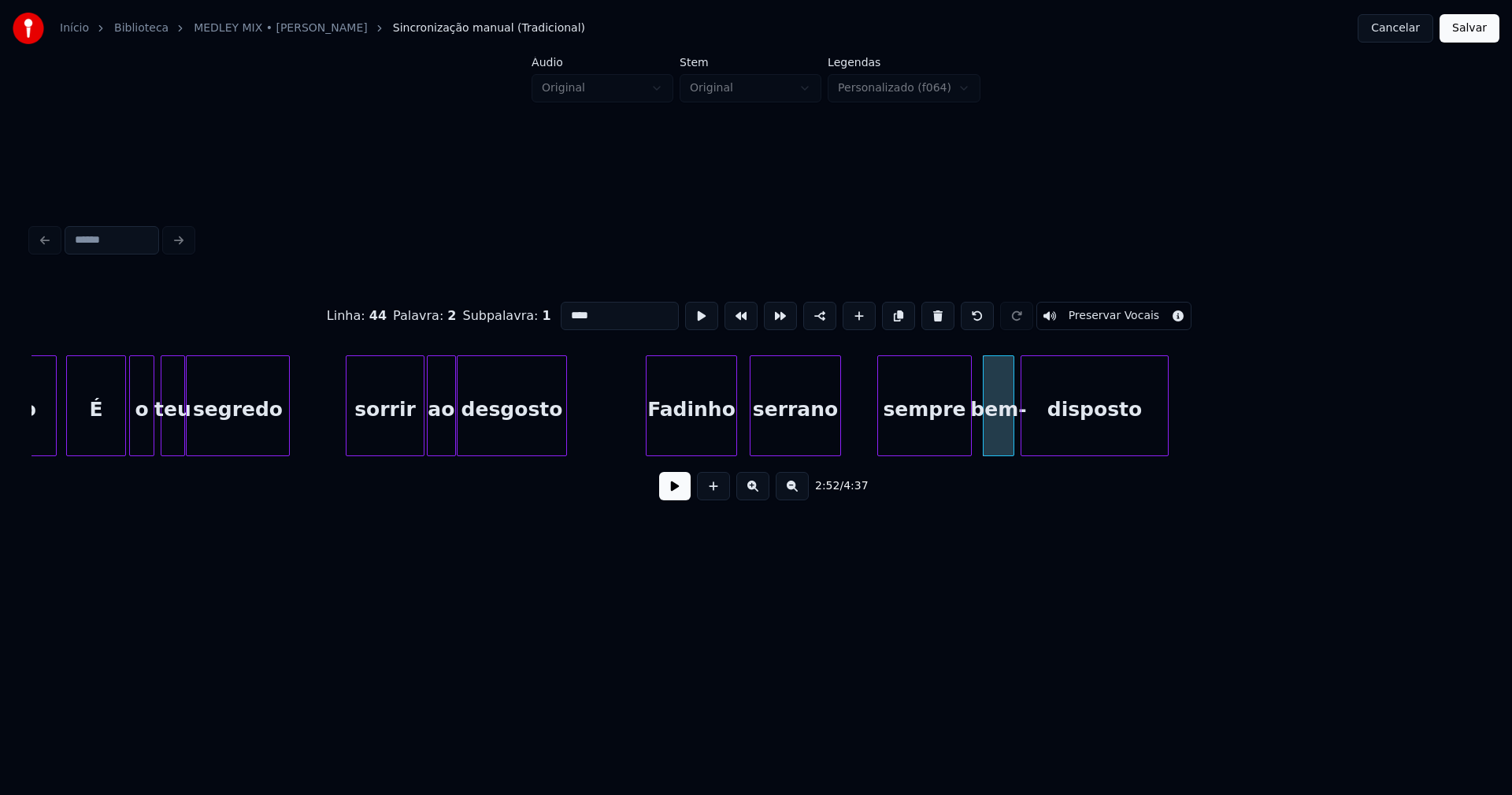
click at [605, 310] on input "****" at bounding box center [620, 316] width 118 height 29
type input "***"
click at [671, 490] on button at bounding box center [675, 486] width 32 height 29
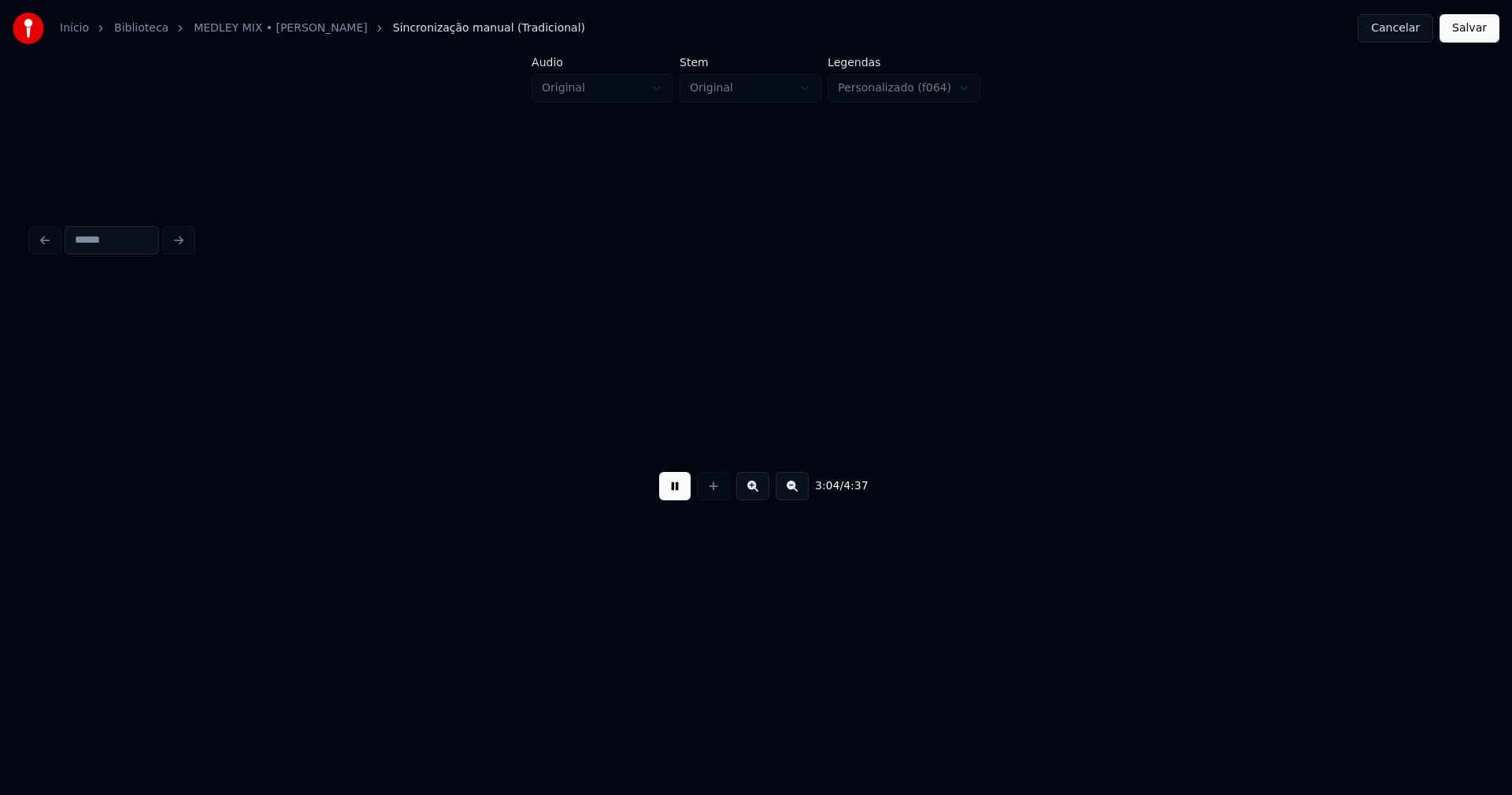
scroll to position [0, 29048]
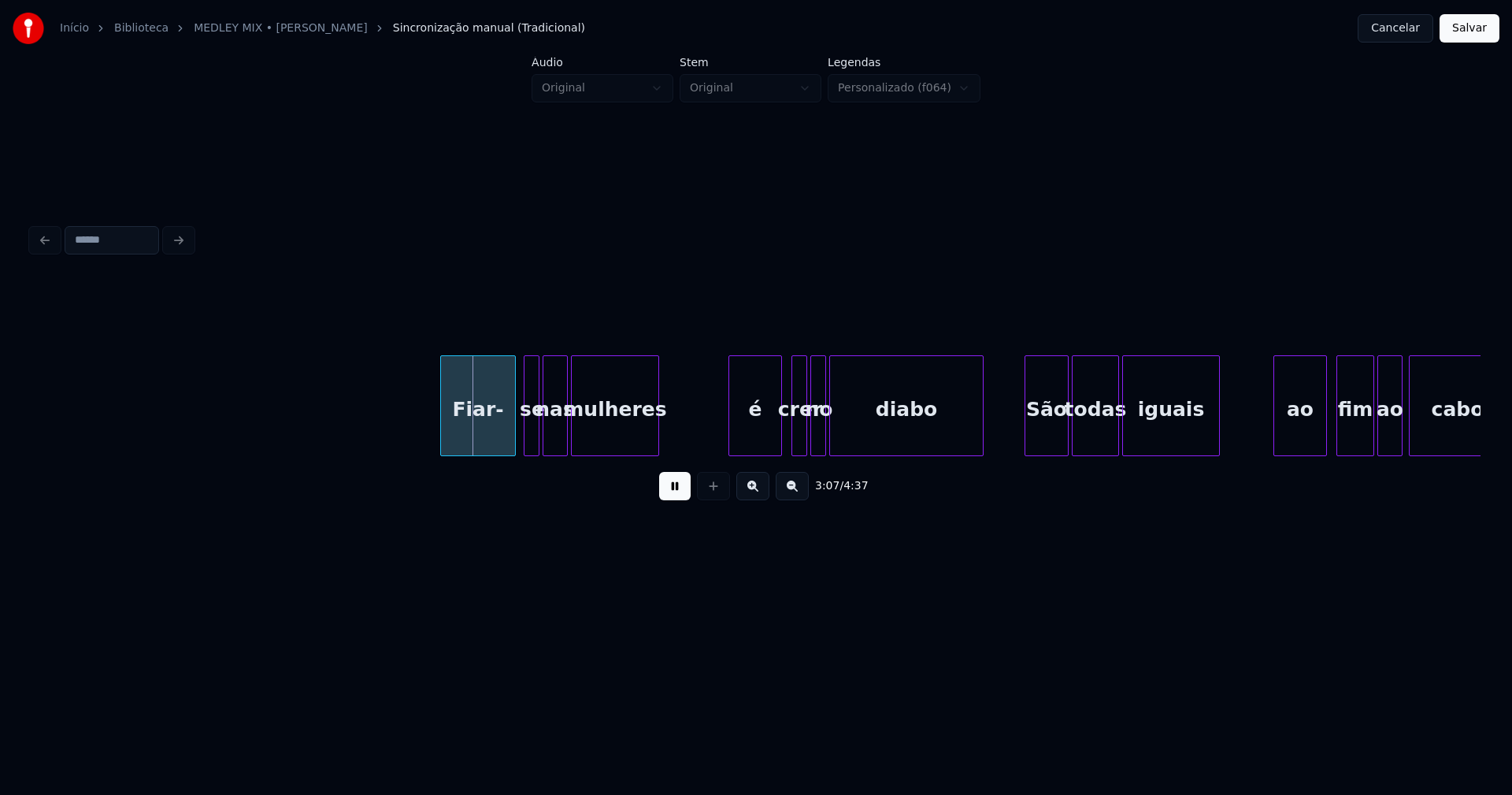
click at [495, 443] on div "Fiar-" at bounding box center [478, 409] width 74 height 107
click at [523, 441] on div at bounding box center [522, 405] width 5 height 99
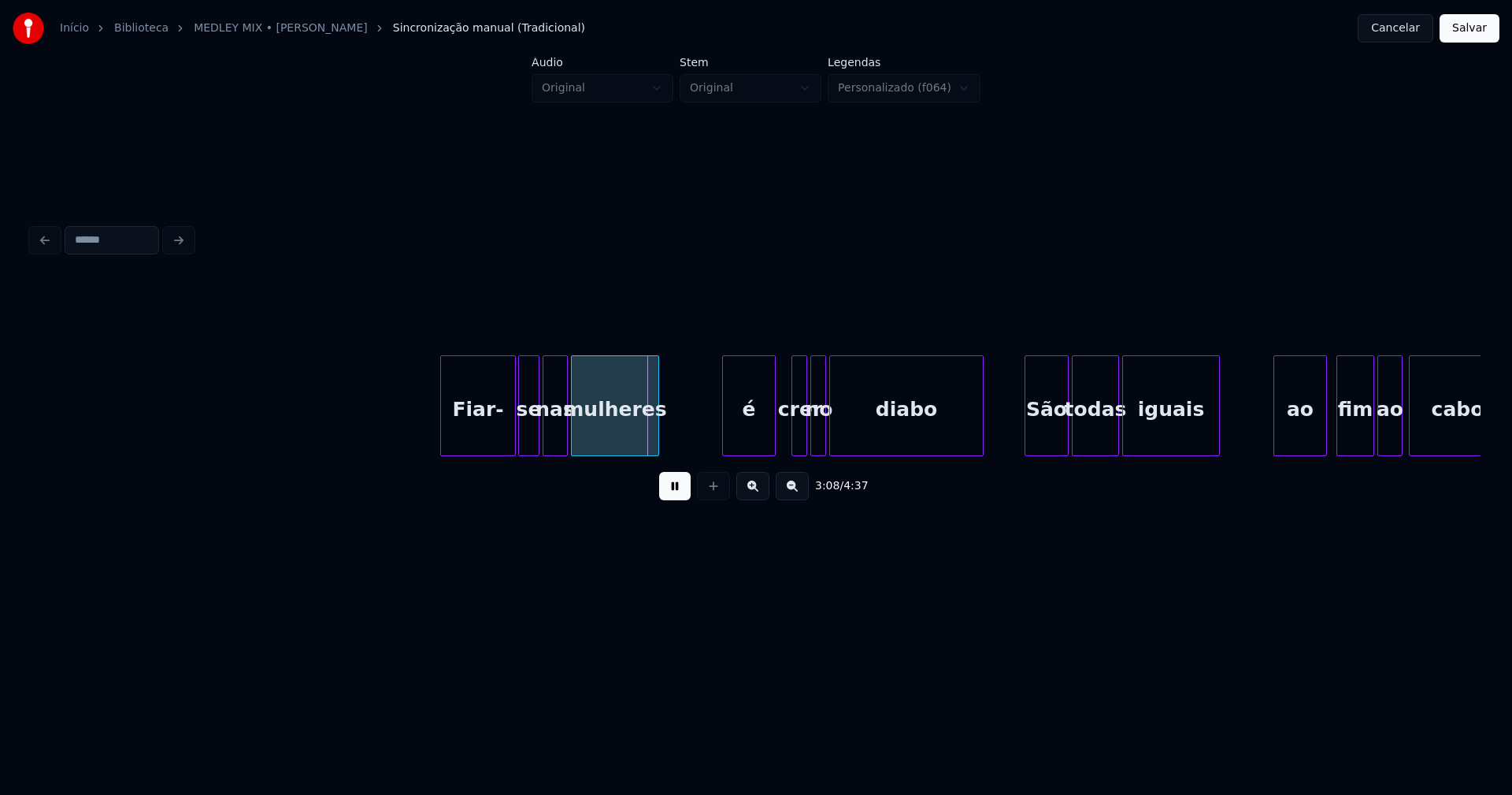
click at [743, 441] on div "é" at bounding box center [749, 409] width 52 height 107
click at [1031, 432] on div "São" at bounding box center [1043, 409] width 43 height 107
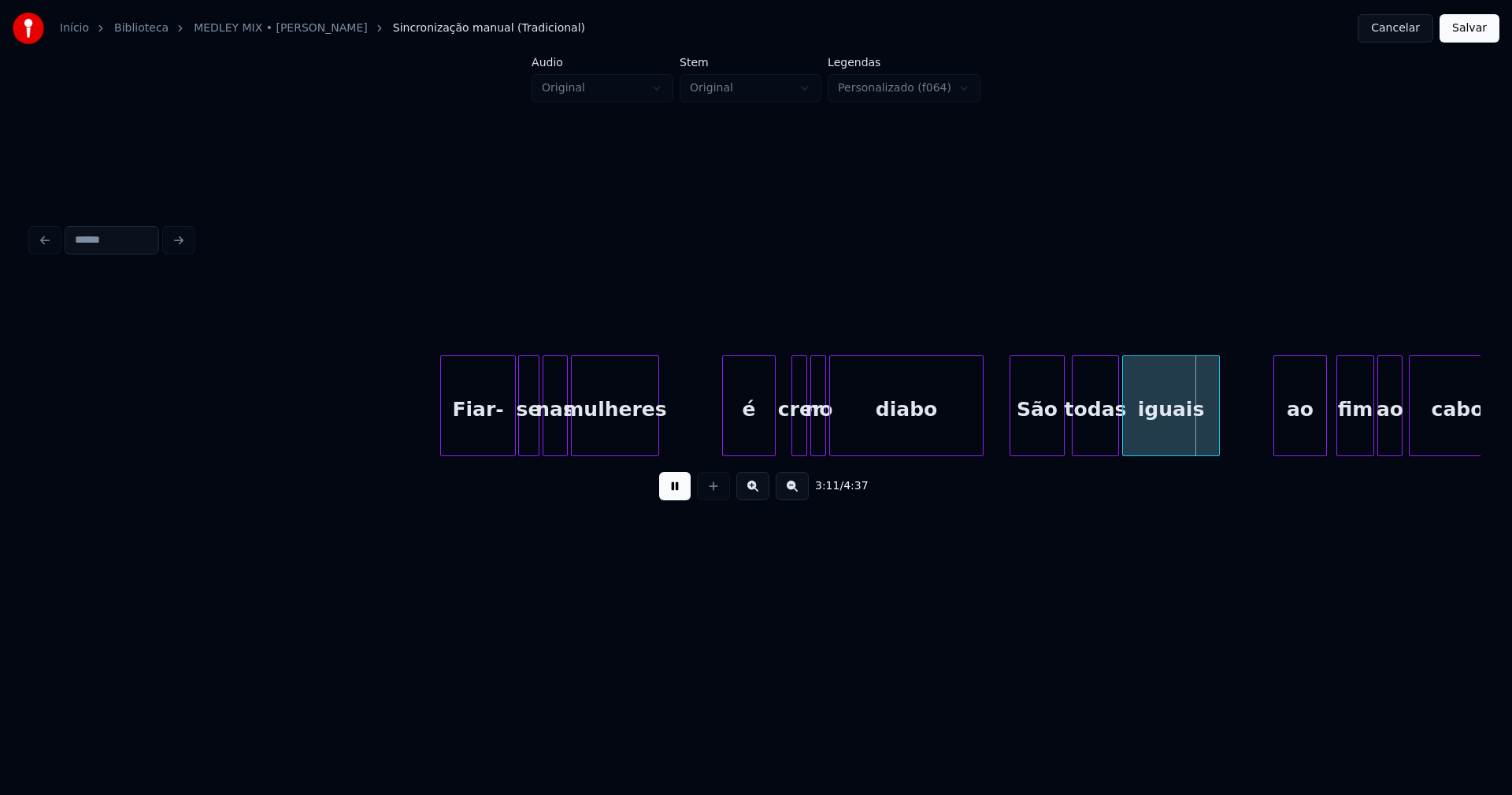
click at [1013, 442] on div at bounding box center [1013, 405] width 5 height 99
drag, startPoint x: 1010, startPoint y: 462, endPoint x: 1025, endPoint y: 458, distance: 15.5
click at [1025, 458] on div "3:11 / 4:37" at bounding box center [756, 396] width 1449 height 240
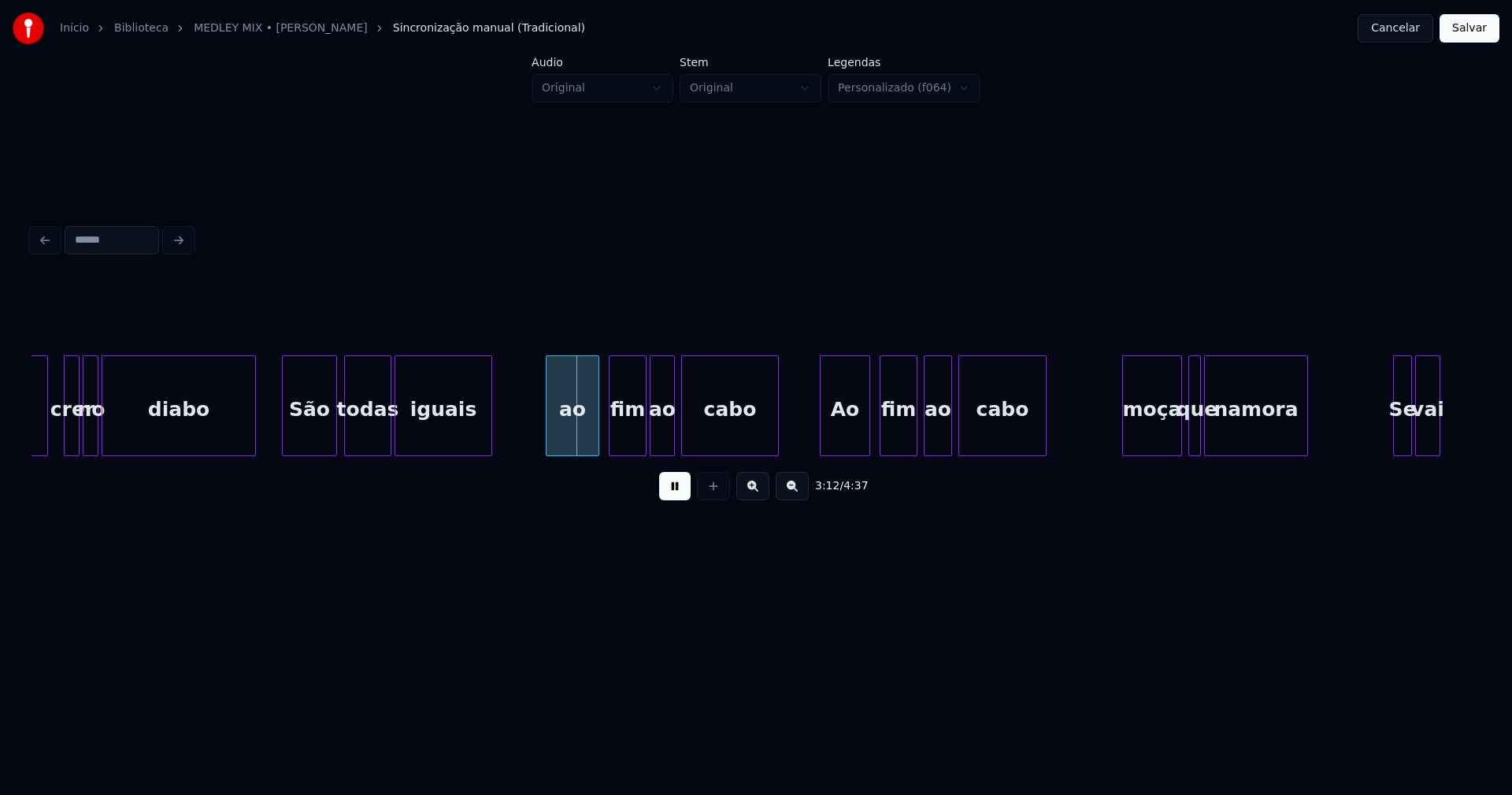
scroll to position [0, 29847]
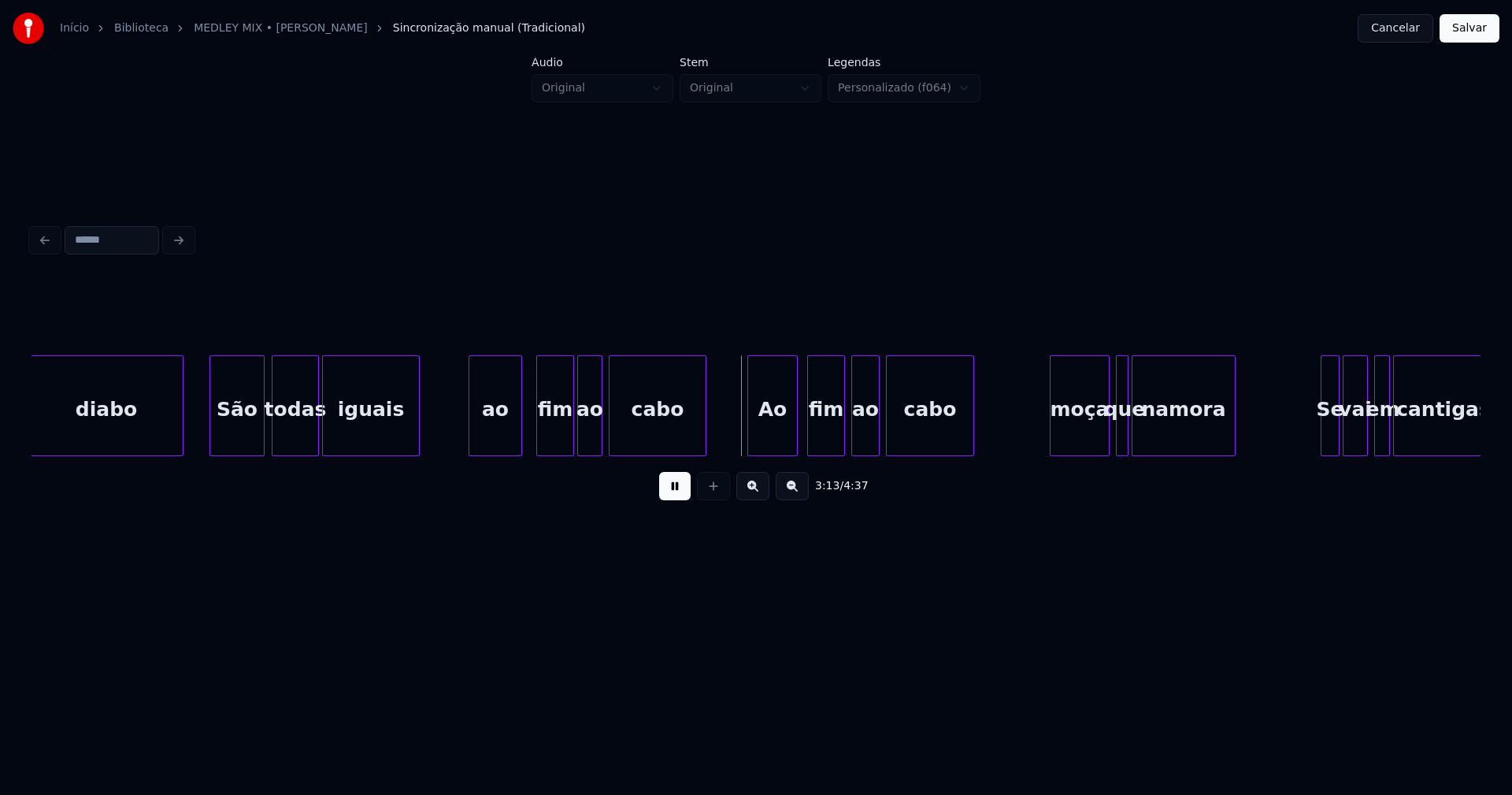
click at [506, 437] on div "ao" at bounding box center [496, 409] width 52 height 107
click at [1079, 443] on div "moça" at bounding box center [1073, 409] width 58 height 107
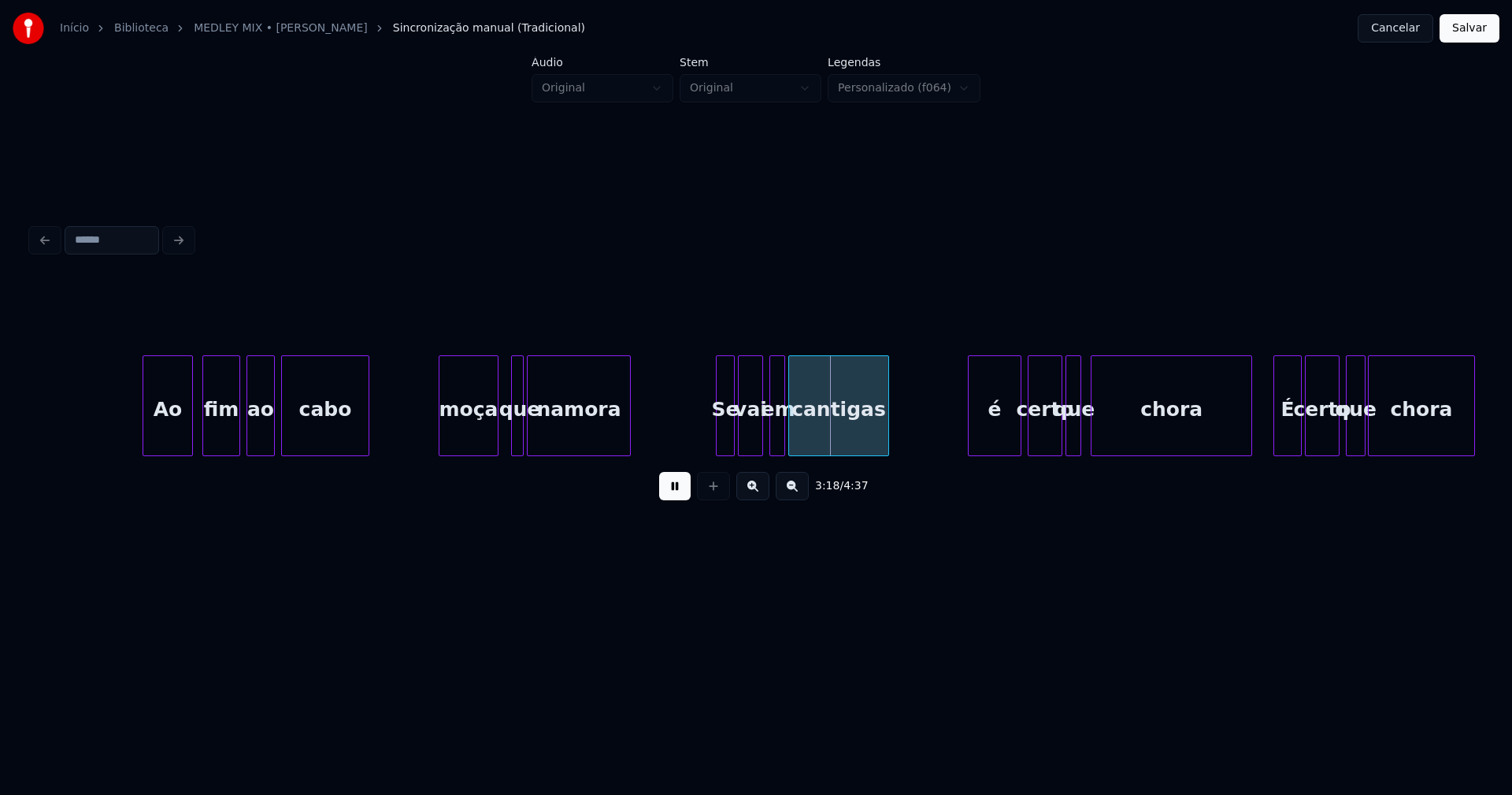
scroll to position [0, 30550]
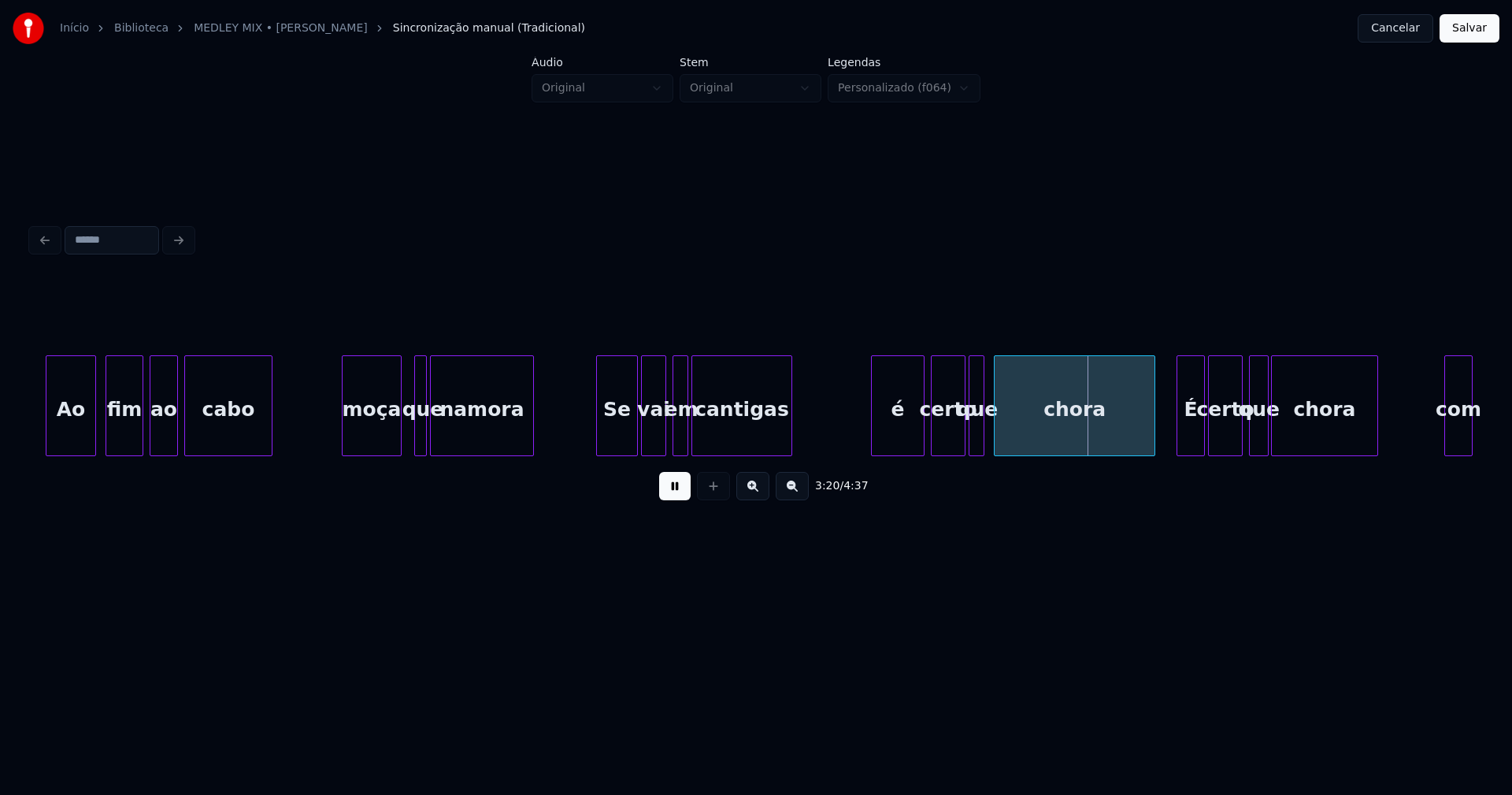
click at [599, 451] on div "Ao fim ao cabo moça que namora Se vai em cantigas é certo que chora É certo que…" at bounding box center [756, 405] width 1449 height 101
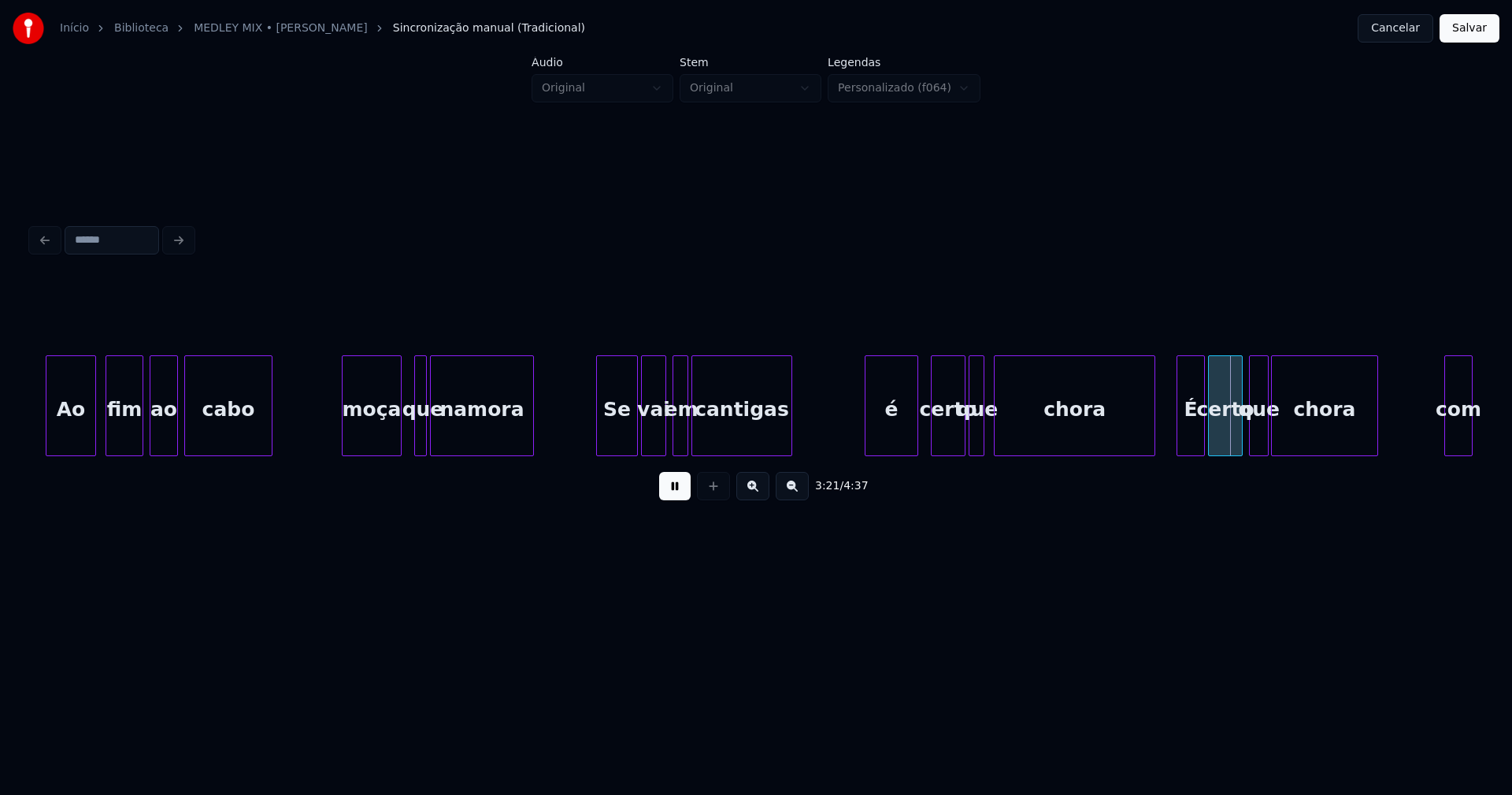
click at [900, 445] on div "é" at bounding box center [891, 409] width 52 height 107
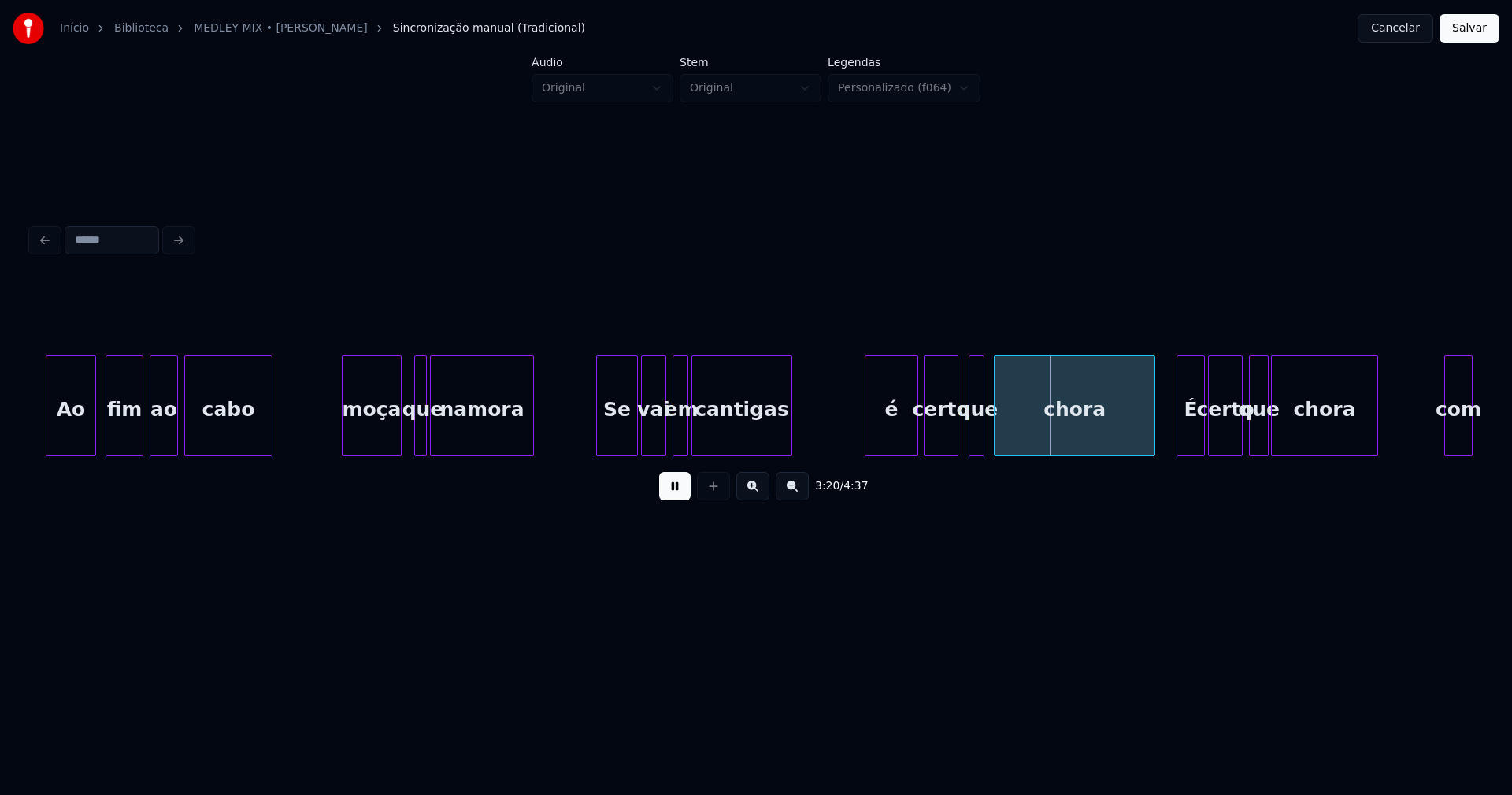
click at [940, 442] on div "certo" at bounding box center [941, 409] width 33 height 107
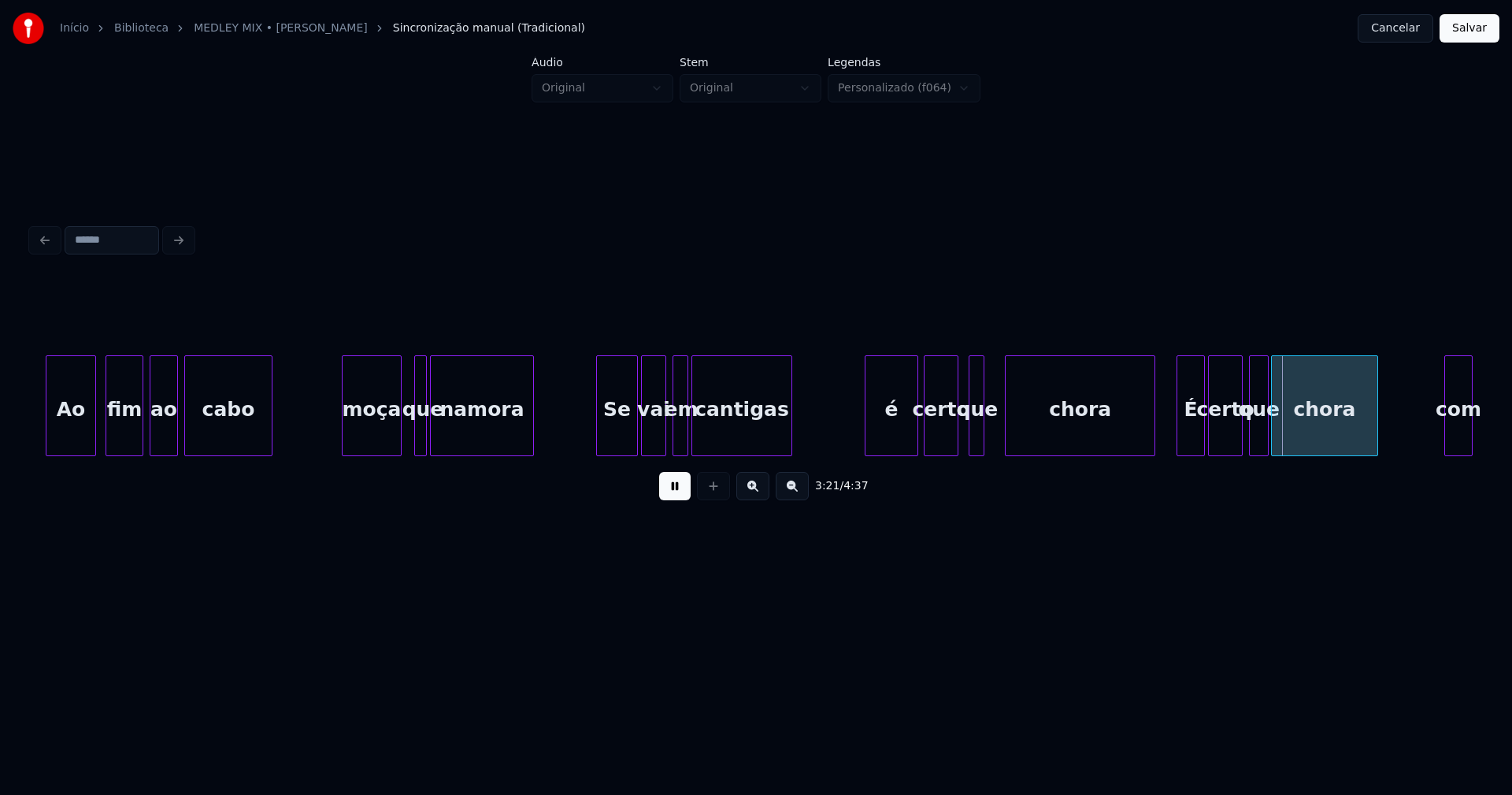
click at [1008, 434] on div at bounding box center [1008, 405] width 5 height 99
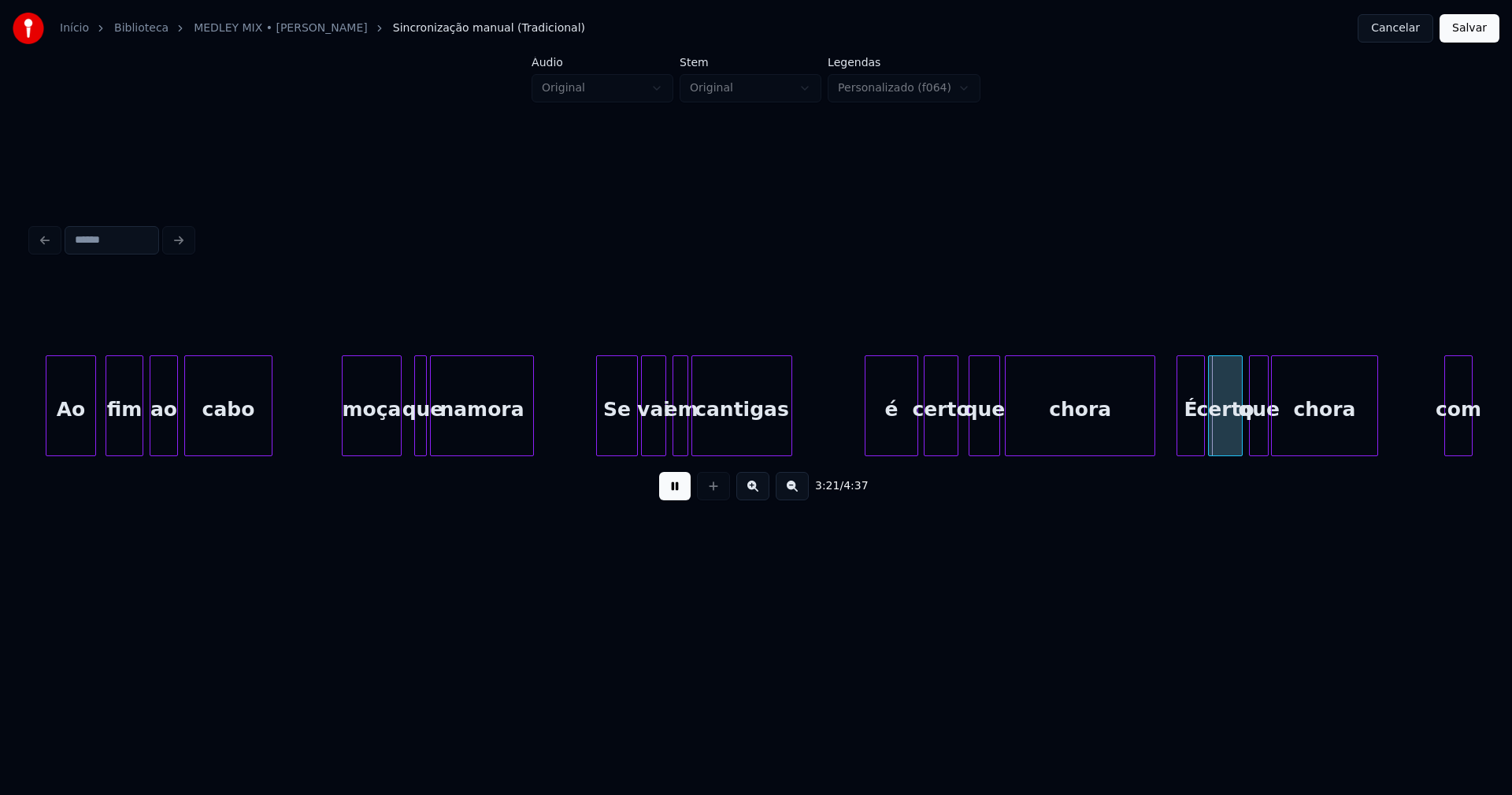
click at [999, 429] on div at bounding box center [997, 405] width 5 height 99
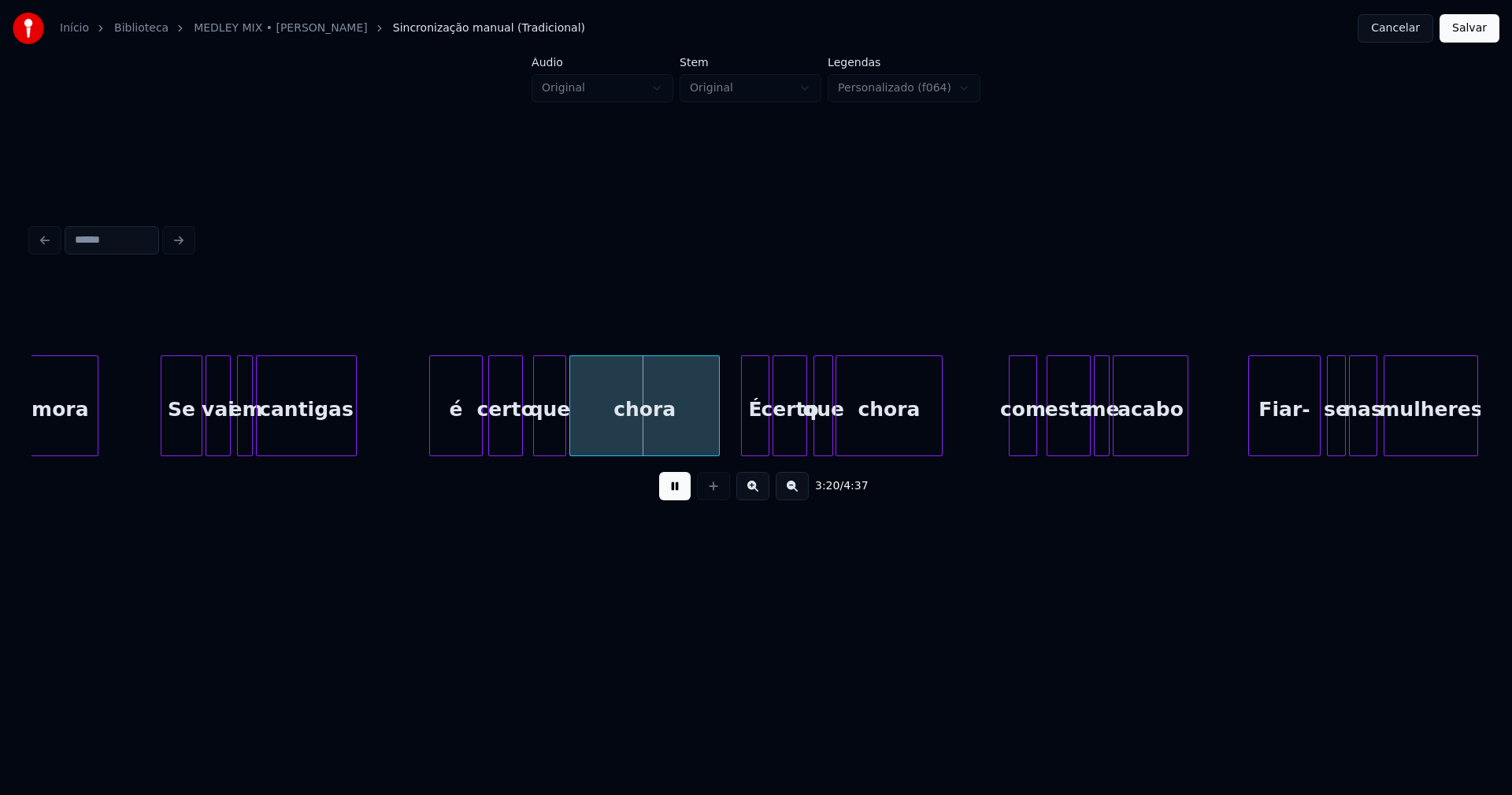
scroll to position [0, 31299]
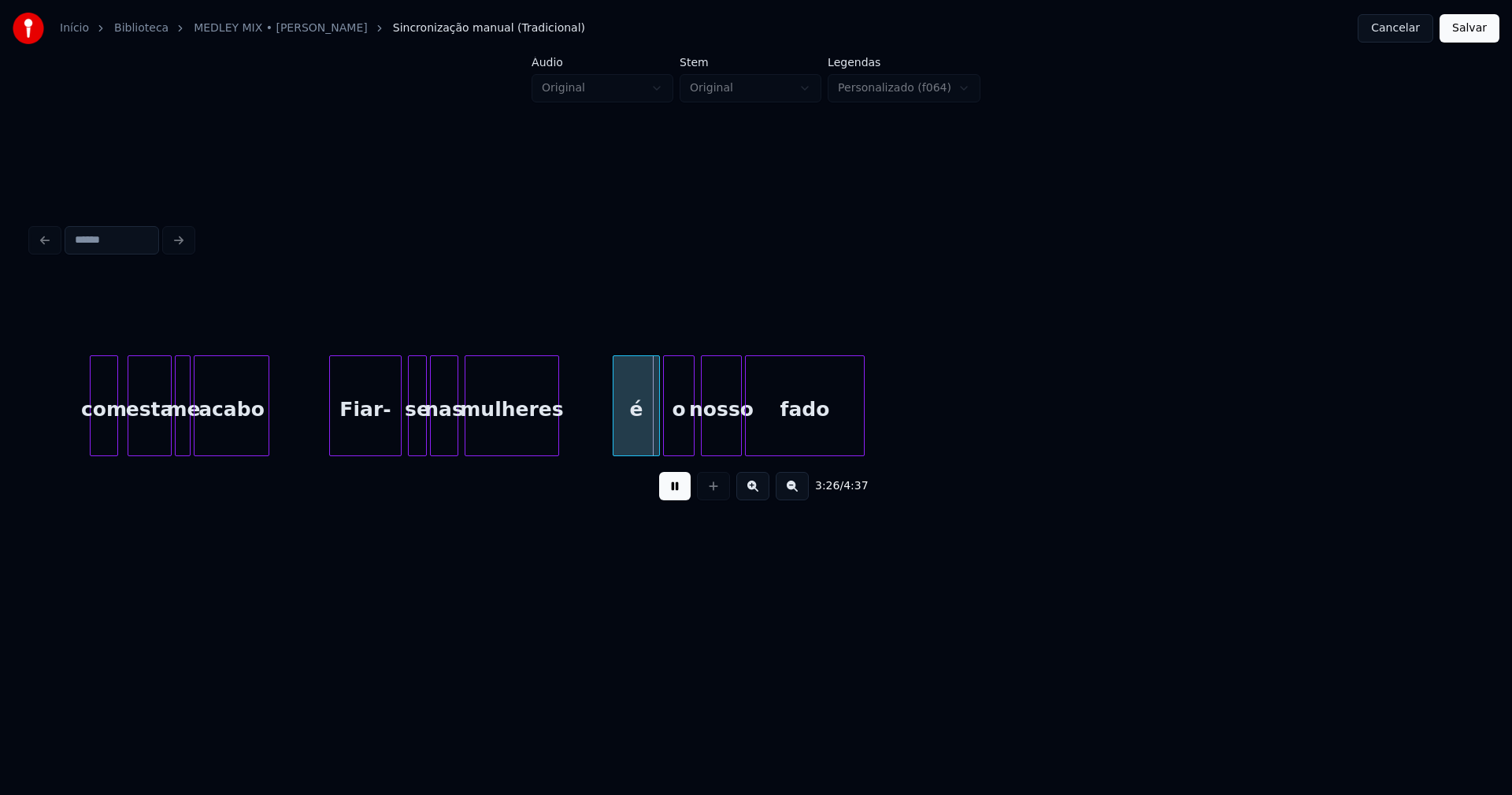
scroll to position [0, 31977]
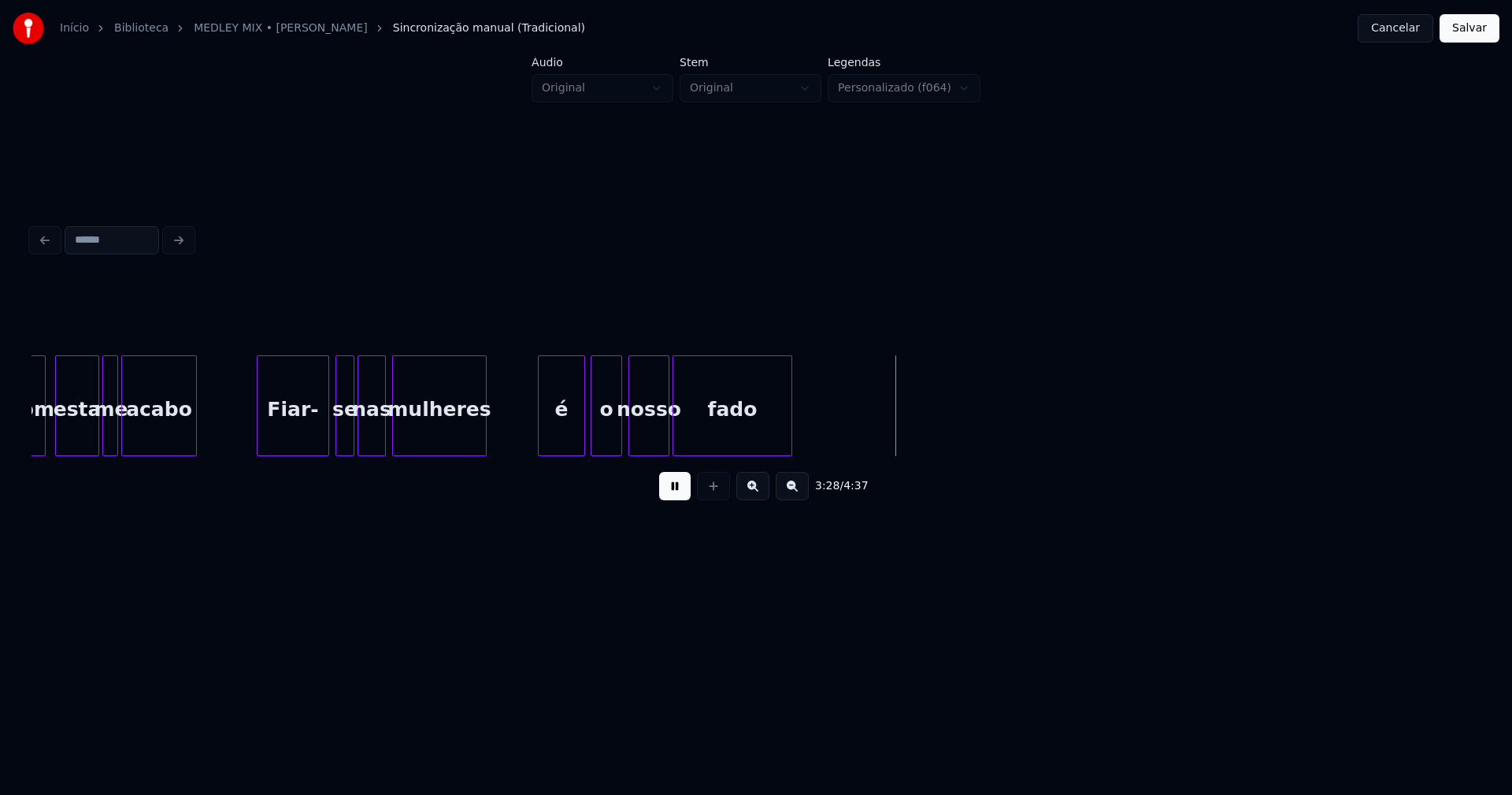
click at [556, 432] on div "é" at bounding box center [562, 409] width 46 height 107
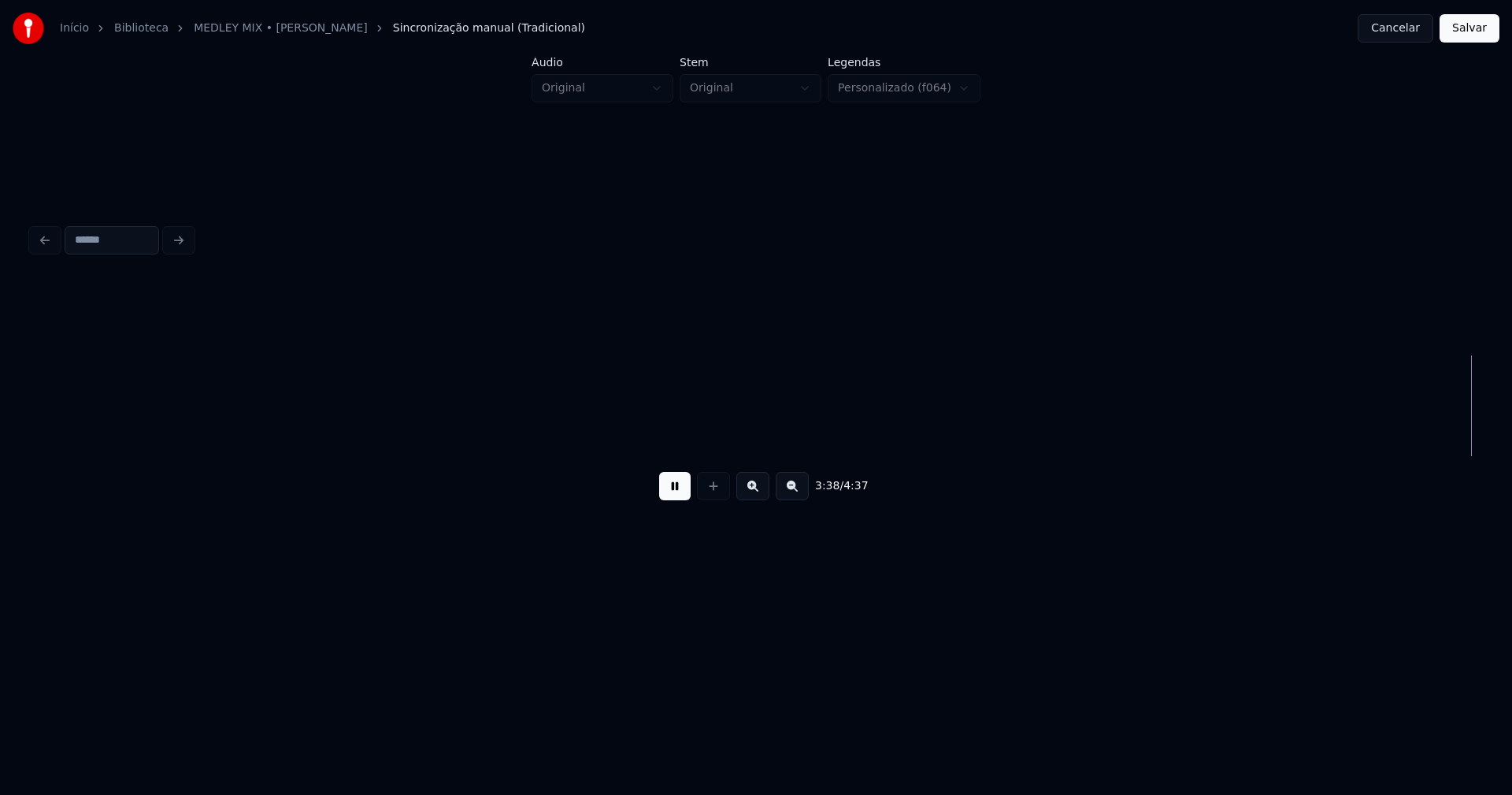
scroll to position [0, 34487]
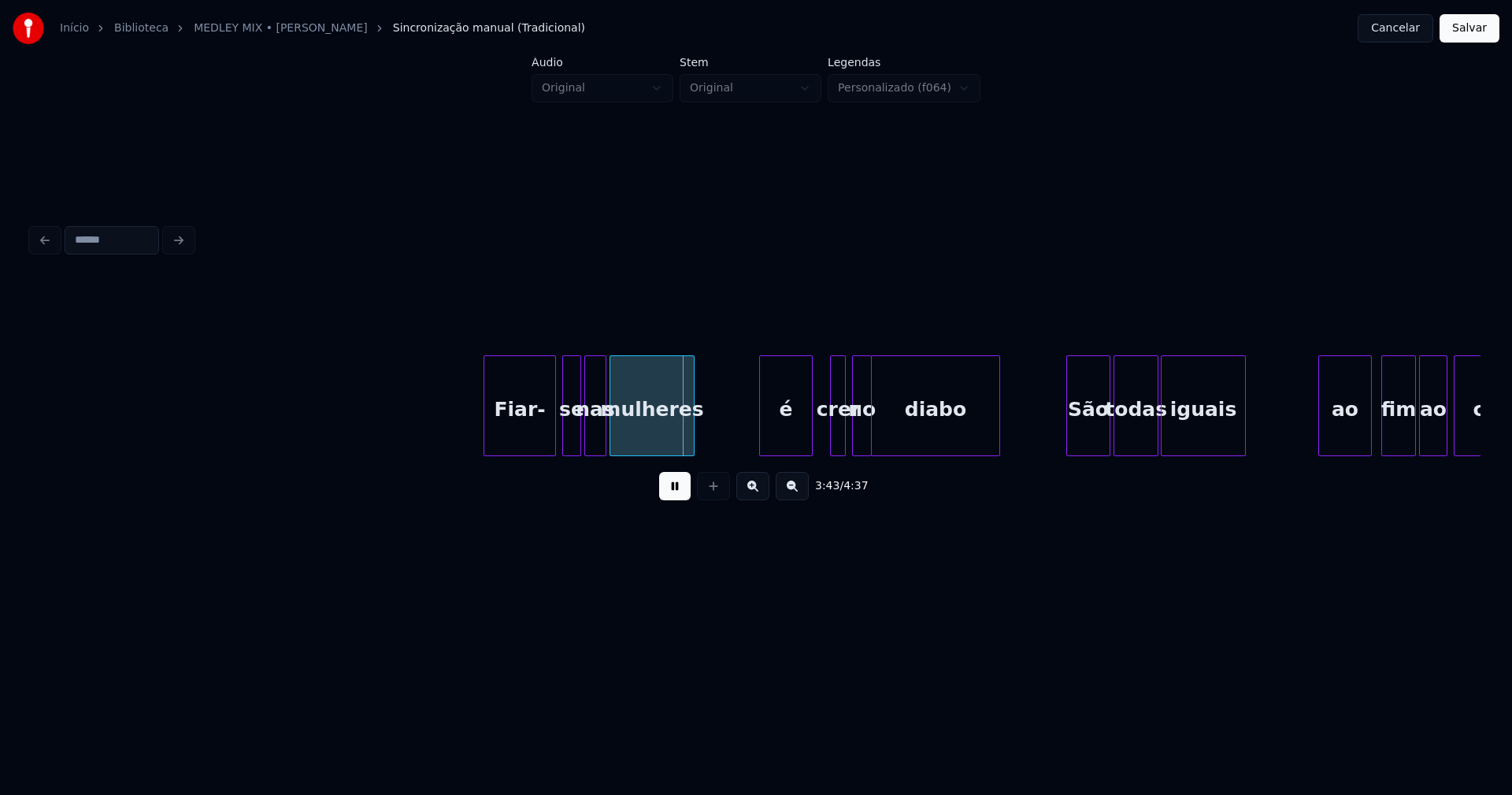
click at [789, 446] on div "é" at bounding box center [786, 409] width 52 height 107
click at [830, 438] on div at bounding box center [829, 405] width 5 height 99
click at [1036, 445] on div at bounding box center [1037, 405] width 5 height 99
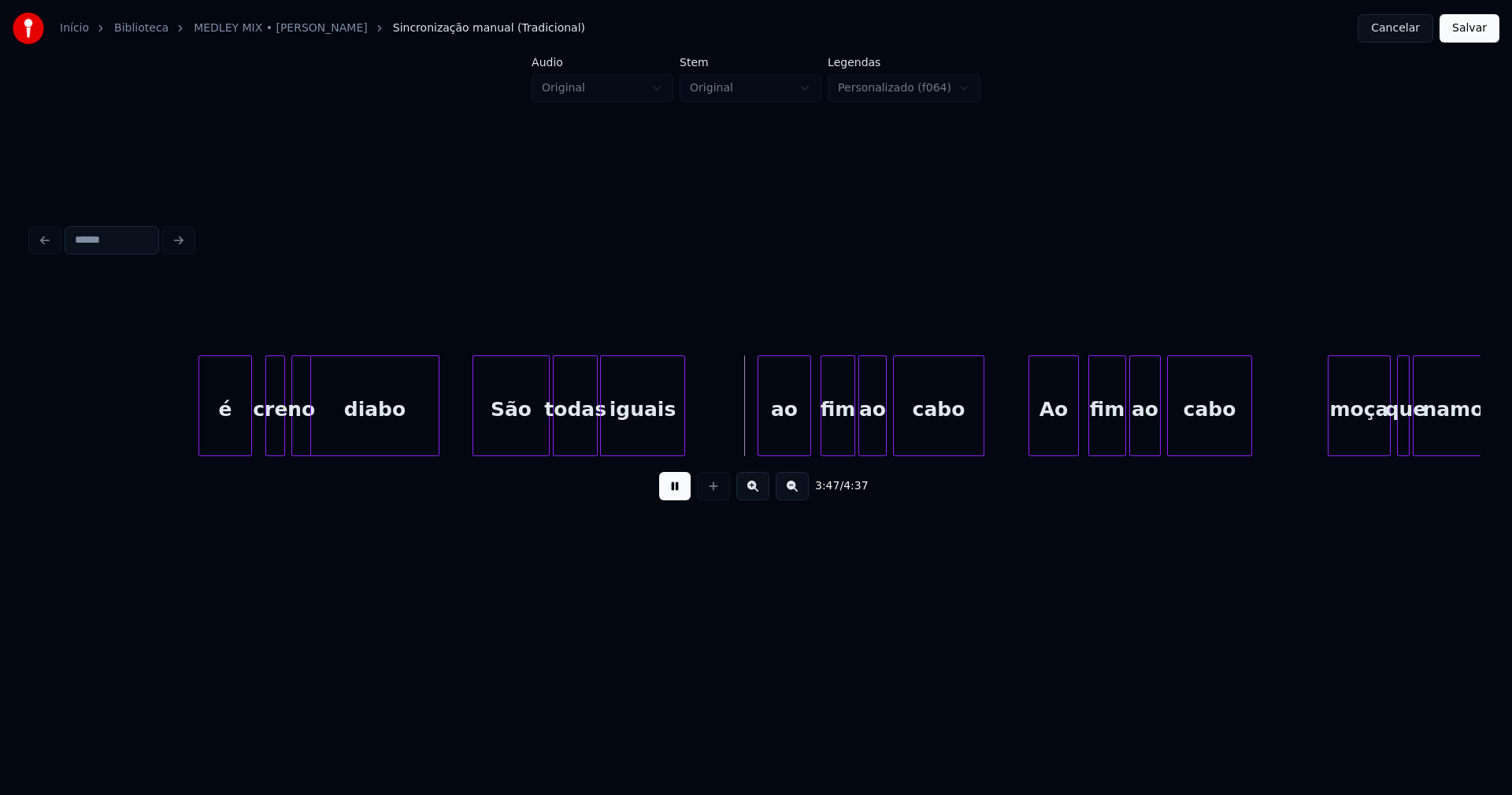
scroll to position [0, 35290]
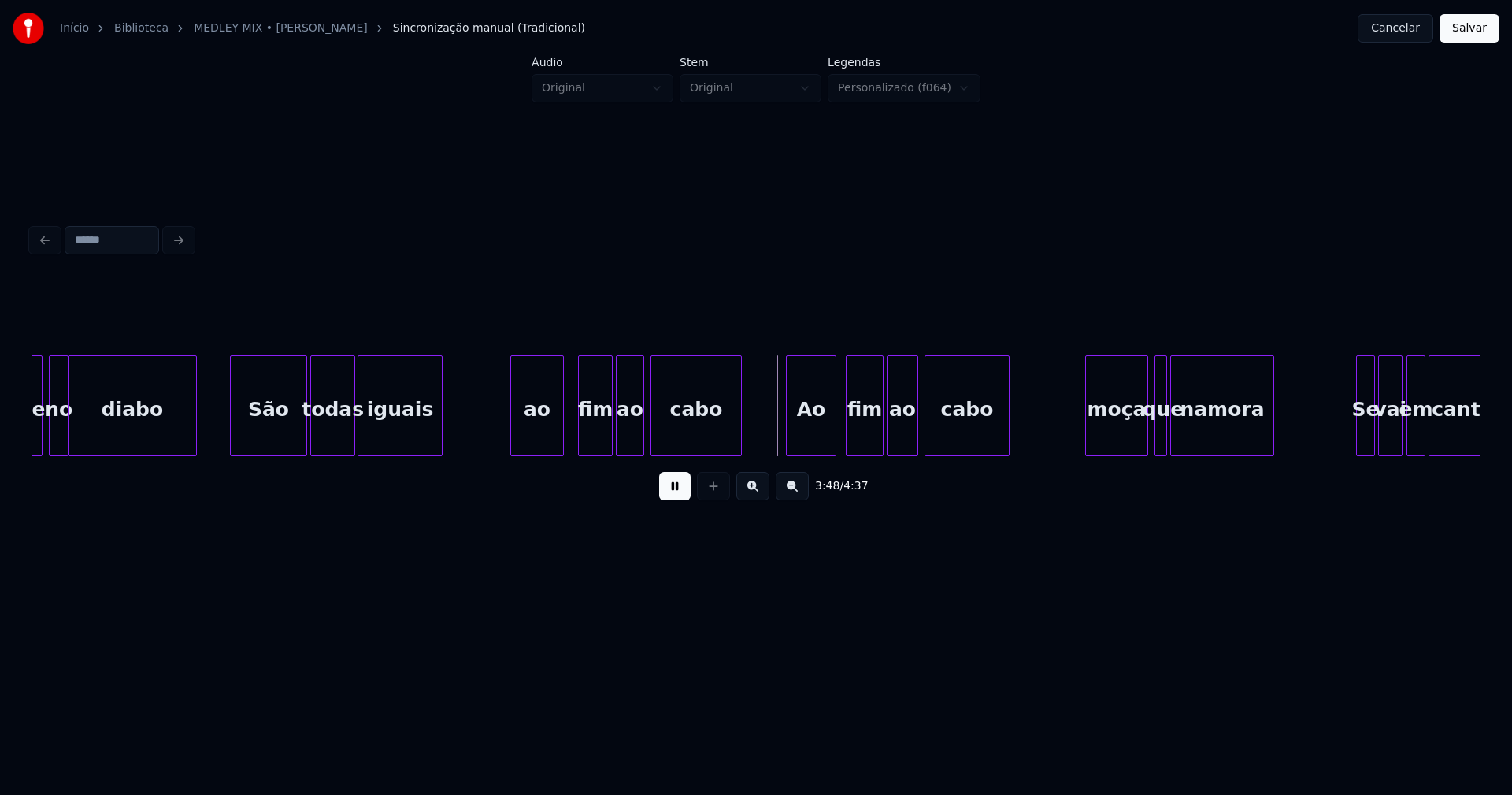
click at [545, 442] on div "ao" at bounding box center [537, 409] width 52 height 107
click at [814, 447] on div "Ao" at bounding box center [808, 409] width 49 height 107
click at [1115, 438] on div "moça" at bounding box center [1106, 409] width 61 height 107
click at [1054, 433] on div at bounding box center [1057, 405] width 5 height 99
click at [1188, 427] on div at bounding box center [1190, 405] width 5 height 99
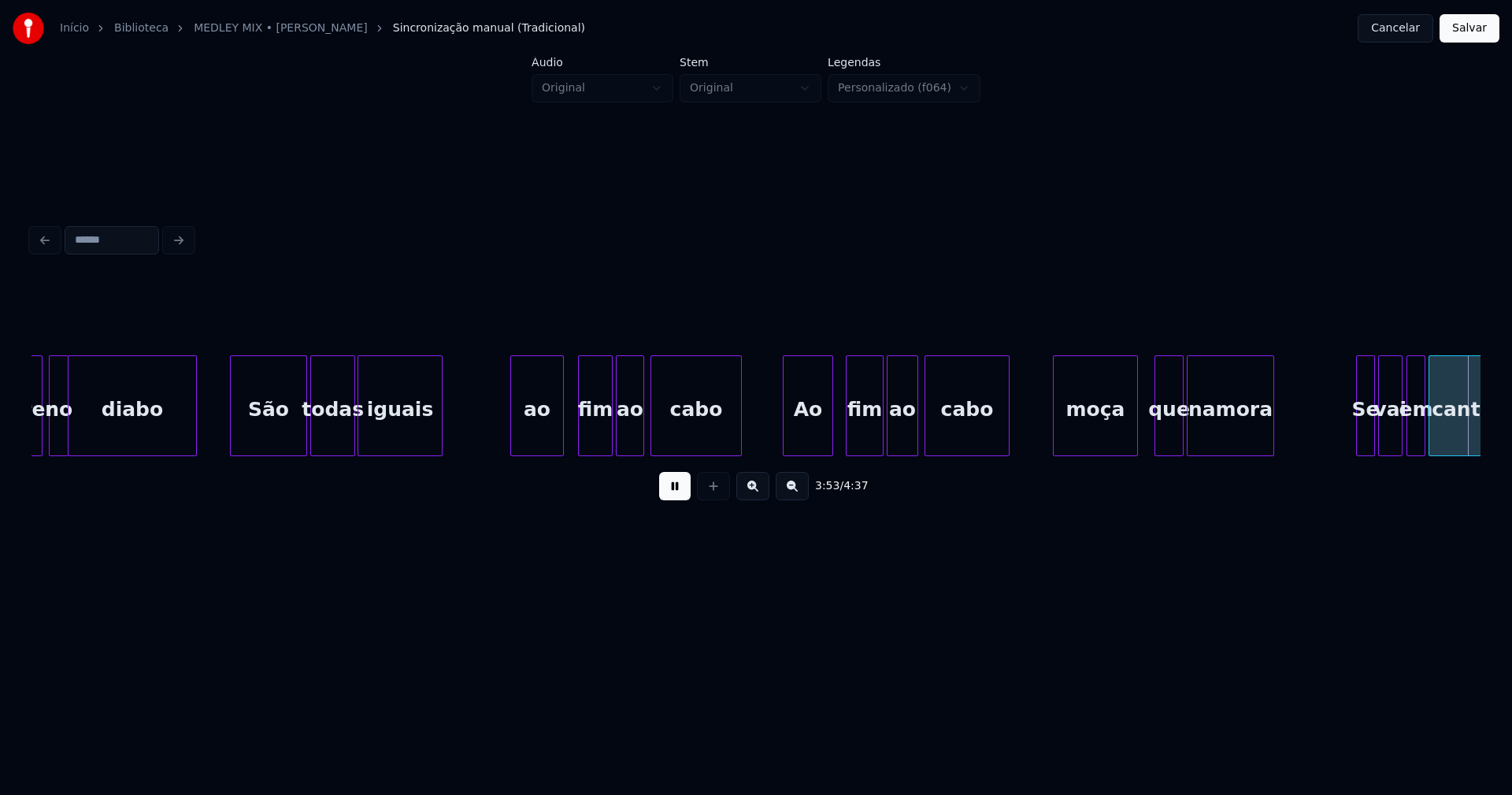
scroll to position [0, 36414]
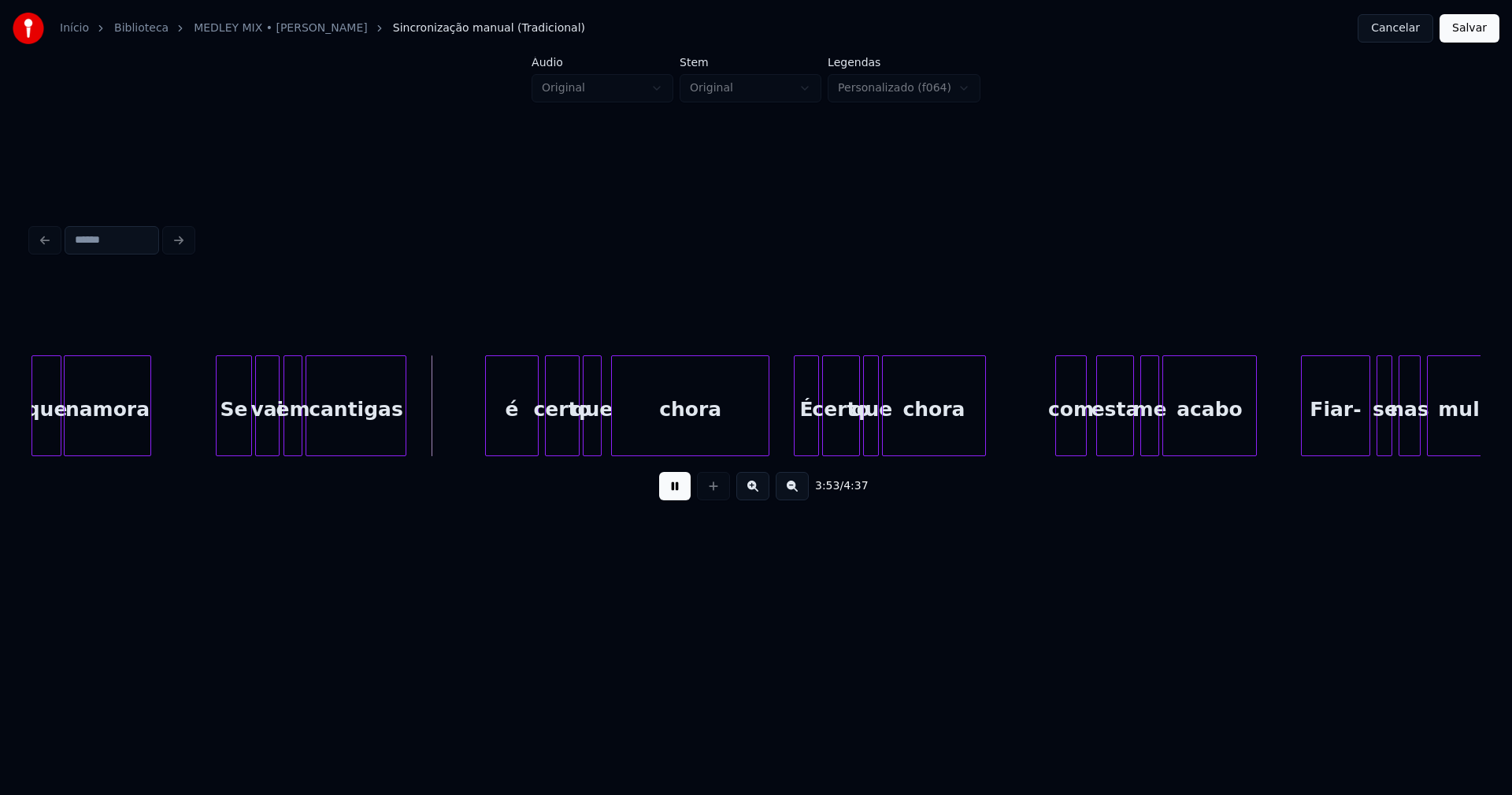
click at [217, 438] on div at bounding box center [219, 405] width 5 height 99
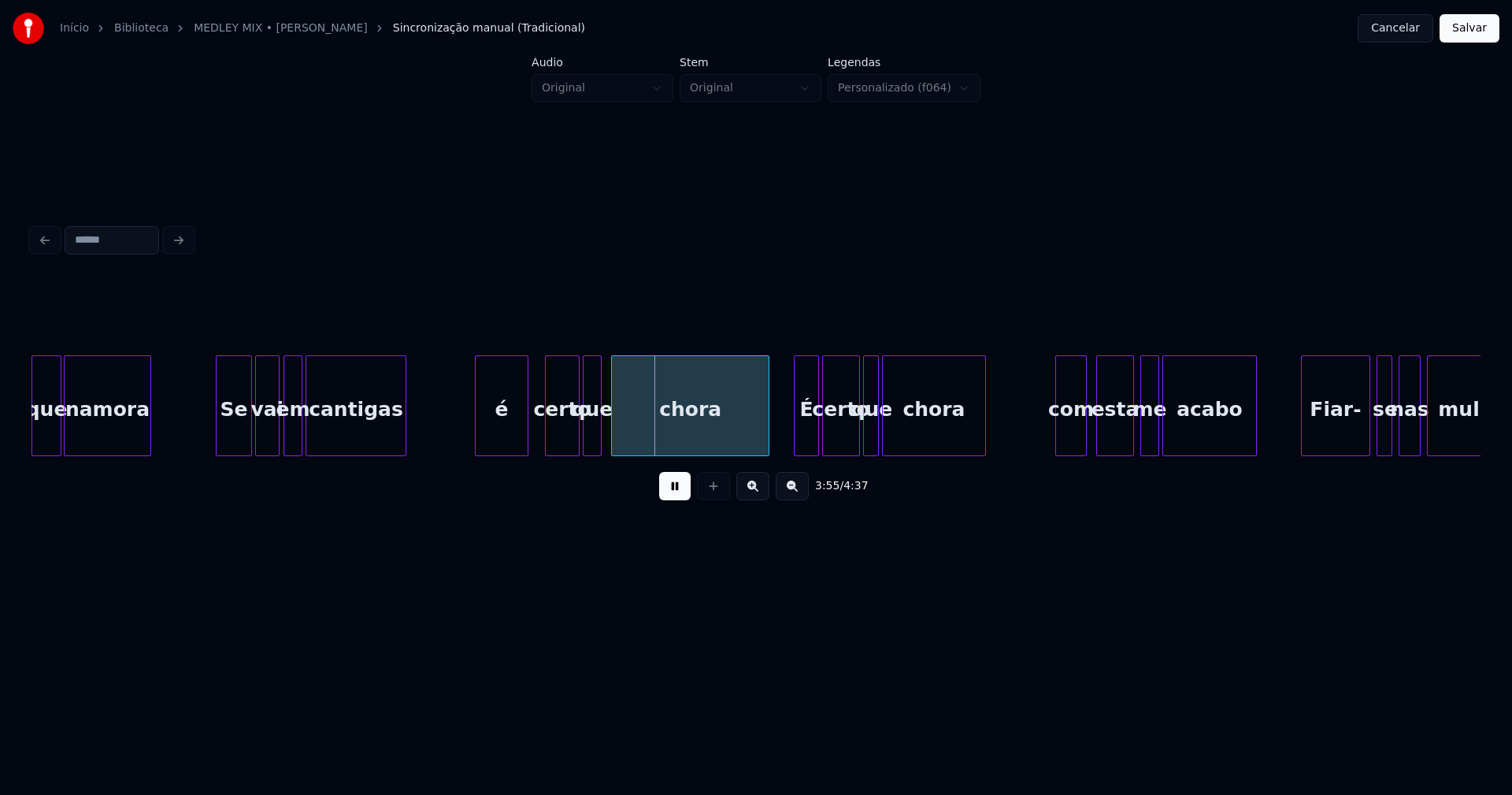
click at [510, 450] on div "cantigas é certo que chora É certo que chora com esta me acabo Fiar- se nas mul…" at bounding box center [756, 405] width 1449 height 101
click at [556, 445] on div "certo" at bounding box center [554, 409] width 33 height 107
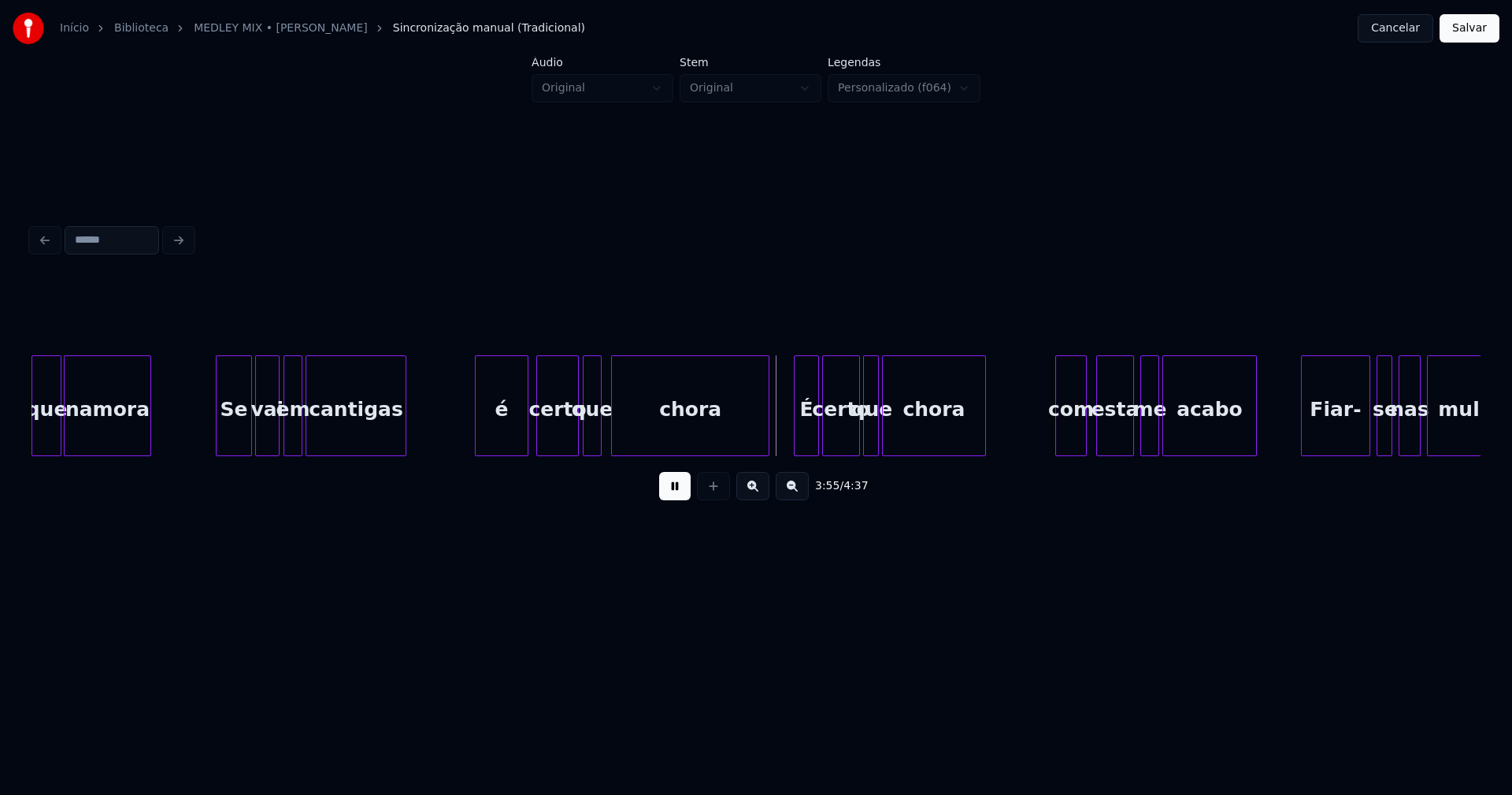
click at [573, 432] on div at bounding box center [576, 405] width 5 height 99
click at [625, 433] on div at bounding box center [624, 405] width 5 height 99
click at [612, 426] on div at bounding box center [612, 405] width 5 height 99
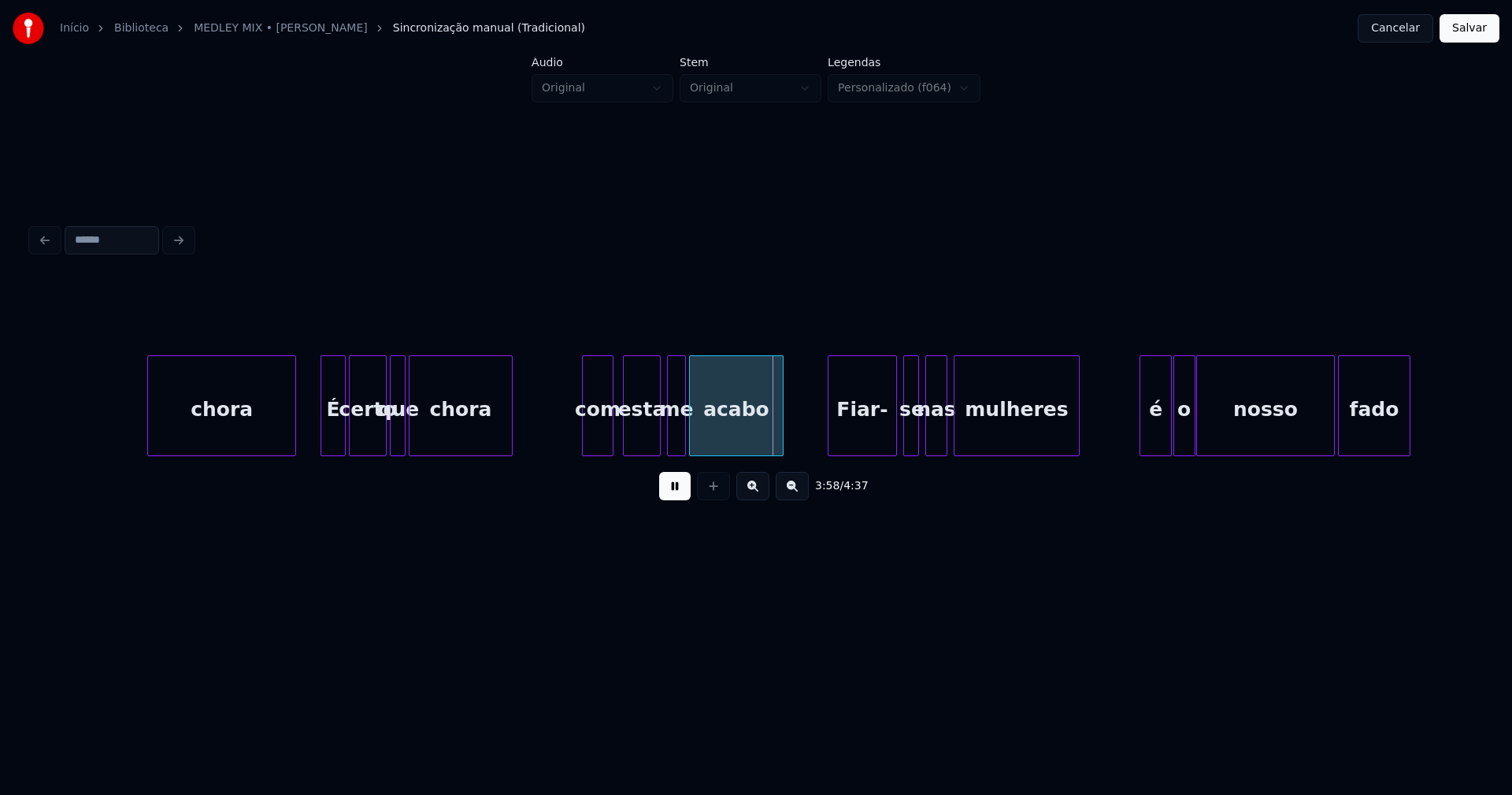
scroll to position [0, 37226]
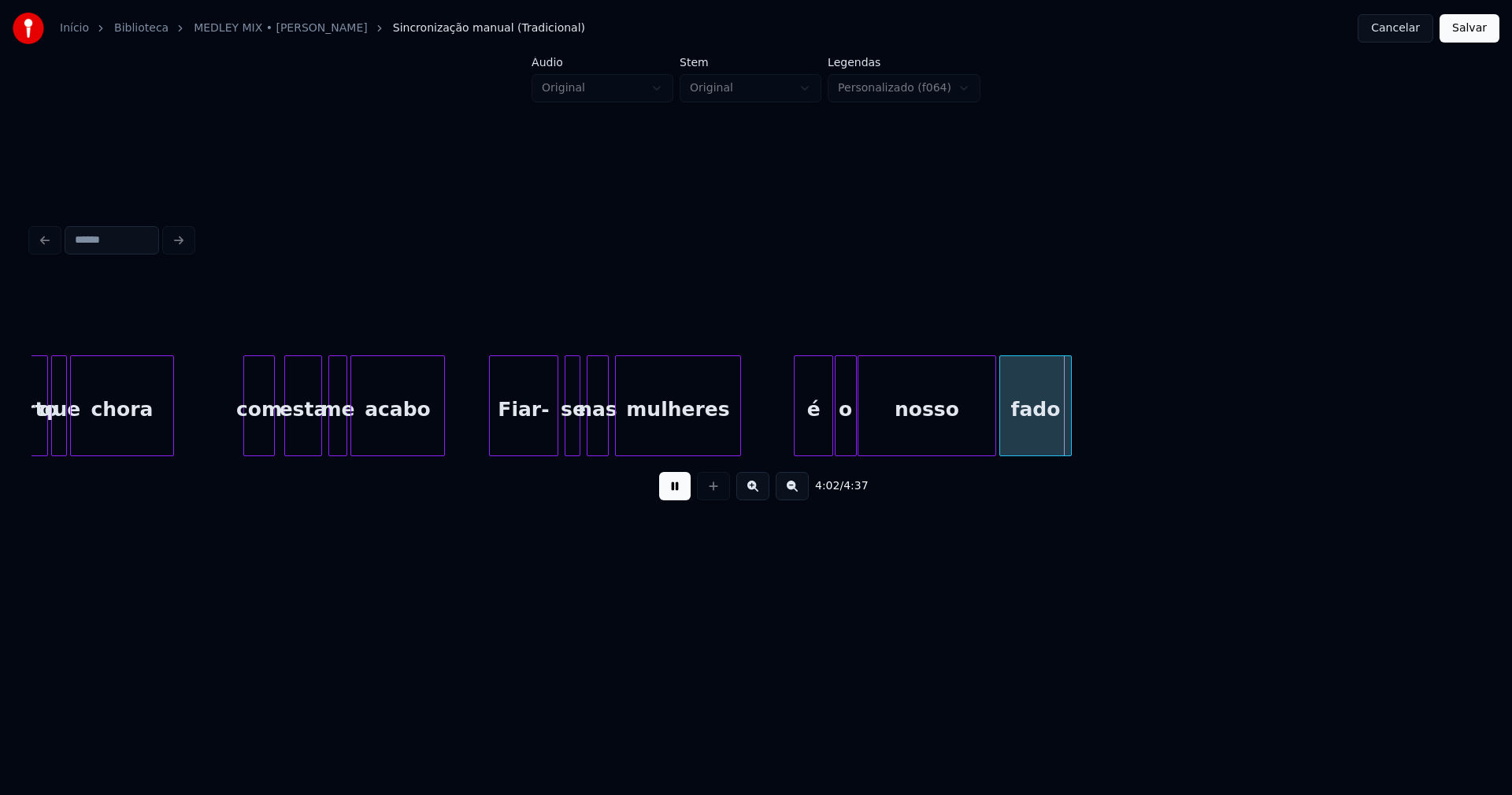
click at [797, 437] on div at bounding box center [797, 405] width 5 height 99
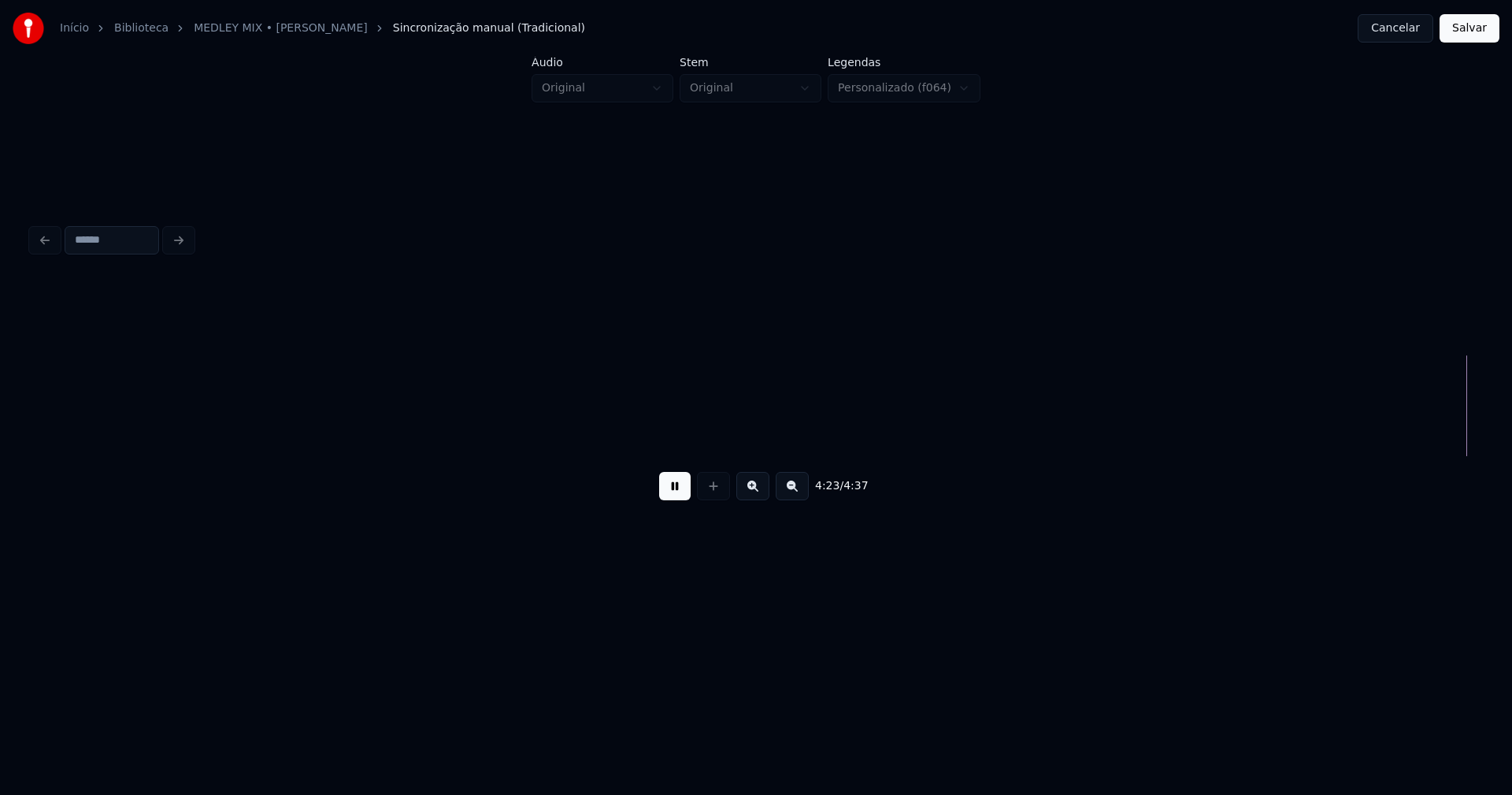
scroll to position [0, 41531]
click at [1471, 30] on button "Salvar" at bounding box center [1469, 28] width 60 height 29
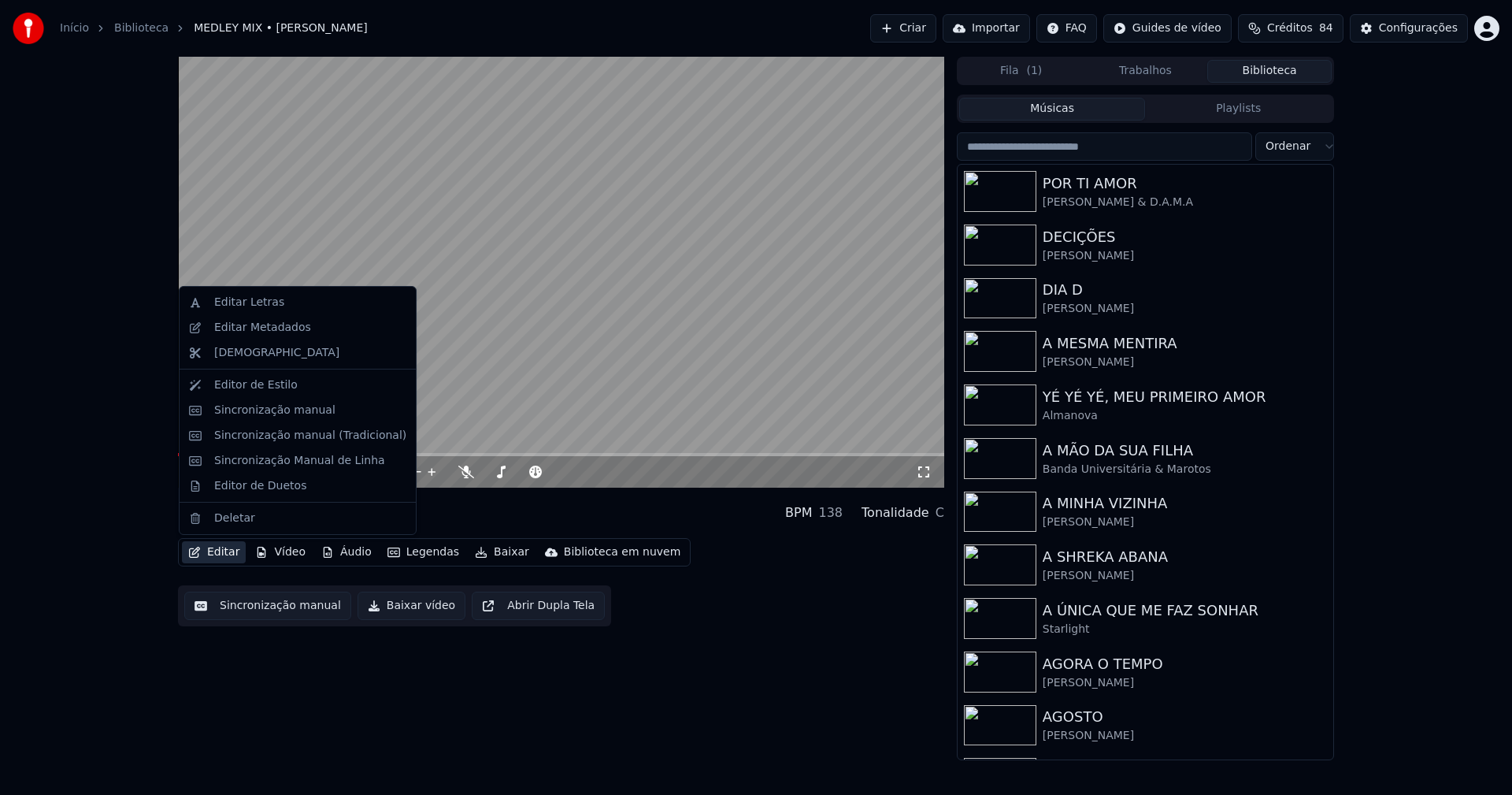
click at [218, 554] on button "Editar" at bounding box center [213, 552] width 64 height 22
click at [249, 331] on div "Editar Metadados" at bounding box center [262, 327] width 96 height 16
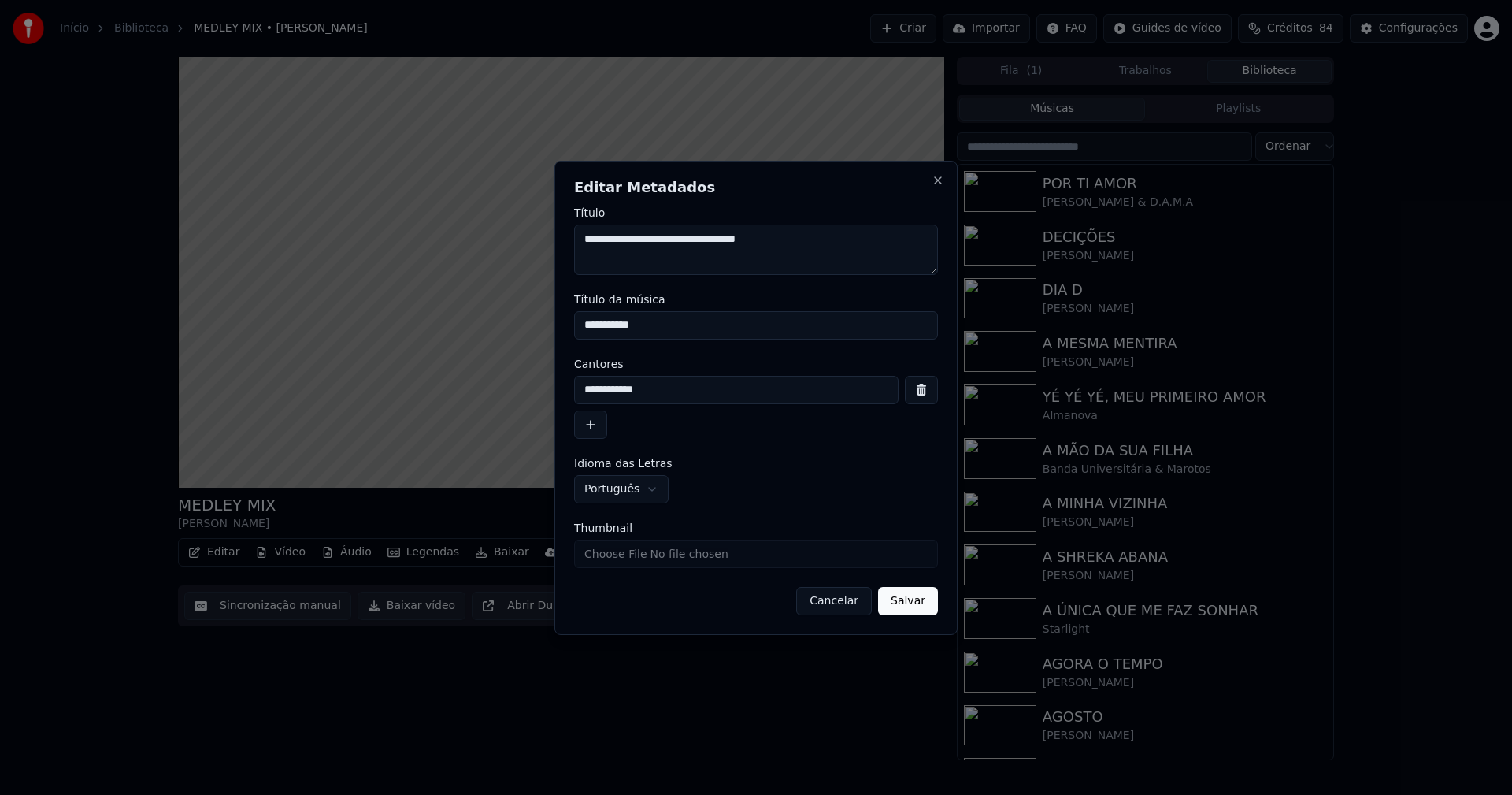
click at [640, 559] on input "Thumbnail" at bounding box center [756, 554] width 364 height 29
type input "**********"
click at [905, 604] on button "Salvar" at bounding box center [908, 601] width 60 height 29
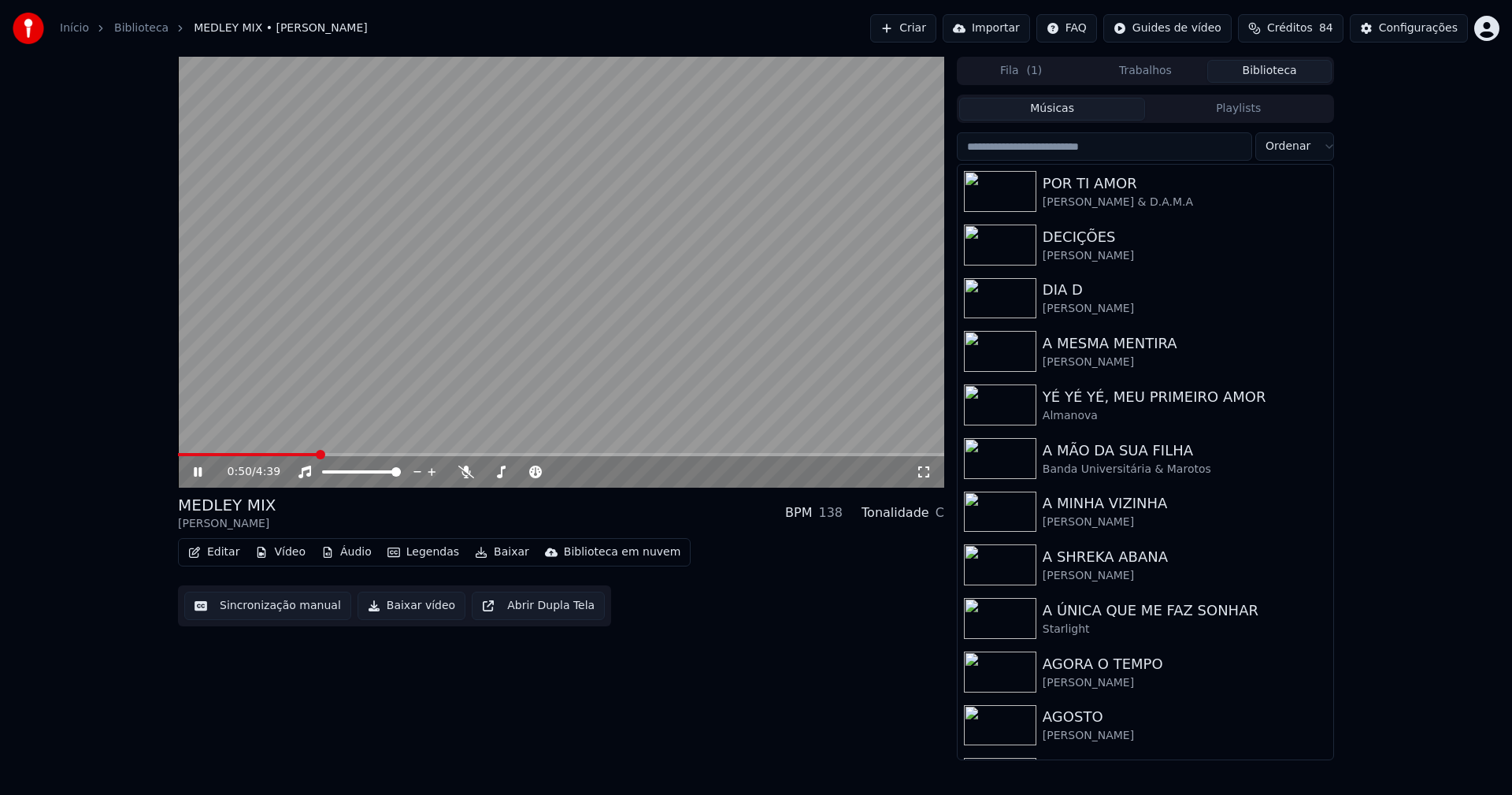
click at [204, 474] on icon at bounding box center [209, 471] width 37 height 12
click at [394, 602] on button "Baixar vídeo" at bounding box center [411, 605] width 108 height 29
click at [1270, 79] on button "Biblioteca" at bounding box center [1269, 71] width 124 height 23
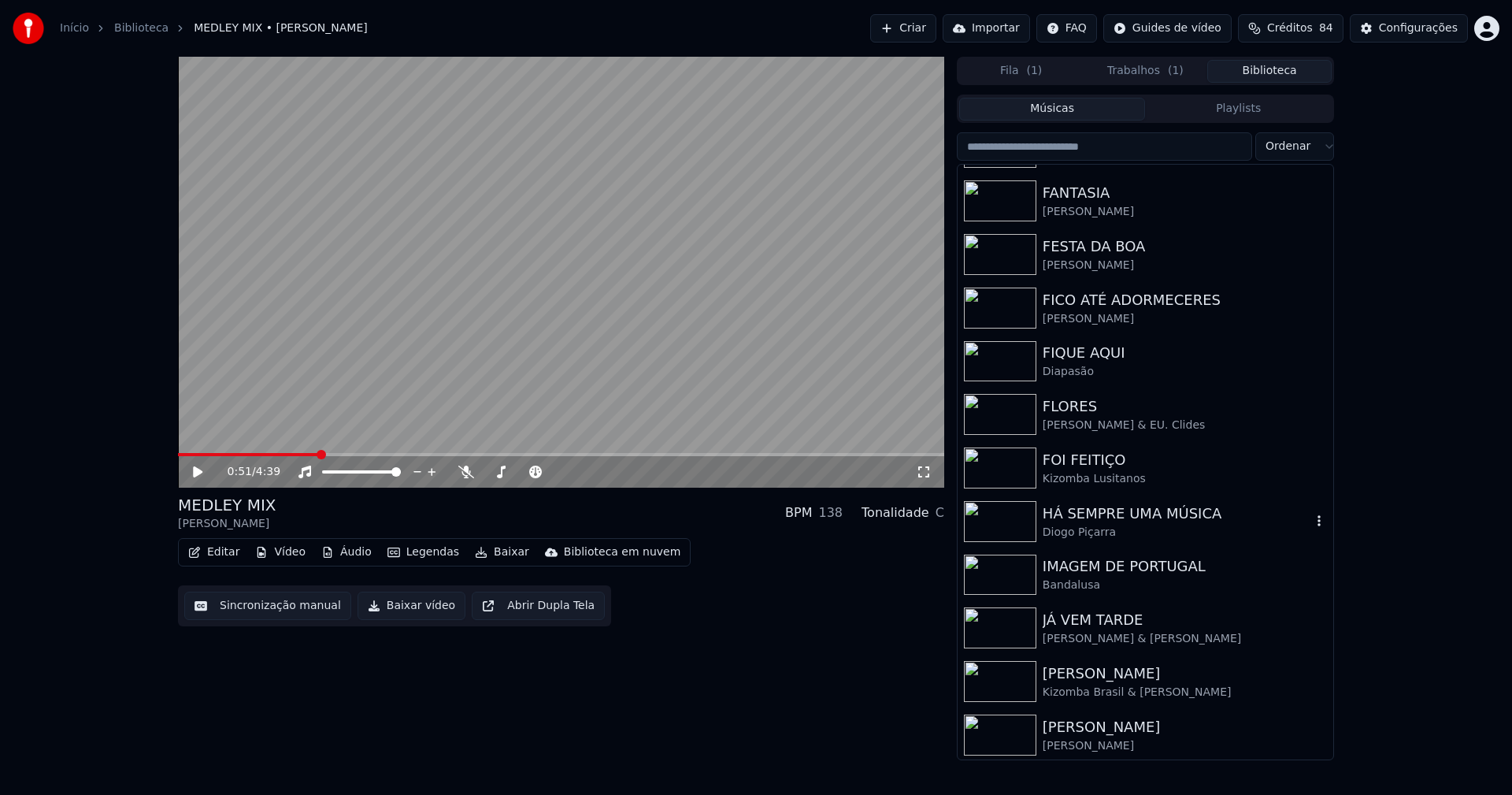
scroll to position [2048, 0]
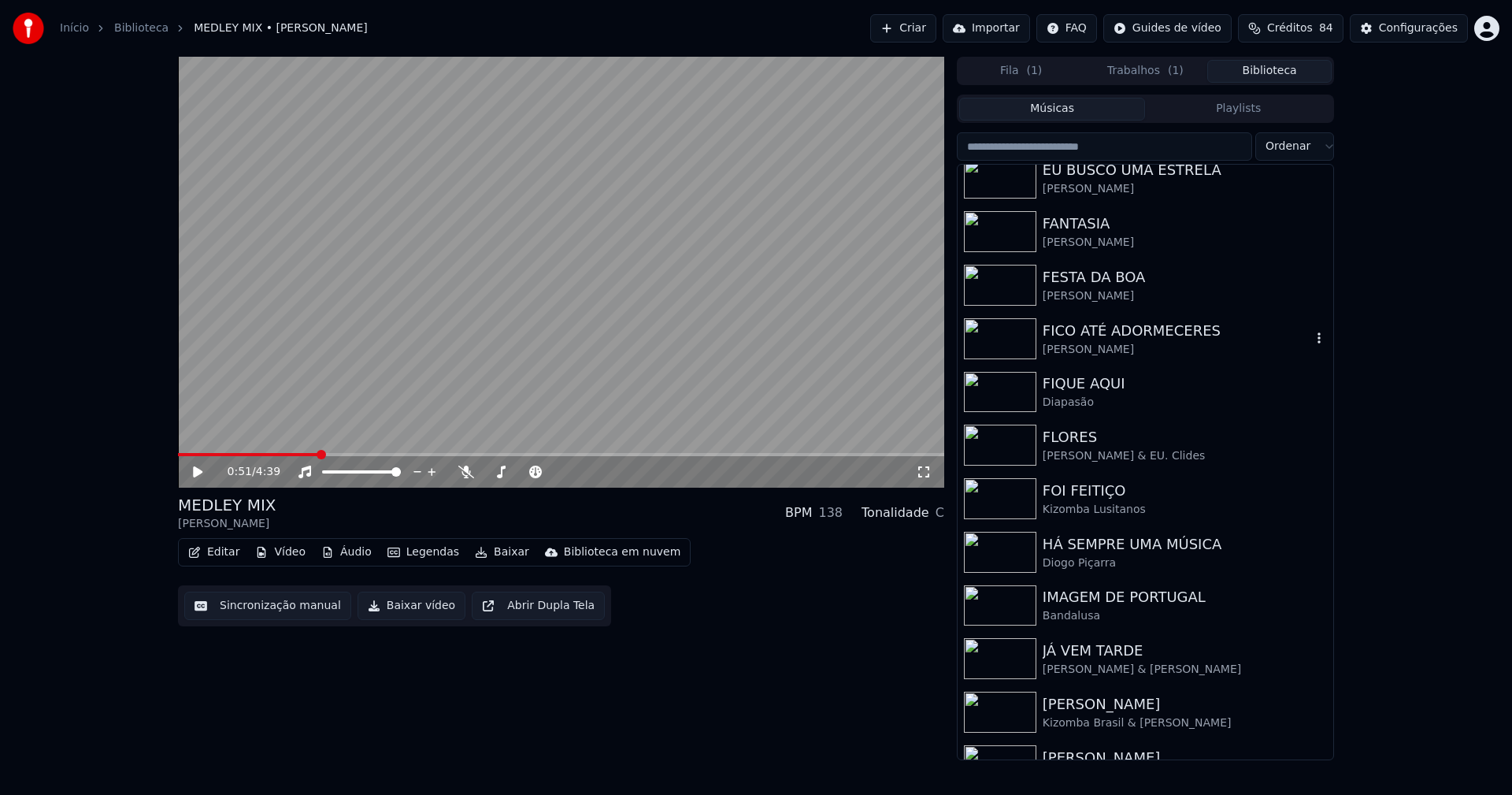
click at [1069, 343] on div "[PERSON_NAME]" at bounding box center [1177, 349] width 268 height 16
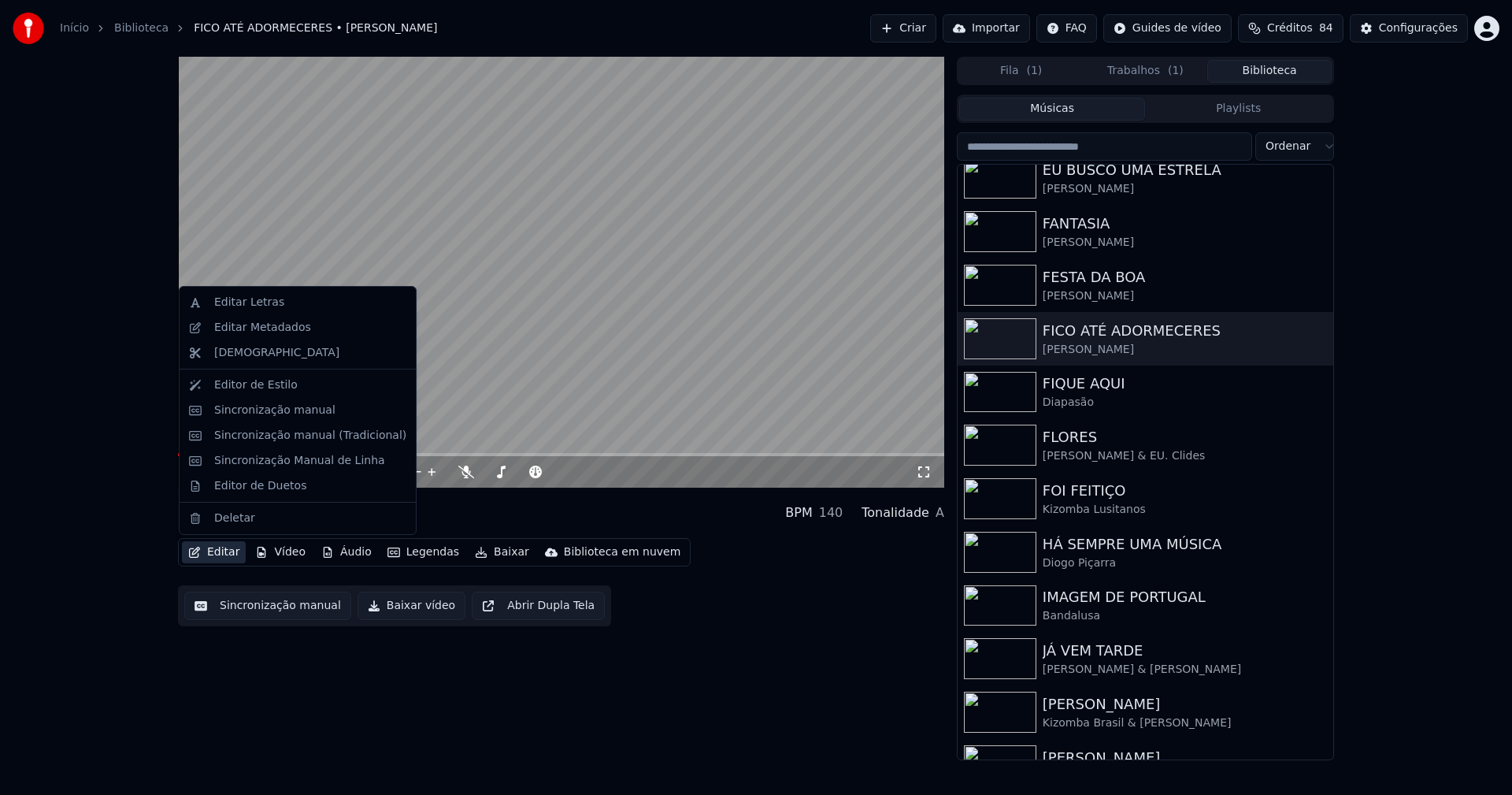
click at [226, 553] on button "Editar" at bounding box center [213, 552] width 64 height 22
click at [267, 433] on div "Sincronização manual (Tradicional)" at bounding box center [310, 435] width 192 height 16
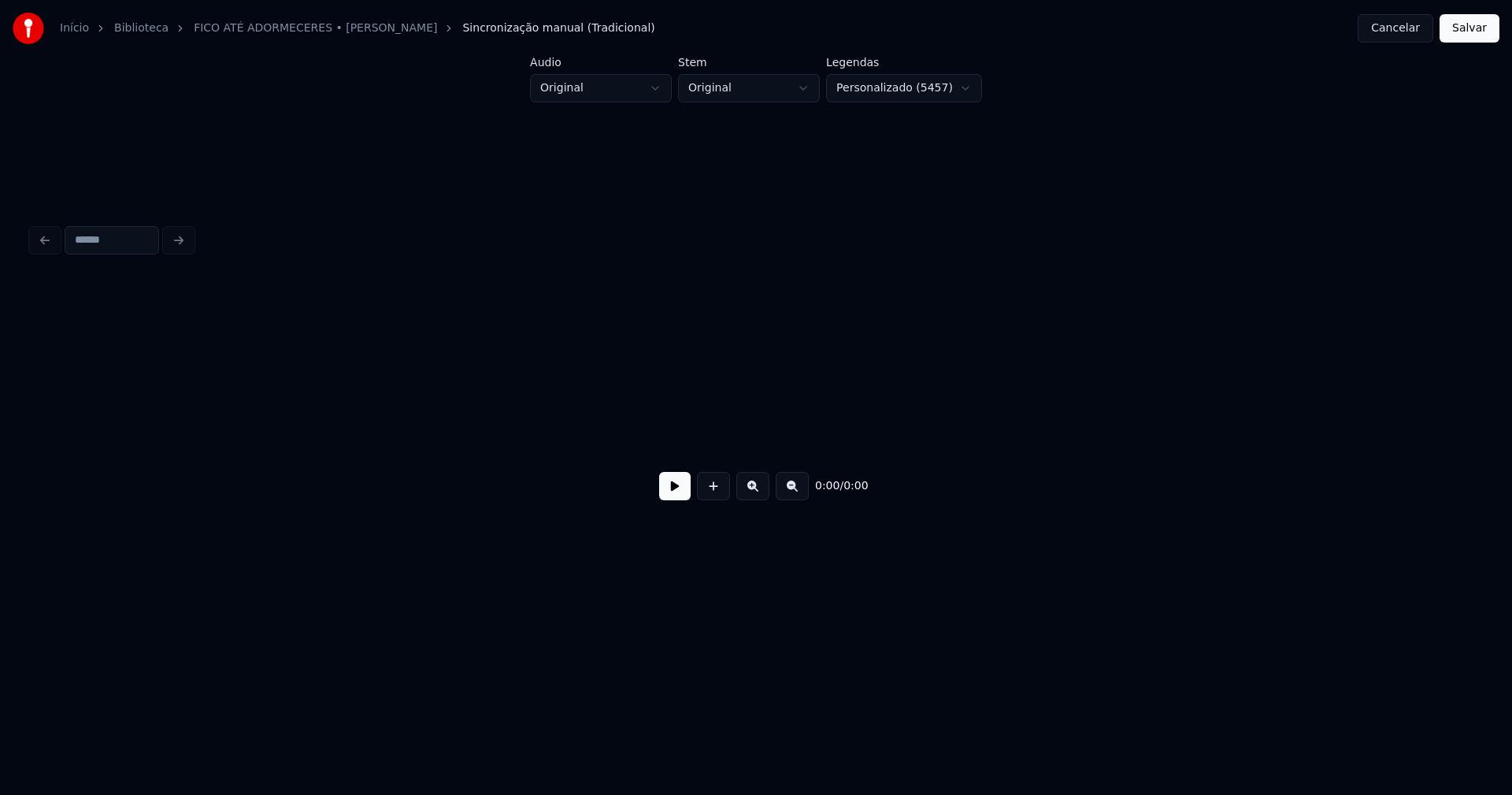
scroll to position [0, 1878]
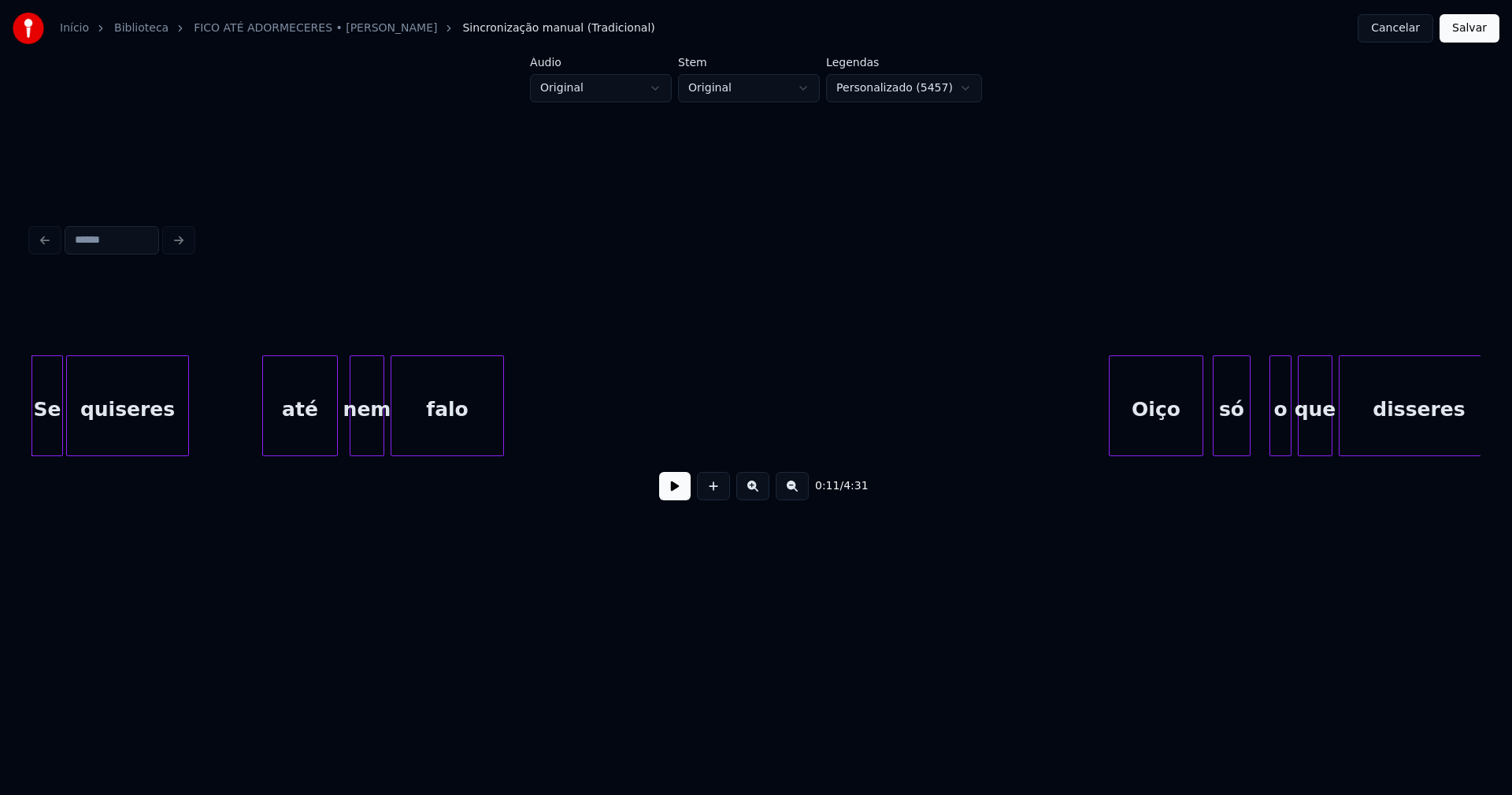
click at [300, 432] on div "até" at bounding box center [300, 409] width 74 height 107
click at [364, 433] on div "nem" at bounding box center [362, 409] width 33 height 107
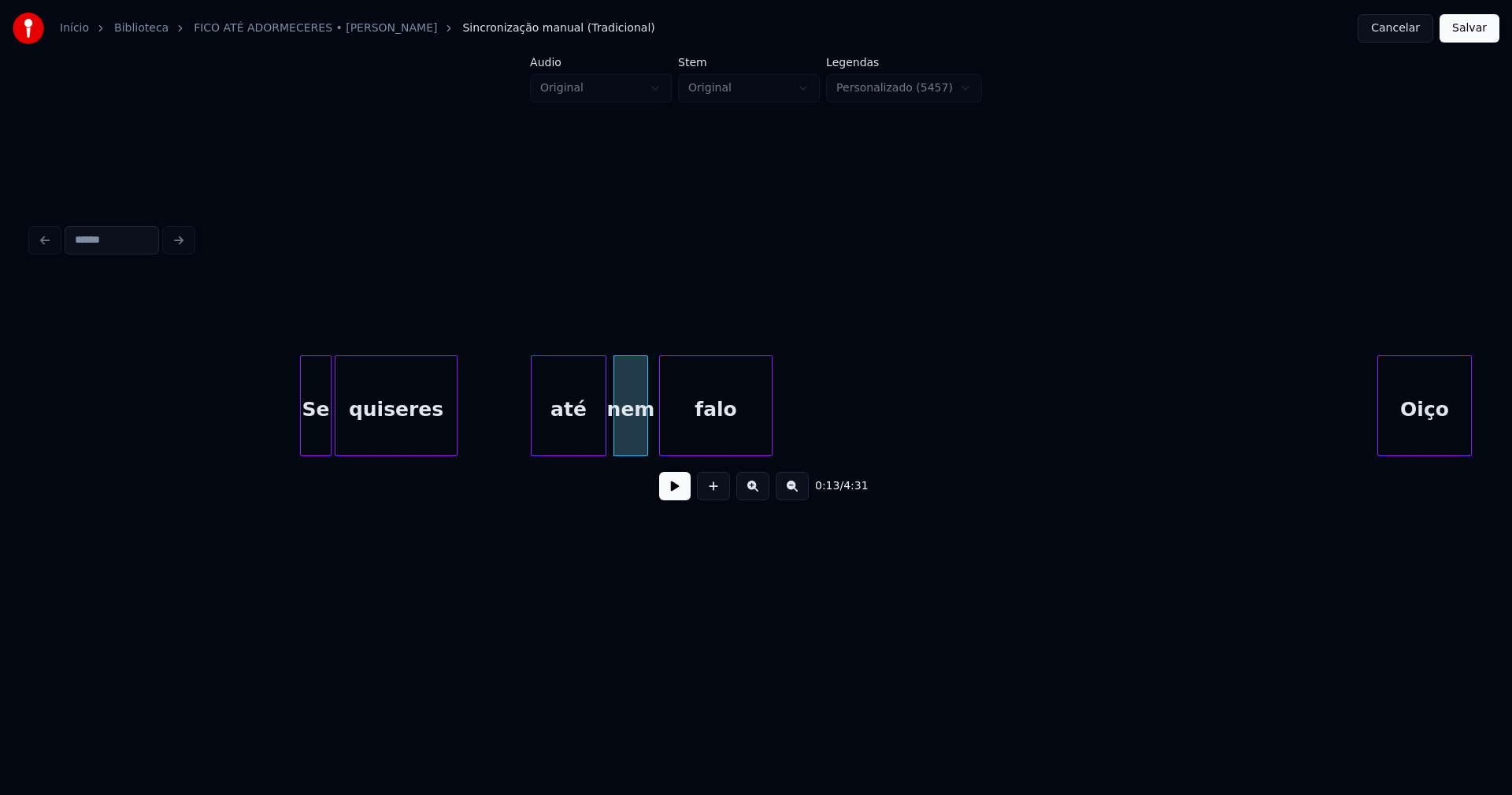
scroll to position [0, 1563]
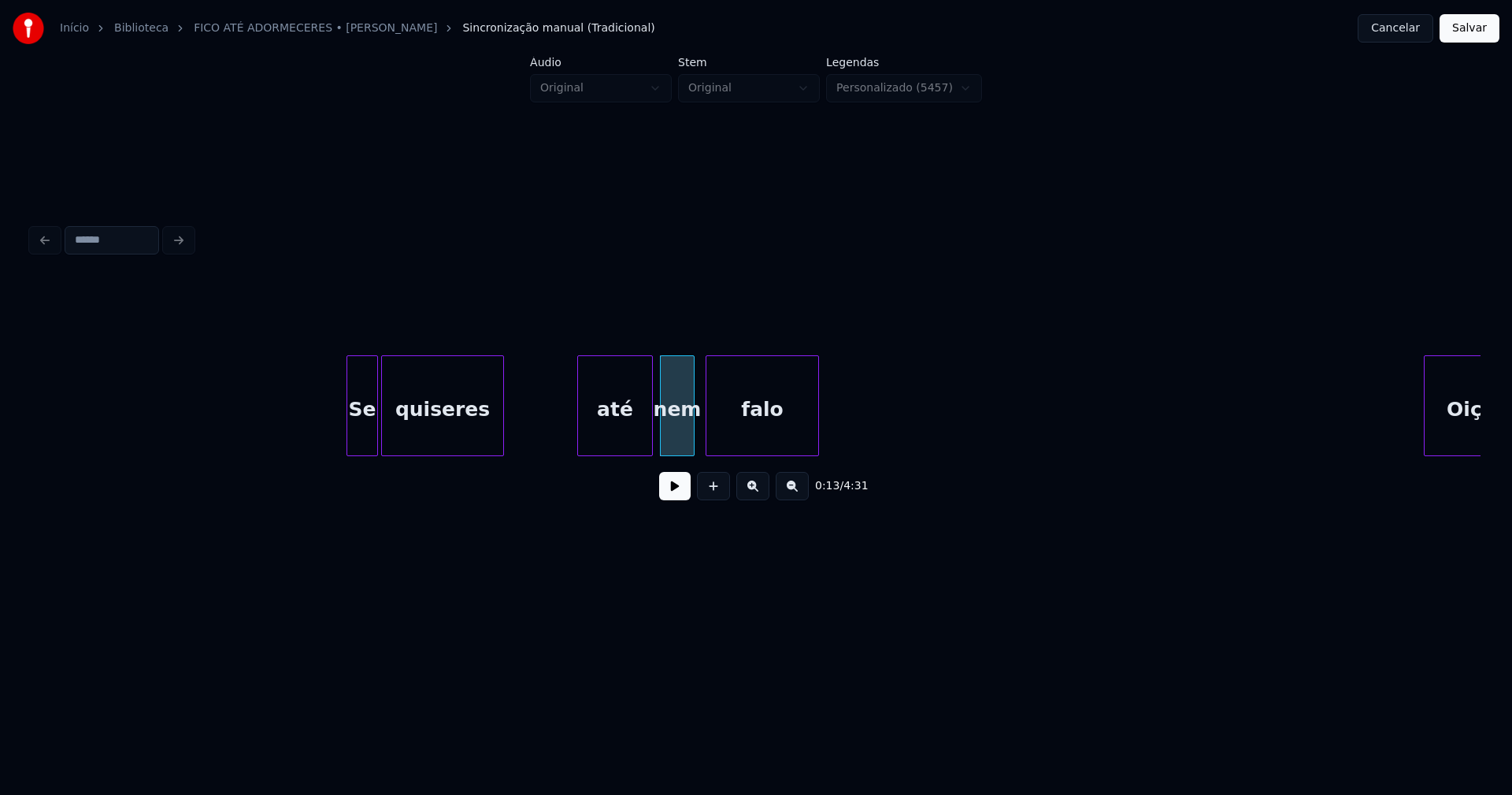
click at [679, 496] on button at bounding box center [675, 486] width 32 height 29
click at [677, 496] on button at bounding box center [675, 486] width 32 height 29
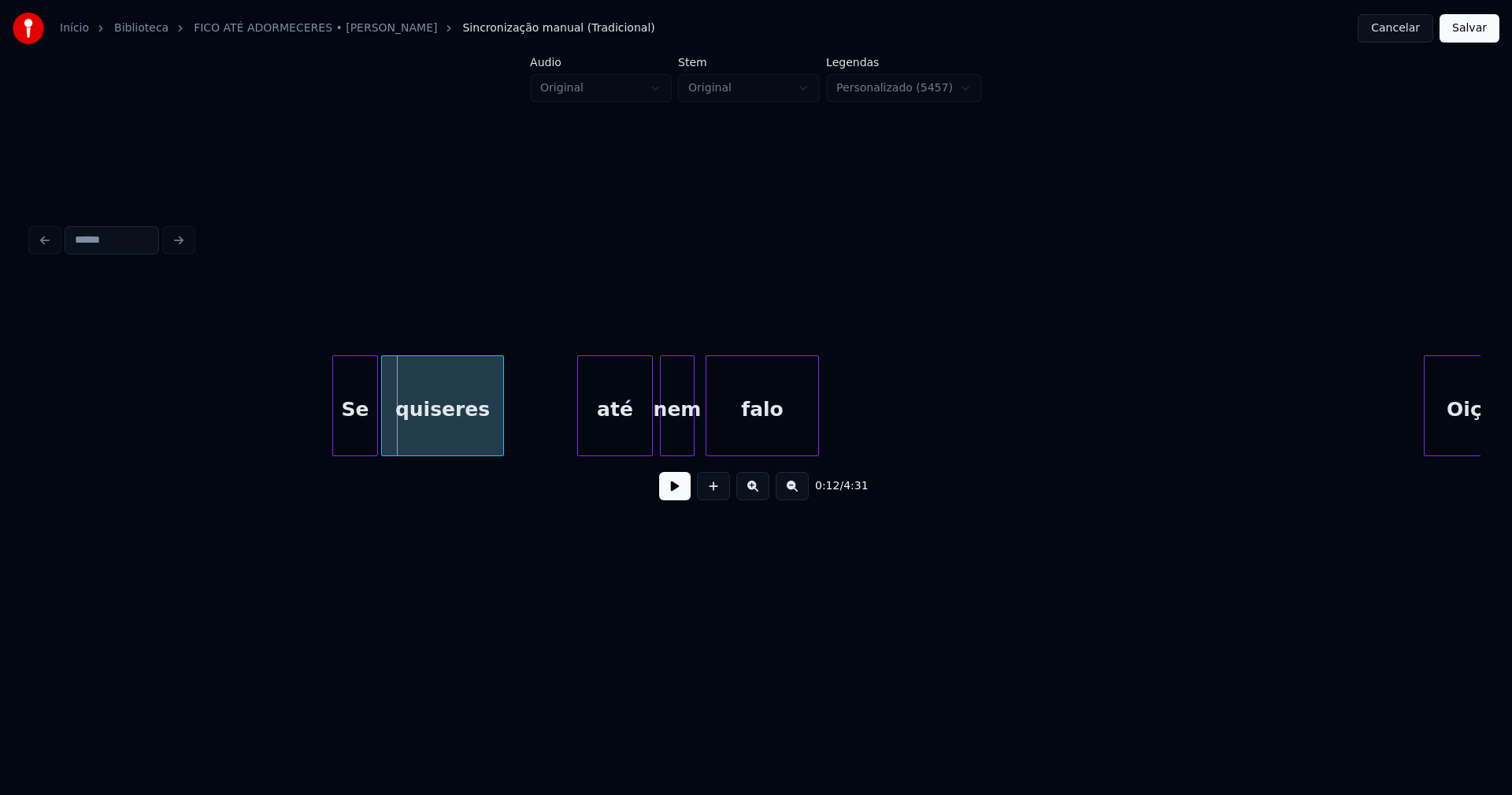
click at [334, 444] on div at bounding box center [335, 405] width 5 height 99
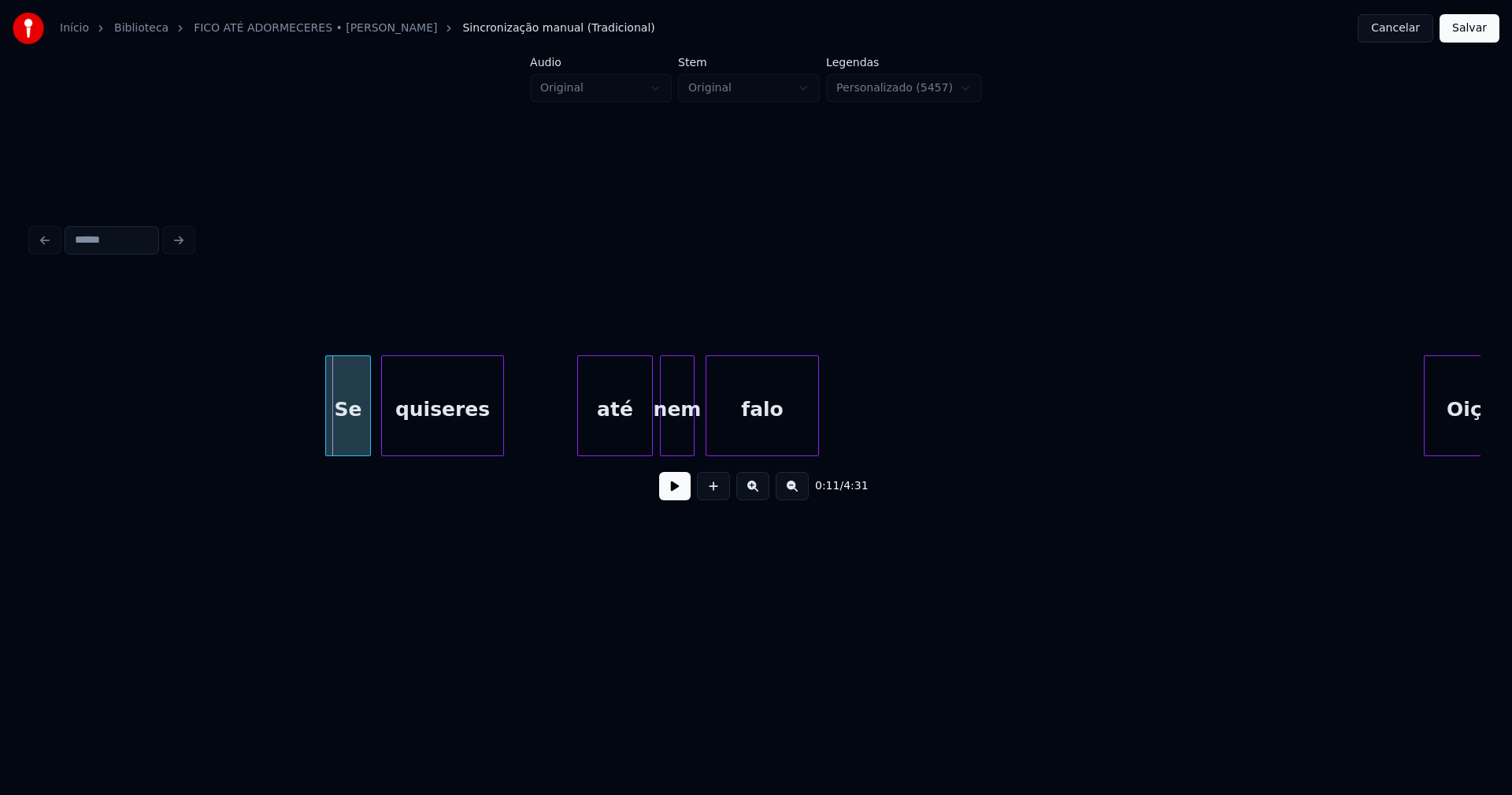
click at [352, 443] on div "Se" at bounding box center [348, 409] width 44 height 107
click at [665, 501] on button at bounding box center [675, 486] width 32 height 29
drag, startPoint x: 666, startPoint y: 501, endPoint x: 663, endPoint y: 479, distance: 22.2
click at [667, 500] on button at bounding box center [675, 486] width 32 height 29
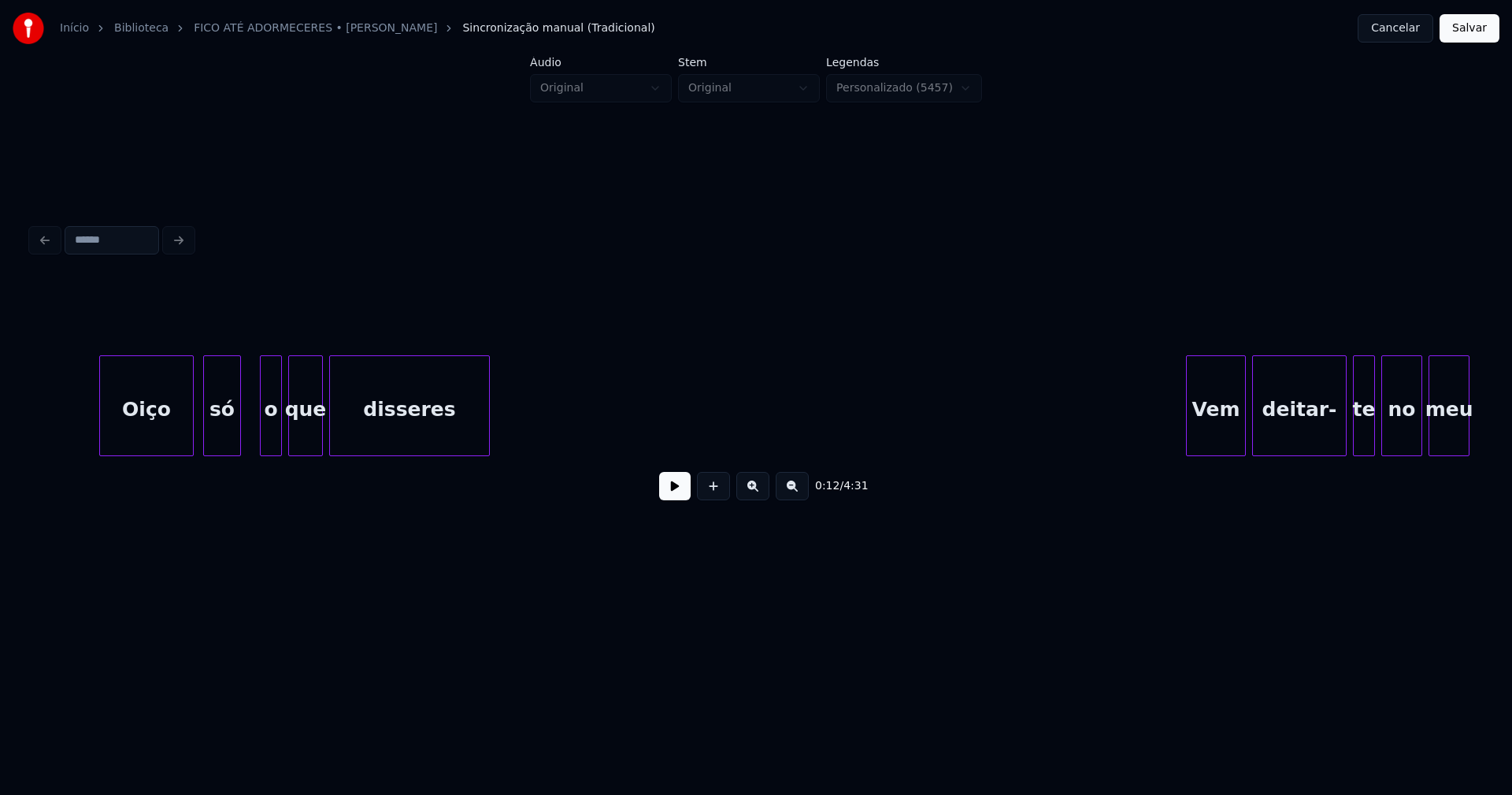
scroll to position [0, 2888]
click at [127, 426] on div "Oiço" at bounding box center [137, 409] width 93 height 107
click at [260, 442] on div "o" at bounding box center [261, 409] width 20 height 107
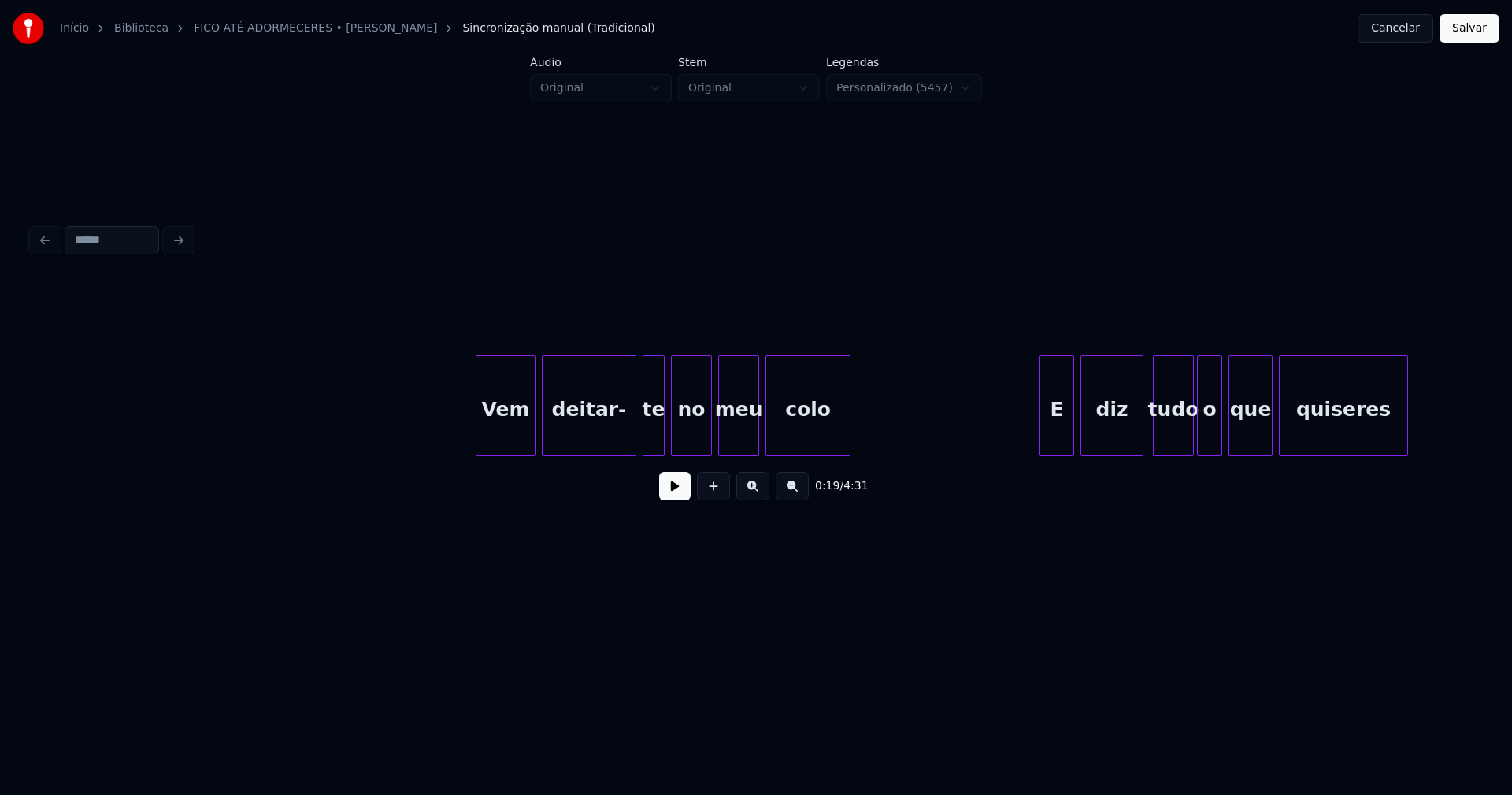
scroll to position [0, 3645]
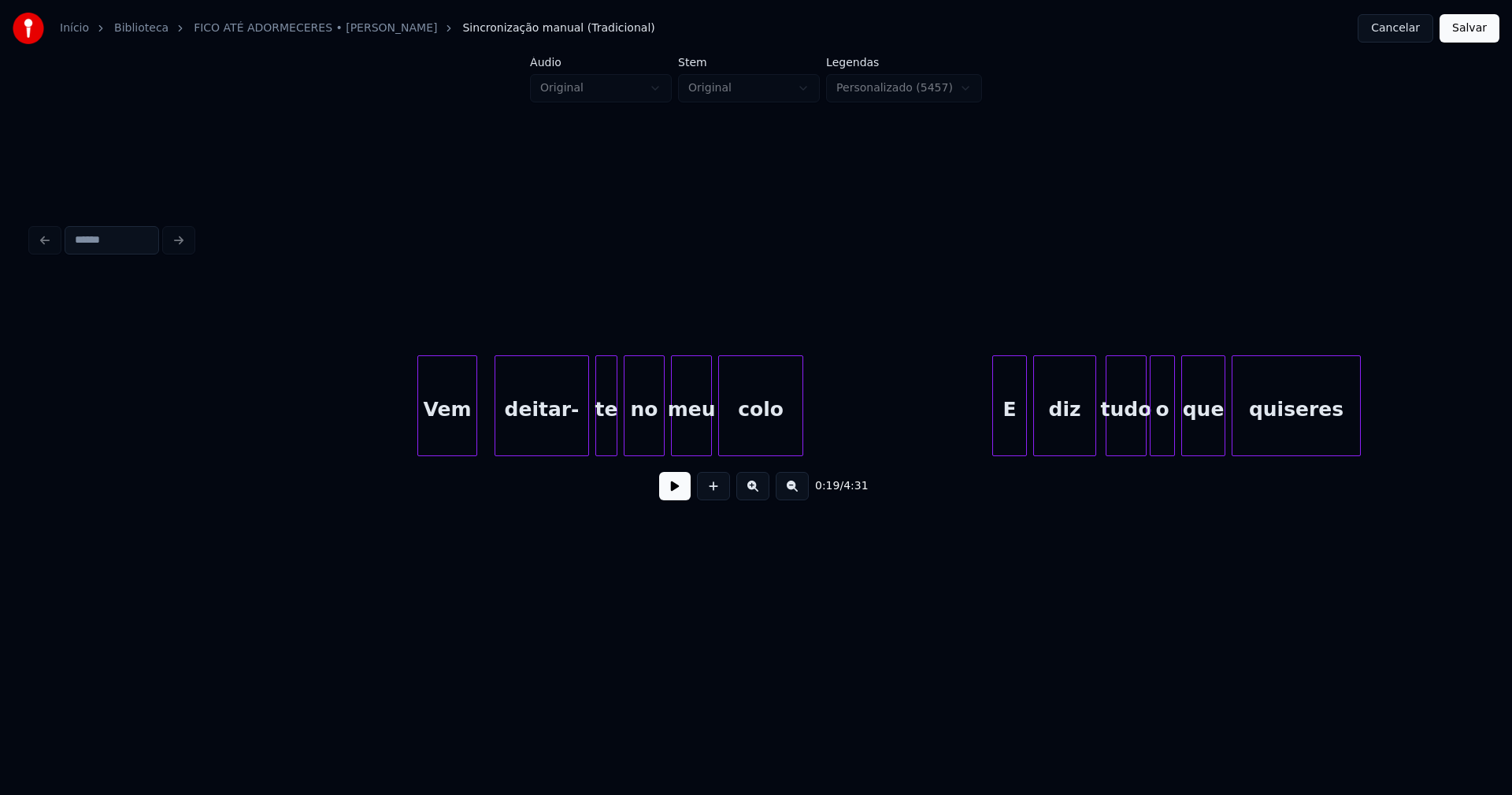
click at [457, 447] on div "Vem" at bounding box center [446, 409] width 58 height 107
click at [486, 433] on div at bounding box center [486, 405] width 5 height 99
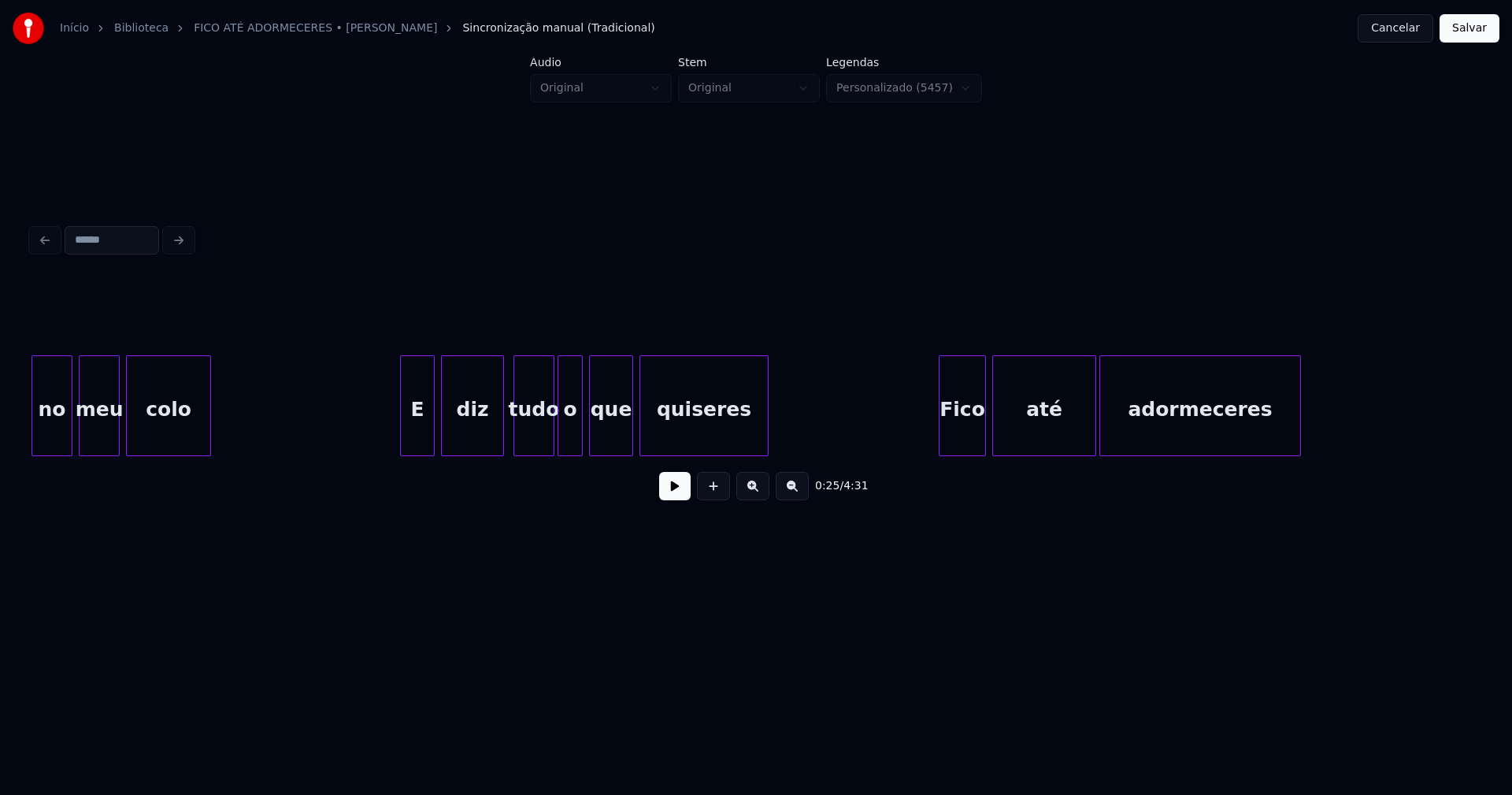
scroll to position [0, 4260]
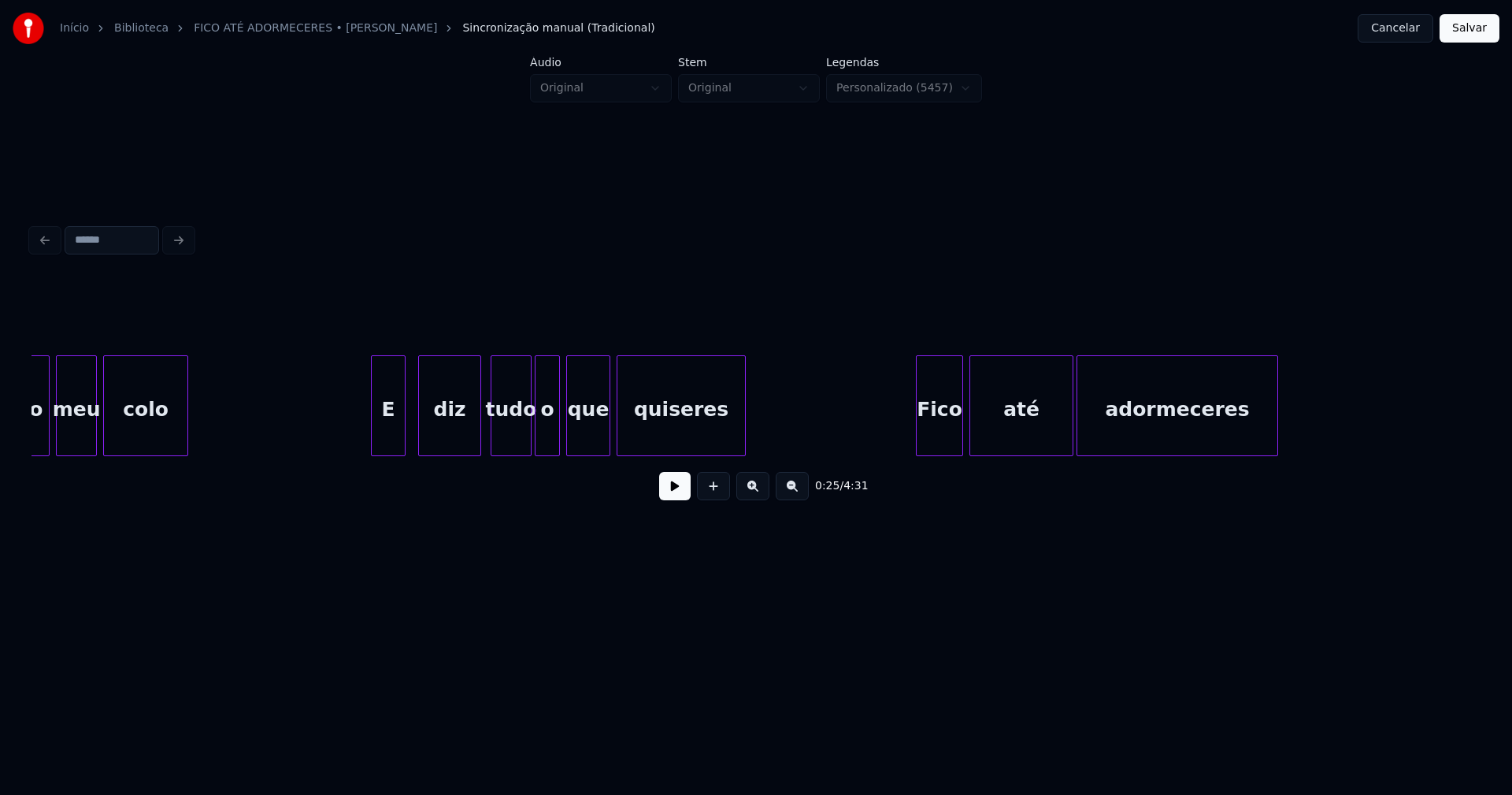
click at [392, 435] on div "E" at bounding box center [388, 409] width 33 height 107
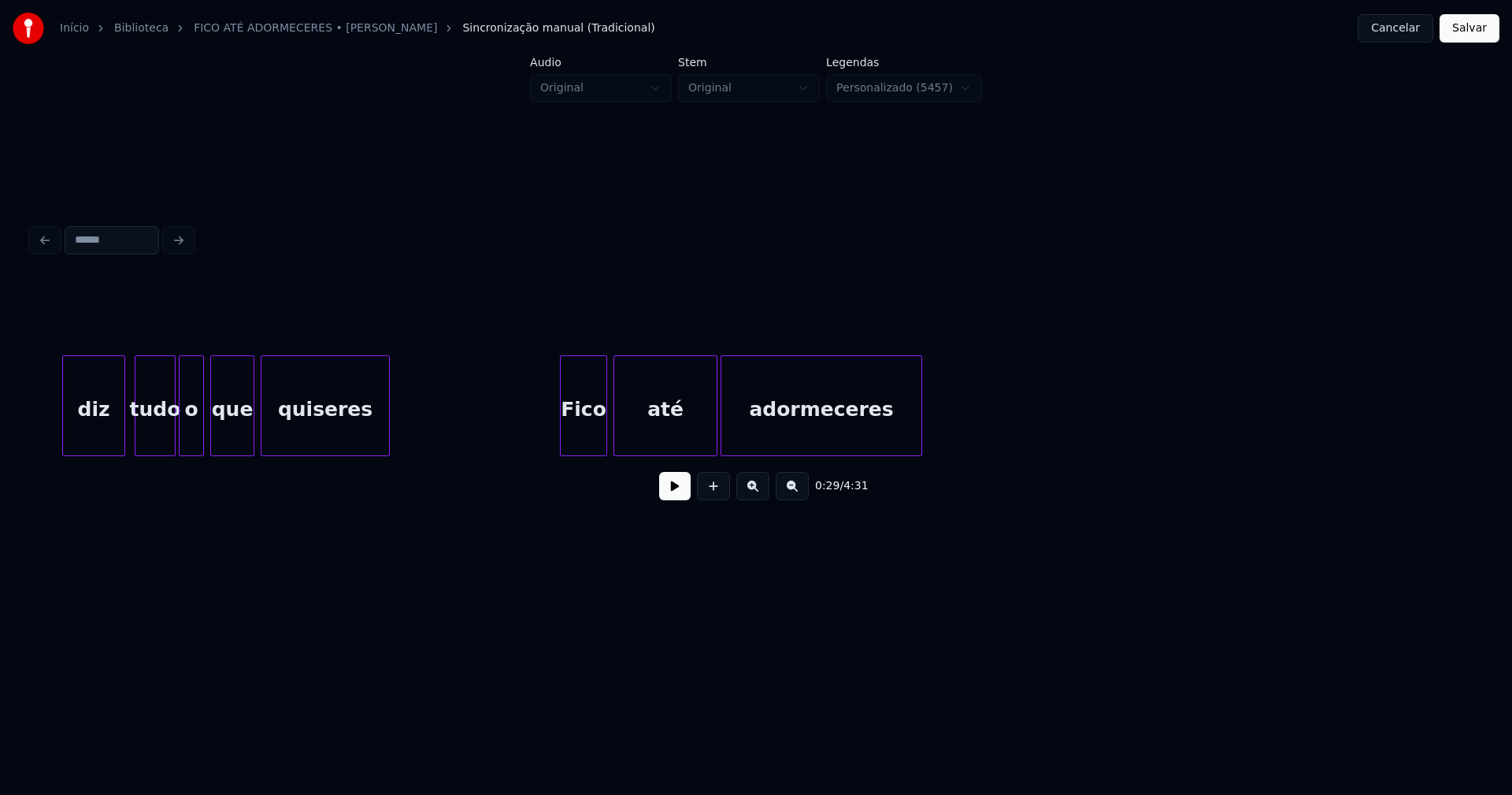
scroll to position [0, 4781]
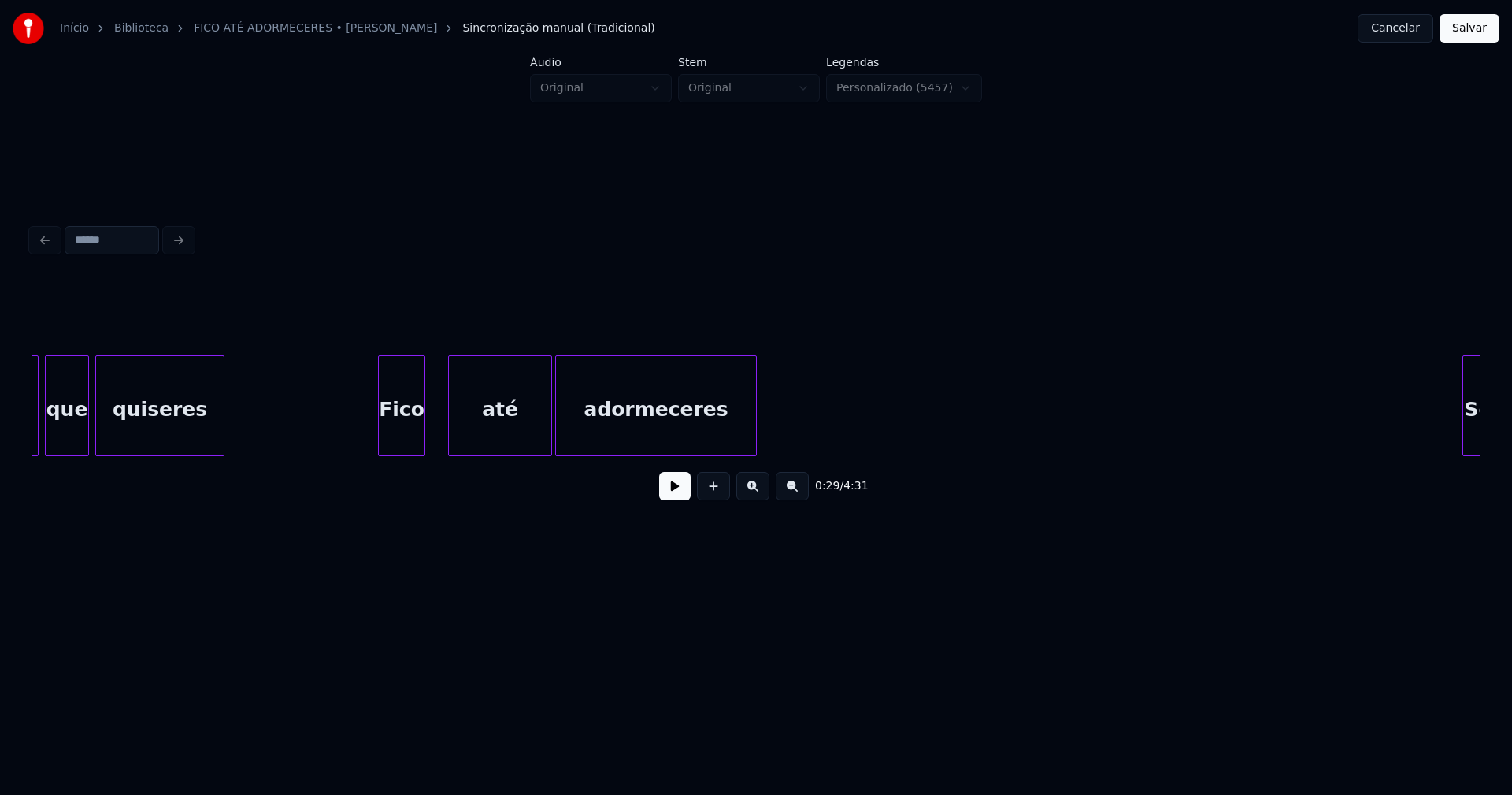
click at [406, 443] on div "Fico" at bounding box center [402, 409] width 46 height 107
click at [434, 435] on div at bounding box center [435, 405] width 5 height 99
click at [680, 498] on button at bounding box center [675, 486] width 32 height 29
click at [682, 495] on button at bounding box center [675, 486] width 32 height 29
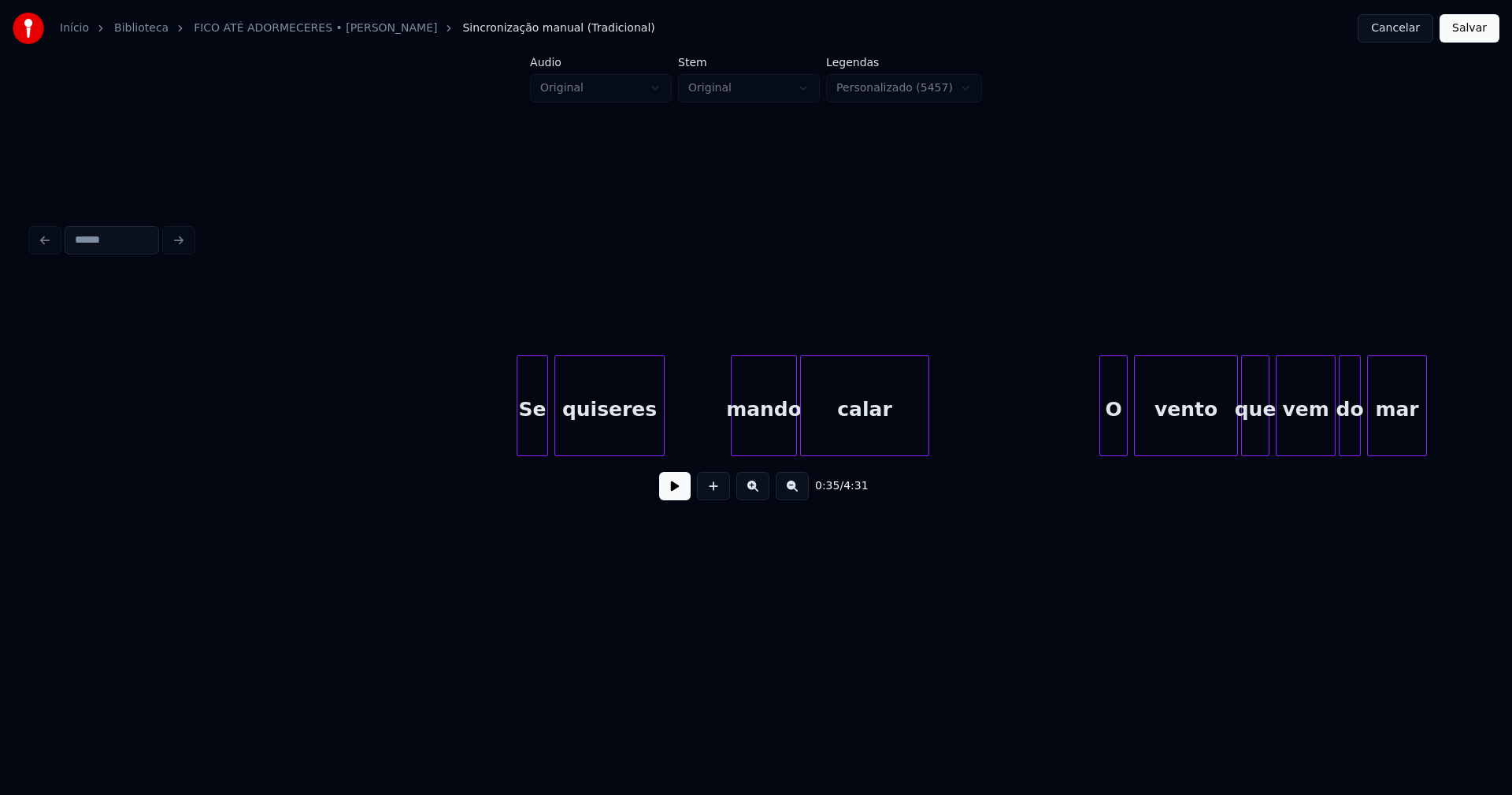
scroll to position [0, 5870]
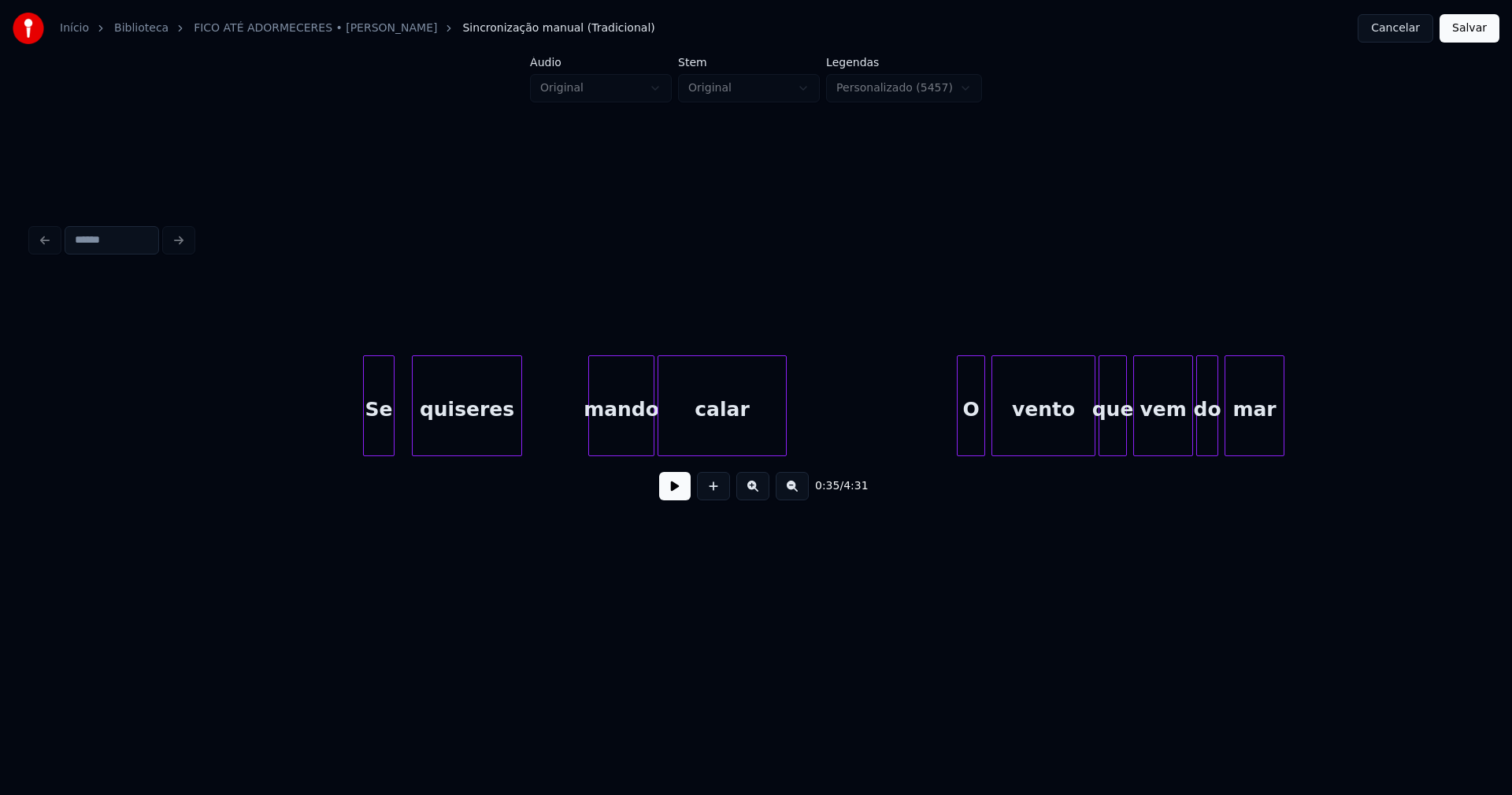
click at [374, 447] on div "Se" at bounding box center [379, 409] width 30 height 107
click at [351, 454] on div "Se quiseres mando calar O vento que vem do mar" at bounding box center [756, 405] width 1449 height 101
click at [437, 435] on div "quiseres" at bounding box center [464, 409] width 109 height 107
click at [630, 441] on div "mando" at bounding box center [618, 409] width 65 height 107
click at [566, 448] on div "mando" at bounding box center [608, 405] width 86 height 101
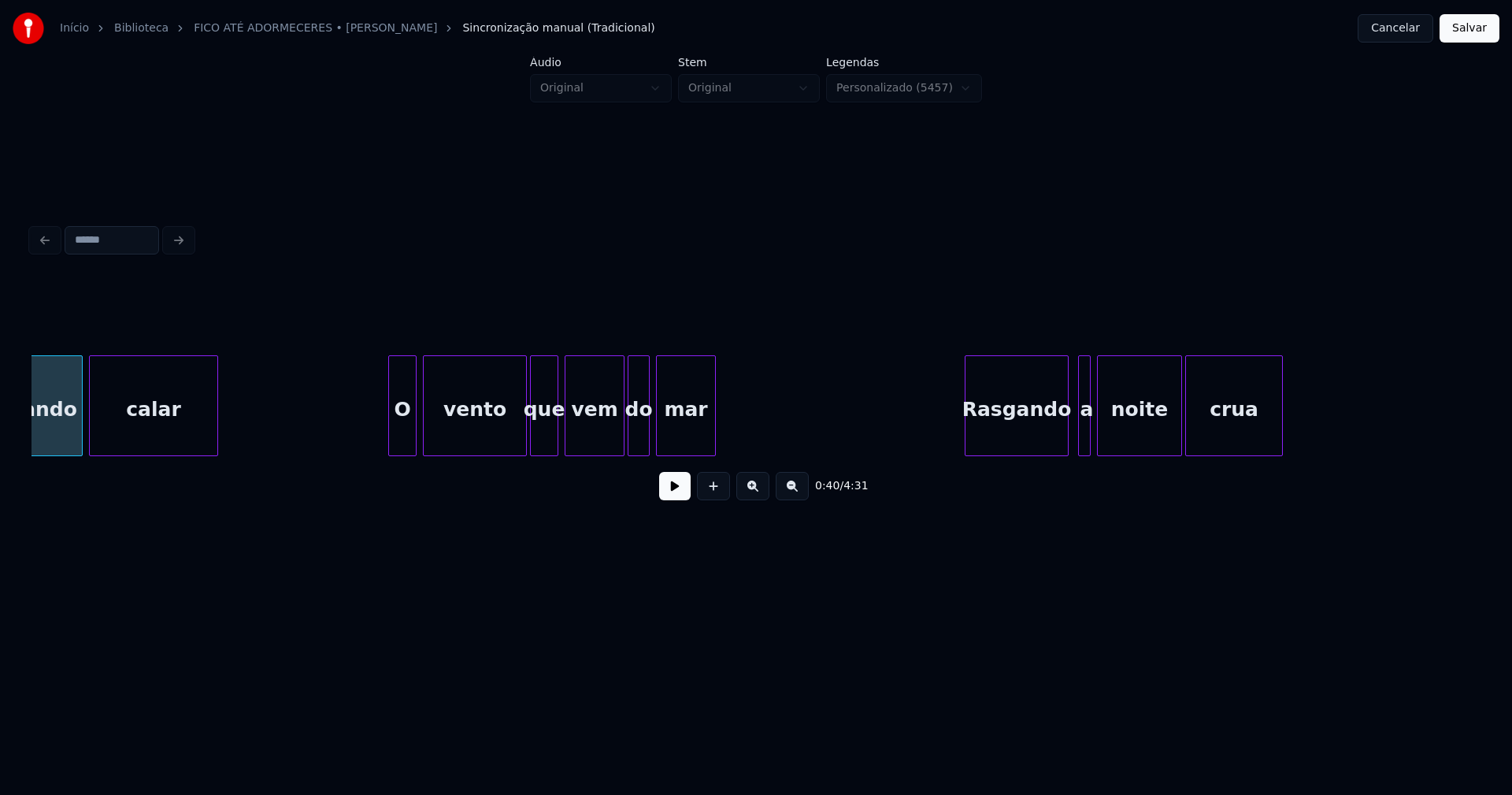
scroll to position [0, 6461]
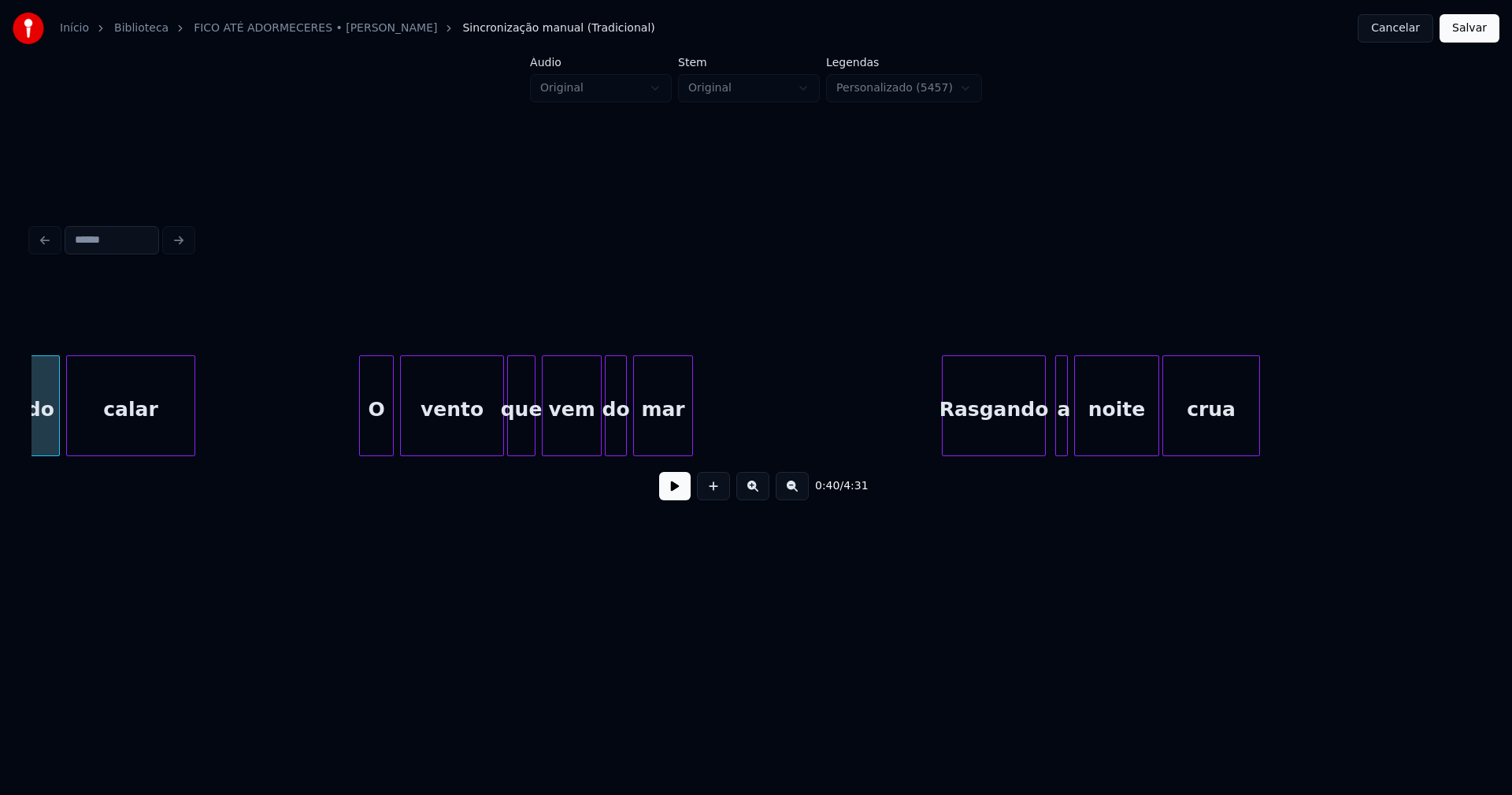
click at [364, 441] on div at bounding box center [362, 405] width 5 height 99
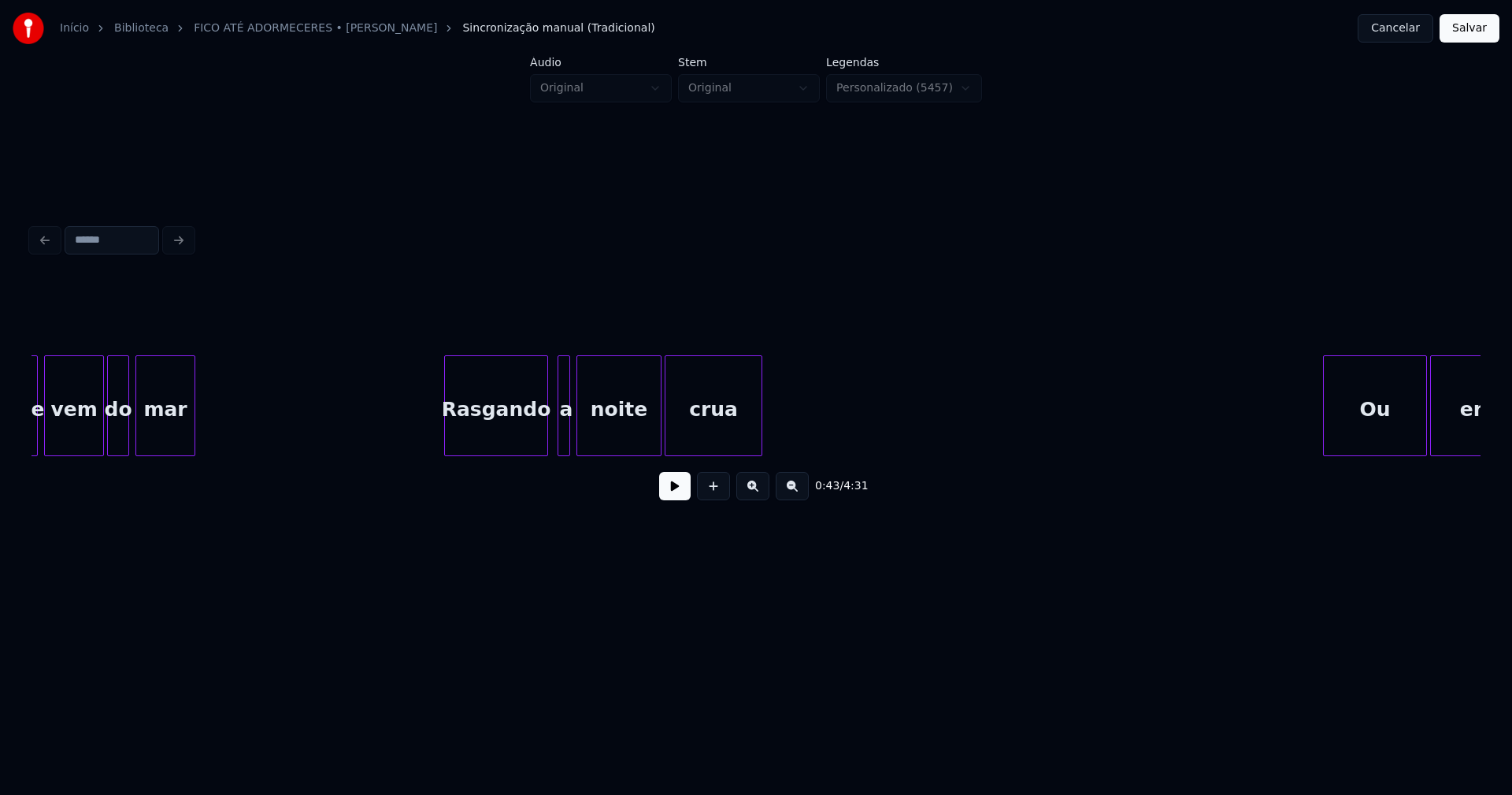
scroll to position [0, 6983]
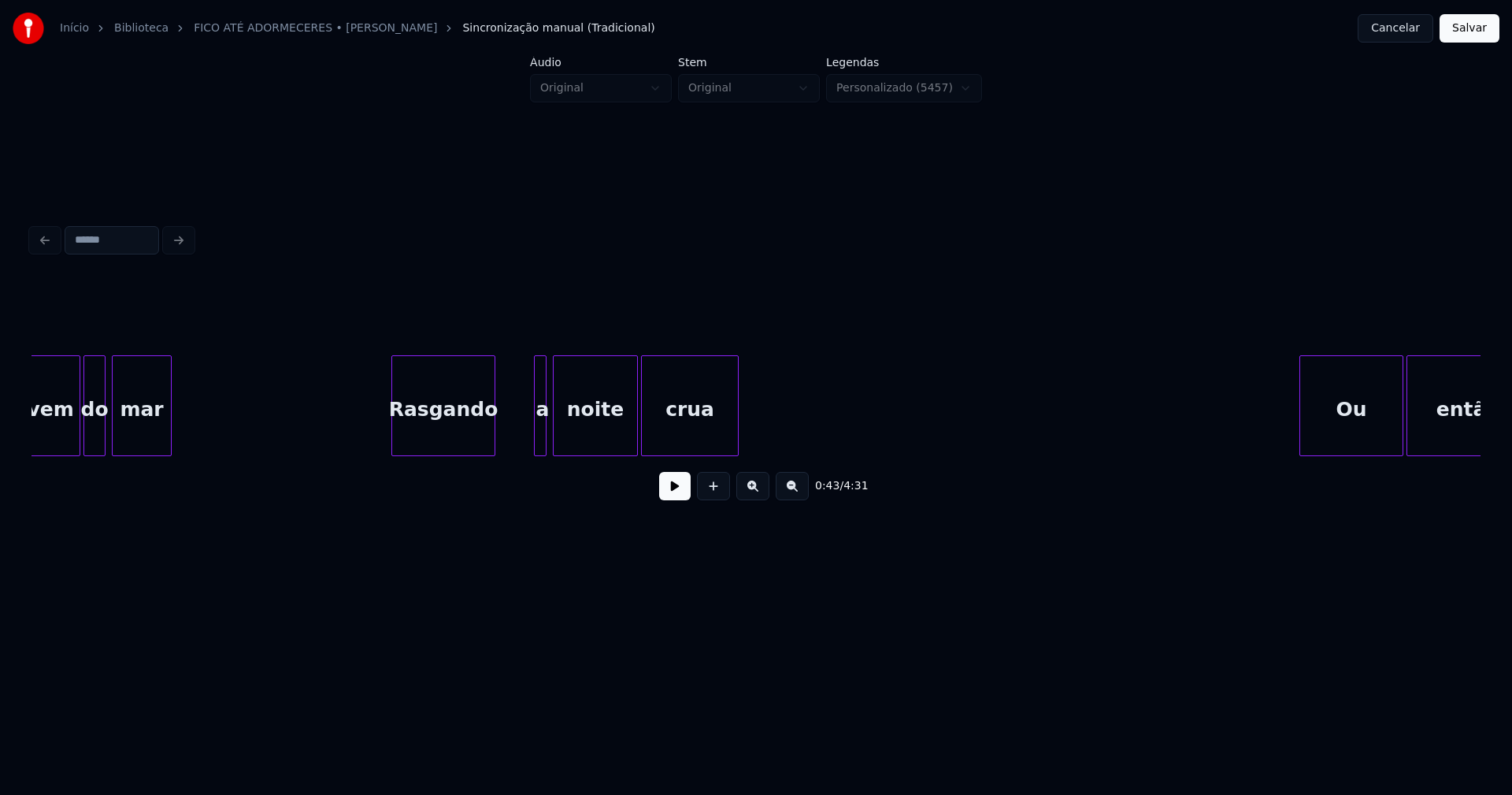
click at [429, 438] on div "Rasgando" at bounding box center [443, 409] width 102 height 107
click at [507, 438] on div at bounding box center [509, 405] width 5 height 99
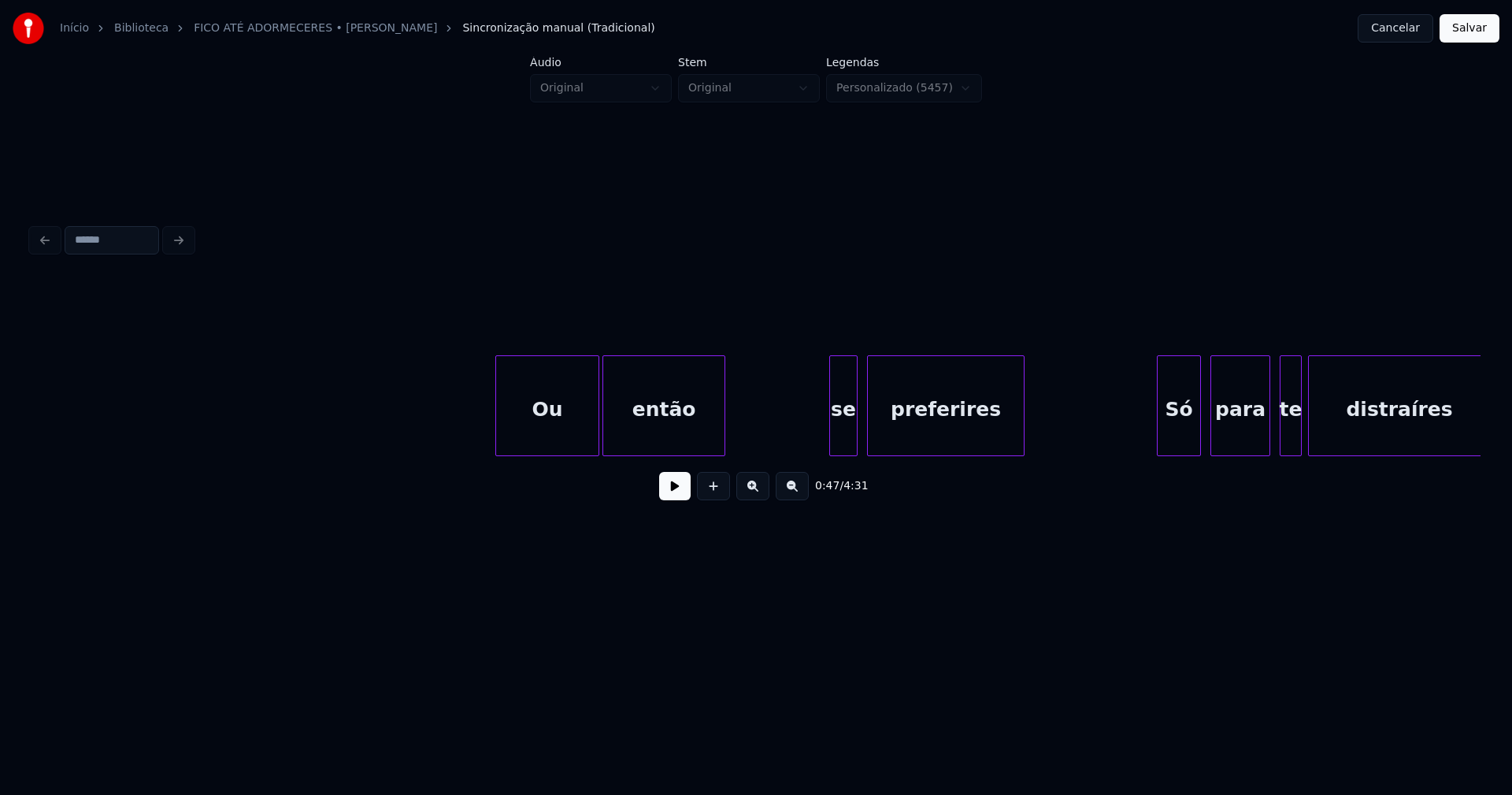
scroll to position [0, 7858]
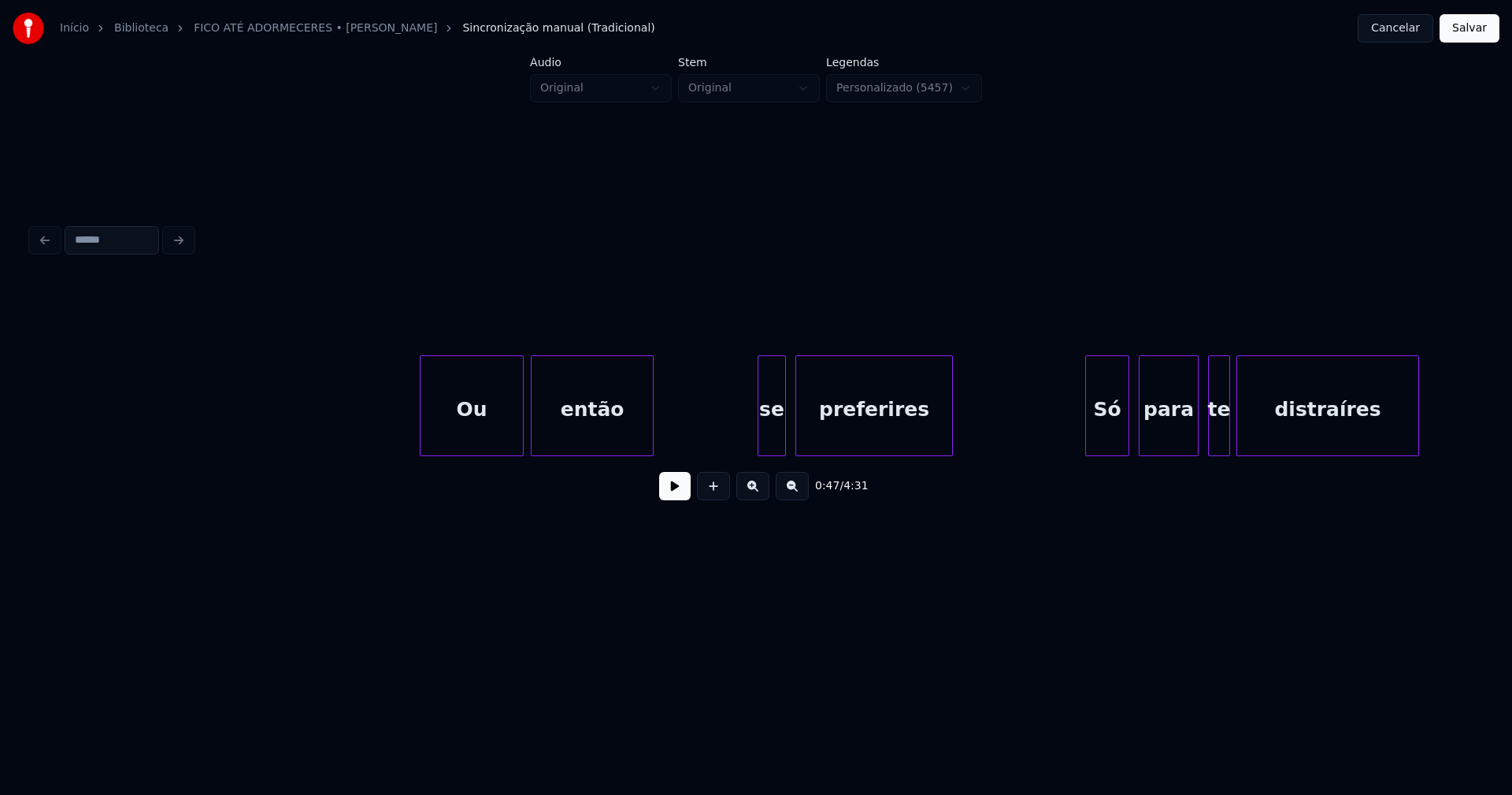
click at [482, 447] on div "Ou" at bounding box center [471, 409] width 102 height 107
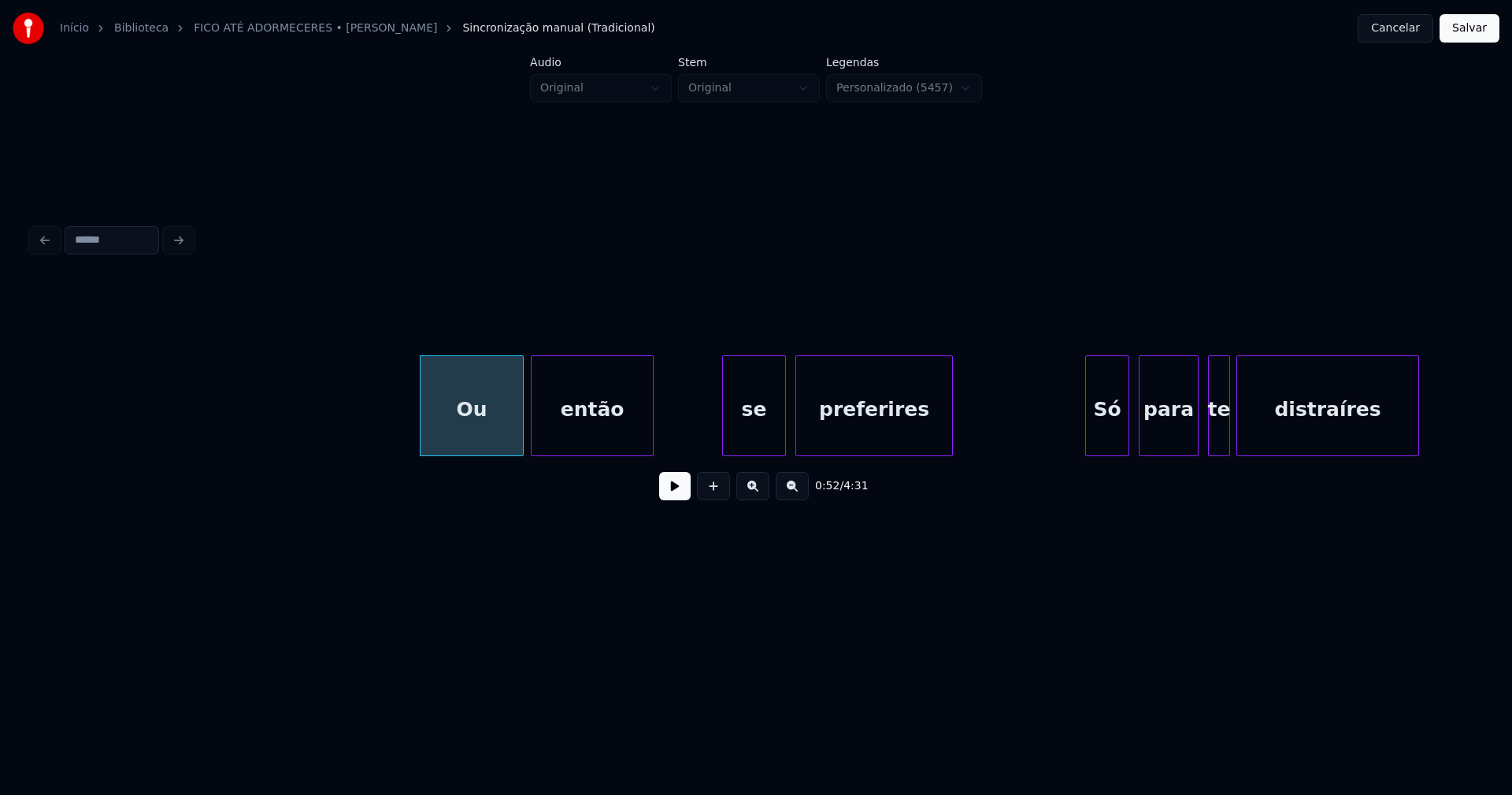
click at [727, 442] on div at bounding box center [725, 405] width 5 height 99
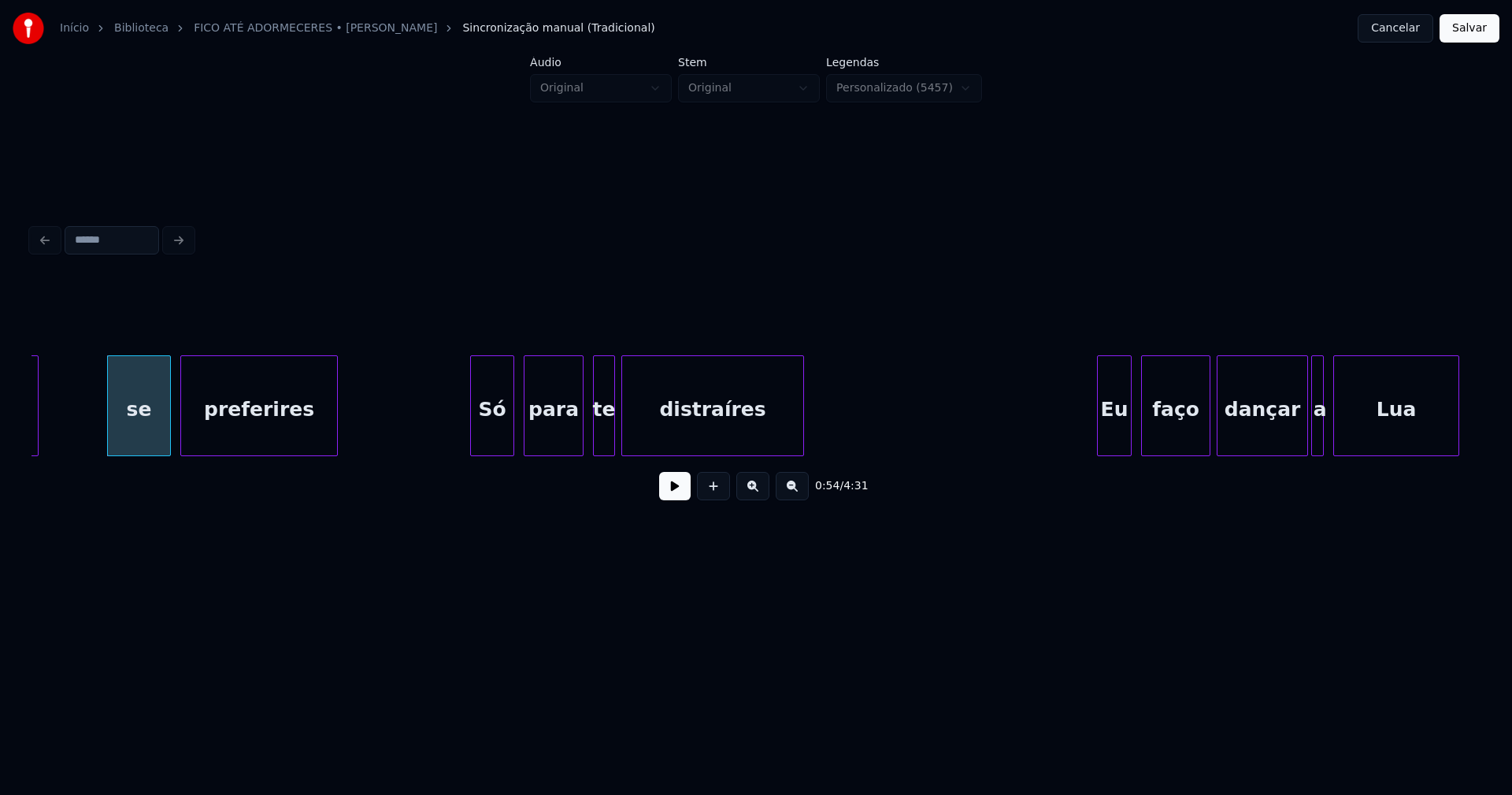
scroll to position [0, 8497]
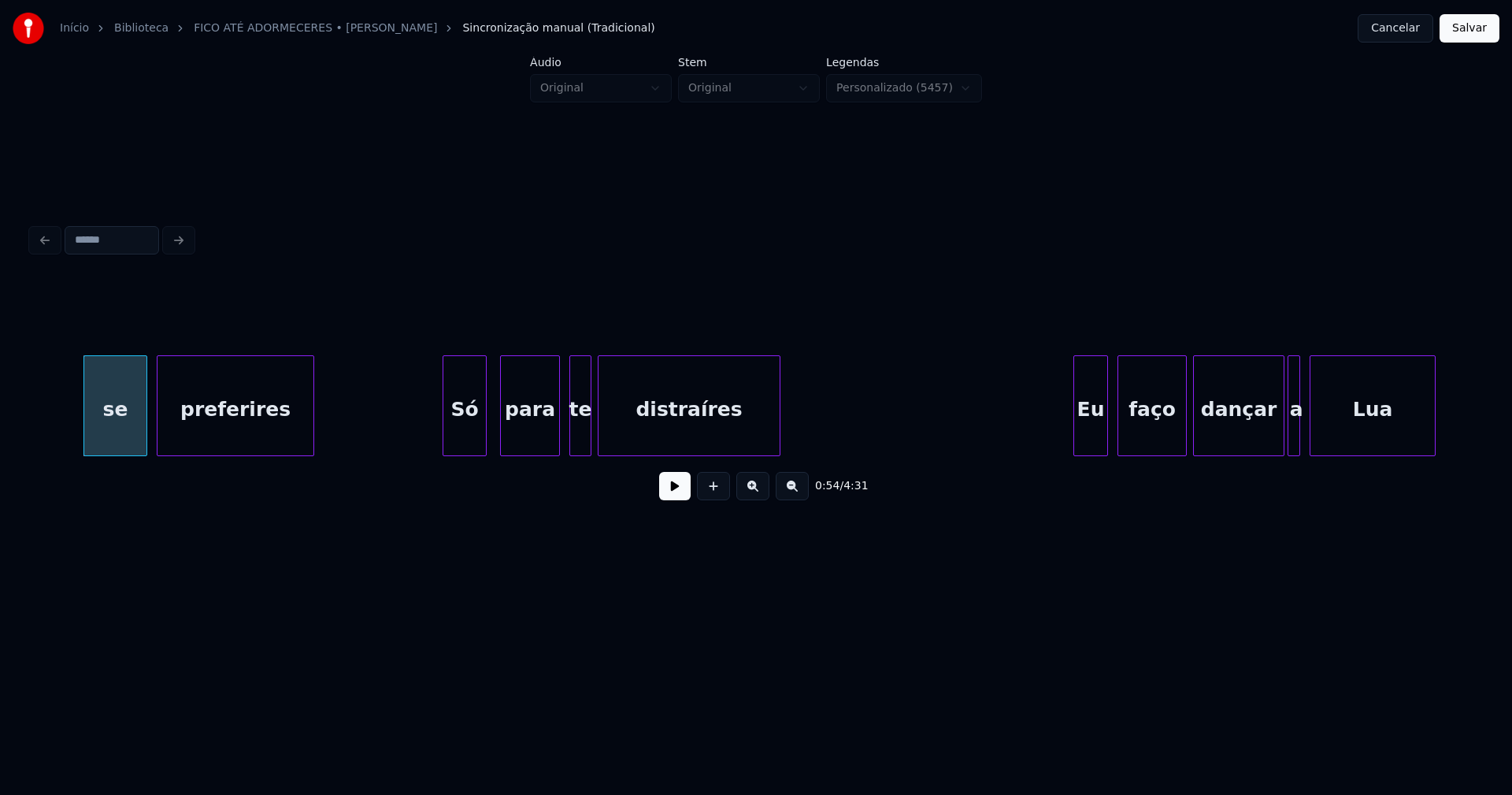
click at [461, 432] on div "Só" at bounding box center [464, 409] width 43 height 107
click at [426, 445] on div at bounding box center [426, 405] width 5 height 99
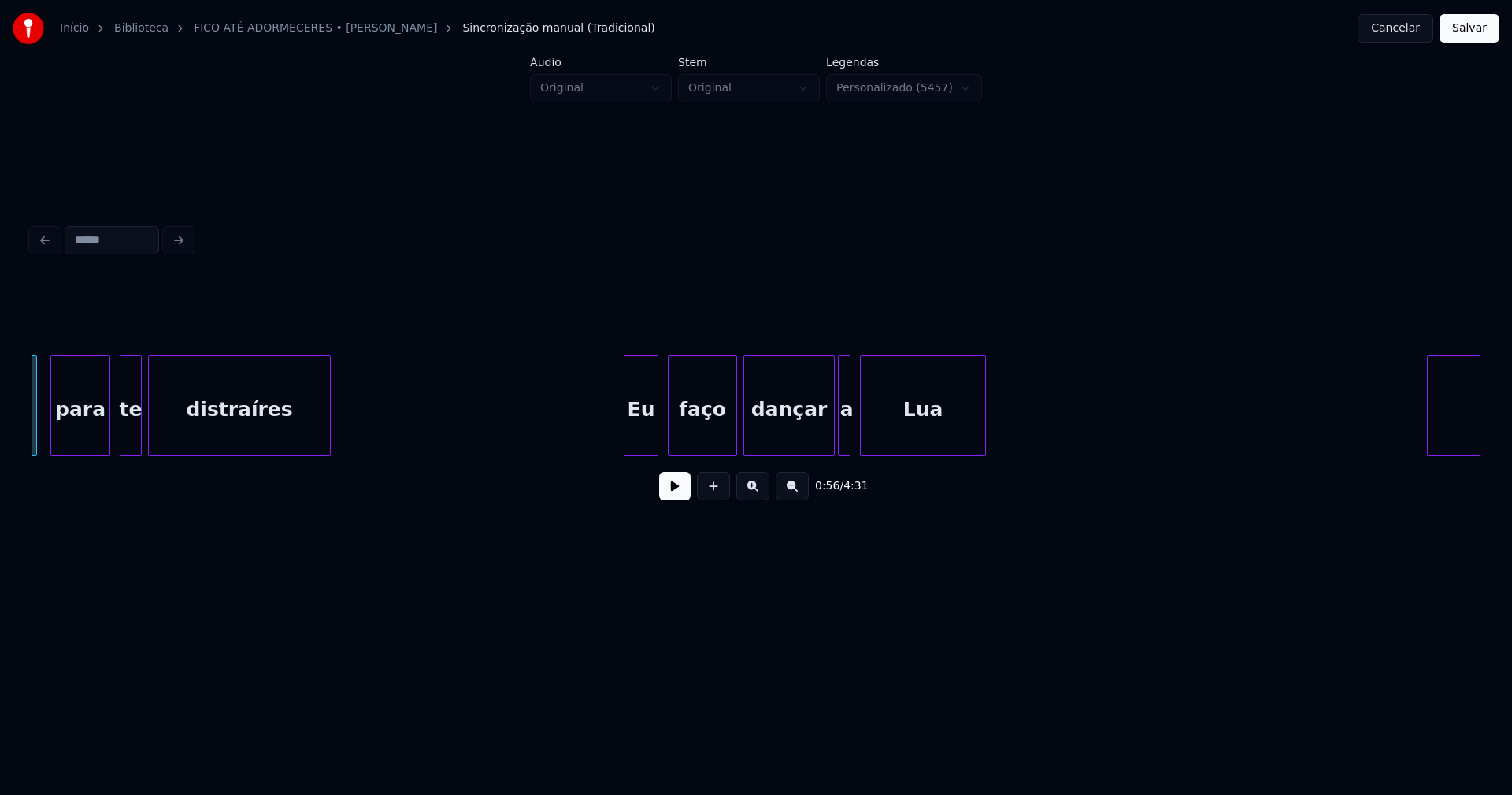
scroll to position [0, 9041]
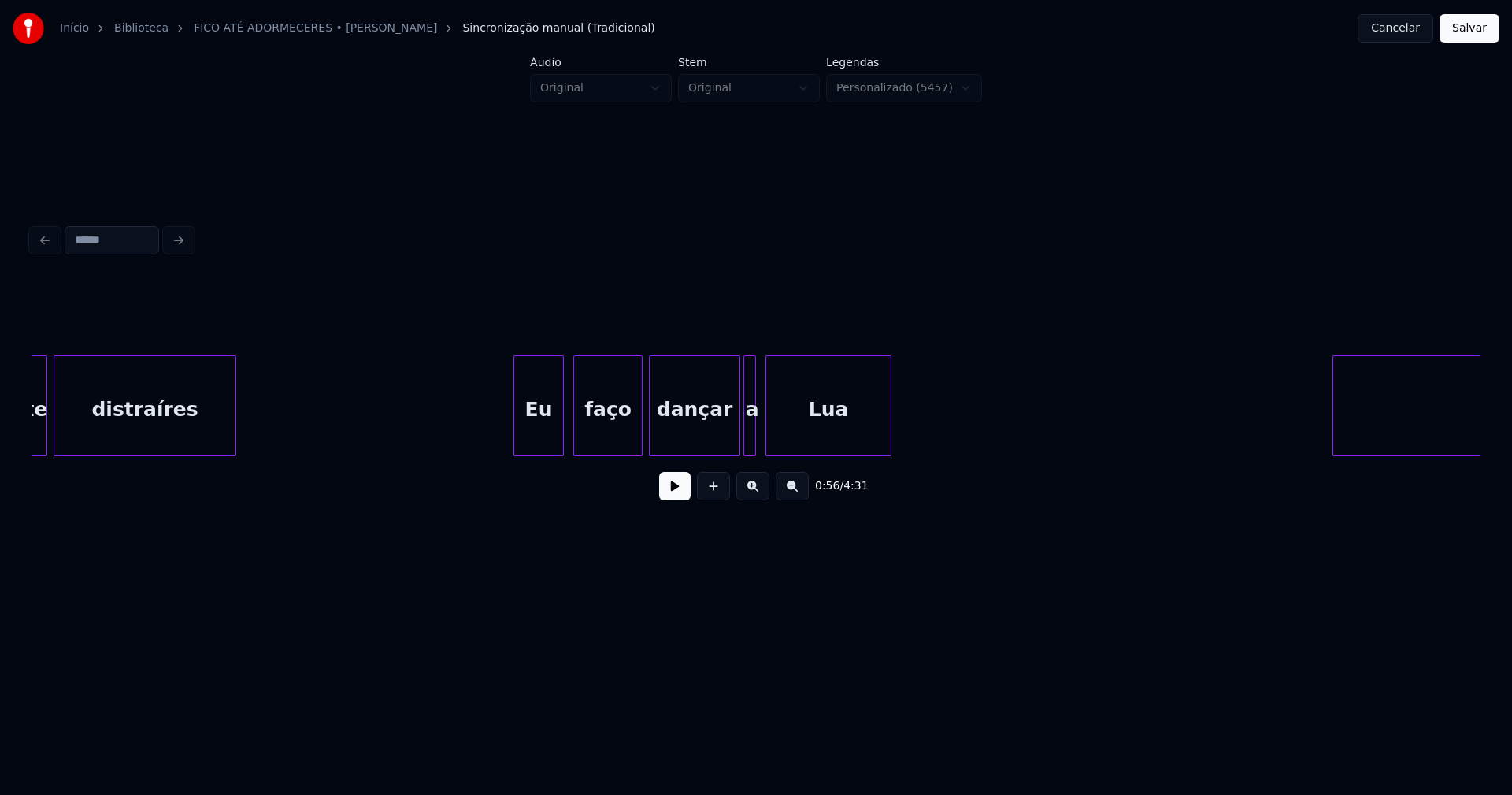
click at [518, 438] on div at bounding box center [517, 405] width 5 height 99
click at [759, 448] on div at bounding box center [760, 405] width 5 height 99
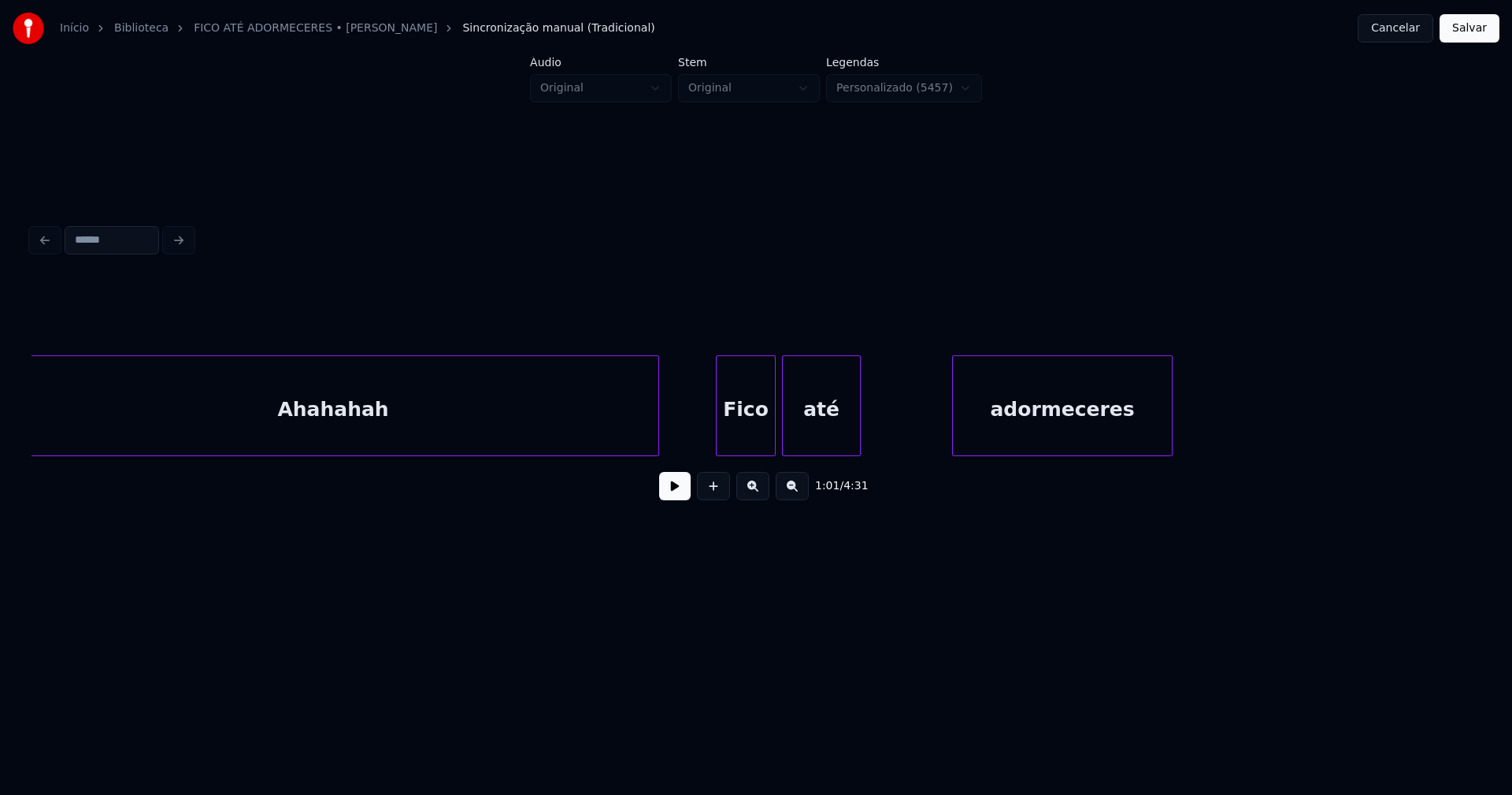
scroll to position [0, 10438]
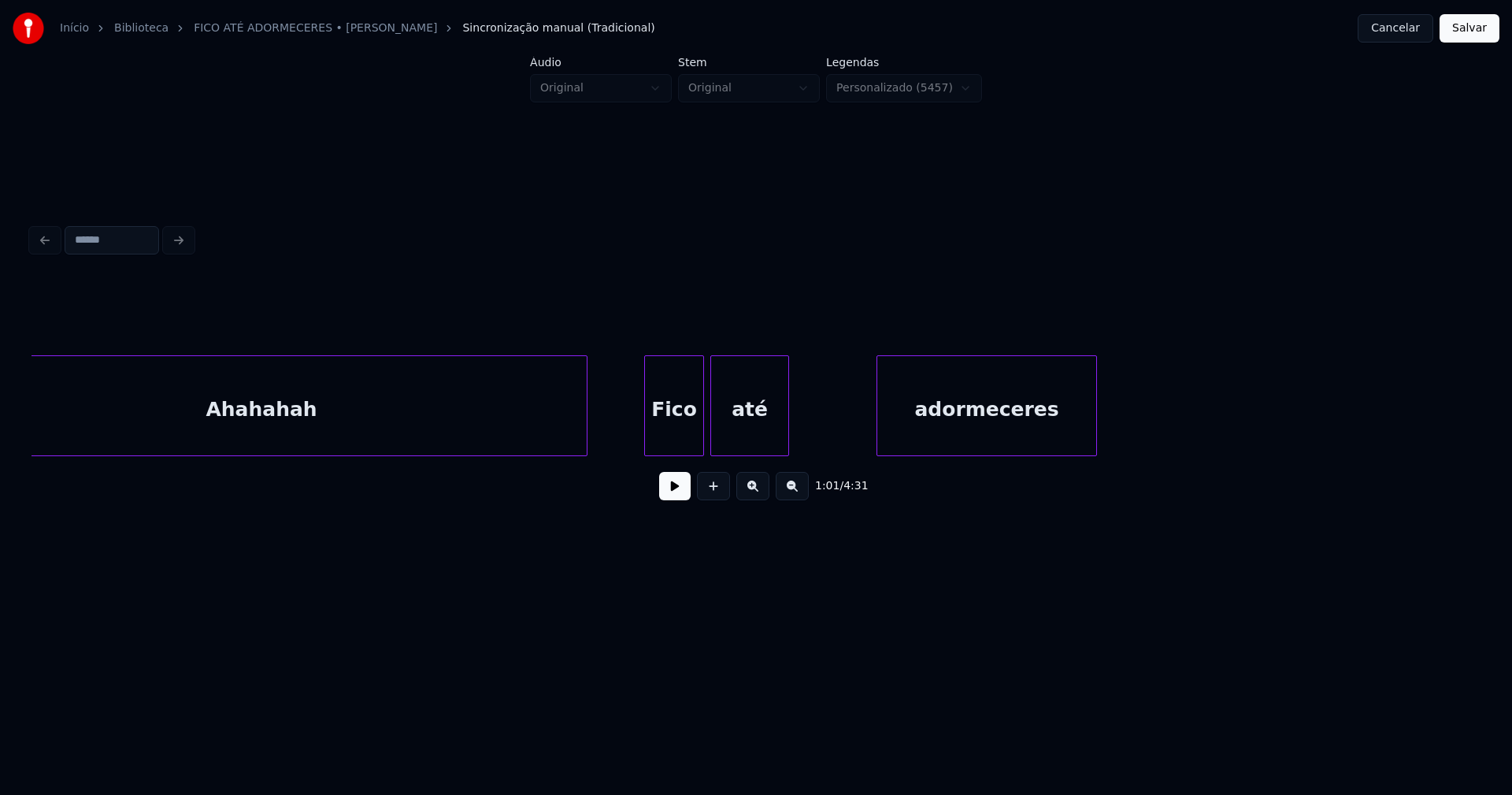
click at [939, 429] on div "adormeceres" at bounding box center [987, 409] width 219 height 107
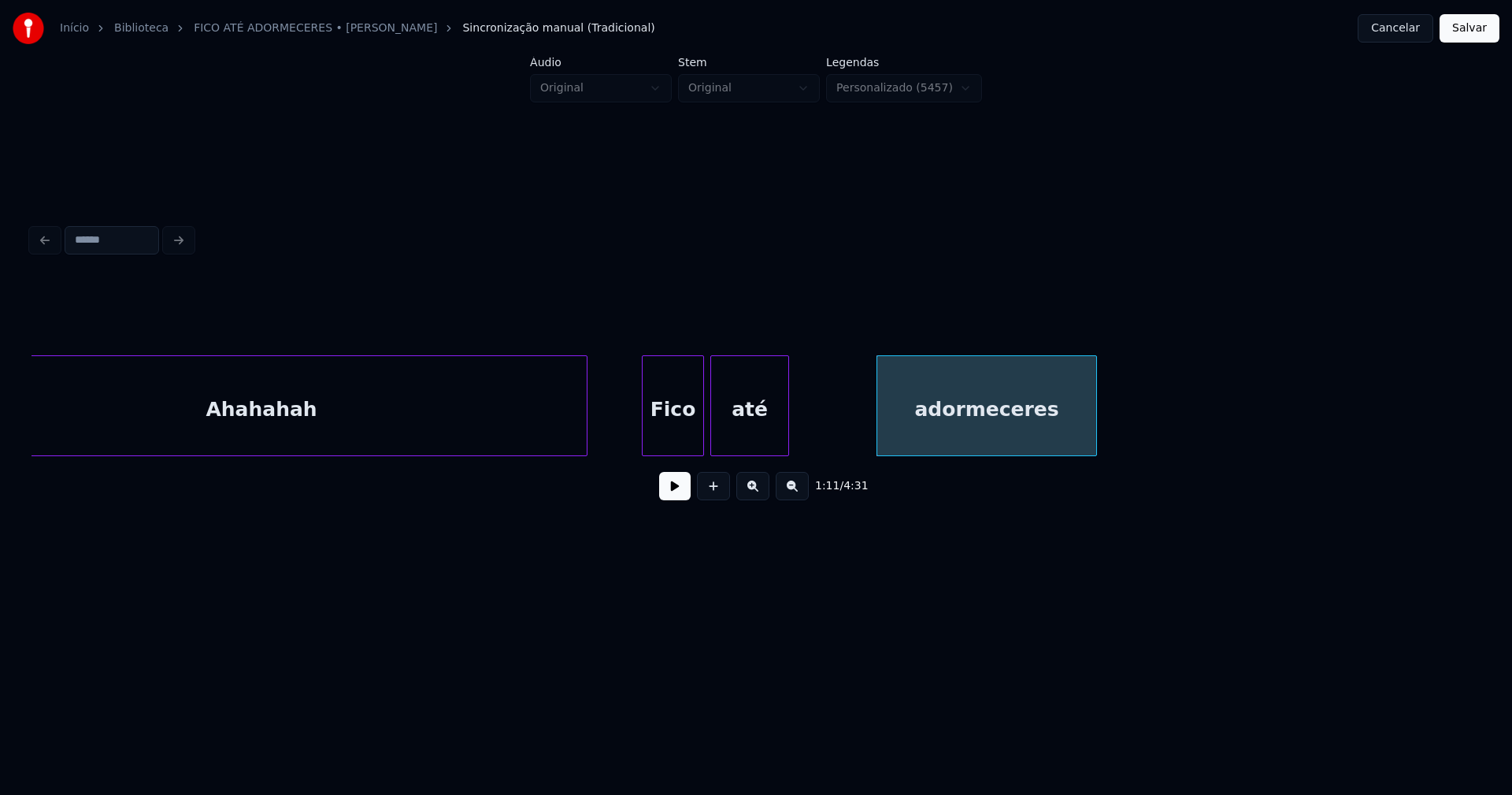
click at [644, 431] on div at bounding box center [645, 405] width 5 height 99
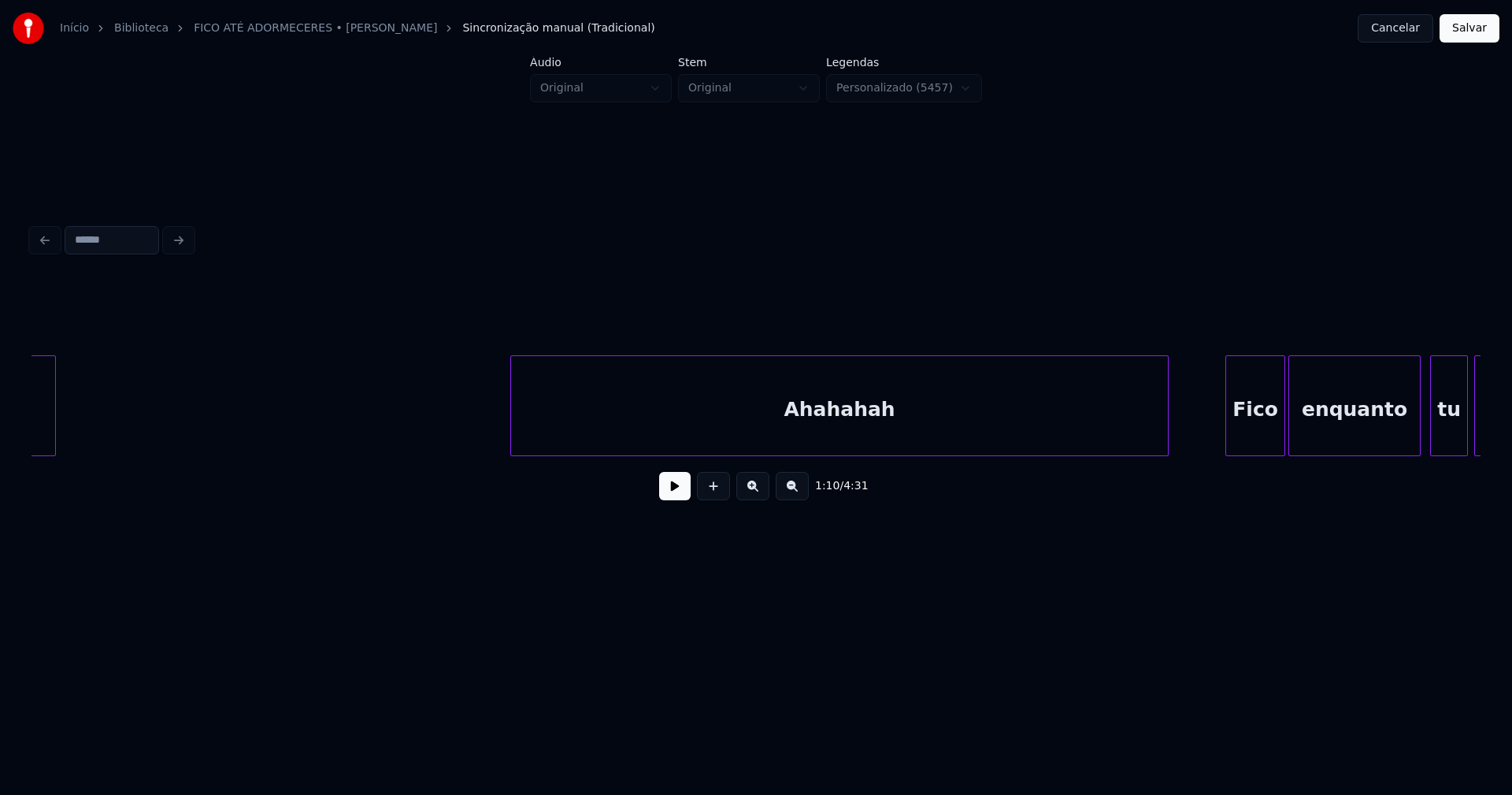
scroll to position [0, 11503]
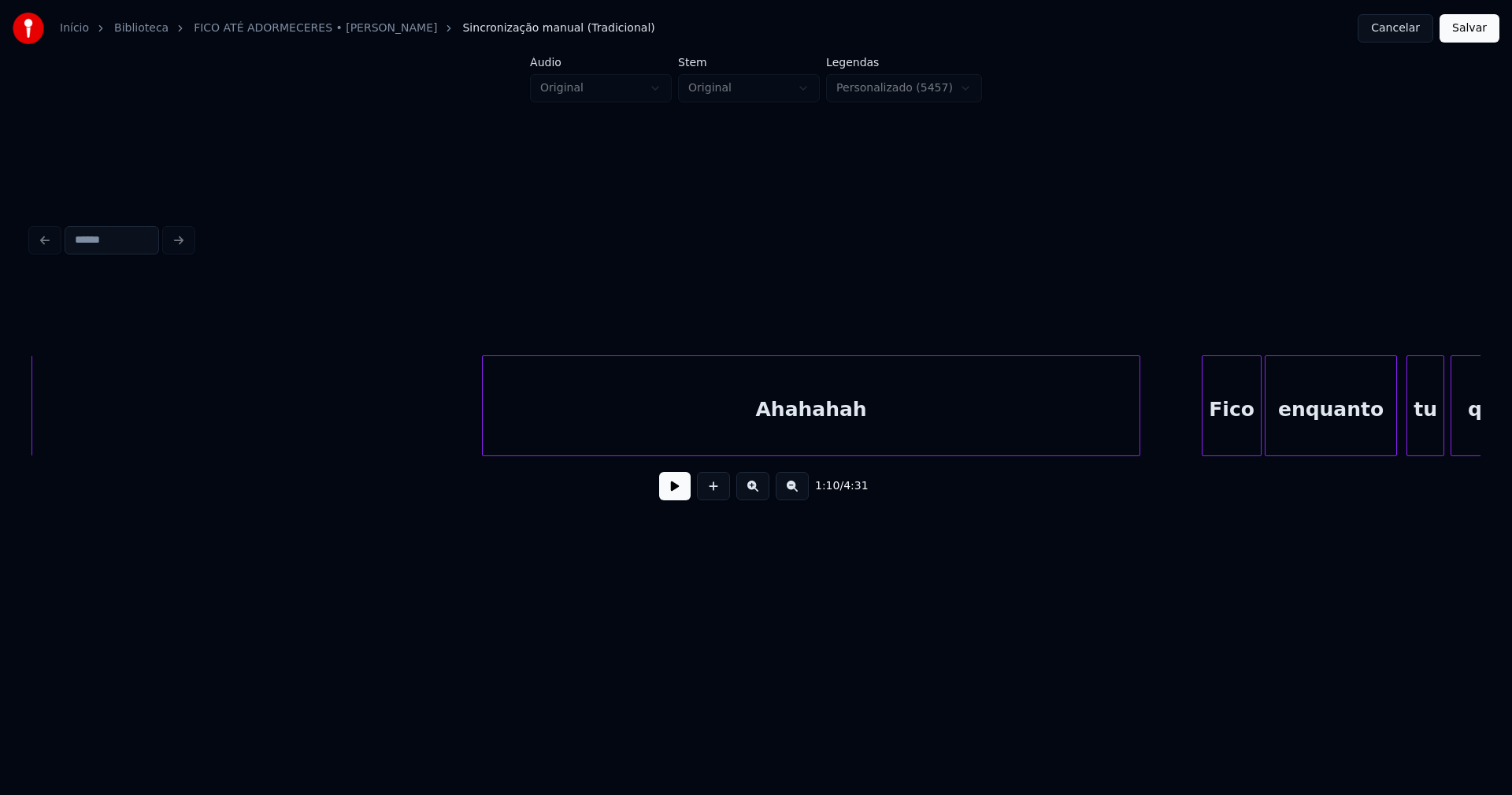
click at [584, 425] on div "Ahahahah" at bounding box center [810, 409] width 657 height 107
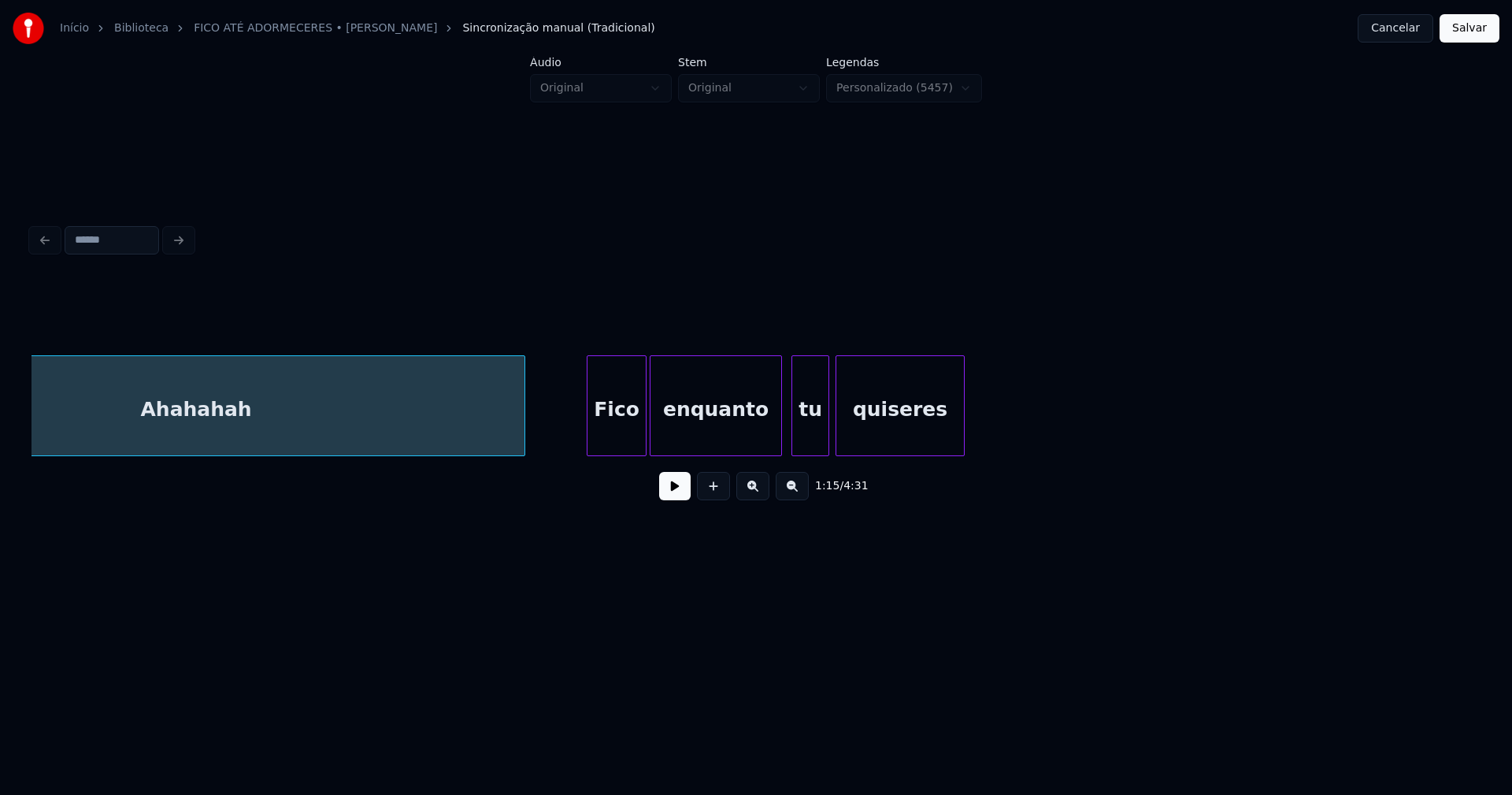
scroll to position [0, 12142]
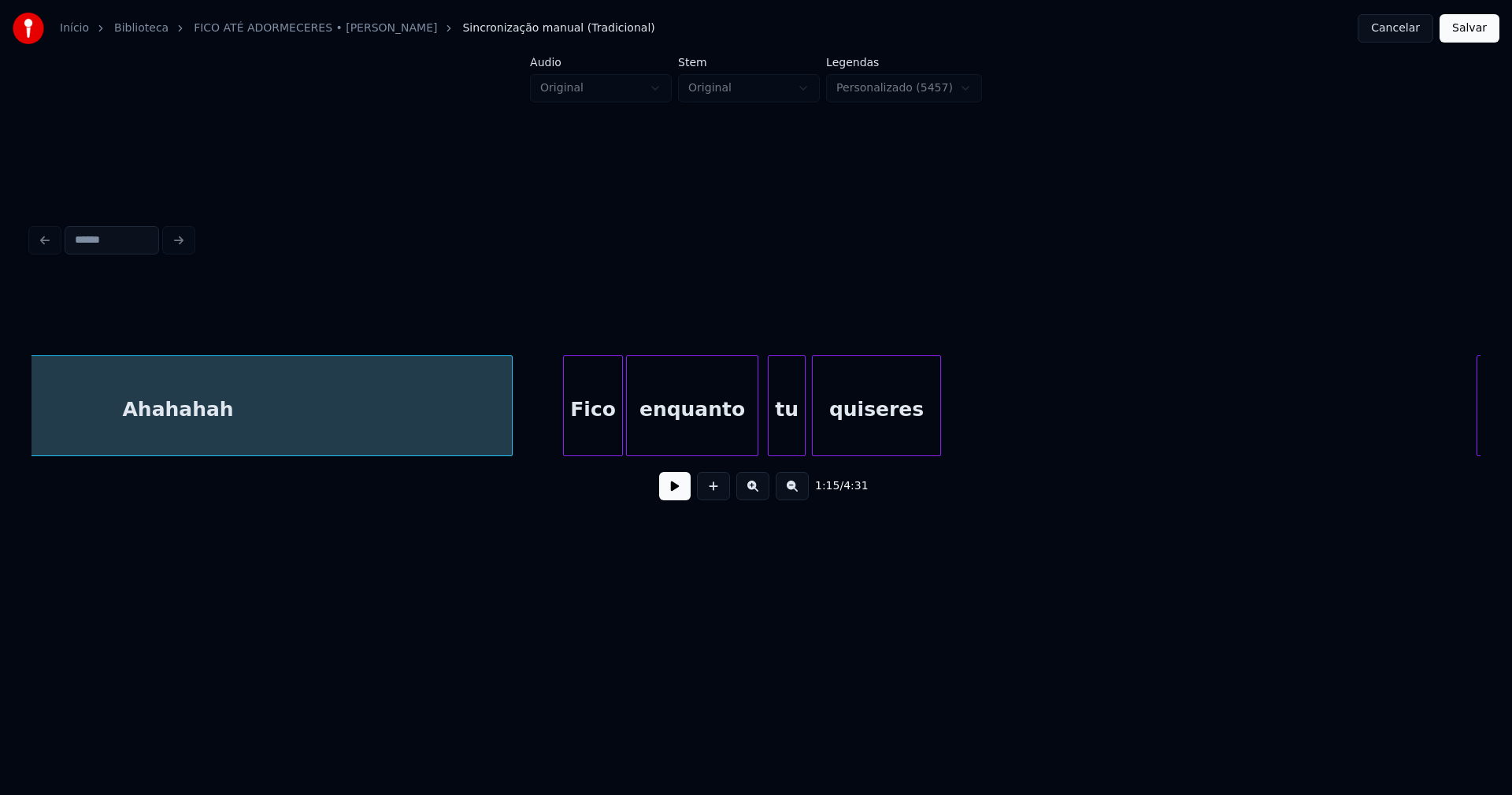
click at [510, 428] on div at bounding box center [509, 405] width 5 height 99
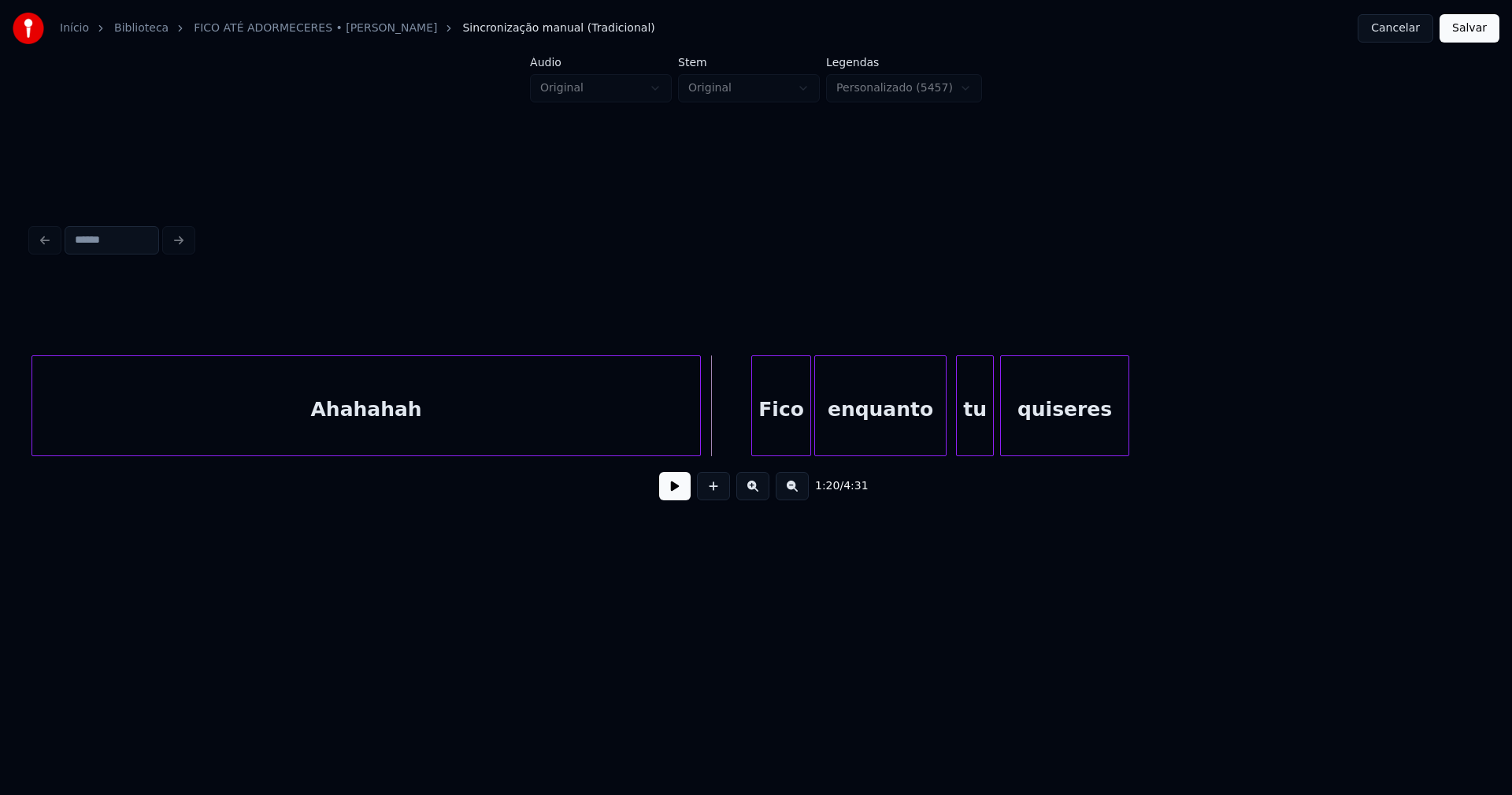
click at [671, 490] on button at bounding box center [675, 486] width 32 height 29
click at [671, 491] on button at bounding box center [675, 486] width 32 height 29
click at [782, 433] on div "Fico" at bounding box center [779, 409] width 58 height 107
click at [967, 437] on div "tu" at bounding box center [970, 409] width 36 height 107
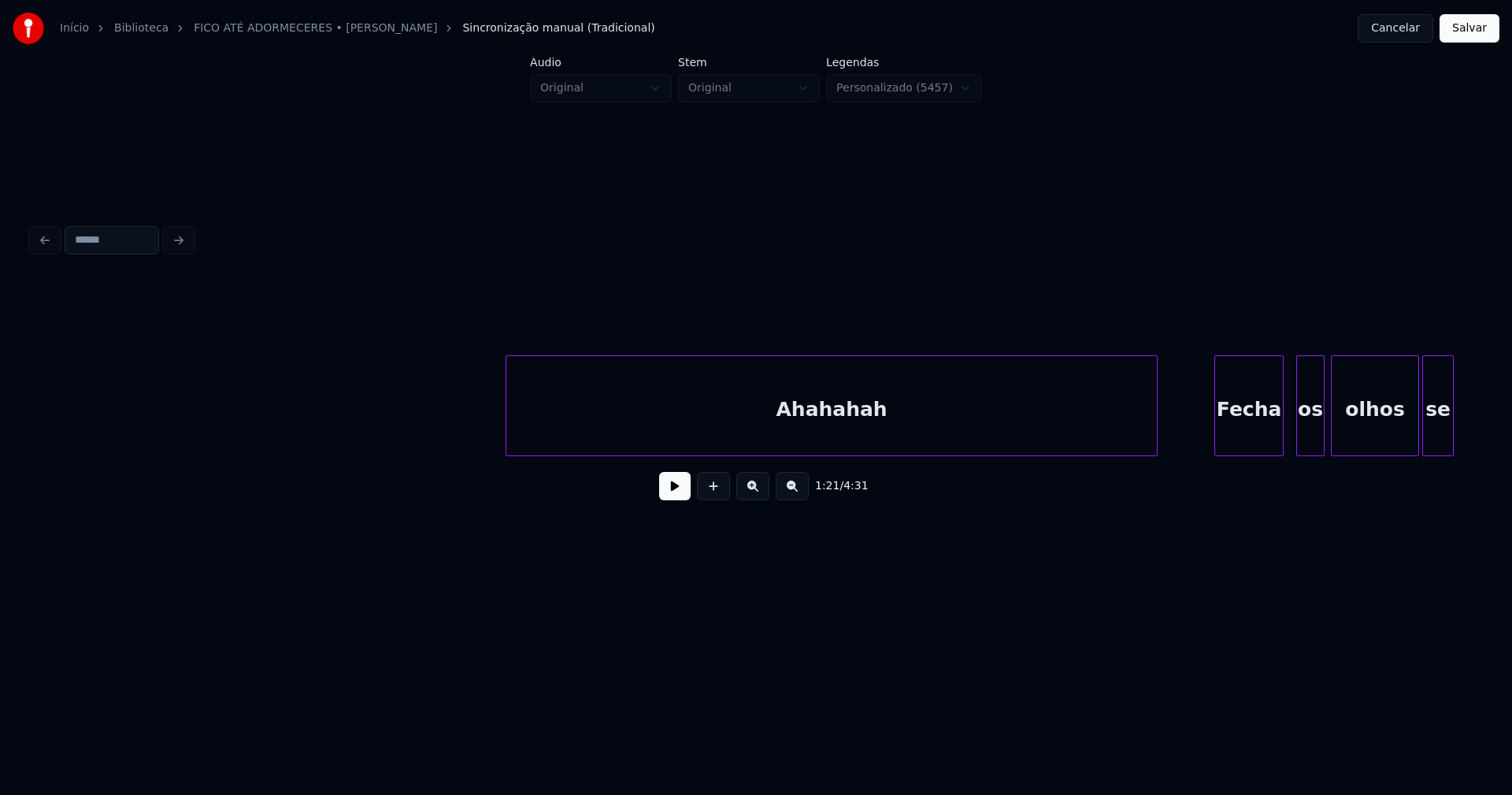
scroll to position [0, 13136]
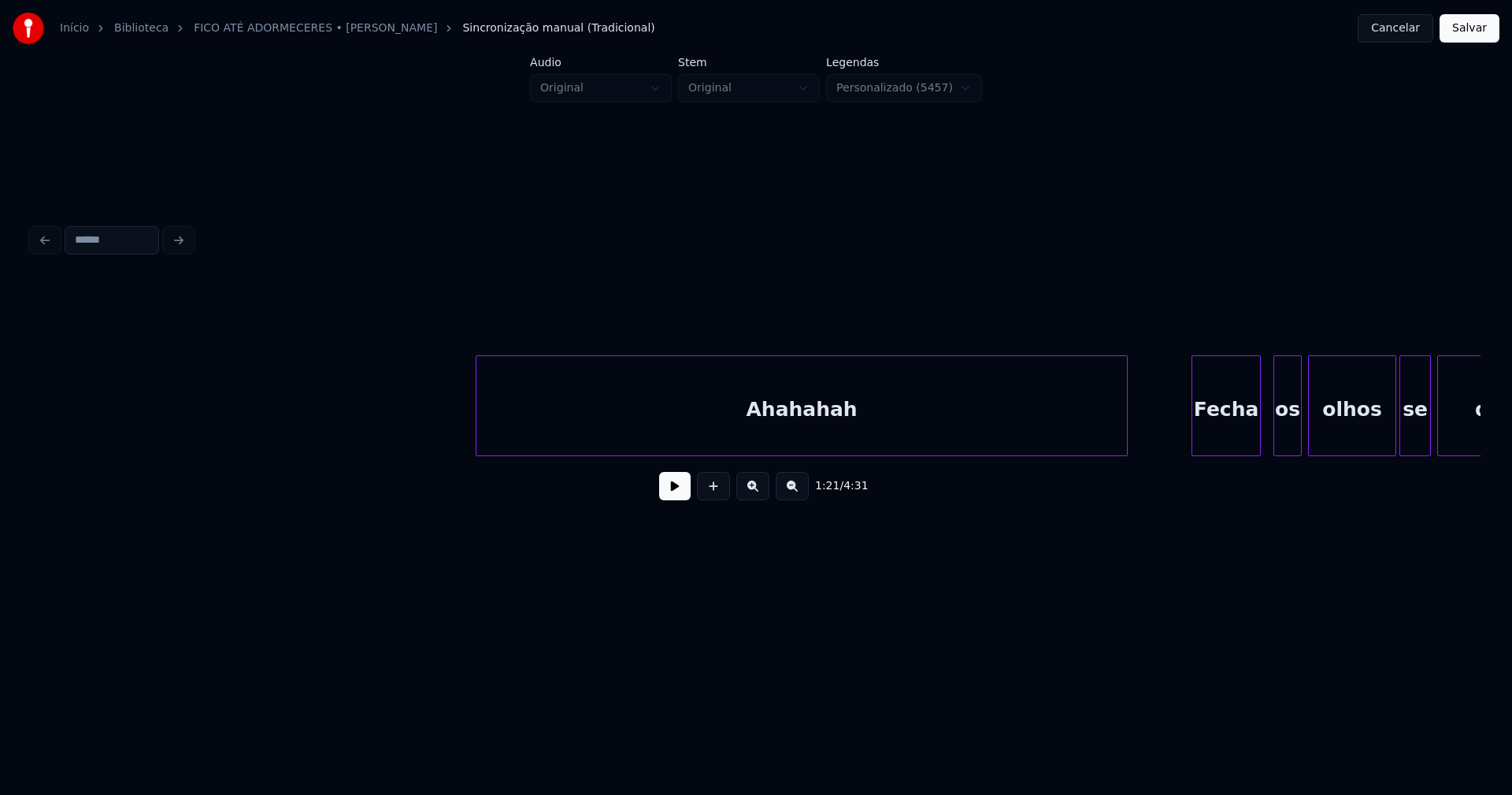
click at [532, 437] on div "Ahahahah" at bounding box center [802, 409] width 651 height 107
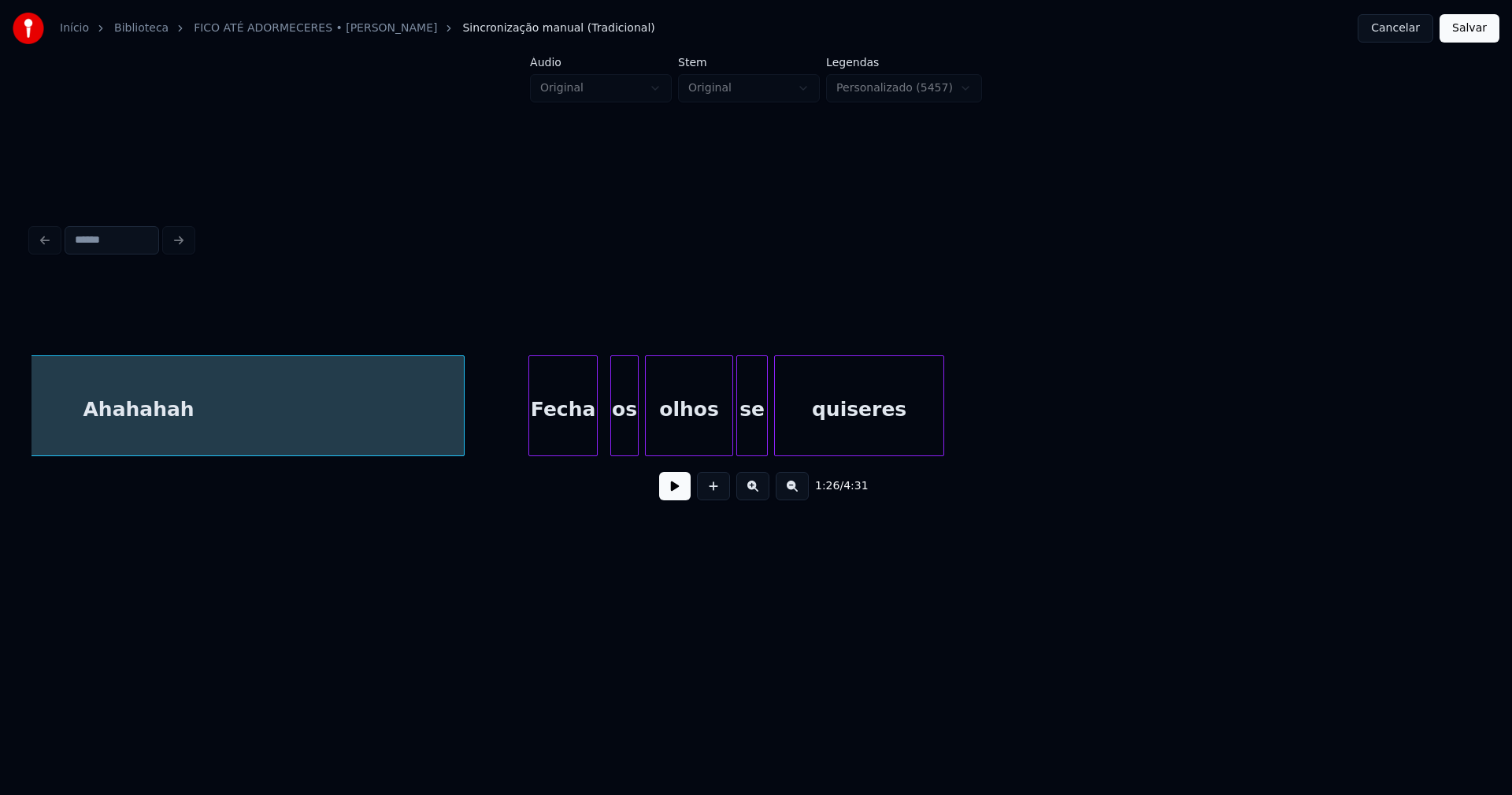
scroll to position [0, 13870]
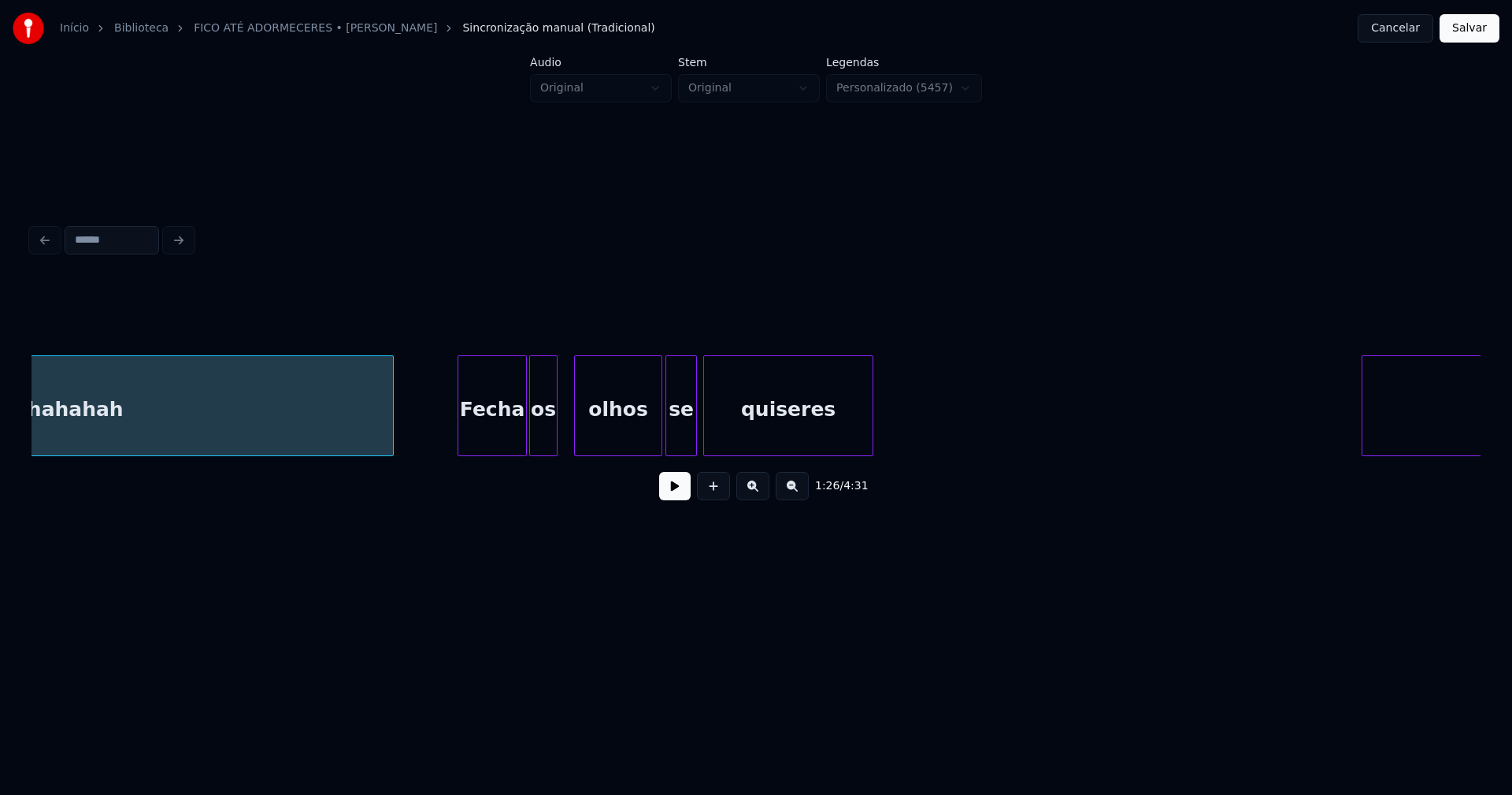
click at [545, 440] on div "os" at bounding box center [543, 409] width 27 height 107
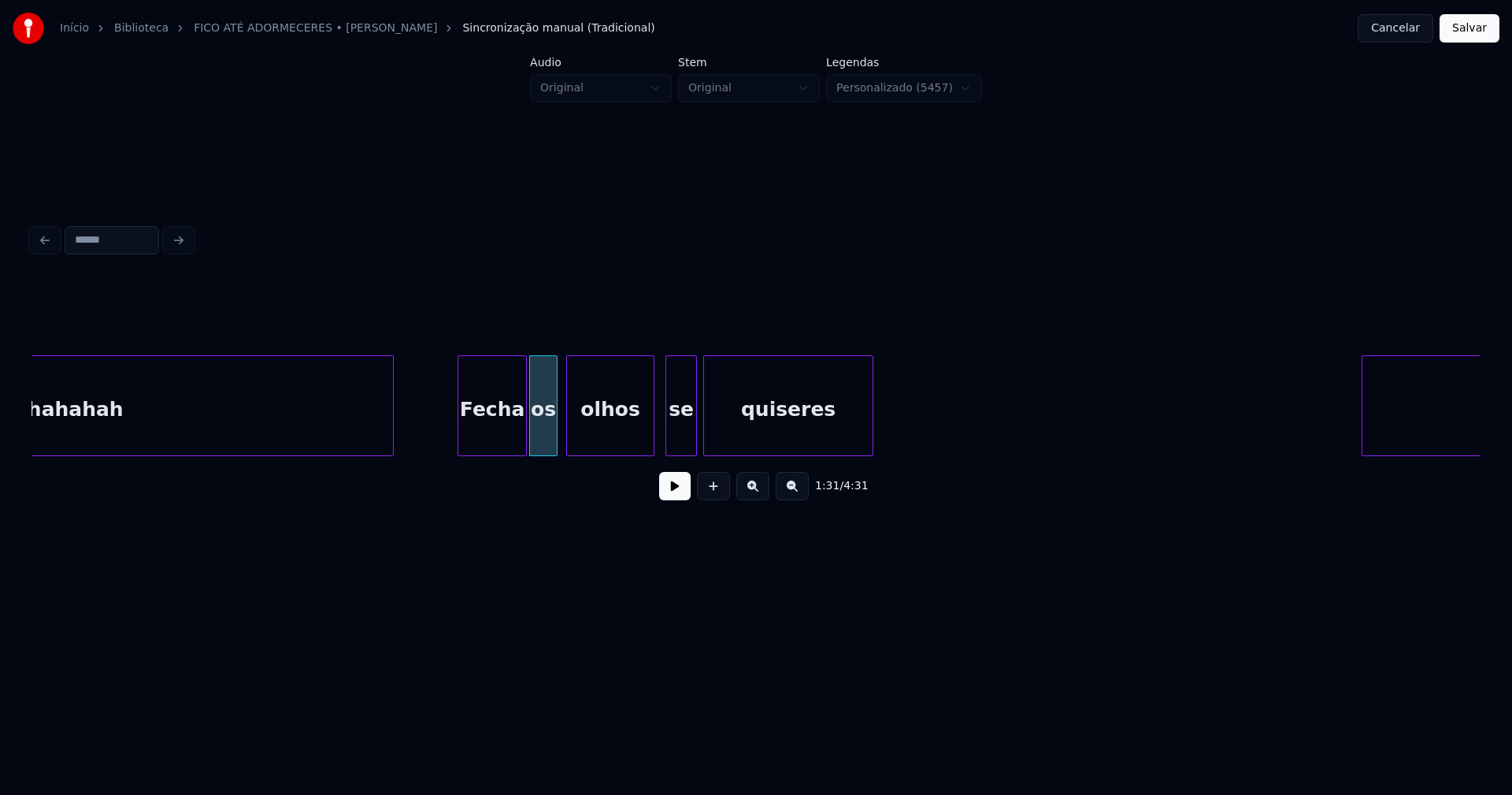
click at [591, 441] on div "olhos" at bounding box center [610, 409] width 87 height 107
click at [675, 442] on div "se" at bounding box center [673, 409] width 30 height 107
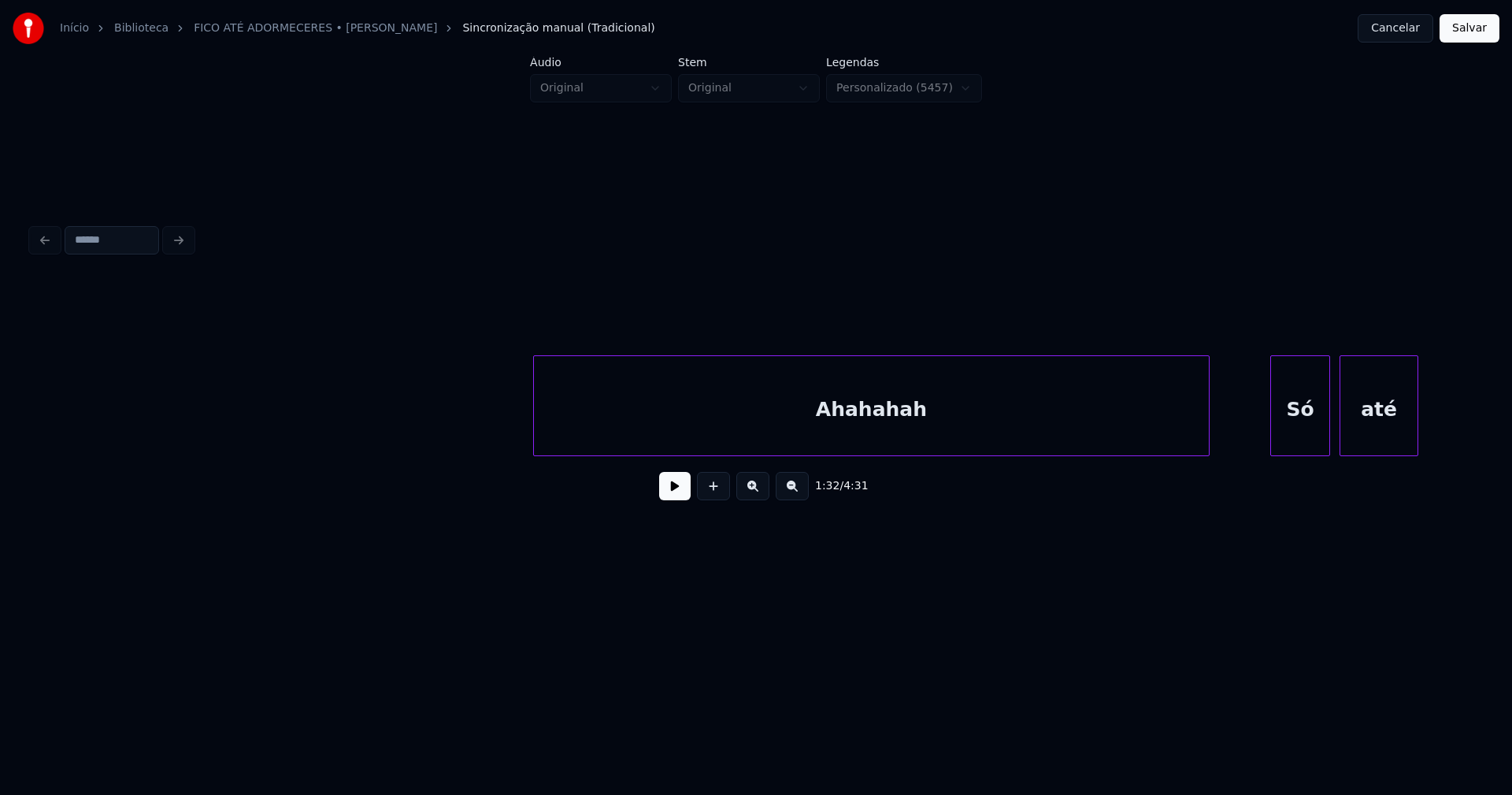
scroll to position [0, 14723]
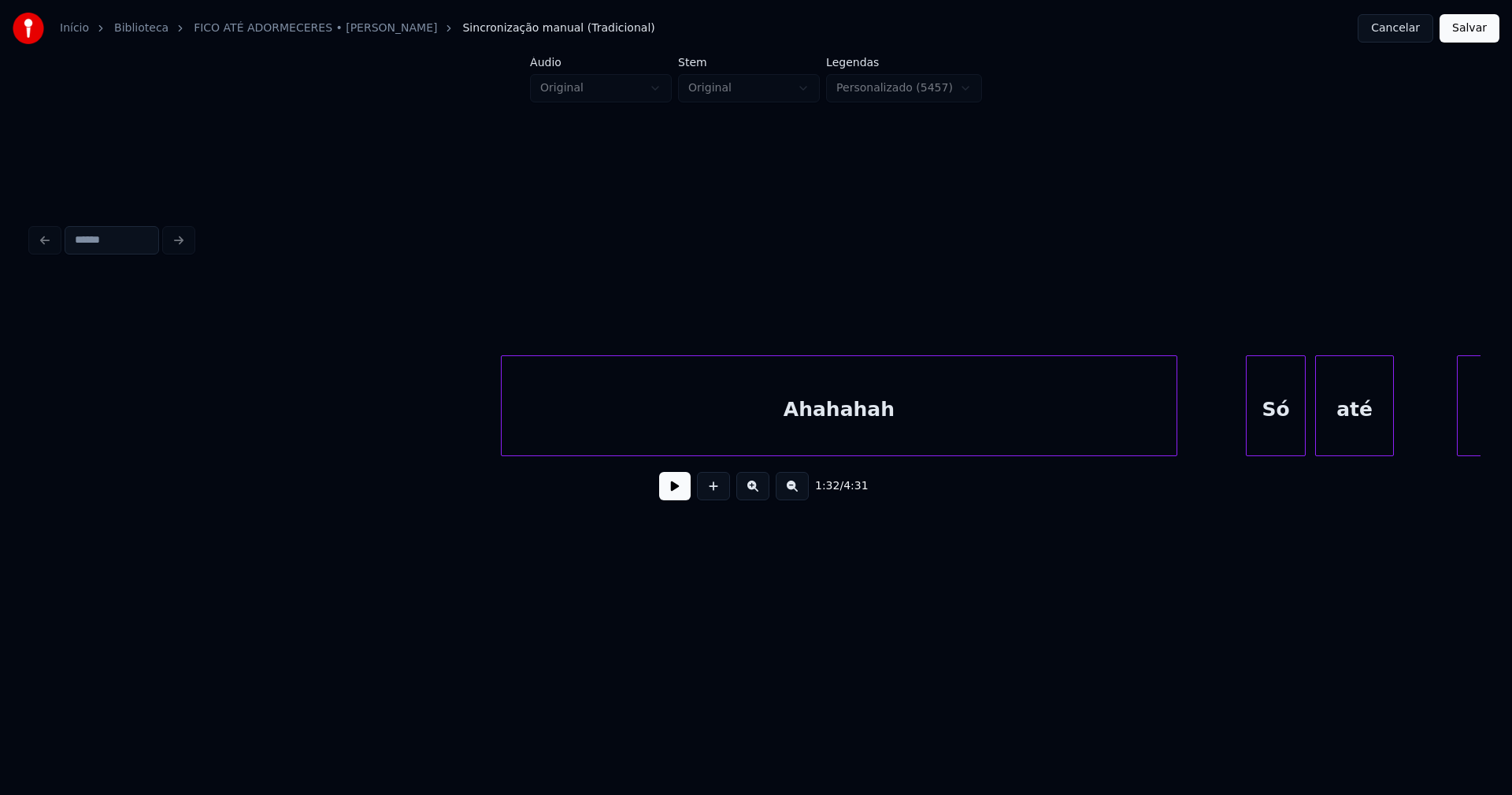
click at [586, 438] on div "Ahahahah" at bounding box center [838, 409] width 675 height 107
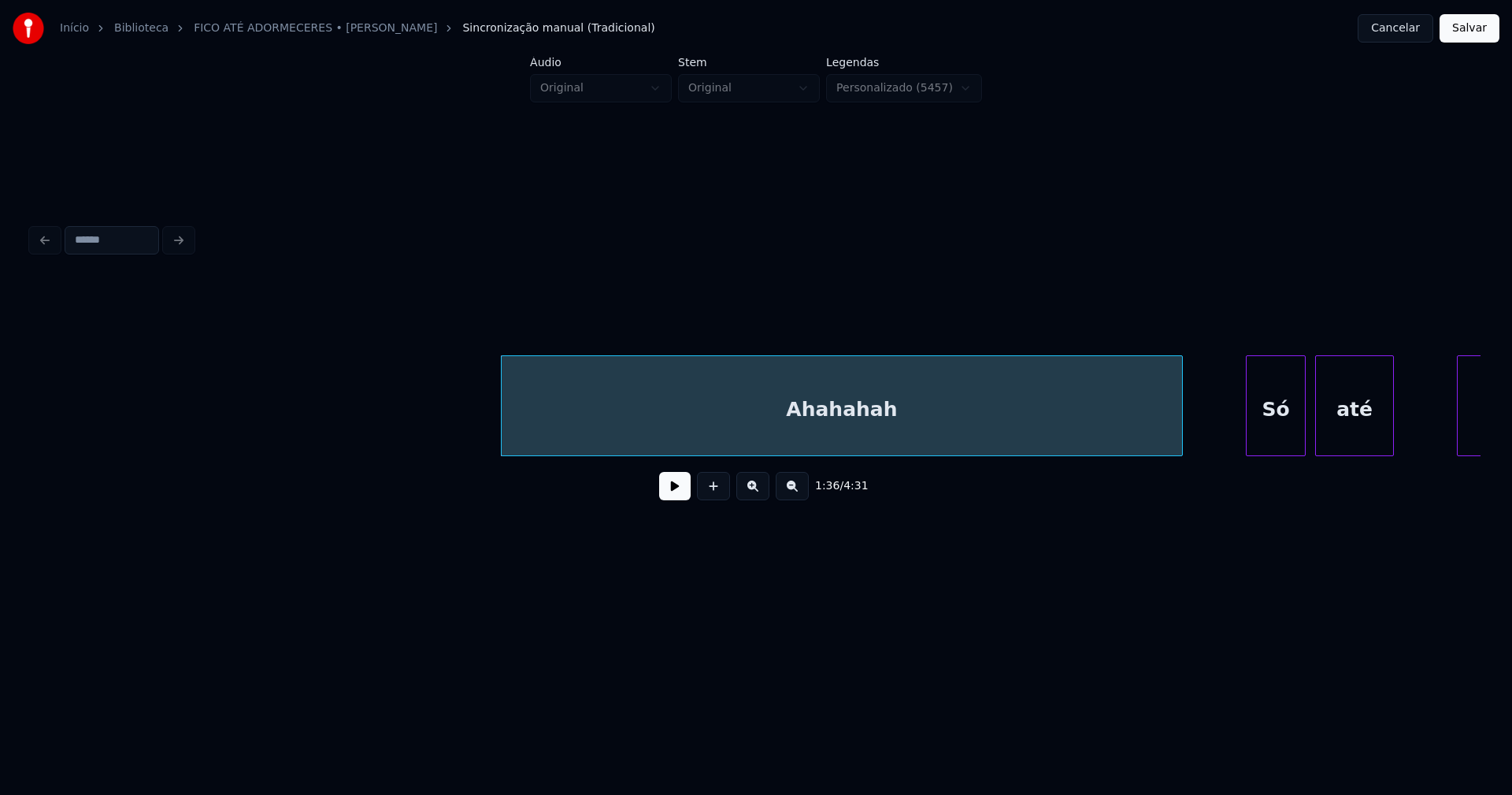
click at [1180, 424] on div at bounding box center [1180, 405] width 5 height 99
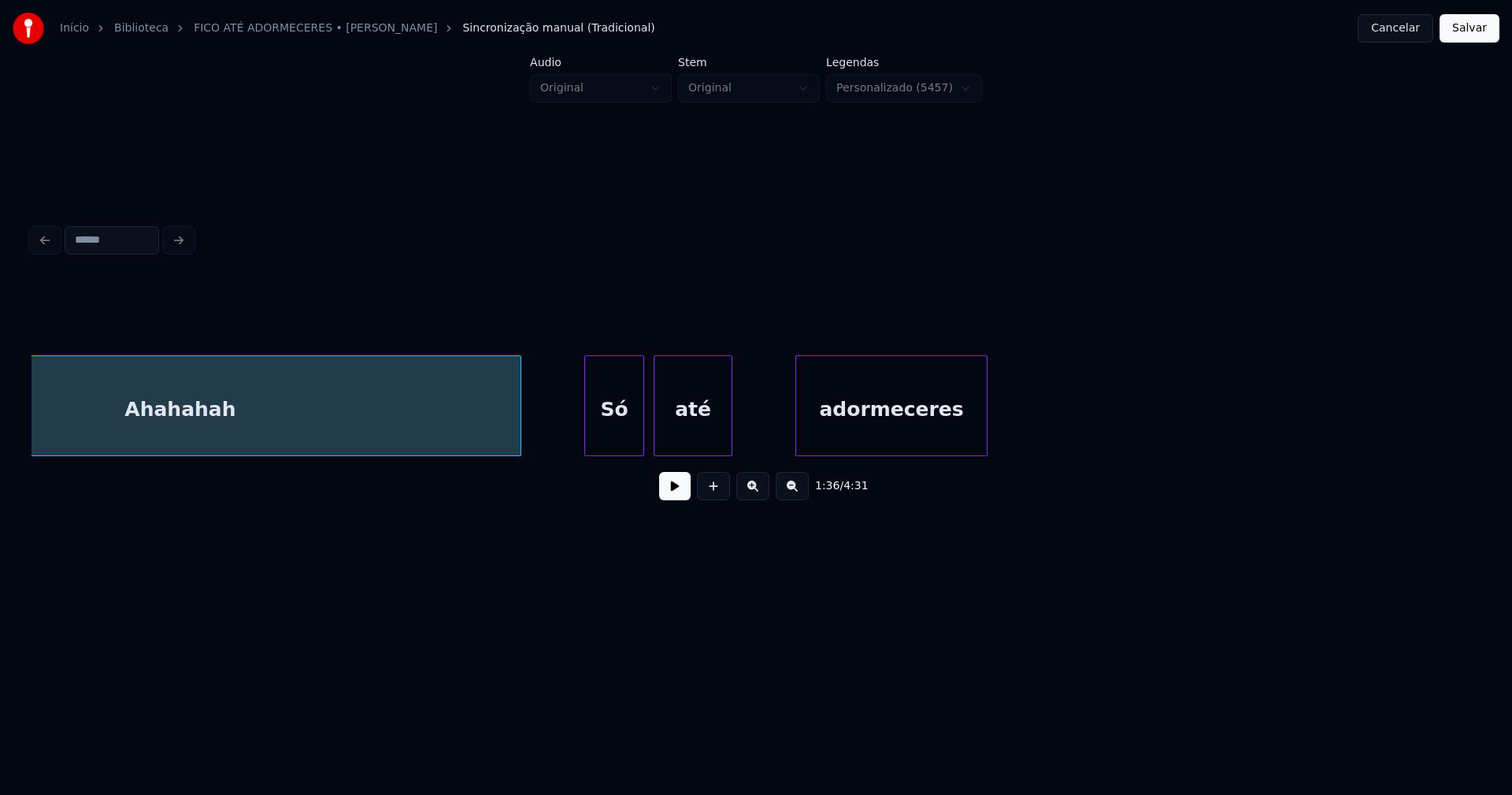
scroll to position [0, 15409]
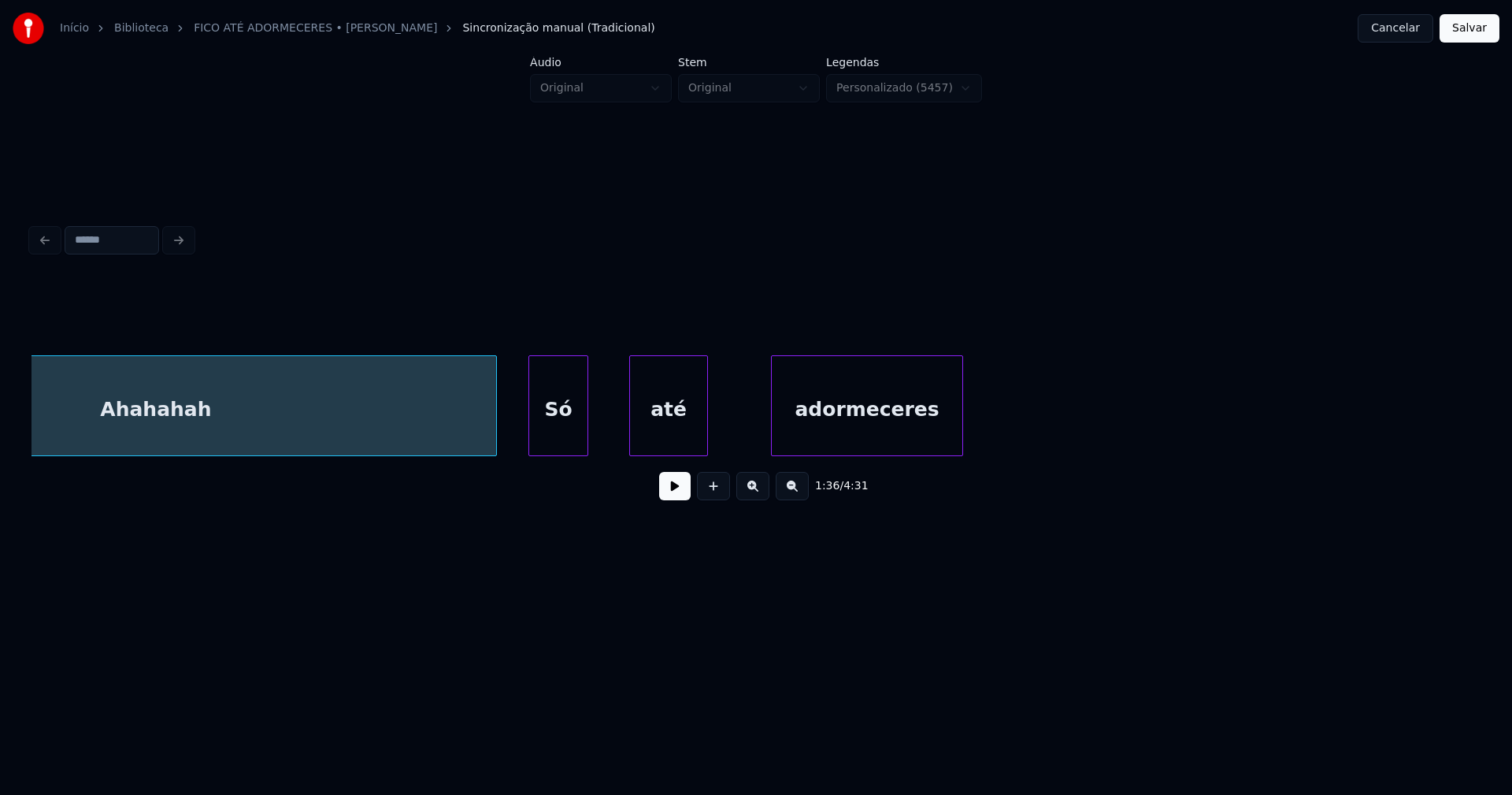
click at [566, 436] on div "Só" at bounding box center [558, 409] width 58 height 107
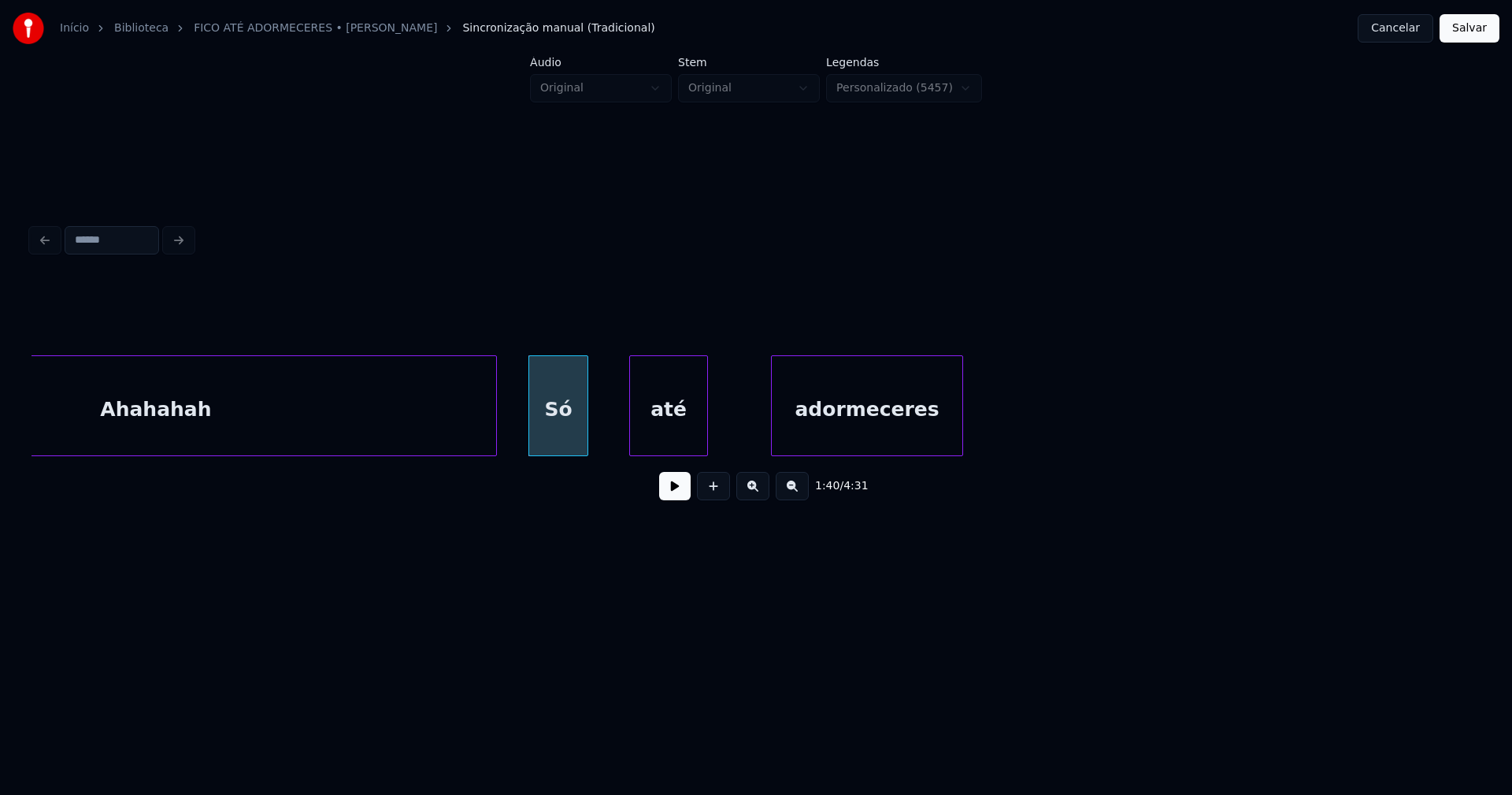
click at [670, 492] on button at bounding box center [675, 486] width 32 height 29
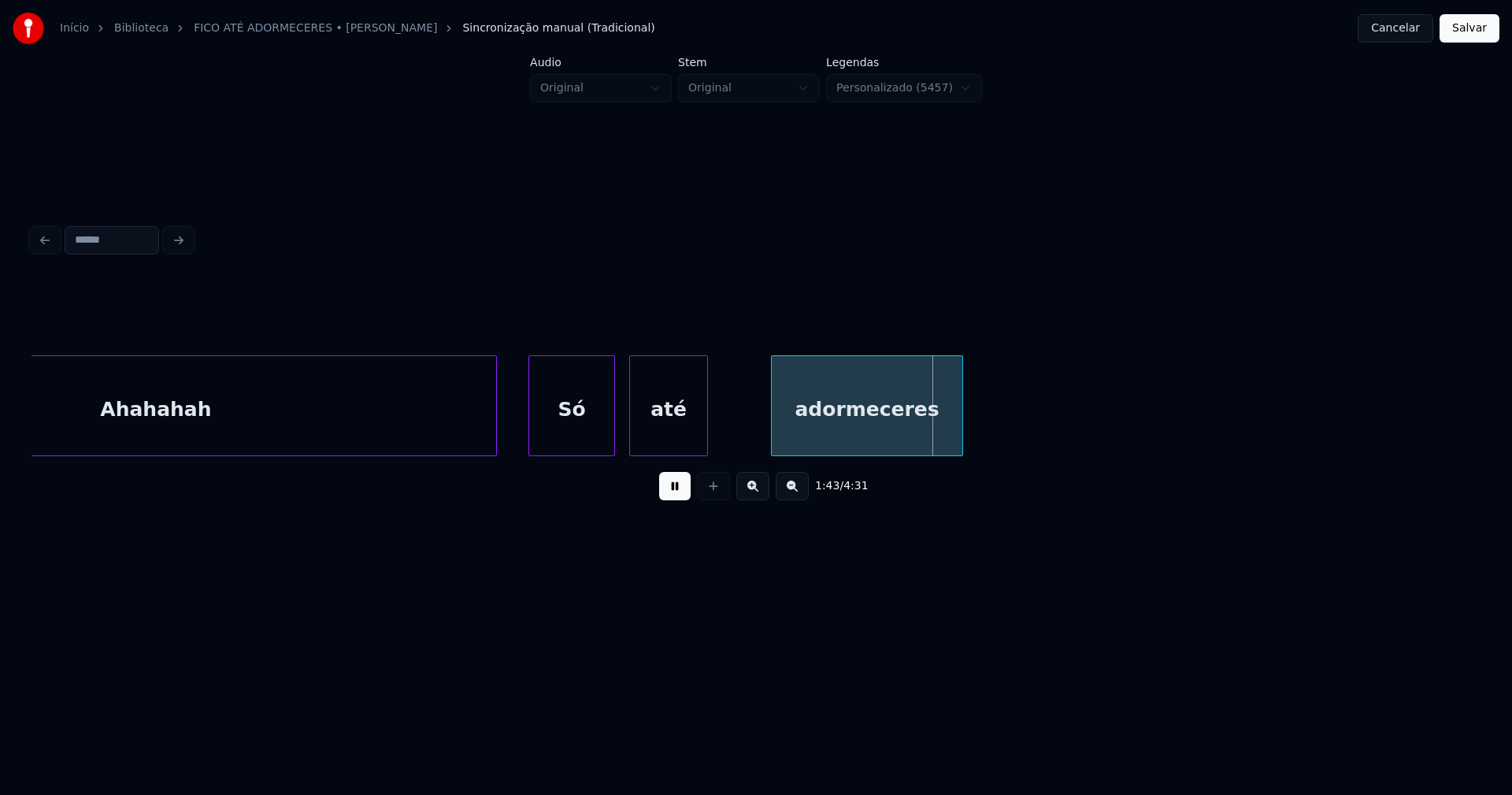
click at [610, 428] on div at bounding box center [612, 405] width 5 height 99
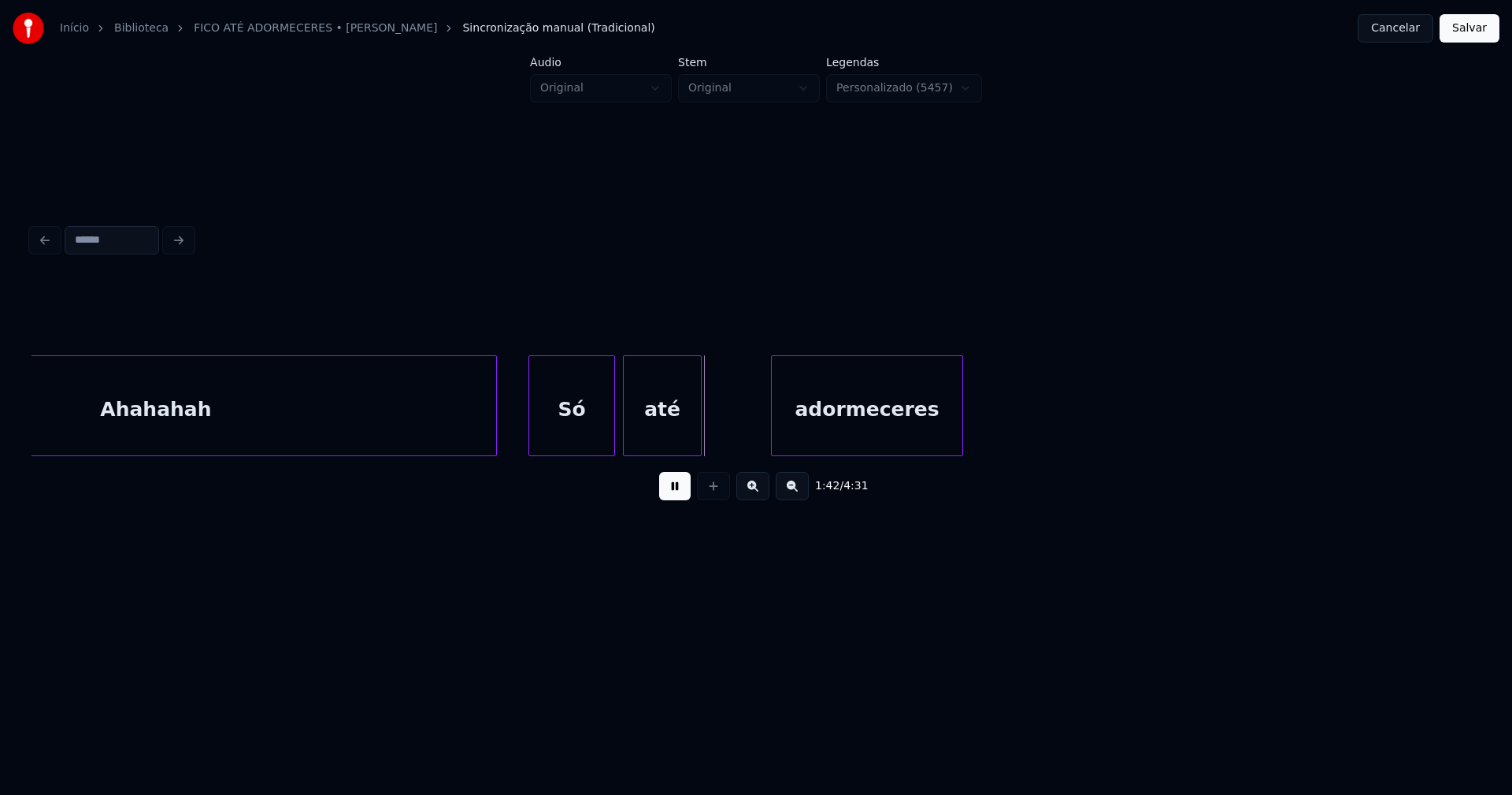
click at [644, 437] on div "até" at bounding box center [662, 409] width 77 height 107
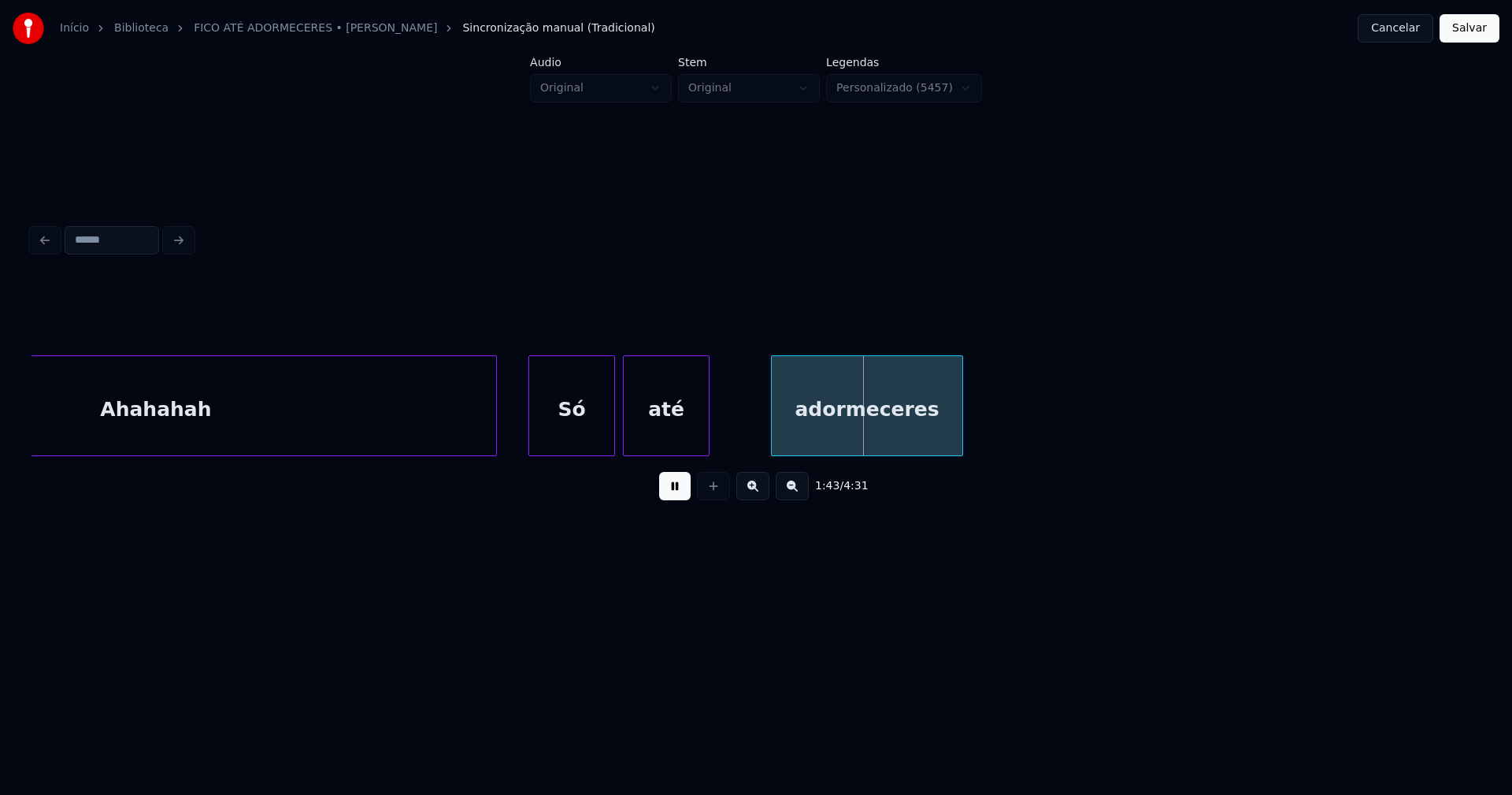
click at [709, 432] on div at bounding box center [707, 405] width 5 height 99
click at [793, 433] on div "adormeceres" at bounding box center [858, 409] width 191 height 107
click at [675, 493] on button at bounding box center [675, 486] width 32 height 29
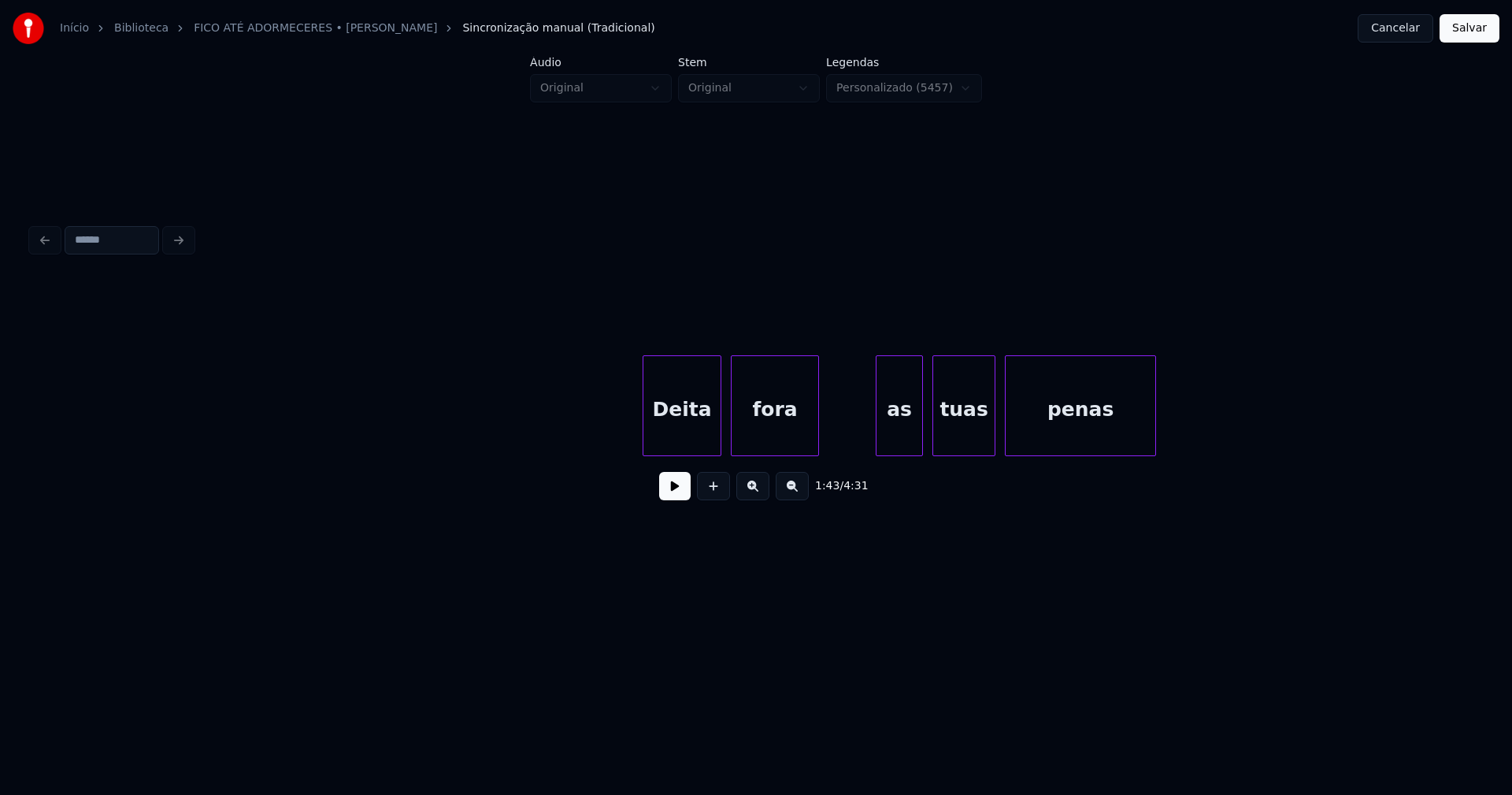
scroll to position [0, 20829]
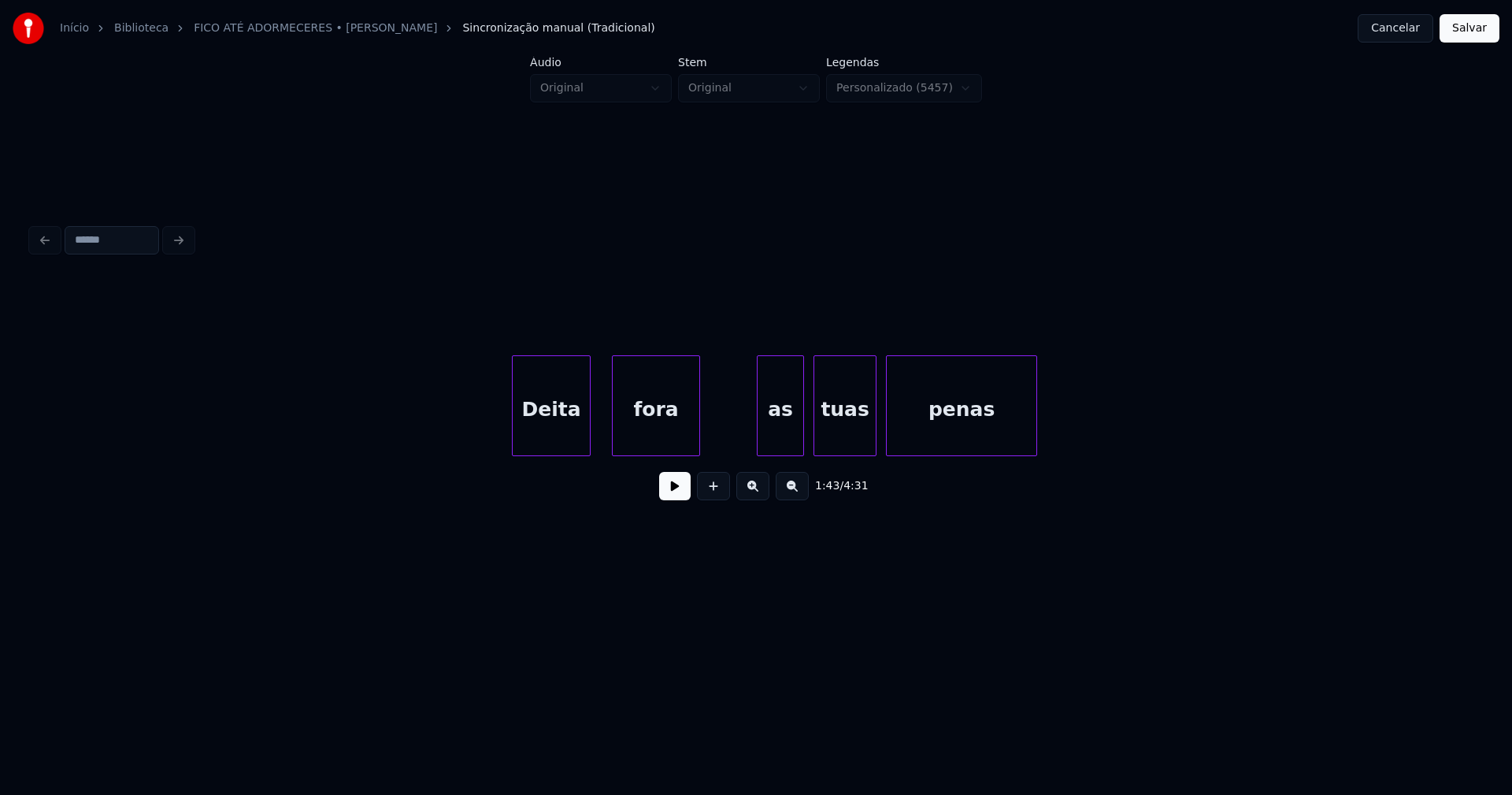
click at [565, 446] on div "Deita" at bounding box center [551, 409] width 77 height 107
click at [500, 434] on div at bounding box center [502, 405] width 5 height 99
click at [778, 441] on div "as" at bounding box center [775, 409] width 46 height 107
click at [843, 444] on div "tuas" at bounding box center [840, 409] width 61 height 107
click at [683, 496] on button at bounding box center [675, 486] width 32 height 29
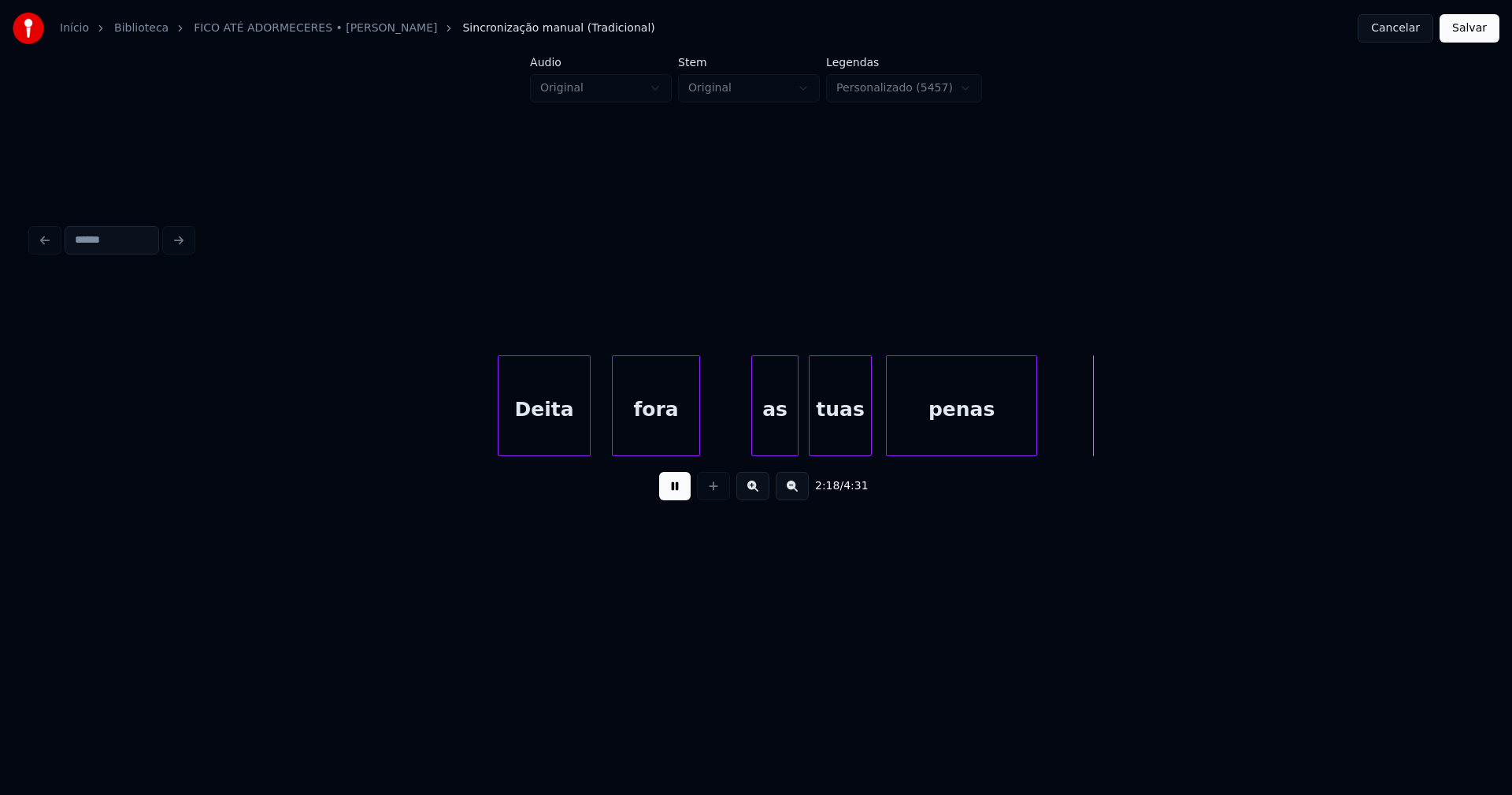
click at [674, 490] on button at bounding box center [675, 486] width 32 height 29
drag, startPoint x: 737, startPoint y: 437, endPoint x: 716, endPoint y: 437, distance: 21.0
click at [736, 436] on div "Deita fora as tuas penas" at bounding box center [578, 405] width 42751 height 101
click at [685, 497] on button at bounding box center [675, 486] width 32 height 29
drag, startPoint x: 673, startPoint y: 495, endPoint x: 704, endPoint y: 488, distance: 31.8
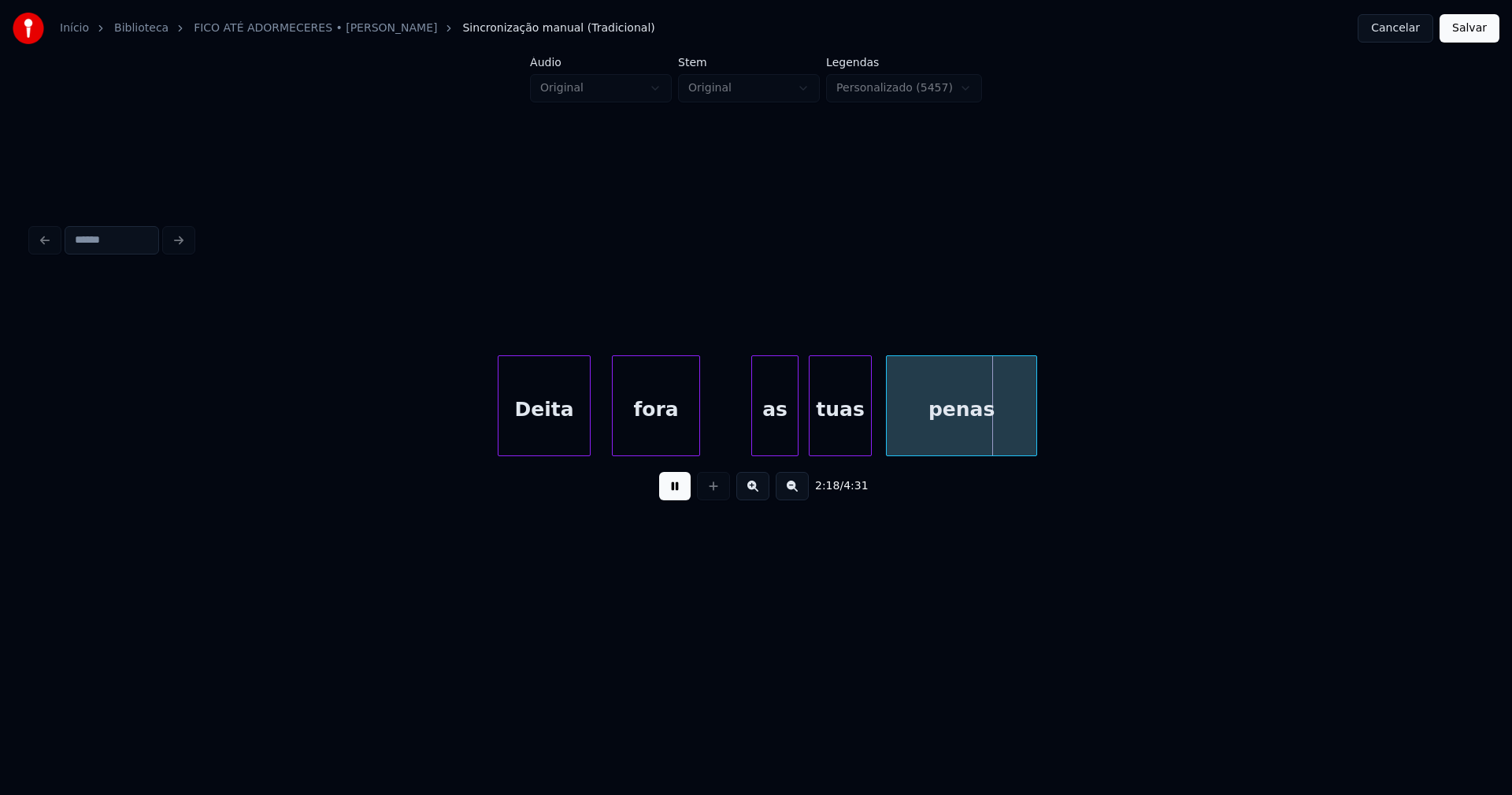
click at [681, 495] on button at bounding box center [675, 486] width 32 height 29
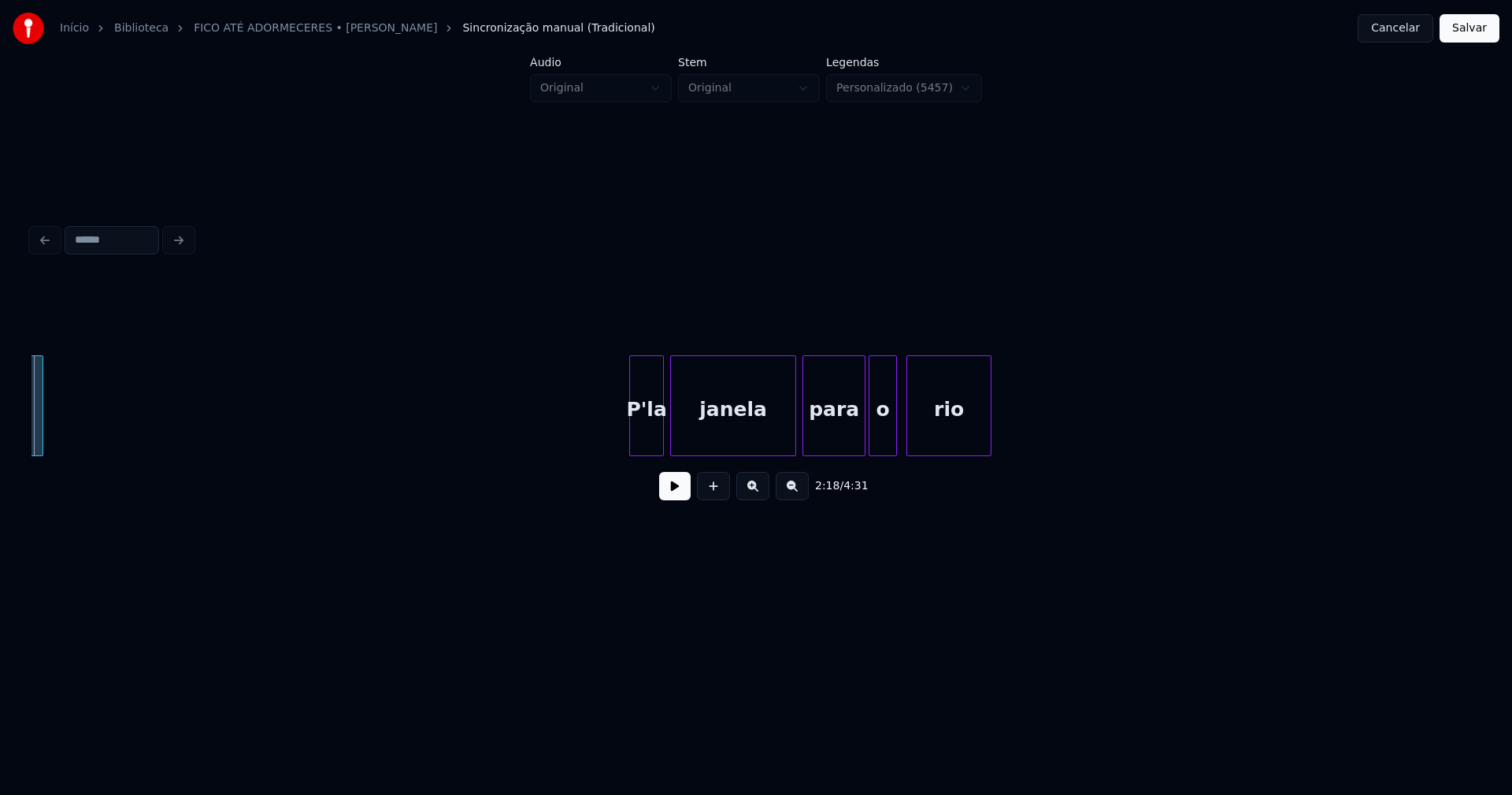
scroll to position [0, 21847]
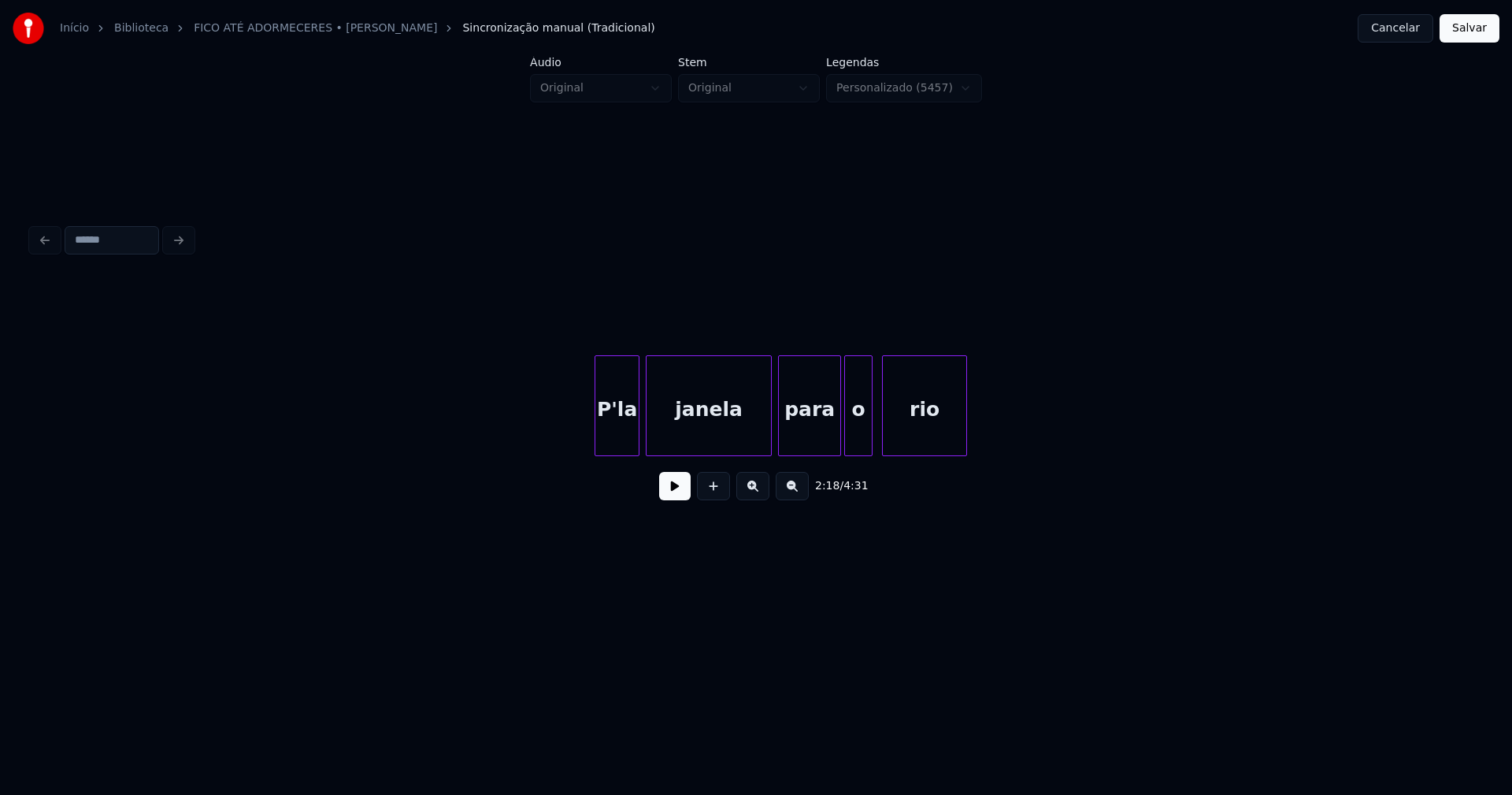
click at [599, 446] on div at bounding box center [598, 405] width 5 height 99
click at [826, 445] on div at bounding box center [828, 405] width 5 height 99
click at [838, 438] on div at bounding box center [838, 405] width 5 height 99
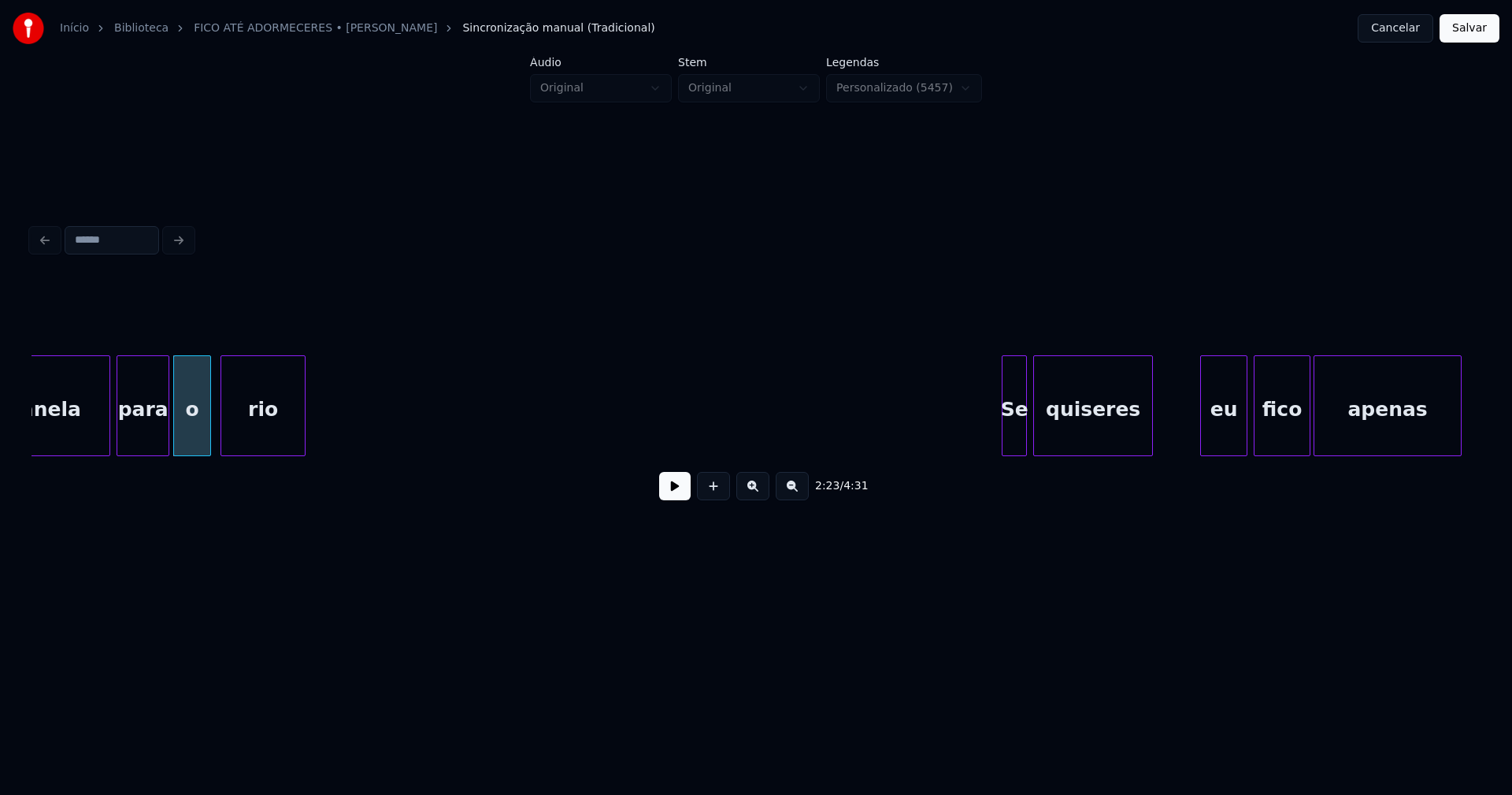
scroll to position [0, 22911]
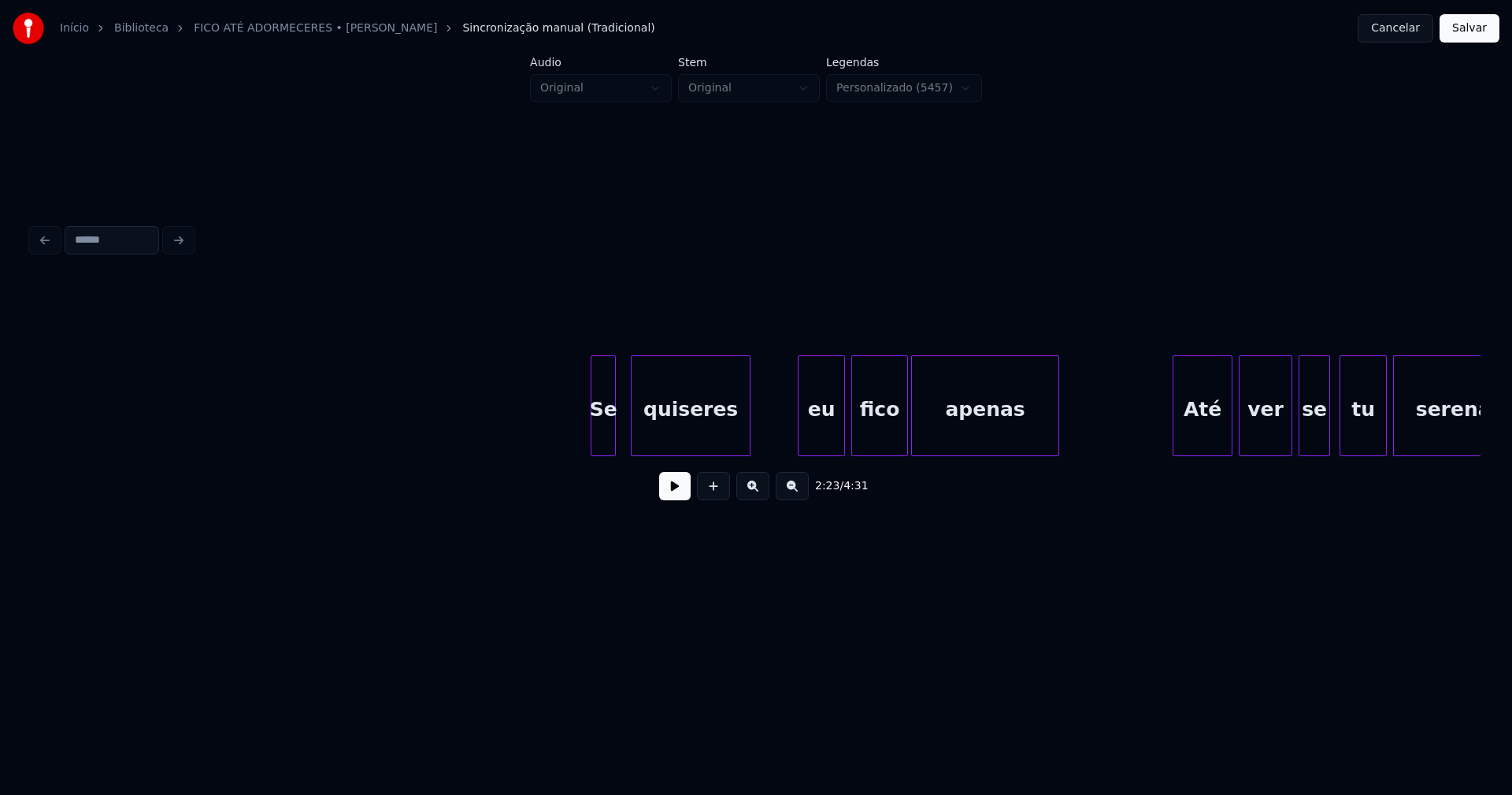
click at [606, 441] on div "Se" at bounding box center [603, 409] width 24 height 107
click at [581, 456] on div "Se quiseres eu fico apenas Até ver se tu serenas" at bounding box center [756, 405] width 1449 height 101
click at [657, 432] on div "quiseres" at bounding box center [688, 409] width 118 height 107
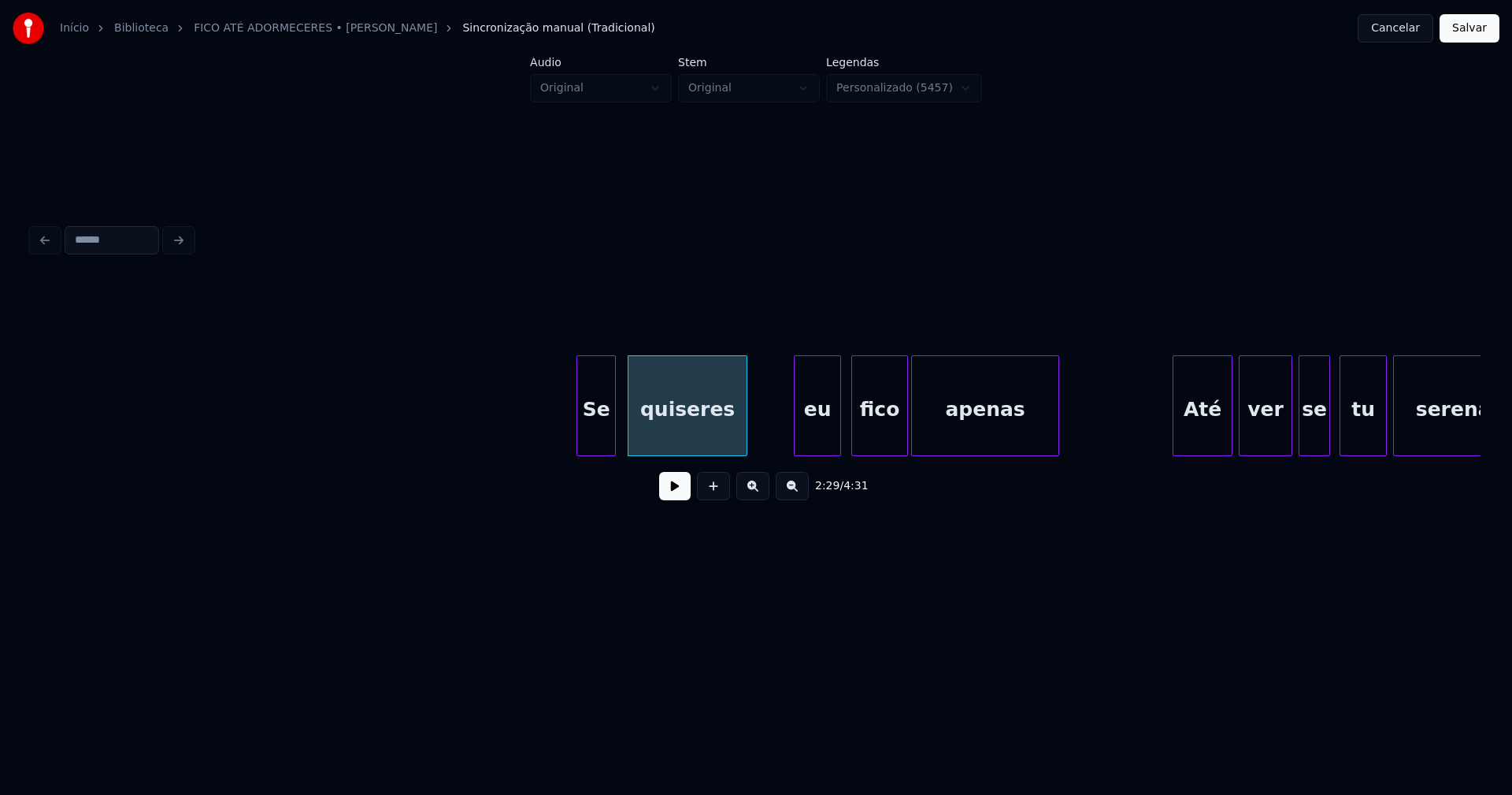
click at [814, 433] on div "eu" at bounding box center [818, 409] width 46 height 107
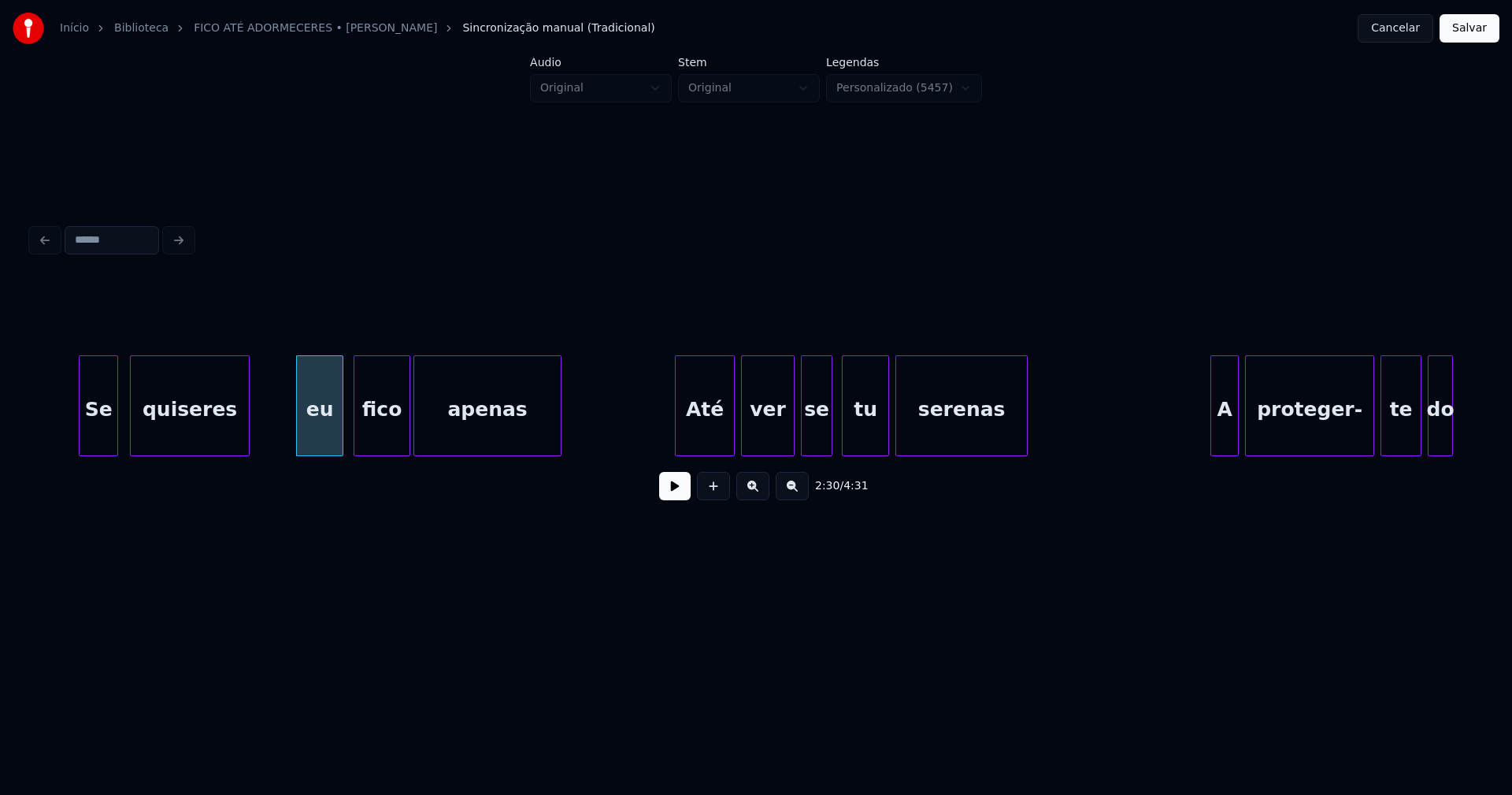
scroll to position [0, 23432]
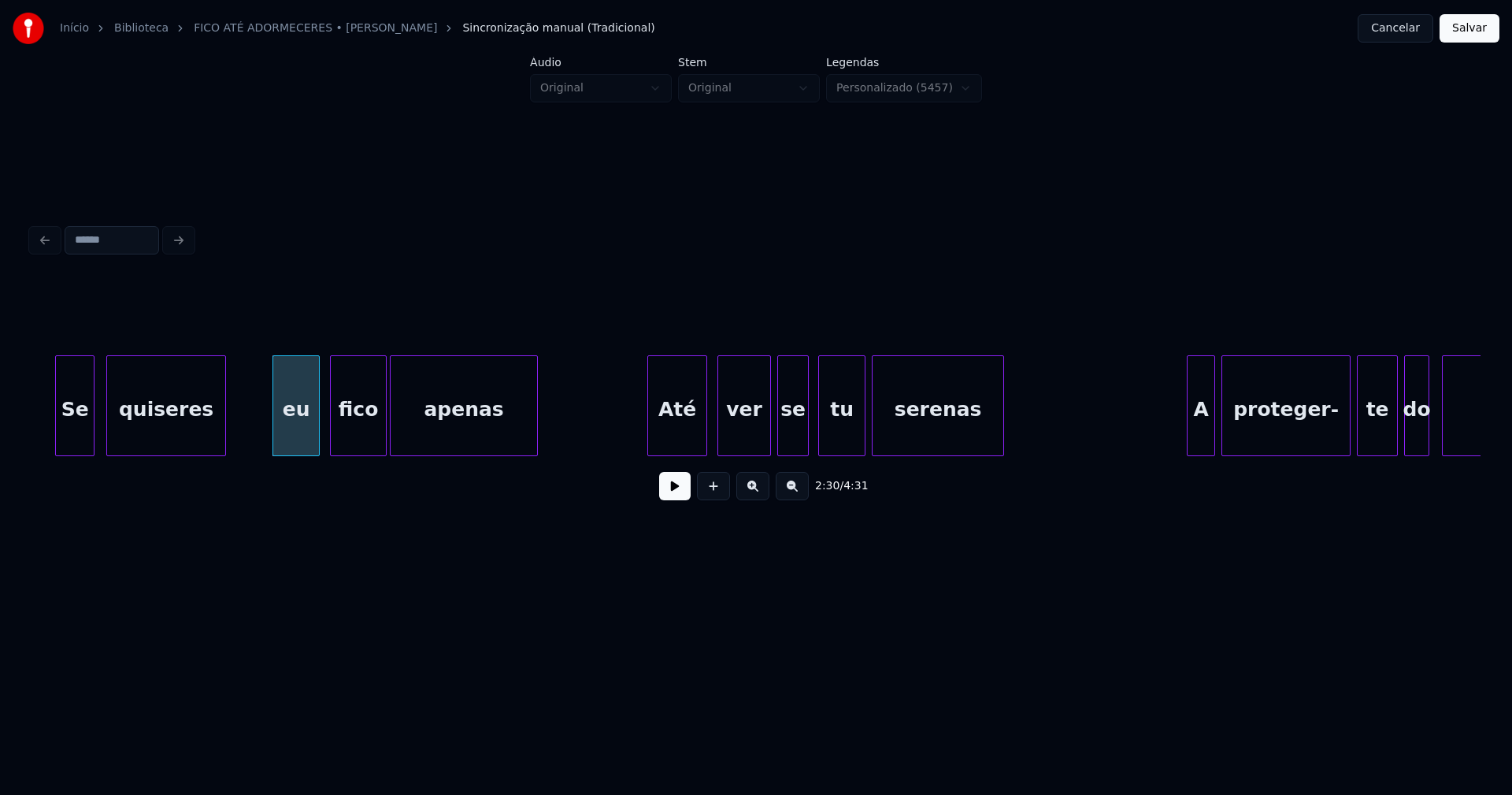
click at [688, 436] on div "Até" at bounding box center [677, 409] width 58 height 107
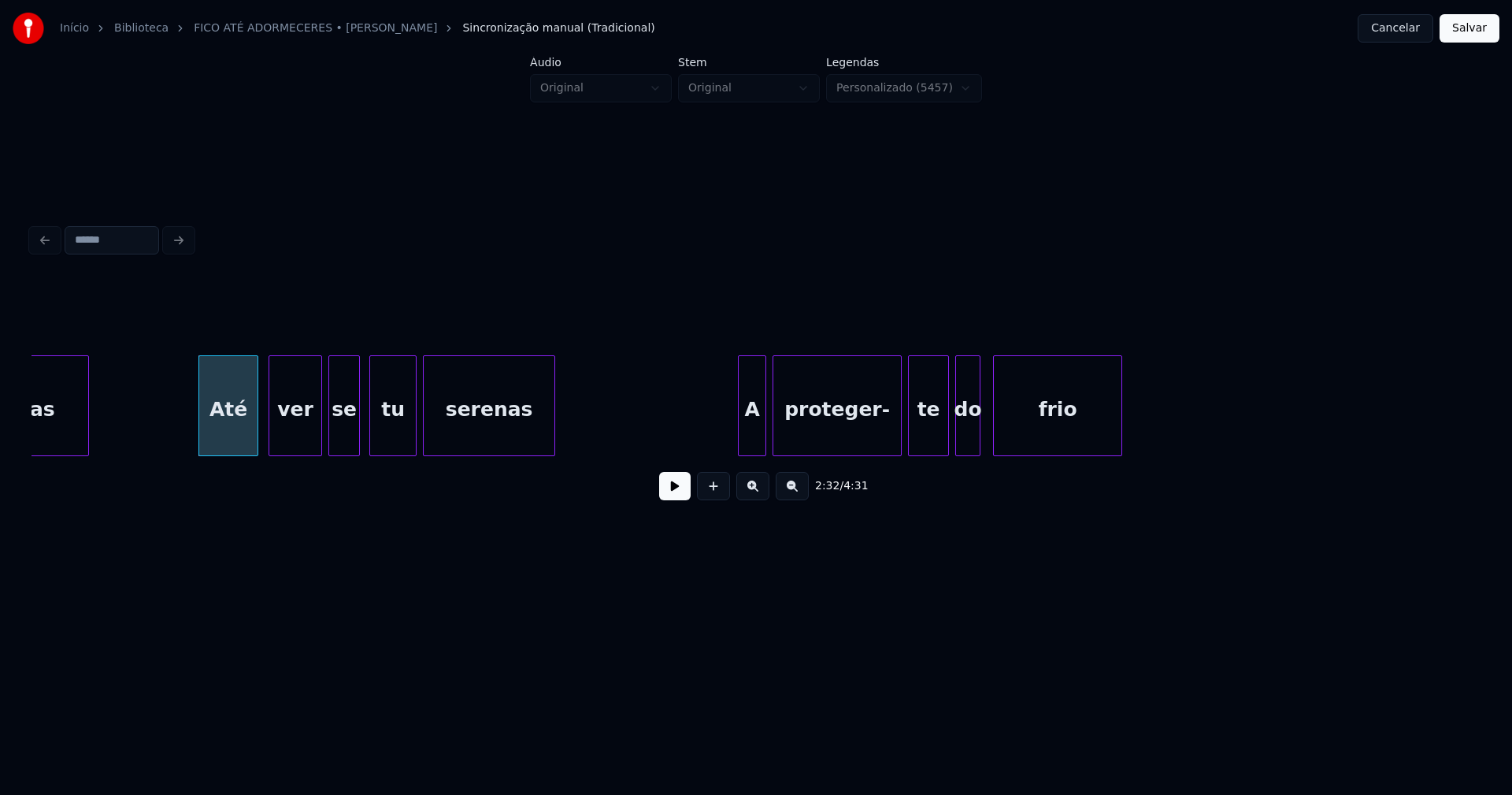
scroll to position [0, 23930]
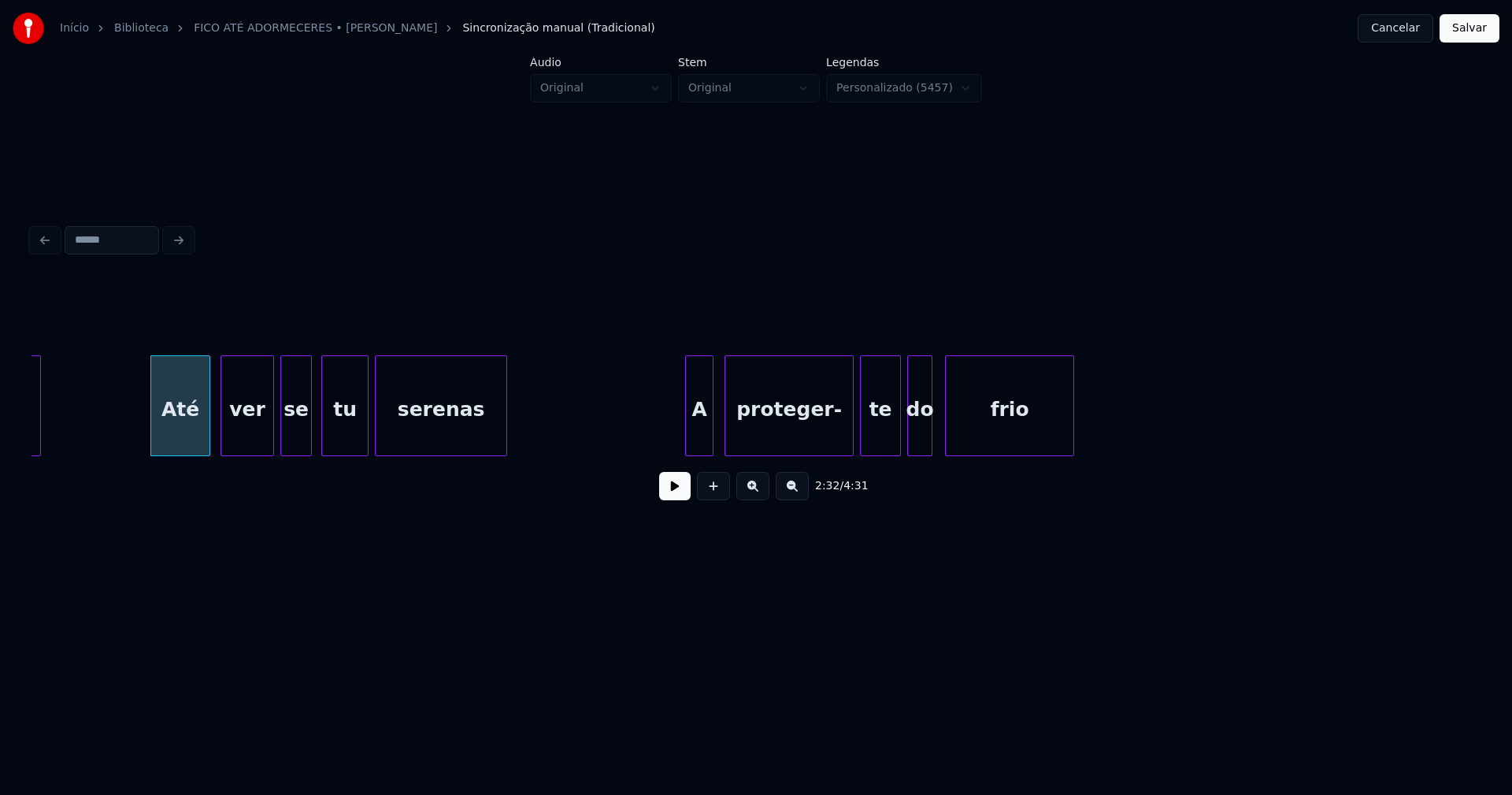
click at [707, 433] on div "A" at bounding box center [699, 409] width 27 height 107
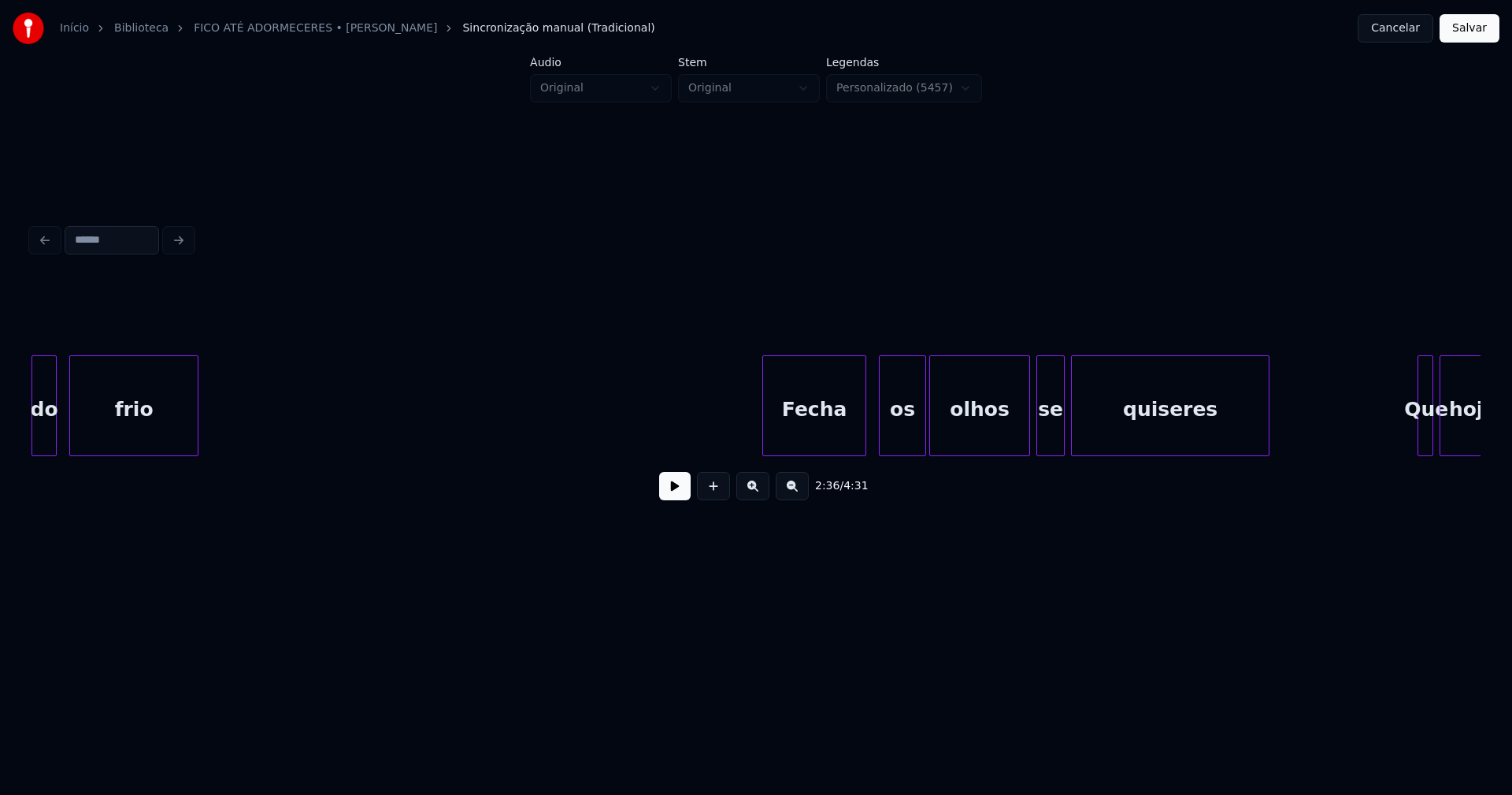
scroll to position [0, 24828]
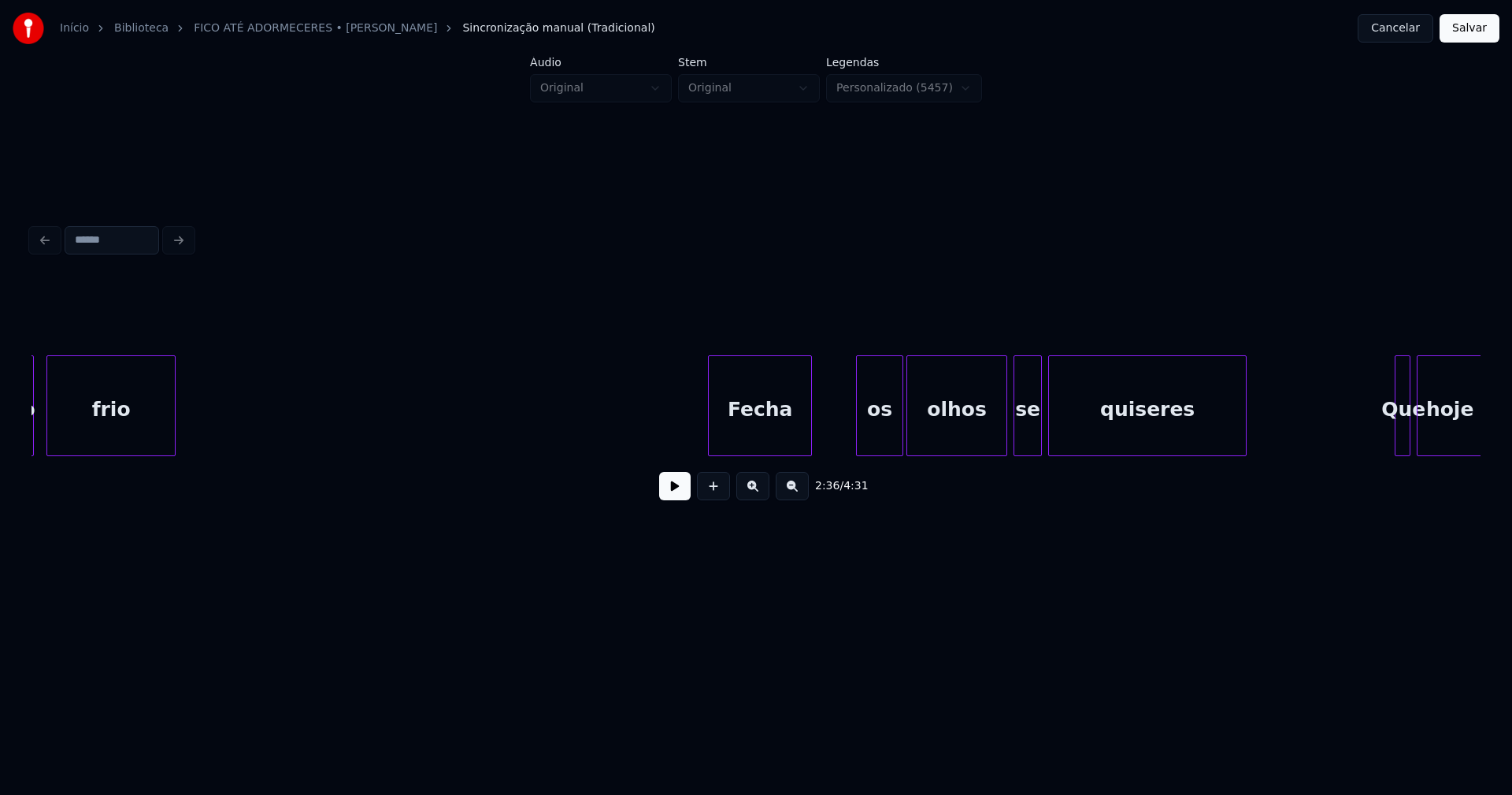
click at [771, 442] on div "Fecha" at bounding box center [760, 409] width 102 height 107
click at [671, 487] on button at bounding box center [675, 486] width 32 height 29
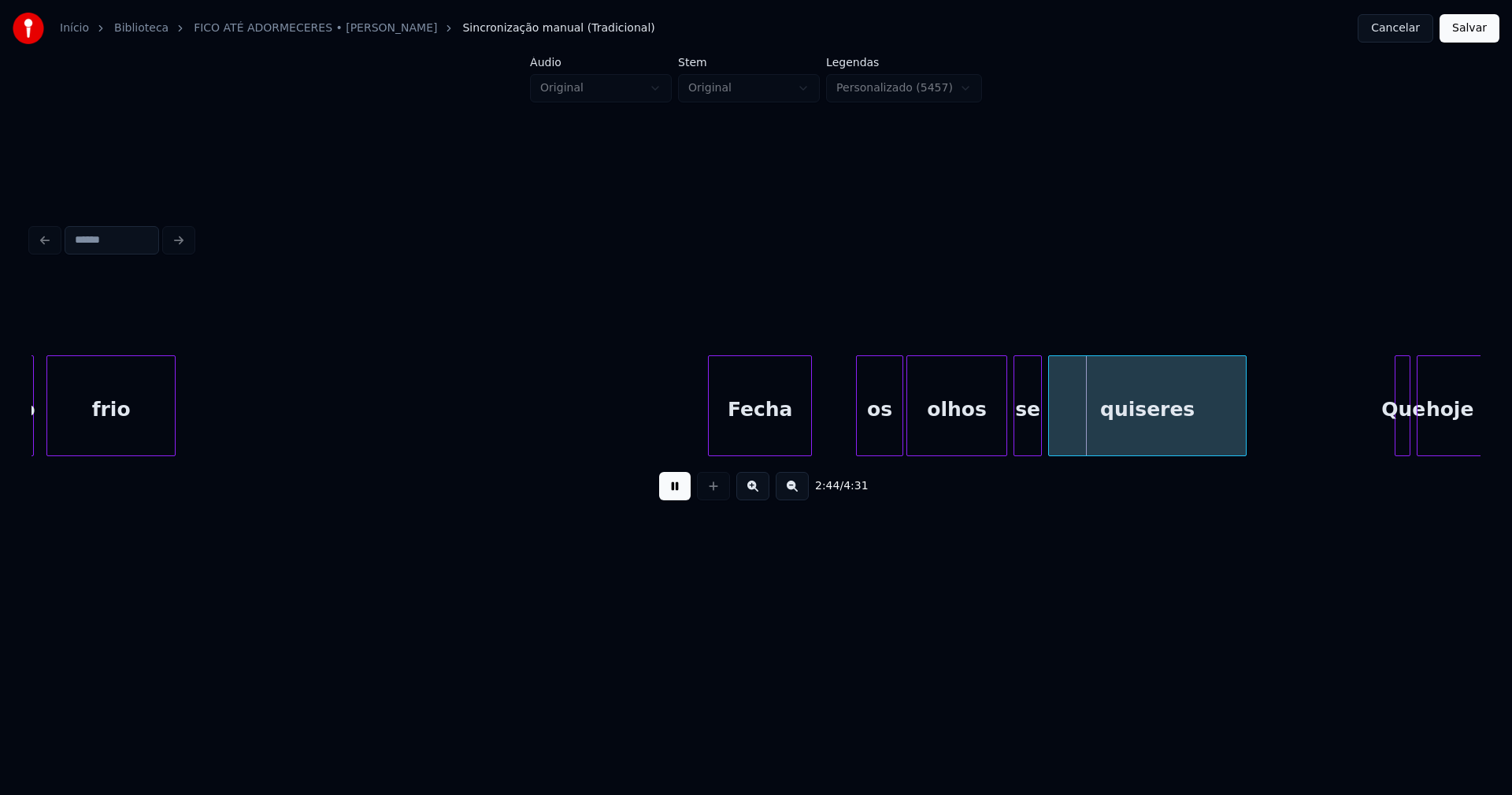
click at [845, 444] on div "os" at bounding box center [848, 409] width 46 height 107
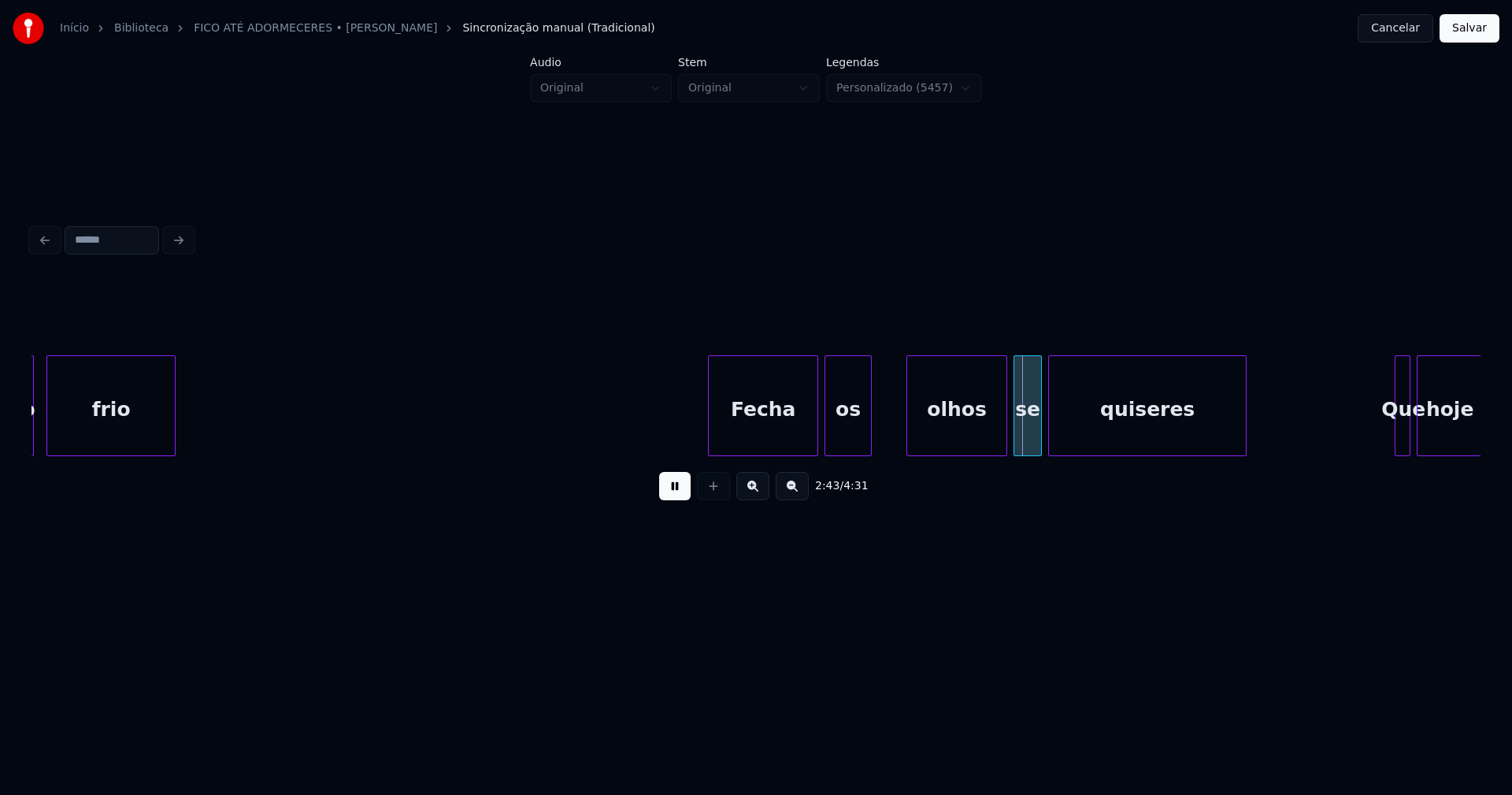
click at [815, 437] on div at bounding box center [815, 405] width 5 height 99
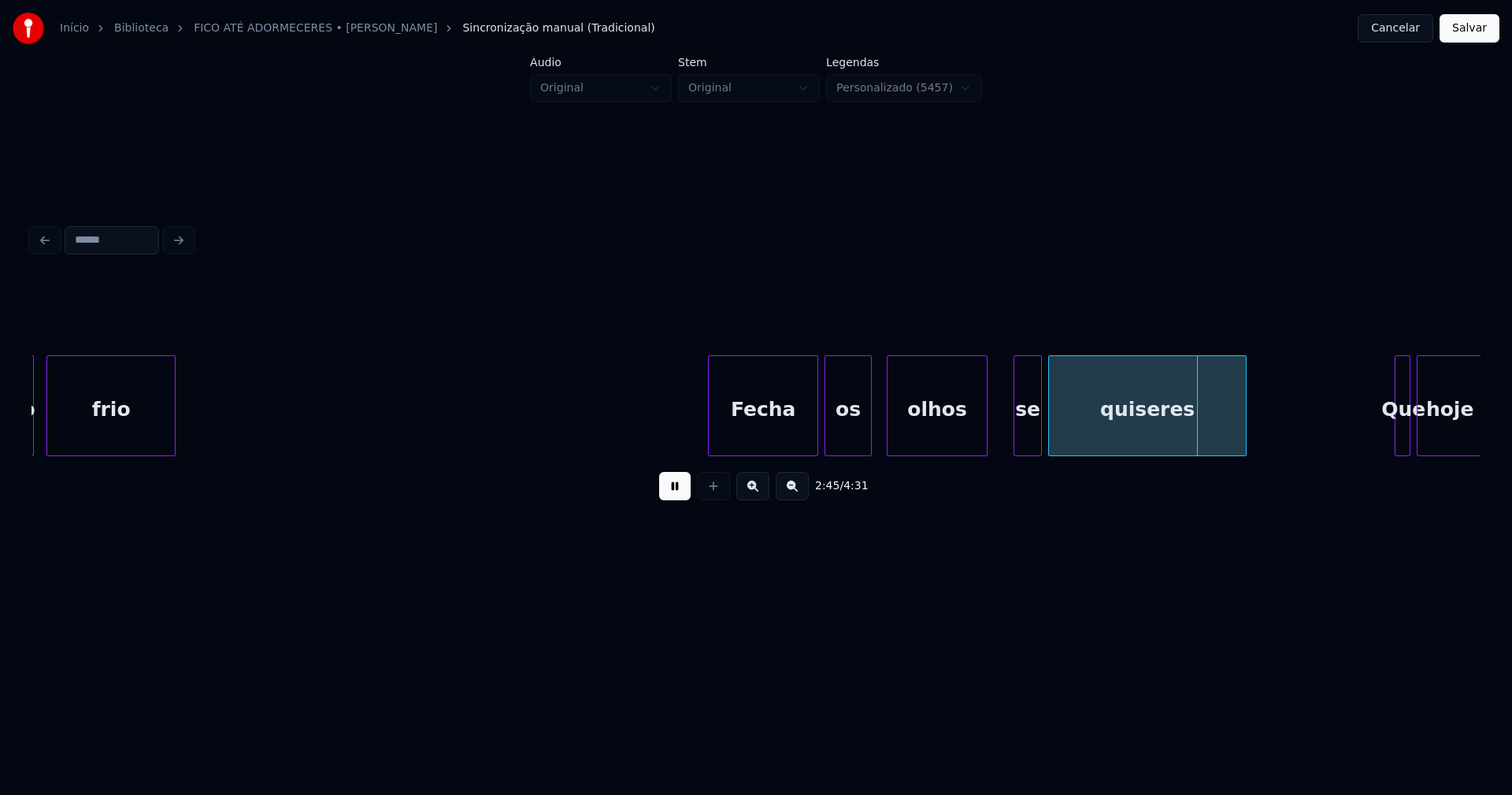
click at [915, 438] on div "olhos" at bounding box center [936, 409] width 99 height 107
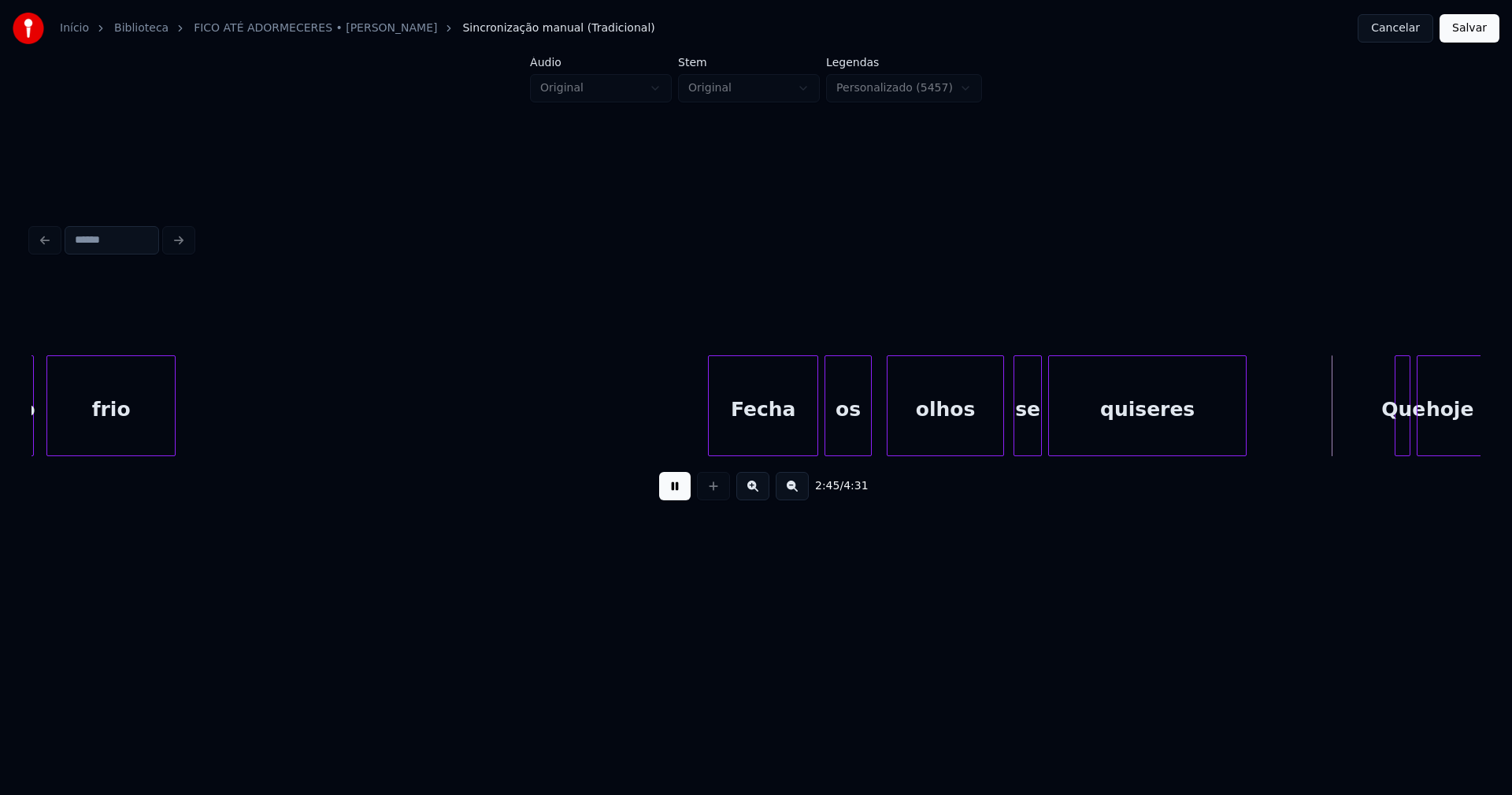
click at [1001, 426] on div at bounding box center [1001, 405] width 5 height 99
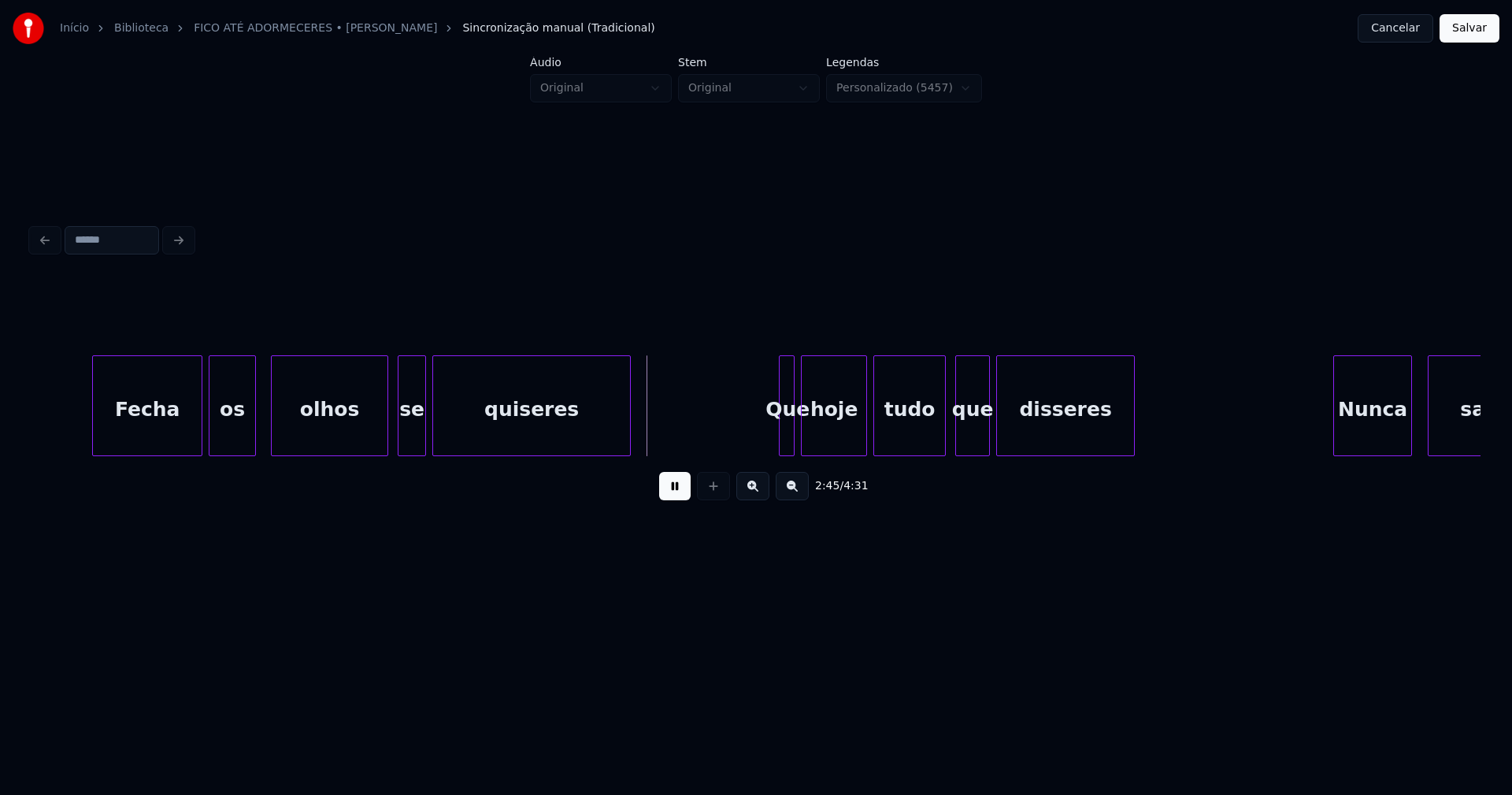
scroll to position [0, 25491]
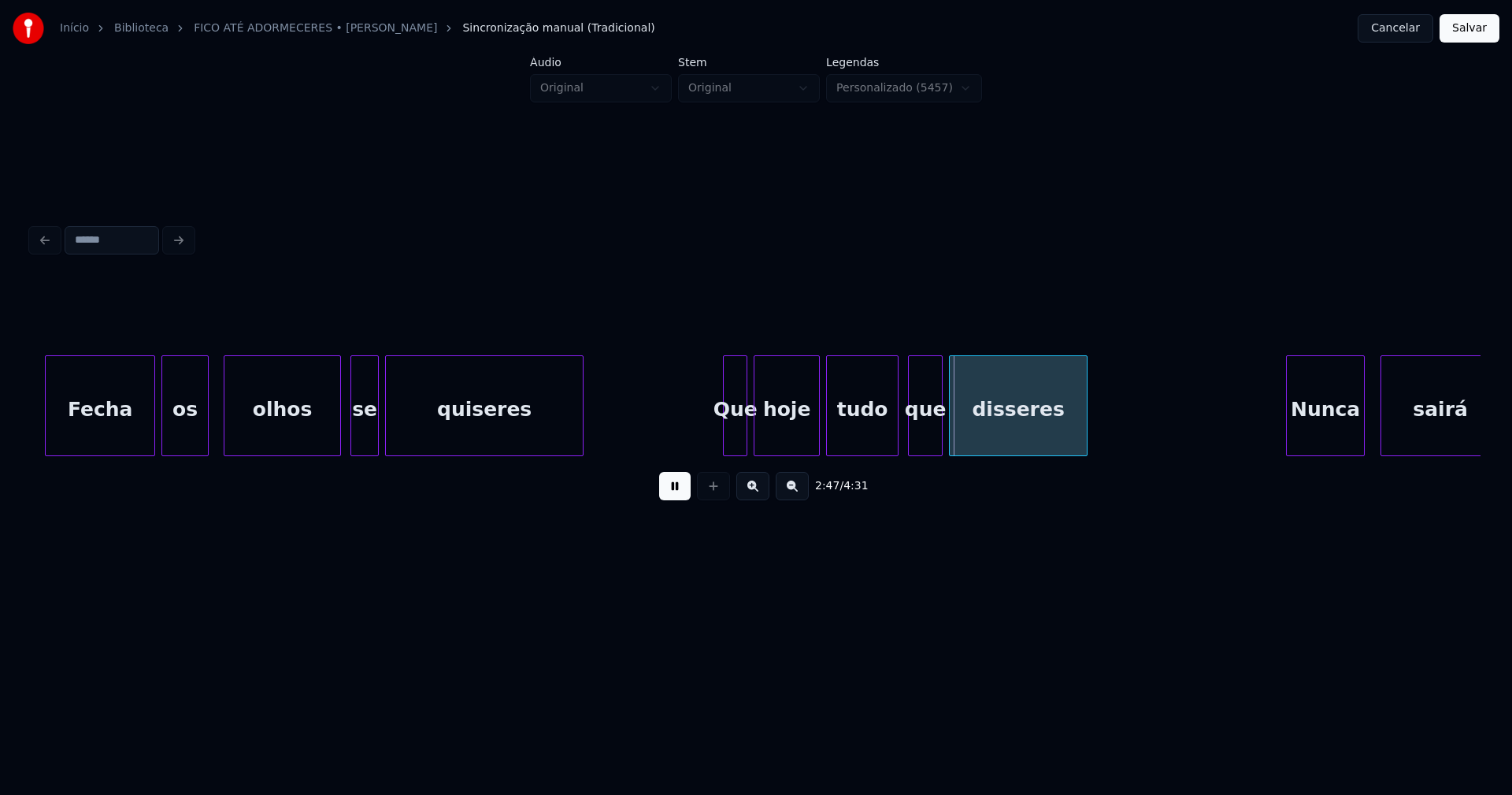
click at [725, 449] on div "Que" at bounding box center [735, 405] width 25 height 101
click at [715, 450] on div "Fecha os olhos se quiseres Que hoje tudo que disseres Nunca sairá" at bounding box center [756, 405] width 1449 height 101
click at [922, 442] on div "que" at bounding box center [922, 409] width 33 height 107
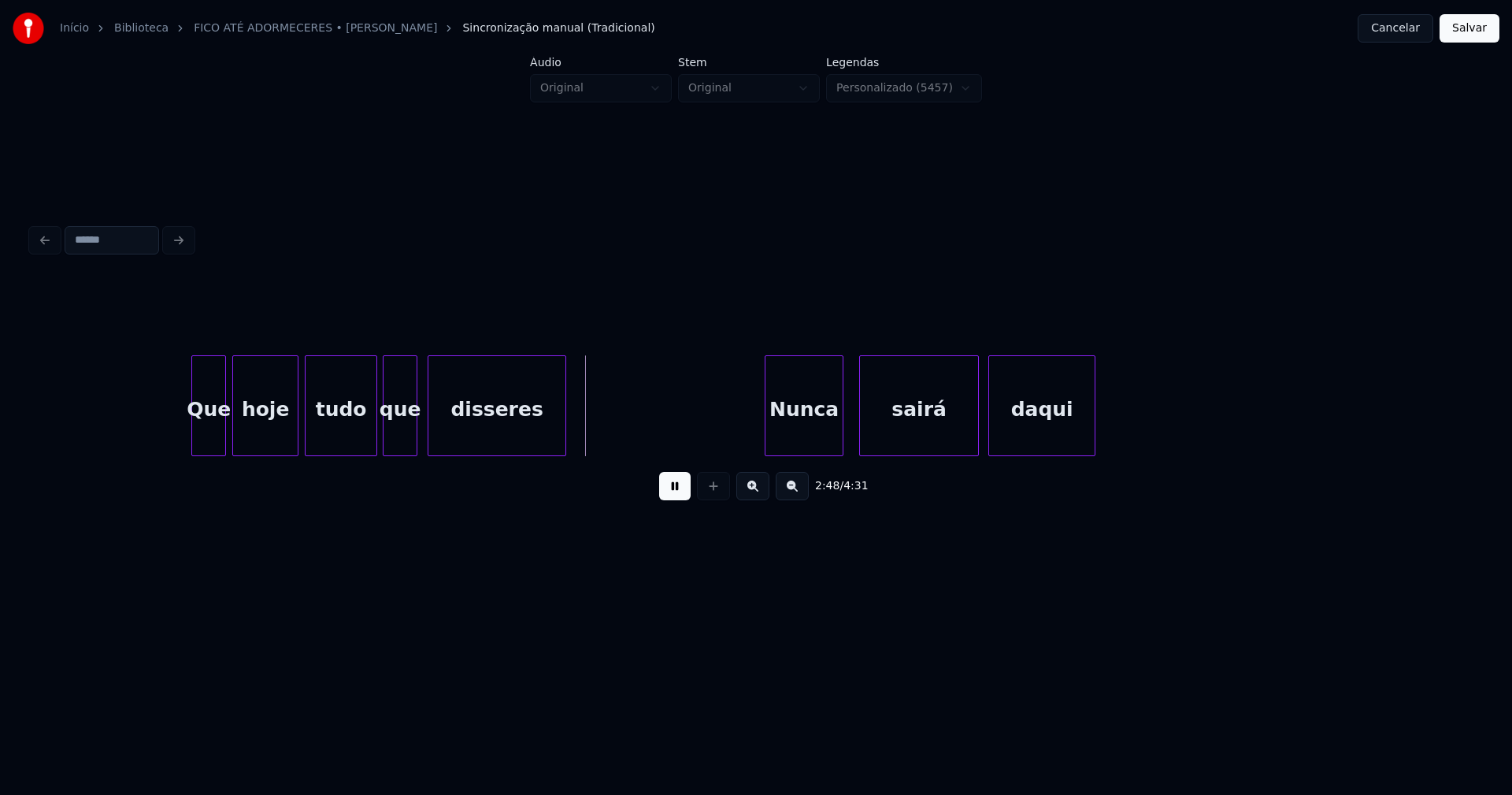
scroll to position [0, 26107]
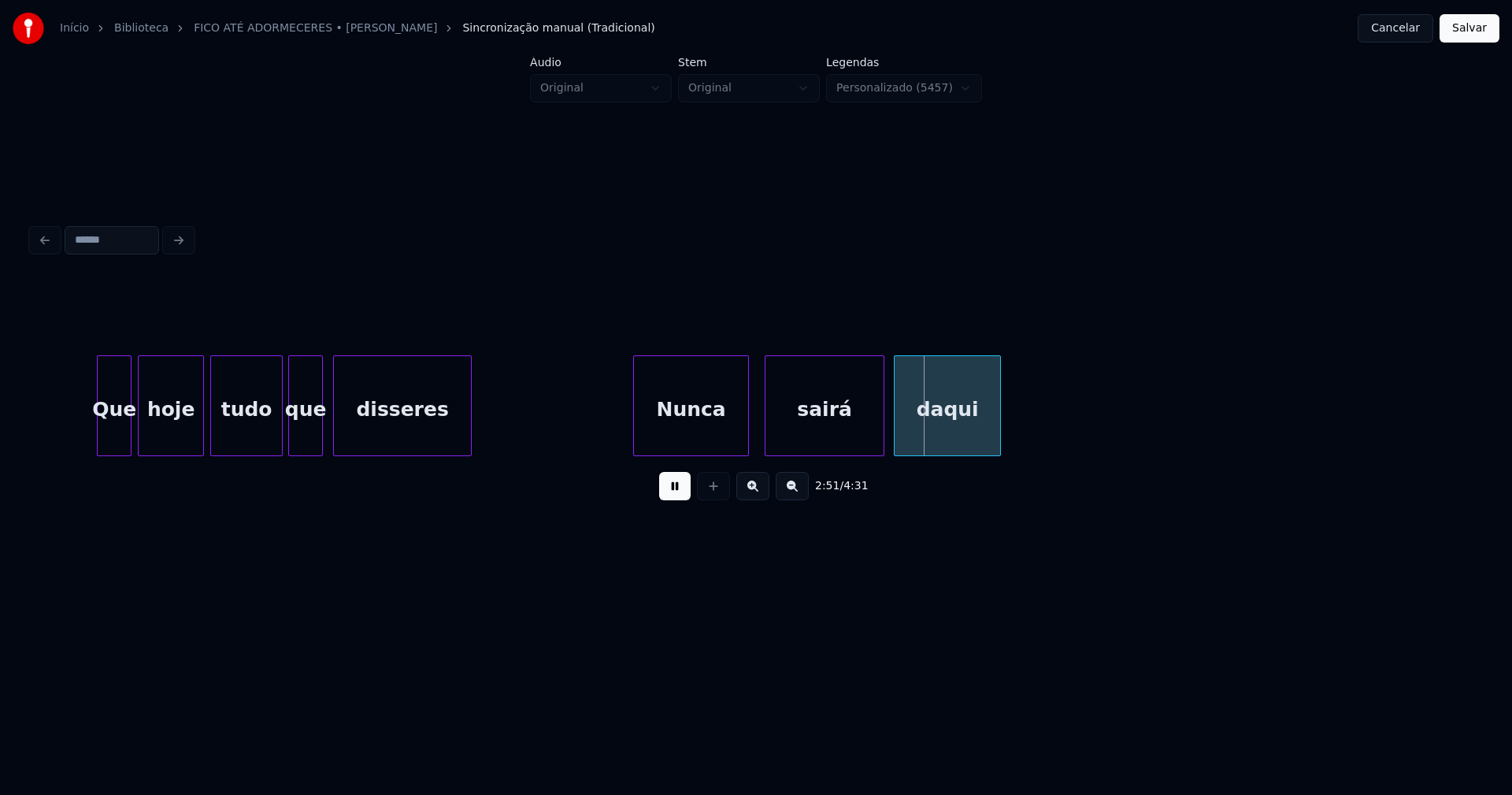
click at [638, 434] on div at bounding box center [636, 405] width 5 height 99
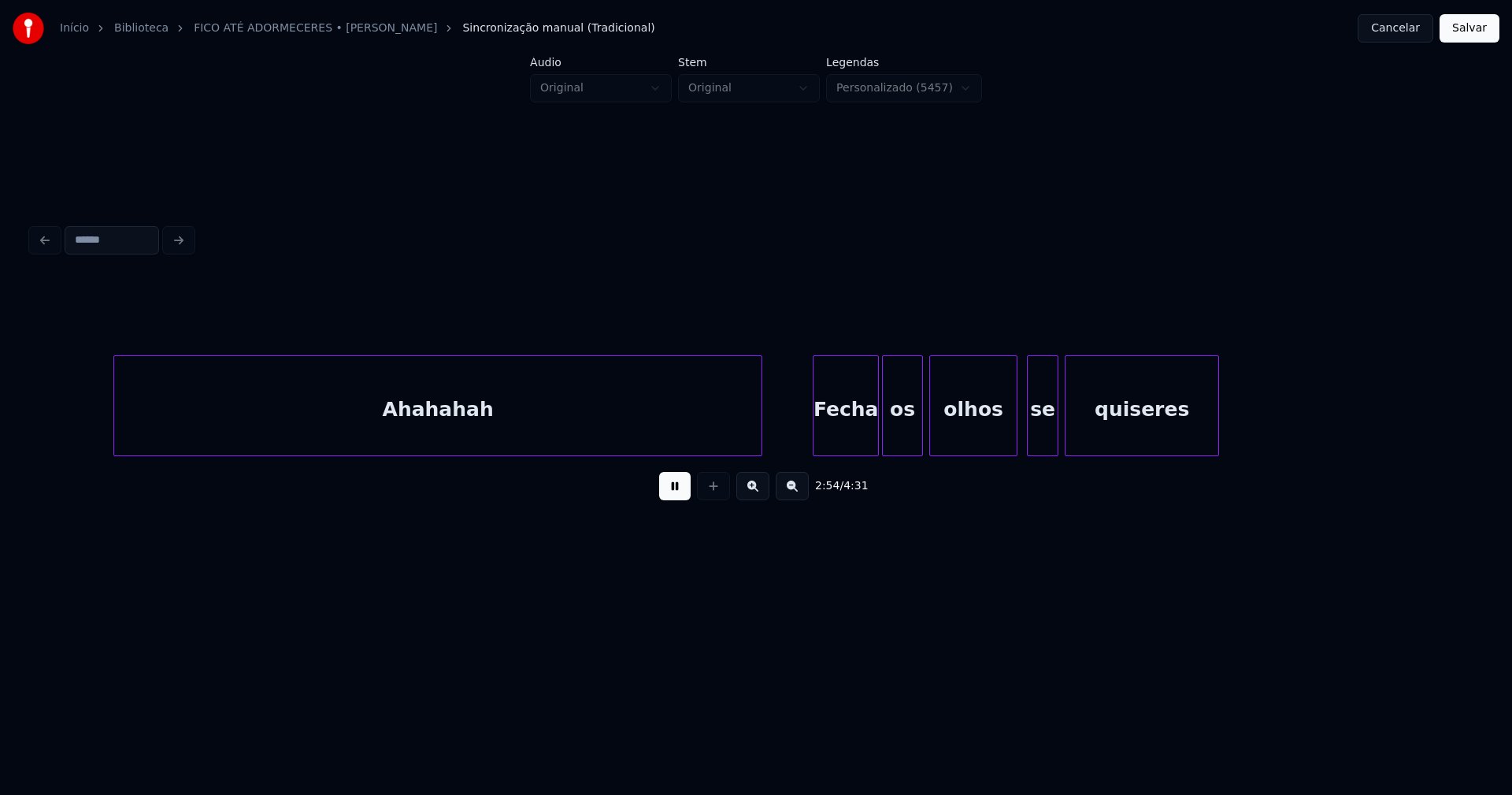
scroll to position [0, 27550]
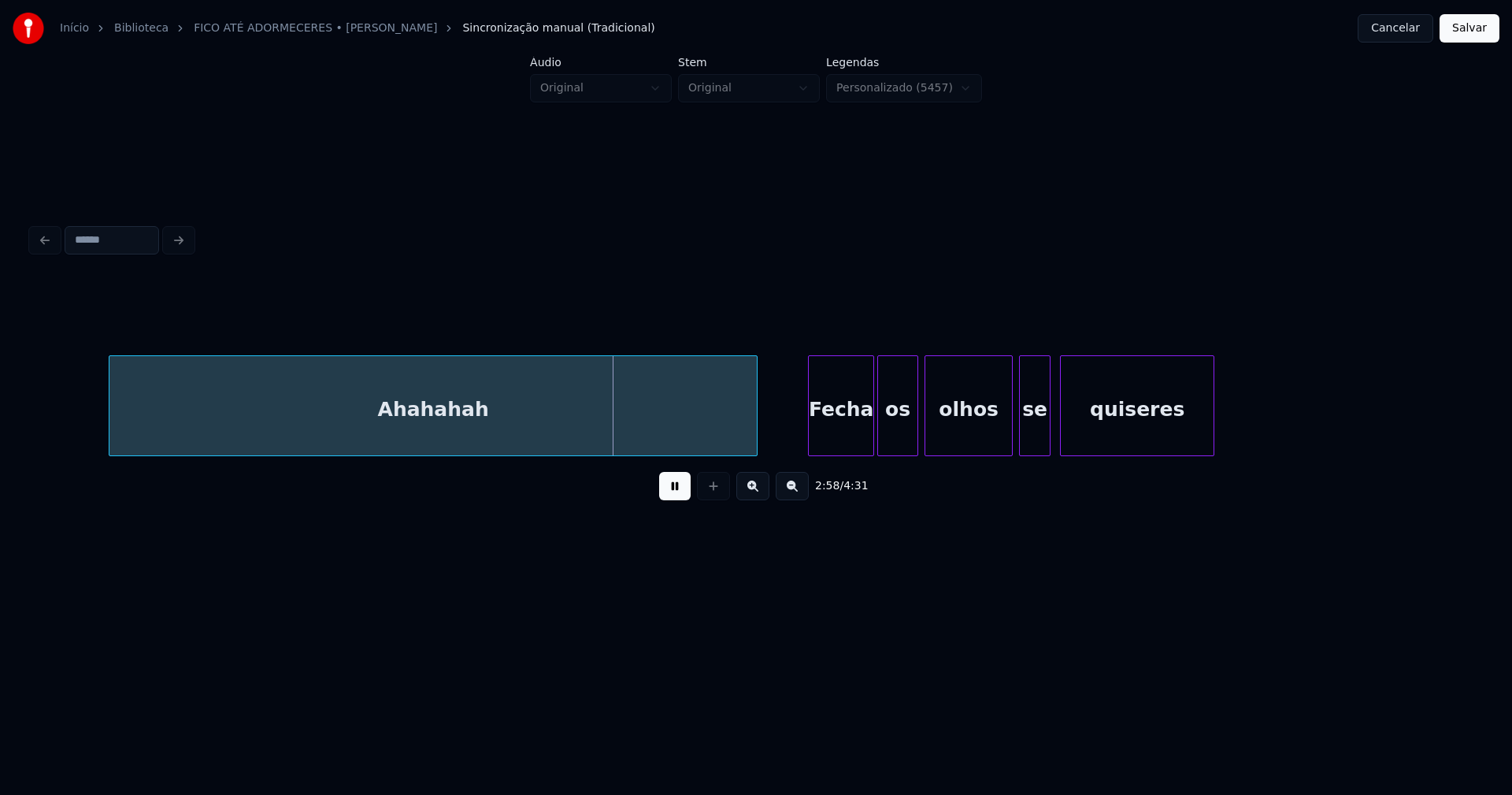
click at [1035, 444] on div "se" at bounding box center [1034, 409] width 30 height 107
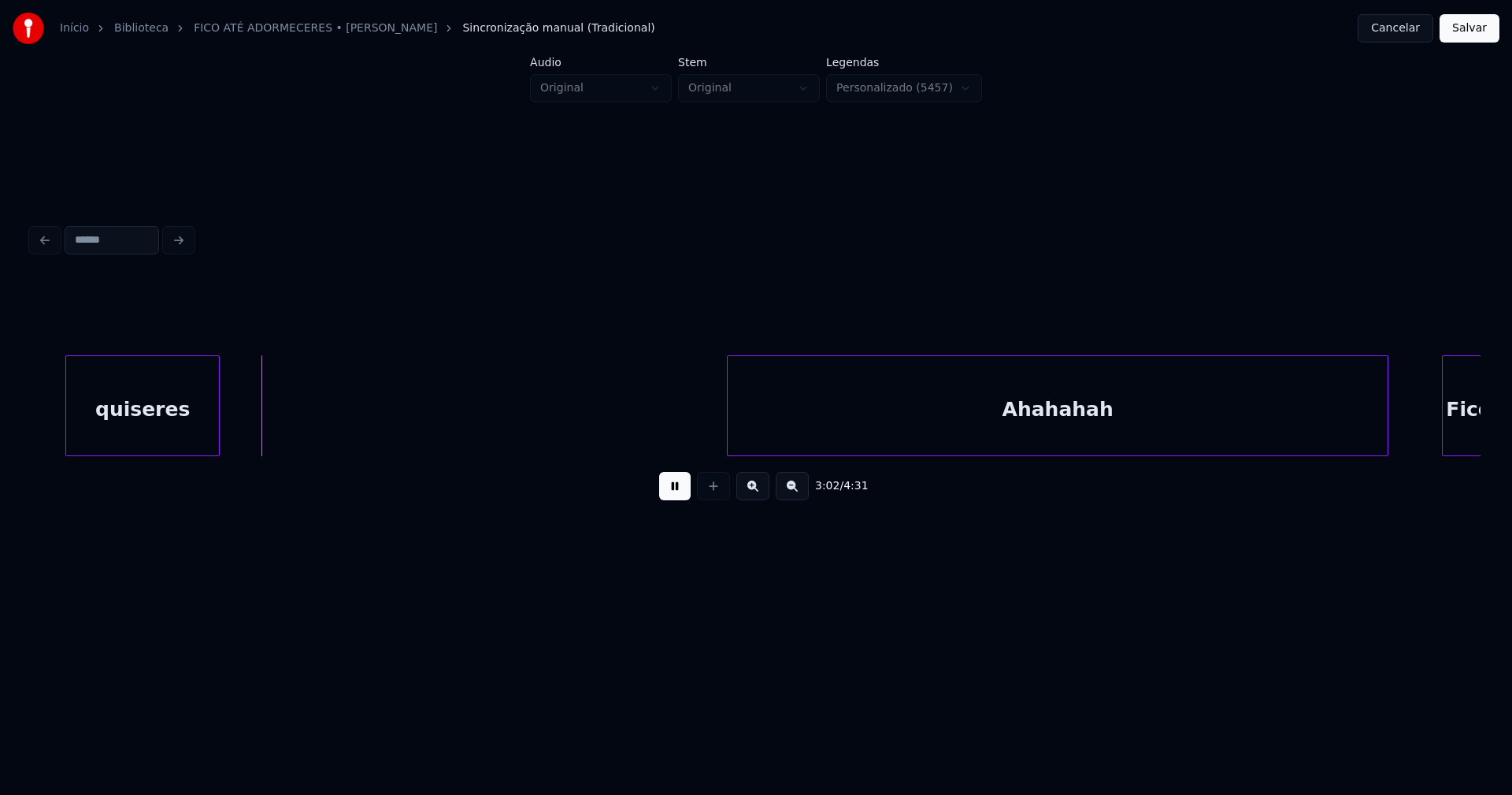
scroll to position [0, 28592]
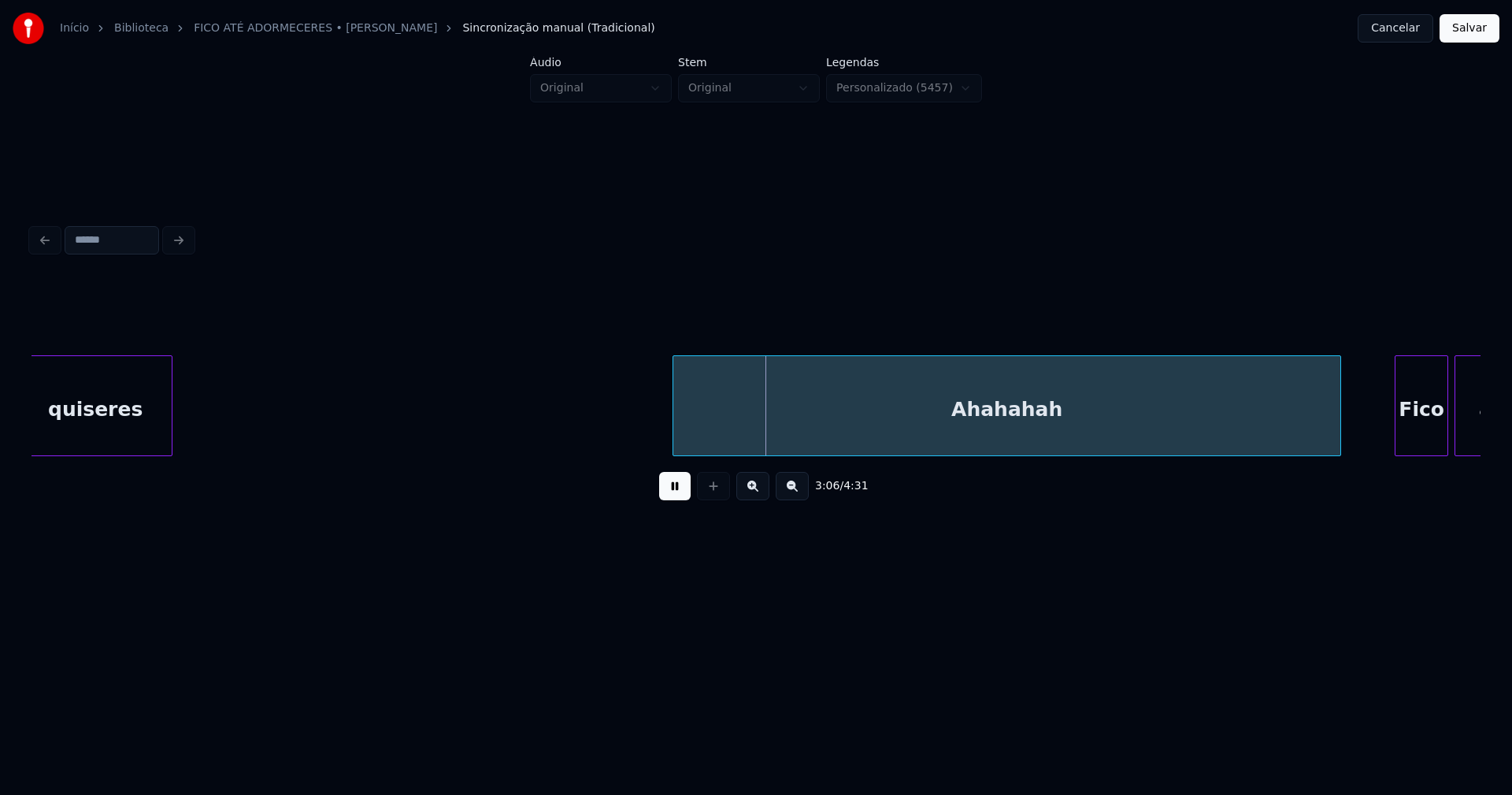
click at [676, 429] on div at bounding box center [675, 405] width 5 height 99
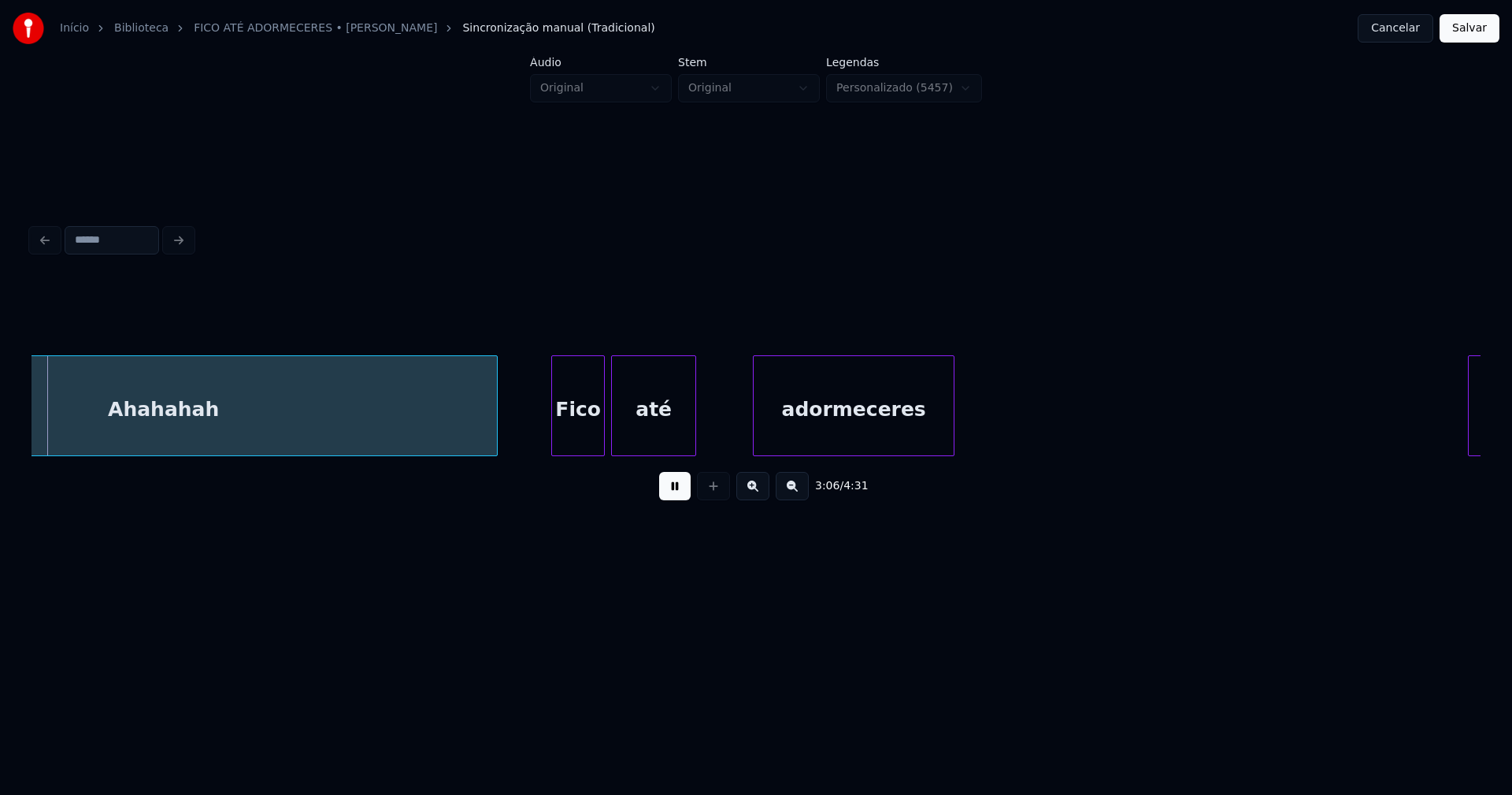
scroll to position [0, 29447]
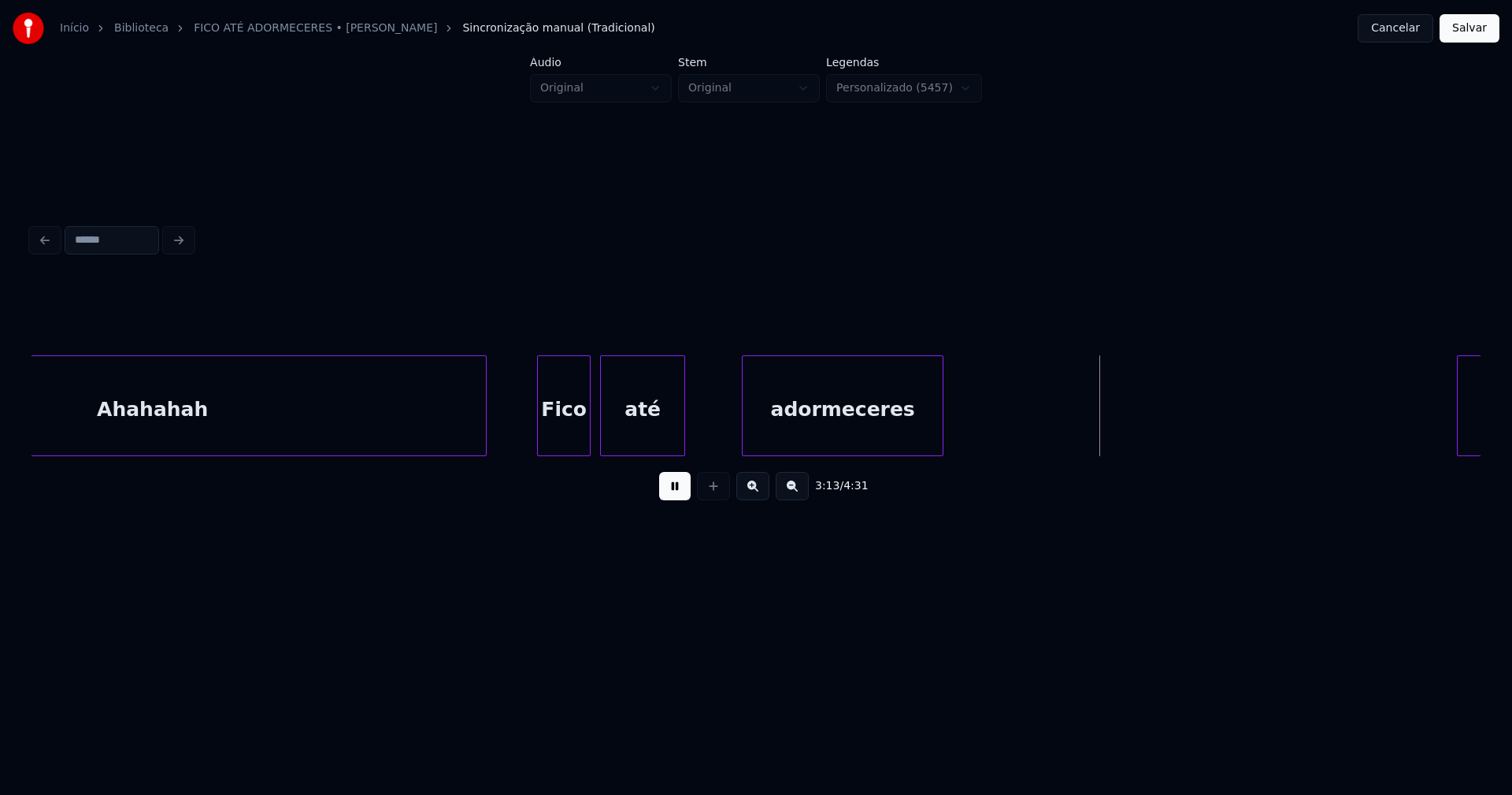
click at [560, 440] on div "Fico" at bounding box center [564, 409] width 52 height 107
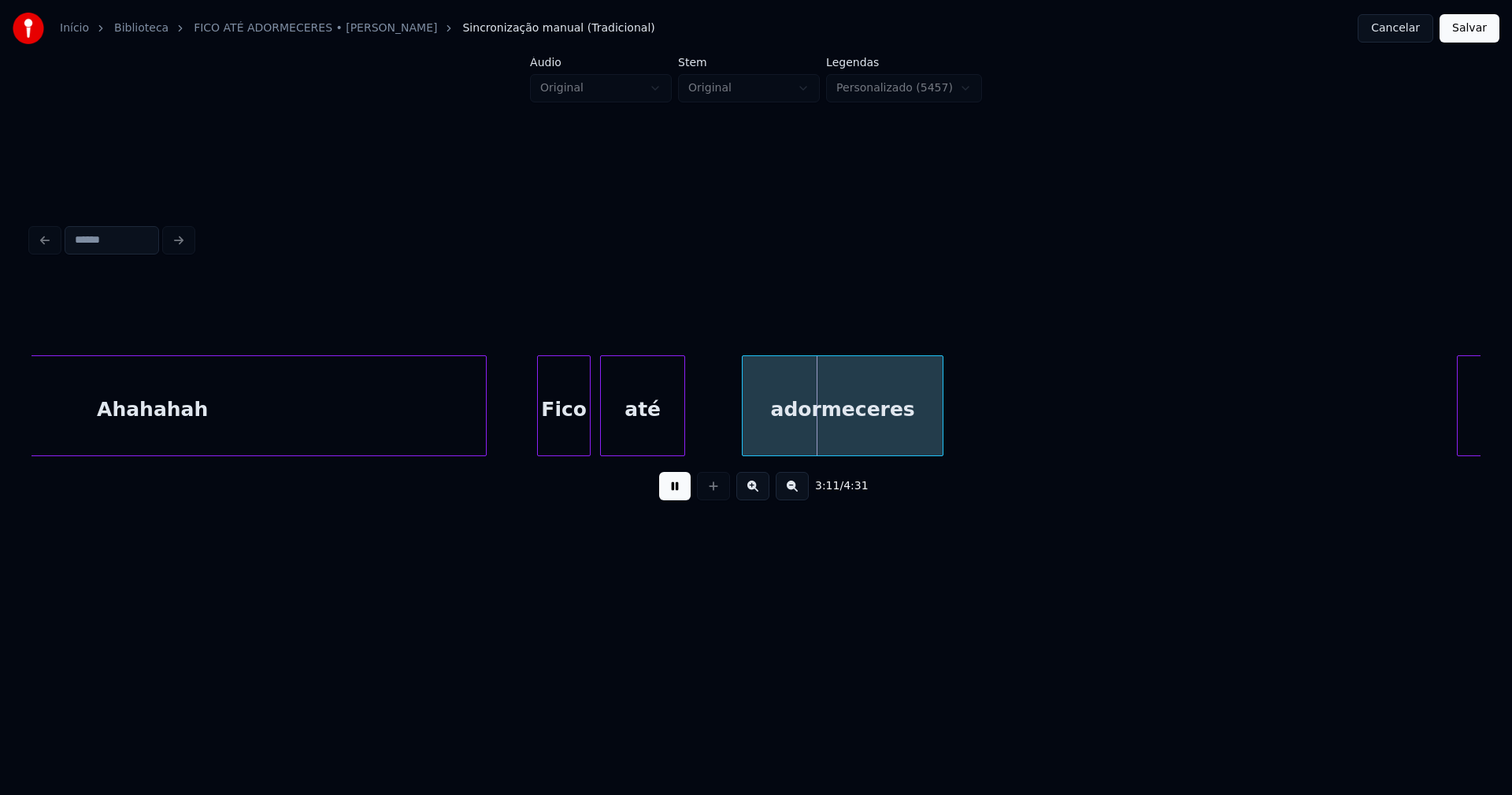
click at [577, 431] on div at bounding box center [577, 405] width 5 height 99
click at [590, 433] on div at bounding box center [590, 405] width 5 height 99
click at [780, 430] on div "adormeceres" at bounding box center [837, 409] width 200 height 107
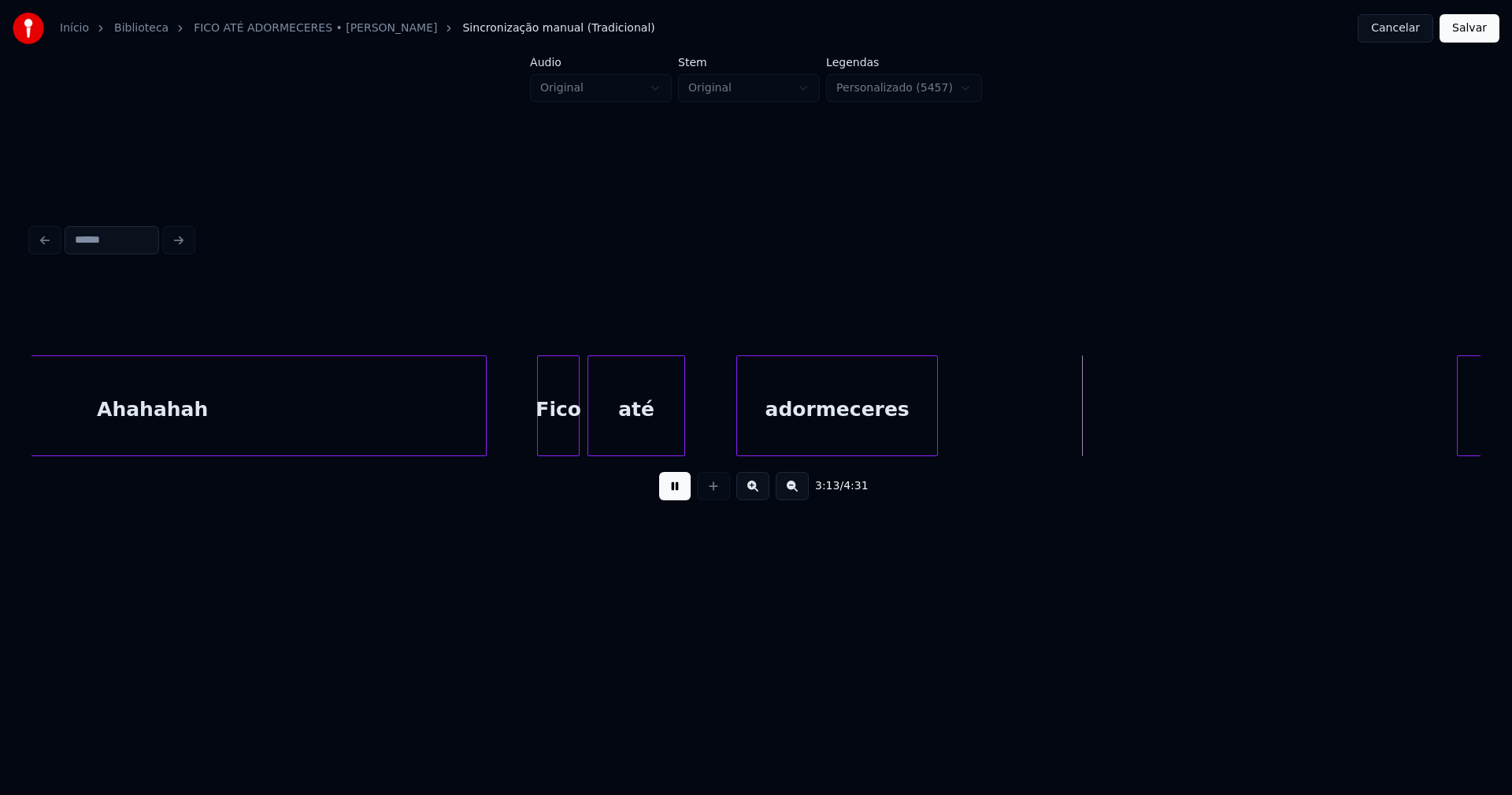
click at [938, 424] on div "adormeceres" at bounding box center [837, 405] width 202 height 101
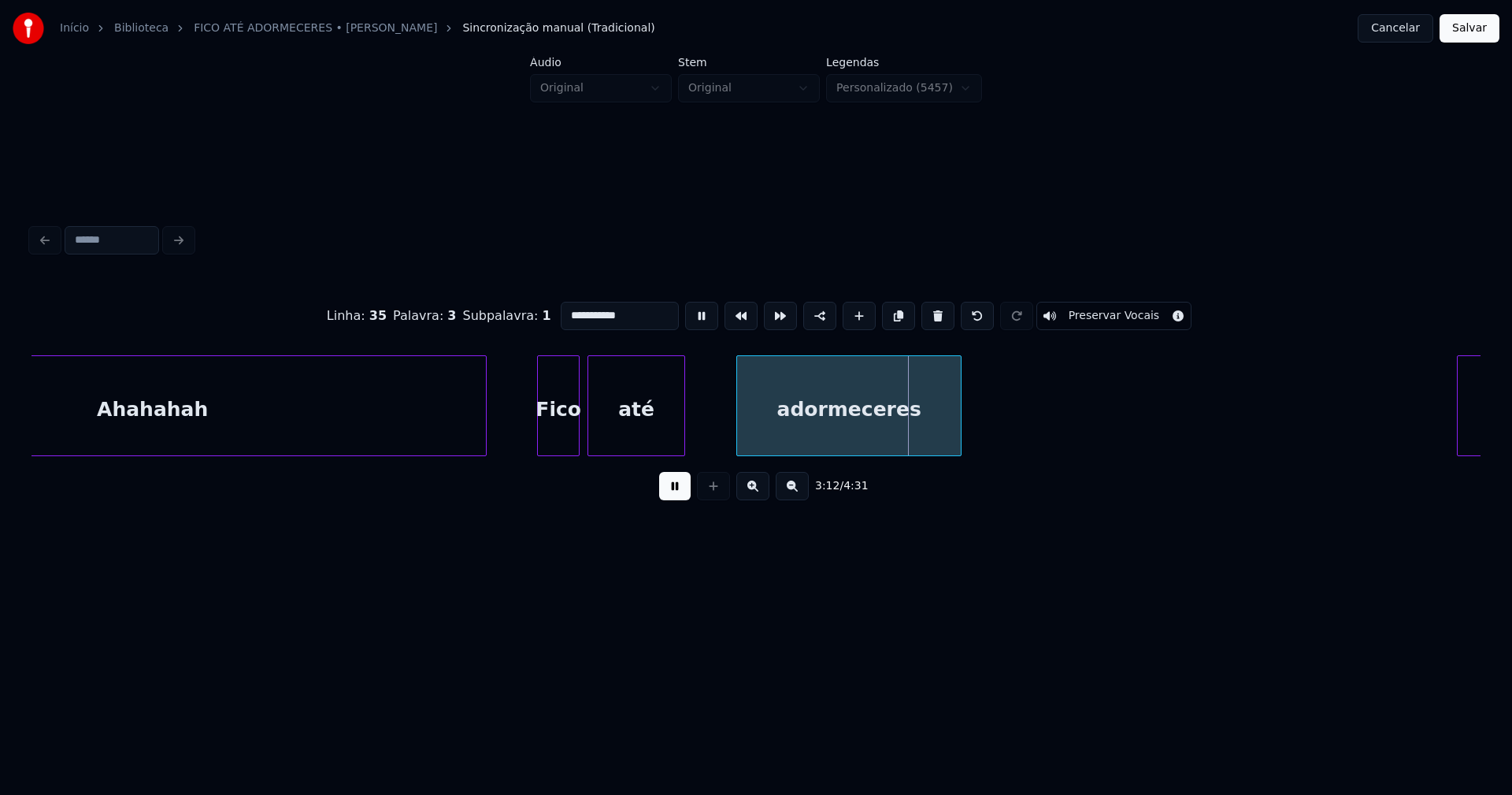
click at [961, 416] on div at bounding box center [958, 405] width 5 height 99
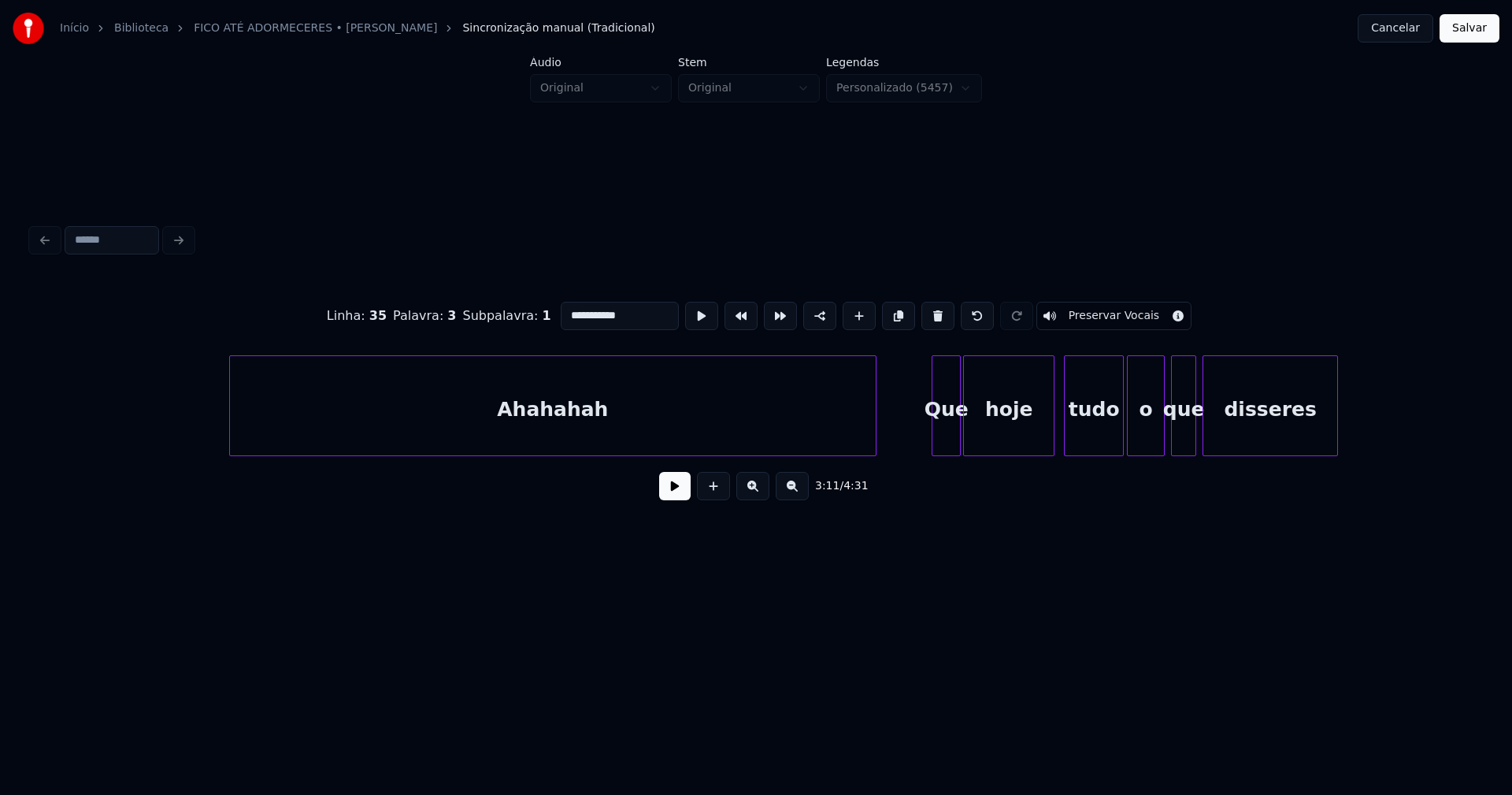
scroll to position [0, 30983]
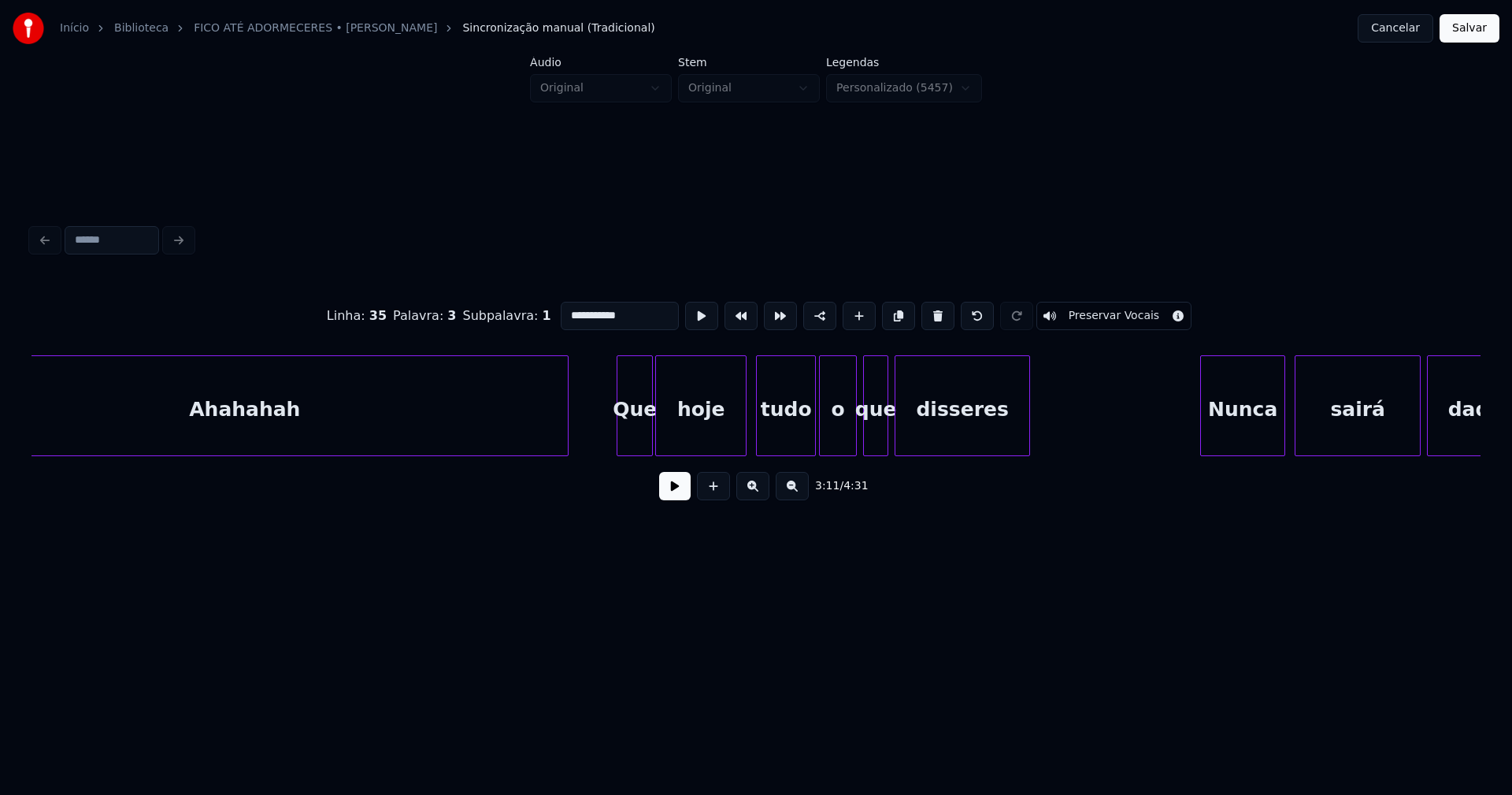
click at [621, 438] on div at bounding box center [620, 405] width 5 height 99
drag, startPoint x: 672, startPoint y: 491, endPoint x: 691, endPoint y: 487, distance: 19.4
click at [676, 491] on button at bounding box center [675, 486] width 32 height 29
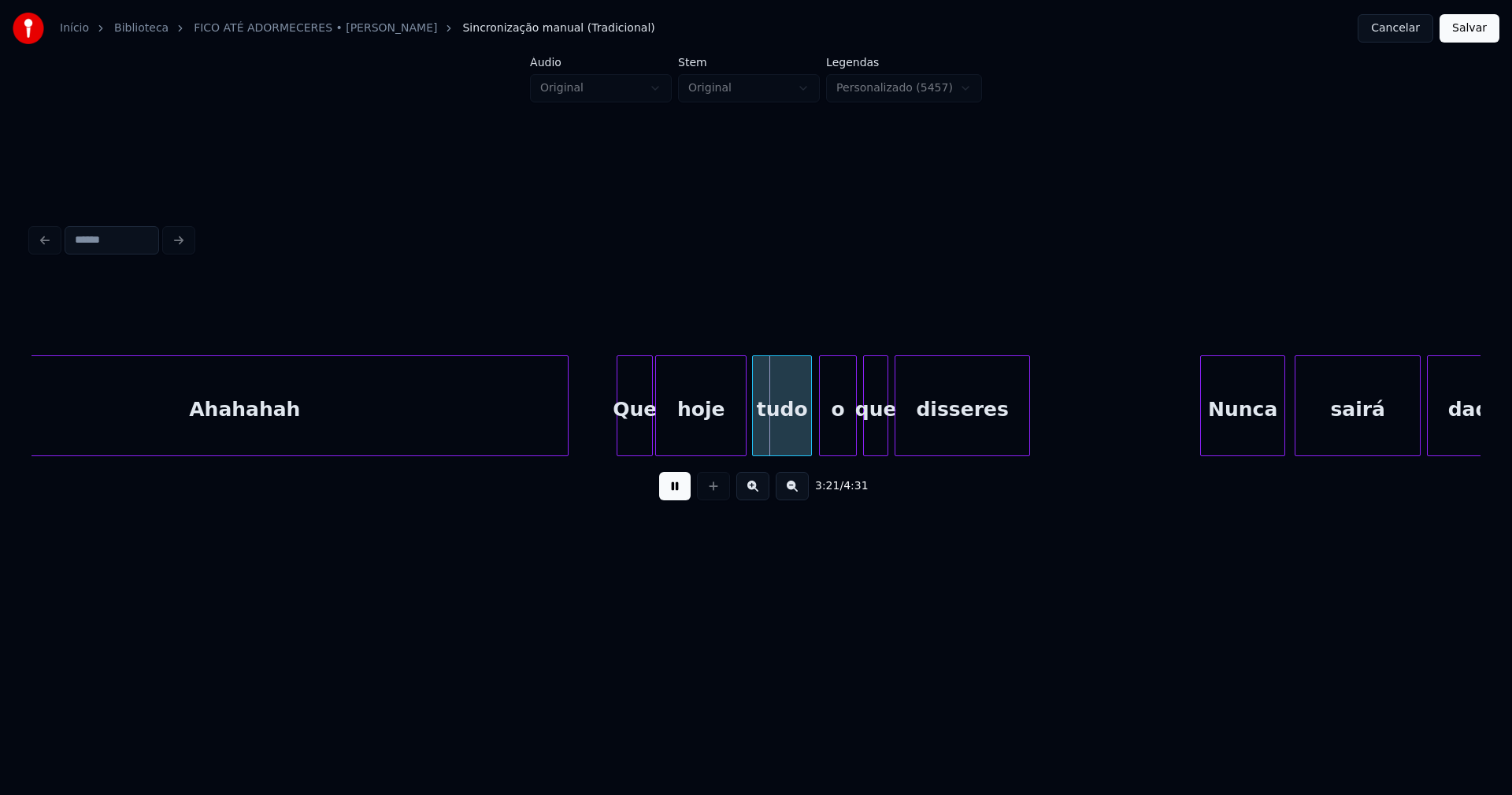
click at [783, 440] on div "tudo" at bounding box center [782, 409] width 58 height 107
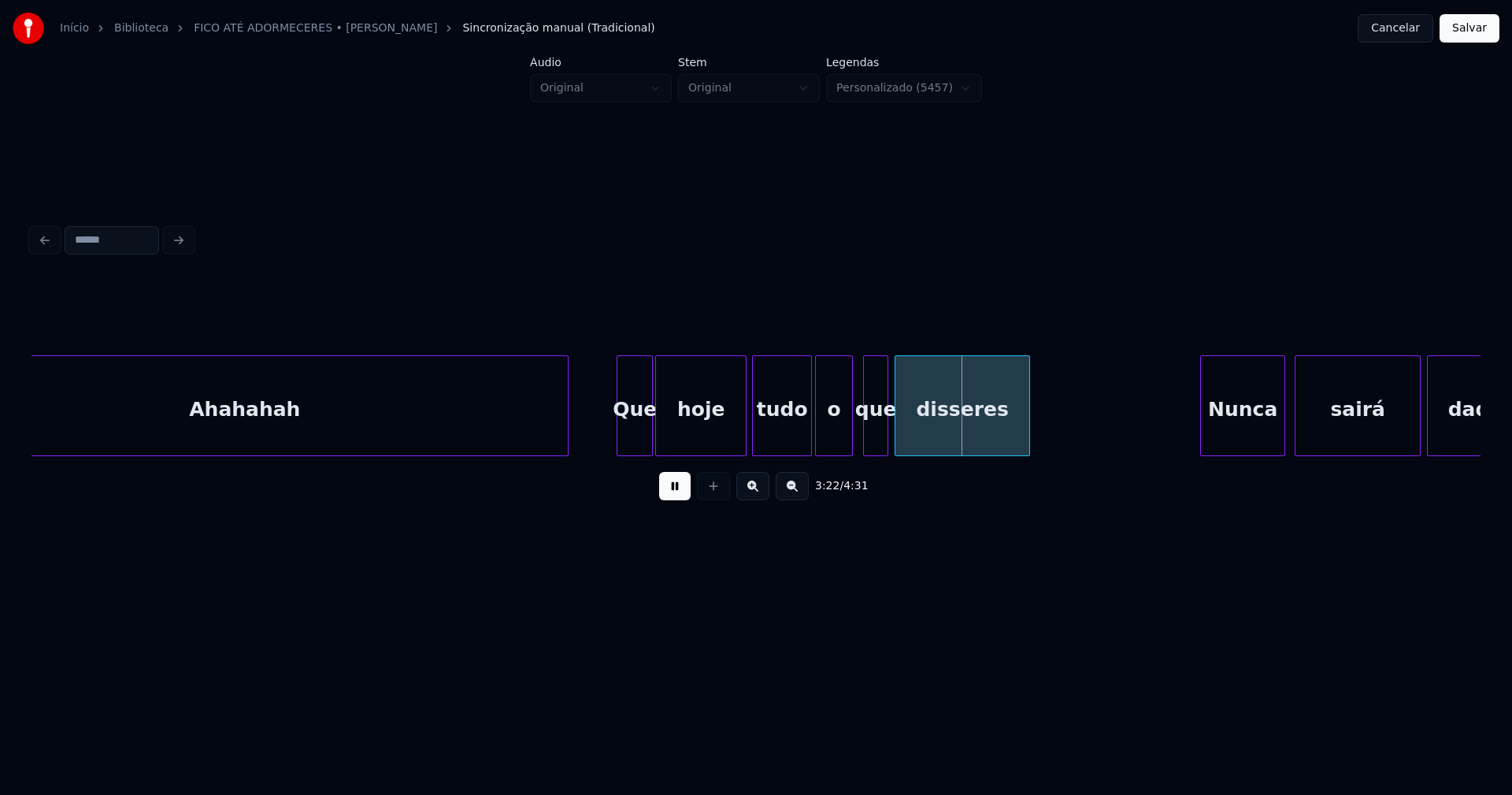
click at [832, 438] on div "o" at bounding box center [834, 409] width 36 height 107
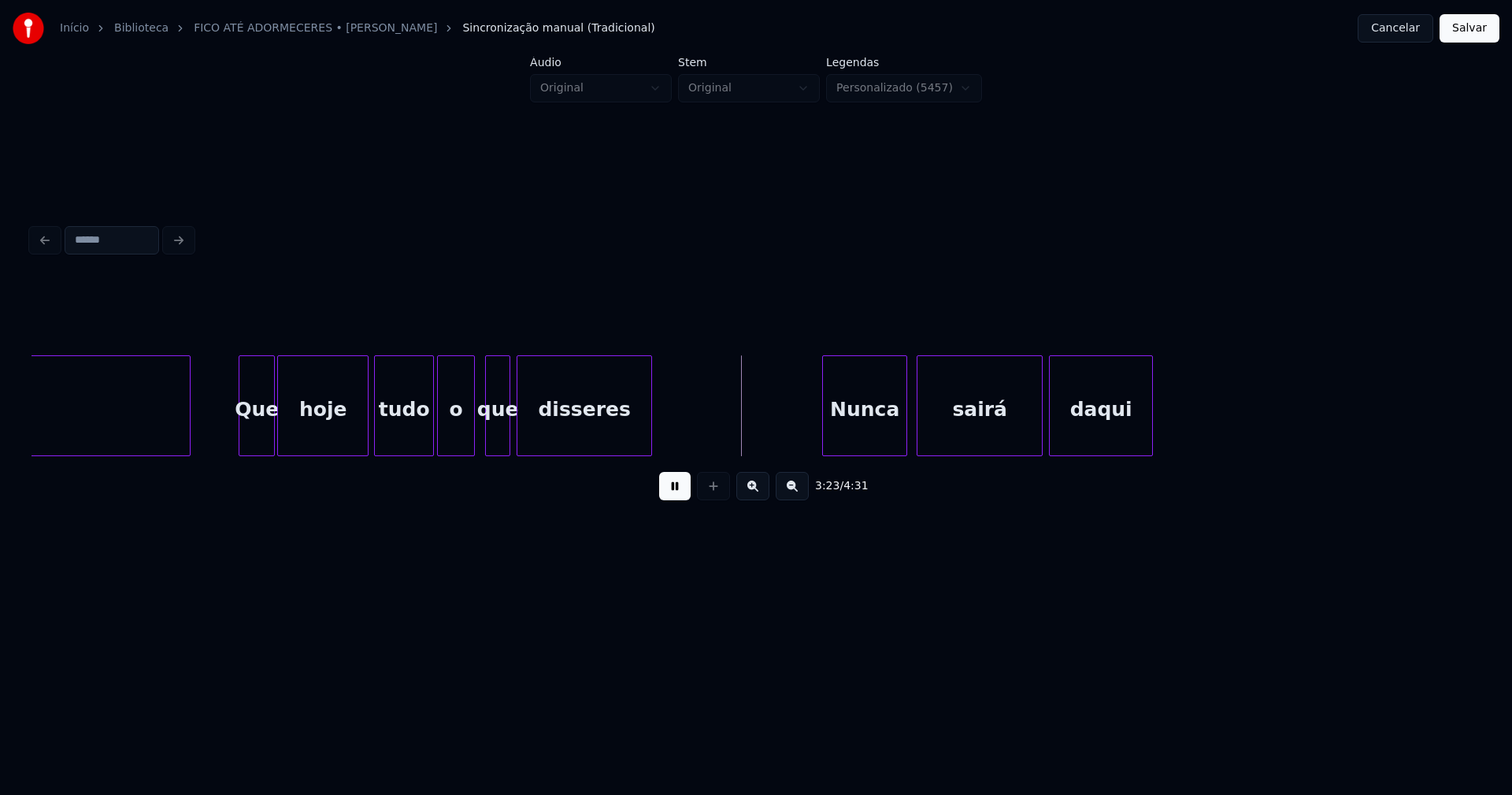
scroll to position [0, 31385]
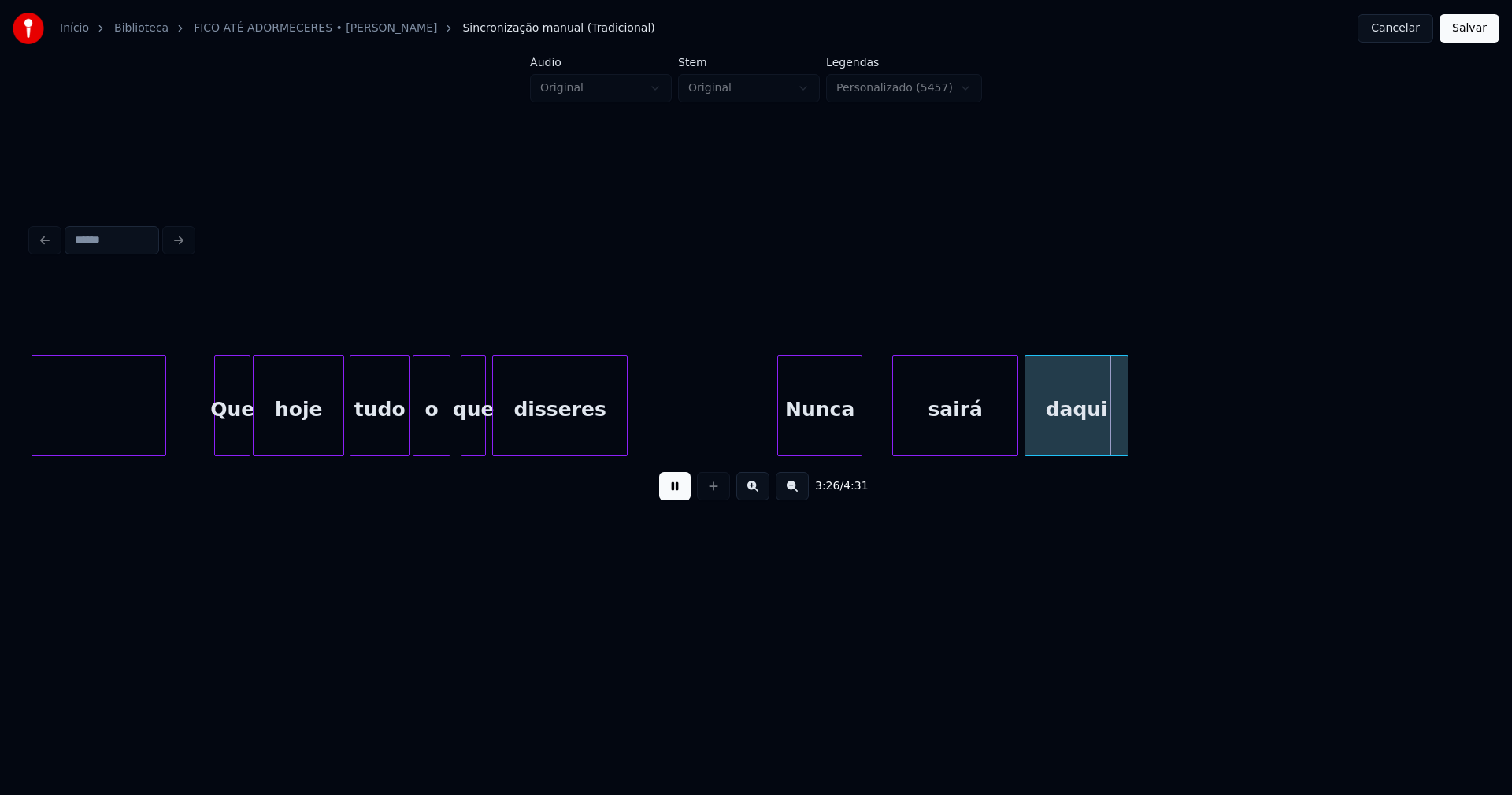
click at [834, 445] on div "Nunca" at bounding box center [820, 409] width 83 height 107
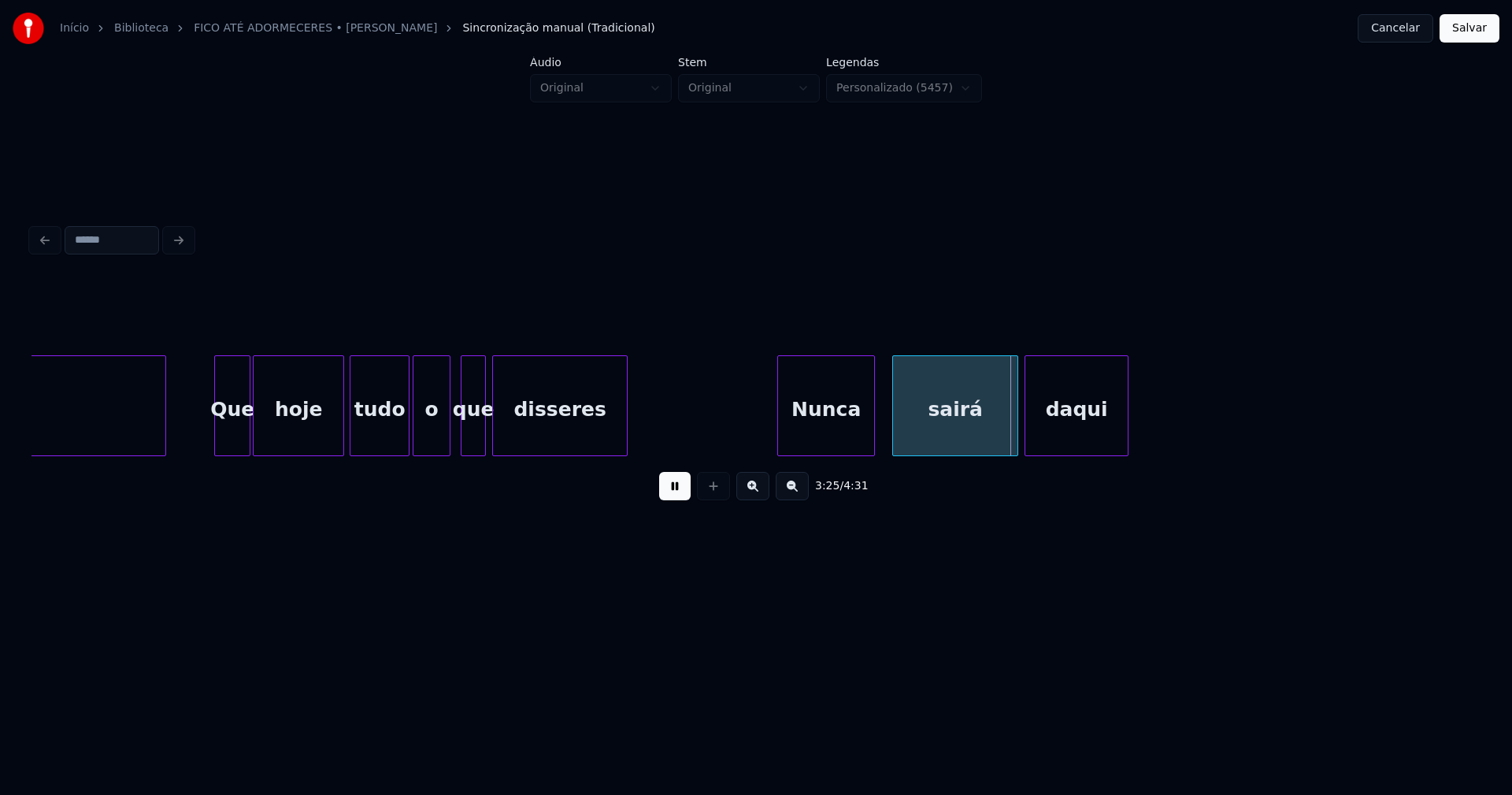
click at [874, 433] on div at bounding box center [872, 405] width 5 height 99
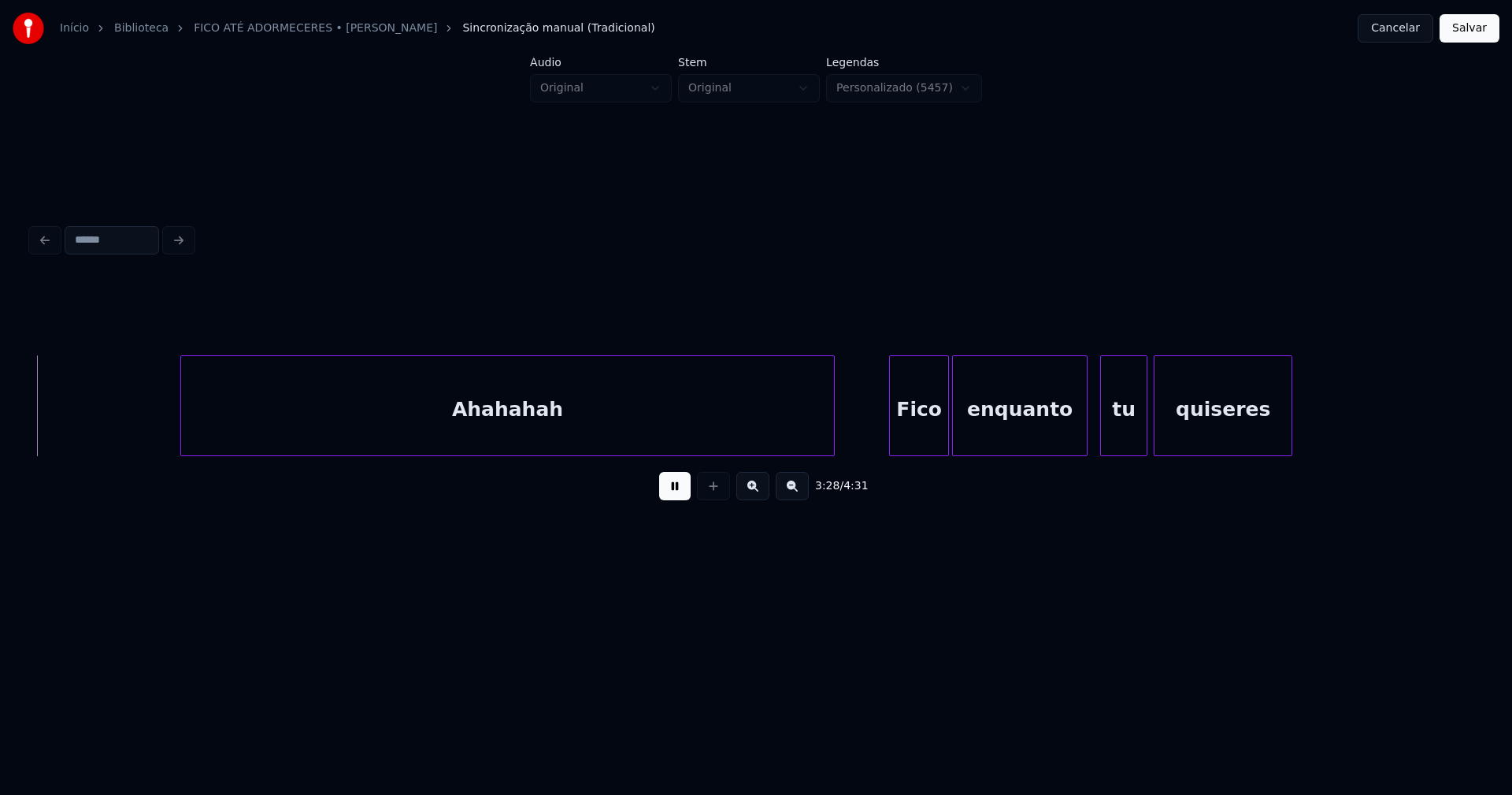
scroll to position [0, 32896]
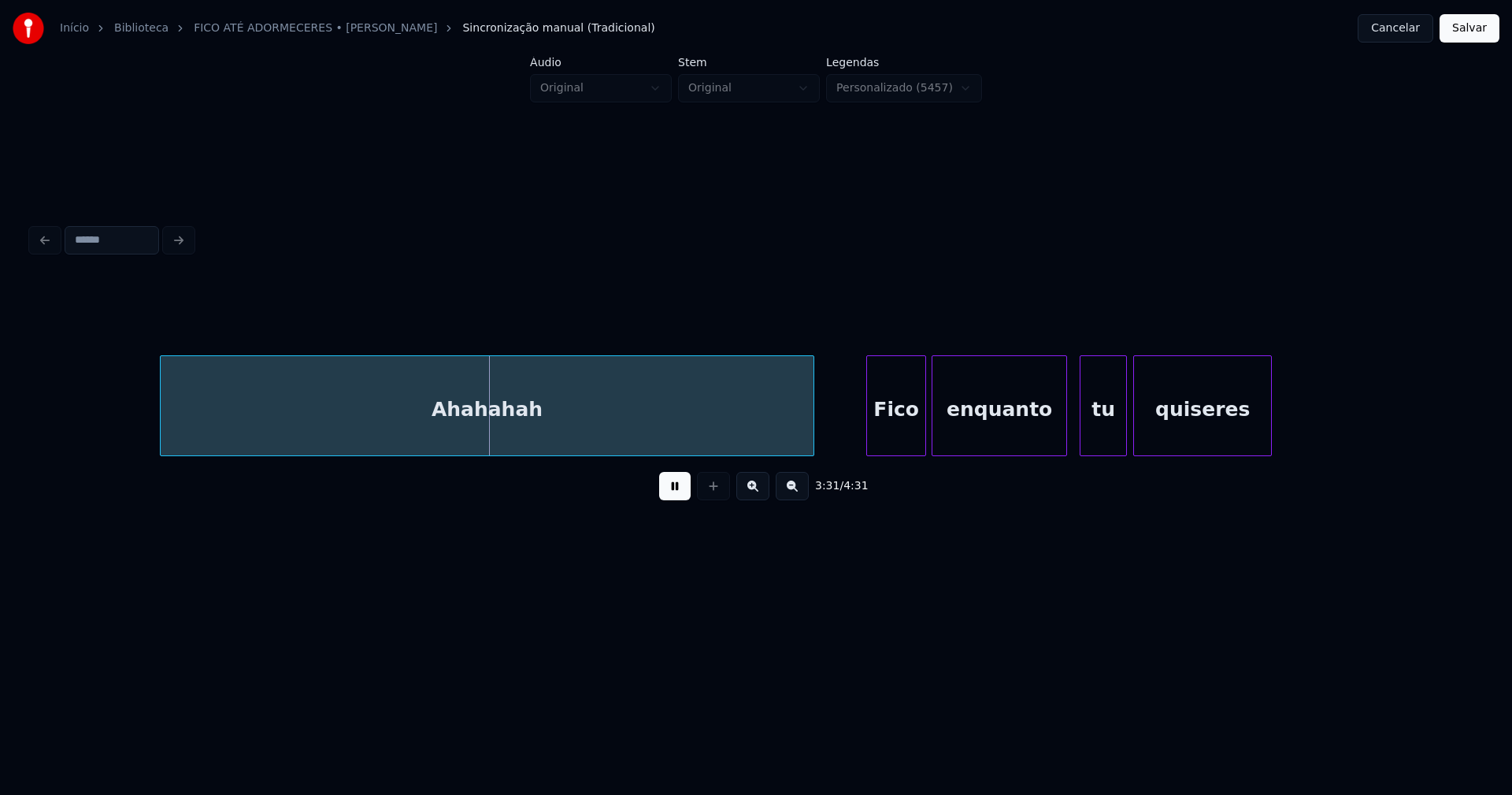
click at [899, 444] on div "Fico" at bounding box center [895, 409] width 58 height 107
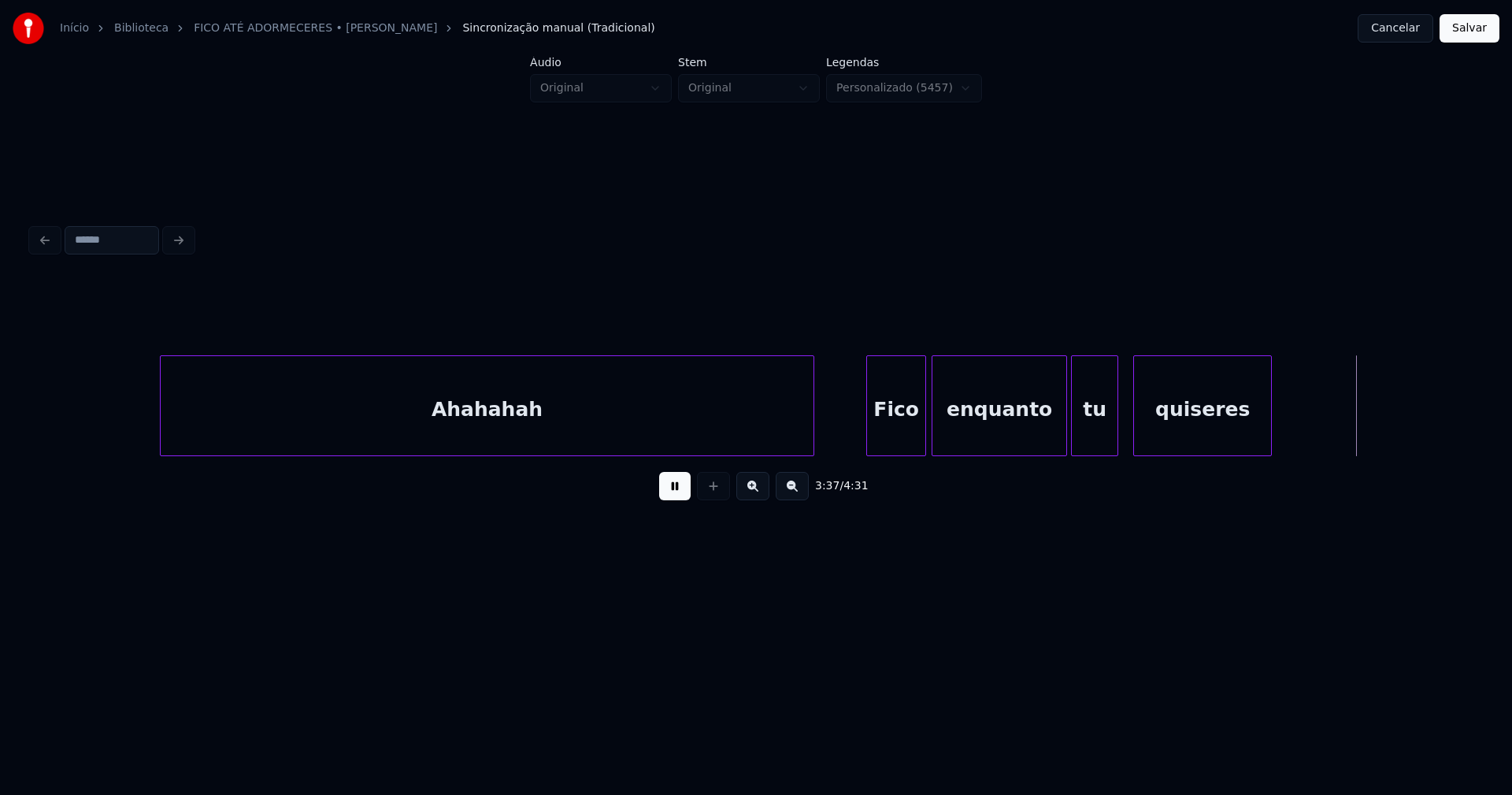
click at [1092, 441] on div "tu" at bounding box center [1095, 409] width 46 height 107
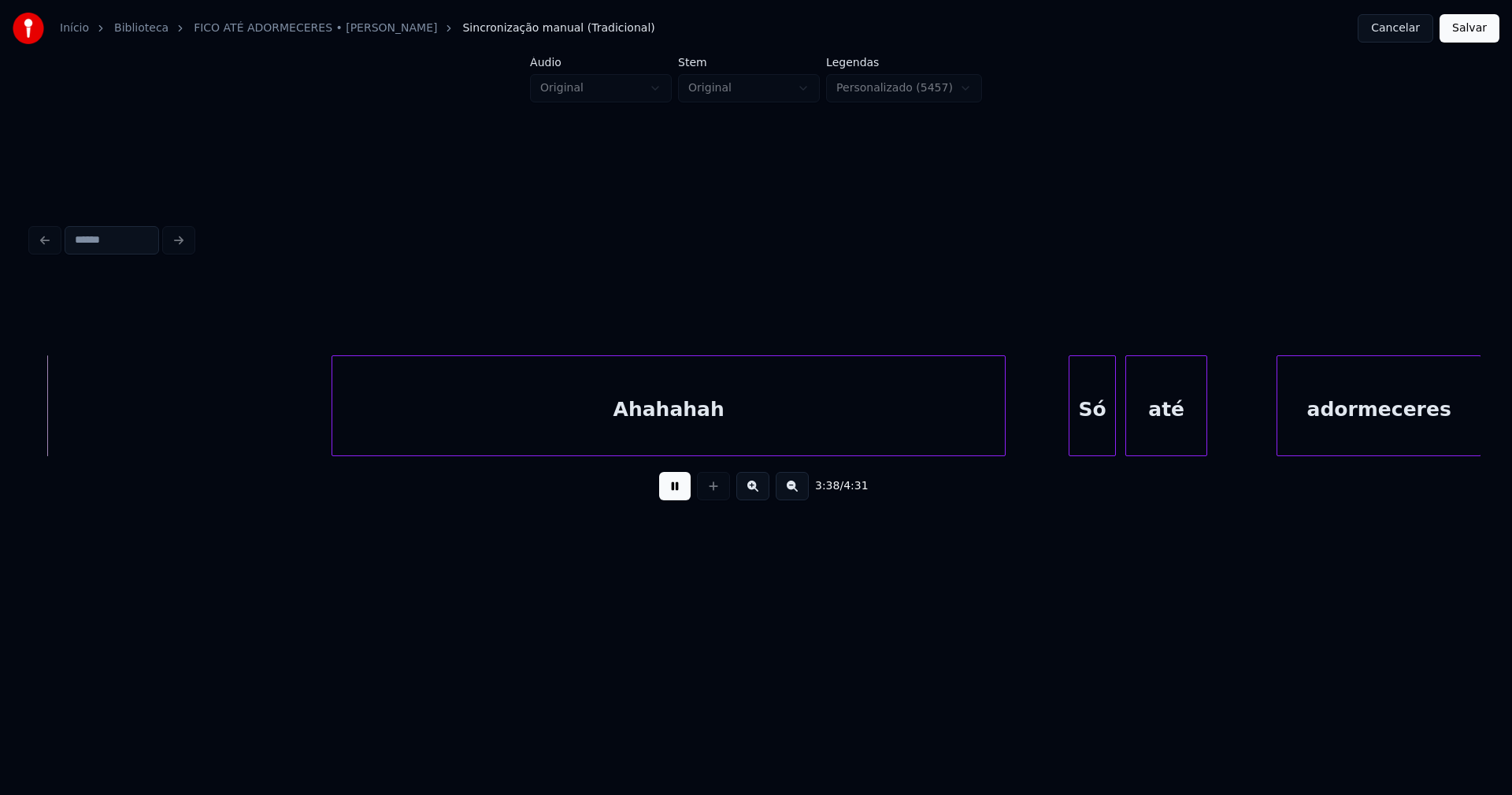
scroll to position [0, 34356]
click at [680, 442] on div "Ahahahah" at bounding box center [647, 409] width 672 height 107
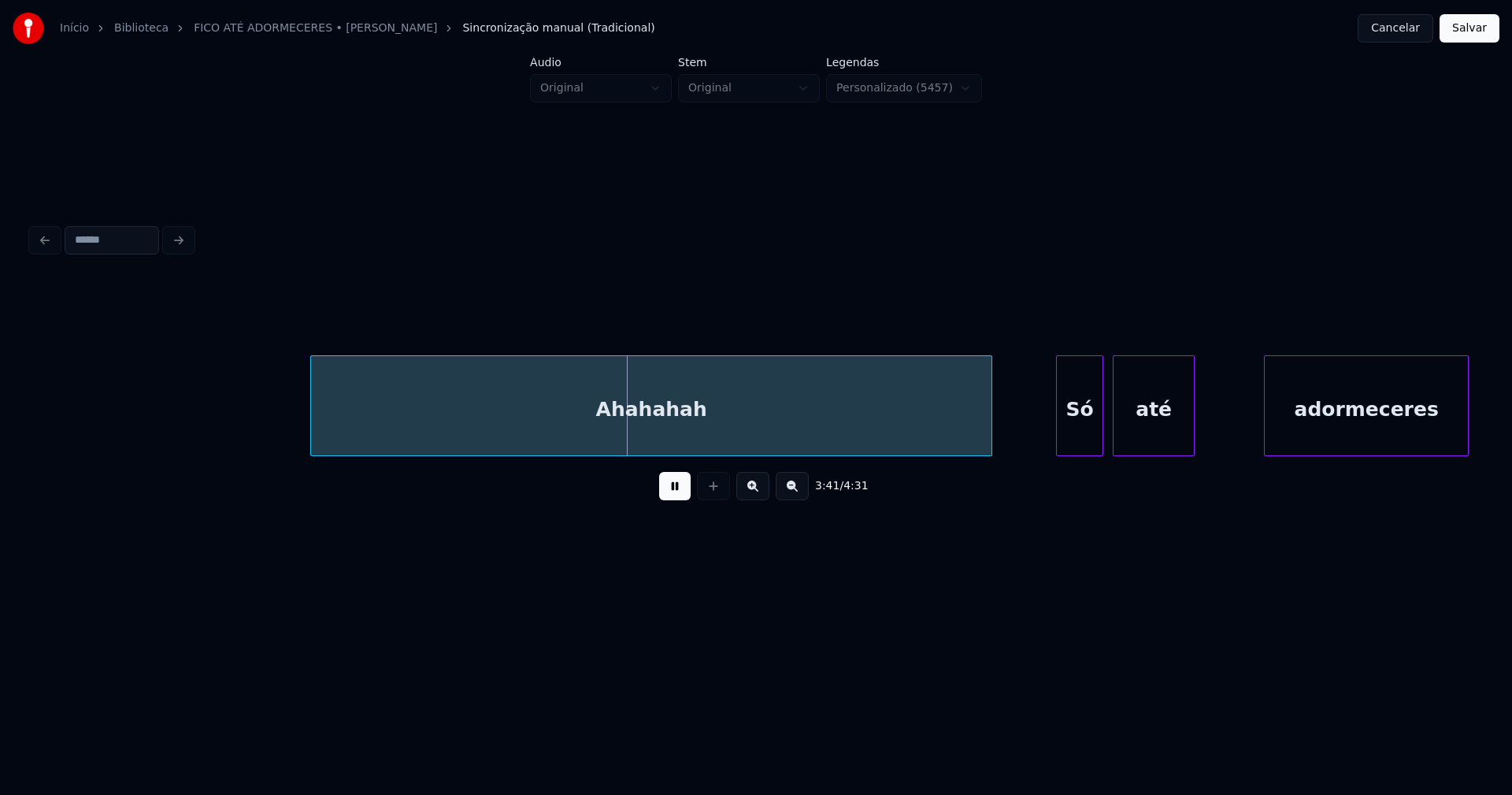
click at [990, 429] on div at bounding box center [989, 405] width 5 height 99
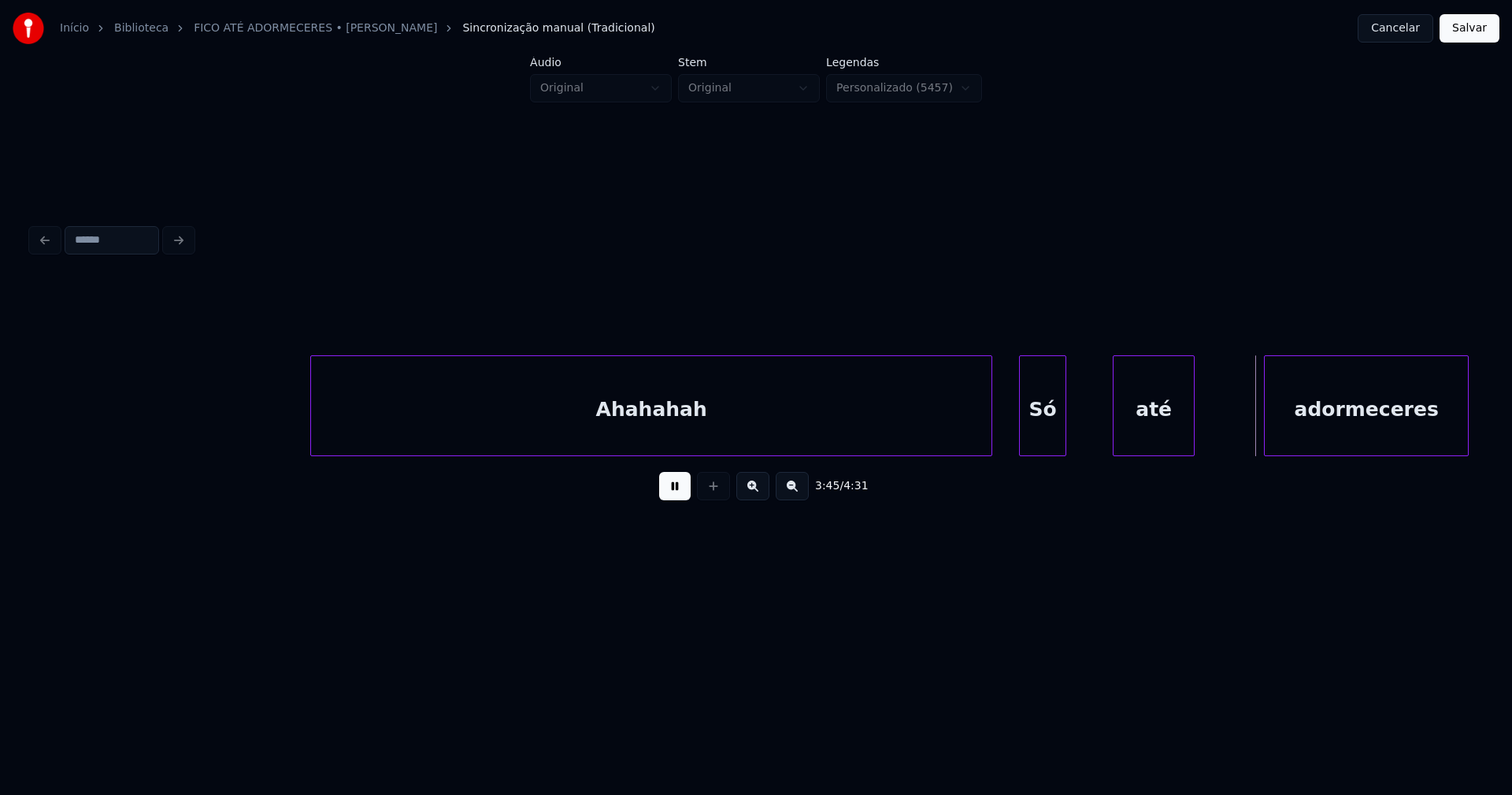
click at [1052, 451] on div "Ahahahah Só até adormeceres" at bounding box center [756, 405] width 1449 height 101
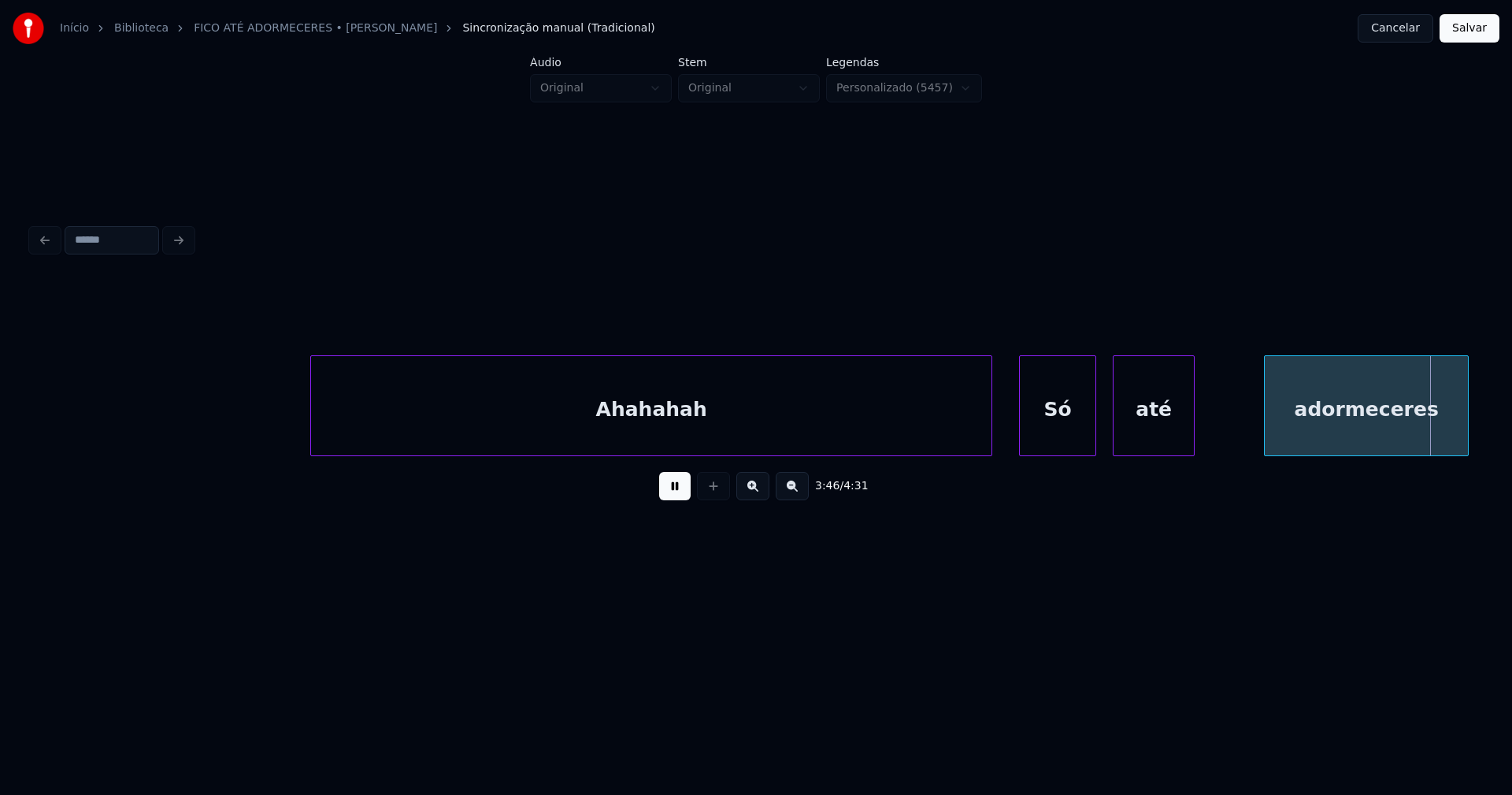
click at [1094, 424] on div at bounding box center [1093, 405] width 5 height 99
click at [1121, 437] on div "até" at bounding box center [1141, 409] width 80 height 107
click at [1133, 433] on div "até" at bounding box center [1148, 409] width 80 height 107
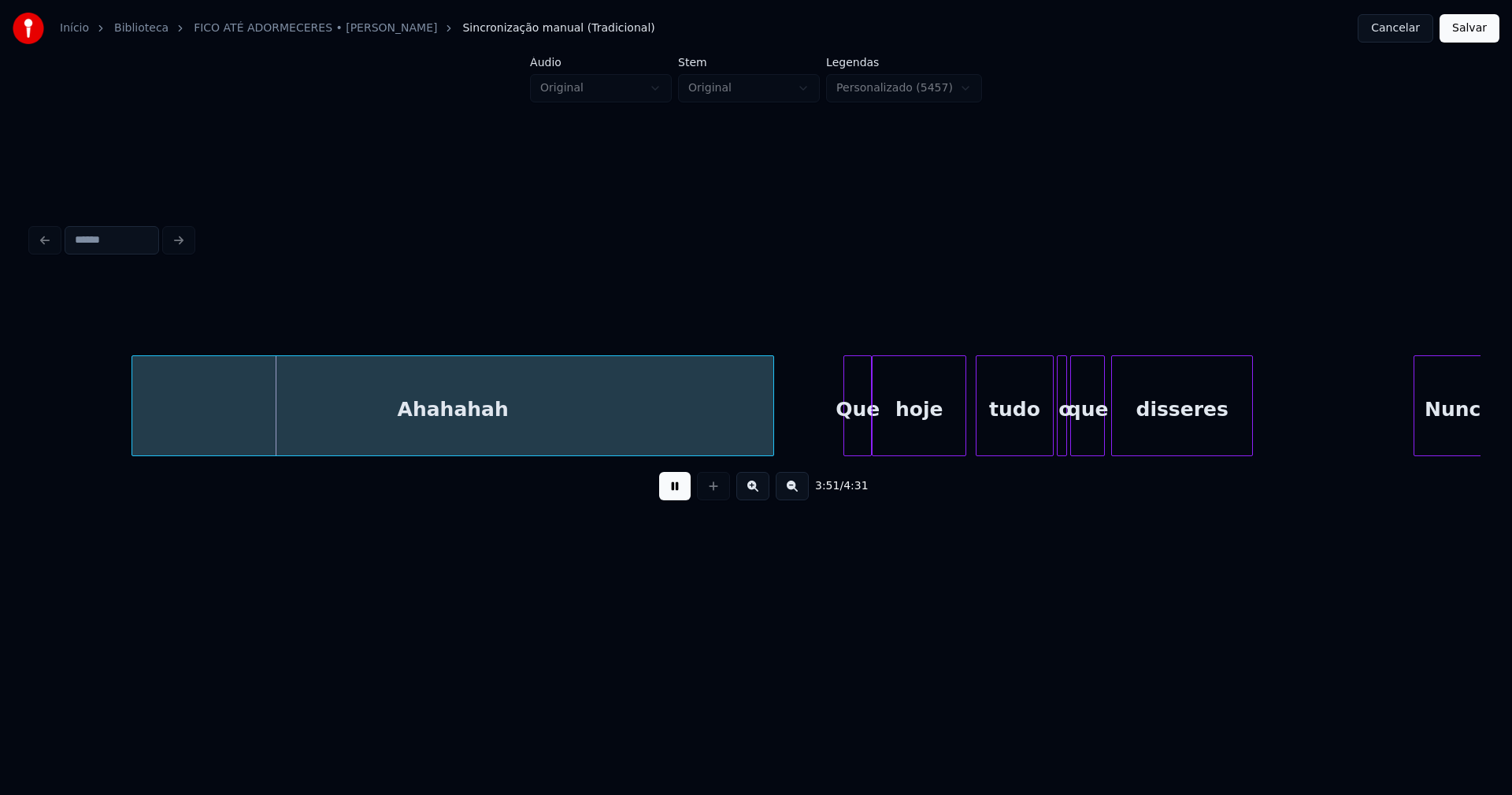
scroll to position [0, 36261]
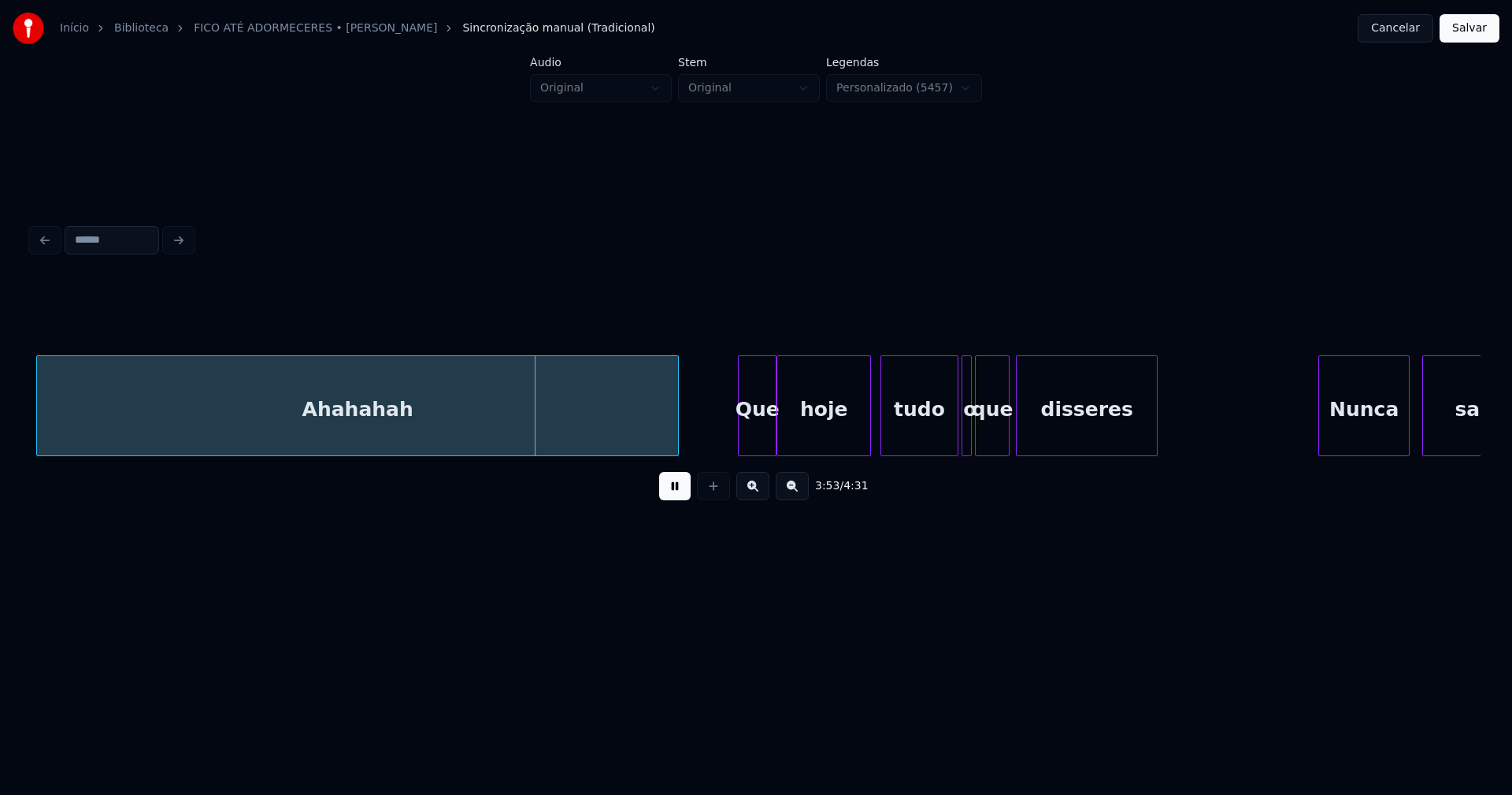
click at [740, 452] on div "Ahahahah Que hoje tudo o que disseres Nunca sairá" at bounding box center [756, 405] width 1449 height 101
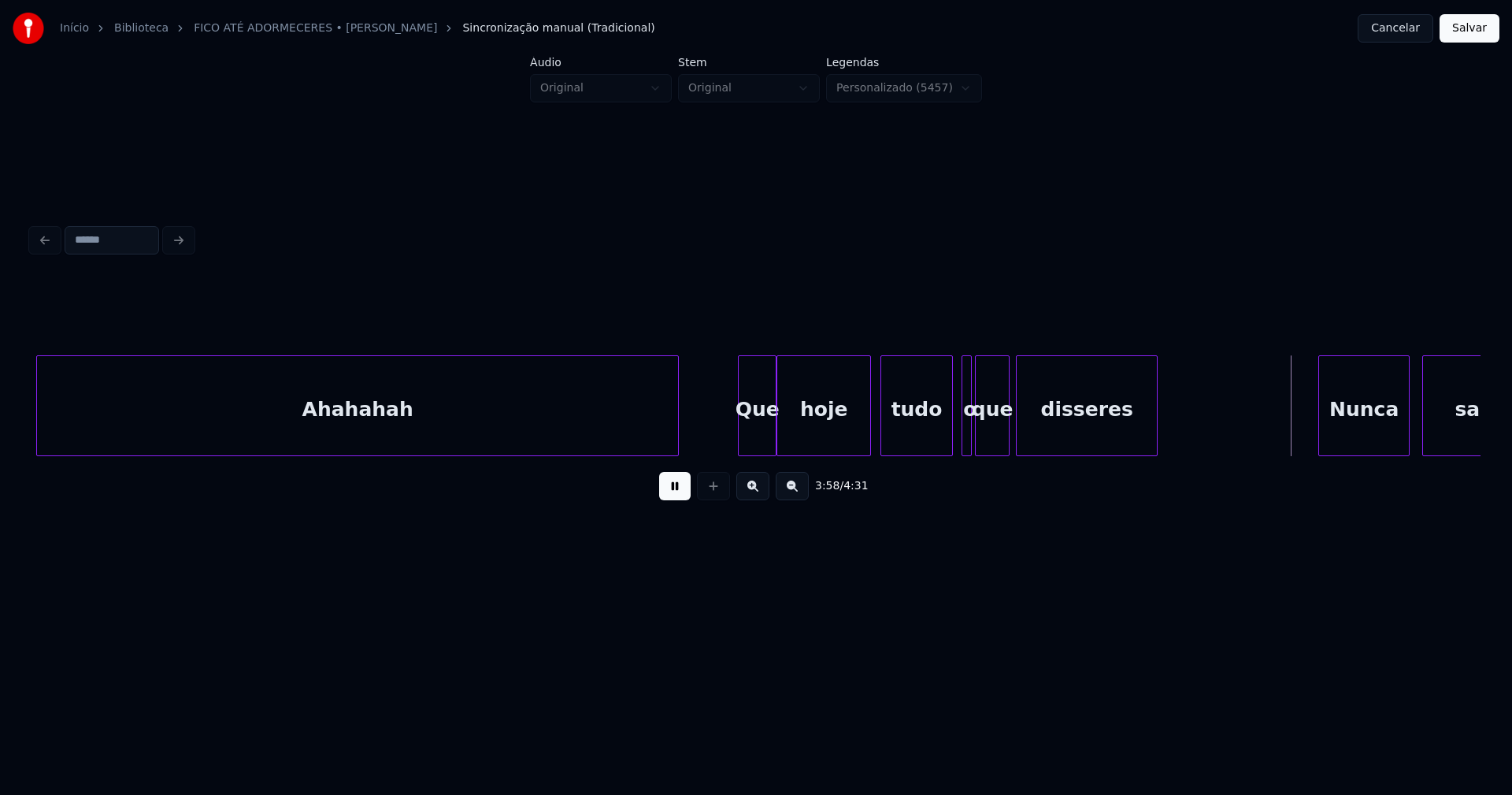
click at [949, 438] on div at bounding box center [950, 405] width 5 height 99
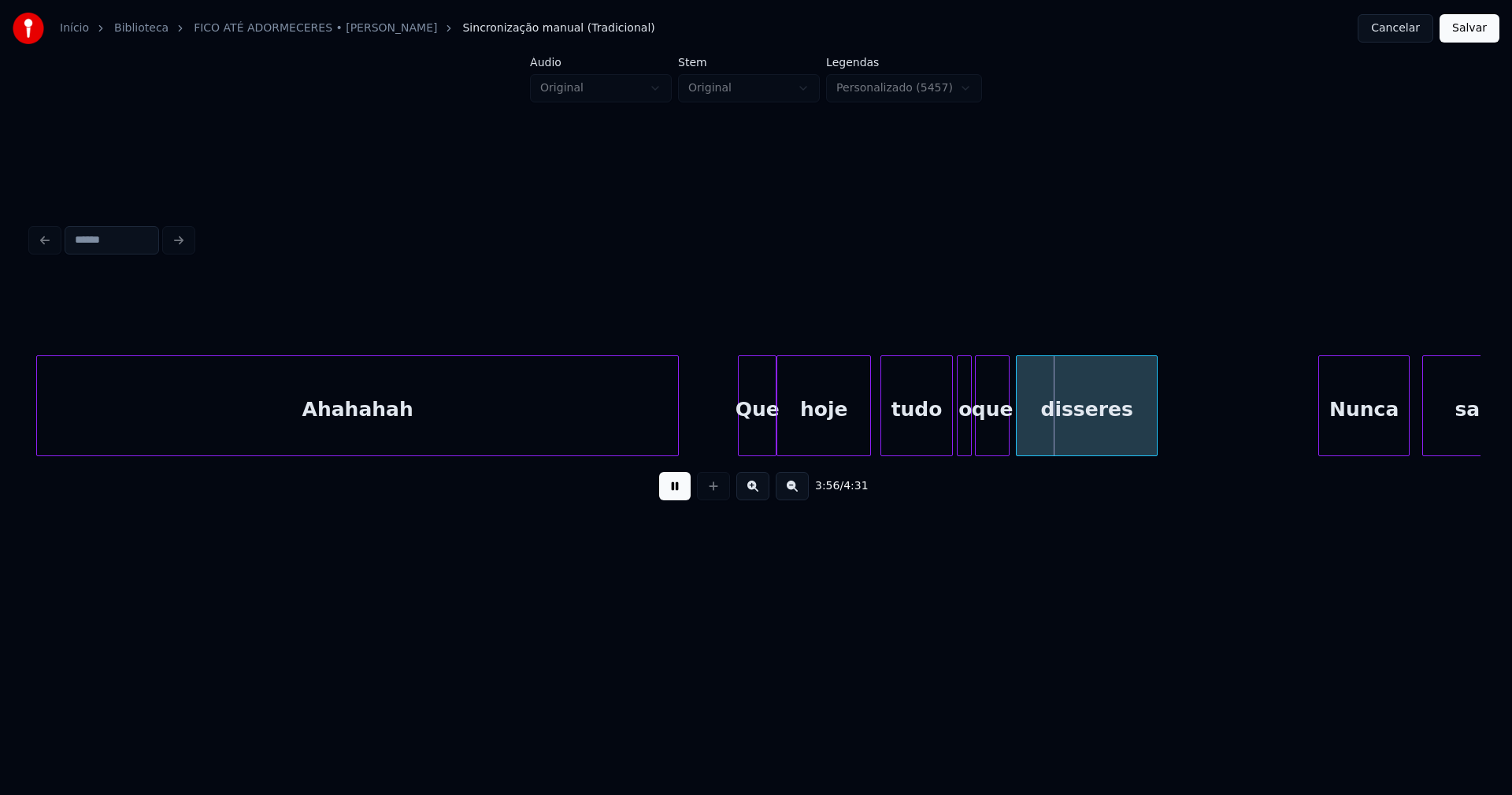
click at [958, 441] on div at bounding box center [960, 405] width 5 height 99
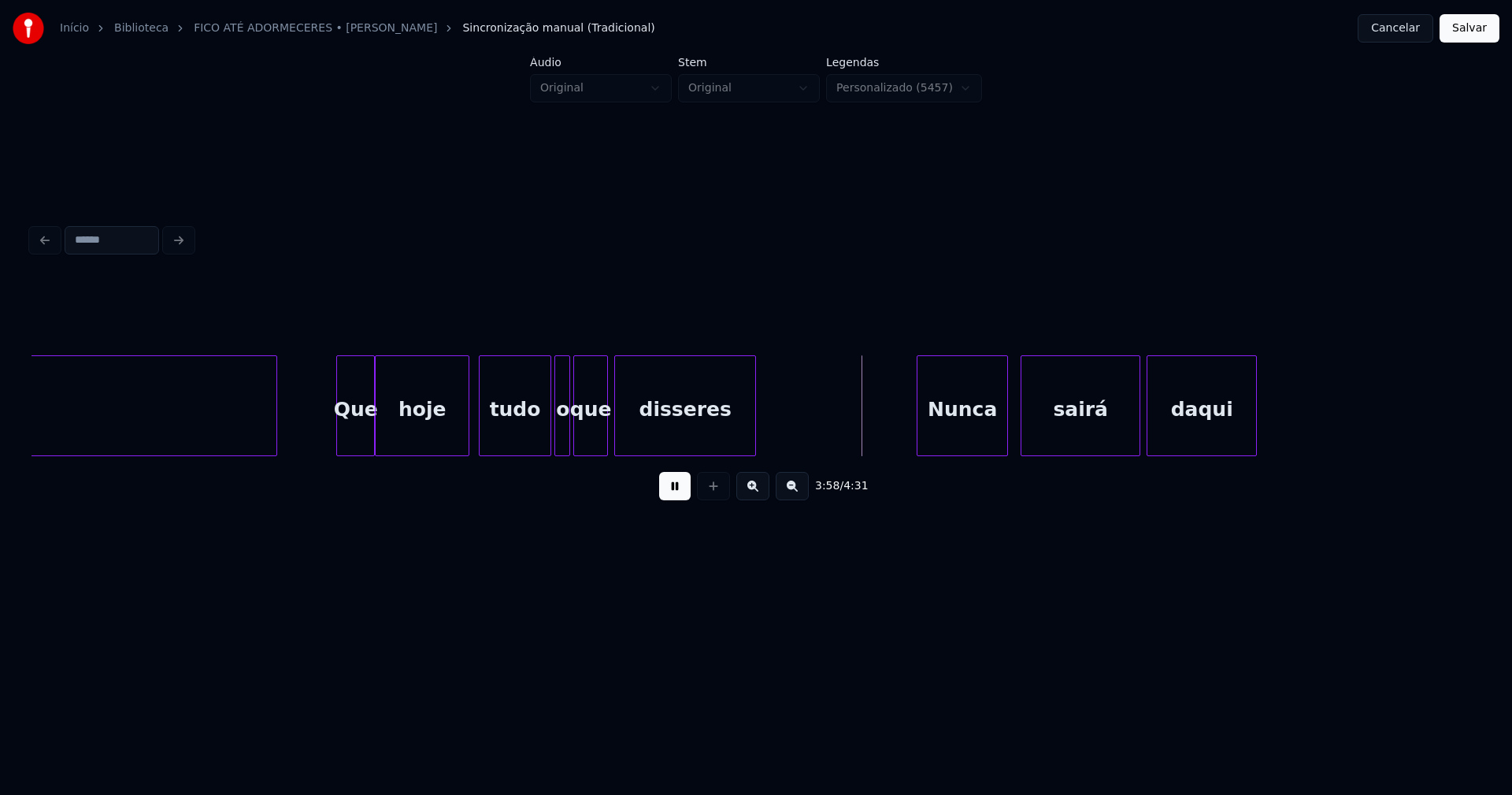
scroll to position [0, 36758]
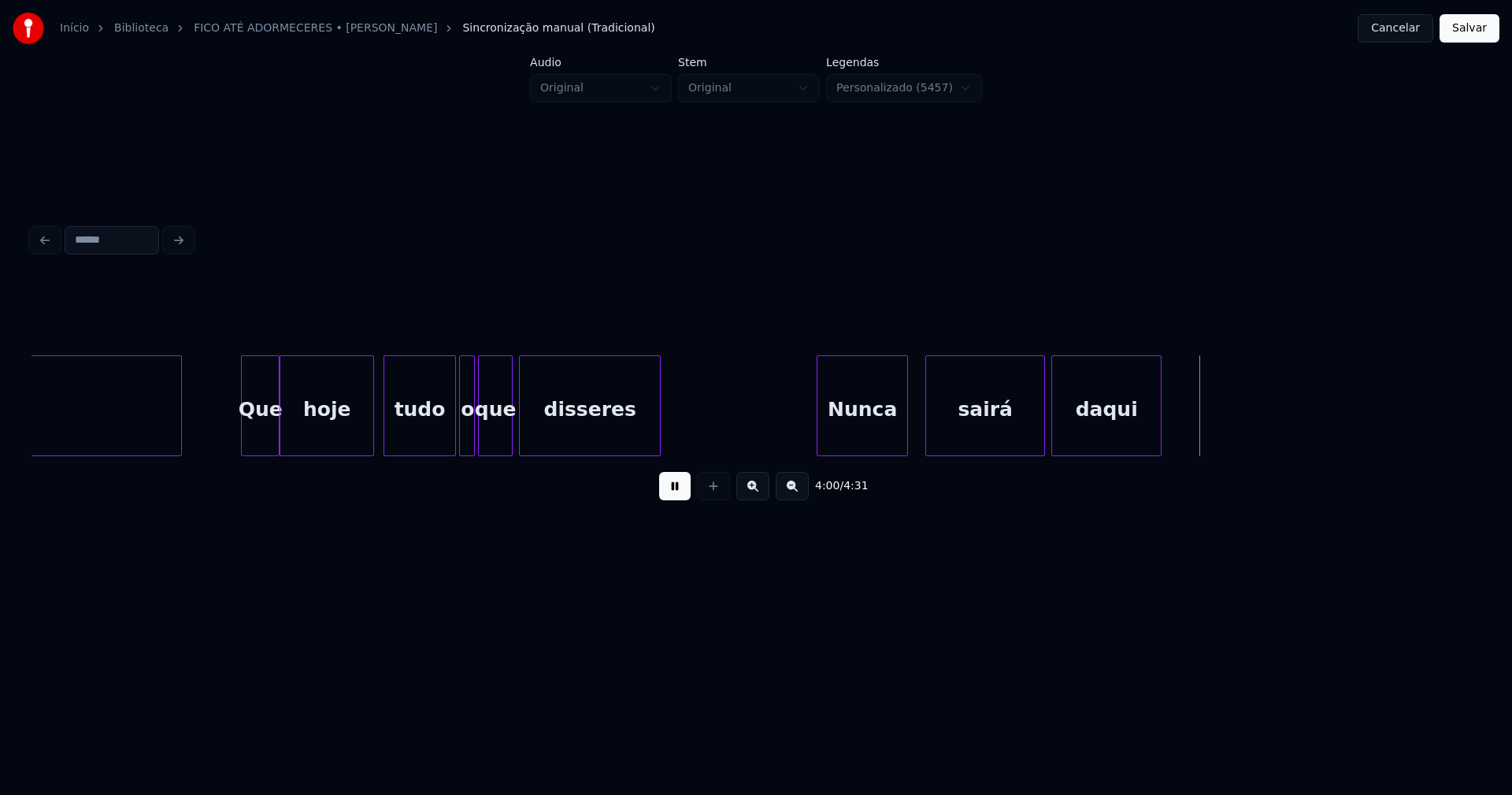
click at [880, 437] on div "Nunca" at bounding box center [863, 409] width 90 height 107
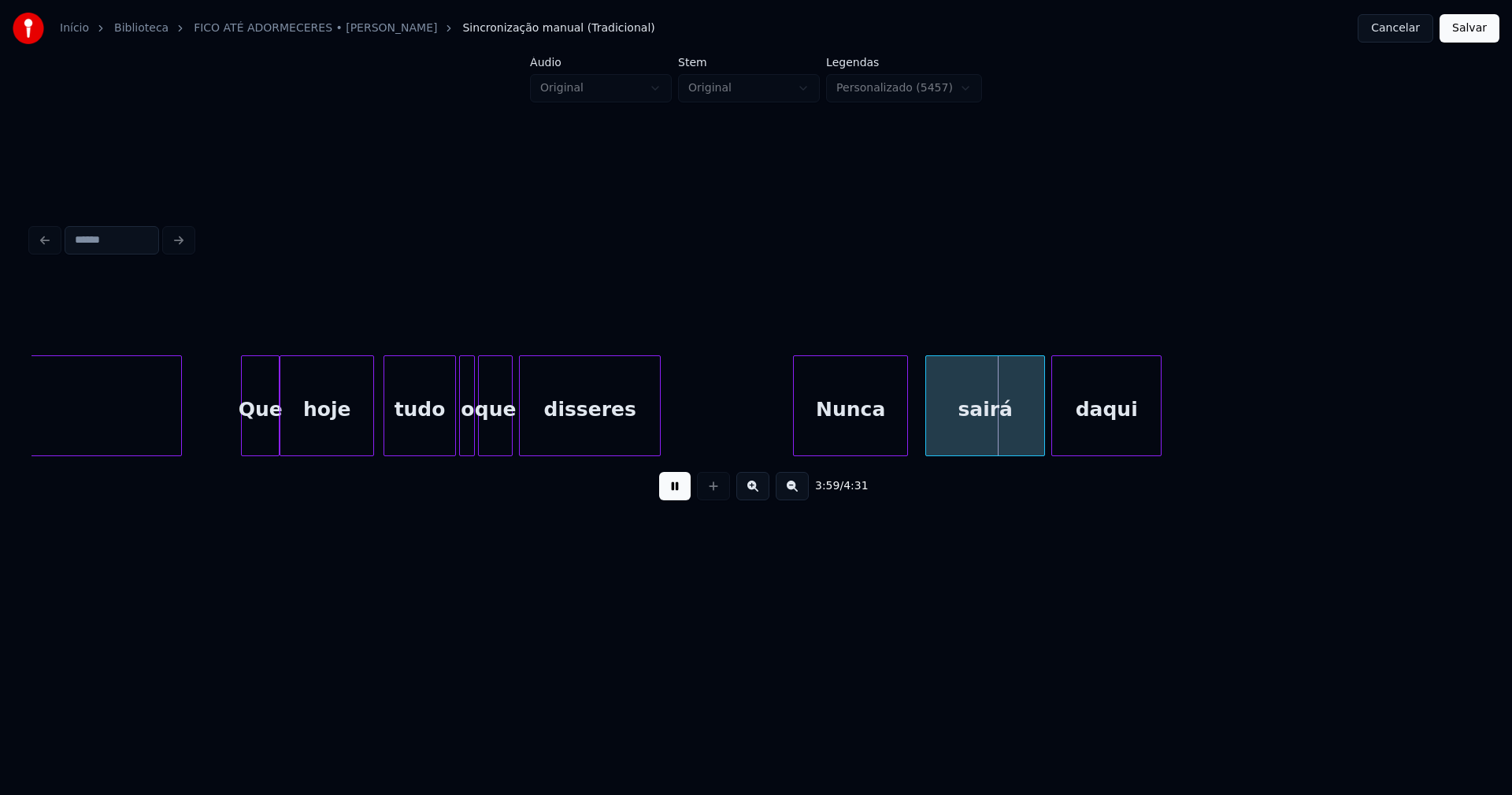
click at [797, 446] on div at bounding box center [796, 405] width 5 height 99
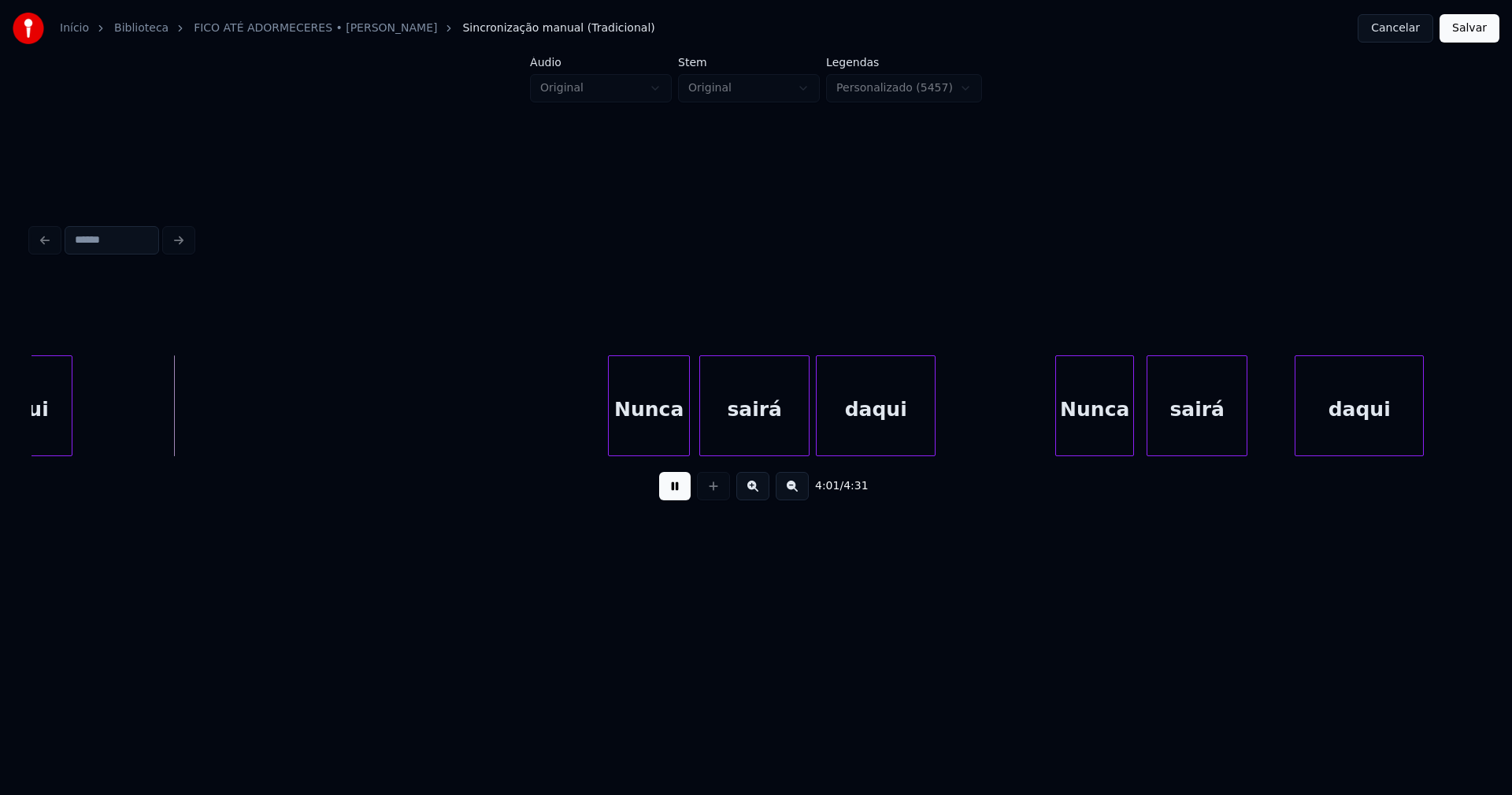
scroll to position [0, 38013]
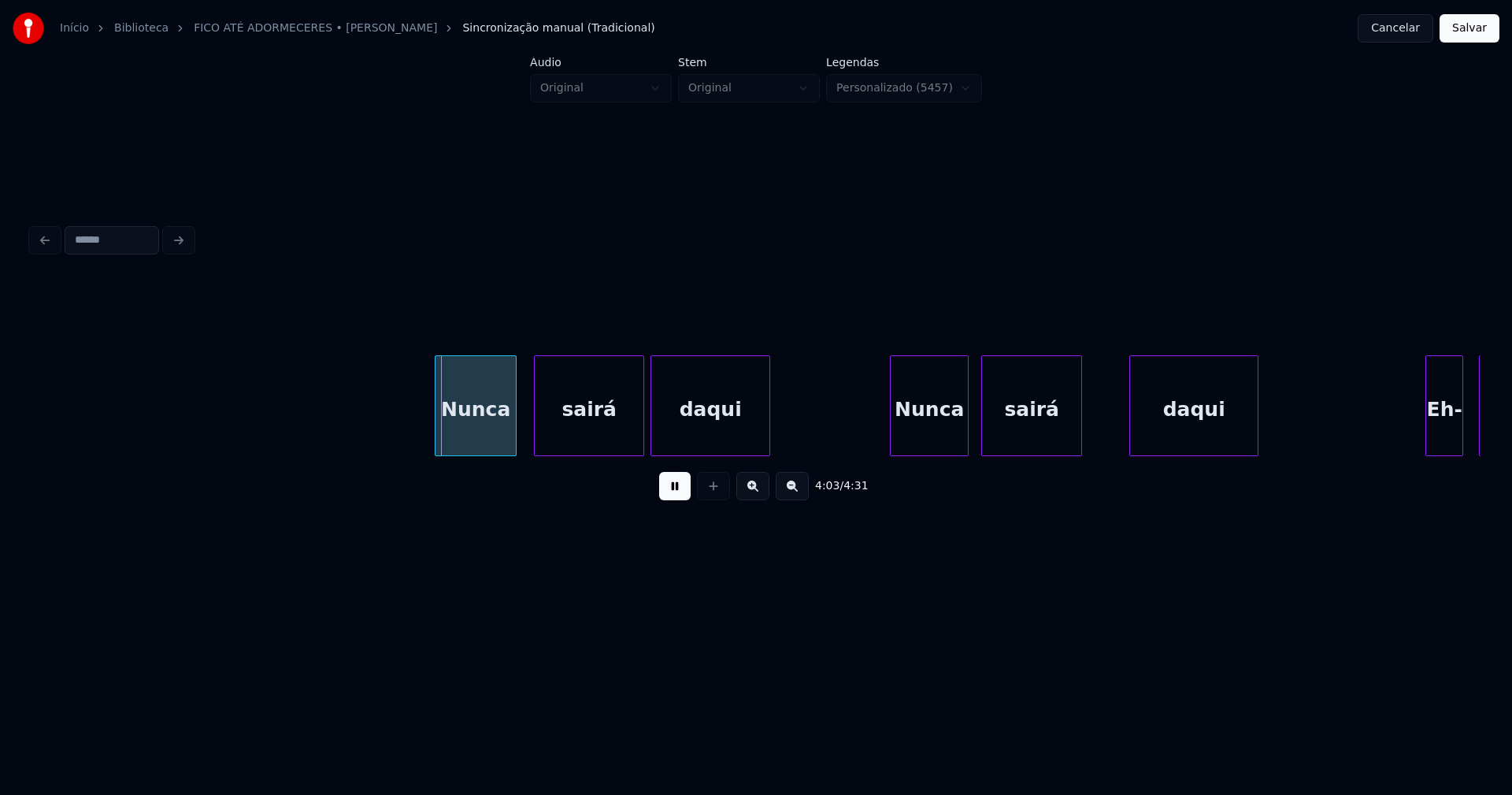
click at [475, 447] on div "Nunca" at bounding box center [476, 409] width 80 height 107
click at [406, 447] on div at bounding box center [408, 405] width 5 height 99
click at [906, 440] on div "Nunca" at bounding box center [920, 409] width 77 height 107
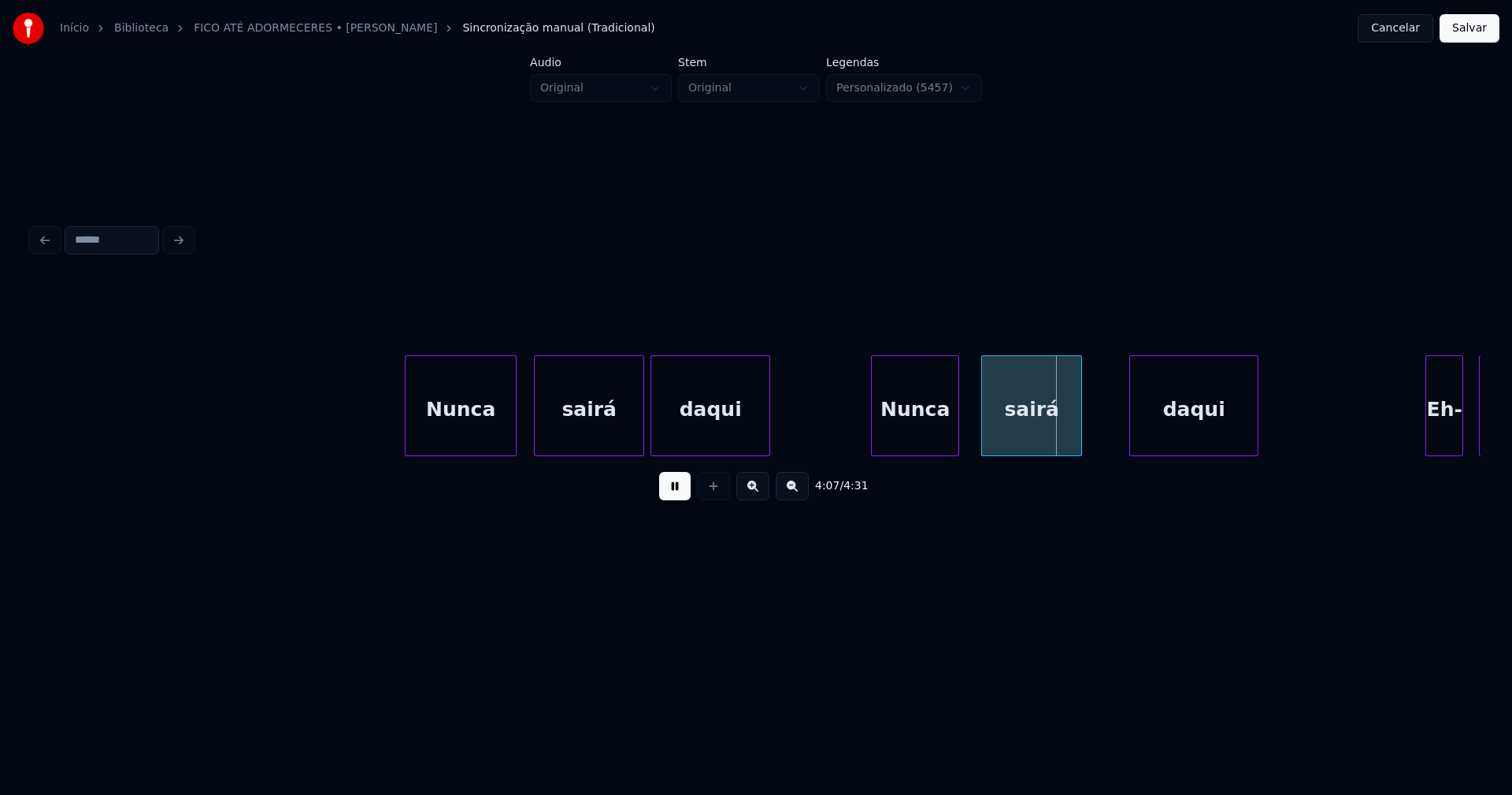
click at [872, 445] on div at bounding box center [874, 405] width 5 height 99
click at [966, 428] on div at bounding box center [967, 405] width 5 height 99
click at [1114, 411] on div at bounding box center [1113, 405] width 5 height 99
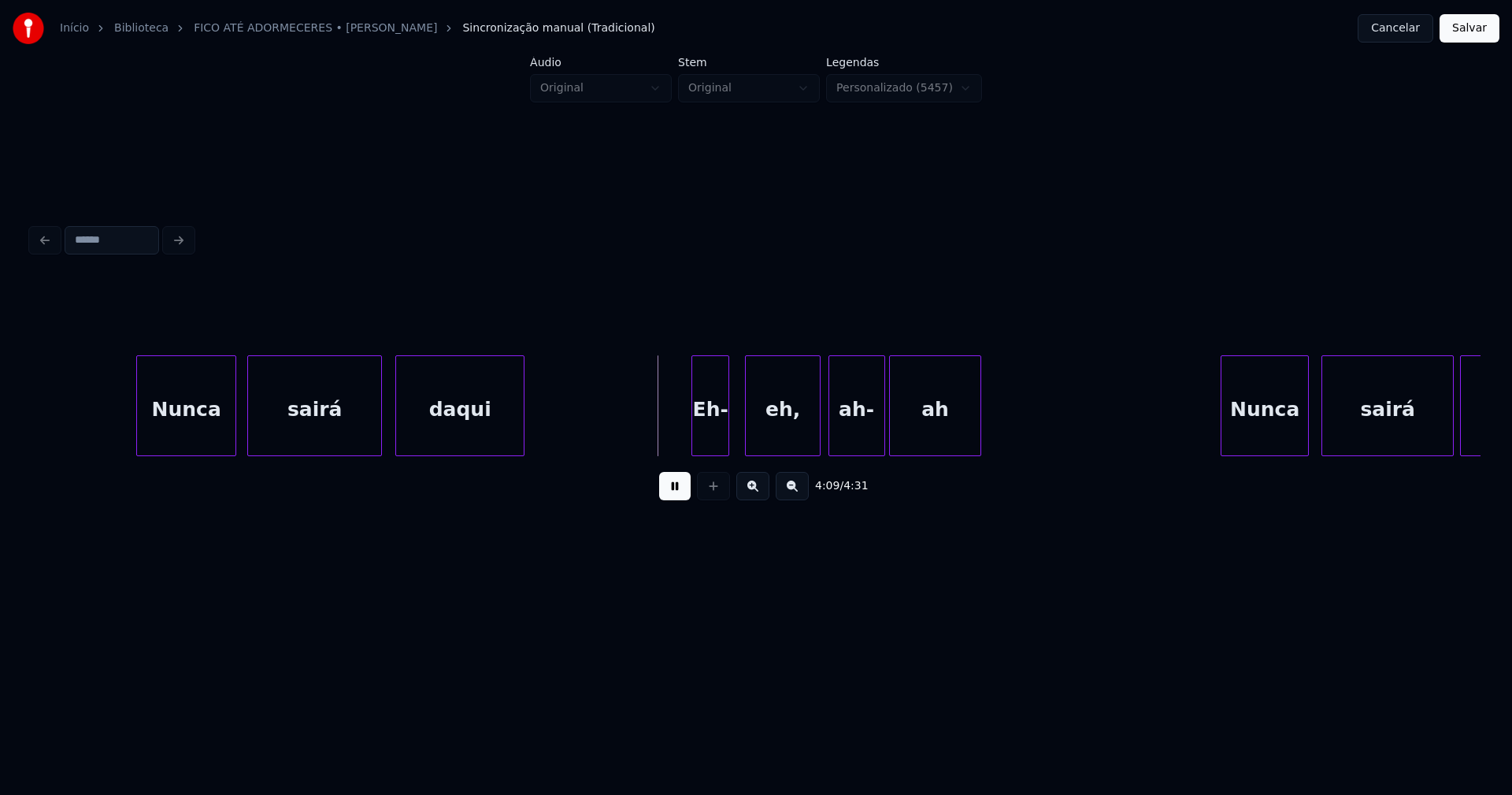
scroll to position [0, 38793]
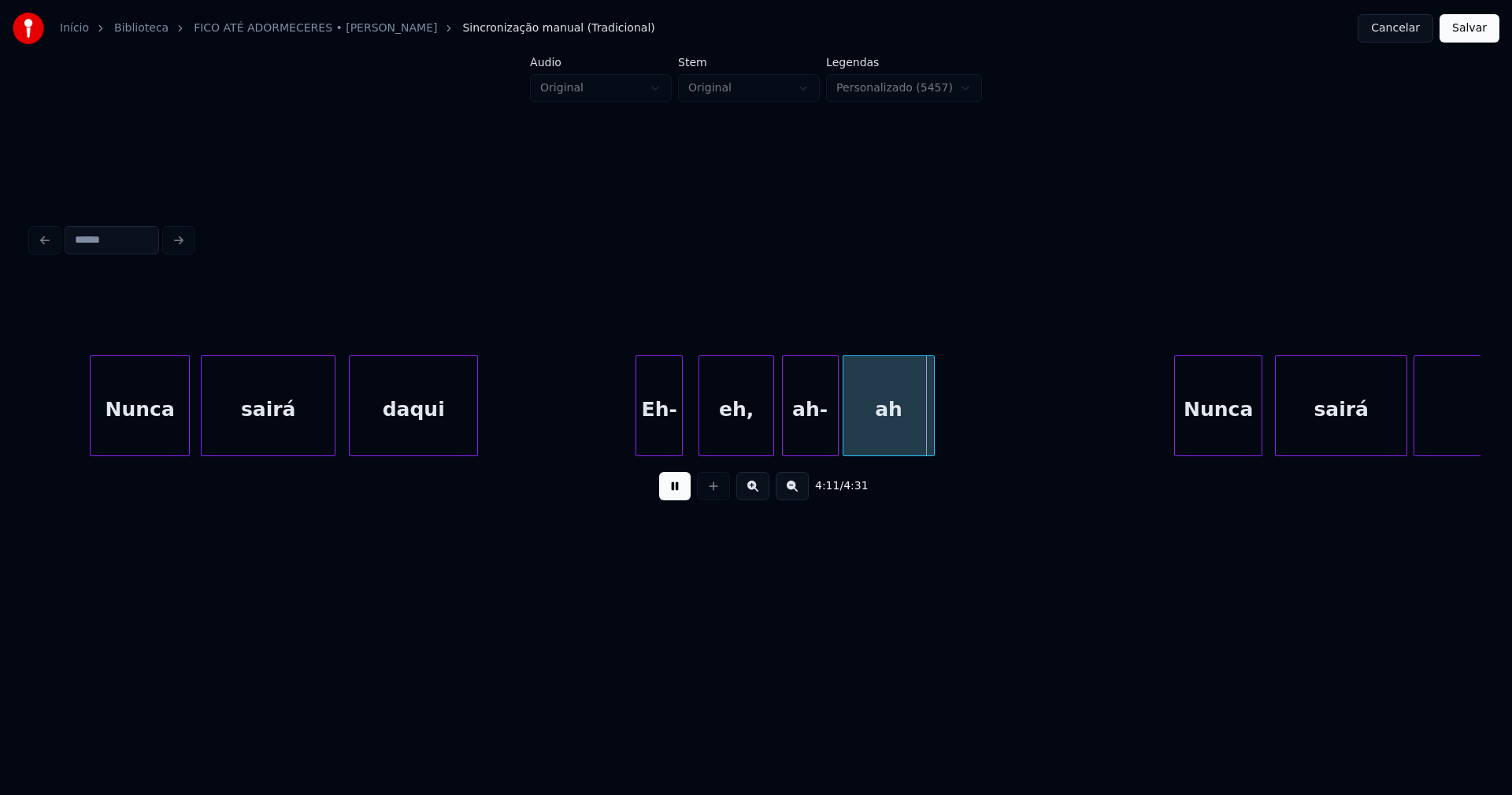
click at [639, 433] on div at bounding box center [639, 405] width 5 height 99
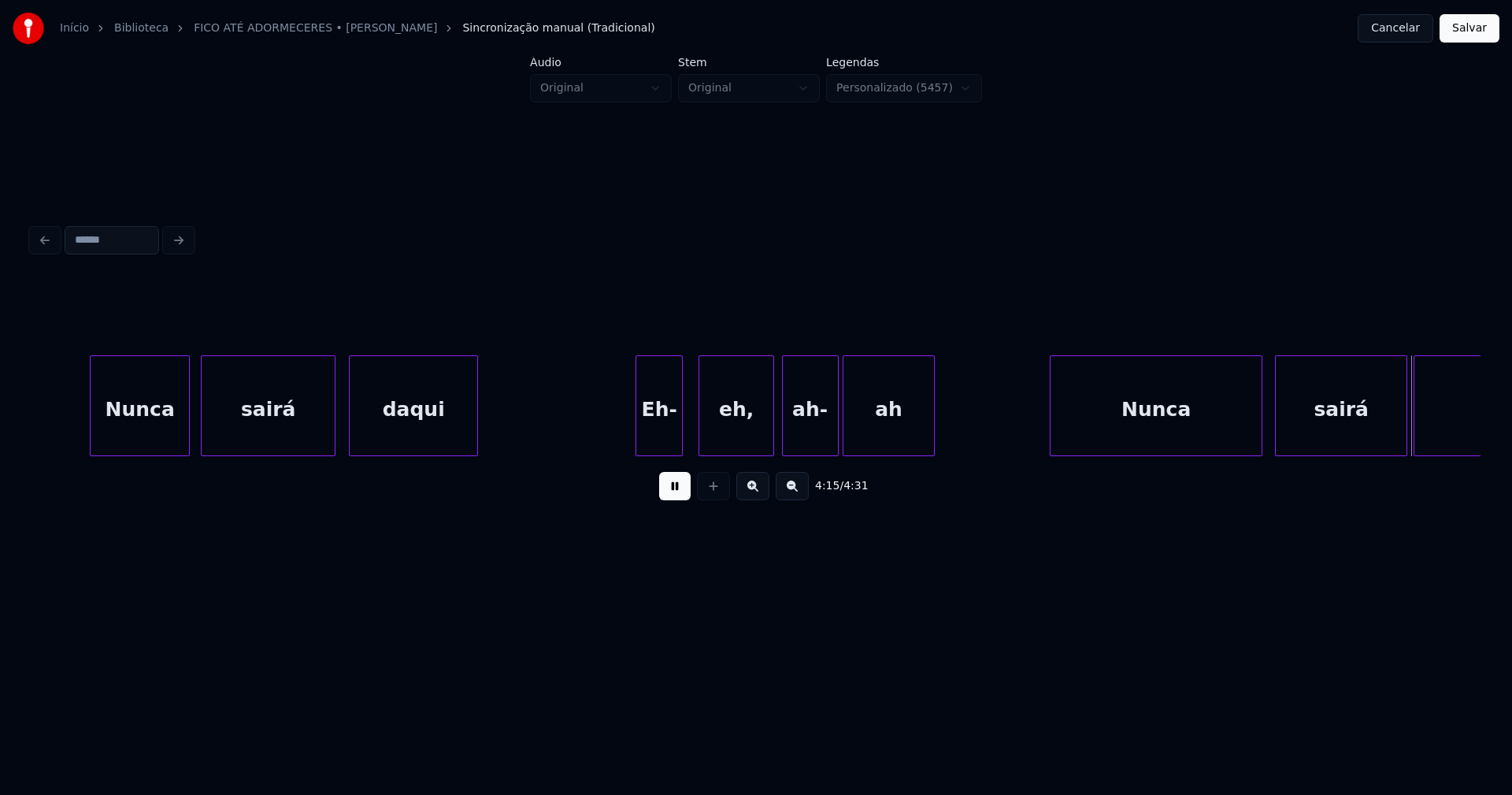
click at [1052, 450] on div "Nunca sairá daqui Eh- eh, ah- ah Nunca sairá daqui" at bounding box center [756, 405] width 1449 height 101
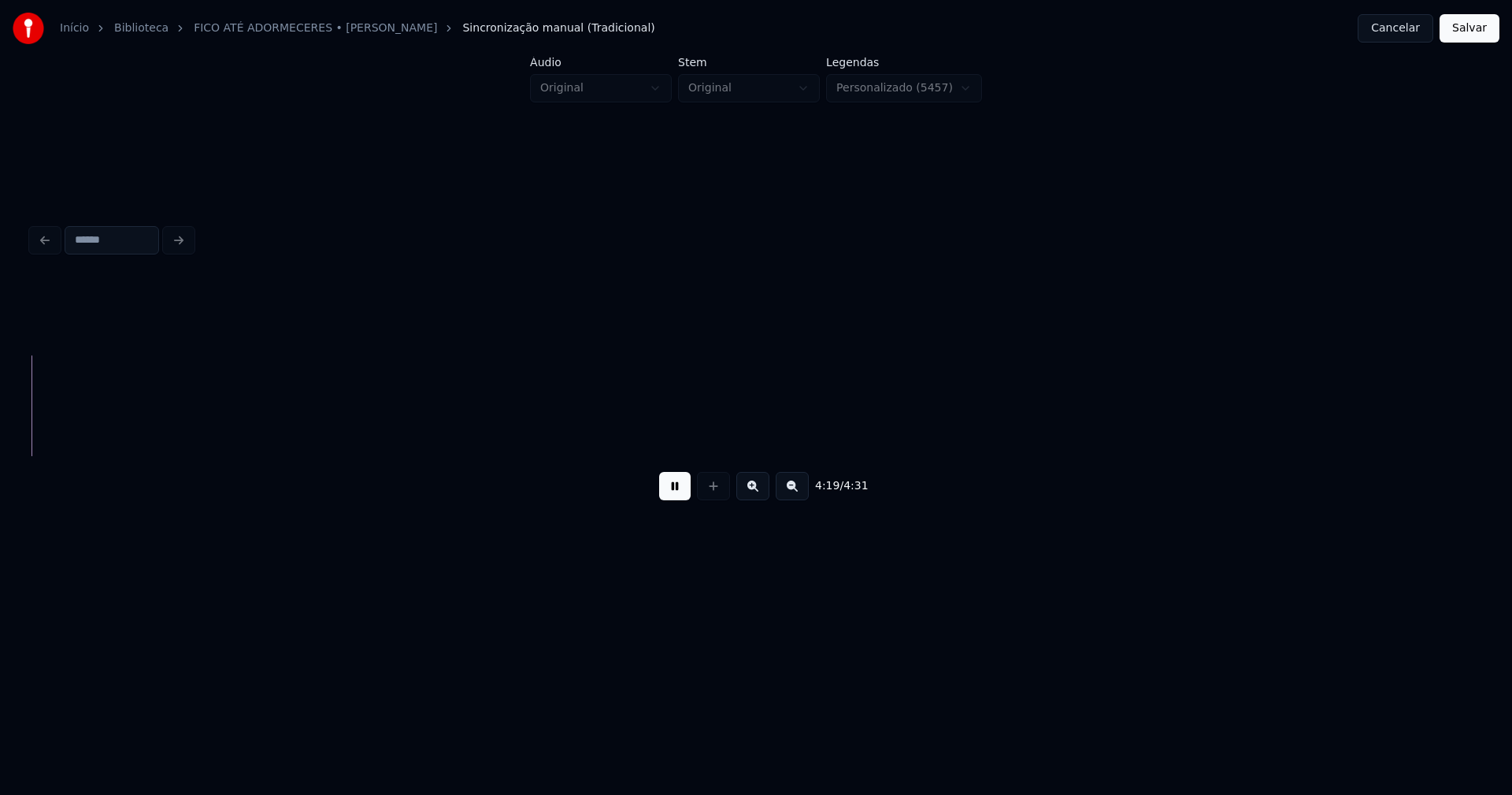
scroll to position [0, 40817]
click at [1462, 38] on button "Salvar" at bounding box center [1469, 28] width 60 height 29
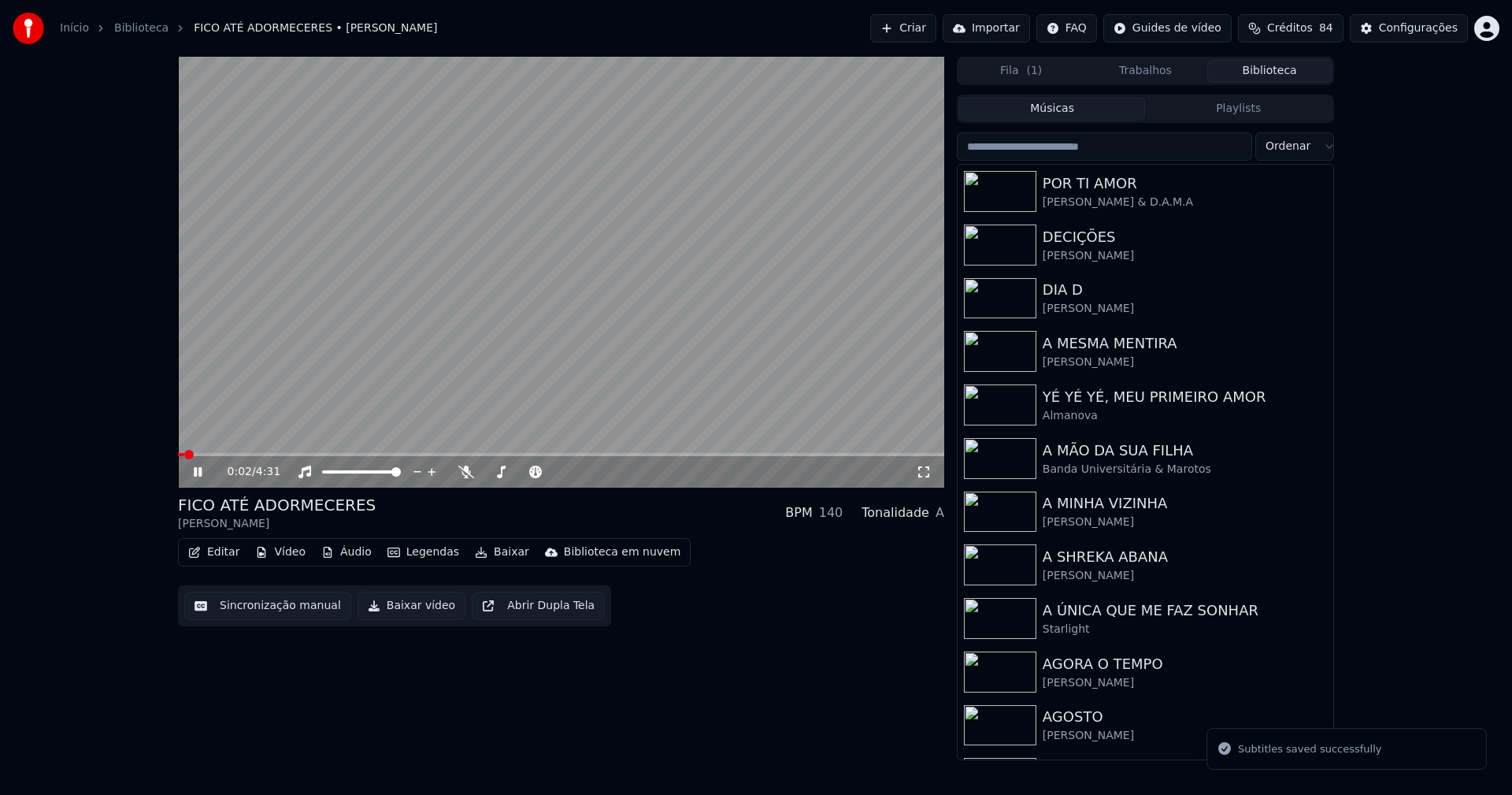
click at [198, 475] on icon at bounding box center [209, 471] width 37 height 12
click at [394, 617] on button "Baixar vídeo" at bounding box center [411, 605] width 108 height 29
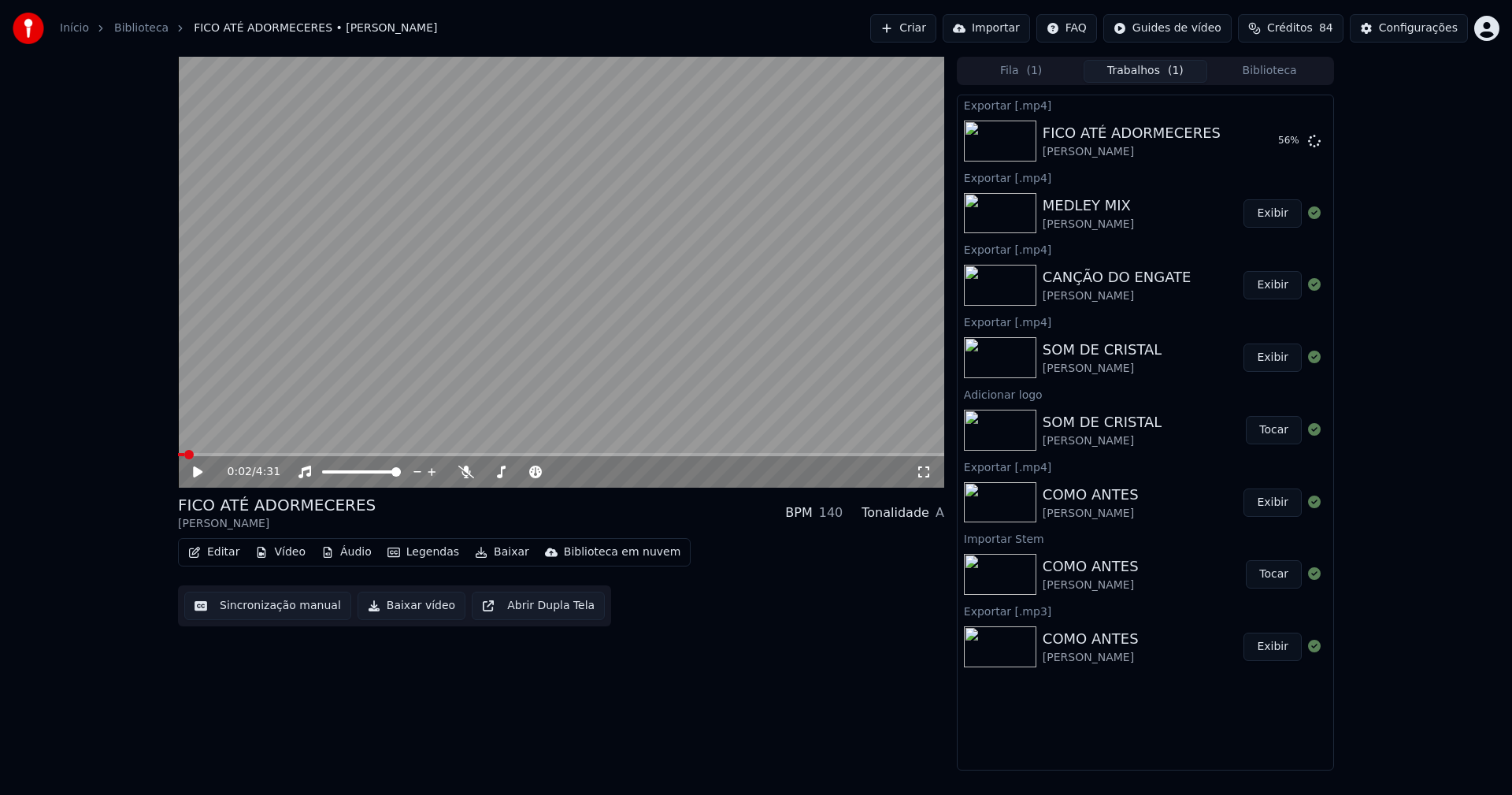
click at [221, 555] on button "Editar" at bounding box center [213, 552] width 64 height 22
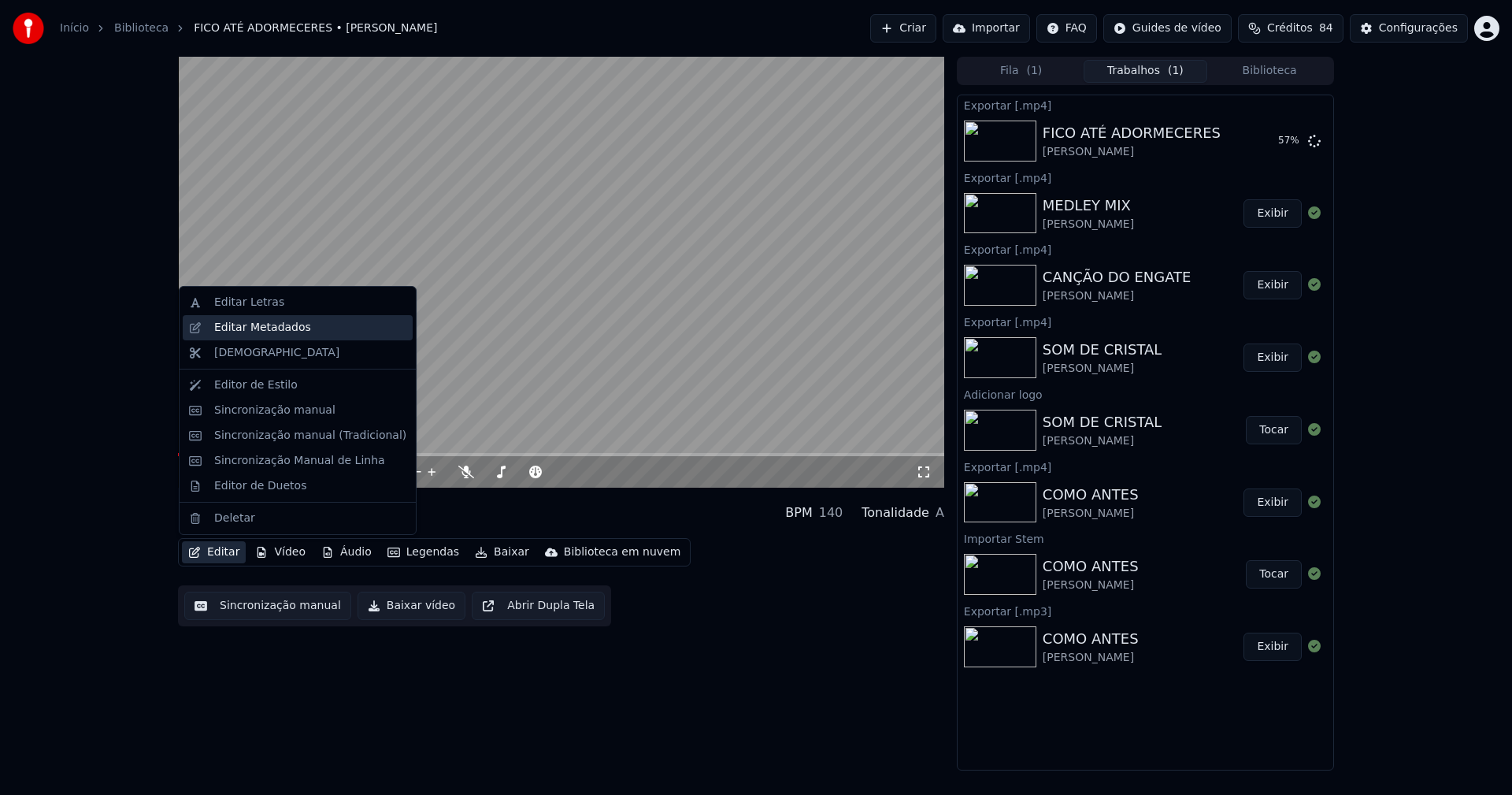
click at [267, 331] on div "Editar Metadados" at bounding box center [262, 327] width 96 height 16
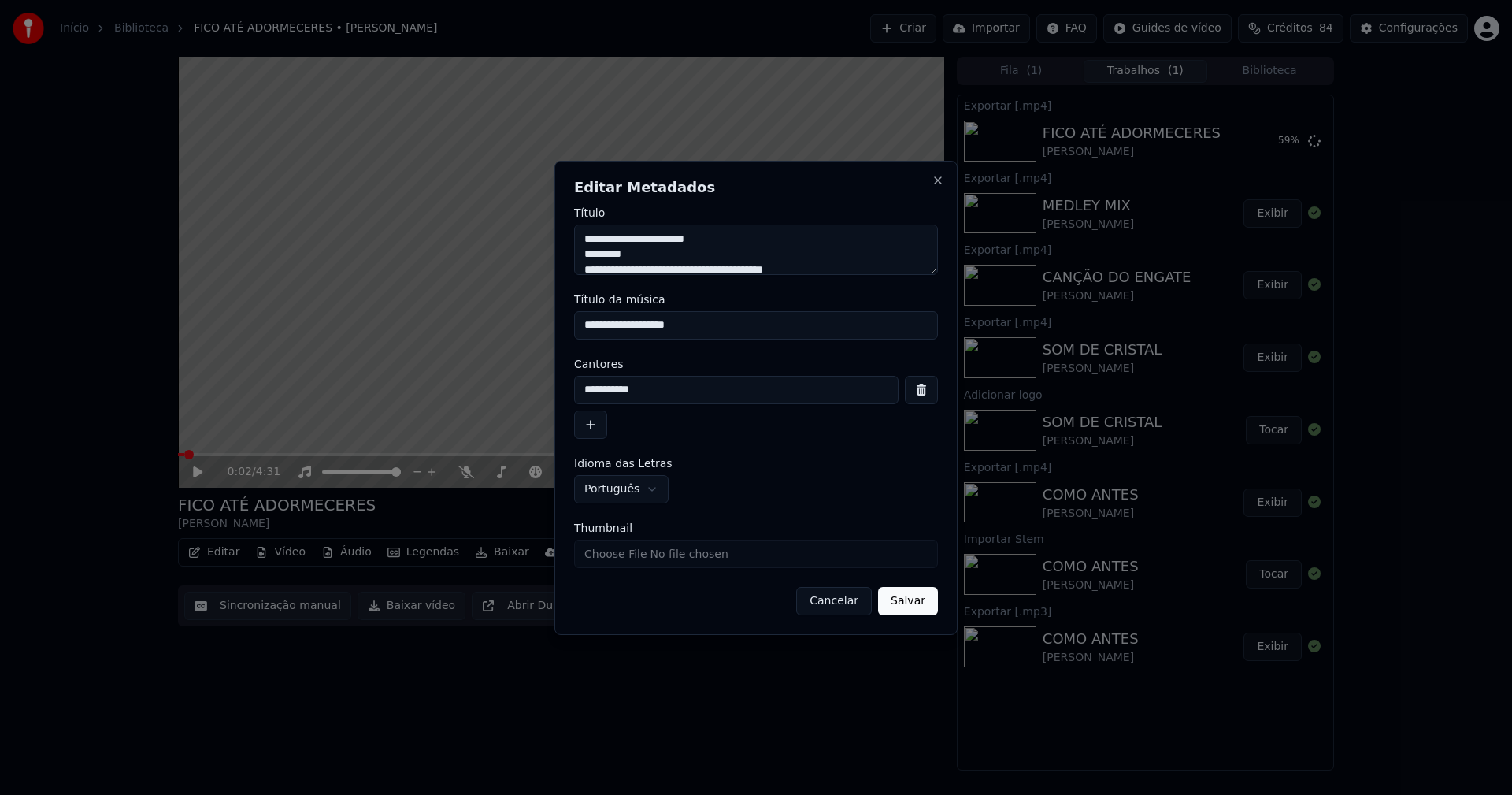
click at [621, 554] on input "Thumbnail" at bounding box center [756, 554] width 364 height 29
type input "**********"
drag, startPoint x: 890, startPoint y: 602, endPoint x: 814, endPoint y: 587, distance: 77.5
click at [891, 602] on button "Salvar" at bounding box center [908, 601] width 60 height 29
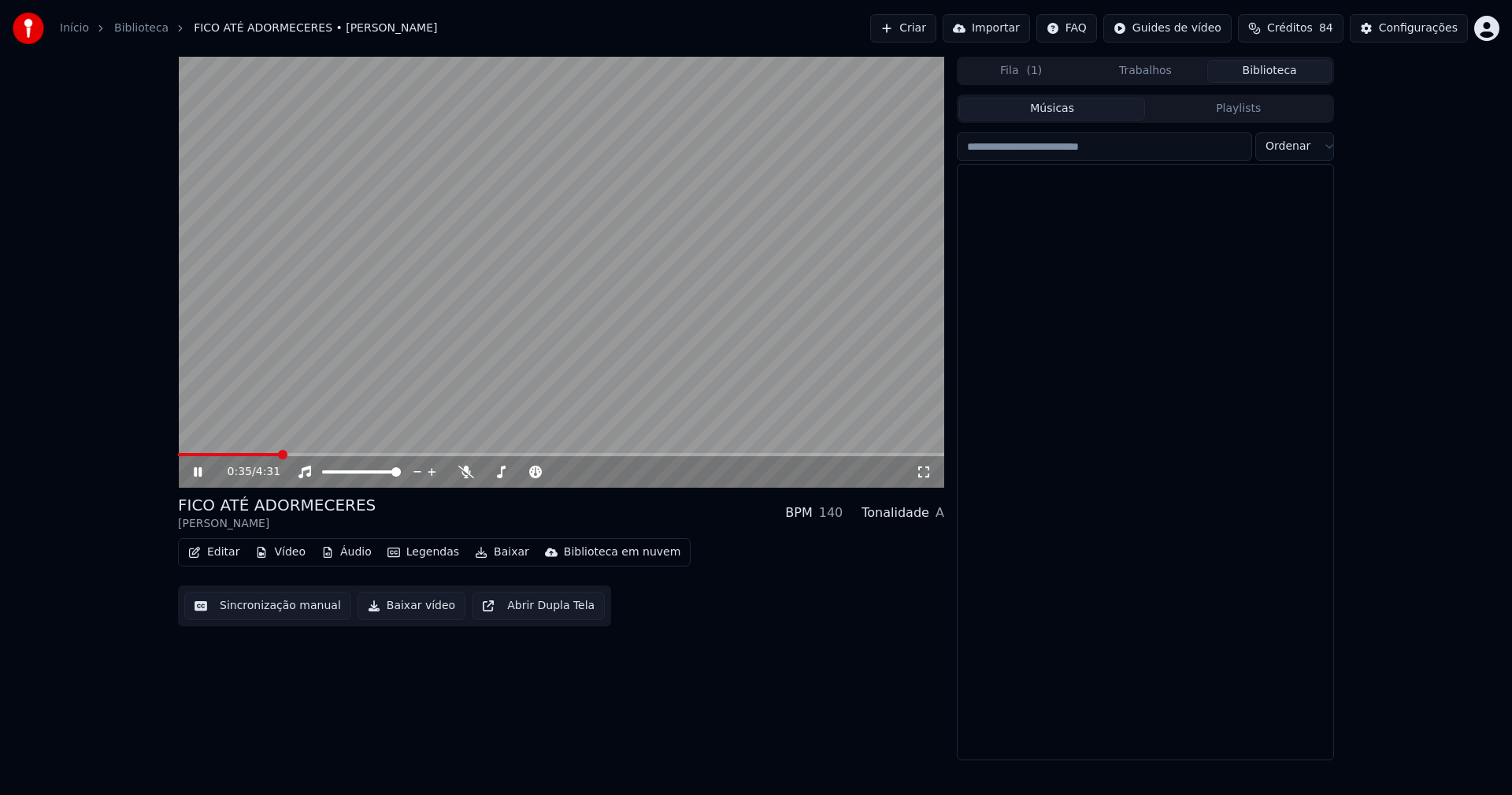
click at [1303, 72] on button "Biblioteca" at bounding box center [1269, 71] width 124 height 23
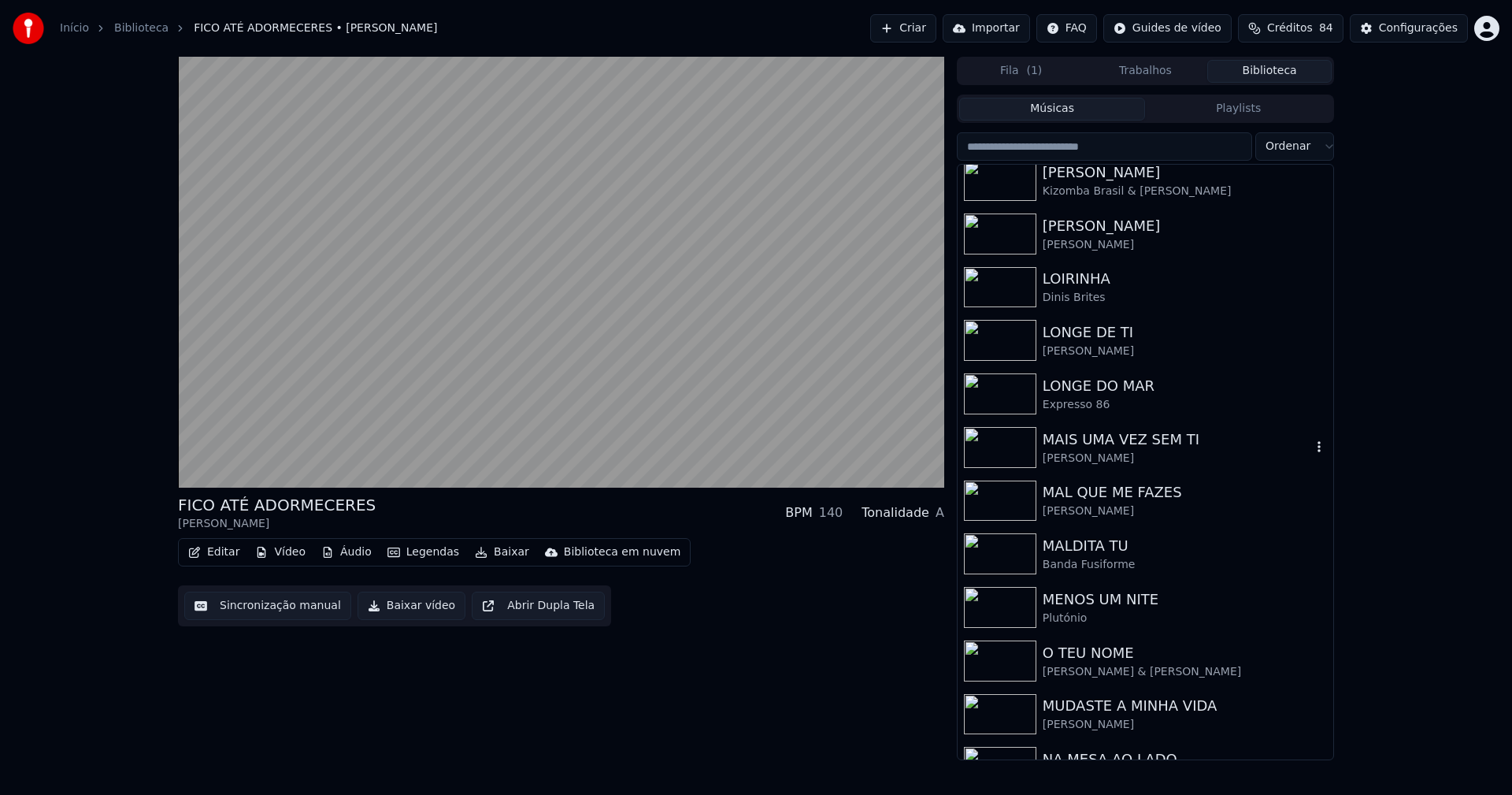
scroll to position [2599, 0]
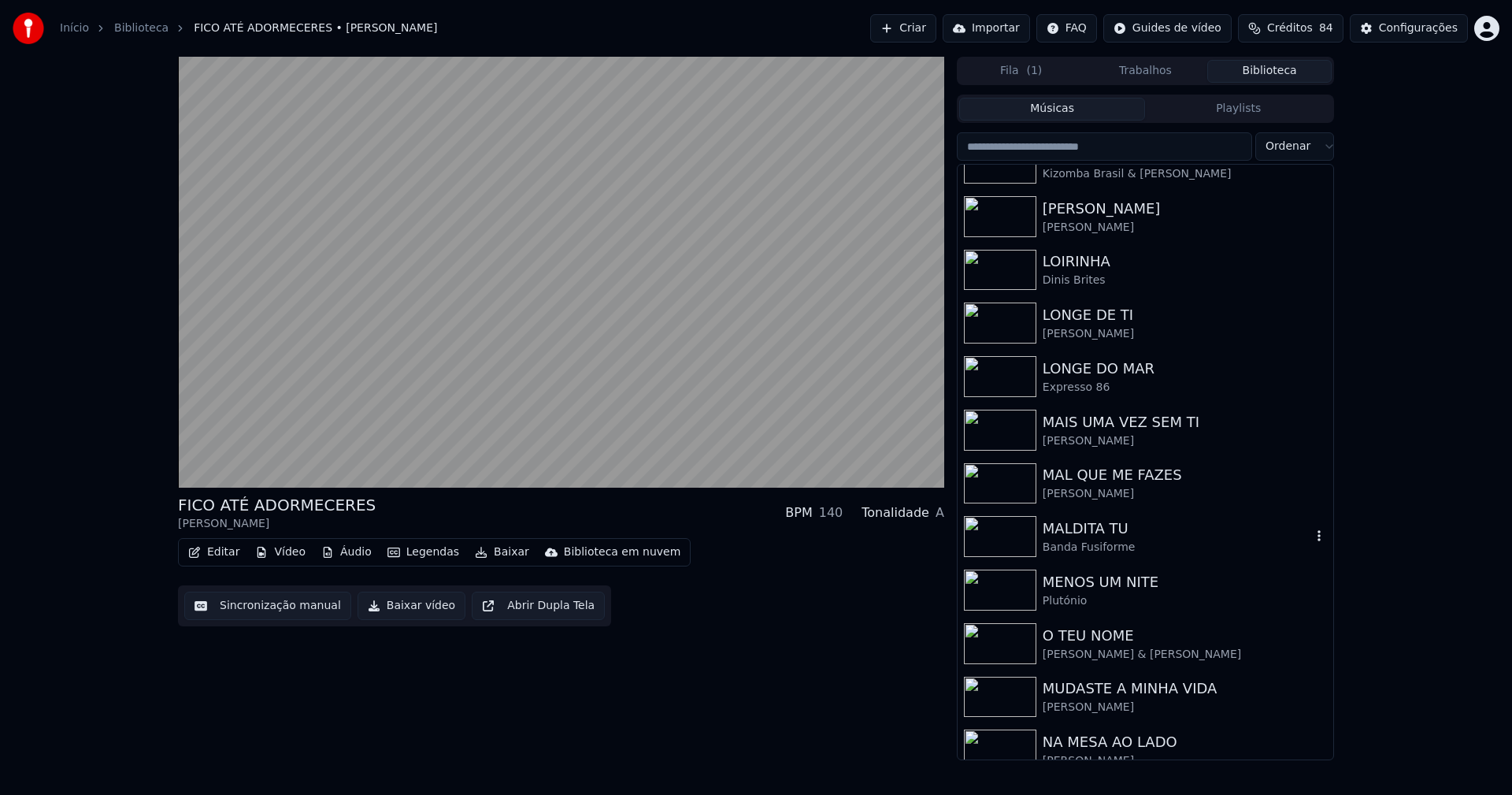
click at [1080, 533] on div "MALDITA TU" at bounding box center [1177, 528] width 268 height 22
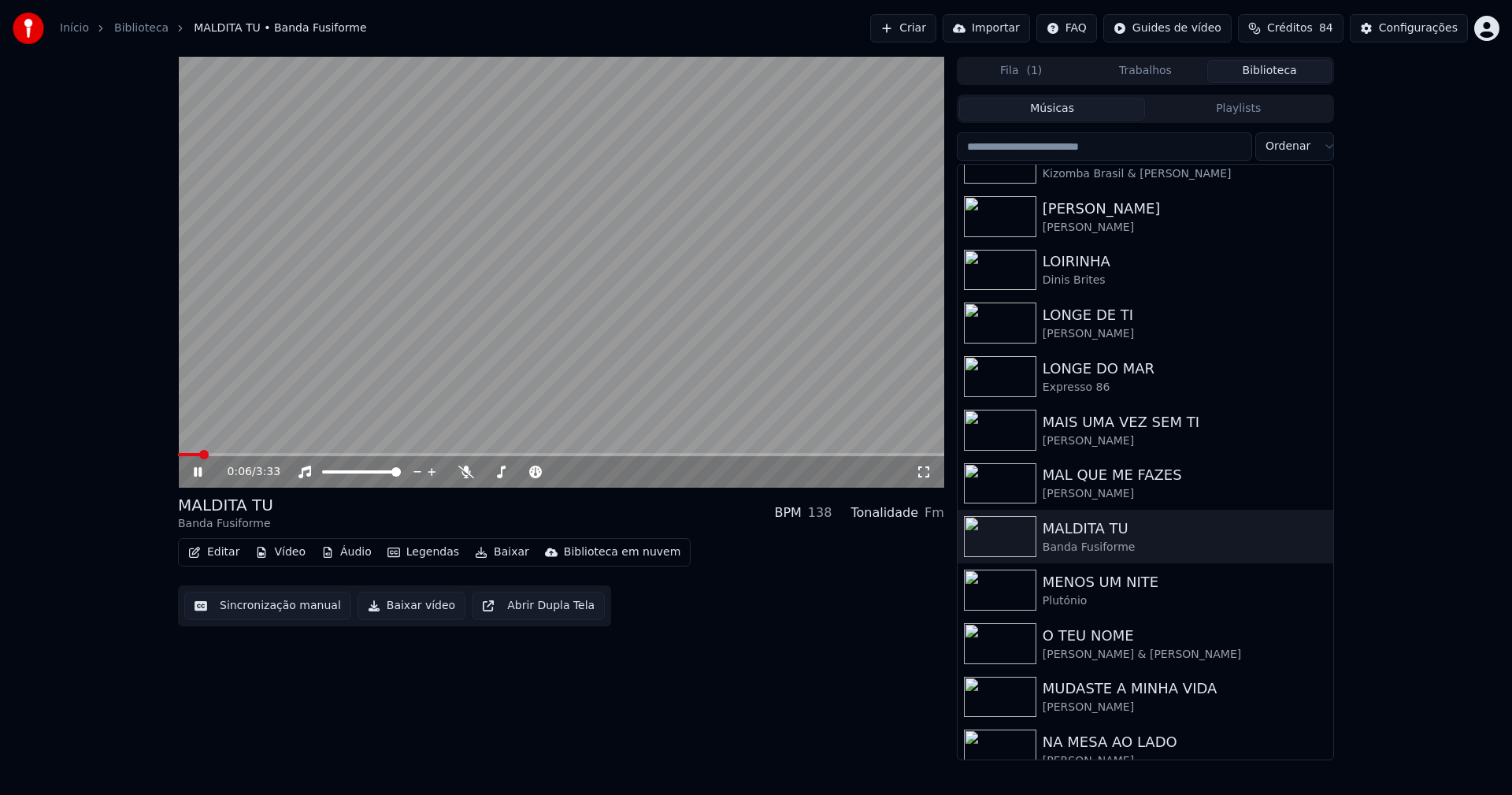
click at [355, 551] on button "Áudio" at bounding box center [346, 552] width 63 height 22
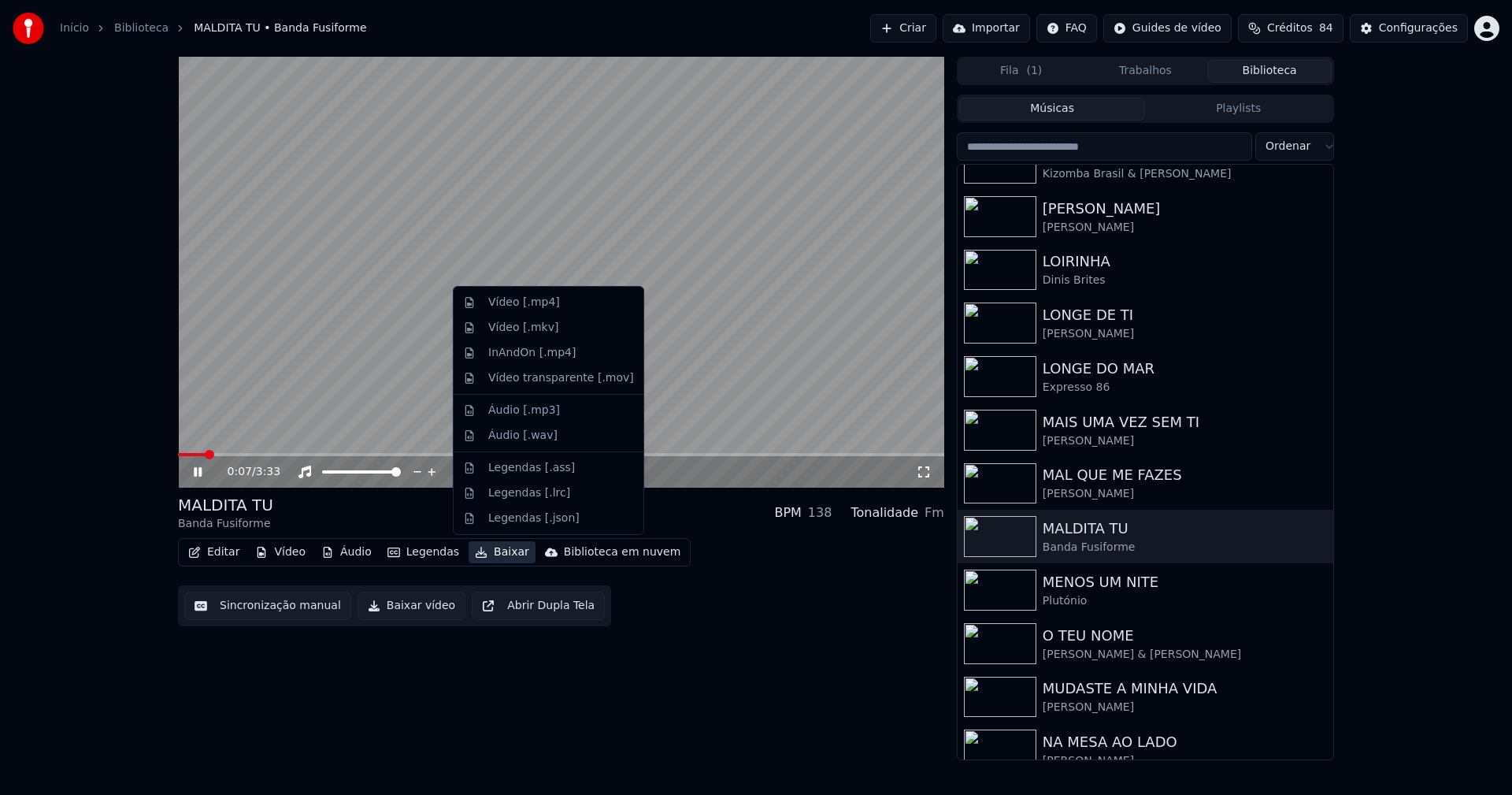
click at [758, 626] on div "Editar Vídeo Áudio Legendas Baixar Biblioteca em nuvem Sincronização manual Bai…" at bounding box center [561, 582] width 766 height 88
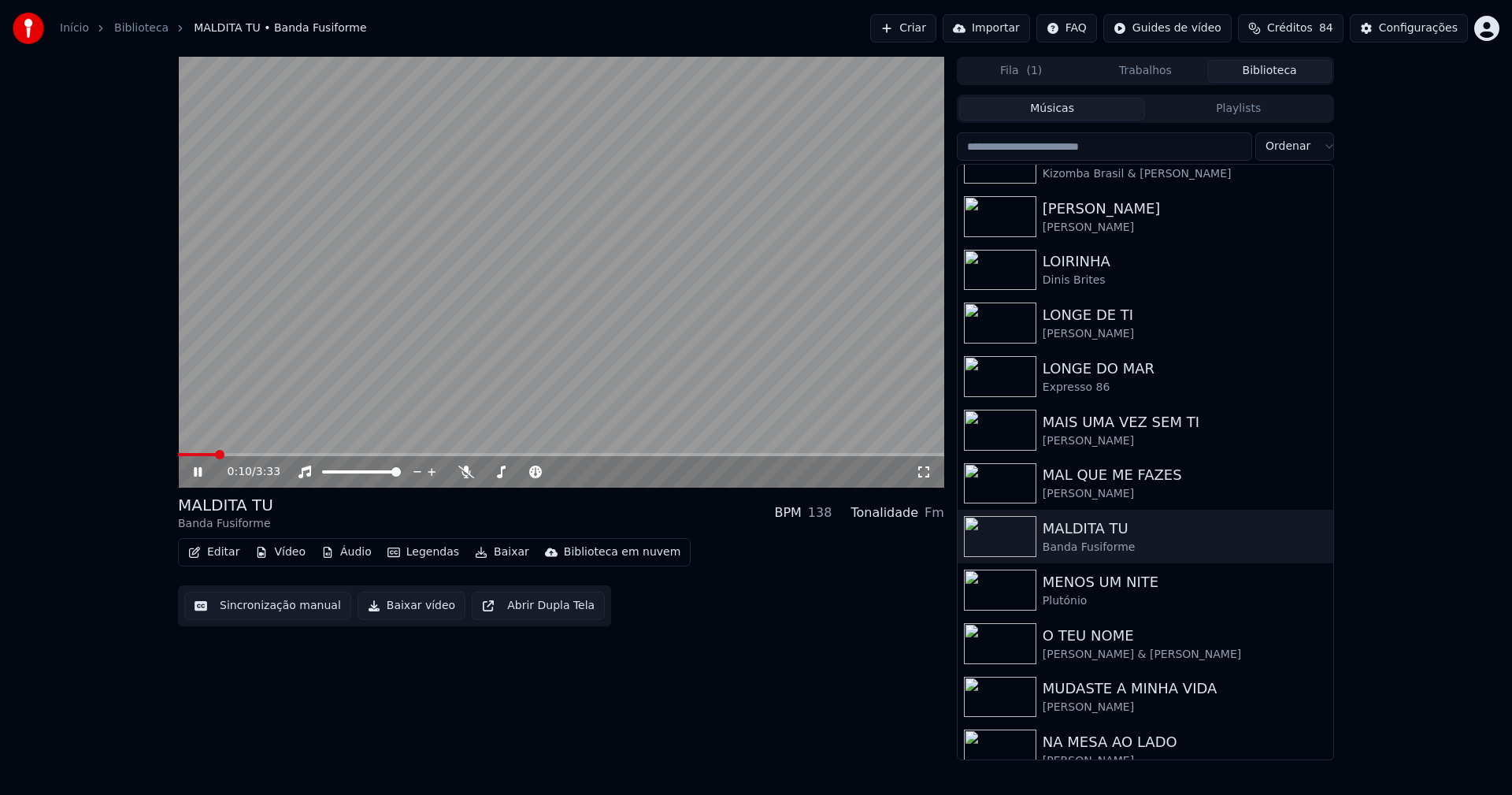
drag, startPoint x: 197, startPoint y: 471, endPoint x: 207, endPoint y: 499, distance: 29.7
click at [197, 470] on icon at bounding box center [198, 472] width 8 height 10
click at [228, 552] on button "Editar" at bounding box center [213, 552] width 64 height 22
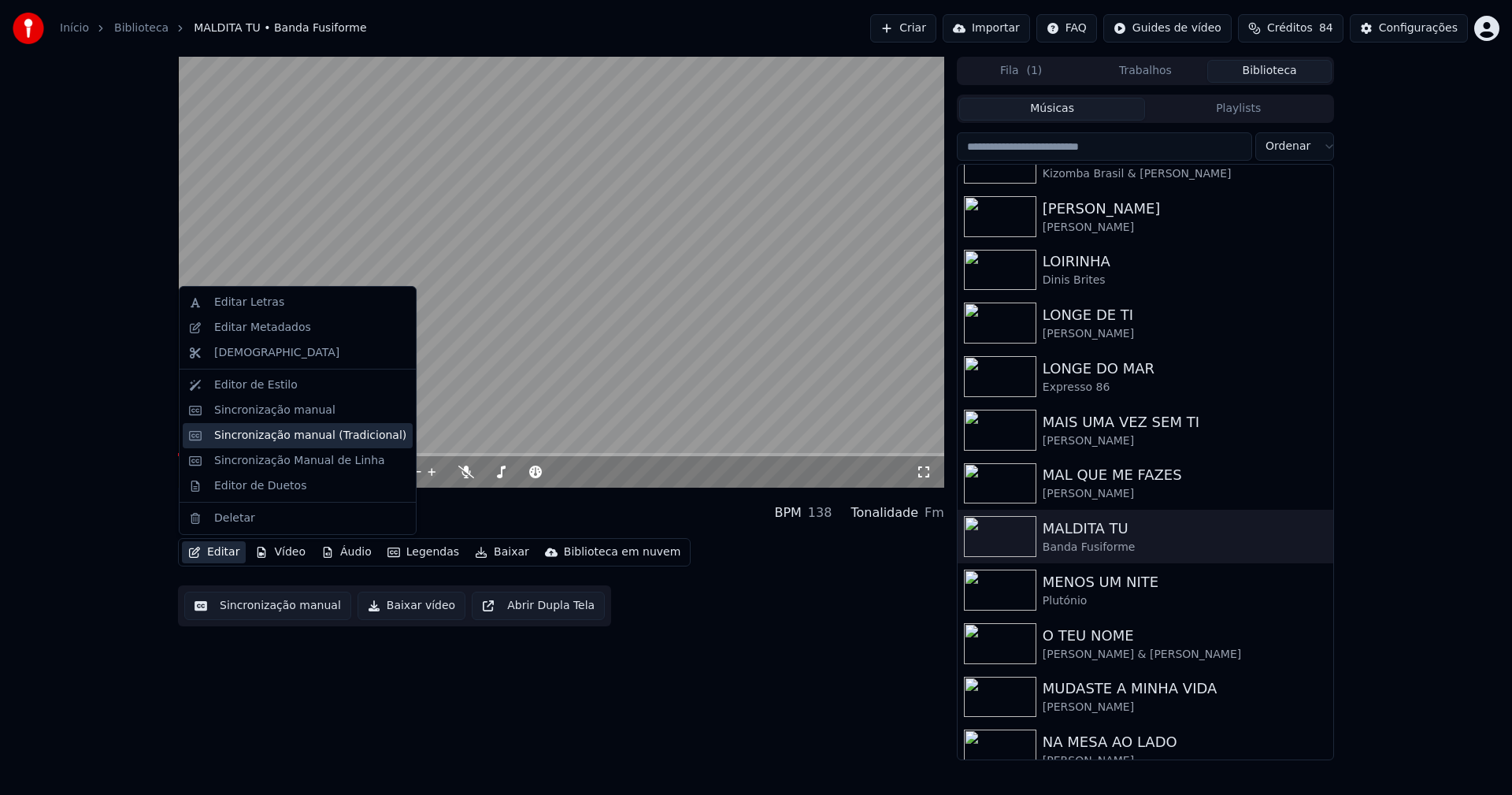
click at [282, 438] on div "Sincronização manual (Tradicional)" at bounding box center [310, 435] width 192 height 16
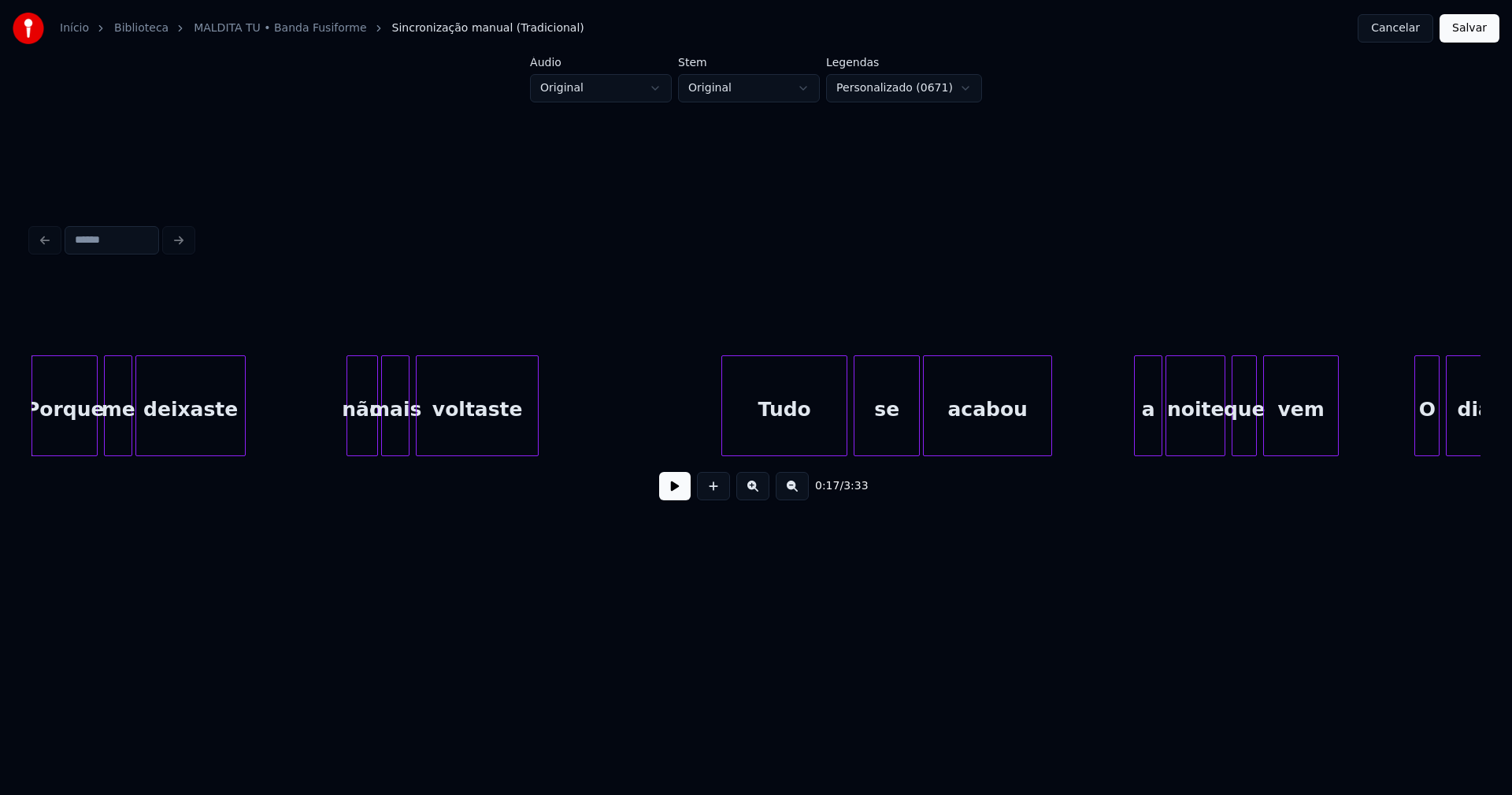
scroll to position [0, 2499]
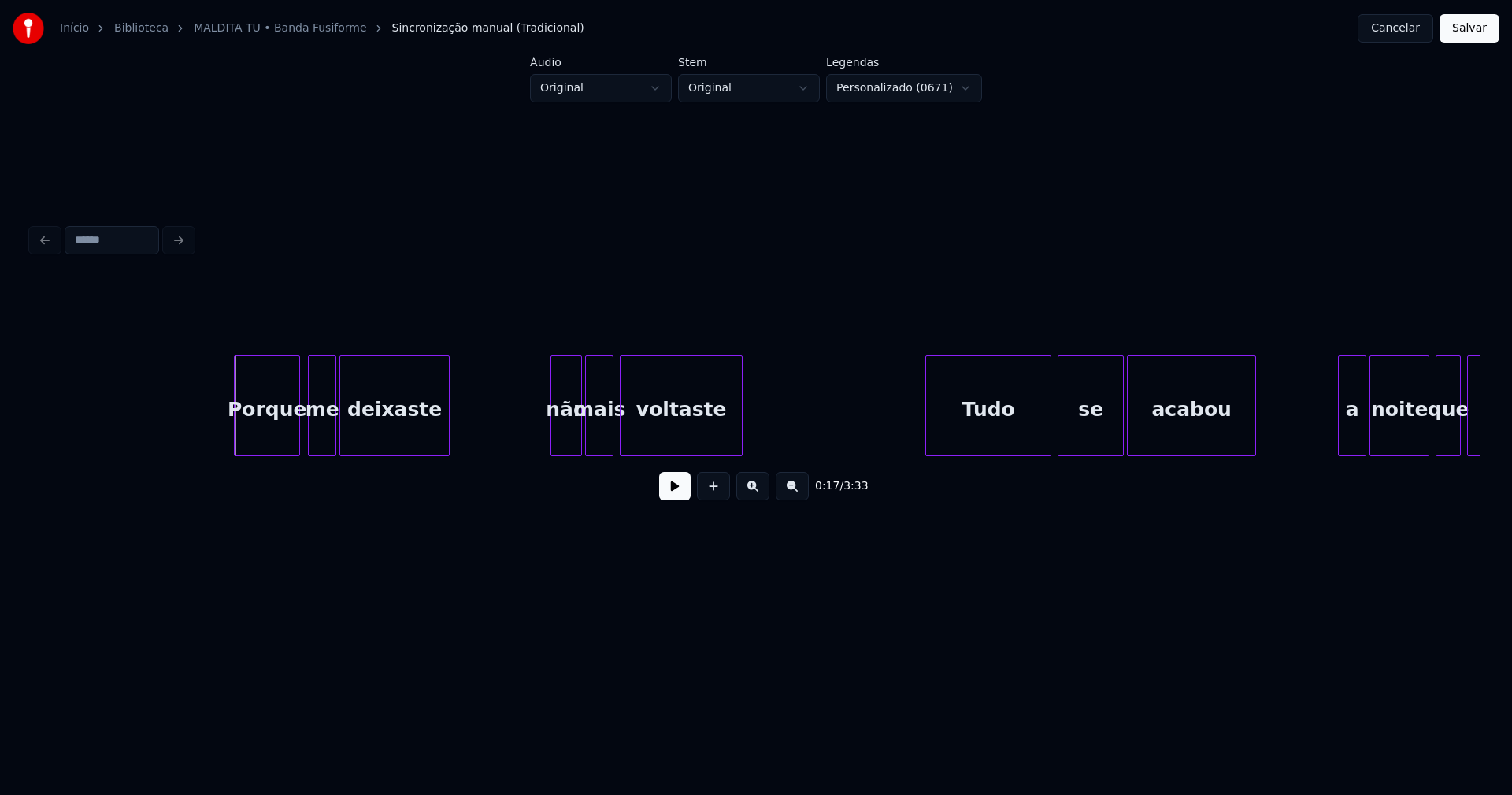
click at [276, 422] on div "Porque" at bounding box center [267, 409] width 65 height 107
click at [677, 498] on button at bounding box center [675, 486] width 32 height 29
click at [519, 439] on div at bounding box center [521, 405] width 5 height 99
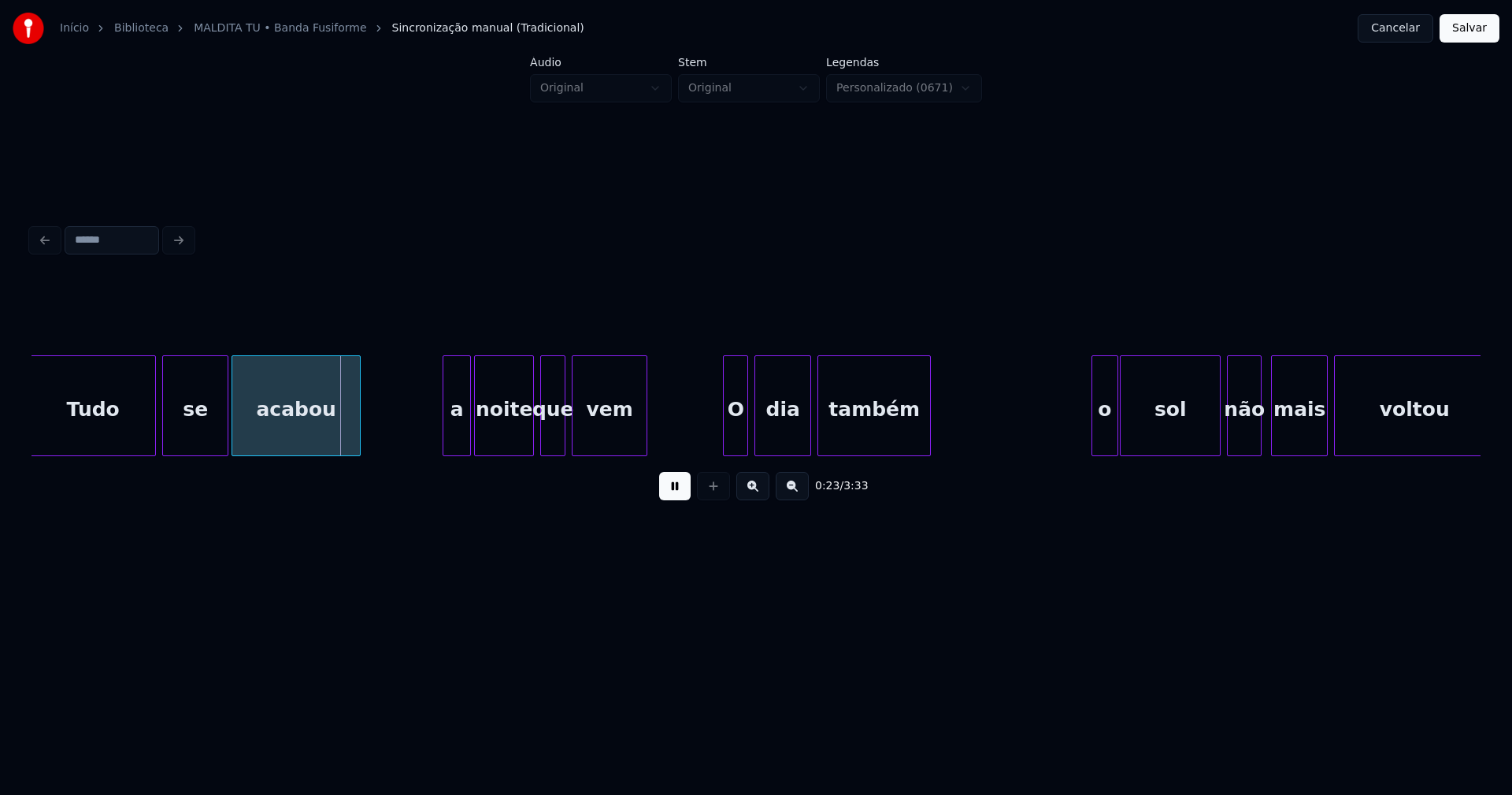
scroll to position [0, 3412]
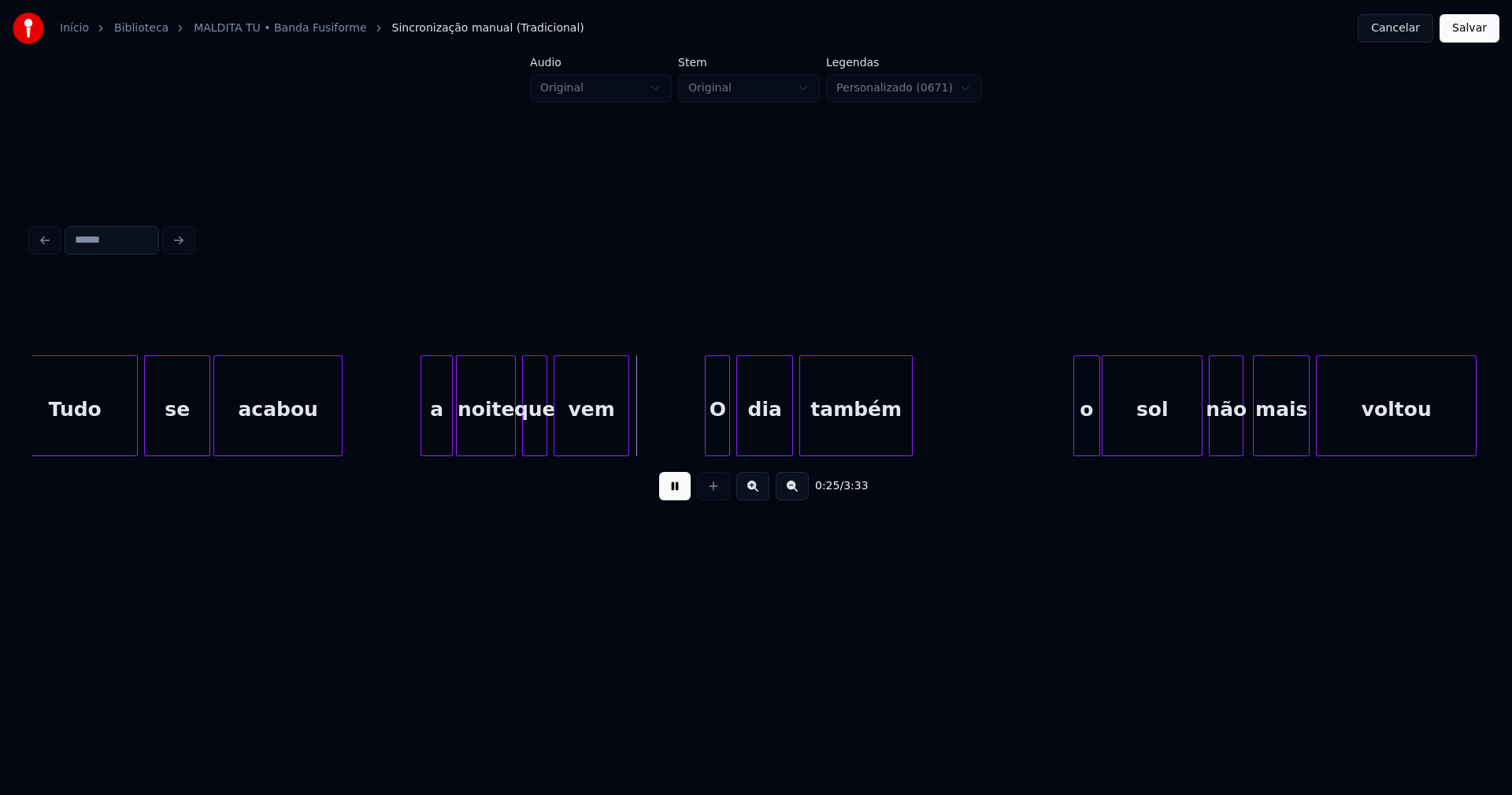
click at [421, 422] on div at bounding box center [424, 405] width 5 height 99
click at [699, 436] on div at bounding box center [700, 405] width 5 height 99
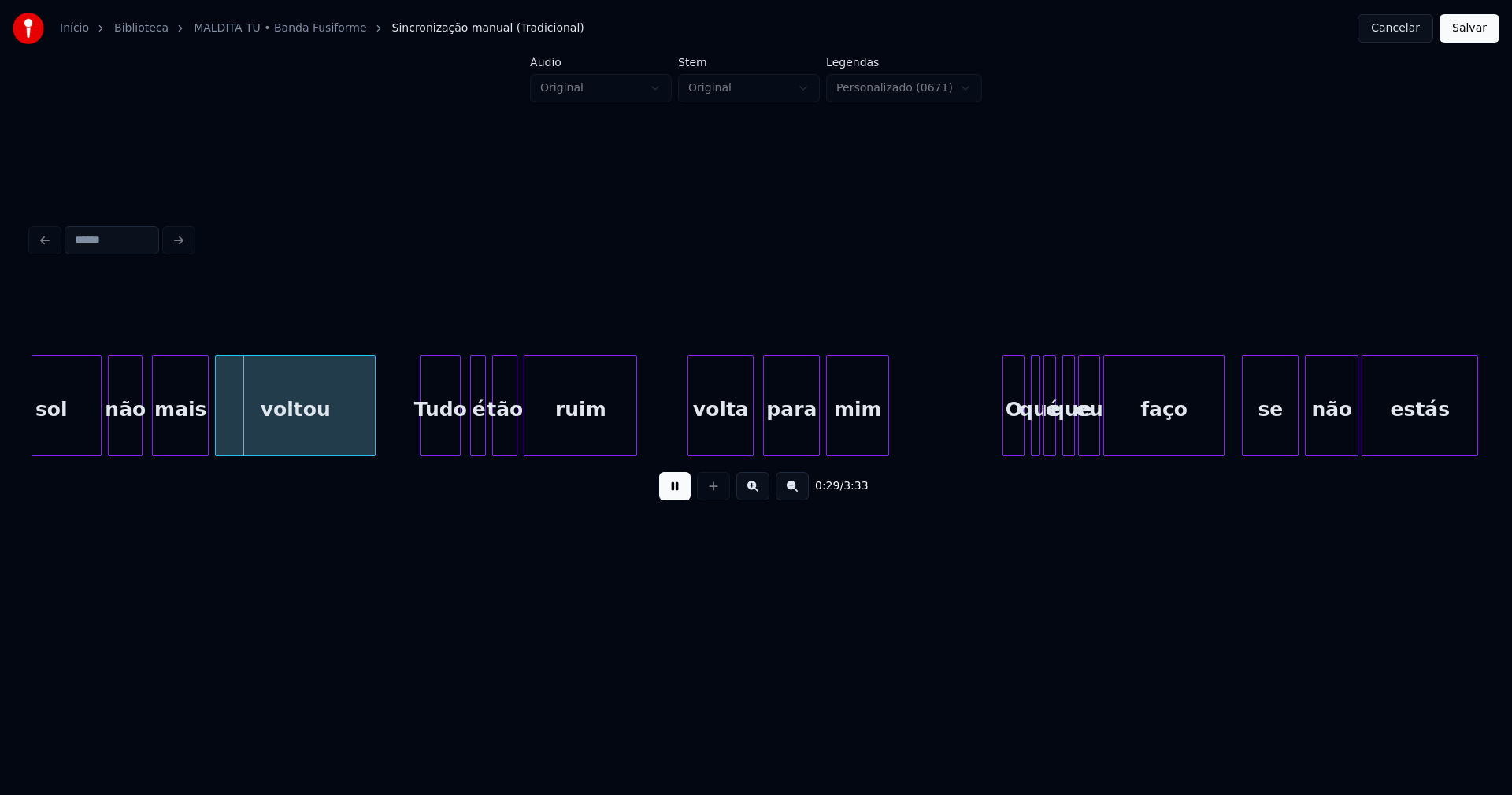
scroll to position [0, 4551]
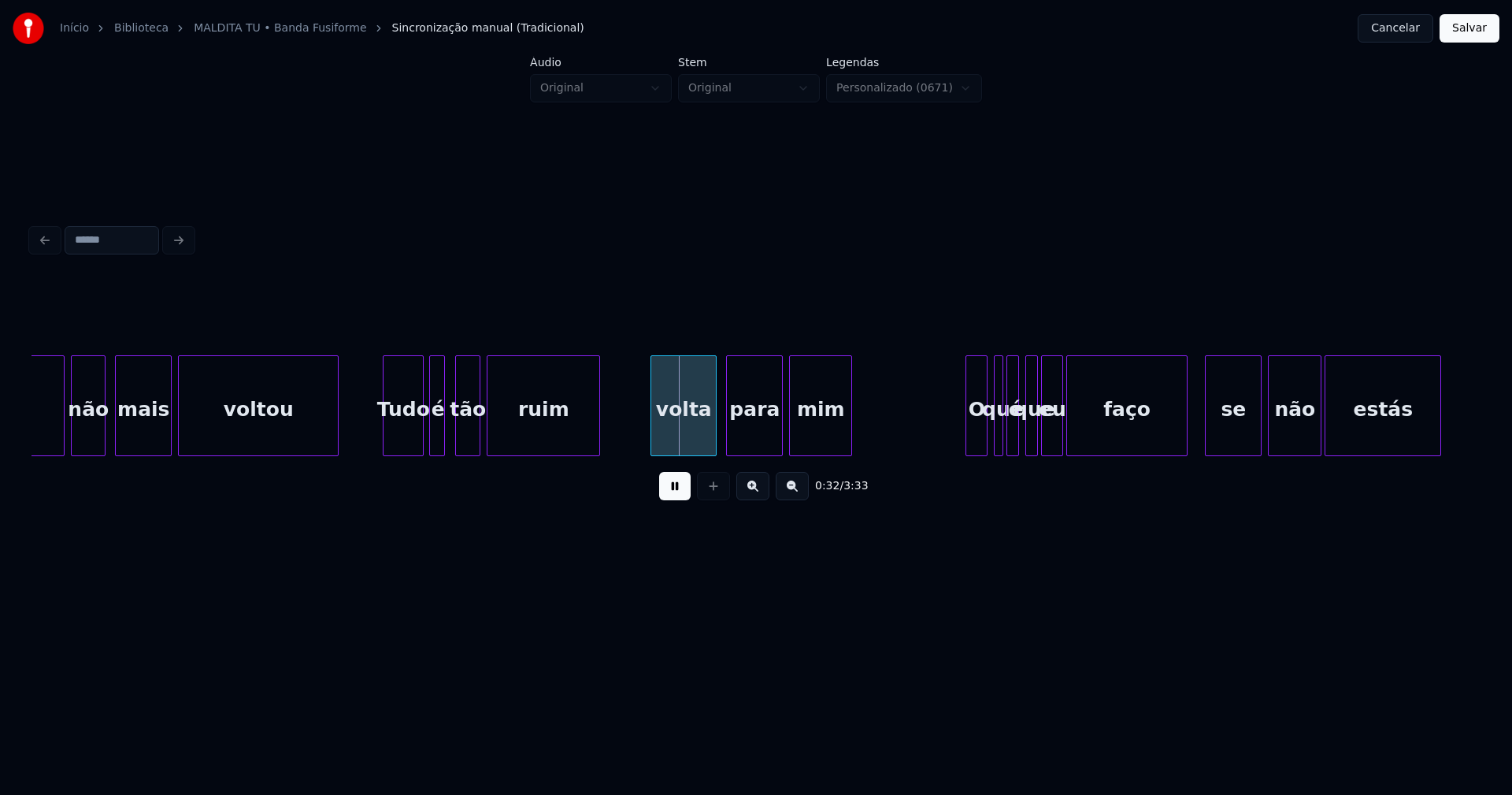
click at [436, 432] on div "é" at bounding box center [437, 409] width 16 height 107
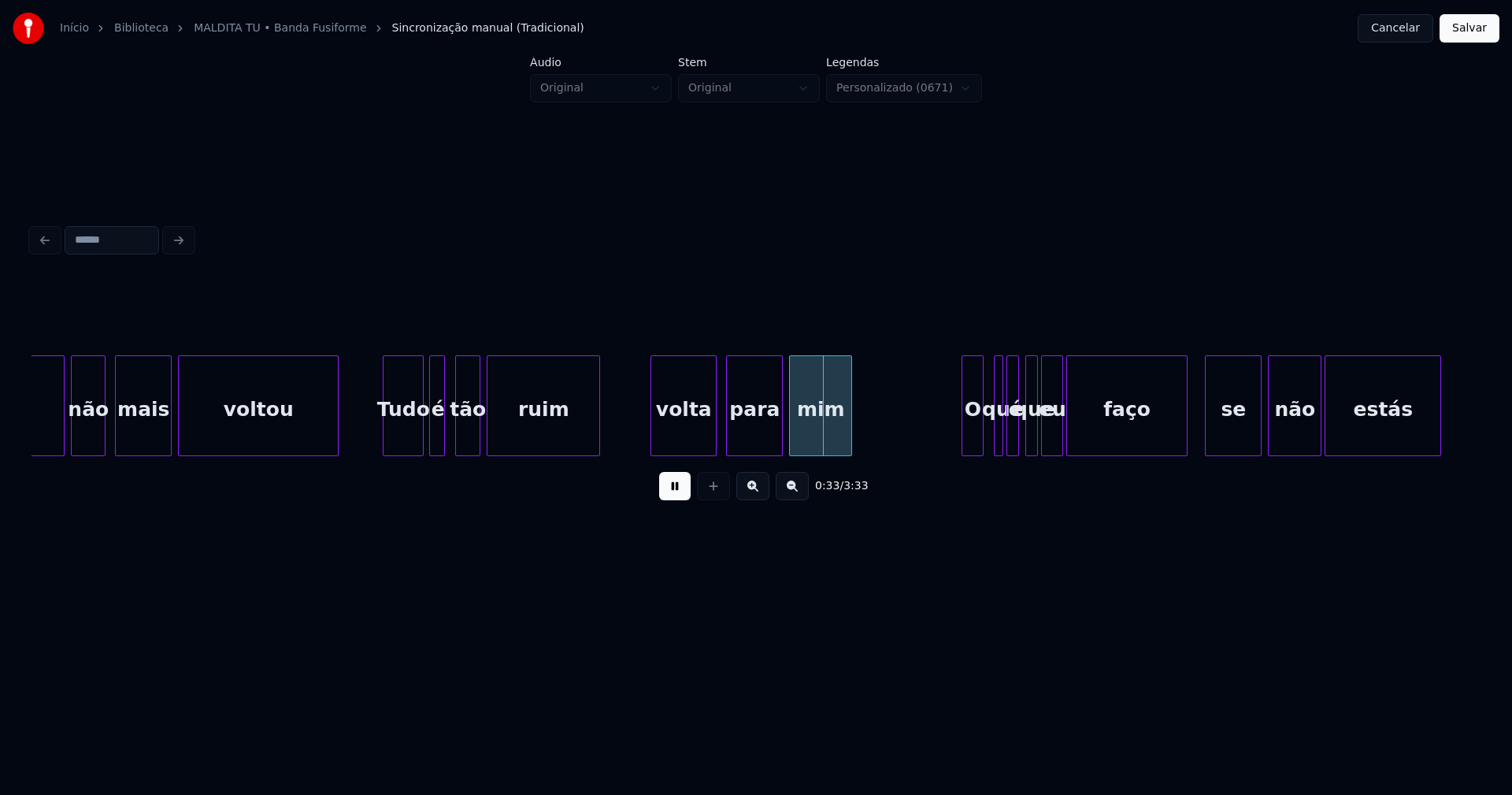
click at [971, 431] on div "O" at bounding box center [972, 409] width 20 height 107
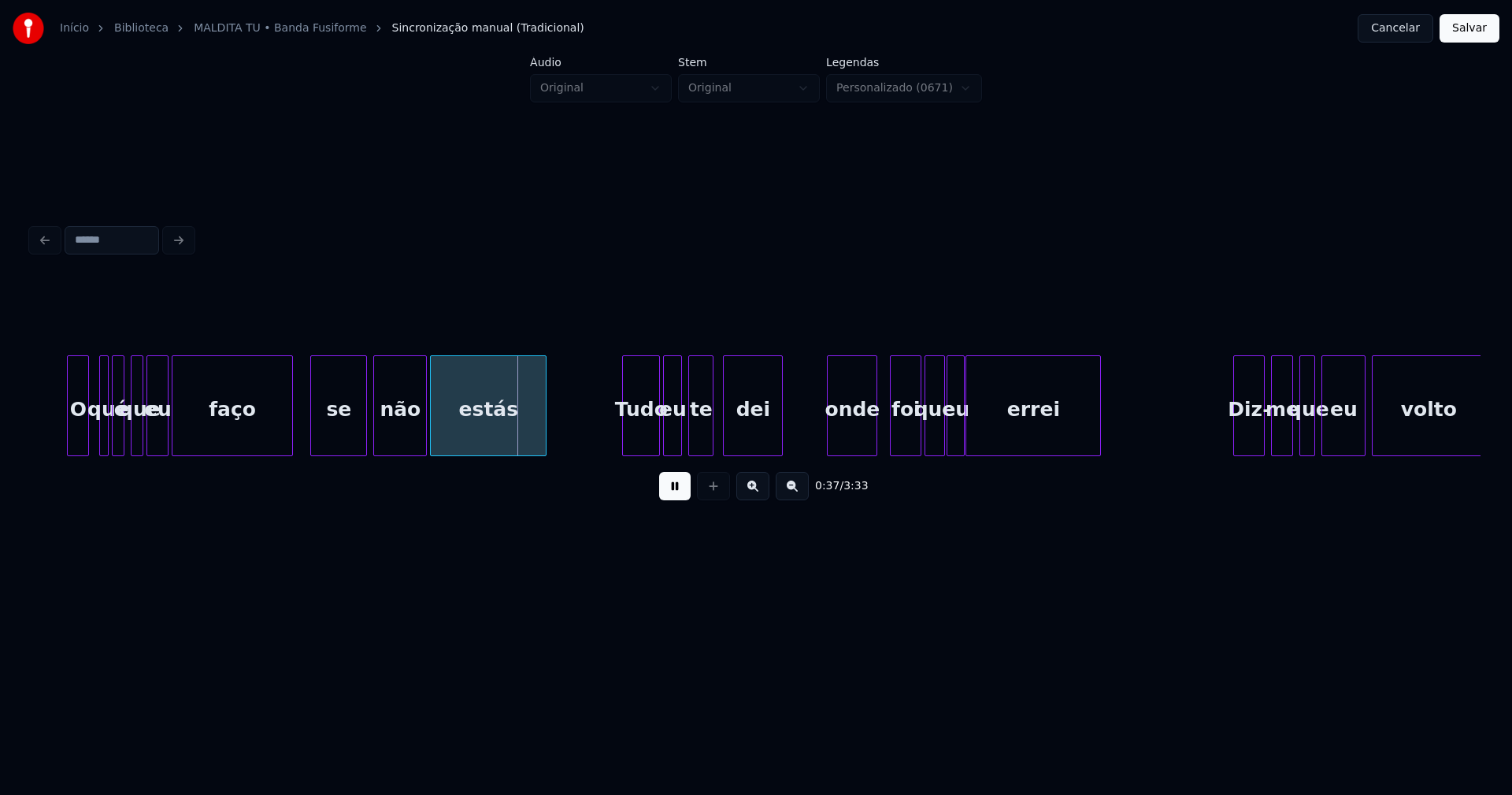
scroll to position [0, 5483]
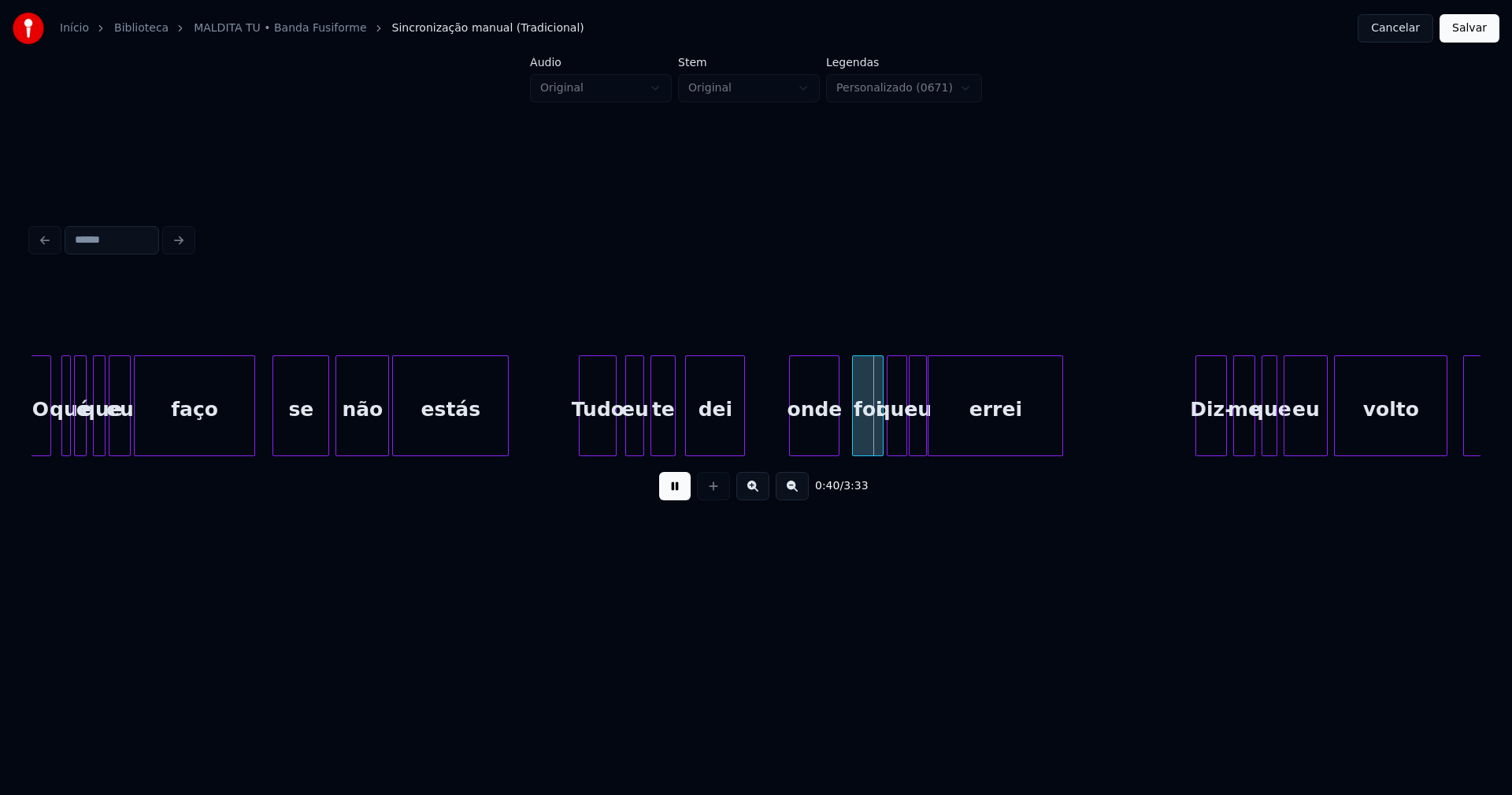
click at [601, 447] on div "Tudo" at bounding box center [598, 409] width 36 height 107
click at [630, 443] on div "eu" at bounding box center [630, 409] width 17 height 107
click at [812, 438] on div "onde" at bounding box center [810, 409] width 49 height 107
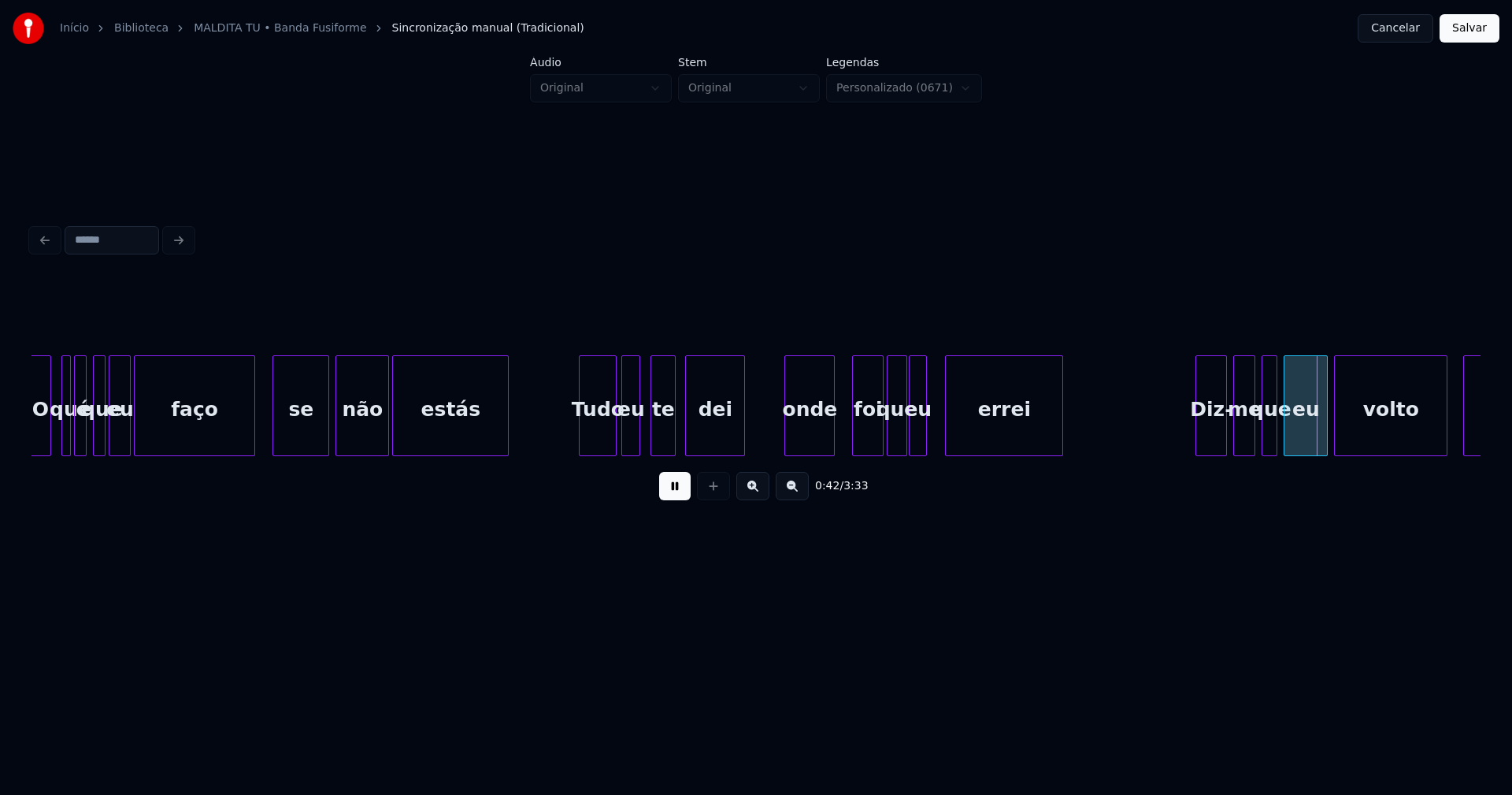
click at [949, 431] on div at bounding box center [949, 405] width 5 height 99
click at [929, 437] on div "eu" at bounding box center [929, 409] width 16 height 107
click at [911, 432] on div at bounding box center [912, 405] width 5 height 99
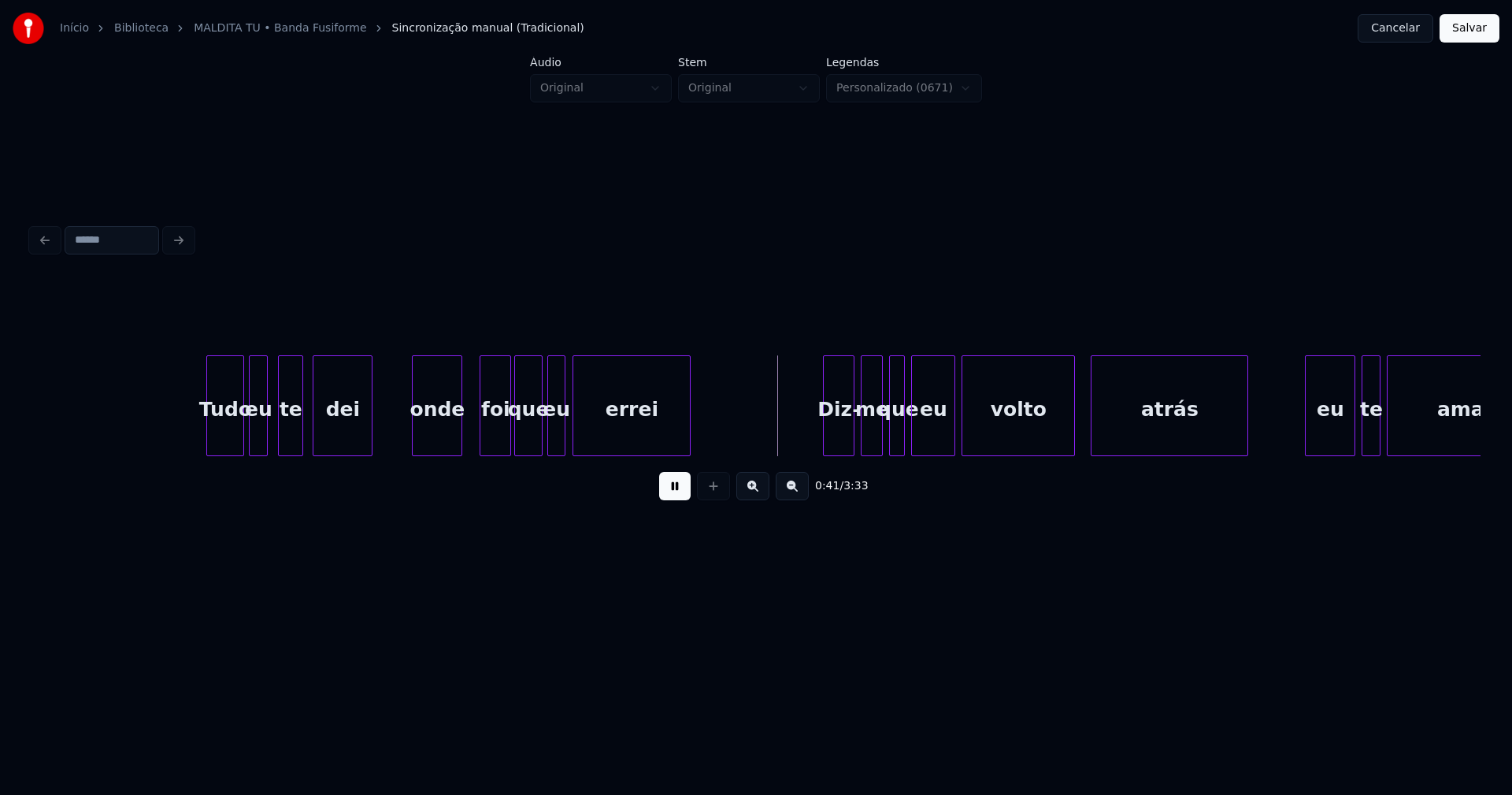
scroll to position [0, 6192]
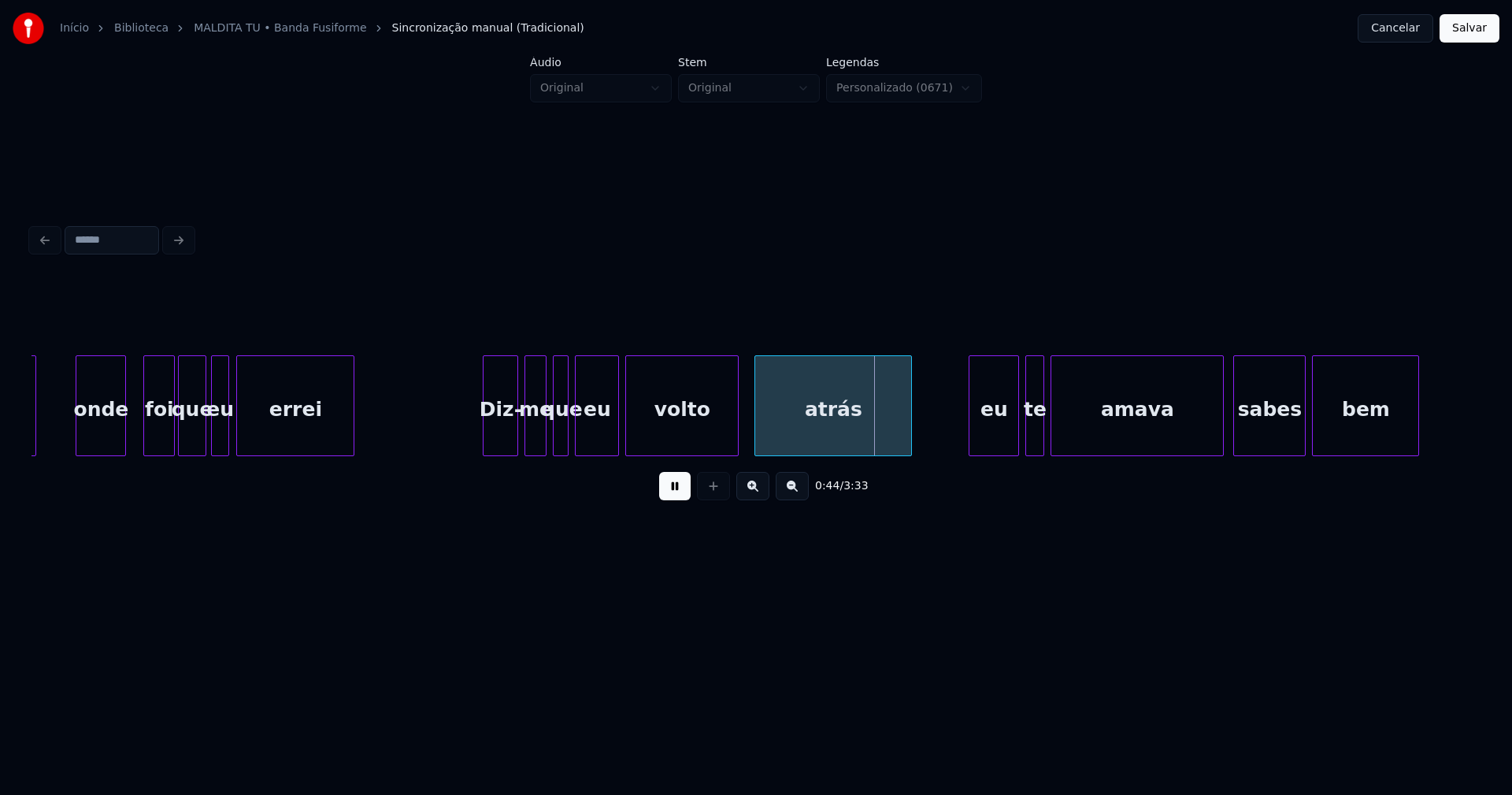
click at [484, 438] on div at bounding box center [486, 405] width 5 height 99
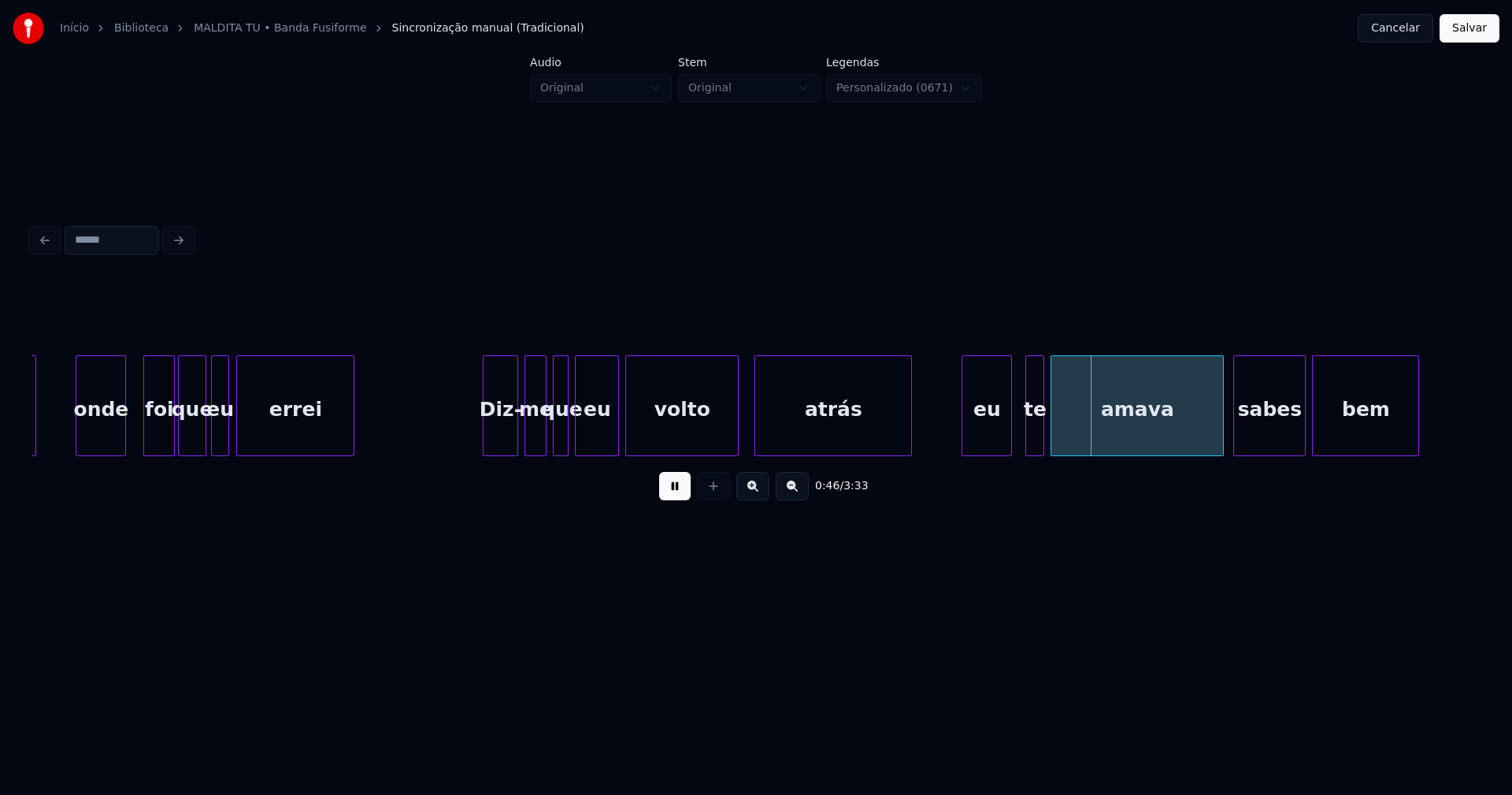
click at [993, 430] on div "eu" at bounding box center [987, 409] width 49 height 107
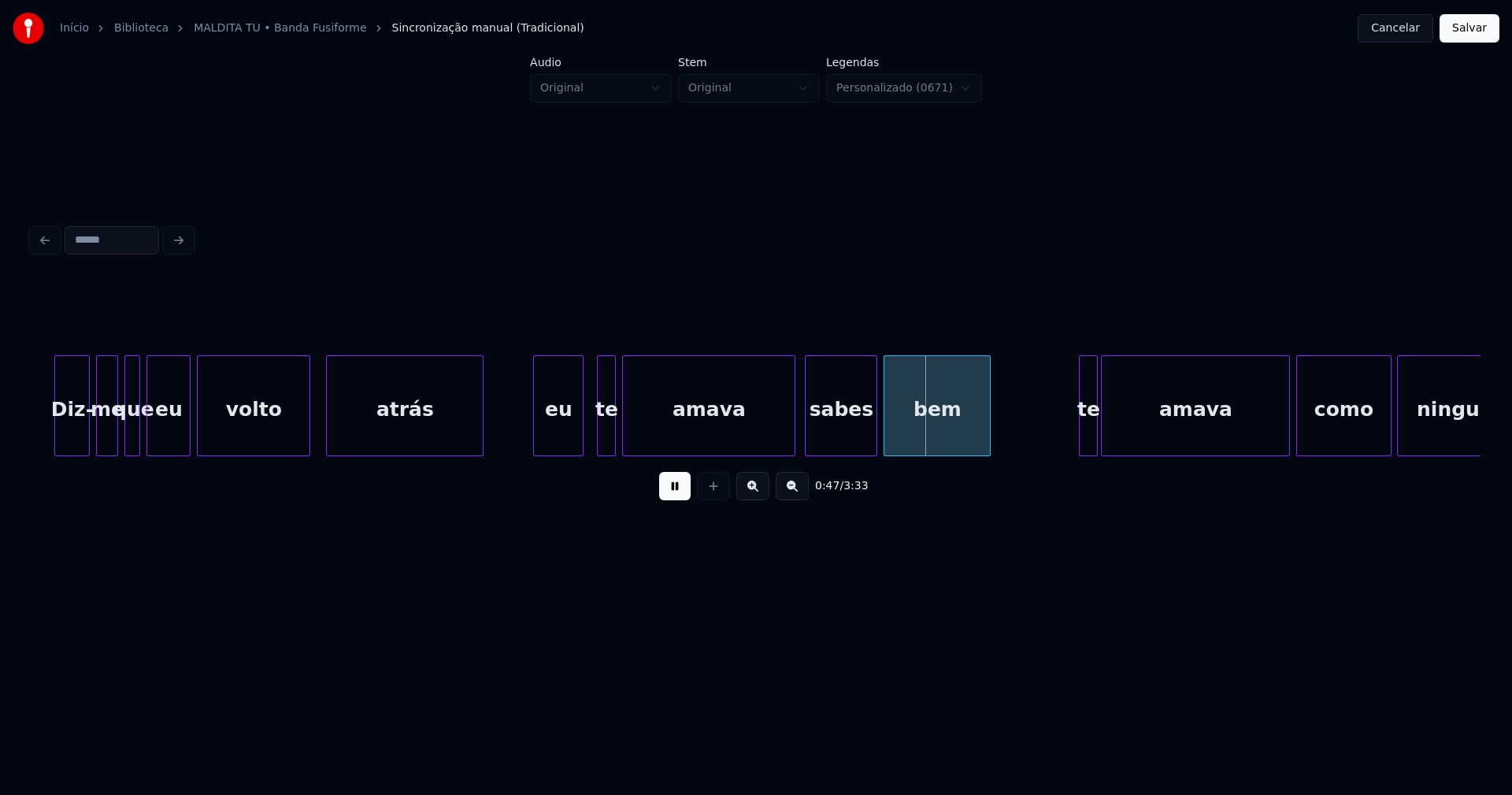
scroll to position [0, 6732]
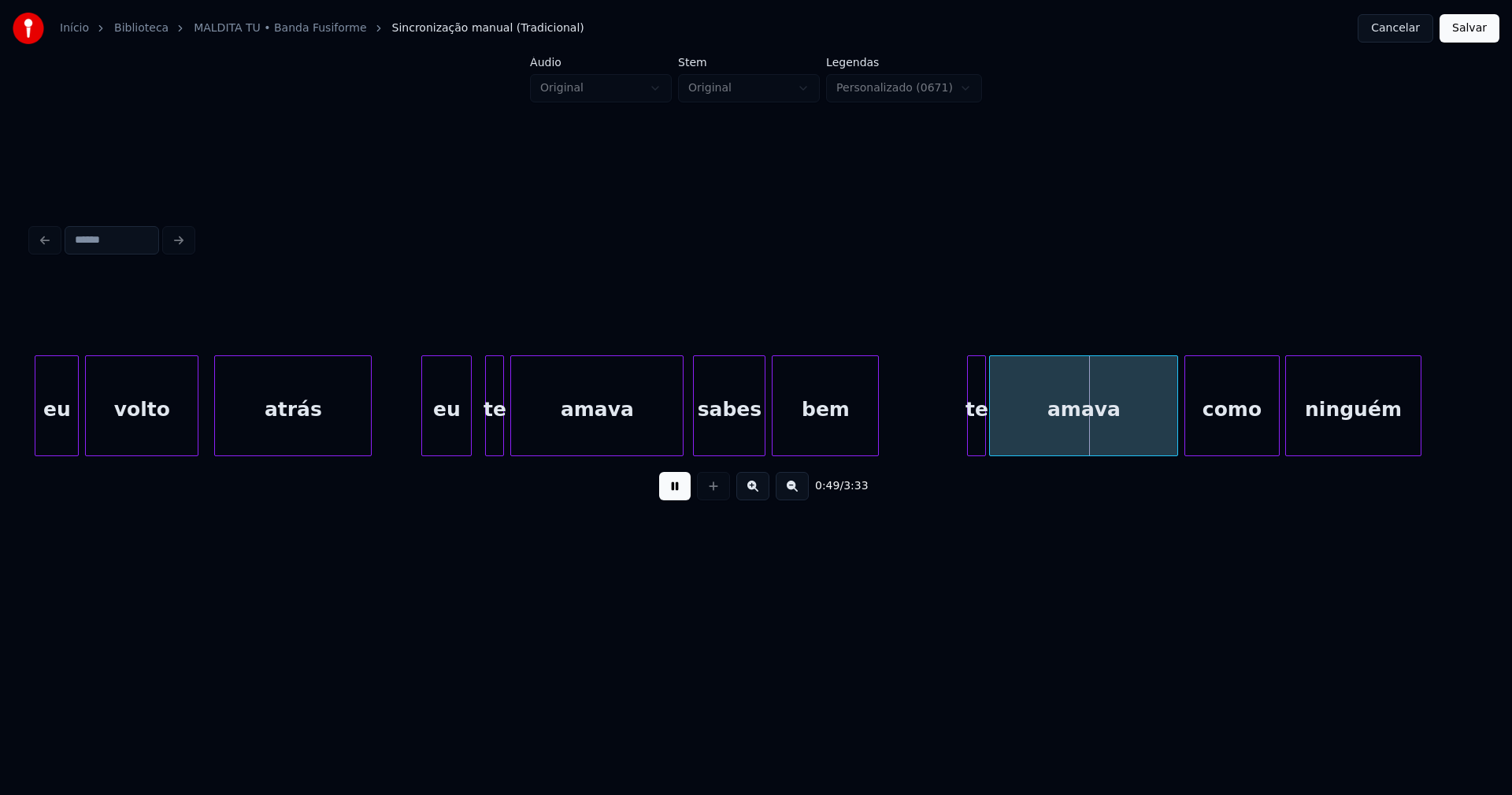
click at [671, 493] on button at bounding box center [675, 486] width 32 height 29
click at [437, 416] on div "eu" at bounding box center [446, 409] width 49 height 107
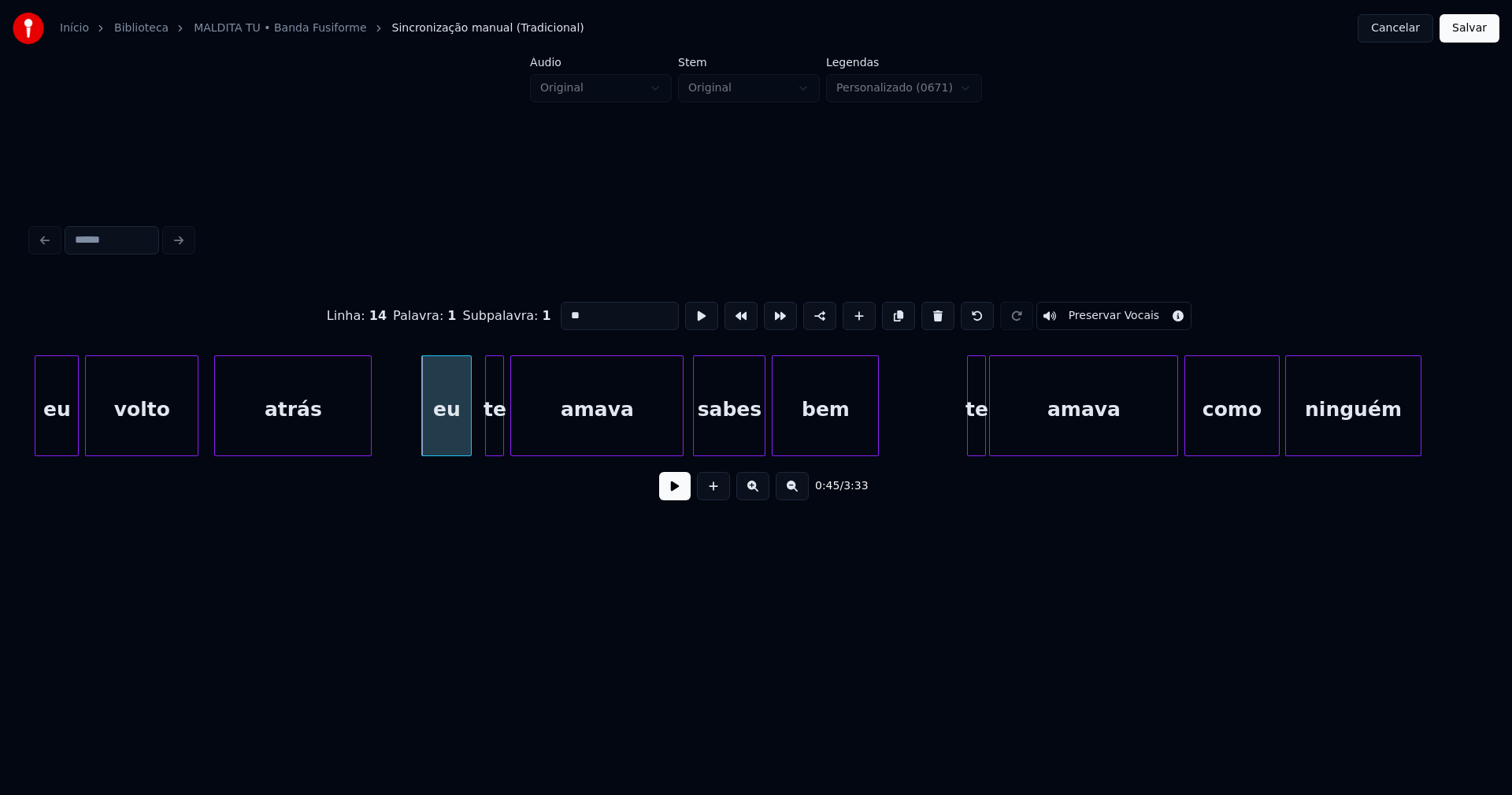
click at [566, 308] on input "**" at bounding box center [620, 316] width 118 height 29
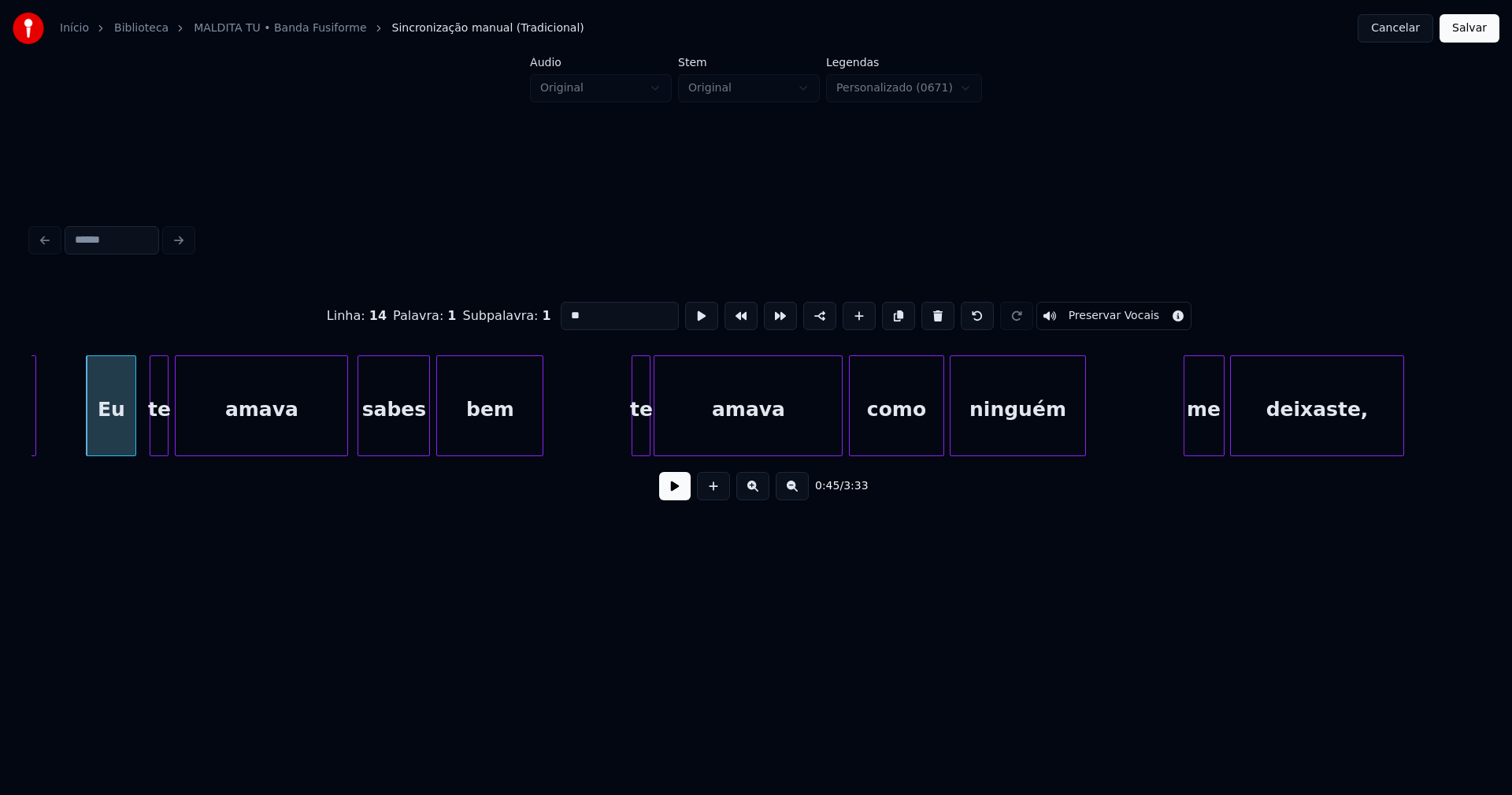
scroll to position [0, 7069]
click at [334, 444] on div at bounding box center [333, 405] width 5 height 99
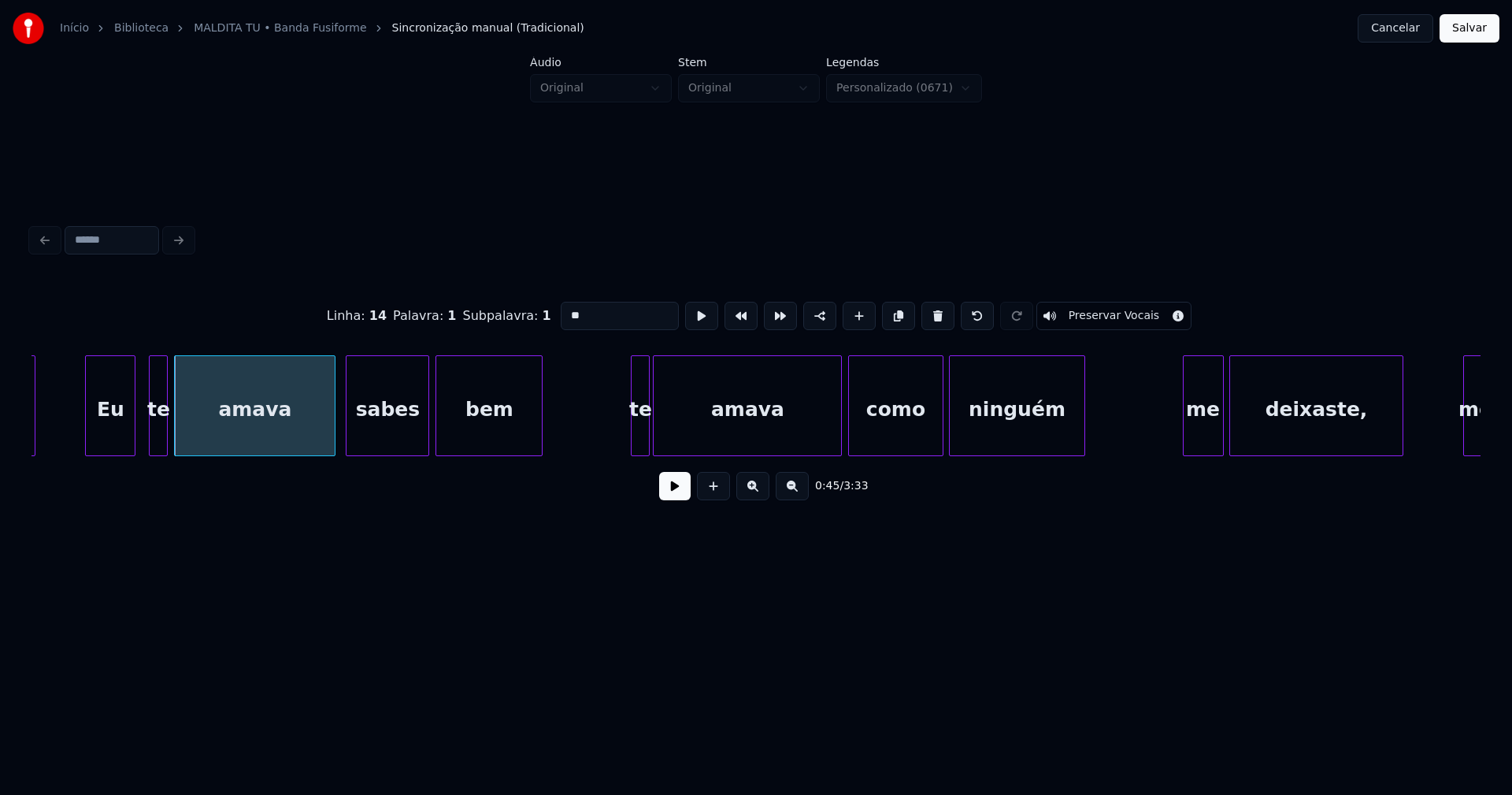
click at [348, 427] on div at bounding box center [349, 405] width 5 height 99
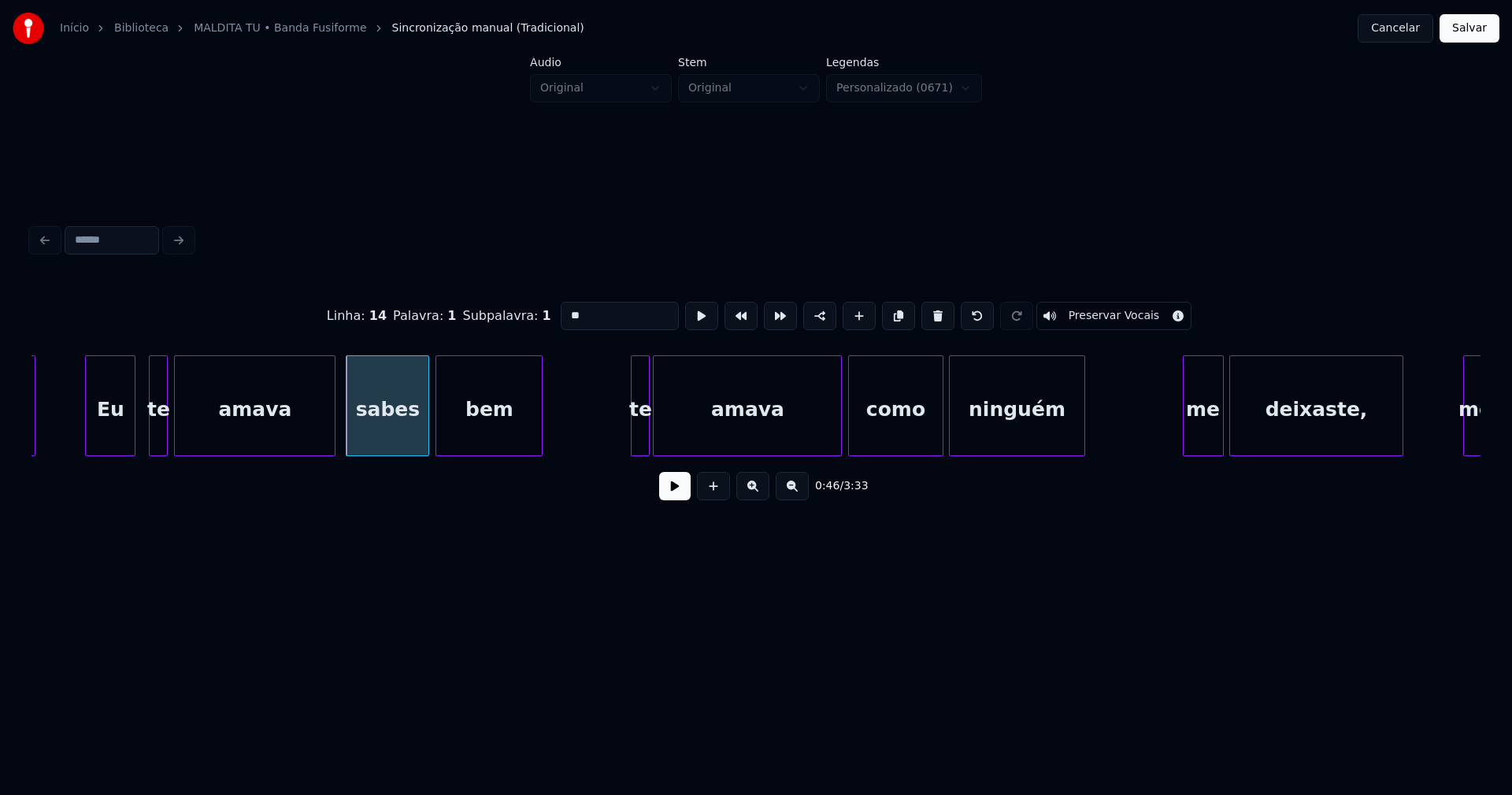
type input "**"
click at [668, 498] on button at bounding box center [675, 486] width 32 height 29
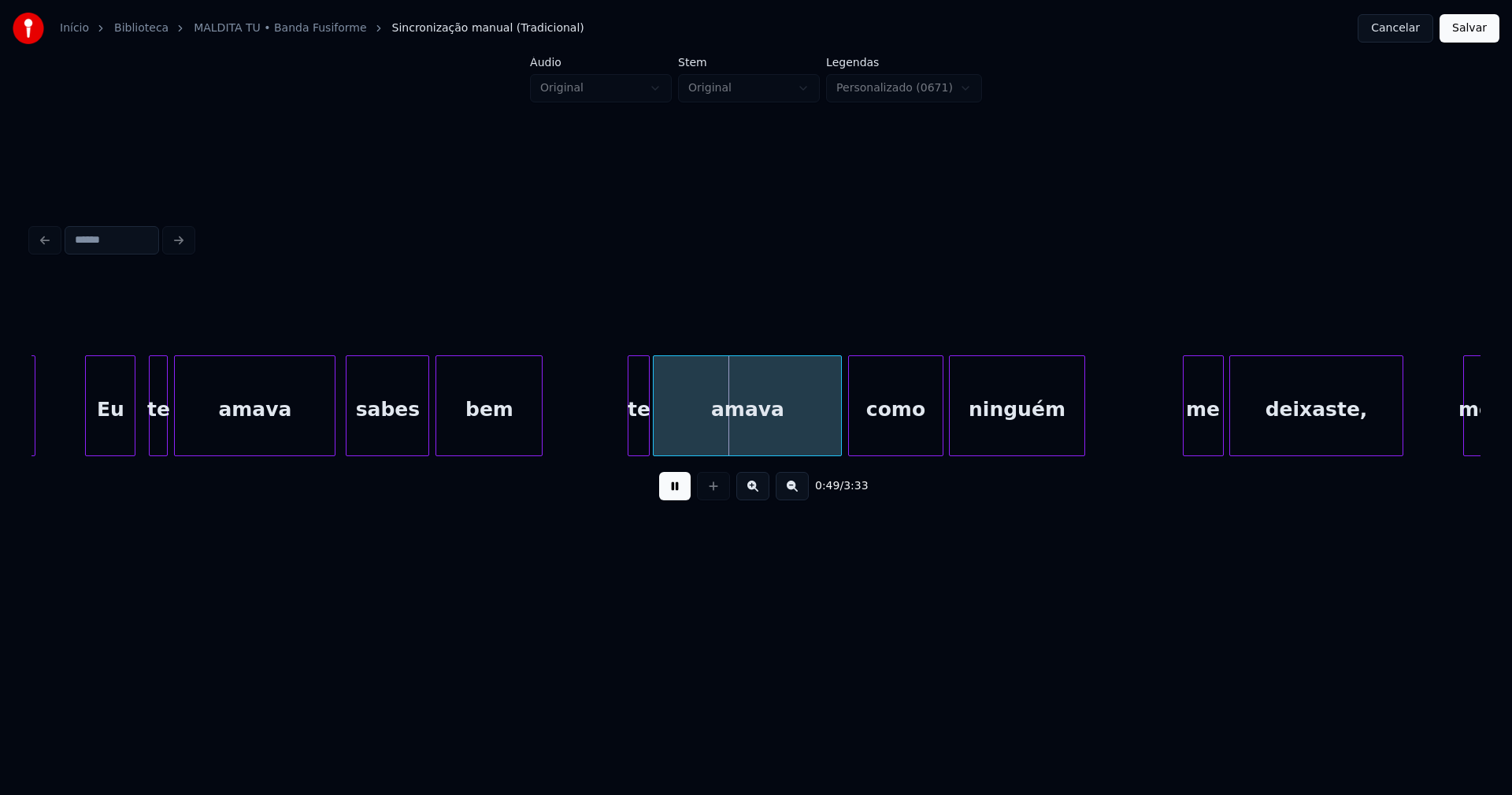
click at [632, 438] on div at bounding box center [631, 405] width 5 height 99
click at [643, 438] on div "te" at bounding box center [639, 409] width 20 height 107
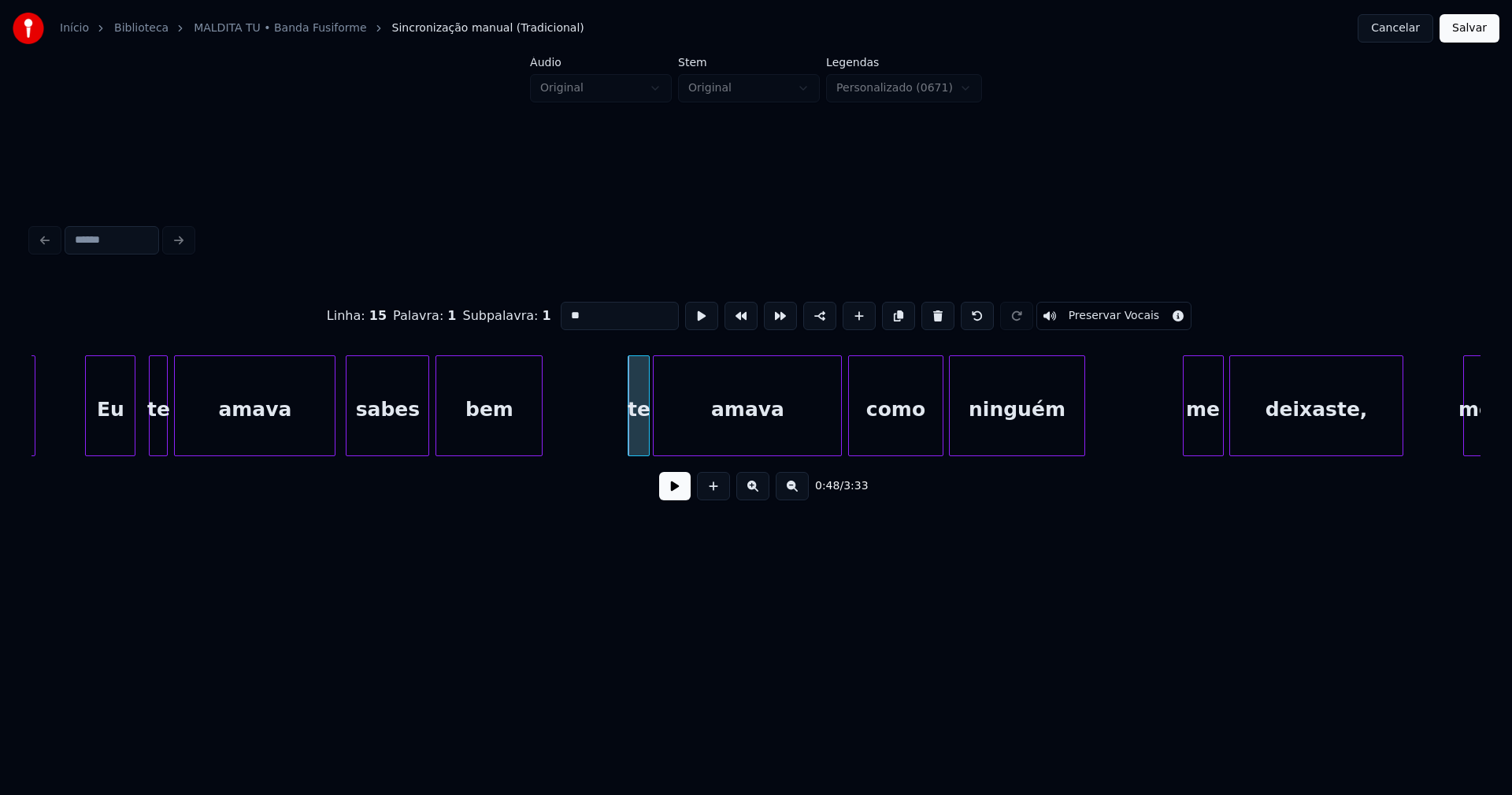
click at [564, 307] on input "**" at bounding box center [620, 316] width 118 height 29
type input "**"
click at [676, 500] on button at bounding box center [675, 486] width 32 height 29
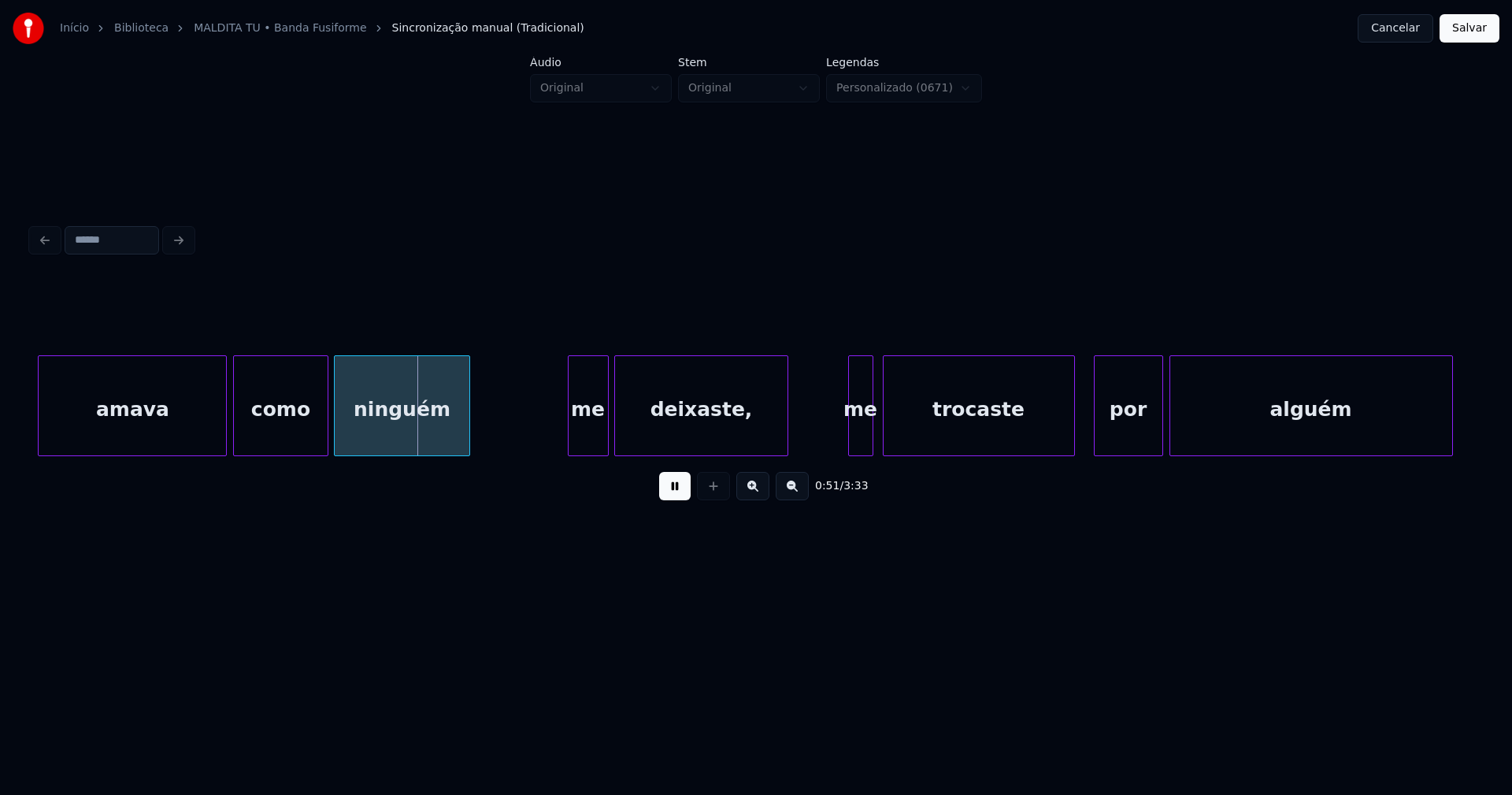
scroll to position [0, 7720]
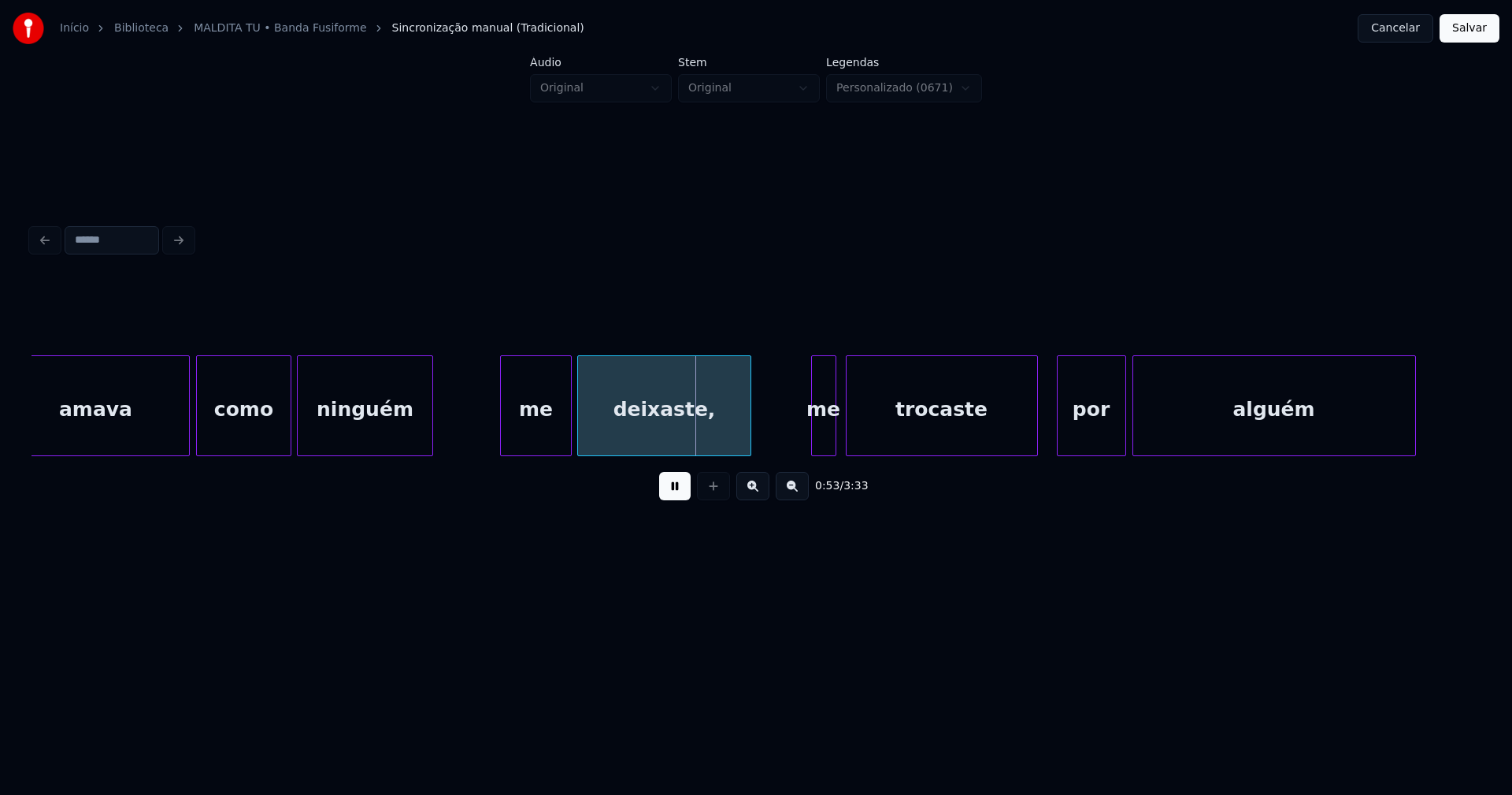
click at [501, 435] on div at bounding box center [504, 405] width 5 height 99
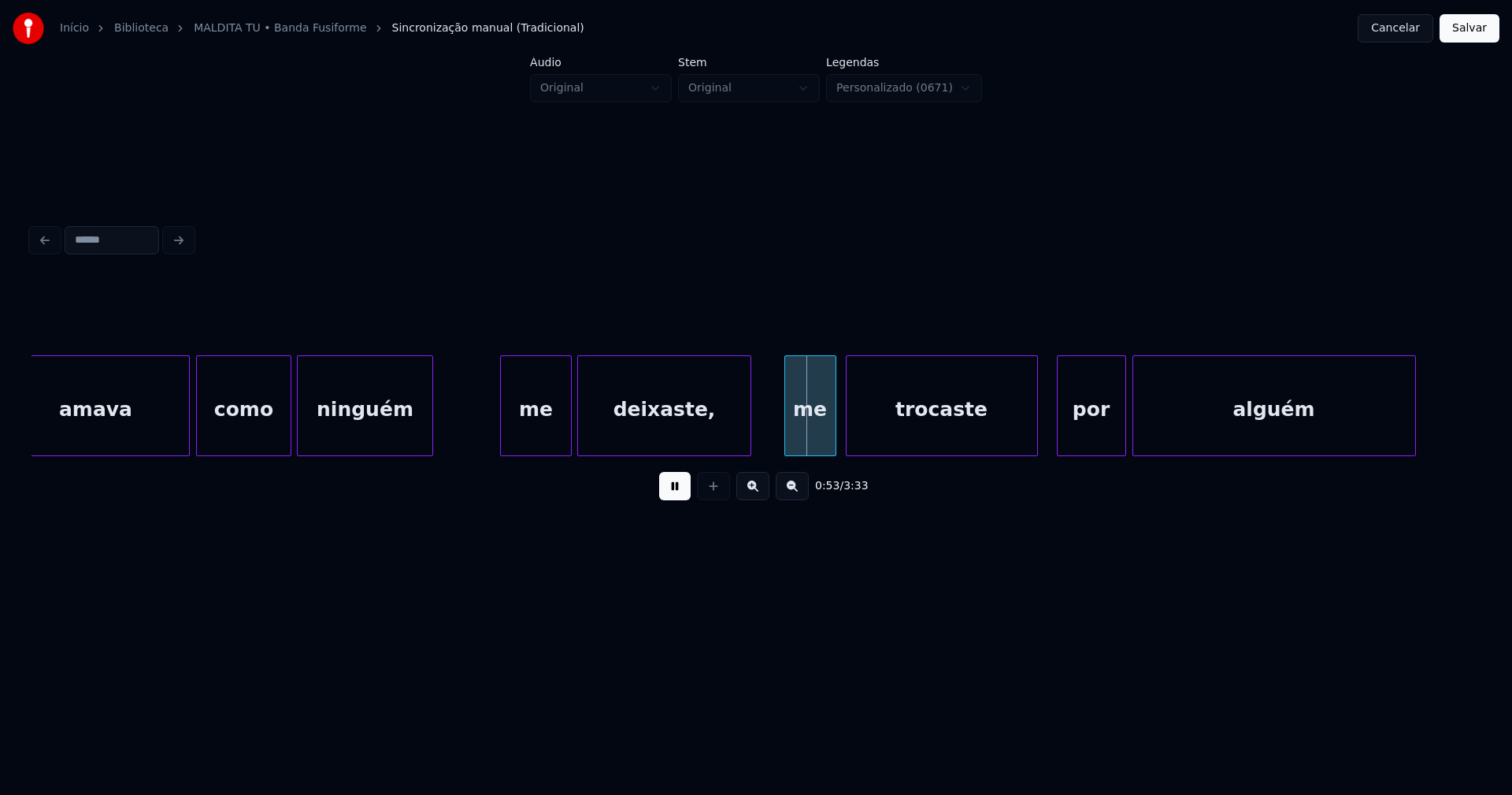
click at [787, 439] on div at bounding box center [787, 405] width 5 height 99
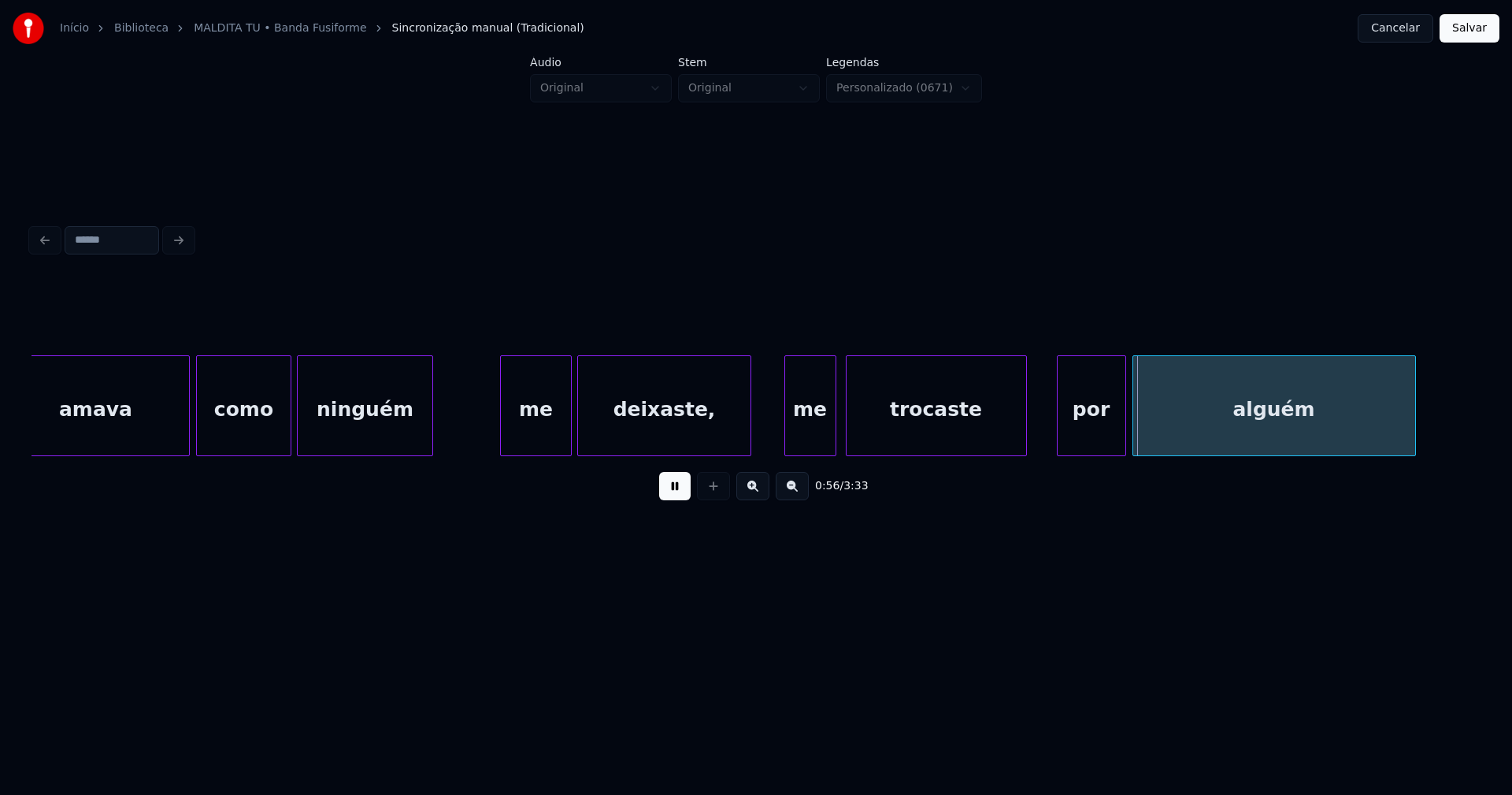
click at [1024, 443] on div at bounding box center [1024, 405] width 5 height 99
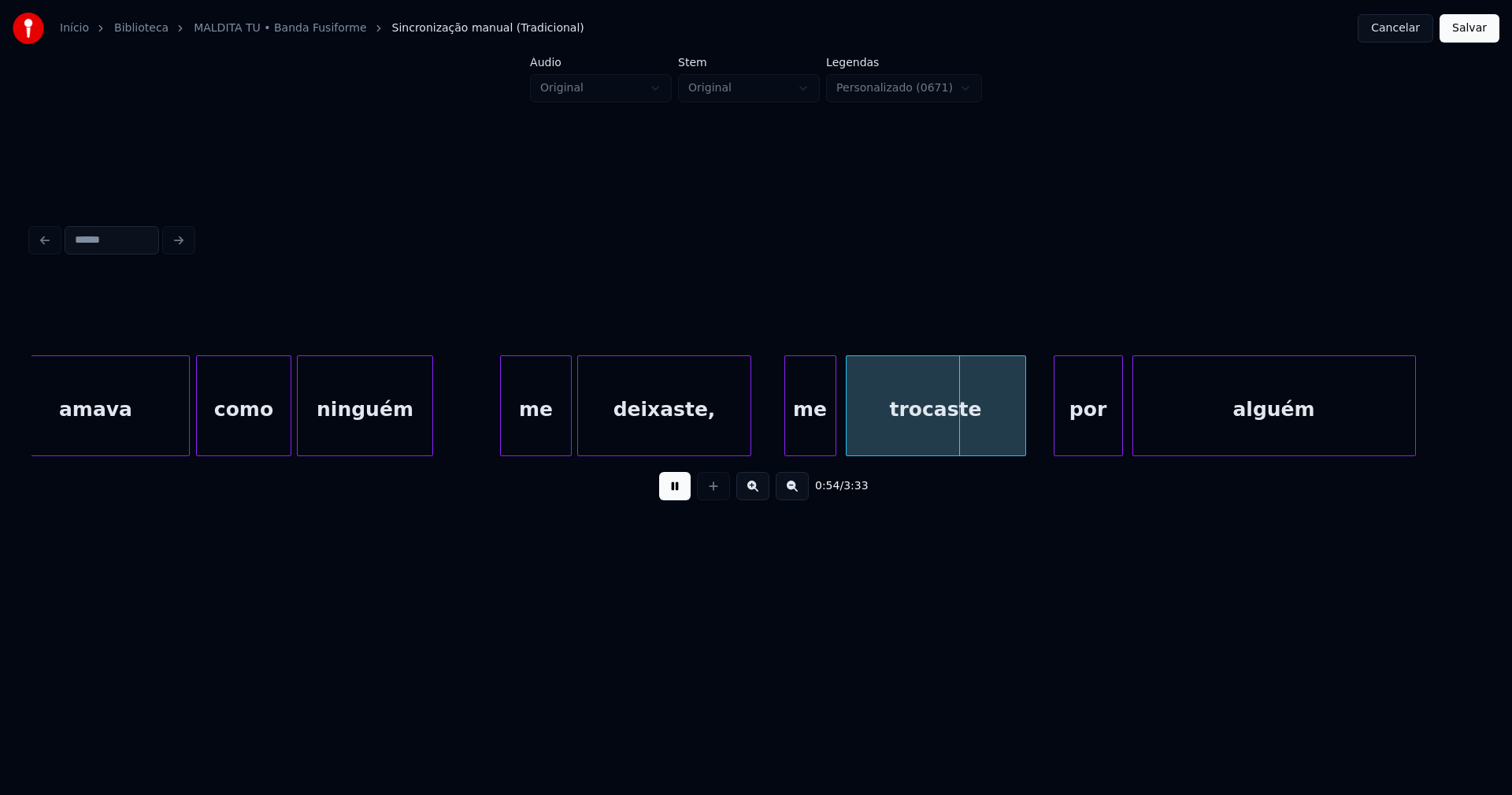
click at [1080, 434] on div "por" at bounding box center [1088, 409] width 68 height 107
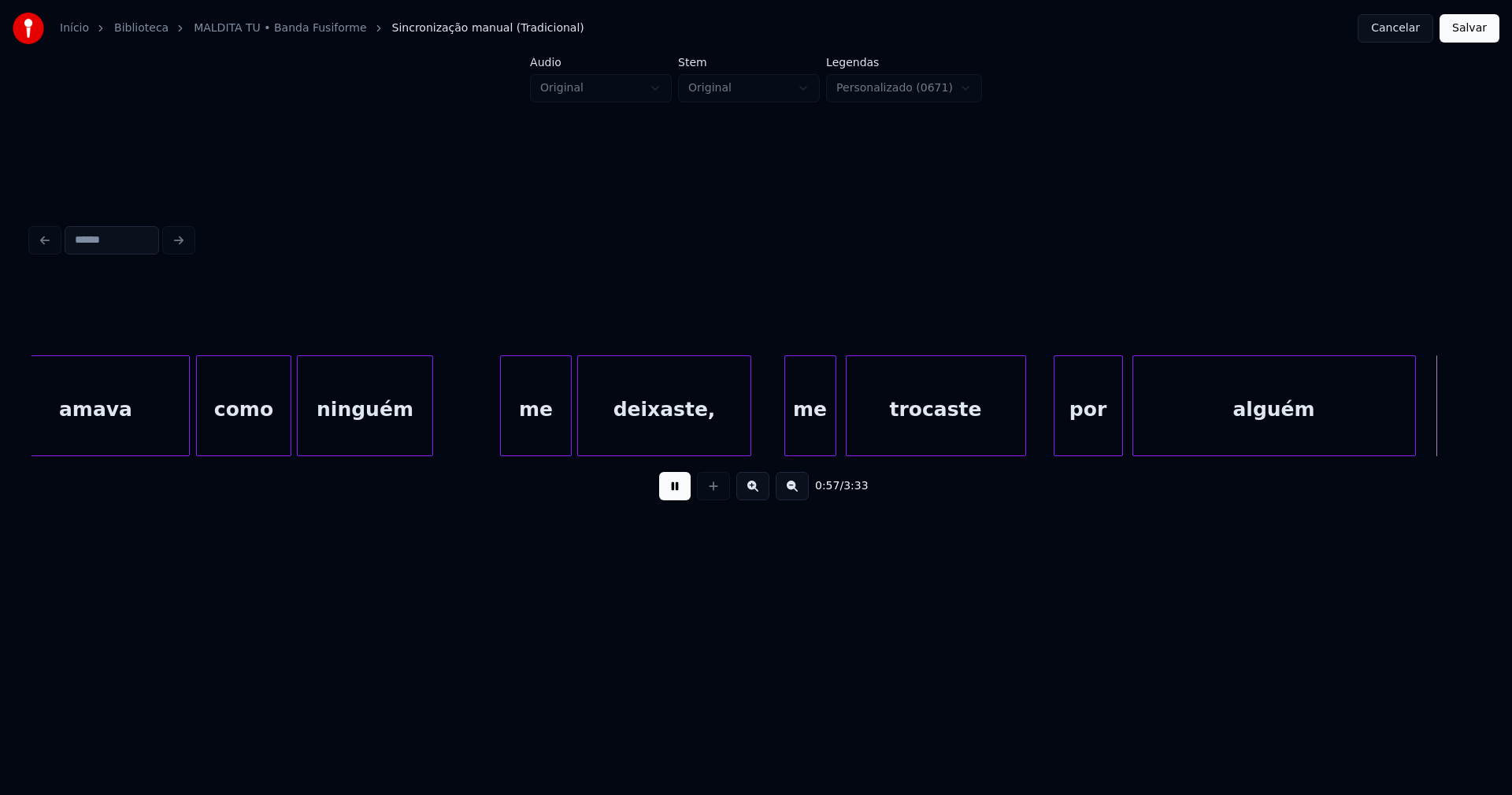
click at [538, 424] on div "me" at bounding box center [536, 409] width 70 height 107
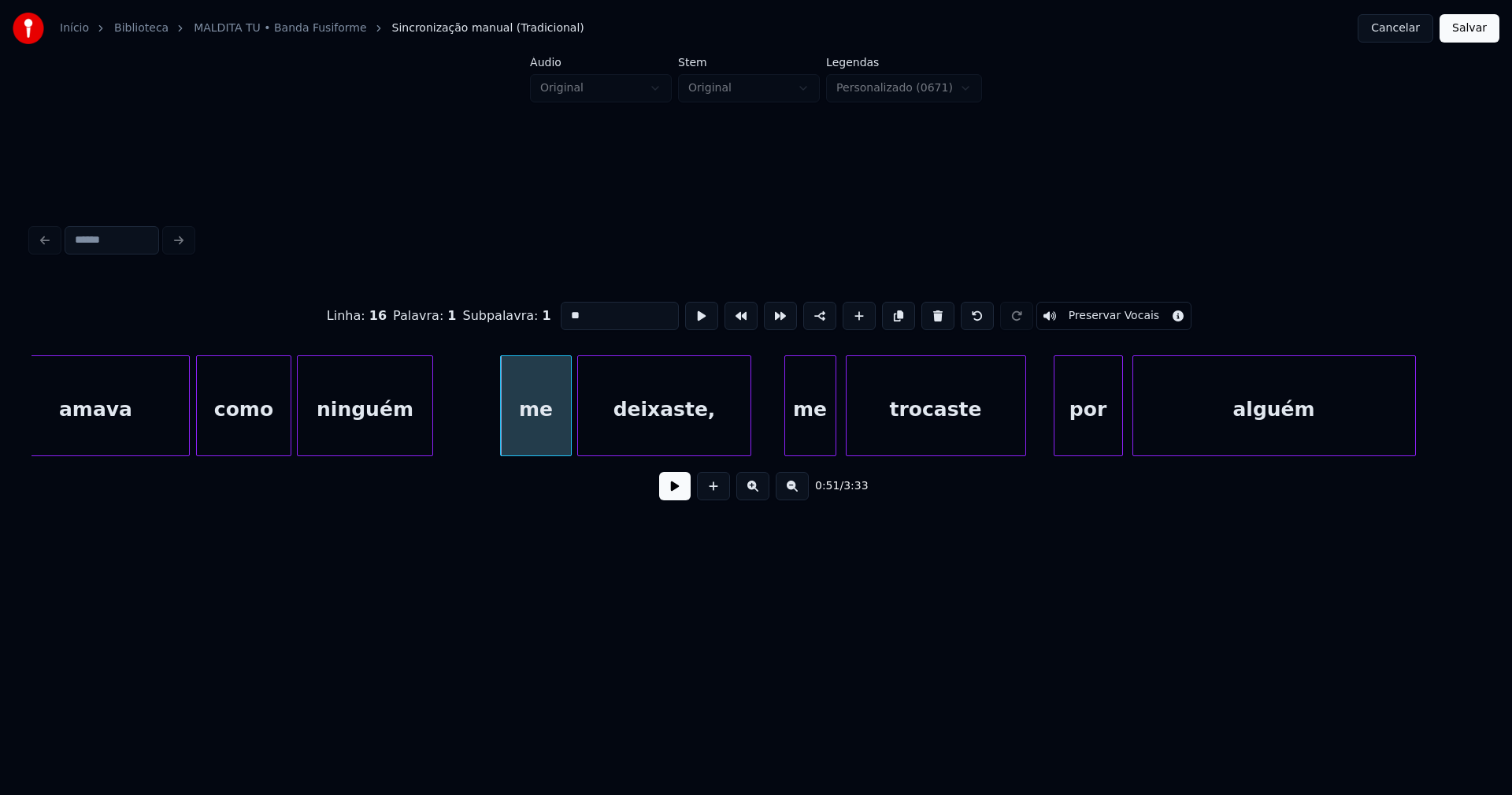
click at [567, 308] on input "**" at bounding box center [620, 316] width 118 height 29
type input "**"
click at [678, 487] on button at bounding box center [675, 486] width 32 height 29
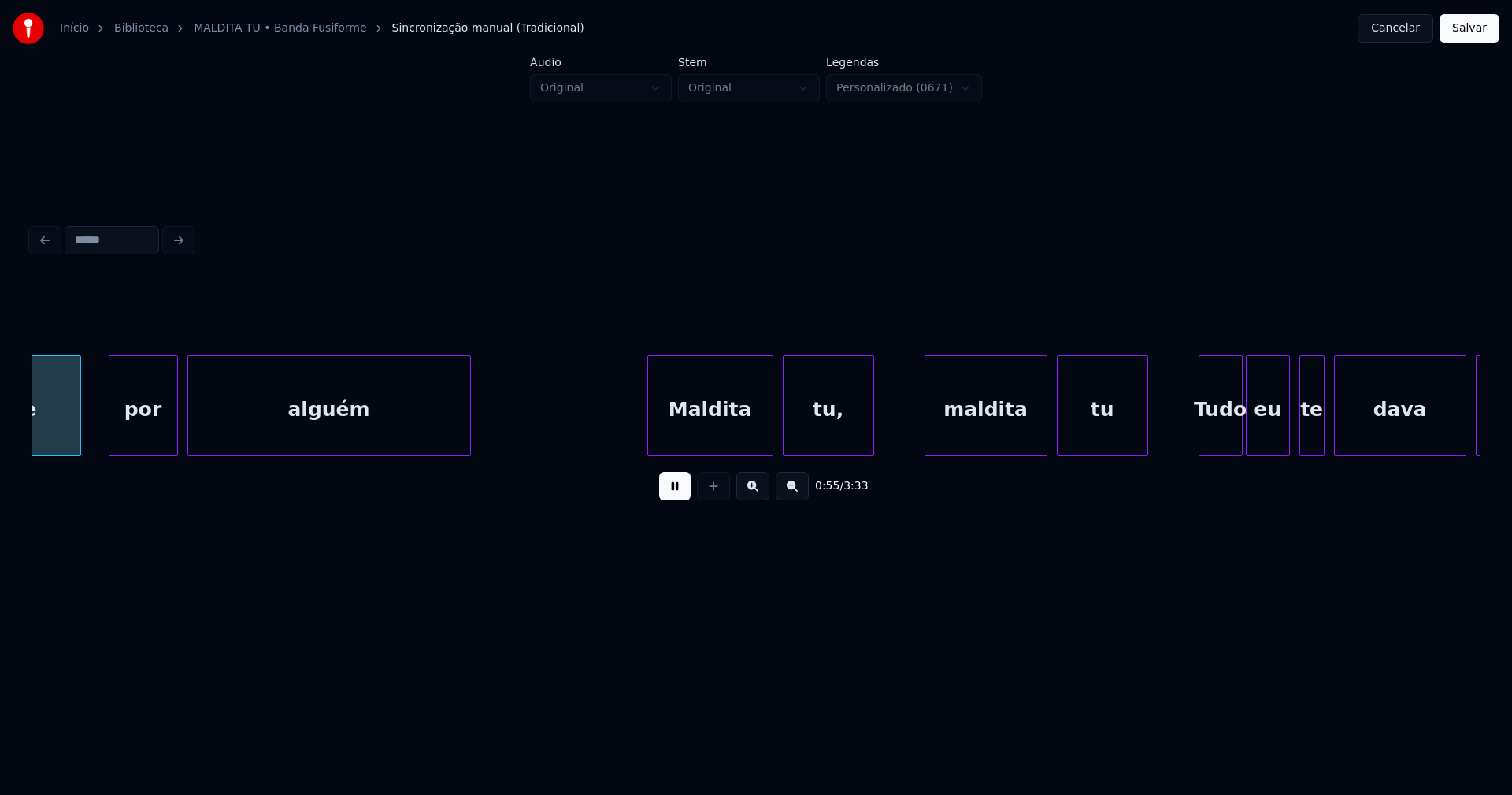
scroll to position [0, 8671]
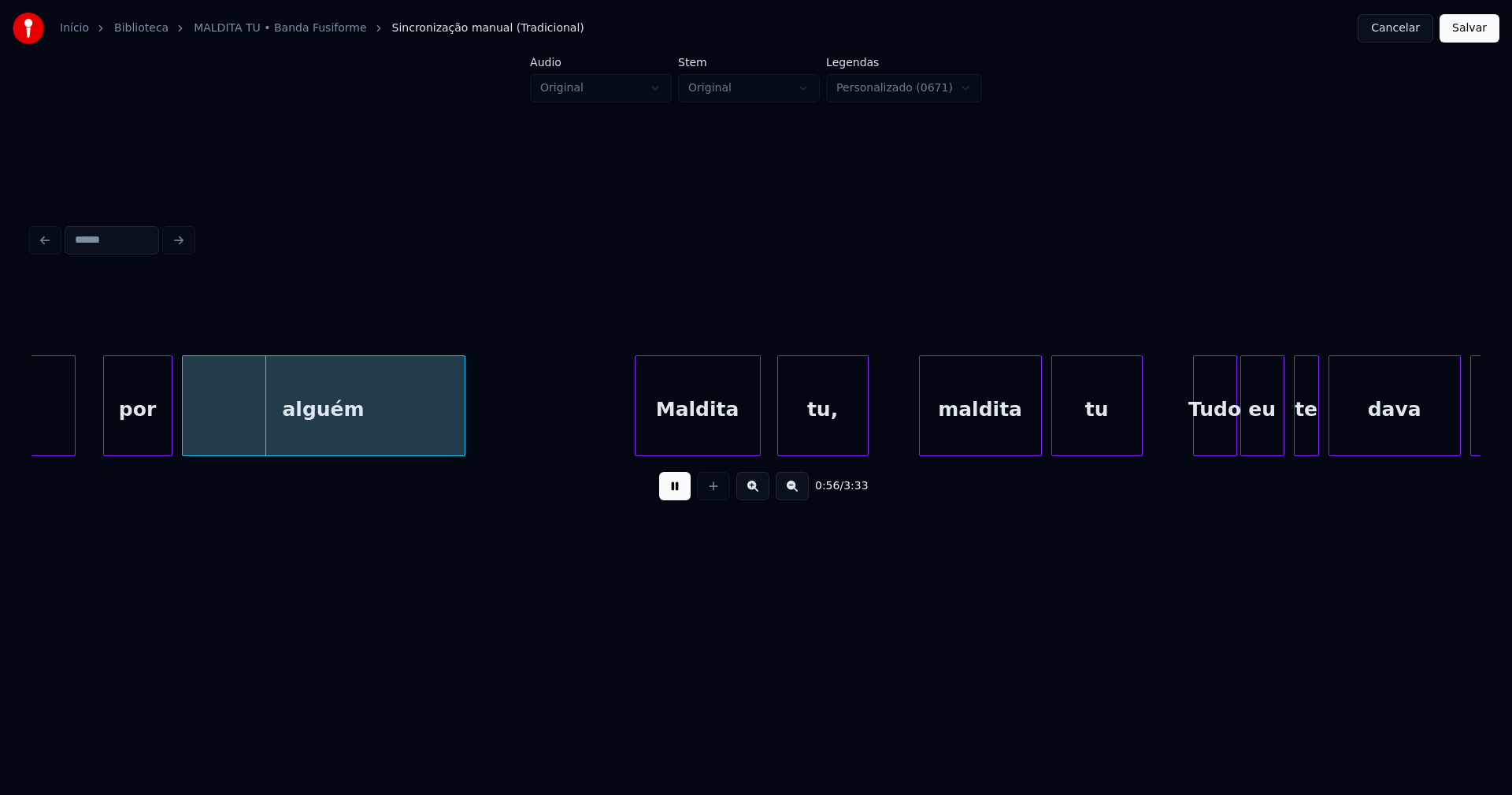
click at [697, 420] on div "Maldita" at bounding box center [698, 409] width 124 height 107
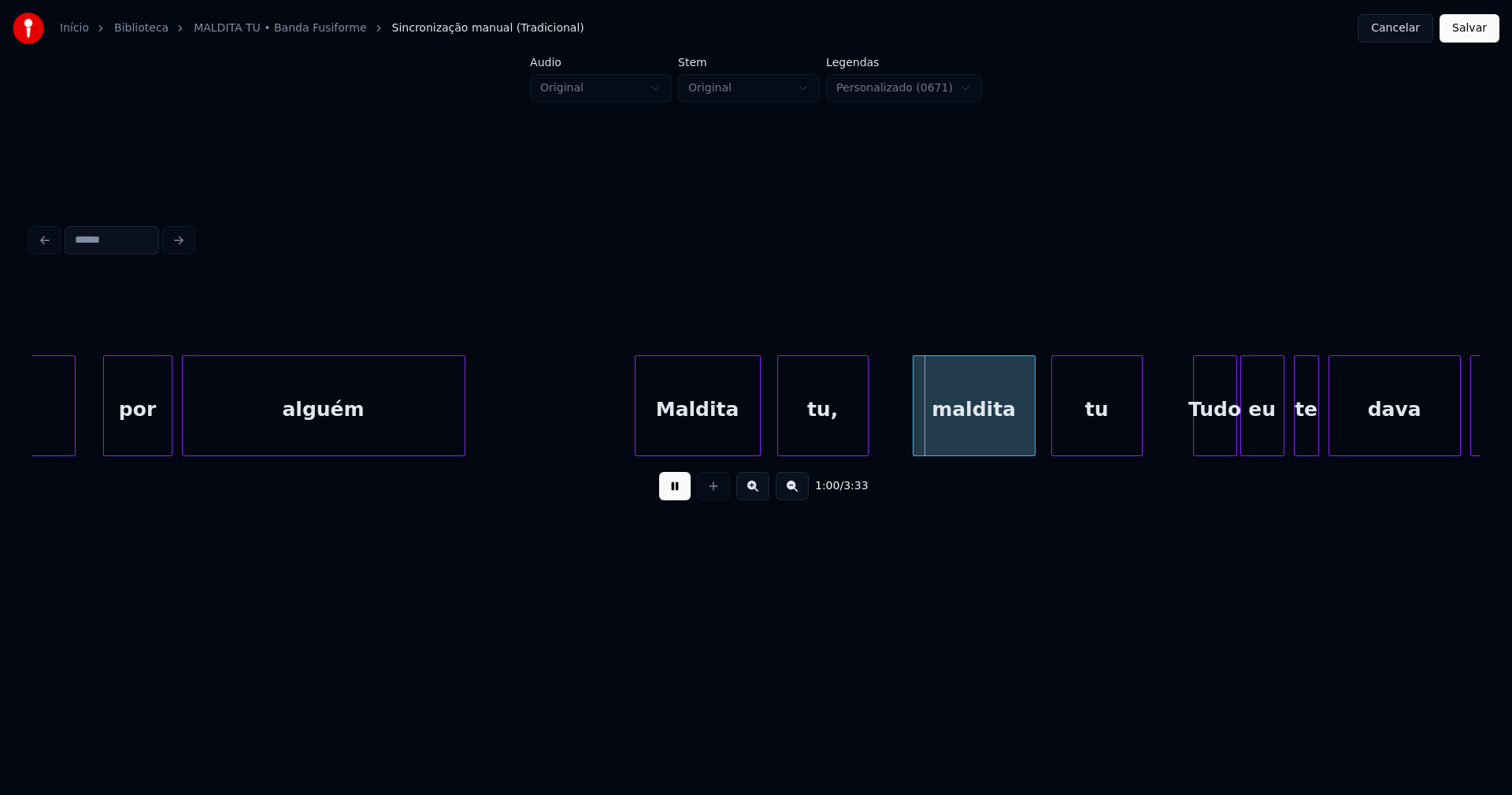
click at [961, 437] on div "maldita" at bounding box center [974, 409] width 121 height 107
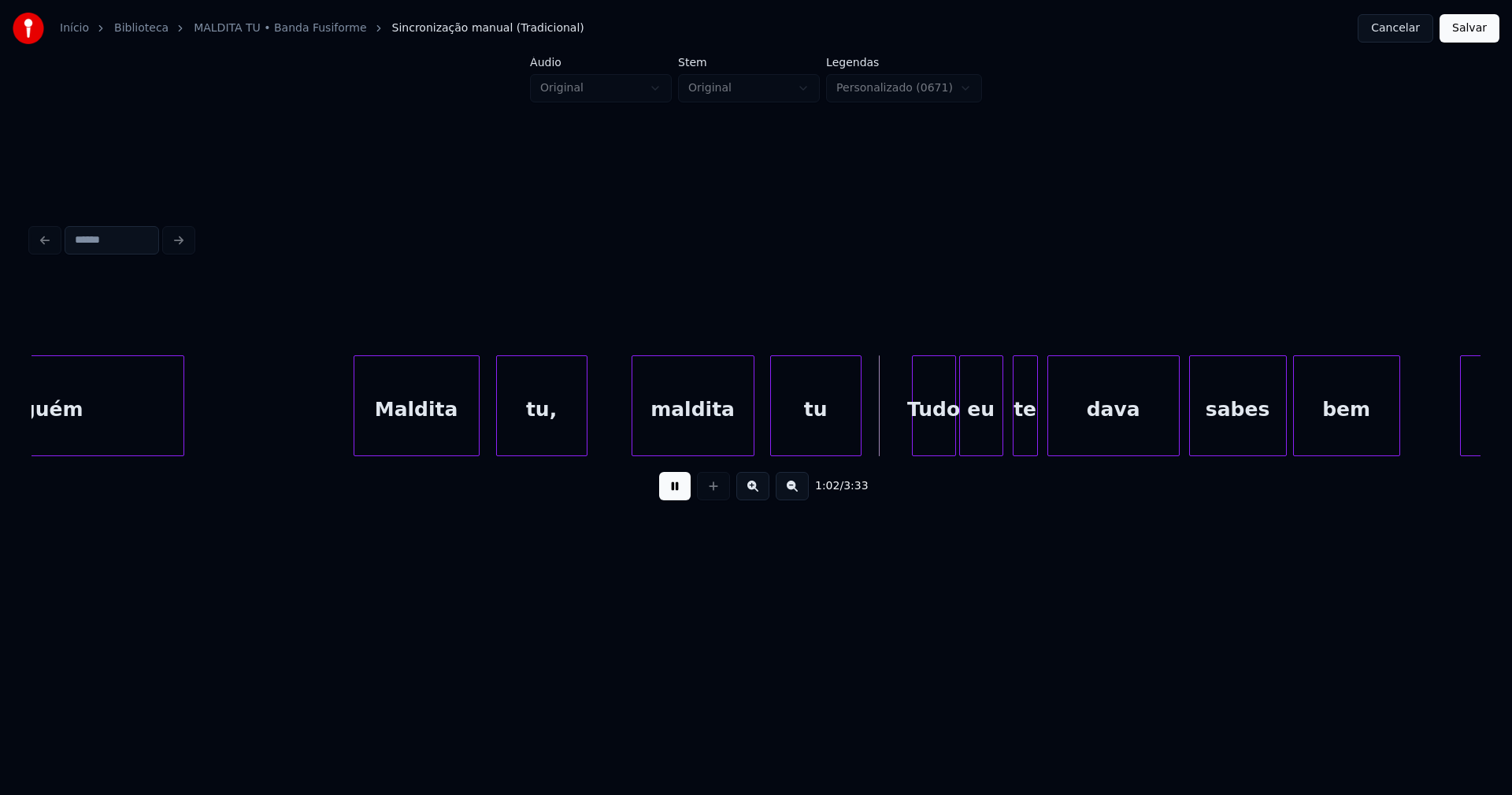
scroll to position [0, 9288]
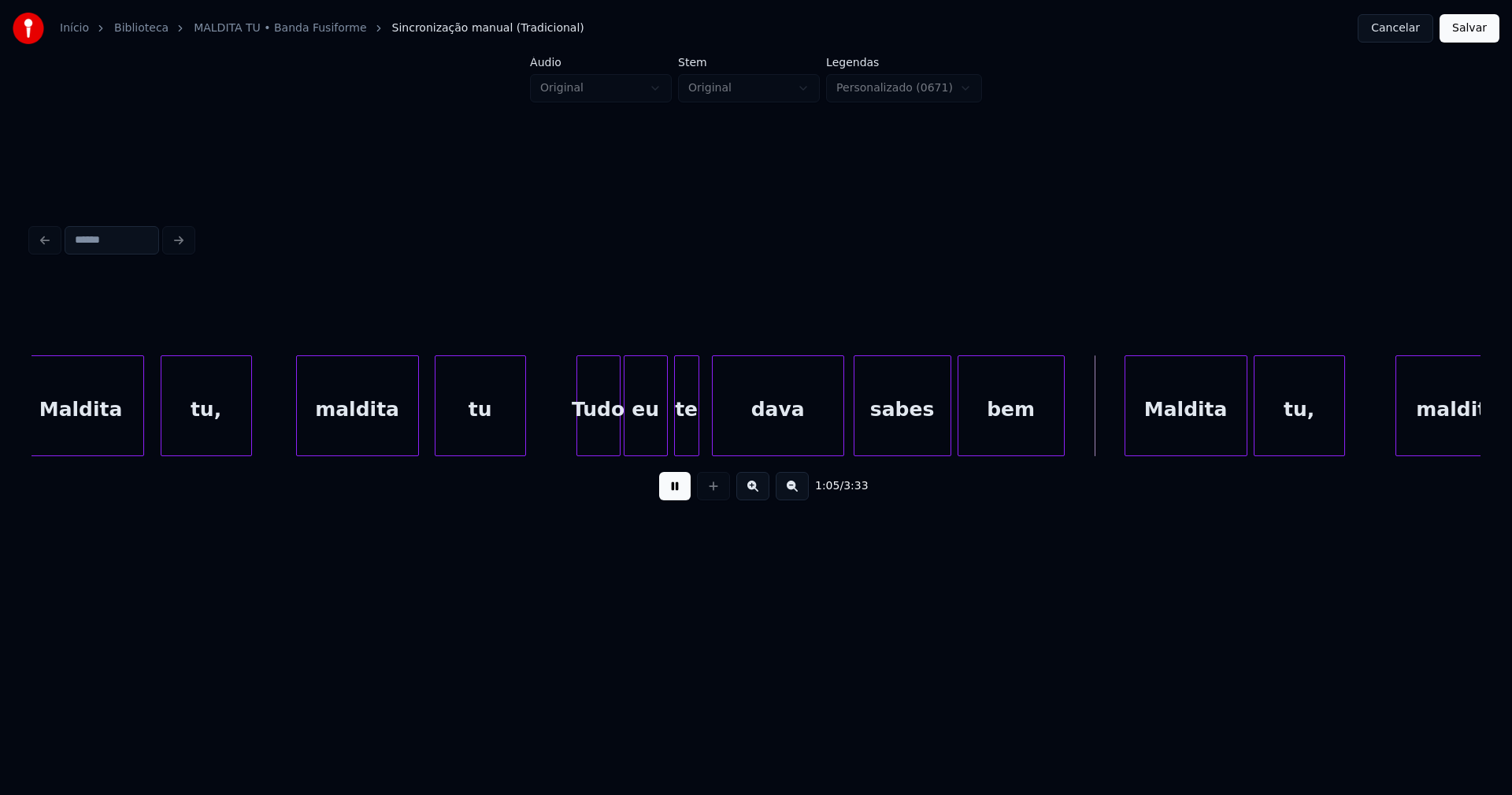
click at [684, 437] on div "te" at bounding box center [686, 409] width 24 height 107
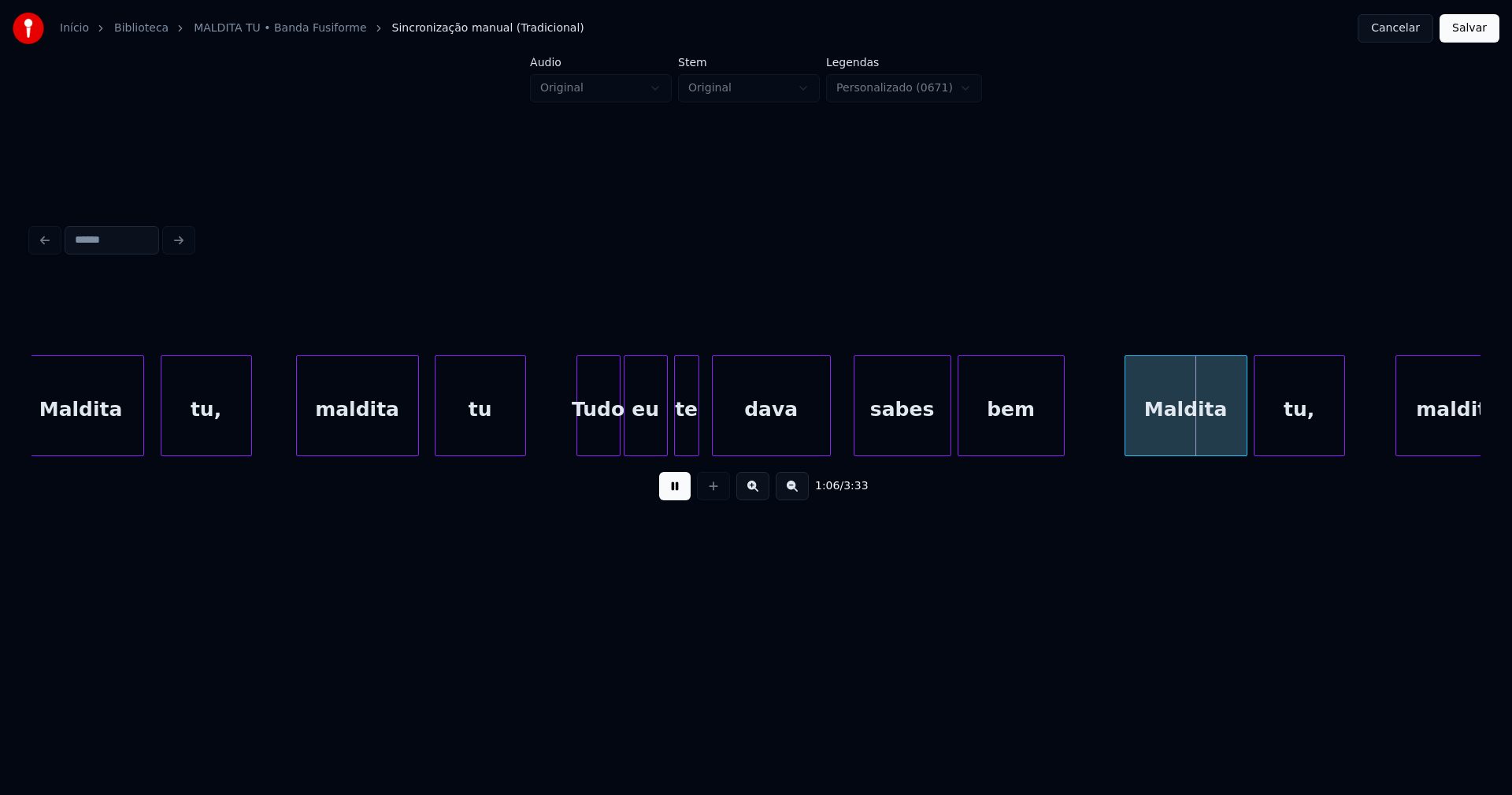
click at [827, 439] on div at bounding box center [828, 405] width 5 height 99
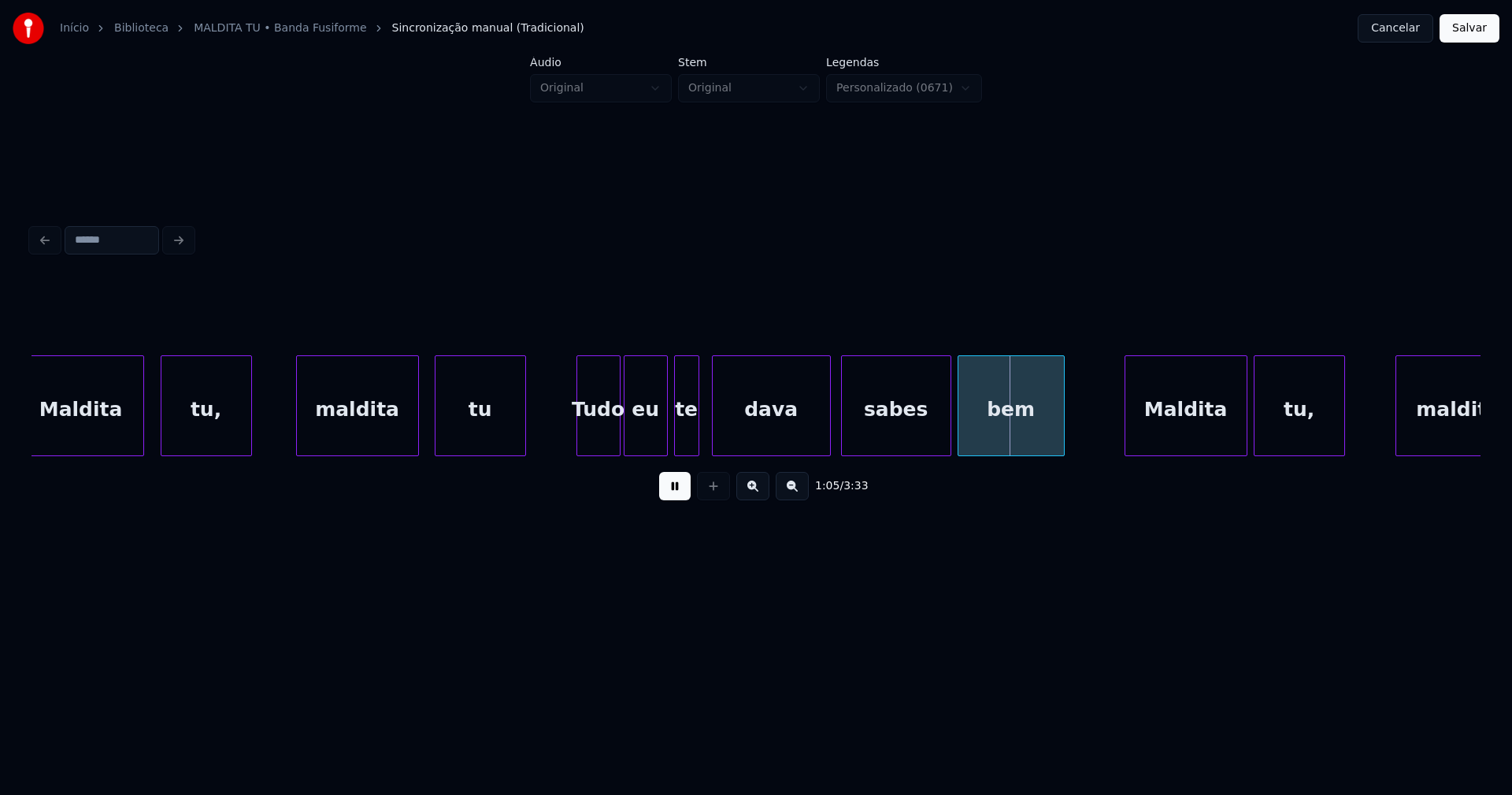
click at [843, 434] on div at bounding box center [845, 405] width 5 height 99
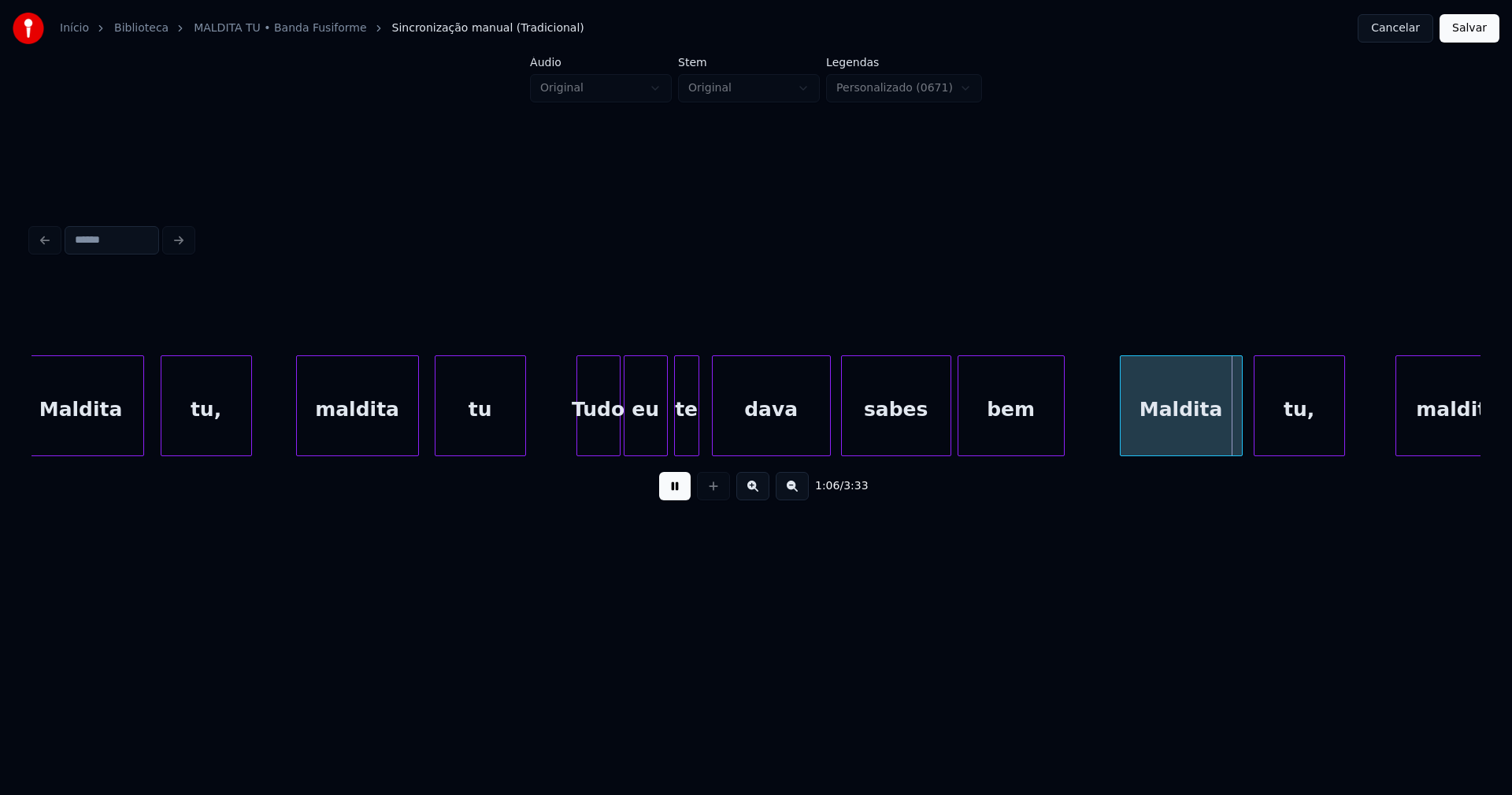
click at [1181, 438] on div "Maldita" at bounding box center [1181, 409] width 121 height 107
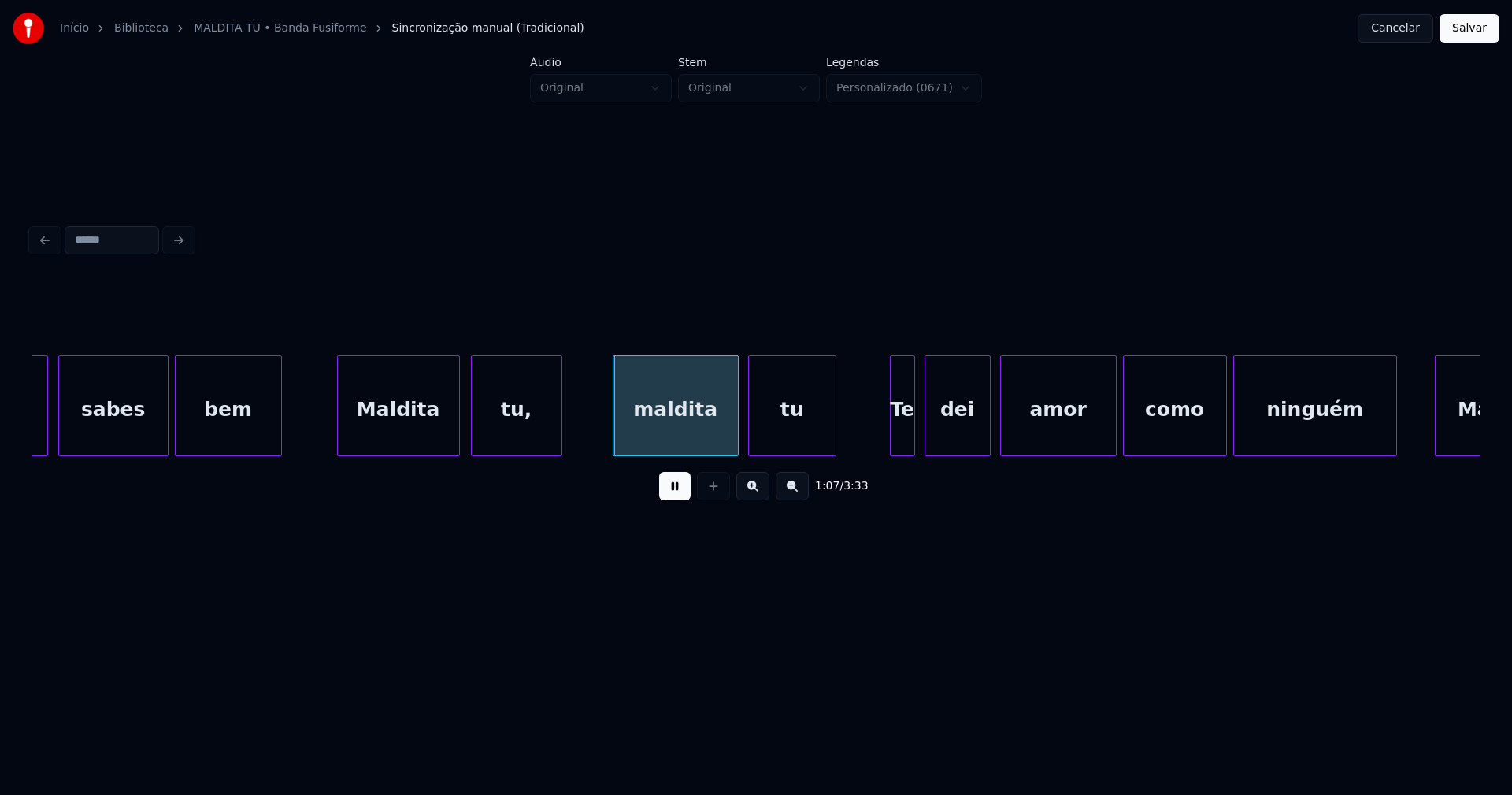
scroll to position [0, 10089]
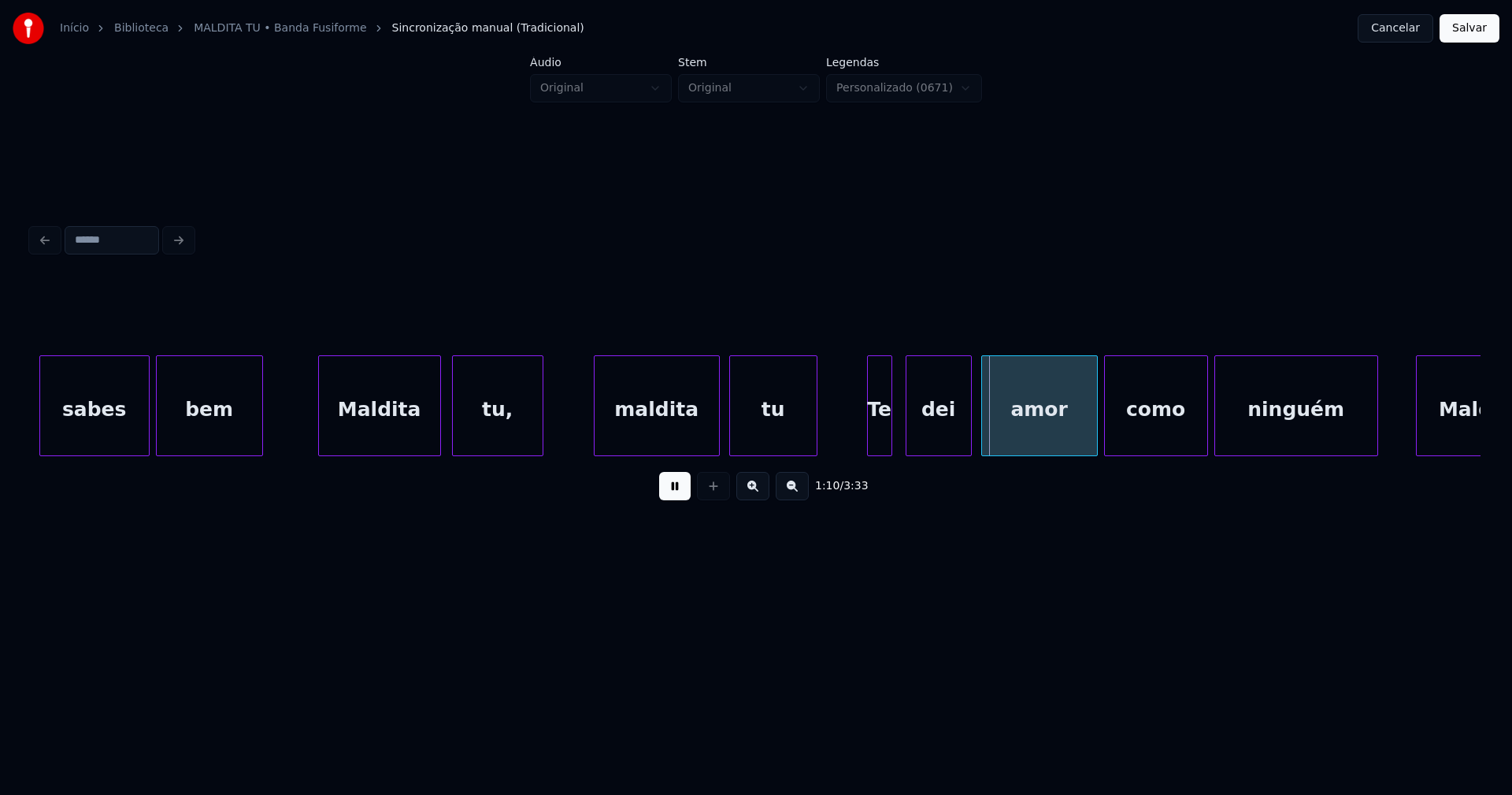
click at [879, 443] on div "Te" at bounding box center [879, 409] width 24 height 107
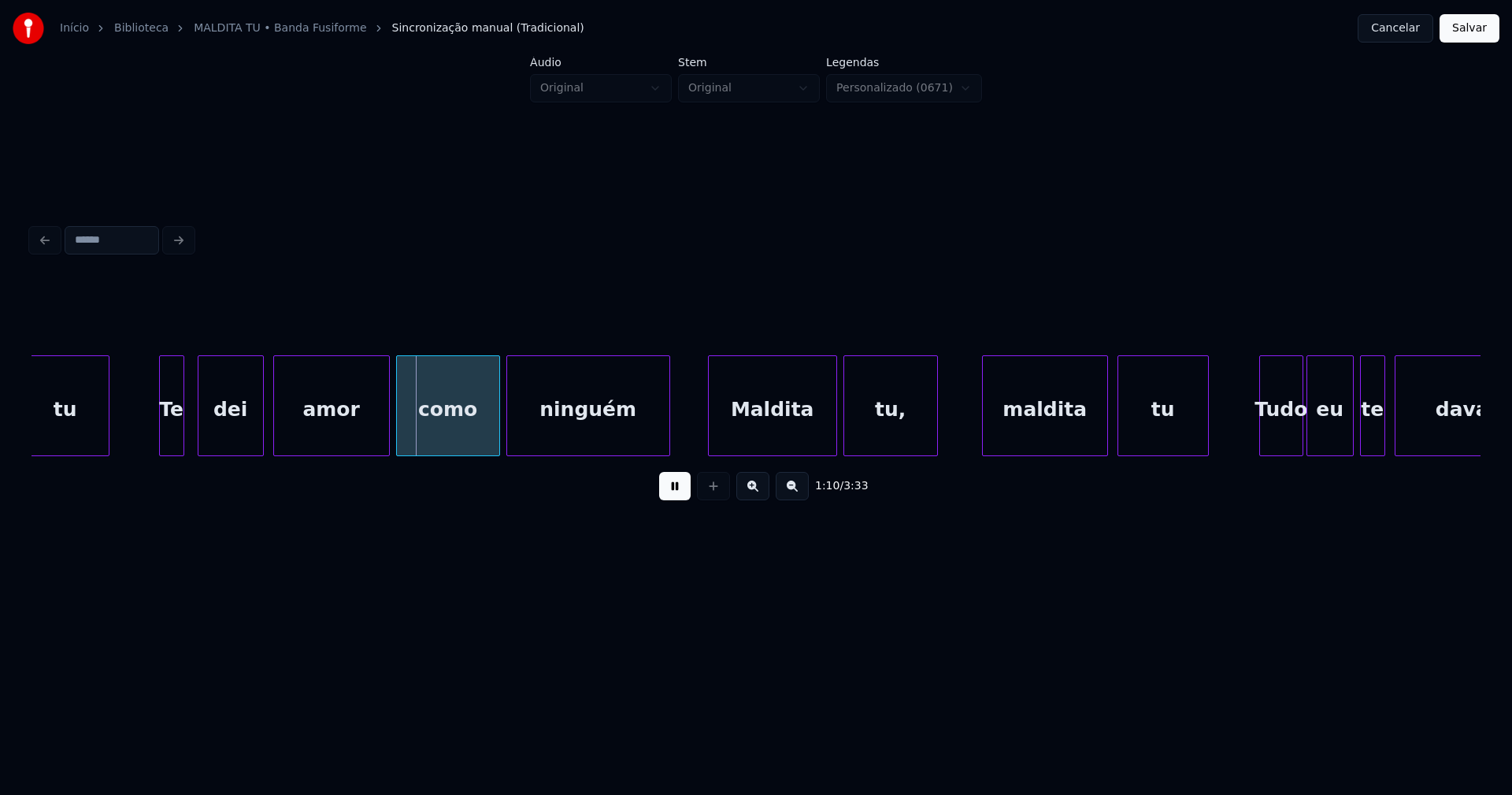
scroll to position [0, 10910]
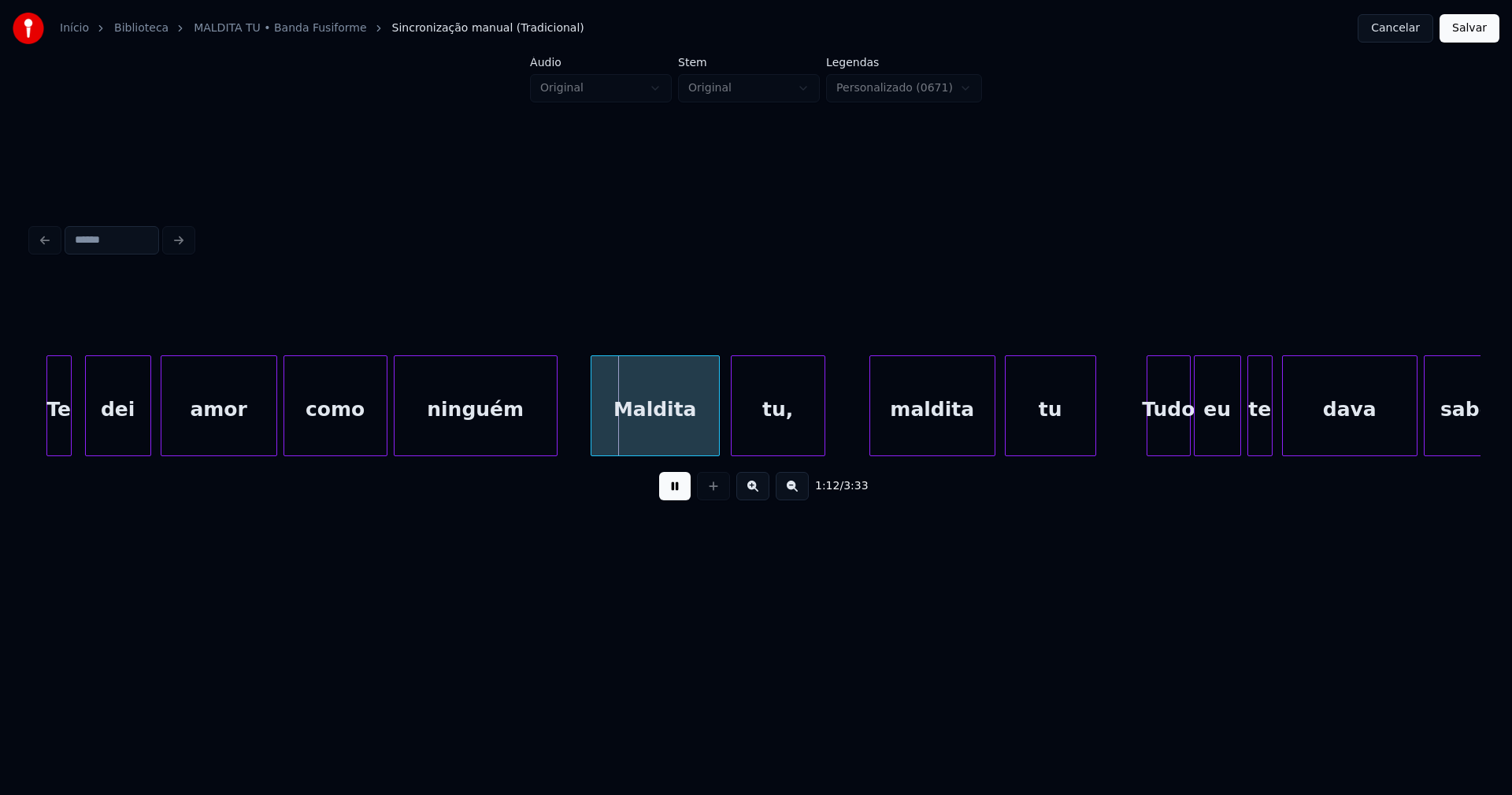
click at [660, 445] on div "Maldita" at bounding box center [655, 409] width 128 height 107
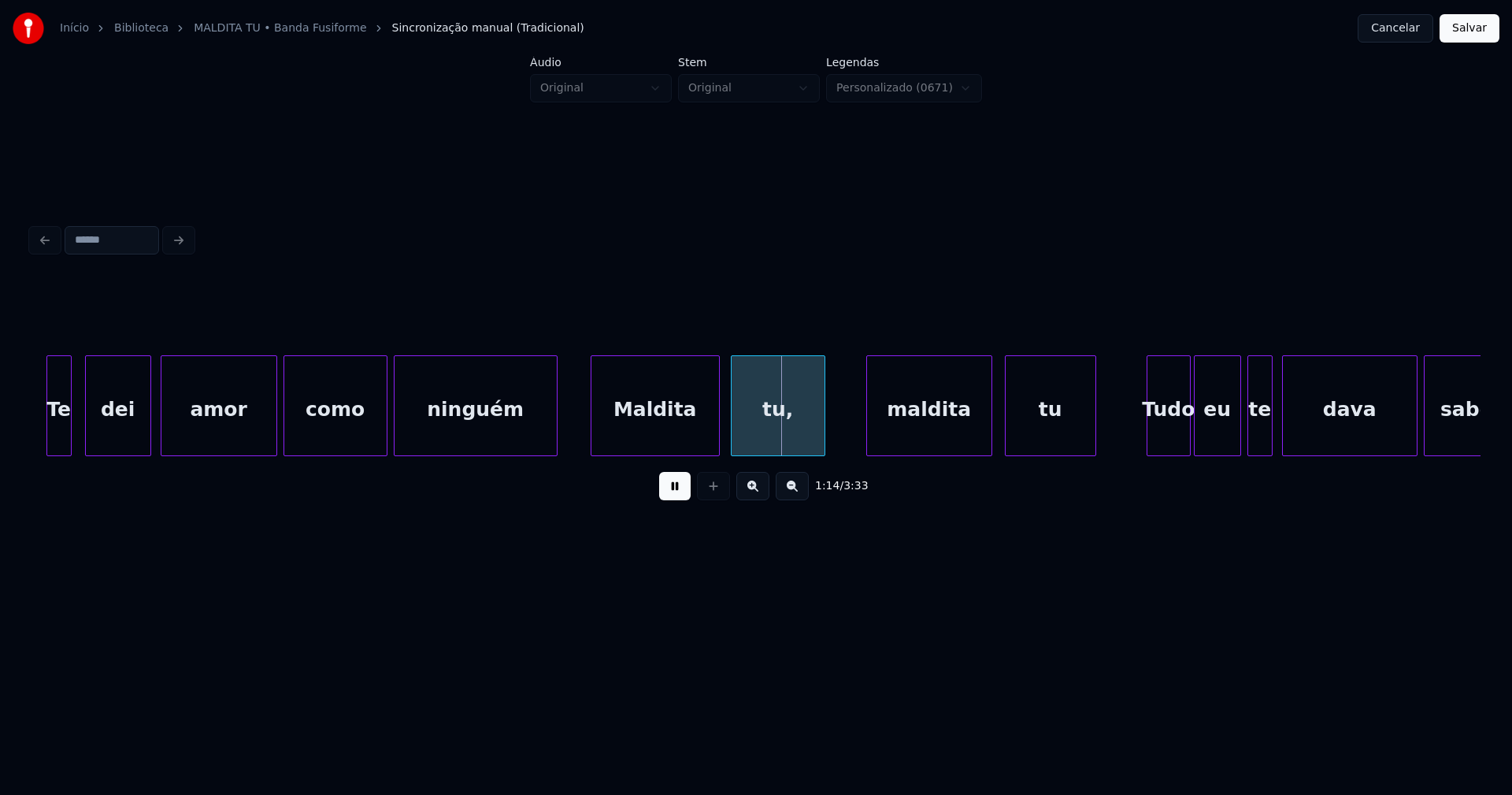
click at [944, 442] on div "maldita" at bounding box center [929, 409] width 124 height 107
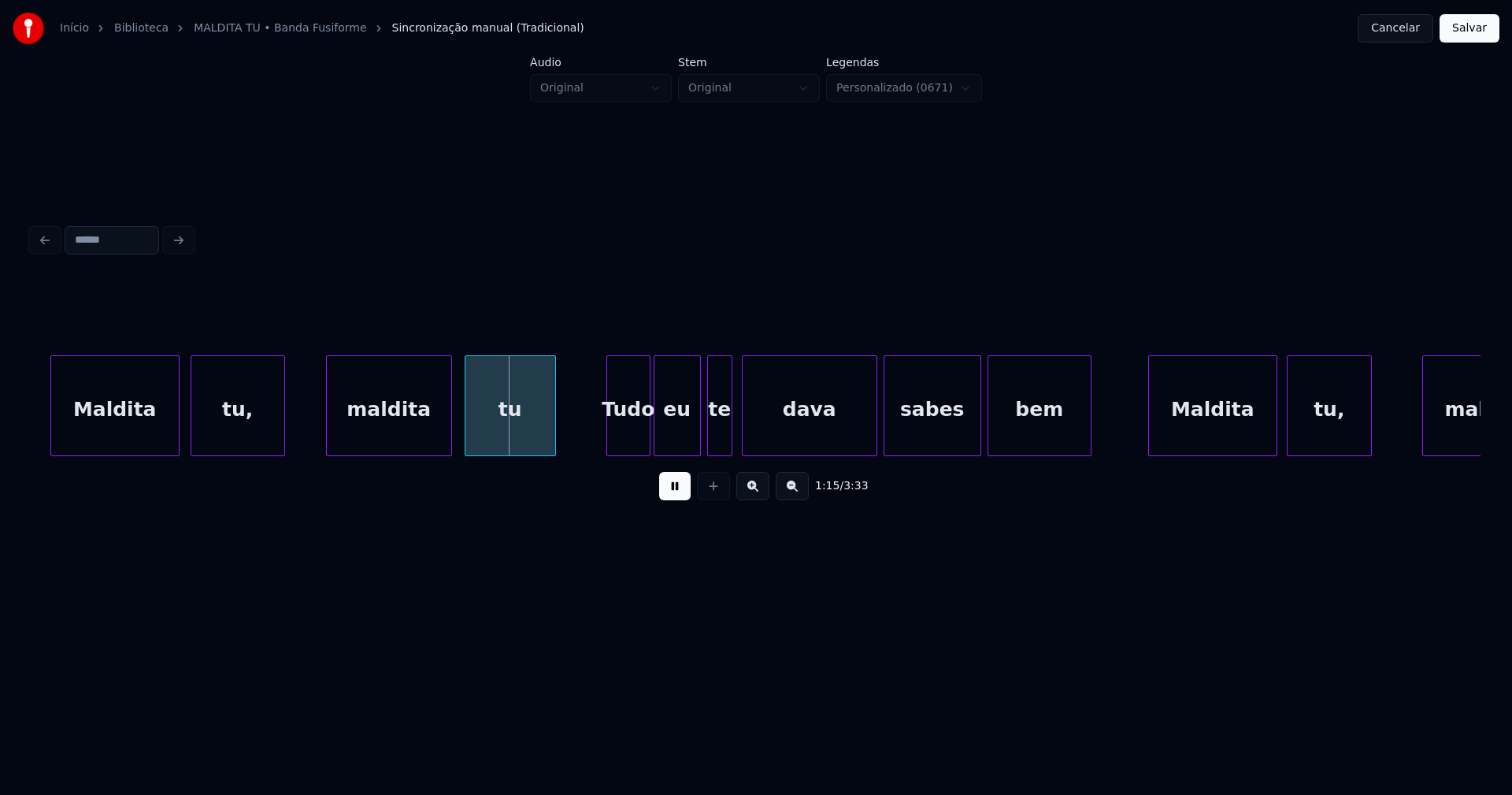
scroll to position [0, 11544]
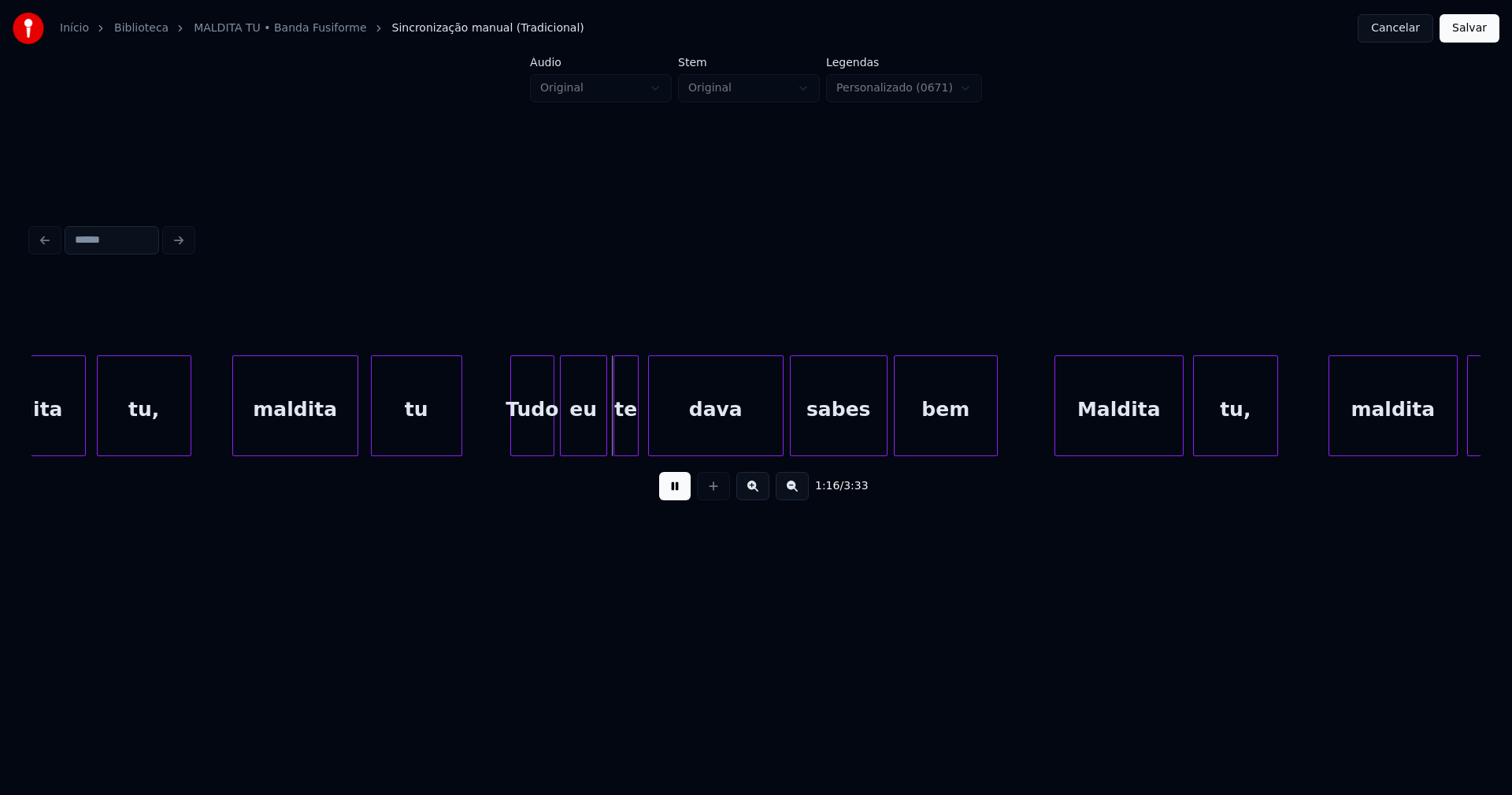
click at [535, 440] on div "Tudo" at bounding box center [532, 409] width 43 height 107
click at [536, 447] on div at bounding box center [538, 405] width 5 height 99
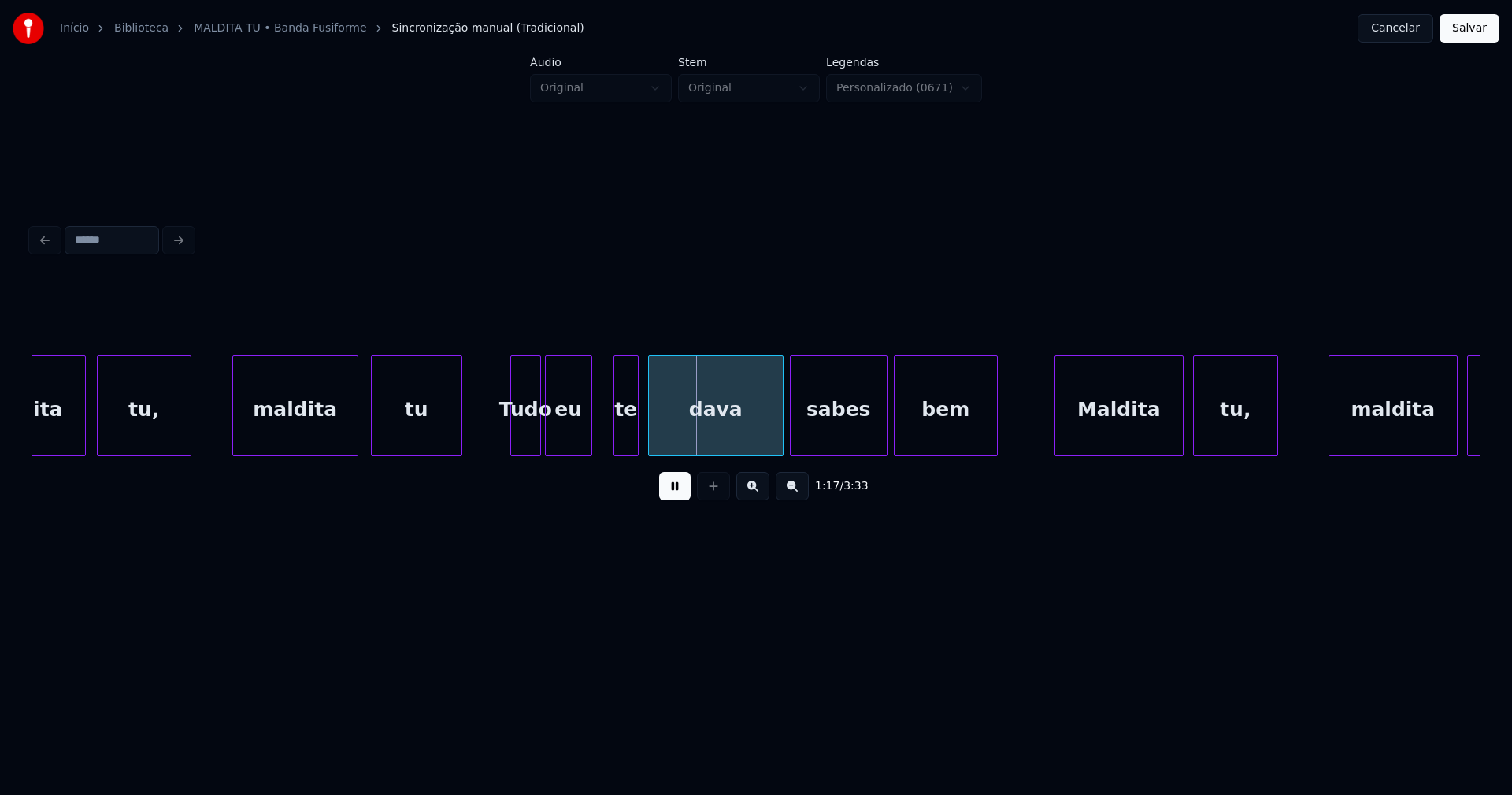
click at [570, 447] on div "eu" at bounding box center [568, 409] width 46 height 107
click at [622, 441] on div "te" at bounding box center [621, 409] width 24 height 107
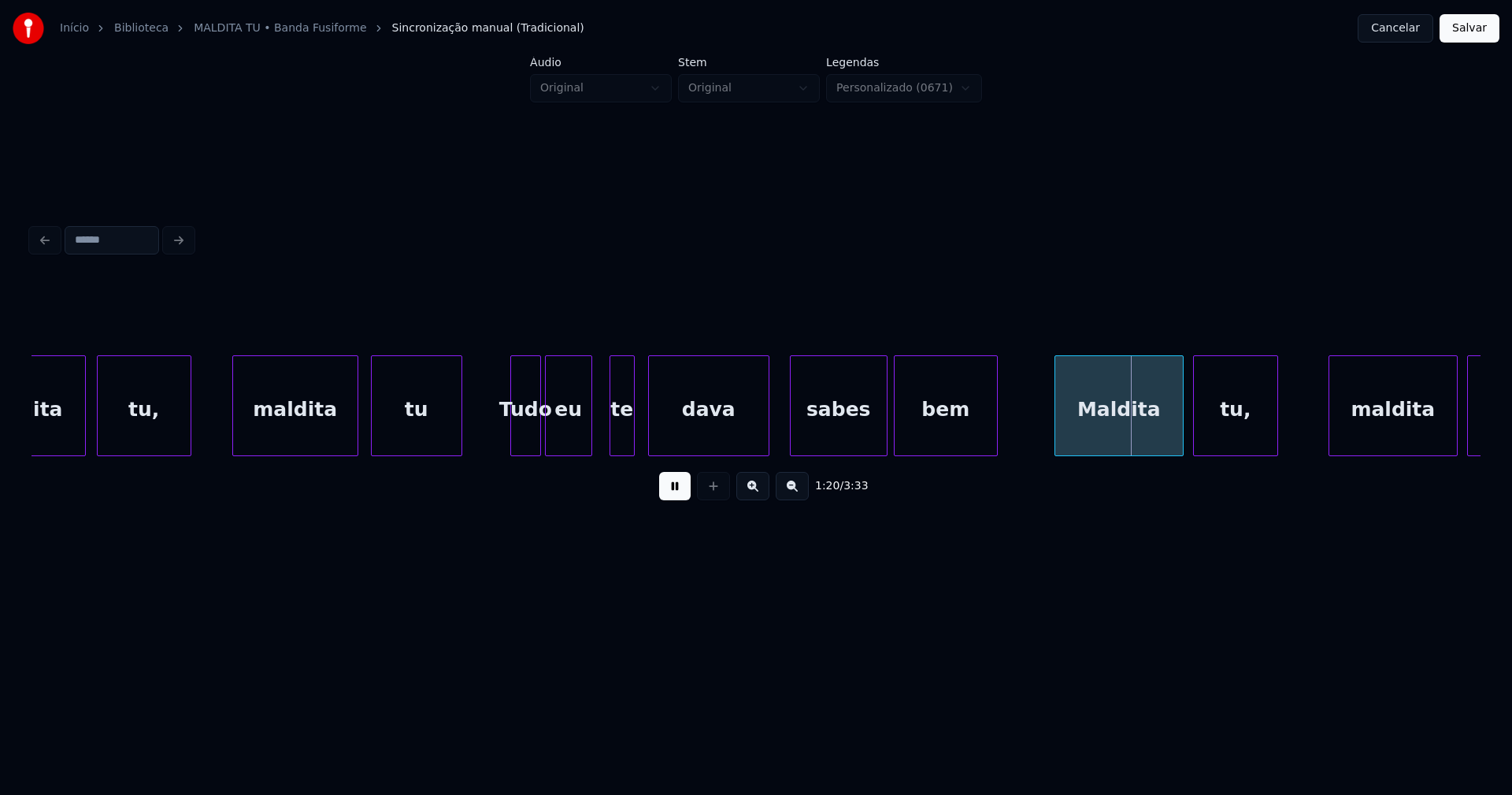
click at [766, 448] on div at bounding box center [766, 405] width 5 height 99
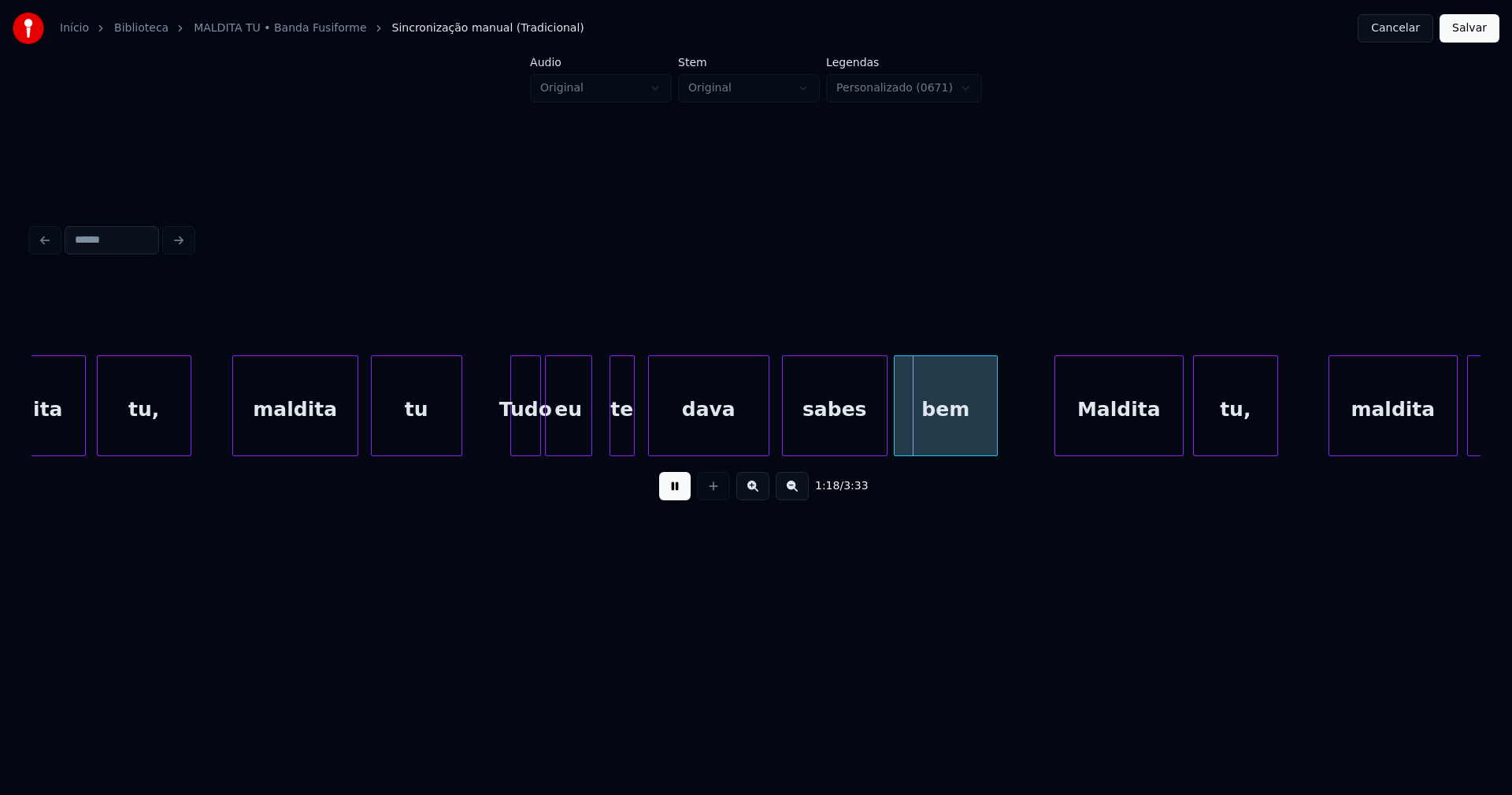
click at [786, 438] on div at bounding box center [785, 405] width 5 height 99
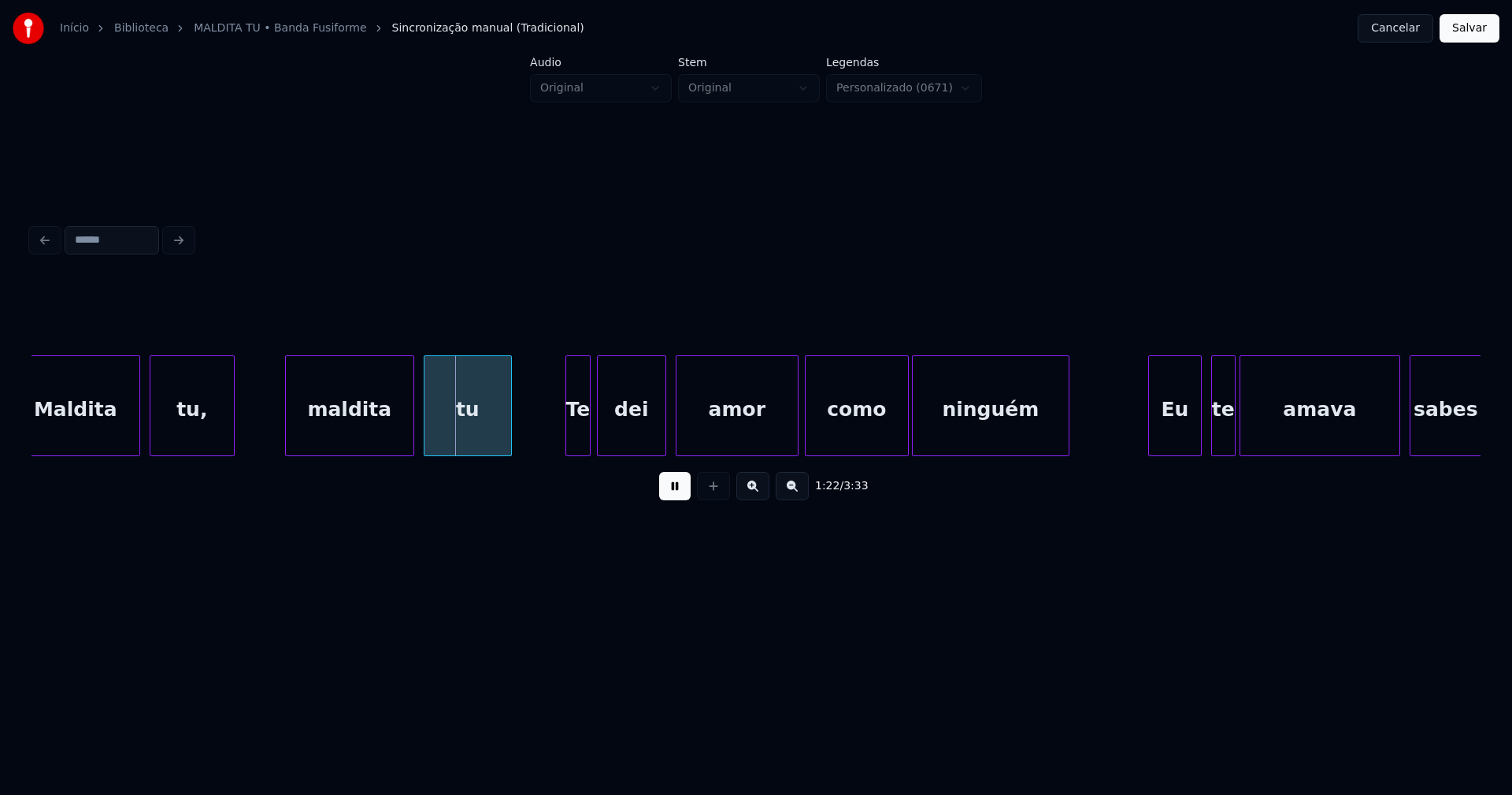
scroll to position [0, 12588]
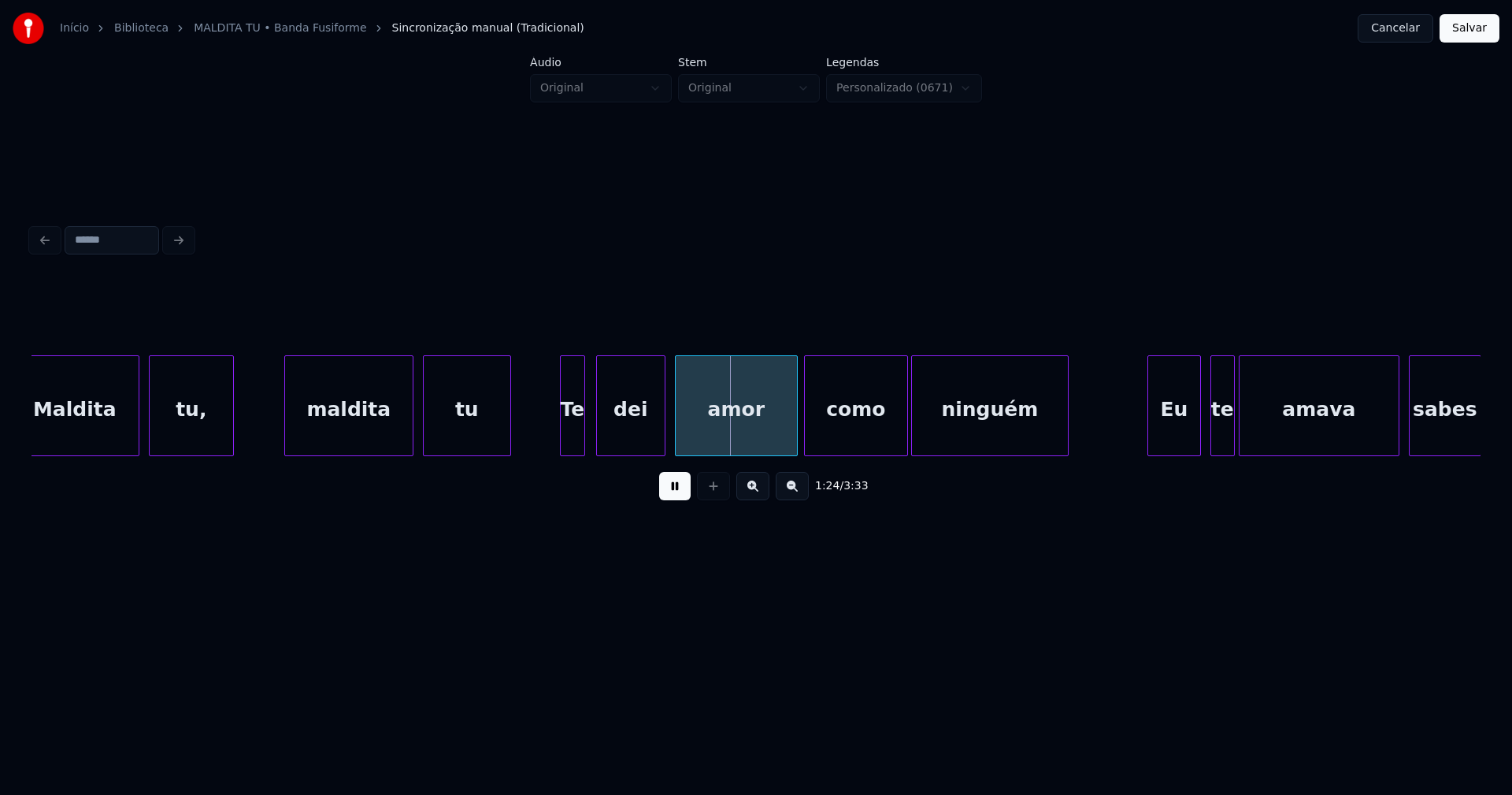
click at [575, 446] on div "Te" at bounding box center [572, 409] width 24 height 107
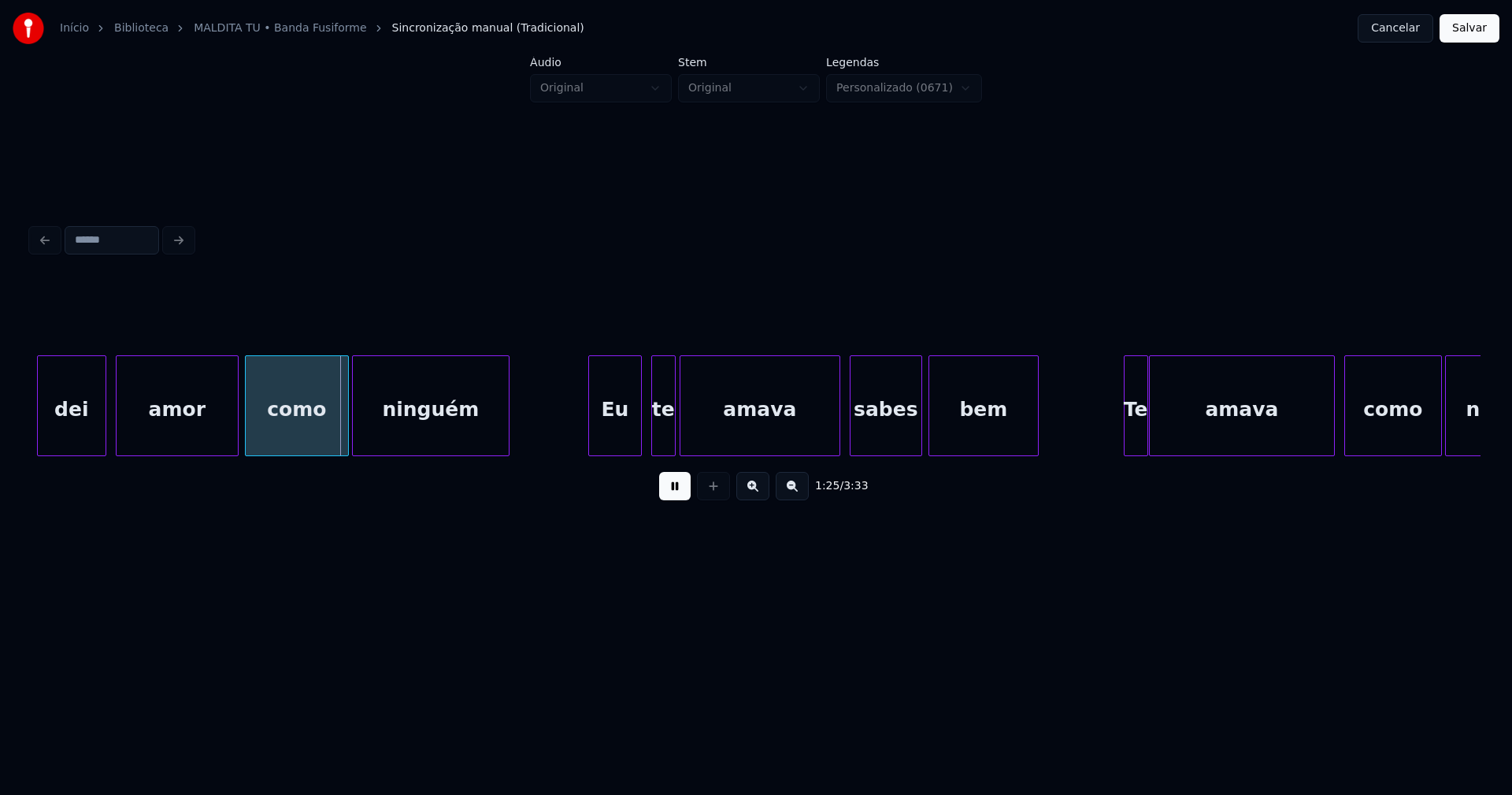
scroll to position [0, 13166]
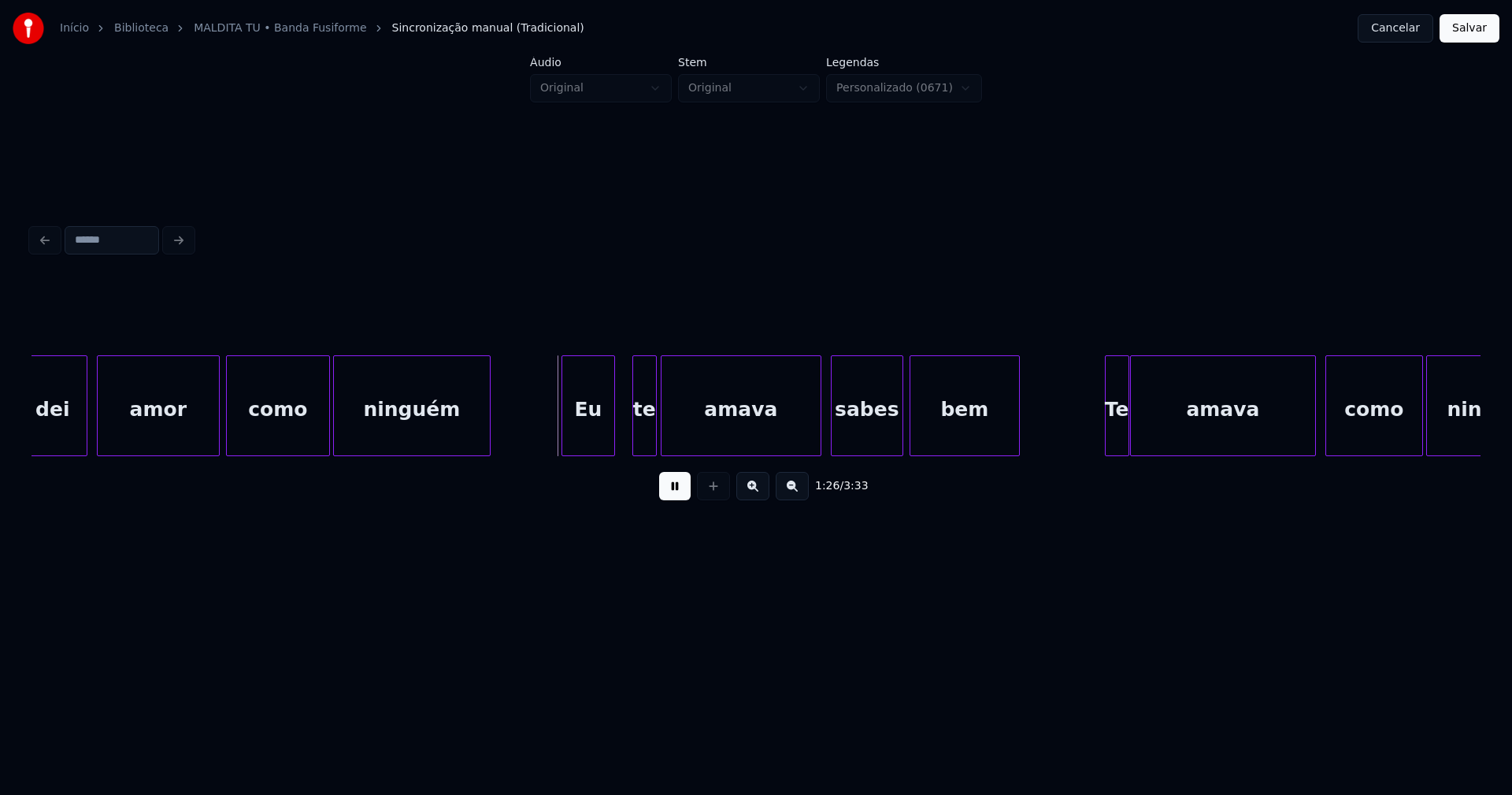
click at [589, 442] on div "Eu" at bounding box center [589, 409] width 52 height 107
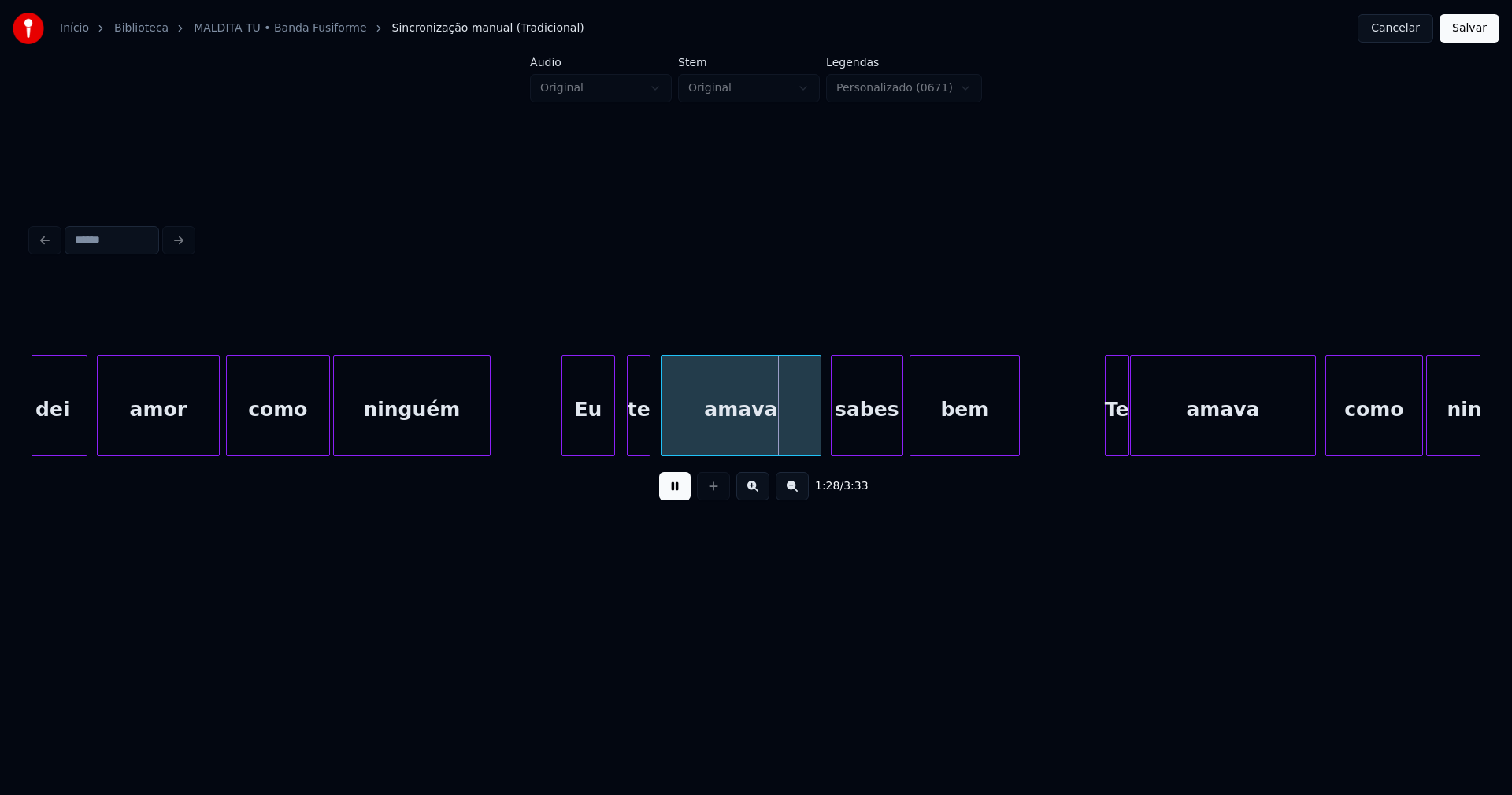
click at [644, 445] on div "te" at bounding box center [639, 409] width 23 height 107
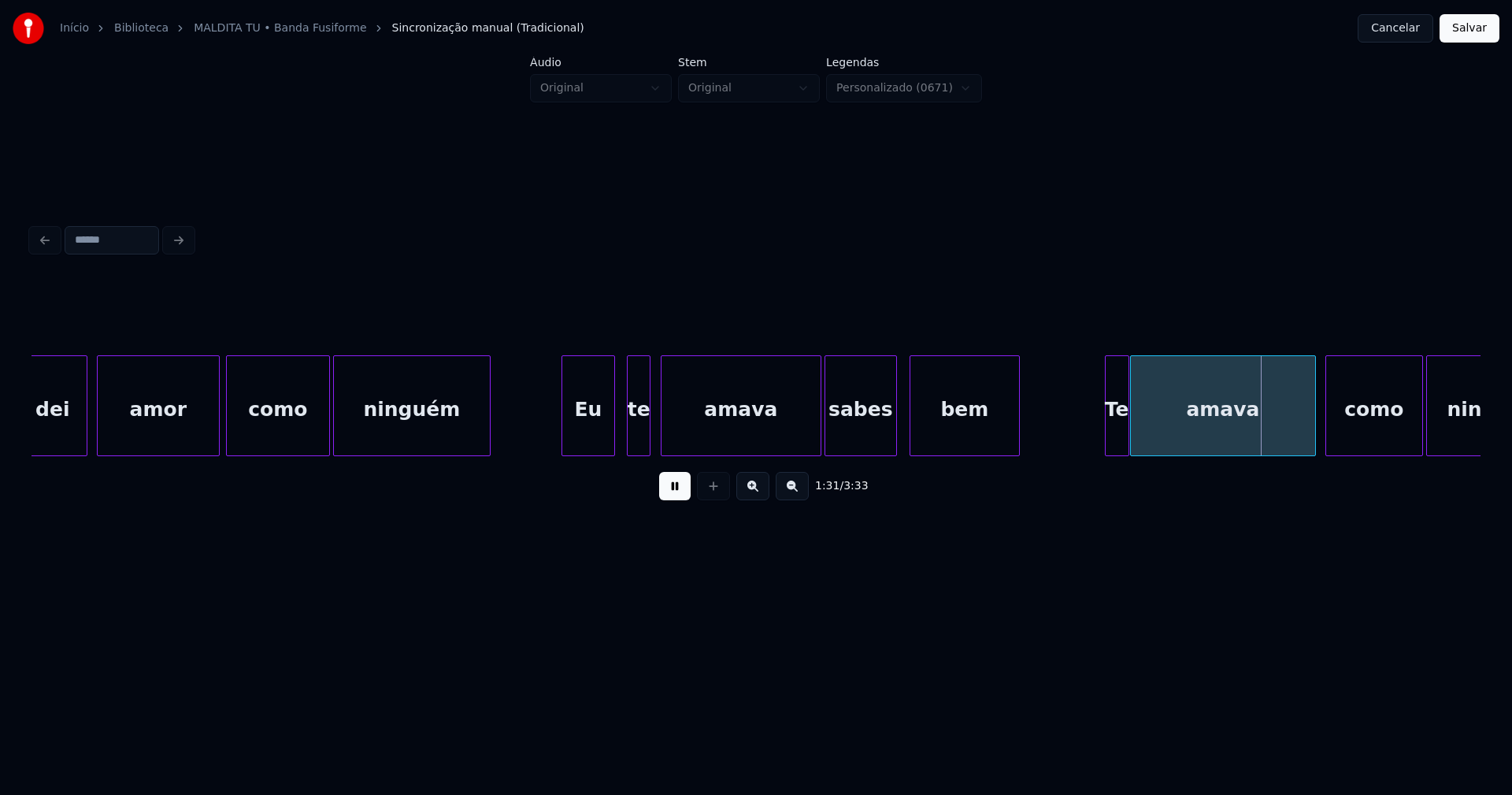
click at [862, 442] on div "sabes" at bounding box center [860, 409] width 71 height 107
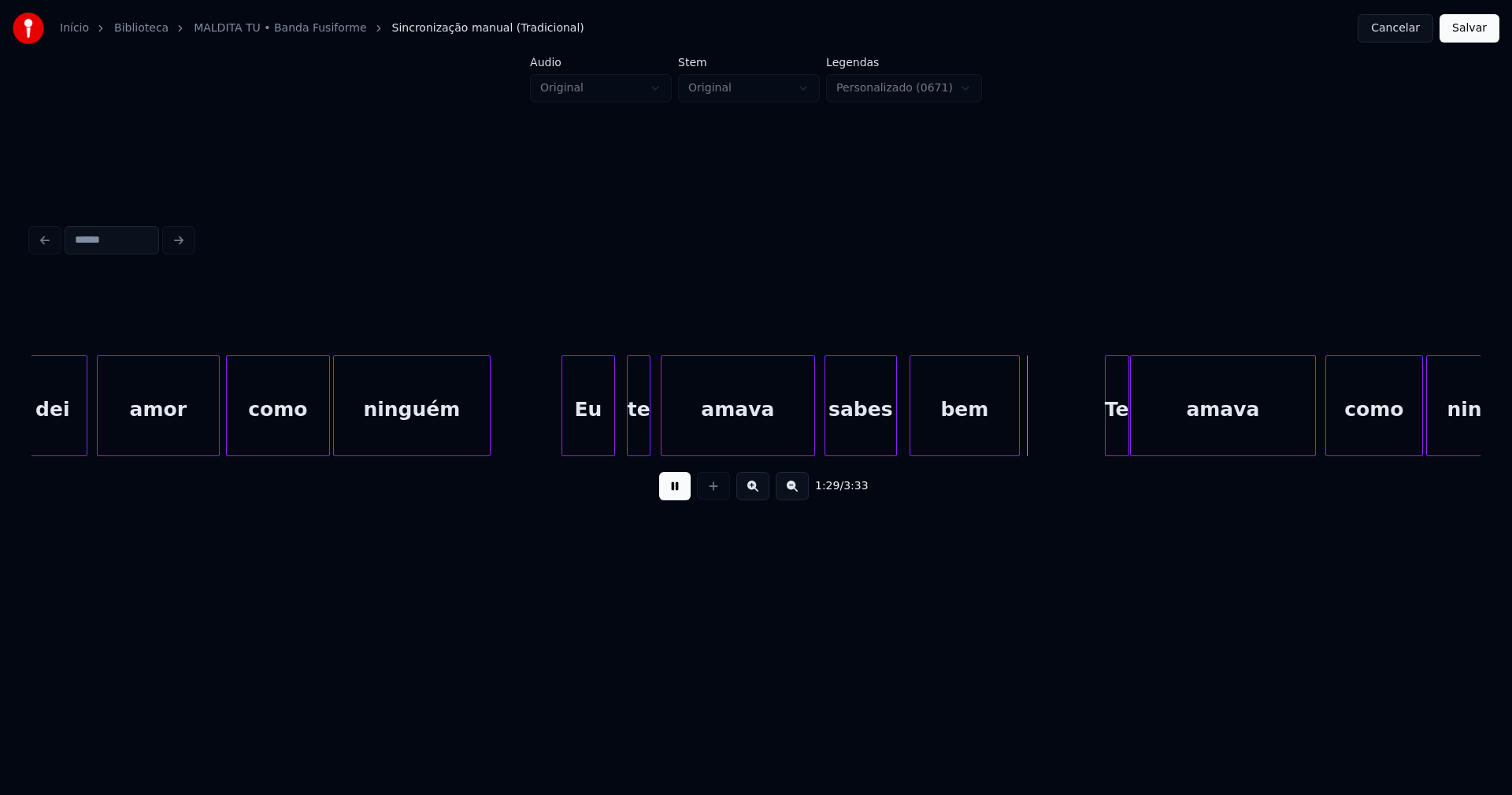
click at [812, 435] on div at bounding box center [812, 405] width 5 height 99
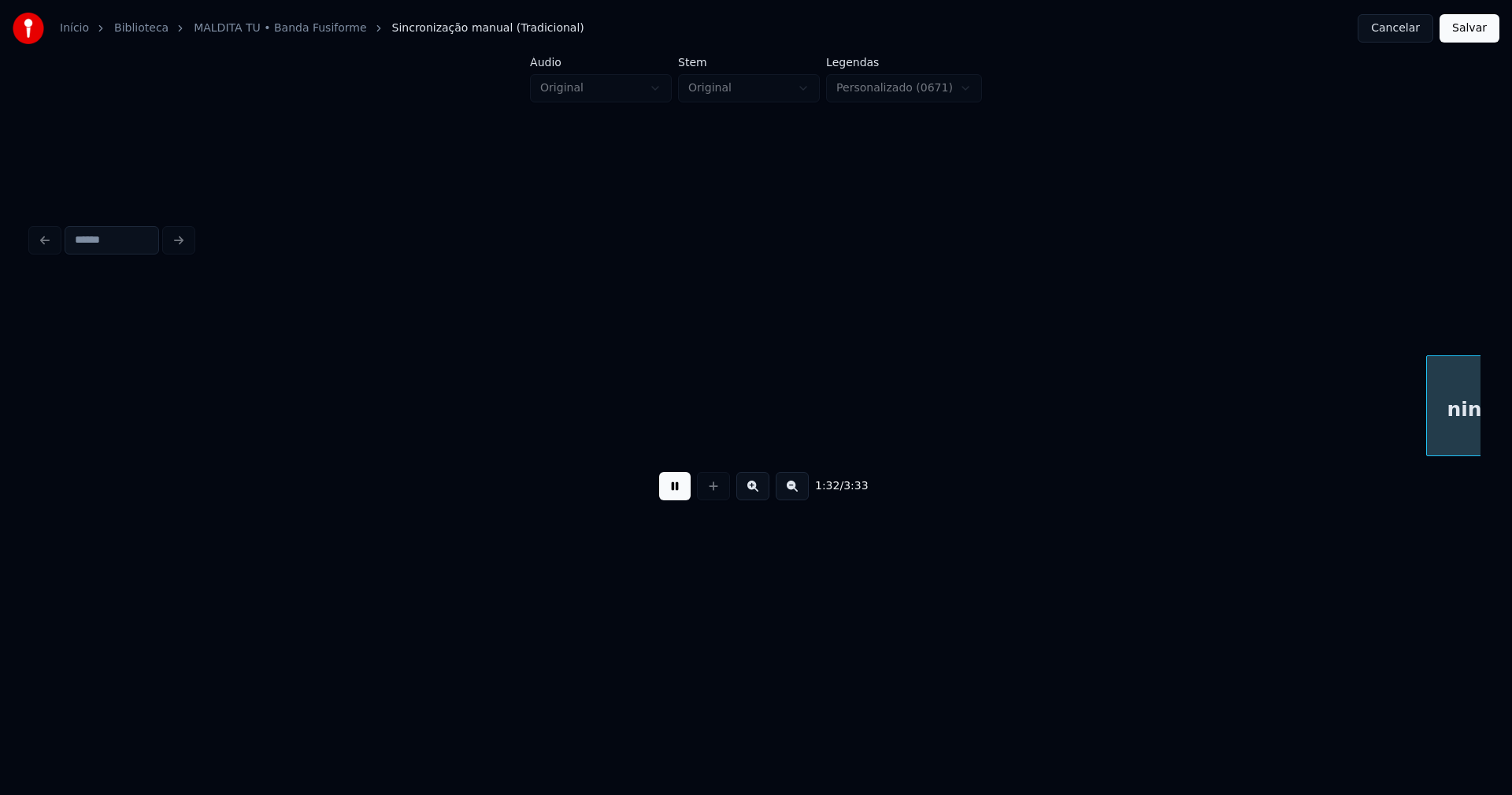
scroll to position [0, 14615]
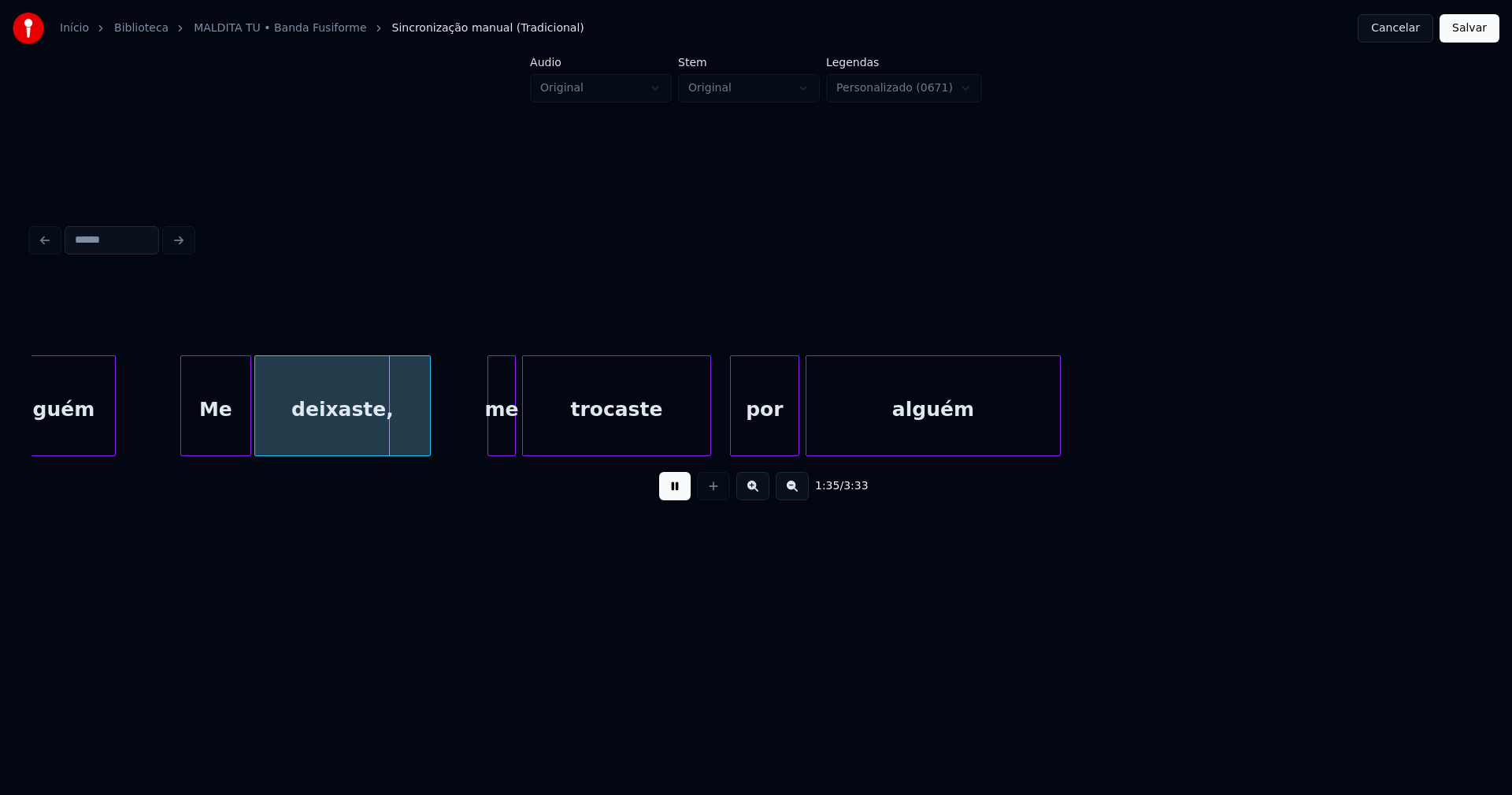
click at [182, 447] on div at bounding box center [184, 405] width 5 height 99
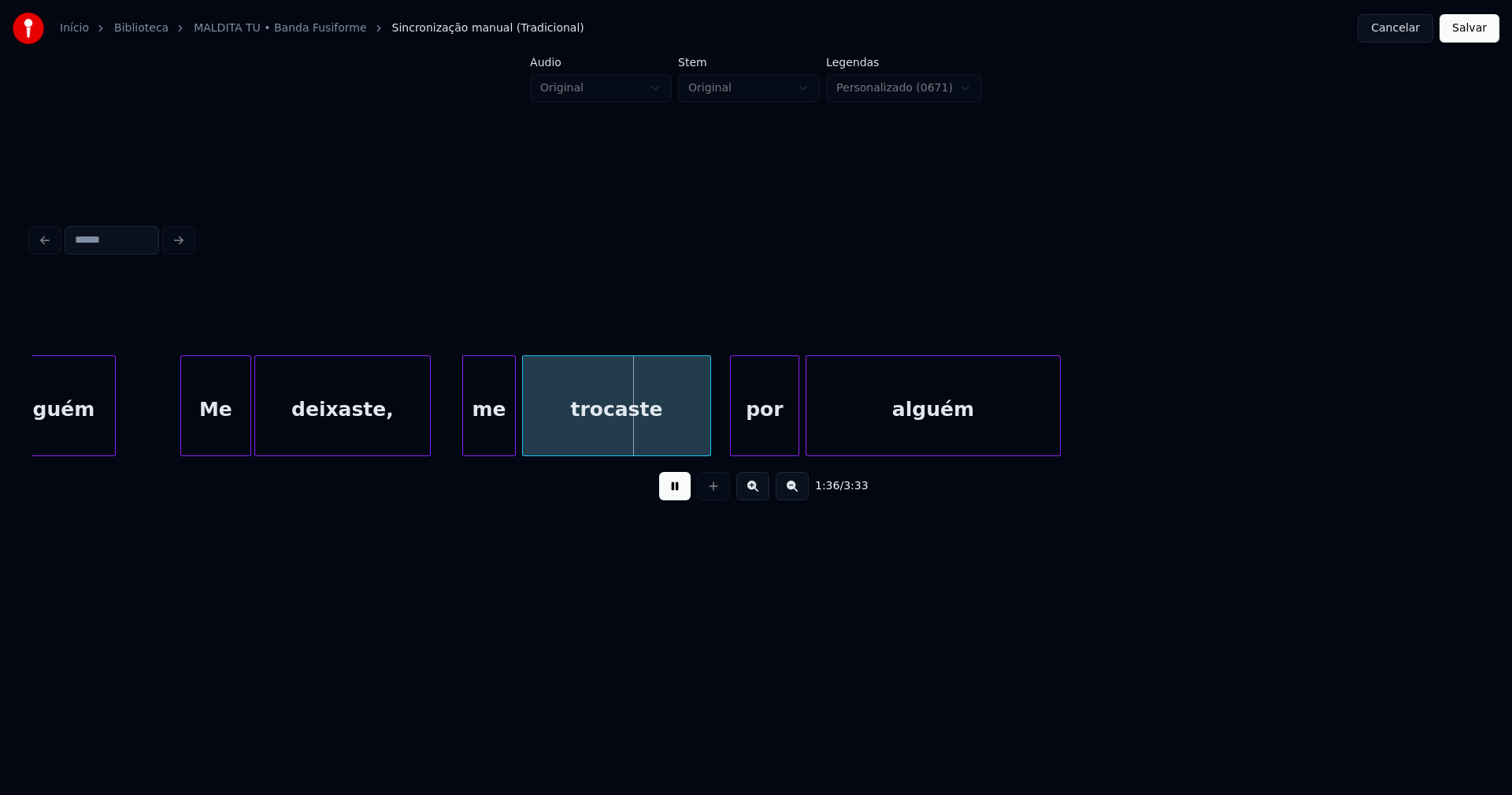
click at [464, 438] on div at bounding box center [465, 405] width 5 height 99
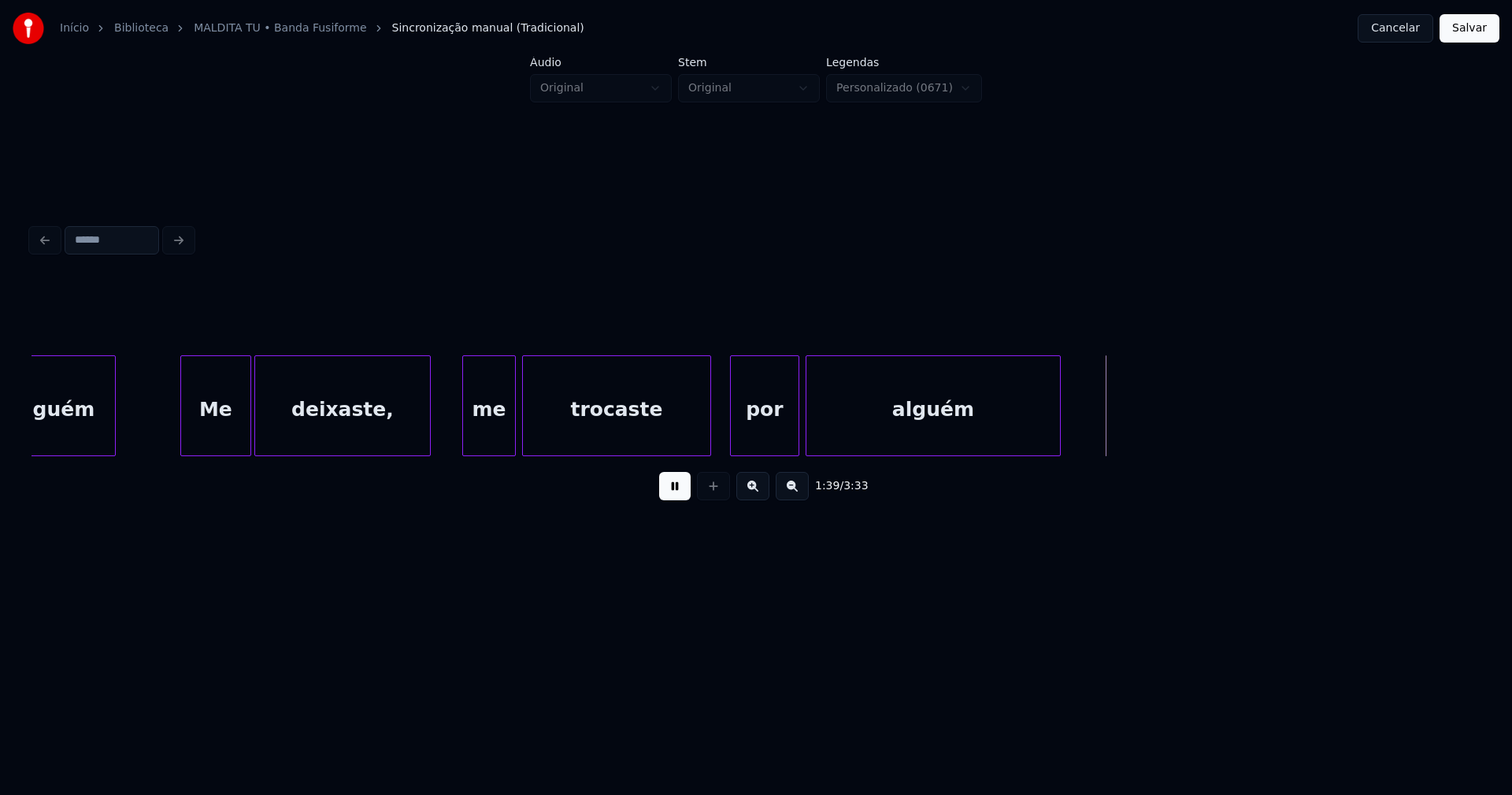
drag, startPoint x: 677, startPoint y: 495, endPoint x: 693, endPoint y: 466, distance: 33.1
click at [680, 493] on button at bounding box center [675, 486] width 32 height 29
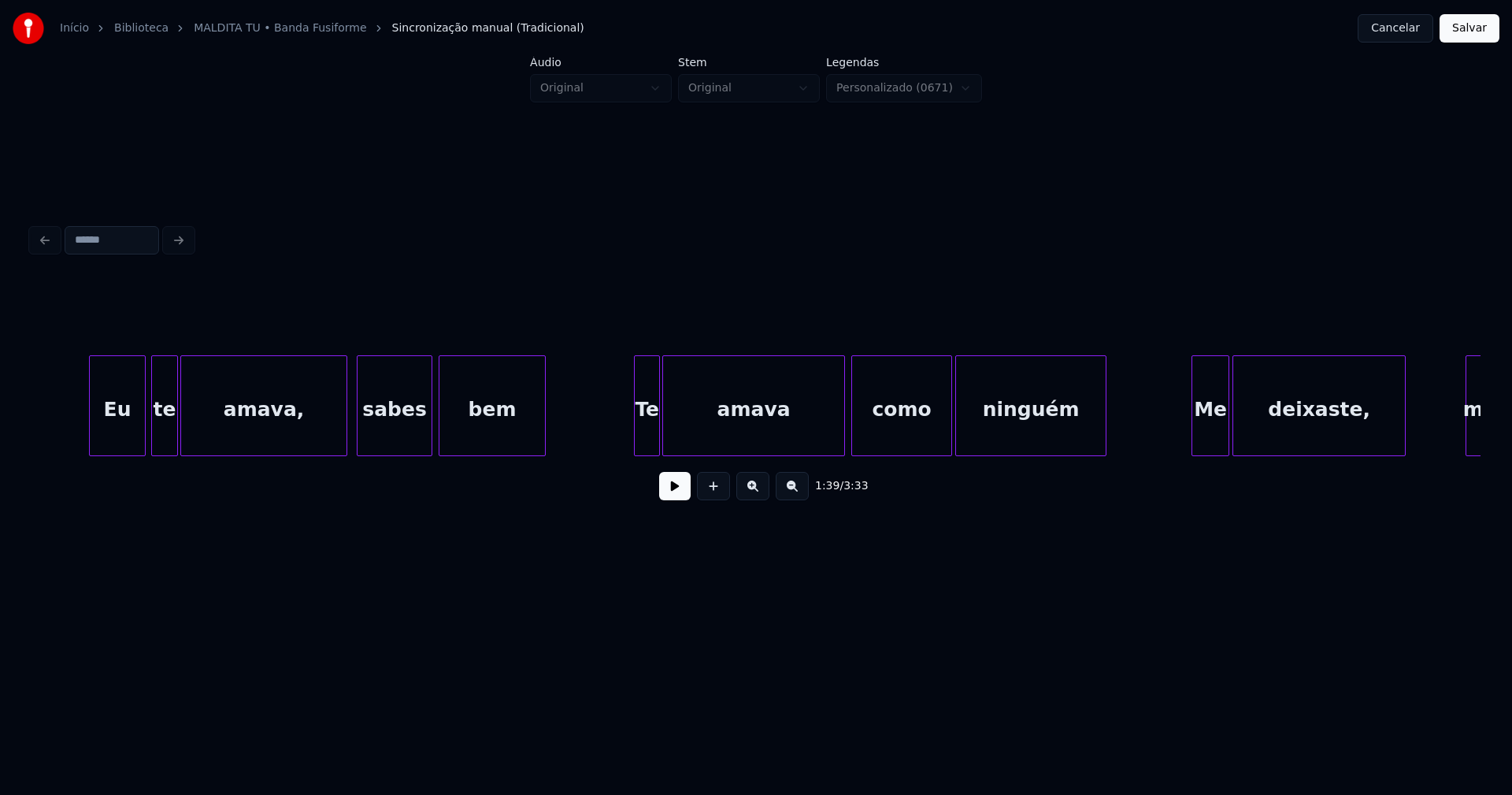
scroll to position [0, 16971]
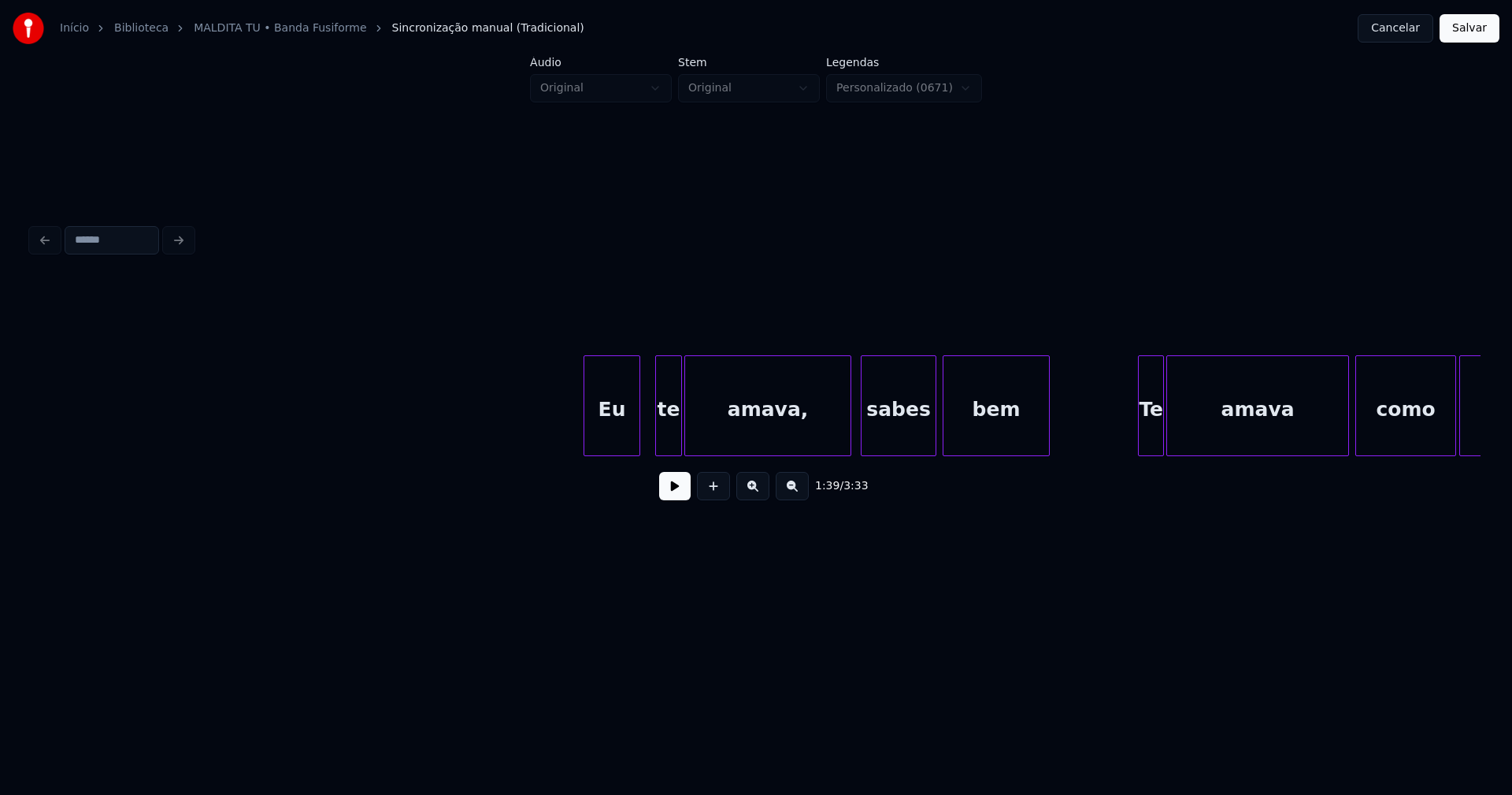
click at [616, 437] on div "Eu" at bounding box center [612, 409] width 55 height 107
click at [577, 433] on div at bounding box center [577, 405] width 5 height 99
click at [671, 492] on button at bounding box center [675, 486] width 32 height 29
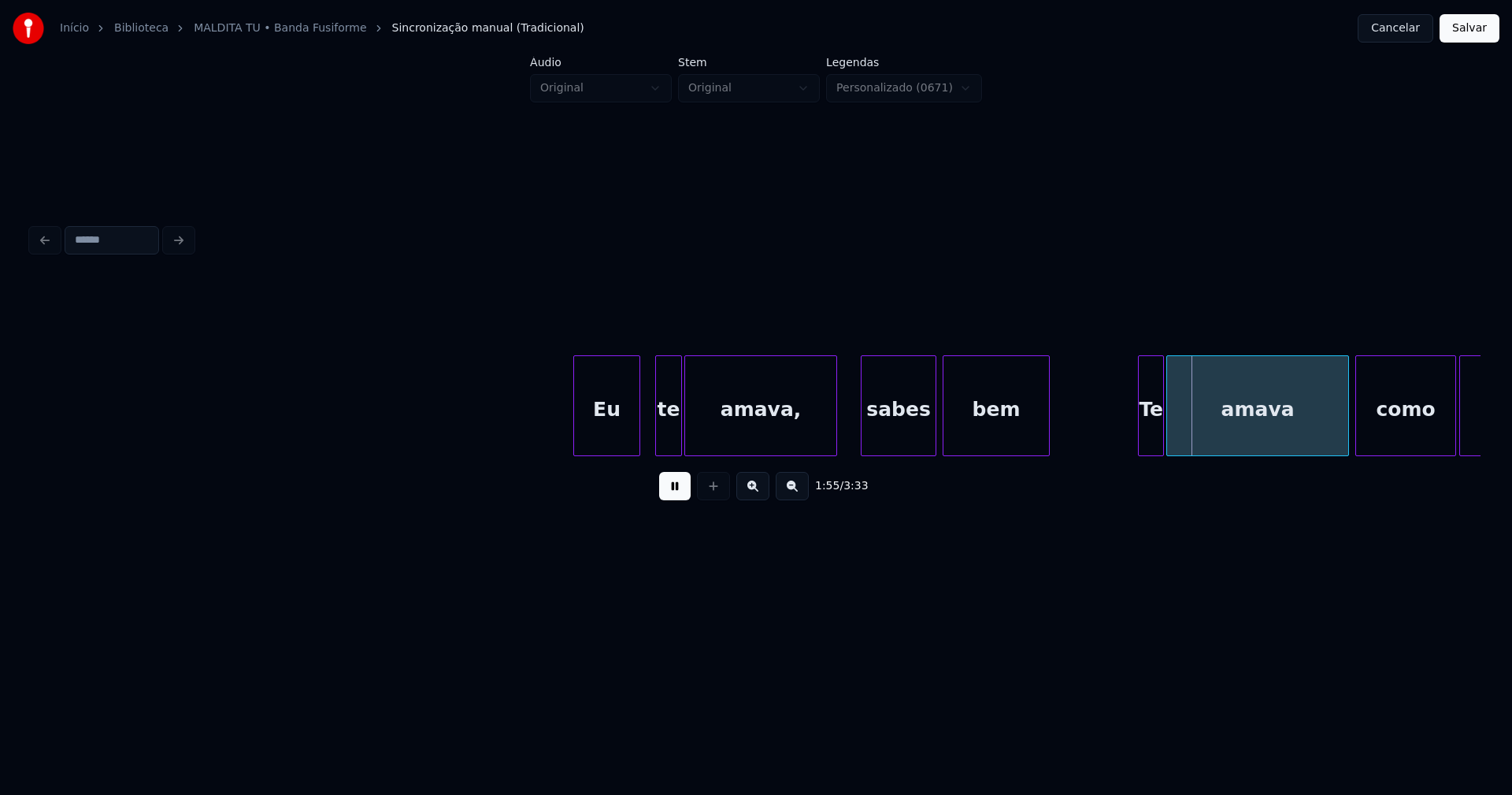
click at [837, 451] on div "Eu te amava, sabes bem Te amava como ninguém" at bounding box center [756, 405] width 1449 height 101
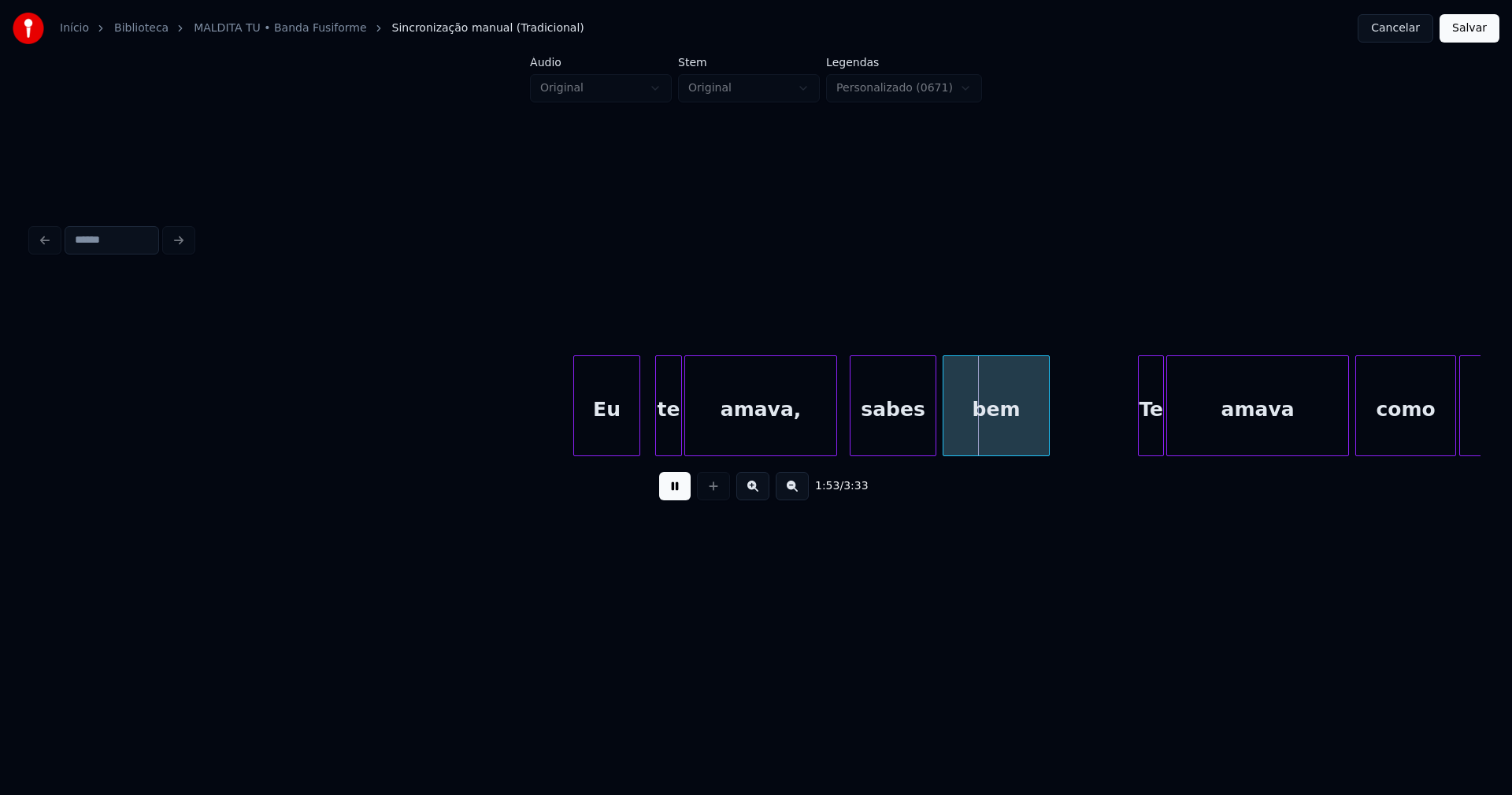
click at [853, 435] on div at bounding box center [853, 405] width 5 height 99
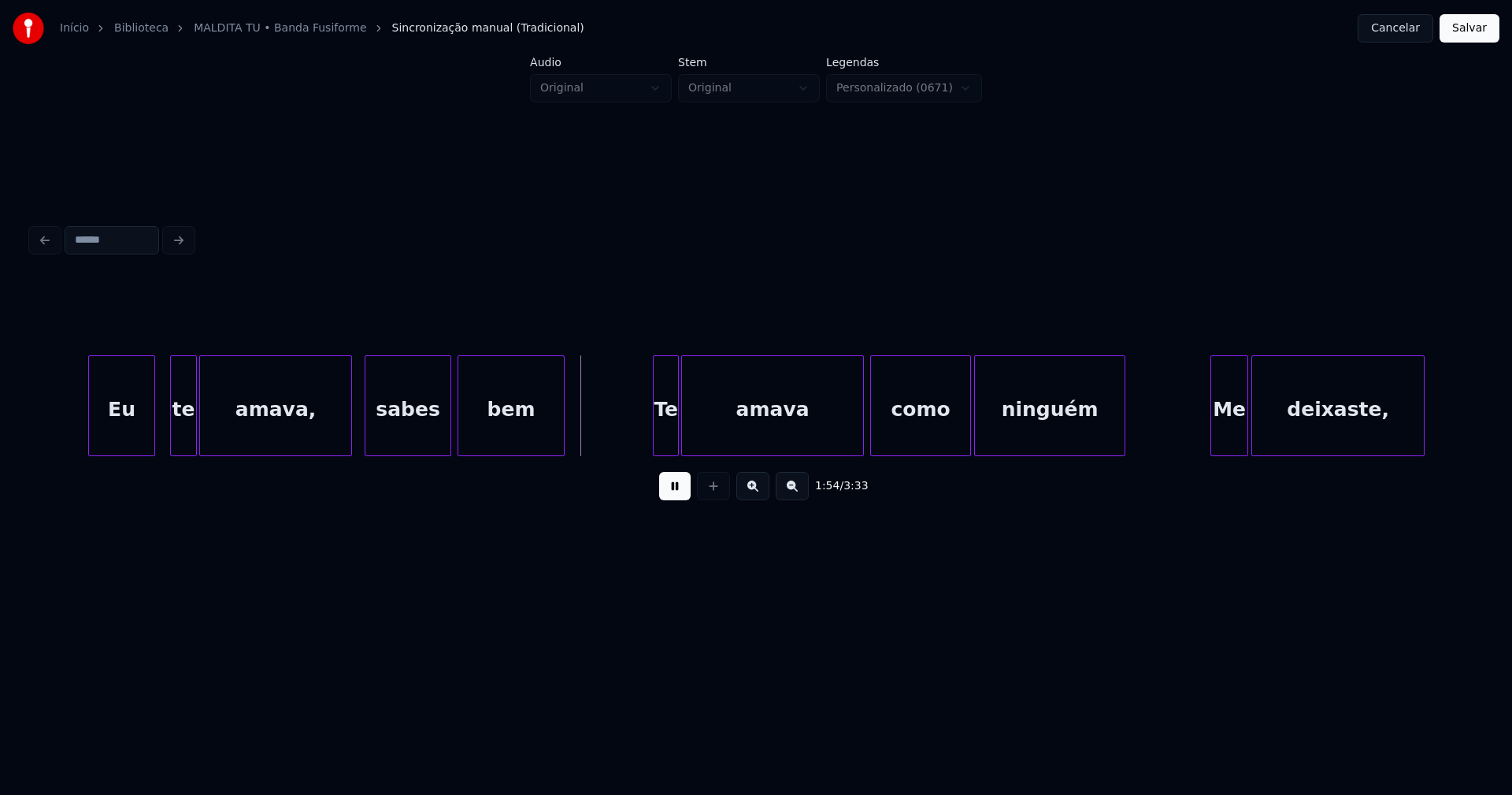
scroll to position [0, 17474]
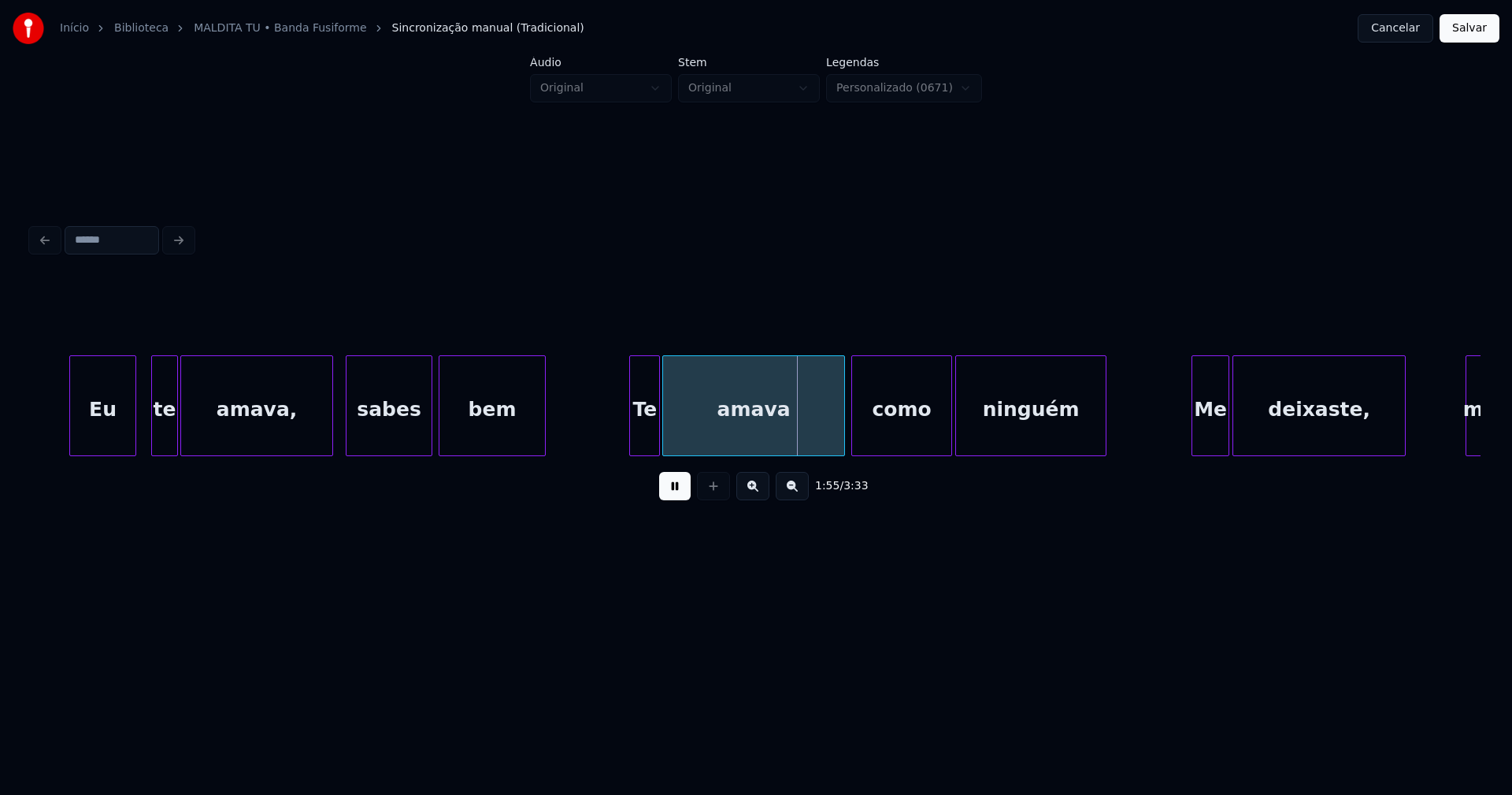
click at [634, 439] on div at bounding box center [632, 405] width 5 height 99
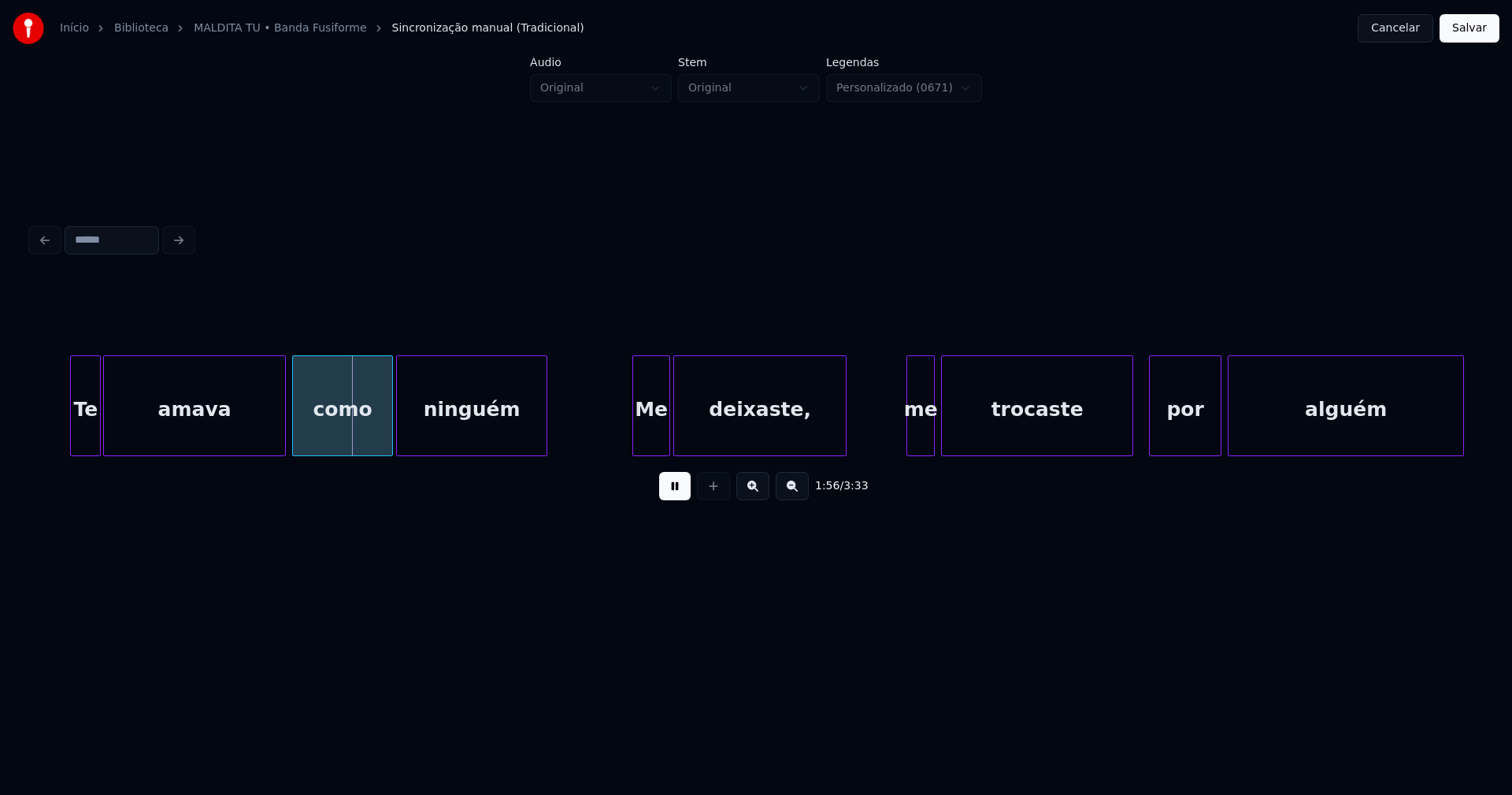
scroll to position [0, 18071]
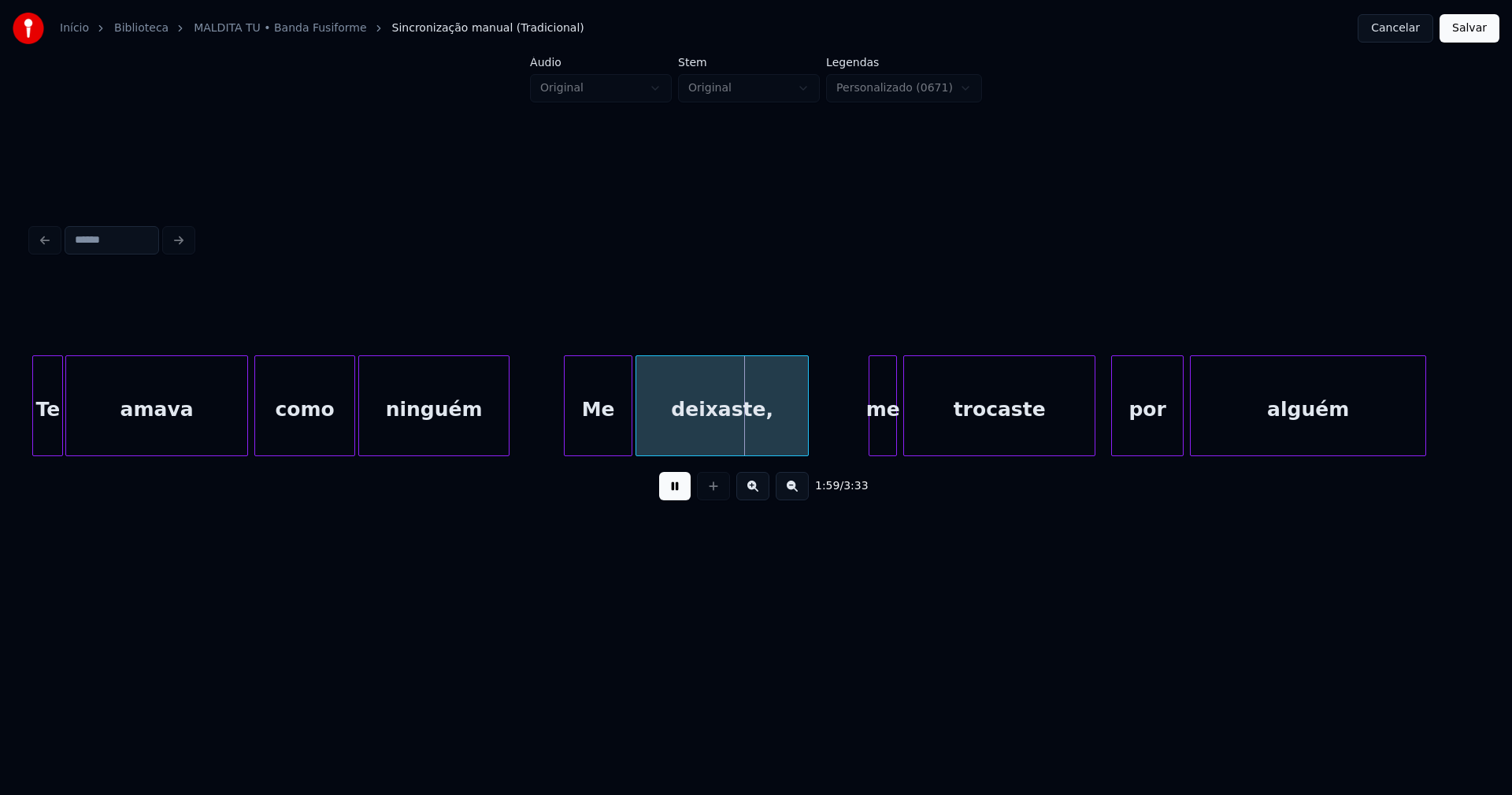
click at [568, 447] on div at bounding box center [568, 405] width 5 height 99
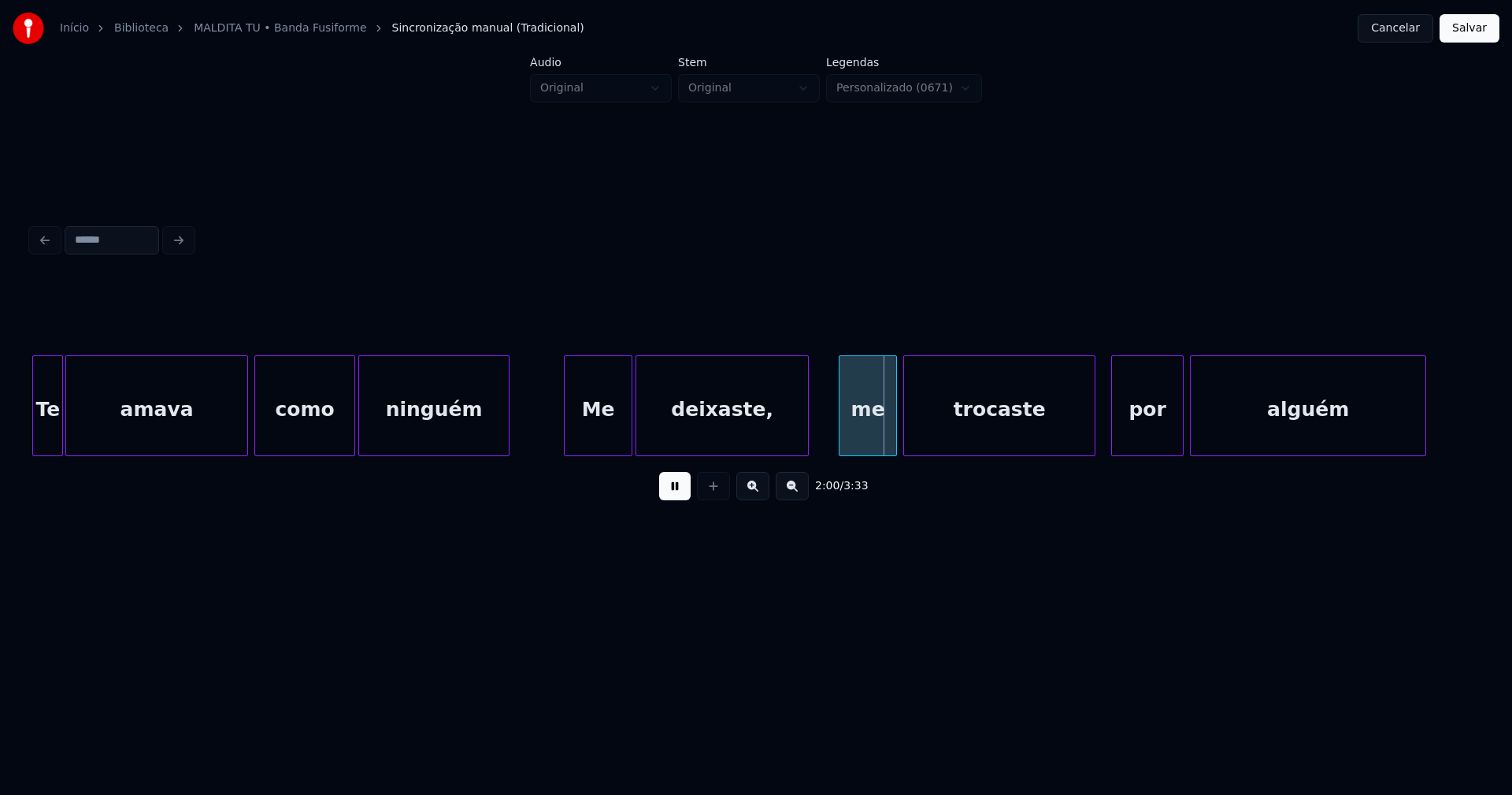
click at [843, 442] on div at bounding box center [842, 405] width 5 height 99
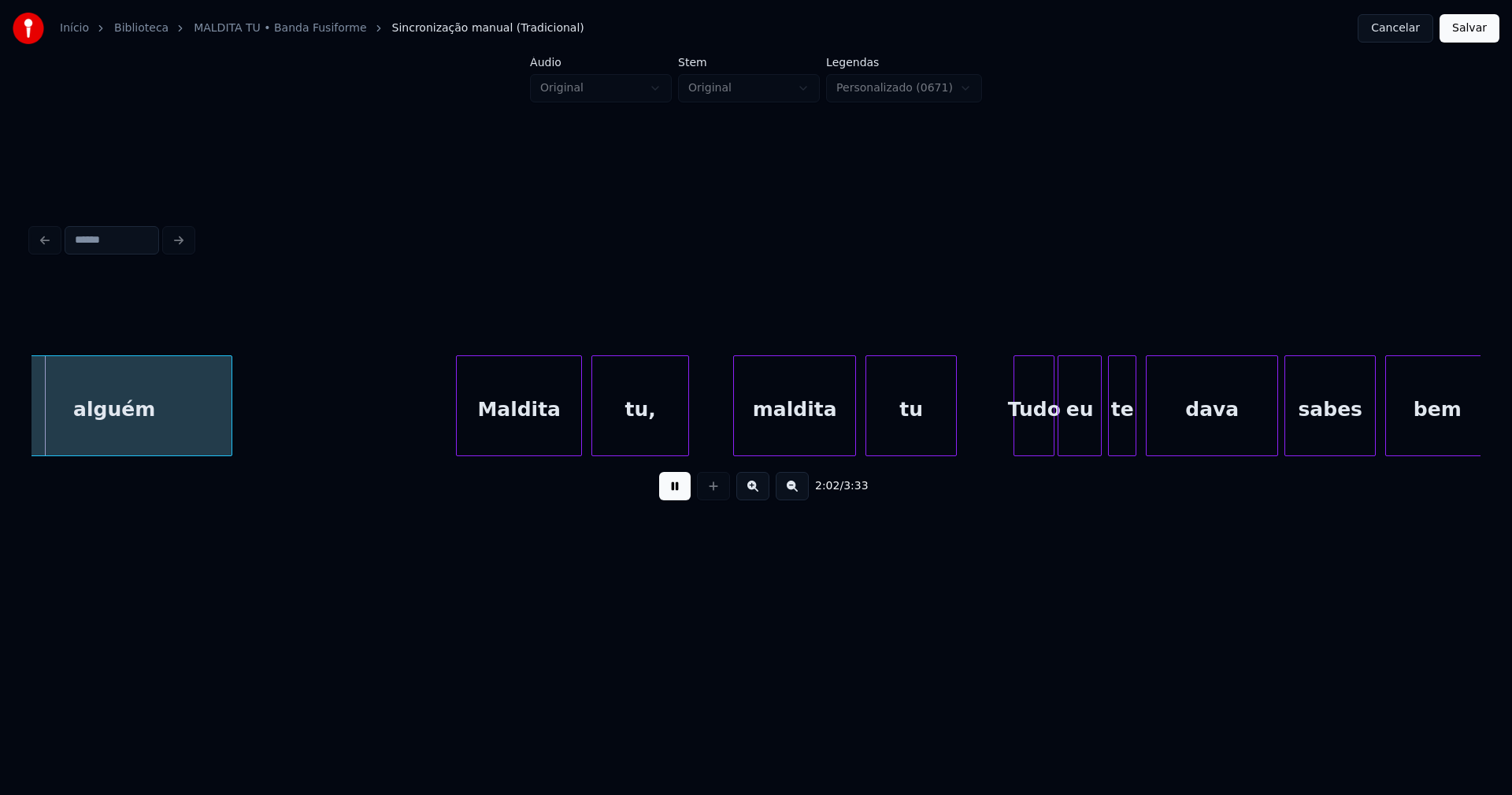
scroll to position [0, 19292]
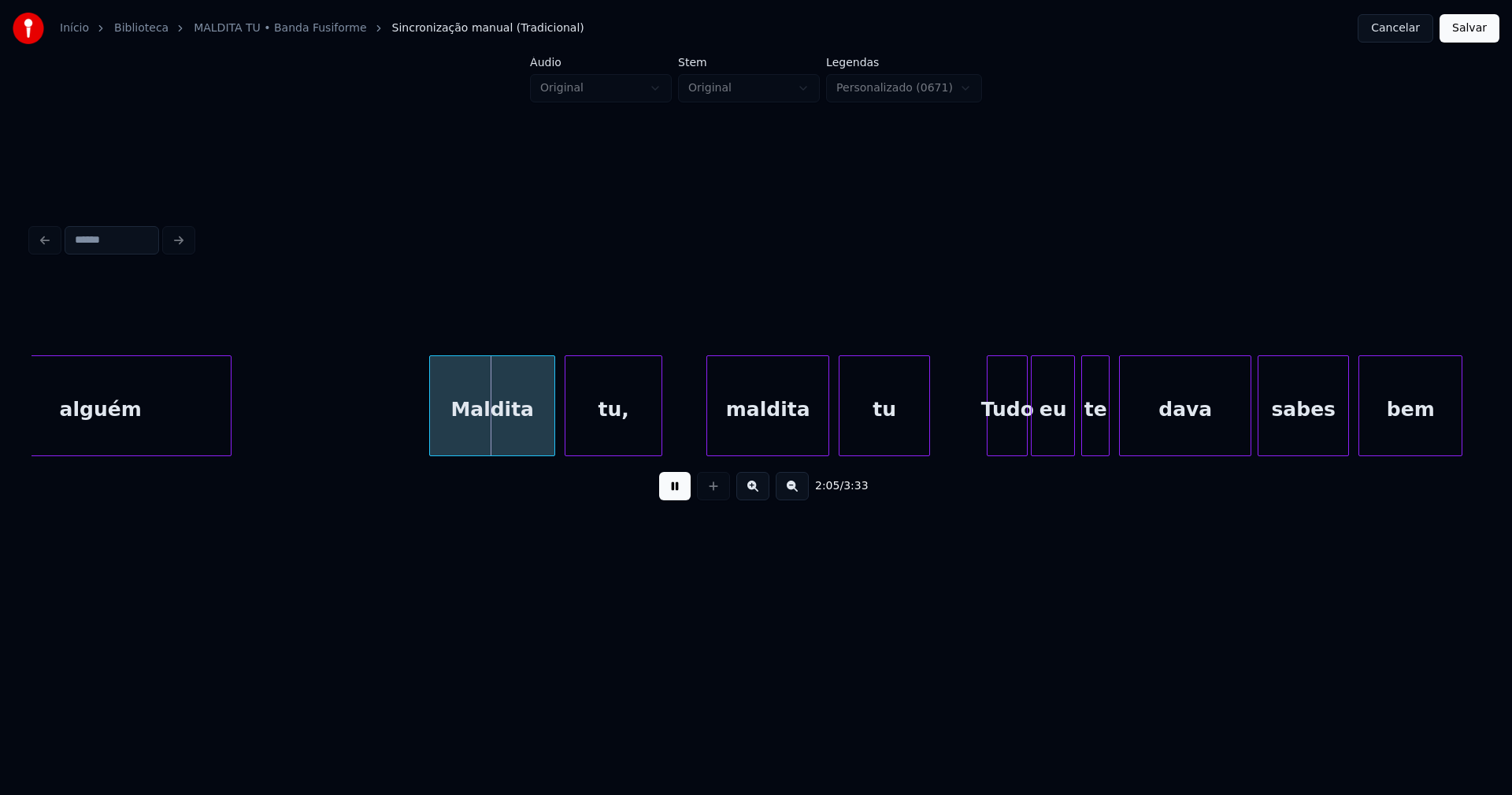
click at [231, 416] on div at bounding box center [228, 405] width 5 height 99
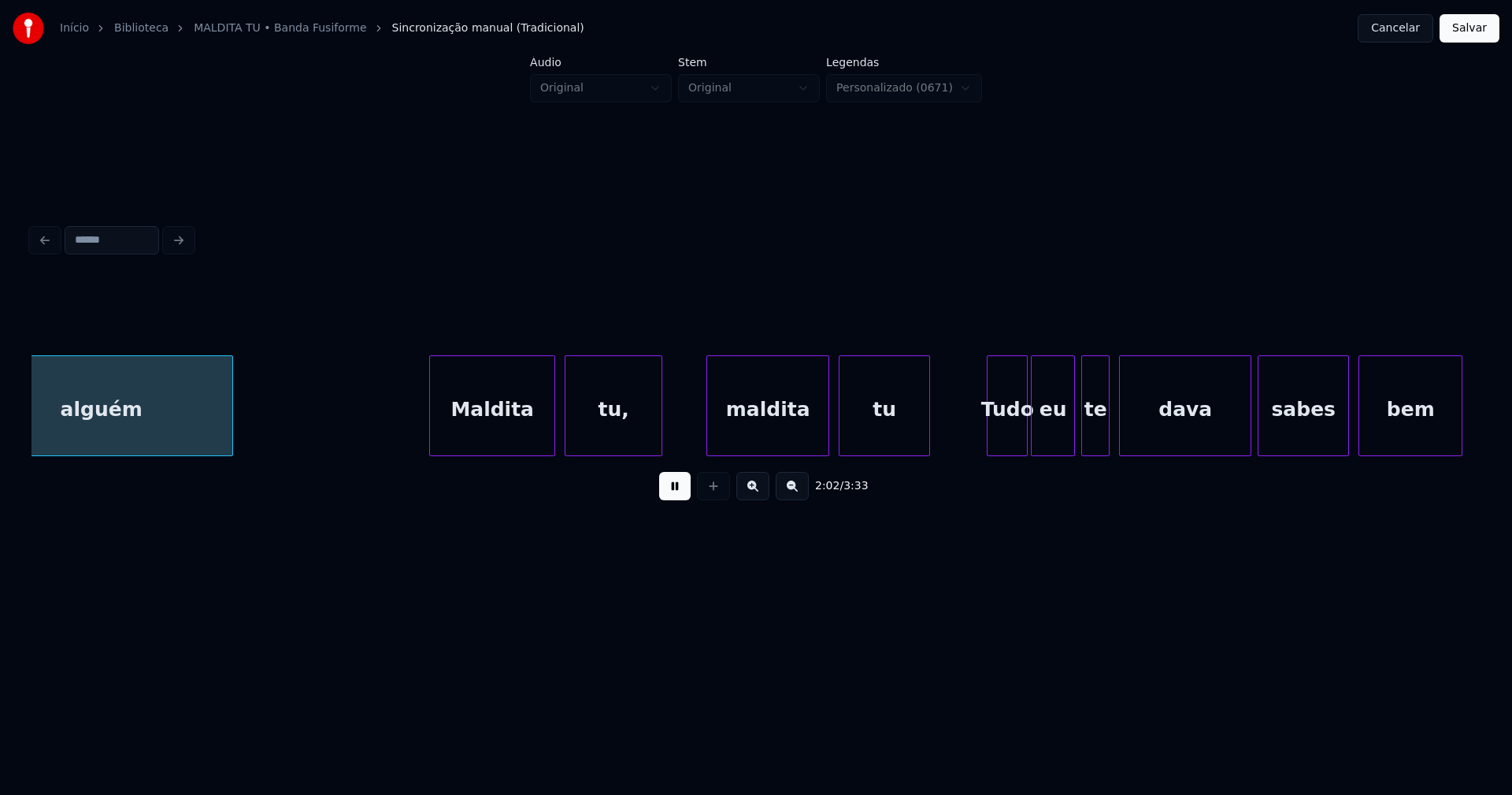
scroll to position [0, 19230]
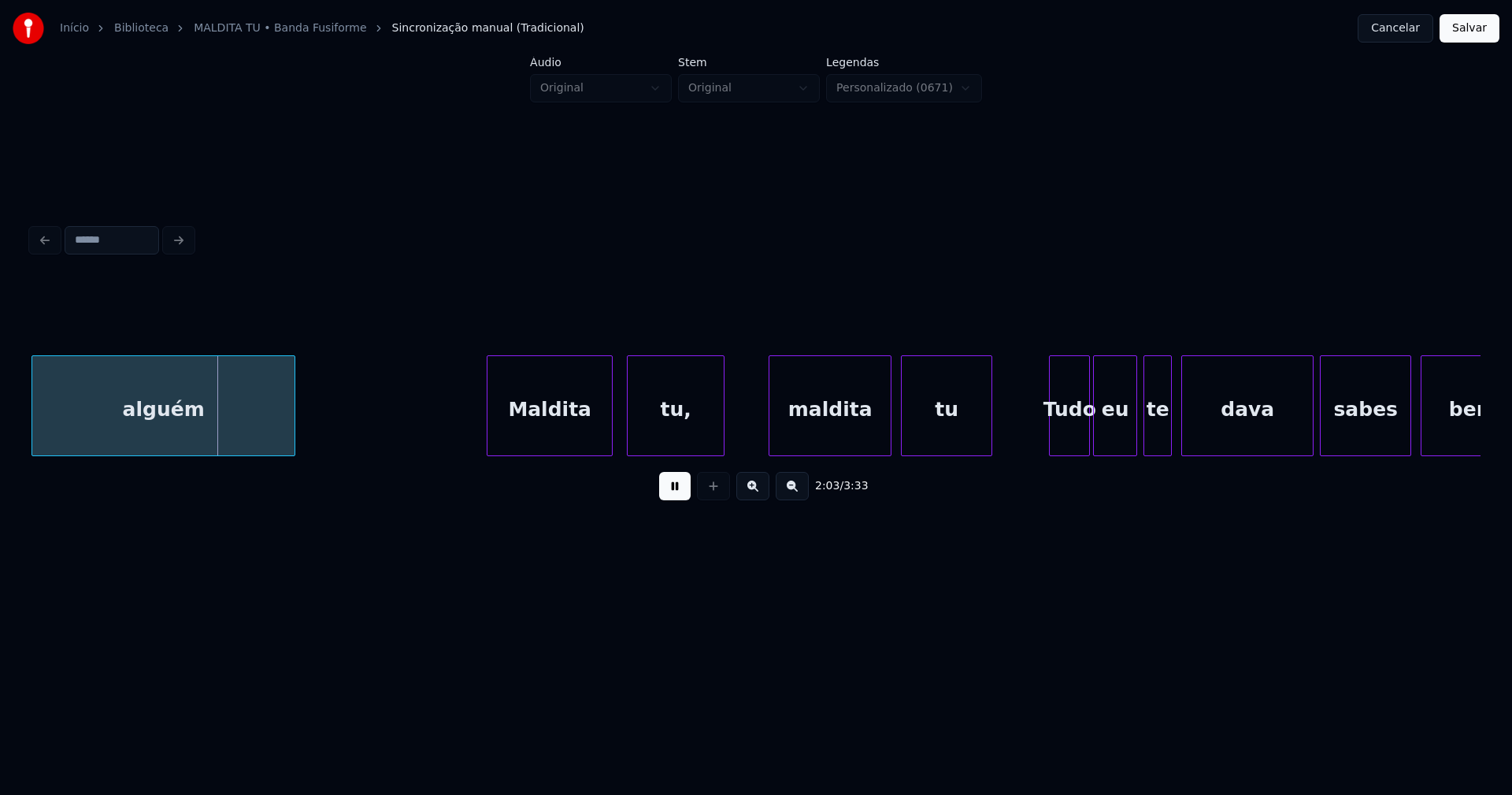
click at [534, 426] on div "Maldita" at bounding box center [550, 409] width 124 height 107
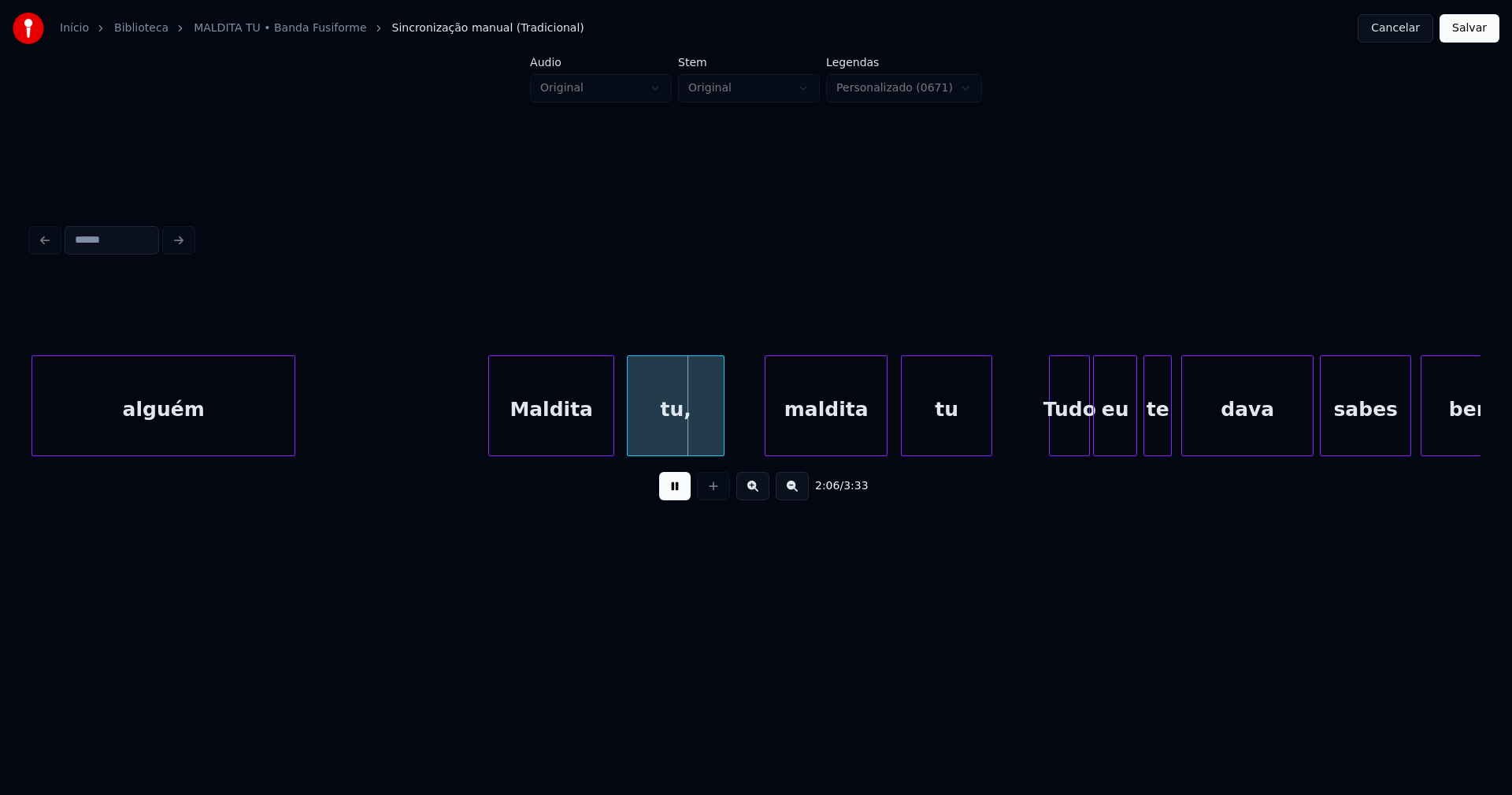
click at [828, 433] on div "maldita" at bounding box center [826, 409] width 121 height 107
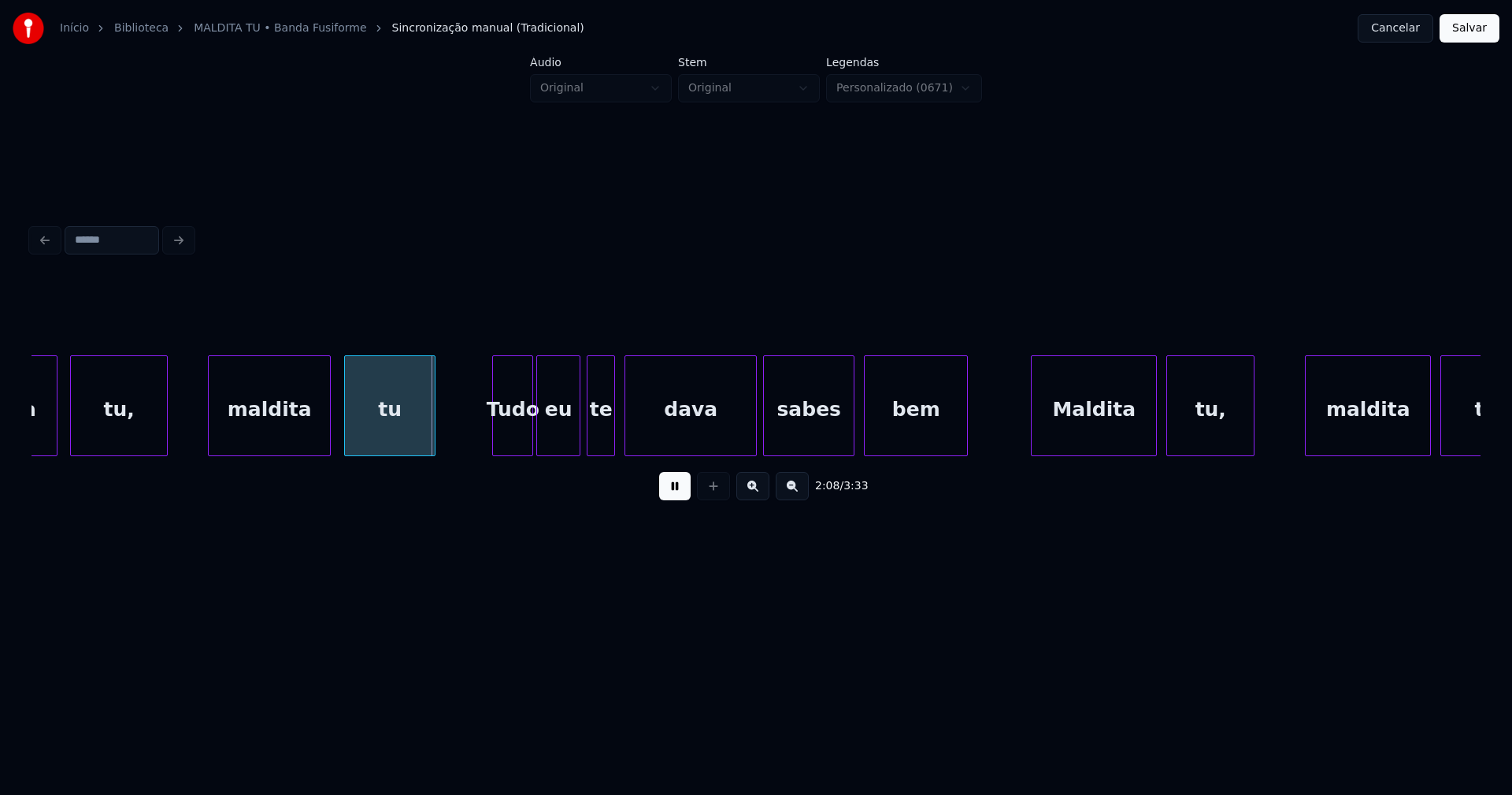
scroll to position [0, 19806]
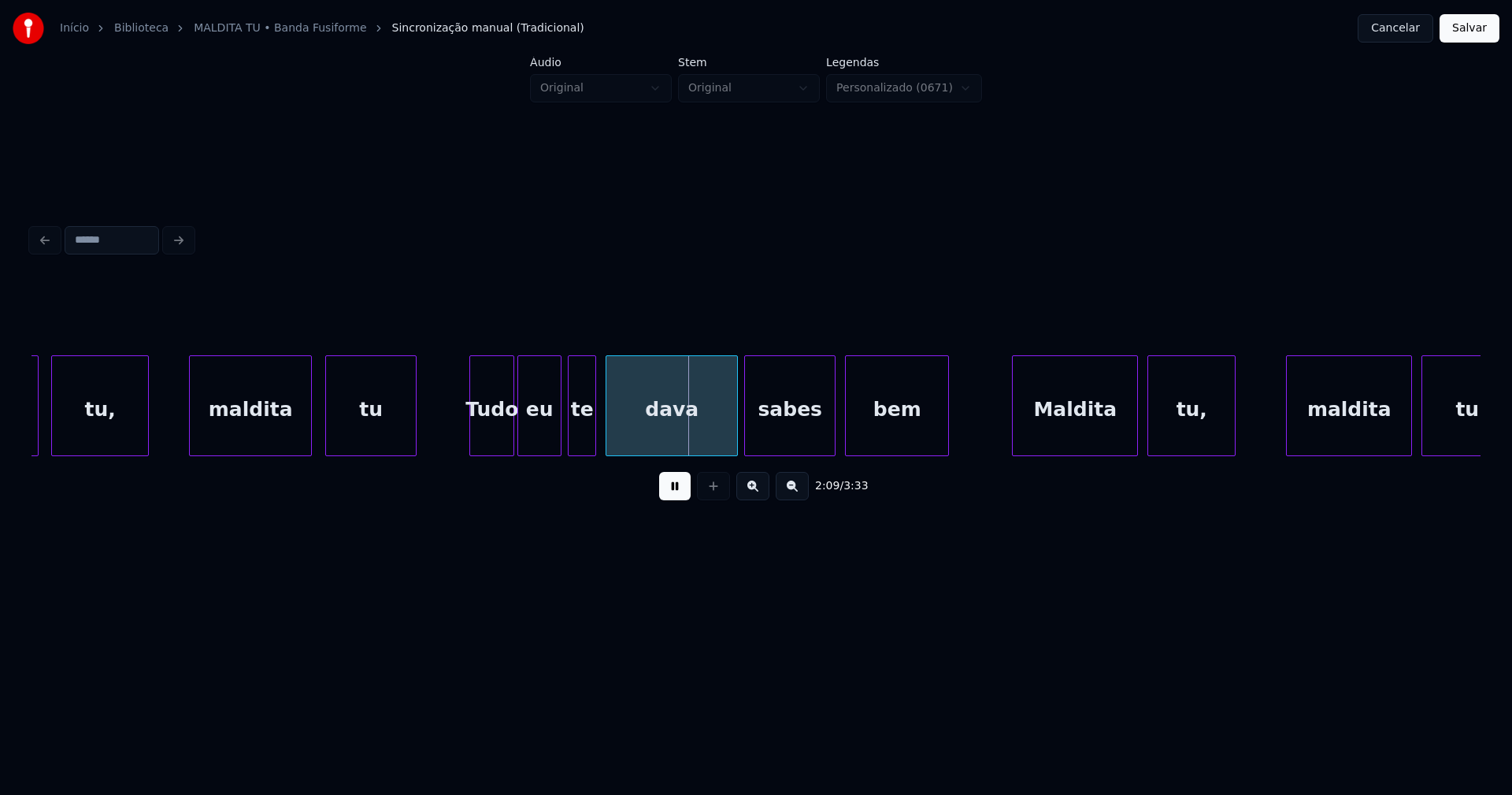
click at [473, 442] on div at bounding box center [473, 405] width 5 height 99
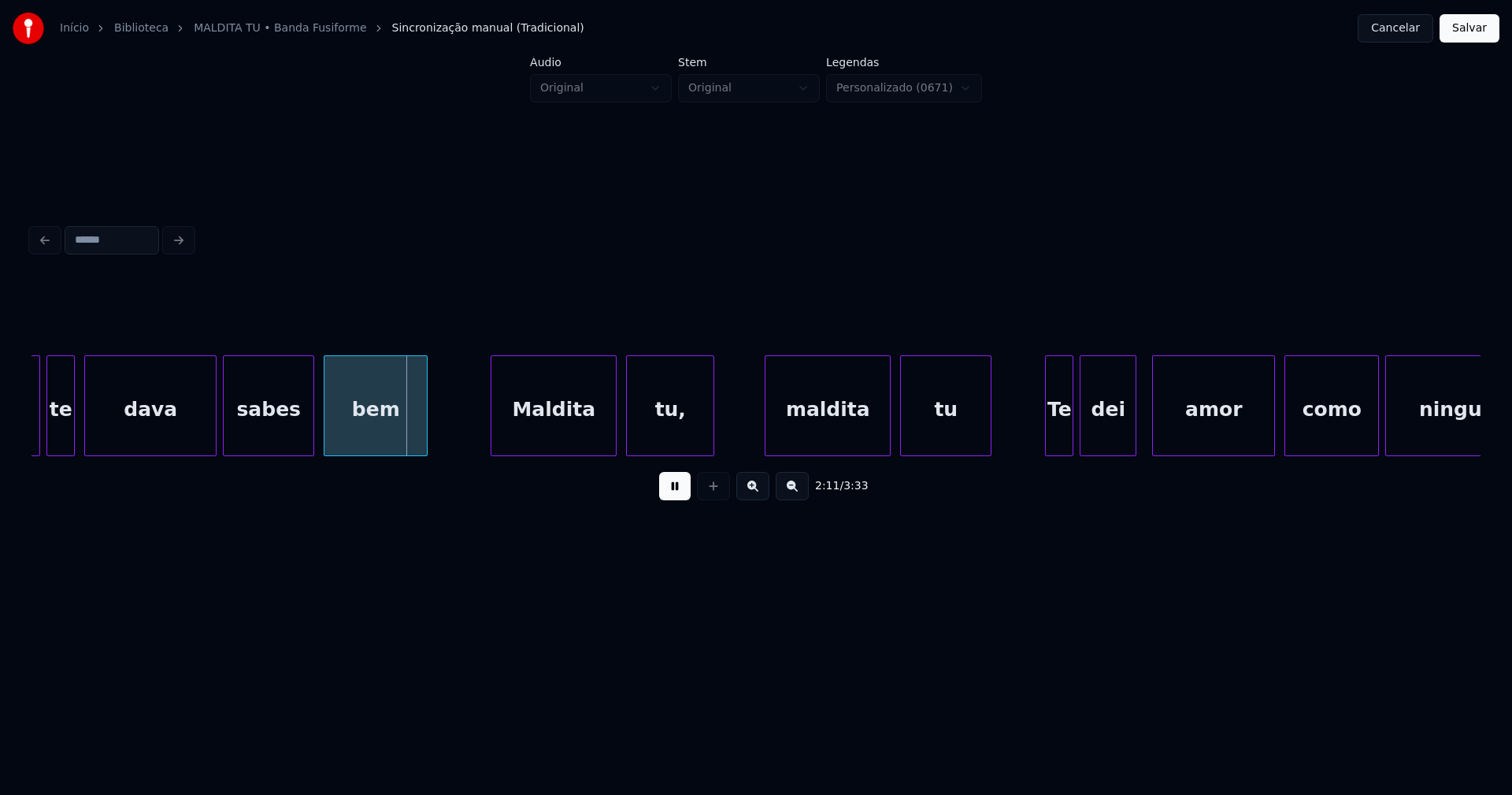
scroll to position [0, 20347]
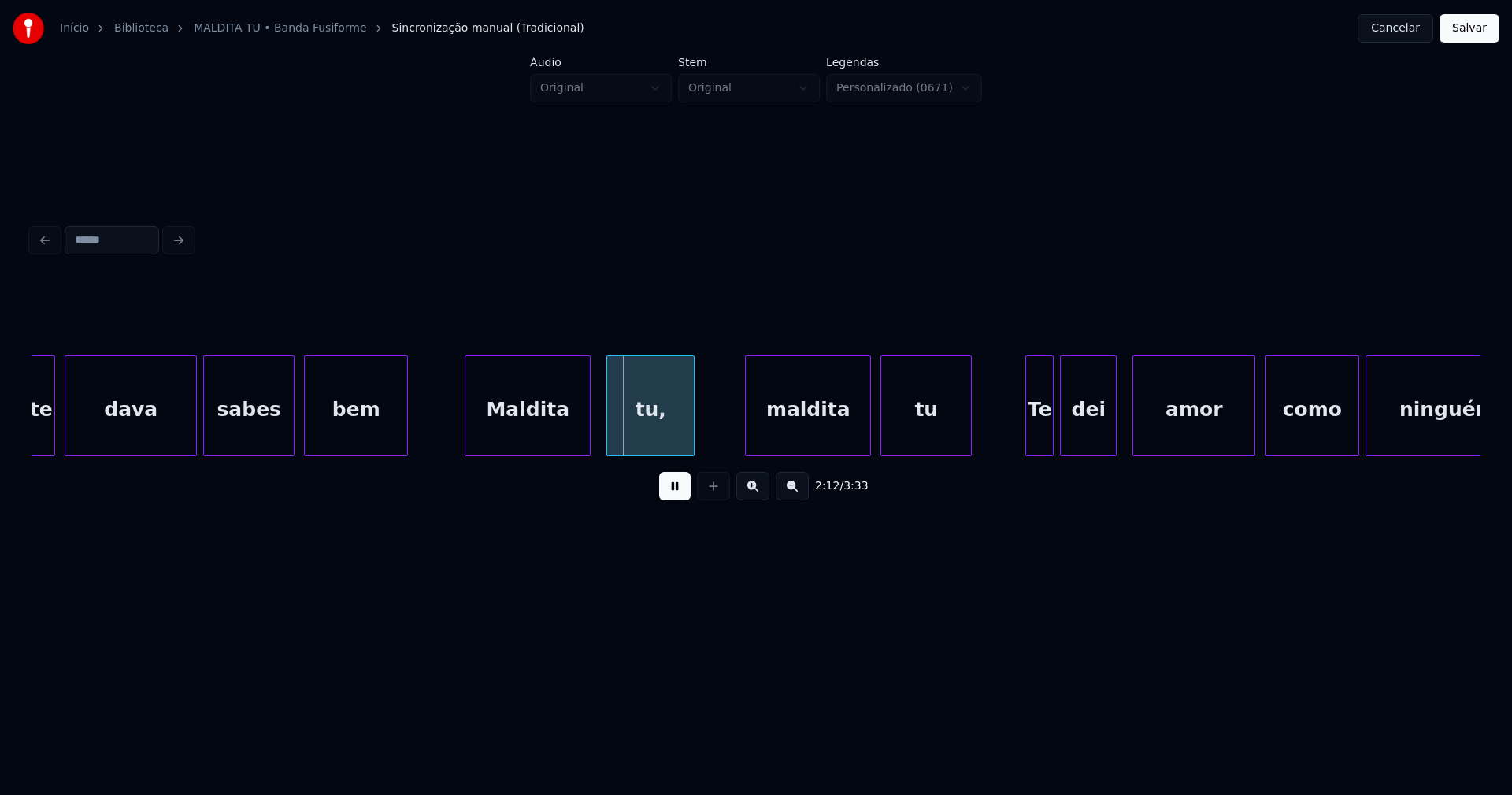
click at [544, 448] on div "Maldita" at bounding box center [527, 409] width 124 height 107
click at [811, 442] on div "maldita" at bounding box center [803, 409] width 124 height 107
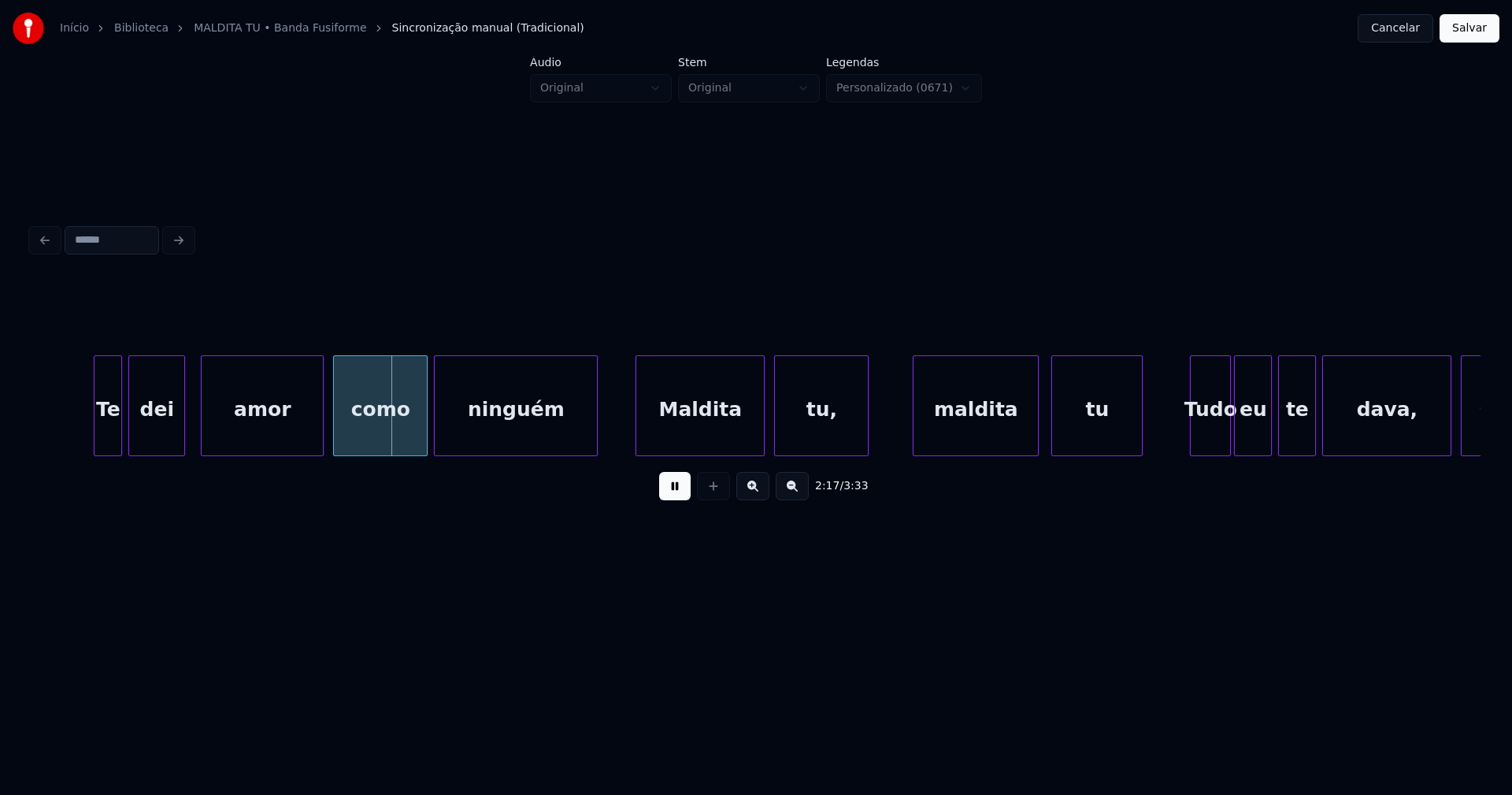
scroll to position [0, 21409]
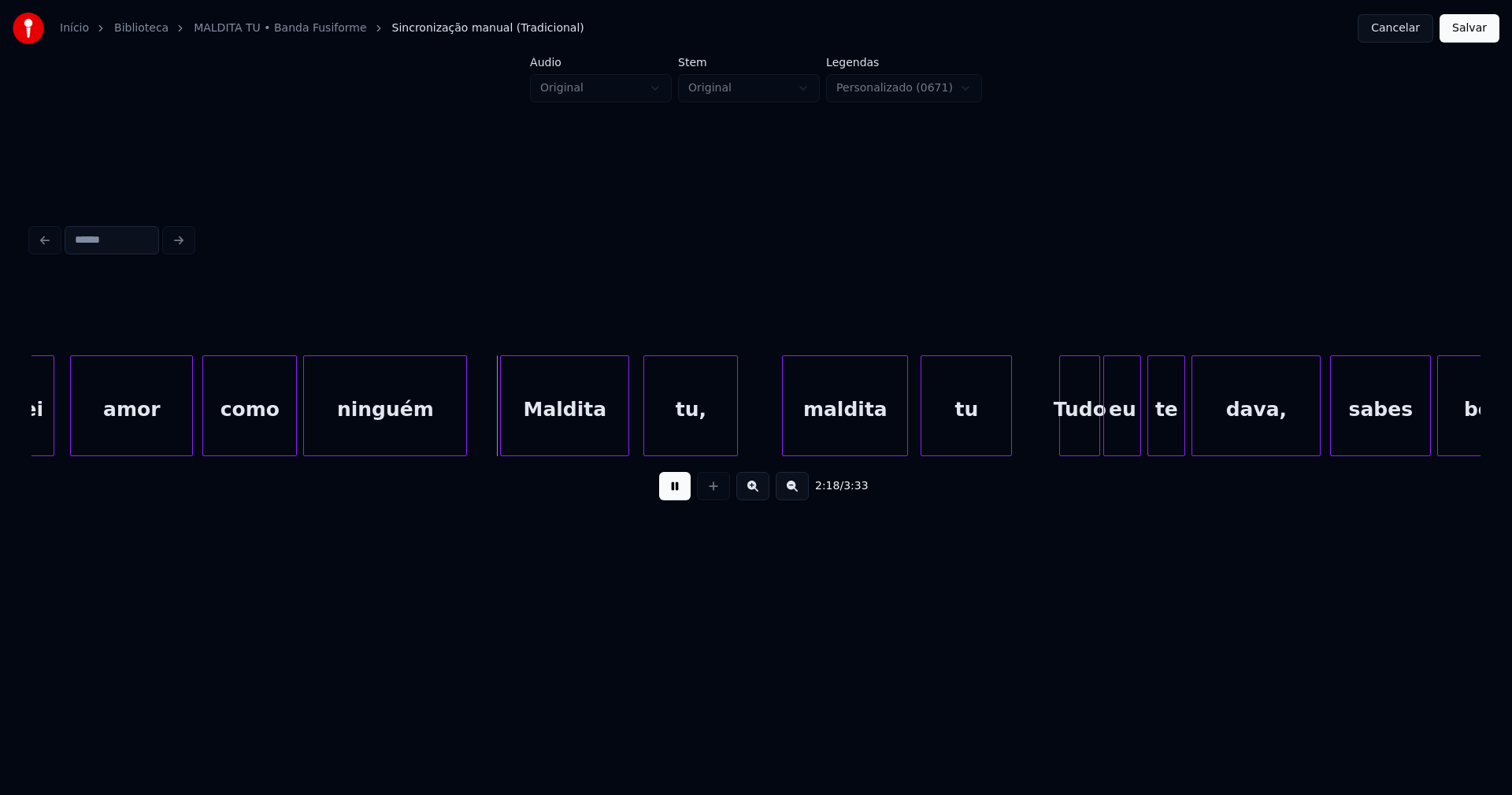
click at [577, 438] on div "Maldita" at bounding box center [565, 409] width 128 height 107
click at [841, 445] on div "maldita" at bounding box center [841, 409] width 124 height 107
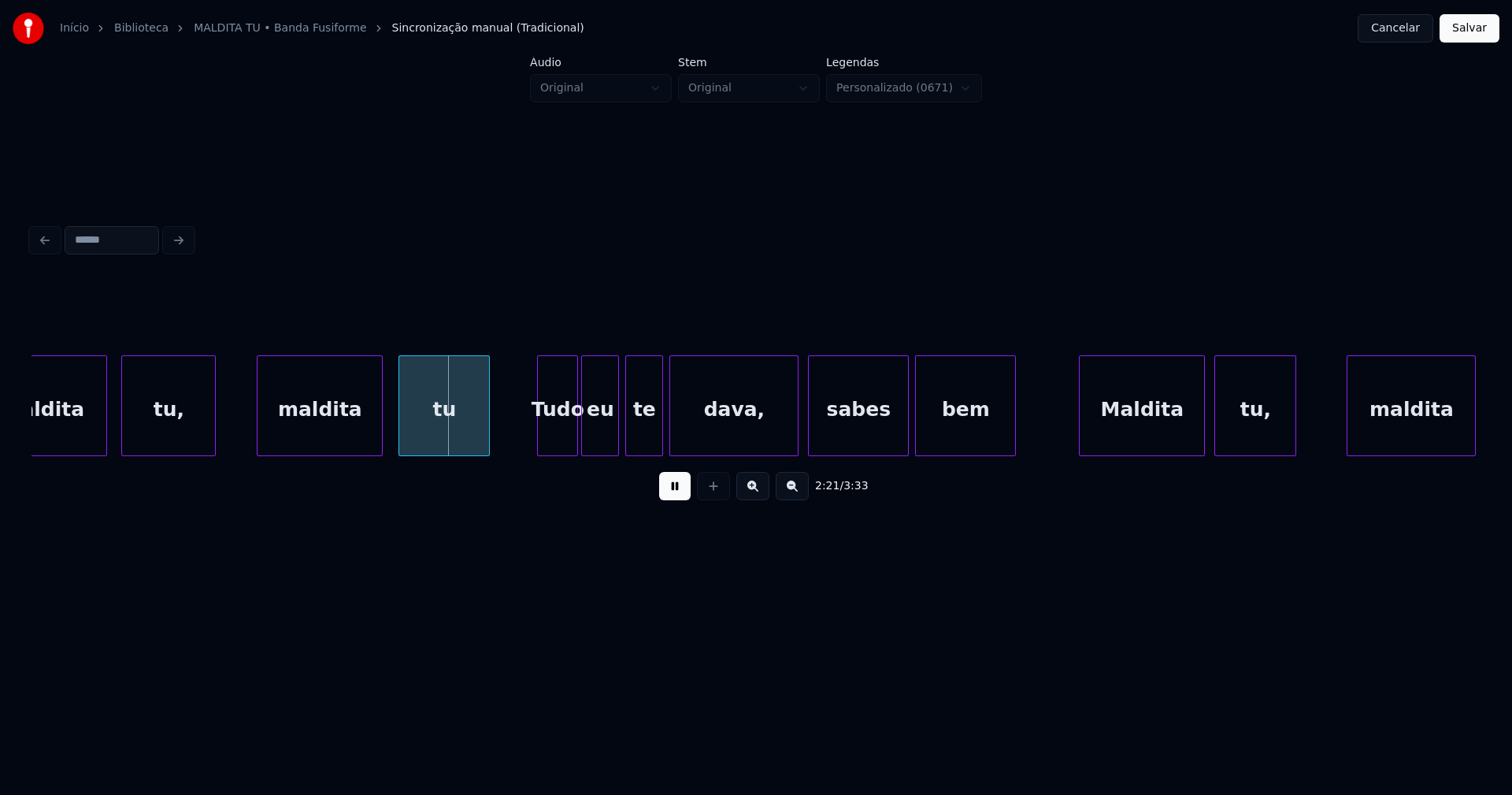
scroll to position [0, 22006]
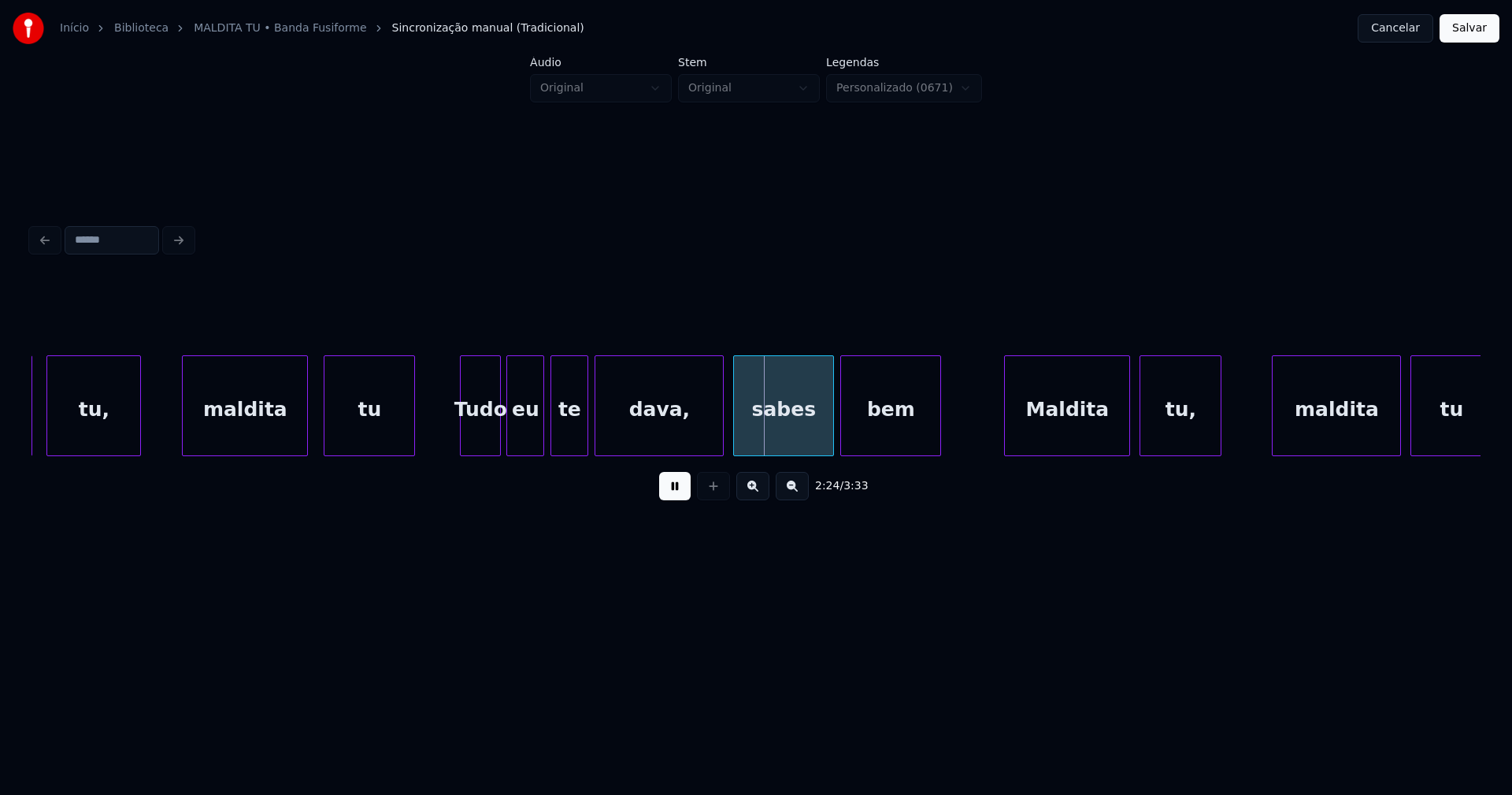
click at [478, 437] on div "Tudo" at bounding box center [480, 409] width 39 height 107
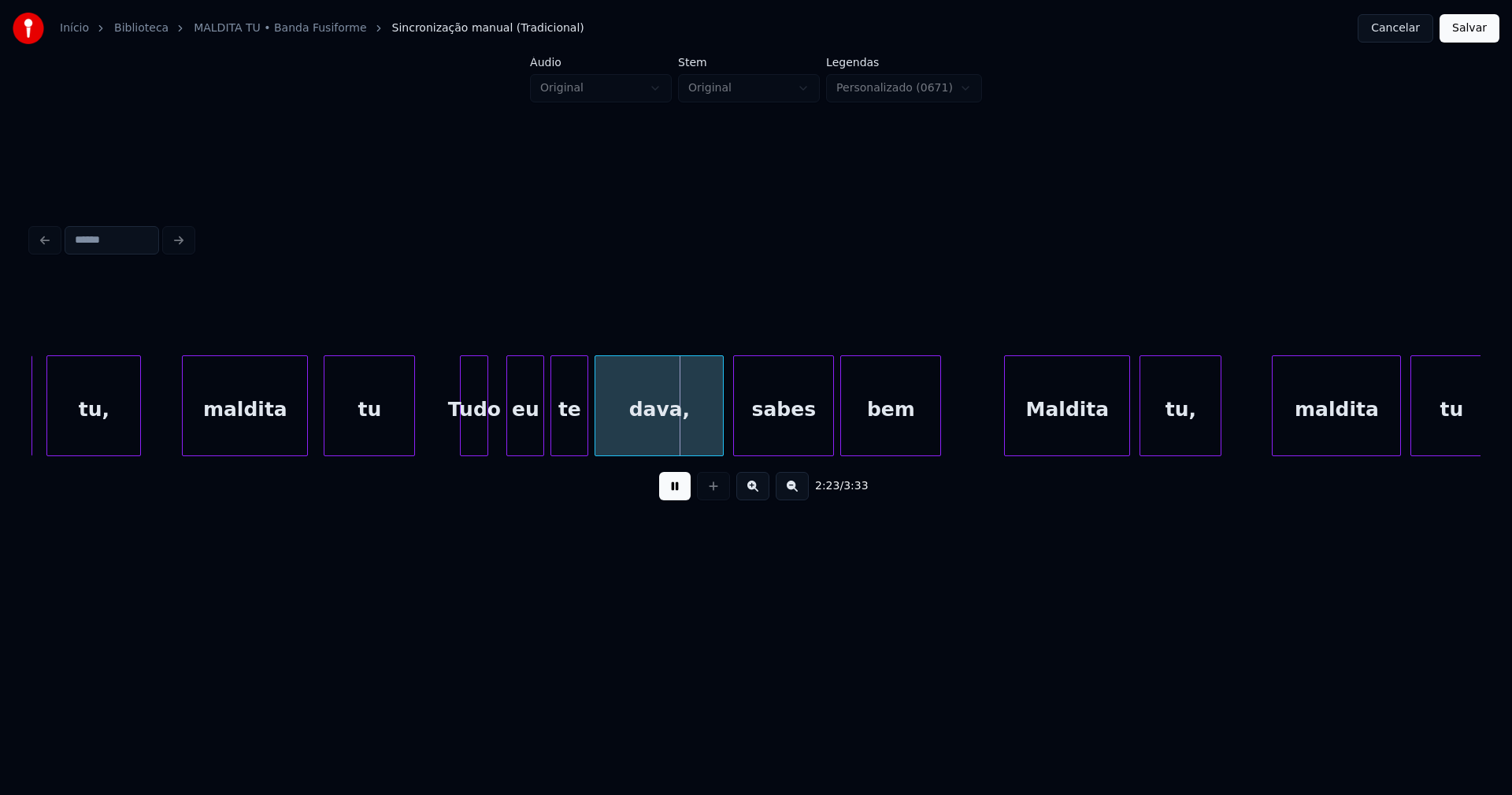
click at [485, 442] on div at bounding box center [485, 405] width 5 height 99
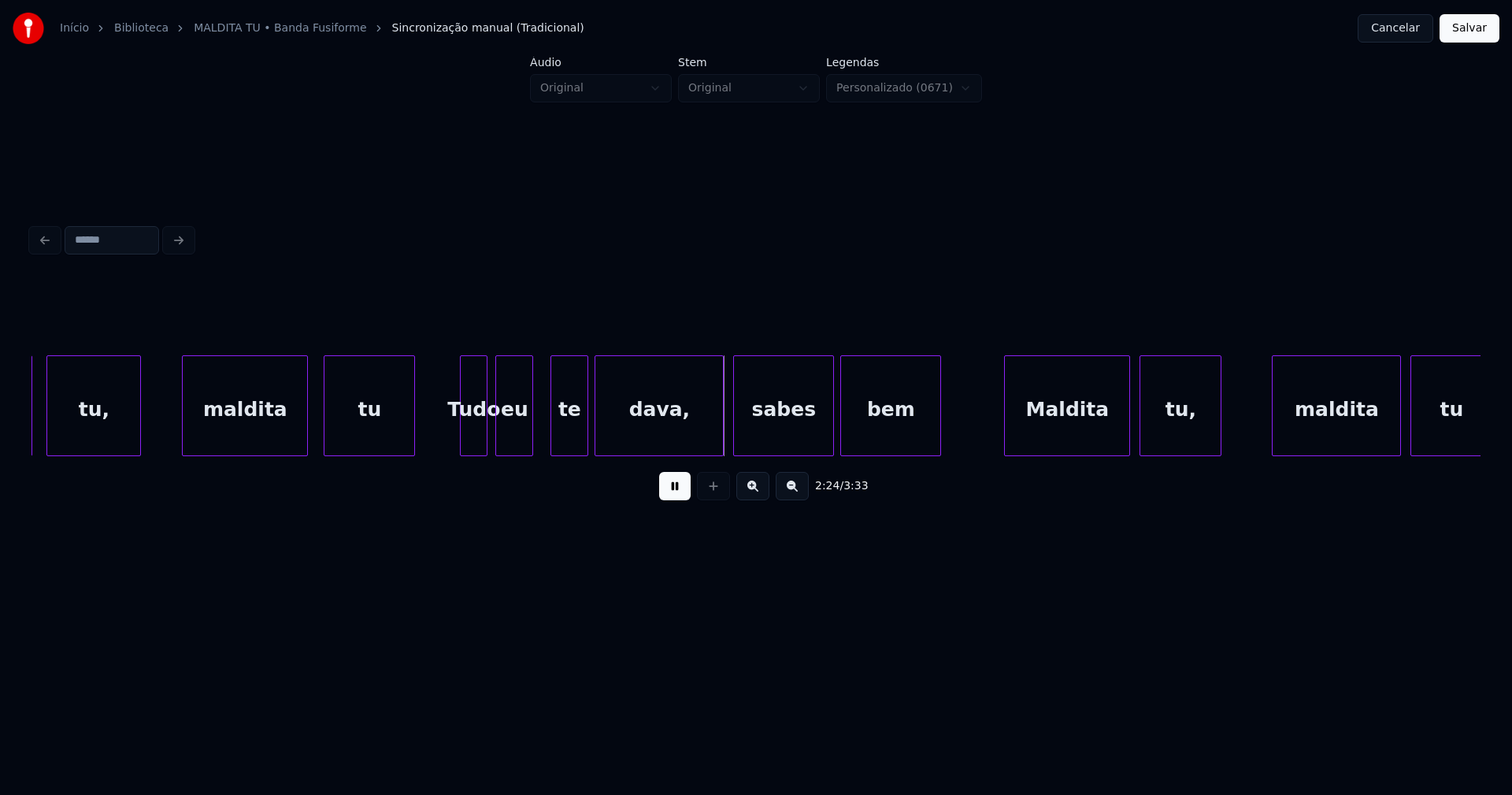
click at [510, 440] on div "eu" at bounding box center [514, 409] width 36 height 107
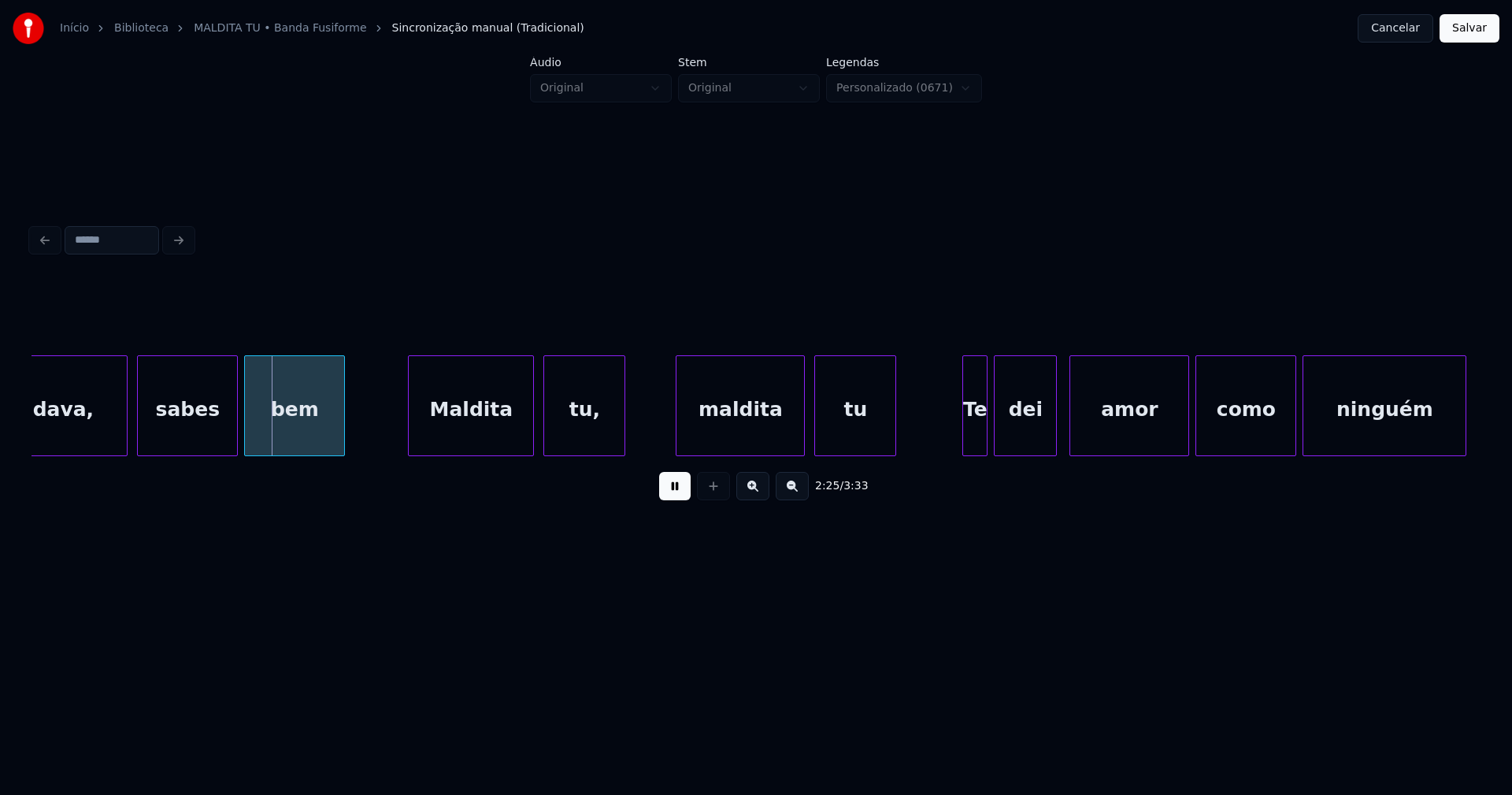
scroll to position [0, 22715]
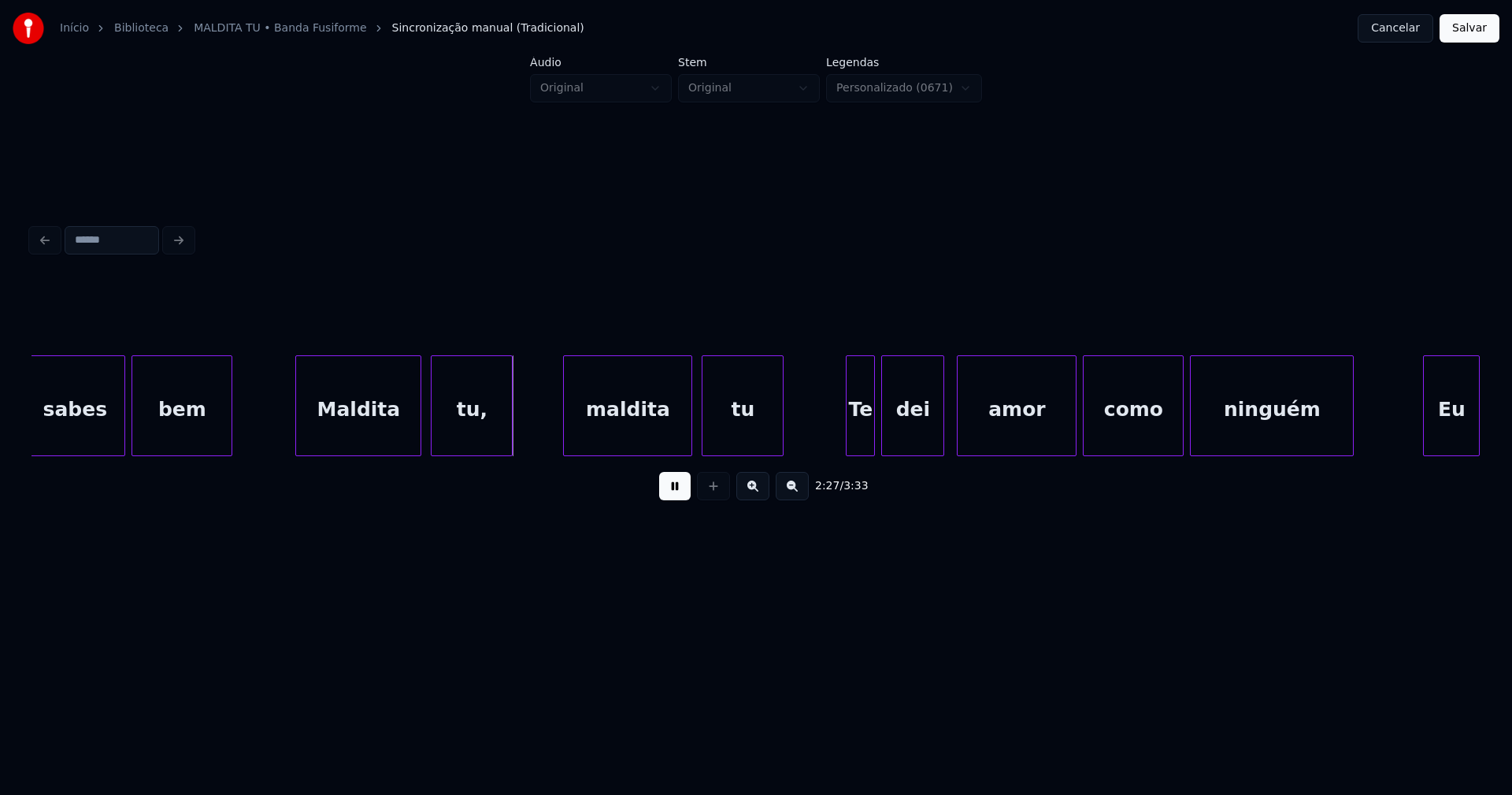
click at [850, 437] on div at bounding box center [849, 405] width 5 height 99
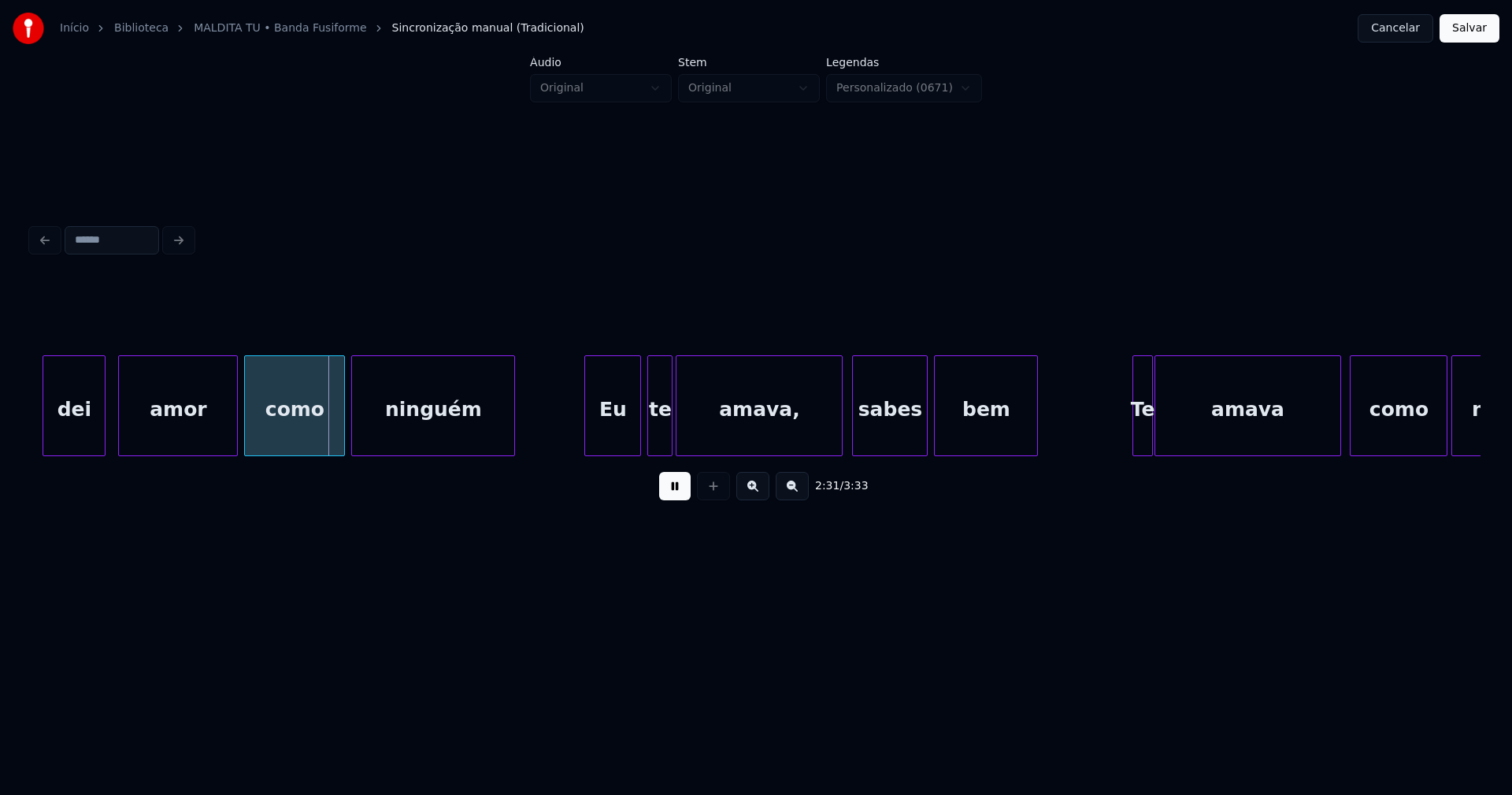
scroll to position [0, 23573]
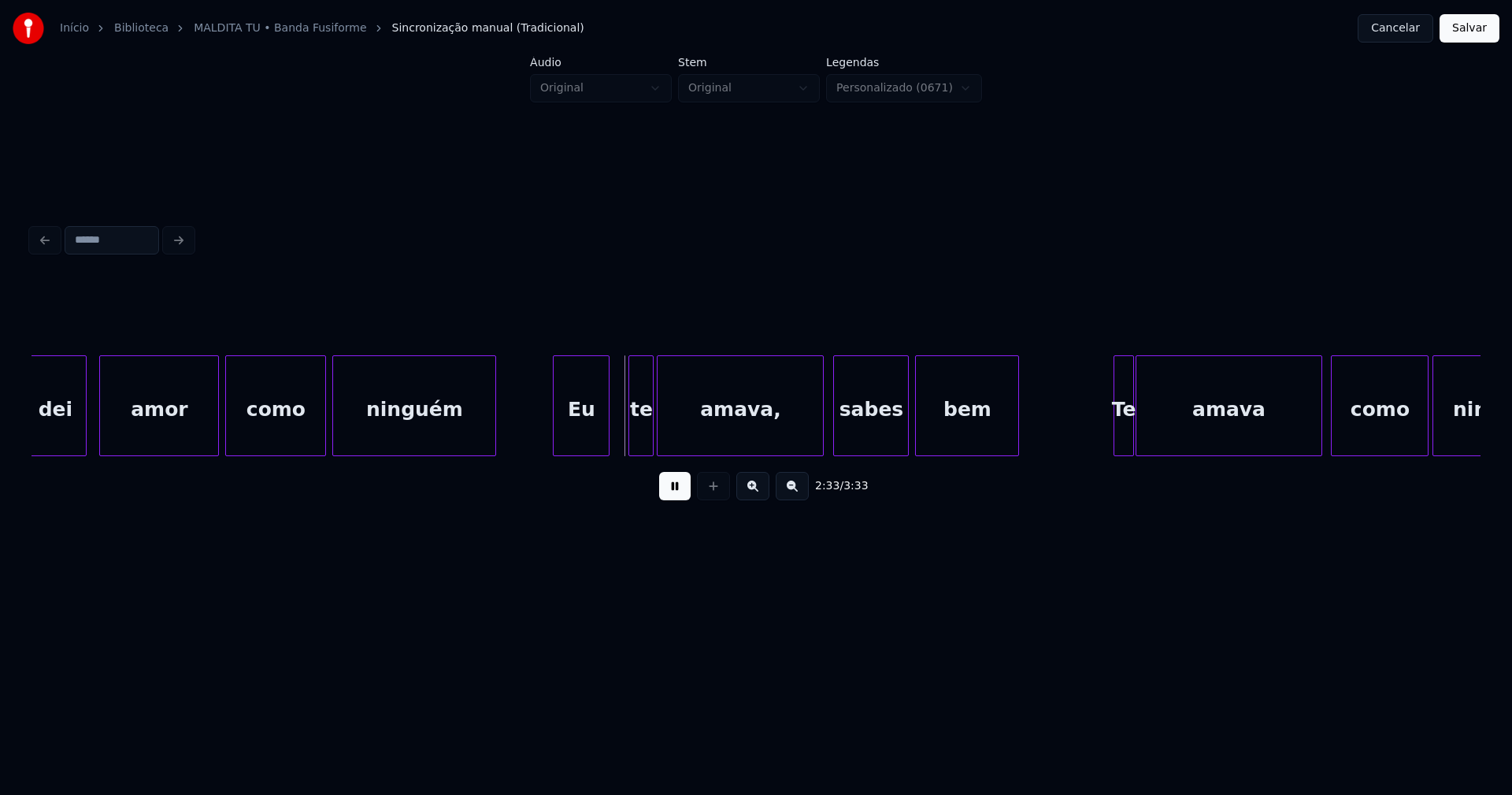
click at [596, 452] on div "dei amor como ninguém Eu te amava, sabes bem Te amava como ninguém" at bounding box center [756, 405] width 1449 height 101
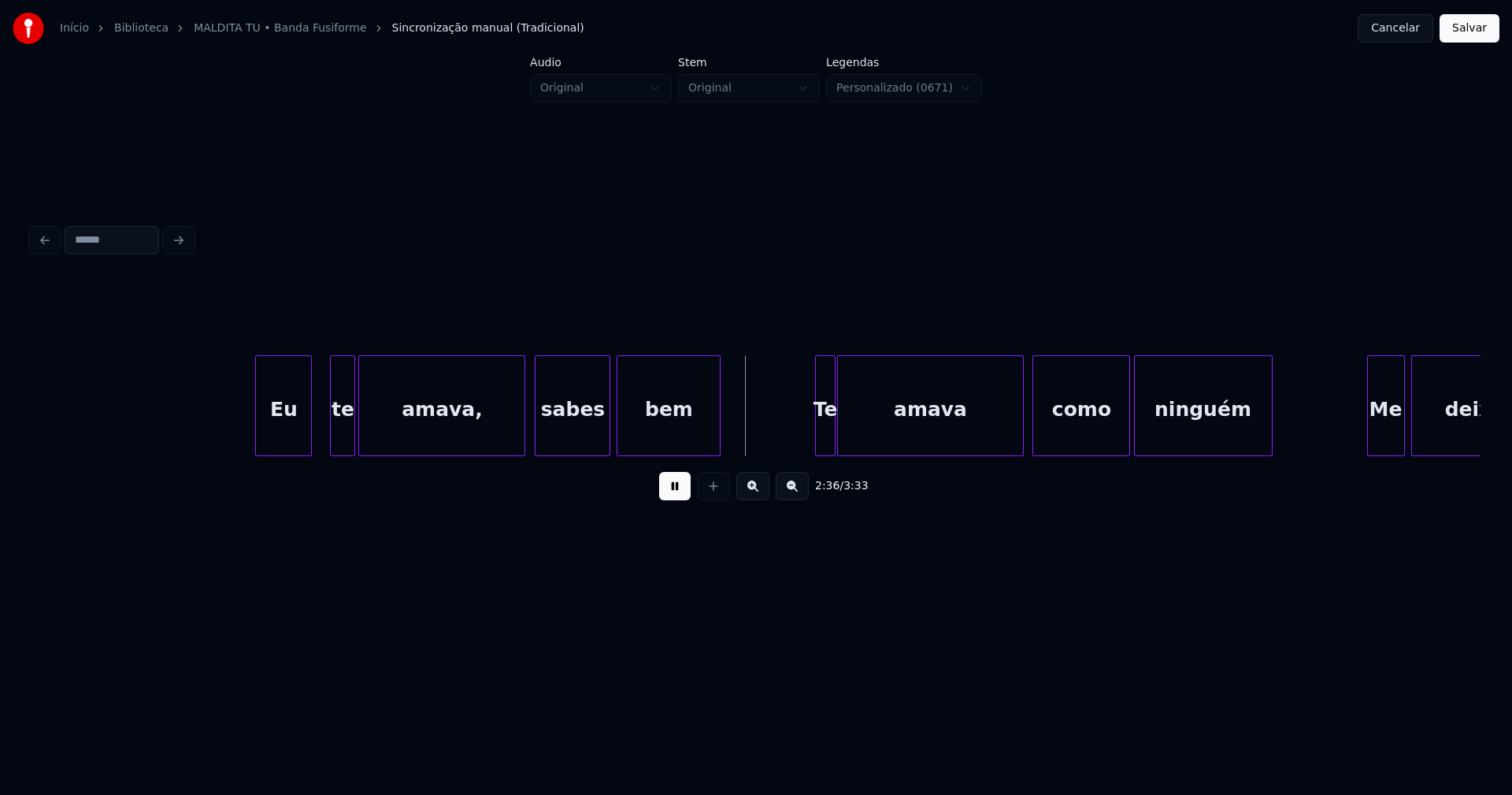
scroll to position [0, 24131]
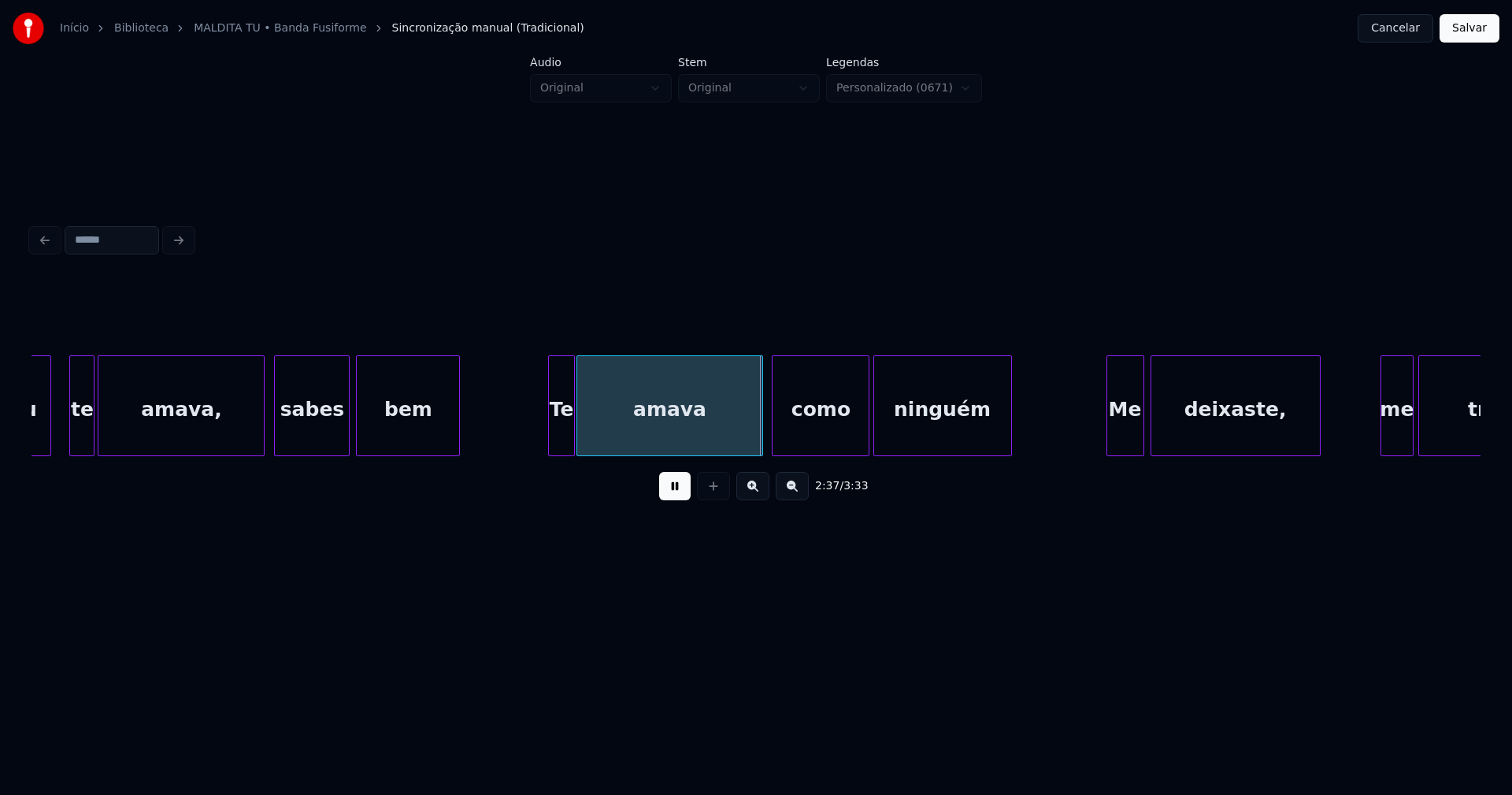
click at [552, 430] on div at bounding box center [551, 405] width 5 height 99
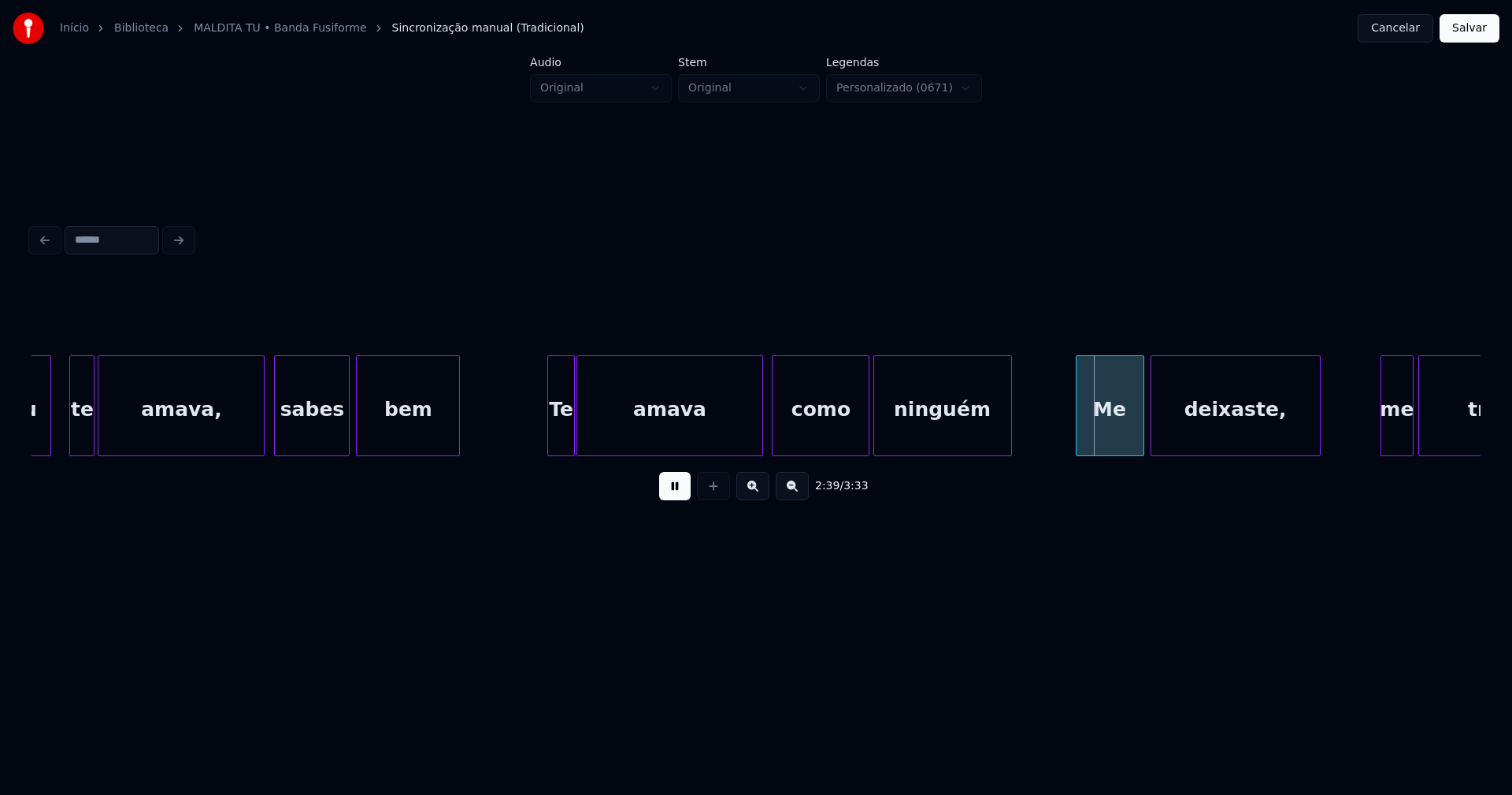
click at [1078, 438] on div at bounding box center [1079, 405] width 5 height 99
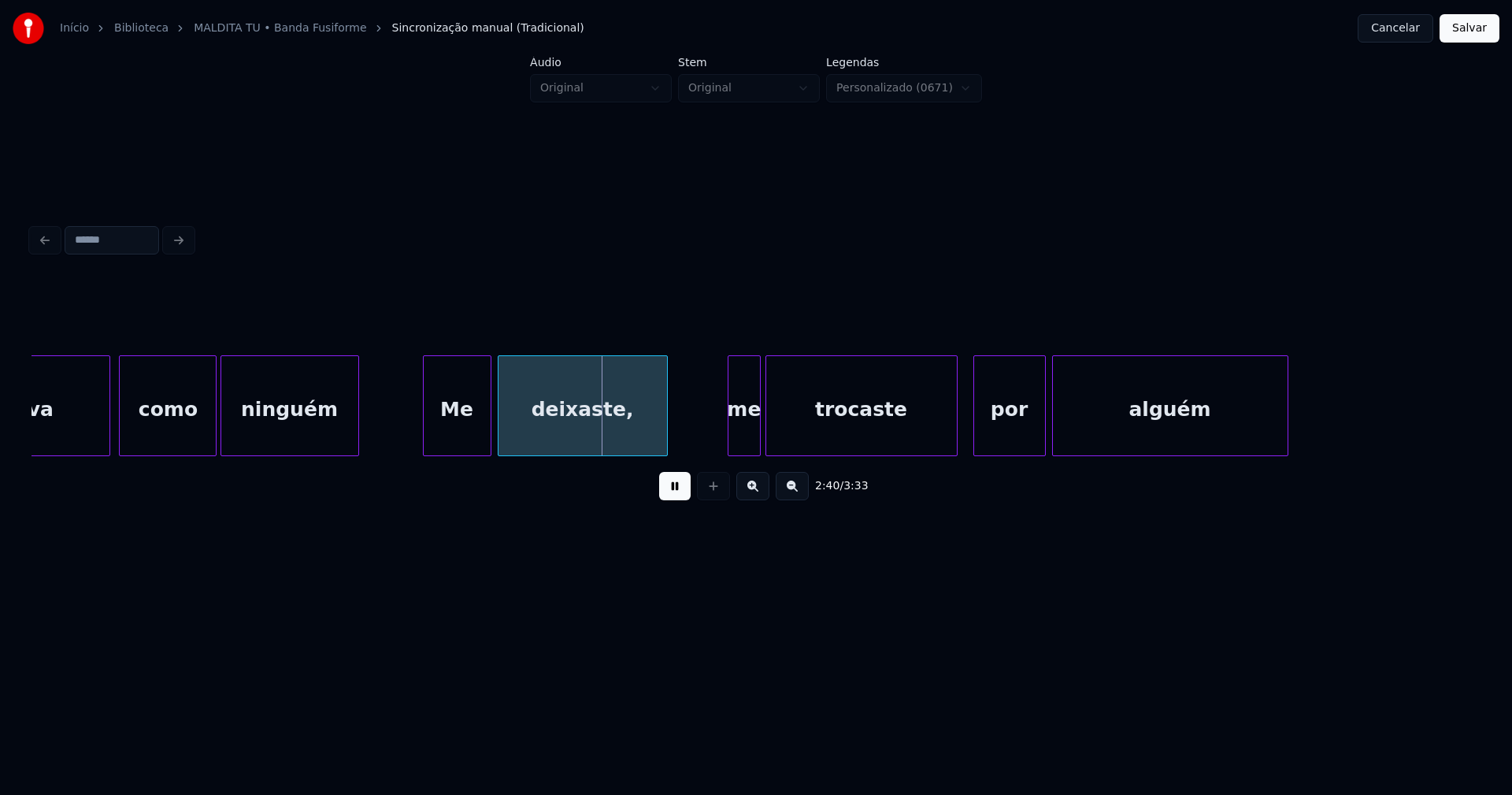
scroll to position [0, 24803]
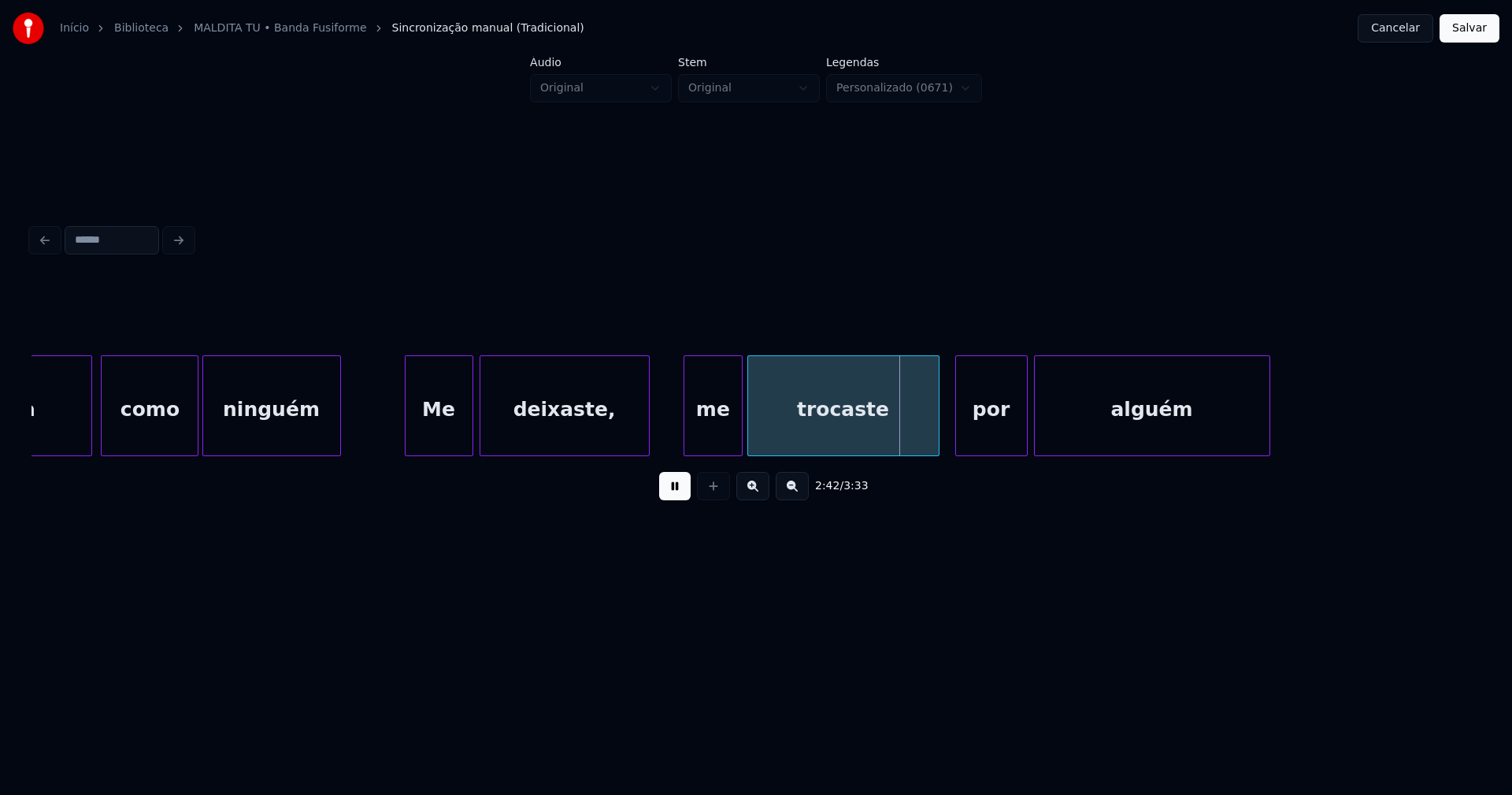
click at [689, 438] on div at bounding box center [687, 405] width 5 height 99
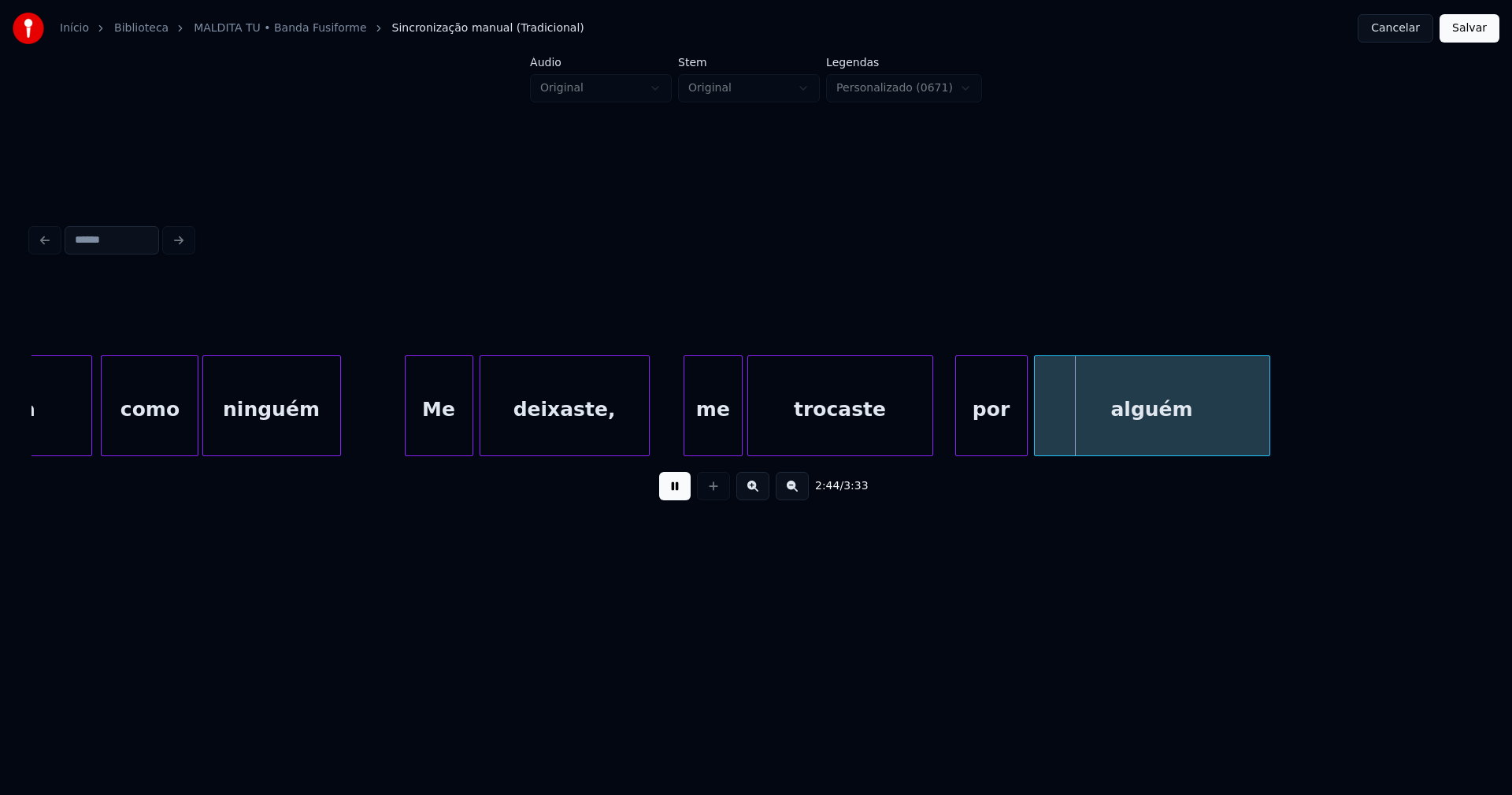
click at [930, 438] on div at bounding box center [931, 405] width 5 height 99
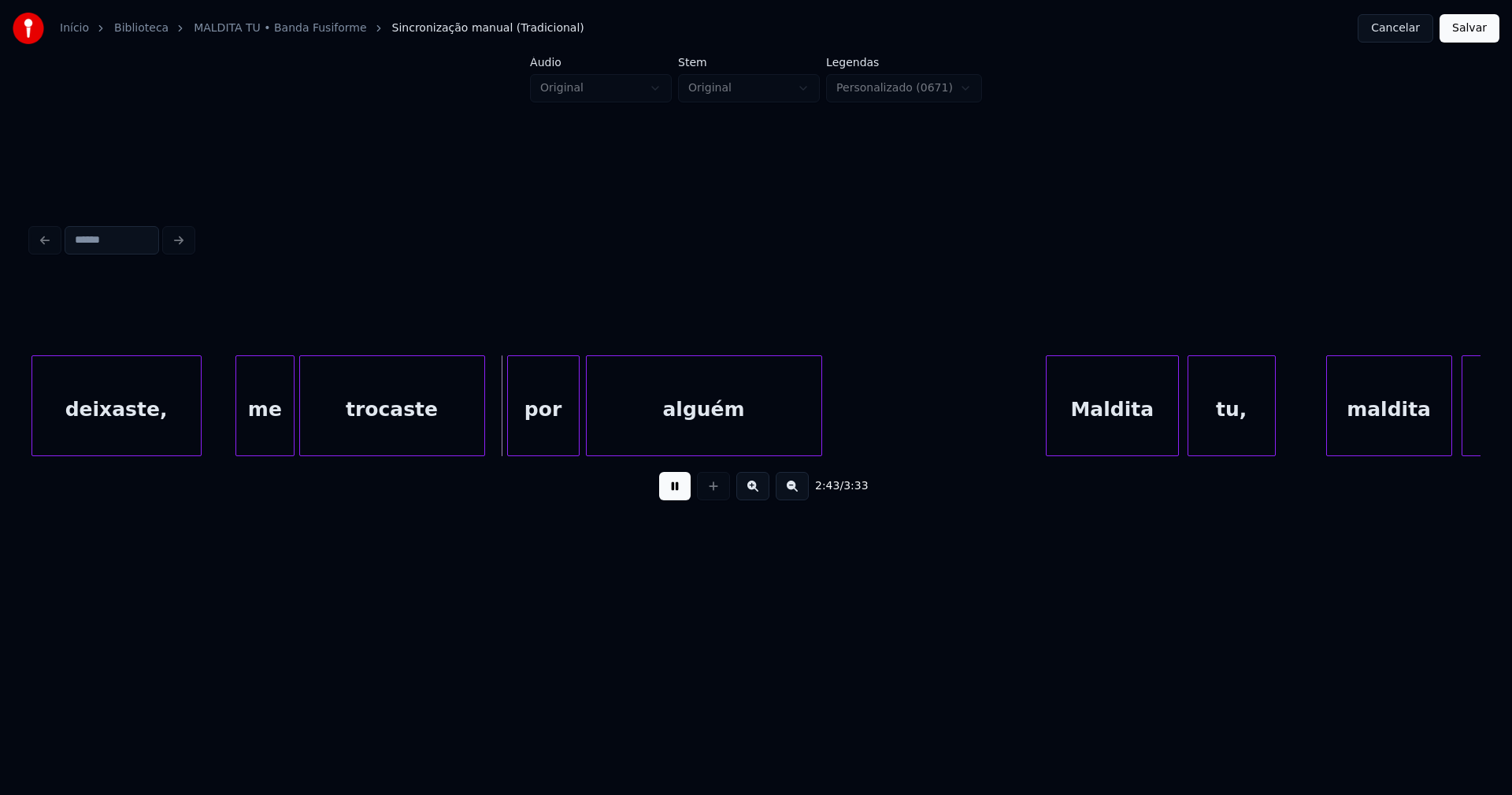
scroll to position [0, 25586]
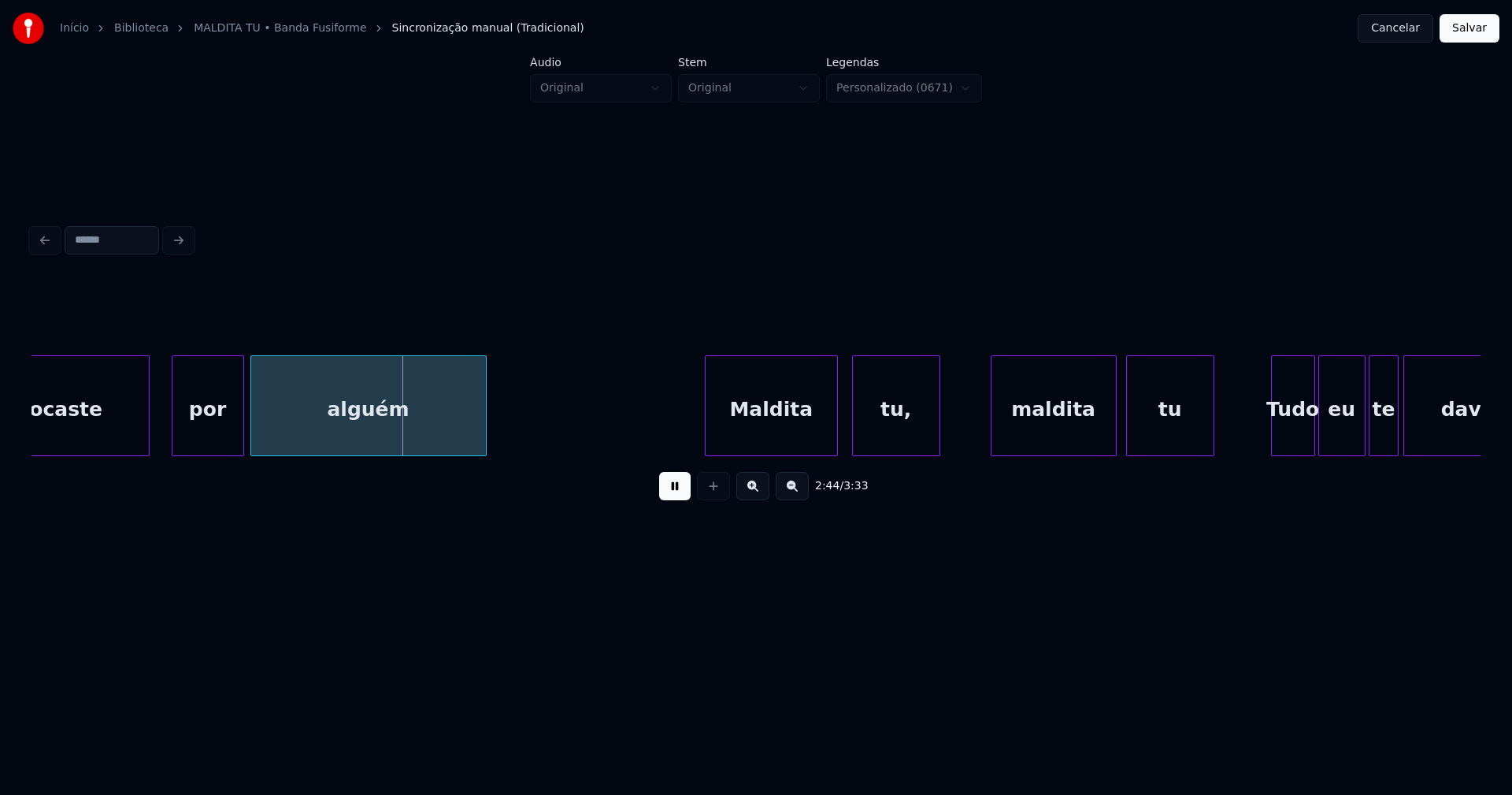
click at [765, 443] on div "Maldita" at bounding box center [771, 409] width 132 height 107
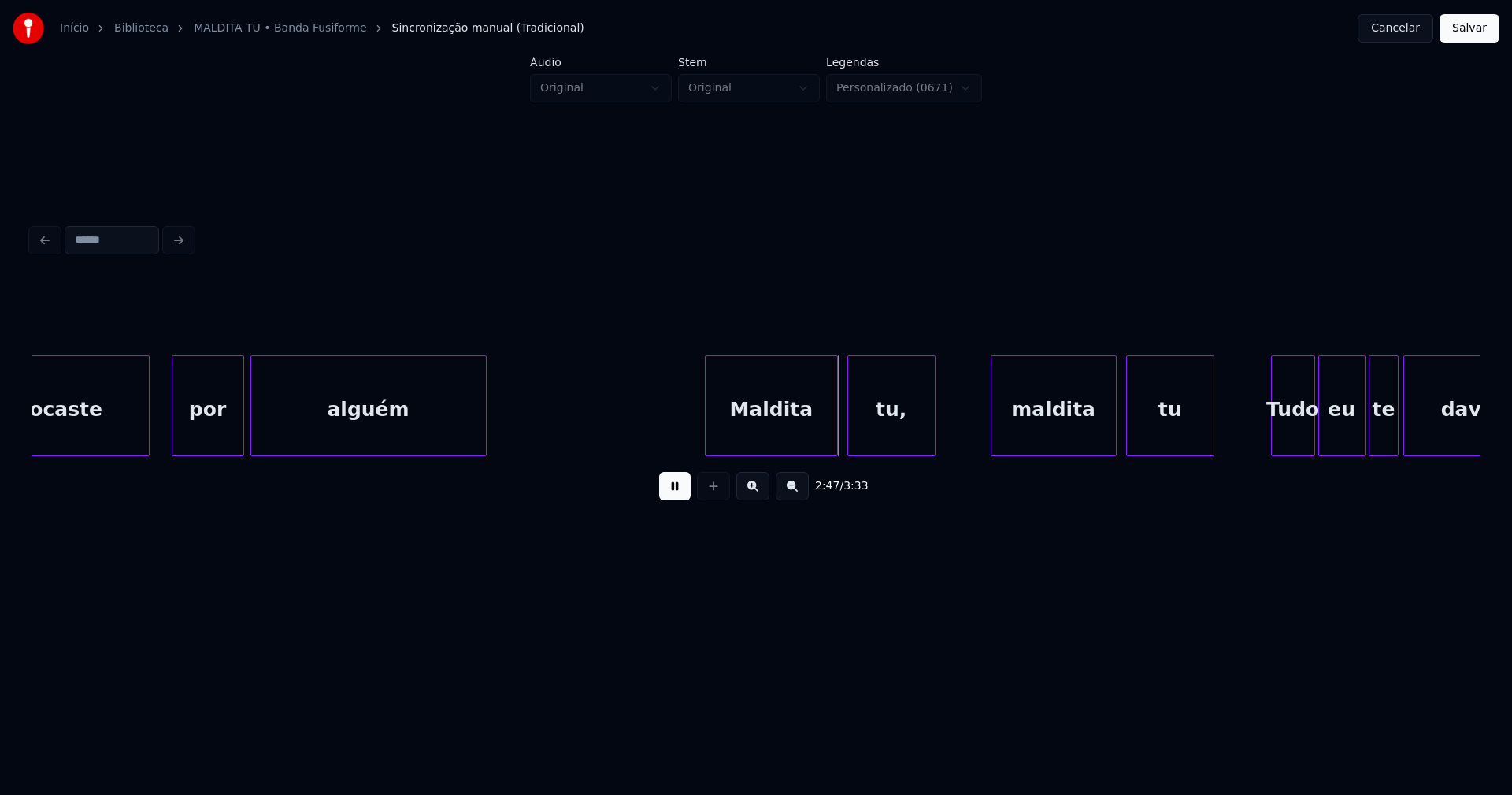
click at [881, 432] on div "tu," at bounding box center [891, 409] width 87 height 107
click at [1031, 420] on div "maldita" at bounding box center [1052, 409] width 124 height 107
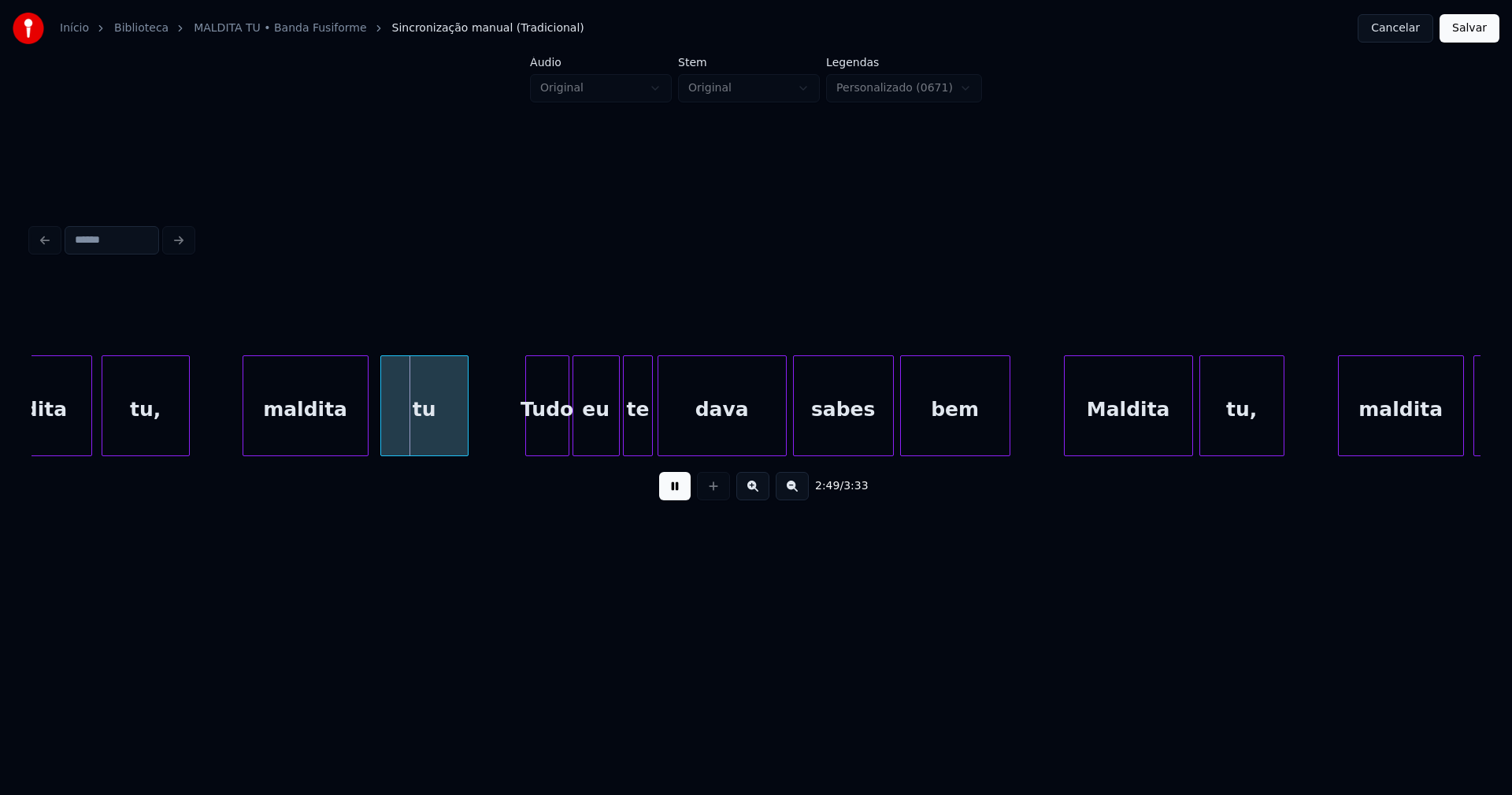
scroll to position [0, 26370]
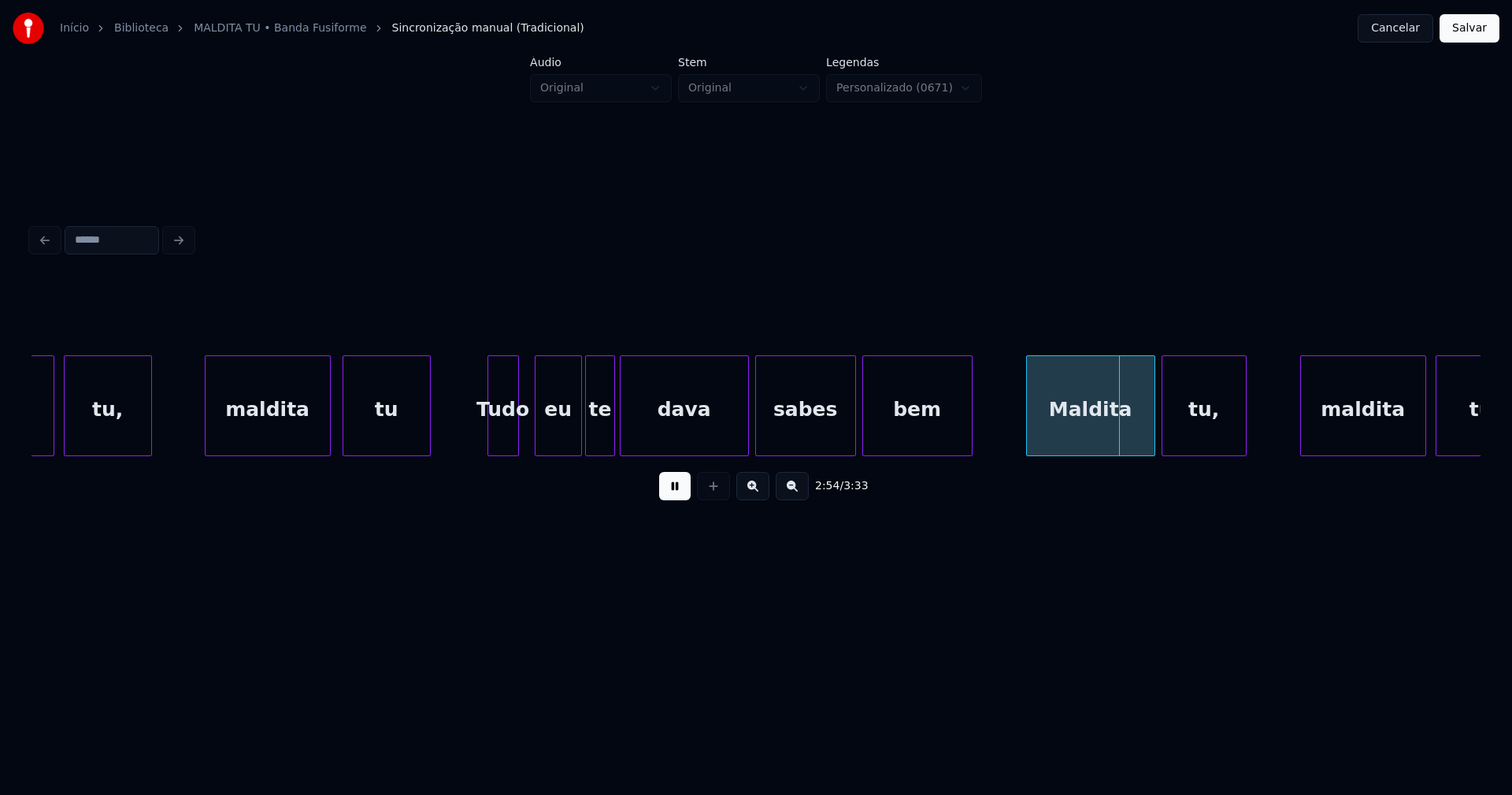
click at [516, 449] on div "Tudo" at bounding box center [503, 405] width 32 height 101
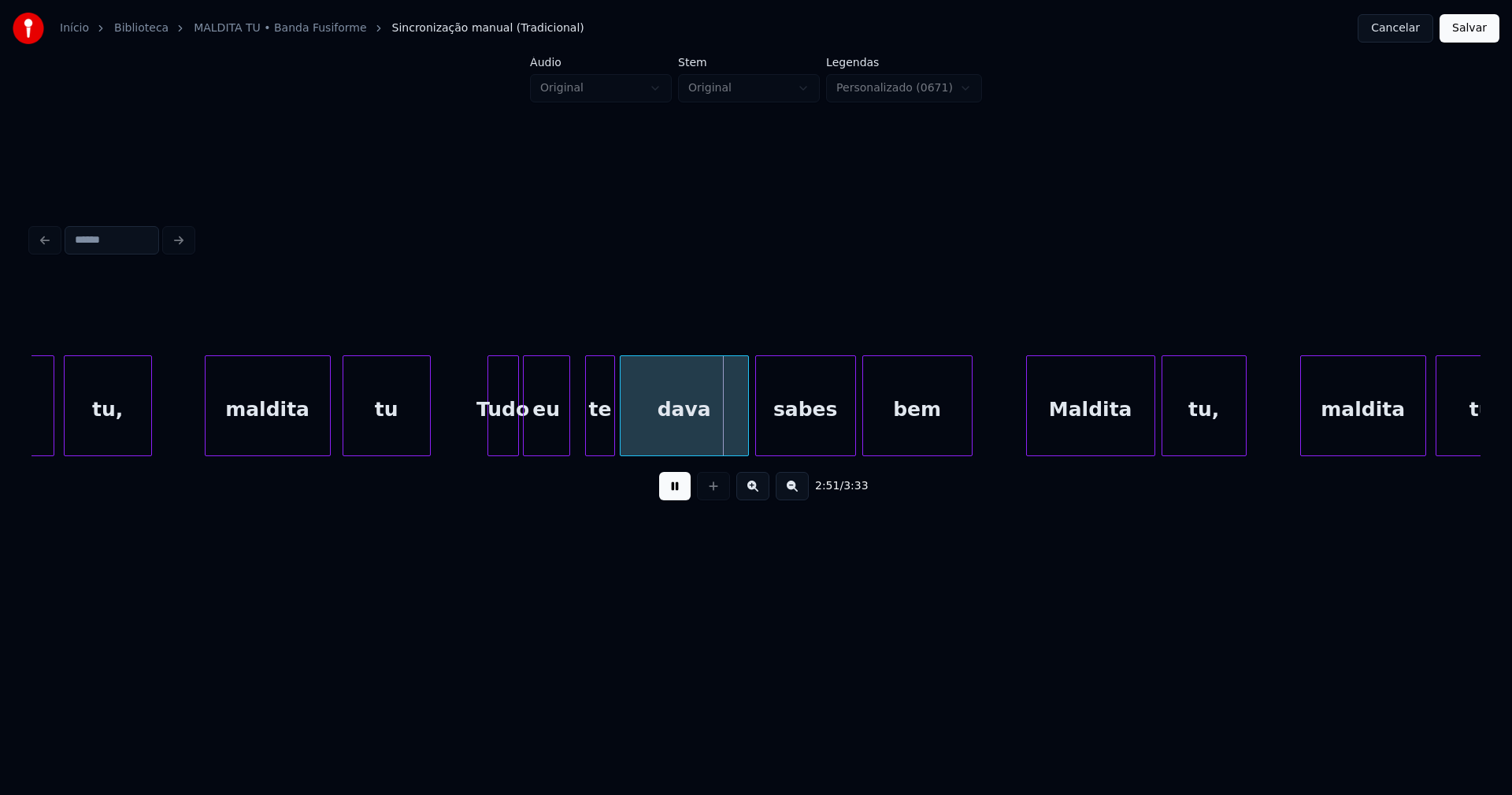
click at [543, 446] on div "eu" at bounding box center [546, 409] width 46 height 107
click at [734, 451] on div "Maldita tu, maldita tu Tudo eu te dava sabes bem Maldita tu, maldita tu" at bounding box center [756, 405] width 1449 height 101
click at [791, 431] on div "sabes" at bounding box center [801, 409] width 99 height 107
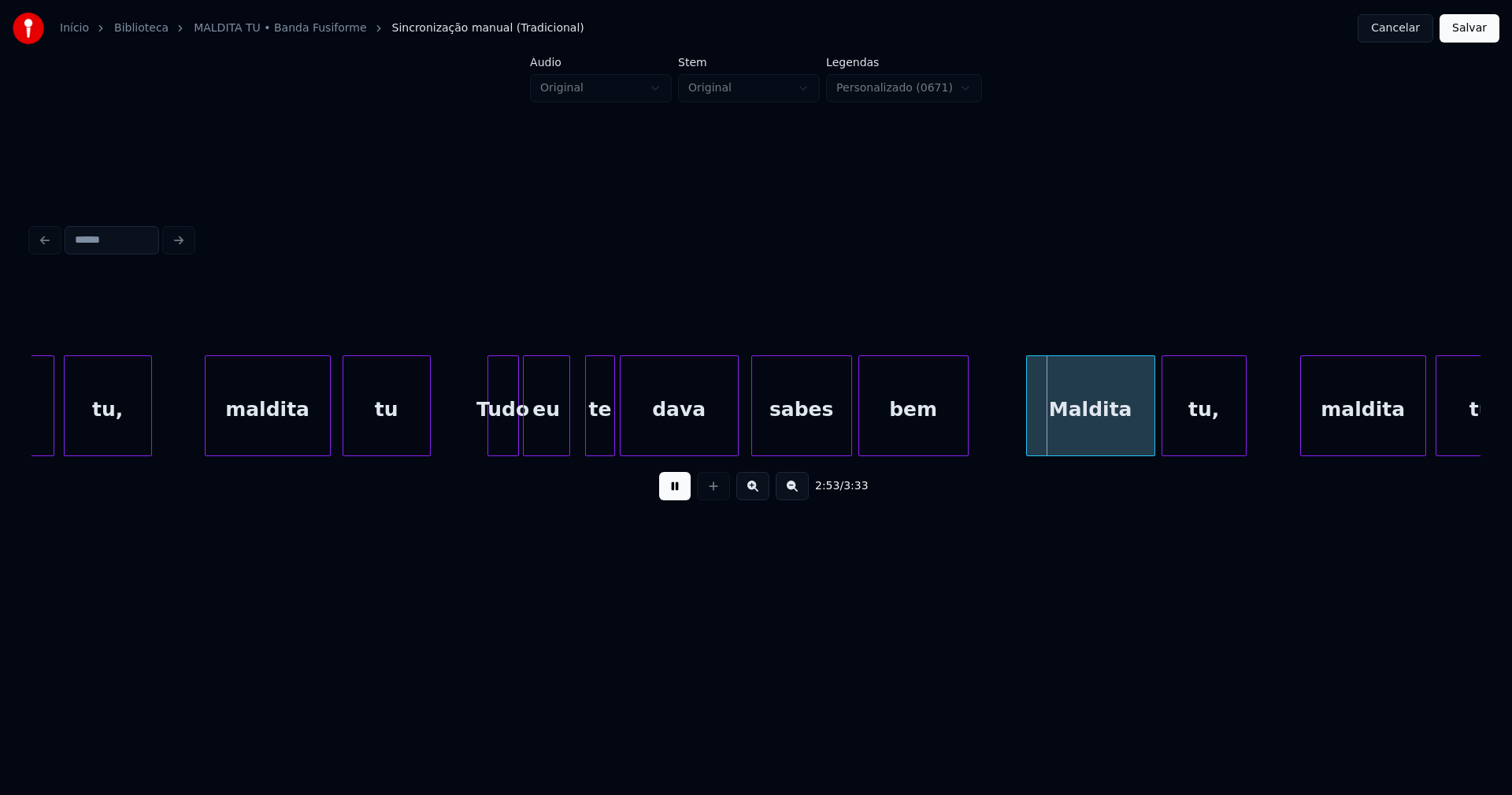
click at [922, 430] on div "bem" at bounding box center [913, 409] width 109 height 107
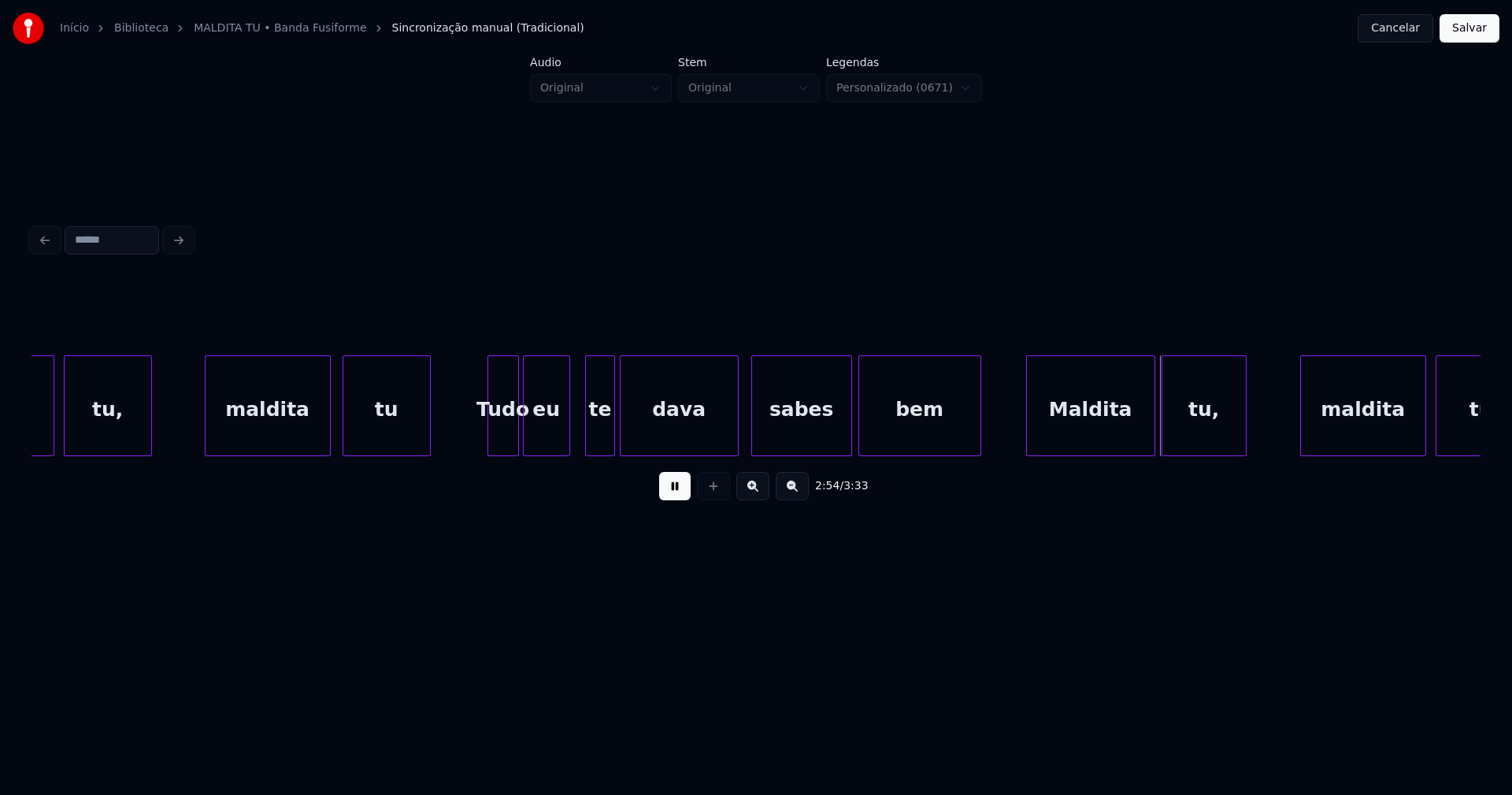
click at [976, 429] on div at bounding box center [978, 405] width 5 height 99
click at [1106, 435] on div "Maldita" at bounding box center [1088, 409] width 128 height 107
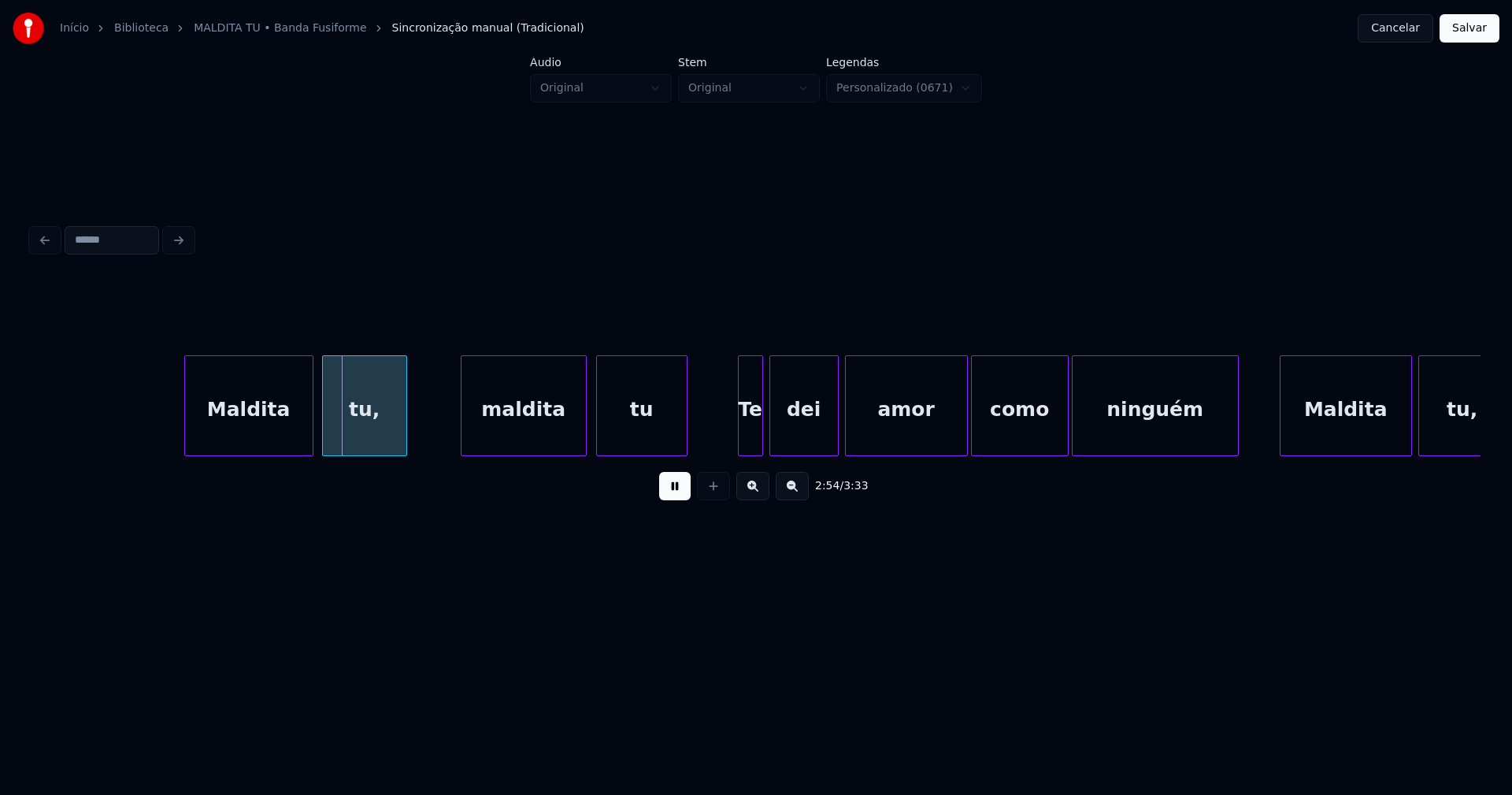
scroll to position [0, 27321]
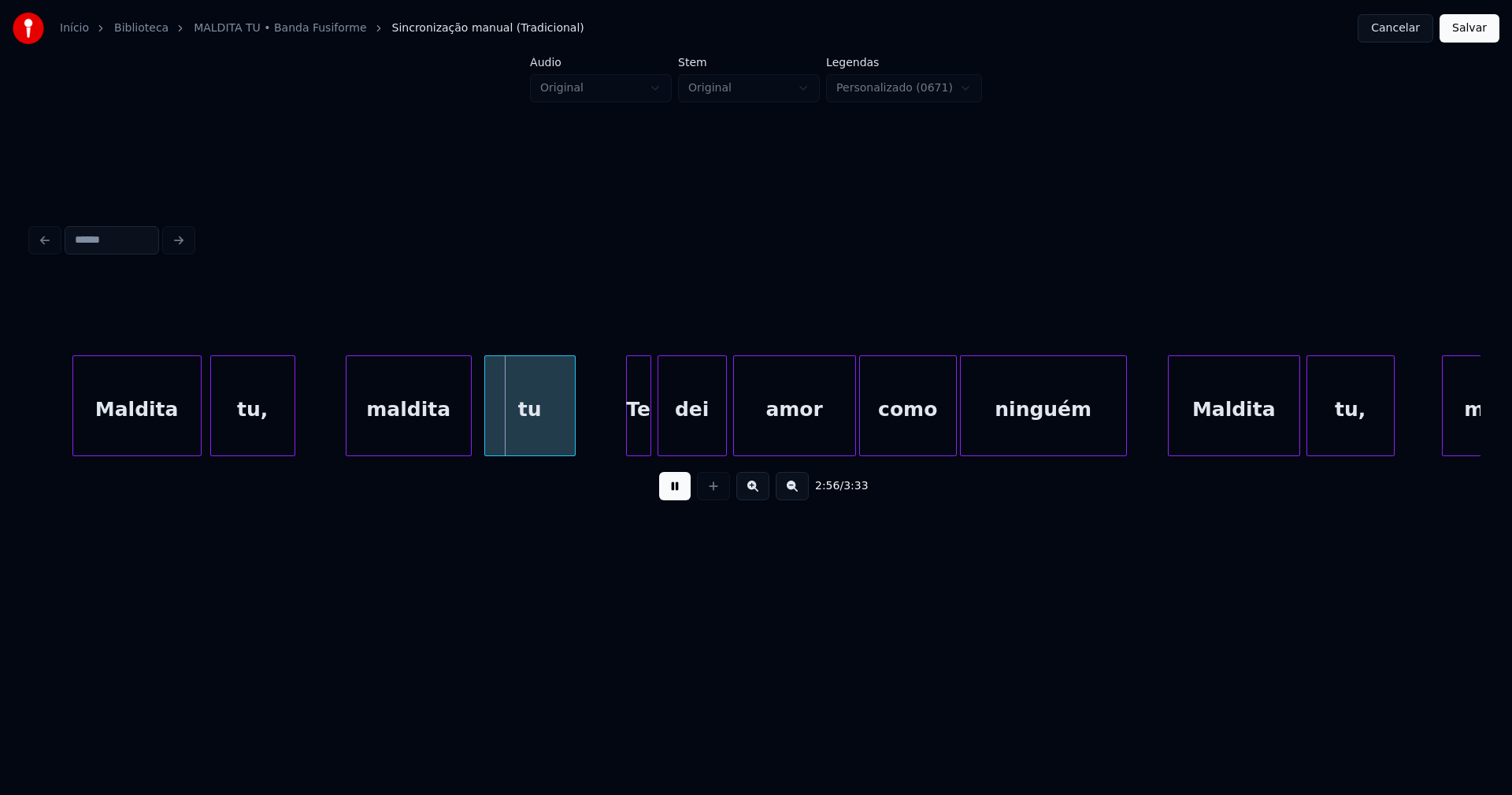
click at [400, 440] on div "maldita" at bounding box center [409, 409] width 124 height 107
click at [625, 433] on div at bounding box center [625, 405] width 5 height 99
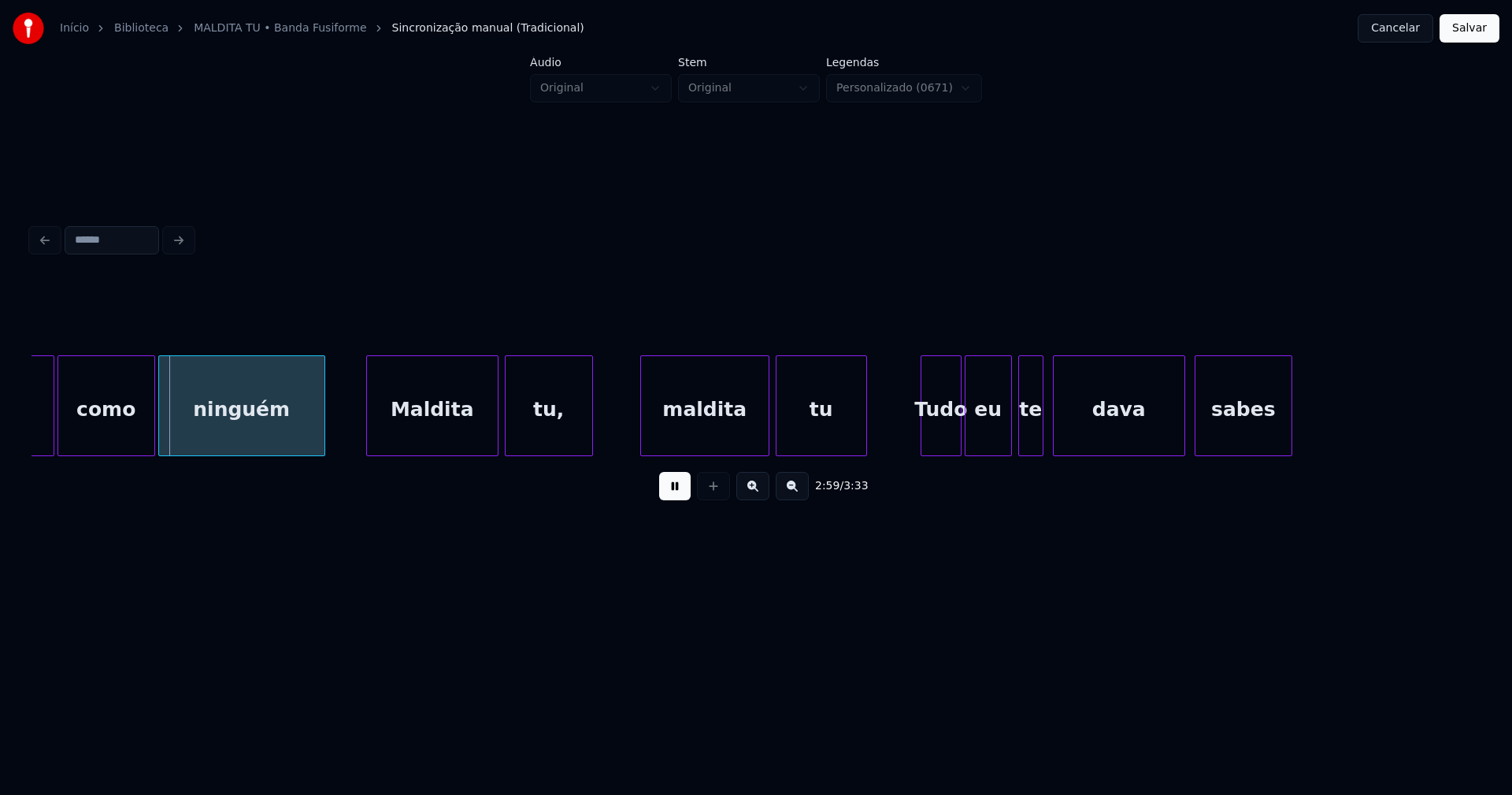
scroll to position [0, 28141]
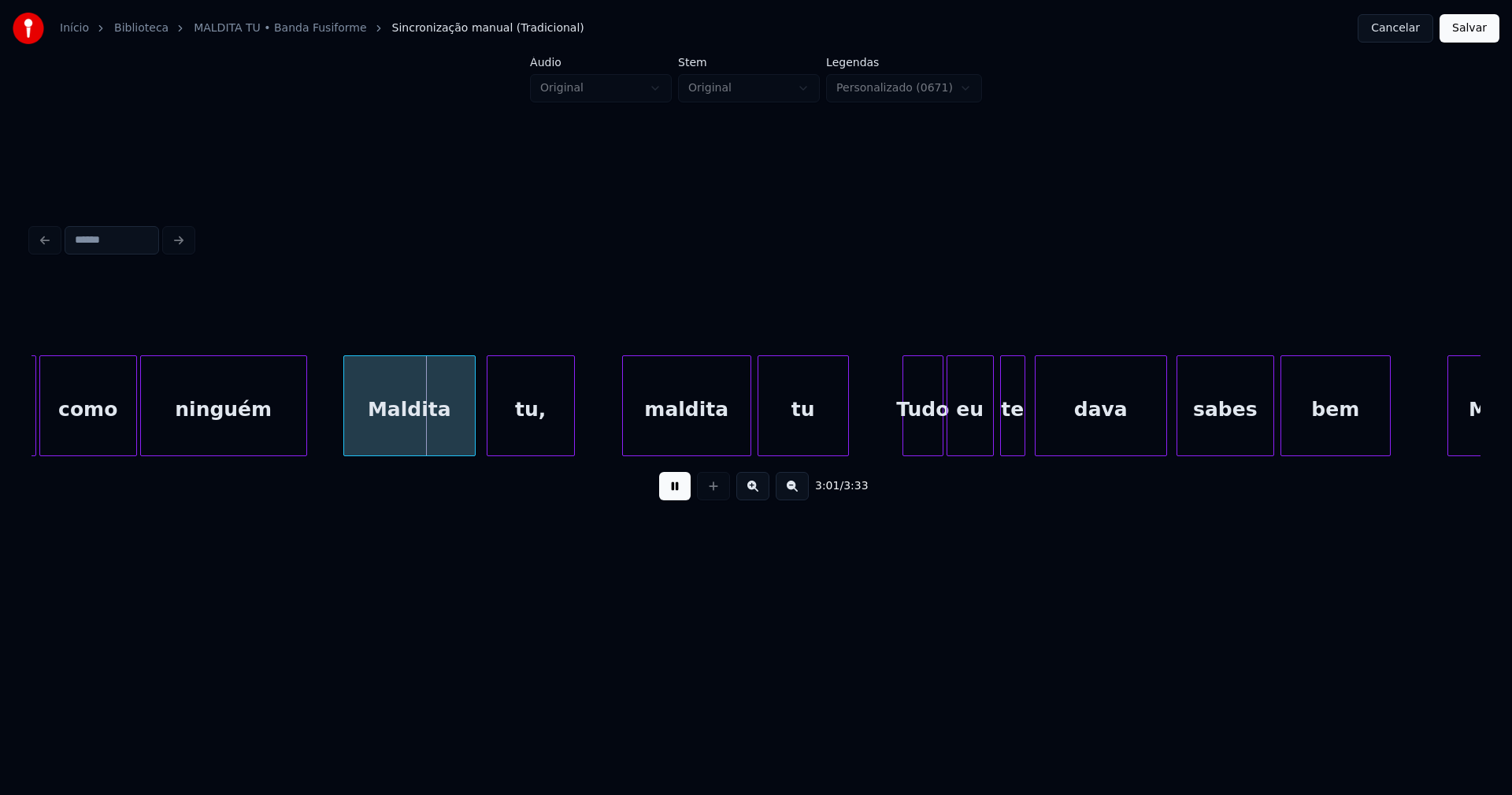
click at [419, 431] on div "Maldita" at bounding box center [410, 409] width 131 height 107
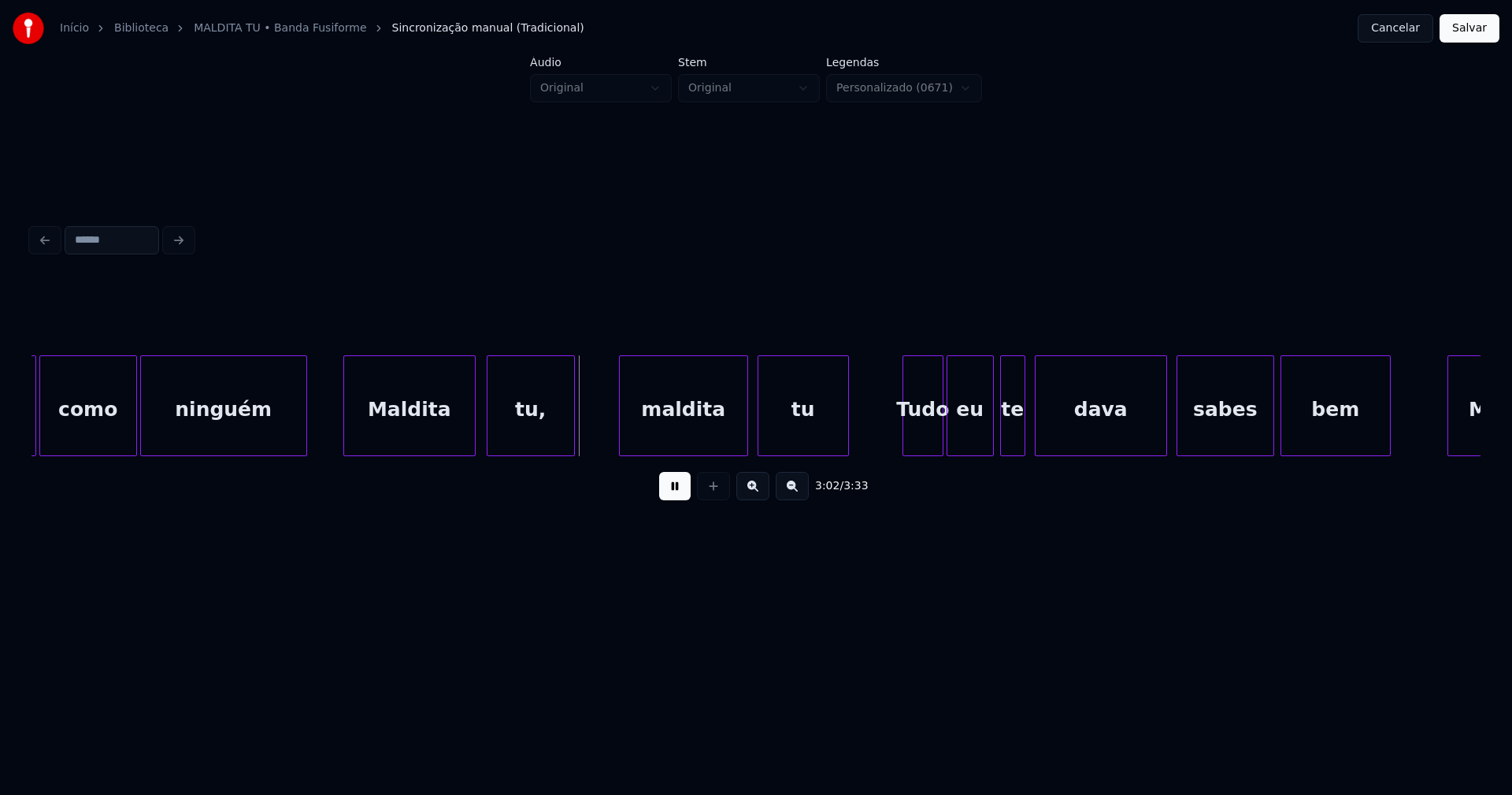
click at [689, 417] on div "maldita" at bounding box center [684, 409] width 128 height 107
click at [924, 447] on div at bounding box center [926, 405] width 5 height 99
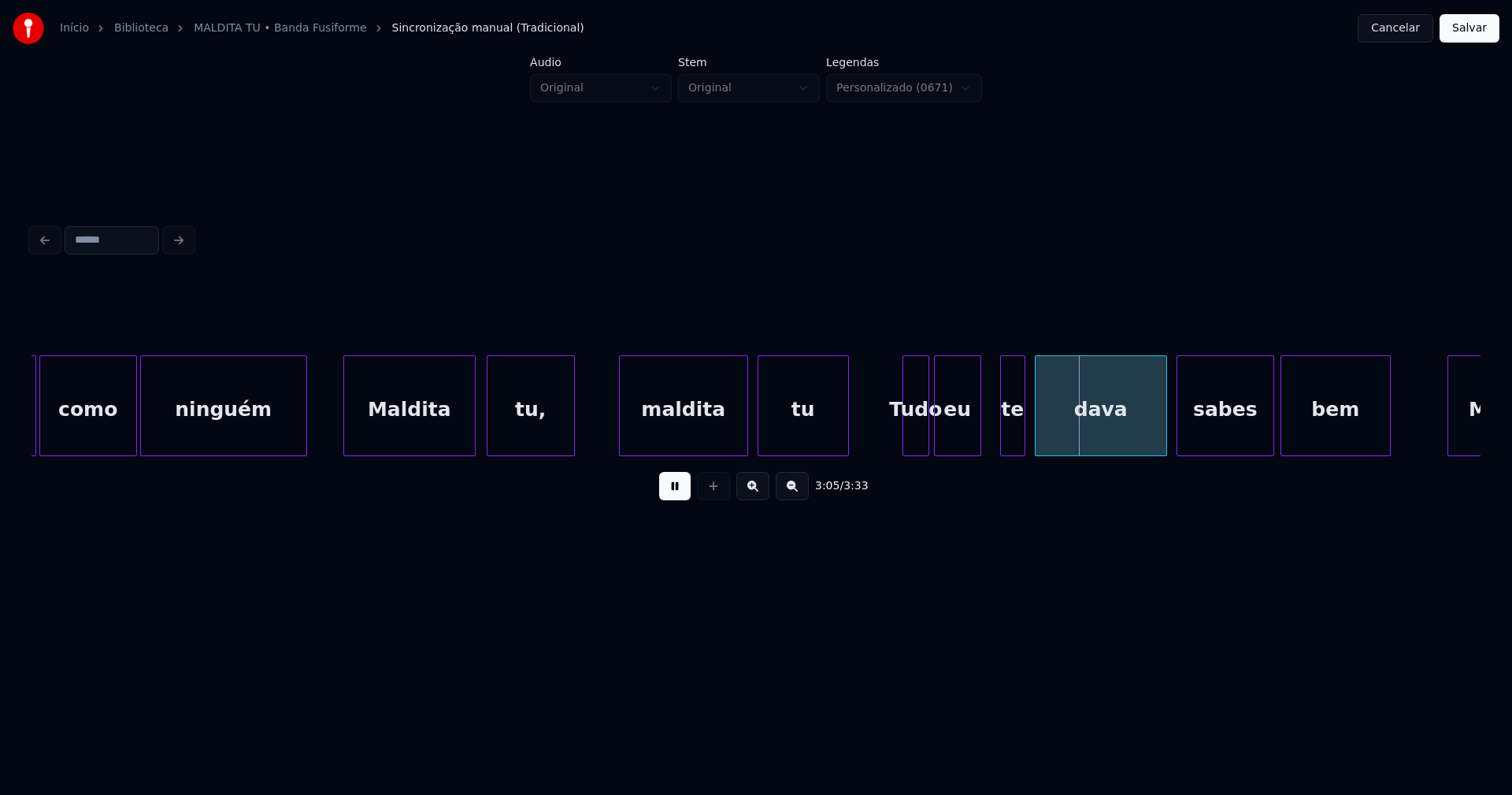
click at [948, 440] on div "eu" at bounding box center [958, 409] width 46 height 107
click at [1009, 440] on div "te" at bounding box center [1008, 409] width 24 height 107
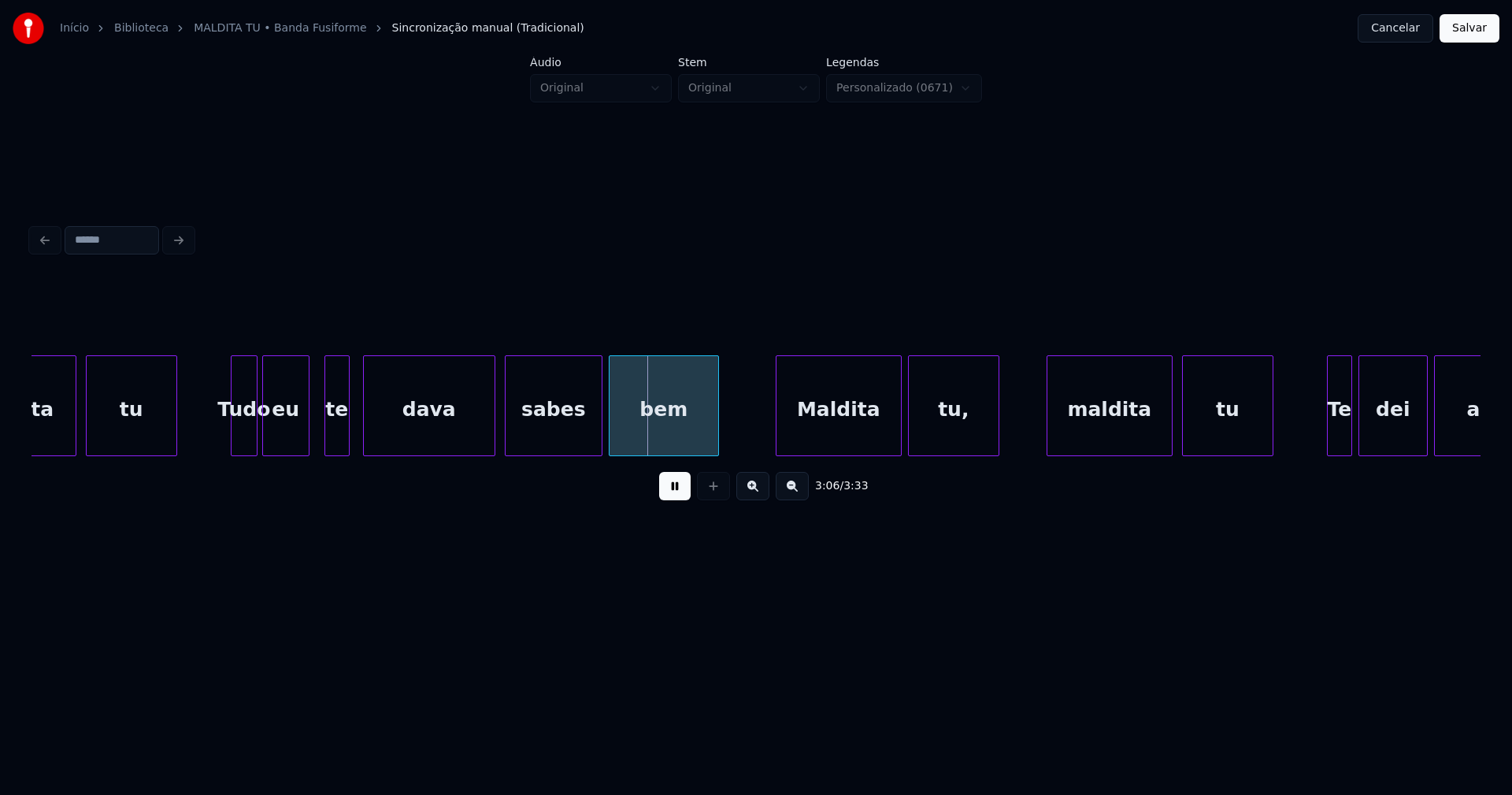
scroll to position [0, 28999]
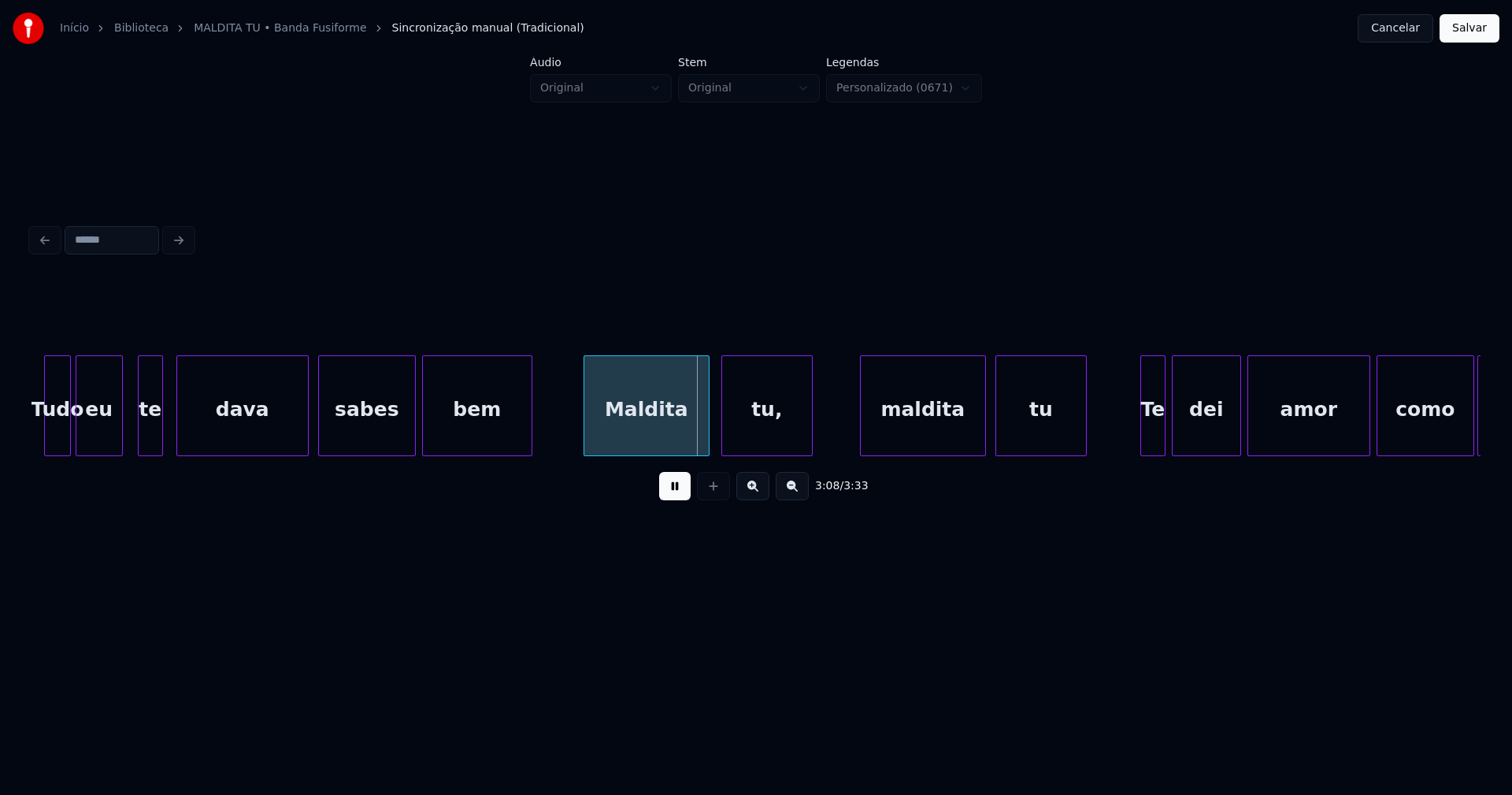
click at [662, 435] on div "Maldita" at bounding box center [647, 409] width 124 height 107
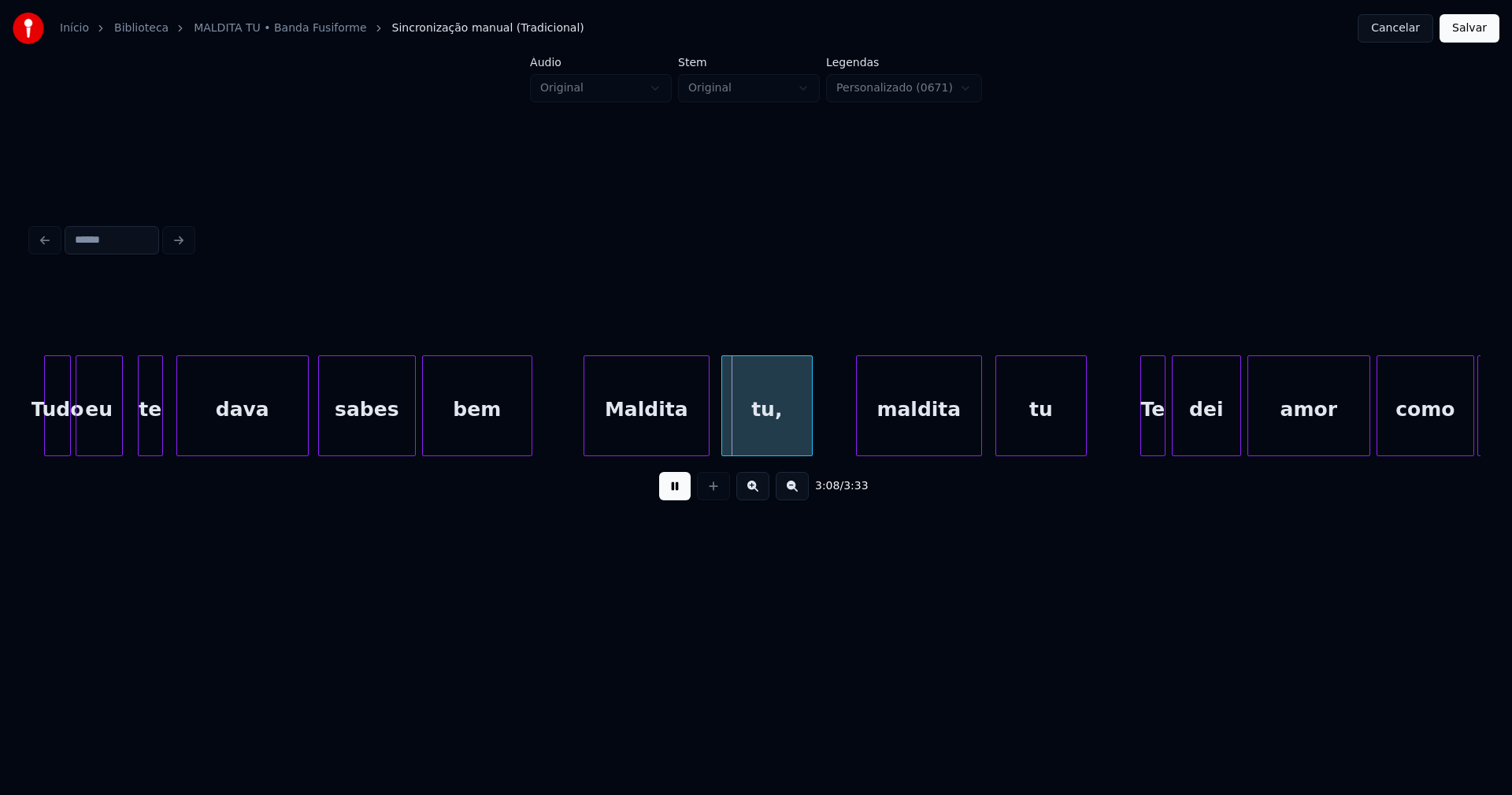
click at [923, 436] on div "maldita" at bounding box center [919, 409] width 124 height 107
click at [1139, 440] on div at bounding box center [1139, 405] width 5 height 99
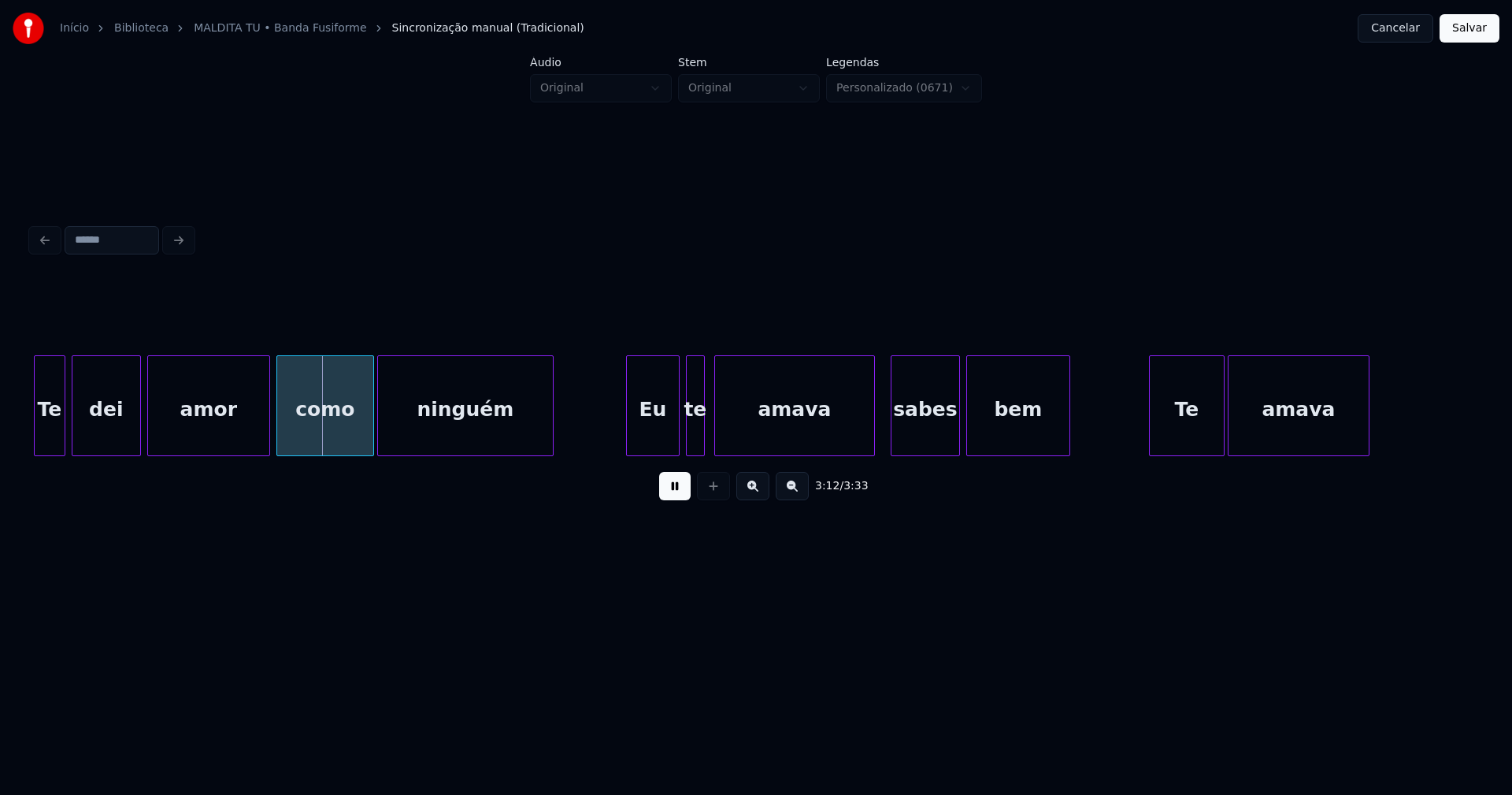
scroll to position [0, 30175]
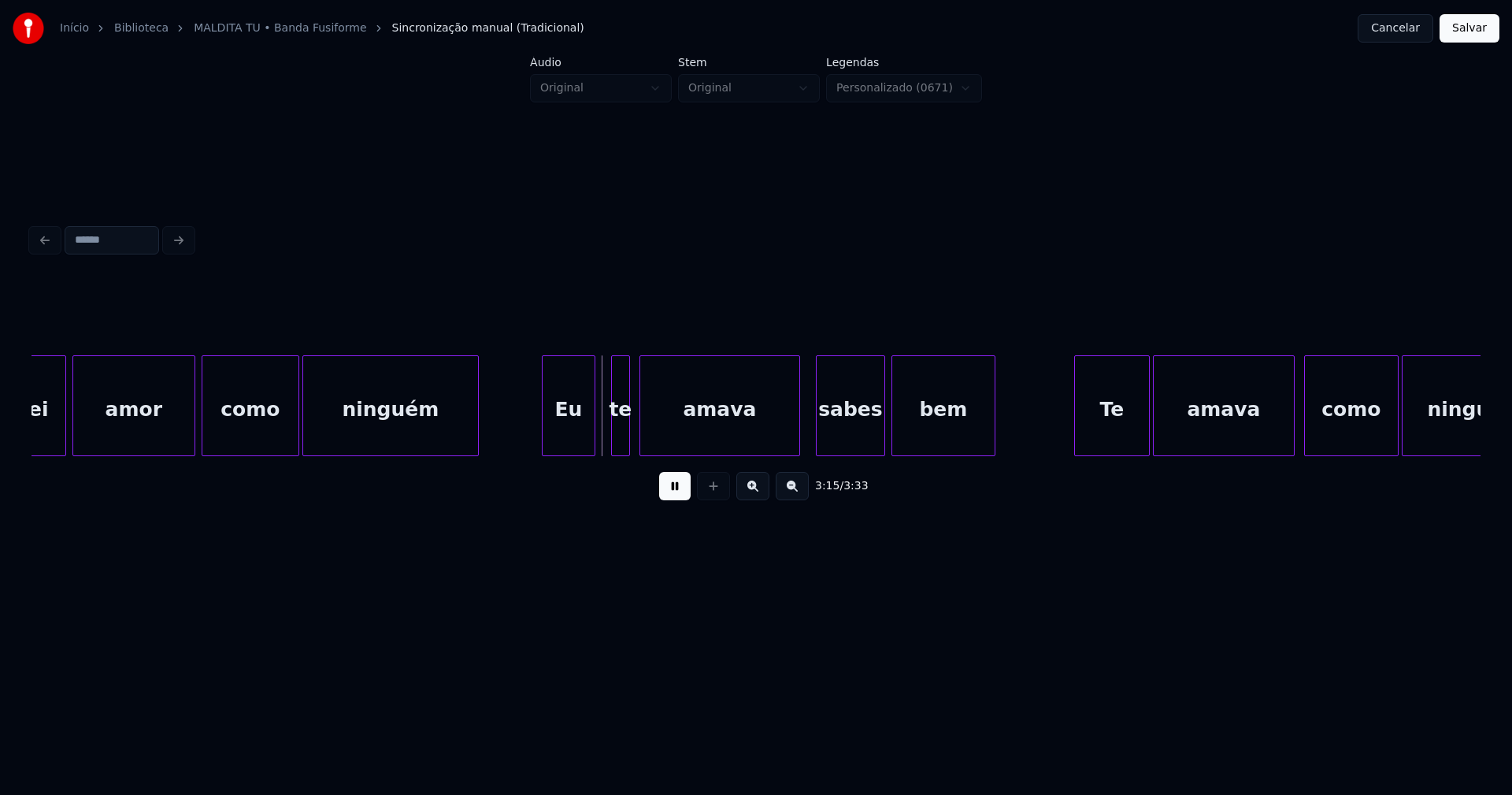
click at [577, 438] on div "Eu" at bounding box center [569, 409] width 52 height 107
click at [660, 429] on div at bounding box center [660, 405] width 5 height 99
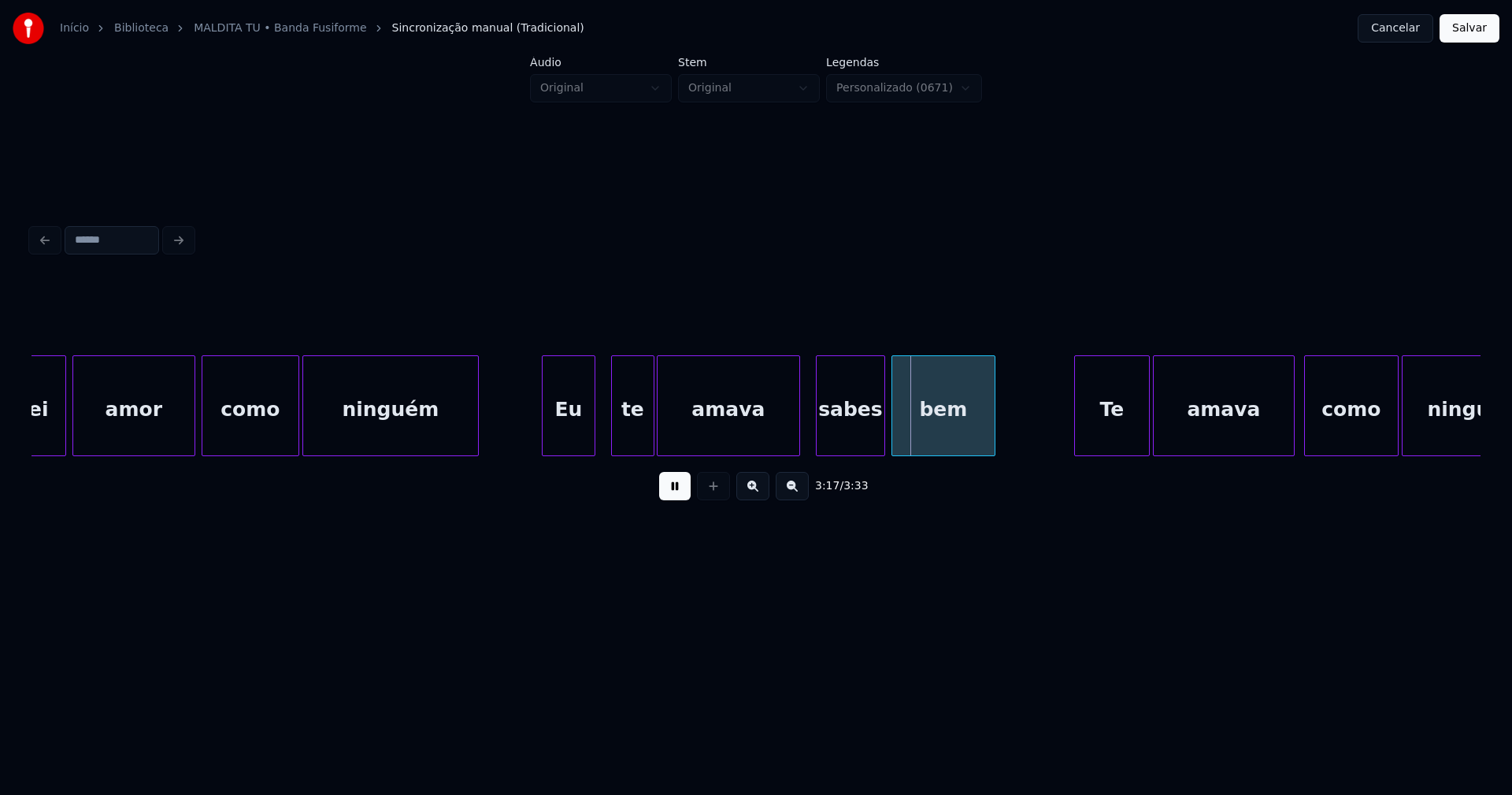
click at [649, 428] on div at bounding box center [652, 405] width 5 height 99
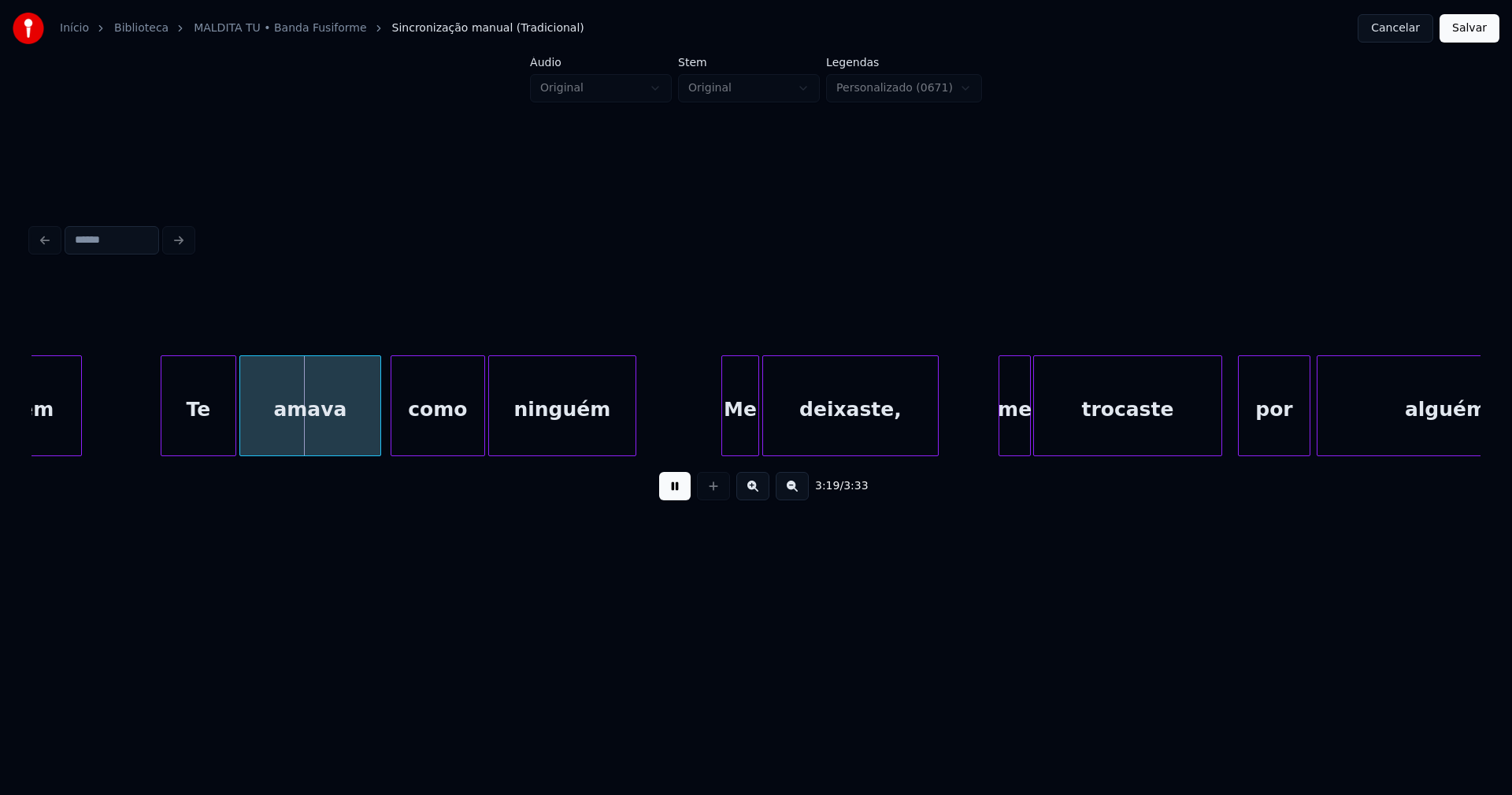
scroll to position [0, 31126]
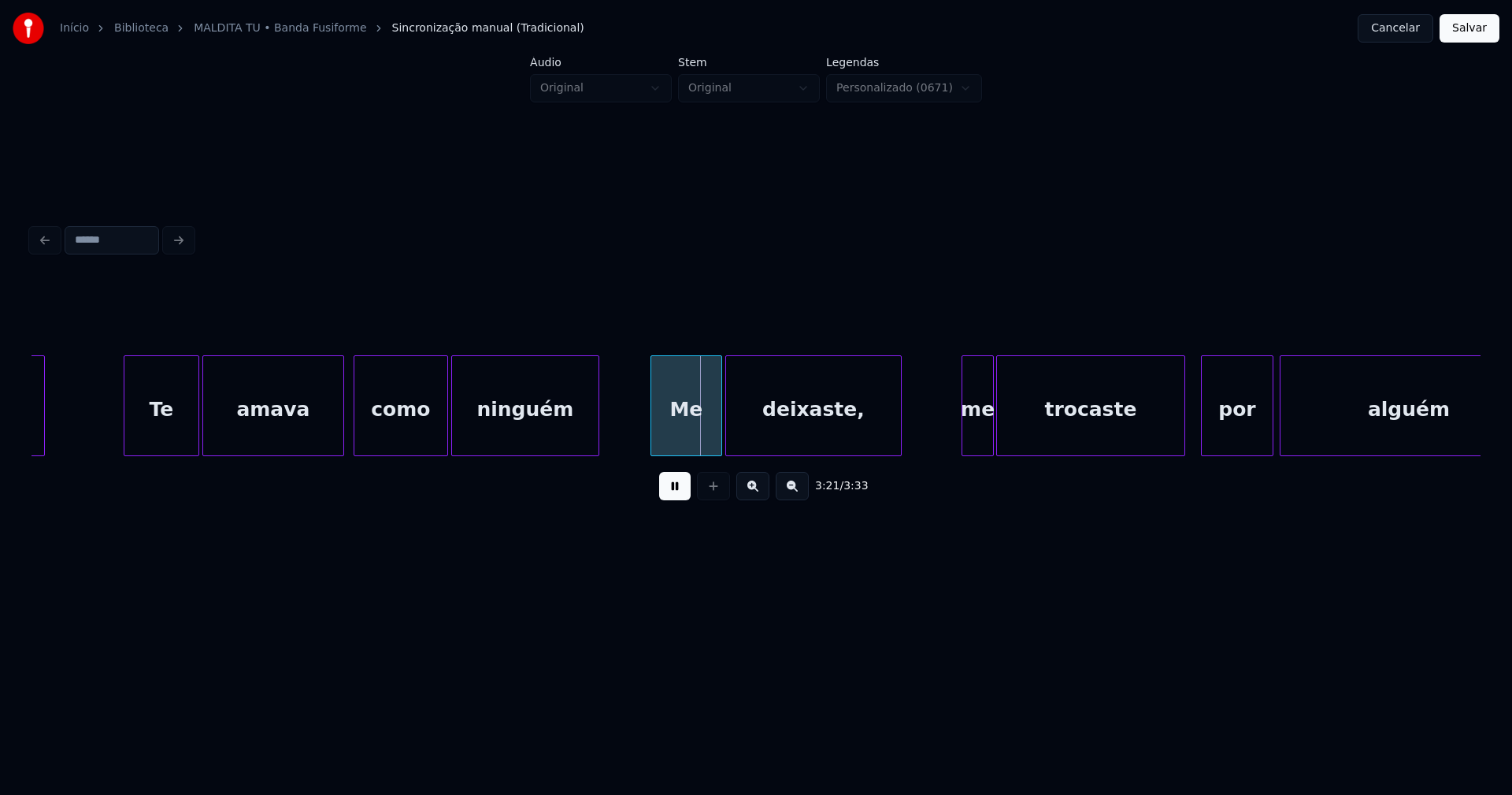
click at [651, 451] on div "bem Te amava como ninguém Me deixaste, me trocaste por alguém" at bounding box center [756, 405] width 1449 height 101
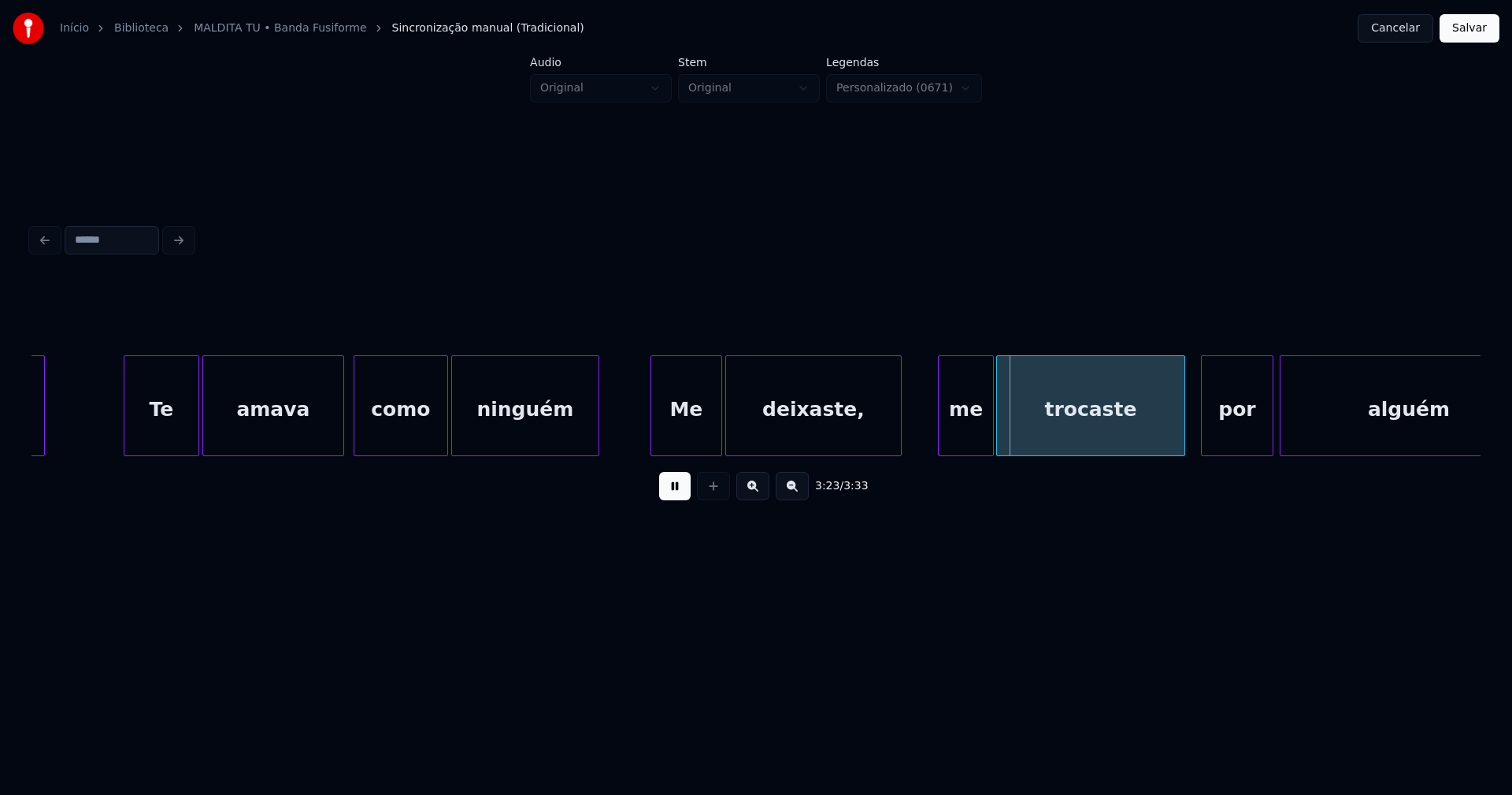
click at [939, 444] on div at bounding box center [941, 405] width 5 height 99
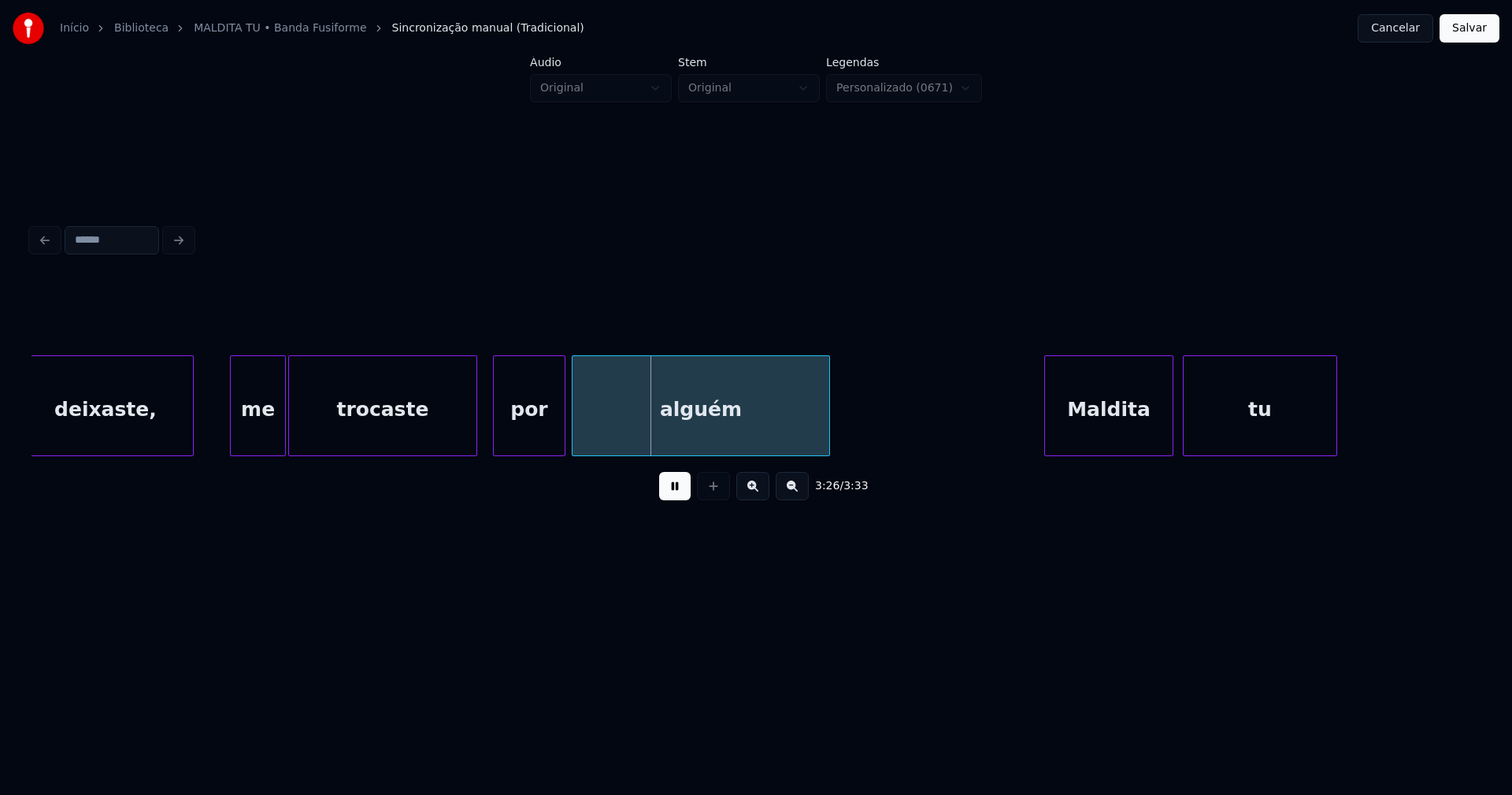
scroll to position [0, 31872]
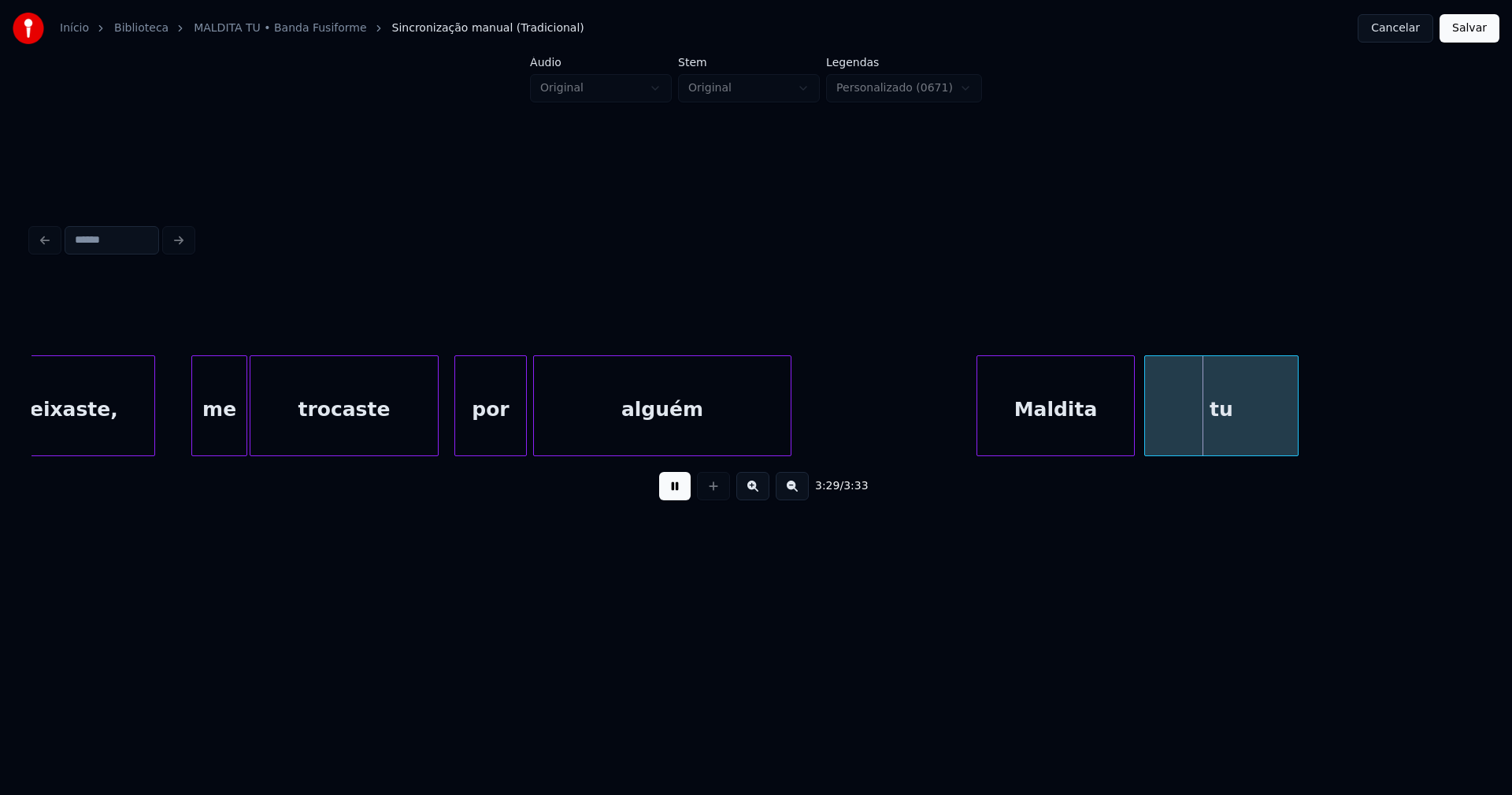
click at [980, 439] on div at bounding box center [980, 405] width 5 height 99
click at [1167, 432] on div "tu" at bounding box center [1218, 409] width 153 height 107
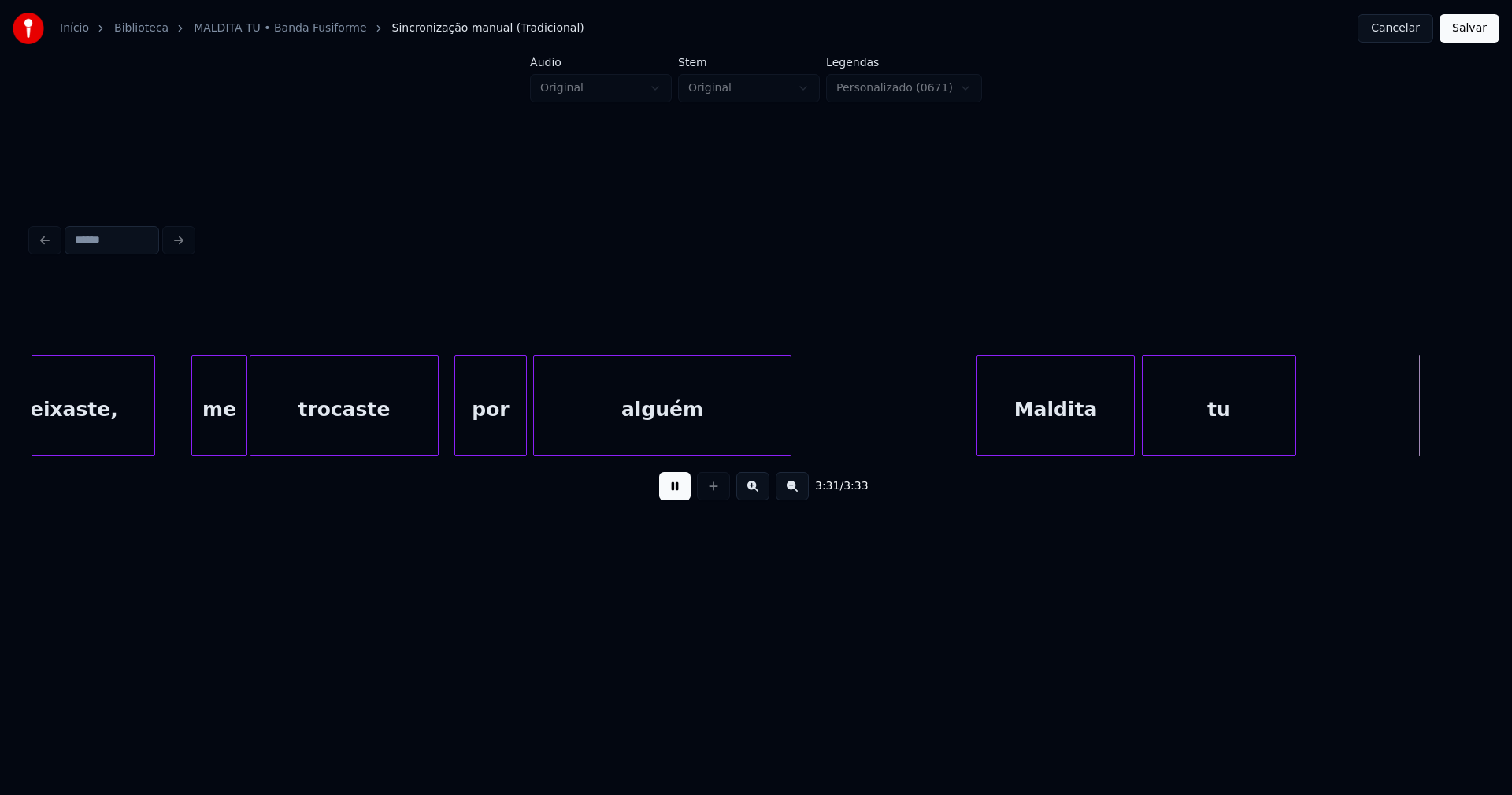
click at [1471, 32] on button "Salvar" at bounding box center [1469, 28] width 60 height 29
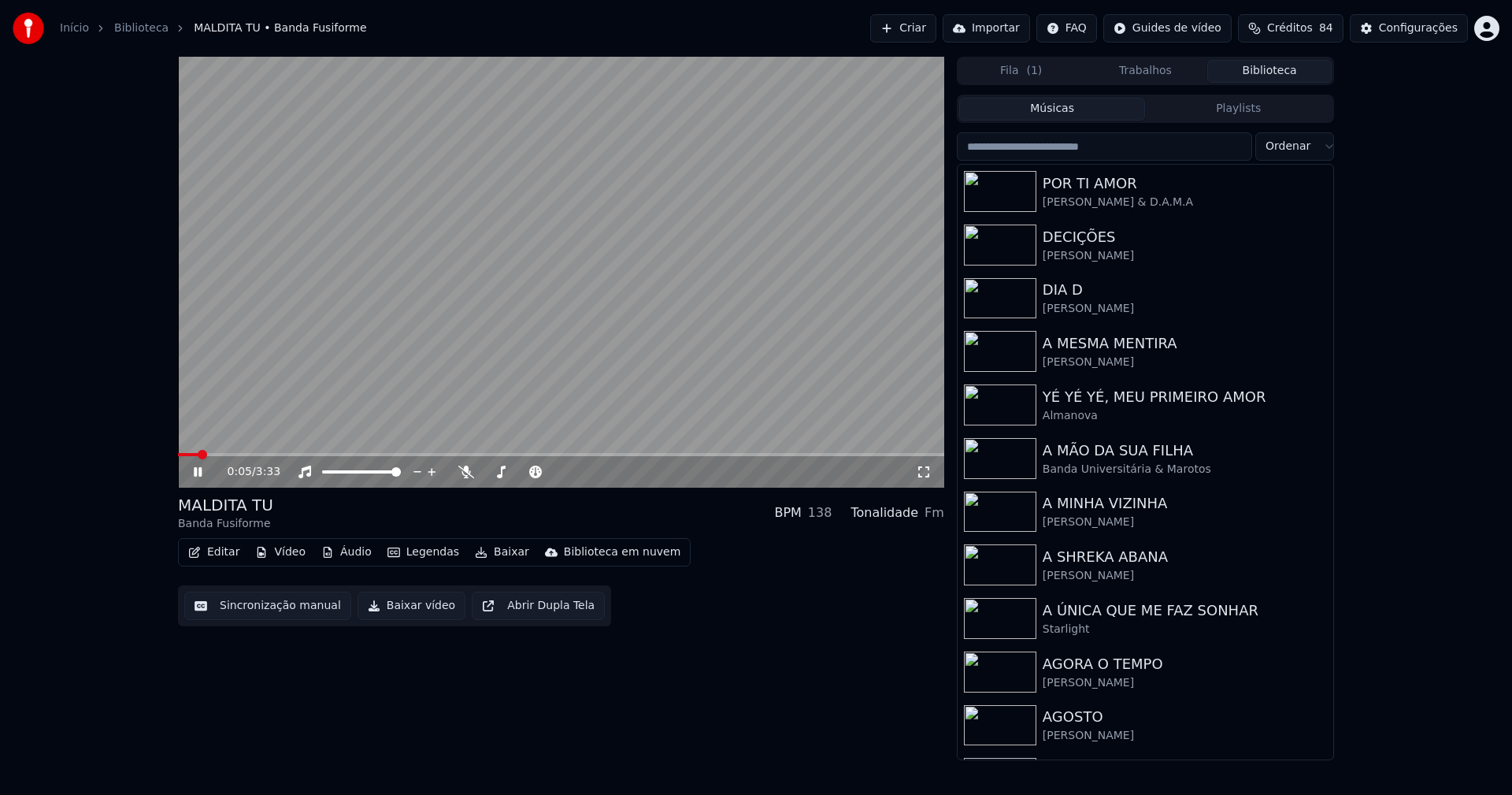
click at [203, 476] on icon at bounding box center [209, 471] width 37 height 12
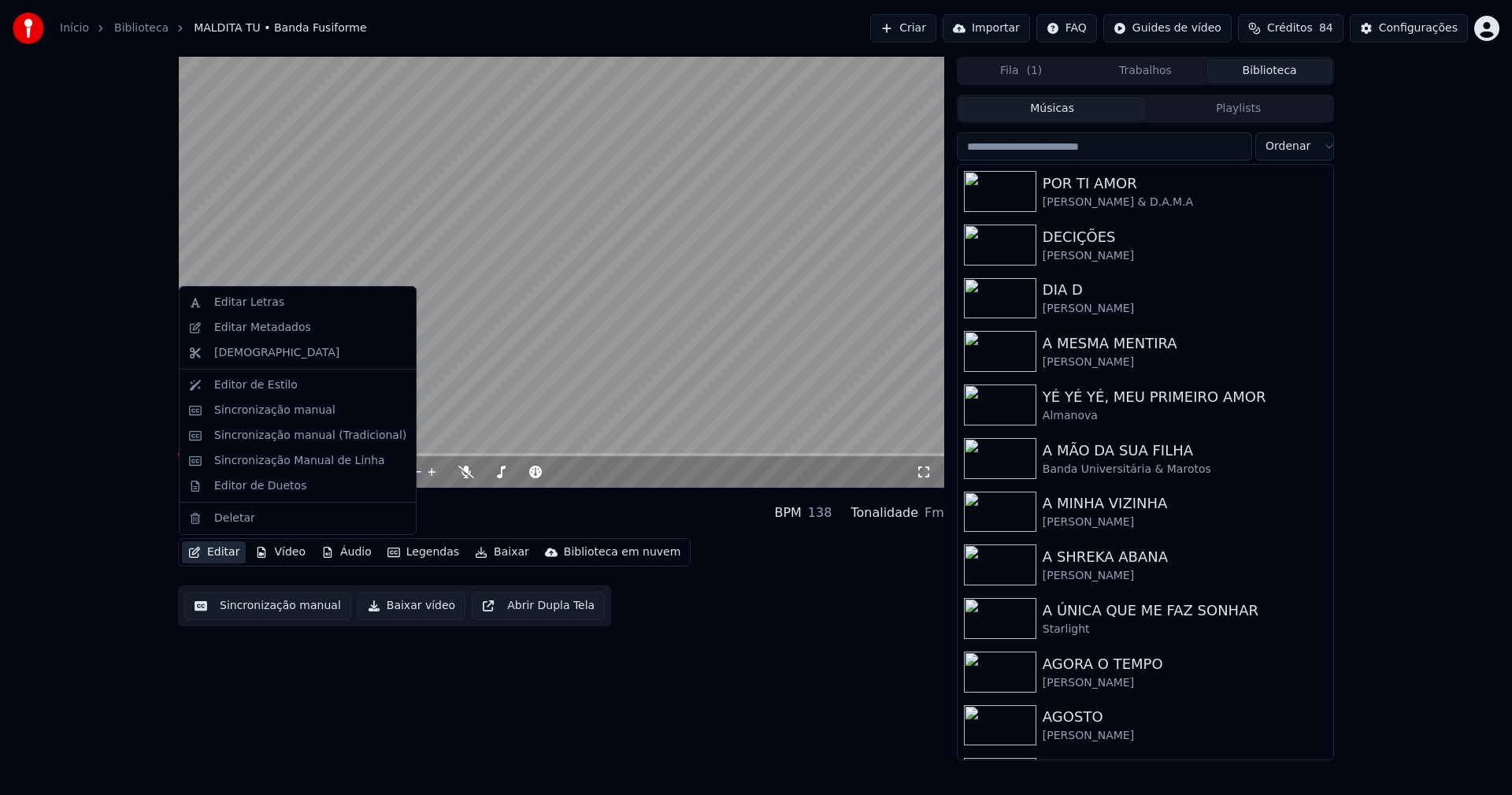
click at [222, 545] on button "Editar" at bounding box center [213, 552] width 64 height 22
click at [259, 335] on div "Editar Metadados" at bounding box center [262, 327] width 96 height 16
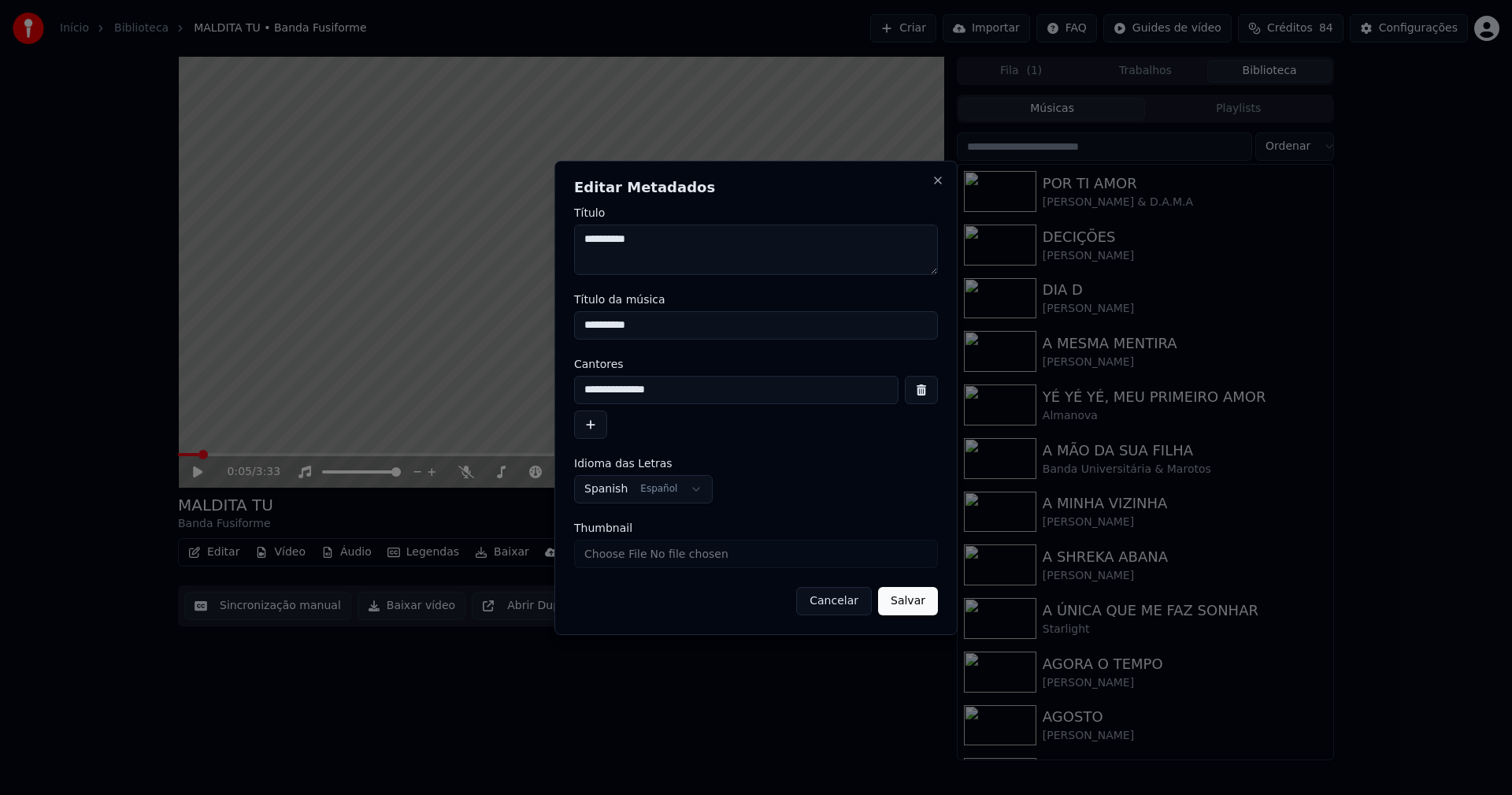
click at [635, 558] on input "Thumbnail" at bounding box center [756, 554] width 364 height 29
type input "**********"
click at [904, 607] on button "Salvar" at bounding box center [908, 601] width 60 height 29
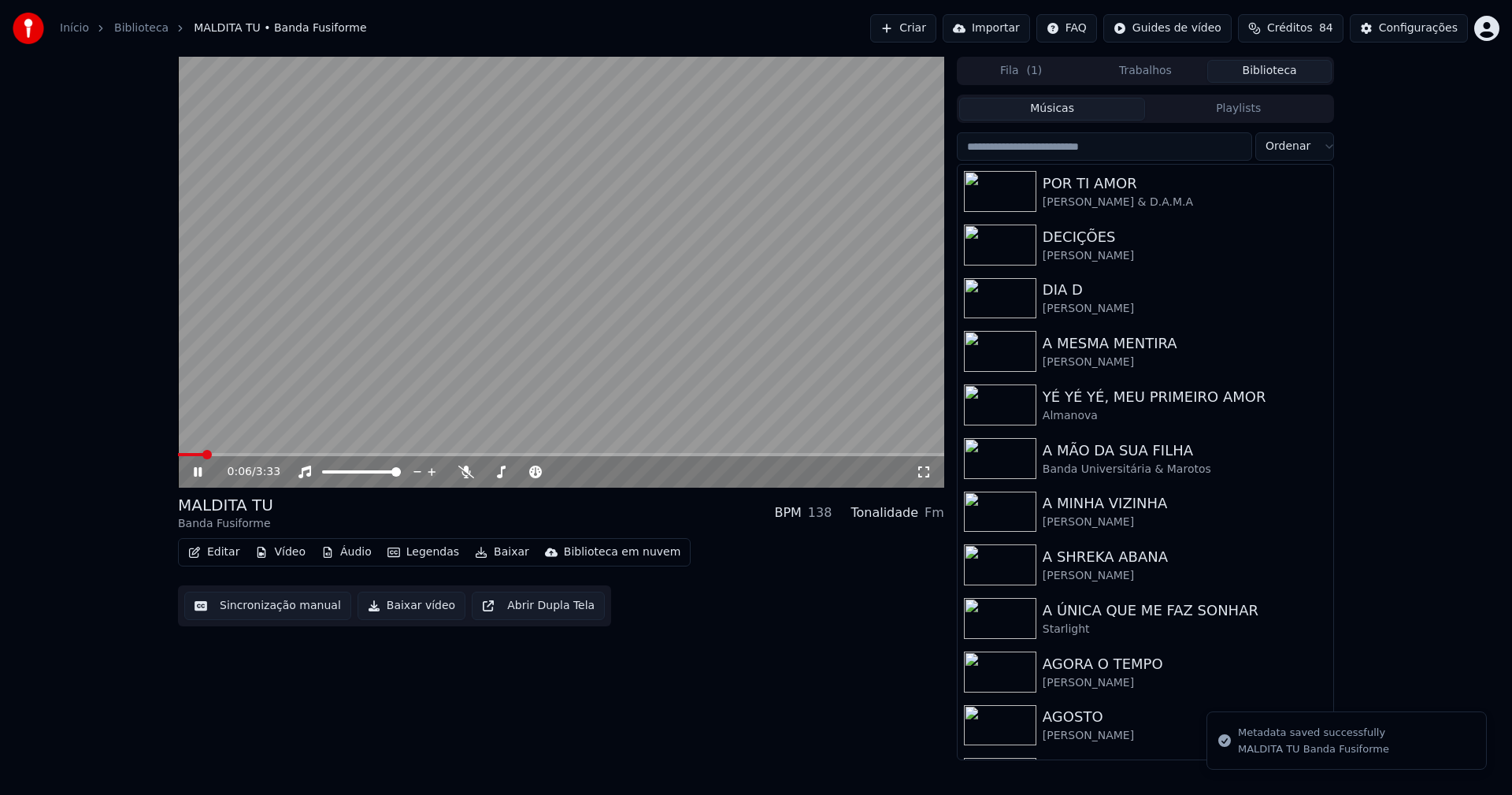
click at [199, 471] on icon at bounding box center [209, 471] width 37 height 12
click at [402, 609] on button "Baixar vídeo" at bounding box center [411, 605] width 108 height 29
